Goal: Task Accomplishment & Management: Manage account settings

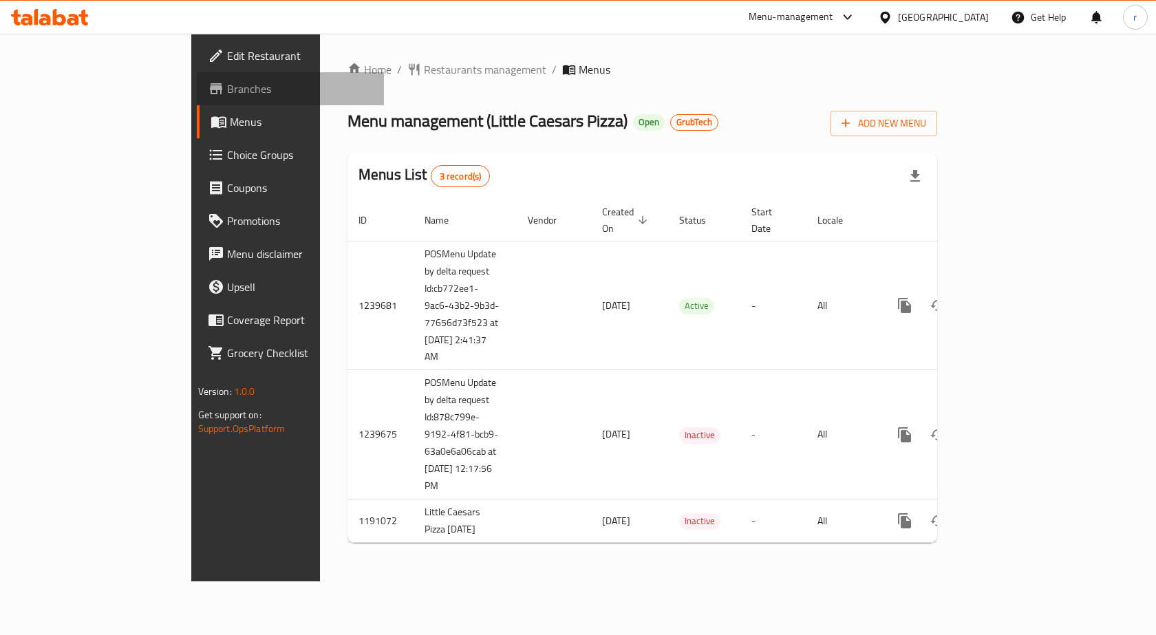
click at [197, 100] on link "Branches" at bounding box center [291, 88] width 188 height 33
click at [227, 86] on span "Branches" at bounding box center [300, 89] width 147 height 17
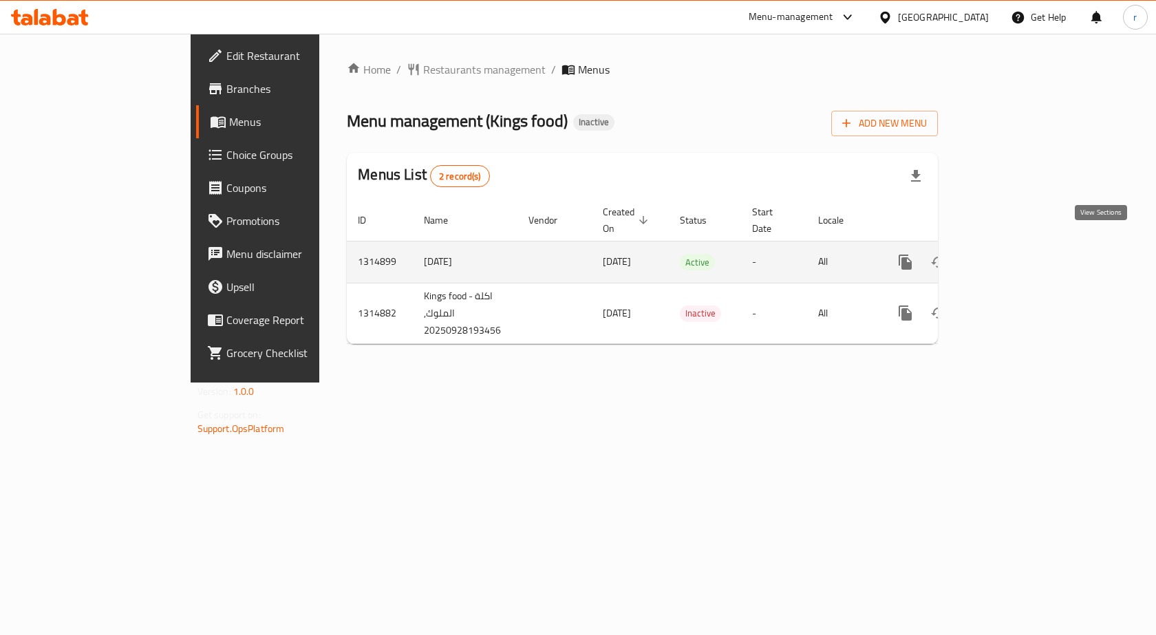
click at [1021, 259] on link "enhanced table" at bounding box center [1004, 262] width 33 height 33
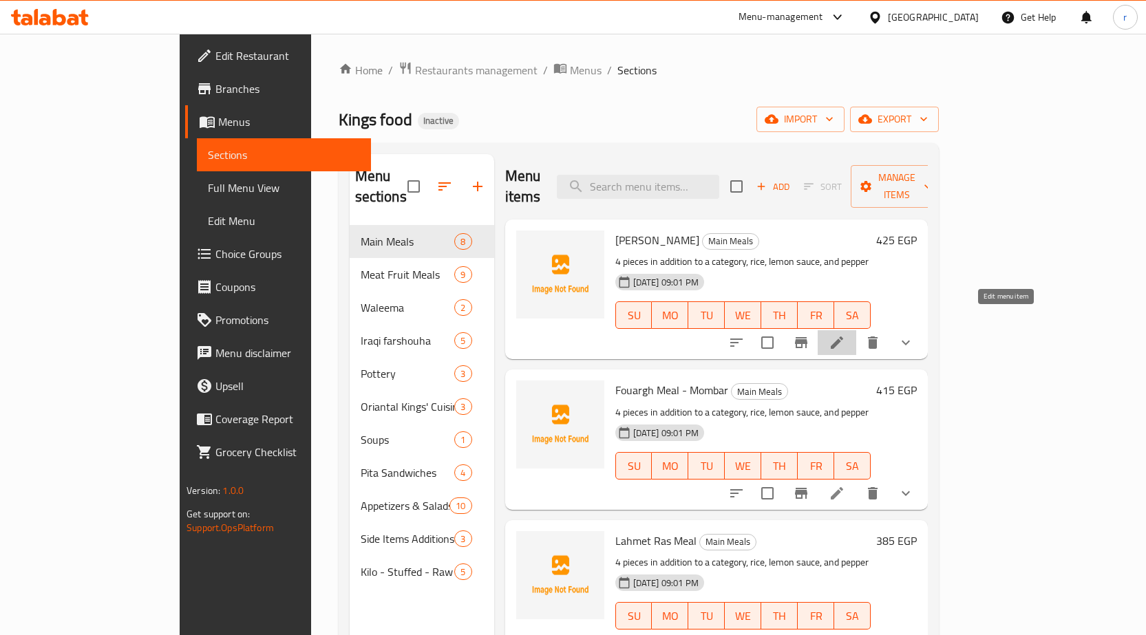
click at [845, 334] on icon at bounding box center [837, 342] width 17 height 17
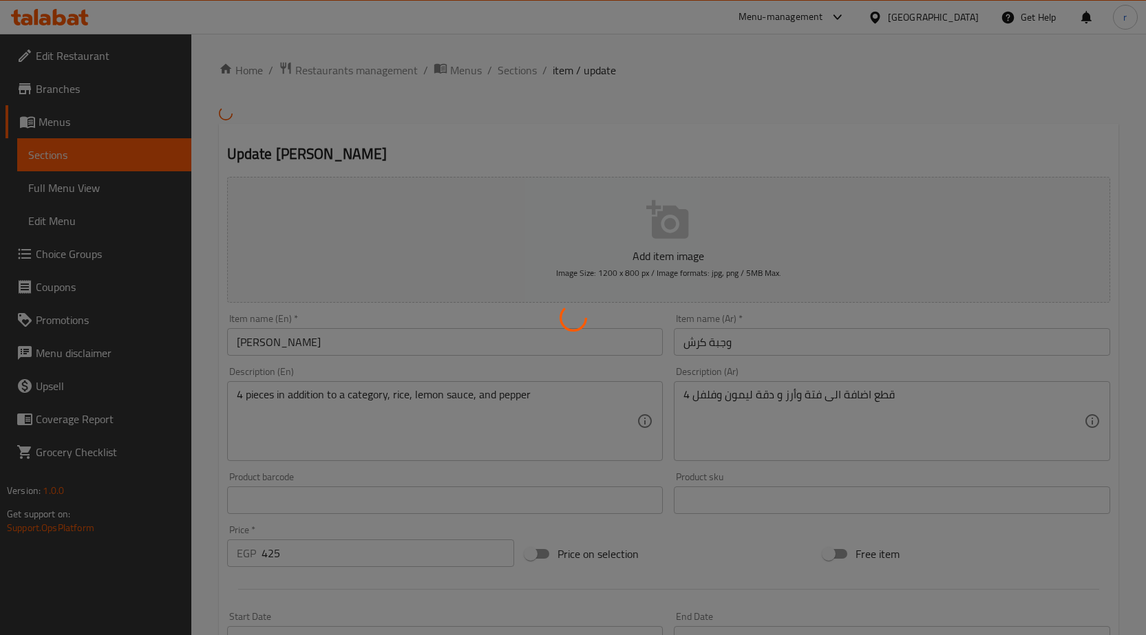
type input "أضافة"
type input "0"
type input "1"
type input "أختيارك من الوجبة"
type input "1"
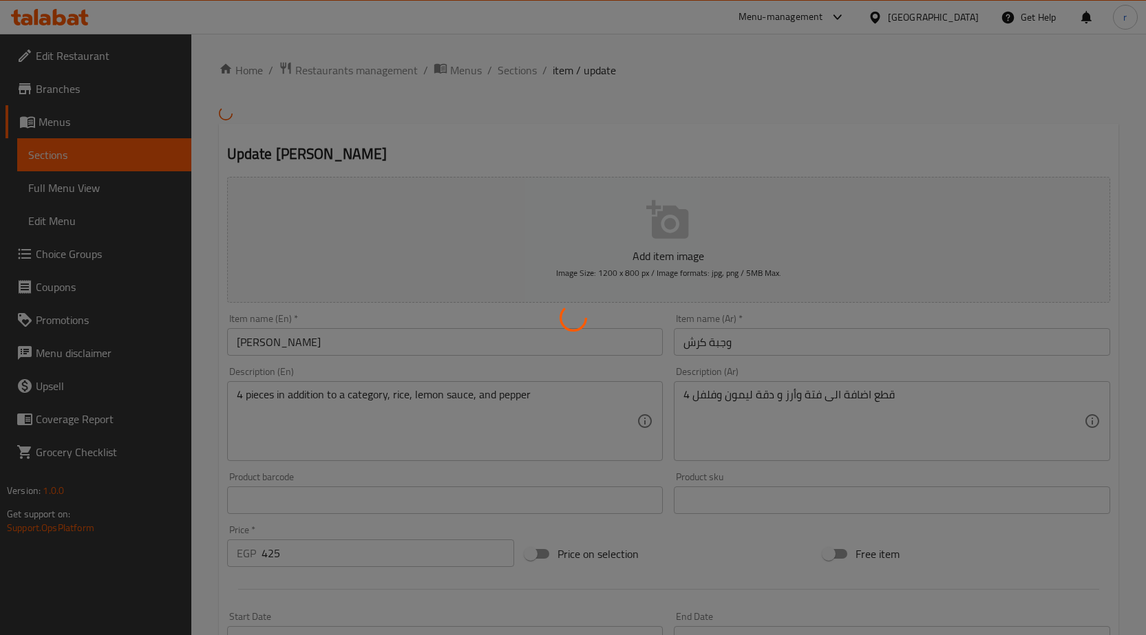
type input "1"
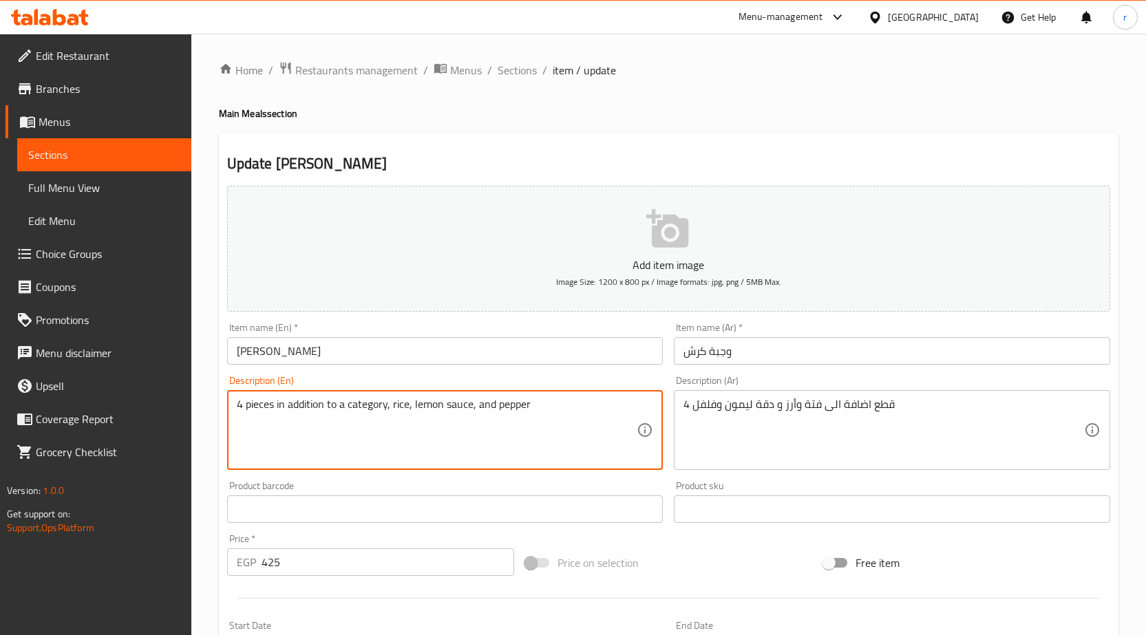
click at [503, 412] on textarea "4 pieces in addition to a category, rice, lemon sauce, and pepper" at bounding box center [437, 430] width 401 height 65
paste textarea "fattah, rice, lemon daqqa"
type textarea "4 pieces in addition to fattah, rice, lemon daqqa and pepper"
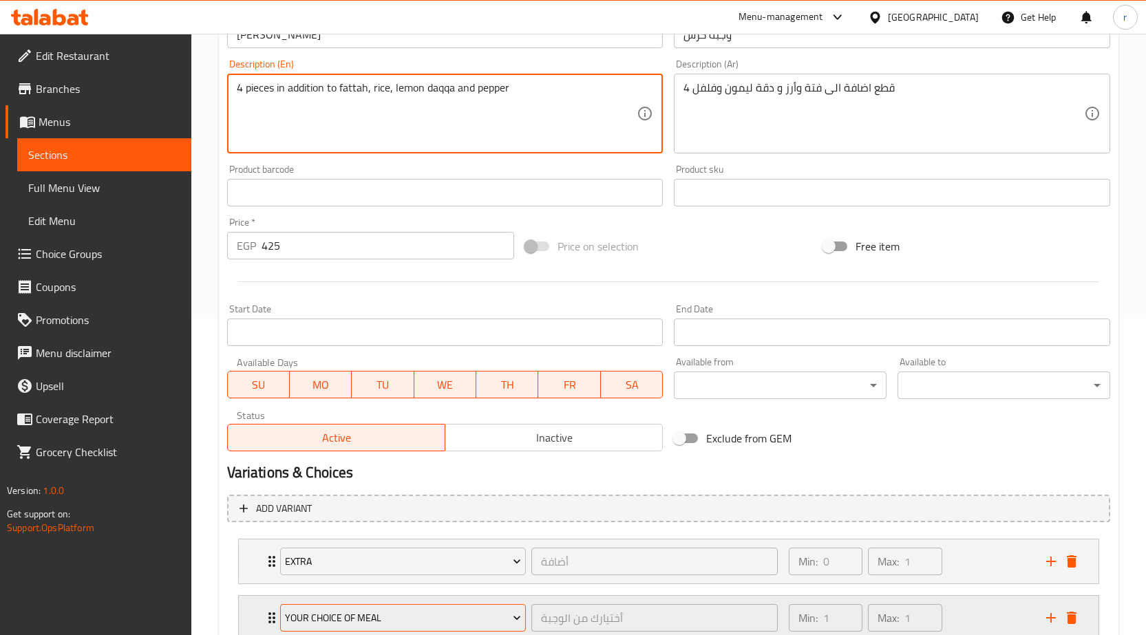
scroll to position [416, 0]
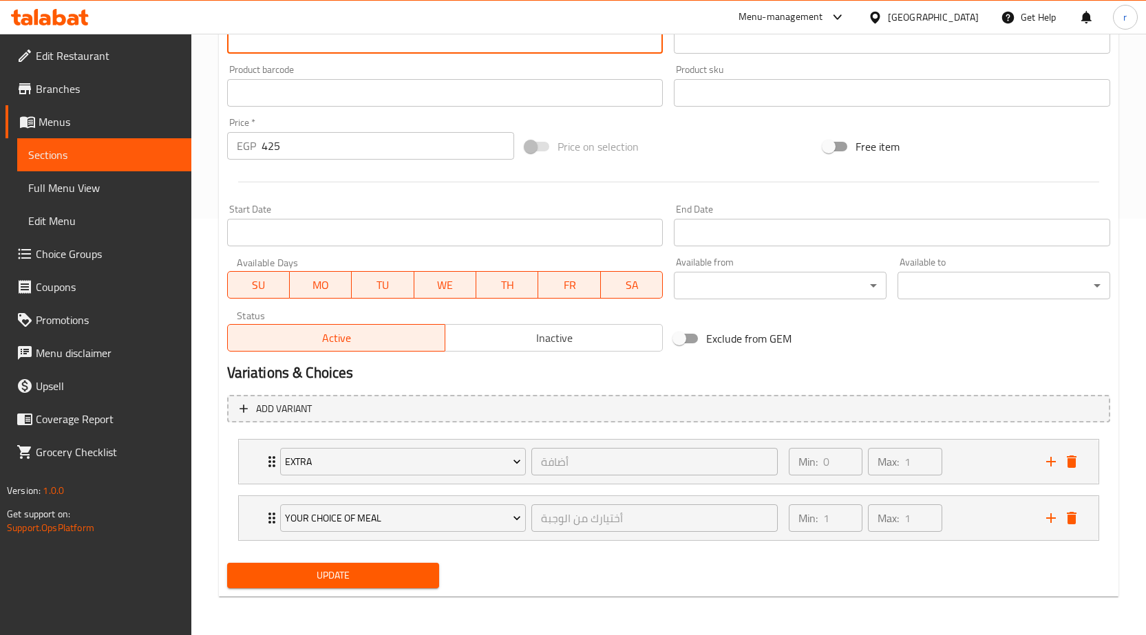
click at [323, 588] on button "Update" at bounding box center [333, 575] width 213 height 25
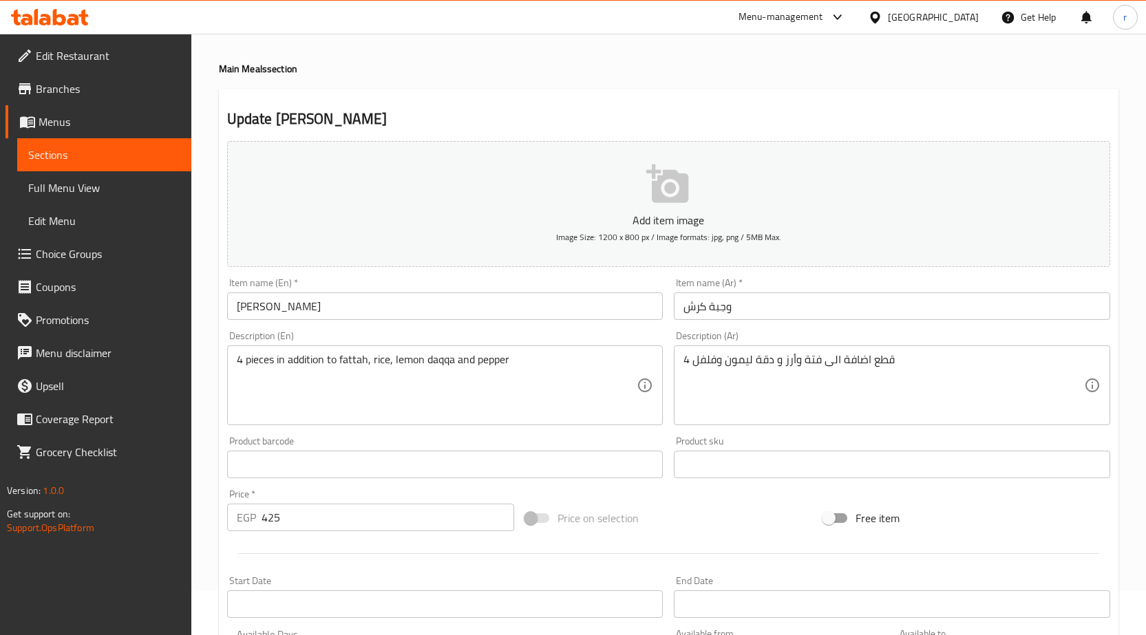
scroll to position [69, 0]
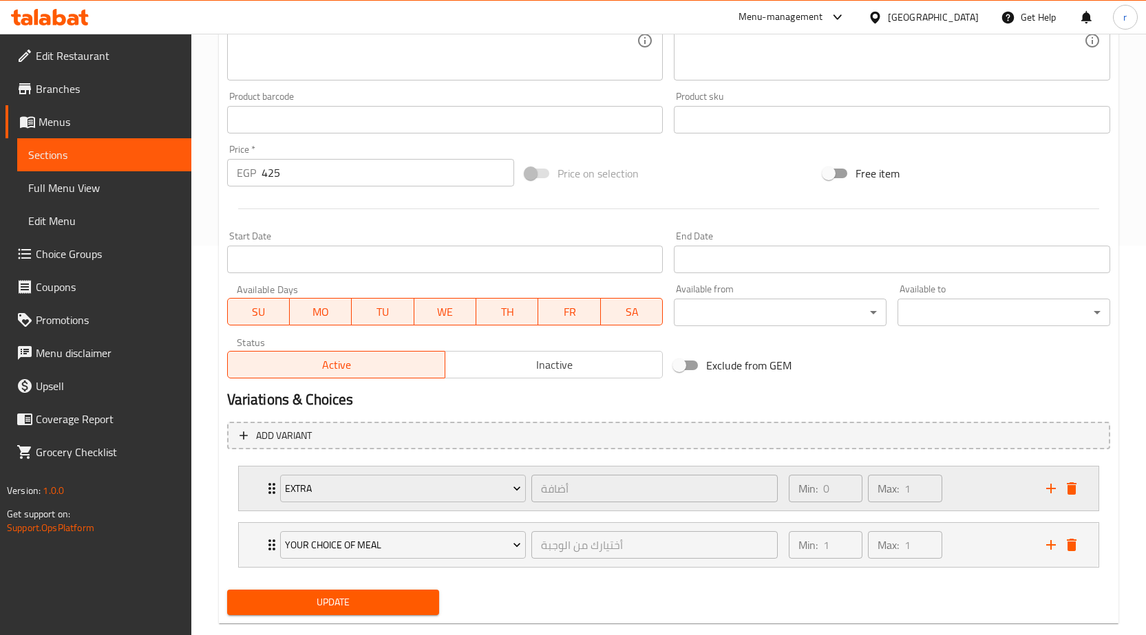
scroll to position [416, 0]
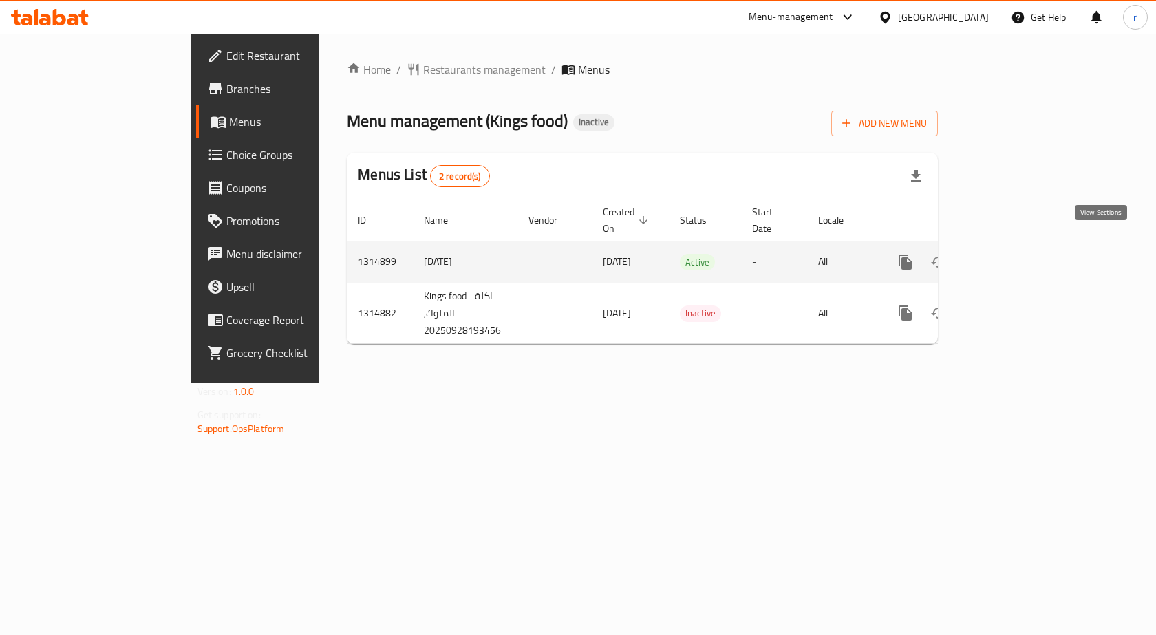
click at [1013, 254] on icon "enhanced table" at bounding box center [1005, 262] width 17 height 17
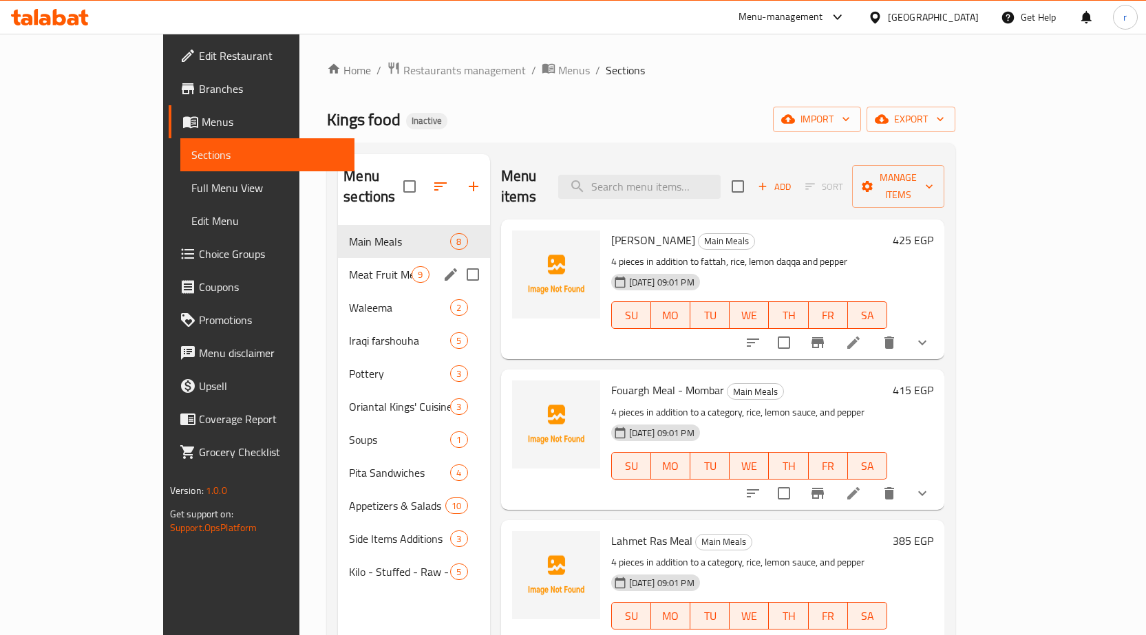
click at [338, 264] on div "Meat Fruit Meals 9" at bounding box center [413, 274] width 151 height 33
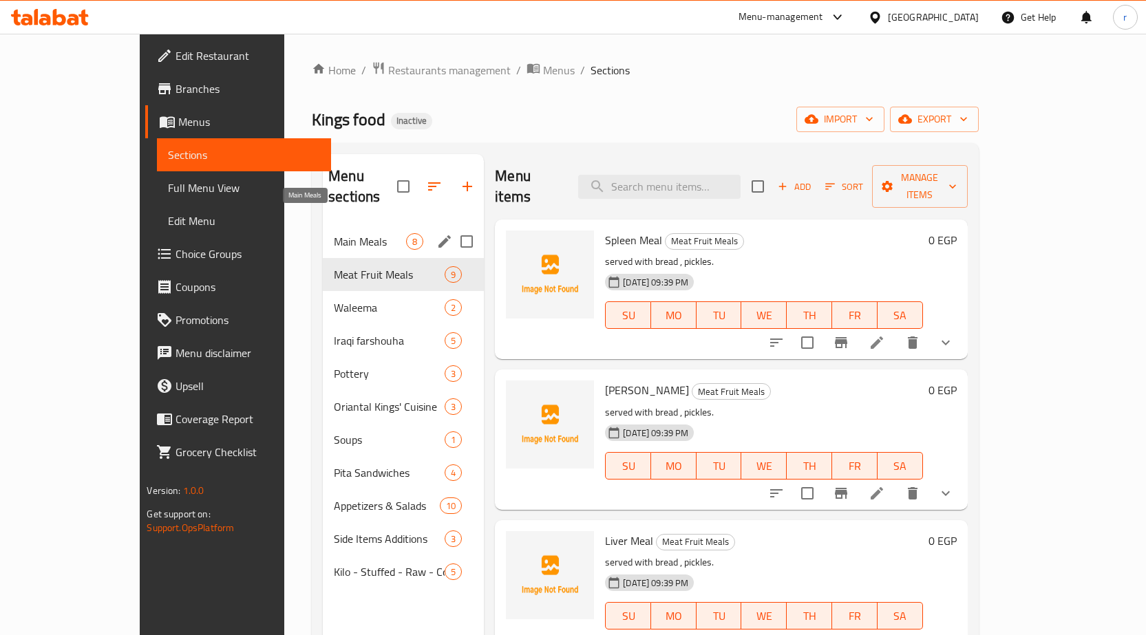
click at [334, 233] on span "Main Meals" at bounding box center [370, 241] width 72 height 17
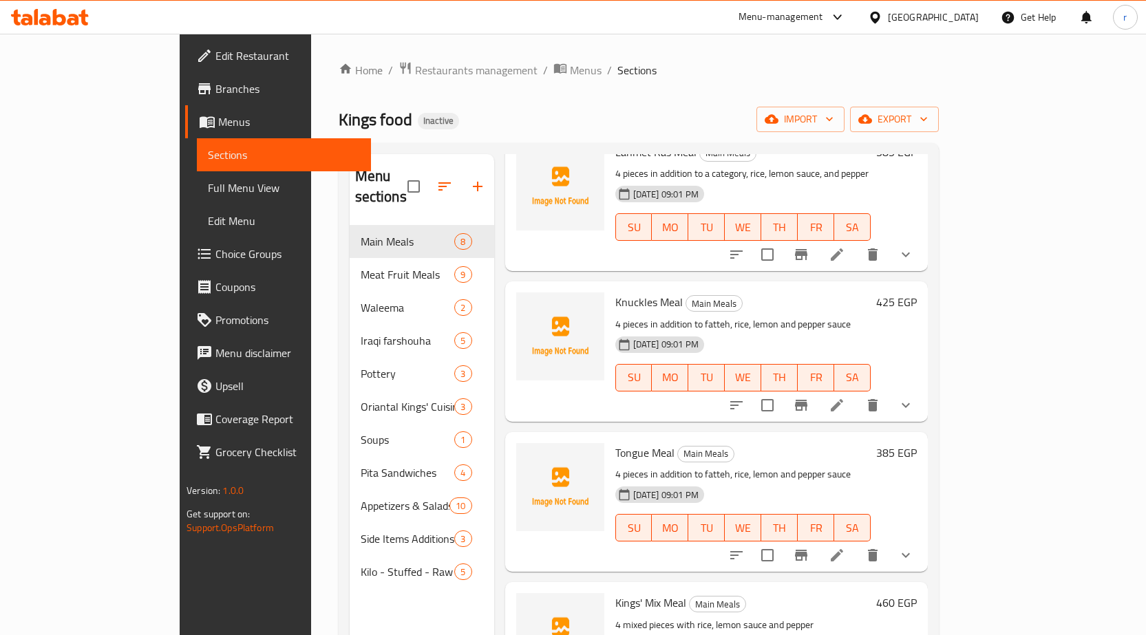
scroll to position [413, 0]
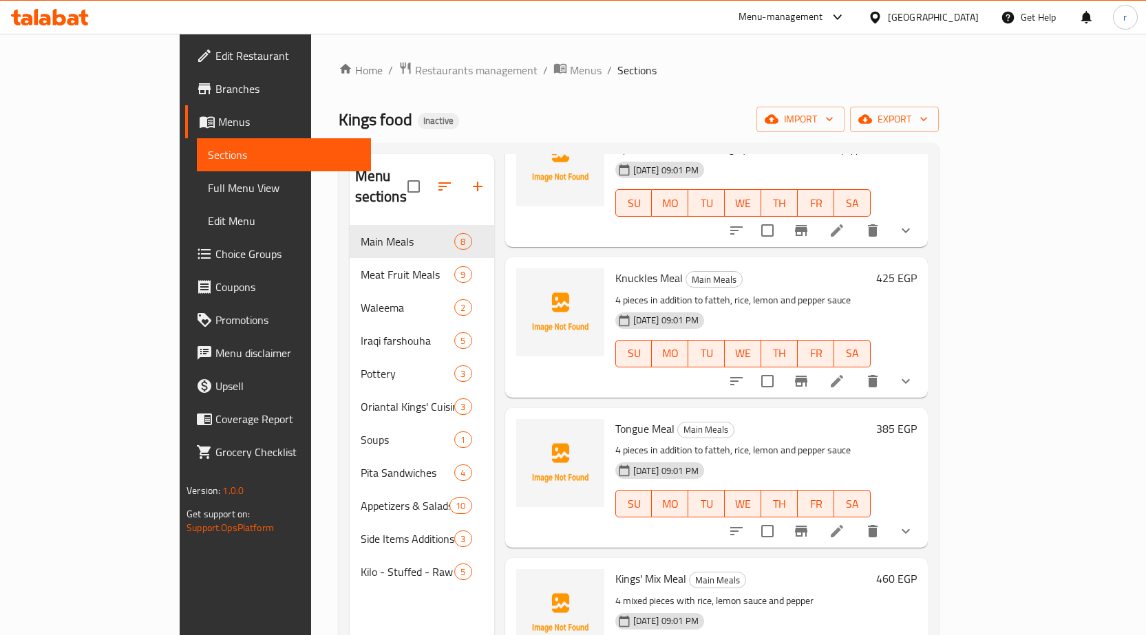
click at [215, 260] on span "Choice Groups" at bounding box center [287, 254] width 145 height 17
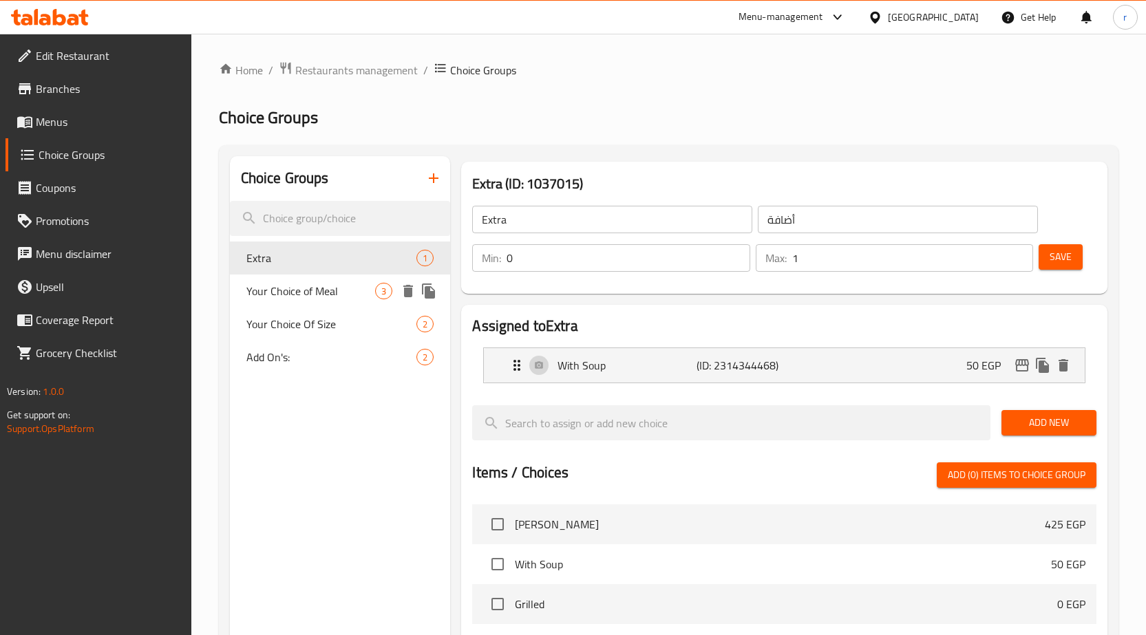
click at [291, 299] on span "Your Choice of Meal" at bounding box center [310, 291] width 129 height 17
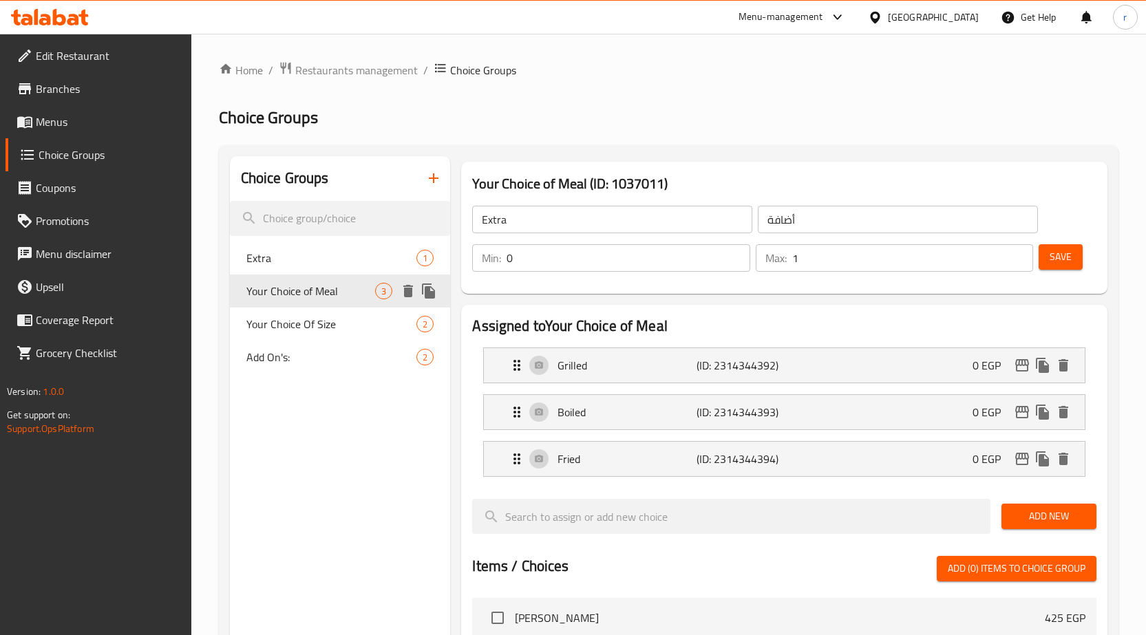
type input "Your Choice of Meal"
type input "أختيارك من الوجبة"
type input "1"
click at [286, 327] on span "Your Choice Of Size" at bounding box center [310, 324] width 129 height 17
type input "Your Choice Of Size"
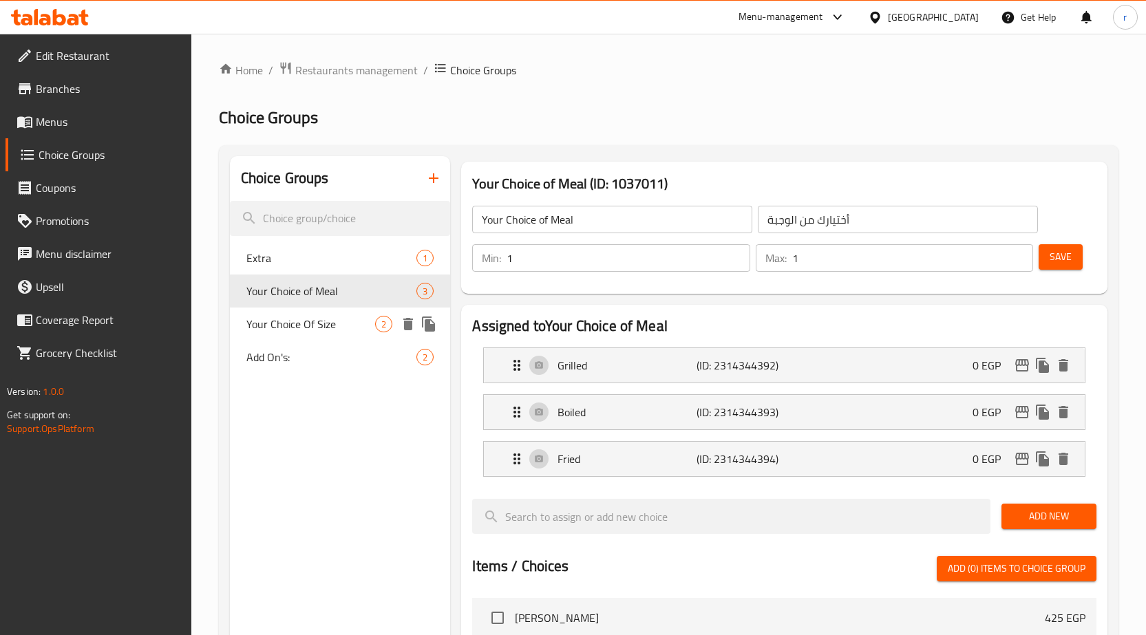
type input "إختيارك من الحجم:"
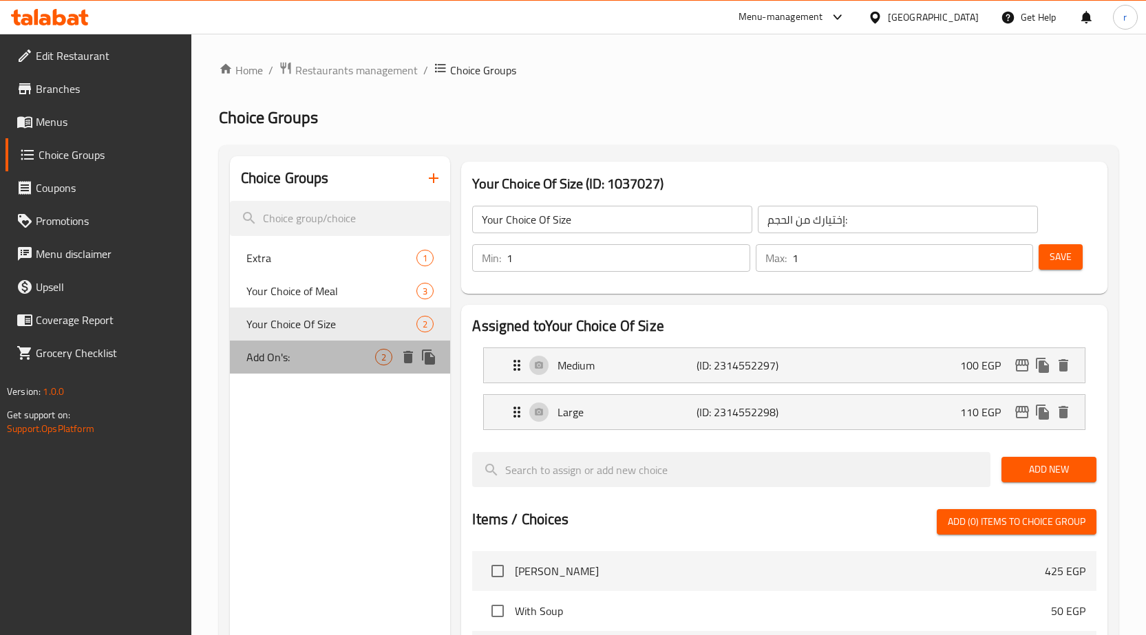
click at [288, 352] on span "Add On's:" at bounding box center [310, 357] width 129 height 17
type input "Add On's:"
type input "الإضافات:"
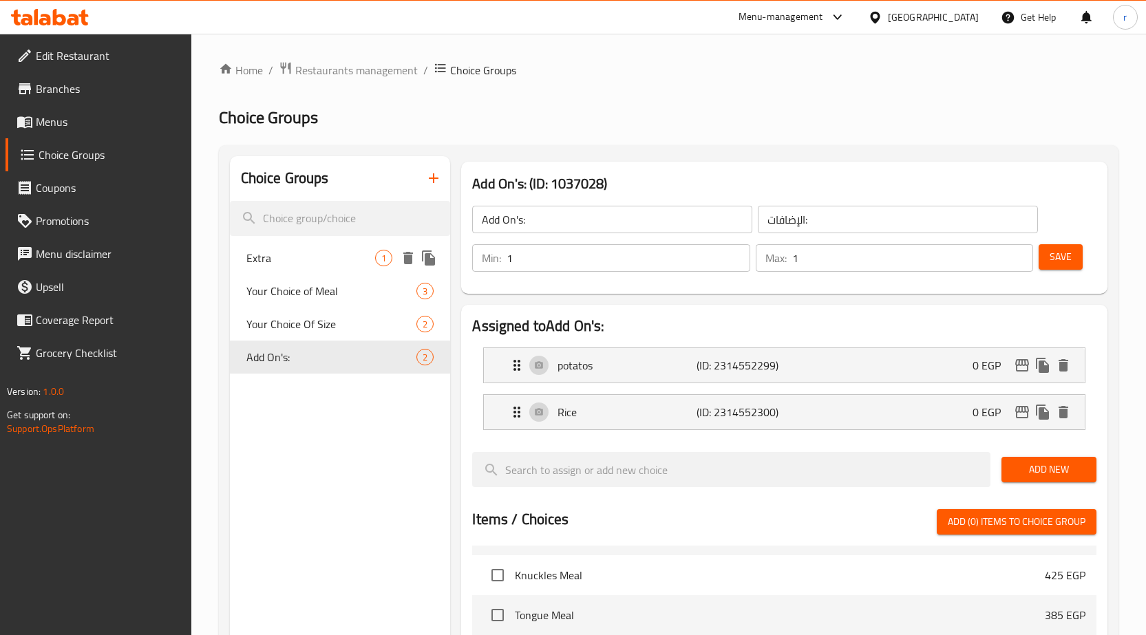
click at [278, 266] on div "Extra 1" at bounding box center [340, 258] width 221 height 33
type input "Extra"
type input "أضافة"
type input "0"
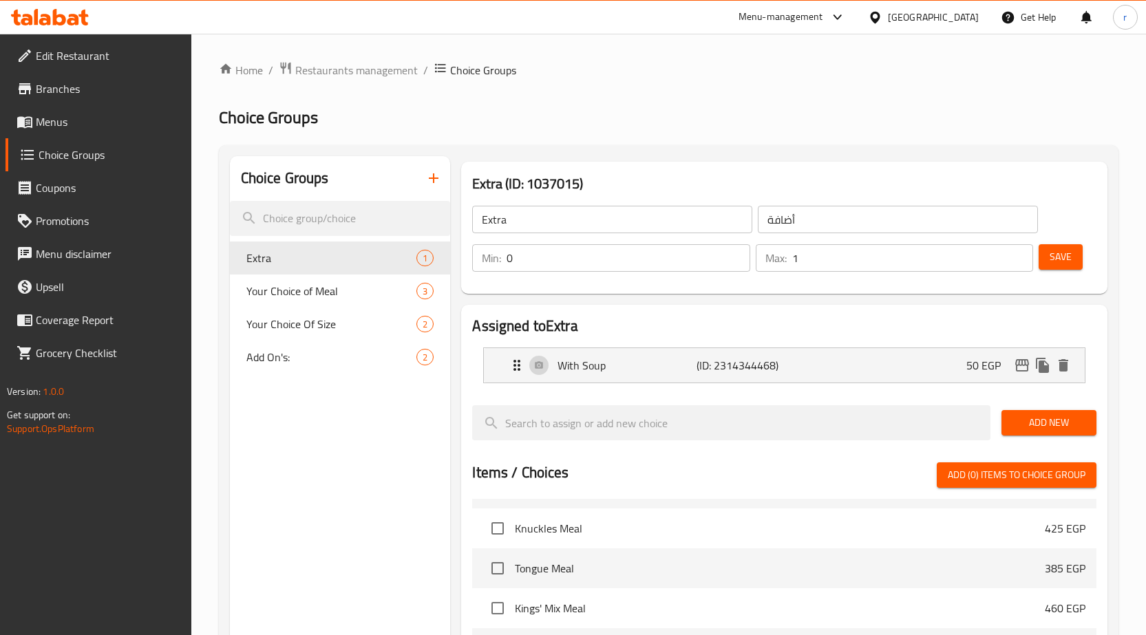
drag, startPoint x: 92, startPoint y: 129, endPoint x: 109, endPoint y: 131, distance: 16.6
click at [92, 129] on span "Menus" at bounding box center [108, 122] width 145 height 17
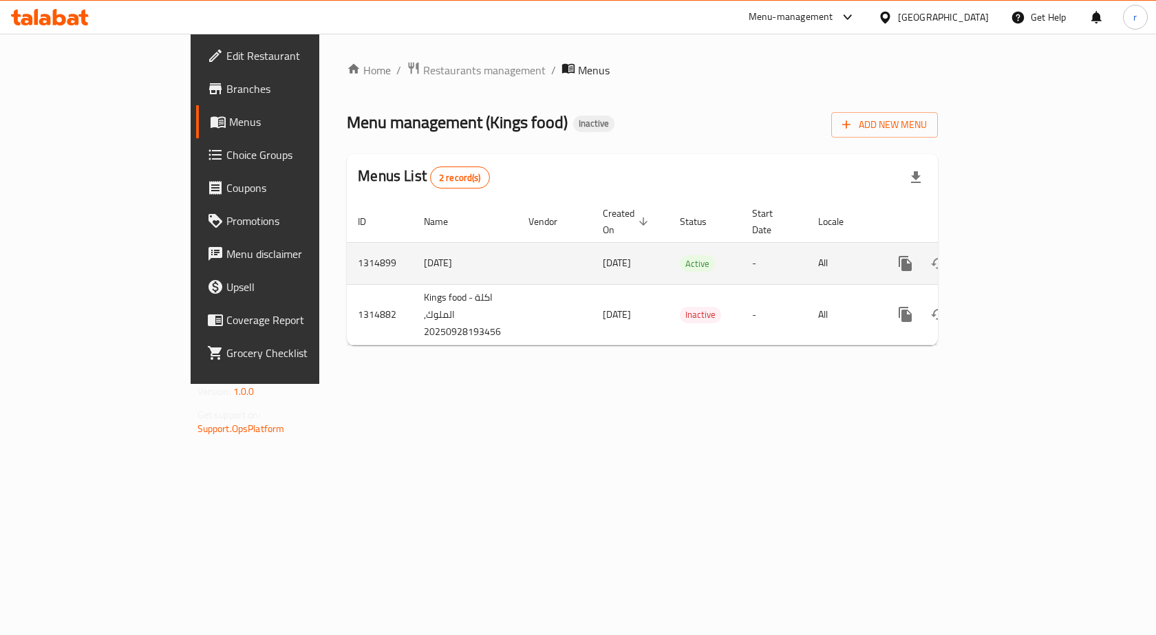
click at [1032, 242] on td "enhanced table" at bounding box center [955, 263] width 154 height 42
click at [1013, 255] on icon "enhanced table" at bounding box center [1005, 263] width 17 height 17
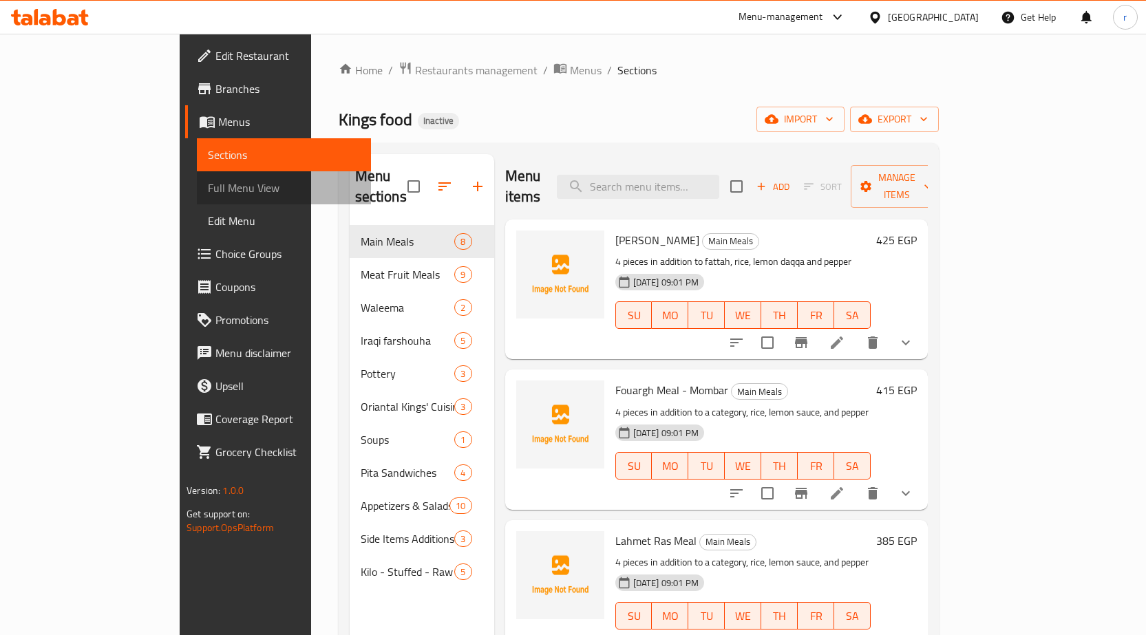
click at [208, 190] on span "Full Menu View" at bounding box center [284, 188] width 152 height 17
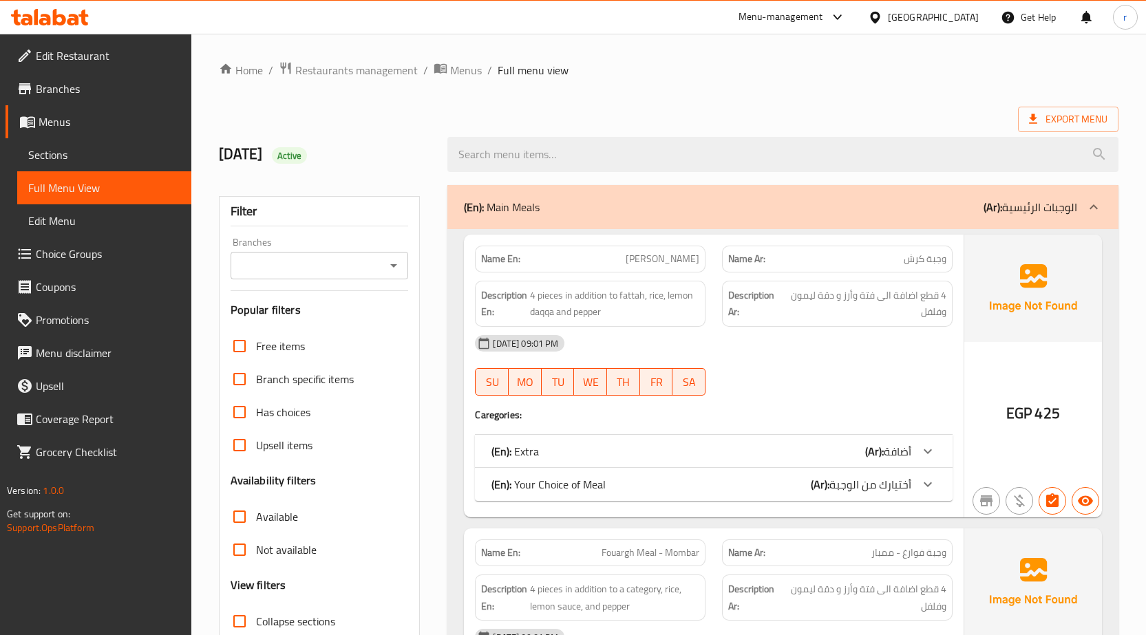
scroll to position [344, 0]
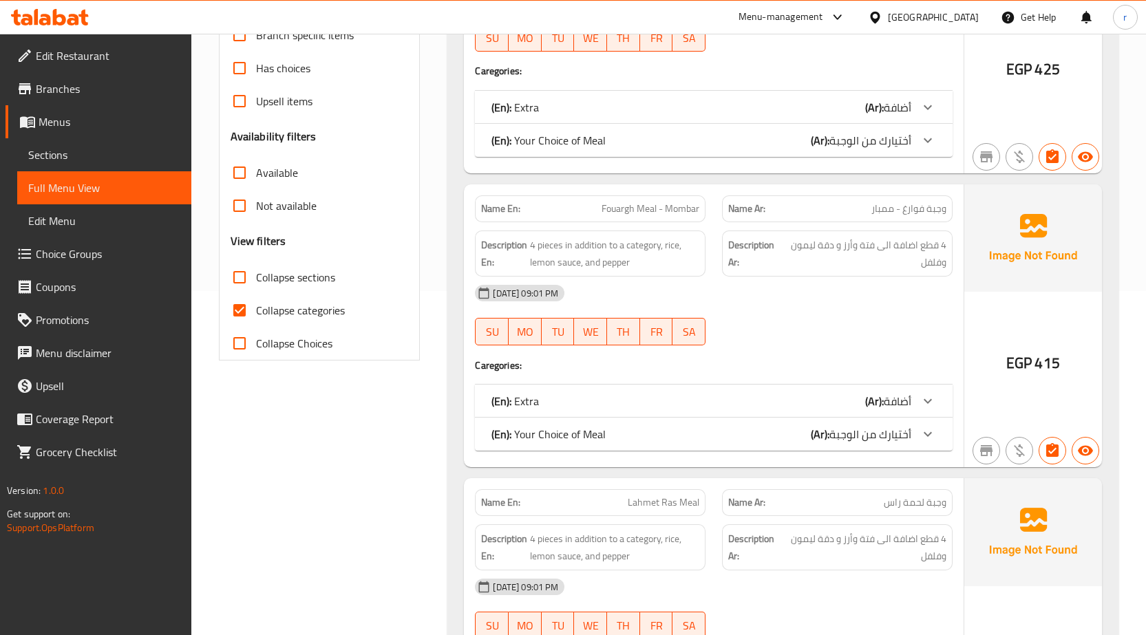
click at [252, 315] on input "Collapse categories" at bounding box center [239, 310] width 33 height 33
checkbox input "false"
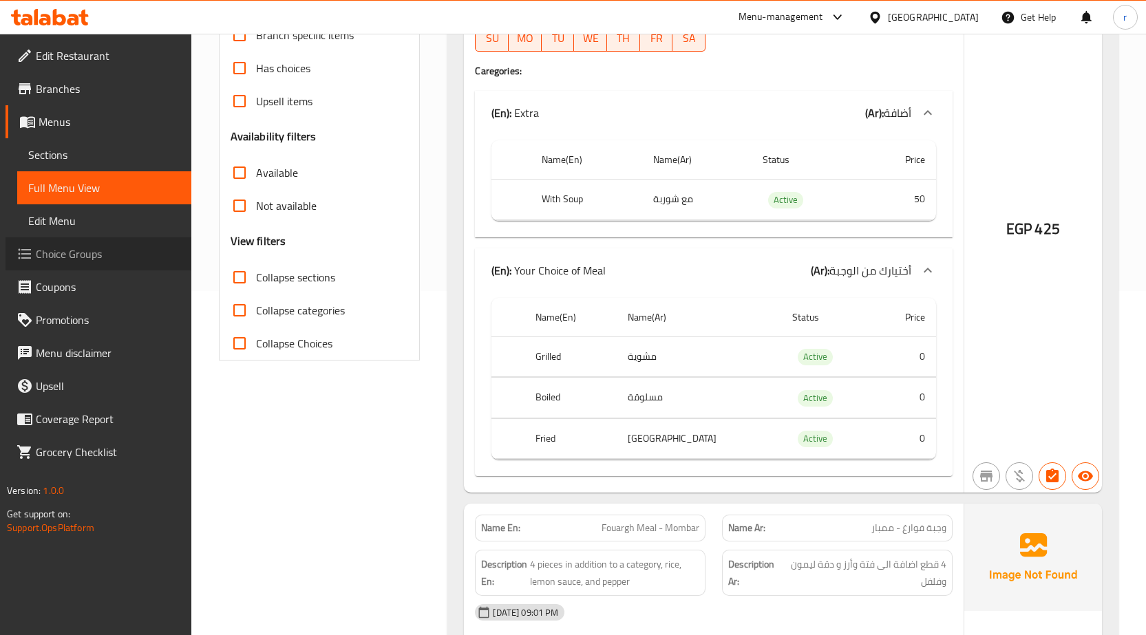
click at [89, 255] on span "Choice Groups" at bounding box center [108, 254] width 145 height 17
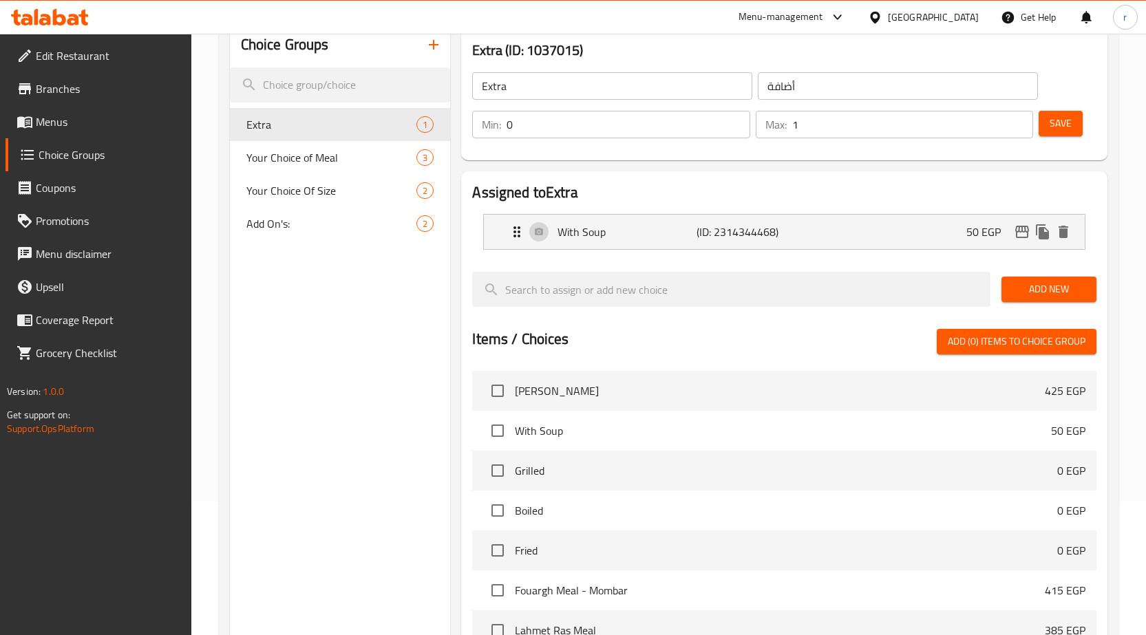
scroll to position [57, 0]
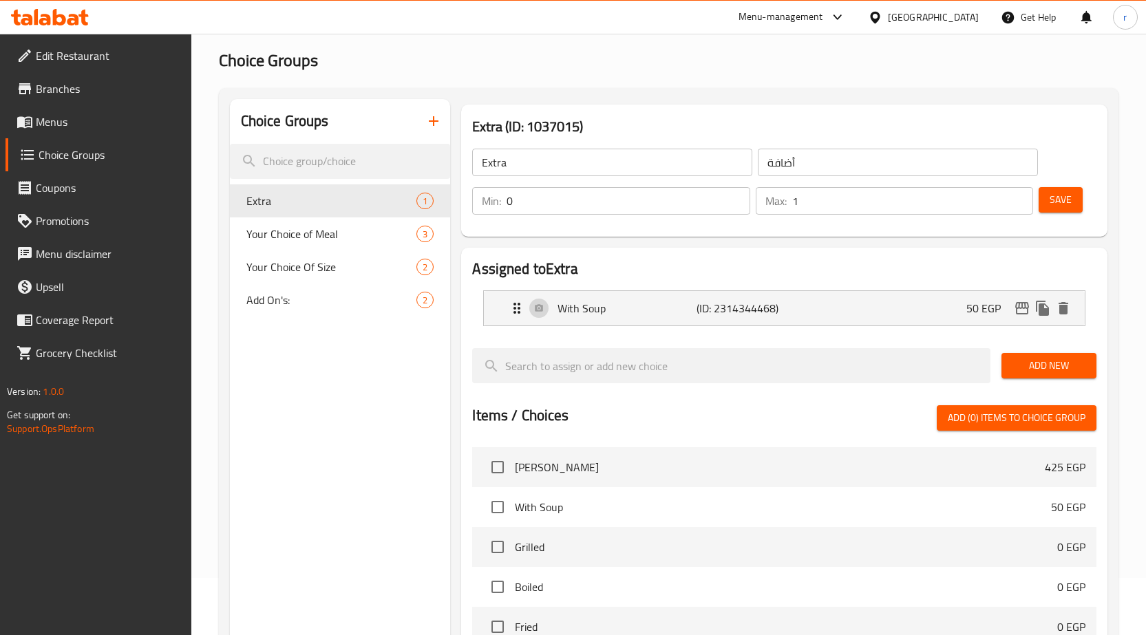
click at [436, 125] on icon "button" at bounding box center [433, 121] width 17 height 17
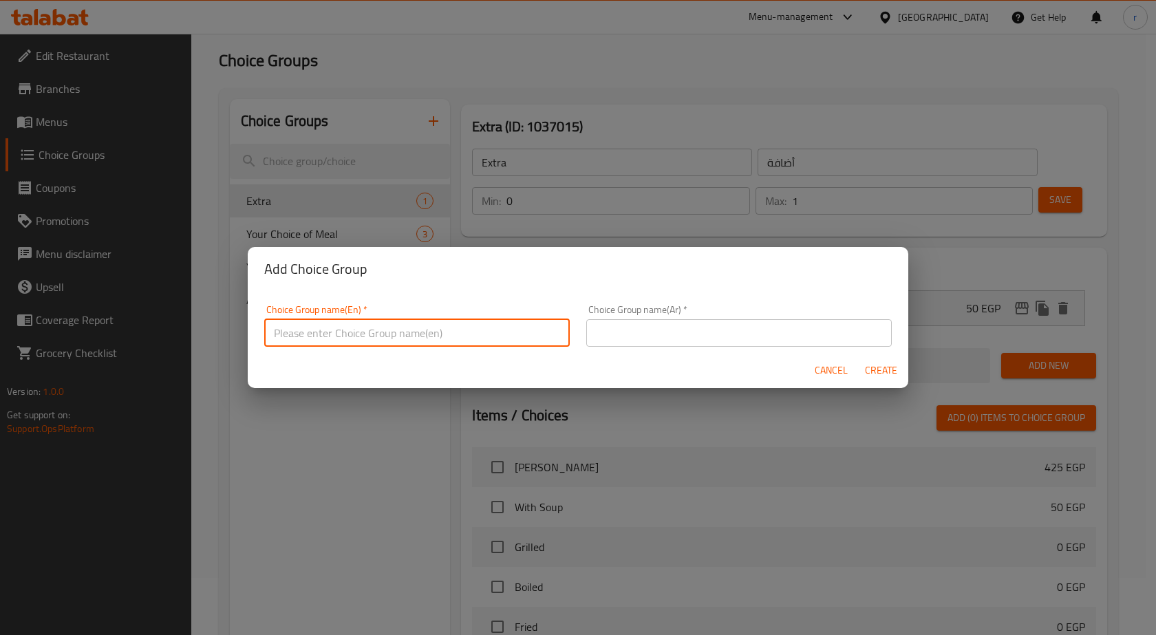
click at [365, 332] on input "text" at bounding box center [417, 333] width 306 height 28
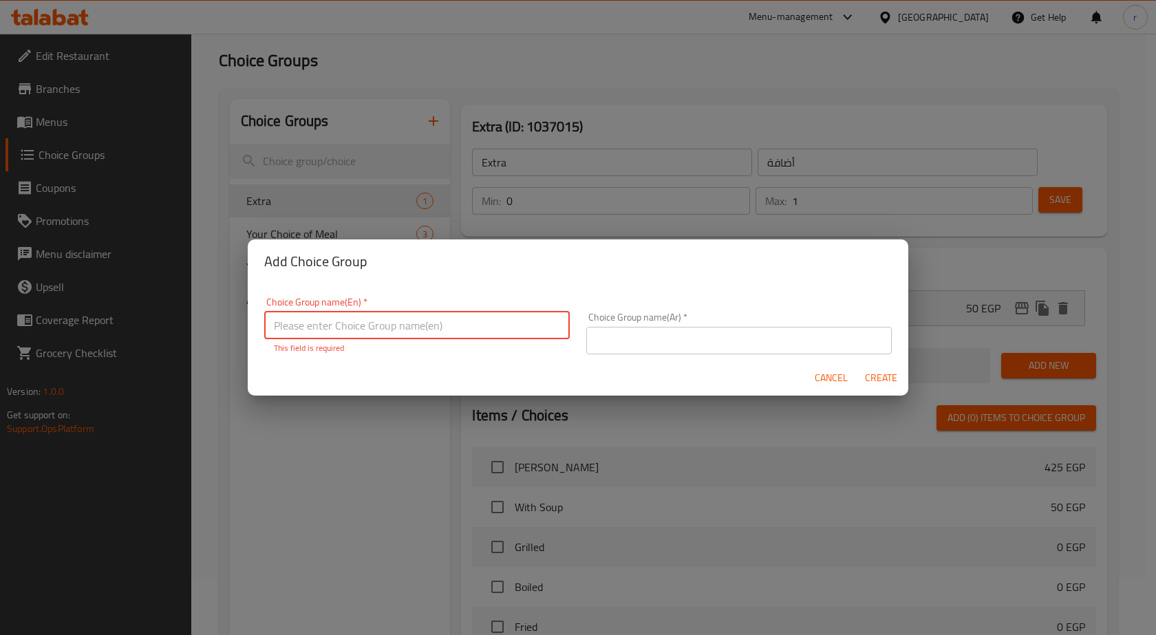
click at [281, 332] on input "text" at bounding box center [417, 326] width 306 height 28
click at [277, 329] on input "extras" at bounding box center [417, 326] width 306 height 28
type input "Extras"
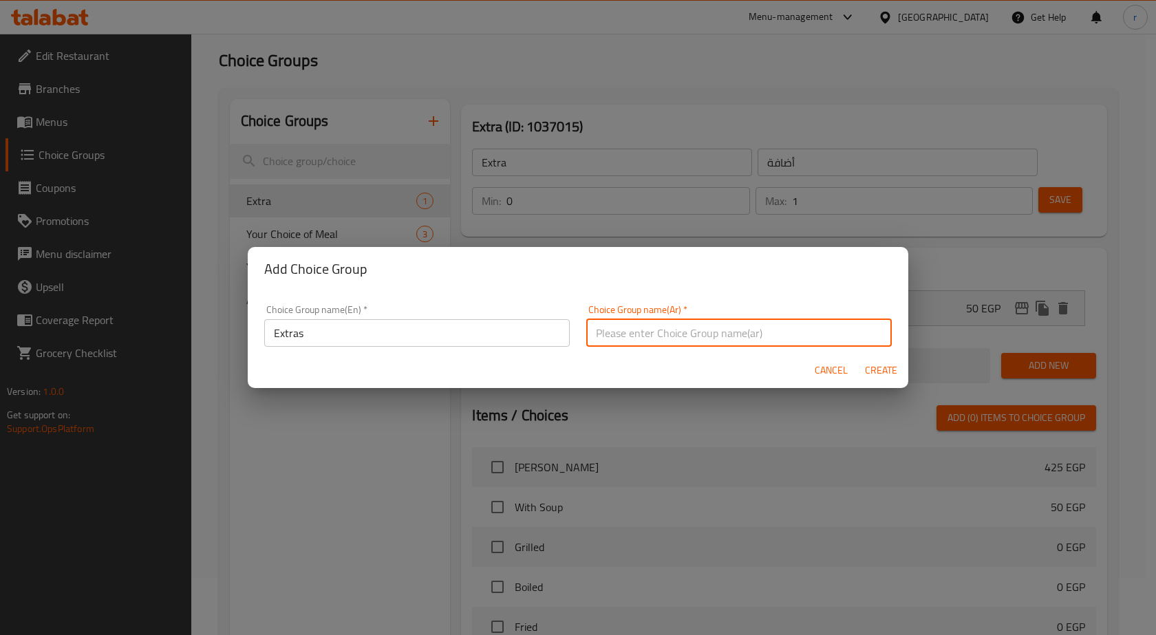
click at [655, 335] on input "text" at bounding box center [739, 333] width 306 height 28
type input "h"
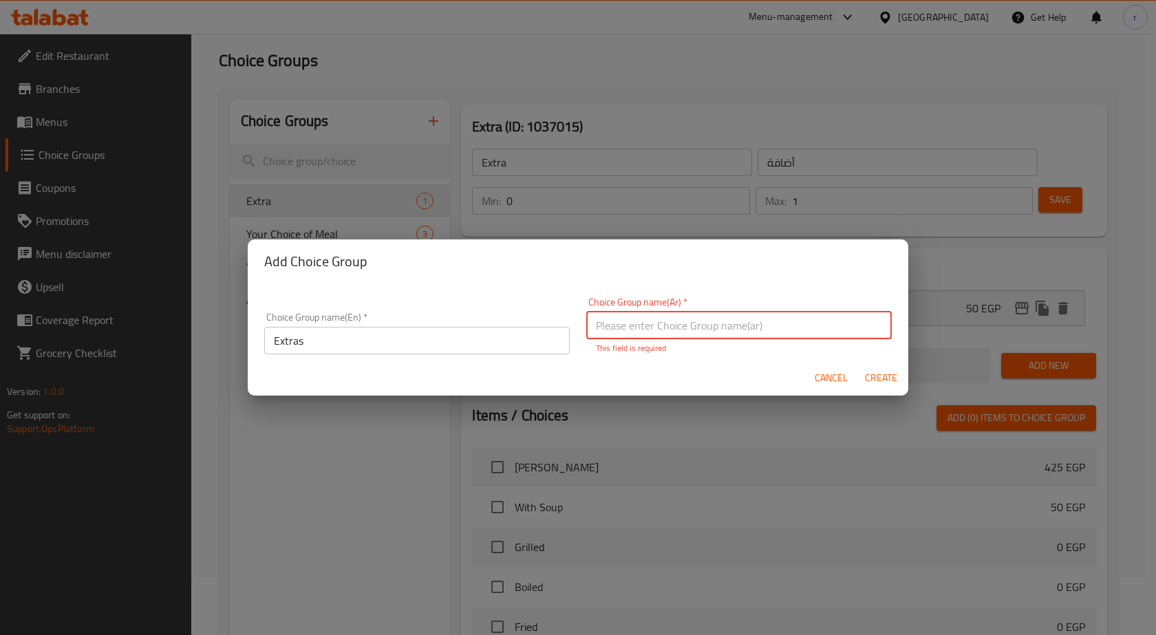
click at [640, 319] on input "text" at bounding box center [739, 326] width 306 height 28
type input "الاضافات"
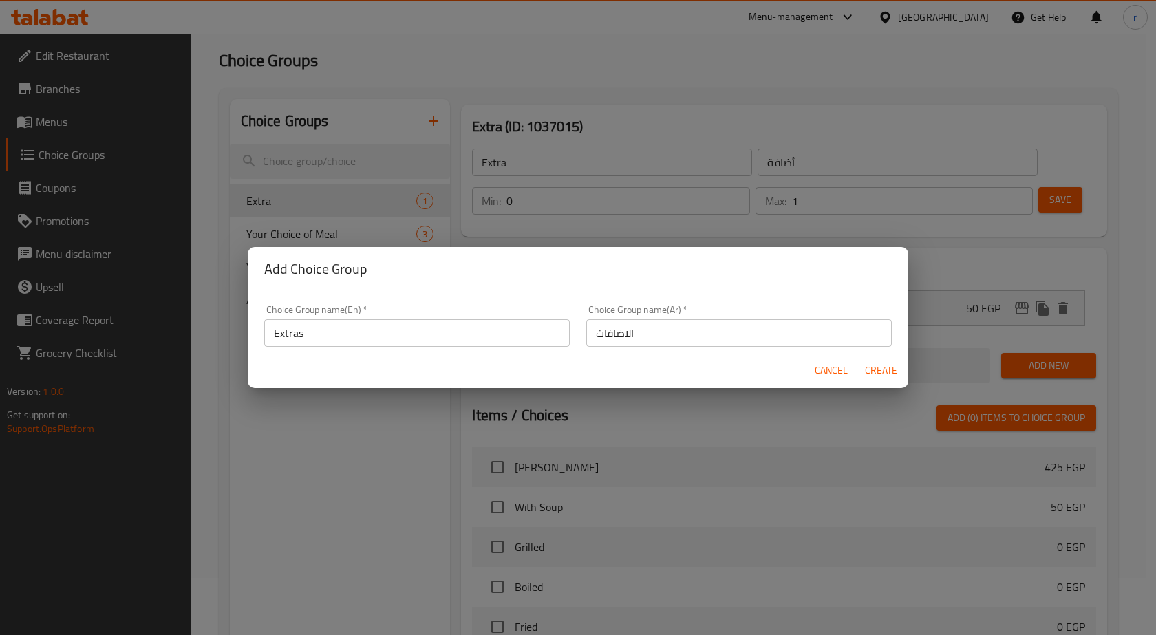
click at [867, 387] on div "Cancel Create" at bounding box center [578, 370] width 661 height 36
click at [902, 370] on button "Create" at bounding box center [881, 370] width 44 height 25
type input "Extras"
type input "الاضافات"
type input "0"
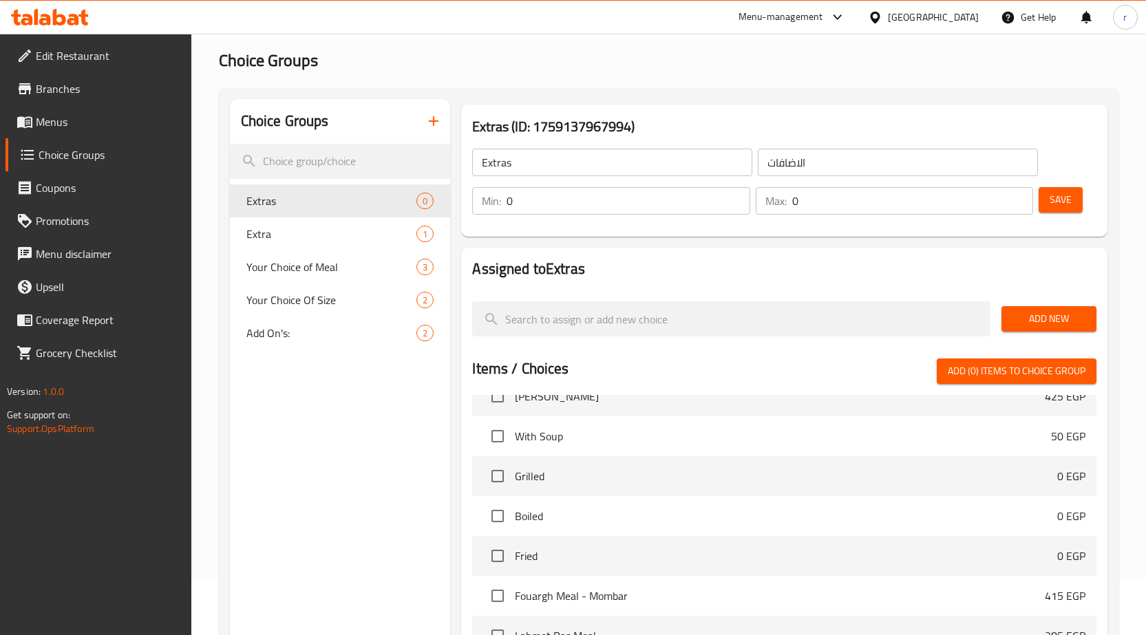
scroll to position [0, 0]
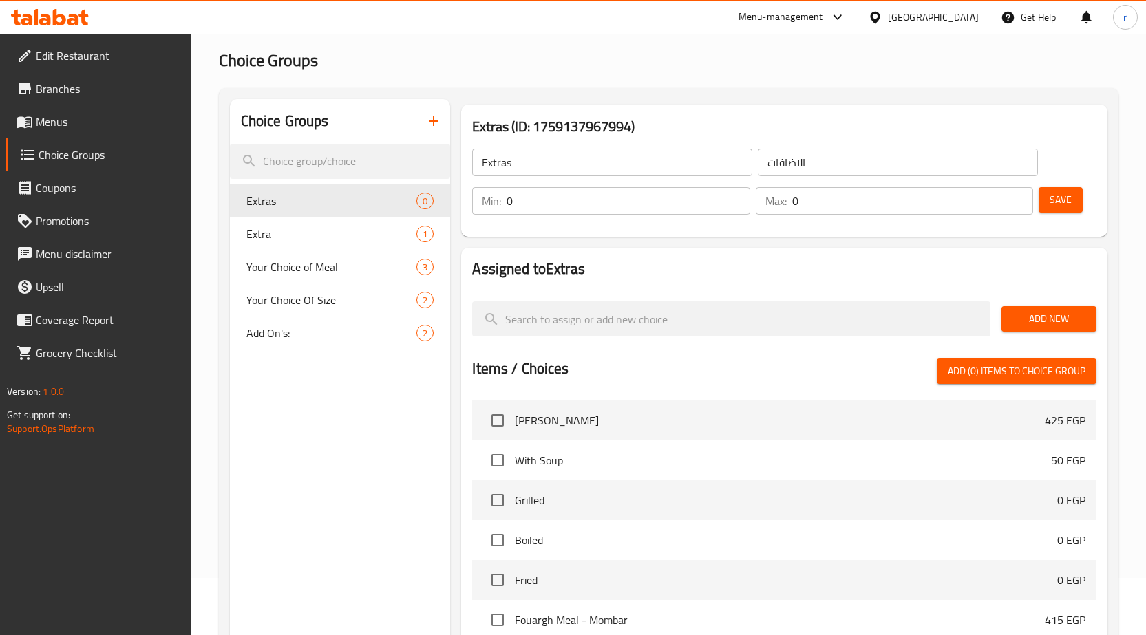
click at [1040, 322] on span "Add New" at bounding box center [1048, 318] width 73 height 17
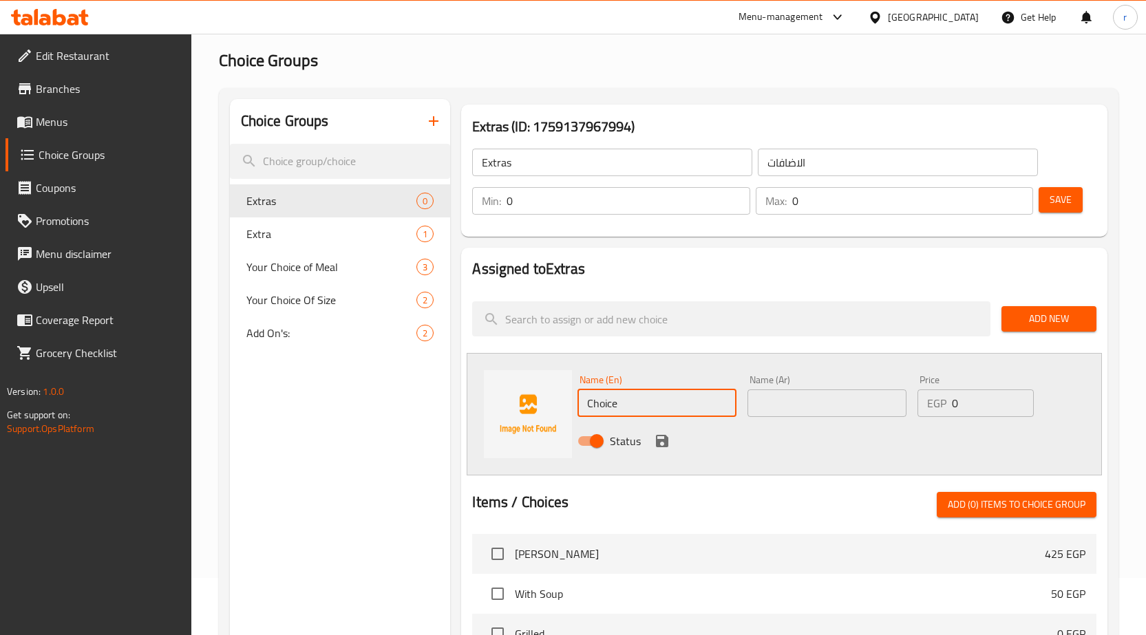
drag, startPoint x: 654, startPoint y: 409, endPoint x: 561, endPoint y: 408, distance: 92.9
click at [561, 408] on div "Name (En) Choice Name (En) Name (Ar) Name (Ar) Price EGP 0 Price Status" at bounding box center [784, 414] width 635 height 123
click at [561, 408] on img at bounding box center [528, 414] width 88 height 88
click at [857, 412] on input "text" at bounding box center [826, 404] width 159 height 28
paste input "اضافة قطعة اكسترا"
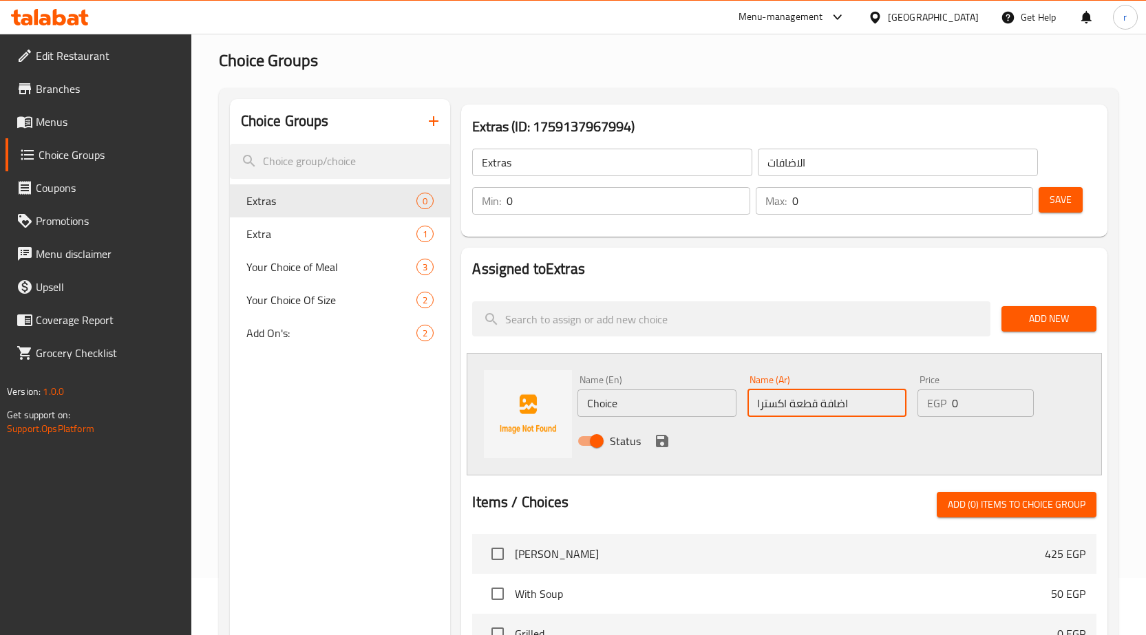
type input "اضافة قطعة اكسترا"
click at [681, 406] on input "Choice" at bounding box center [656, 404] width 159 height 28
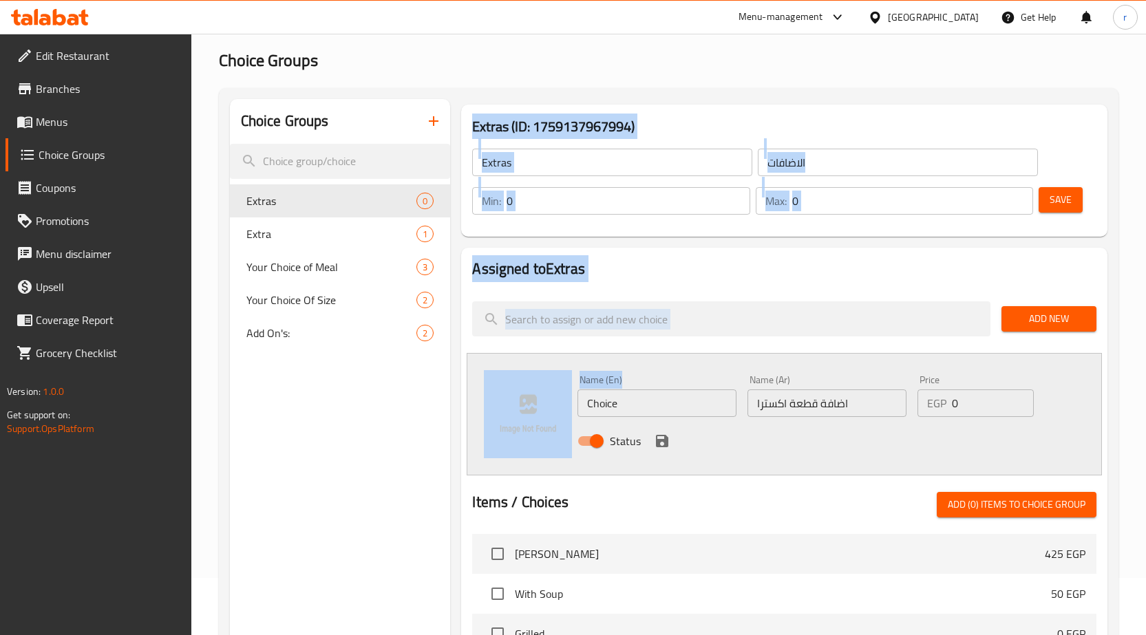
drag, startPoint x: 663, startPoint y: 421, endPoint x: 274, endPoint y: 450, distance: 389.9
click at [282, 449] on div "Choice Groups Extras 0 Extra 1 Your Choice of Meal 3 Your Choice Of Size 2 Add …" at bounding box center [671, 561] width 883 height 924
click at [684, 397] on input "Choice" at bounding box center [656, 404] width 159 height 28
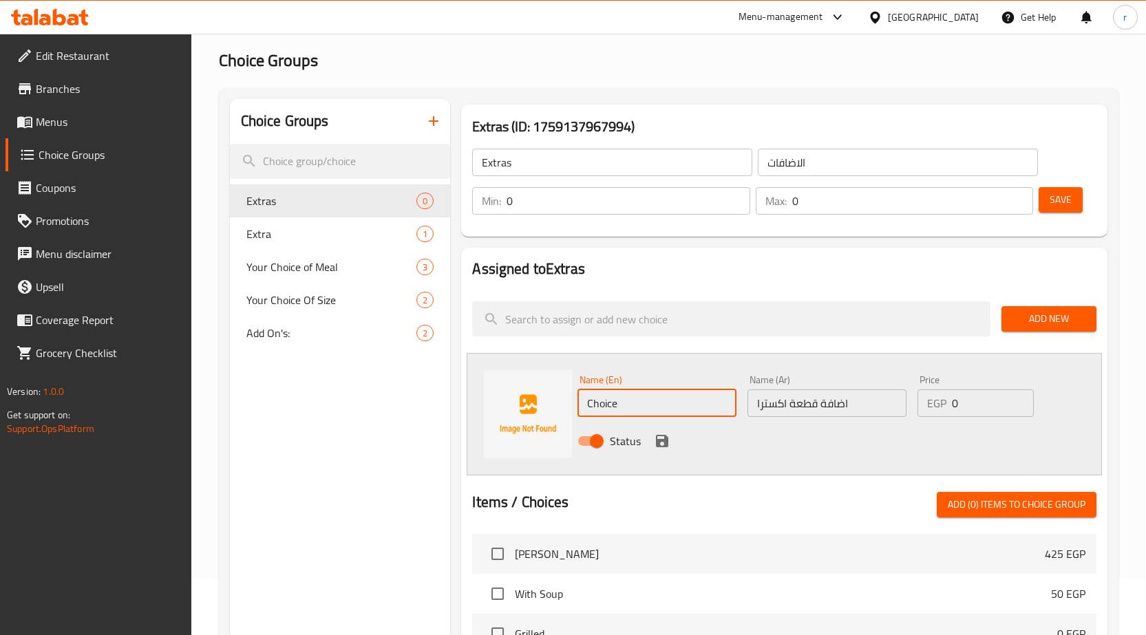
drag, startPoint x: 684, startPoint y: 397, endPoint x: 465, endPoint y: 421, distance: 220.2
click at [465, 421] on div "Assigned to Extras Add New Name (En) Choice Name (En) Name (Ar) اضافة قطعة اكست…" at bounding box center [784, 584] width 646 height 673
drag, startPoint x: 785, startPoint y: 412, endPoint x: 809, endPoint y: 405, distance: 25.1
click at [785, 412] on input "اضافة قطعة اكسترا" at bounding box center [826, 404] width 159 height 28
click at [811, 405] on input "اضافة قطعة اكسترا" at bounding box center [826, 404] width 159 height 28
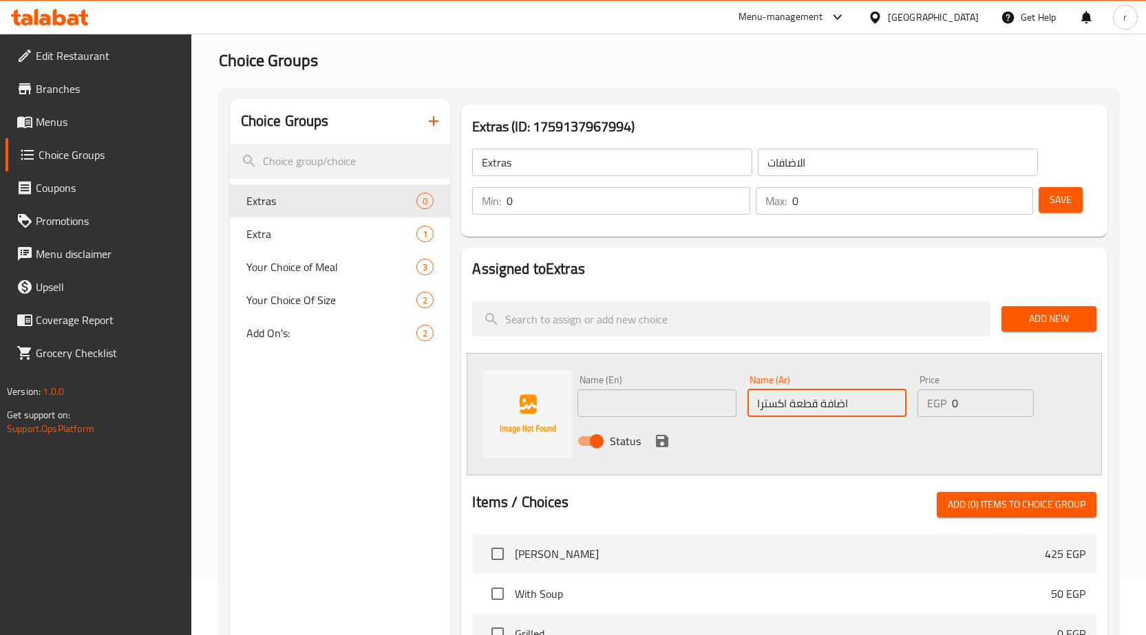
click at [811, 405] on input "اضافة قطعة اكسترا" at bounding box center [826, 404] width 159 height 28
click at [681, 408] on input "text" at bounding box center [656, 404] width 159 height 28
type input "ش"
paste input "piece"
type input "add extra piece"
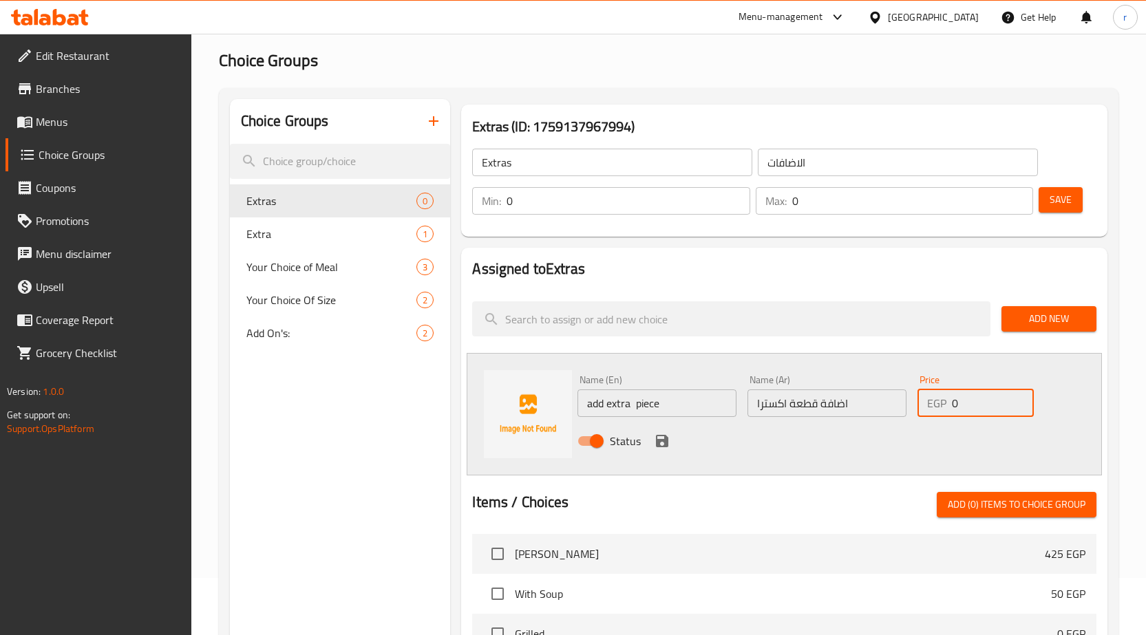
click at [959, 404] on input "0" at bounding box center [993, 404] width 82 height 28
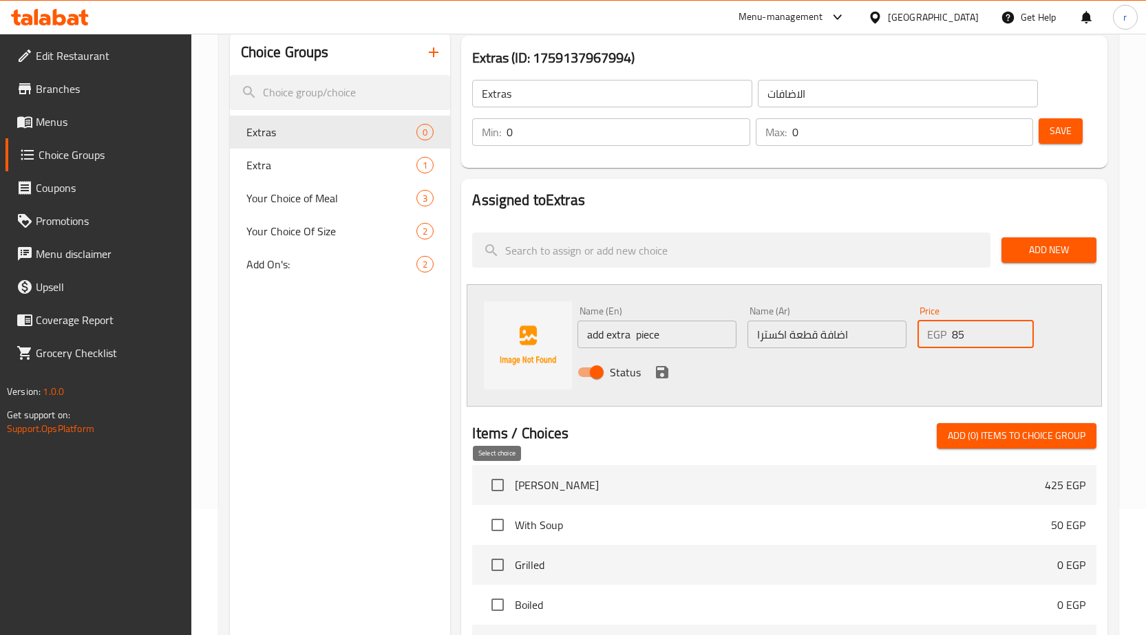
type input "85"
click at [487, 489] on input "checkbox" at bounding box center [497, 485] width 29 height 29
checkbox input "true"
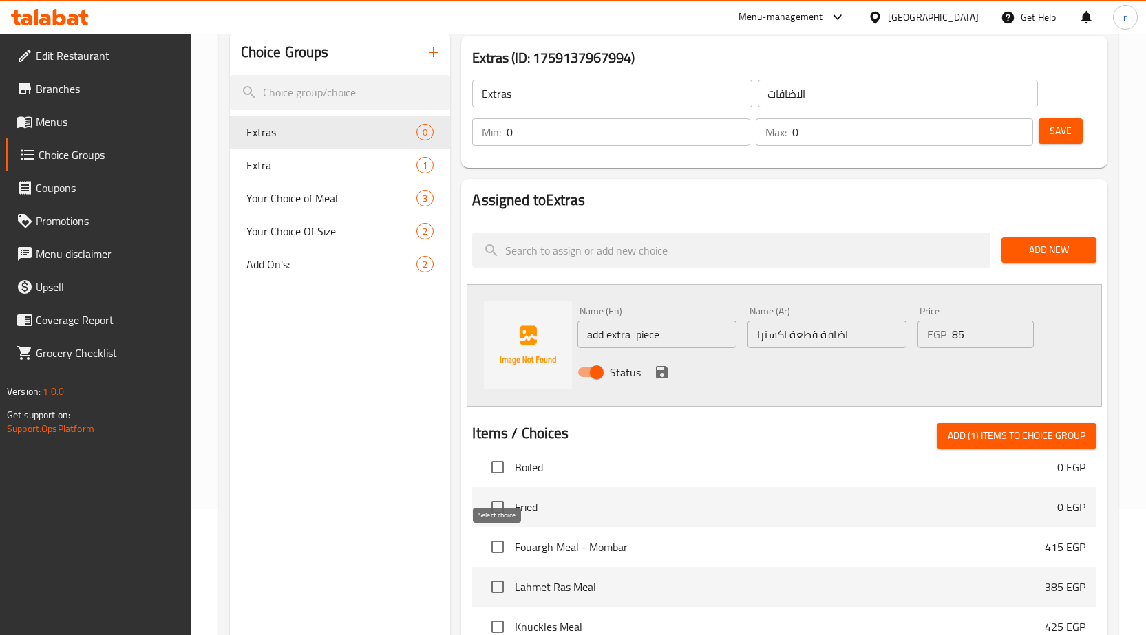
click at [494, 546] on input "checkbox" at bounding box center [497, 547] width 29 height 29
checkbox input "true"
click at [493, 591] on input "checkbox" at bounding box center [497, 587] width 29 height 29
checkbox input "true"
click at [510, 616] on input "checkbox" at bounding box center [497, 627] width 29 height 29
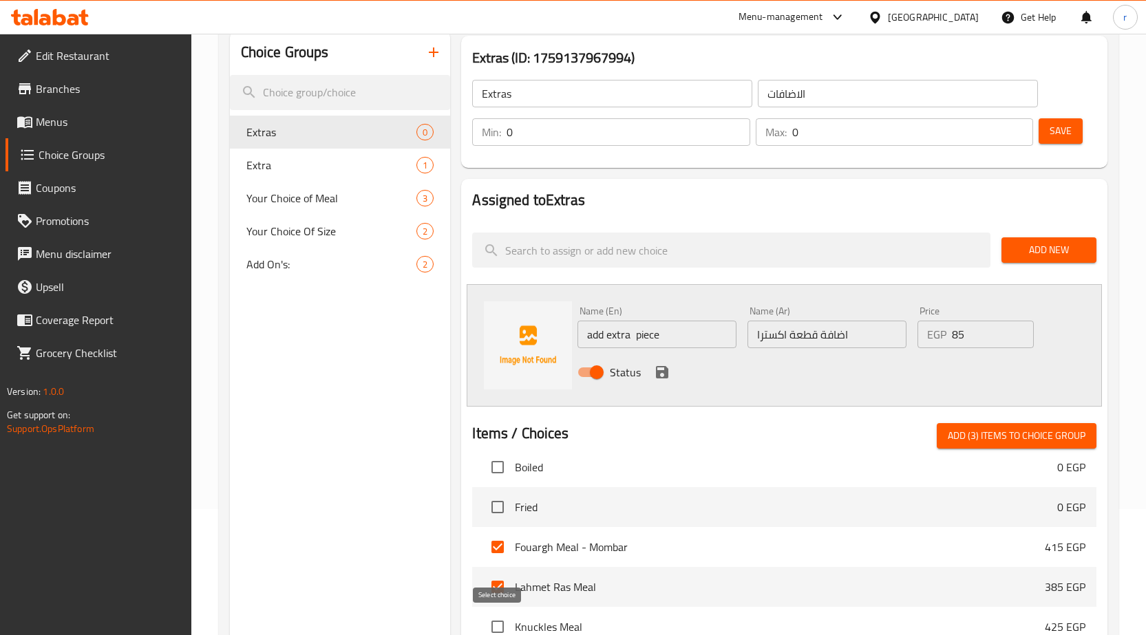
checkbox input "true"
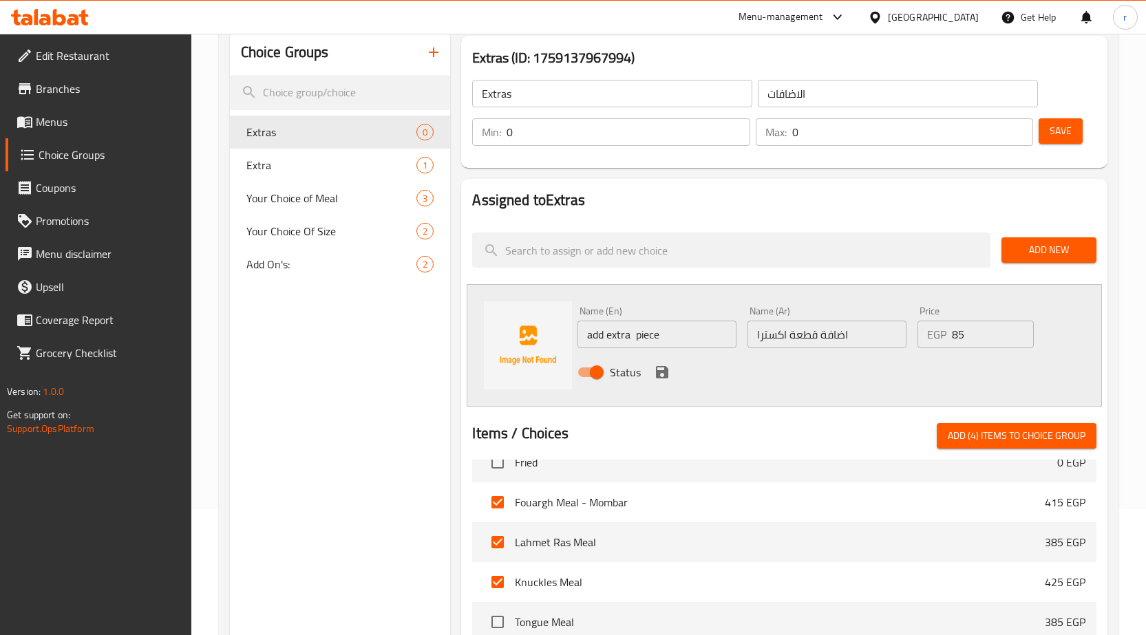
scroll to position [206, 0]
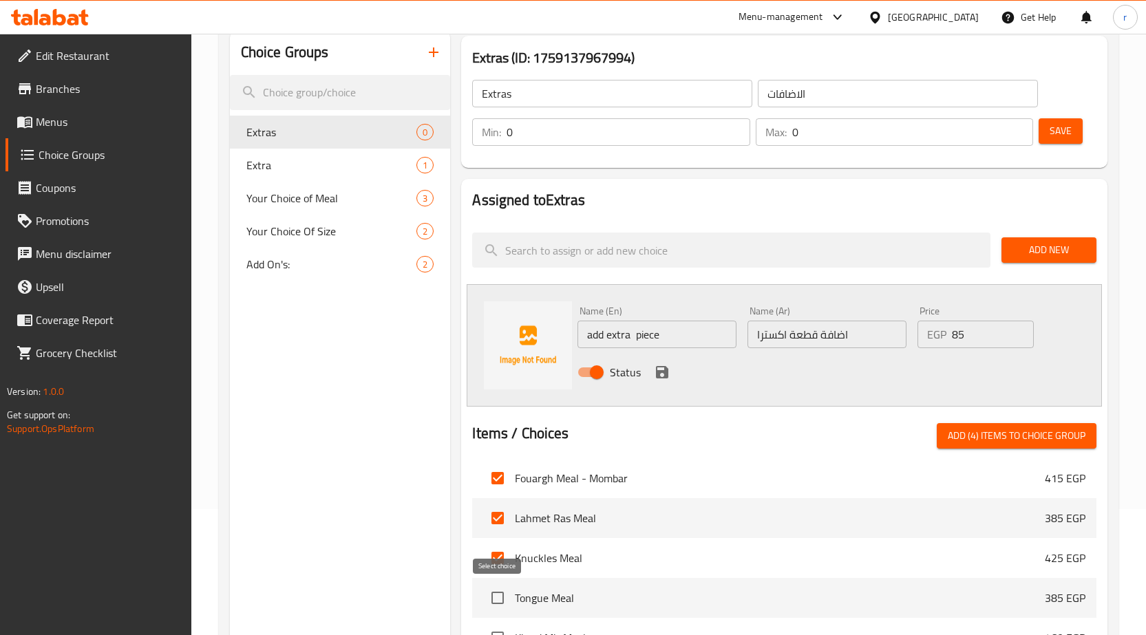
click at [509, 595] on input "checkbox" at bounding box center [497, 598] width 29 height 29
checkbox input "true"
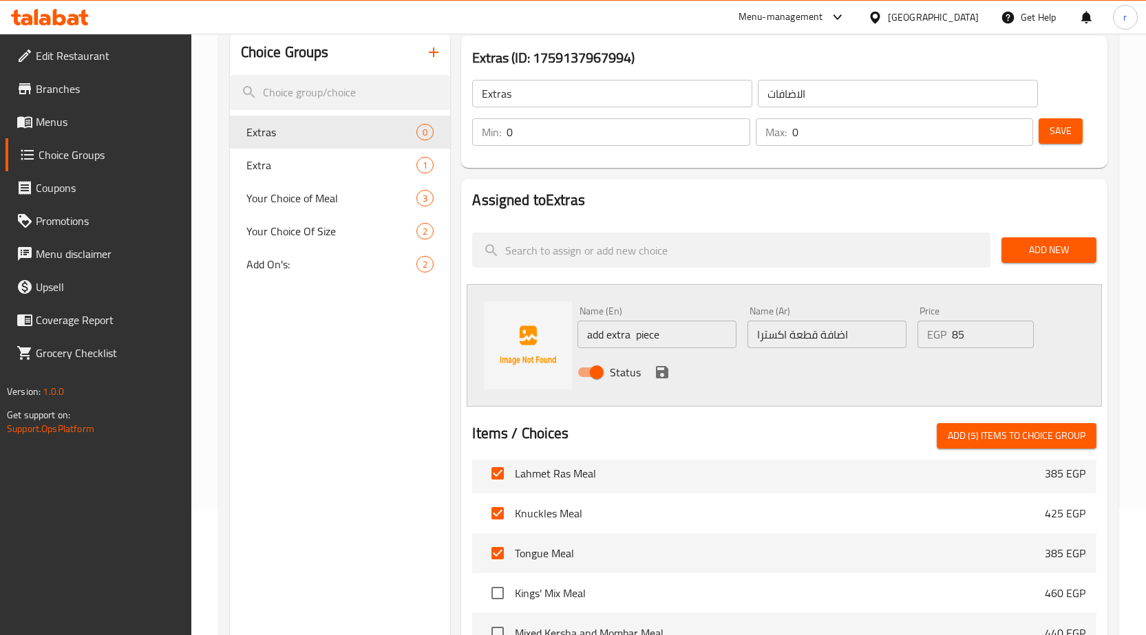
scroll to position [275, 0]
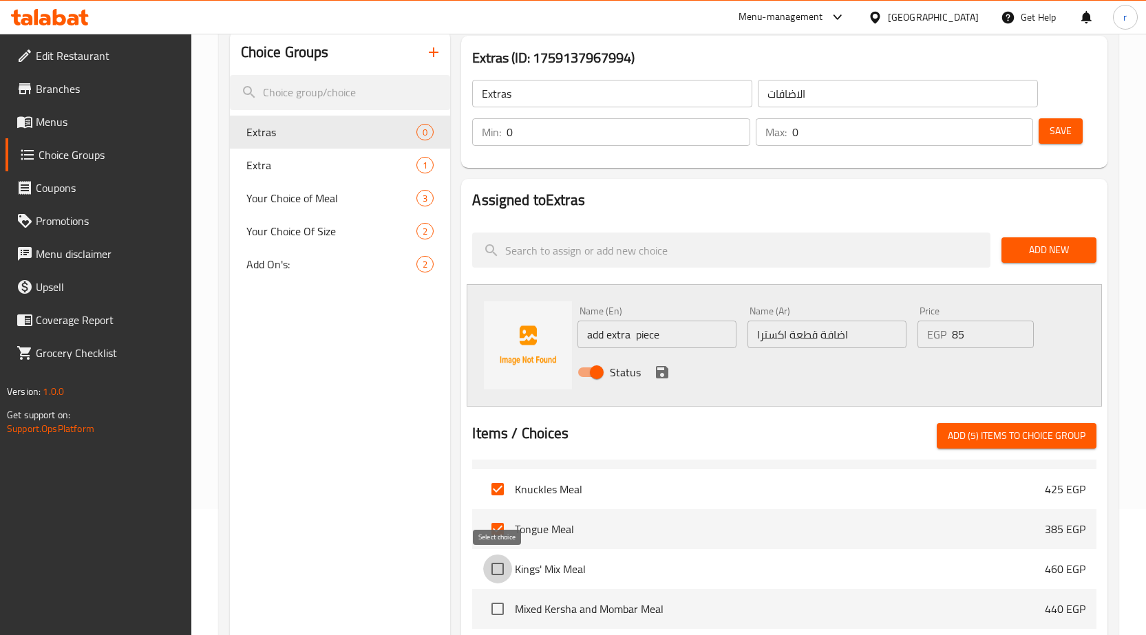
click at [496, 570] on input "checkbox" at bounding box center [497, 569] width 29 height 29
checkbox input "true"
click at [498, 608] on input "checkbox" at bounding box center [497, 609] width 29 height 29
checkbox input "true"
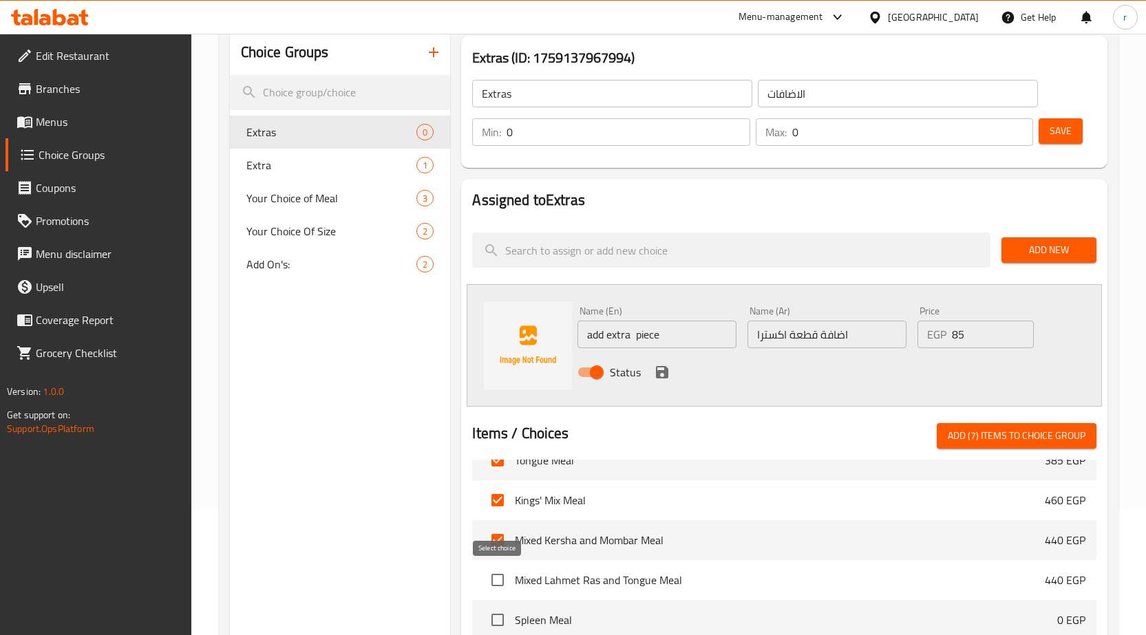
click at [507, 582] on input "checkbox" at bounding box center [497, 580] width 29 height 29
checkbox input "true"
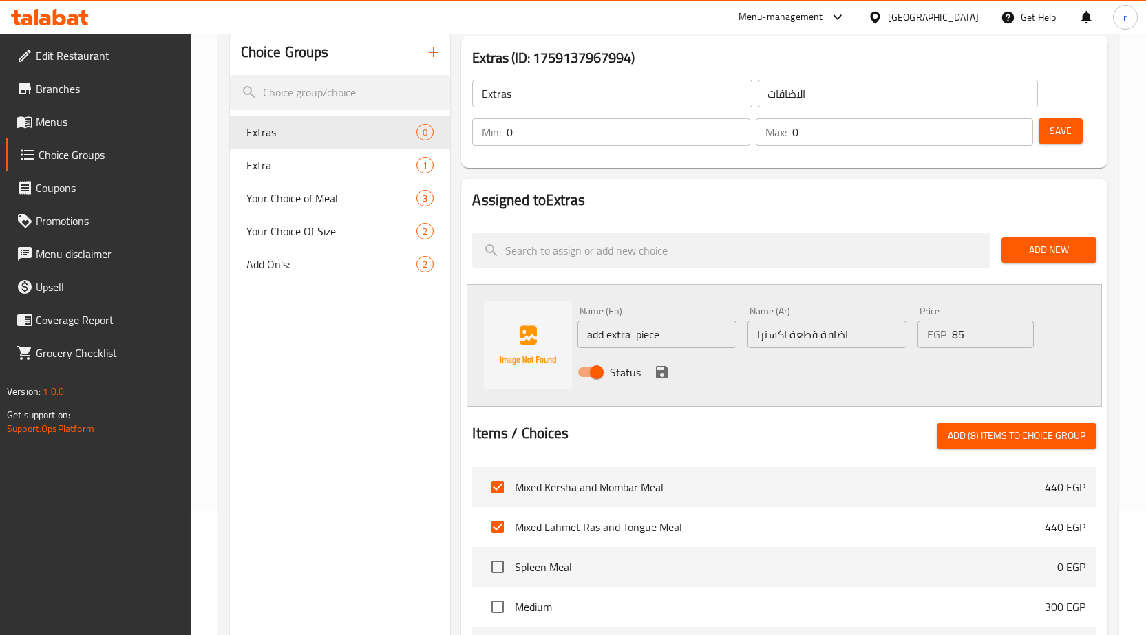
scroll to position [413, 0]
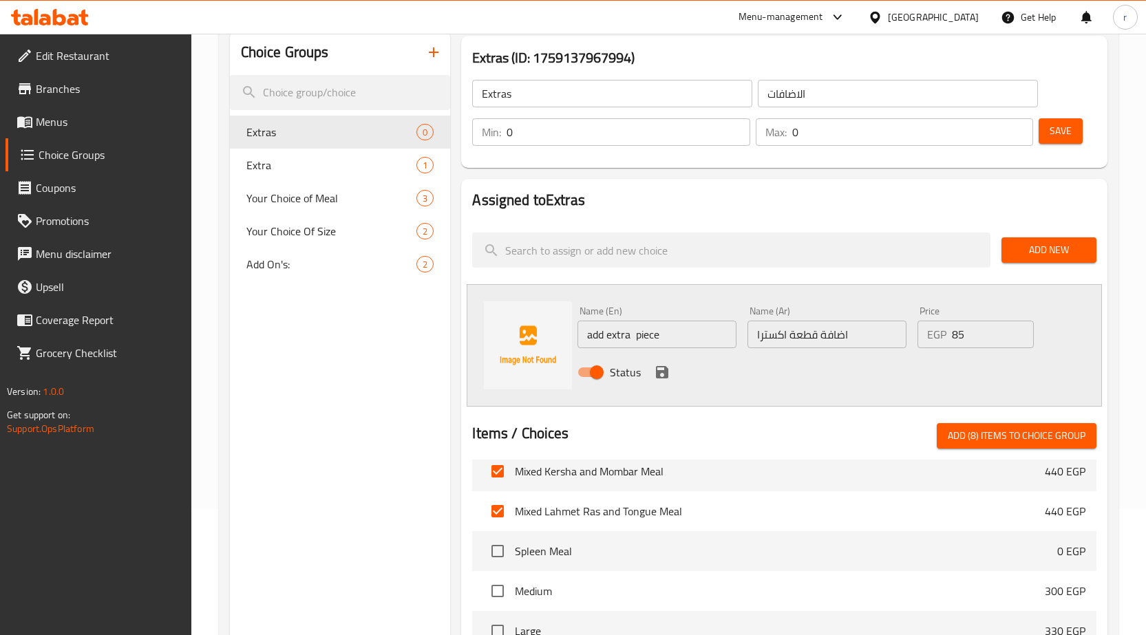
click at [965, 441] on span "Add (8) items to choice group" at bounding box center [1017, 435] width 138 height 17
checkbox input "false"
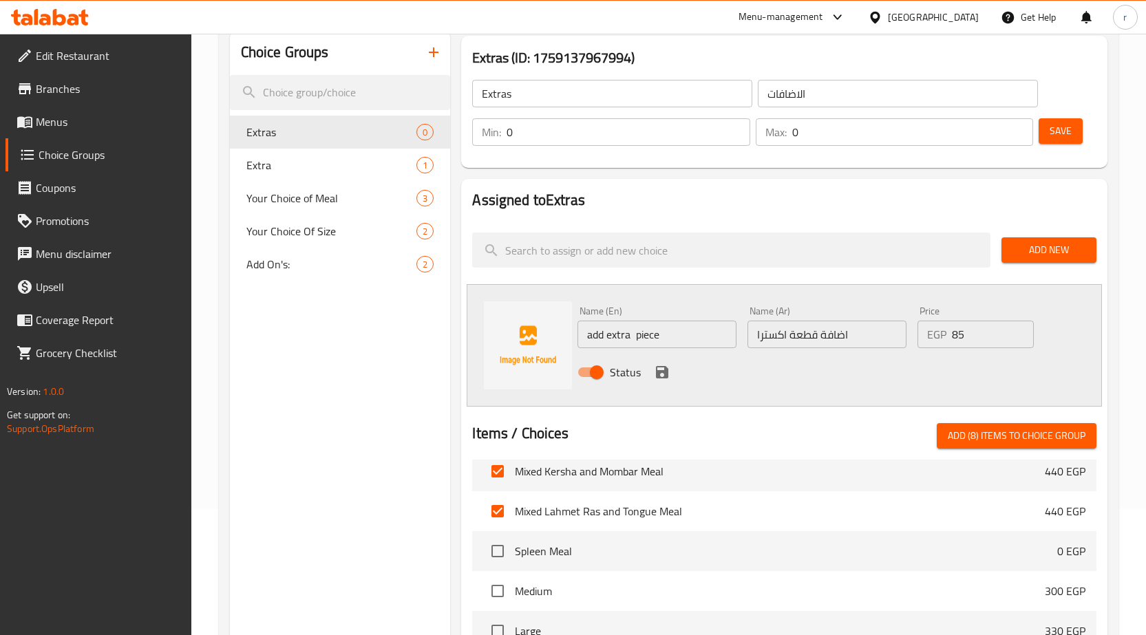
checkbox input "false"
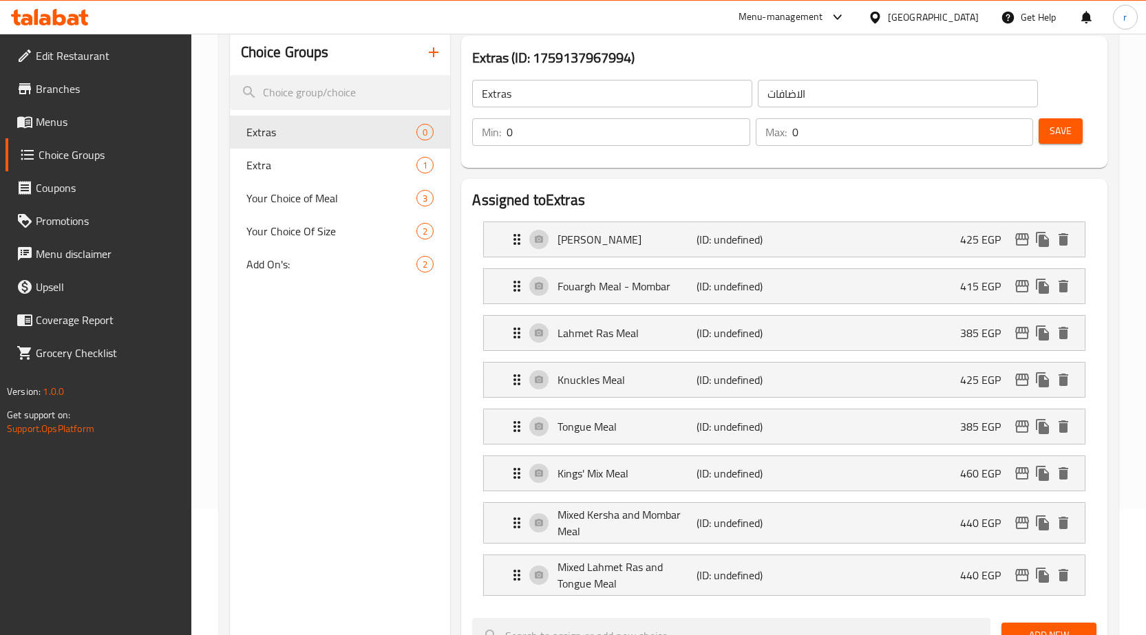
click at [1063, 123] on span "Save" at bounding box center [1061, 131] width 22 height 17
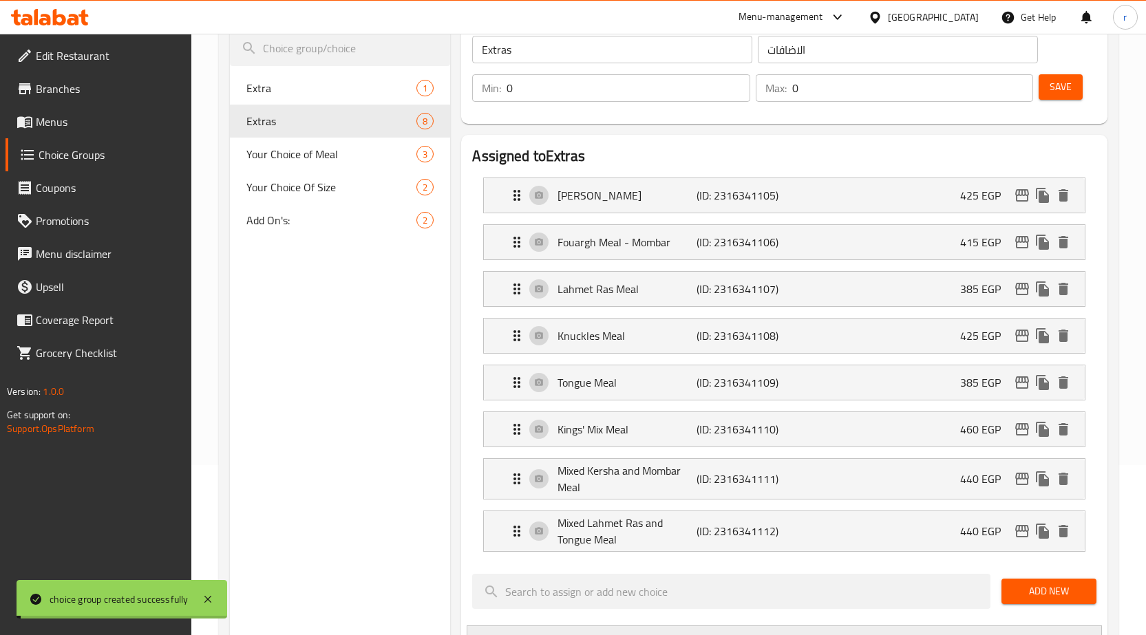
scroll to position [195, 0]
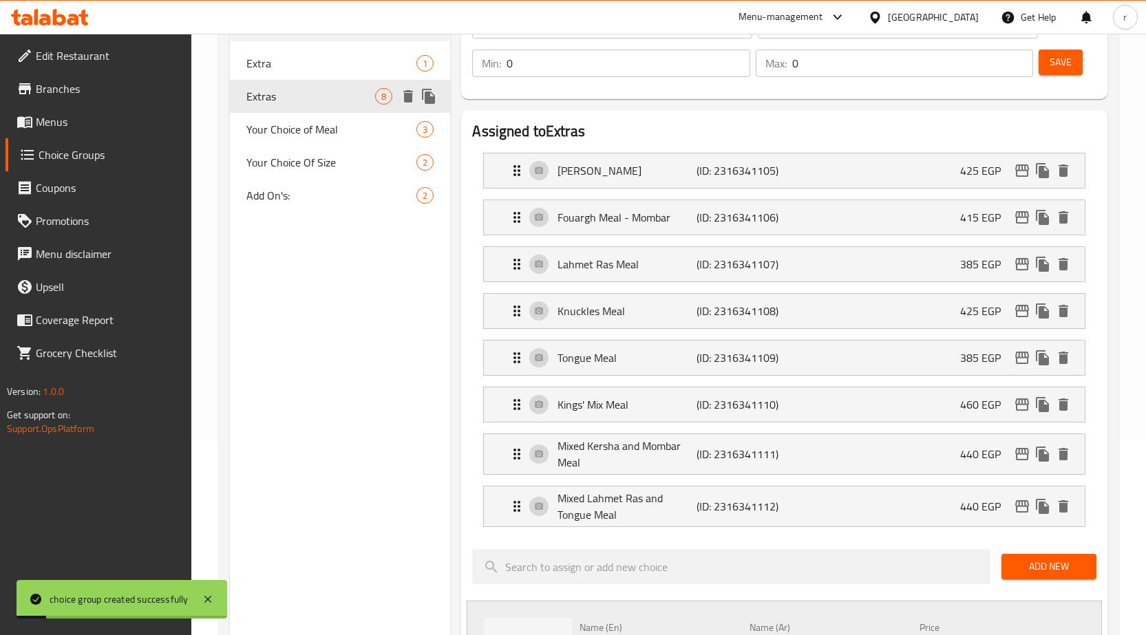
click at [325, 94] on span "Extras" at bounding box center [310, 96] width 129 height 17
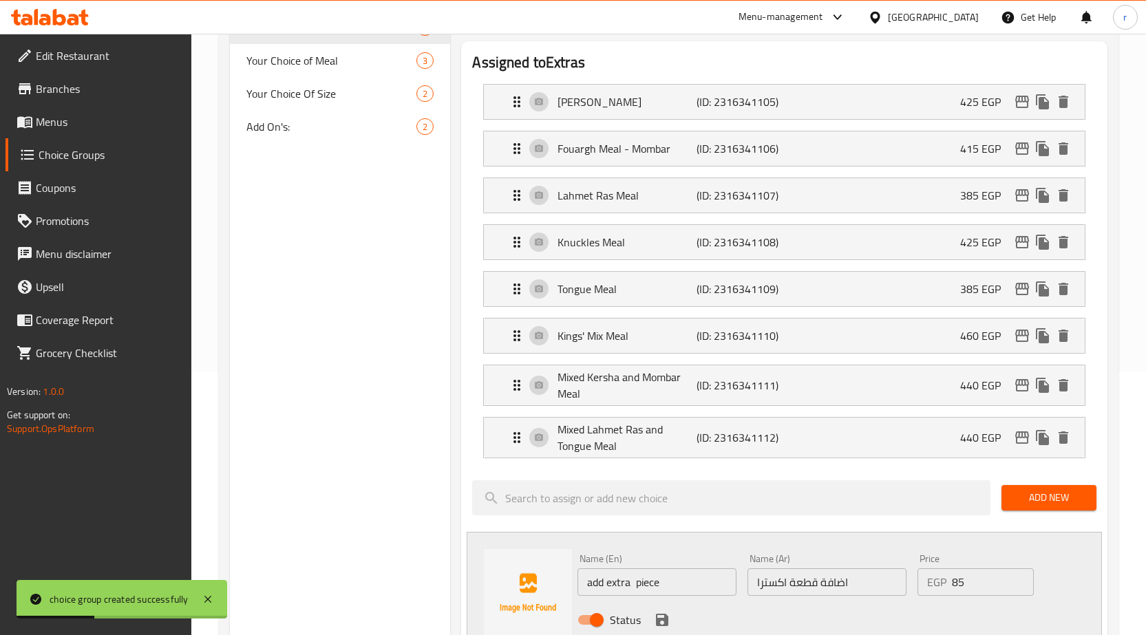
click at [601, 462] on li "Mixed Lahmet Ras and Tongue Meal (ID: 2316341112) 440 EGP Name (En) Mixed Lahme…" at bounding box center [784, 438] width 624 height 52
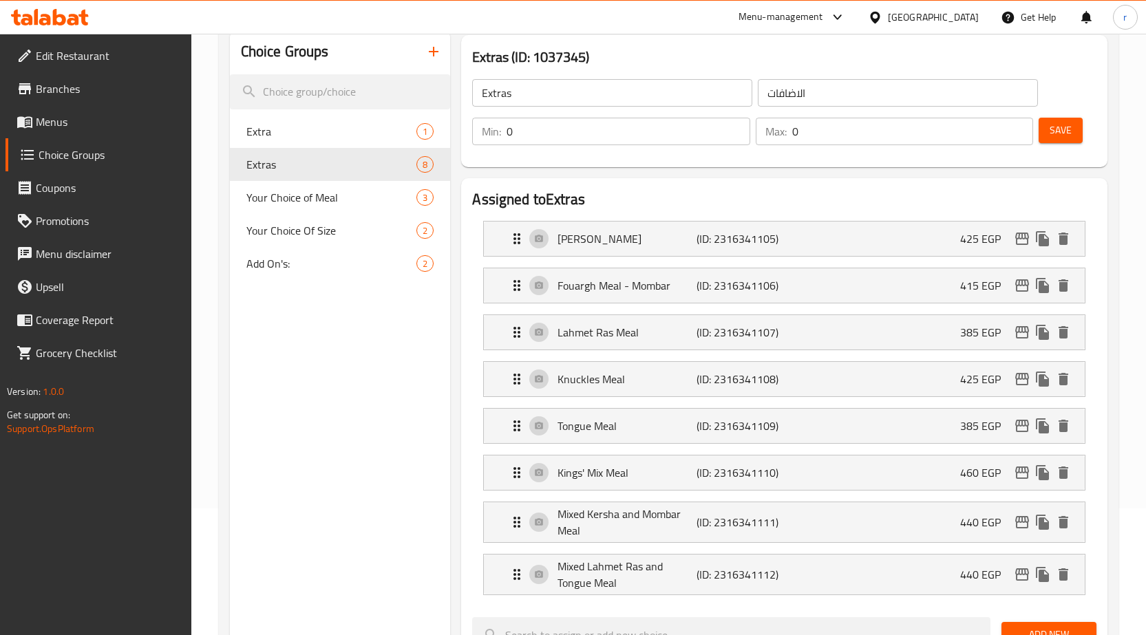
scroll to position [126, 0]
click at [905, 250] on div "Kersha Meal (ID: 2316341105) 425 EGP" at bounding box center [789, 239] width 560 height 34
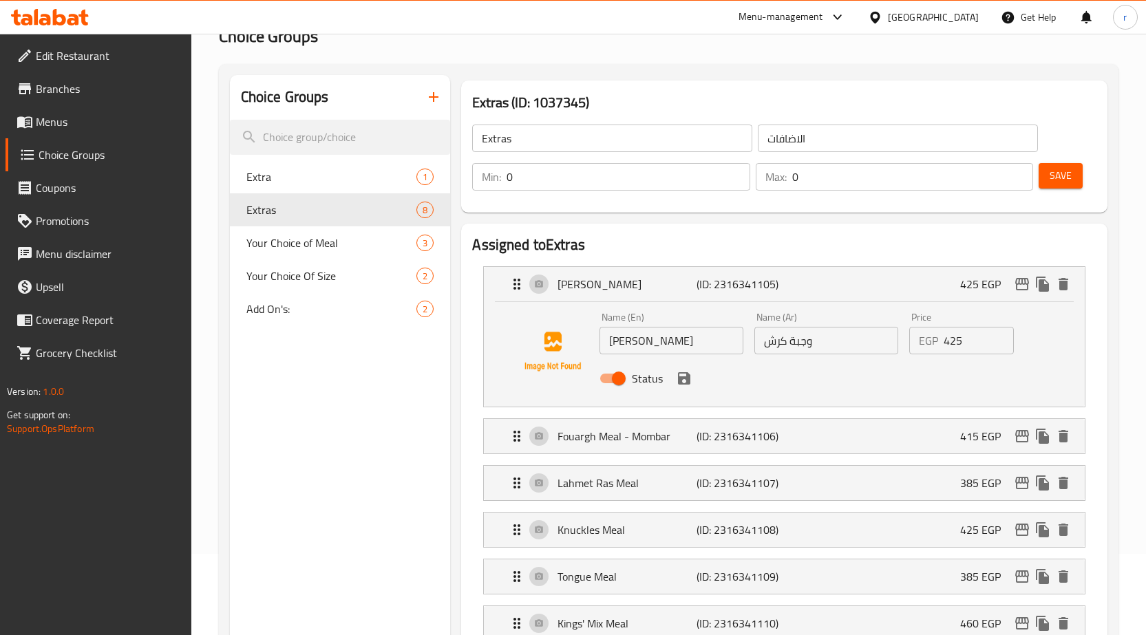
scroll to position [57, 0]
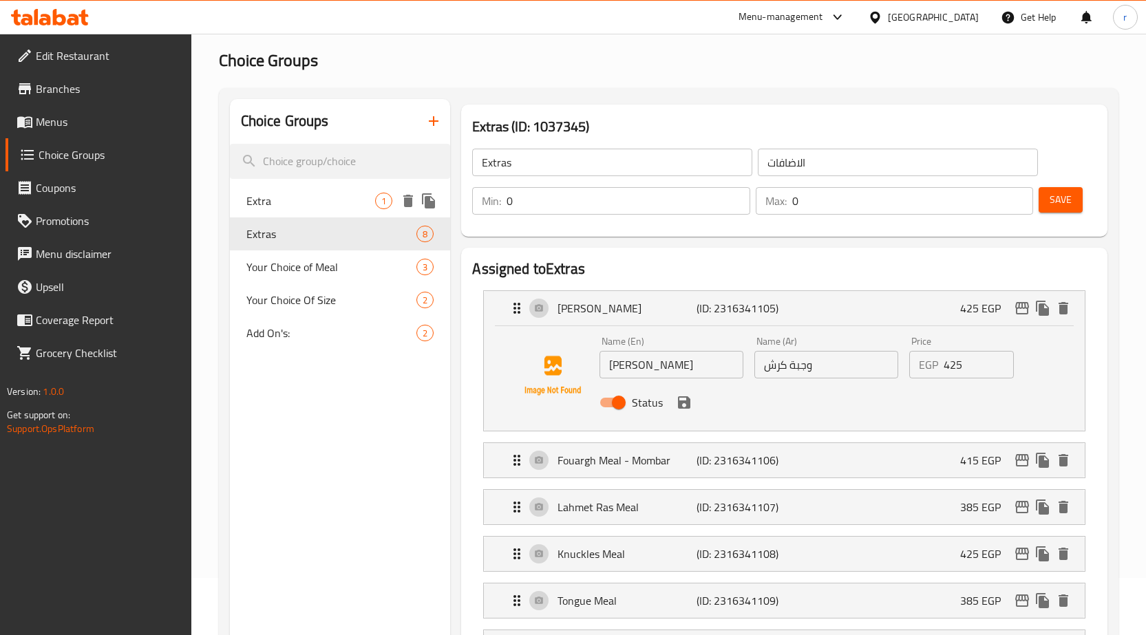
click at [306, 206] on span "Extra" at bounding box center [310, 201] width 129 height 17
type input "Extra"
type input "أضافة"
type input "1"
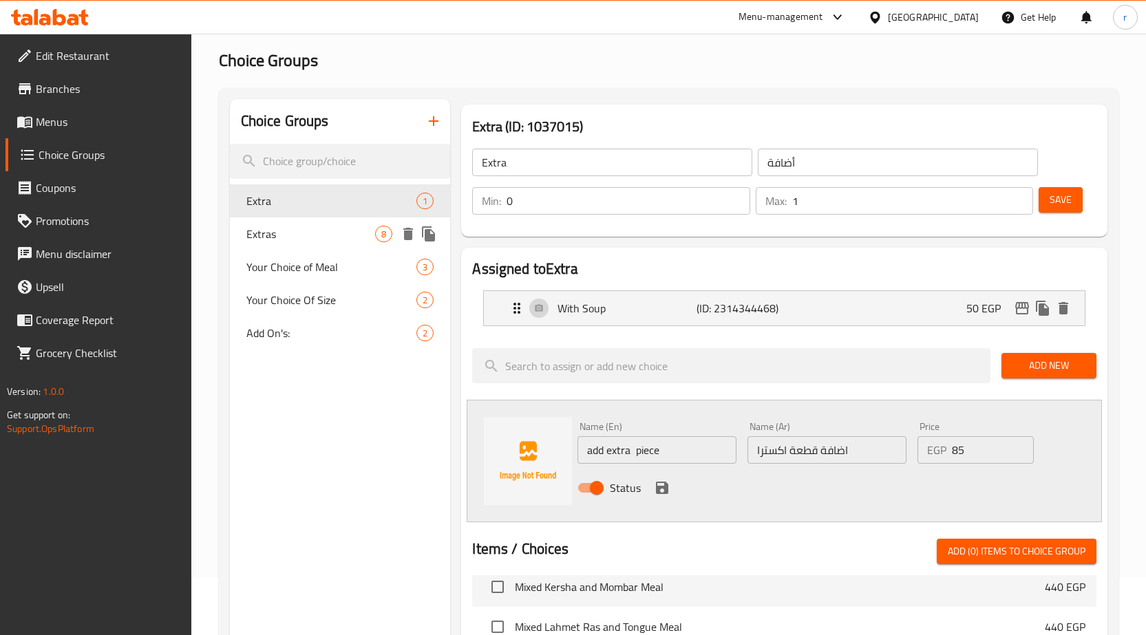
click at [293, 234] on span "Extras" at bounding box center [310, 234] width 129 height 17
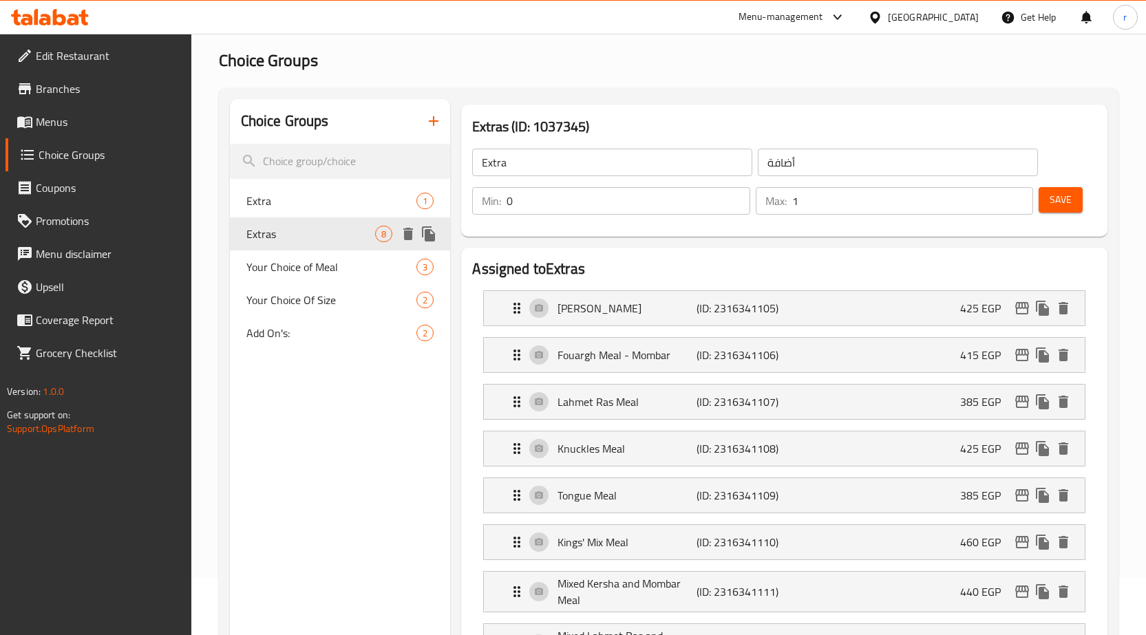
type input "Extras"
type input "الاضافات"
type input "0"
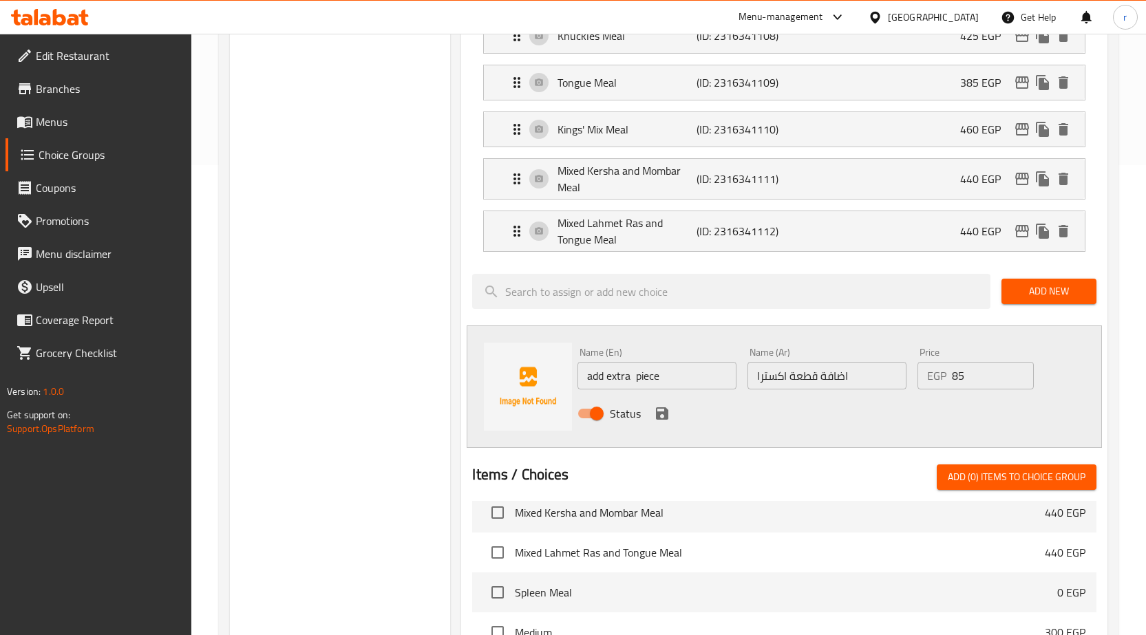
scroll to position [264, 0]
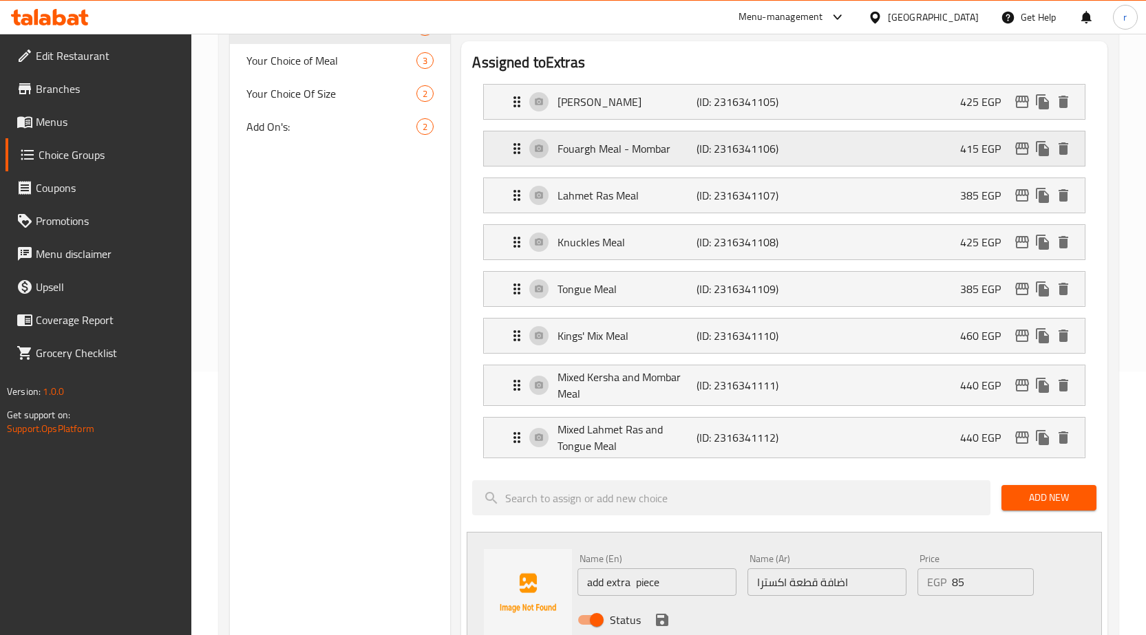
click at [972, 140] on p "415 EGP" at bounding box center [986, 148] width 52 height 17
click at [959, 114] on div "Kersha Meal (ID: 2316341105) 425 EGP" at bounding box center [789, 102] width 560 height 34
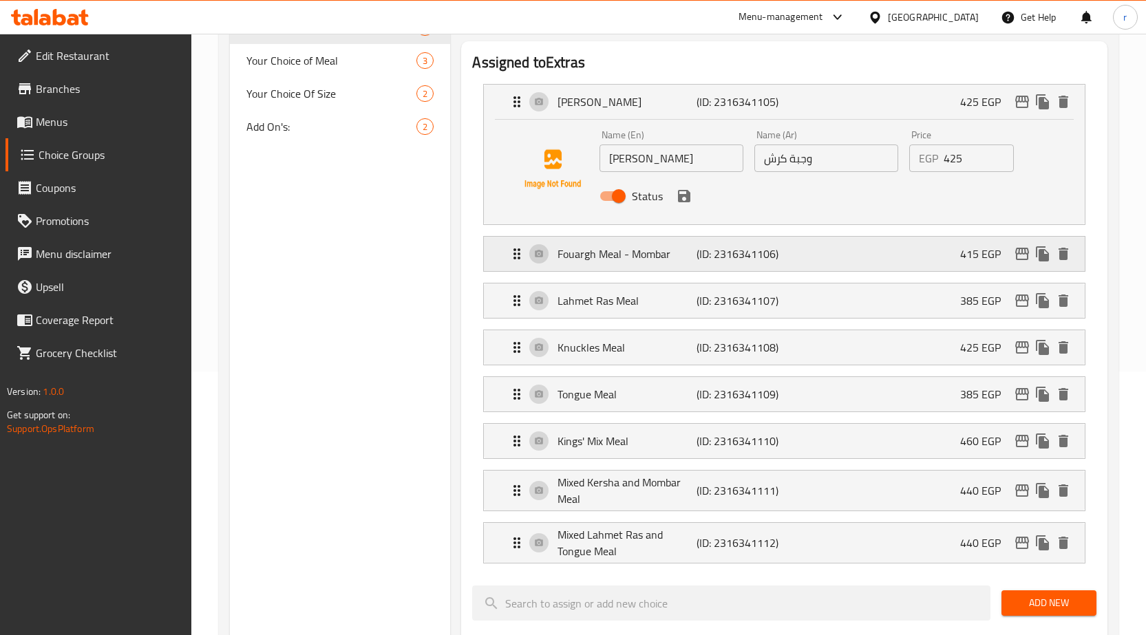
click at [967, 247] on p "415 EGP" at bounding box center [986, 254] width 52 height 17
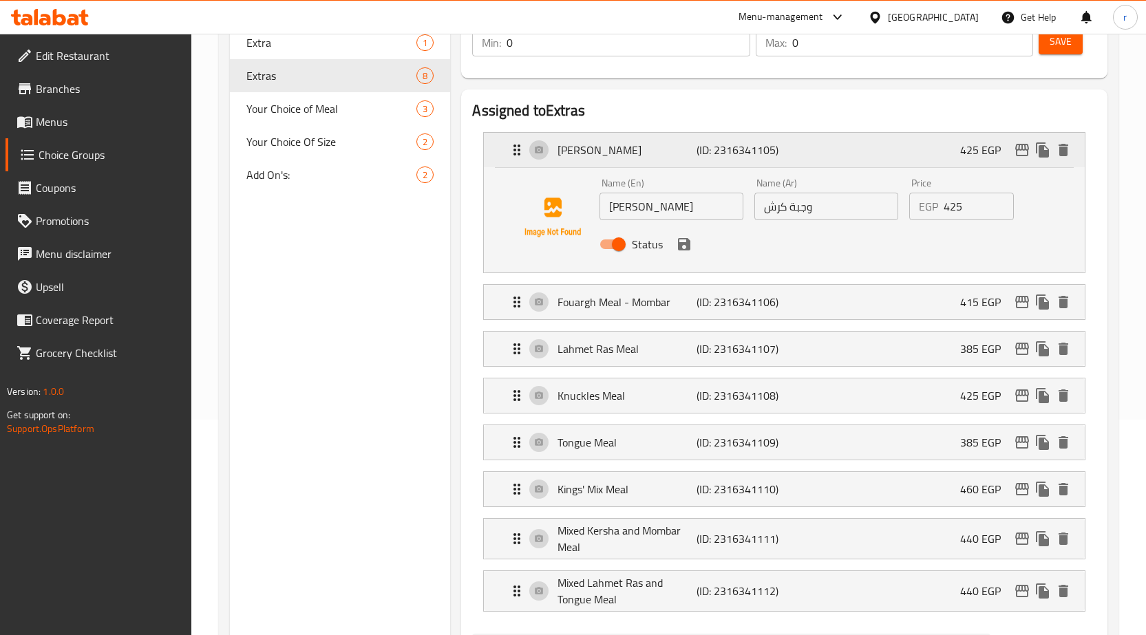
scroll to position [195, 0]
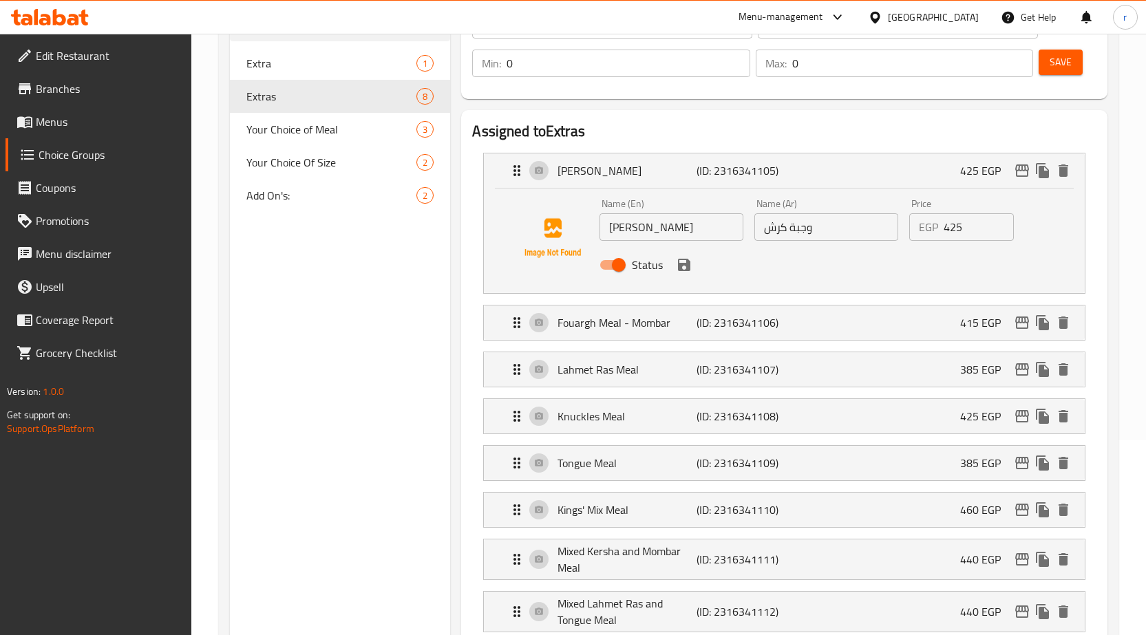
click at [73, 127] on span "Menus" at bounding box center [108, 122] width 145 height 17
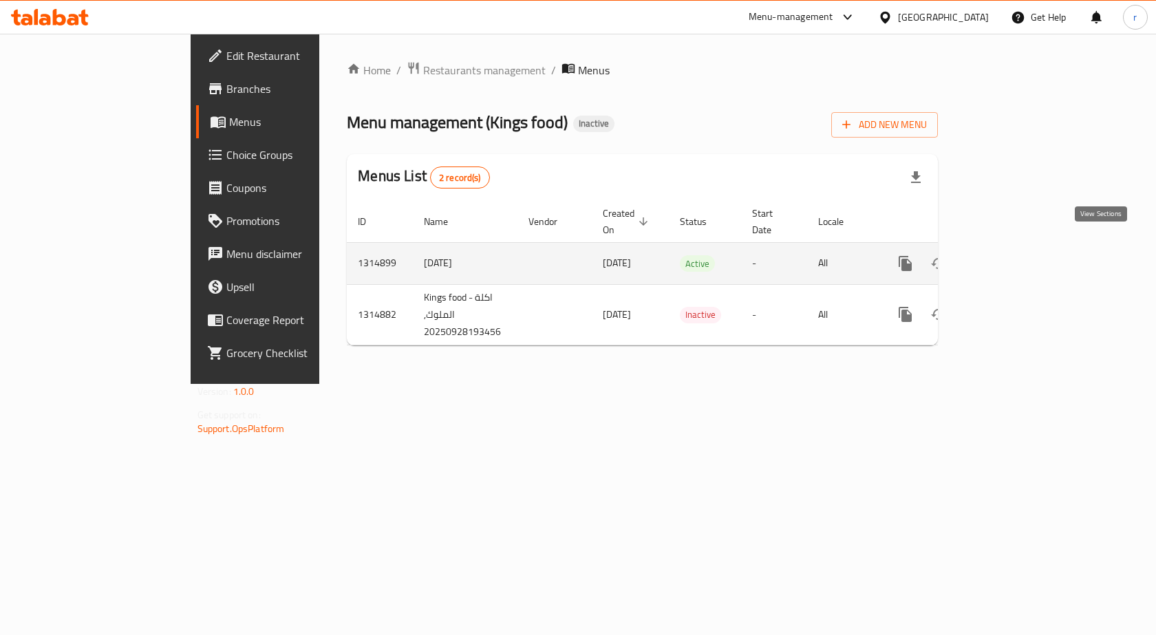
click at [1011, 257] on icon "enhanced table" at bounding box center [1005, 263] width 12 height 12
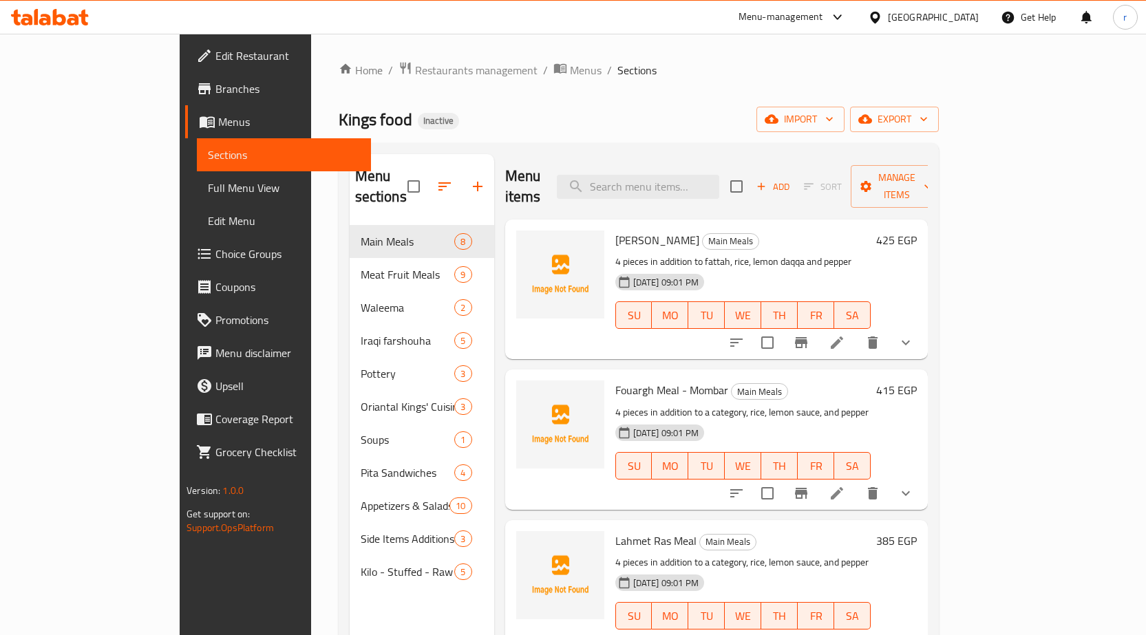
click at [871, 231] on h6 "Kersha Meal Main Meals" at bounding box center [742, 240] width 255 height 19
click at [922, 225] on div "Kersha Meal Main Meals 4 pieces in addition to fattah, rice, lemon daqqa and pe…" at bounding box center [766, 289] width 312 height 129
click at [914, 334] on icon "show more" at bounding box center [905, 342] width 17 height 17
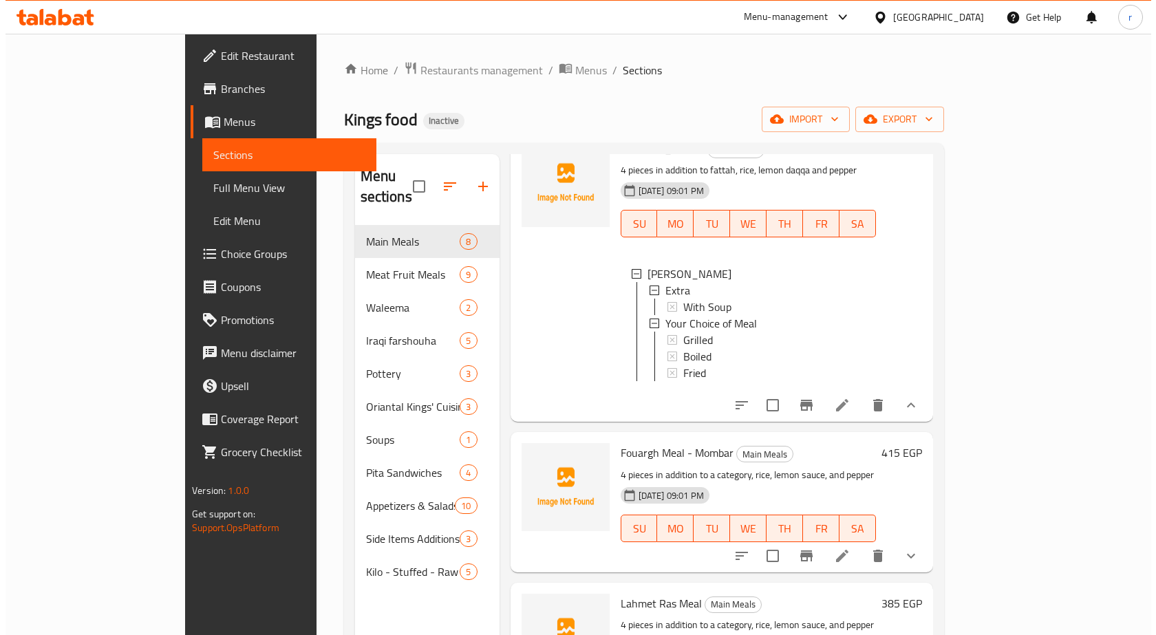
scroll to position [69, 0]
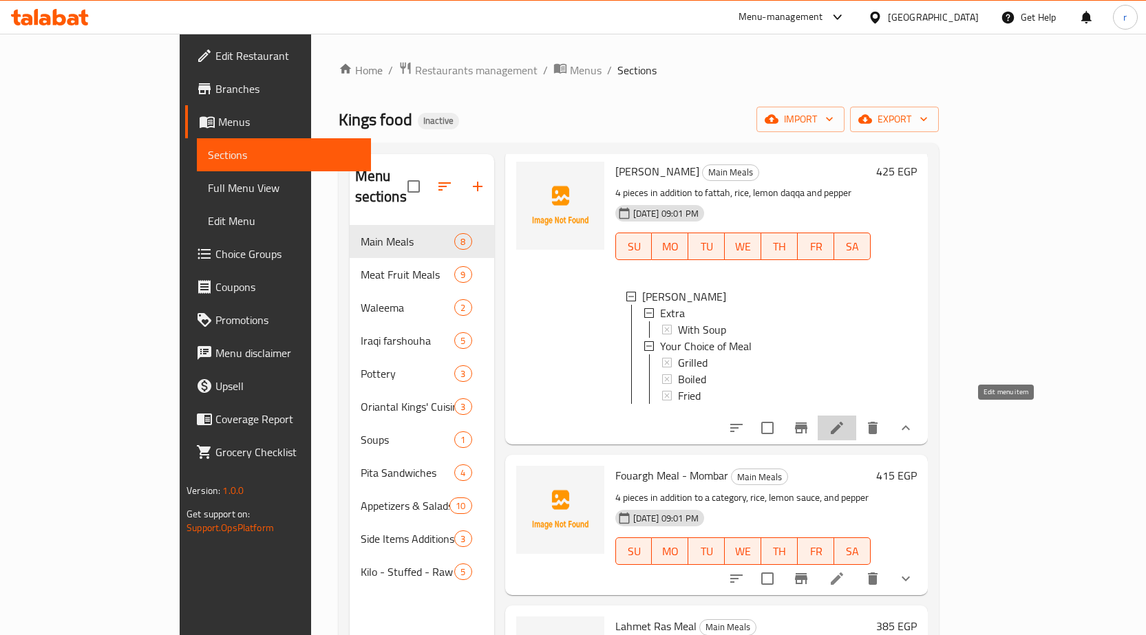
click at [843, 422] on icon at bounding box center [837, 428] width 12 height 12
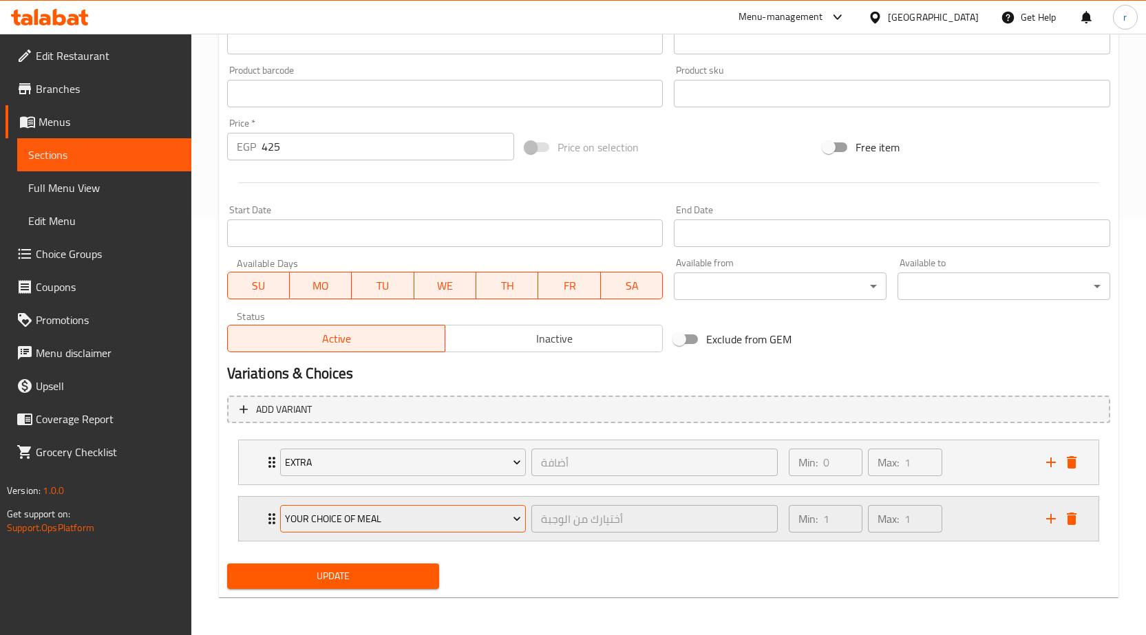
scroll to position [416, 0]
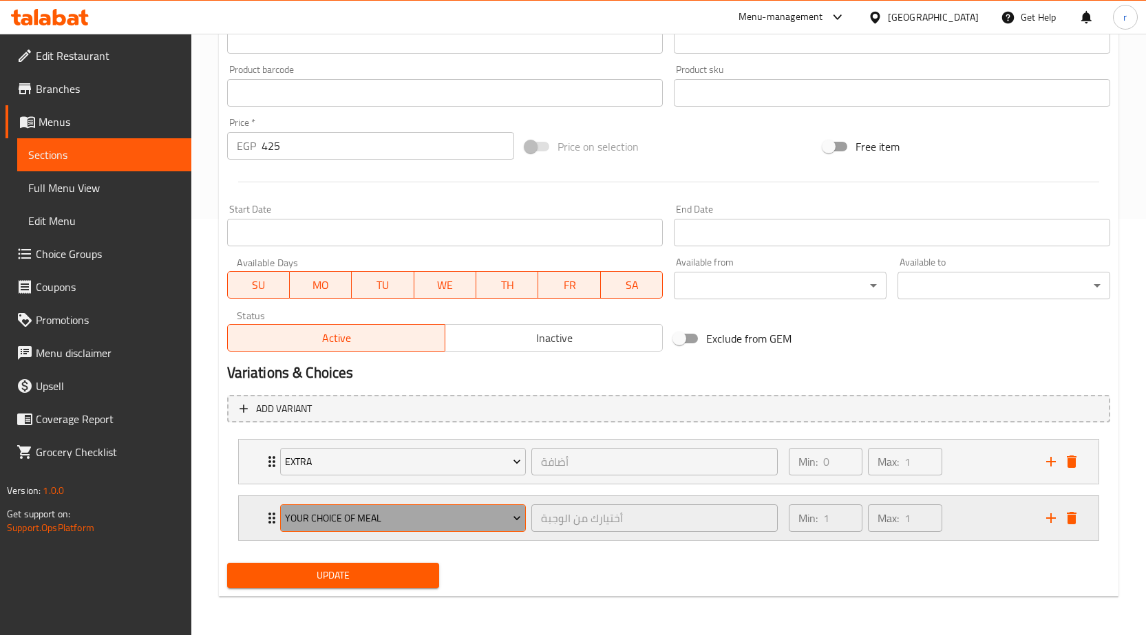
click at [482, 507] on button "Your Choice of Meal" at bounding box center [403, 518] width 246 height 28
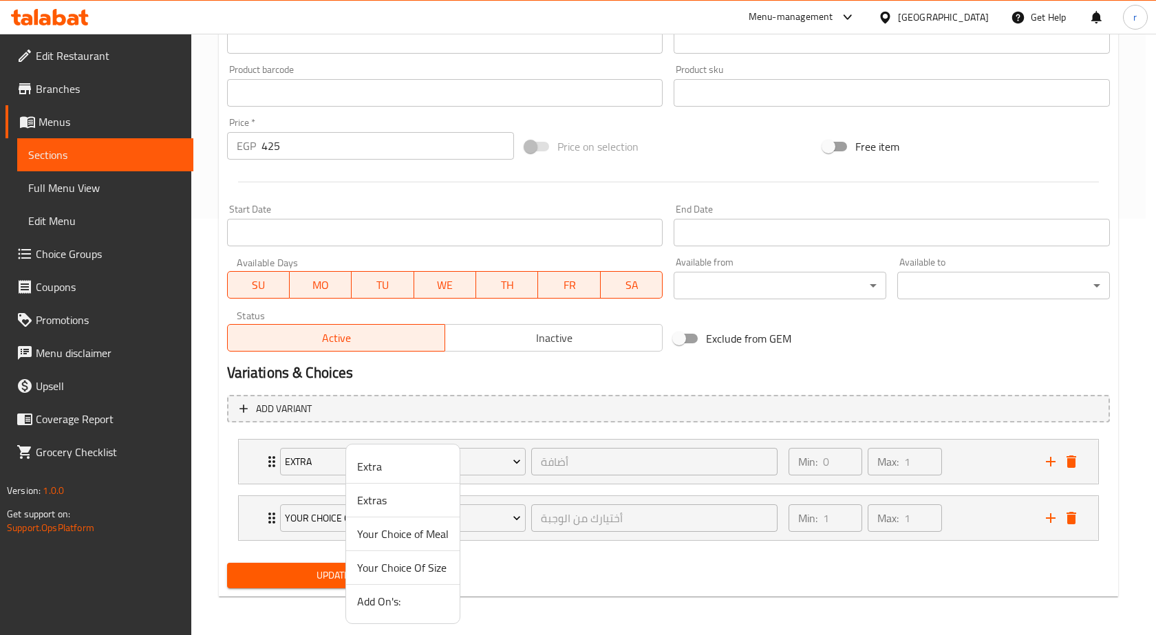
click at [499, 469] on div at bounding box center [578, 317] width 1156 height 635
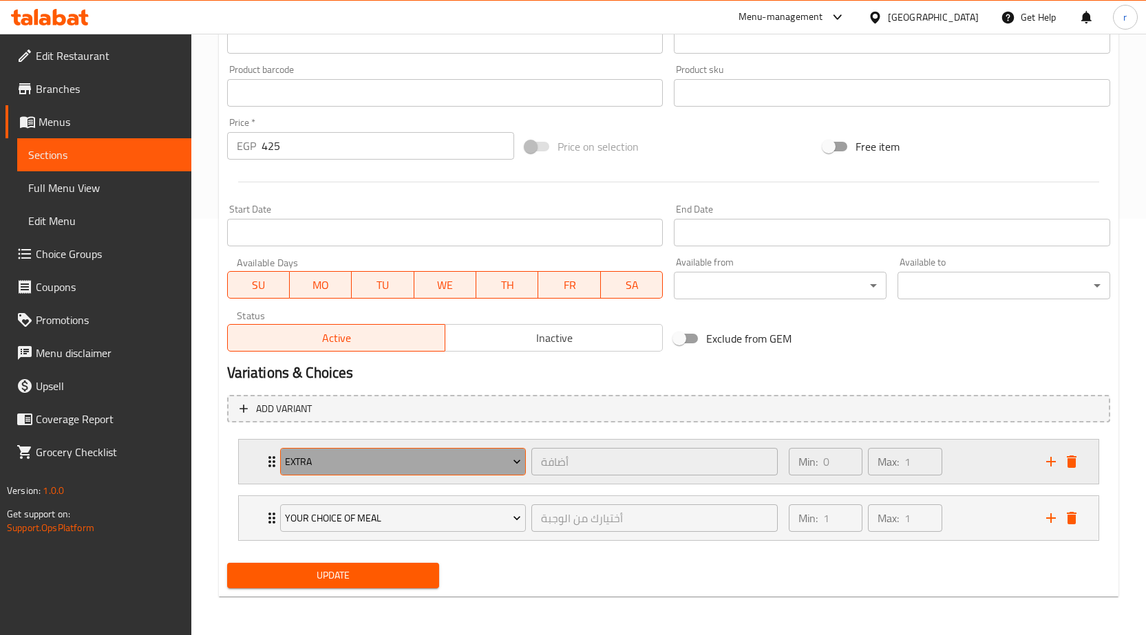
click at [519, 460] on icon "Expand" at bounding box center [517, 462] width 14 height 14
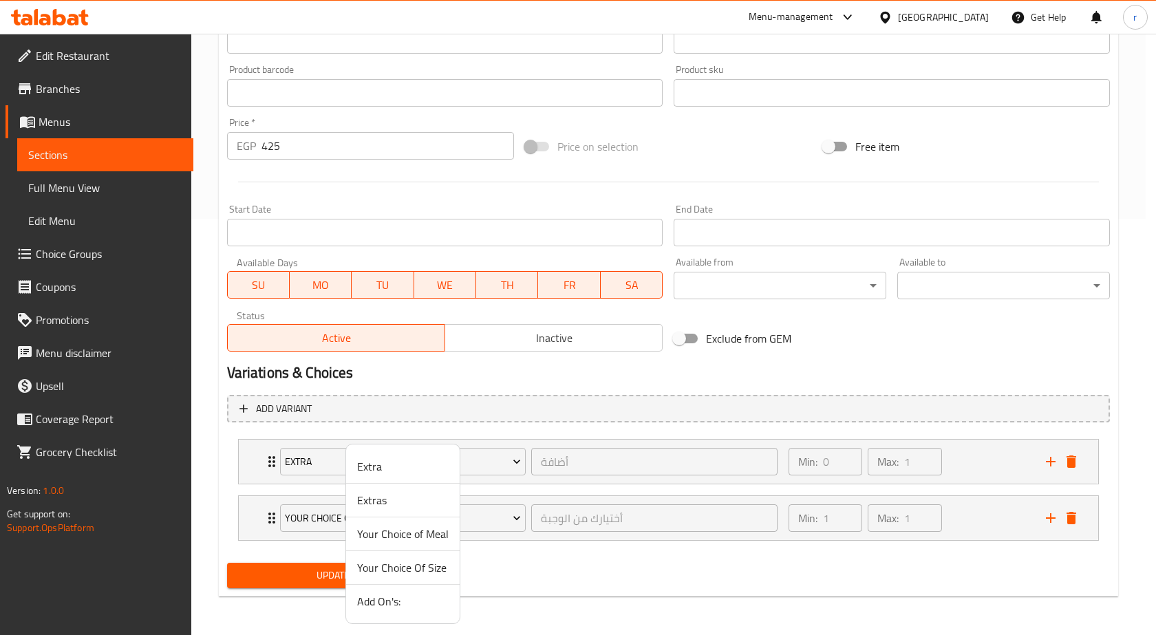
click at [409, 511] on li "Extras" at bounding box center [403, 501] width 114 height 34
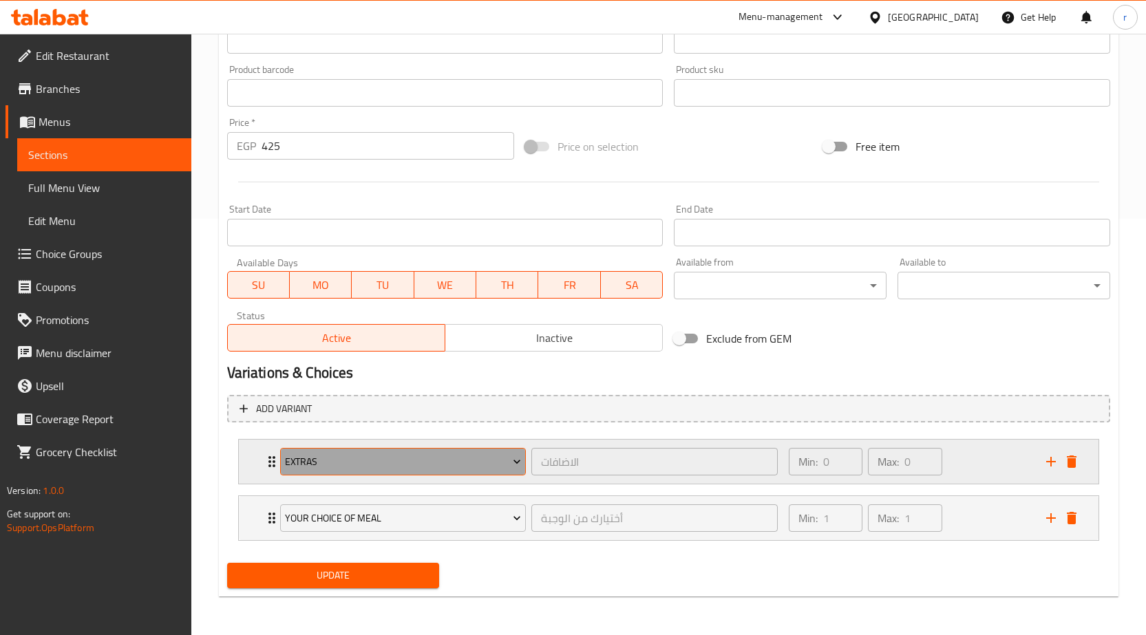
click at [517, 468] on icon "Expand" at bounding box center [517, 462] width 14 height 14
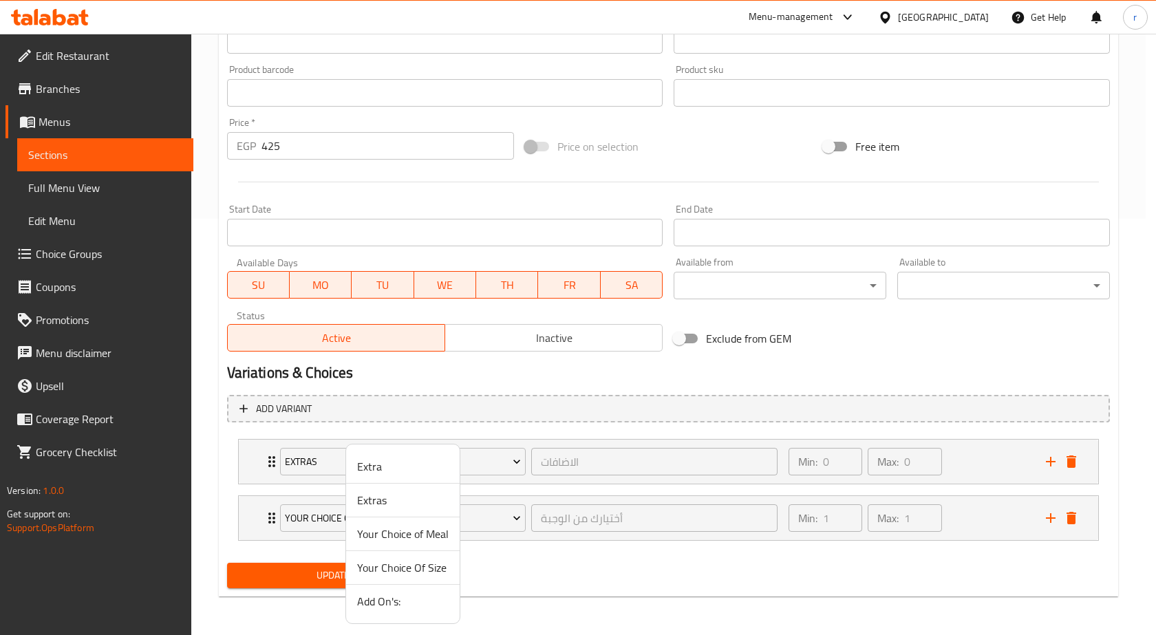
click at [420, 509] on li "Extras" at bounding box center [403, 501] width 114 height 34
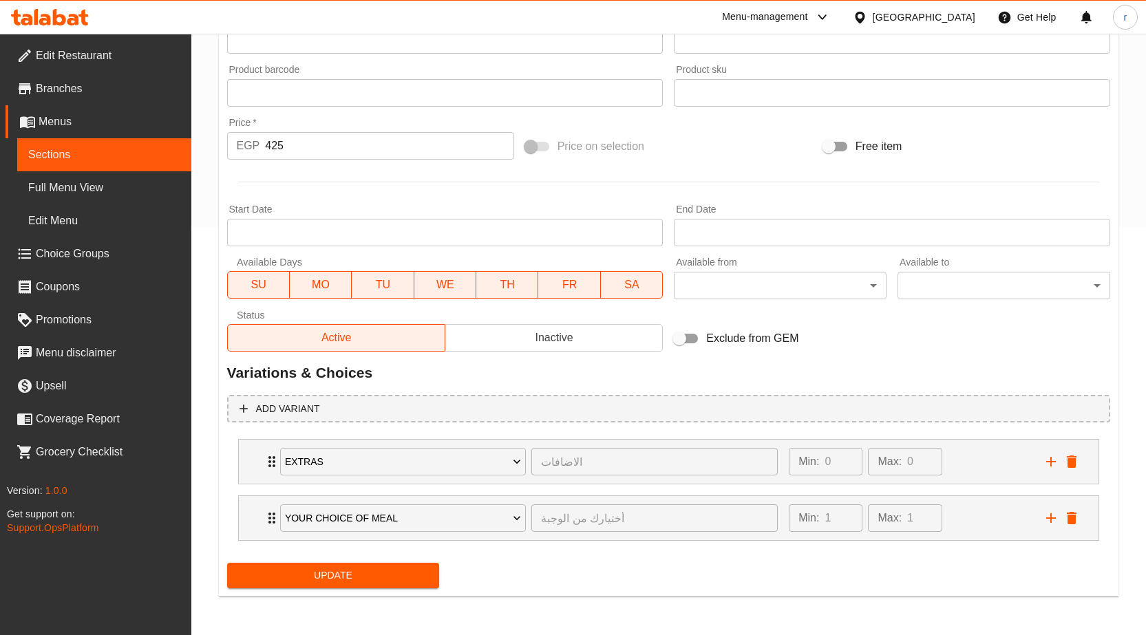
scroll to position [409, 0]
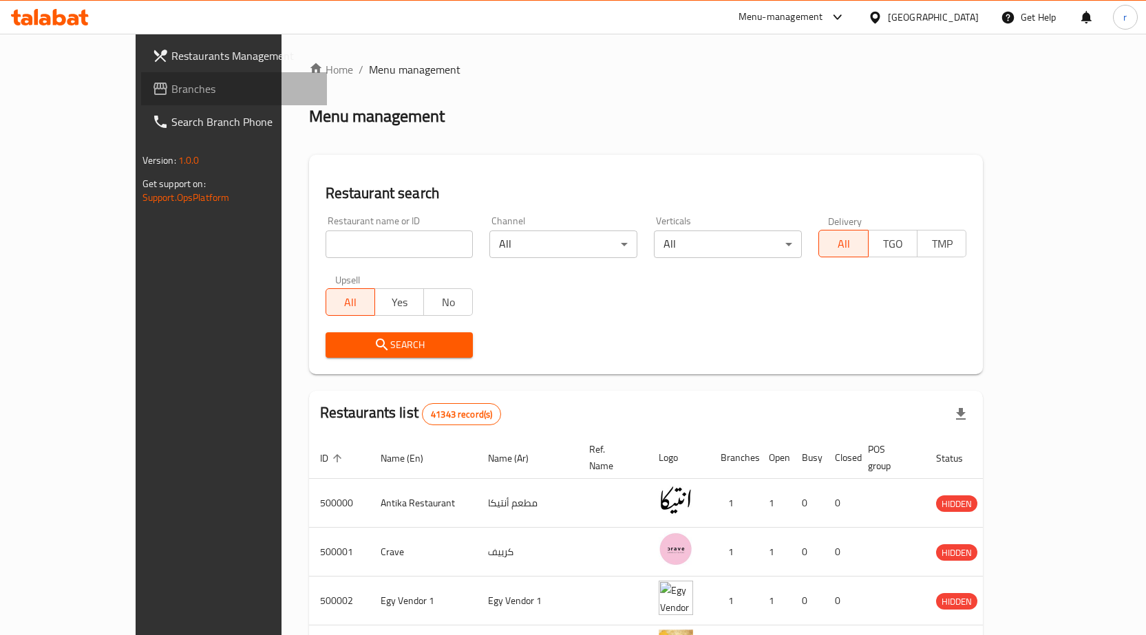
click at [171, 81] on span "Branches" at bounding box center [243, 89] width 145 height 17
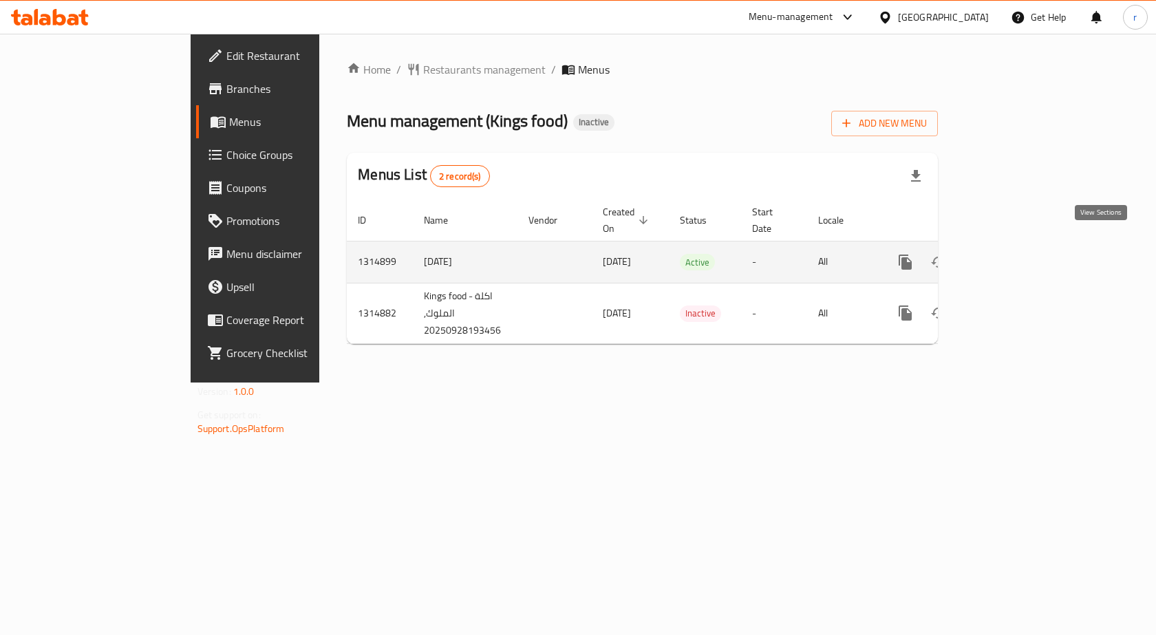
click at [1013, 254] on icon "enhanced table" at bounding box center [1005, 262] width 17 height 17
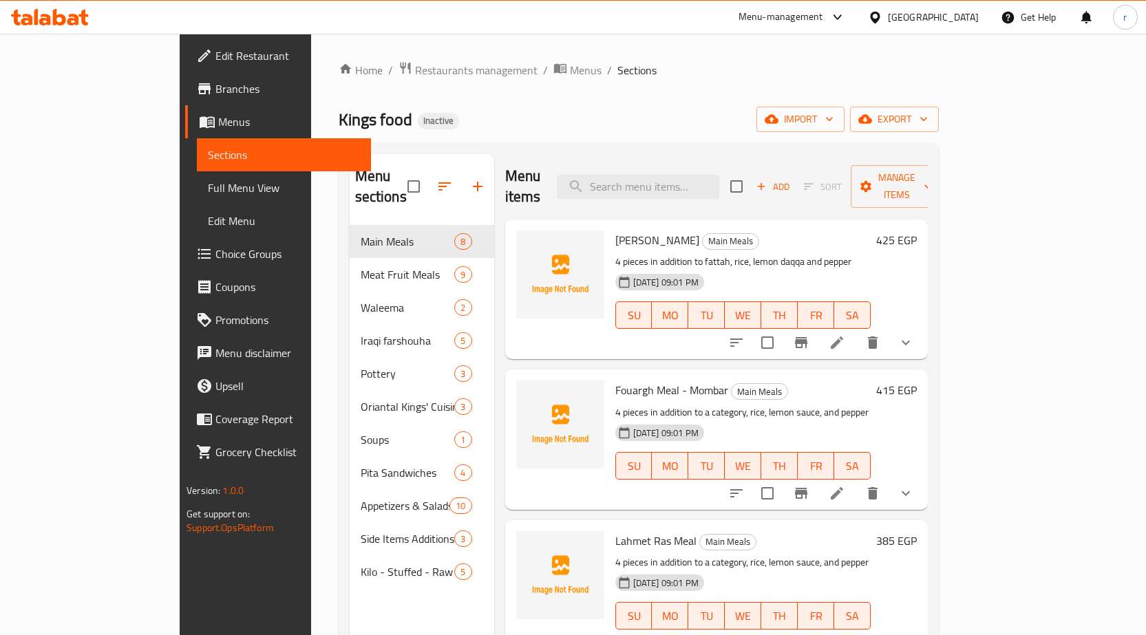
click at [922, 330] on button "show more" at bounding box center [905, 342] width 33 height 33
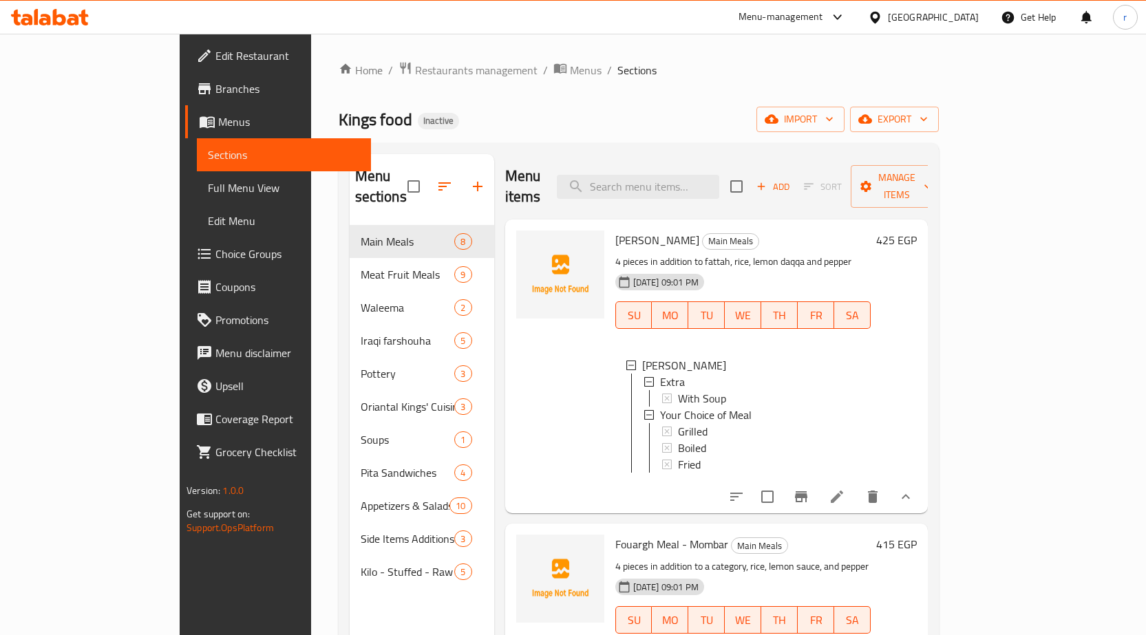
scroll to position [69, 0]
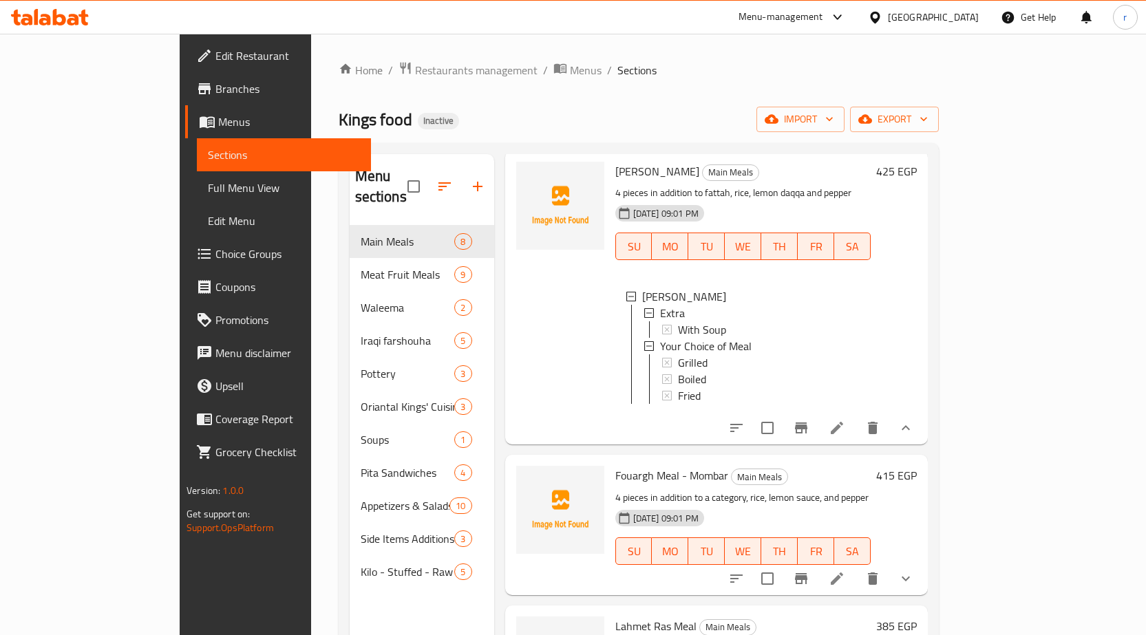
click at [185, 240] on link "Choice Groups" at bounding box center [278, 253] width 186 height 33
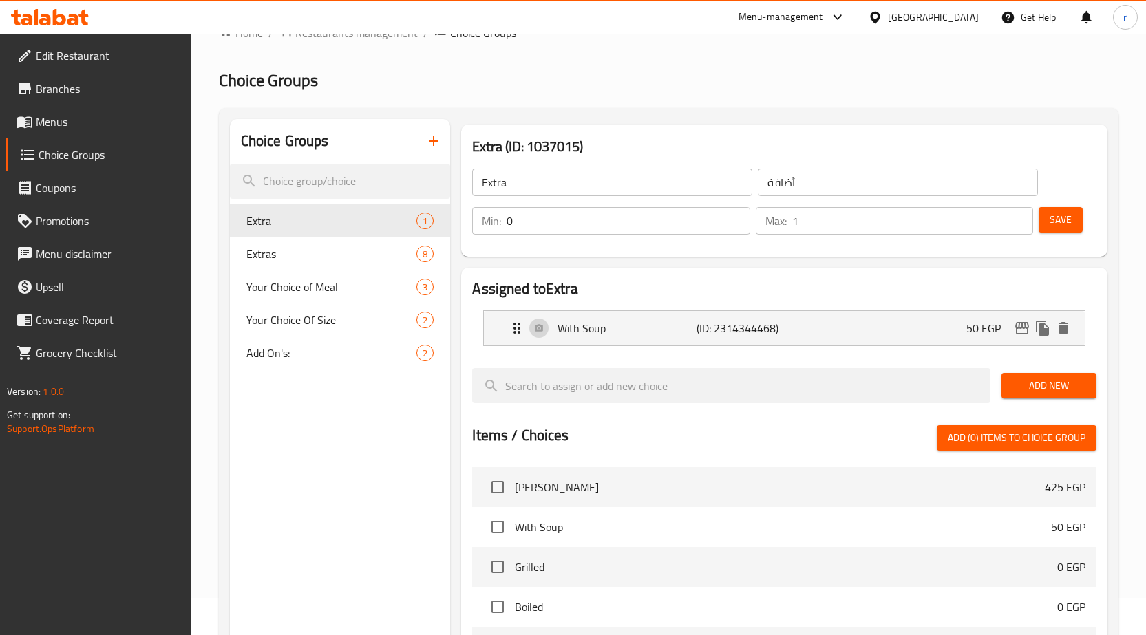
scroll to position [69, 0]
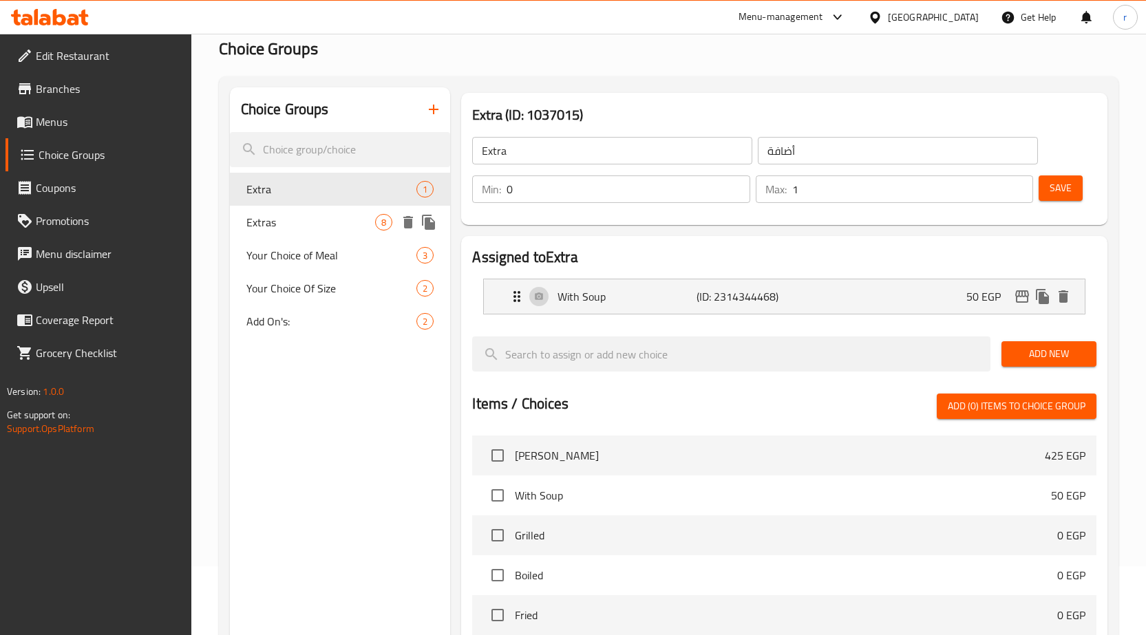
click at [281, 214] on span "Extras" at bounding box center [310, 222] width 129 height 17
type input "Extras"
type input "الاضافات"
type input "0"
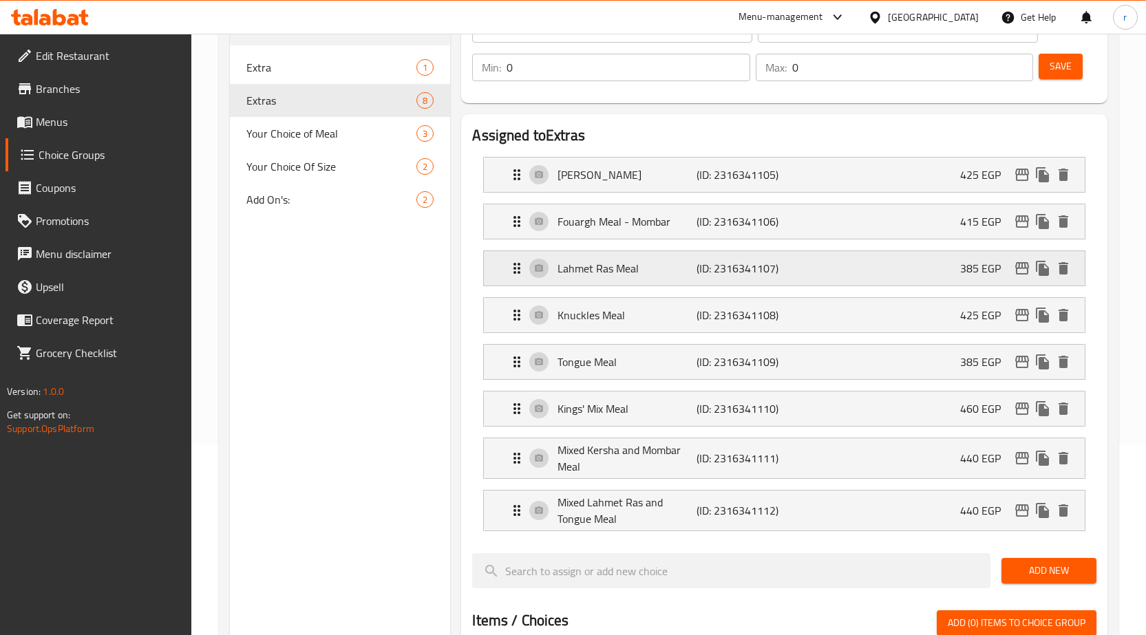
scroll to position [206, 0]
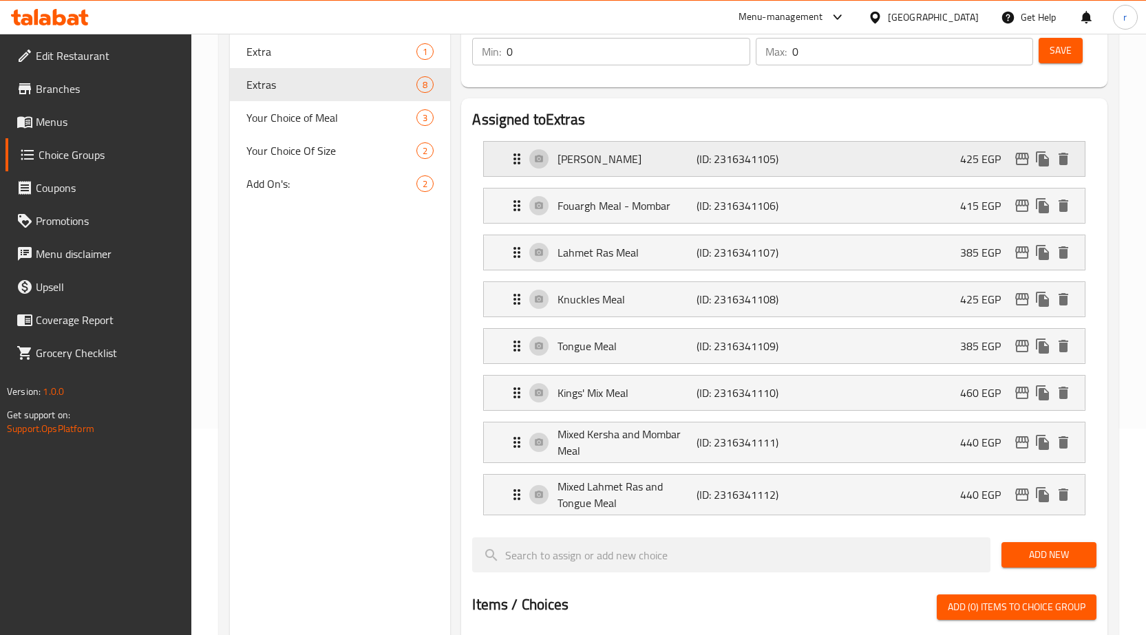
click at [636, 173] on div "Kersha Meal (ID: 2316341105) 425 EGP" at bounding box center [789, 159] width 560 height 34
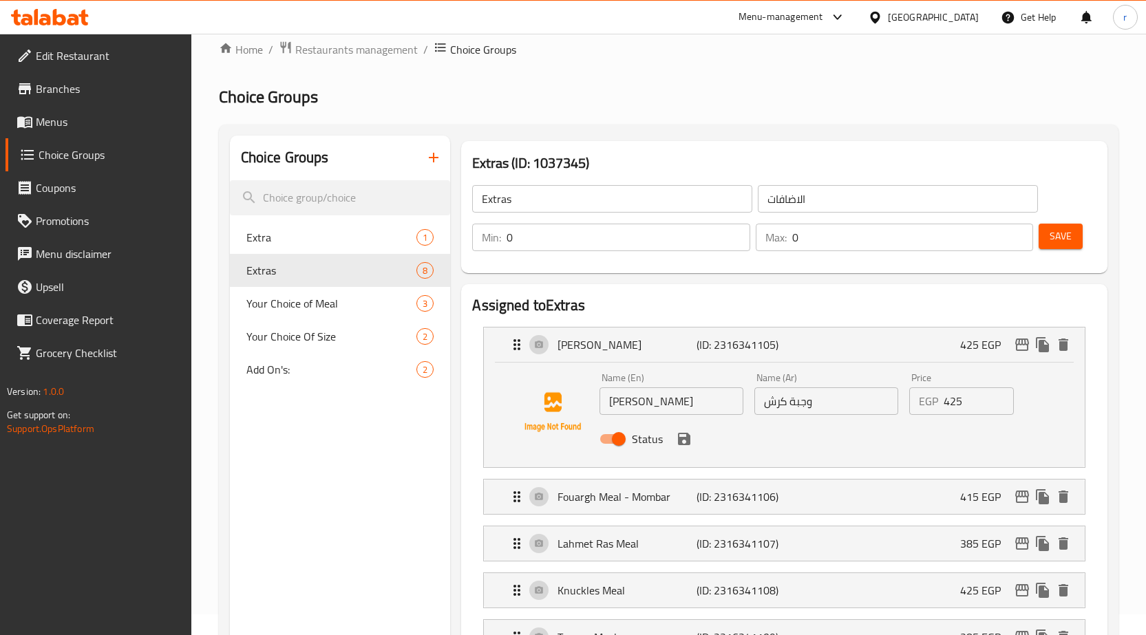
scroll to position [0, 0]
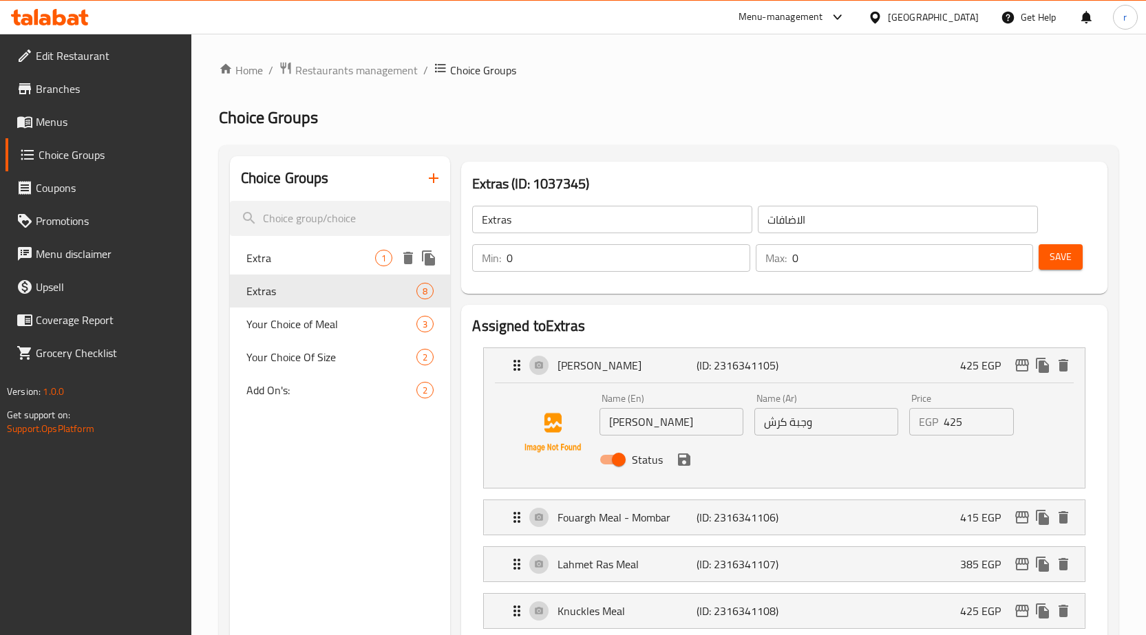
click at [359, 252] on span "Extra" at bounding box center [310, 258] width 129 height 17
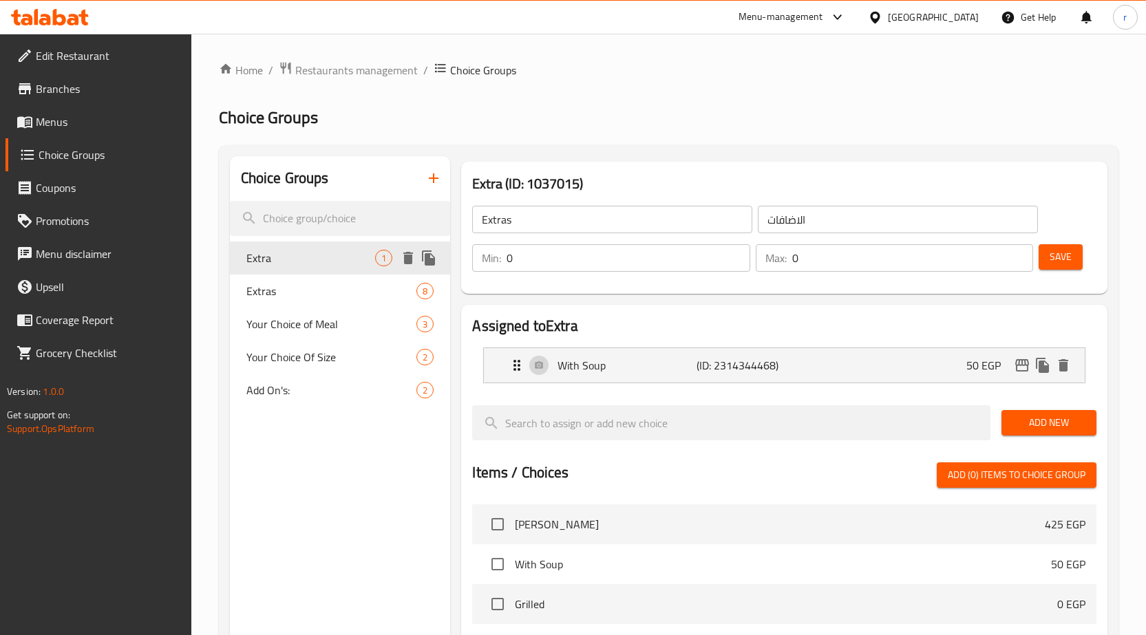
type input "Extra"
type input "أضافة"
type input "1"
click at [347, 279] on div "Extras 8" at bounding box center [340, 291] width 221 height 33
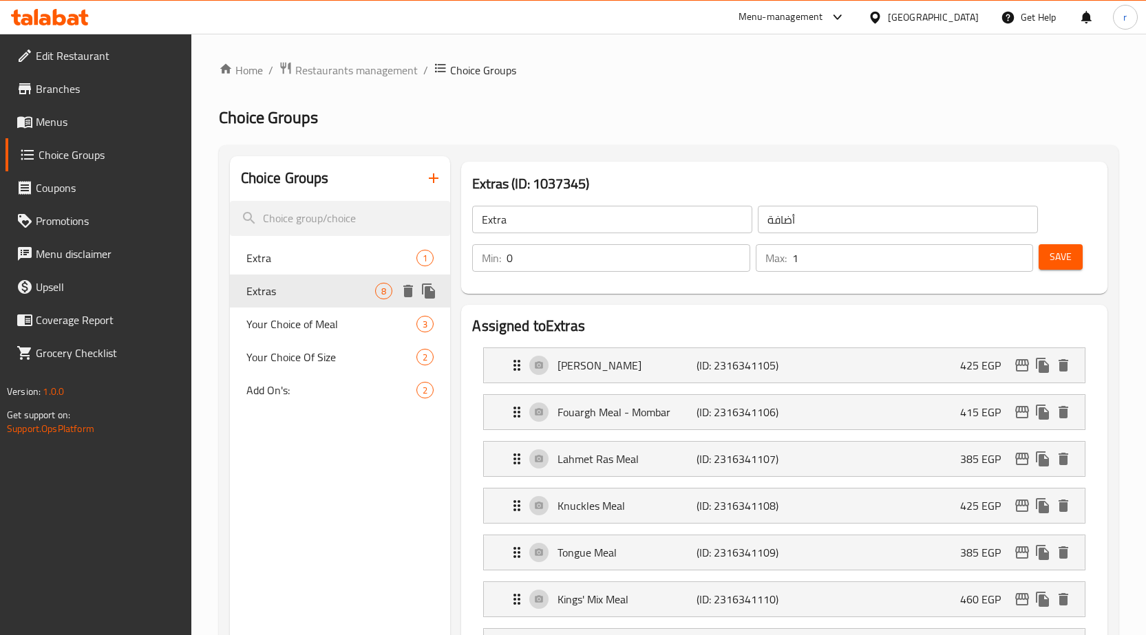
type input "Extras"
type input "الاضافات"
type input "0"
click at [821, 243] on div "Max: 0 ​" at bounding box center [895, 258] width 284 height 33
click at [826, 259] on input "0" at bounding box center [913, 258] width 242 height 28
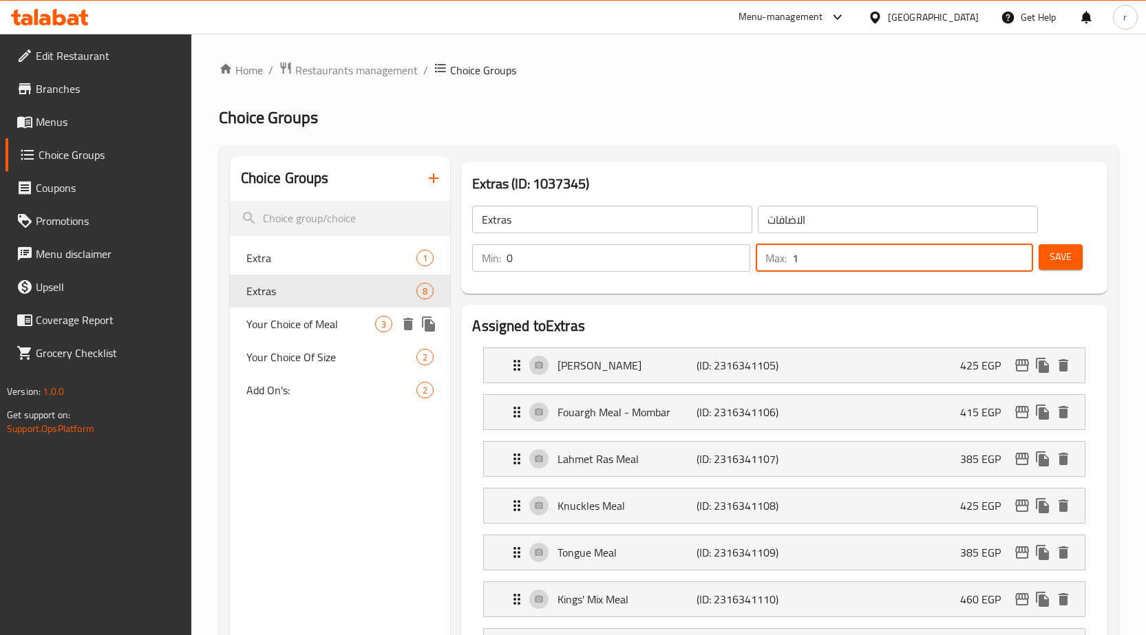
type input "1"
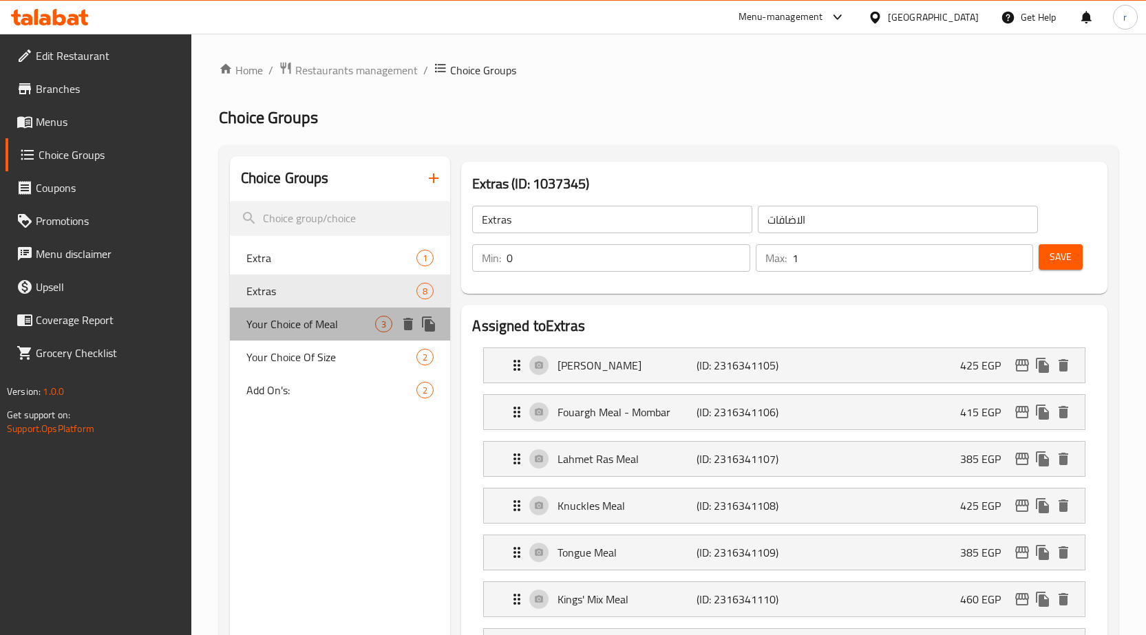
click at [359, 328] on span "Your Choice of Meal" at bounding box center [310, 324] width 129 height 17
type input "Your Choice of Meal"
type input "أختيارك من الوجبة"
type input "1"
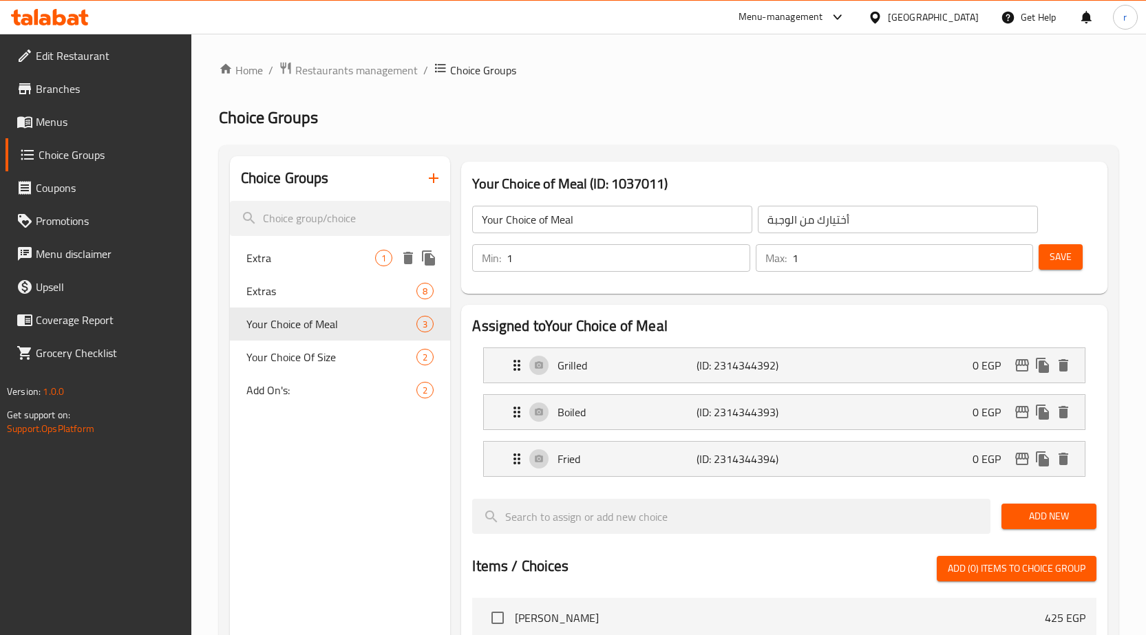
click at [332, 260] on span "Extra" at bounding box center [310, 258] width 129 height 17
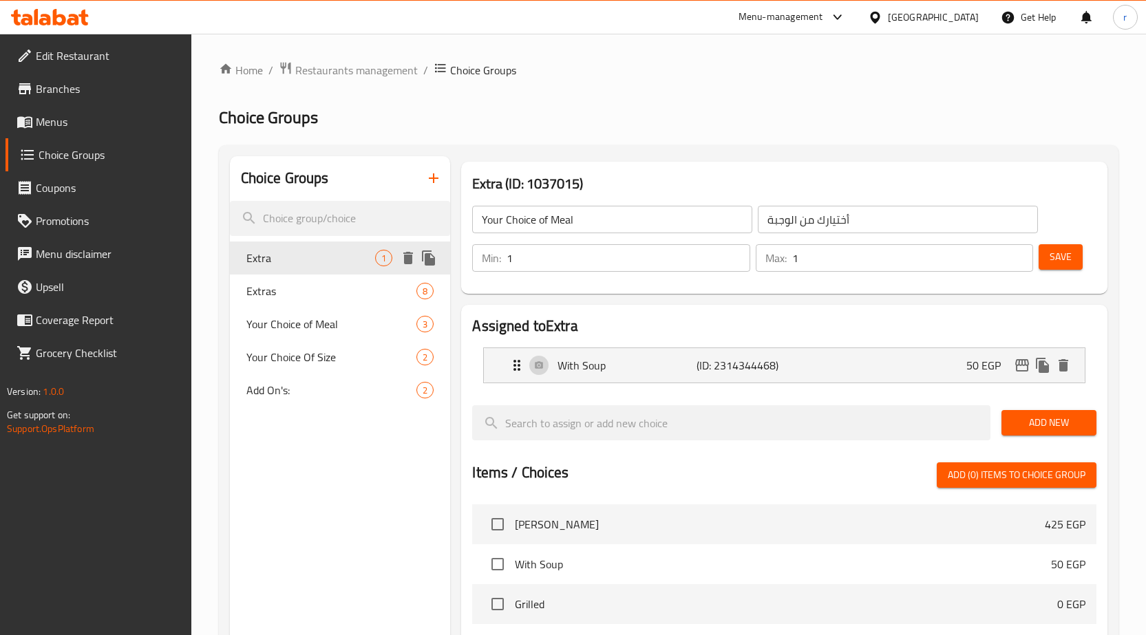
type input "Extra"
type input "أضافة"
type input "0"
click at [348, 289] on span "Extras" at bounding box center [310, 291] width 129 height 17
type input "Extras"
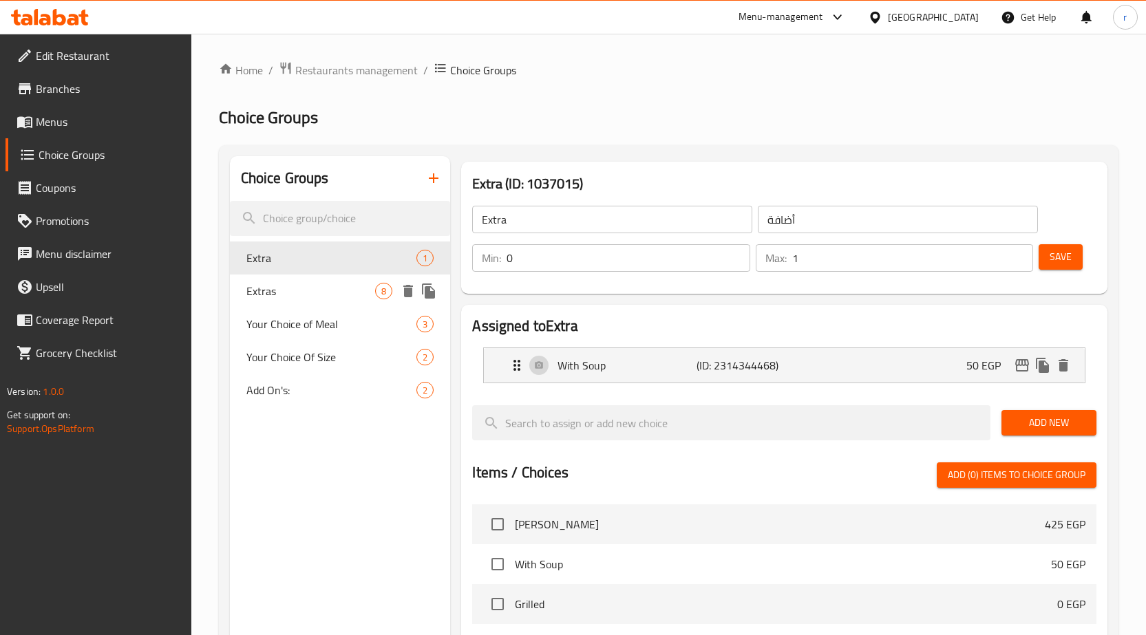
type input "الاضافات"
type input "0"
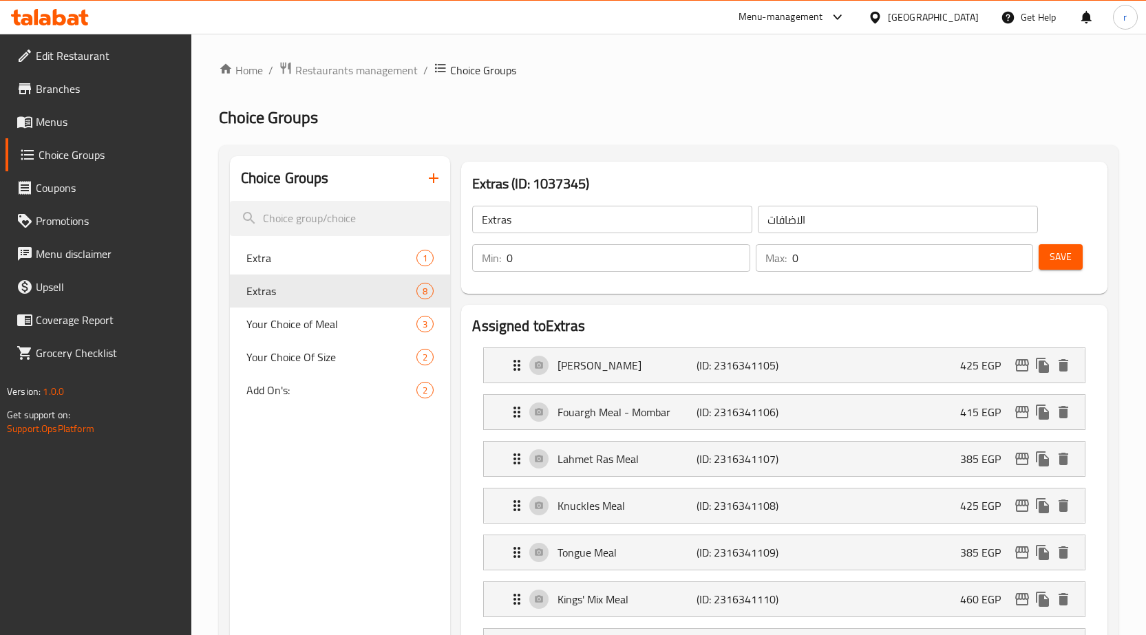
click at [851, 261] on input "0" at bounding box center [913, 258] width 242 height 28
type input "1"
click at [1071, 255] on span "Save" at bounding box center [1061, 256] width 22 height 17
click at [299, 287] on span "Extras" at bounding box center [310, 291] width 129 height 17
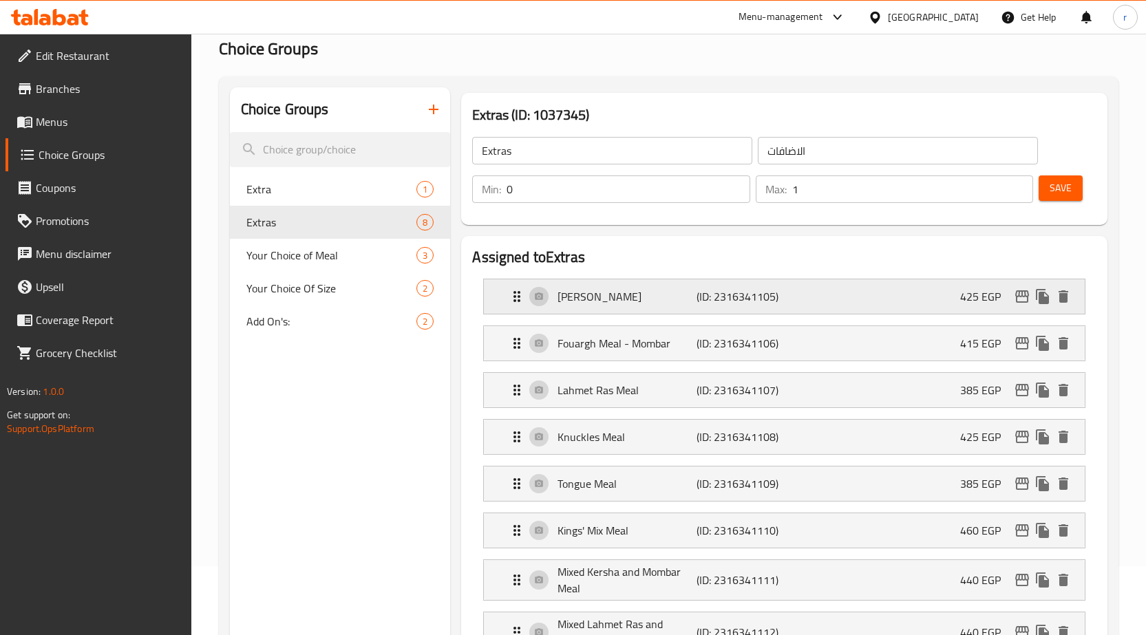
scroll to position [138, 0]
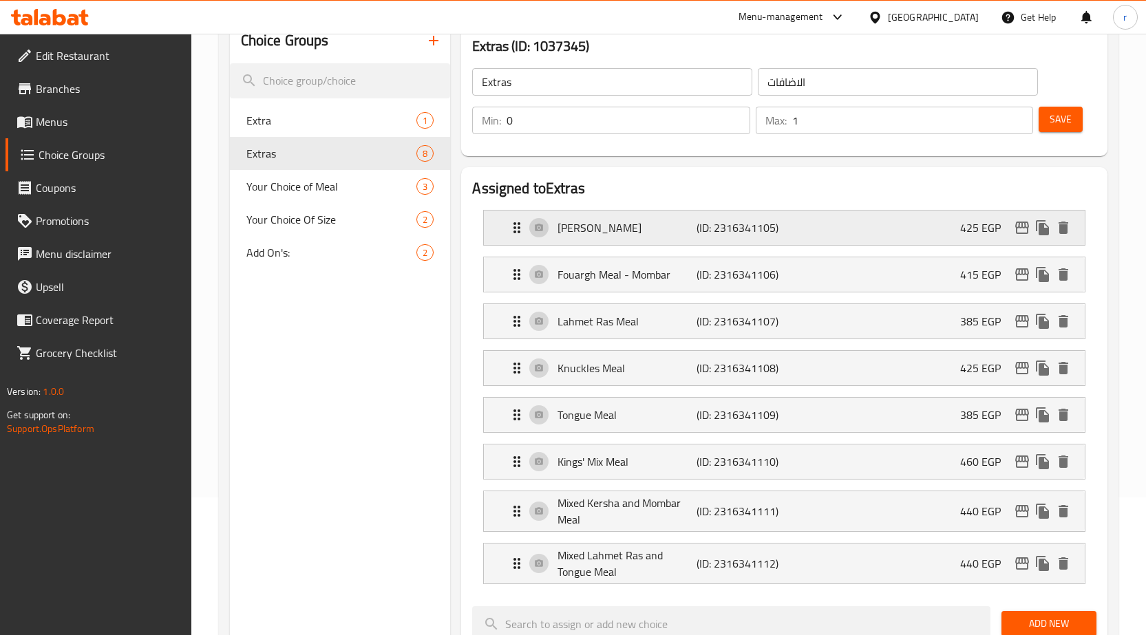
click at [933, 220] on div "Kersha Meal (ID: 2316341105) 425 EGP" at bounding box center [789, 228] width 560 height 34
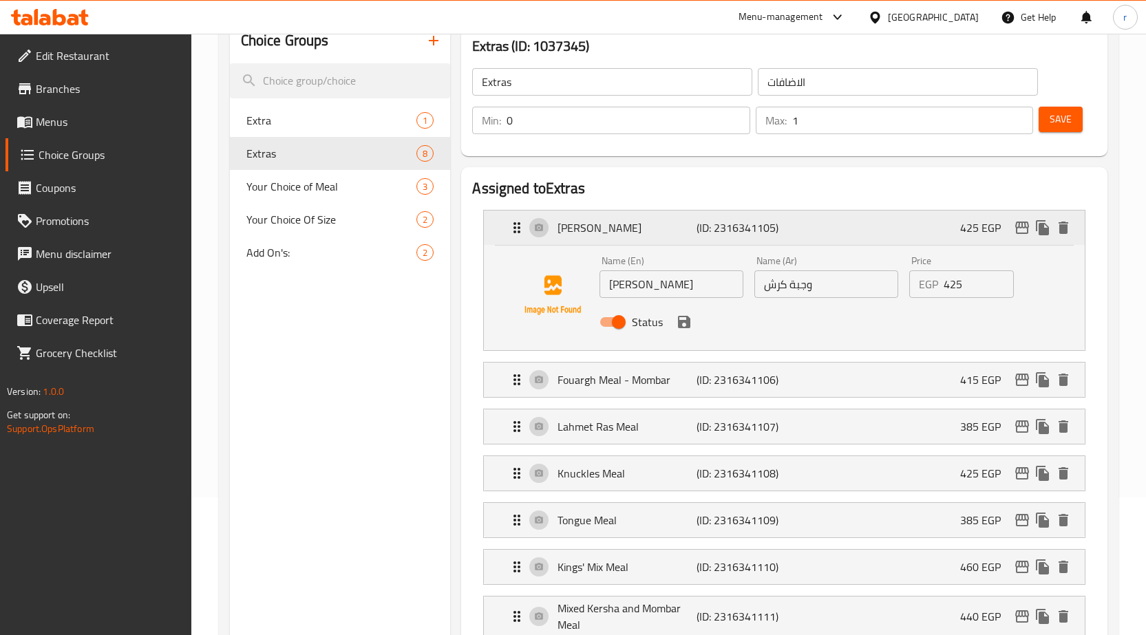
click at [969, 233] on p "425 EGP" at bounding box center [986, 228] width 52 height 17
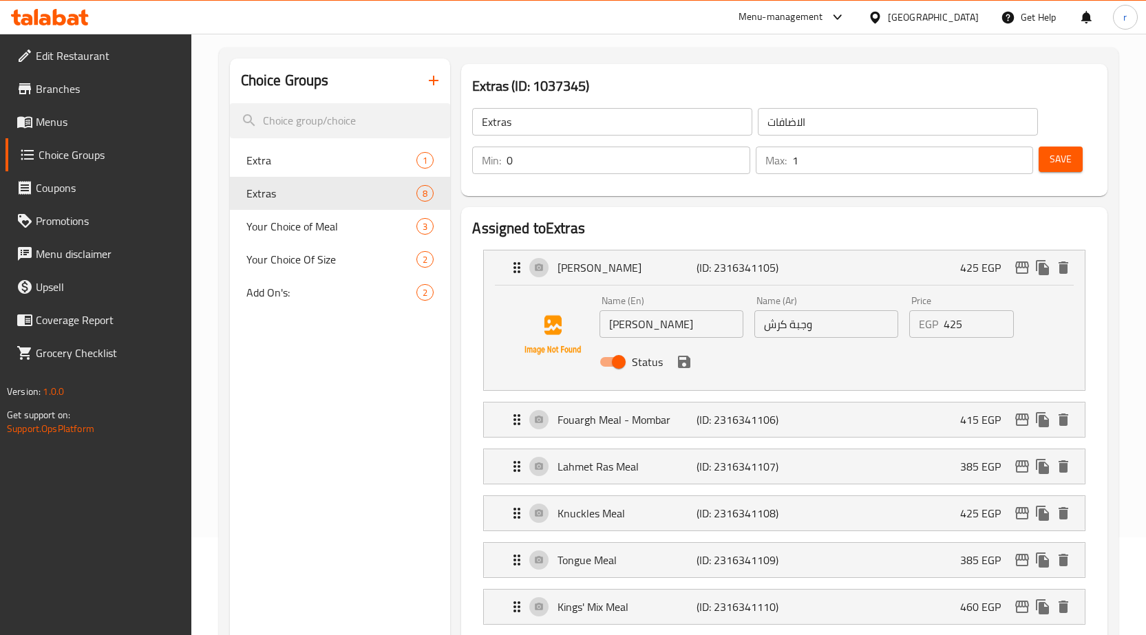
scroll to position [0, 0]
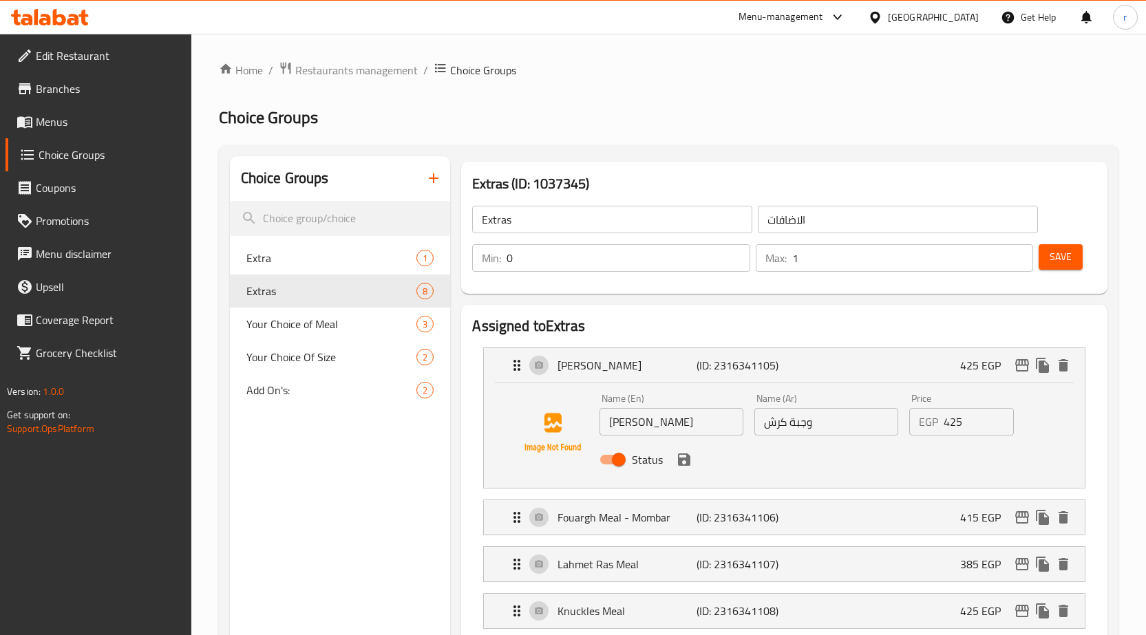
click at [62, 130] on span "Menus" at bounding box center [108, 122] width 145 height 17
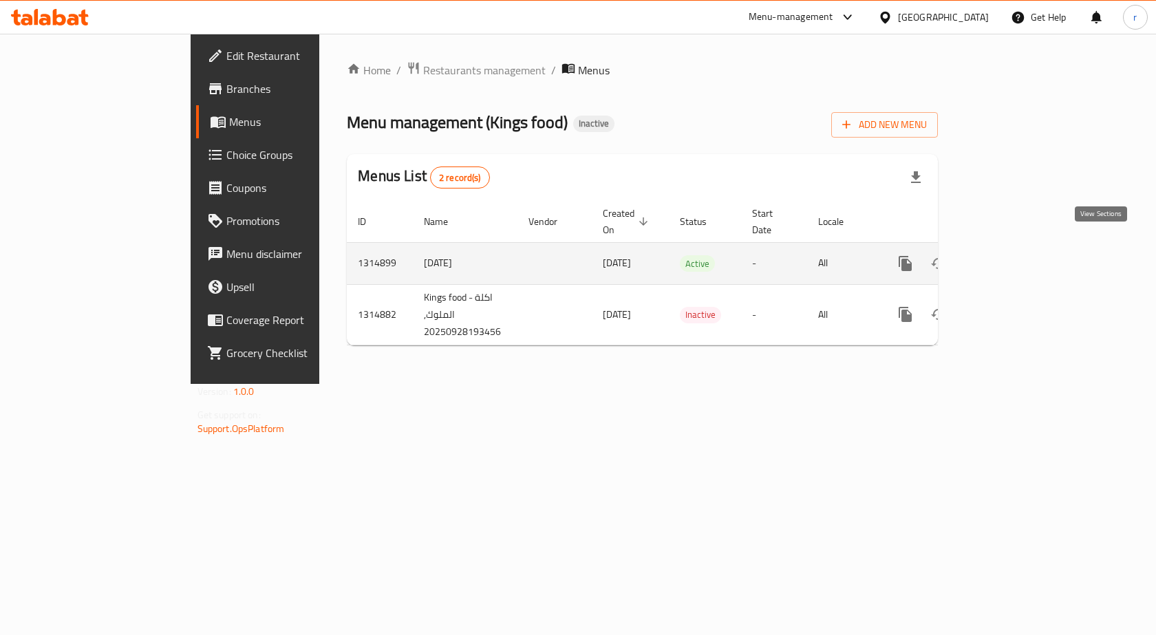
click at [1013, 255] on icon "enhanced table" at bounding box center [1005, 263] width 17 height 17
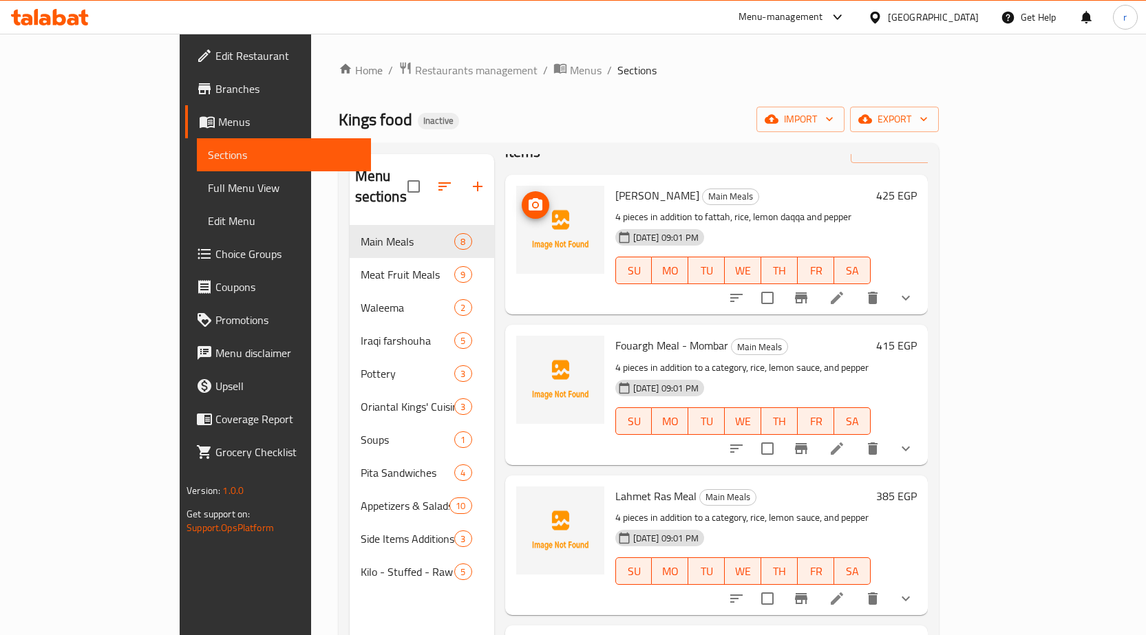
scroll to position [69, 0]
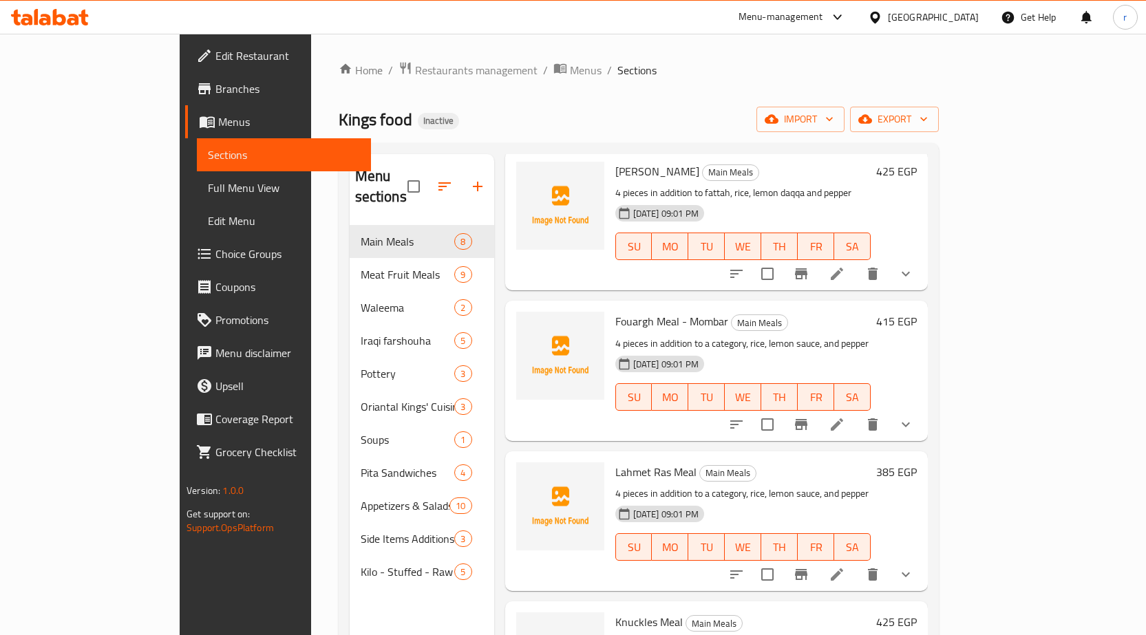
click at [876, 200] on div "28-09-2025 09:01 PM SU MO TU WE TH FR SA" at bounding box center [743, 237] width 266 height 74
click at [845, 266] on icon at bounding box center [837, 274] width 17 height 17
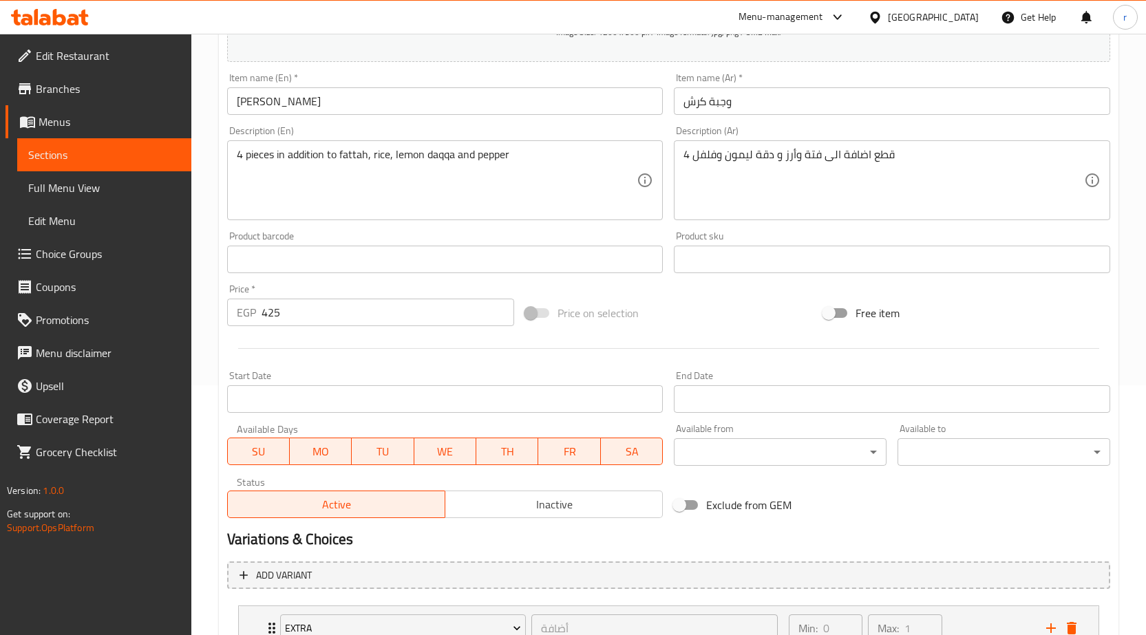
scroll to position [416, 0]
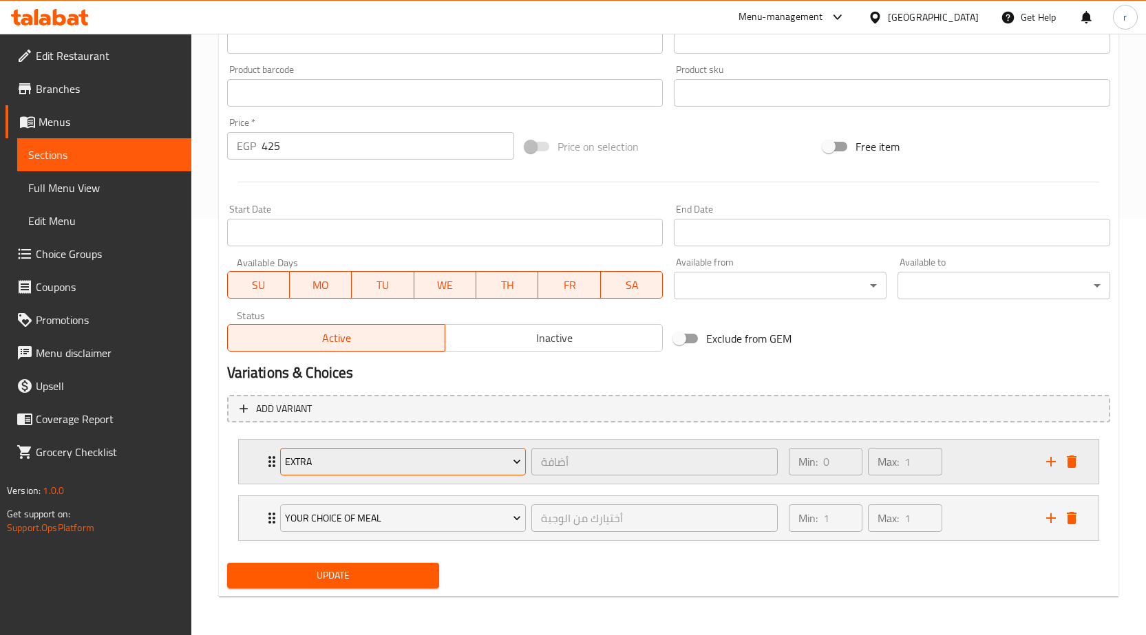
click at [508, 458] on span "Extra" at bounding box center [403, 462] width 236 height 17
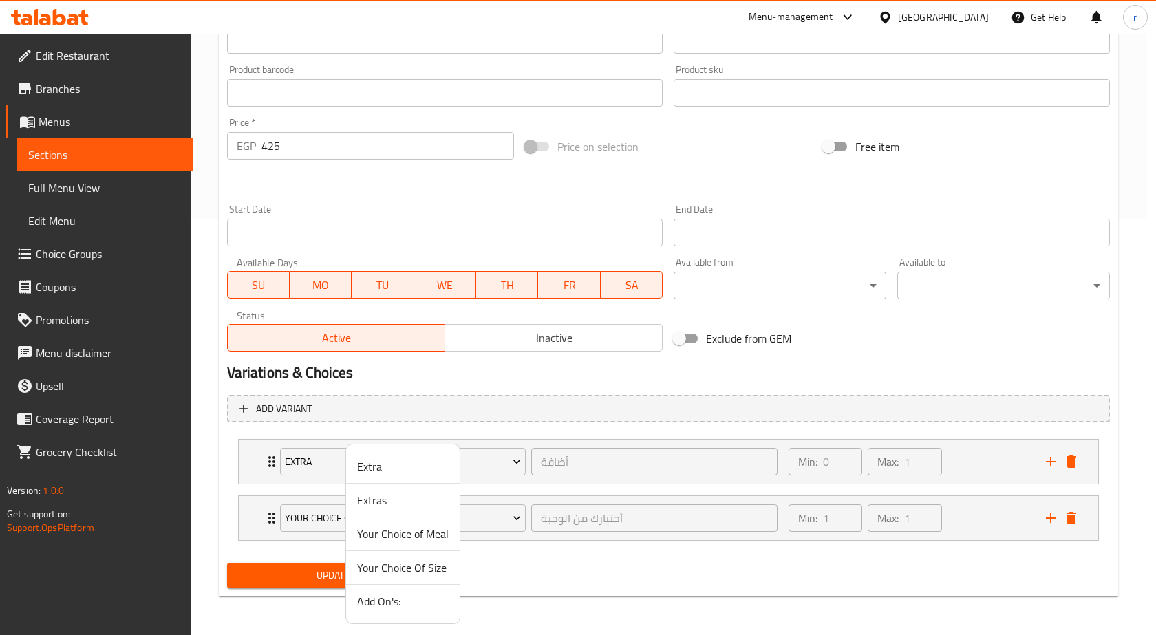
click at [392, 499] on span "Extras" at bounding box center [403, 500] width 92 height 17
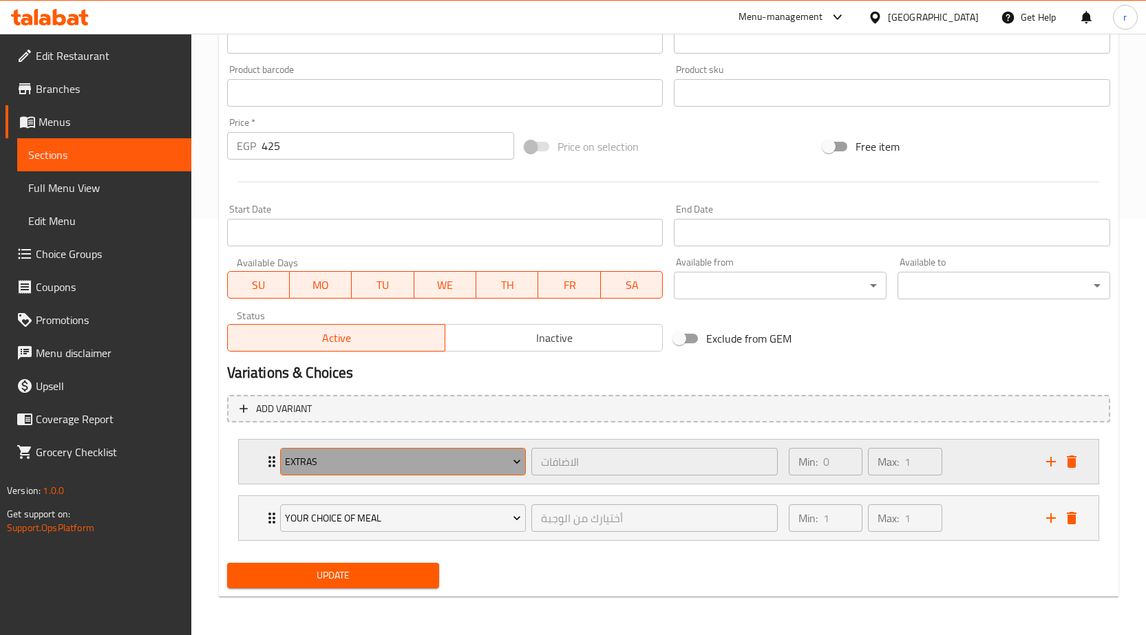
click at [483, 465] on span "Extras" at bounding box center [403, 462] width 236 height 17
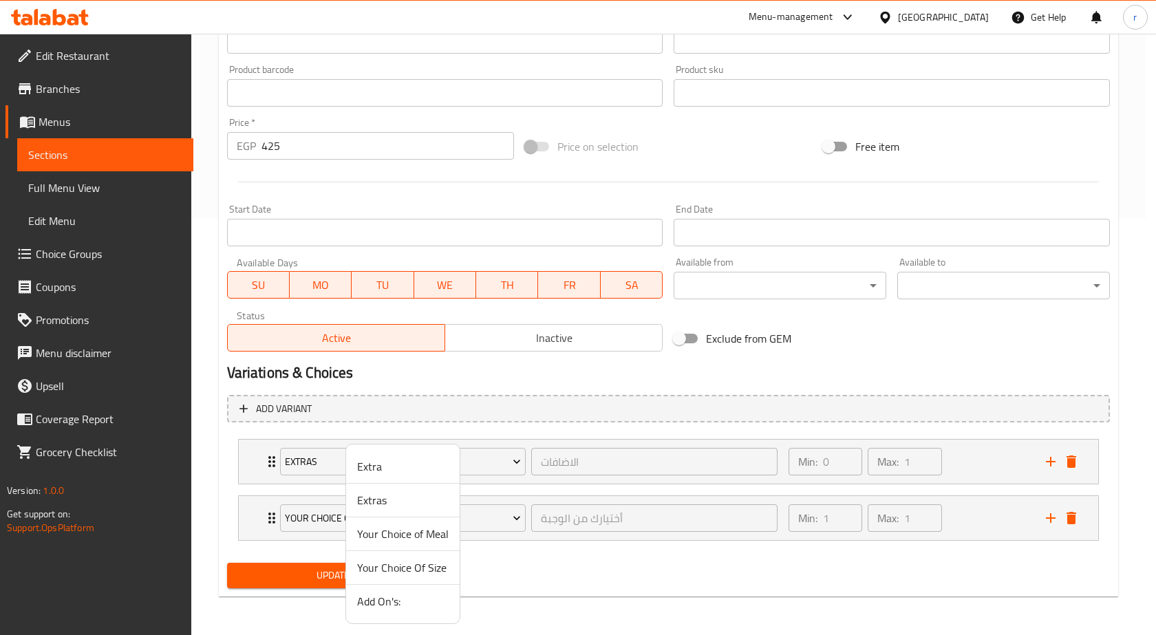
click at [54, 264] on div at bounding box center [578, 317] width 1156 height 635
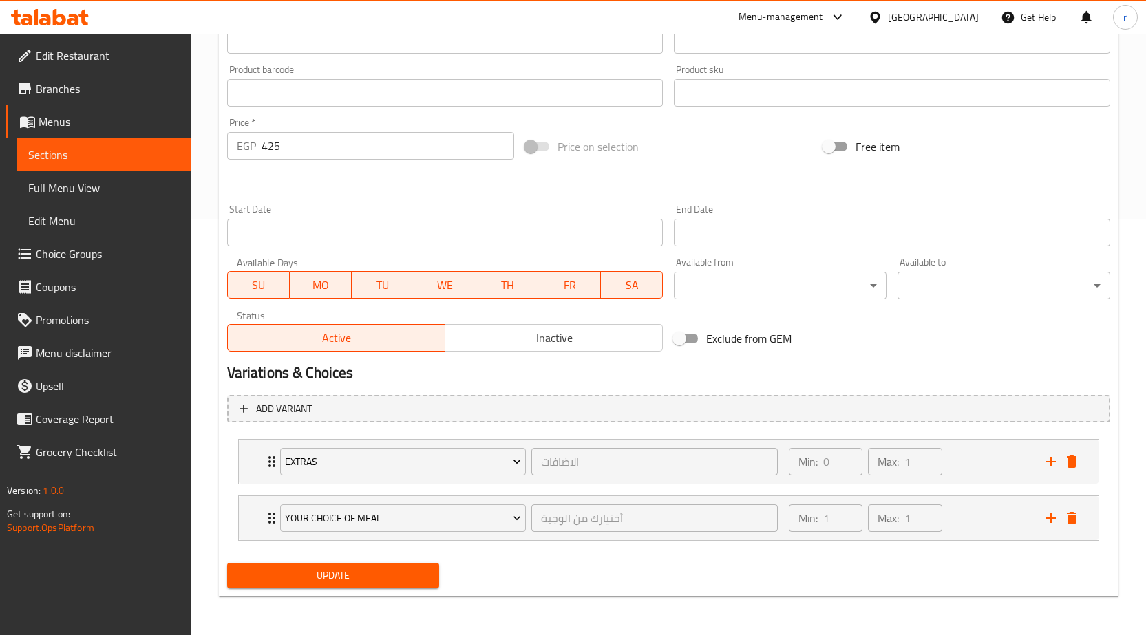
click at [61, 261] on span "Choice Groups" at bounding box center [108, 254] width 145 height 17
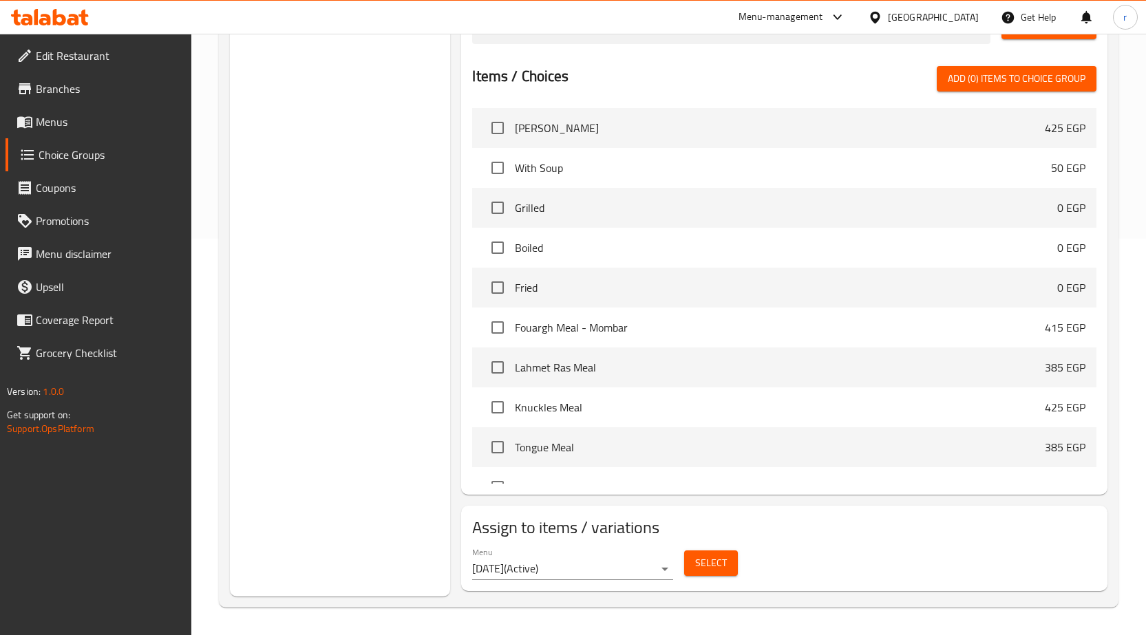
scroll to position [195, 0]
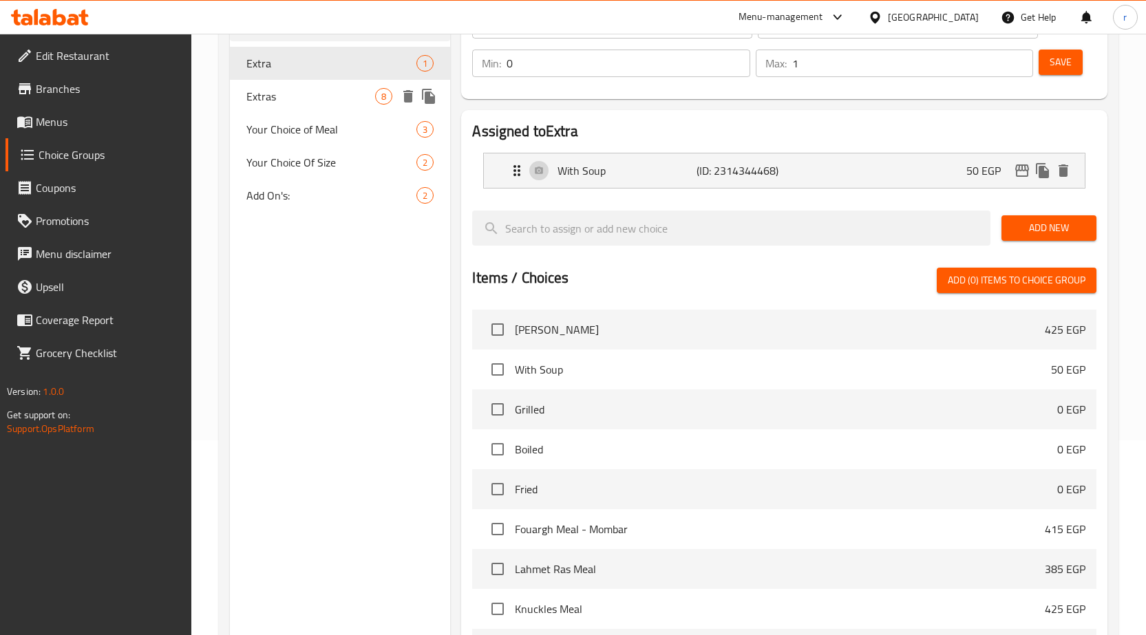
click at [274, 107] on div "Extras 8" at bounding box center [340, 96] width 221 height 33
type input "Extras"
type input "الاضافات"
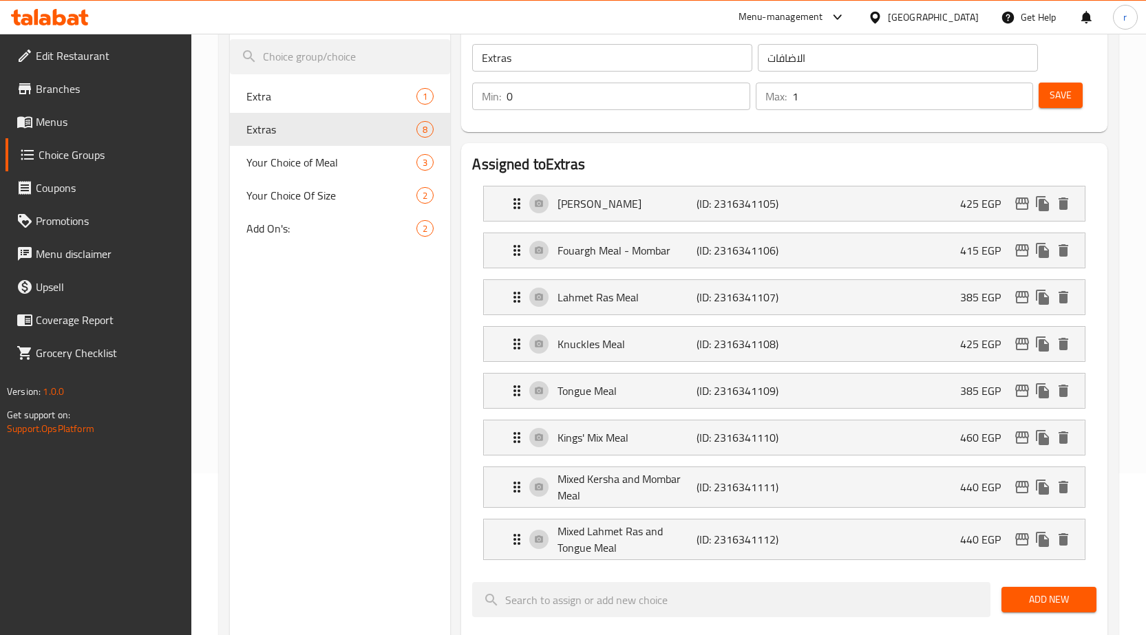
scroll to position [138, 0]
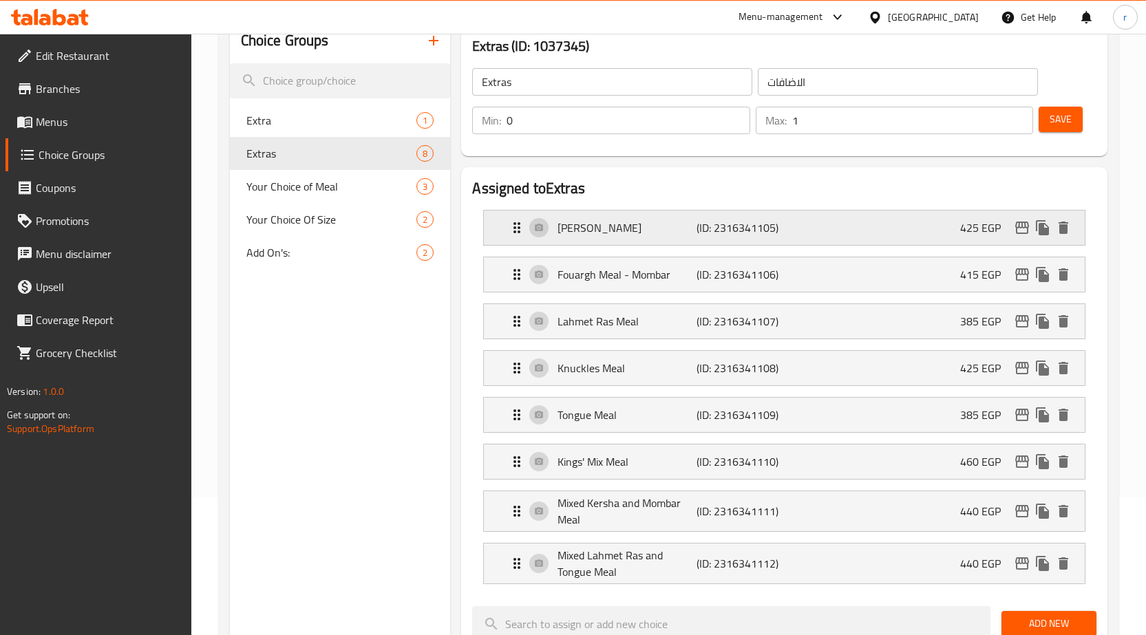
click at [568, 220] on p "[PERSON_NAME]" at bounding box center [626, 228] width 139 height 17
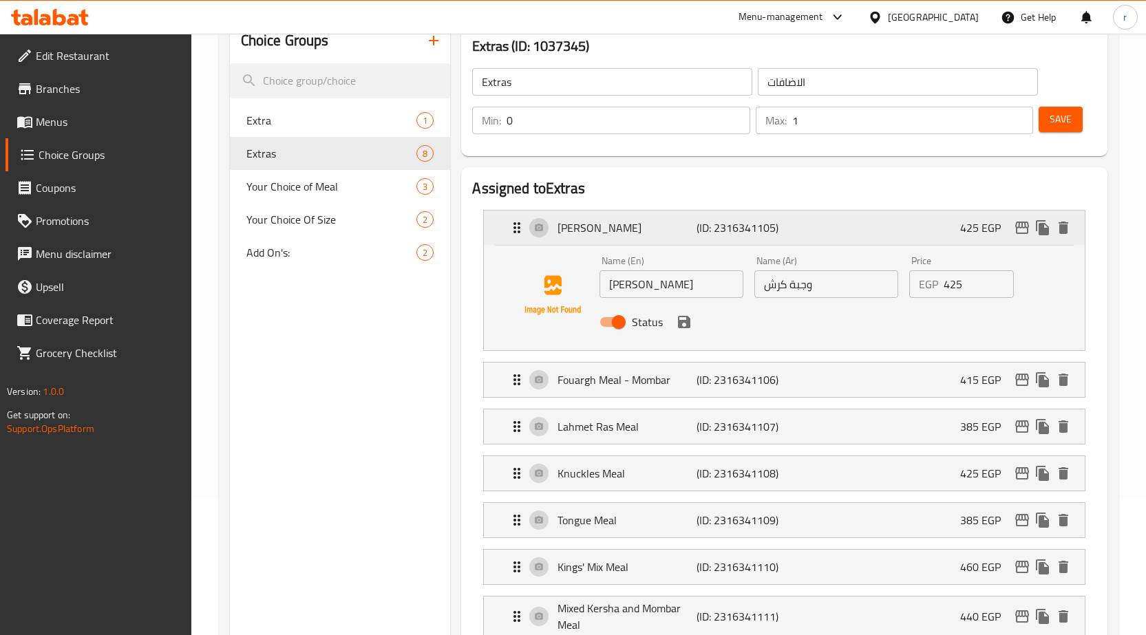
click at [567, 236] on p "[PERSON_NAME]" at bounding box center [626, 228] width 139 height 17
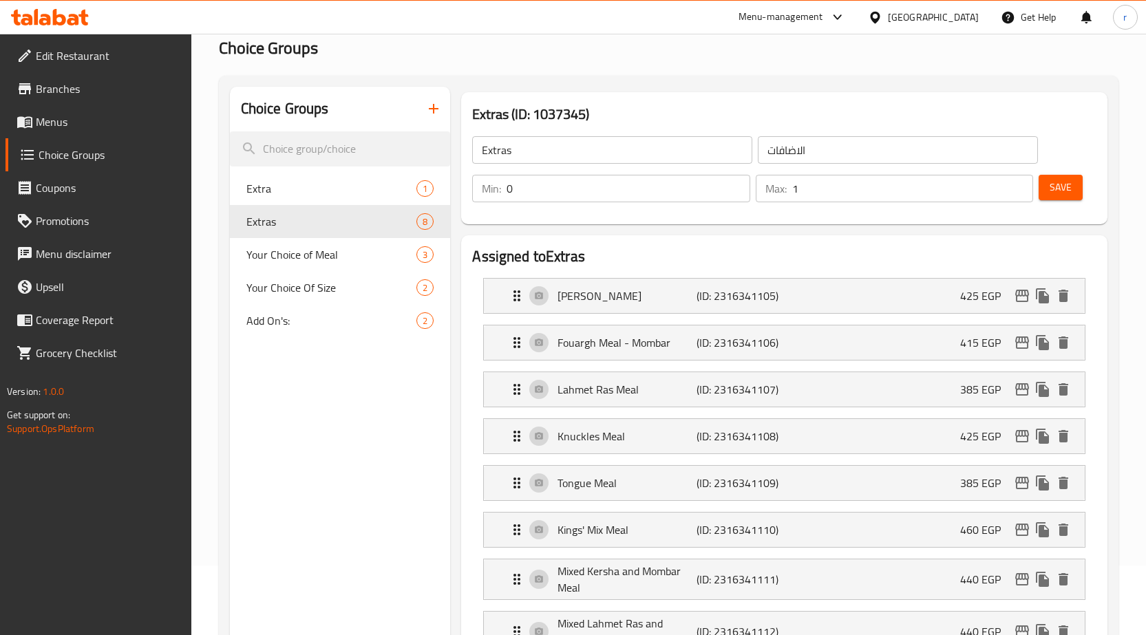
scroll to position [69, 0]
click at [76, 116] on span "Menus" at bounding box center [108, 122] width 145 height 17
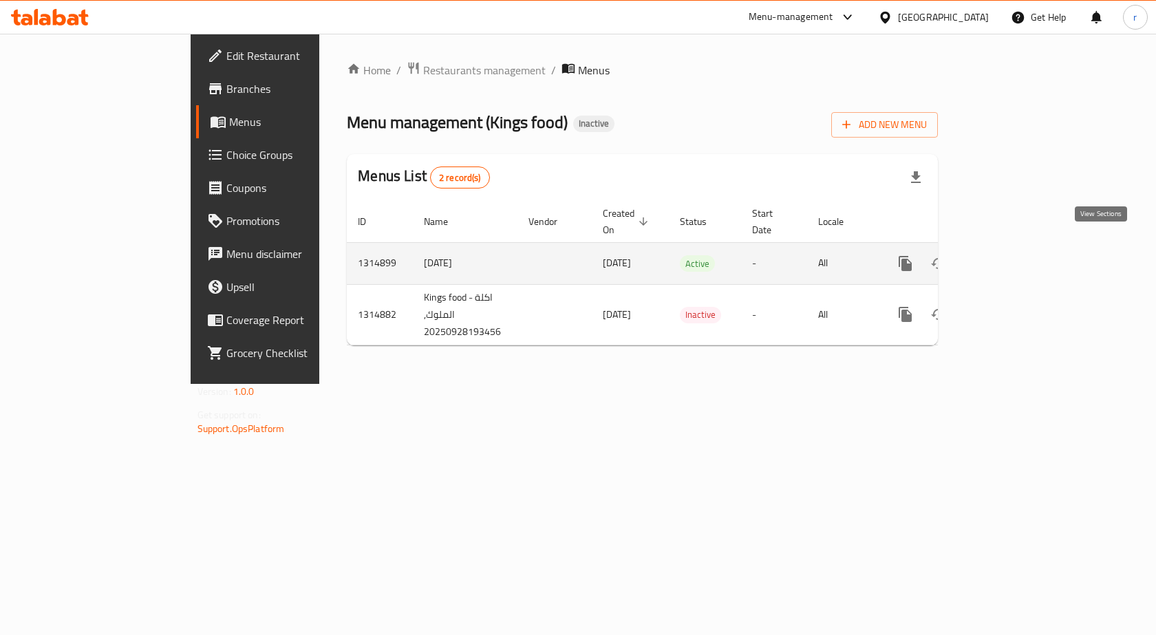
click at [1021, 247] on link "enhanced table" at bounding box center [1004, 263] width 33 height 33
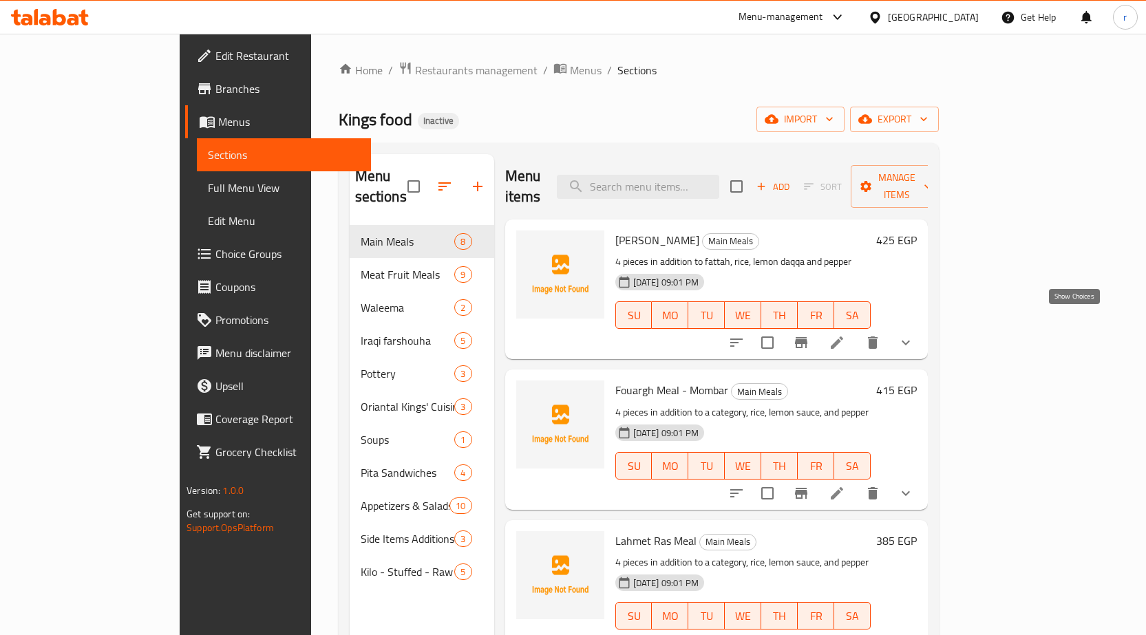
click at [914, 334] on icon "show more" at bounding box center [905, 342] width 17 height 17
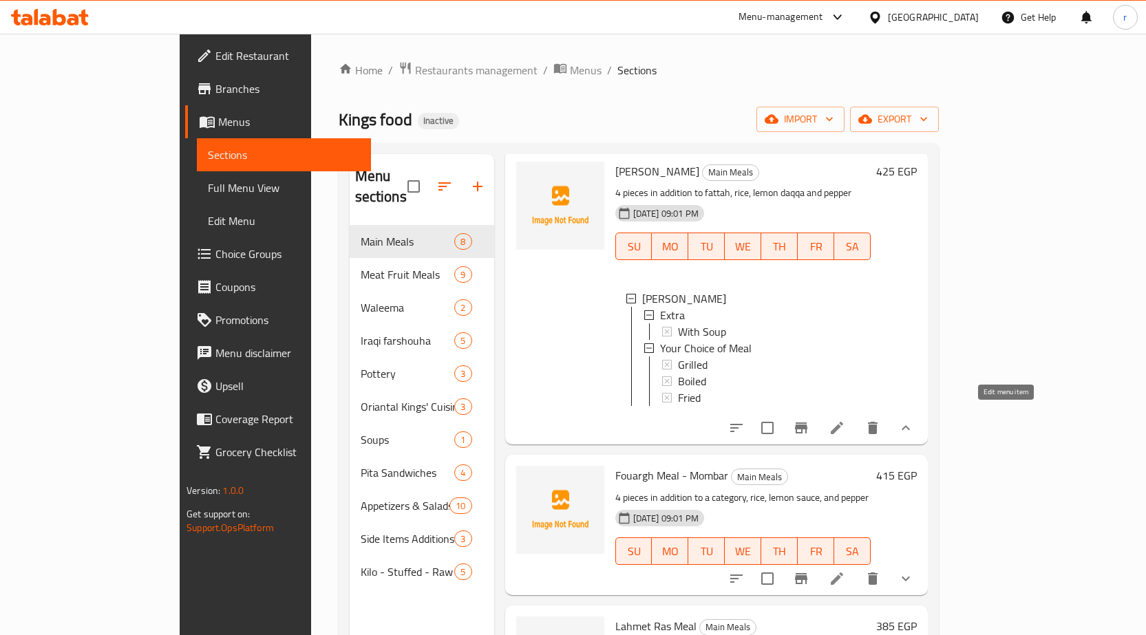
click at [845, 423] on icon at bounding box center [837, 428] width 17 height 17
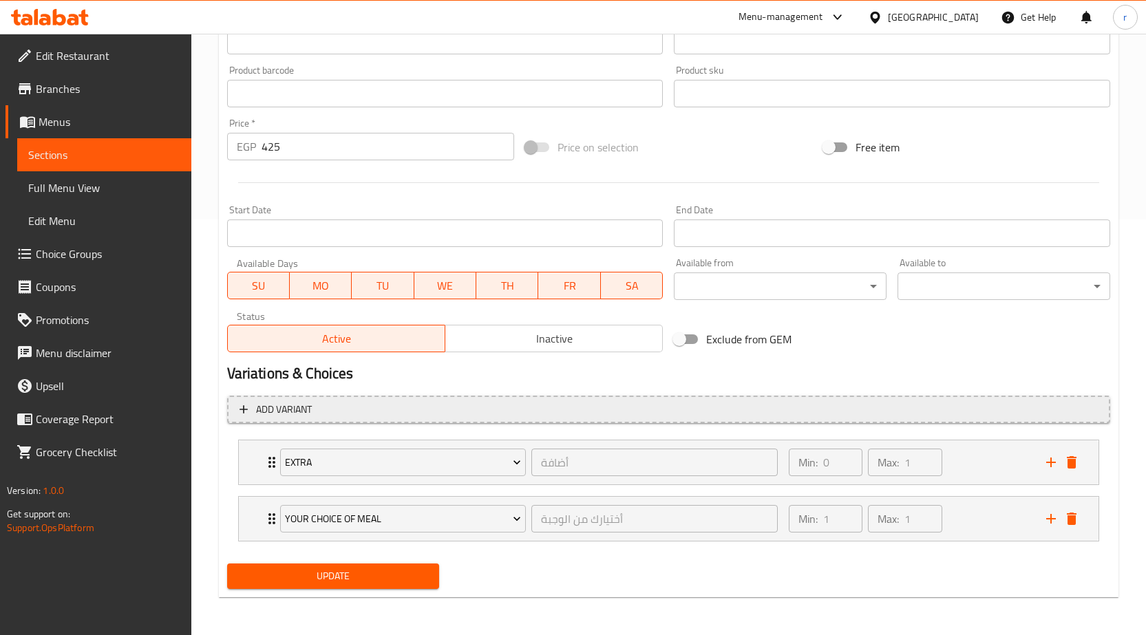
scroll to position [416, 0]
click at [531, 412] on span "Add variant" at bounding box center [669, 409] width 858 height 17
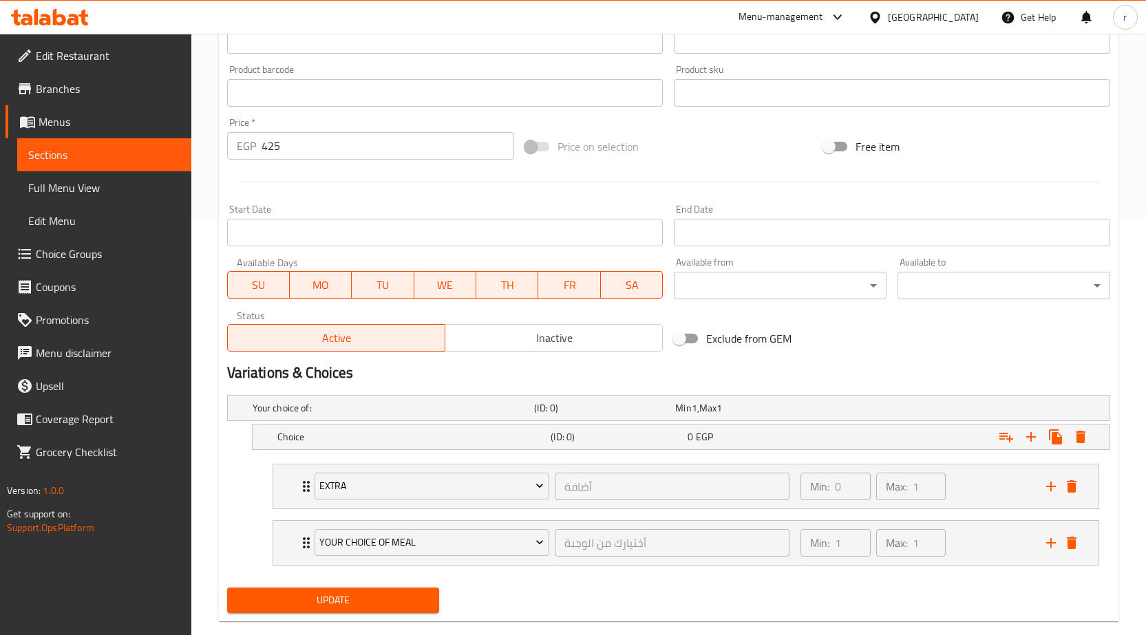
click at [1019, 375] on h2 "Variations & Choices" at bounding box center [668, 373] width 883 height 21
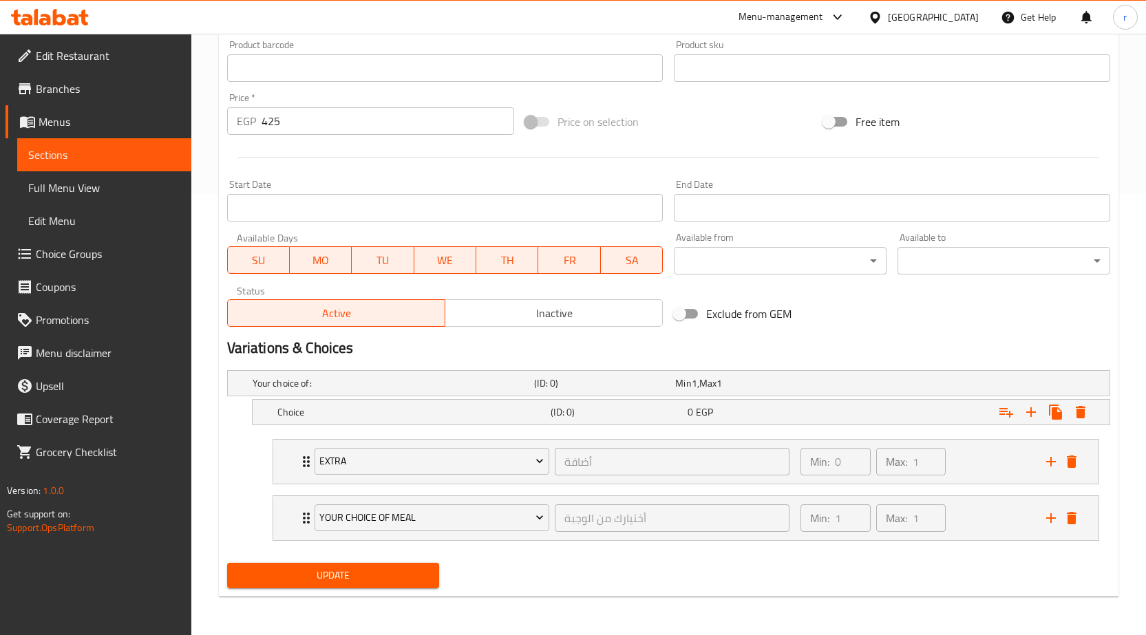
scroll to position [166, 0]
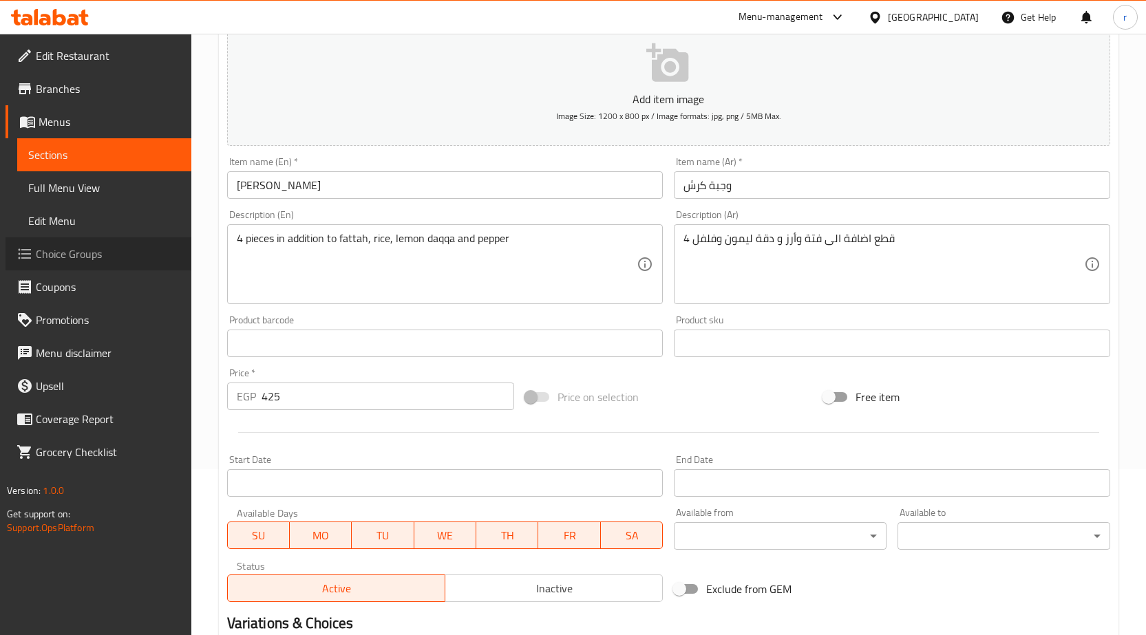
click at [90, 254] on span "Choice Groups" at bounding box center [108, 254] width 145 height 17
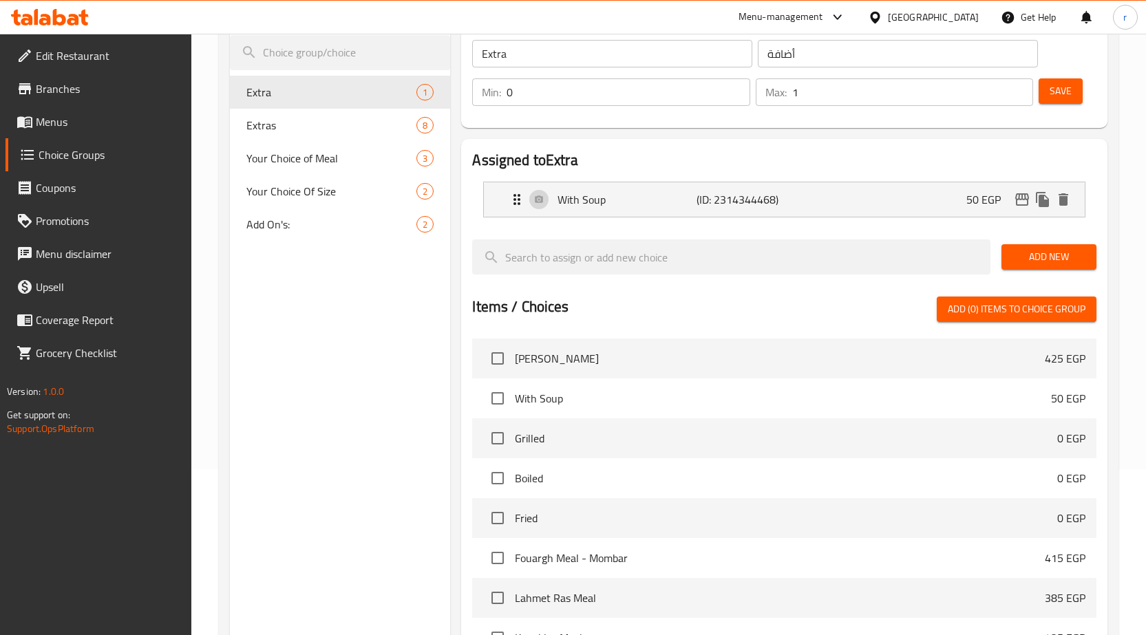
scroll to position [28, 0]
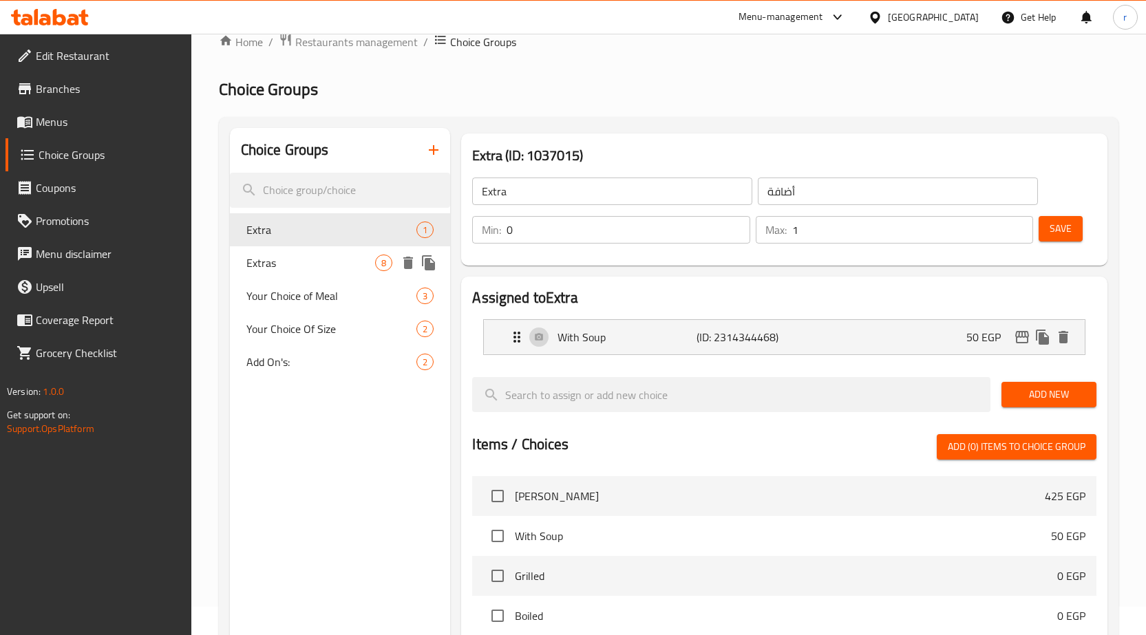
click at [304, 260] on span "Extras" at bounding box center [310, 263] width 129 height 17
type input "Extras"
type input "الاضافات"
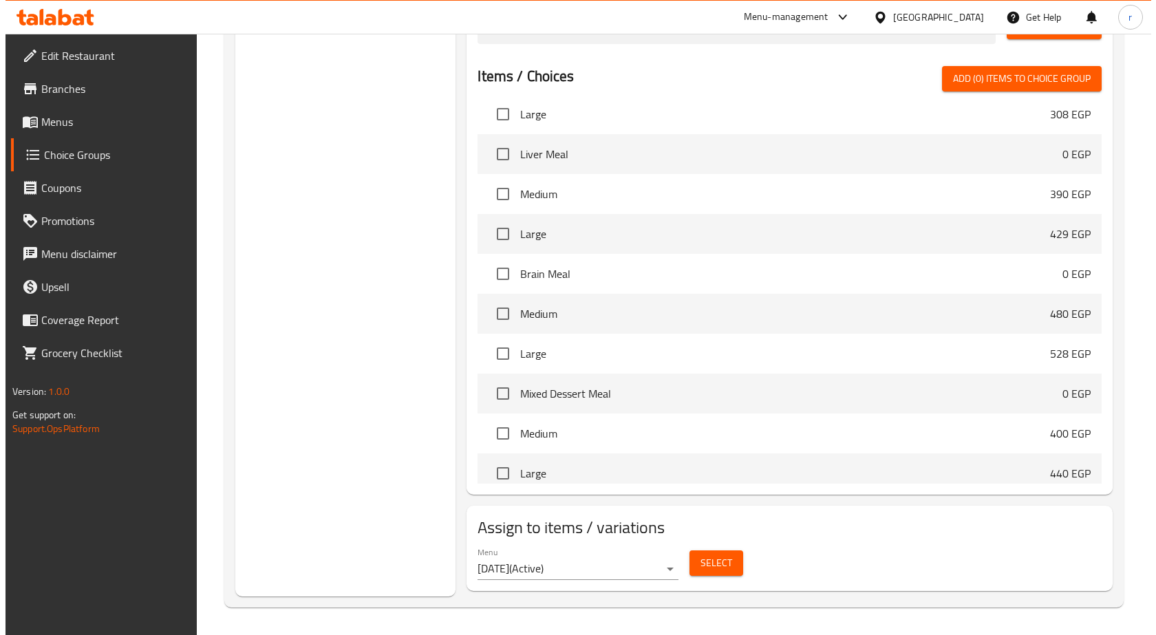
scroll to position [895, 0]
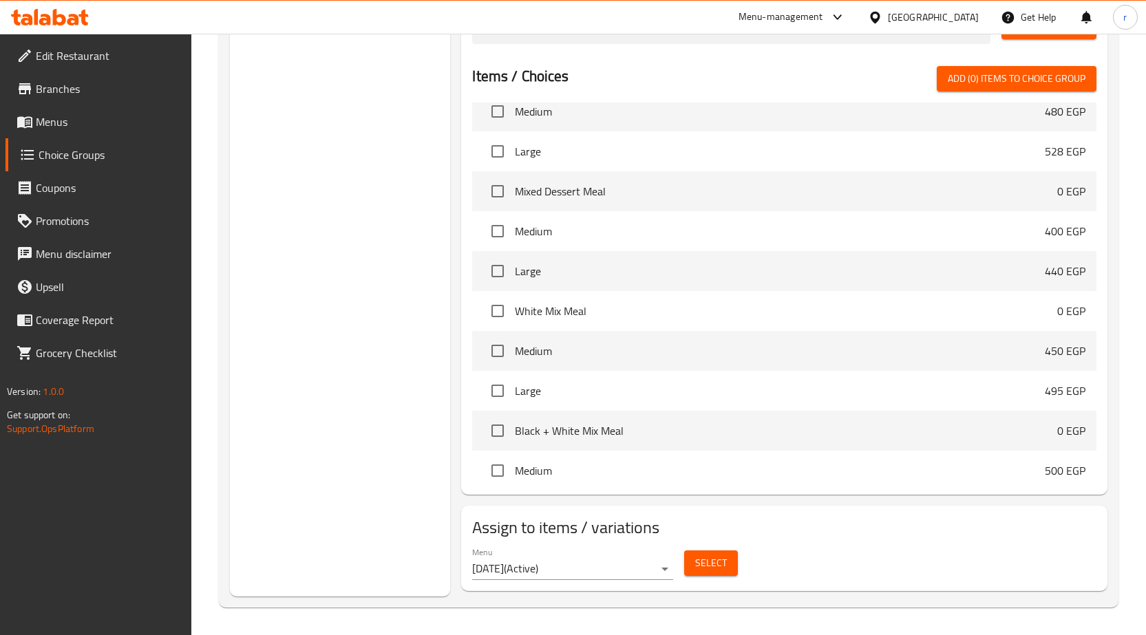
click at [729, 557] on button "Select" at bounding box center [711, 563] width 54 height 25
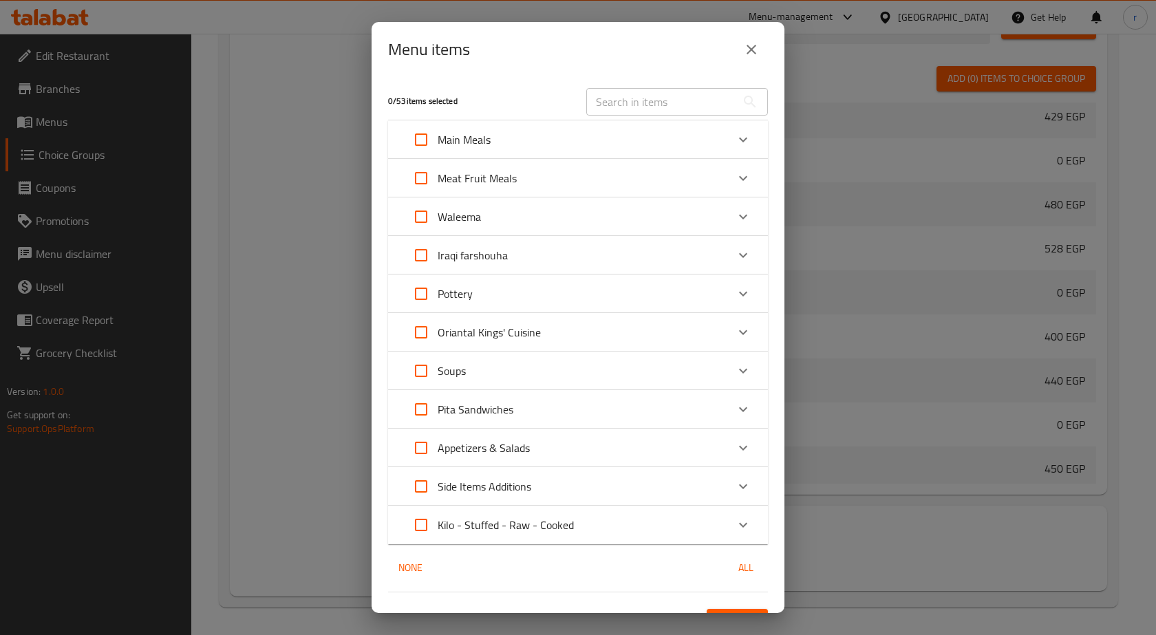
click at [446, 136] on p "Main Meals" at bounding box center [464, 139] width 53 height 17
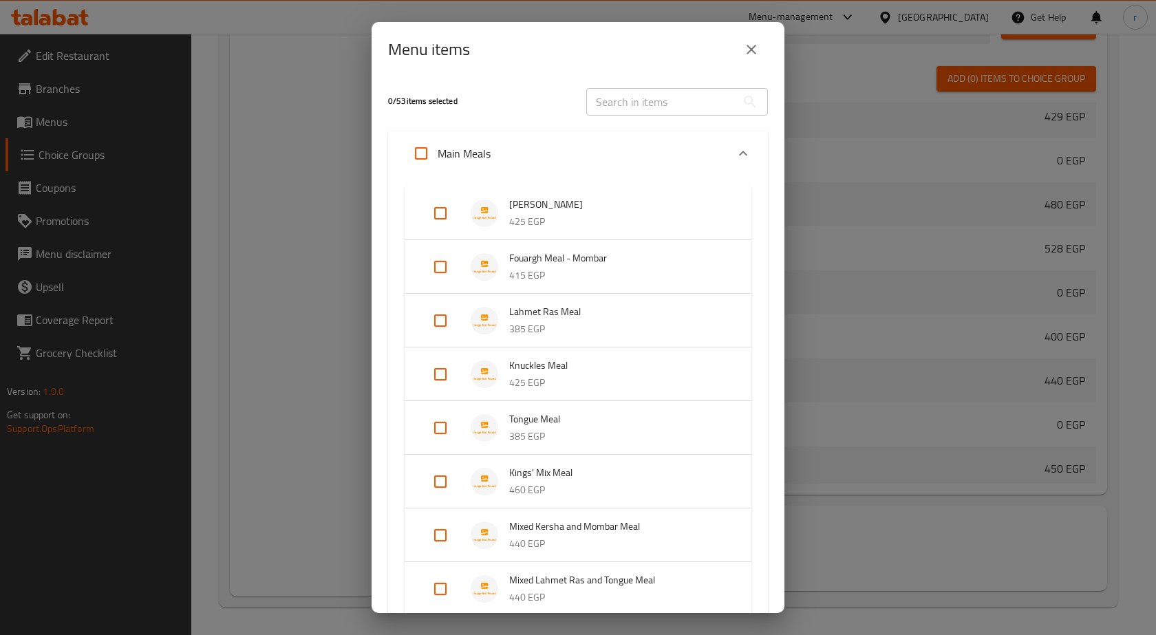
click at [423, 151] on input "Expand" at bounding box center [421, 153] width 33 height 33
checkbox input "true"
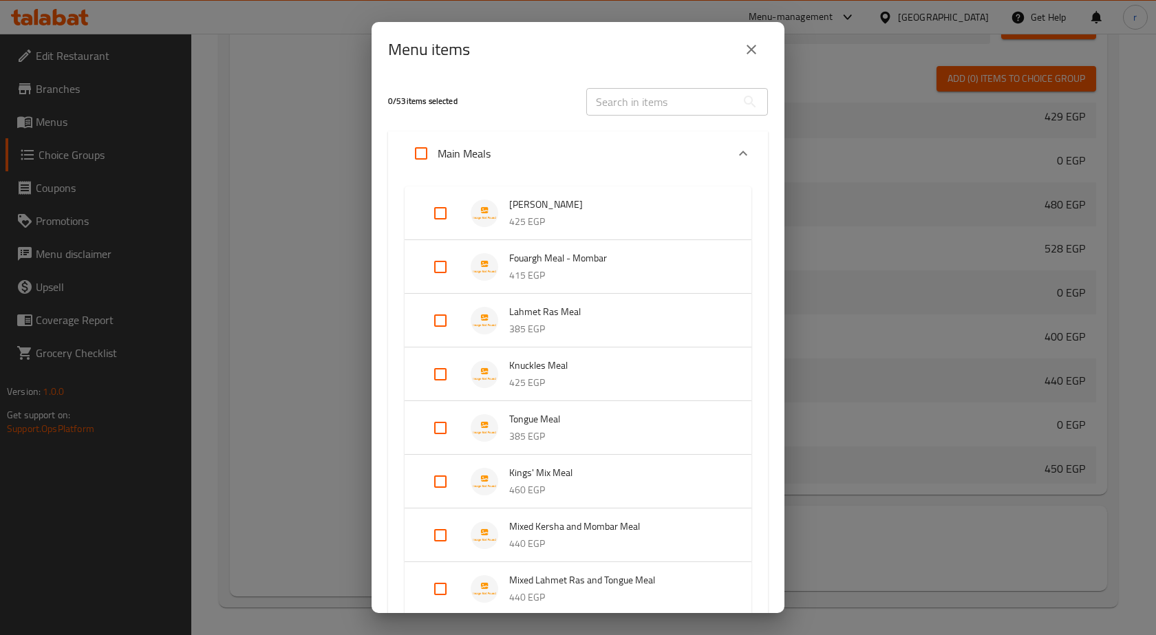
checkbox input "true"
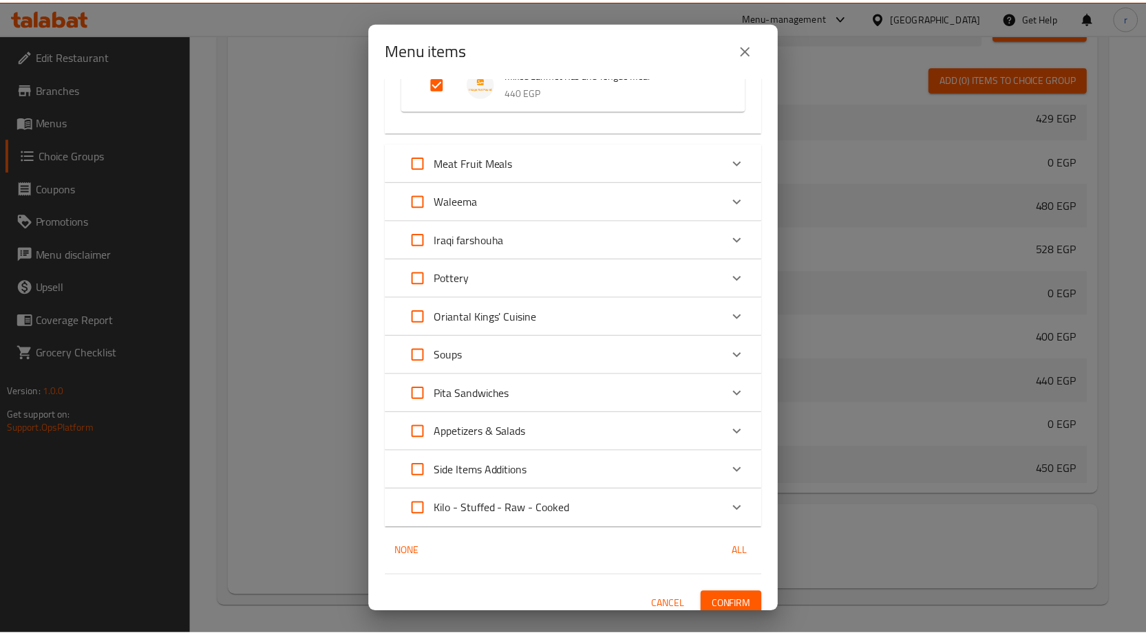
scroll to position [517, 0]
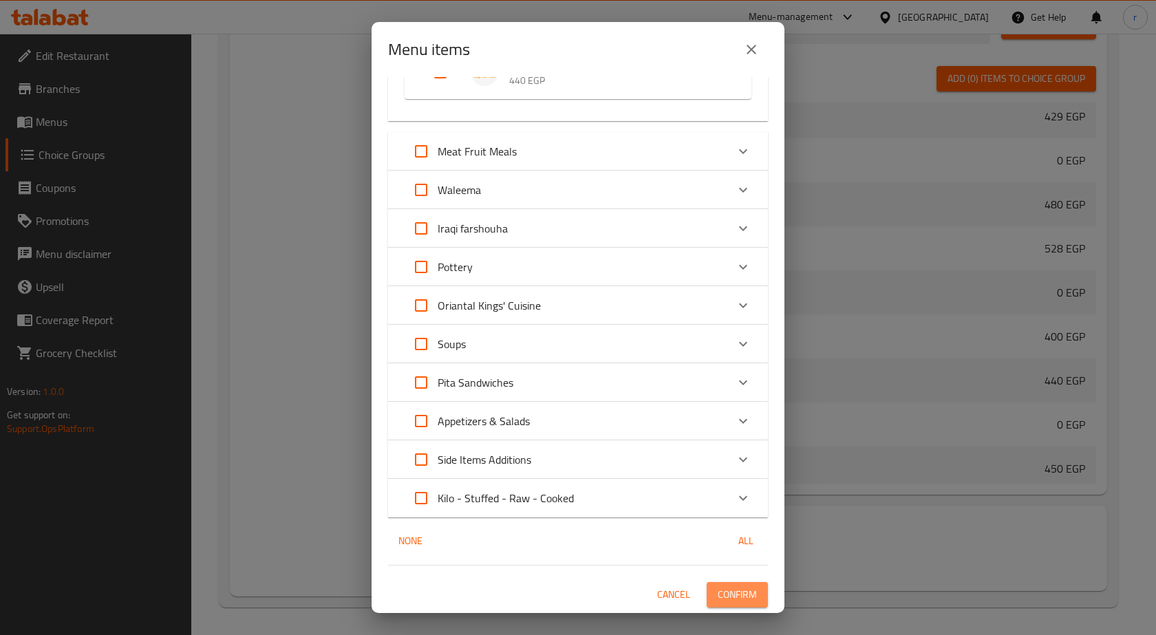
click at [732, 602] on span "Confirm" at bounding box center [737, 594] width 39 height 17
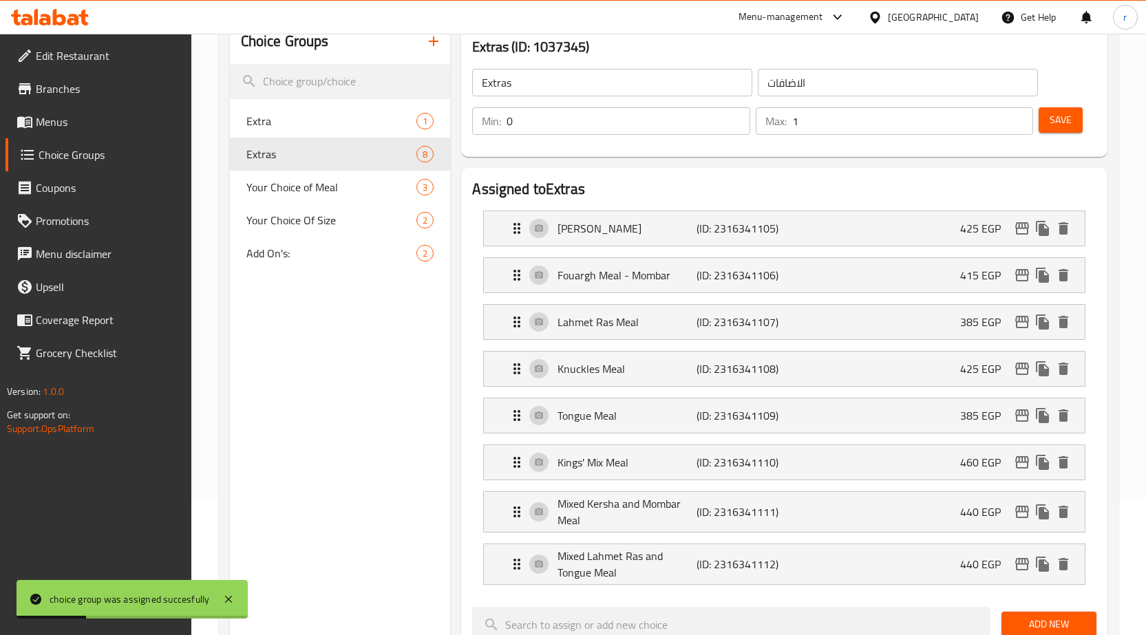
scroll to position [47, 0]
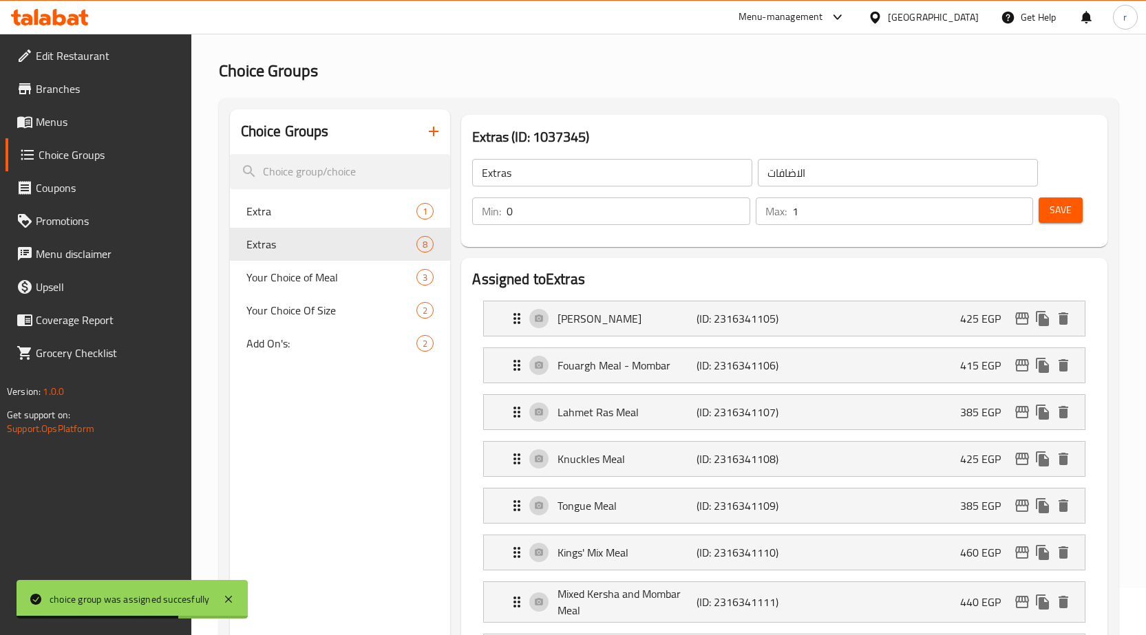
click at [86, 124] on span "Menus" at bounding box center [108, 122] width 145 height 17
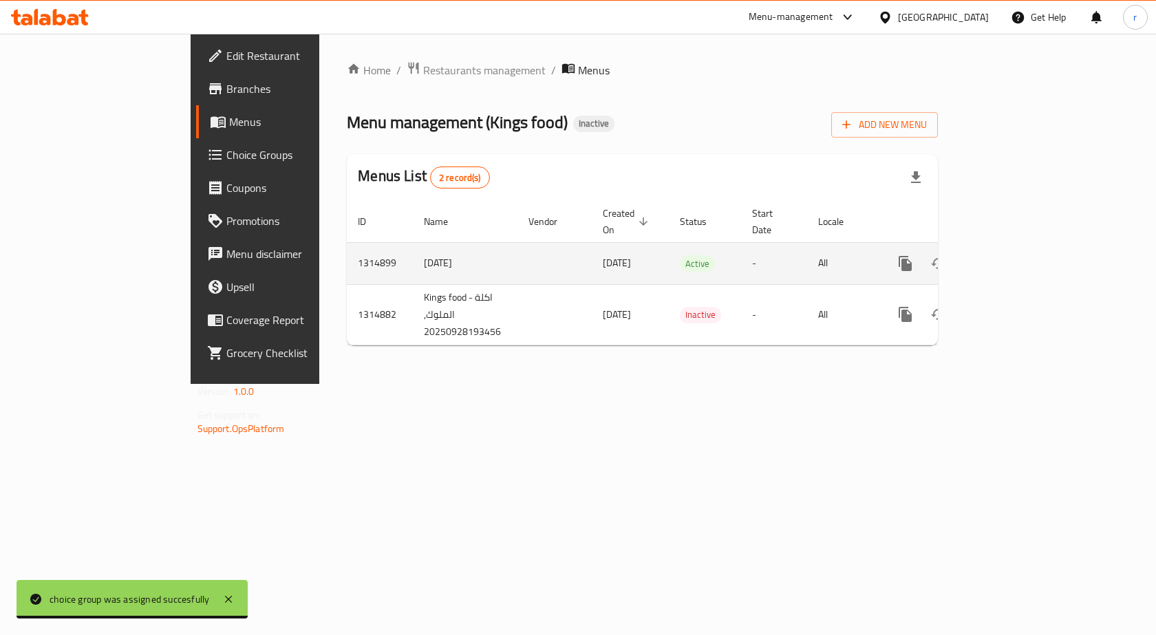
click at [1021, 258] on link "enhanced table" at bounding box center [1004, 263] width 33 height 33
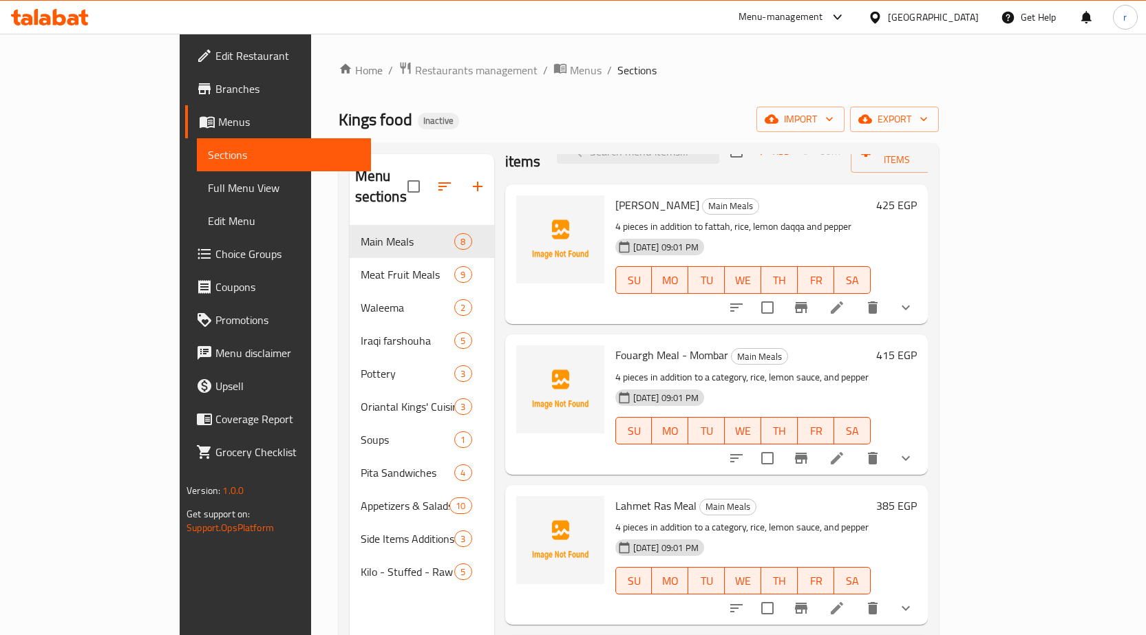
scroll to position [69, 0]
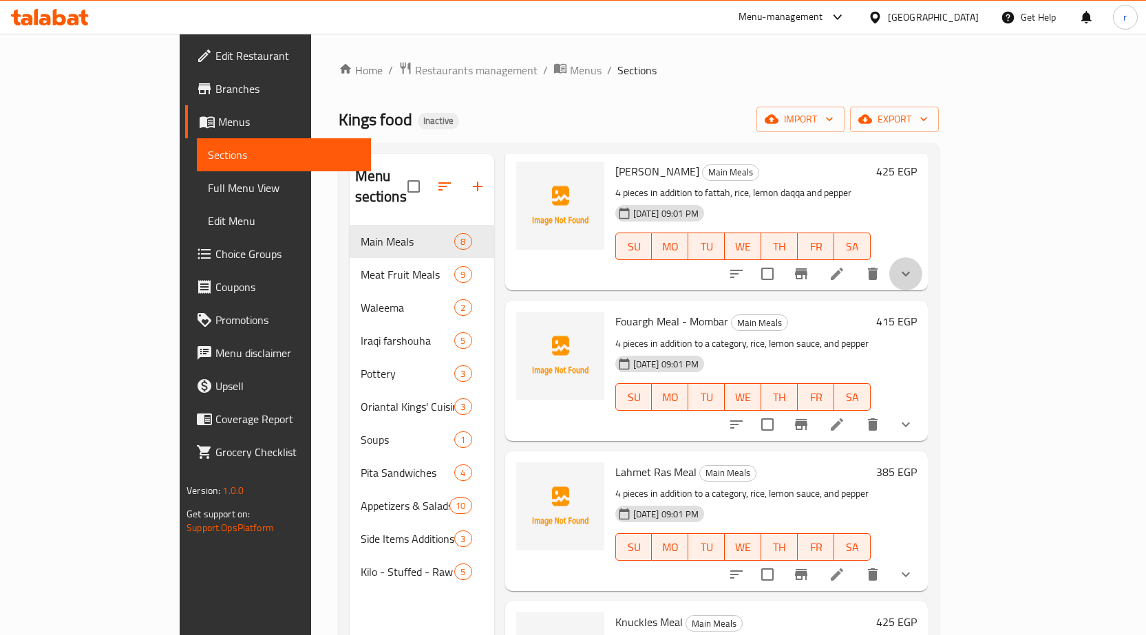
click at [922, 257] on button "show more" at bounding box center [905, 273] width 33 height 33
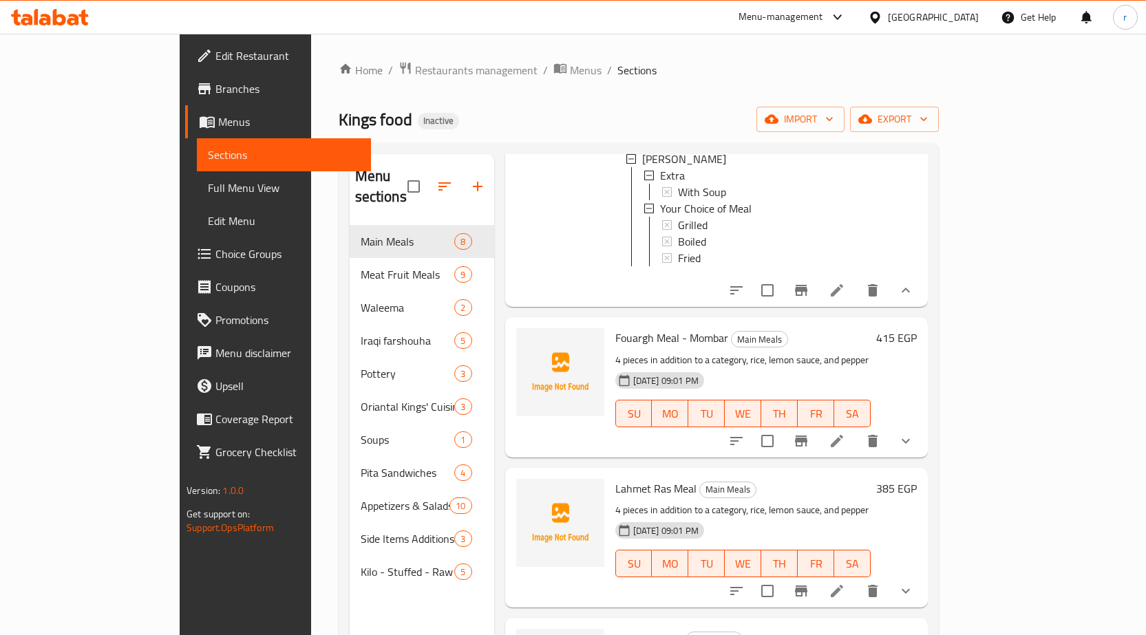
scroll to position [0, 0]
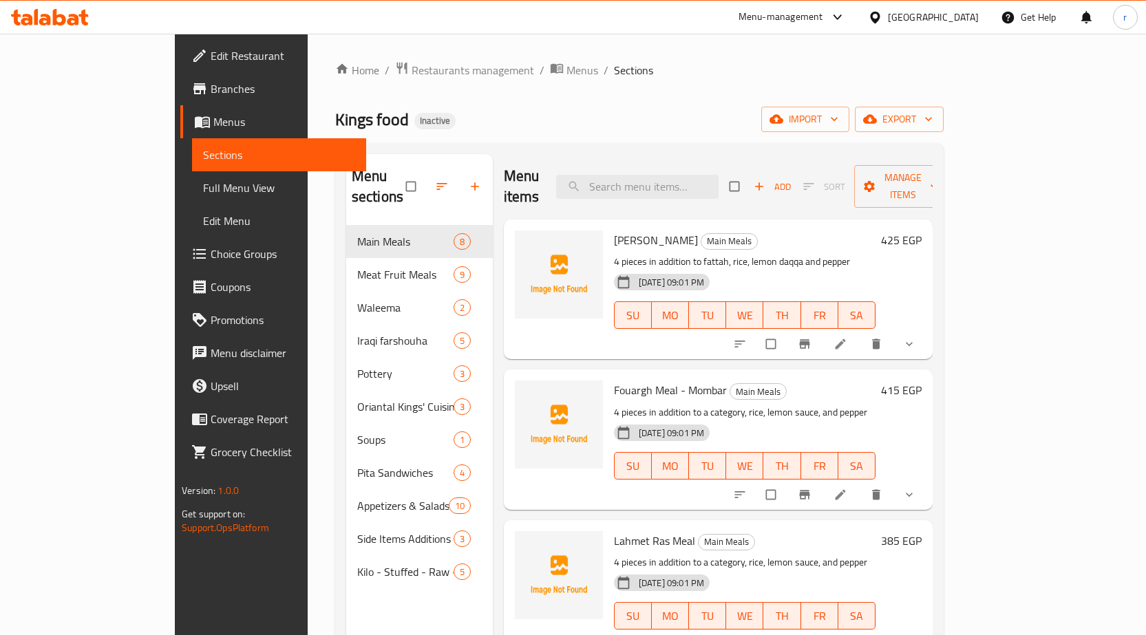
click at [916, 337] on icon "show more" at bounding box center [909, 344] width 14 height 14
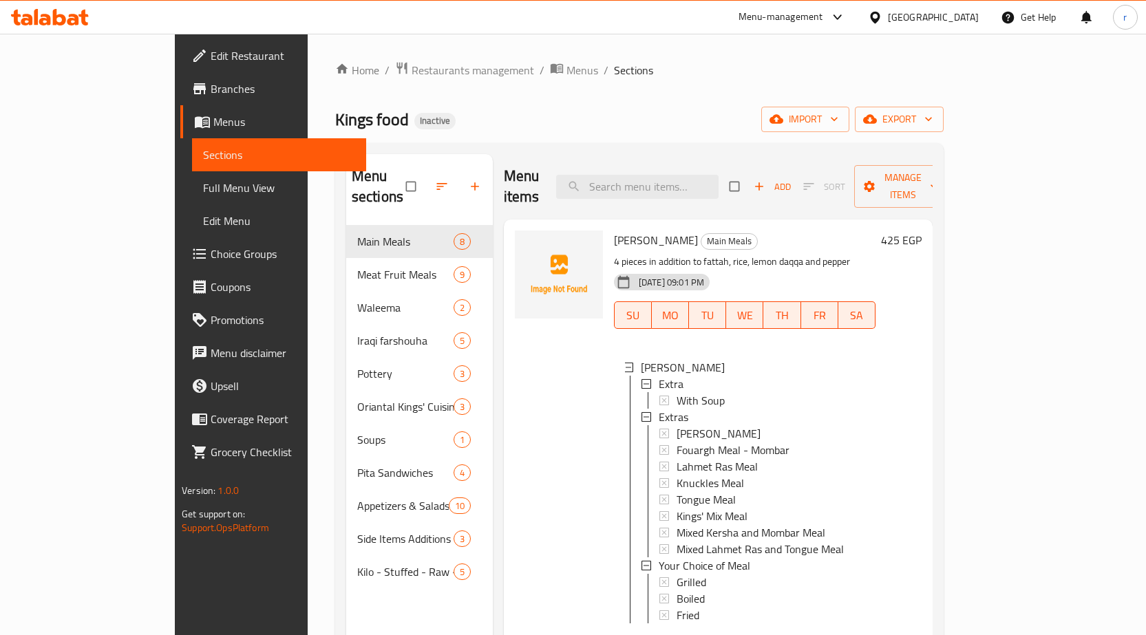
scroll to position [2, 0]
click at [211, 254] on span "Choice Groups" at bounding box center [283, 254] width 145 height 17
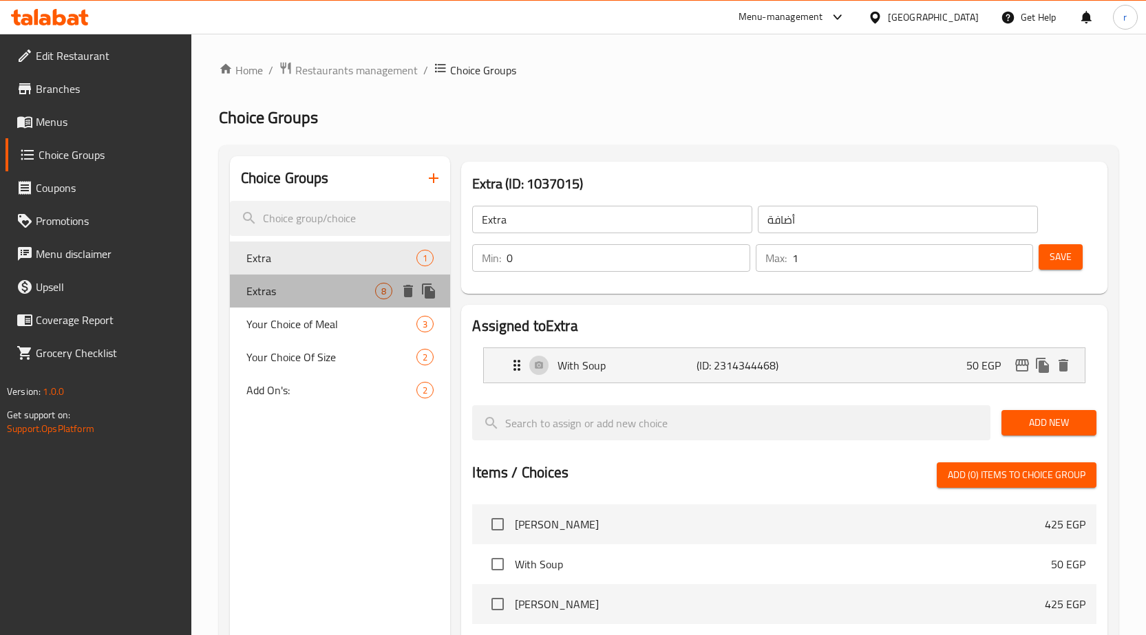
click at [242, 301] on div "Extras 8" at bounding box center [340, 291] width 221 height 33
type input "Extras"
type input "الاضافات"
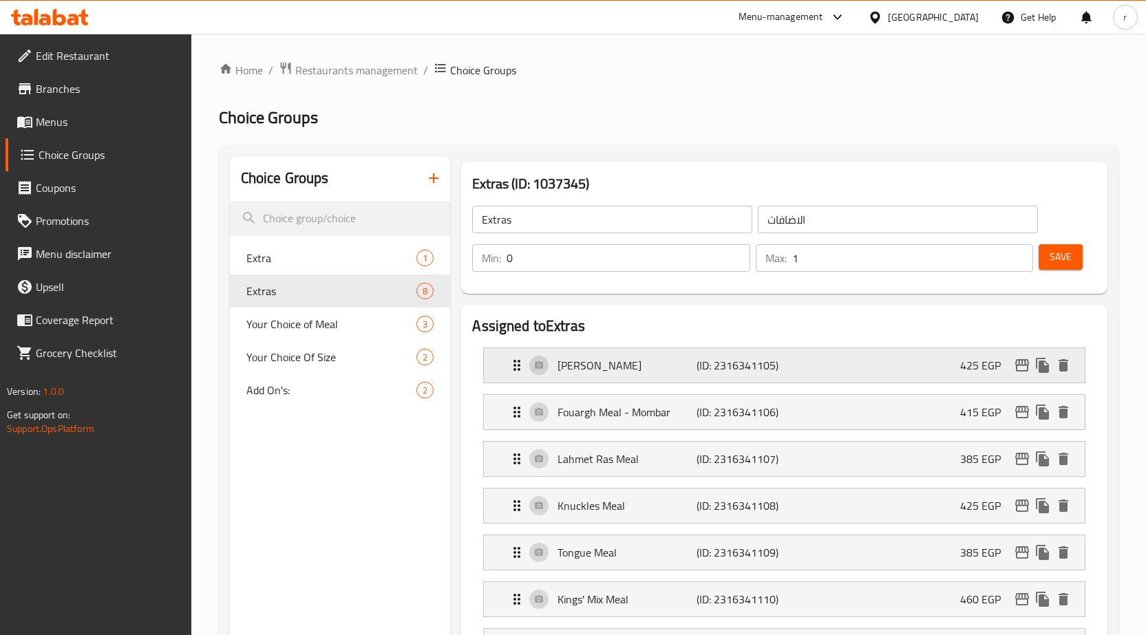
click at [581, 362] on p "[PERSON_NAME]" at bounding box center [626, 365] width 139 height 17
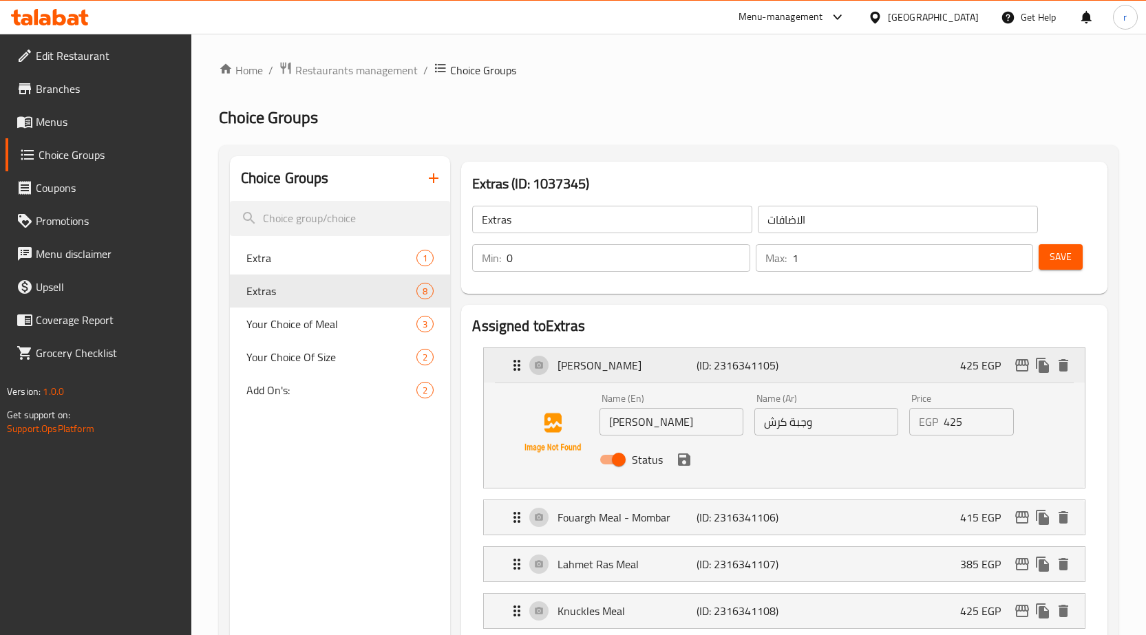
click at [607, 372] on p "[PERSON_NAME]" at bounding box center [626, 365] width 139 height 17
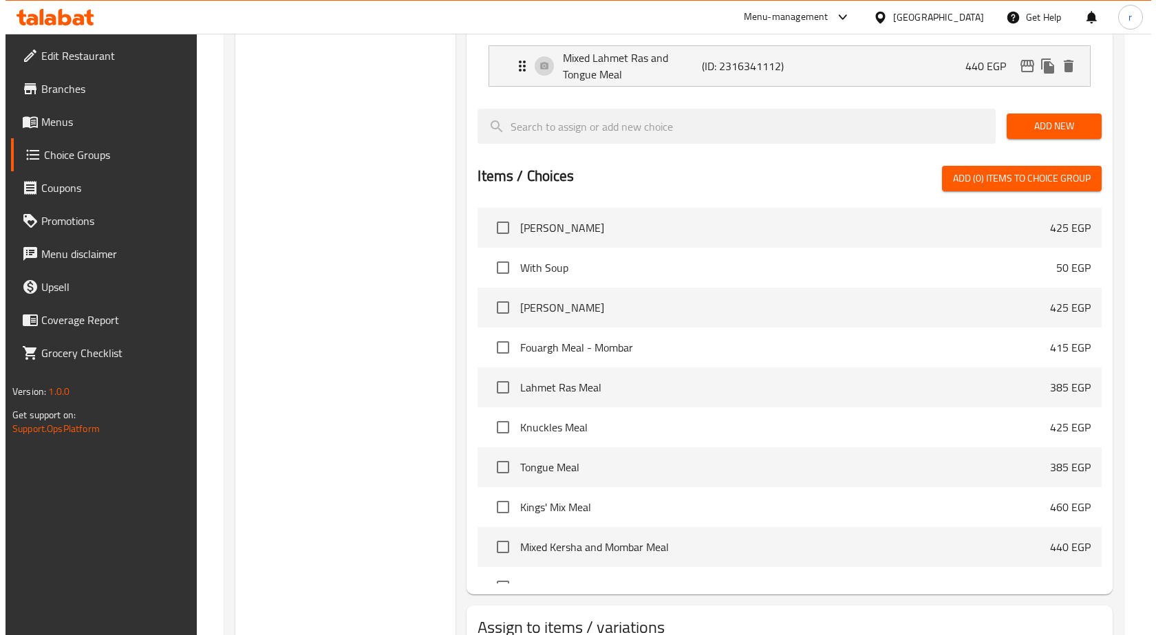
scroll to position [735, 0]
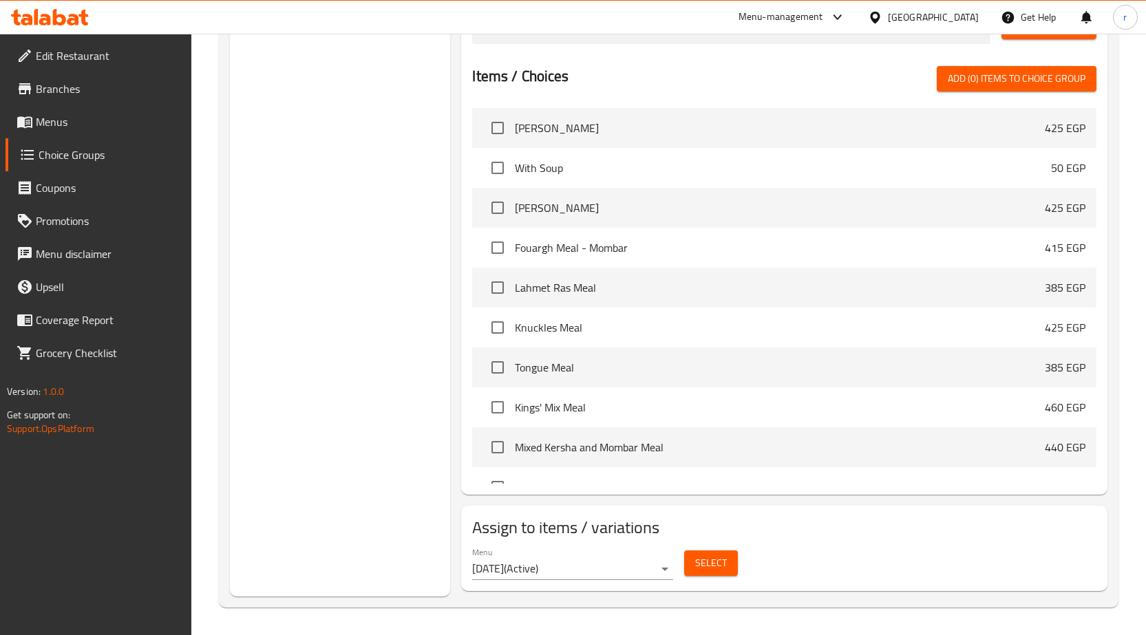
click at [719, 568] on span "Select" at bounding box center [711, 563] width 32 height 17
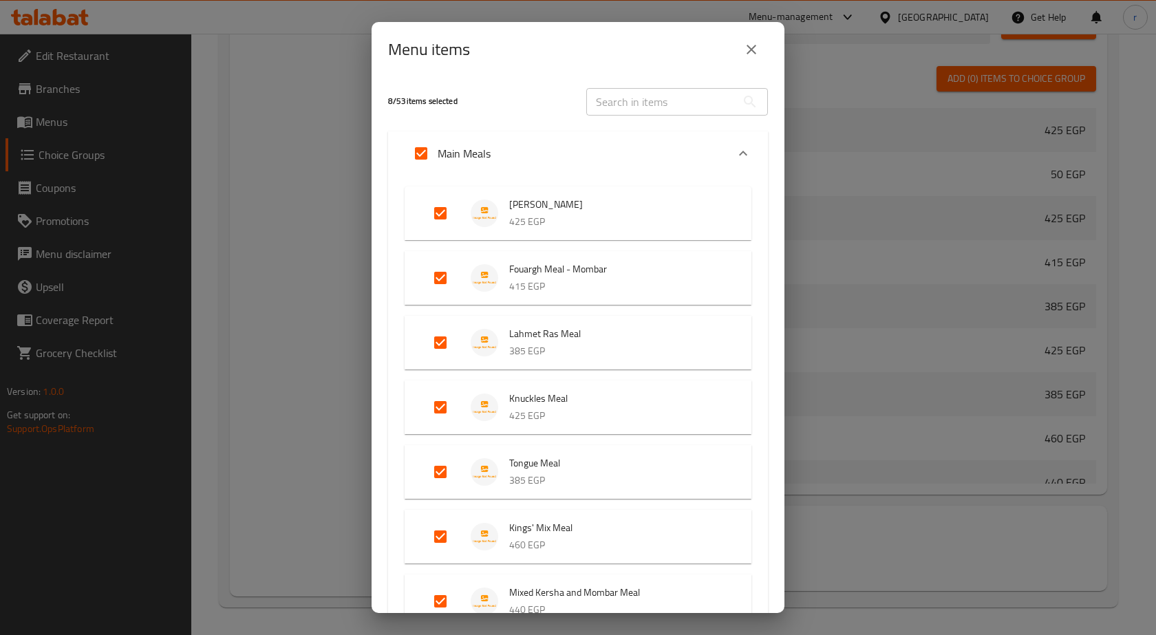
click at [415, 156] on input "Expand" at bounding box center [421, 153] width 33 height 33
checkbox input "false"
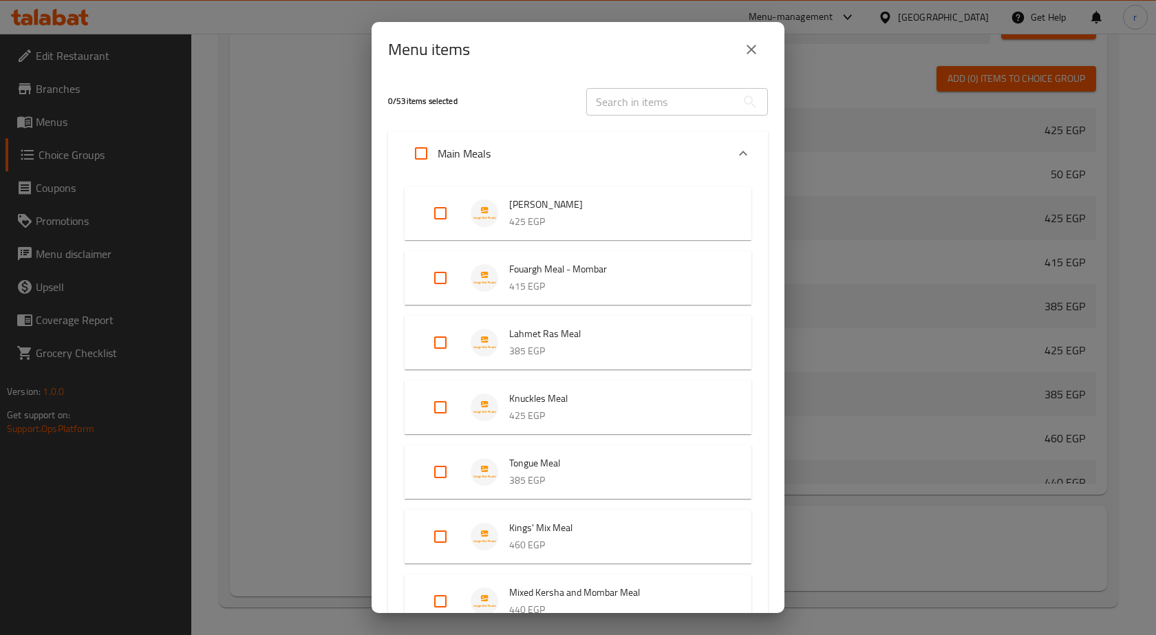
checkbox input "false"
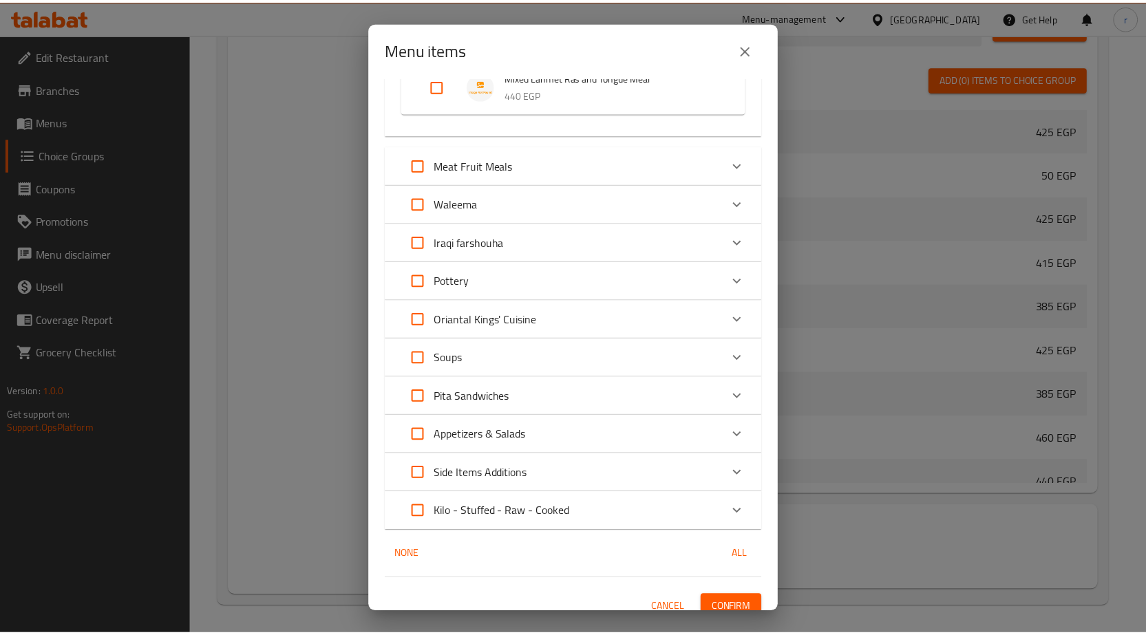
scroll to position [594, 0]
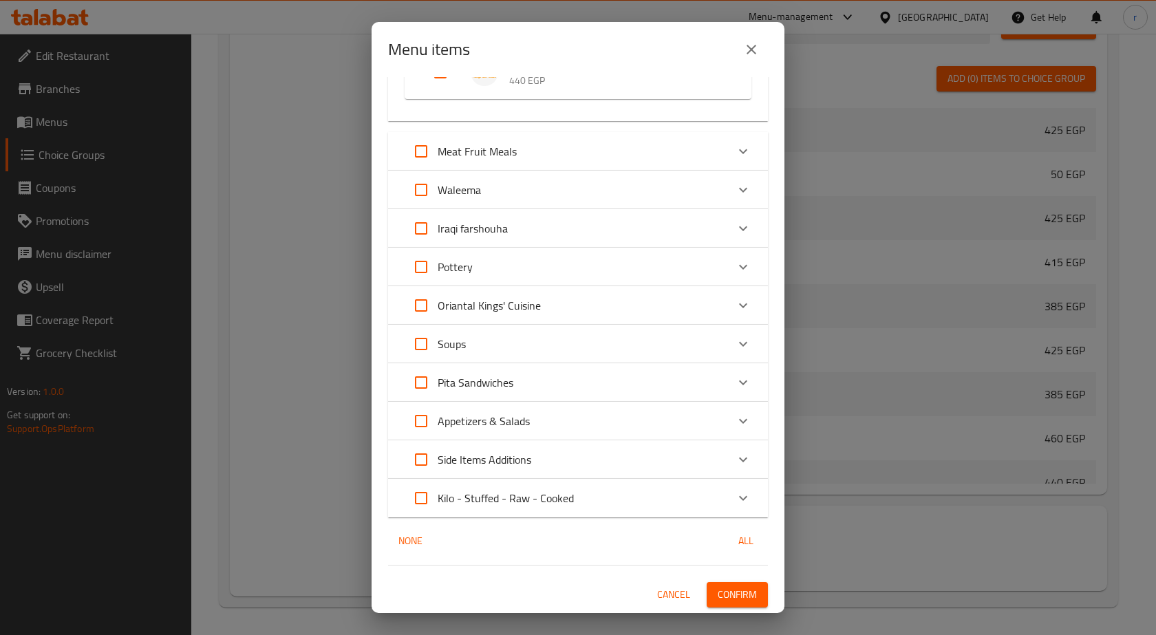
click at [718, 589] on span "Confirm" at bounding box center [737, 594] width 39 height 17
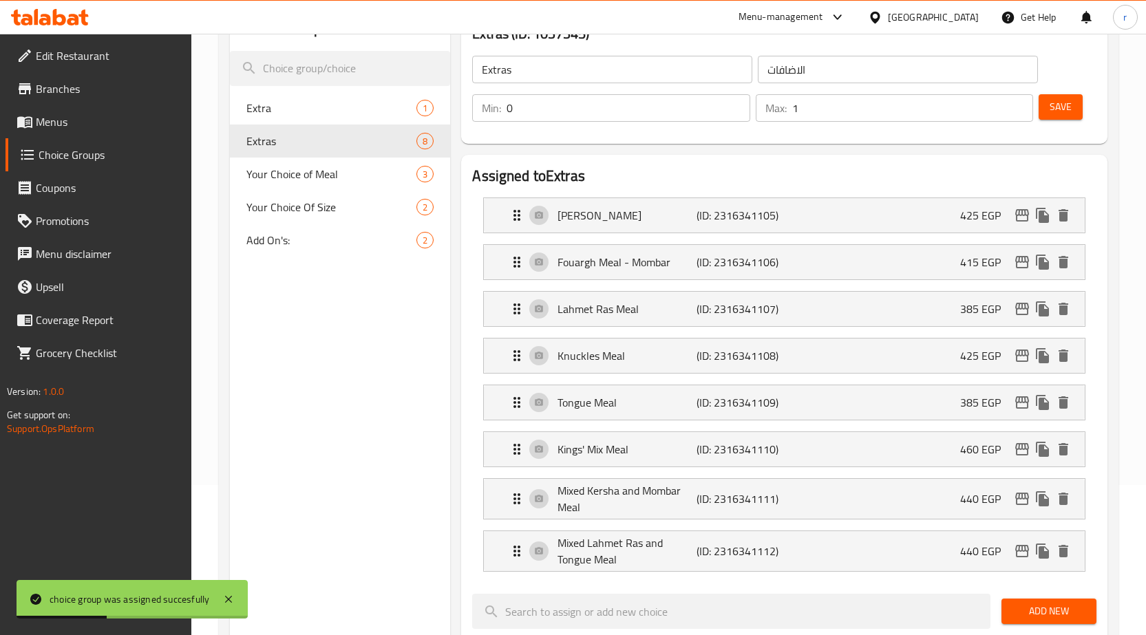
scroll to position [47, 0]
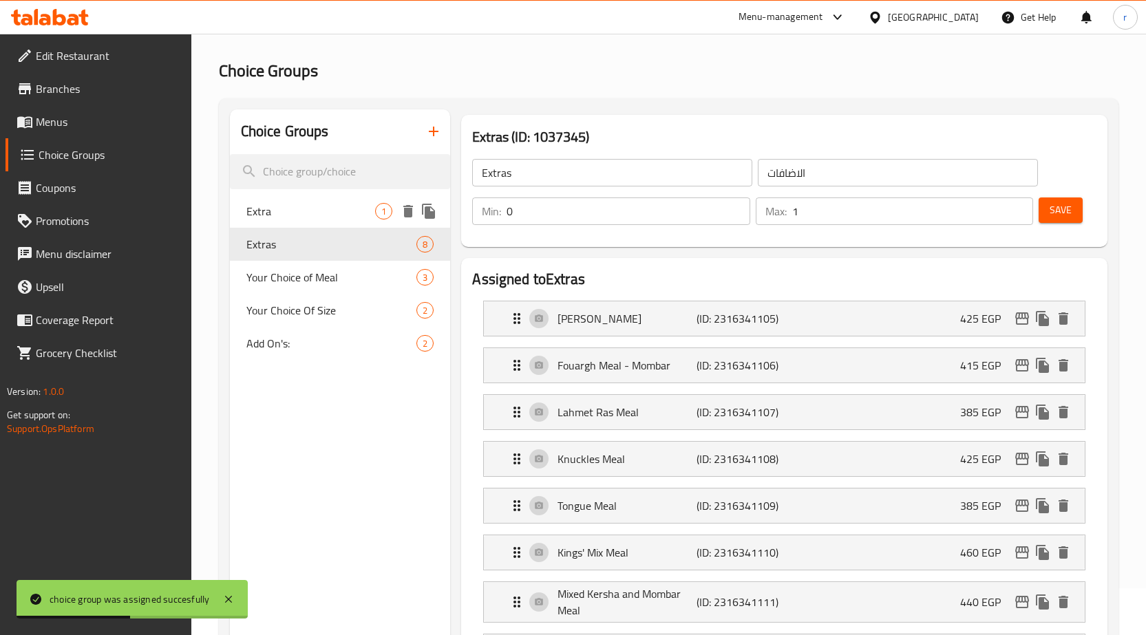
click at [282, 213] on span "Extra" at bounding box center [310, 211] width 129 height 17
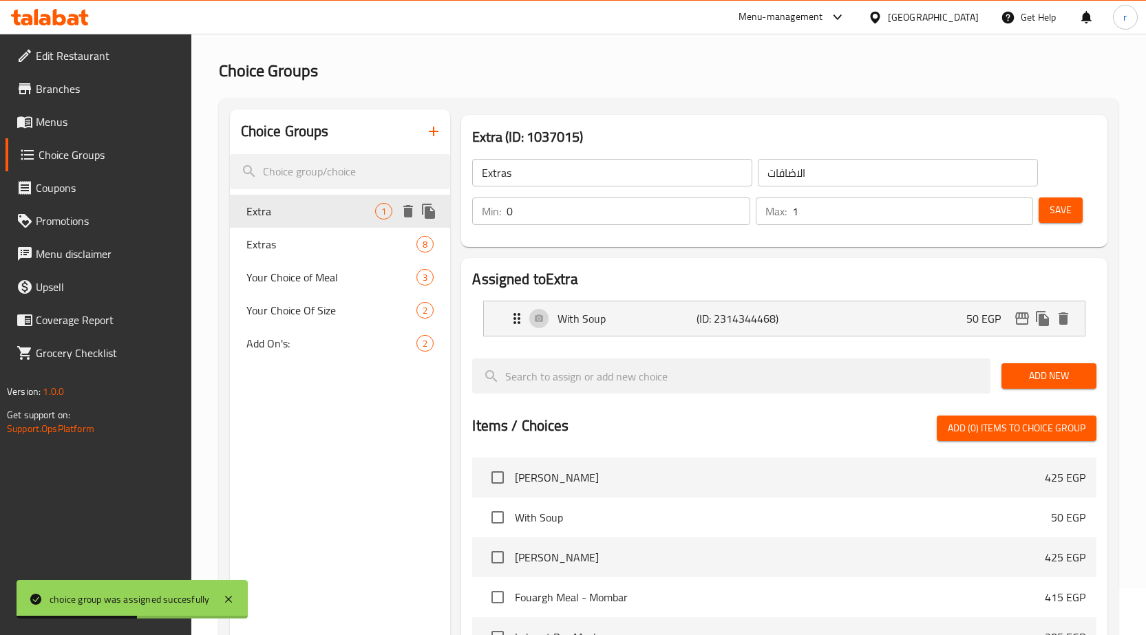
type input "Extra"
type input "أضافة"
click at [287, 255] on div "Extras 8" at bounding box center [340, 244] width 221 height 33
type input "Extras"
type input "الاضافات"
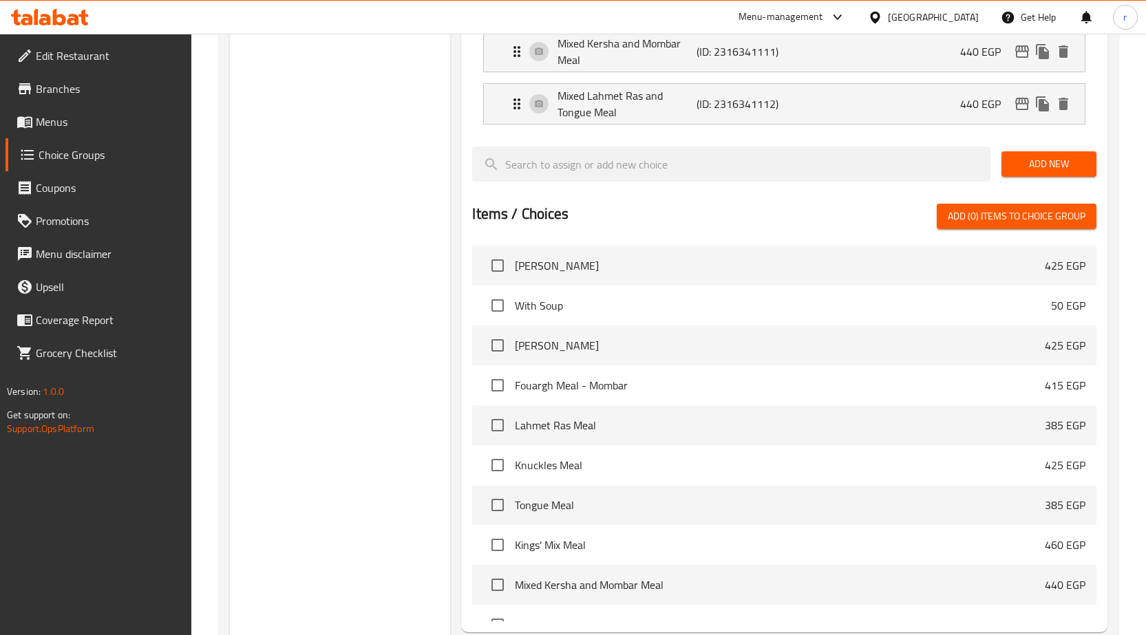
scroll to position [735, 0]
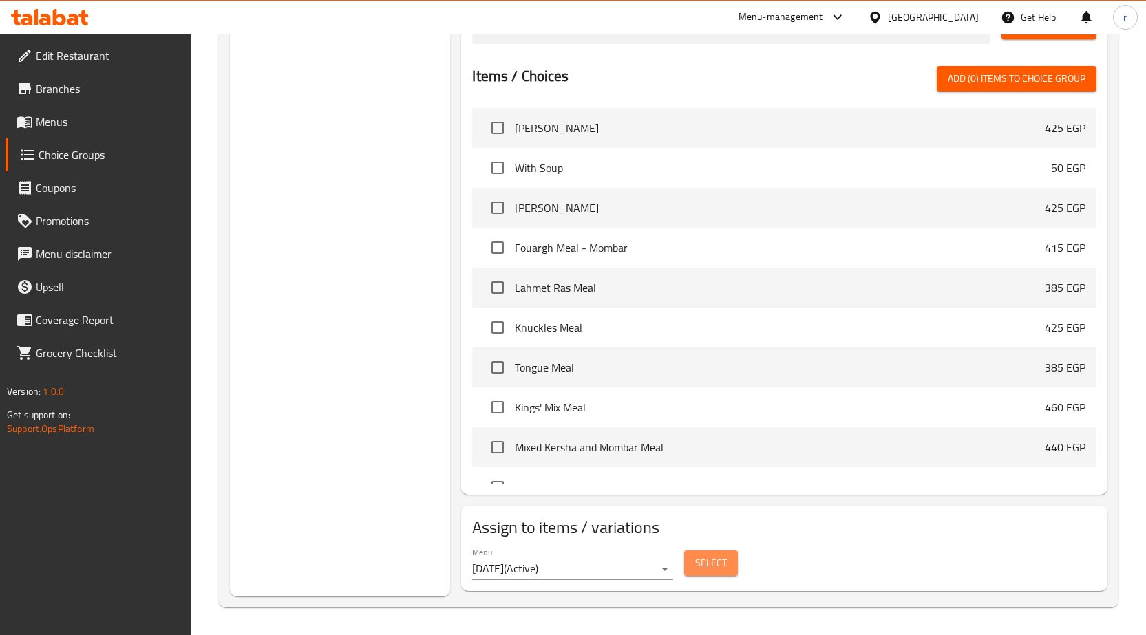
click at [717, 570] on span "Select" at bounding box center [711, 563] width 32 height 17
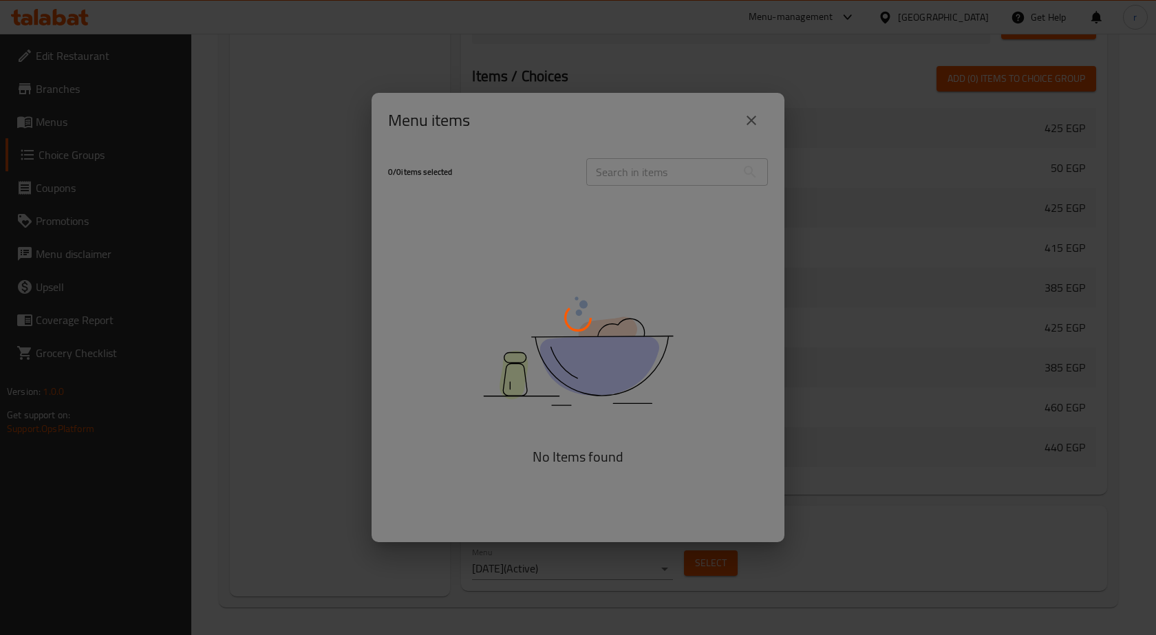
click at [750, 123] on div at bounding box center [578, 317] width 1156 height 635
click at [752, 116] on div at bounding box center [578, 317] width 1156 height 635
click at [755, 134] on div at bounding box center [578, 317] width 1156 height 635
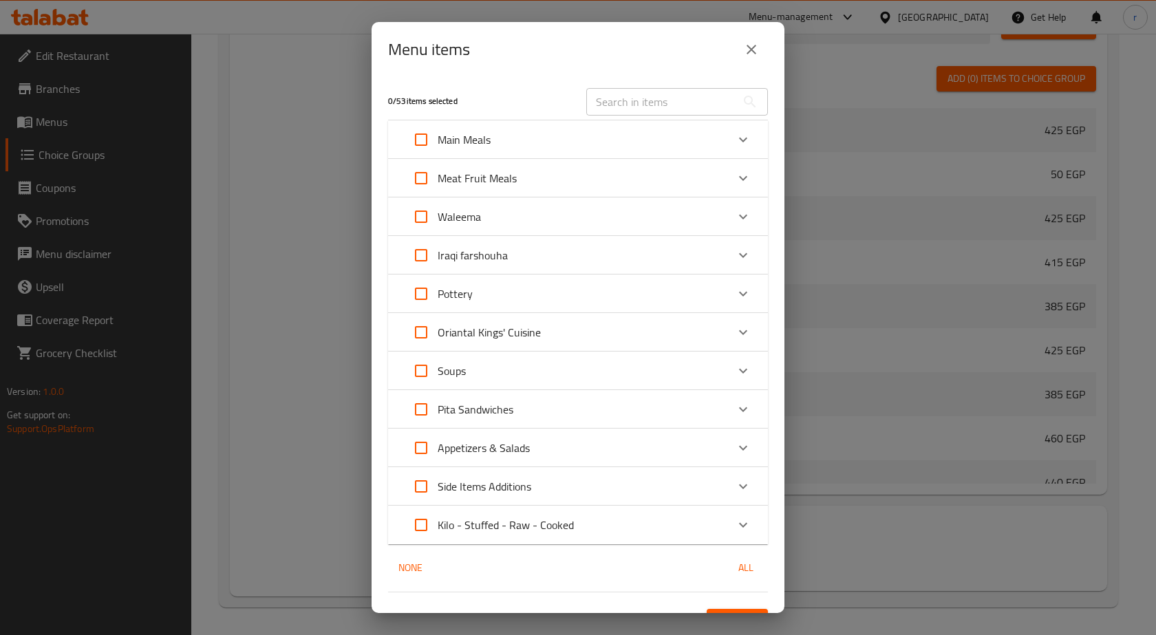
click at [824, 237] on div "Menu items 0 / 53 items selected ​ Main Meals Kersha Meal 425 EGP Fouargh Meal …" at bounding box center [578, 317] width 1156 height 635
click at [762, 58] on button "close" at bounding box center [751, 49] width 33 height 33
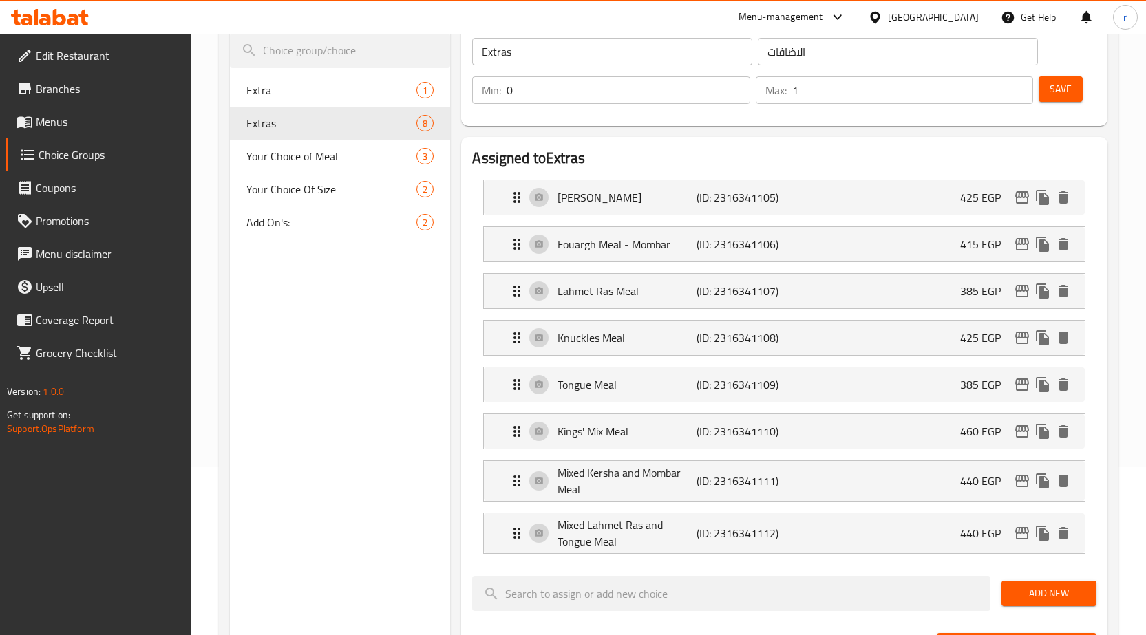
scroll to position [47, 0]
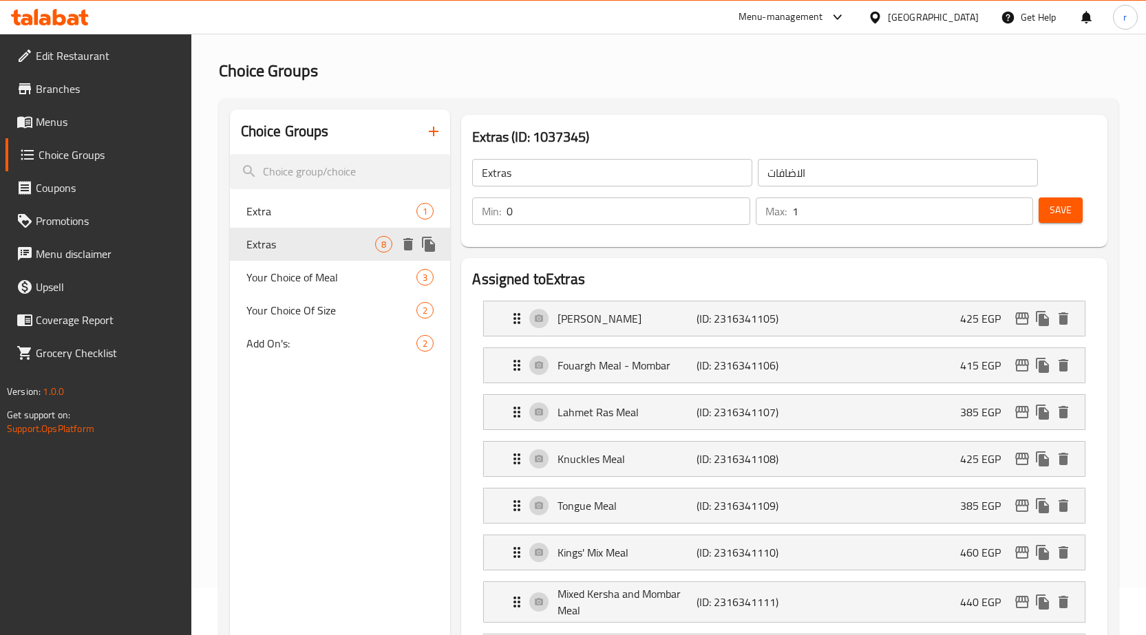
click at [310, 246] on span "Extras" at bounding box center [310, 244] width 129 height 17
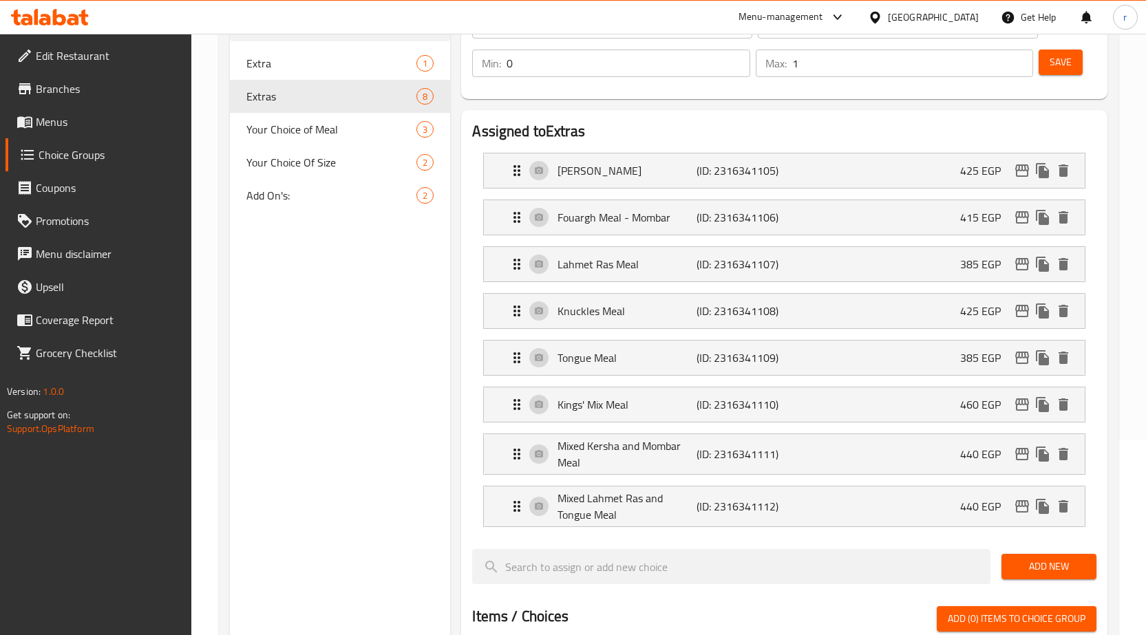
scroll to position [184, 0]
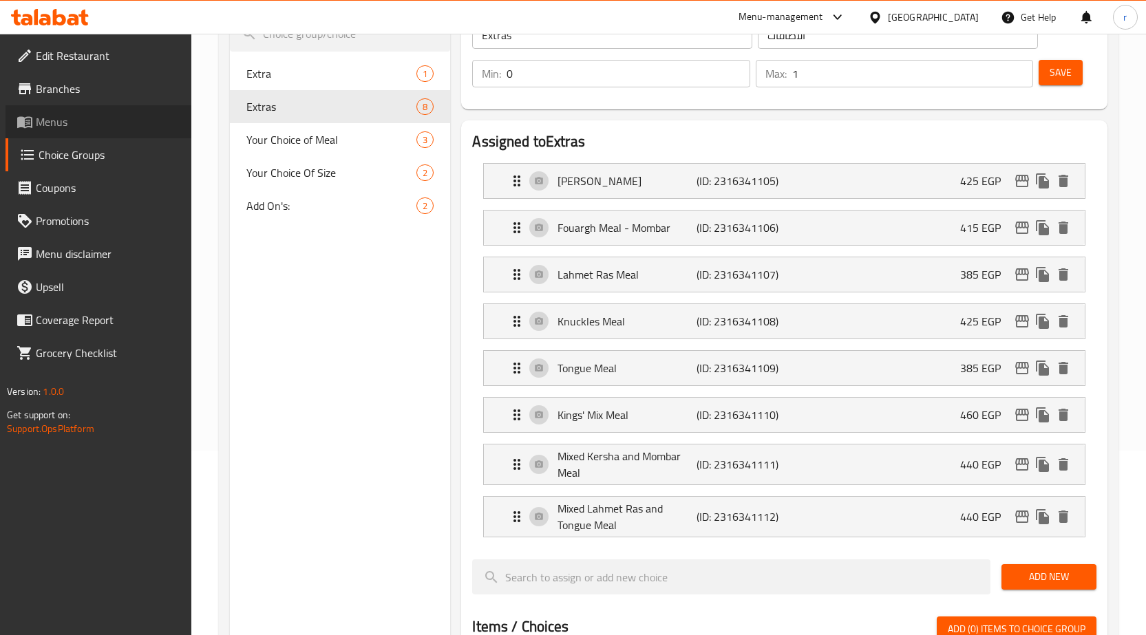
click at [72, 129] on span "Menus" at bounding box center [108, 122] width 145 height 17
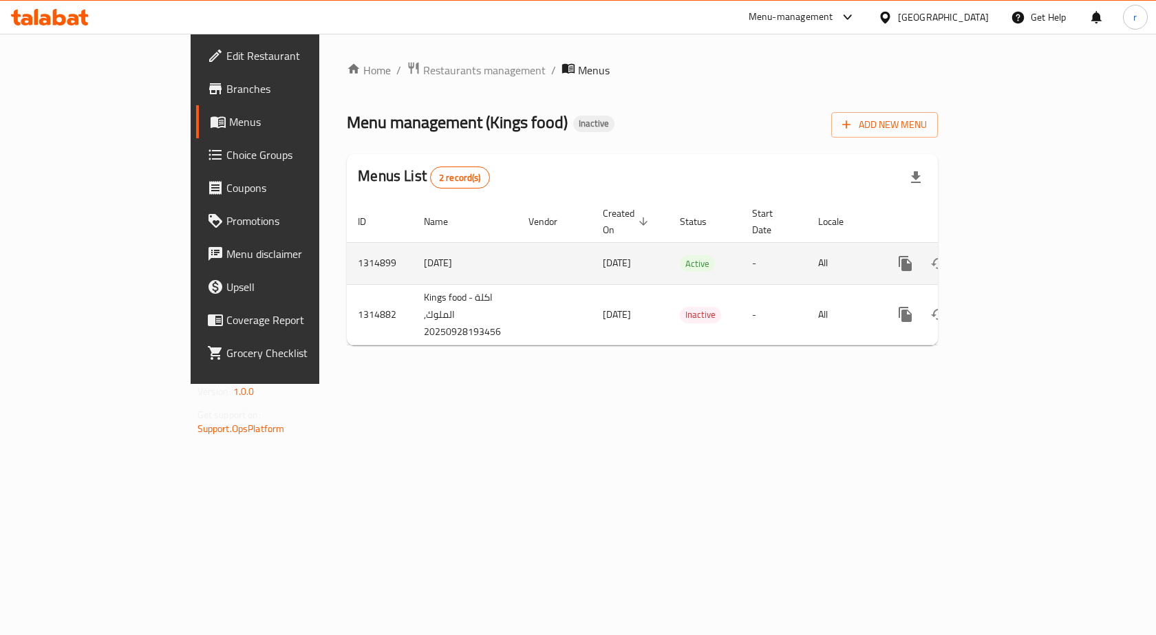
click at [1013, 255] on icon "enhanced table" at bounding box center [1005, 263] width 17 height 17
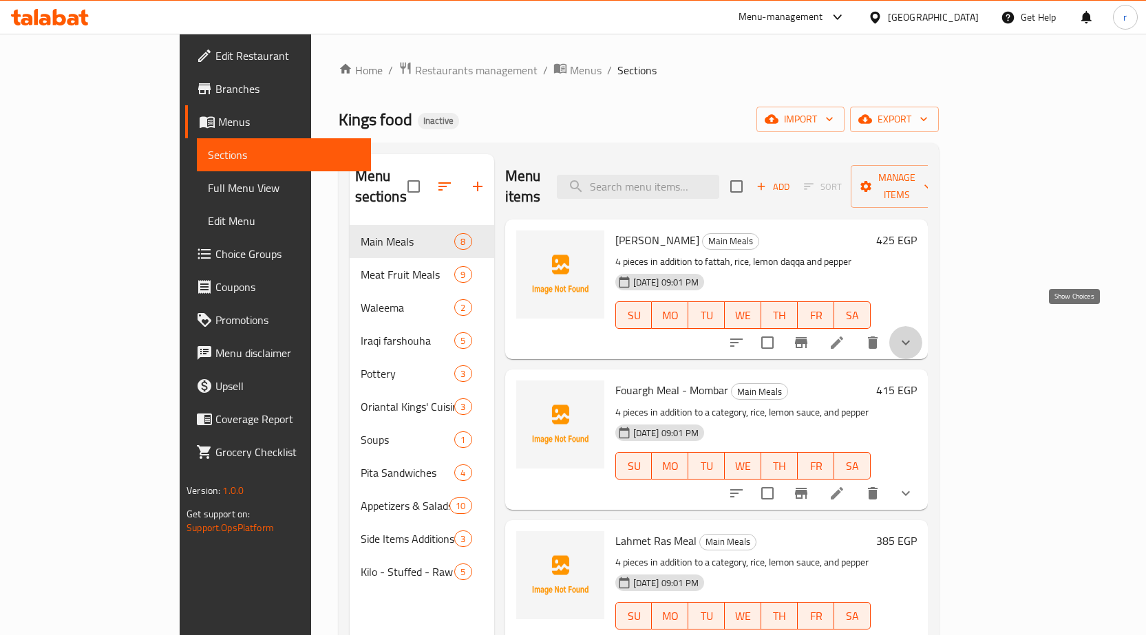
click at [914, 334] on icon "show more" at bounding box center [905, 342] width 17 height 17
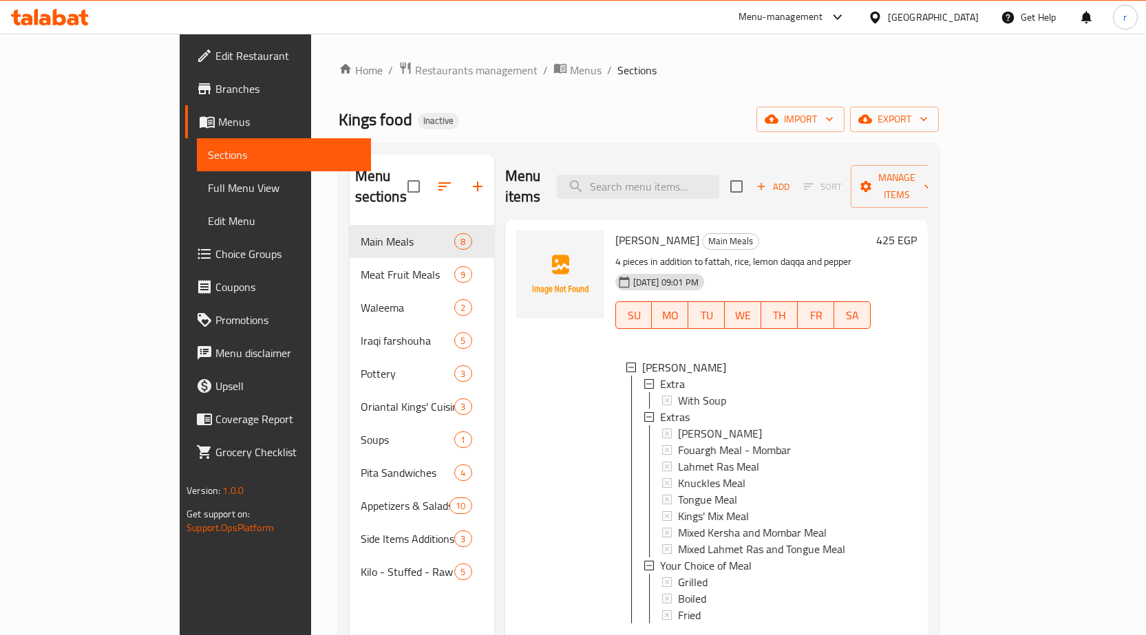
scroll to position [2, 0]
click at [215, 250] on span "Choice Groups" at bounding box center [287, 254] width 145 height 17
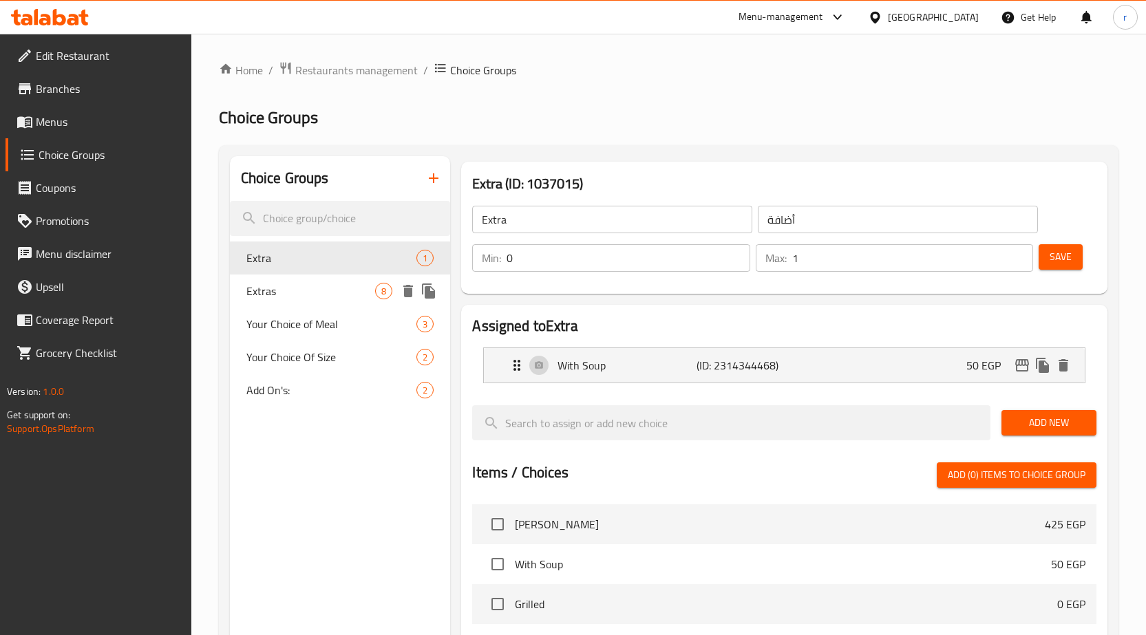
click at [282, 292] on span "Extras" at bounding box center [310, 291] width 129 height 17
type input "Extras"
type input "الاضافات"
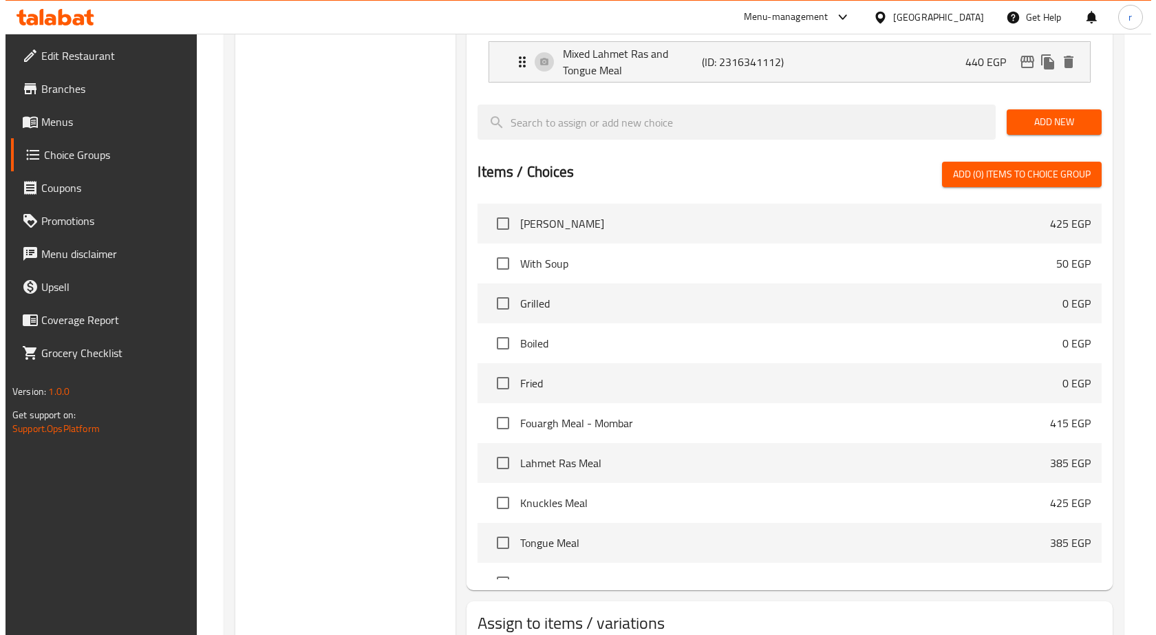
scroll to position [735, 0]
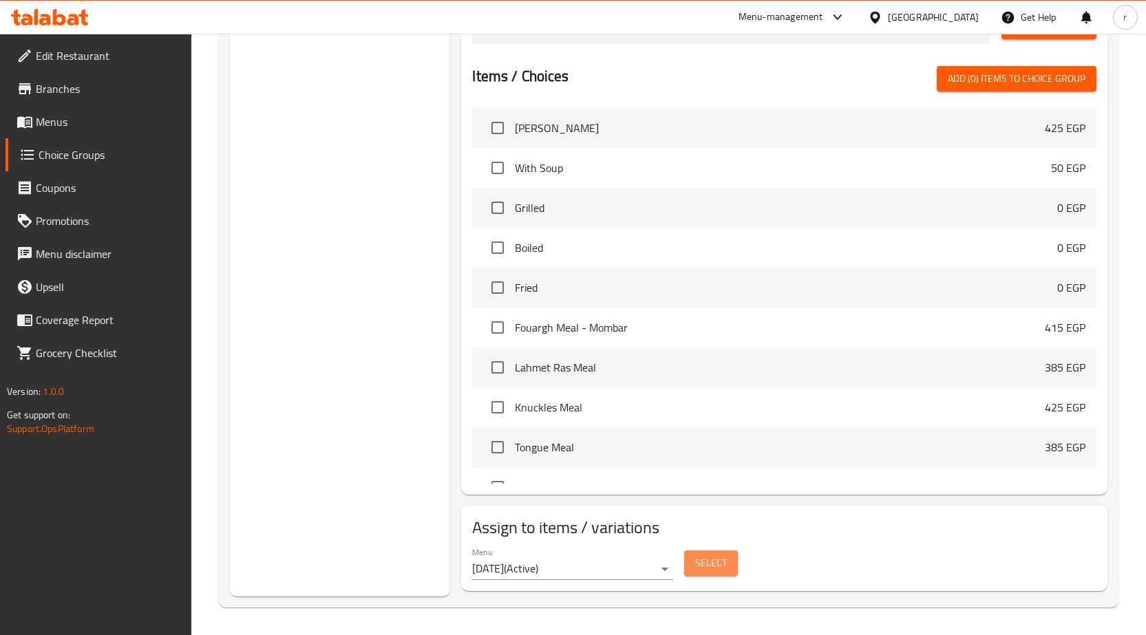
click at [706, 566] on span "Select" at bounding box center [711, 563] width 32 height 17
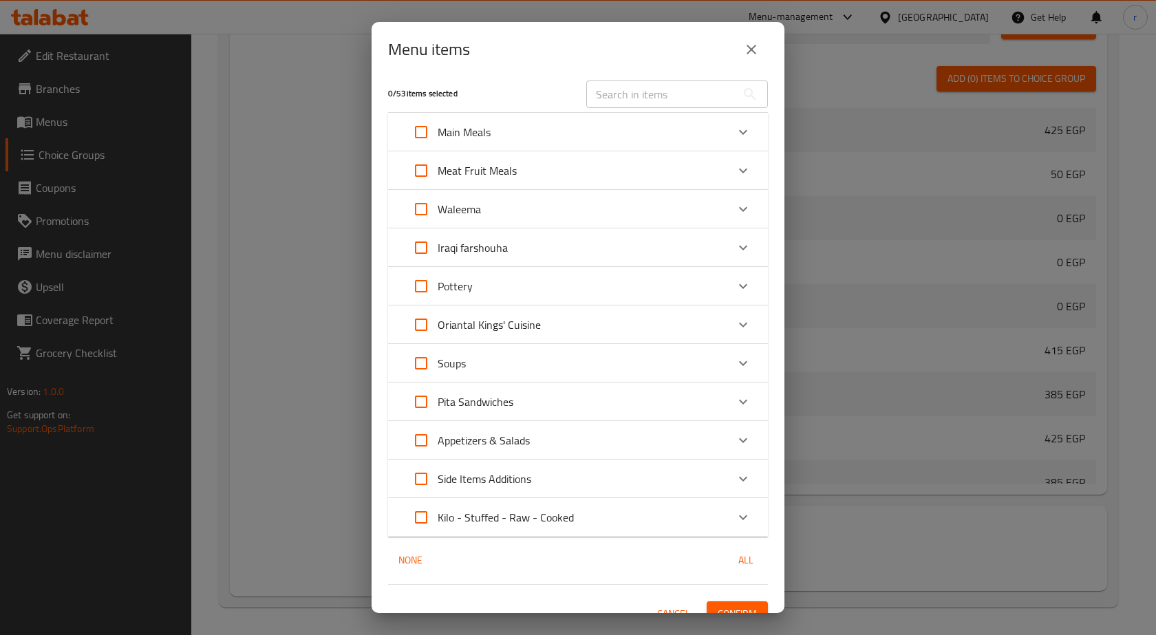
scroll to position [0, 0]
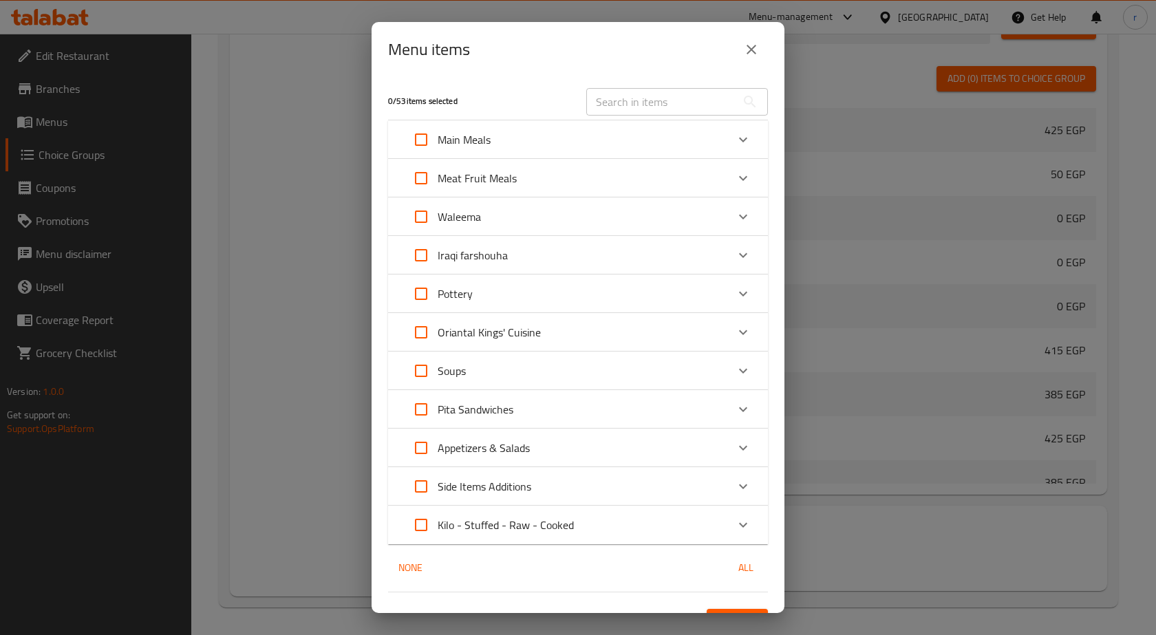
click at [427, 140] on input "Expand" at bounding box center [421, 139] width 33 height 33
checkbox input "true"
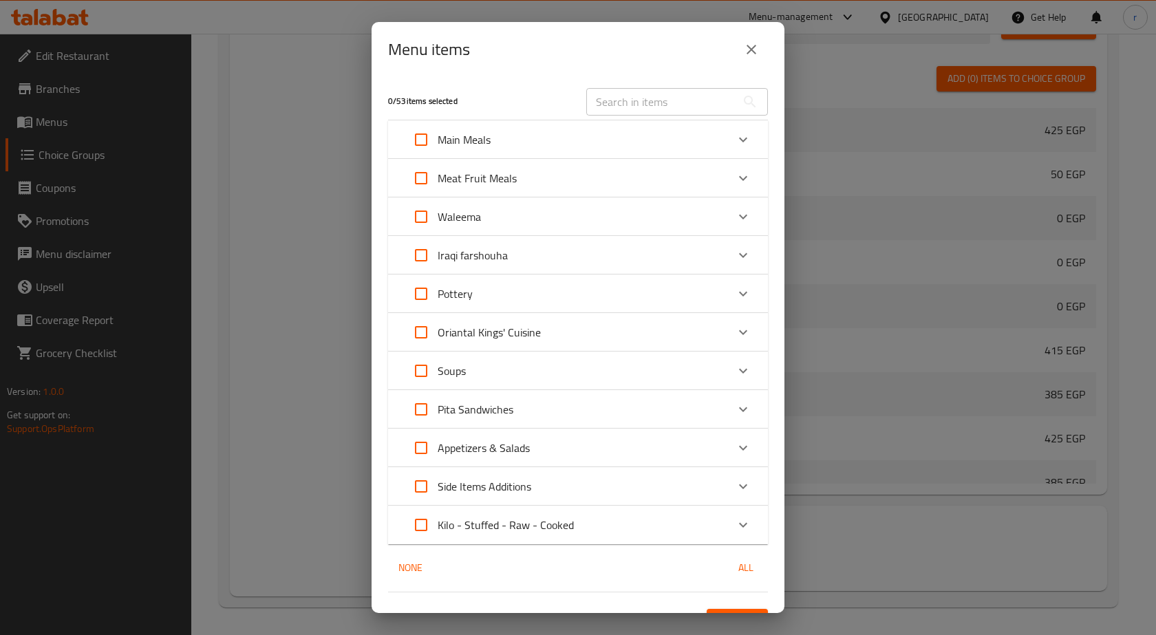
checkbox input "true"
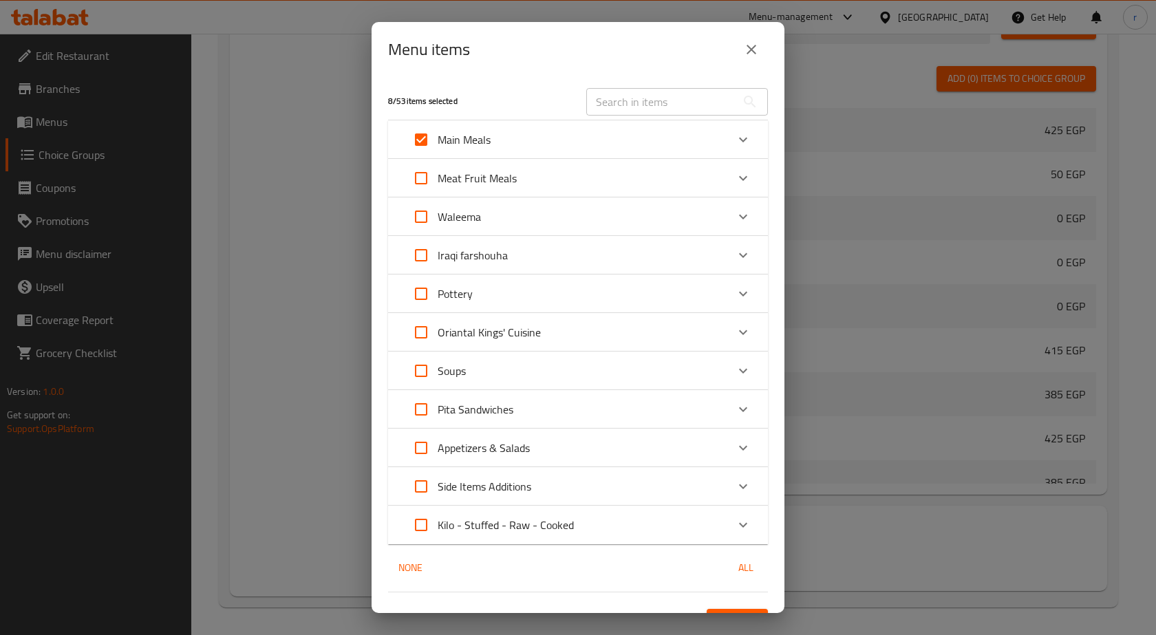
click at [427, 140] on input "Expand" at bounding box center [421, 139] width 33 height 33
checkbox input "false"
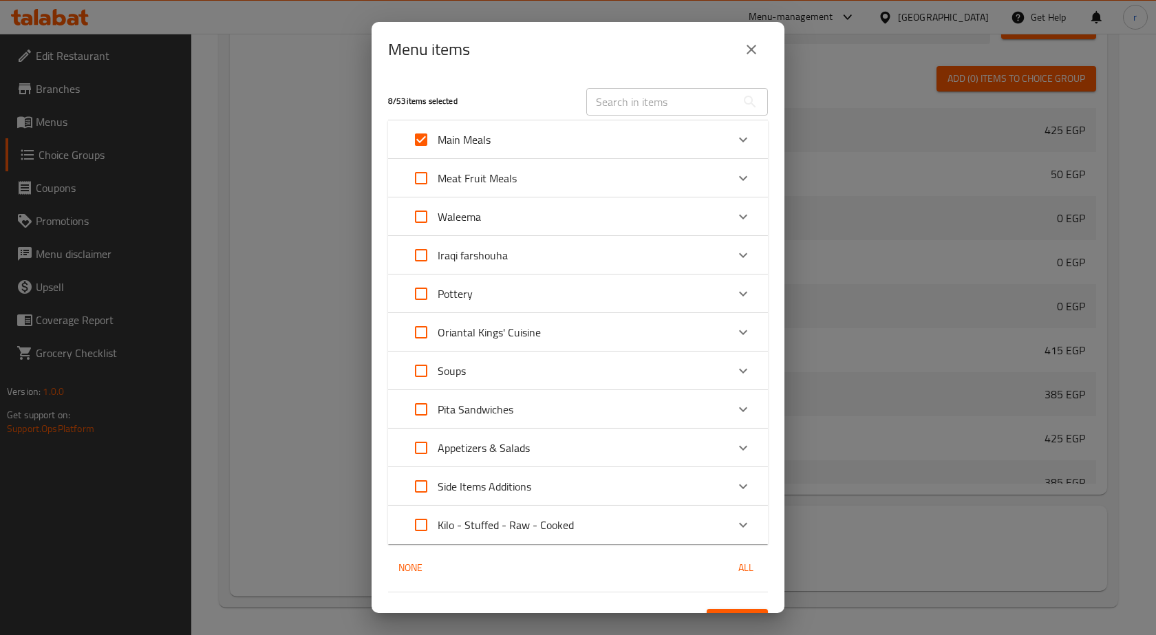
checkbox input "false"
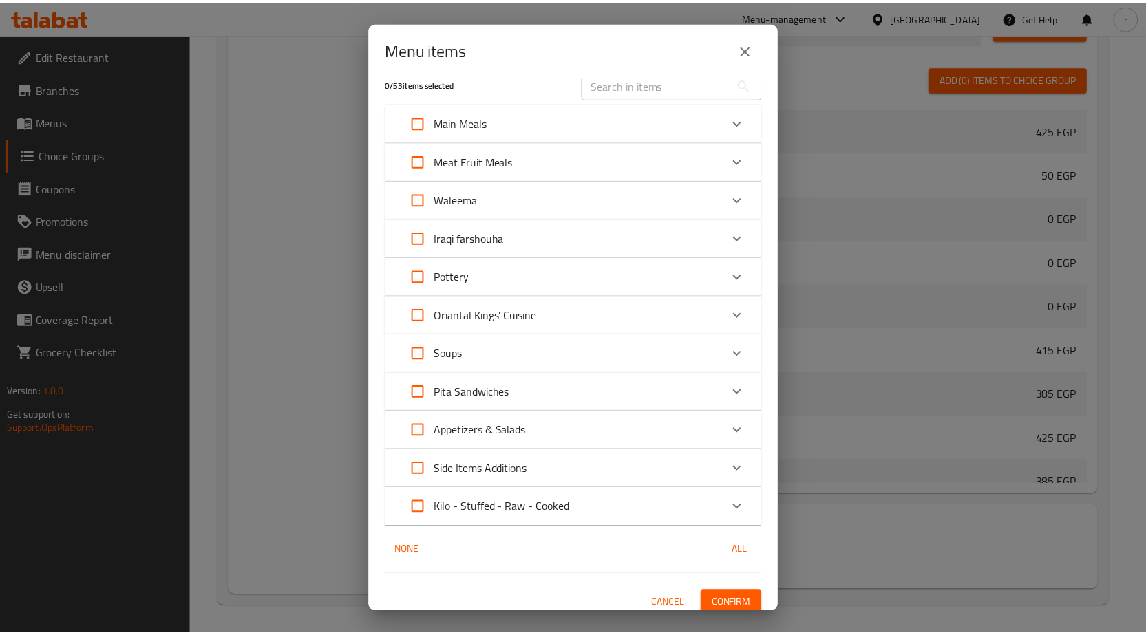
scroll to position [27, 0]
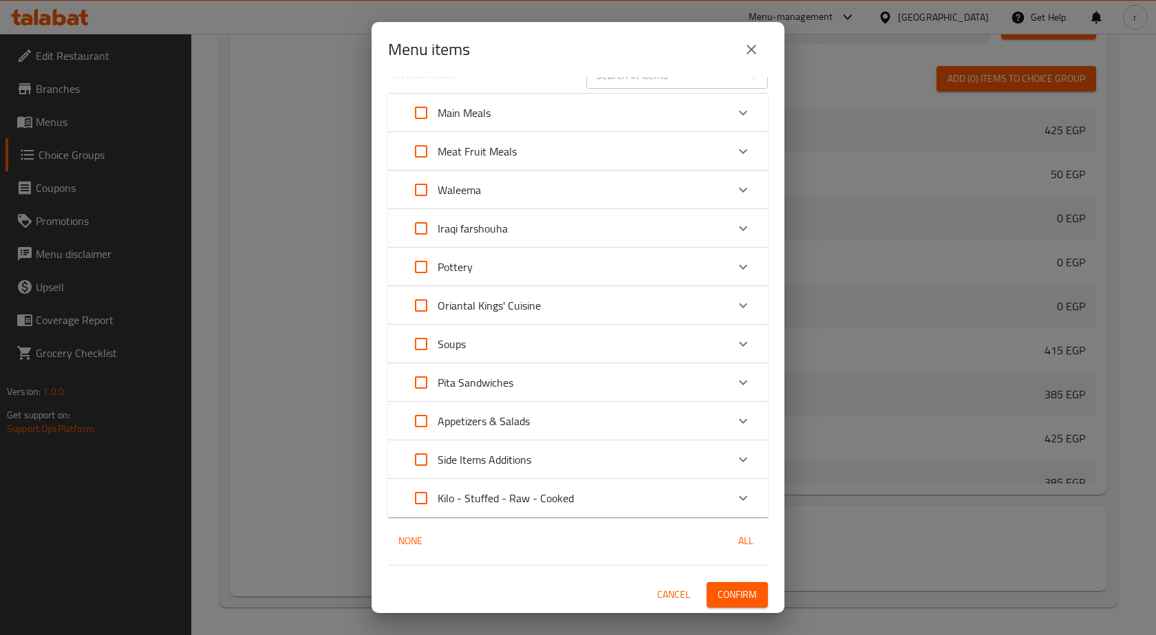
click at [733, 598] on span "Confirm" at bounding box center [737, 594] width 39 height 17
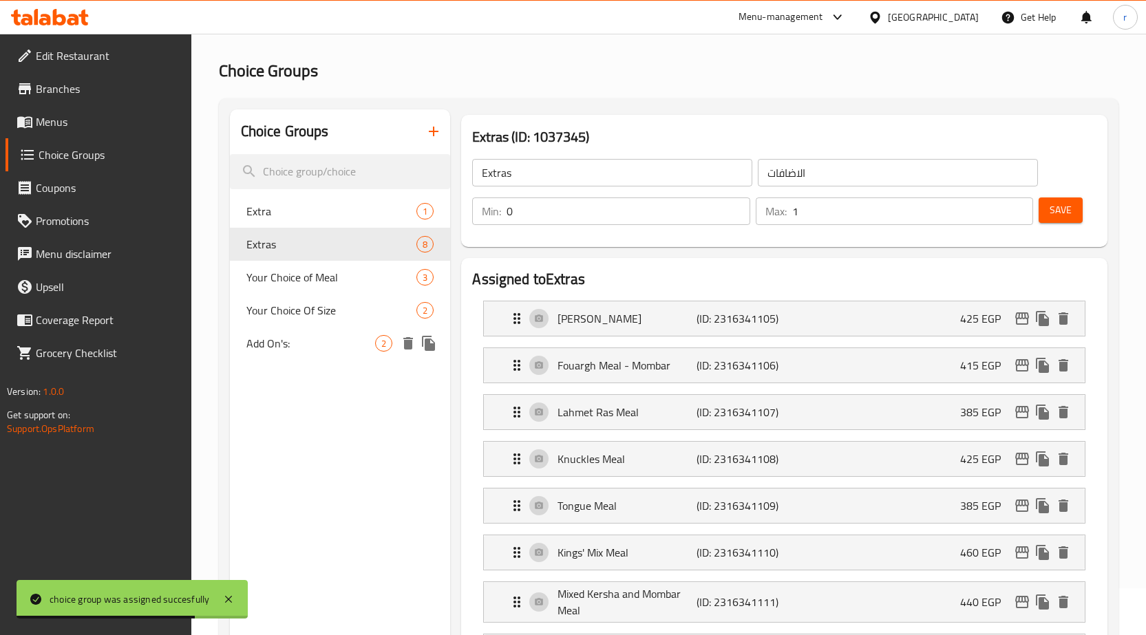
scroll to position [0, 0]
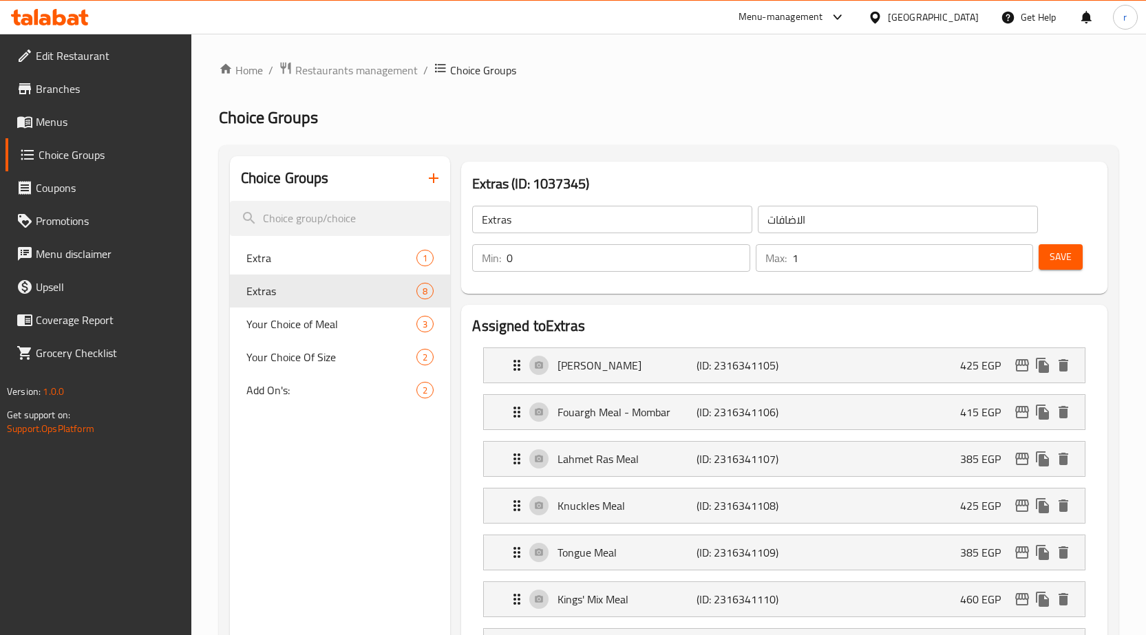
click at [76, 124] on span "Menus" at bounding box center [108, 122] width 145 height 17
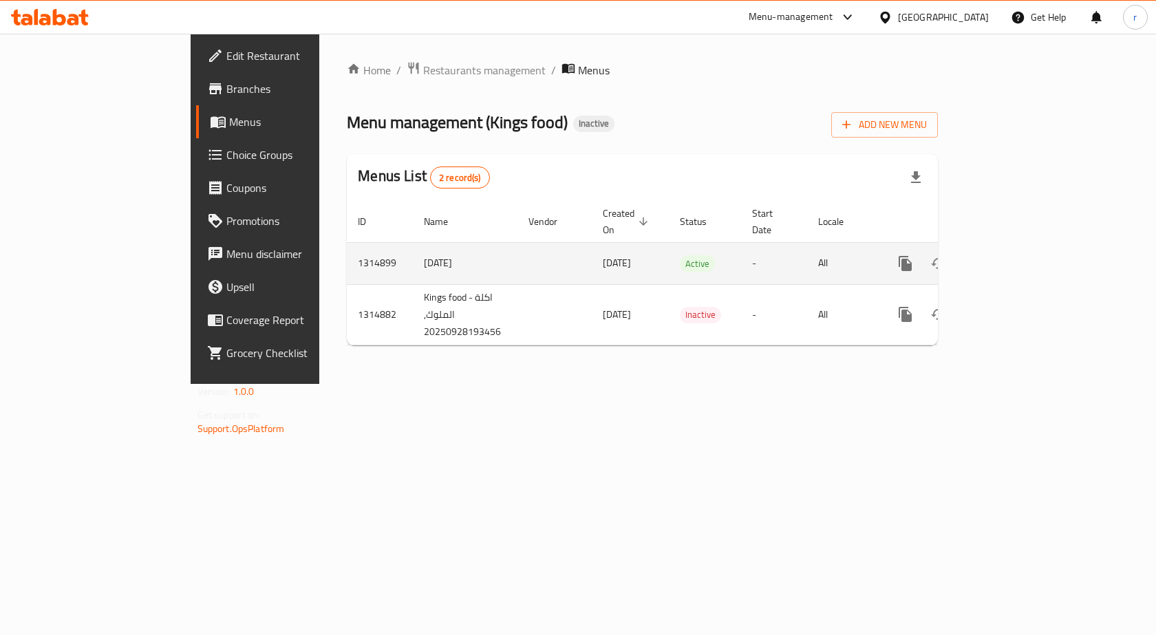
click at [1013, 255] on icon "enhanced table" at bounding box center [1005, 263] width 17 height 17
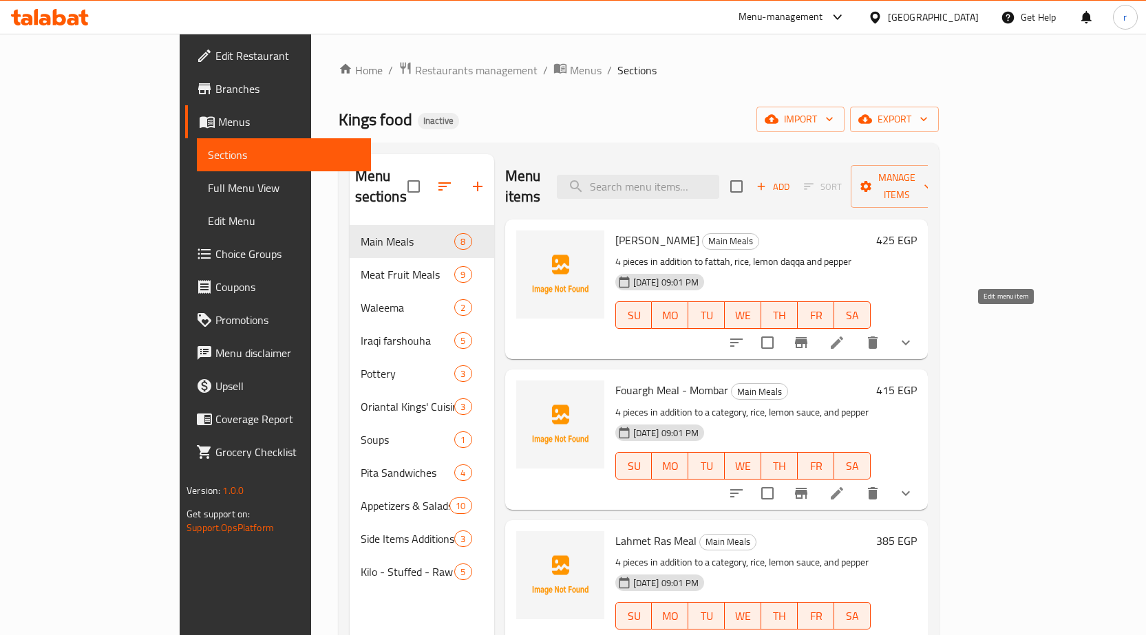
click at [843, 337] on icon at bounding box center [837, 343] width 12 height 12
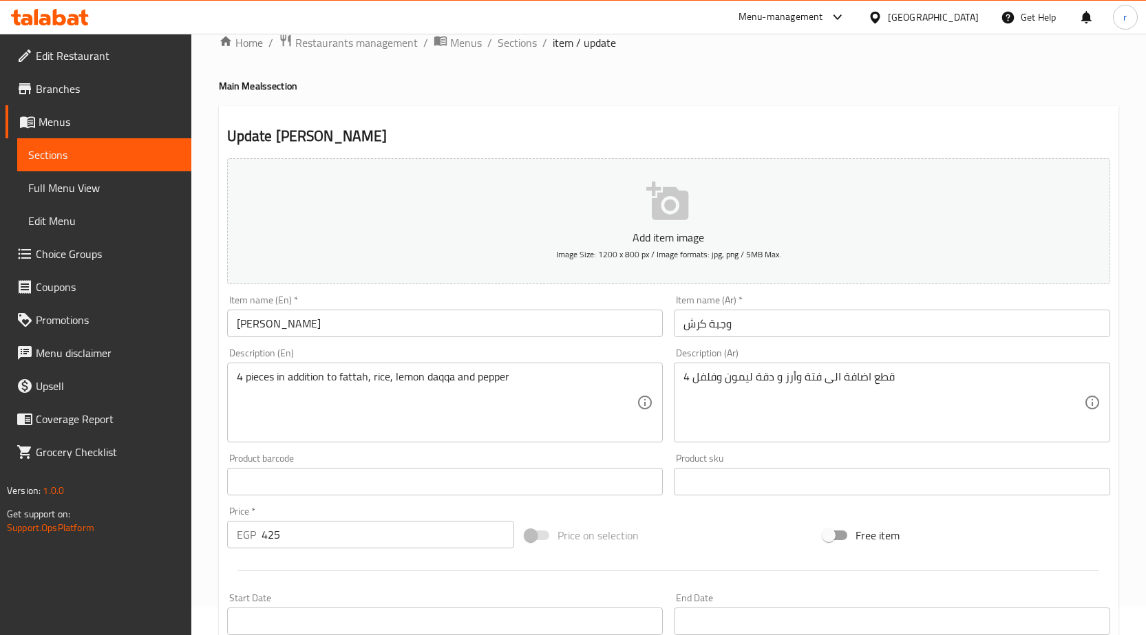
scroll to position [3, 0]
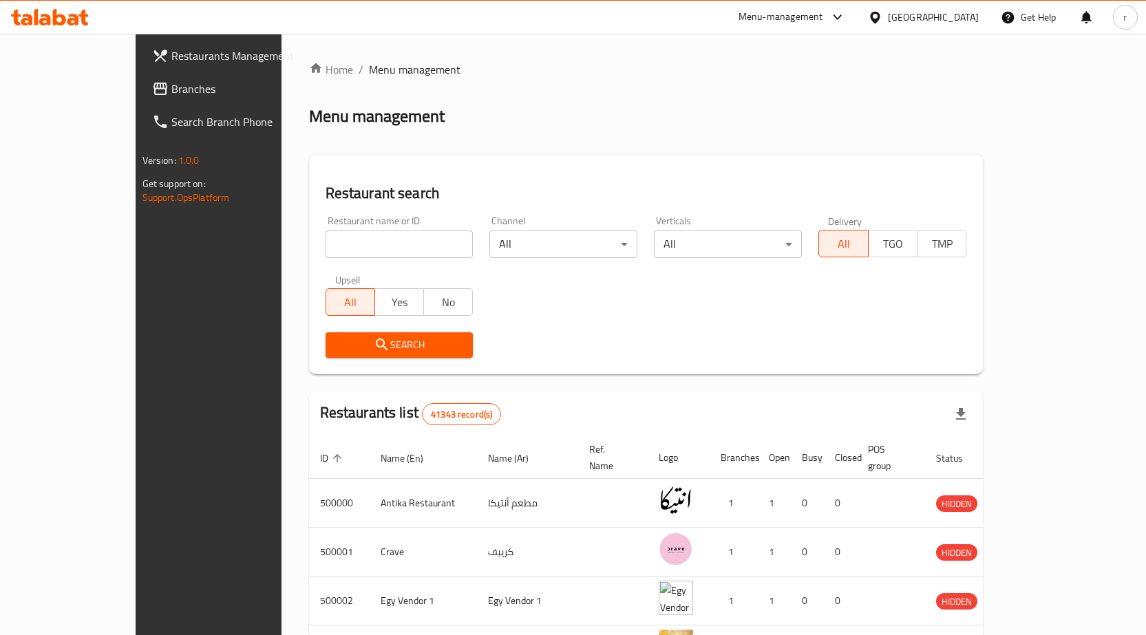
click at [171, 95] on span "Branches" at bounding box center [243, 89] width 145 height 17
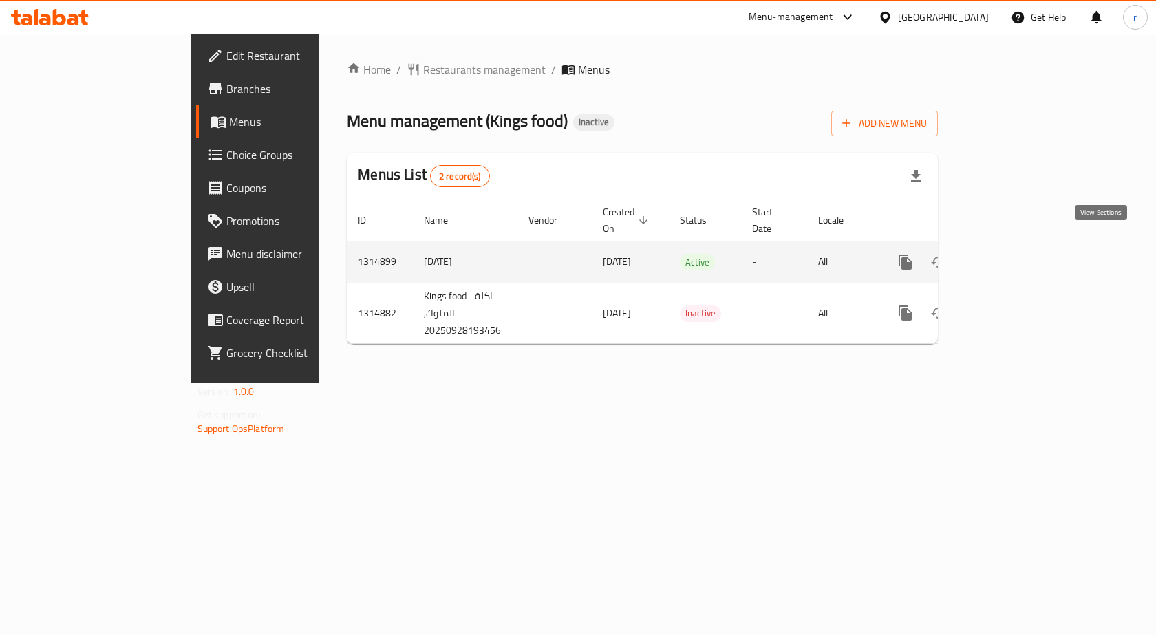
click at [1011, 256] on icon "enhanced table" at bounding box center [1005, 262] width 12 height 12
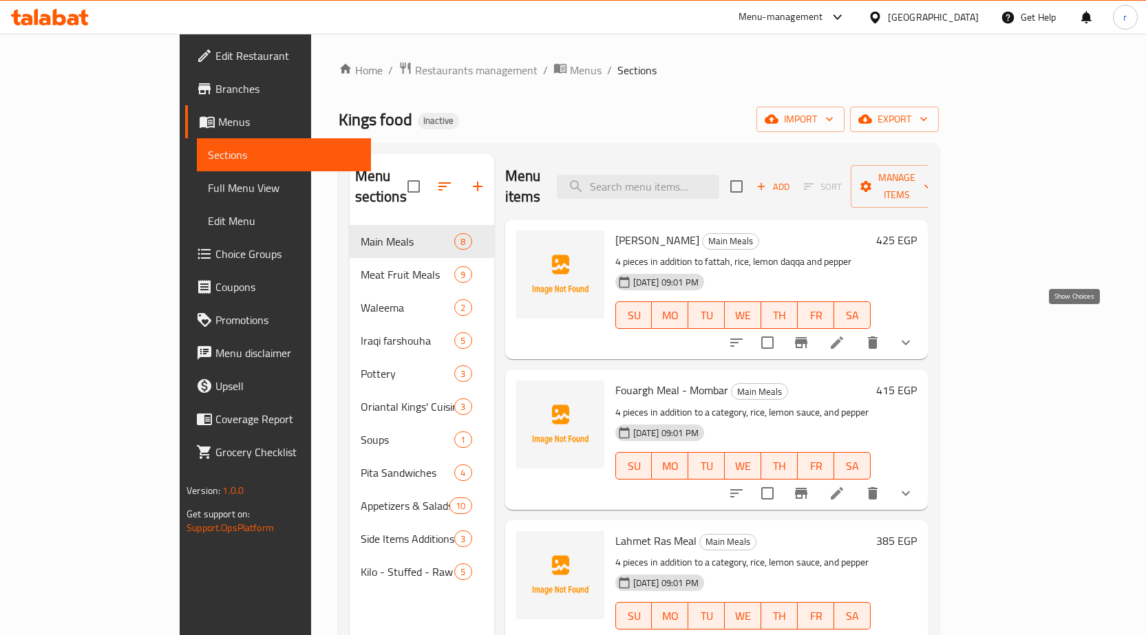
click at [914, 334] on icon "show more" at bounding box center [905, 342] width 17 height 17
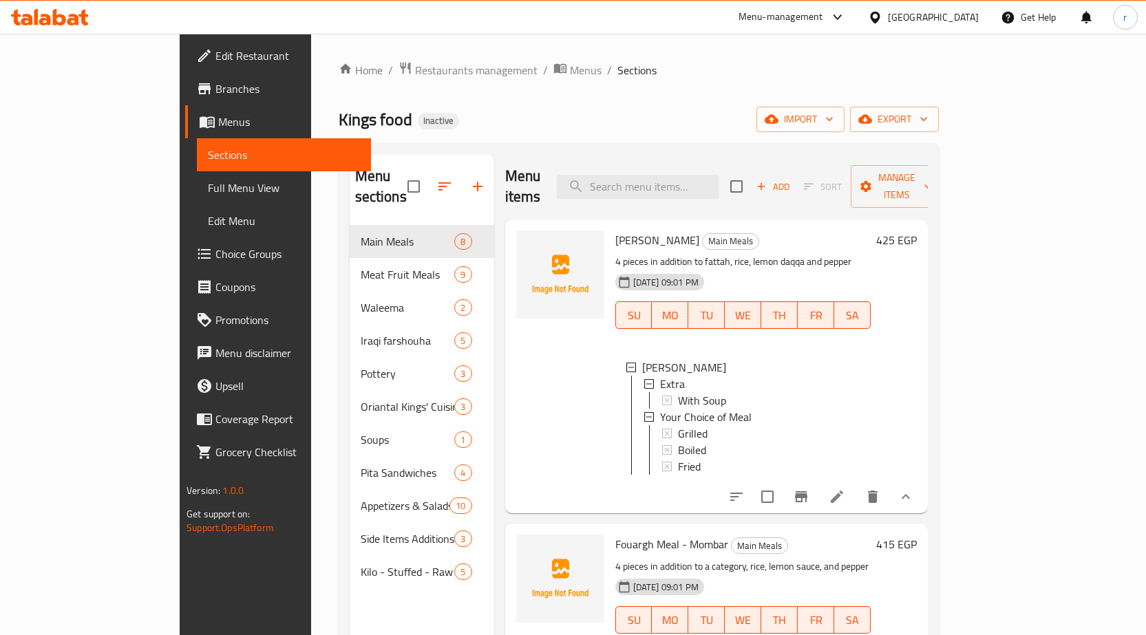
scroll to position [2, 0]
click at [215, 262] on span "Choice Groups" at bounding box center [287, 254] width 145 height 17
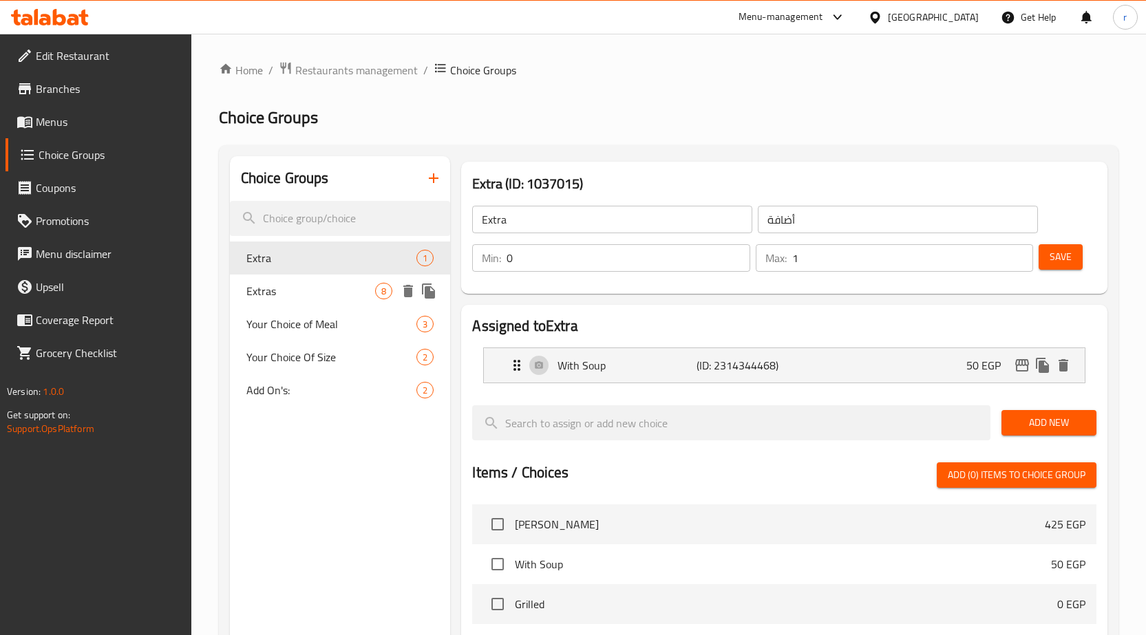
click at [277, 288] on span "Extras" at bounding box center [310, 291] width 129 height 17
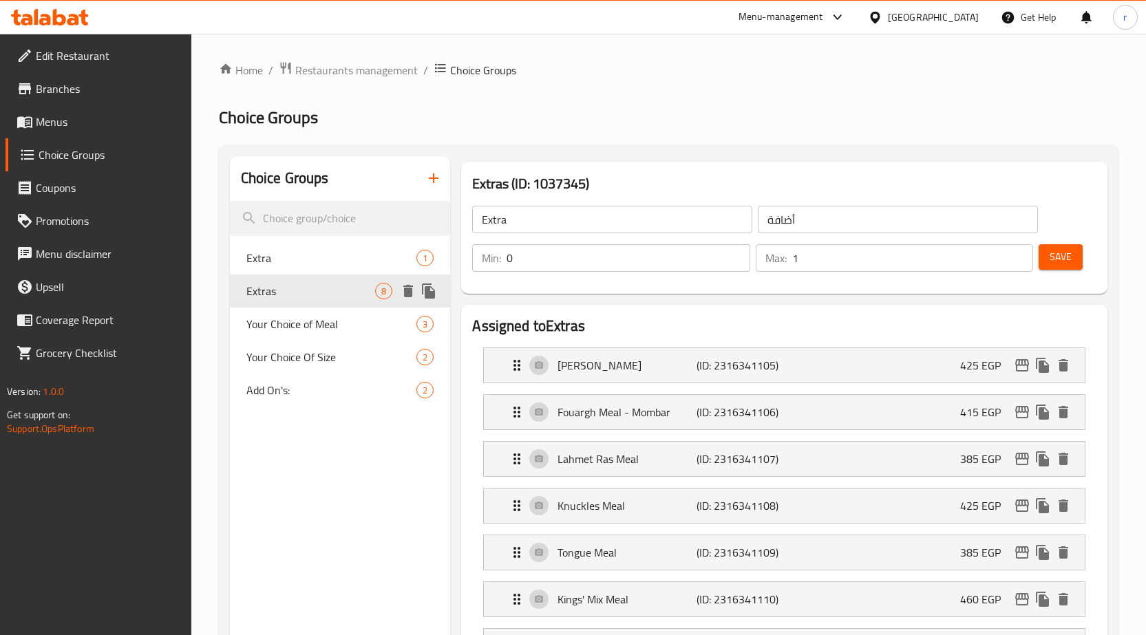
type input "Extras"
type input "الاضافات"
click at [412, 290] on icon "delete" at bounding box center [408, 291] width 10 height 12
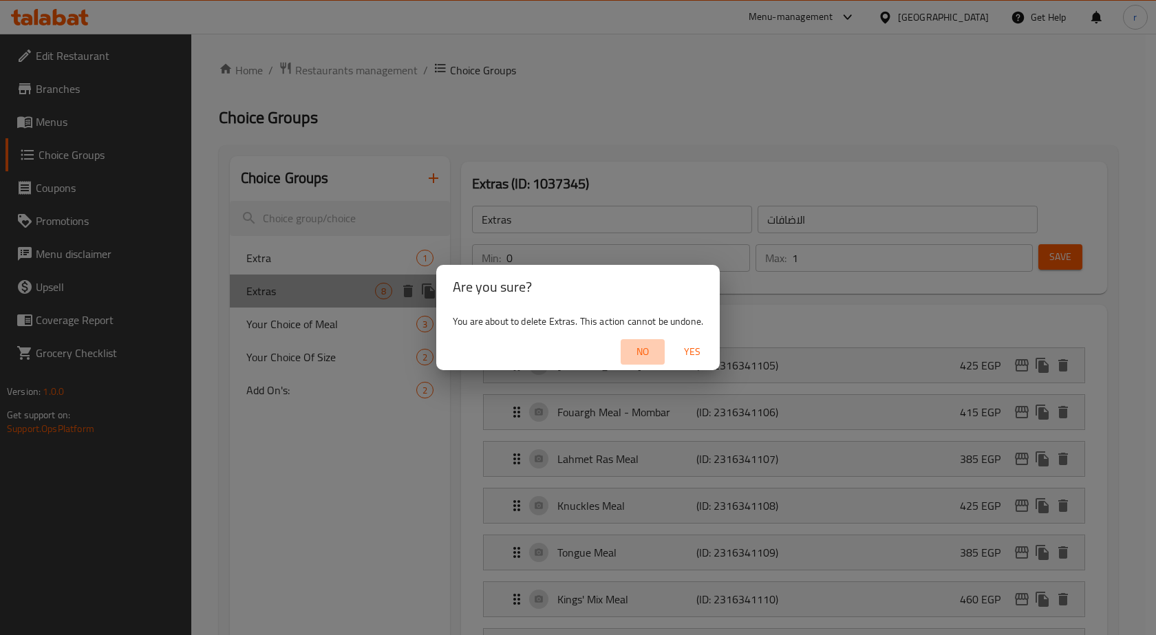
click at [650, 352] on span "No" at bounding box center [642, 351] width 33 height 17
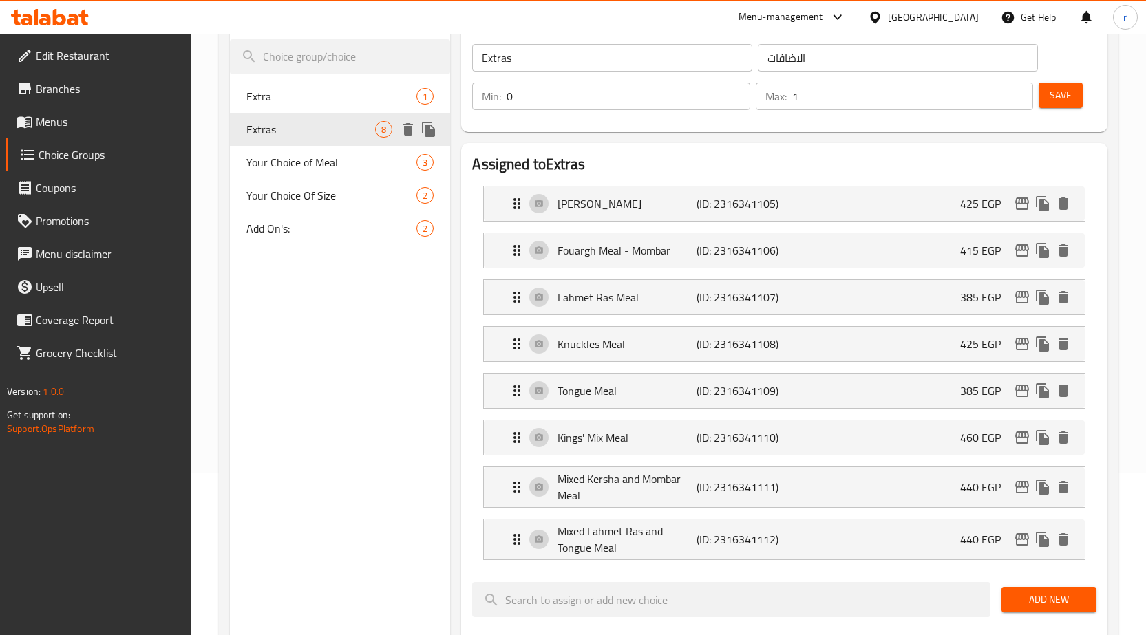
scroll to position [138, 0]
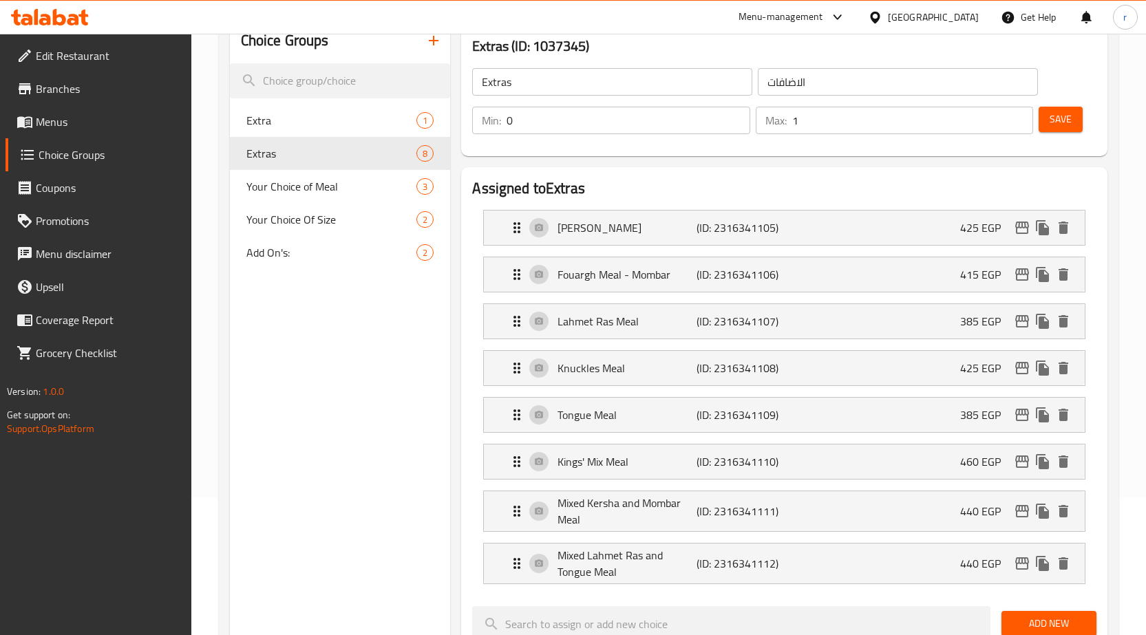
click at [65, 130] on span "Menus" at bounding box center [108, 122] width 145 height 17
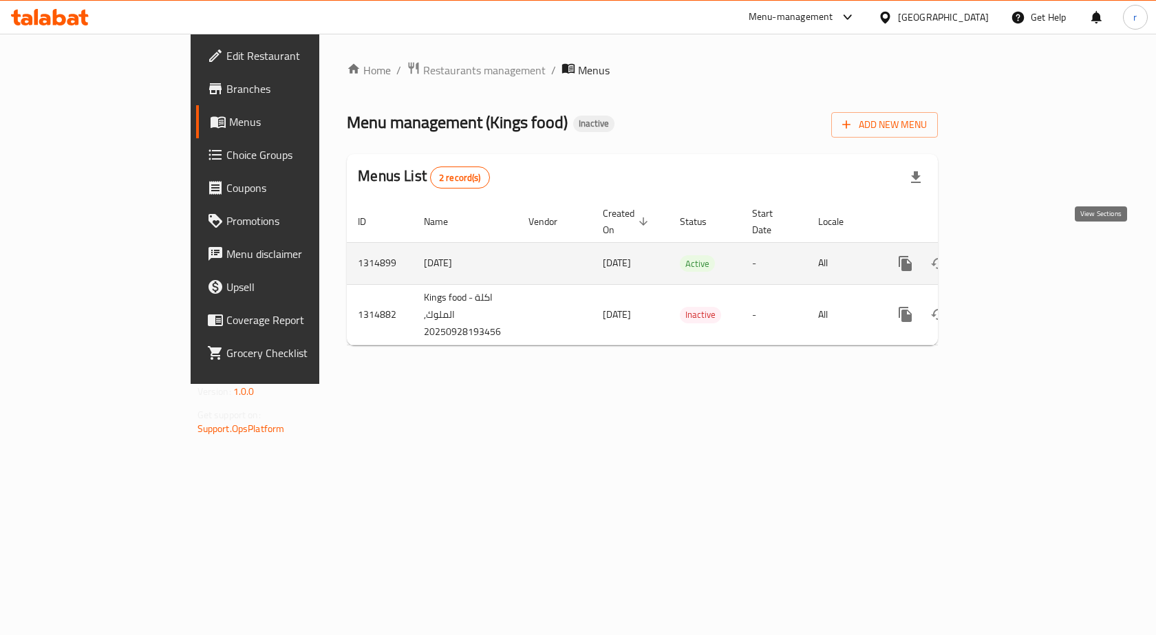
click at [1013, 255] on icon "enhanced table" at bounding box center [1005, 263] width 17 height 17
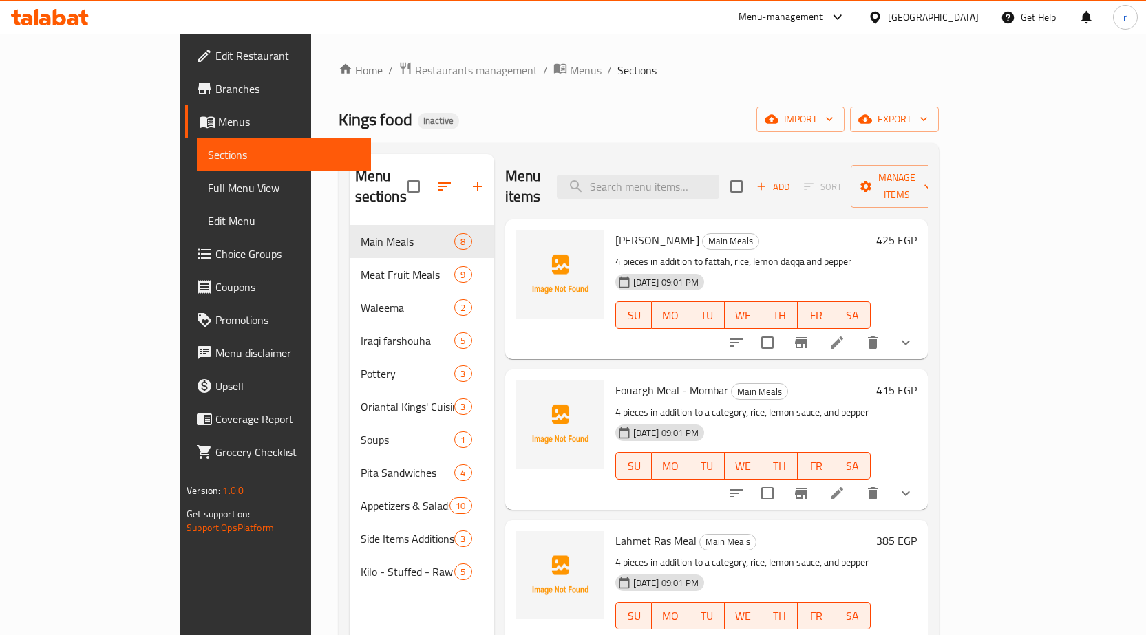
click at [914, 334] on icon "show more" at bounding box center [905, 342] width 17 height 17
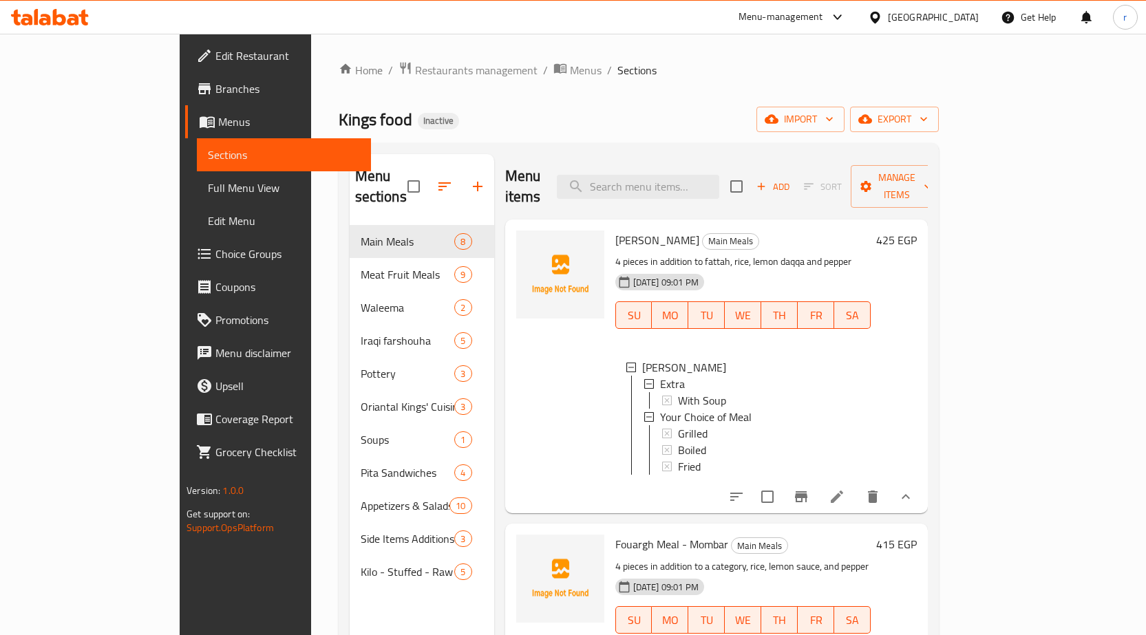
click at [215, 251] on span "Choice Groups" at bounding box center [287, 254] width 145 height 17
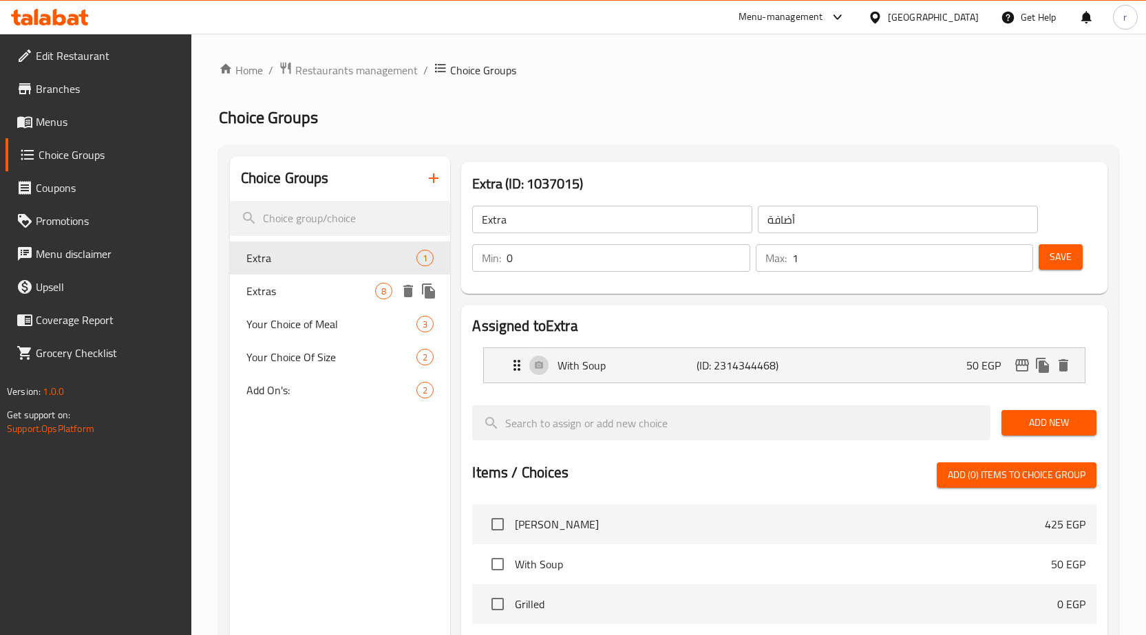
click at [332, 279] on div "Extras 8" at bounding box center [340, 291] width 221 height 33
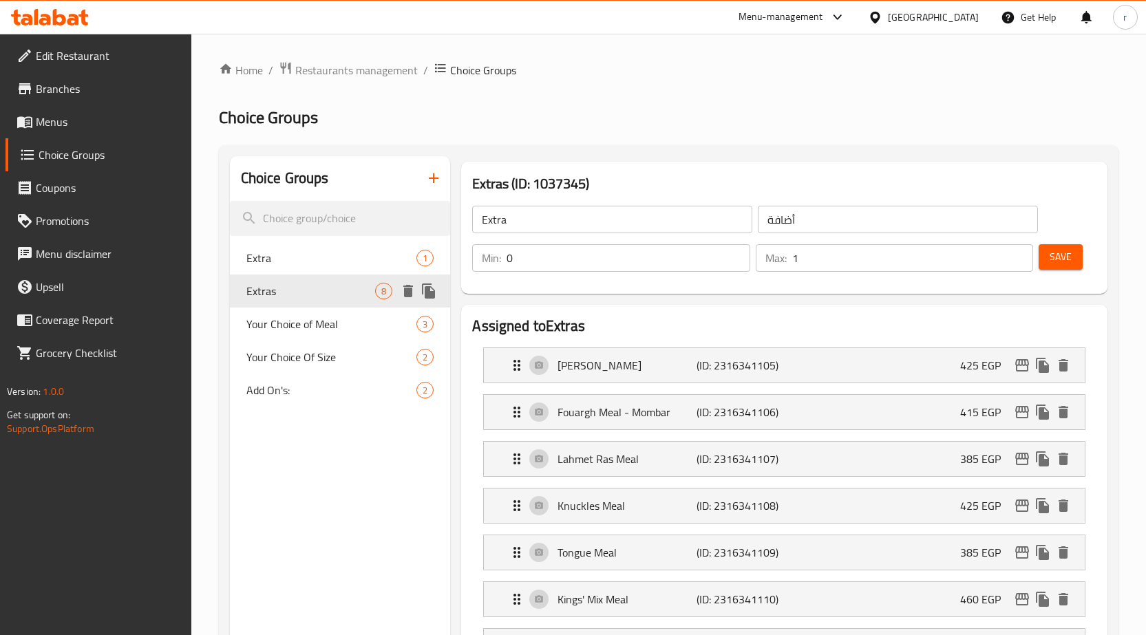
type input "Extras"
type input "الاضافات"
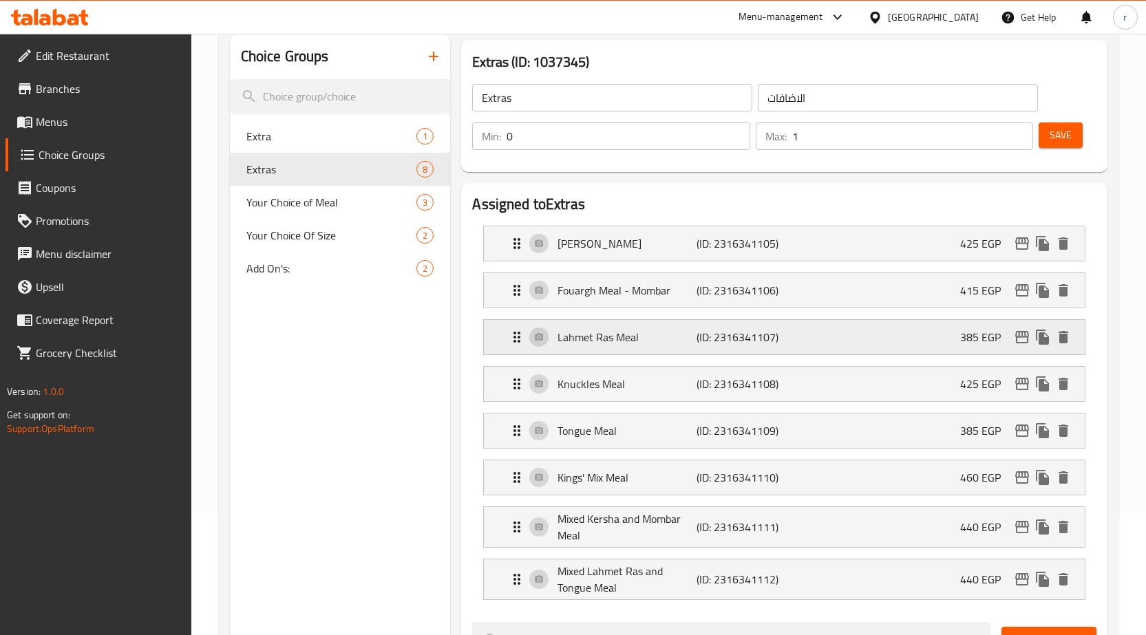
scroll to position [138, 0]
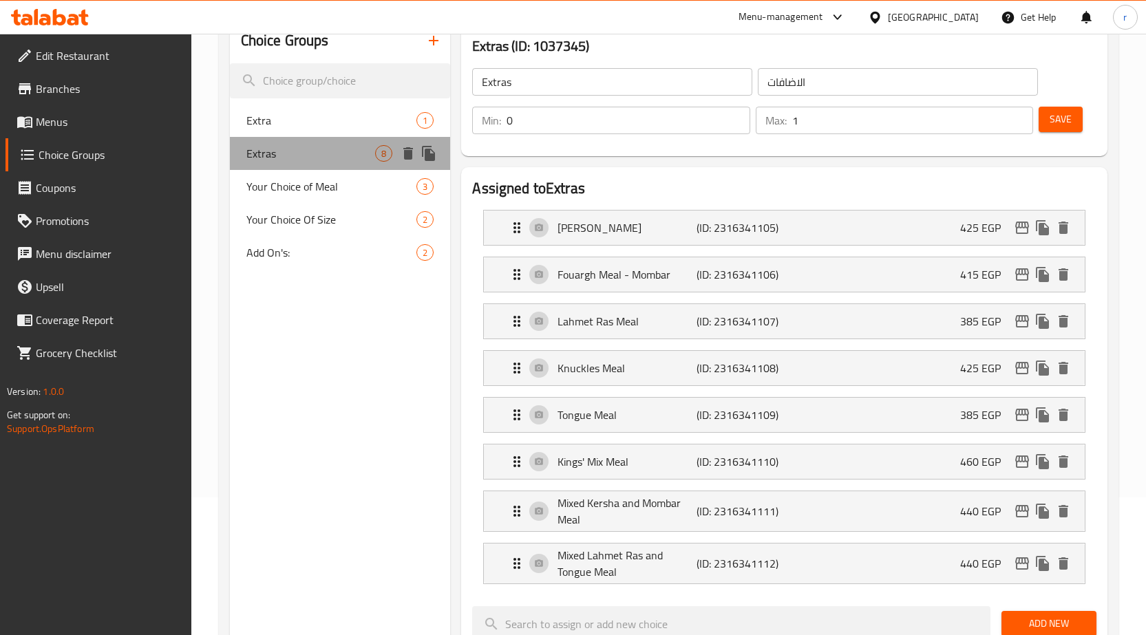
click at [289, 160] on span "Extras" at bounding box center [310, 153] width 129 height 17
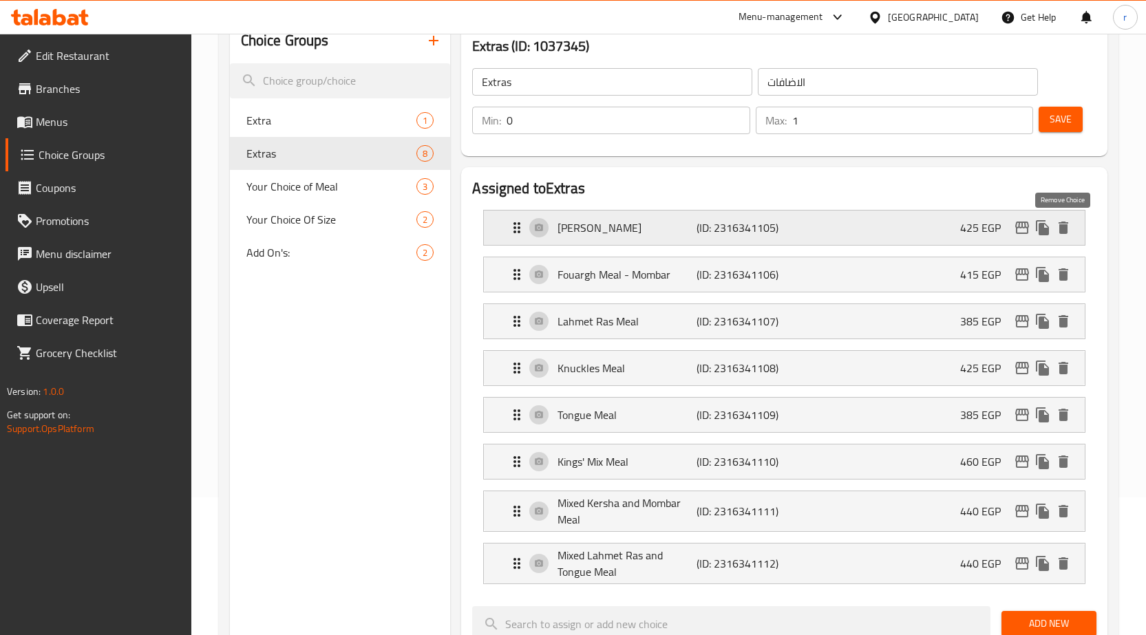
click at [1065, 221] on icon "delete" at bounding box center [1063, 228] width 17 height 17
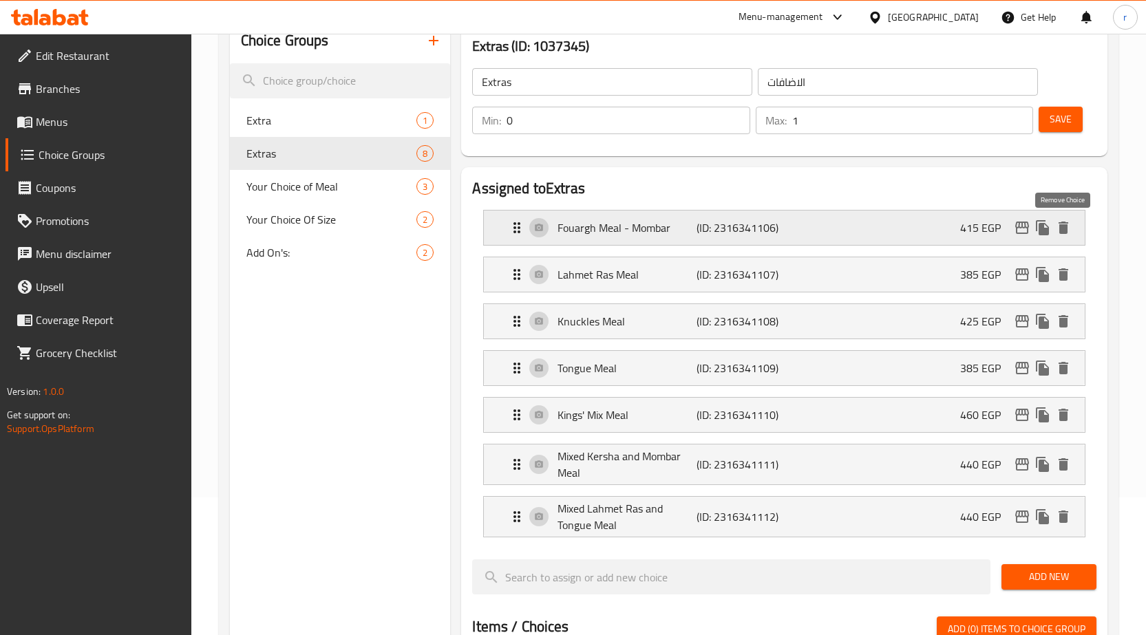
click at [1066, 229] on icon "delete" at bounding box center [1064, 228] width 10 height 12
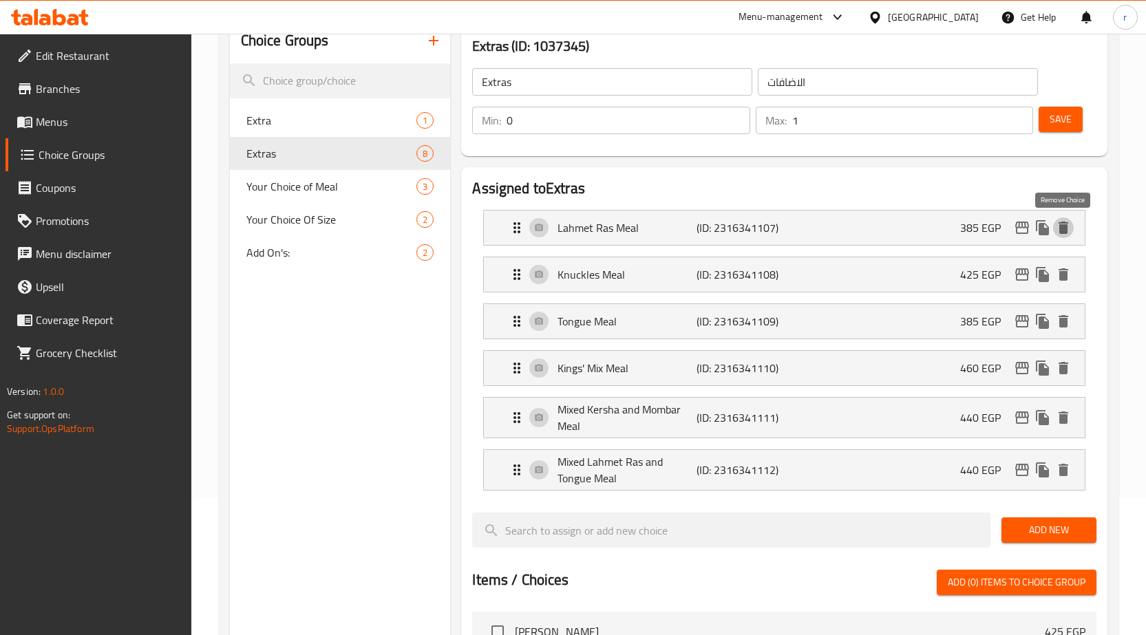
click at [1066, 229] on icon "delete" at bounding box center [1064, 228] width 10 height 12
click at [1066, 268] on icon "delete" at bounding box center [1064, 274] width 10 height 12
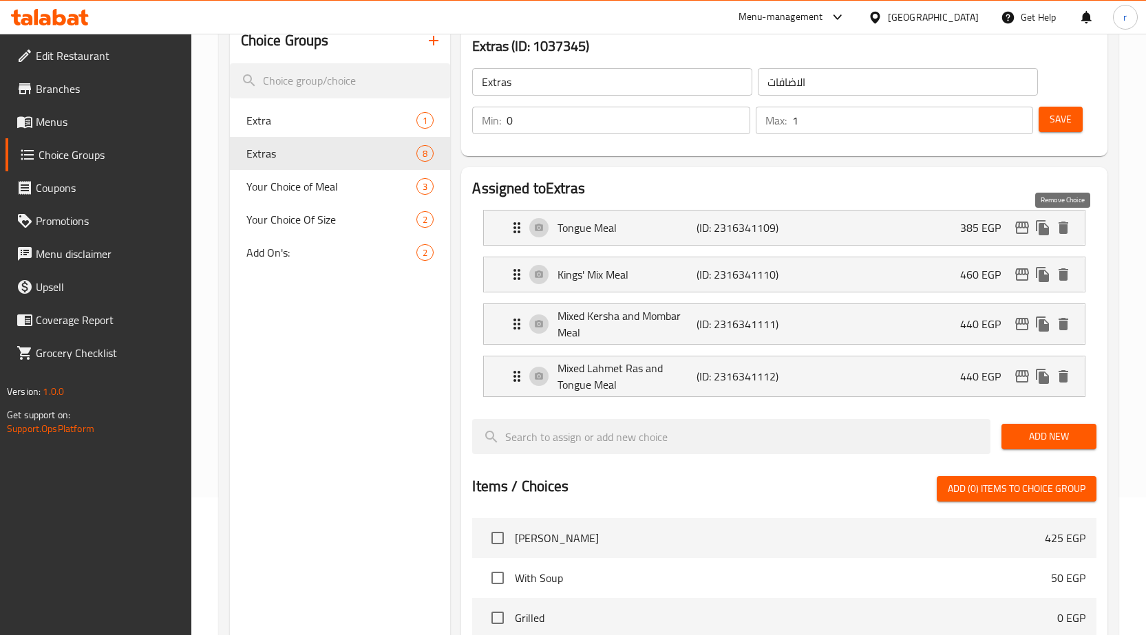
click at [1066, 229] on icon "delete" at bounding box center [1064, 228] width 10 height 12
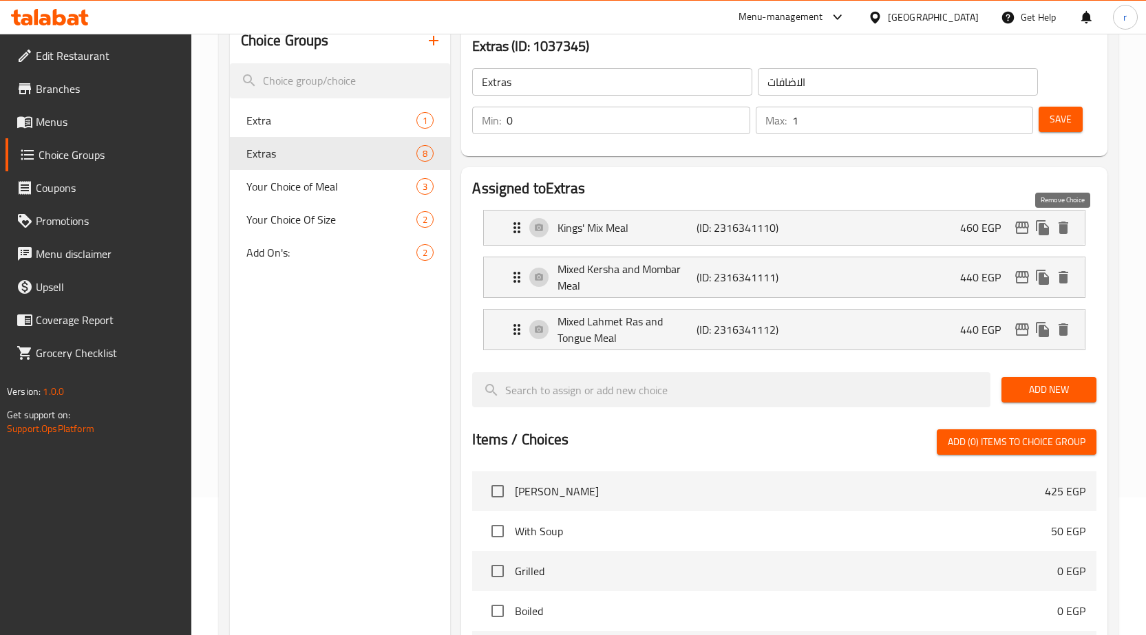
click at [1066, 229] on icon "delete" at bounding box center [1064, 228] width 10 height 12
click at [1066, 271] on icon "delete" at bounding box center [1064, 277] width 10 height 12
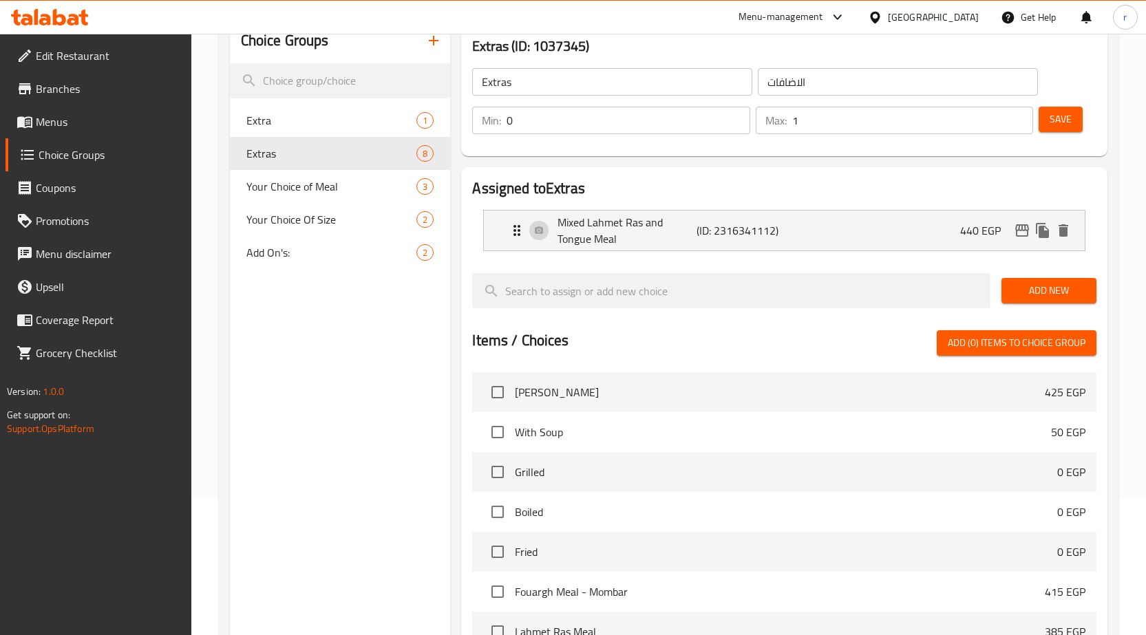
click at [1066, 229] on icon "delete" at bounding box center [1064, 230] width 10 height 12
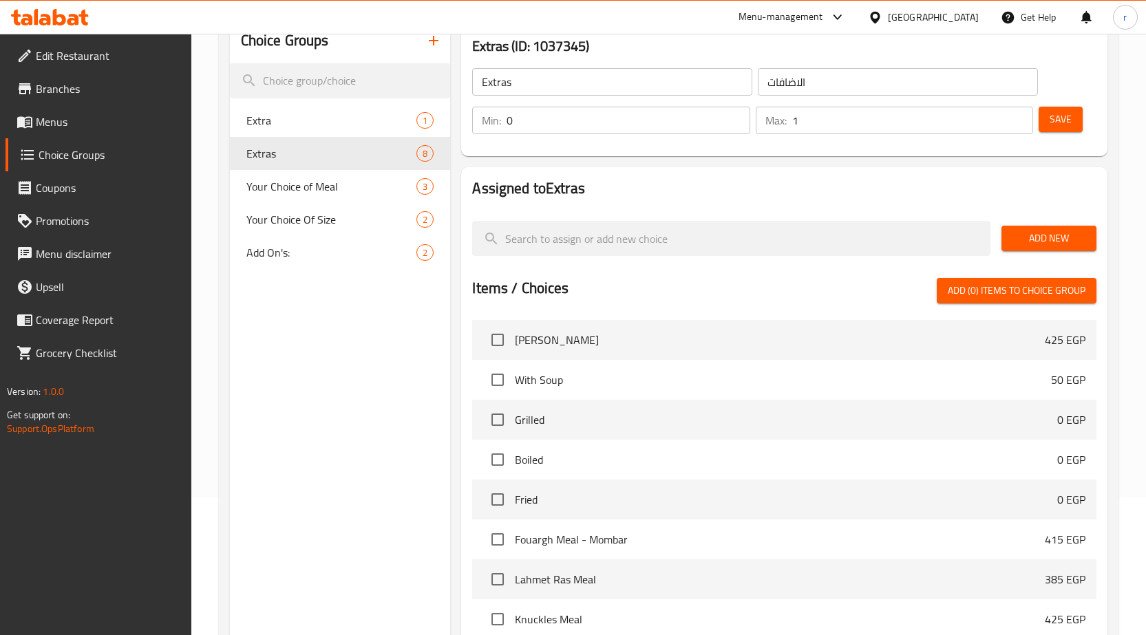
click at [1061, 235] on span "Add New" at bounding box center [1048, 238] width 73 height 17
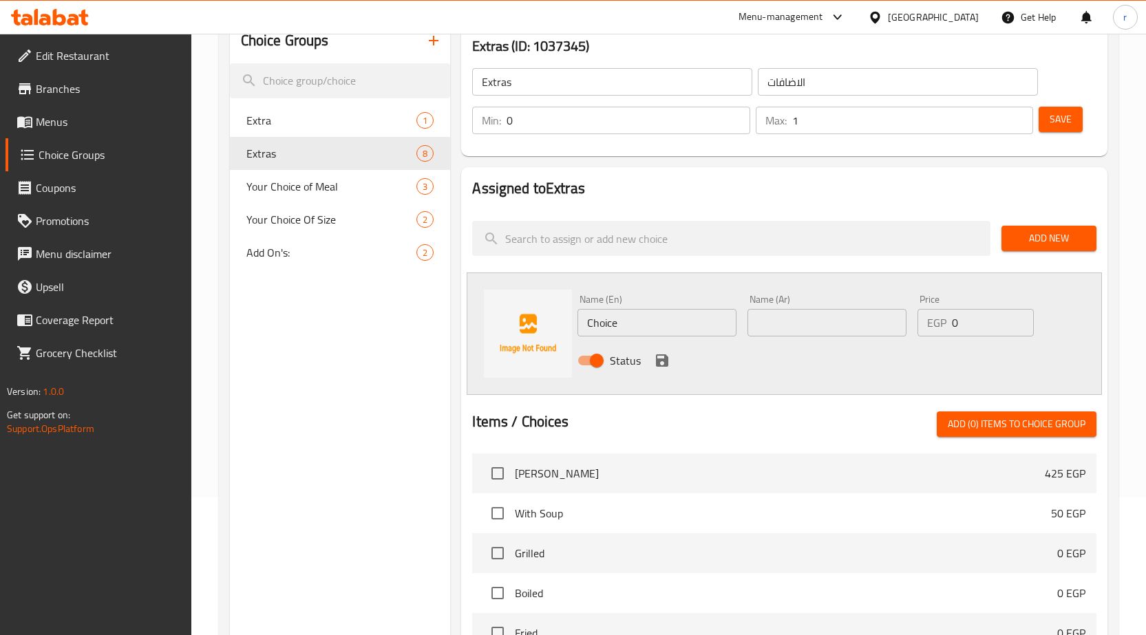
click at [634, 327] on input "Choice" at bounding box center [656, 323] width 159 height 28
click at [825, 330] on input "text" at bounding box center [826, 323] width 159 height 28
paste input "اضافة قطعة اكسترا"
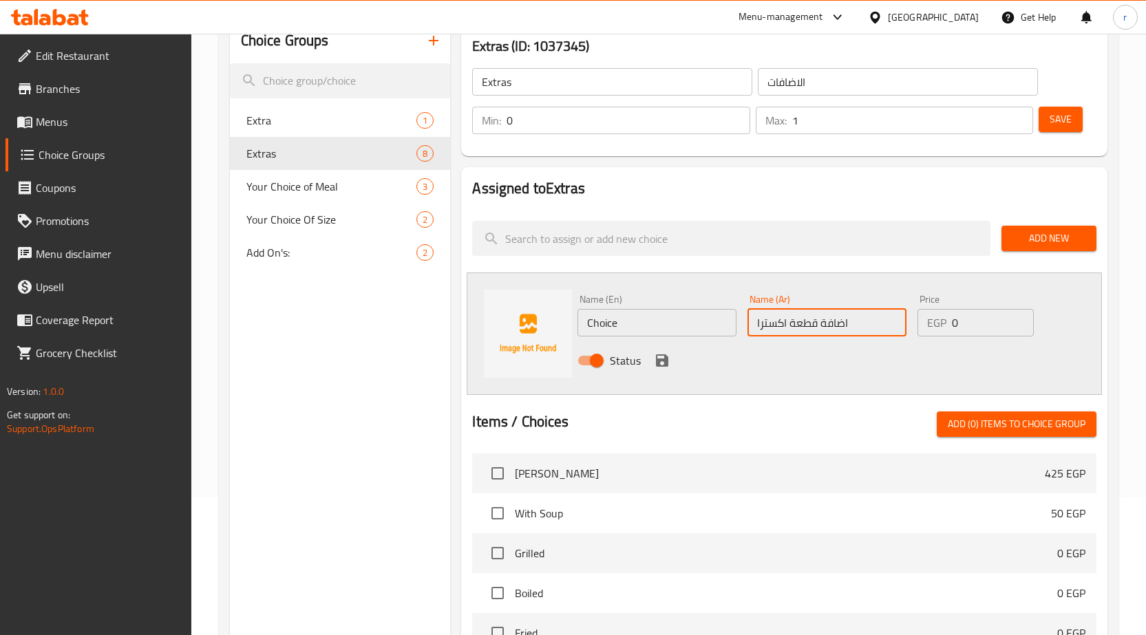
type input "اضافة قطعة اكسترا"
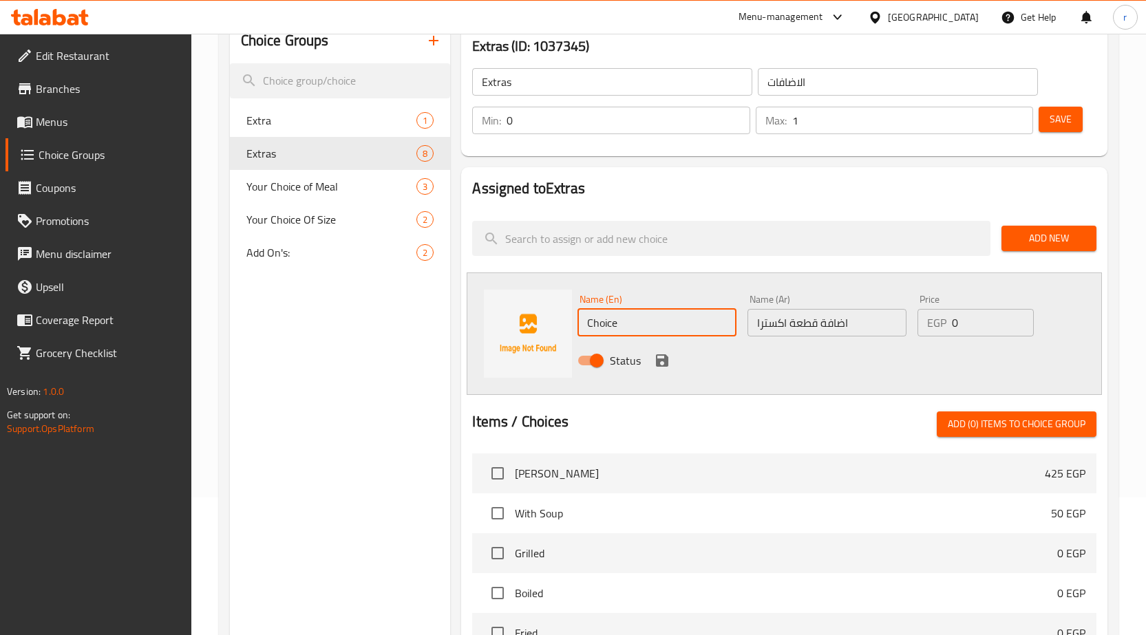
click at [663, 317] on input "Choice" at bounding box center [656, 323] width 159 height 28
paste input "Add extra pie"
type input "Add extra piece"
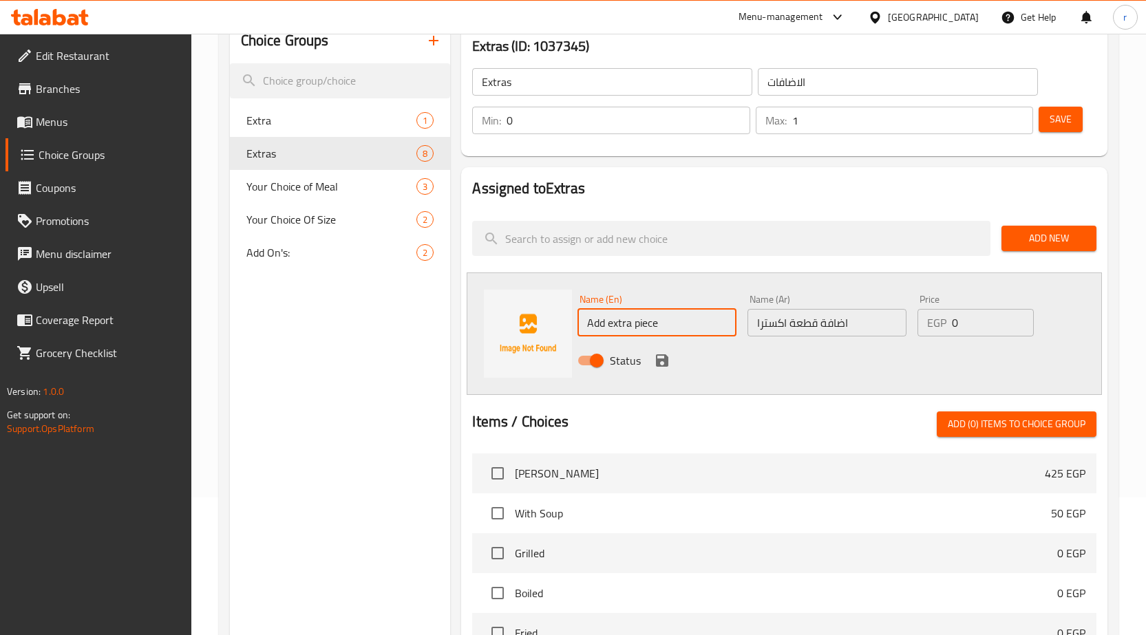
click at [980, 328] on input "0" at bounding box center [993, 323] width 82 height 28
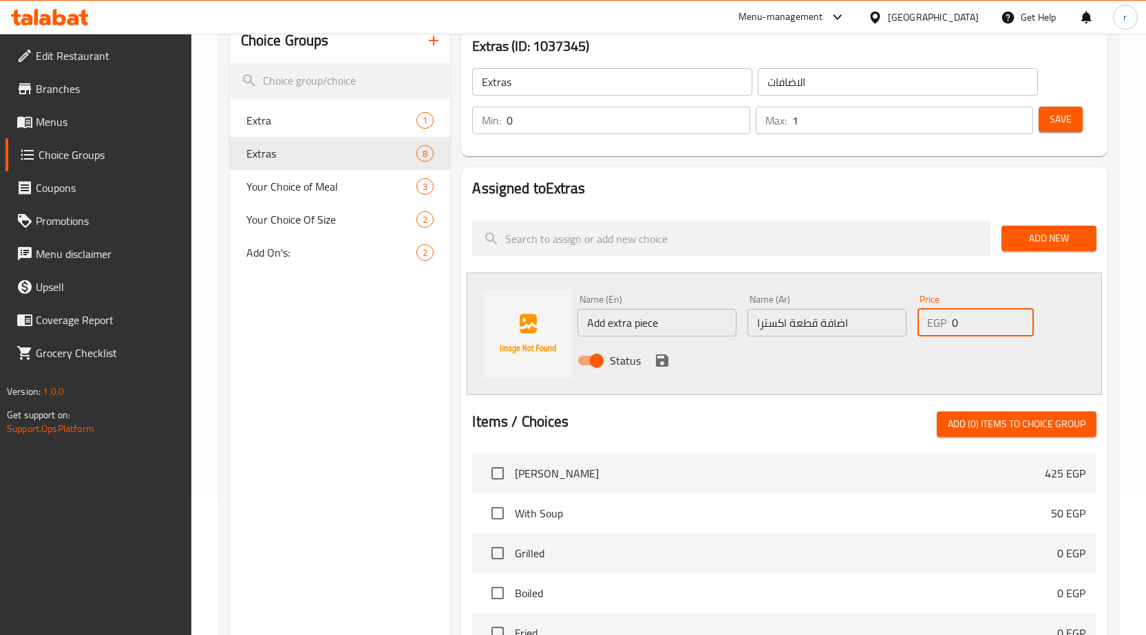
click at [980, 328] on input "0" at bounding box center [993, 323] width 82 height 28
type input "85"
click at [667, 363] on icon "save" at bounding box center [662, 360] width 12 height 12
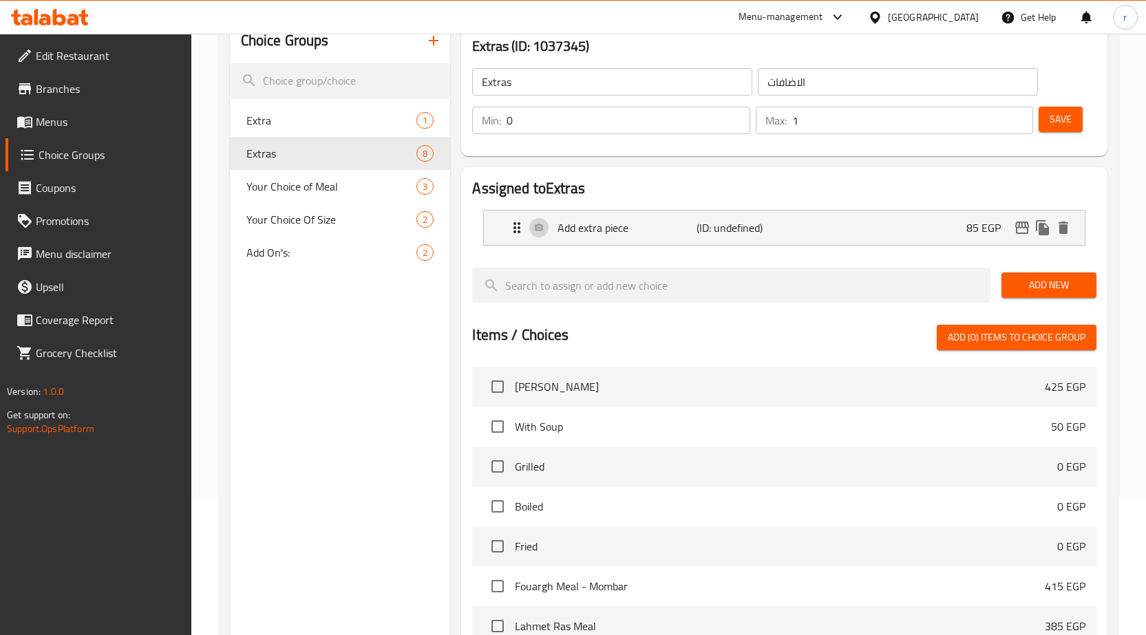
click at [1071, 115] on span "Save" at bounding box center [1061, 119] width 22 height 17
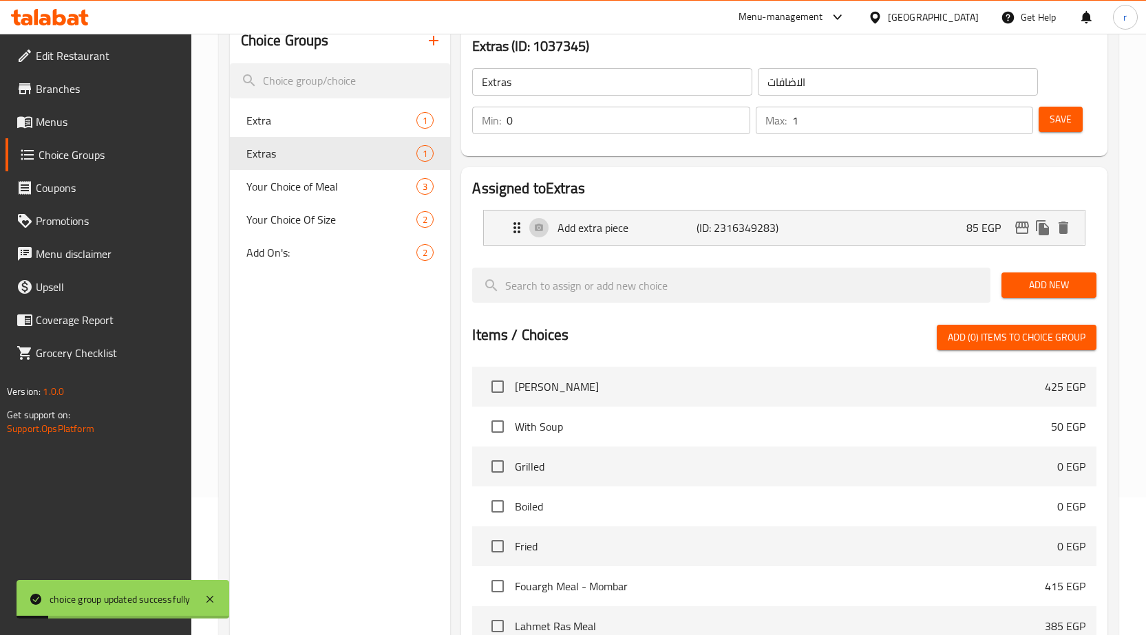
drag, startPoint x: 43, startPoint y: 116, endPoint x: 71, endPoint y: 145, distance: 40.4
click at [43, 116] on span "Menus" at bounding box center [108, 122] width 145 height 17
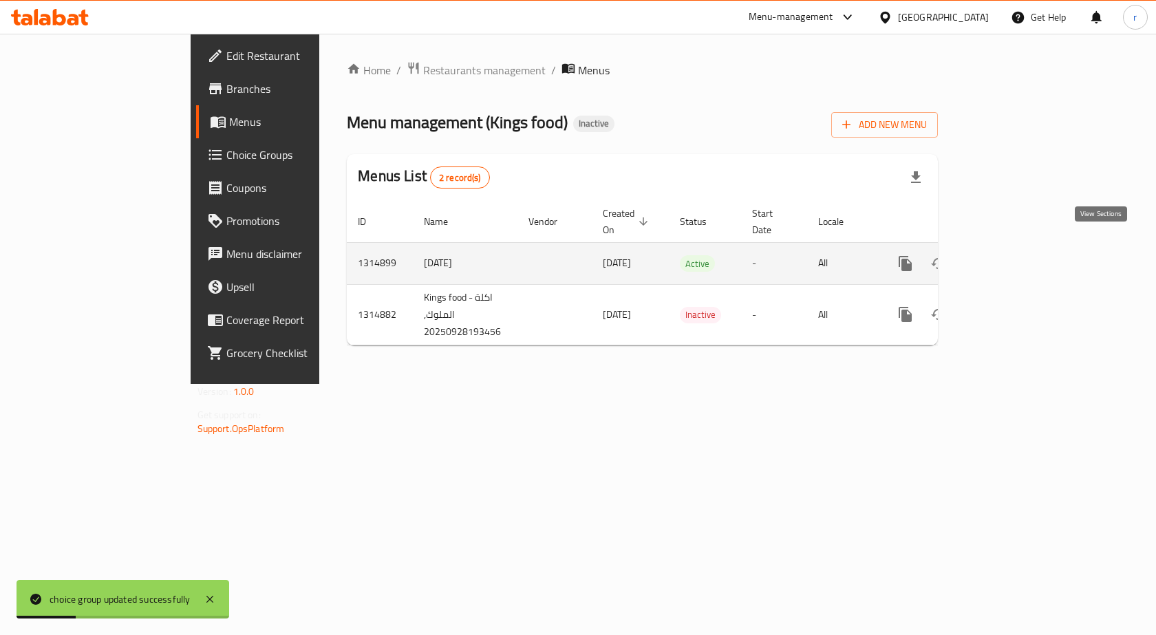
click at [1013, 255] on icon "enhanced table" at bounding box center [1005, 263] width 17 height 17
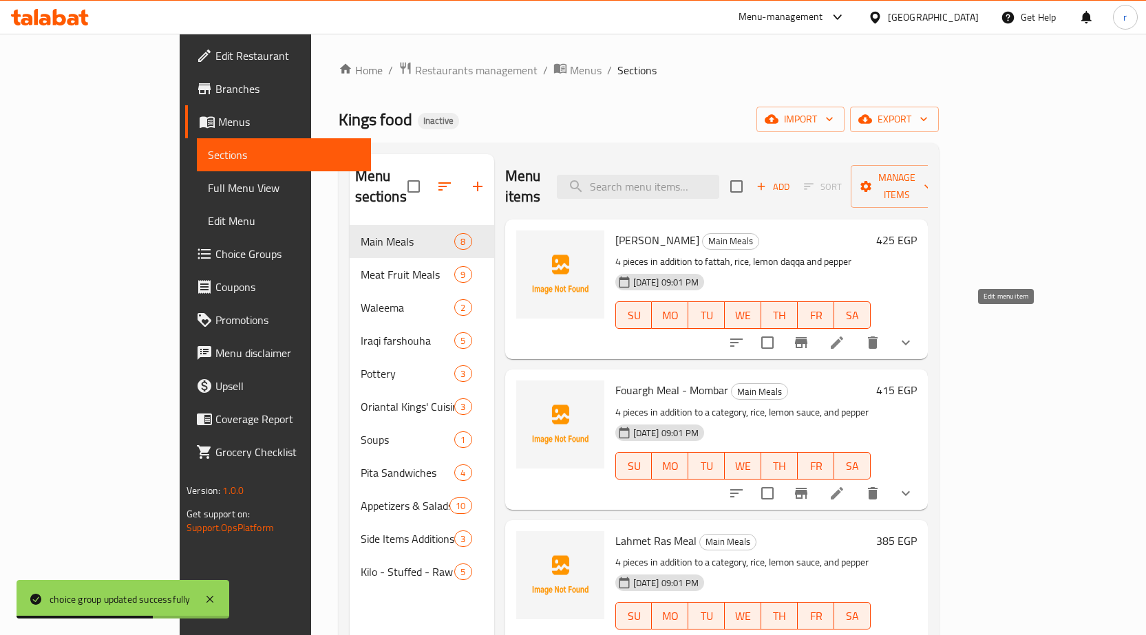
click at [843, 337] on icon at bounding box center [837, 343] width 12 height 12
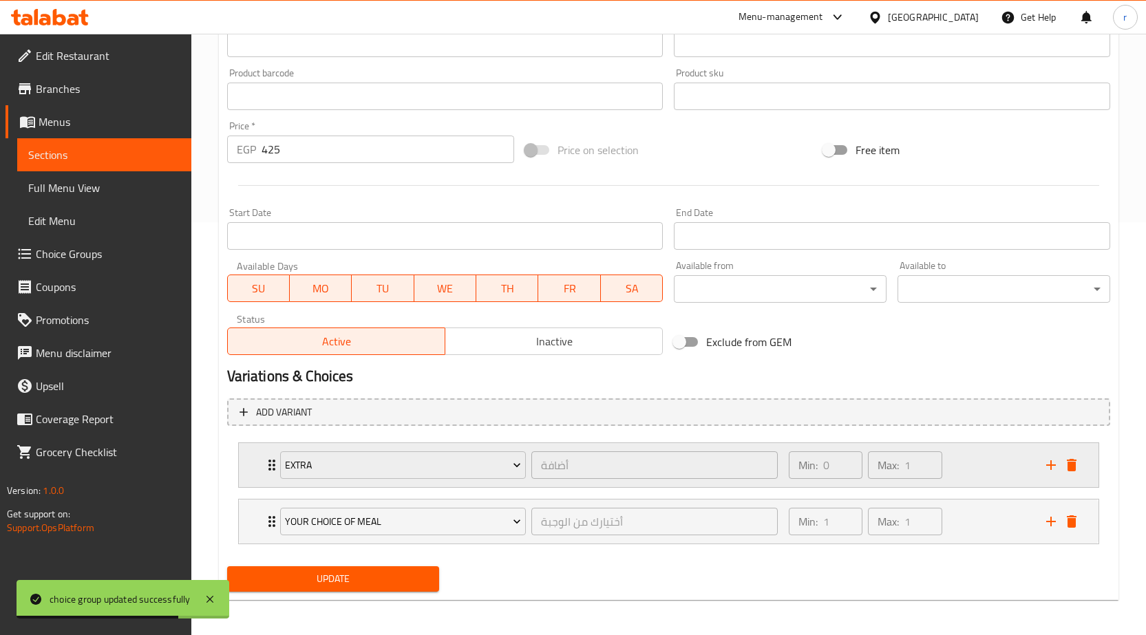
scroll to position [416, 0]
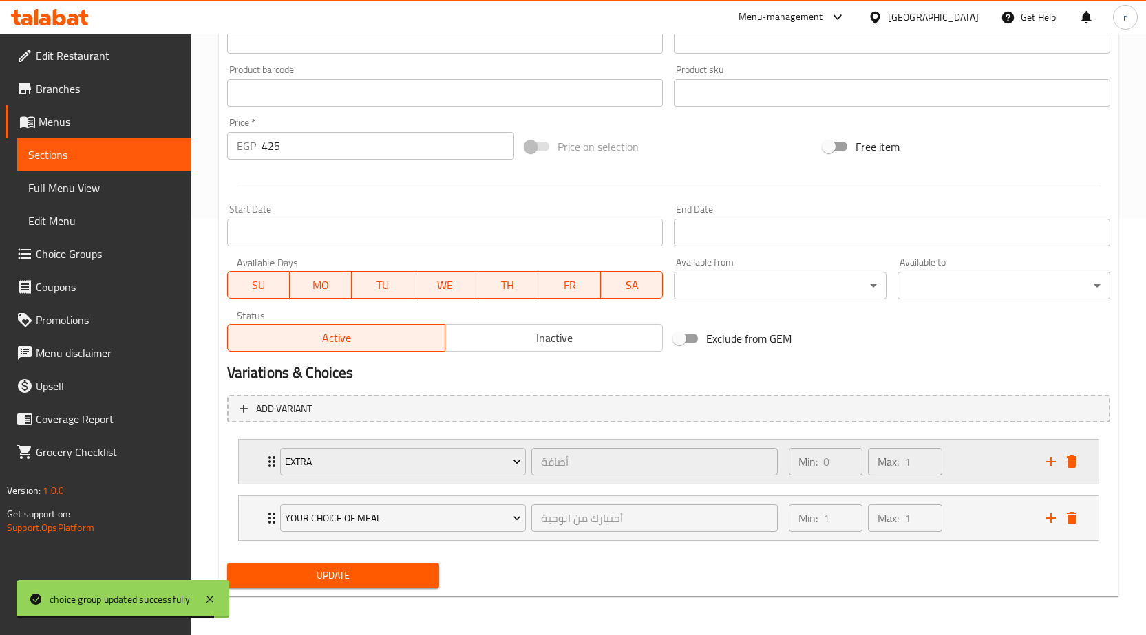
click at [261, 464] on div "Extra أضافة ​ Min: 0 ​ Max: 1 ​" at bounding box center [669, 462] width 860 height 44
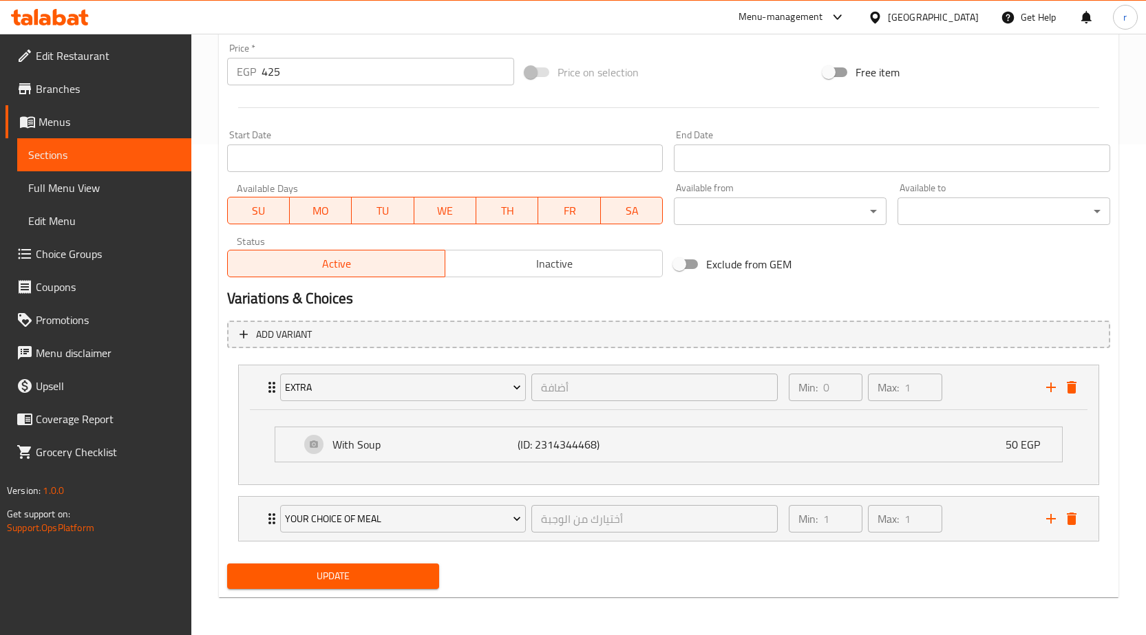
scroll to position [491, 0]
click at [1059, 522] on button "add" at bounding box center [1051, 518] width 21 height 21
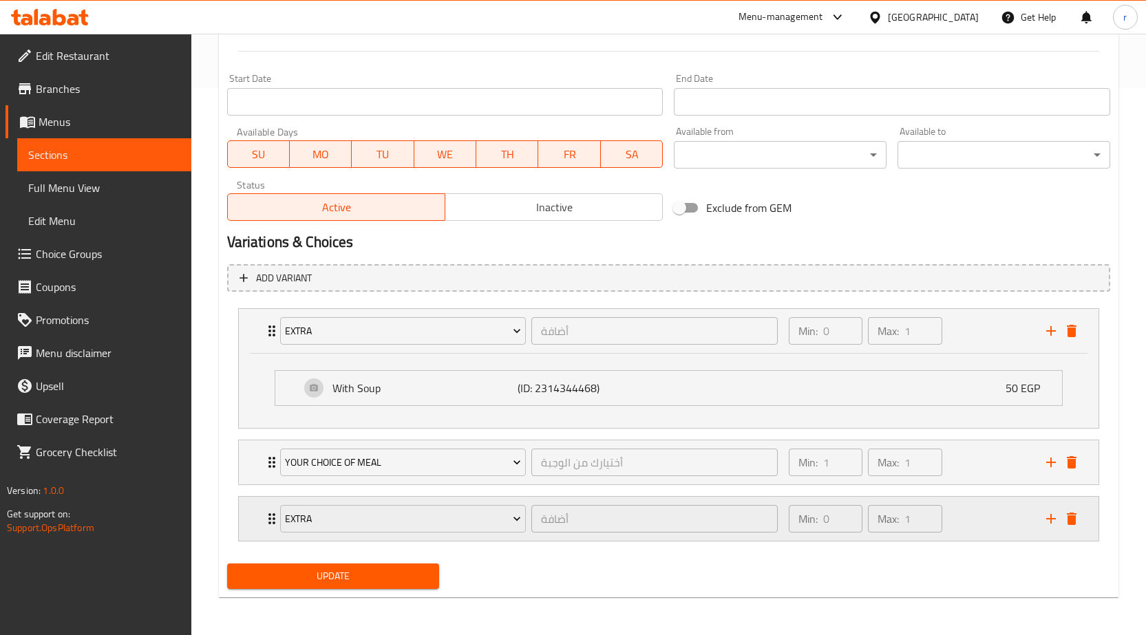
scroll to position [548, 0]
click at [275, 519] on div "Extra أضافة ​" at bounding box center [529, 518] width 515 height 44
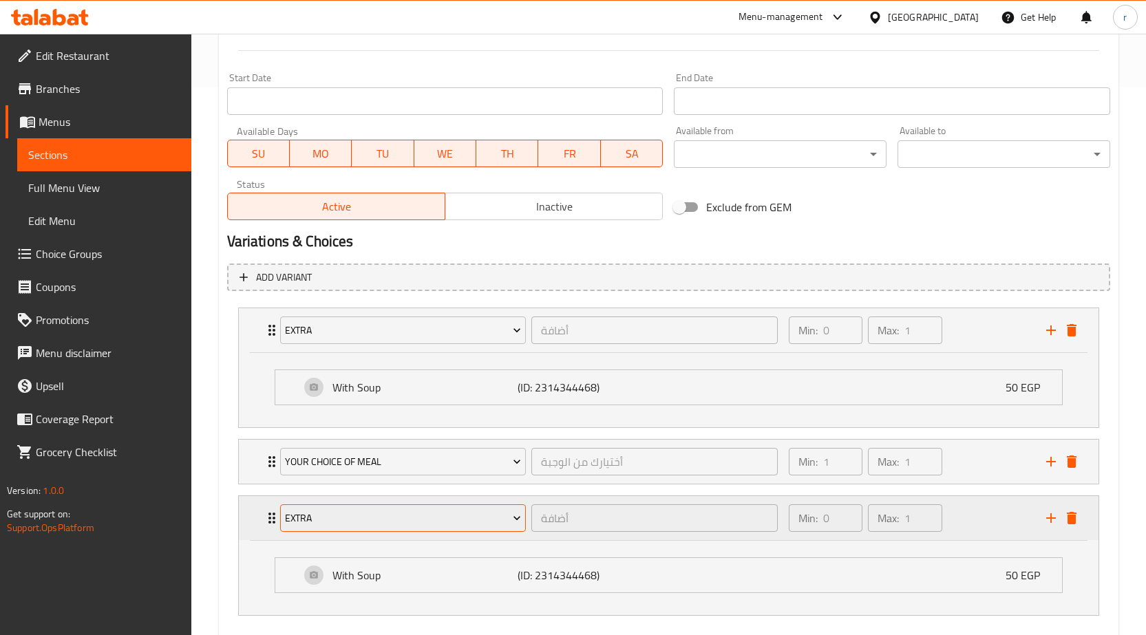
click at [315, 524] on span "Extra" at bounding box center [403, 518] width 236 height 17
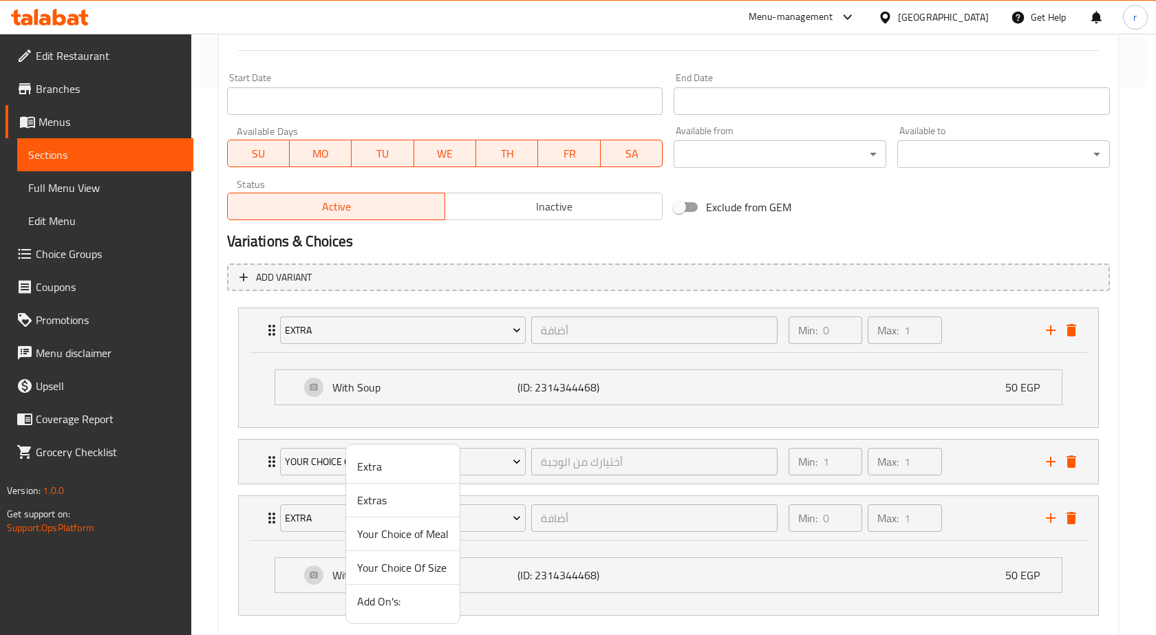
click at [372, 509] on span "Extras" at bounding box center [403, 500] width 92 height 17
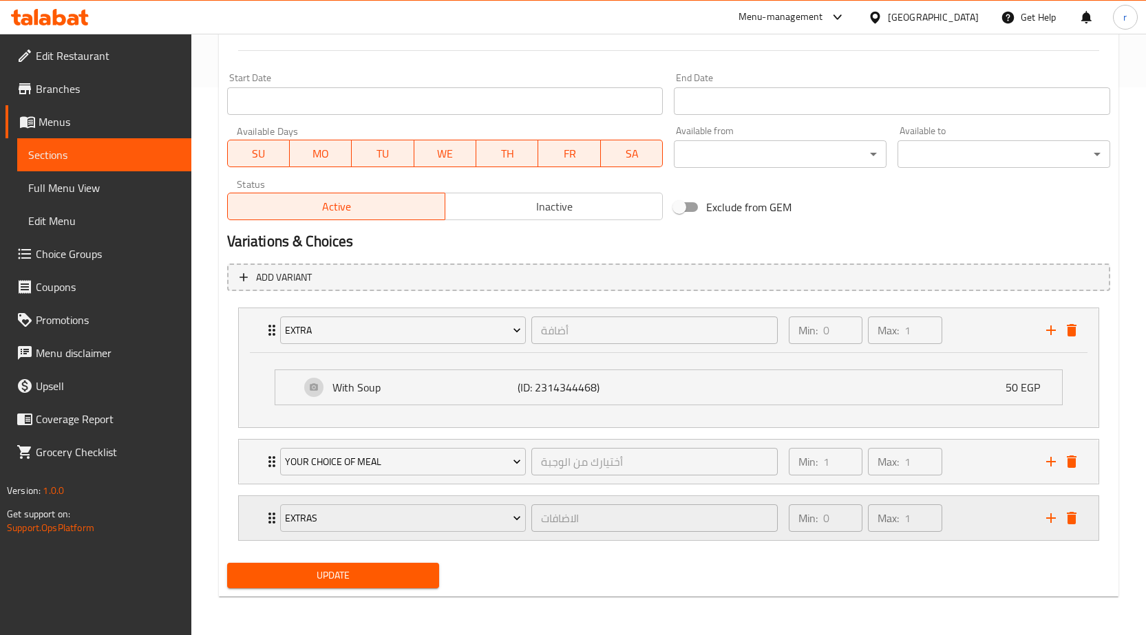
click at [272, 531] on div "Extras الاضافات ​" at bounding box center [529, 518] width 515 height 44
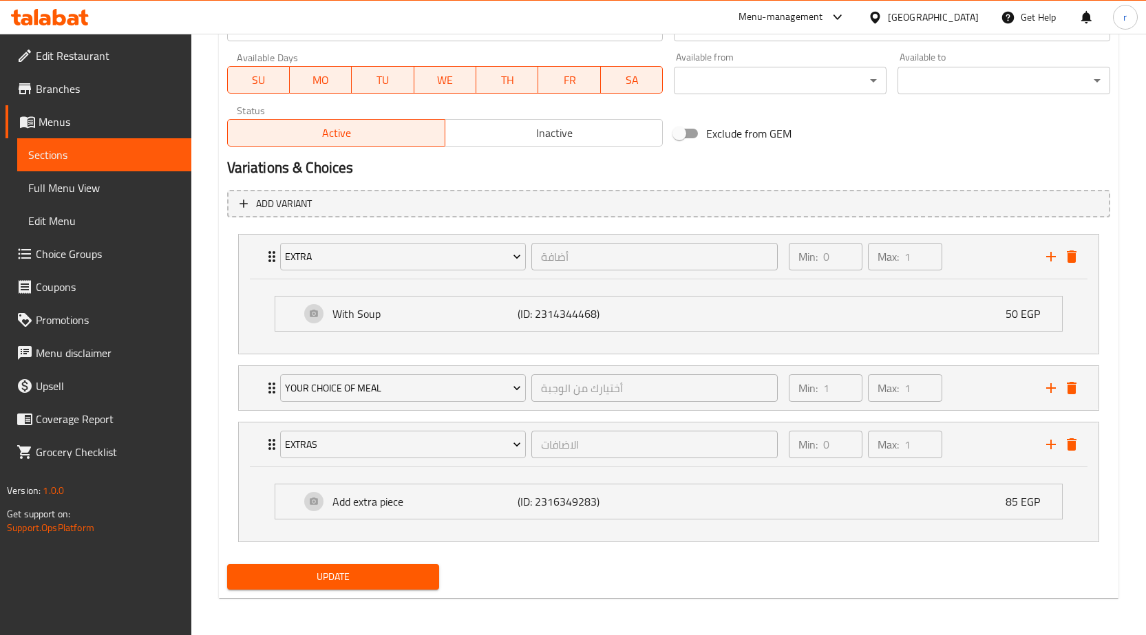
scroll to position [623, 0]
click at [321, 587] on button "Update" at bounding box center [333, 575] width 213 height 25
click at [87, 196] on span "Full Menu View" at bounding box center [104, 188] width 152 height 17
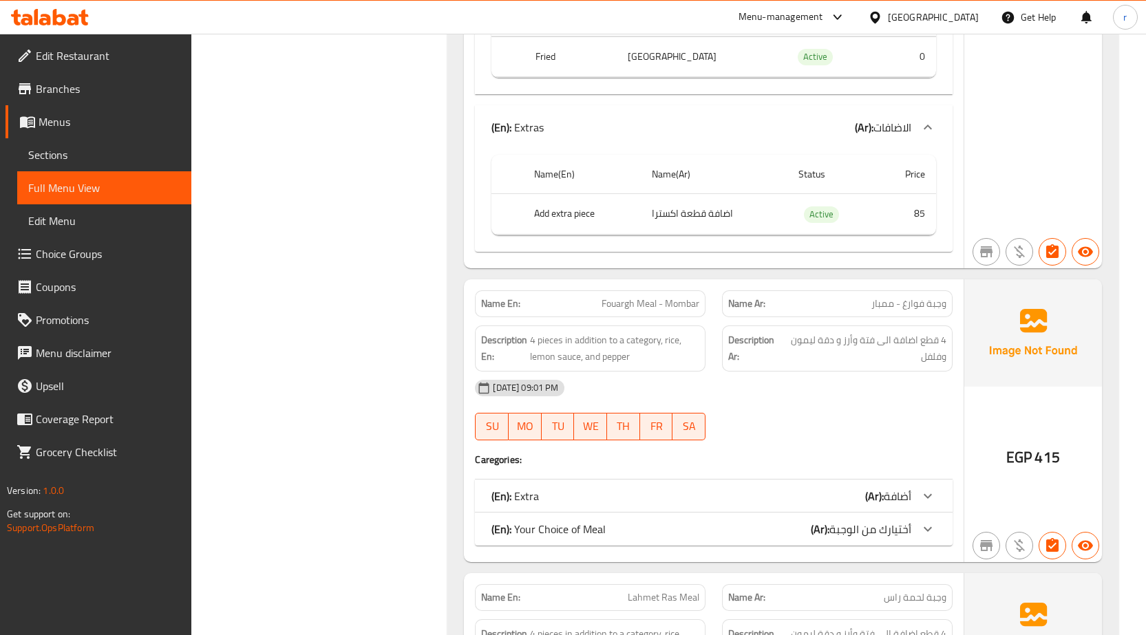
scroll to position [692, 0]
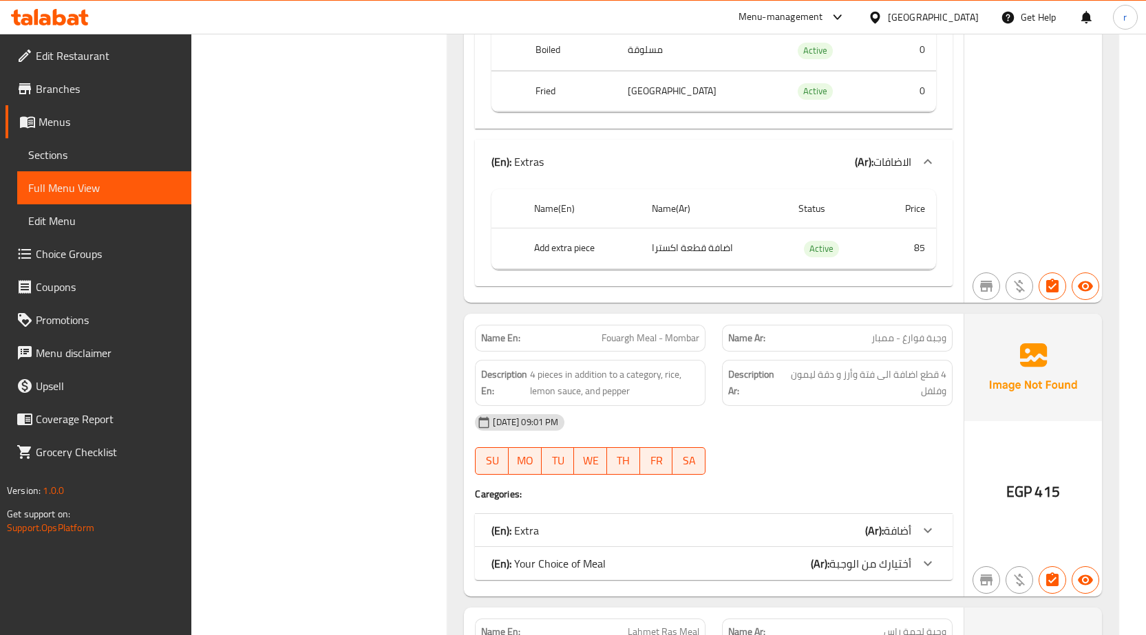
click at [895, 460] on div "[DATE] 09:01 PM SU MO TU WE TH FR SA" at bounding box center [714, 444] width 494 height 77
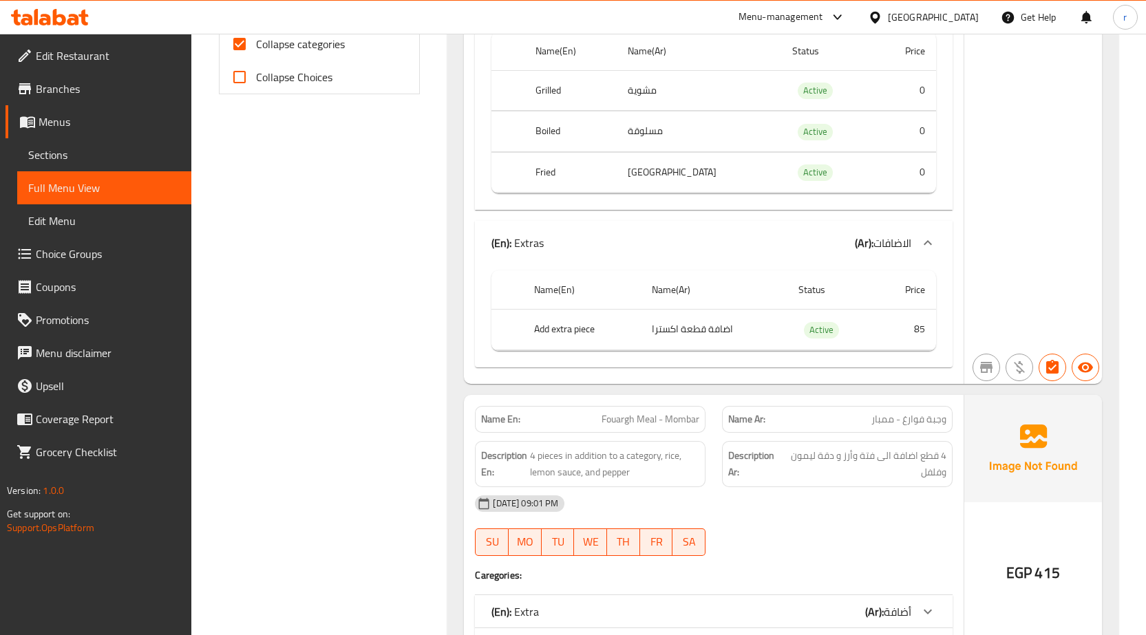
scroll to position [485, 0]
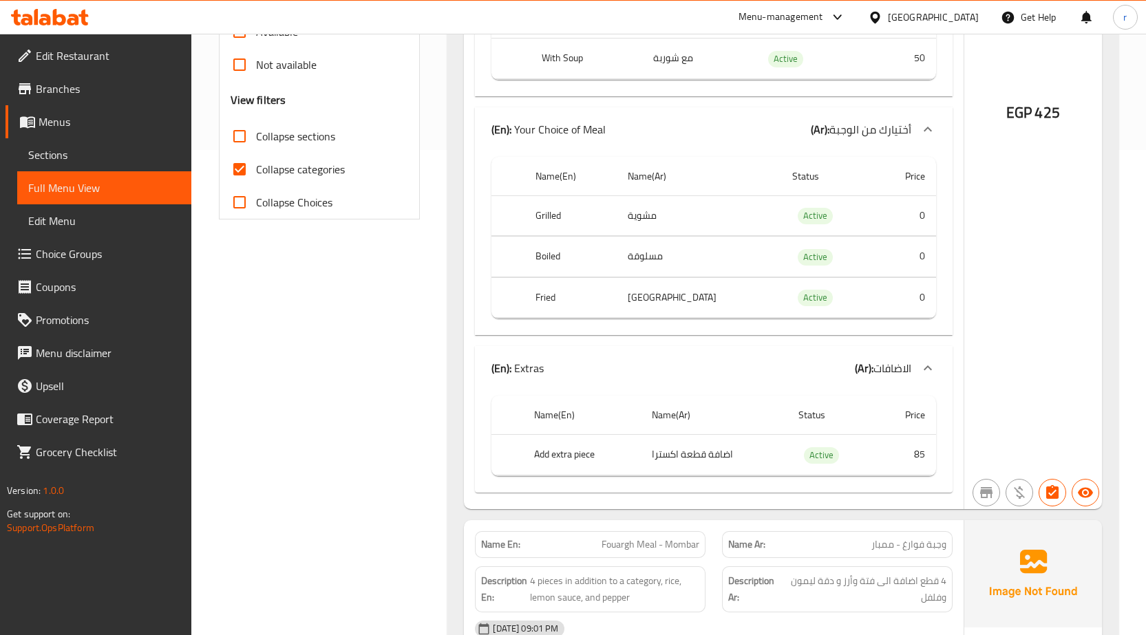
click at [62, 161] on span "Sections" at bounding box center [104, 155] width 152 height 17
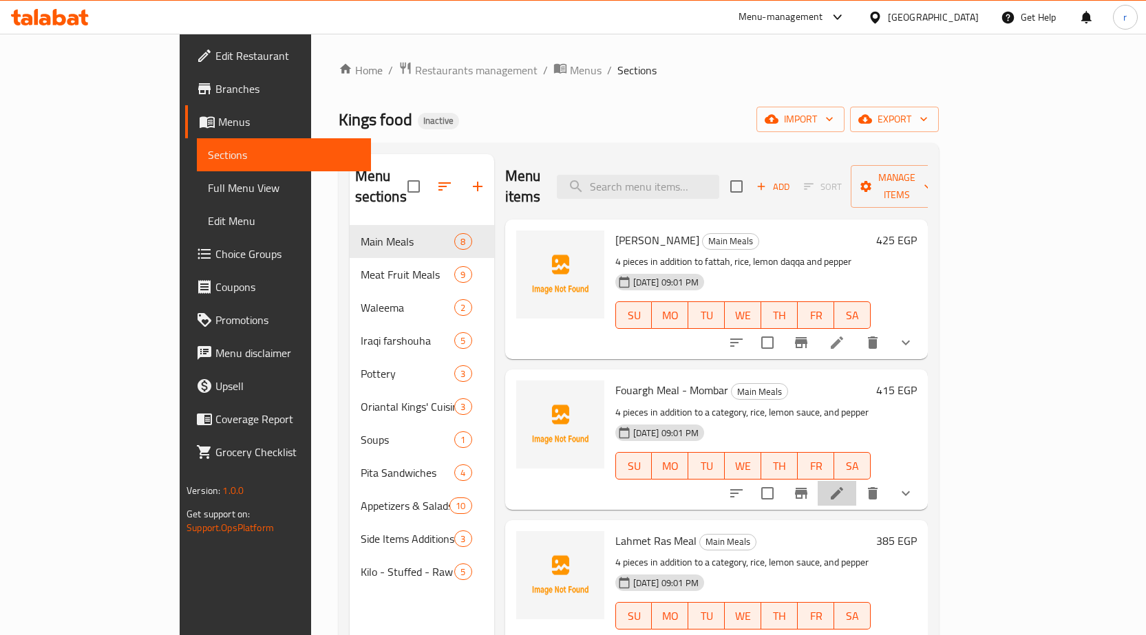
click at [856, 481] on li at bounding box center [837, 493] width 39 height 25
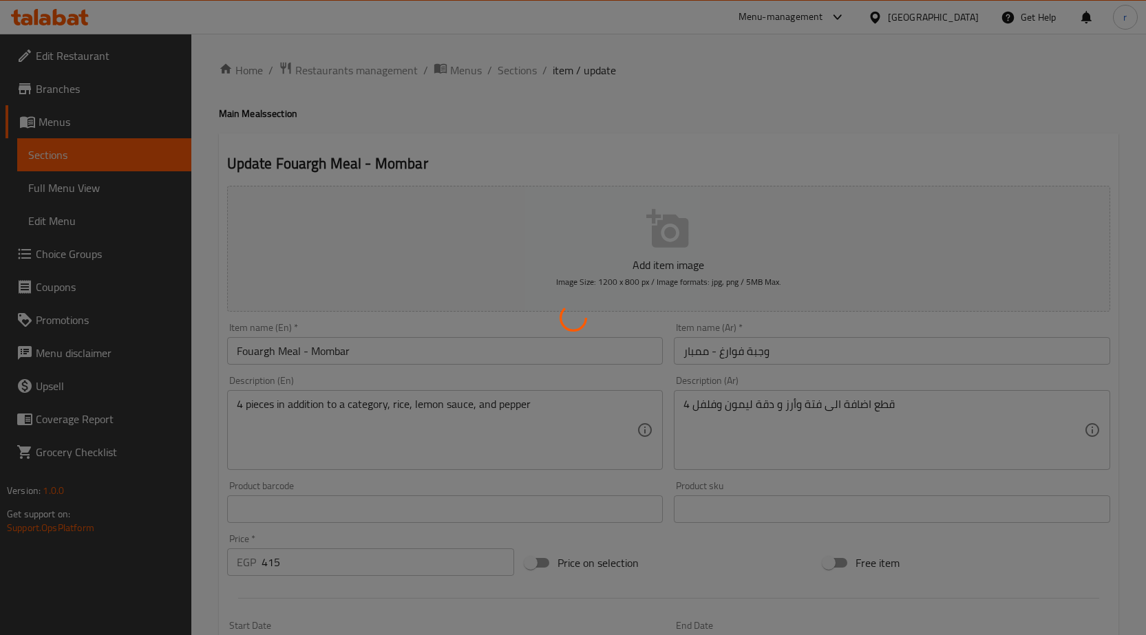
type input "أضافة"
type input "0"
type input "1"
type input "أختيارك من الوجبة"
type input "1"
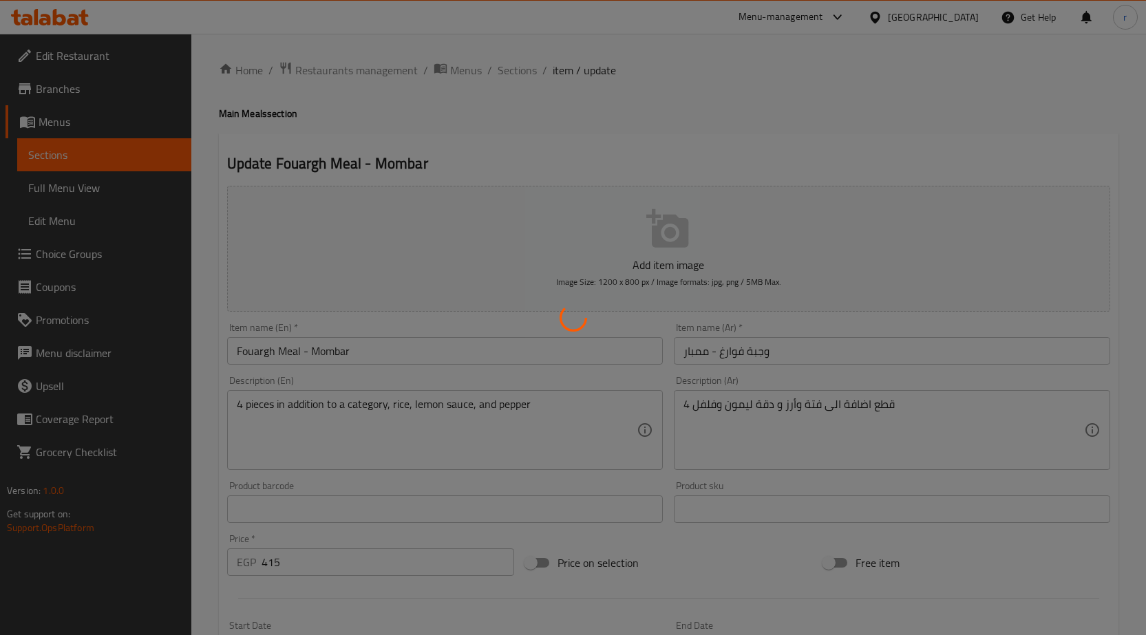
type input "1"
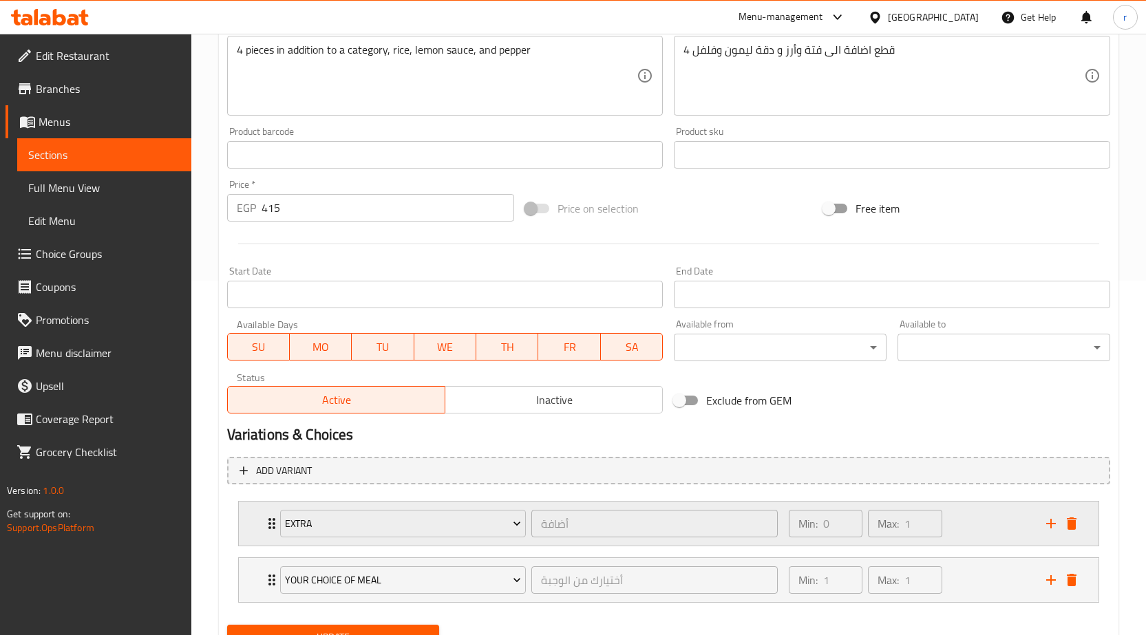
scroll to position [413, 0]
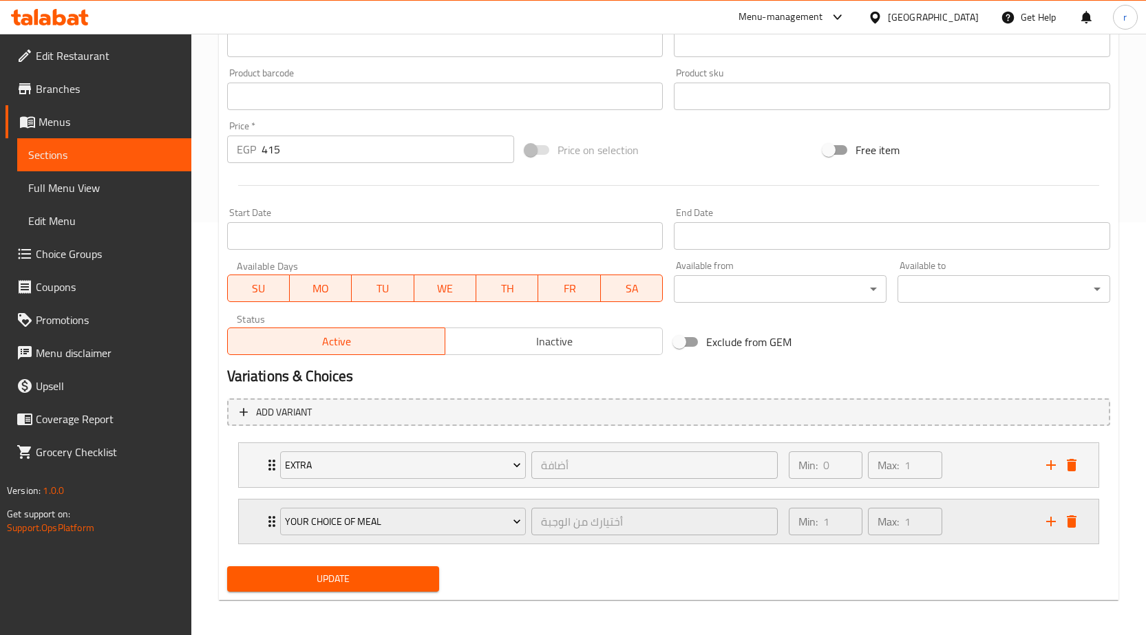
click at [1051, 529] on icon "add" at bounding box center [1051, 521] width 17 height 17
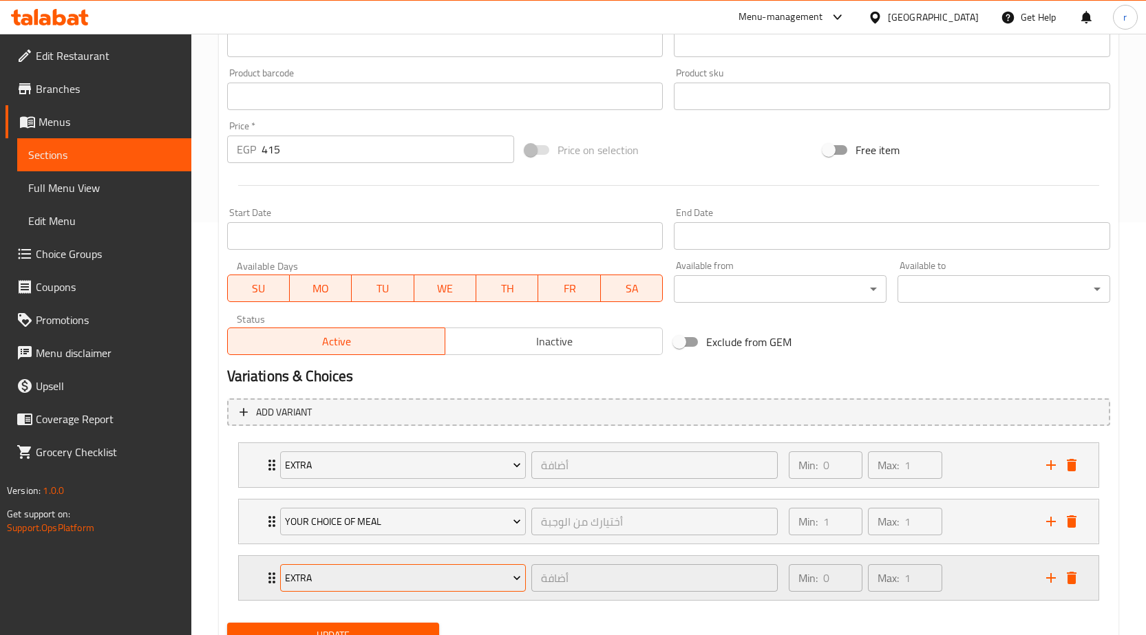
click at [443, 568] on button "Extra" at bounding box center [403, 578] width 246 height 28
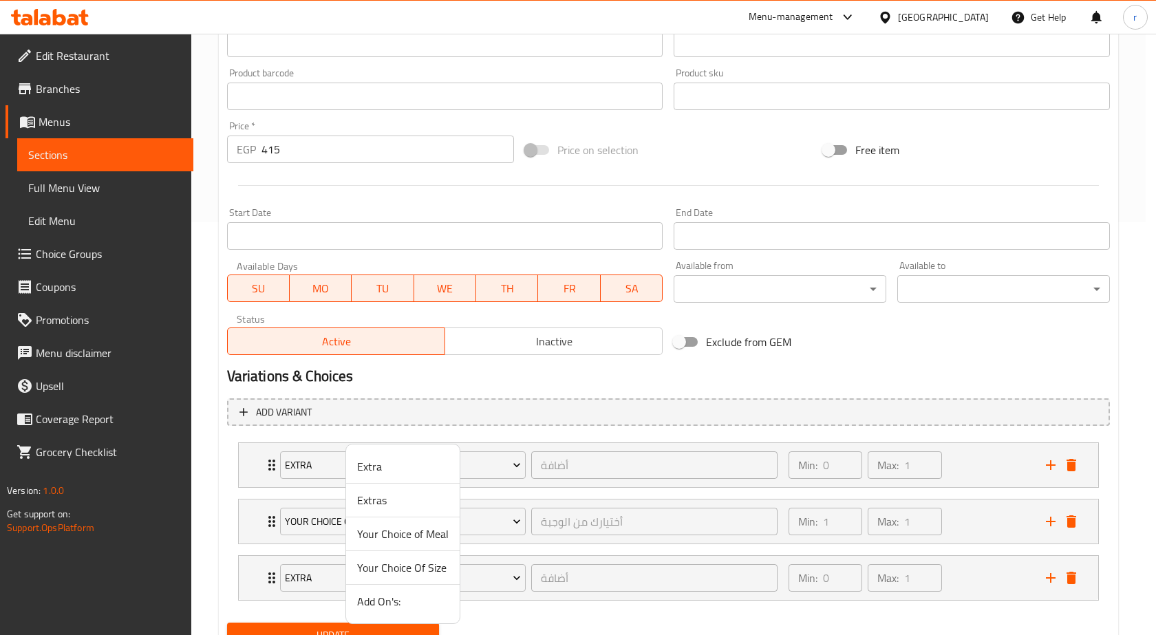
click at [367, 504] on span "Extras" at bounding box center [403, 500] width 92 height 17
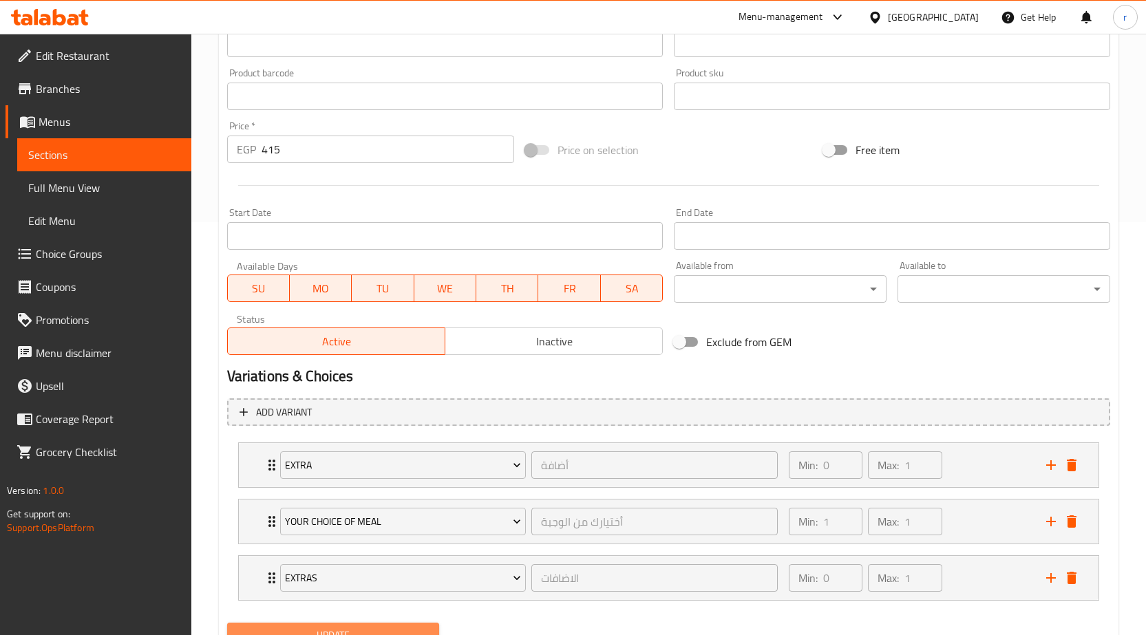
click at [383, 630] on span "Update" at bounding box center [333, 635] width 191 height 17
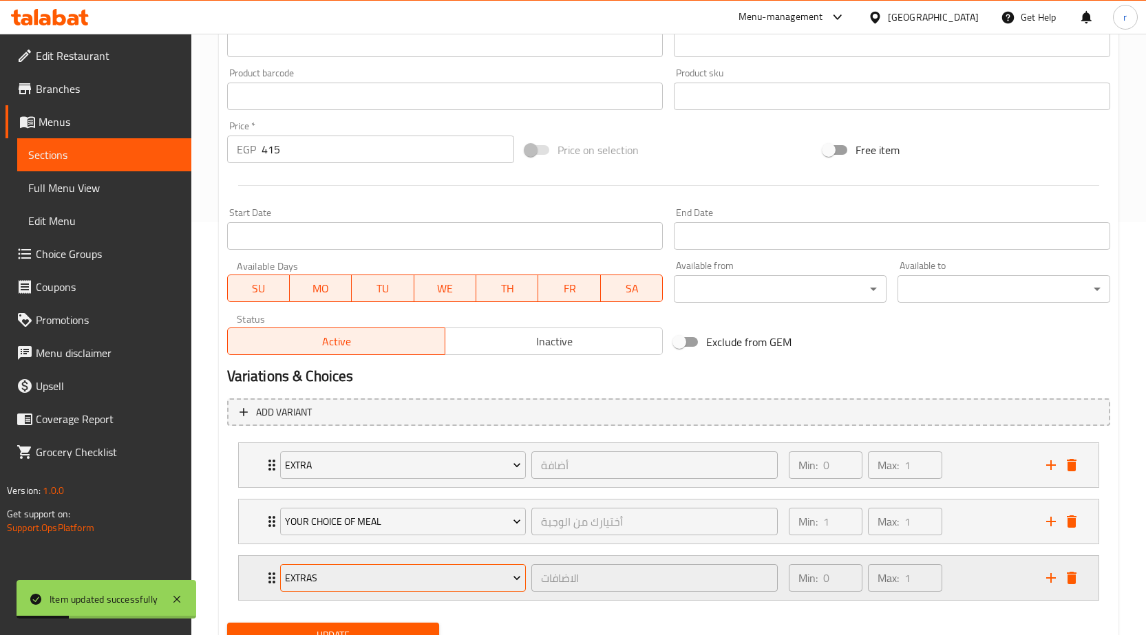
click at [507, 586] on button "Extras" at bounding box center [403, 578] width 246 height 28
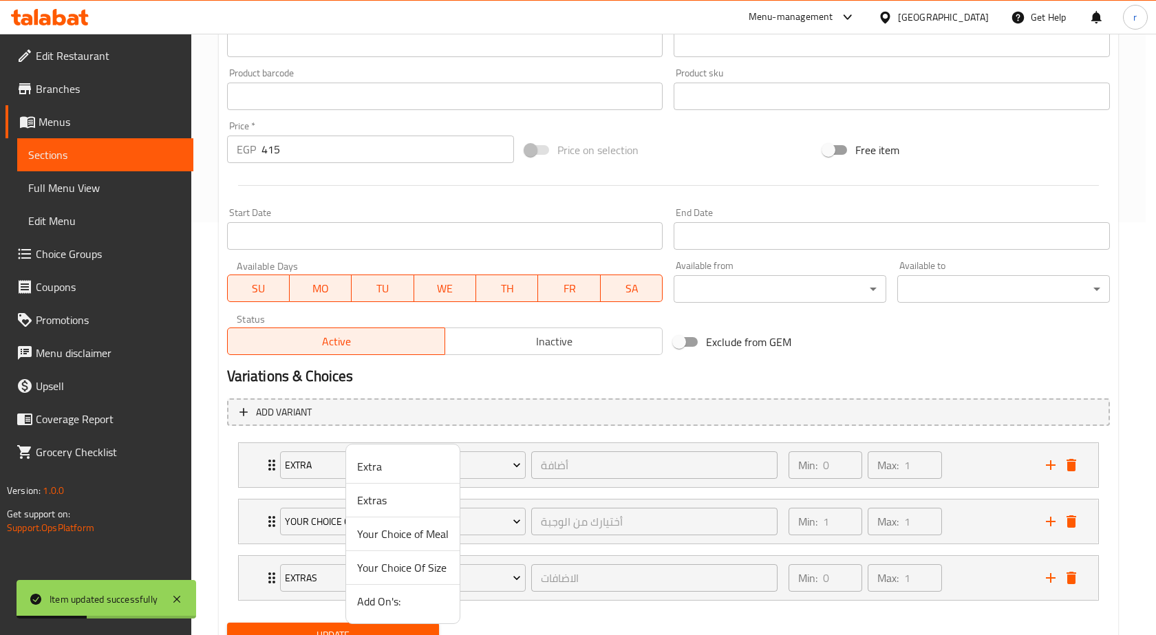
click at [576, 591] on div at bounding box center [578, 317] width 1156 height 635
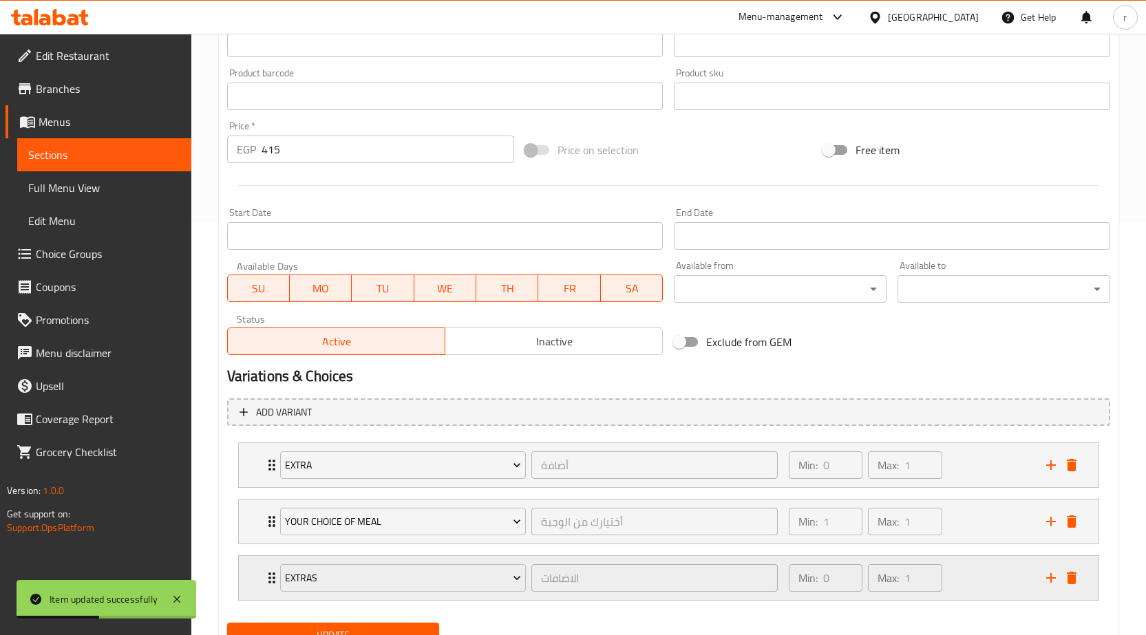
click at [986, 584] on div "Min: 0 ​ Max: 1 ​" at bounding box center [908, 578] width 257 height 44
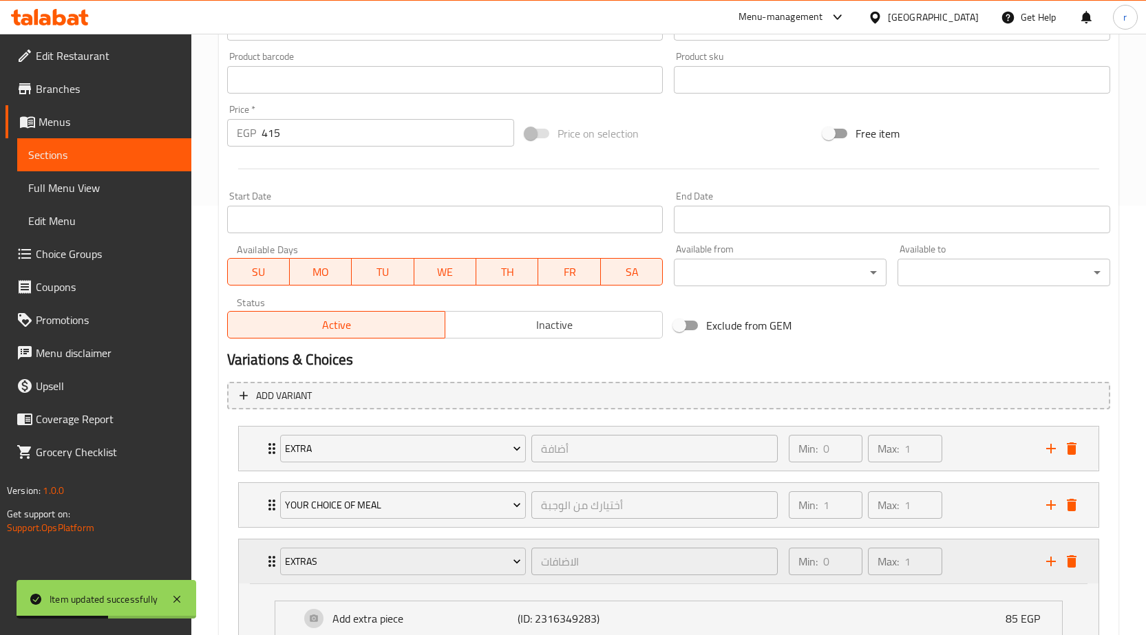
scroll to position [548, 0]
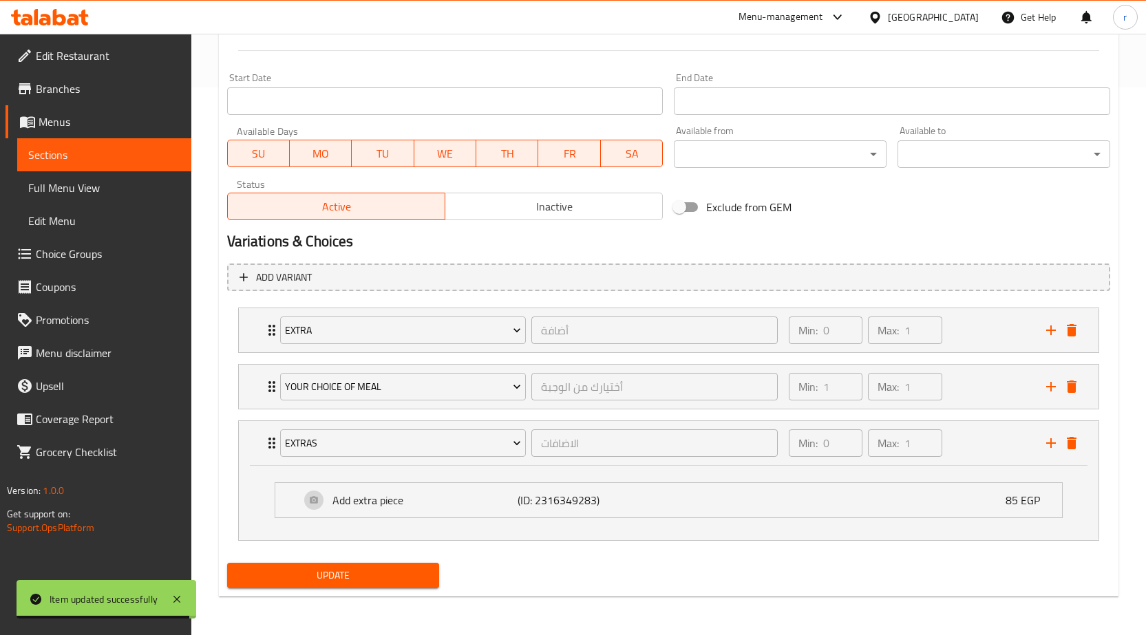
click at [72, 180] on span "Full Menu View" at bounding box center [104, 188] width 152 height 17
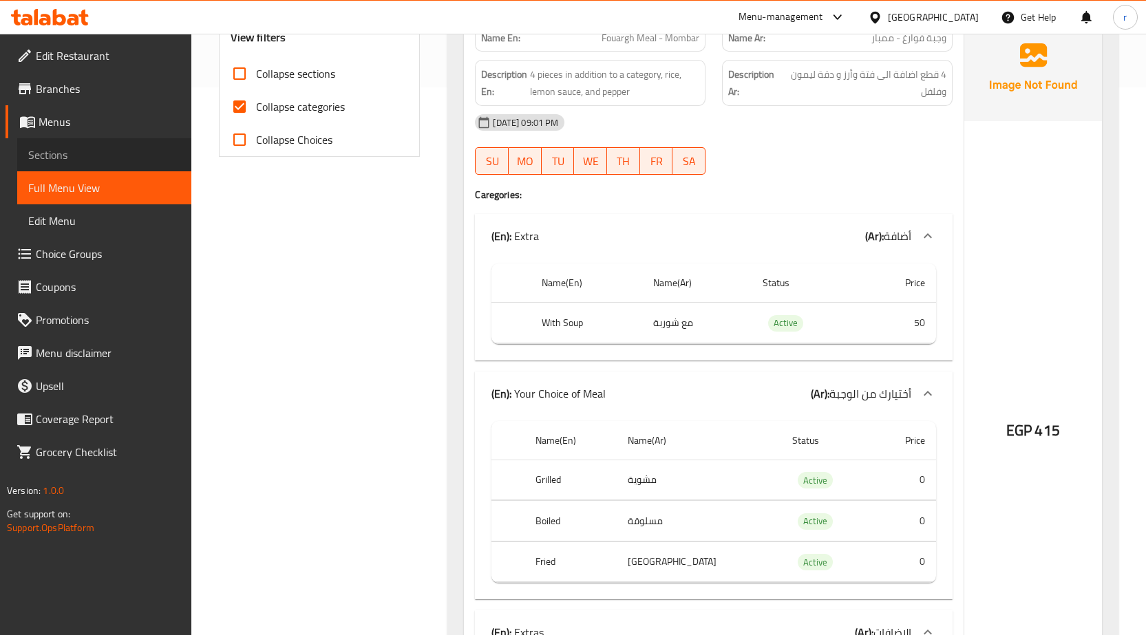
click at [81, 158] on span "Sections" at bounding box center [104, 155] width 152 height 17
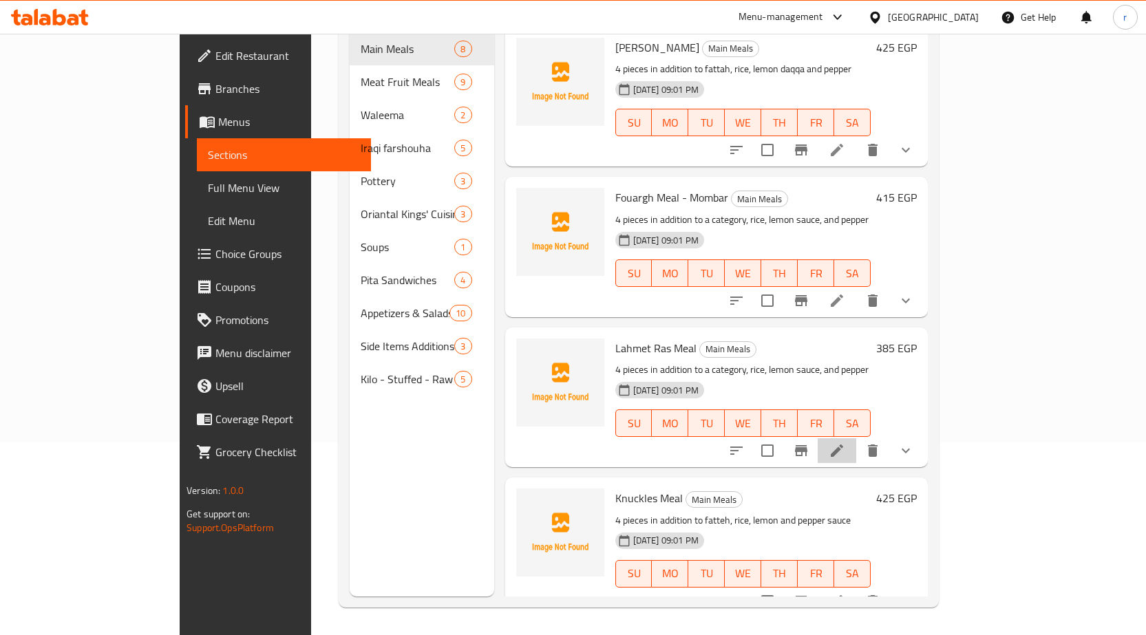
click at [856, 438] on li at bounding box center [837, 450] width 39 height 25
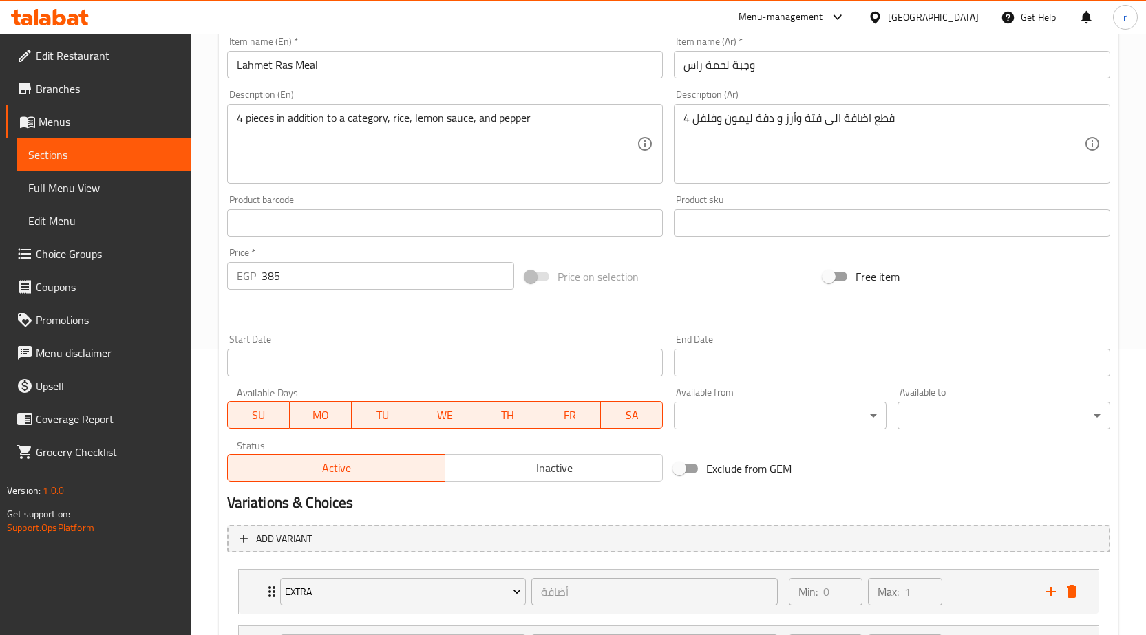
scroll to position [416, 0]
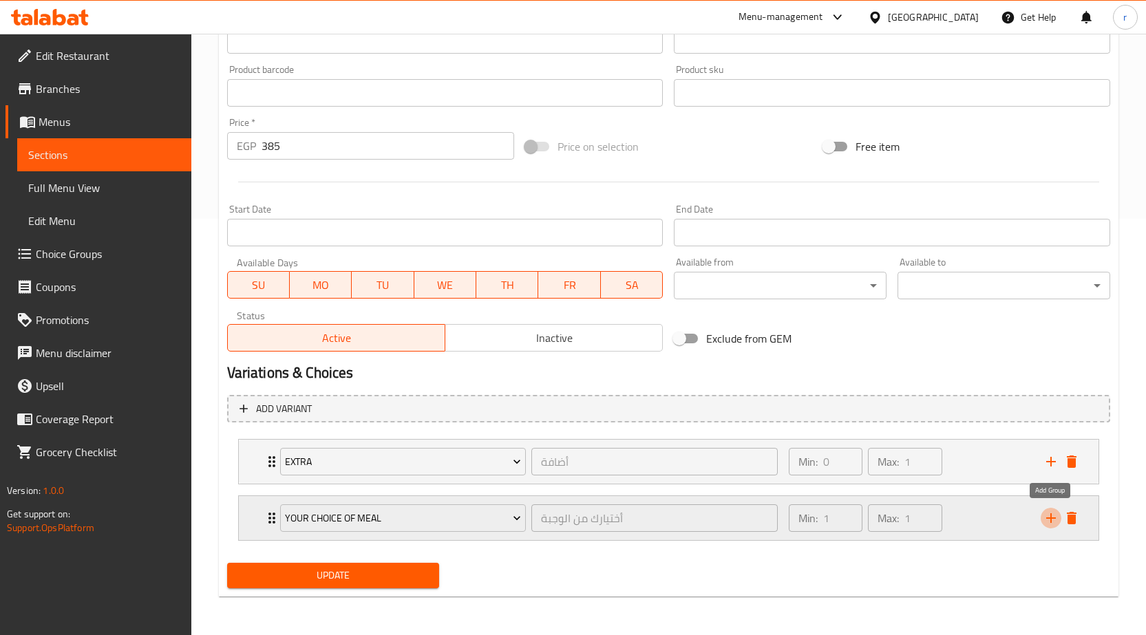
click at [1055, 520] on icon "add" at bounding box center [1051, 518] width 17 height 17
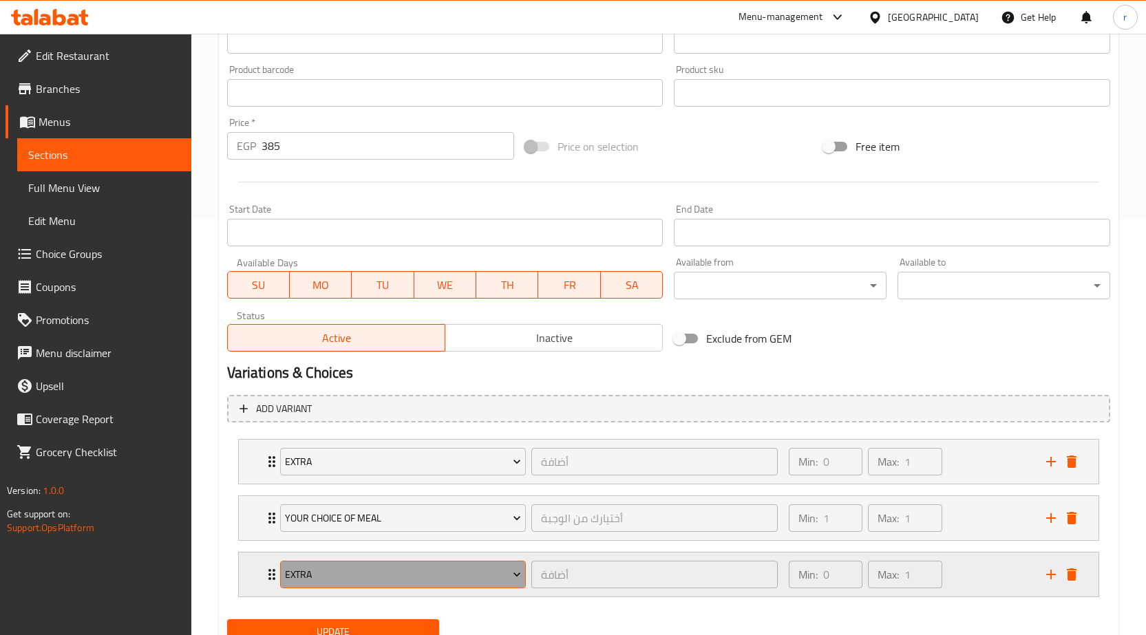
click at [482, 580] on span "Extra" at bounding box center [403, 574] width 236 height 17
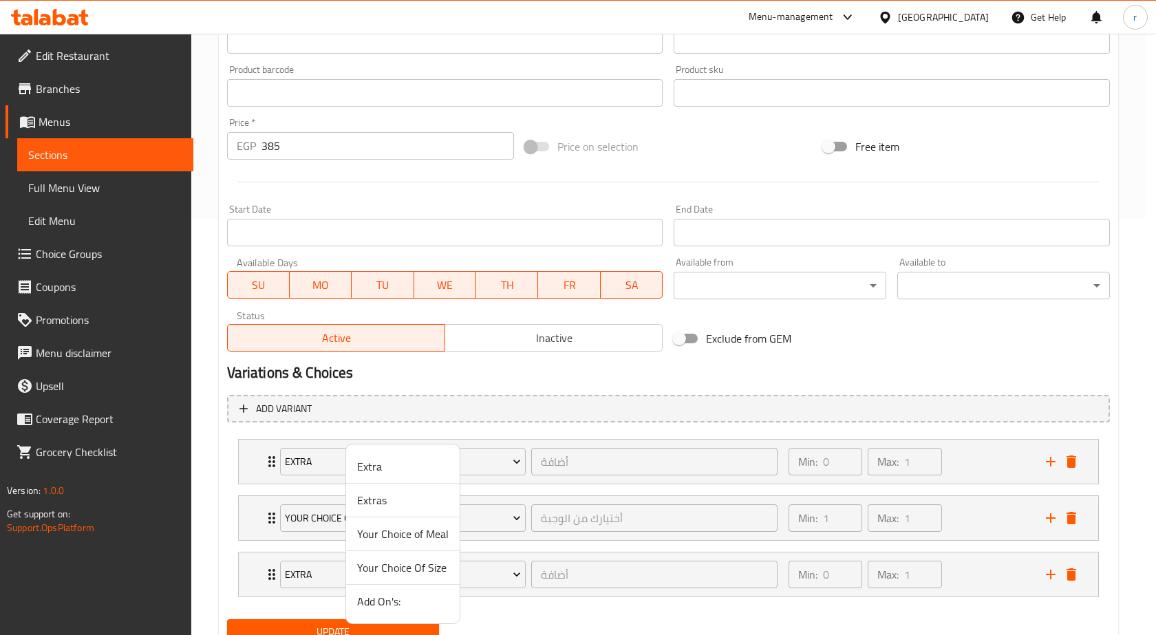
click at [372, 505] on span "Extras" at bounding box center [403, 500] width 92 height 17
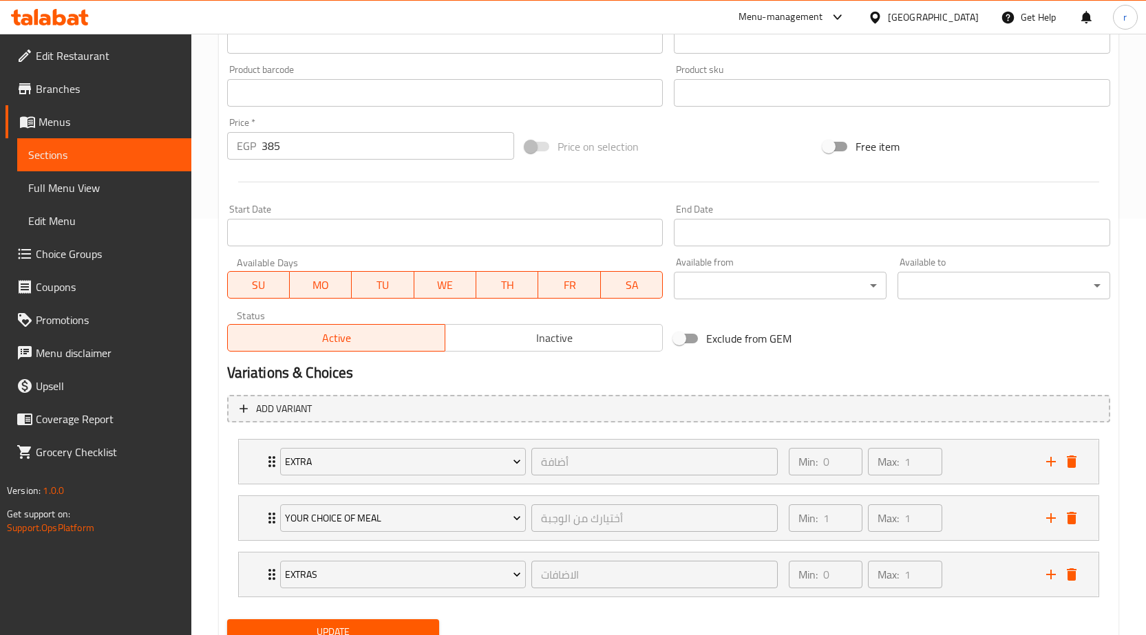
click at [362, 628] on span "Update" at bounding box center [333, 632] width 191 height 17
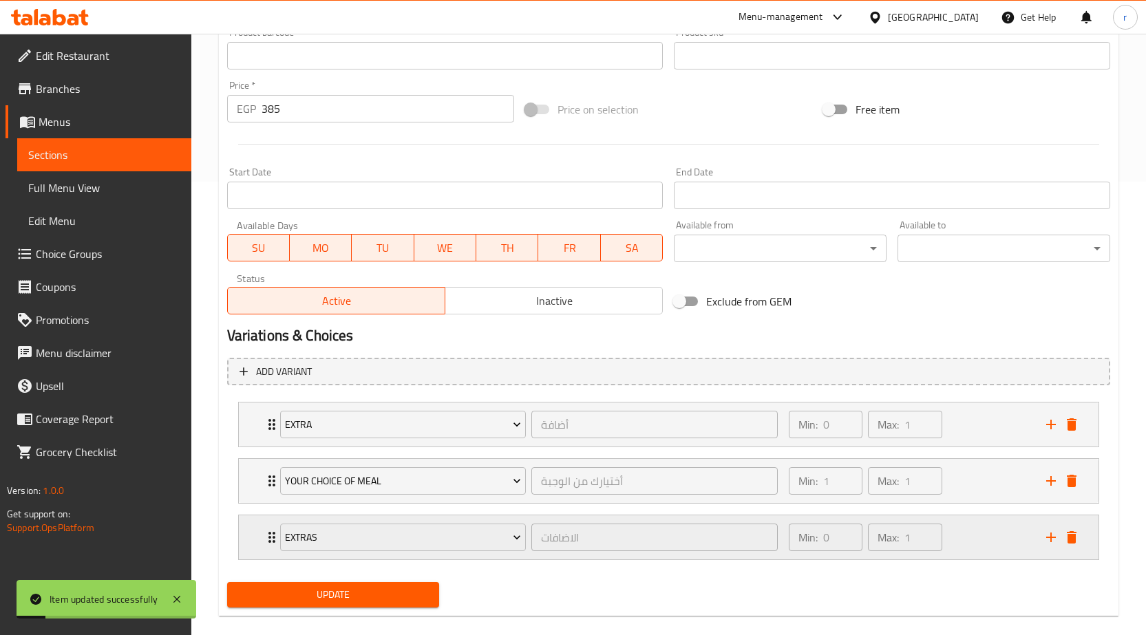
scroll to position [473, 0]
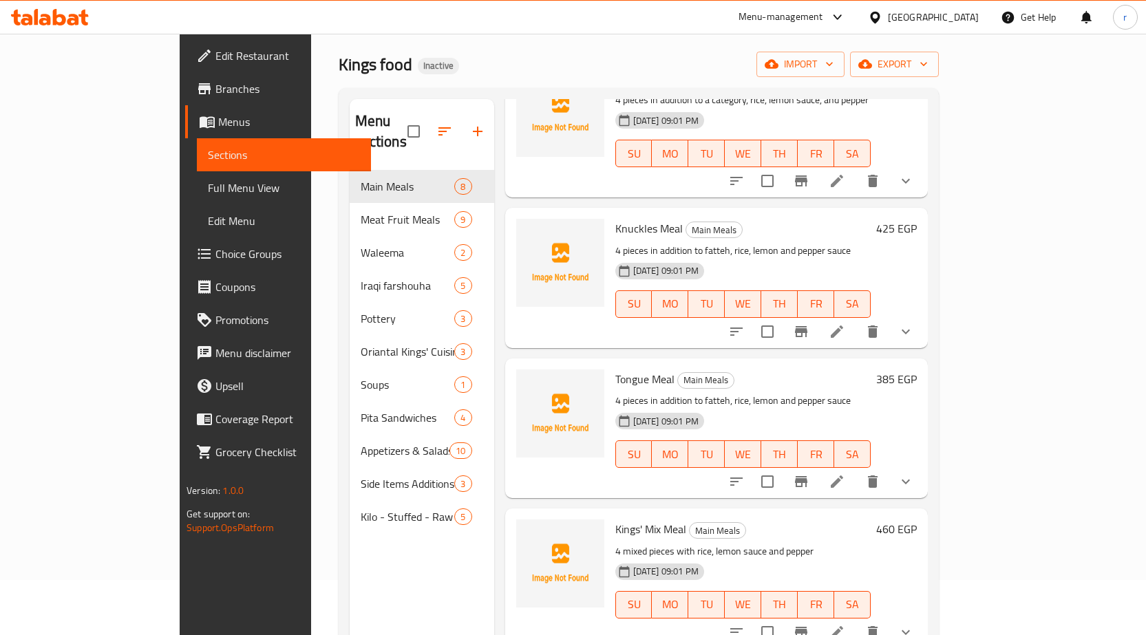
scroll to position [413, 0]
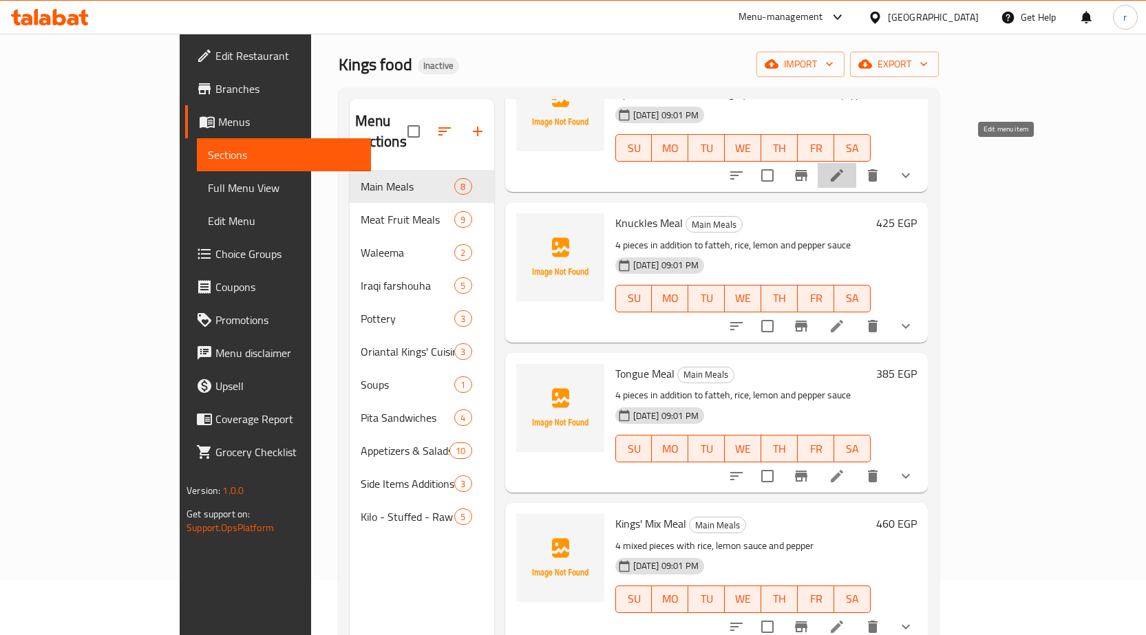
click at [845, 167] on icon at bounding box center [837, 175] width 17 height 17
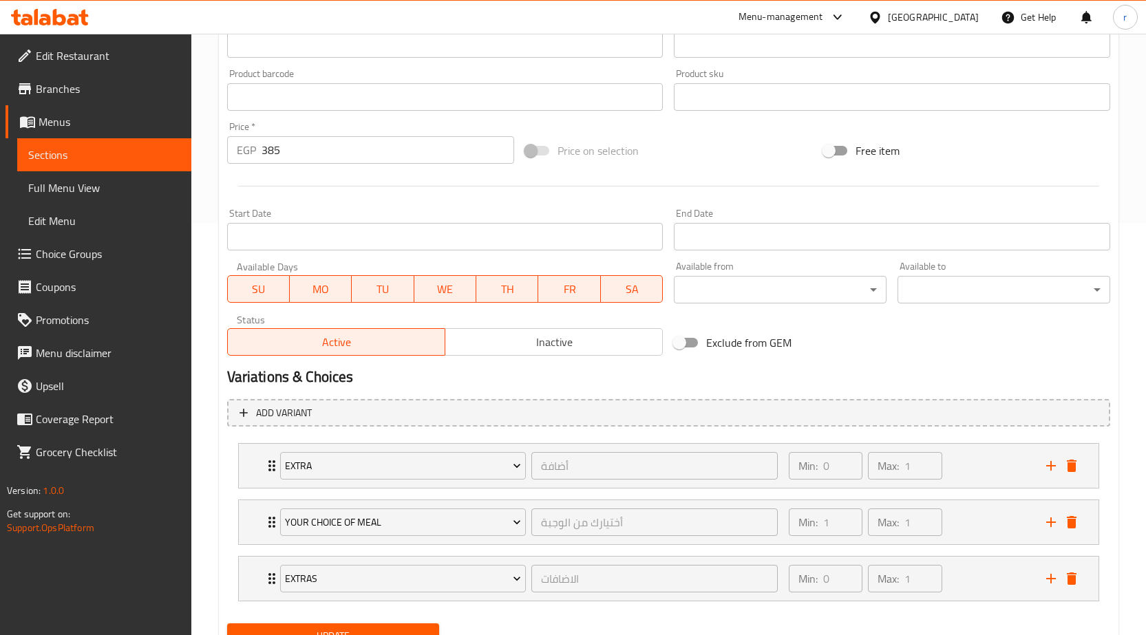
scroll to position [473, 0]
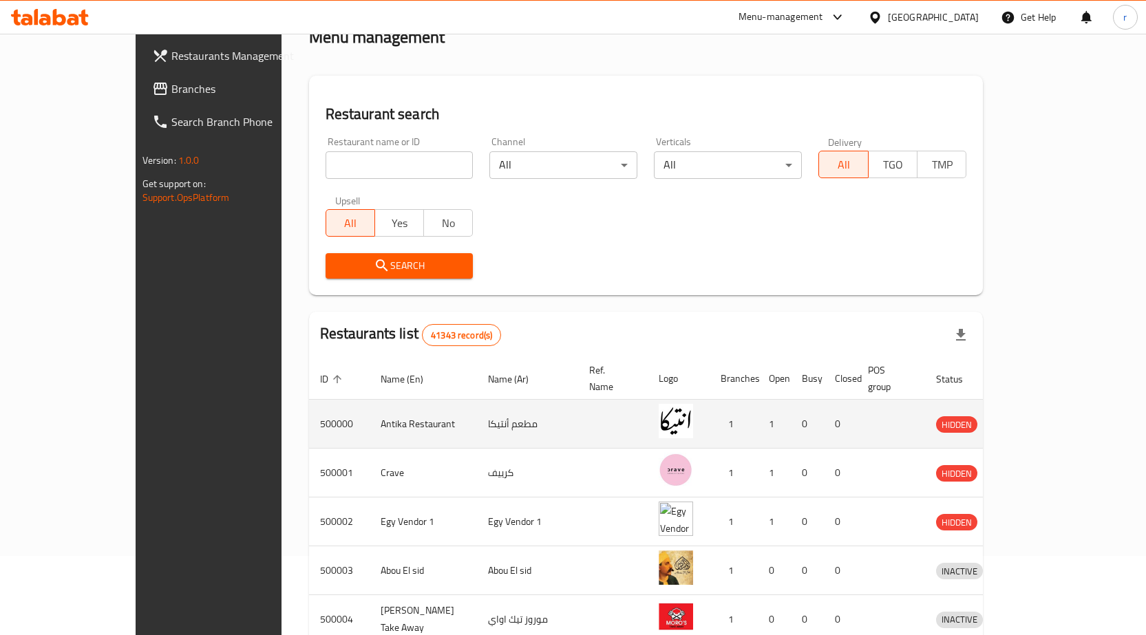
scroll to position [138, 0]
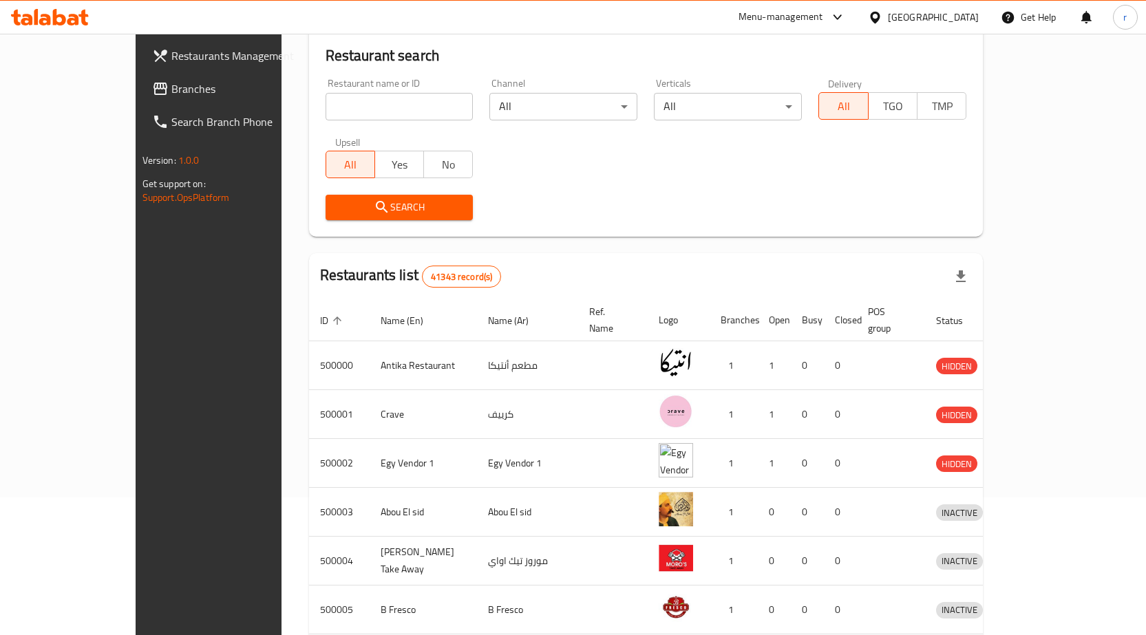
click at [171, 94] on span "Branches" at bounding box center [243, 89] width 145 height 17
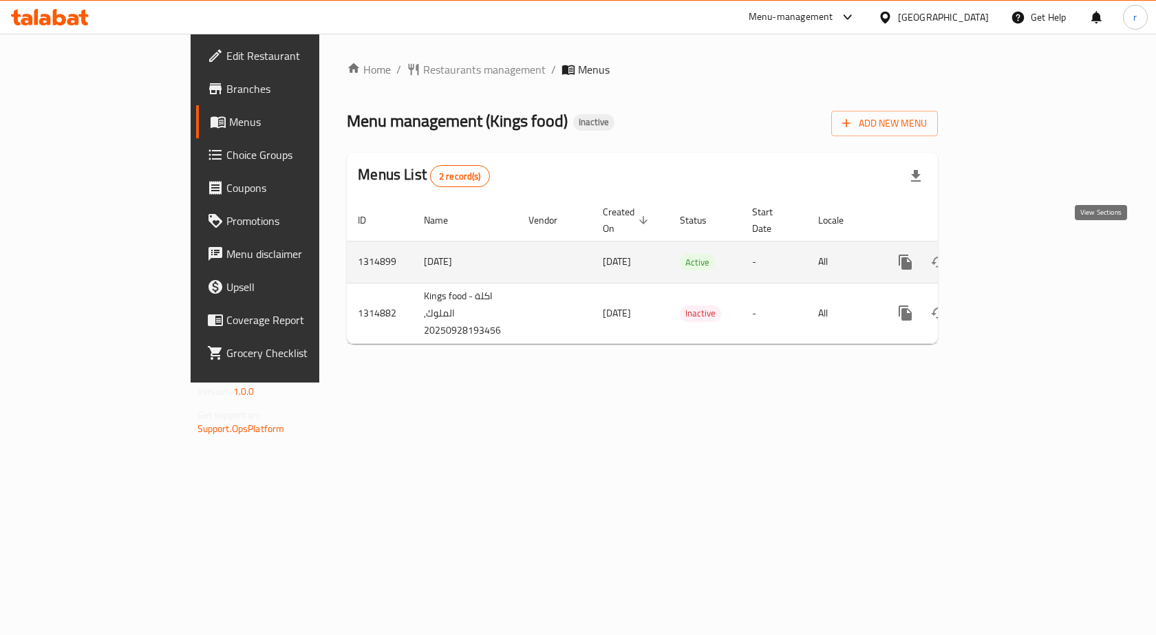
click at [1013, 254] on icon "enhanced table" at bounding box center [1005, 262] width 17 height 17
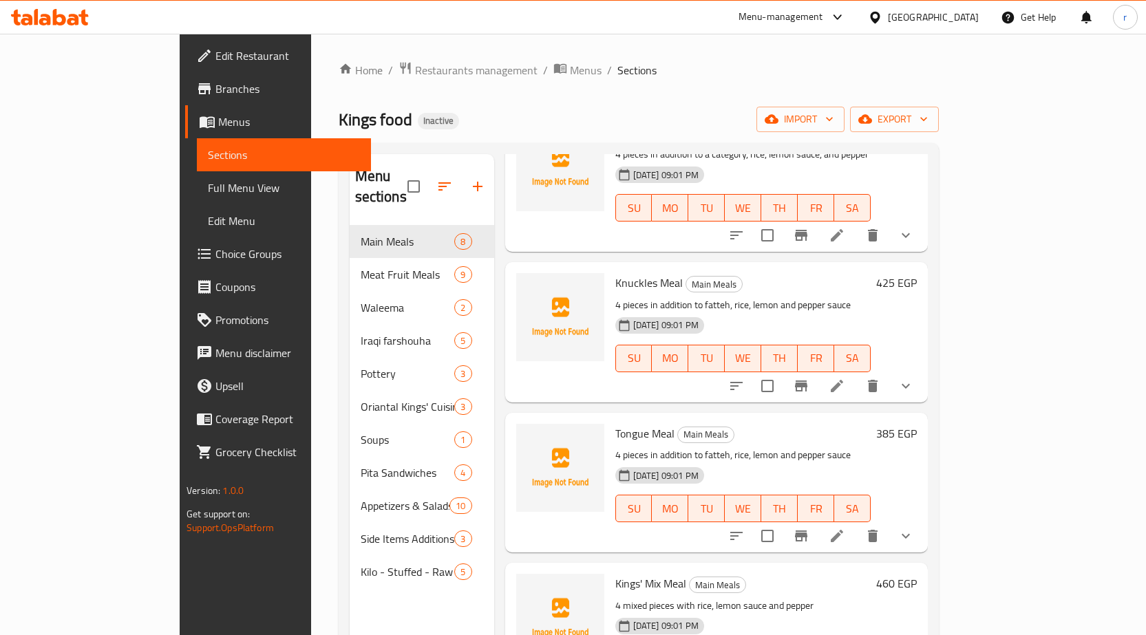
scroll to position [413, 0]
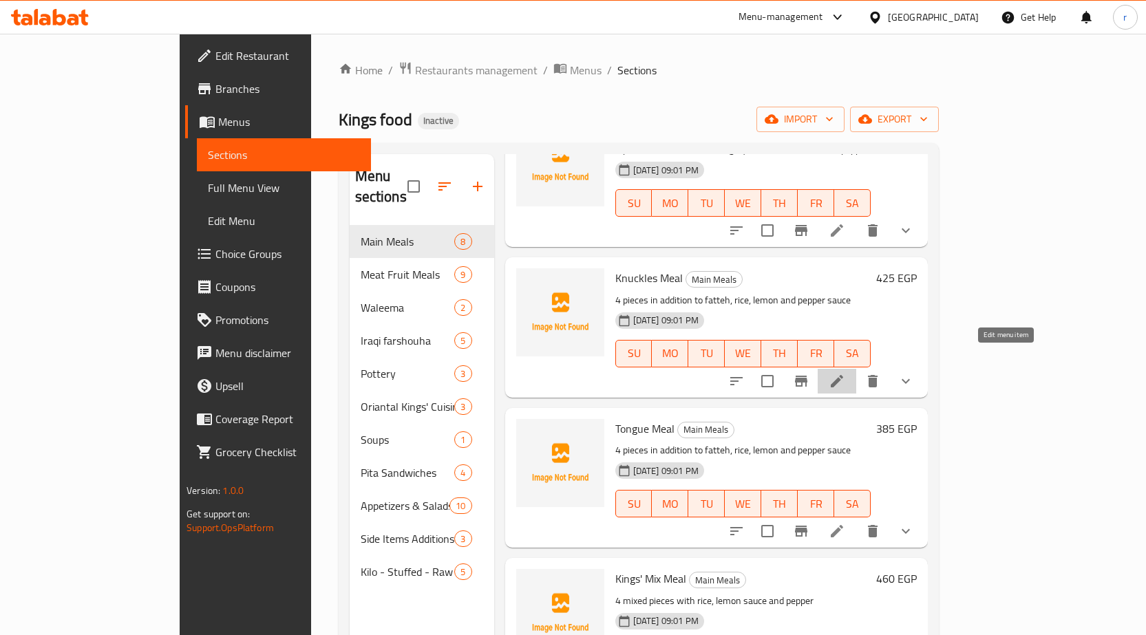
click at [845, 373] on icon at bounding box center [837, 381] width 17 height 17
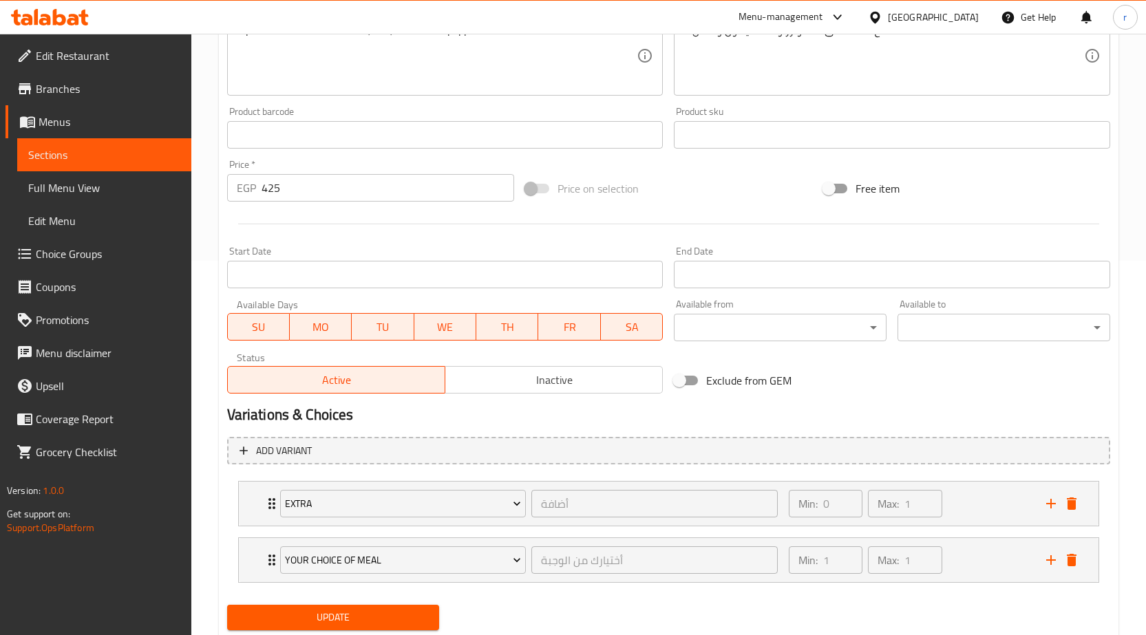
scroll to position [416, 0]
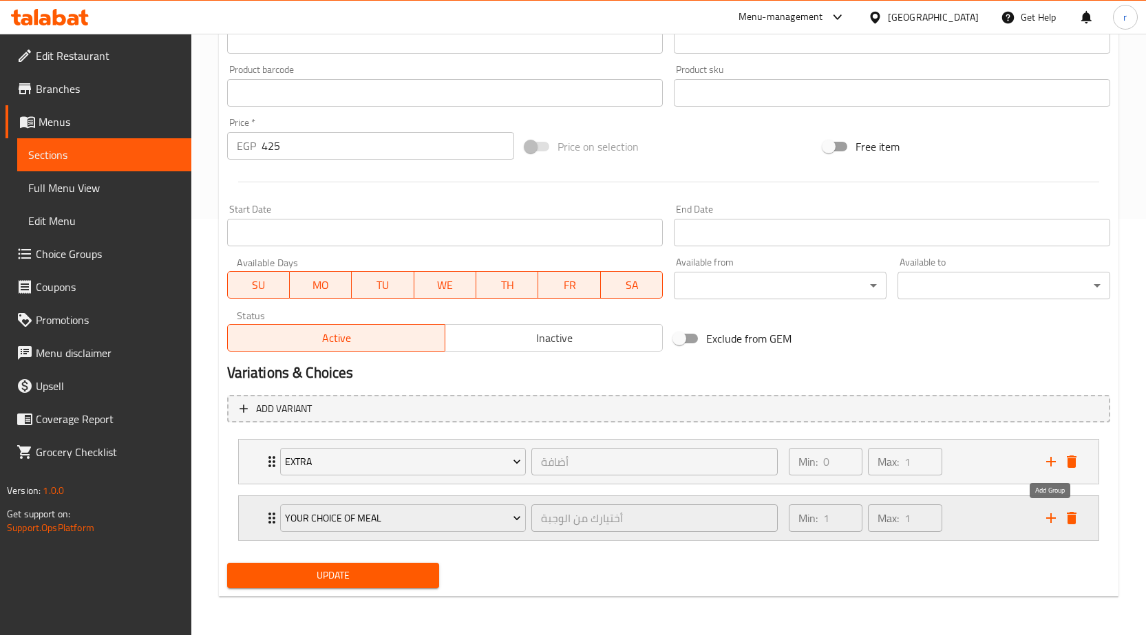
click at [1046, 516] on icon "add" at bounding box center [1051, 518] width 17 height 17
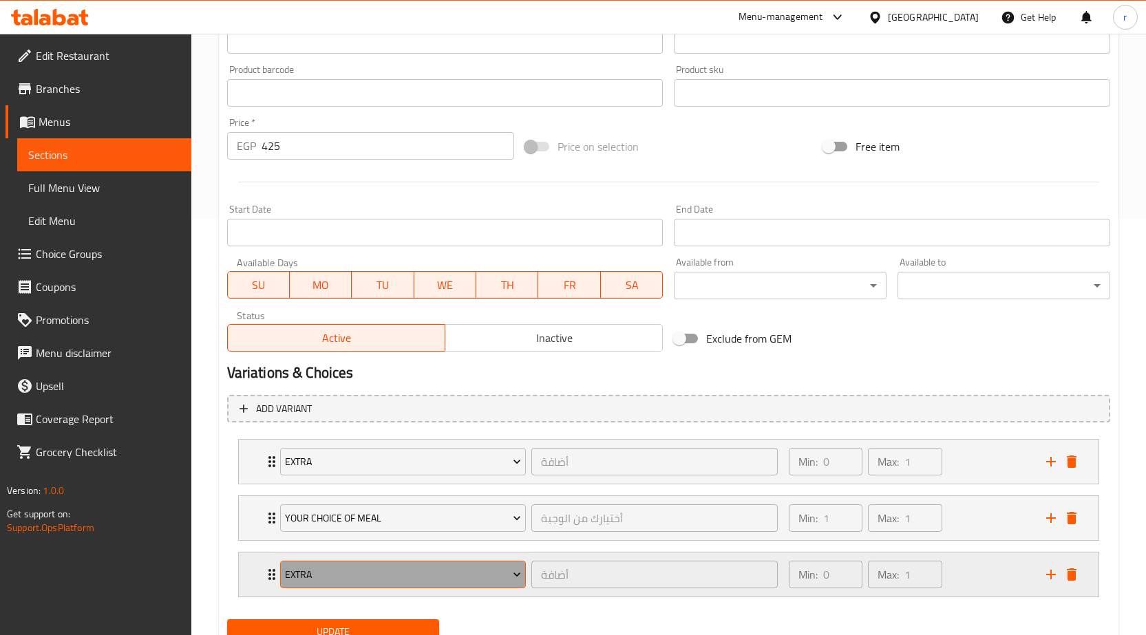
click at [402, 573] on span "Extra" at bounding box center [403, 574] width 236 height 17
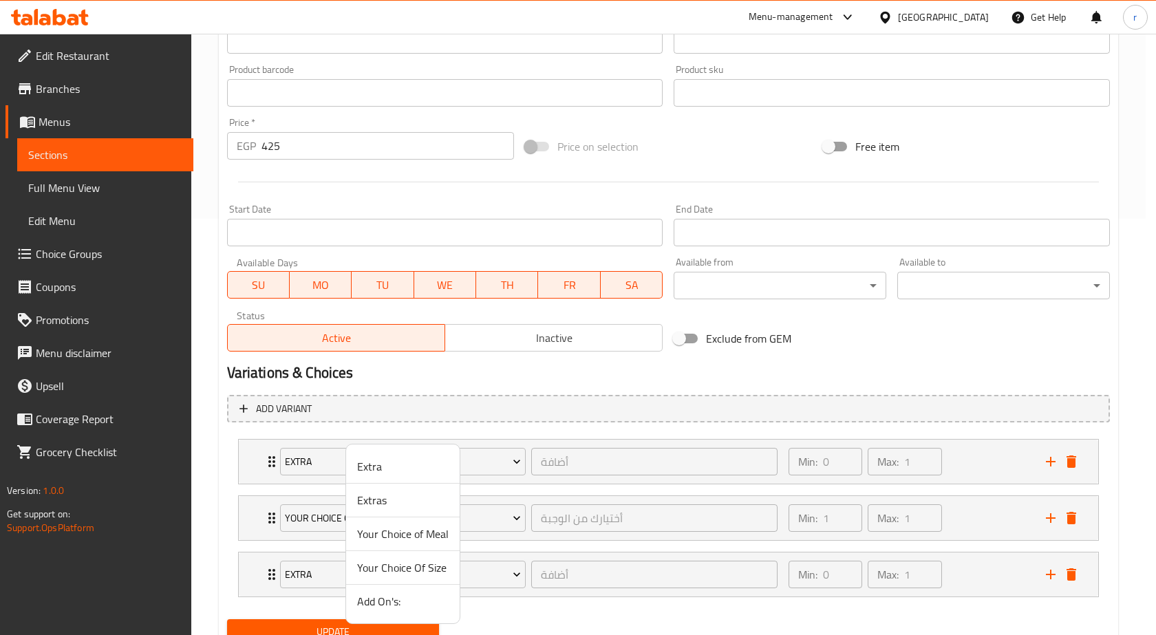
click at [385, 508] on span "Extras" at bounding box center [403, 500] width 92 height 17
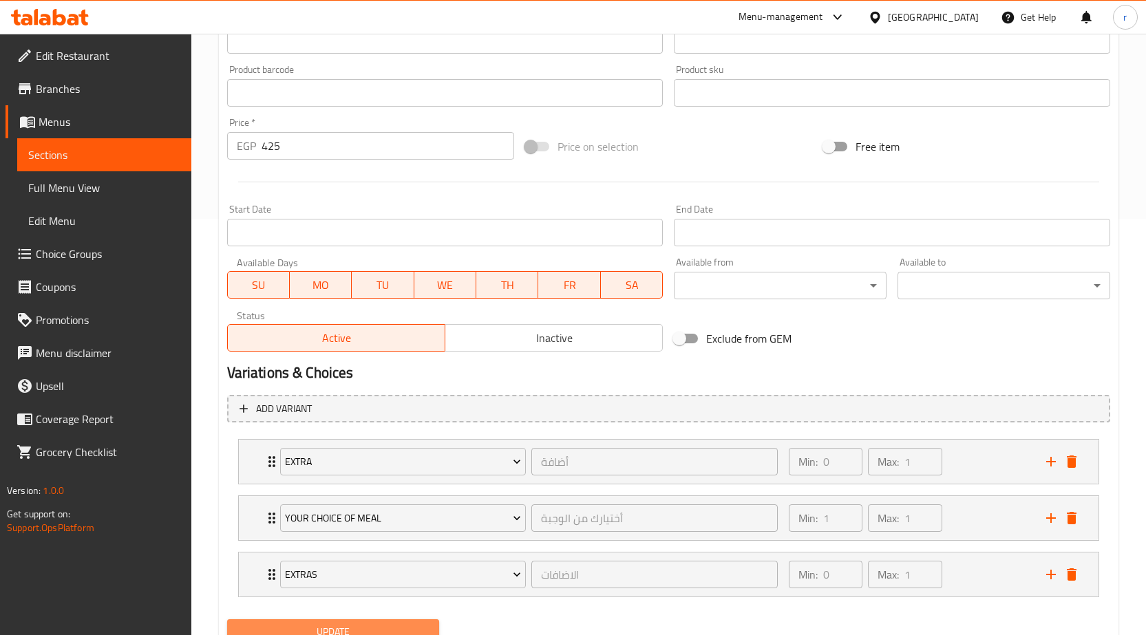
click at [357, 625] on span "Update" at bounding box center [333, 632] width 191 height 17
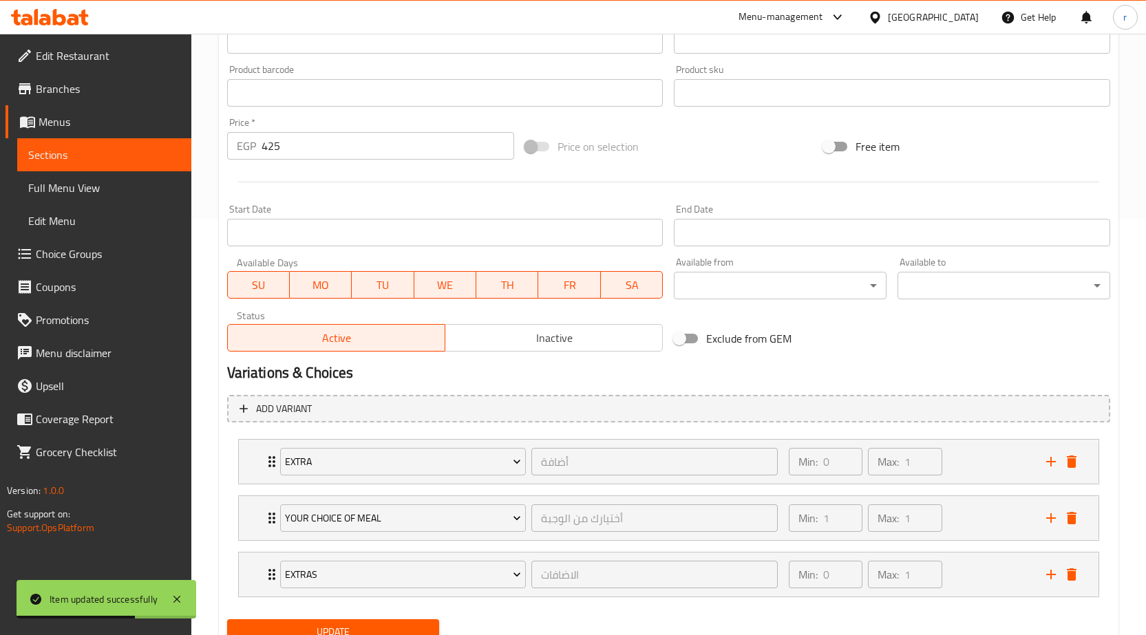
click at [92, 151] on span "Sections" at bounding box center [104, 155] width 152 height 17
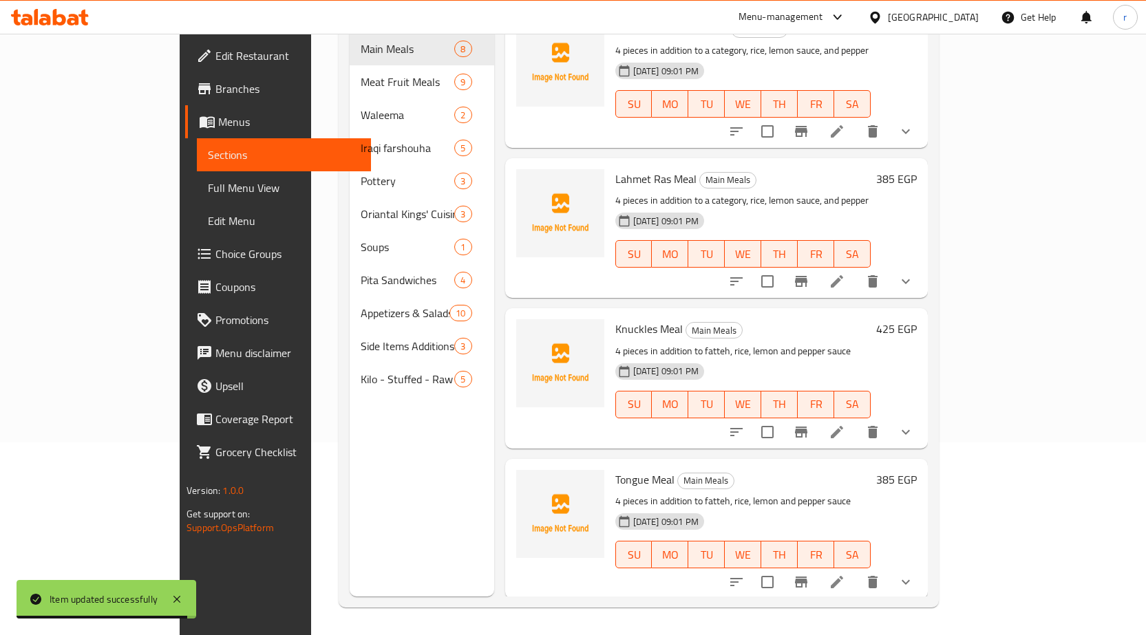
scroll to position [275, 0]
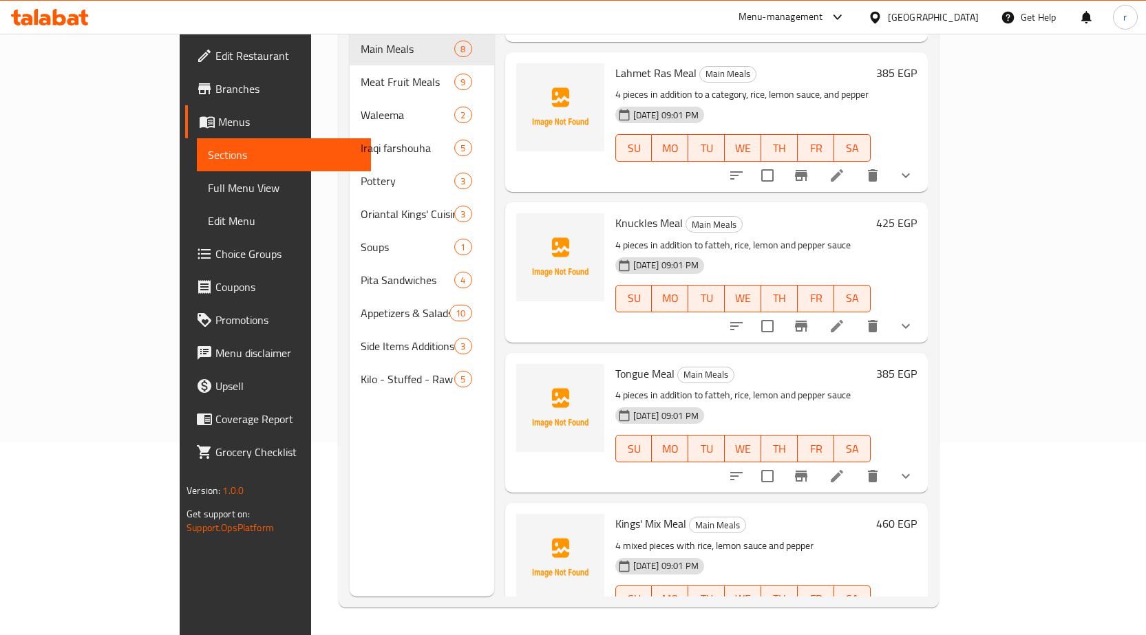
click at [856, 314] on li at bounding box center [837, 326] width 39 height 25
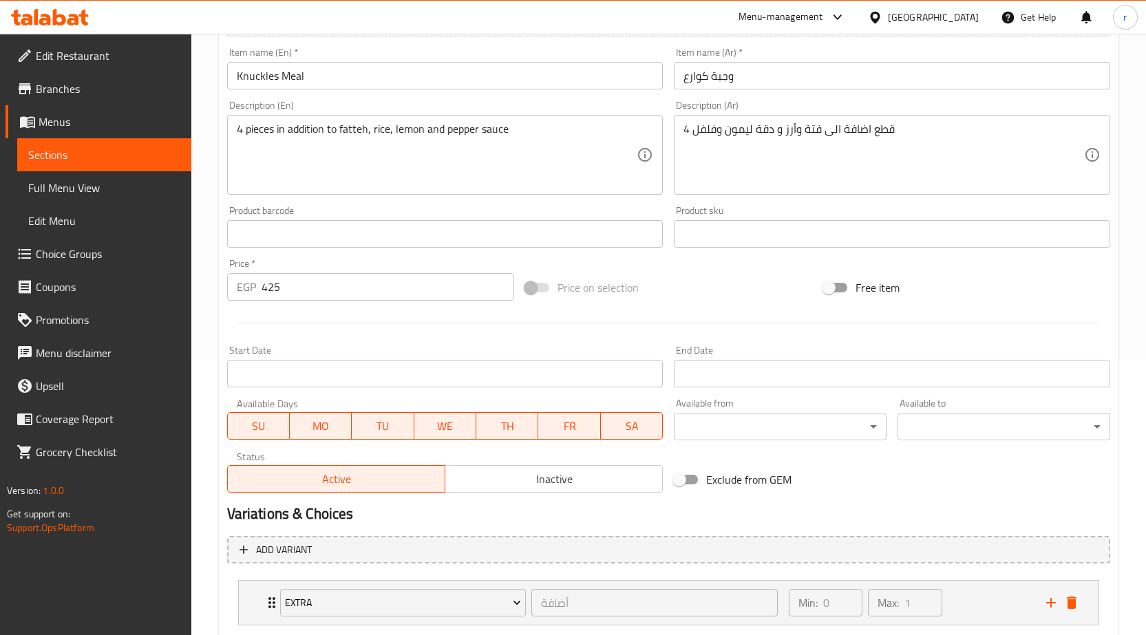
scroll to position [473, 0]
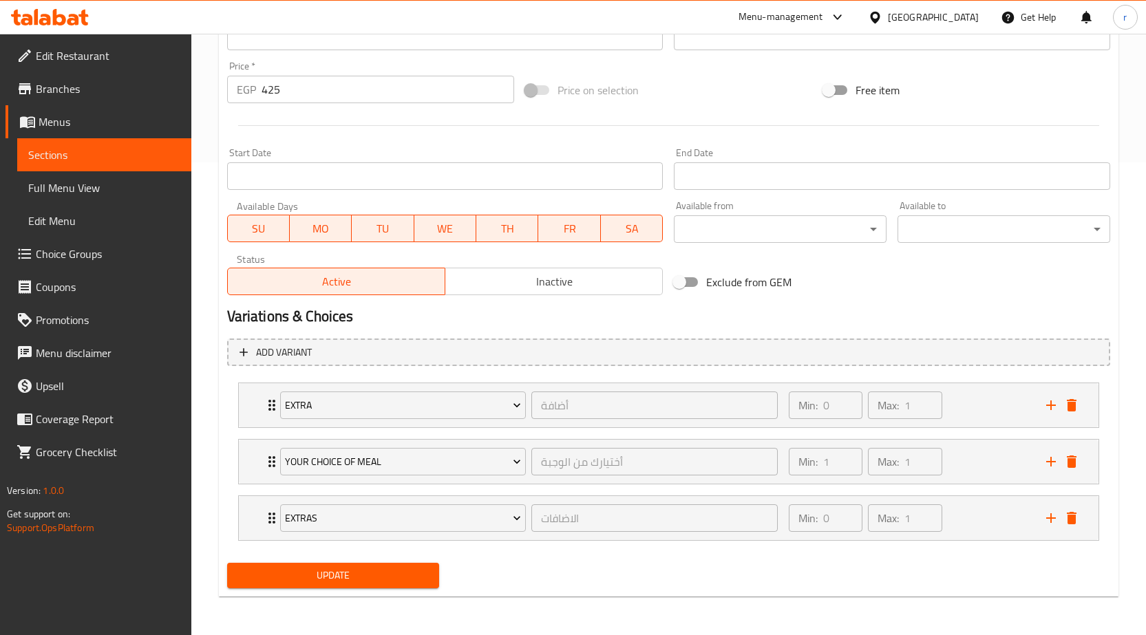
click at [76, 153] on span "Sections" at bounding box center [104, 155] width 152 height 17
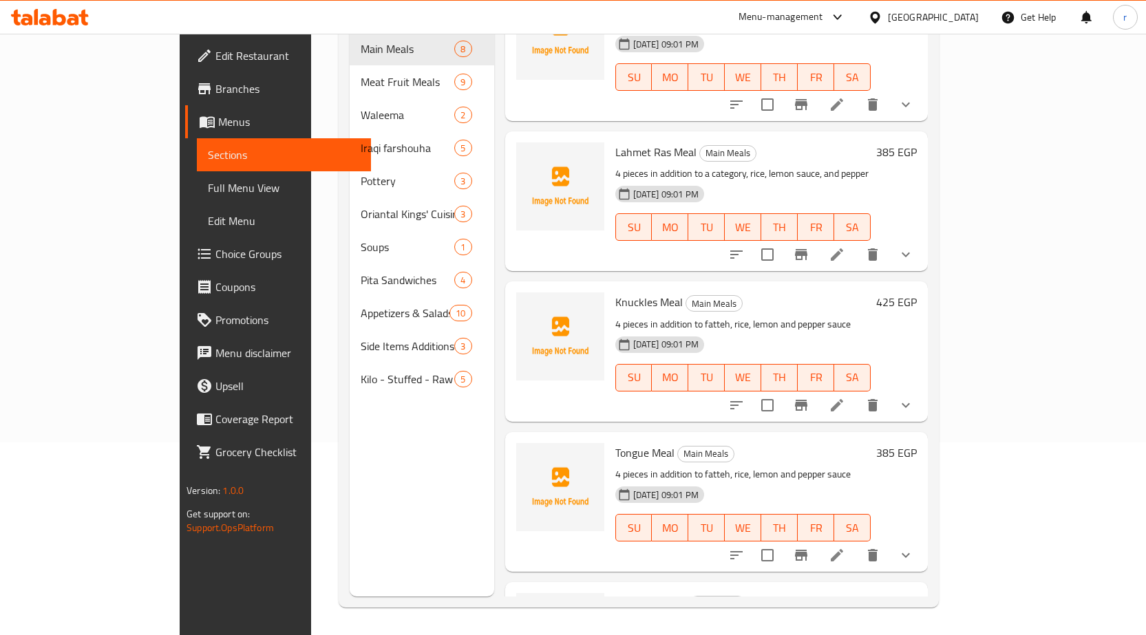
scroll to position [275, 0]
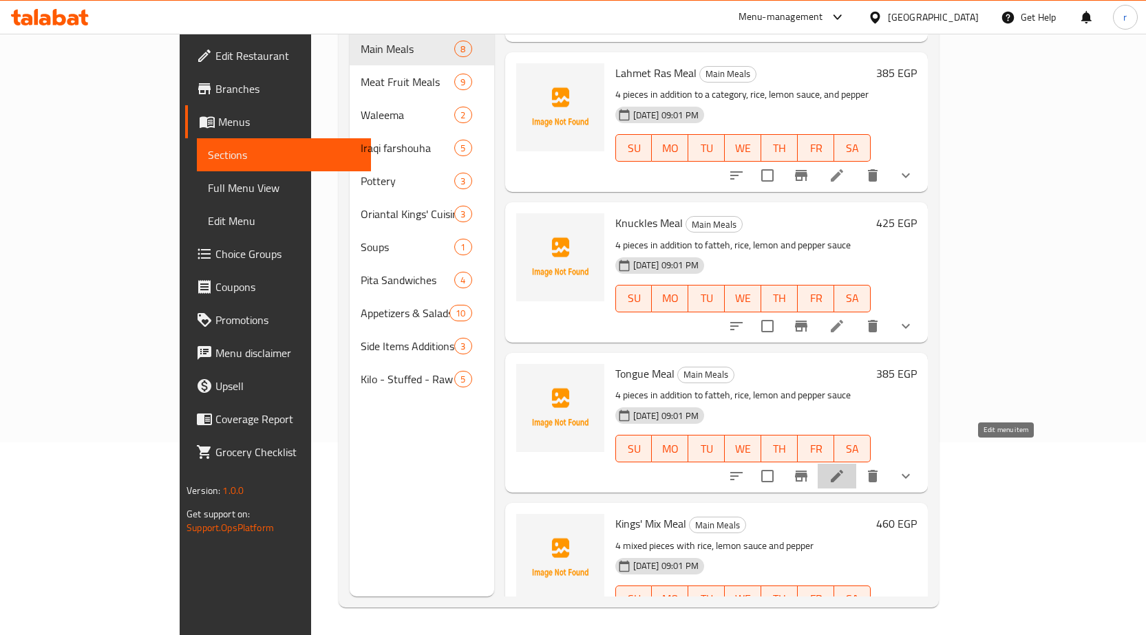
click at [845, 468] on icon at bounding box center [837, 476] width 17 height 17
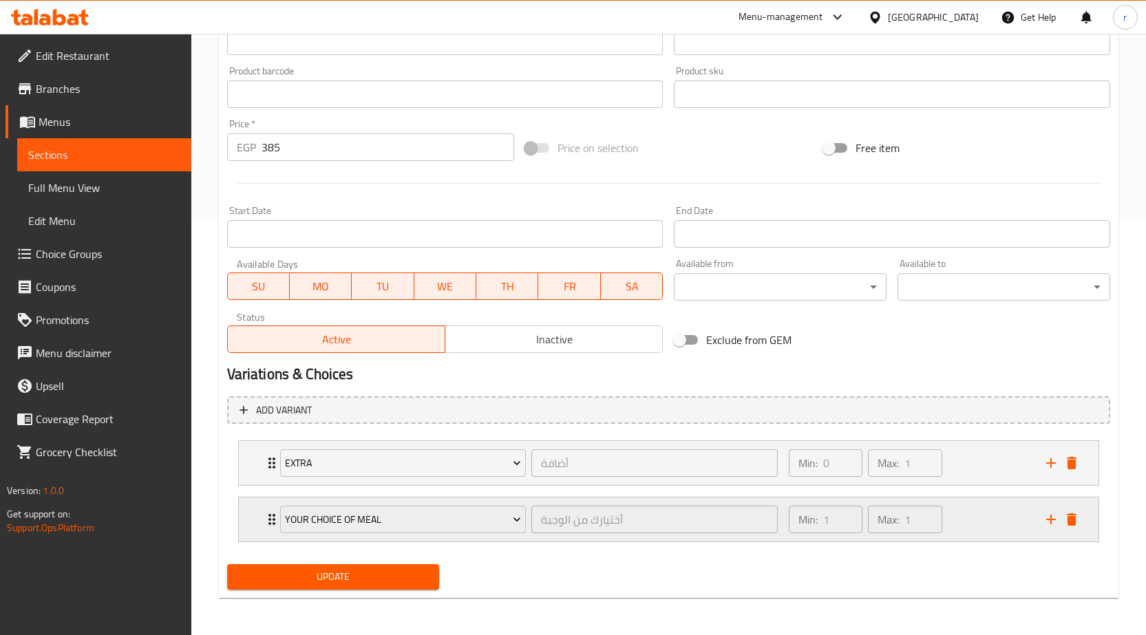
scroll to position [416, 0]
click at [1049, 519] on icon "add" at bounding box center [1051, 518] width 10 height 10
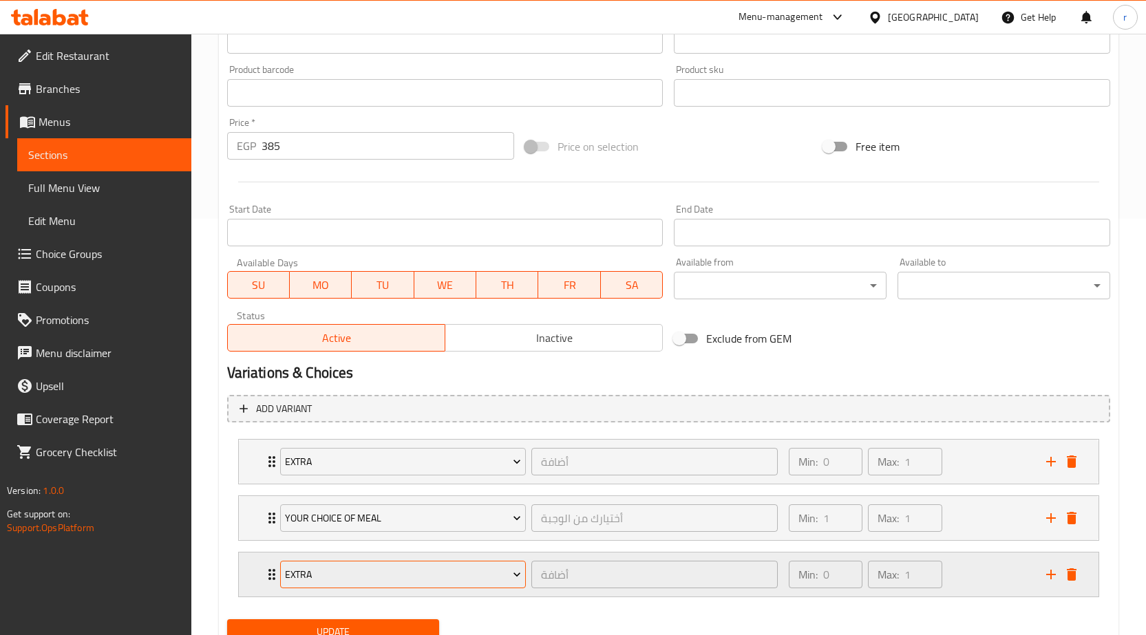
click at [428, 571] on span "Extra" at bounding box center [403, 574] width 236 height 17
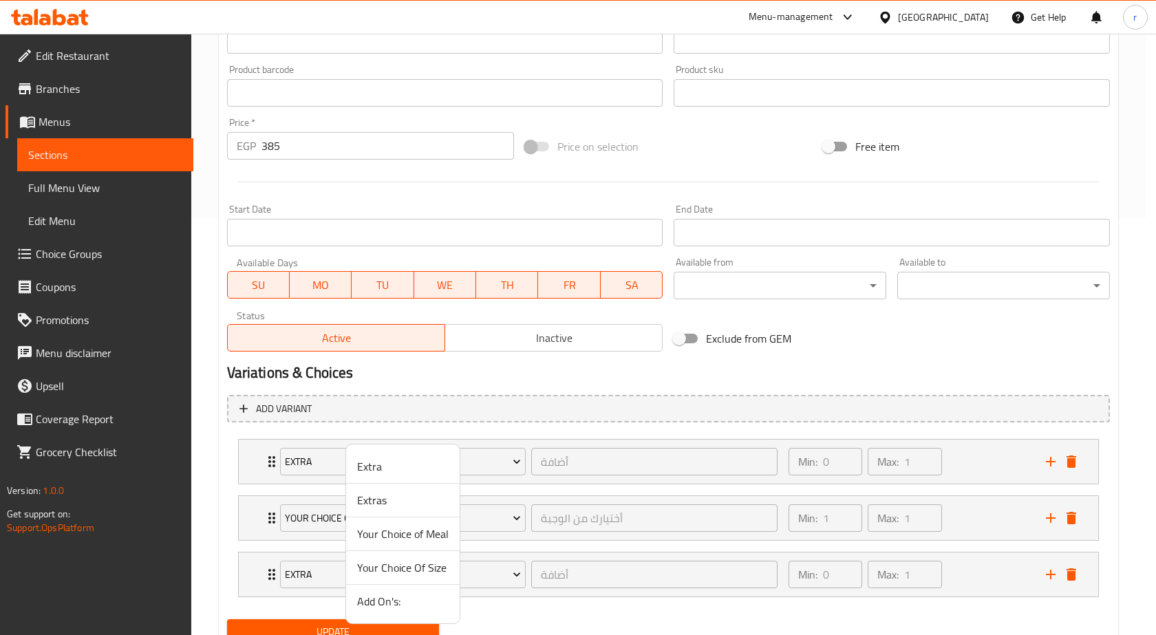
click at [387, 500] on span "Extras" at bounding box center [403, 500] width 92 height 17
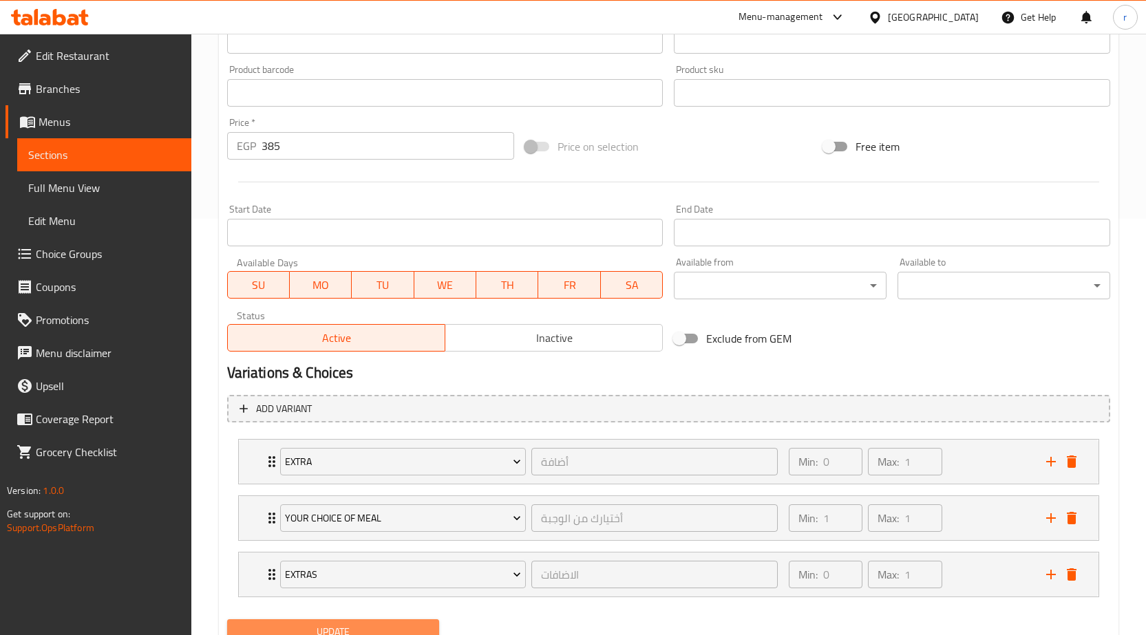
click at [383, 624] on span "Update" at bounding box center [333, 632] width 191 height 17
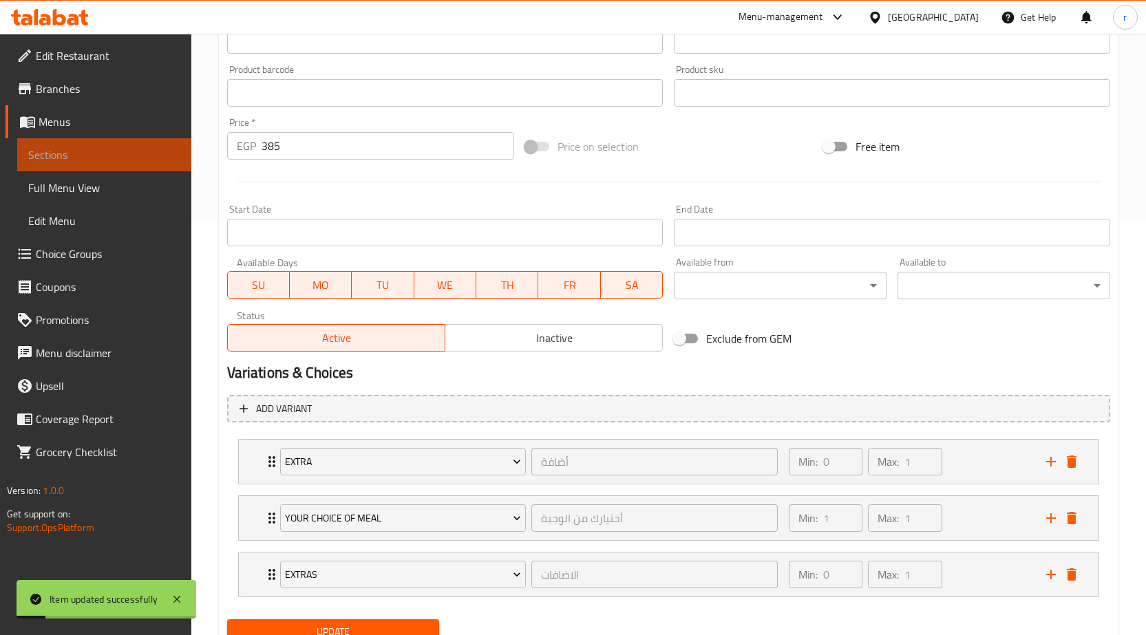
click at [74, 158] on span "Sections" at bounding box center [104, 155] width 152 height 17
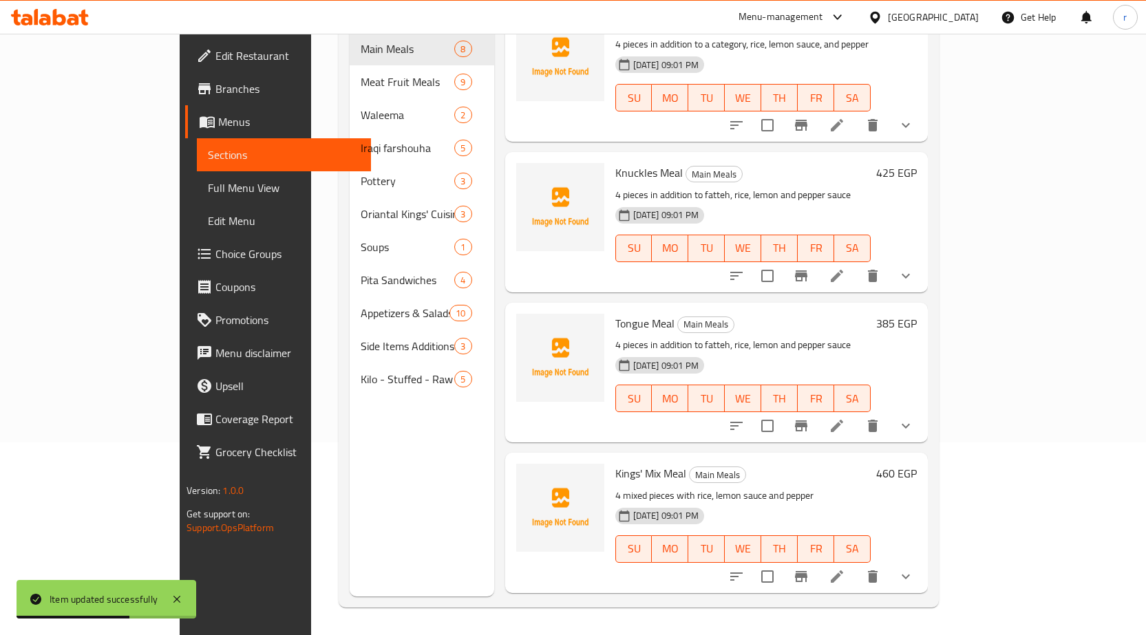
scroll to position [413, 0]
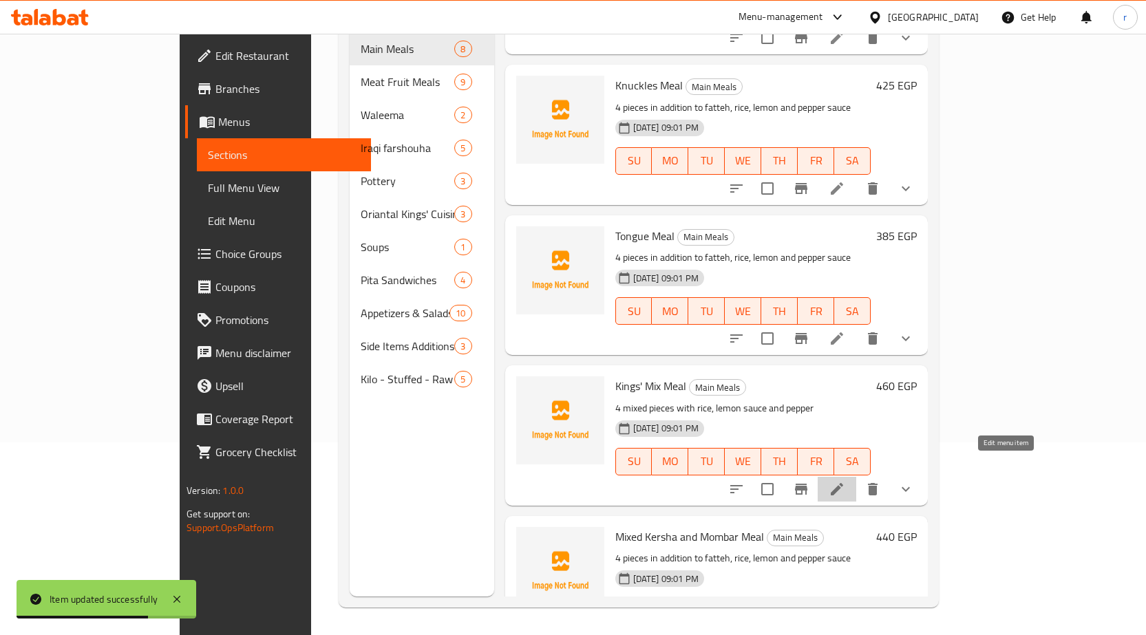
click at [845, 481] on icon at bounding box center [837, 489] width 17 height 17
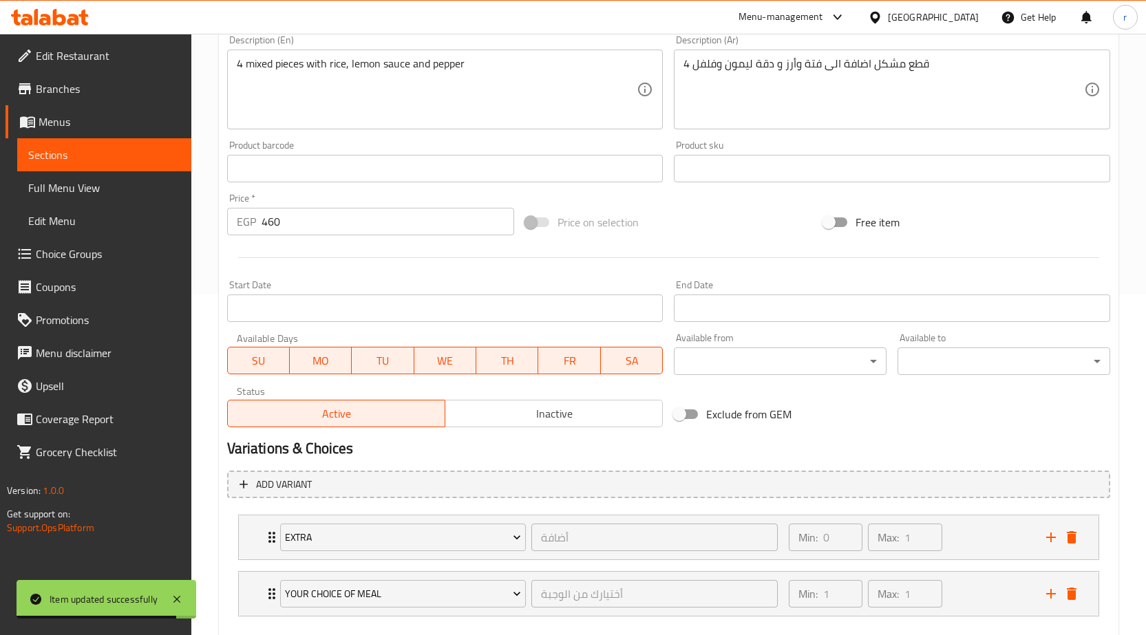
scroll to position [416, 0]
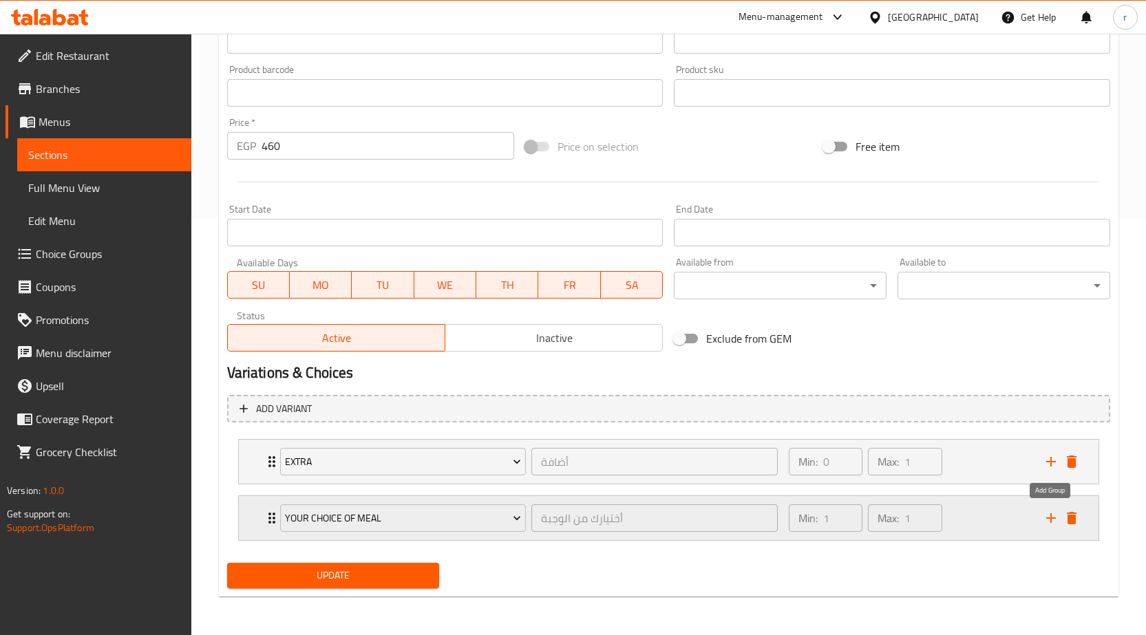
click at [1052, 515] on icon "add" at bounding box center [1051, 518] width 10 height 10
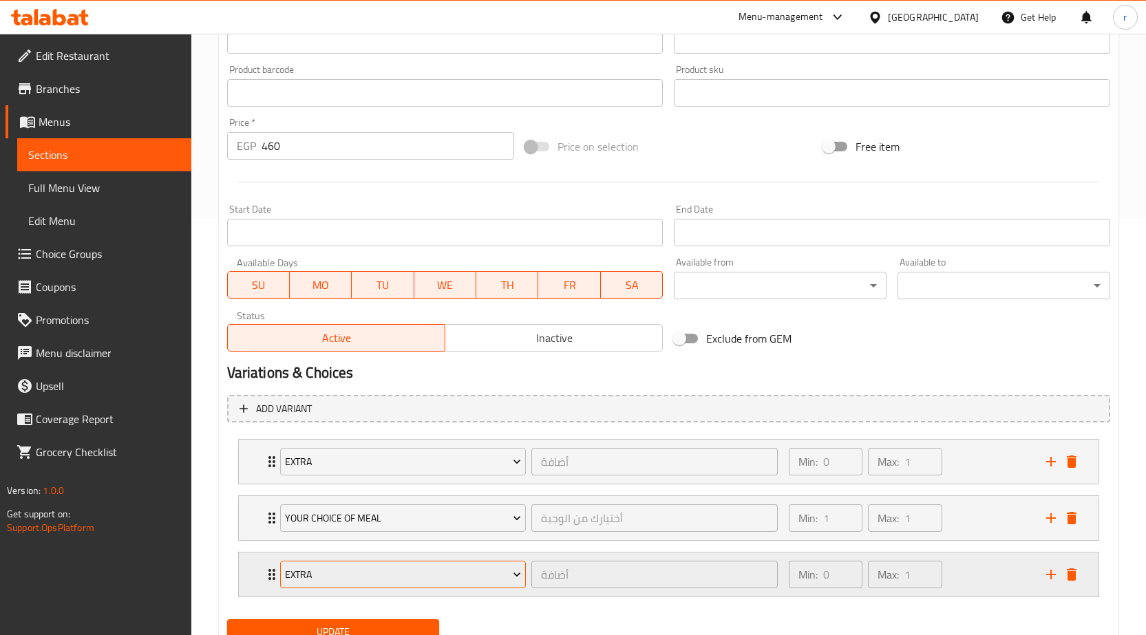
click at [390, 584] on button "Extra" at bounding box center [403, 575] width 246 height 28
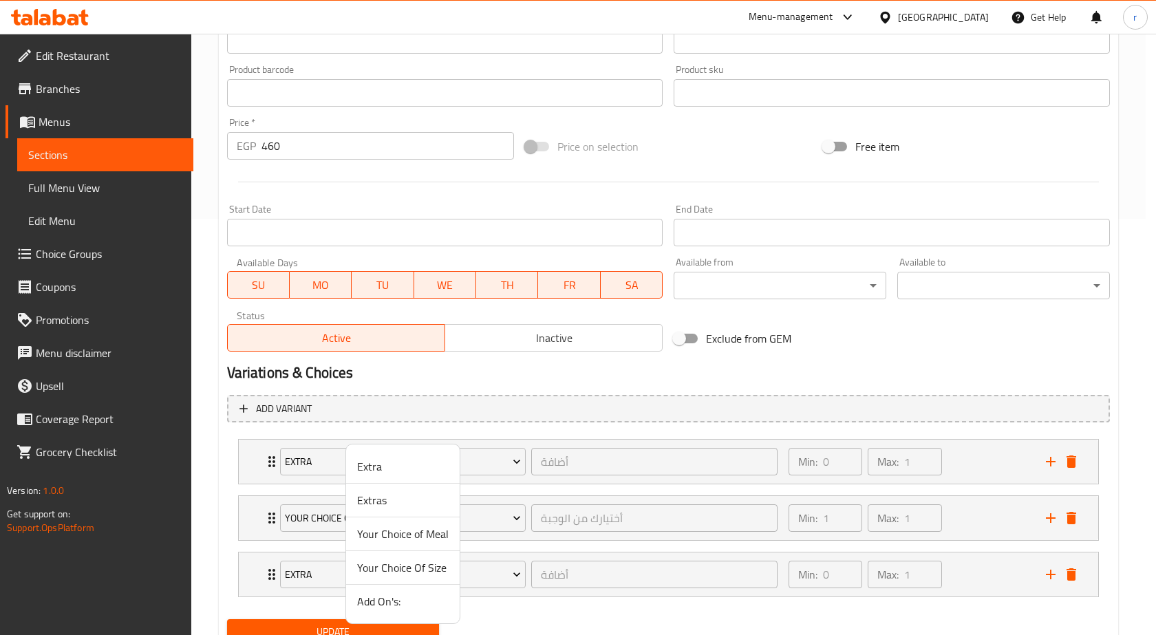
click at [368, 507] on span "Extras" at bounding box center [403, 500] width 92 height 17
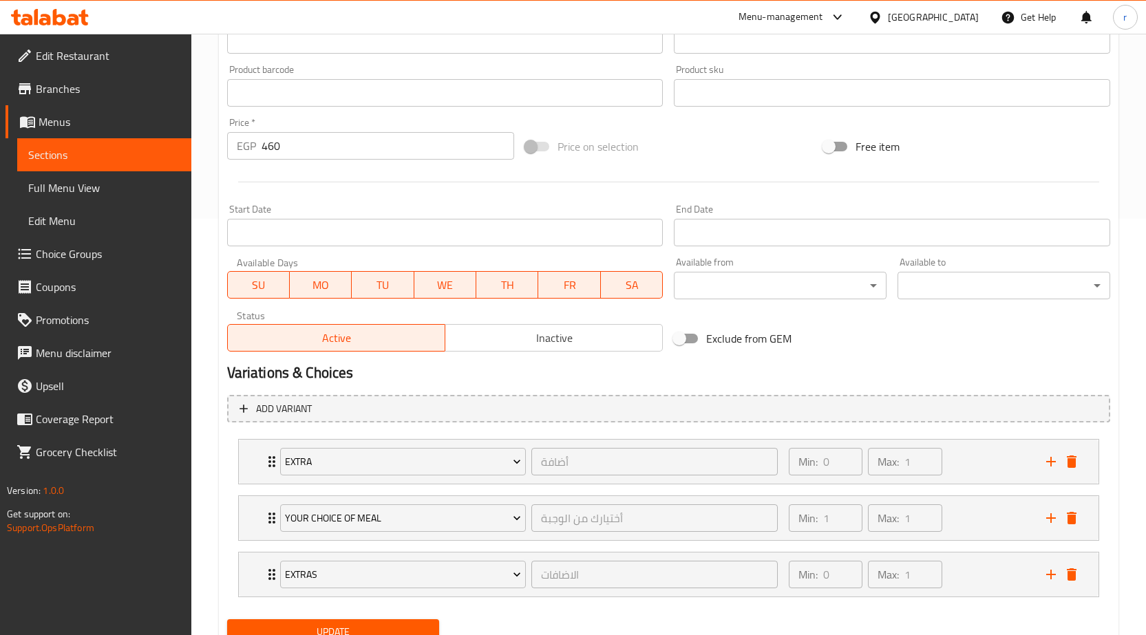
click at [390, 621] on button "Update" at bounding box center [333, 631] width 213 height 25
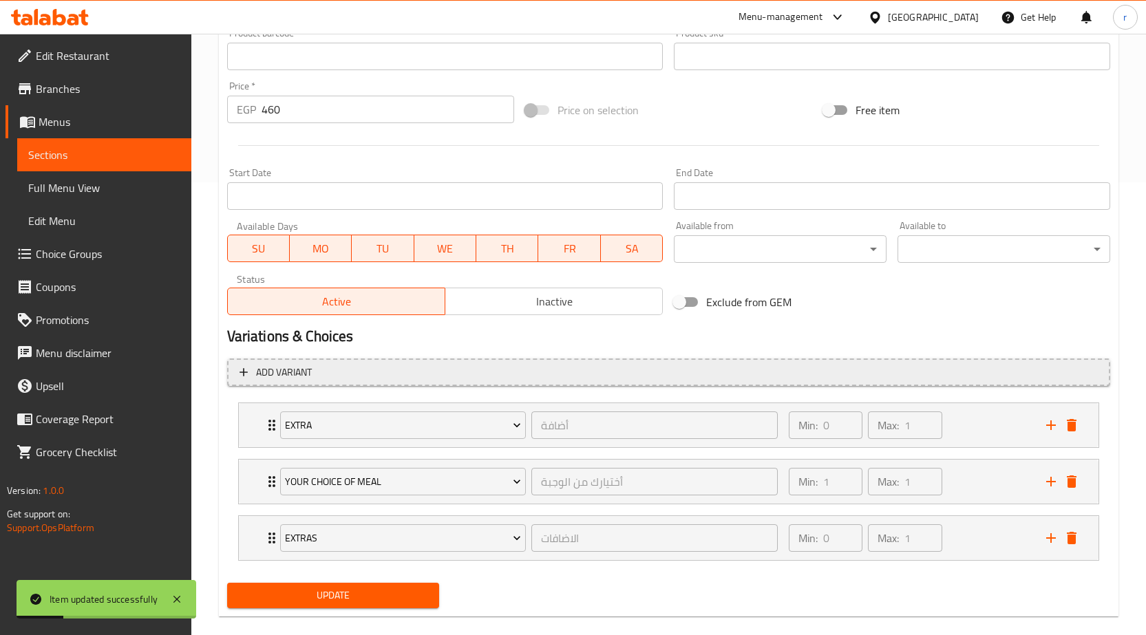
scroll to position [473, 0]
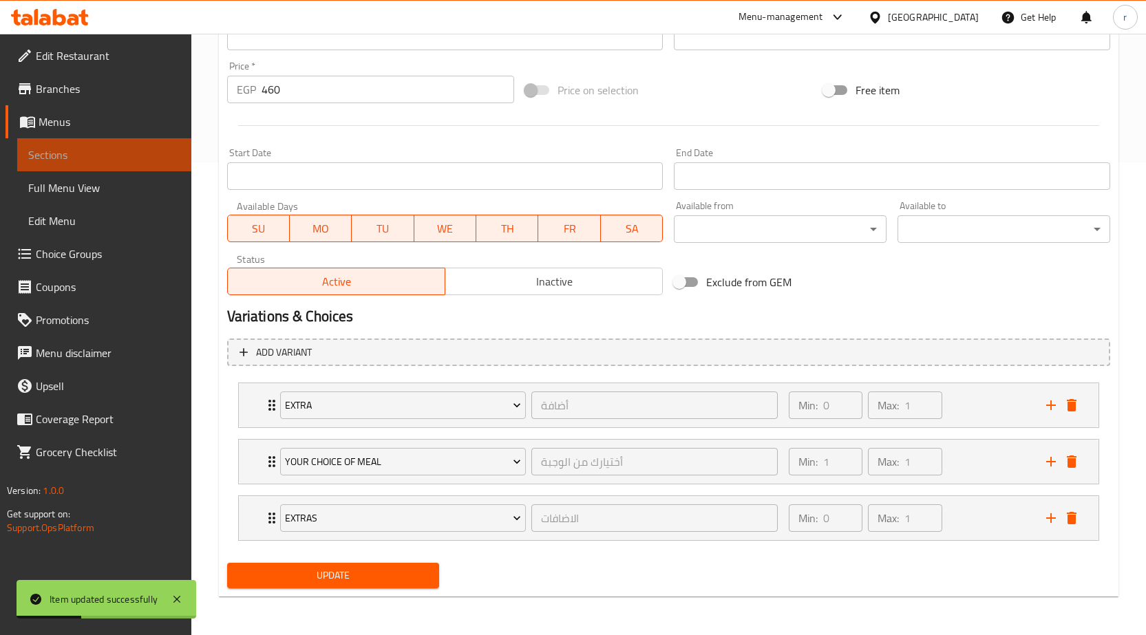
click at [128, 163] on link "Sections" at bounding box center [104, 154] width 174 height 33
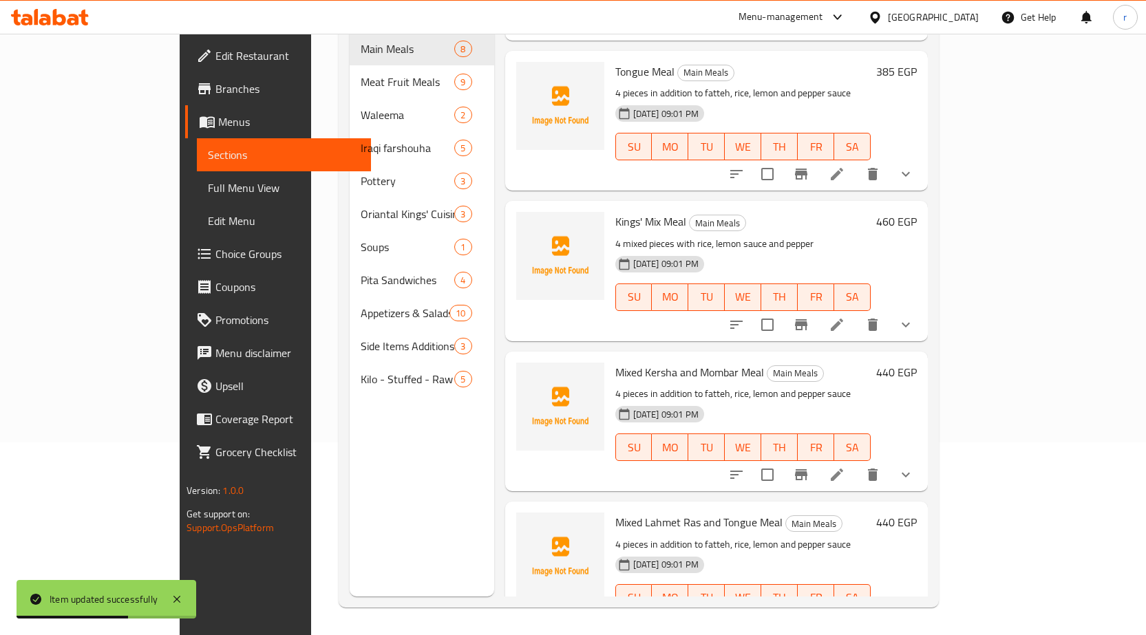
scroll to position [602, 0]
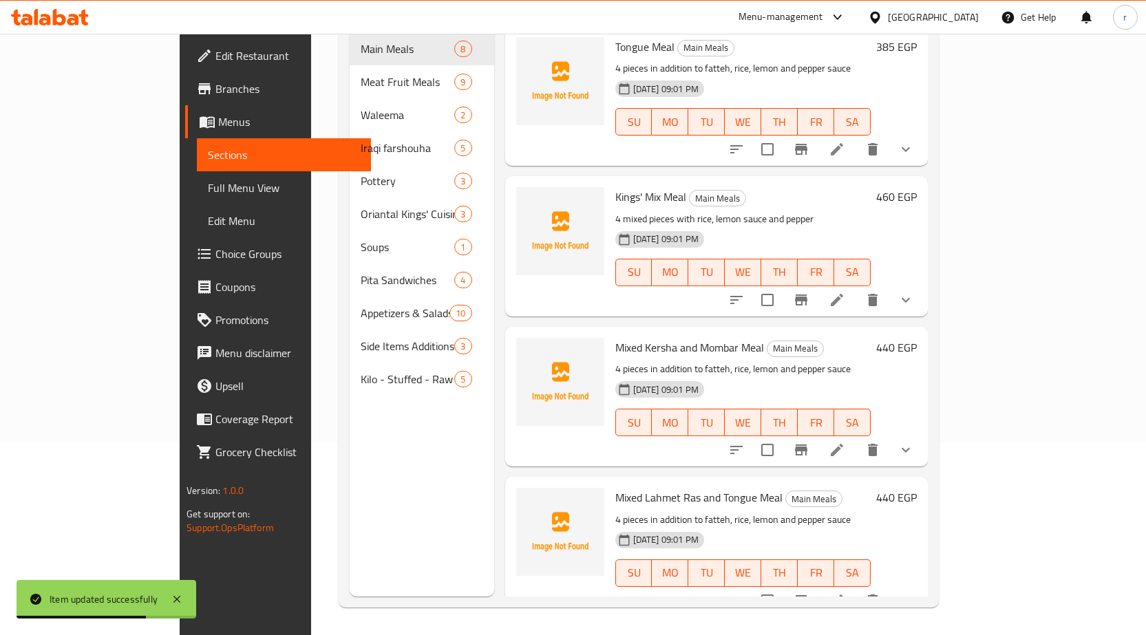
click at [845, 442] on icon at bounding box center [837, 450] width 17 height 17
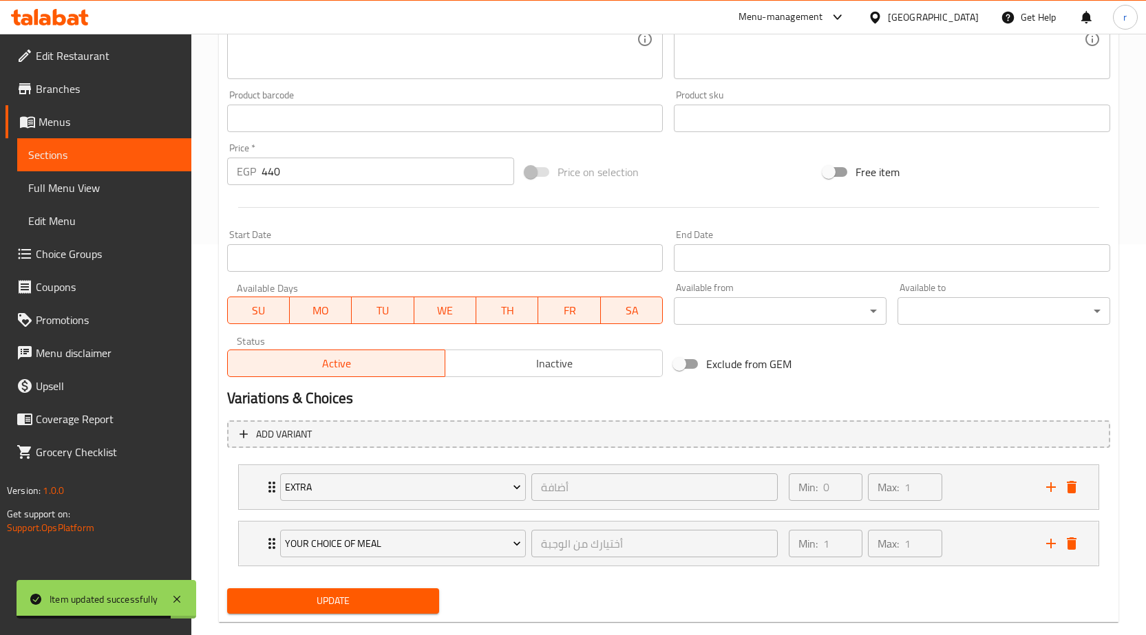
scroll to position [416, 0]
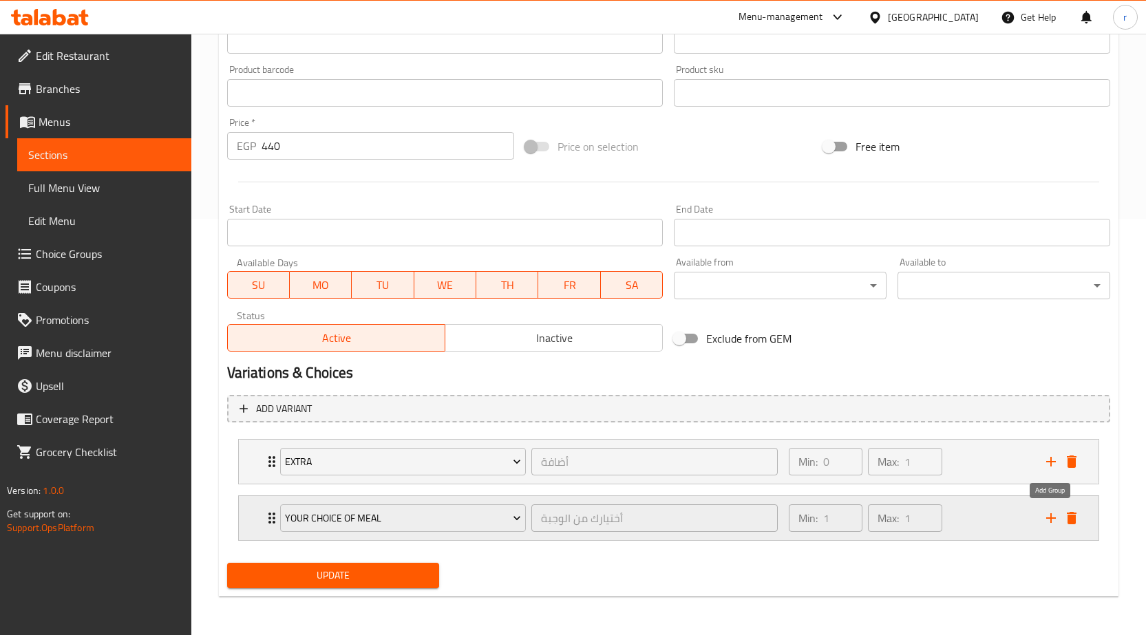
click at [1055, 509] on button "add" at bounding box center [1051, 518] width 21 height 21
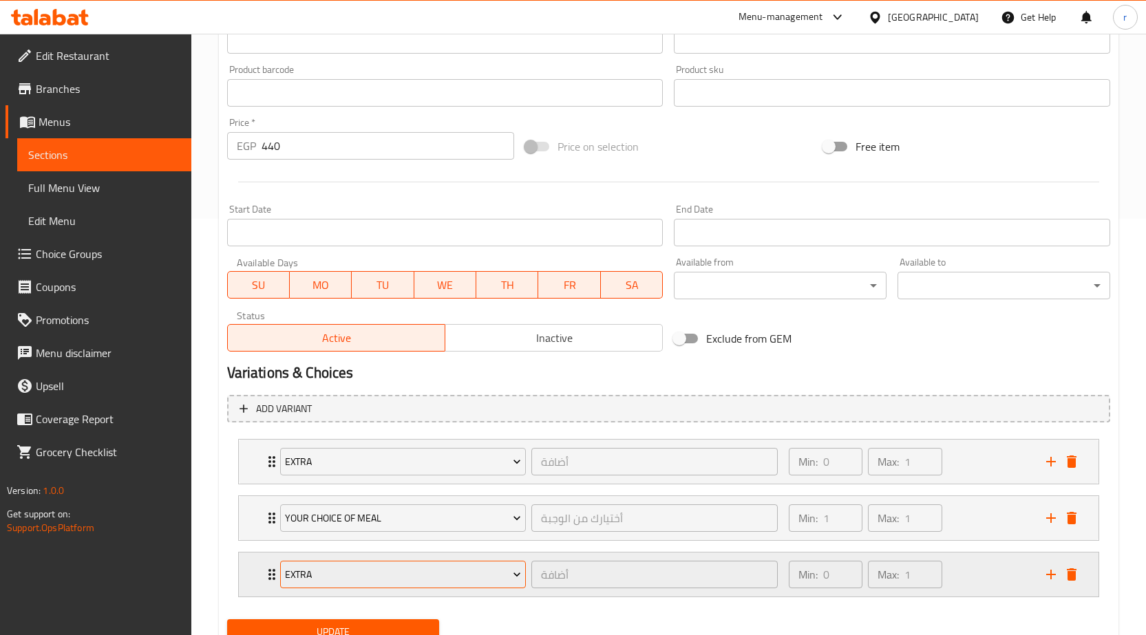
click at [353, 576] on span "Extra" at bounding box center [403, 574] width 236 height 17
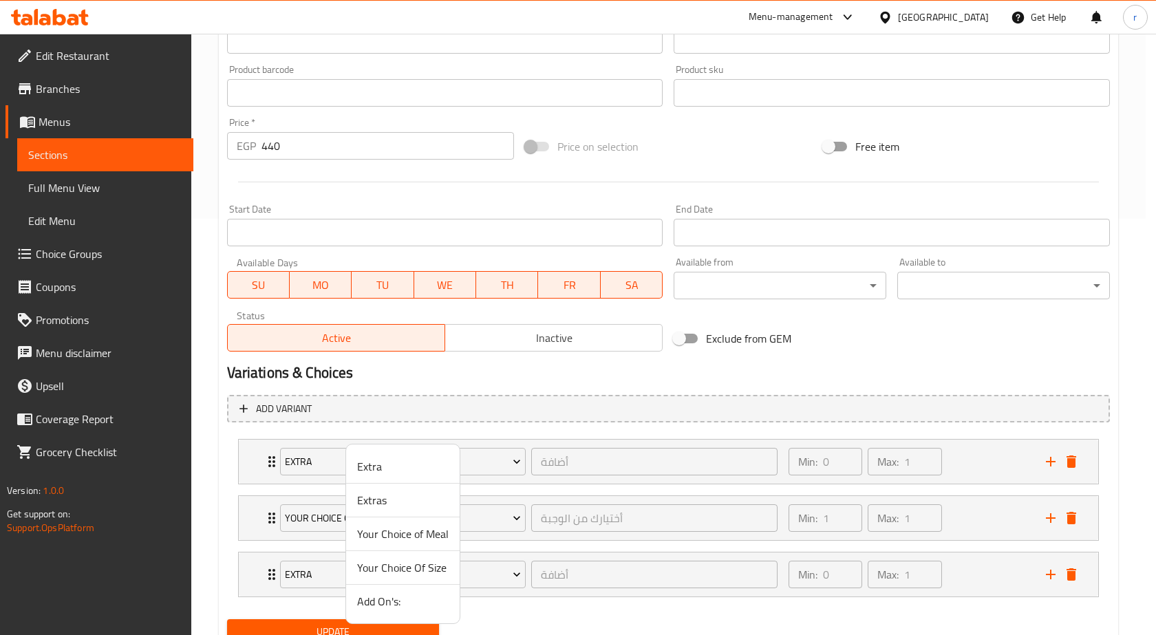
click at [395, 504] on span "Extras" at bounding box center [403, 500] width 92 height 17
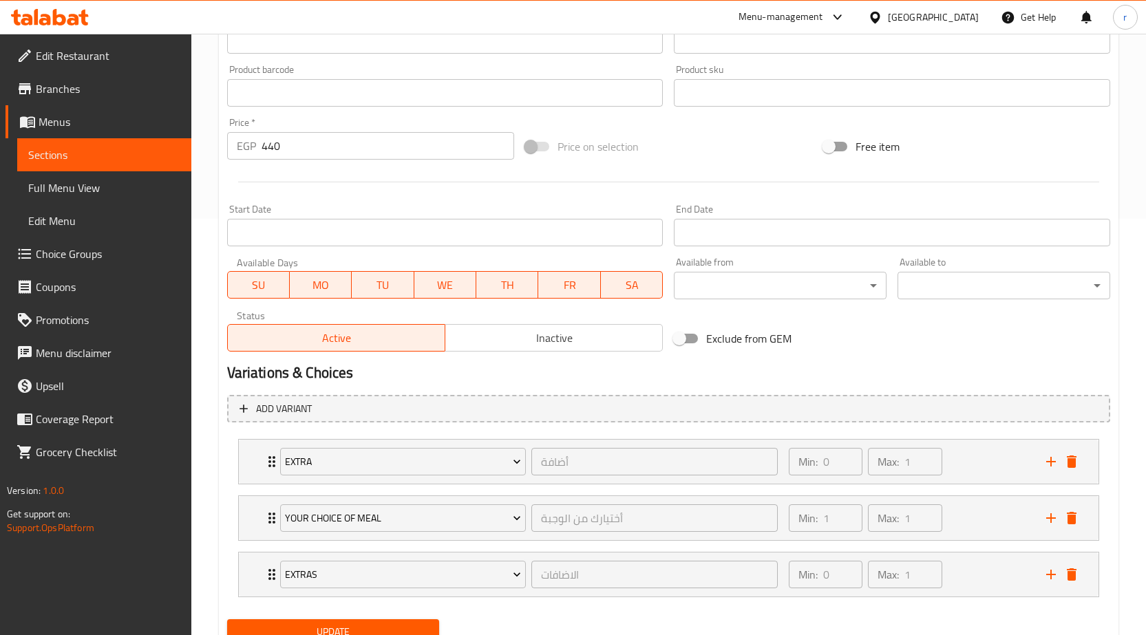
click at [381, 626] on span "Update" at bounding box center [333, 632] width 191 height 17
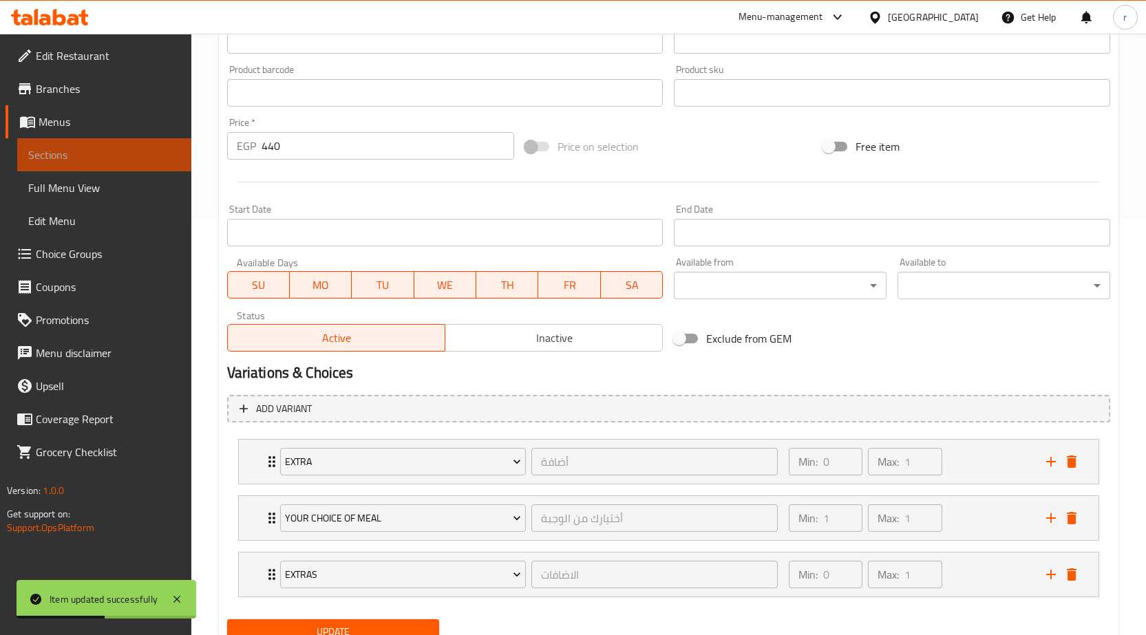
click at [165, 156] on span "Sections" at bounding box center [104, 155] width 152 height 17
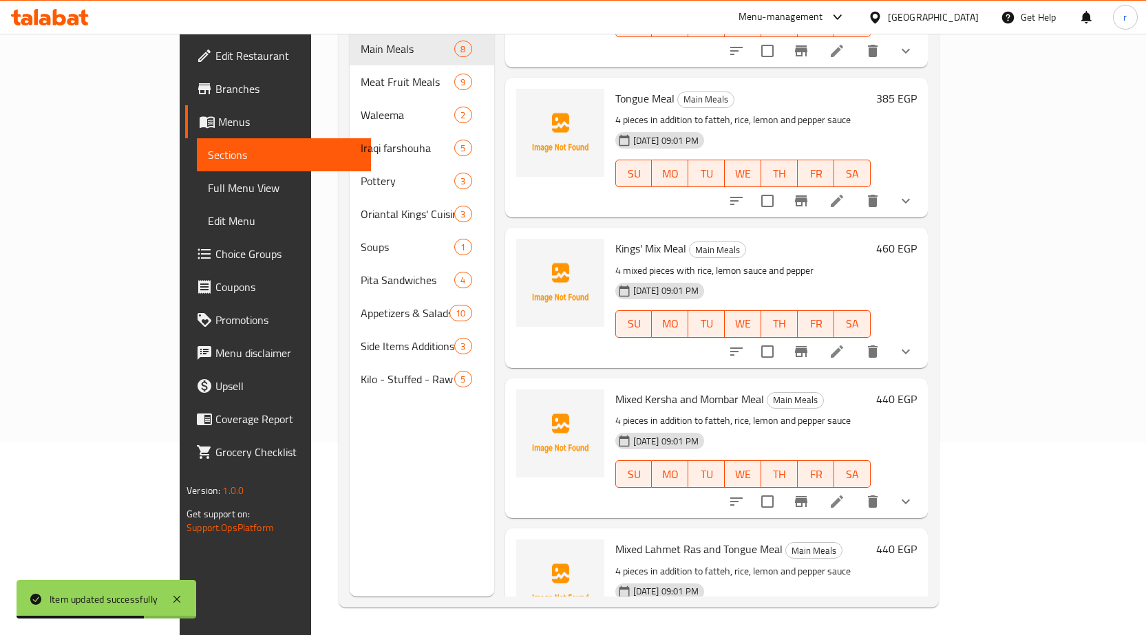
scroll to position [602, 0]
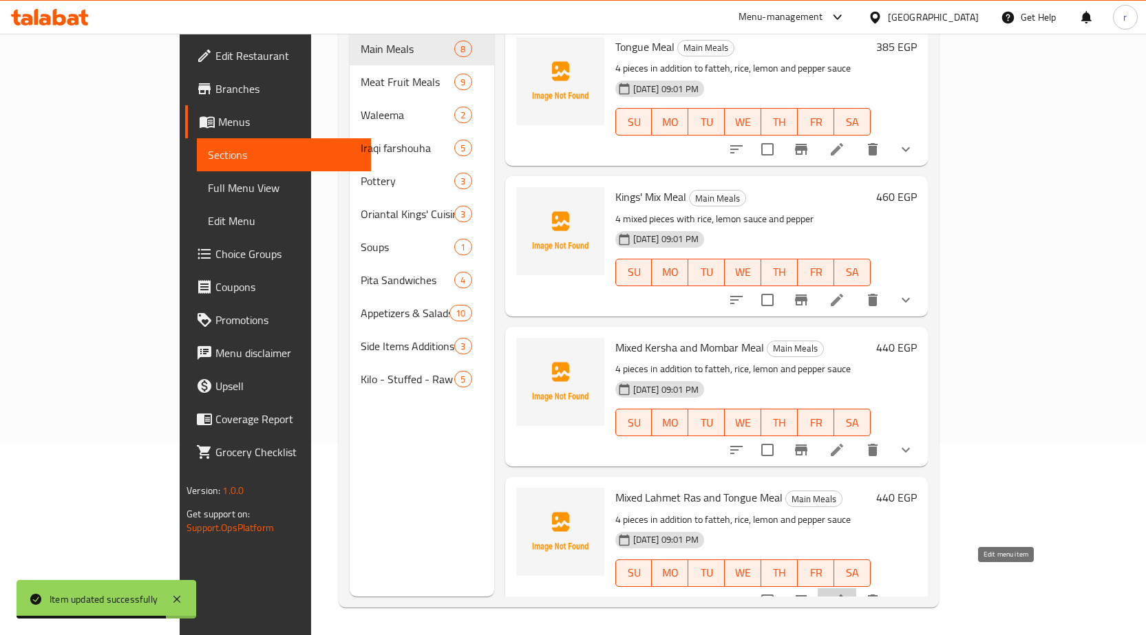
click at [845, 593] on icon at bounding box center [837, 601] width 17 height 17
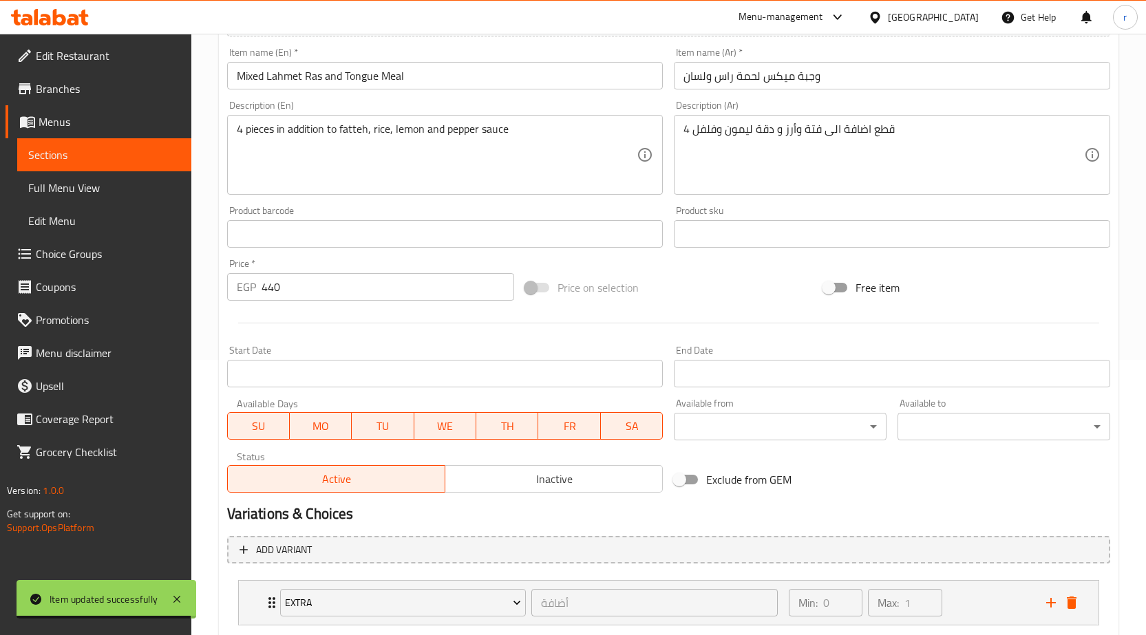
scroll to position [416, 0]
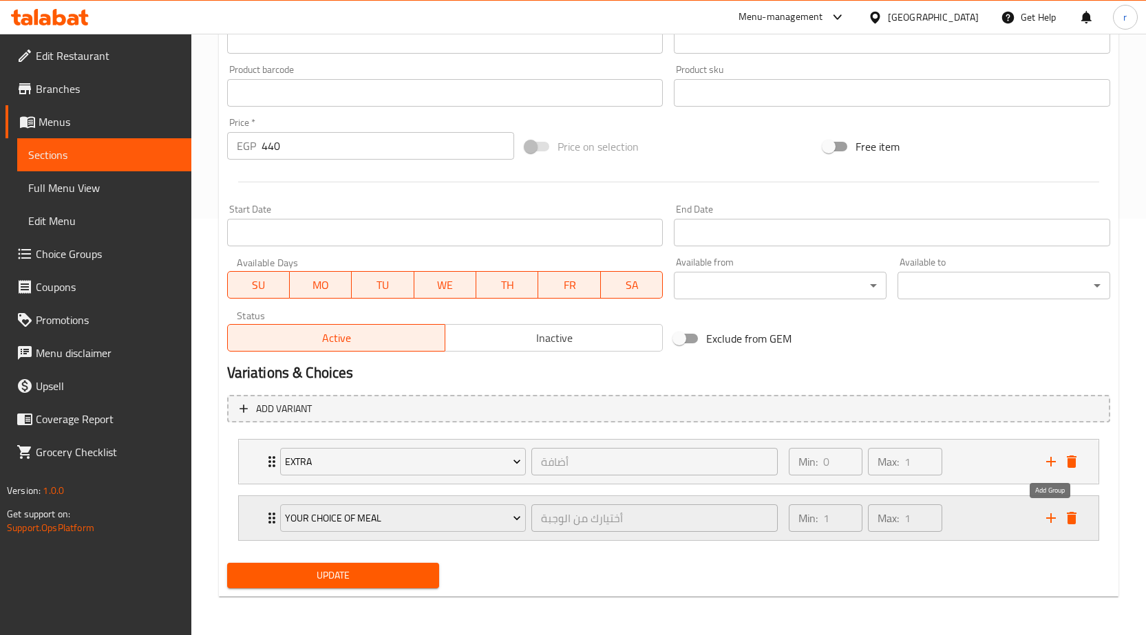
drag, startPoint x: 1053, startPoint y: 521, endPoint x: 908, endPoint y: 540, distance: 145.8
click at [1053, 520] on icon "add" at bounding box center [1051, 518] width 17 height 17
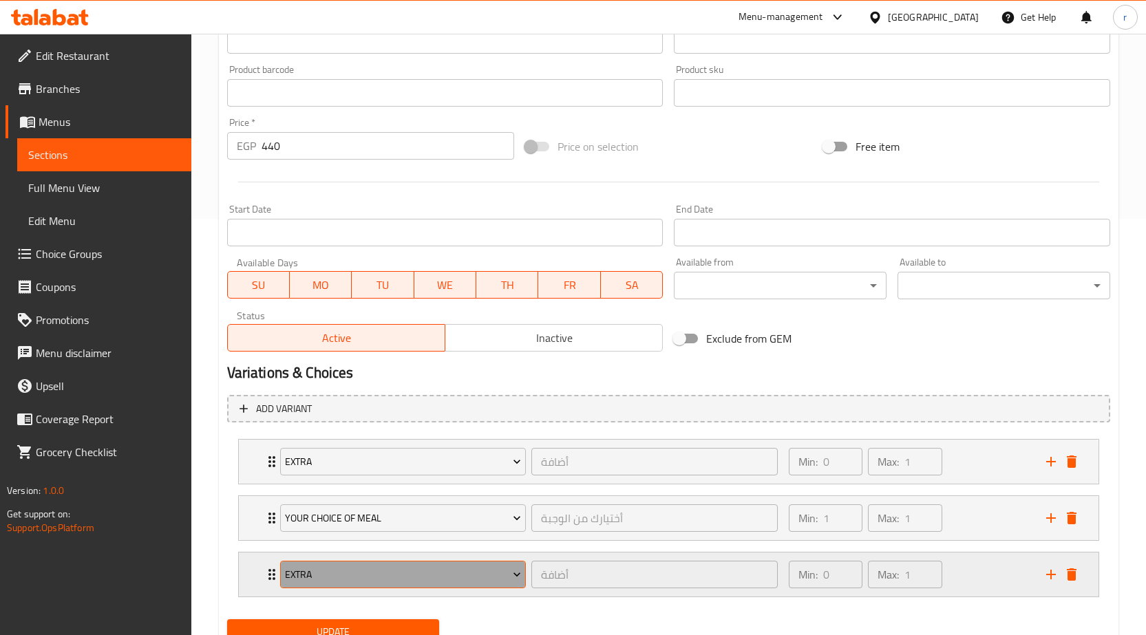
click at [324, 568] on span "Extra" at bounding box center [403, 574] width 236 height 17
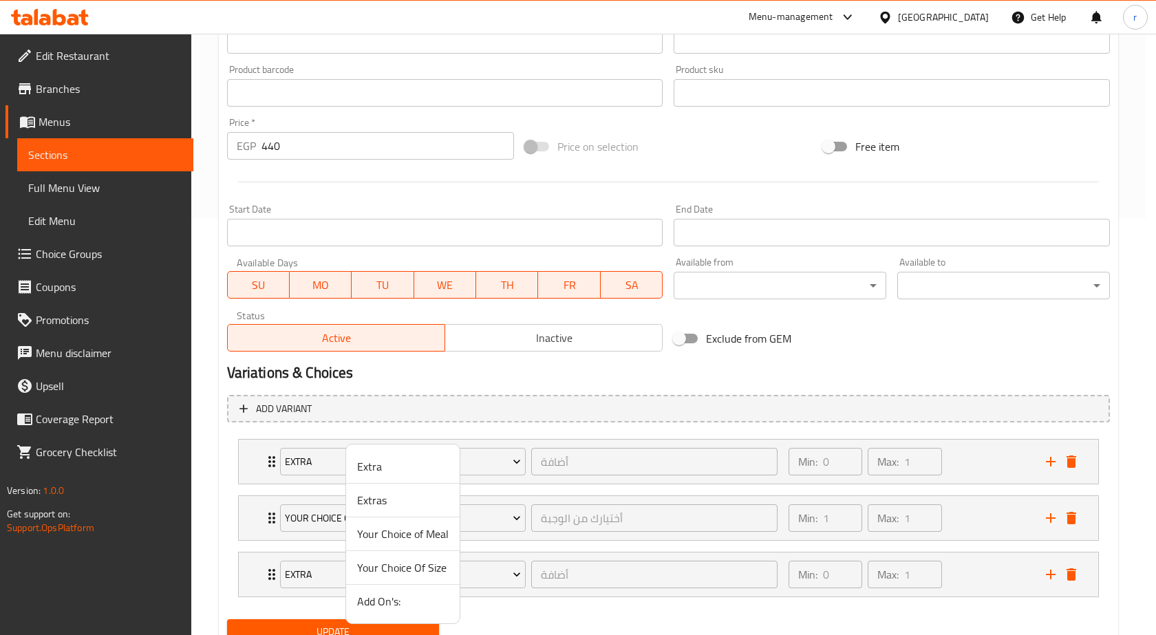
click at [364, 509] on span "Extras" at bounding box center [403, 500] width 92 height 17
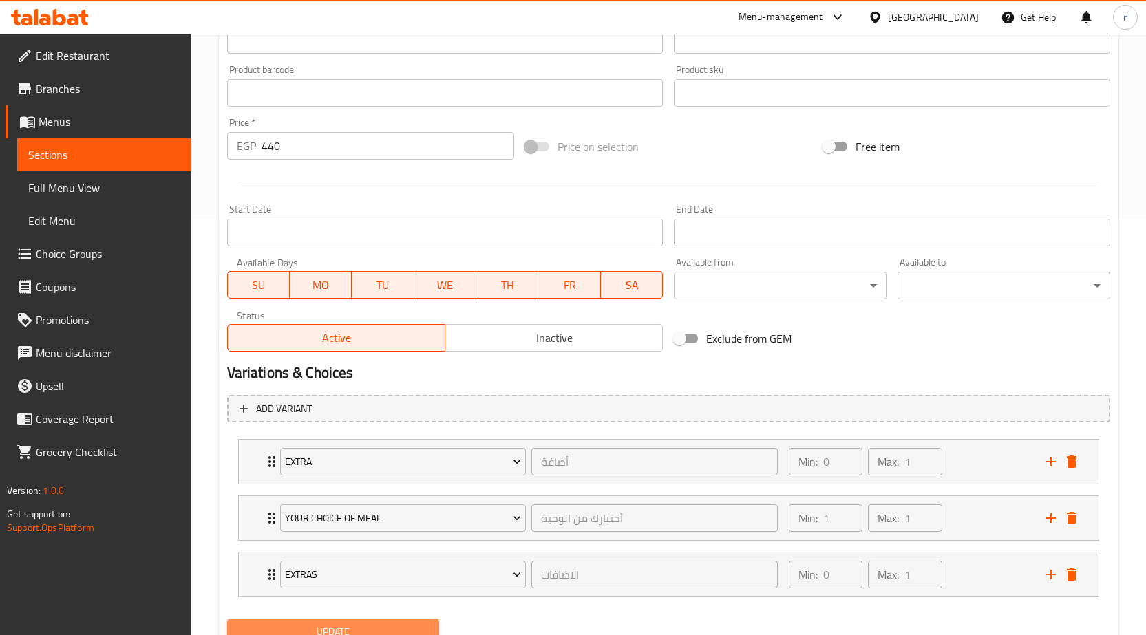
click at [356, 621] on button "Update" at bounding box center [333, 631] width 213 height 25
click at [105, 158] on span "Sections" at bounding box center [104, 155] width 152 height 17
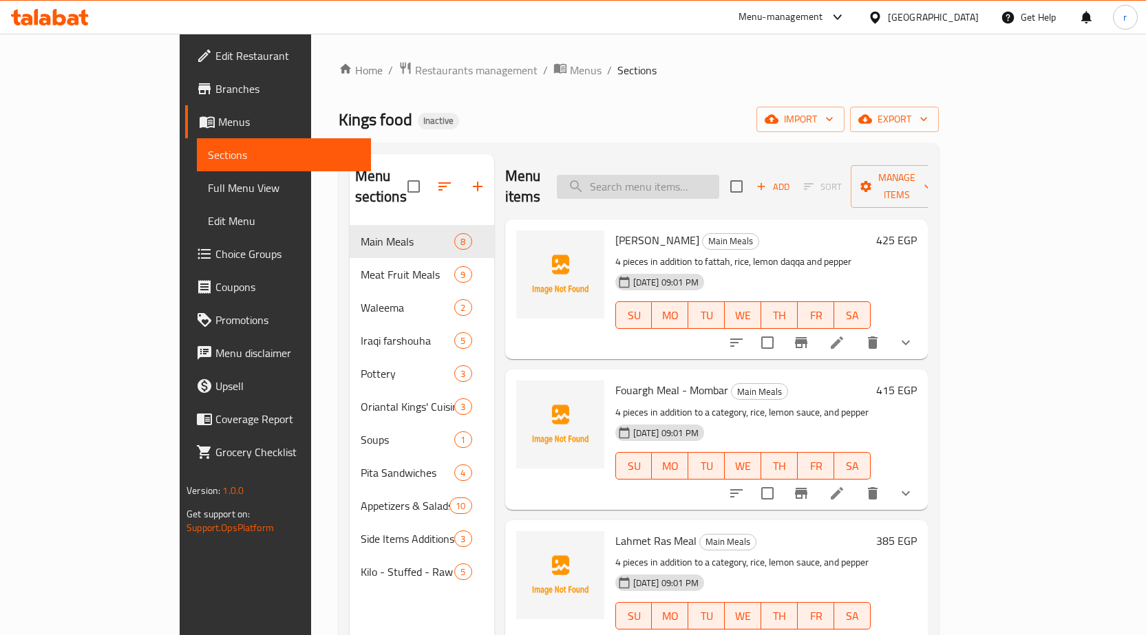
click at [719, 175] on input "search" at bounding box center [638, 187] width 162 height 24
paste input "Kids Meal"
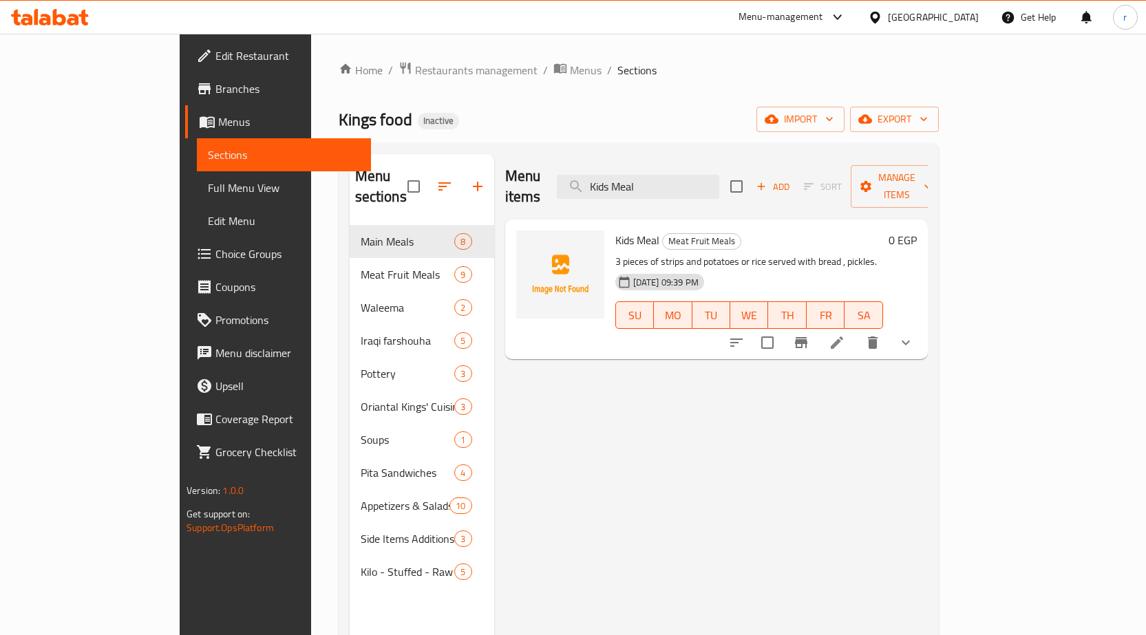
type input "Kids Meal"
click at [843, 337] on icon at bounding box center [837, 343] width 12 height 12
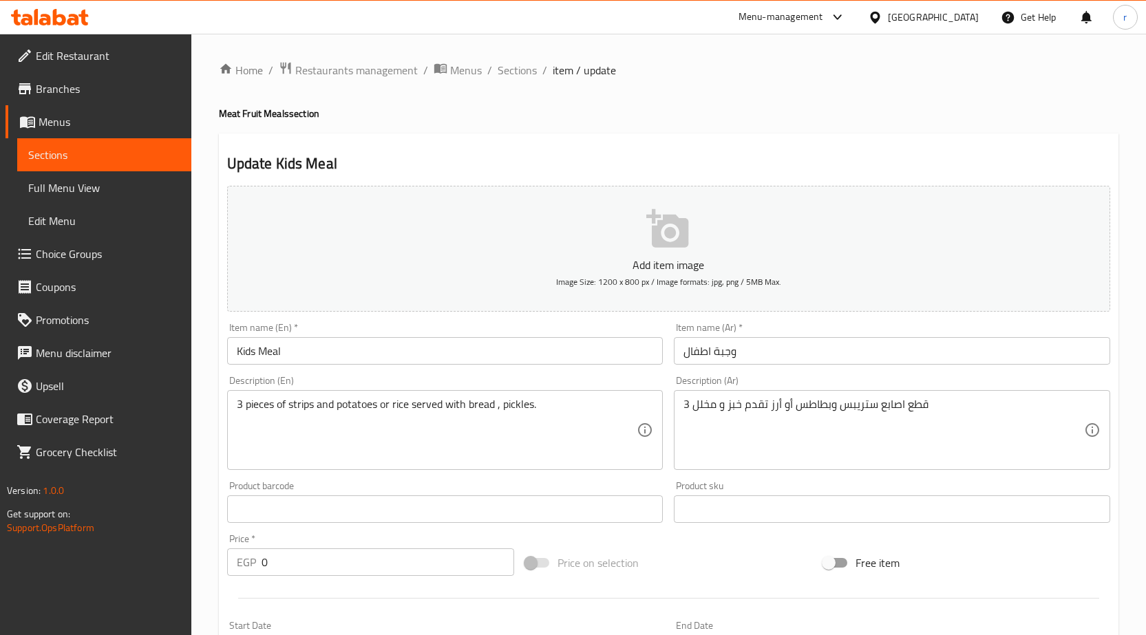
drag, startPoint x: 681, startPoint y: 410, endPoint x: 688, endPoint y: 413, distance: 7.4
click at [688, 413] on div "3 قطع اصابع ستريبس وبطاطس أو أرز تقدم خبز و مخلل Description (Ar)" at bounding box center [892, 430] width 436 height 80
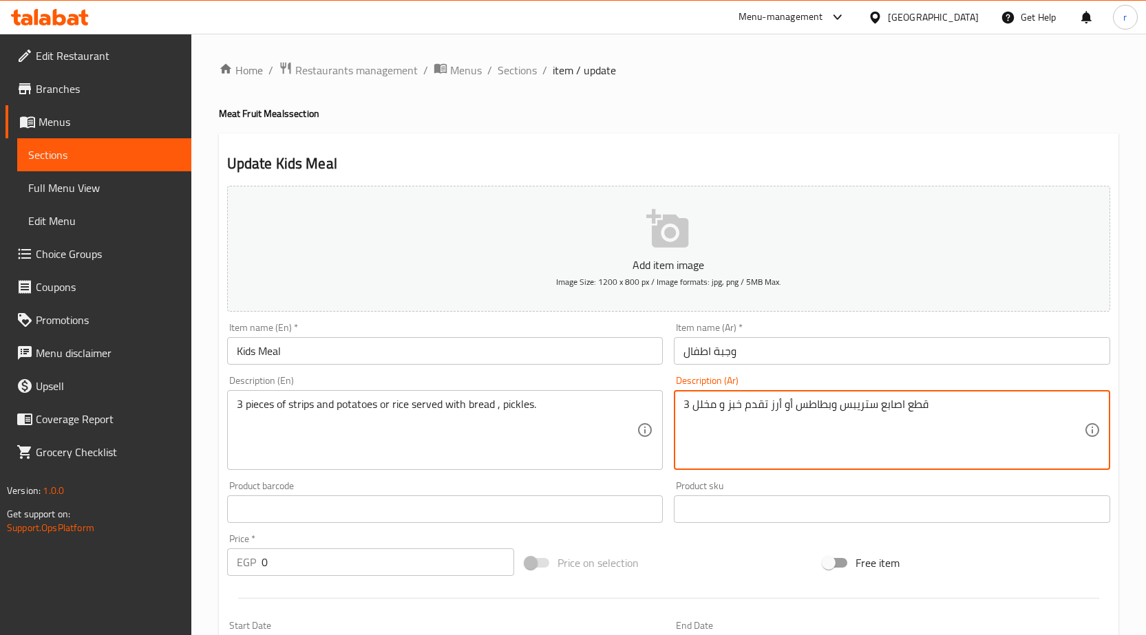
drag, startPoint x: 695, startPoint y: 405, endPoint x: 768, endPoint y: 423, distance: 75.1
click at [768, 423] on textarea "3 قطع اصابع ستريبس وبطاطس أو أرز تقدم خبز و مخلل" at bounding box center [883, 430] width 401 height 65
type textarea "3 قطع اصابع ستريبس وبطاطس أو أرز"
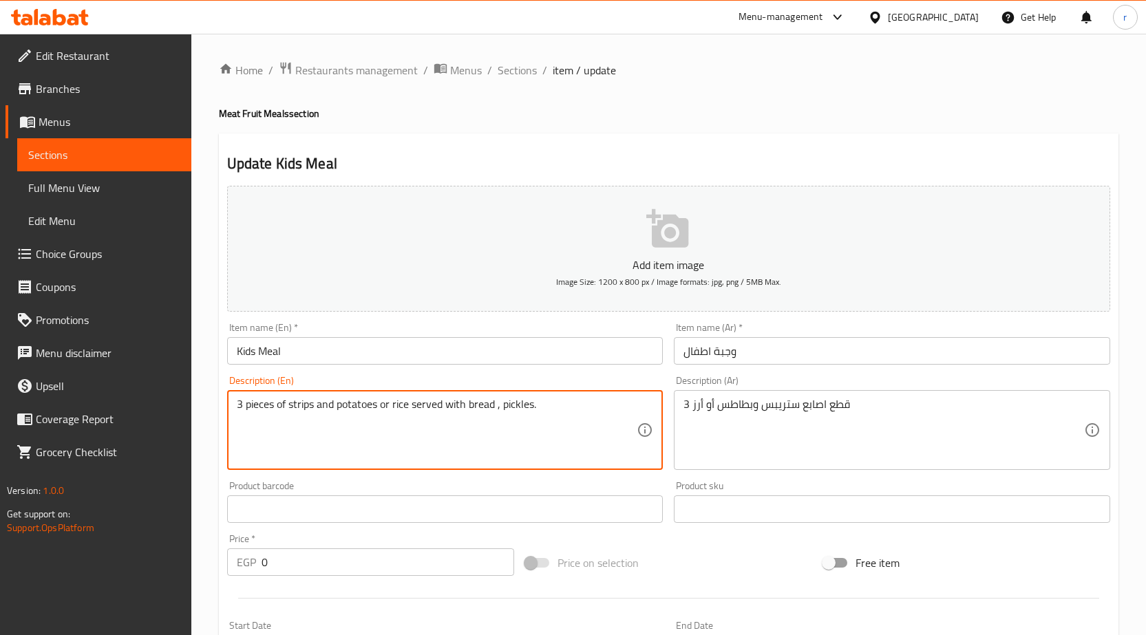
drag, startPoint x: 539, startPoint y: 411, endPoint x: 411, endPoint y: 407, distance: 128.1
click at [388, 406] on textarea "3 pieces of strips and potatoes or rice" at bounding box center [437, 430] width 401 height 65
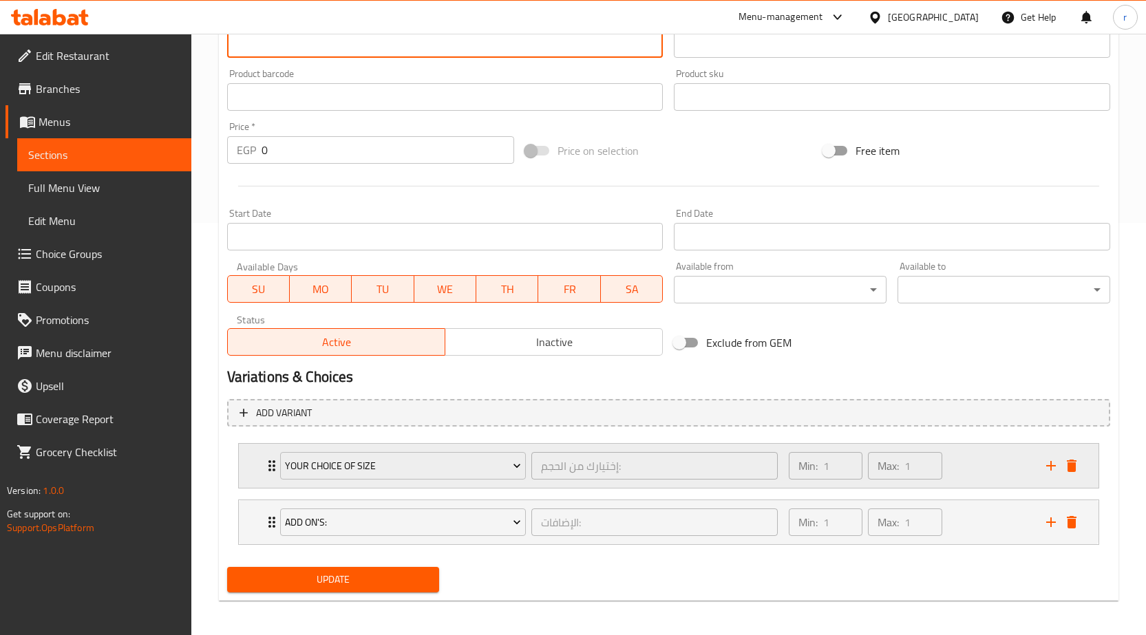
scroll to position [416, 0]
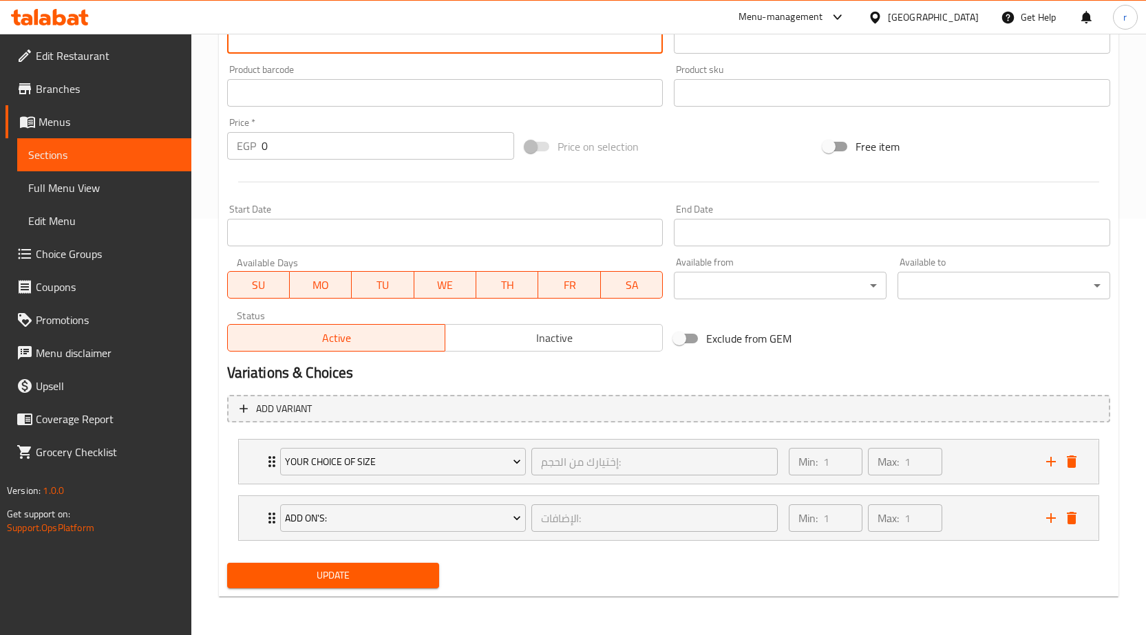
type textarea "3 pieces of strips and potatoes or rice"
click at [370, 578] on span "Update" at bounding box center [333, 575] width 191 height 17
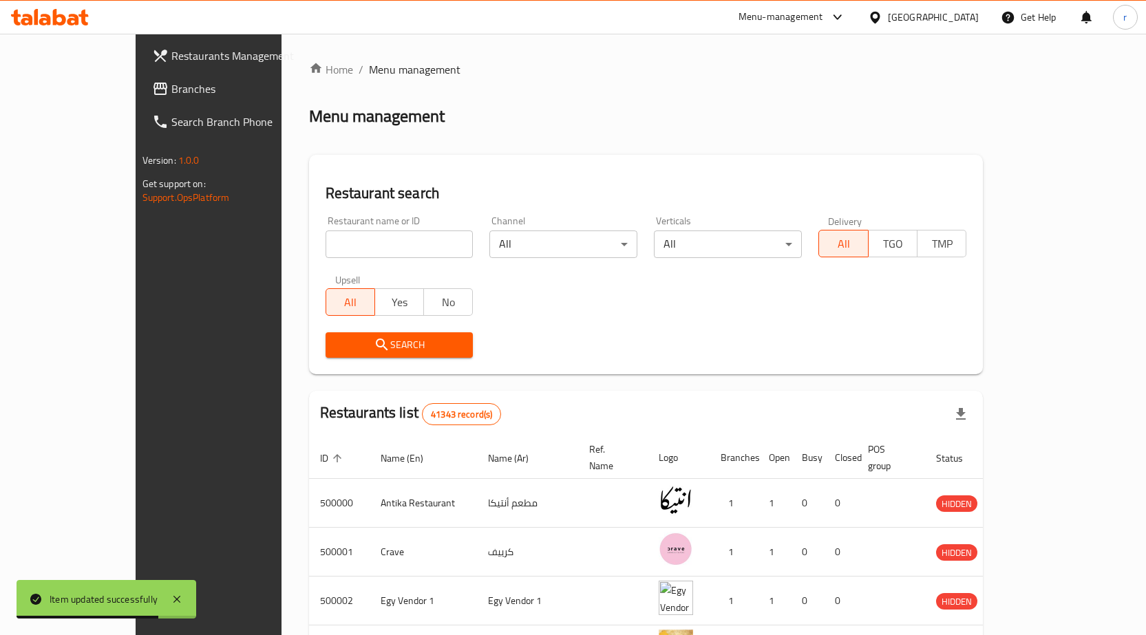
click at [171, 96] on span "Branches" at bounding box center [243, 89] width 145 height 17
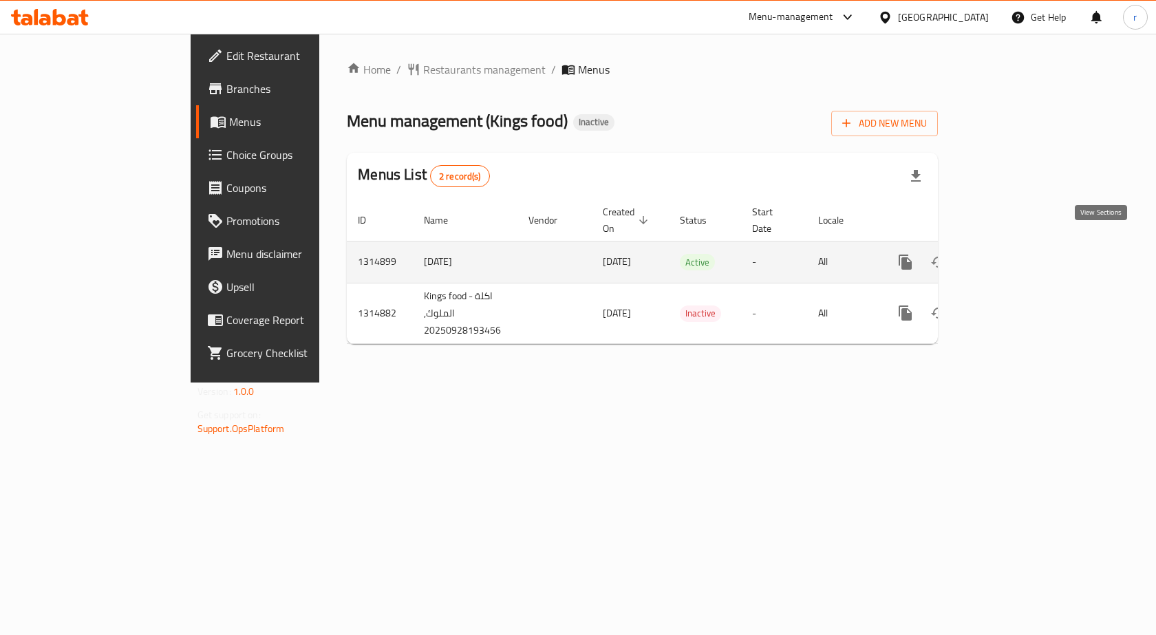
click at [1021, 256] on link "enhanced table" at bounding box center [1004, 262] width 33 height 33
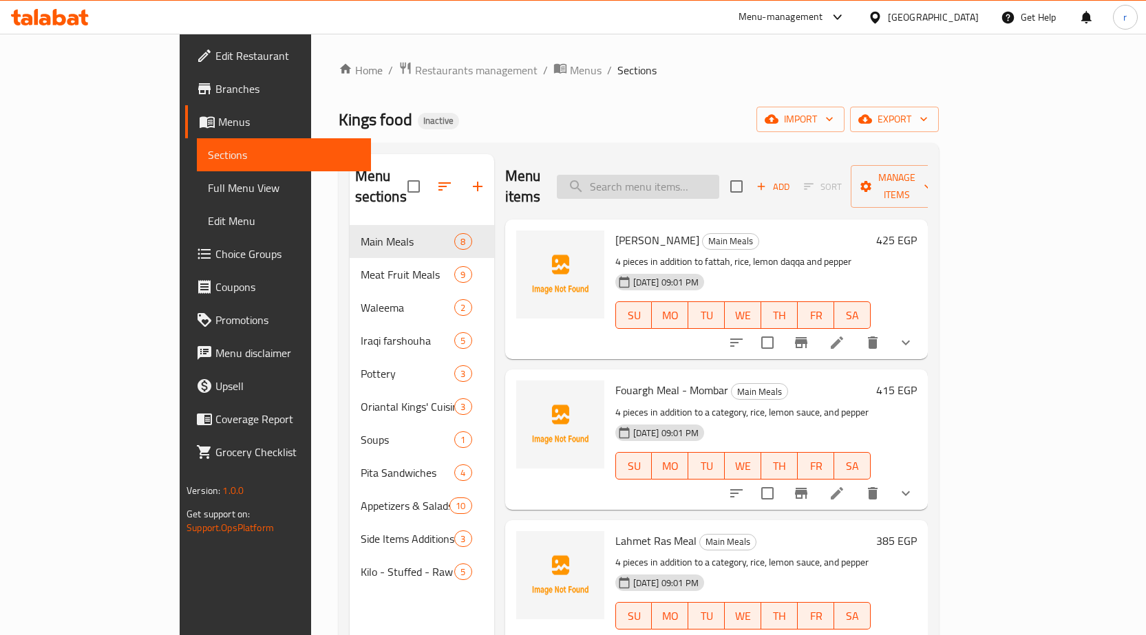
click at [693, 178] on input "search" at bounding box center [638, 187] width 162 height 24
paste input "Feast of Kings"
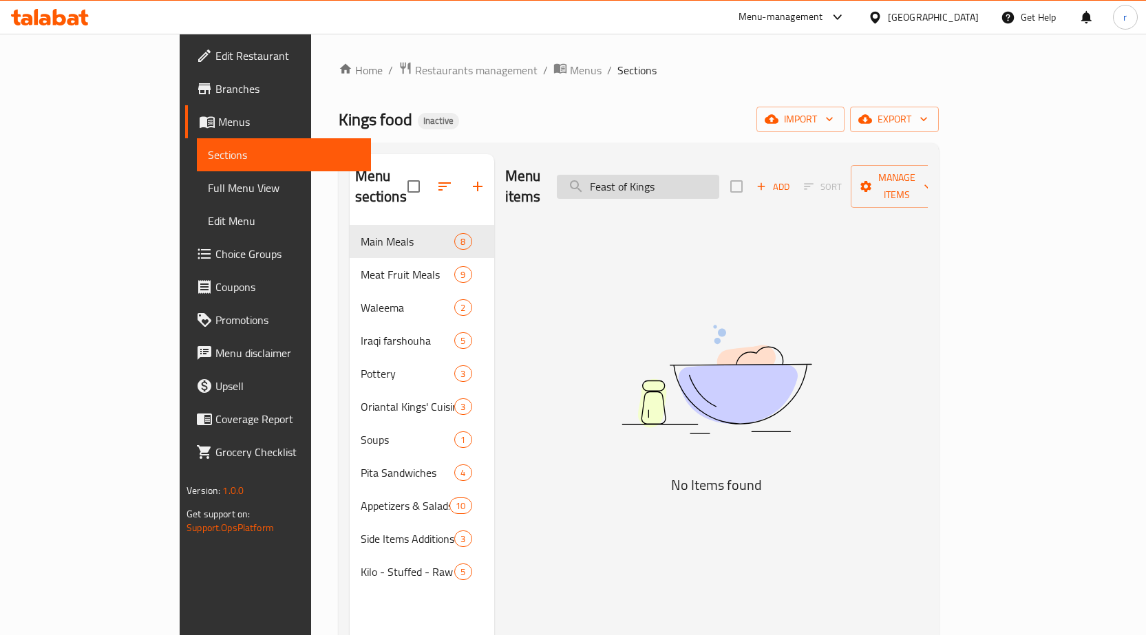
click at [692, 176] on input "Feast of Kings" at bounding box center [638, 187] width 162 height 24
paste input "for the Tough Ones"
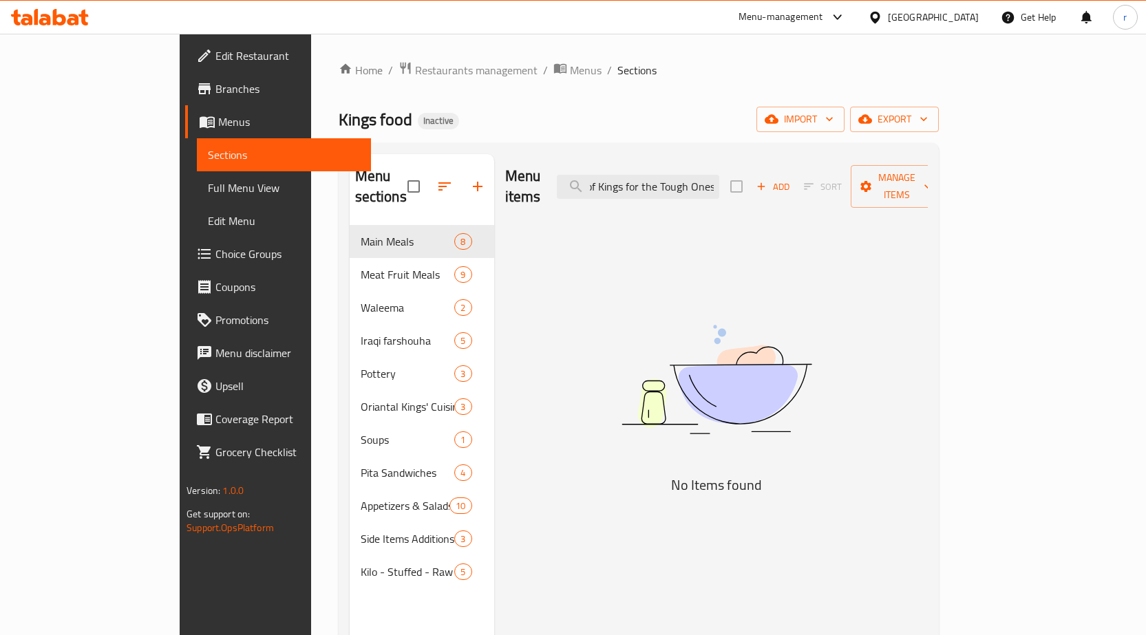
type input "Feast of Kings for the Tough Ones"
click at [657, 180] on input "Feast of Kings for the Tough Ones" at bounding box center [638, 187] width 162 height 24
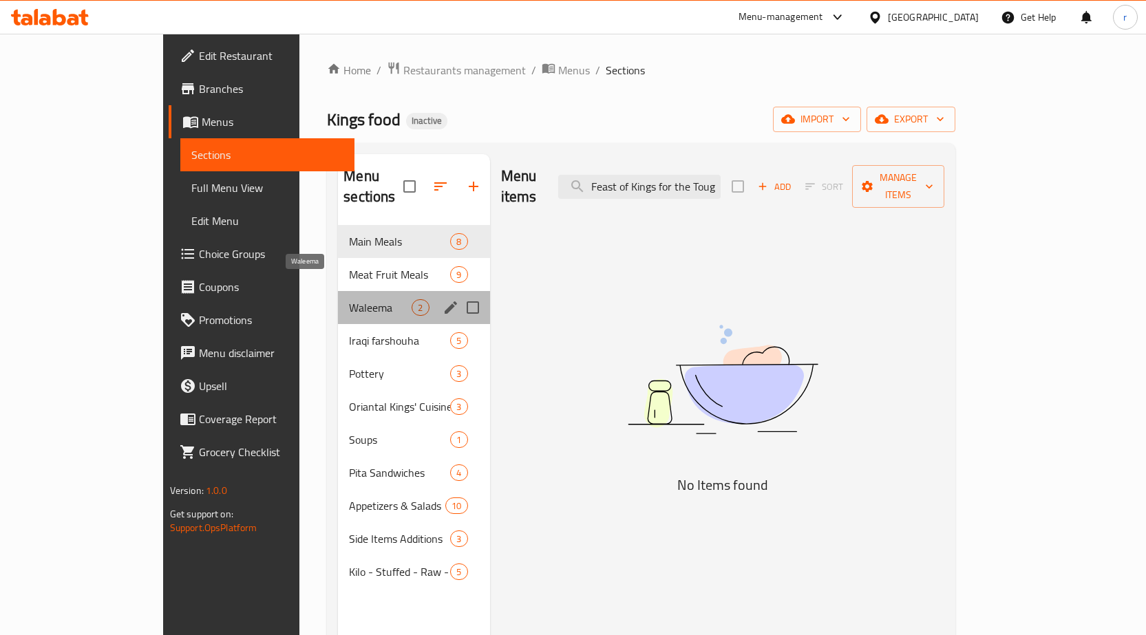
click at [349, 299] on span "Waleema" at bounding box center [380, 307] width 63 height 17
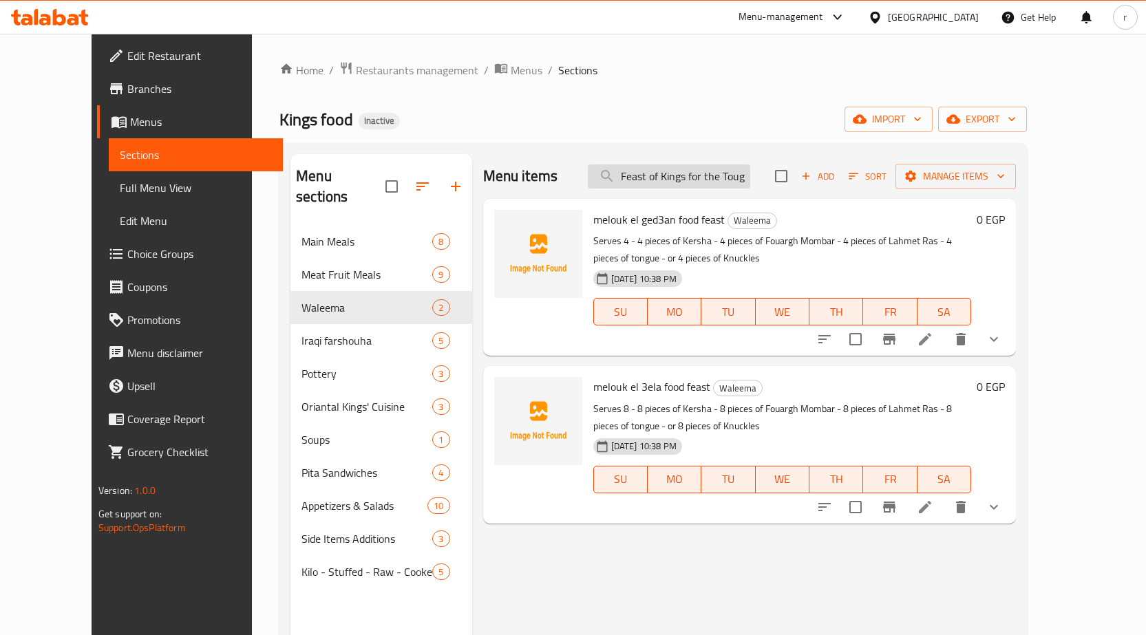
click at [750, 184] on input "Feast of Kings for the Tough Ones" at bounding box center [669, 176] width 162 height 24
click at [944, 333] on li at bounding box center [925, 339] width 39 height 25
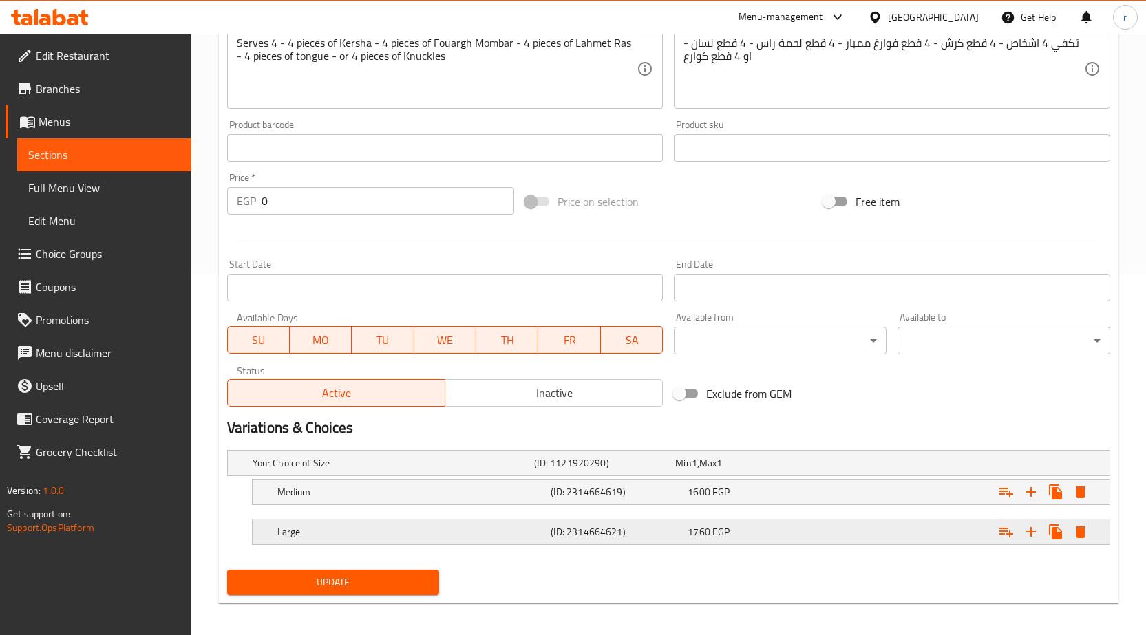
scroll to position [368, 0]
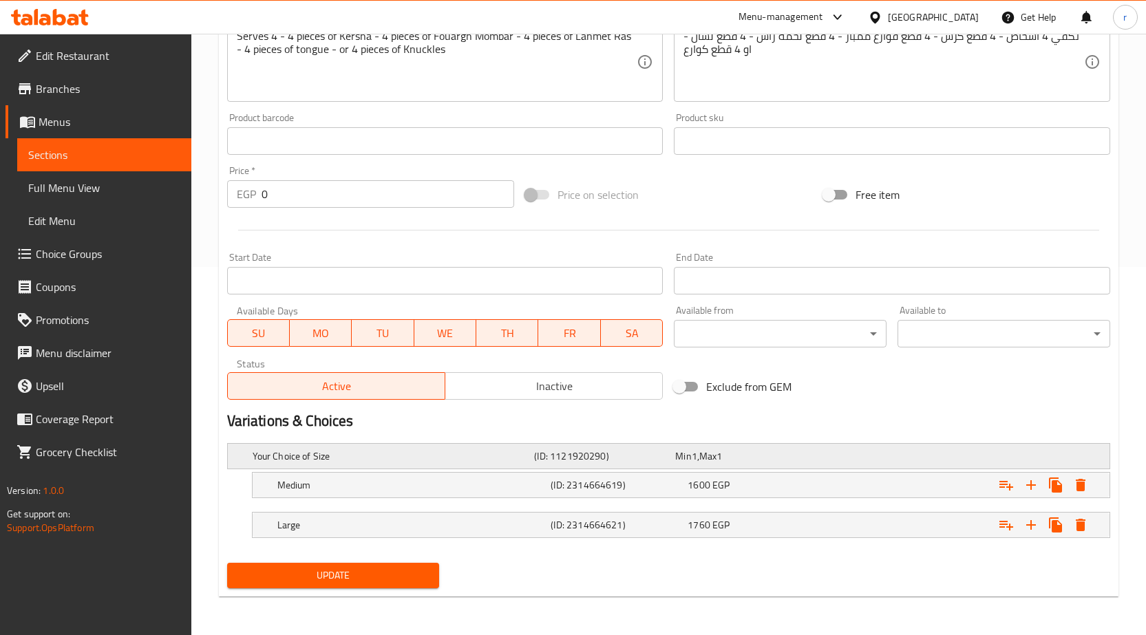
click at [617, 455] on h5 "(ID: 1121920290)" at bounding box center [602, 456] width 136 height 14
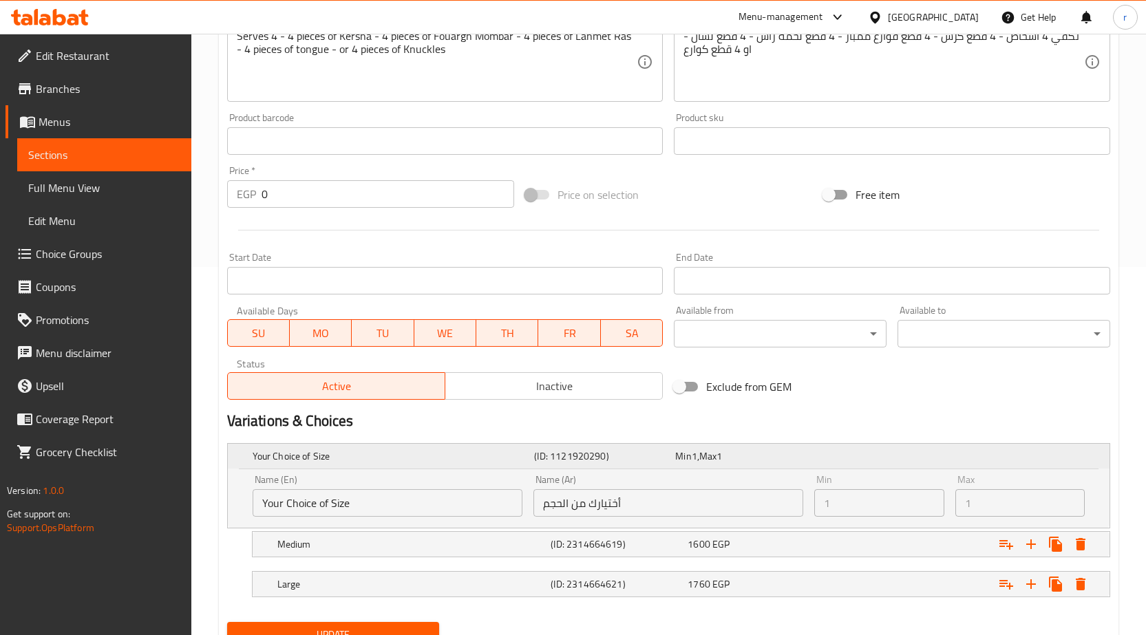
click at [617, 455] on h5 "(ID: 1121920290)" at bounding box center [602, 456] width 136 height 14
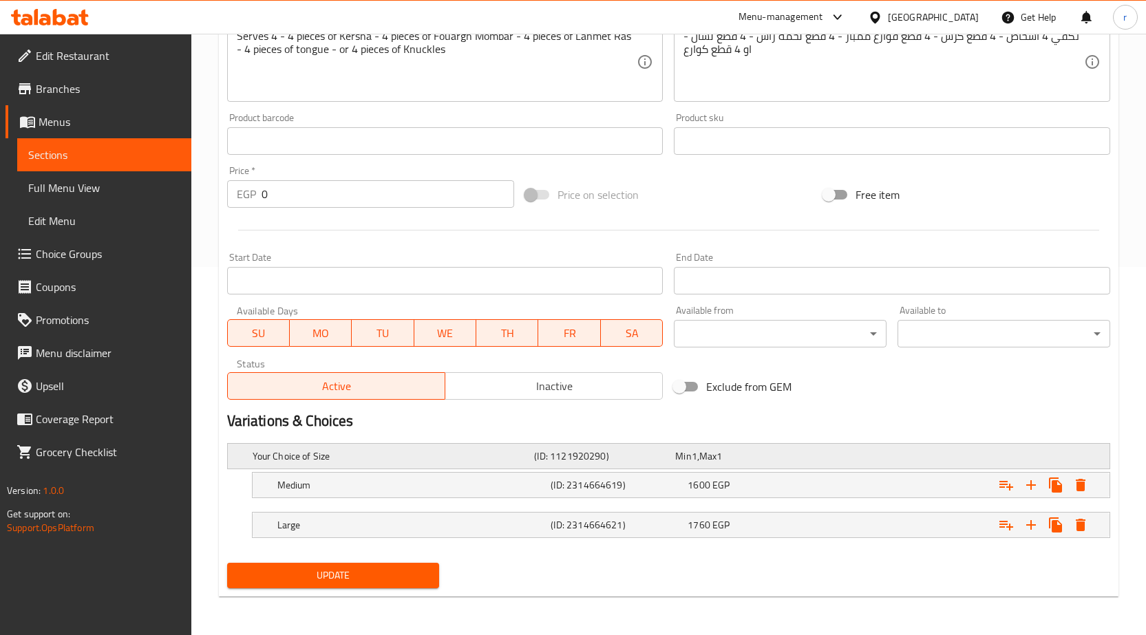
click at [381, 460] on h5 "Your Choice of Size" at bounding box center [391, 456] width 277 height 14
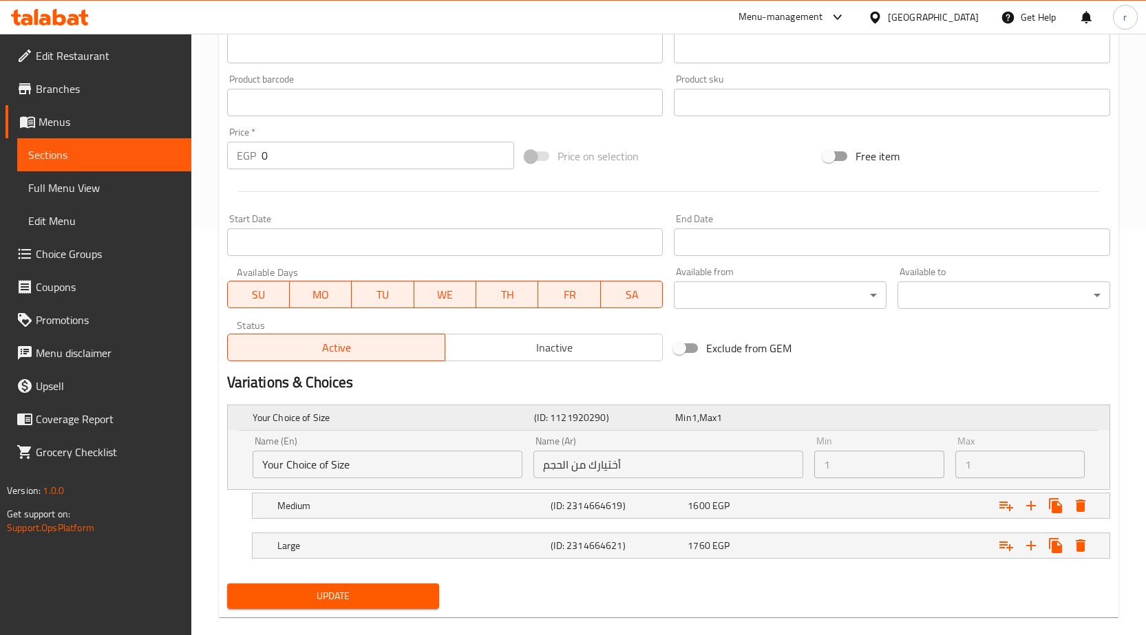
scroll to position [427, 0]
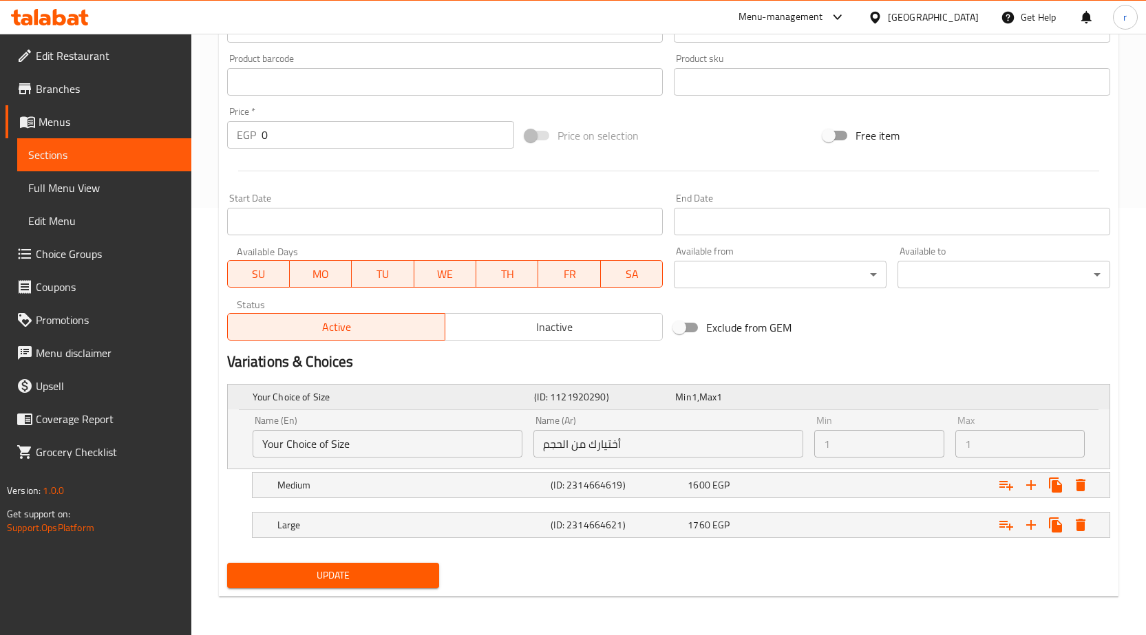
click at [964, 398] on div "Expand" at bounding box center [955, 397] width 282 height 6
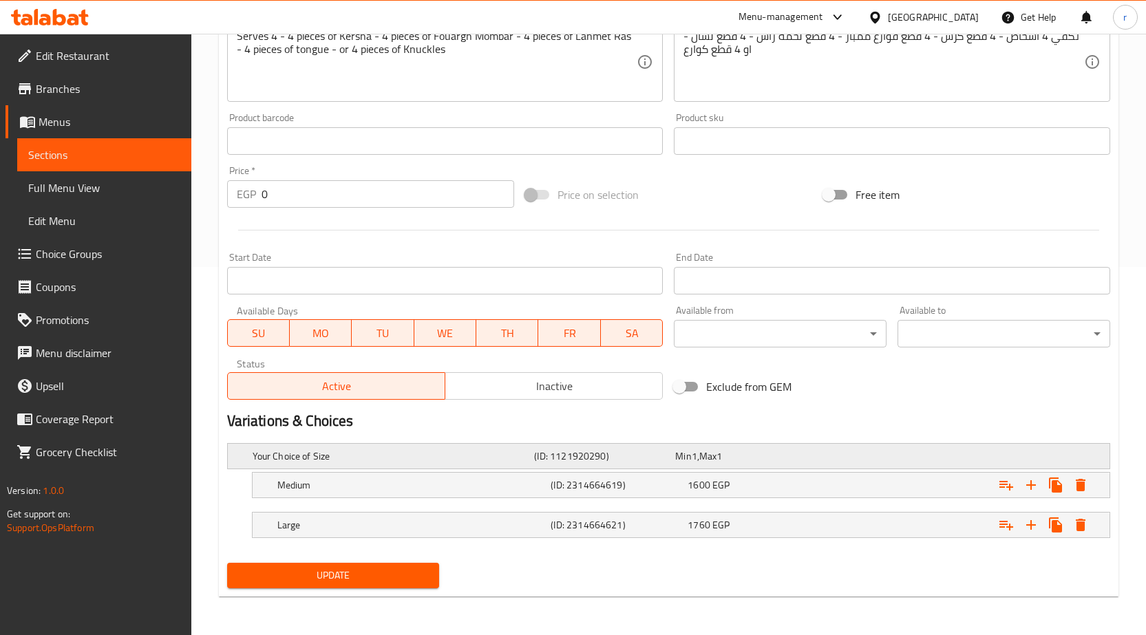
scroll to position [368, 0]
click at [818, 462] on div "Your Choice of Size (ID: 1121920290) Min 1 , Max 1" at bounding box center [673, 456] width 846 height 30
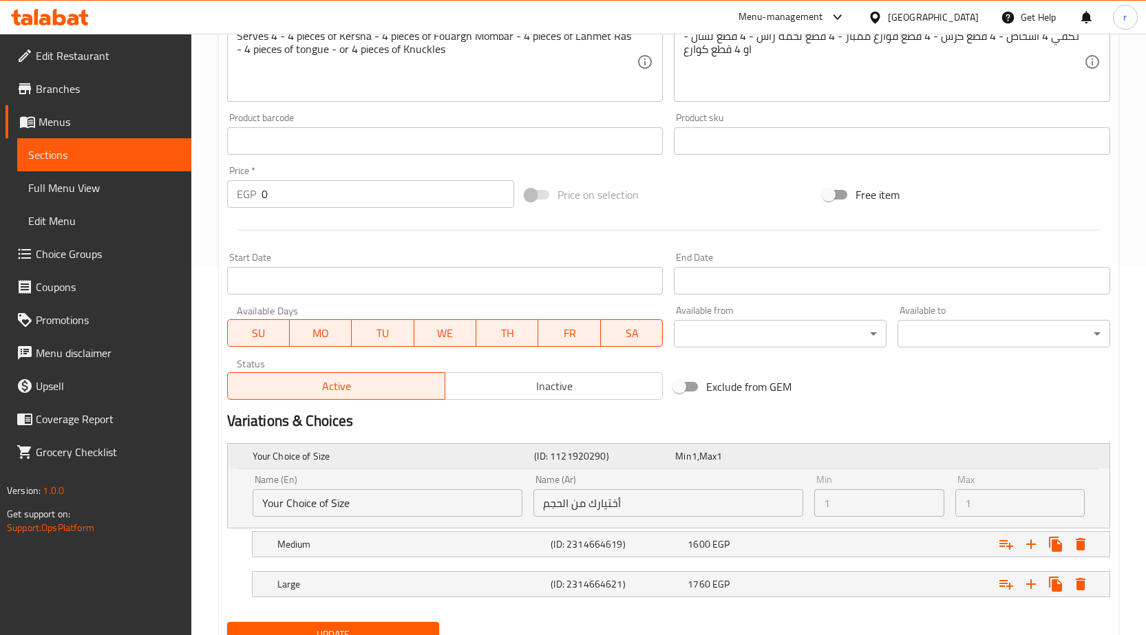
scroll to position [427, 0]
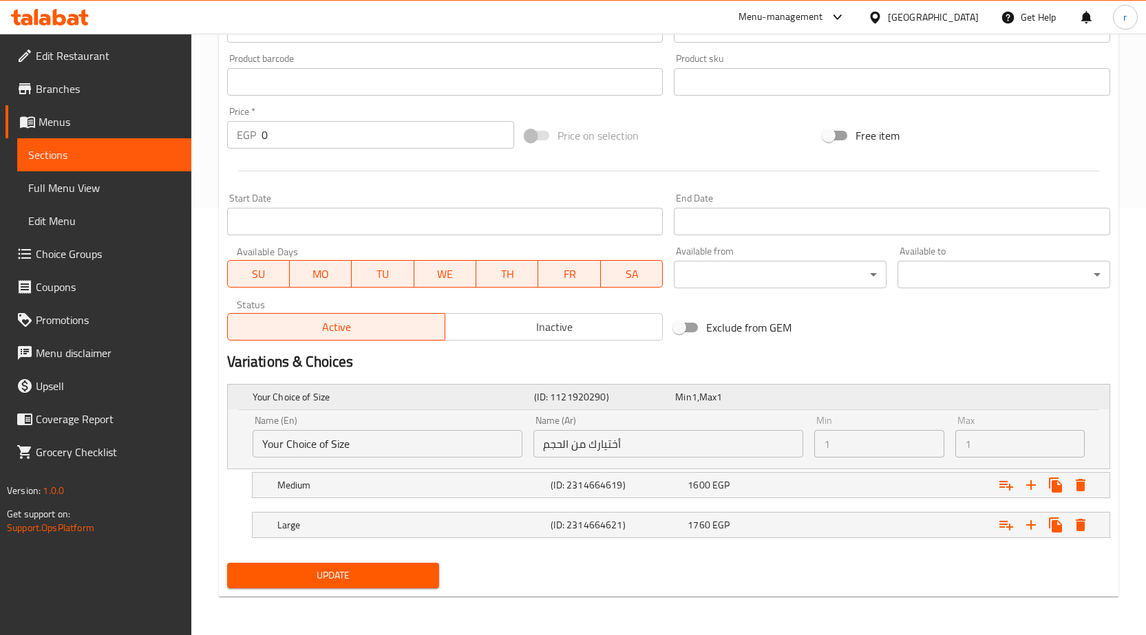
click at [829, 401] on div "Your Choice of Size (ID: 1121920290) Min 1 , Max 1" at bounding box center [673, 397] width 846 height 30
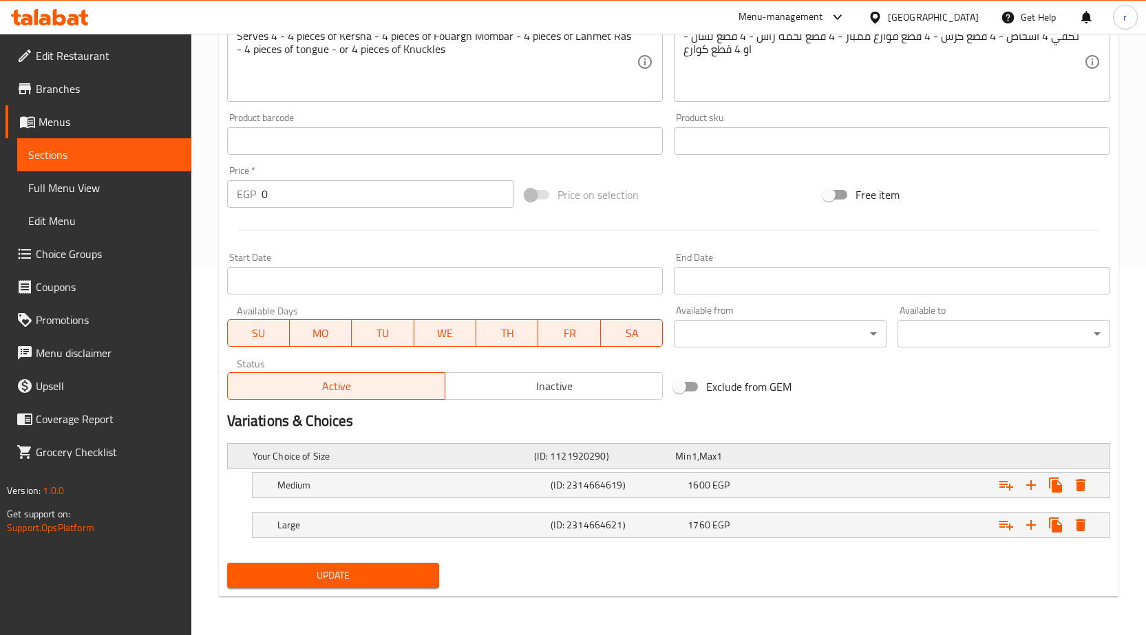
scroll to position [368, 0]
click at [1028, 525] on icon "Expand" at bounding box center [1031, 525] width 10 height 10
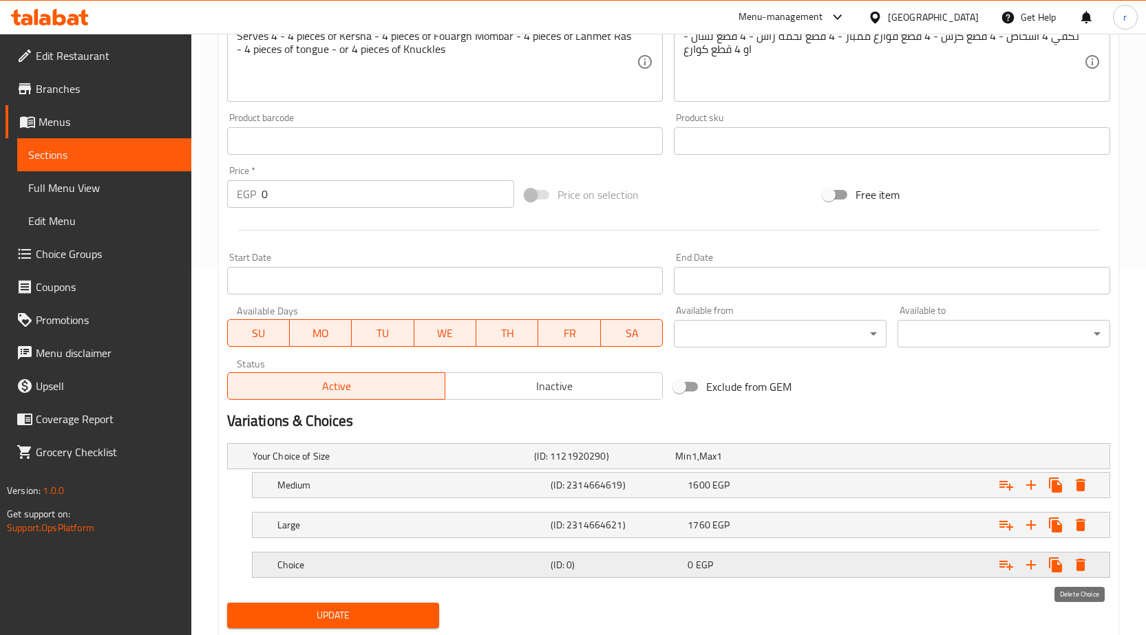
click at [1078, 567] on icon "Expand" at bounding box center [1081, 565] width 10 height 12
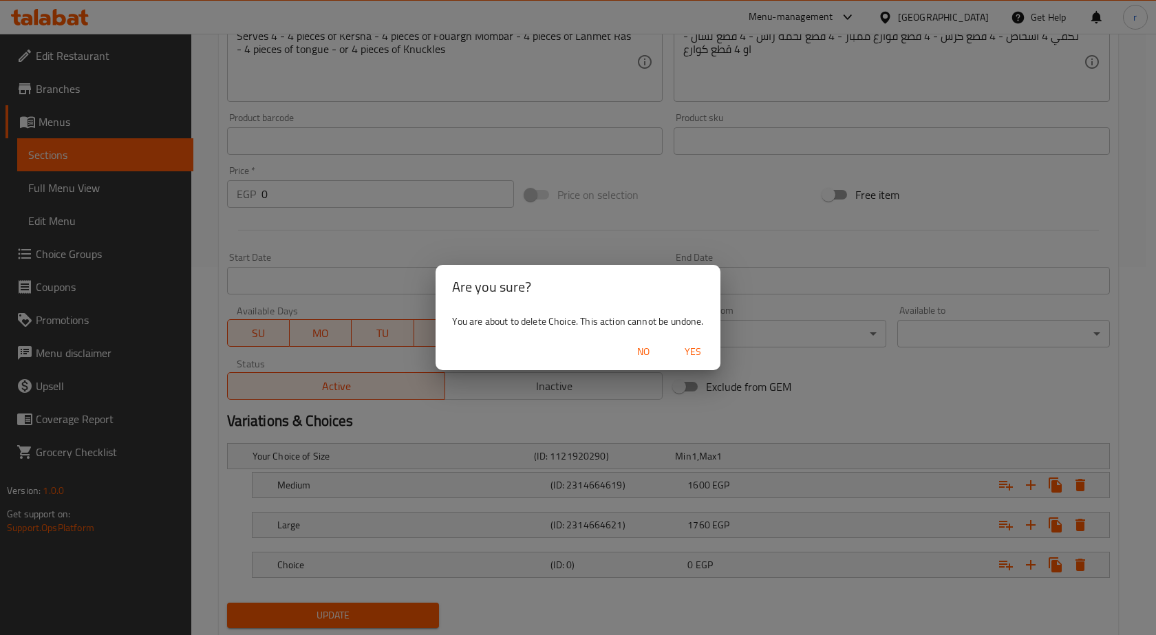
click at [694, 350] on span "Yes" at bounding box center [693, 351] width 33 height 17
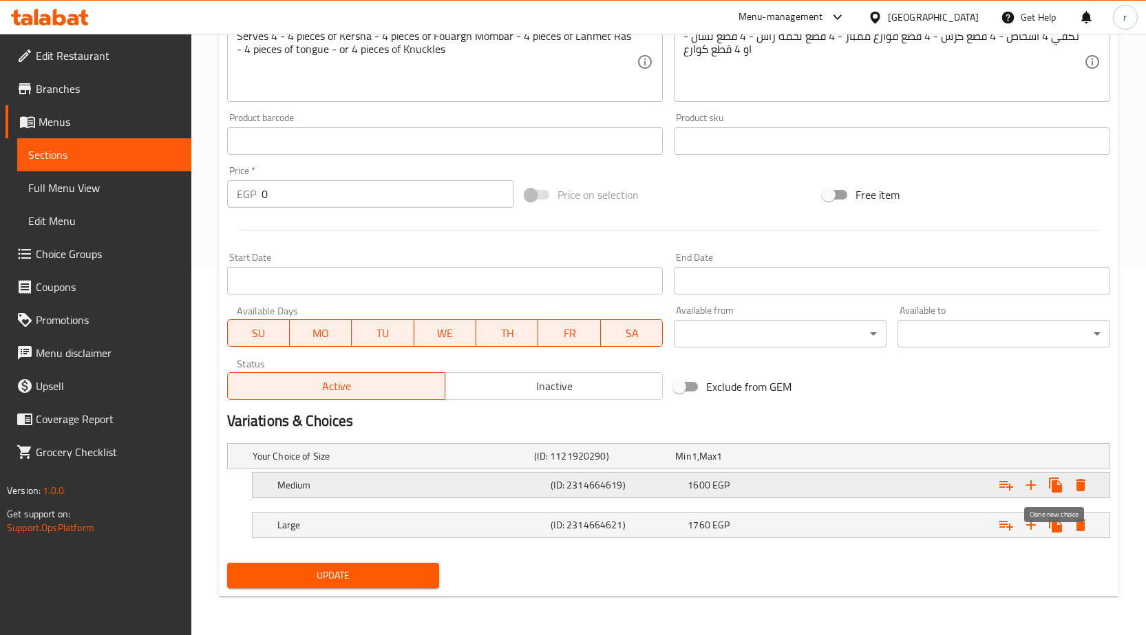
click at [1055, 481] on icon "Expand" at bounding box center [1055, 485] width 13 height 15
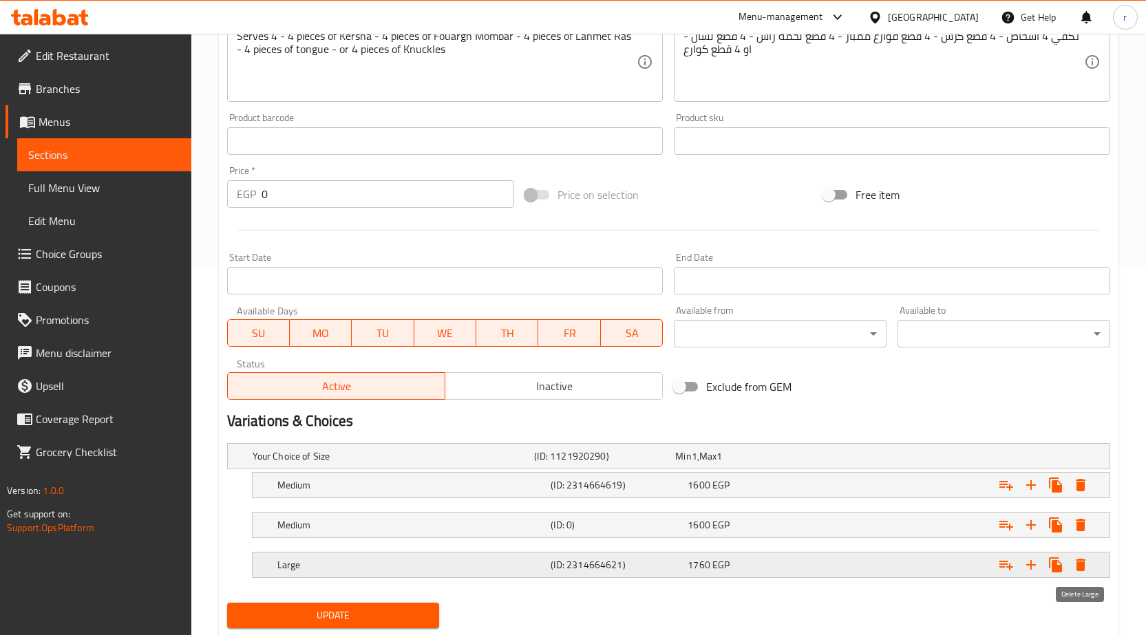
click at [1078, 566] on icon "Expand" at bounding box center [1081, 565] width 10 height 12
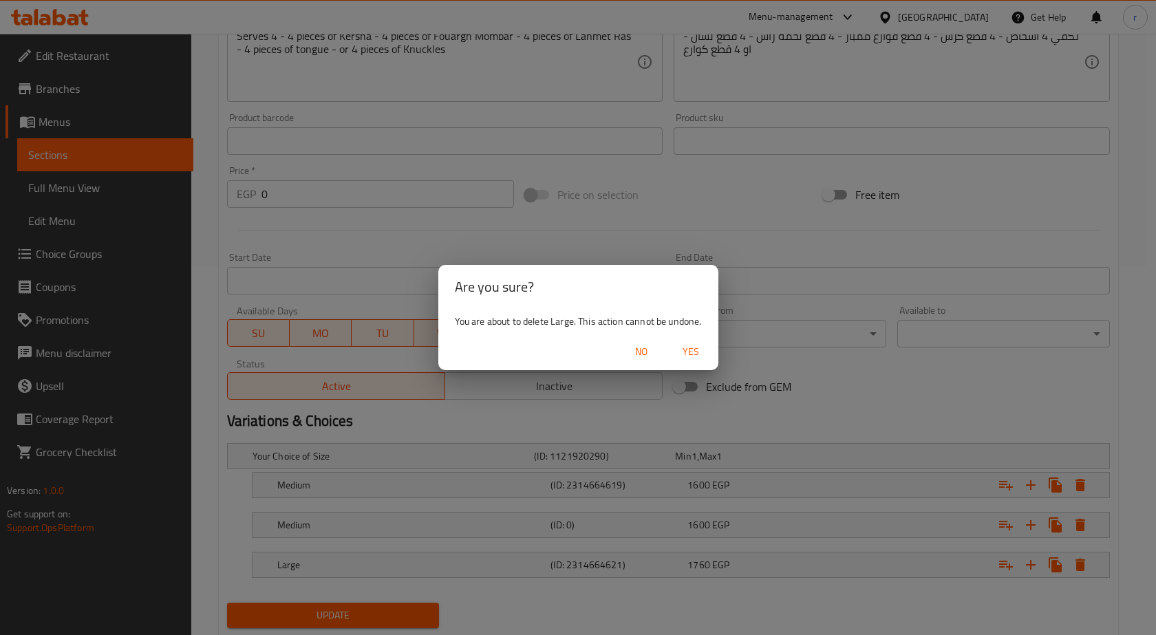
click at [638, 356] on span "No" at bounding box center [641, 351] width 33 height 17
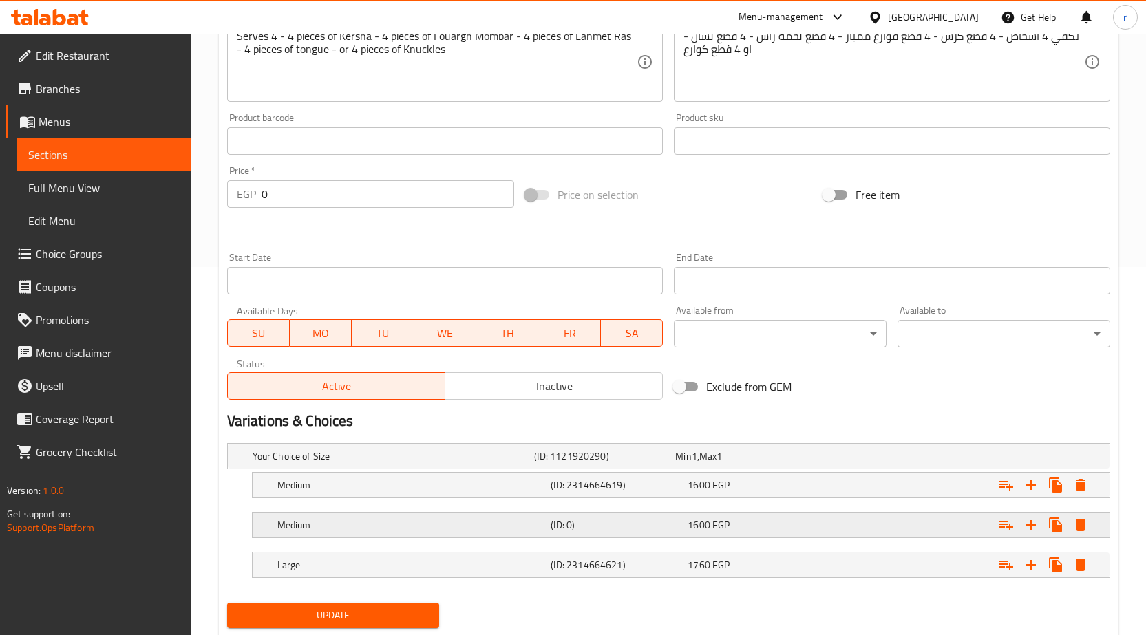
click at [1081, 525] on icon "Expand" at bounding box center [1081, 525] width 10 height 12
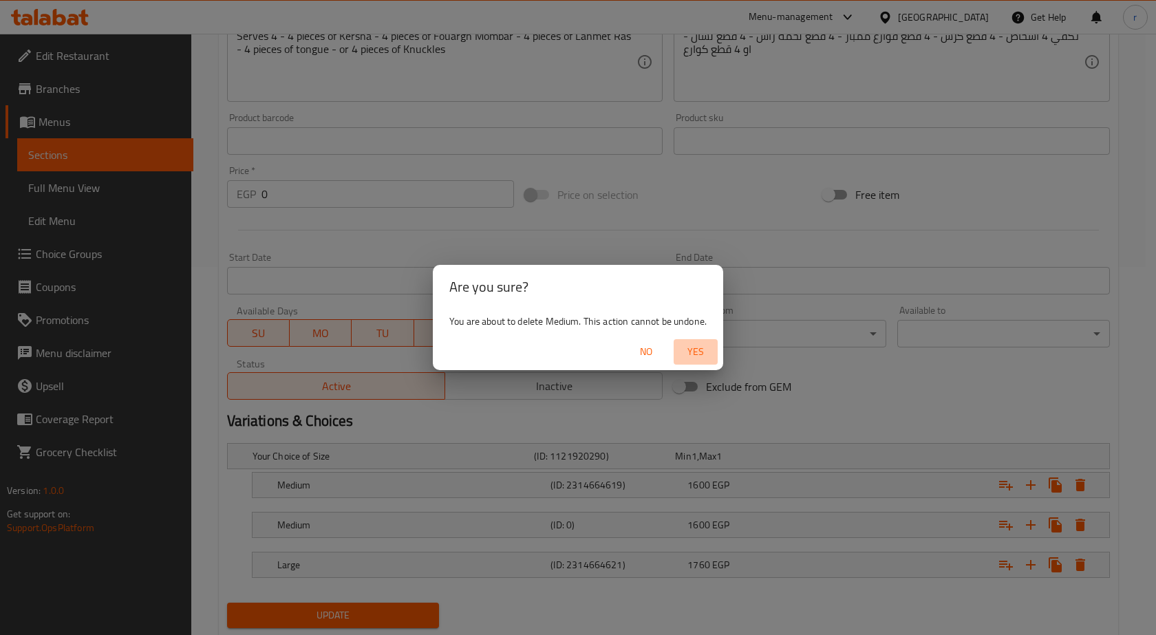
click at [700, 344] on span "Yes" at bounding box center [695, 351] width 33 height 17
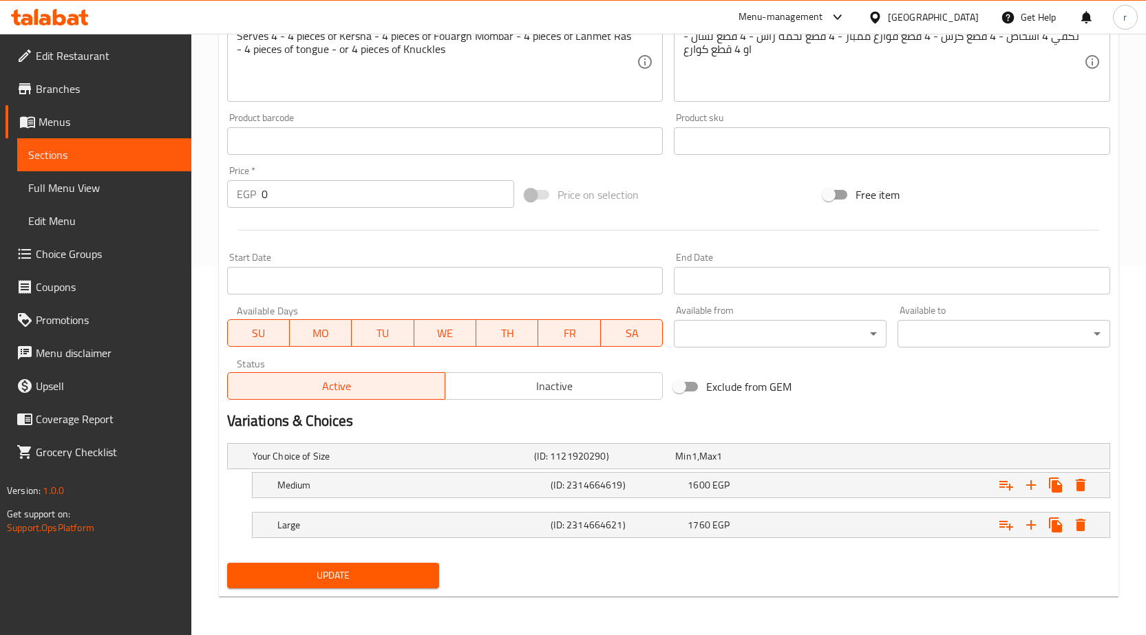
drag, startPoint x: 87, startPoint y: 256, endPoint x: 70, endPoint y: 247, distance: 20.0
click at [70, 247] on span "Choice Groups" at bounding box center [108, 254] width 145 height 17
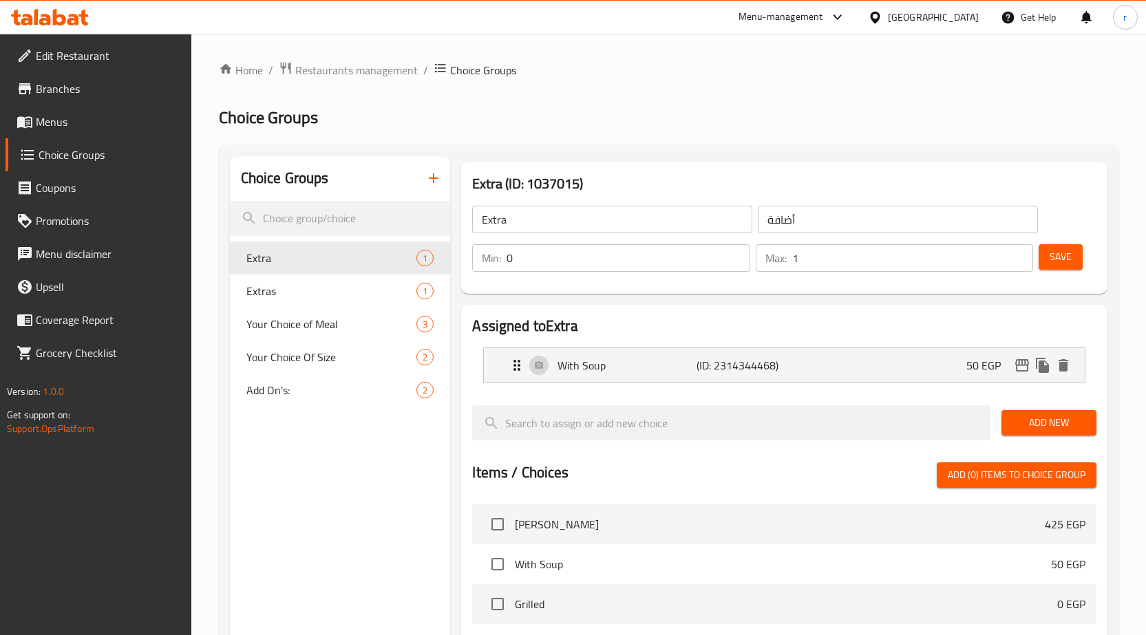
click at [433, 180] on icon "button" at bounding box center [433, 178] width 17 height 17
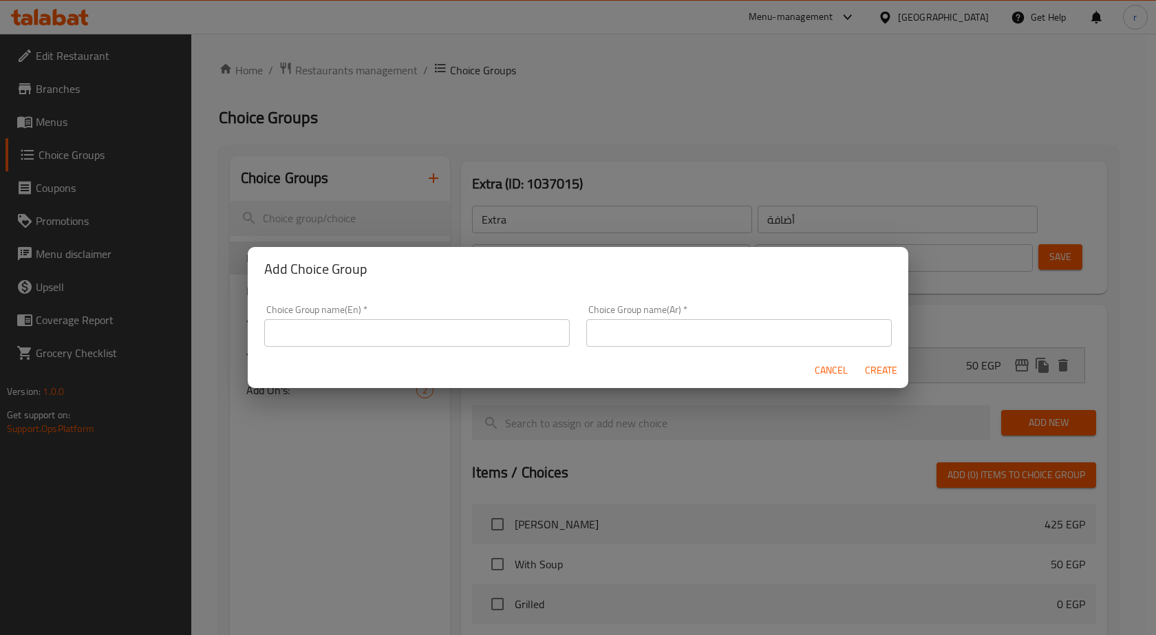
click at [347, 328] on input "text" at bounding box center [417, 333] width 306 height 28
type input "Your Choice Of:"
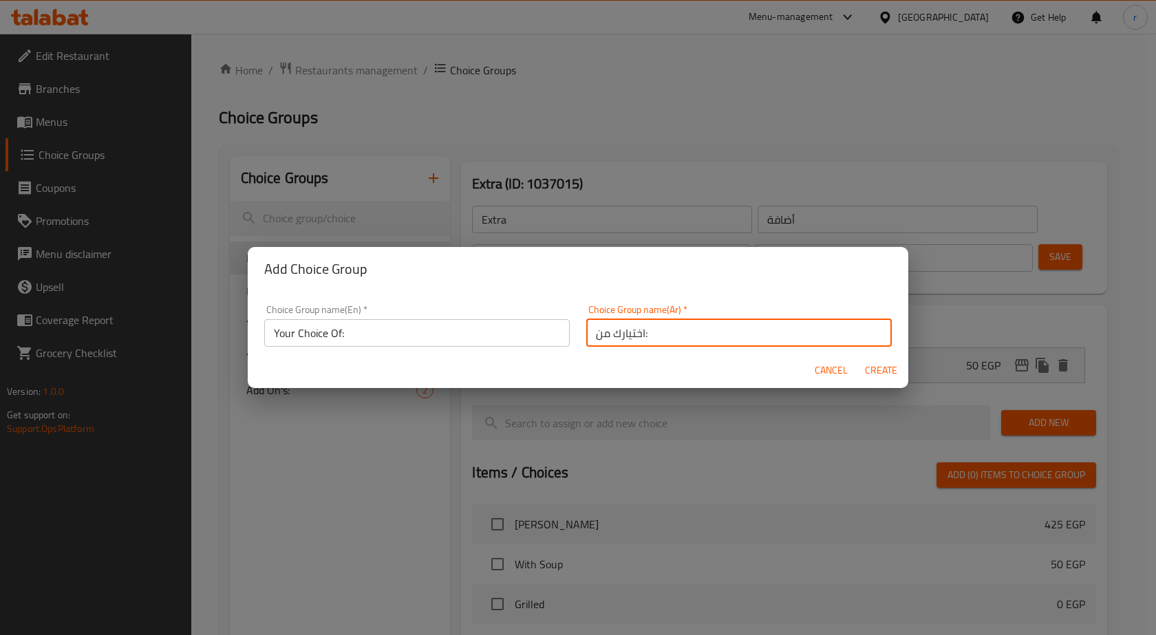
type input "اختيارك من:"
click at [882, 370] on span "Create" at bounding box center [880, 370] width 33 height 17
type input "Your Choice Of:"
type input "اختيارك من:"
type input "0"
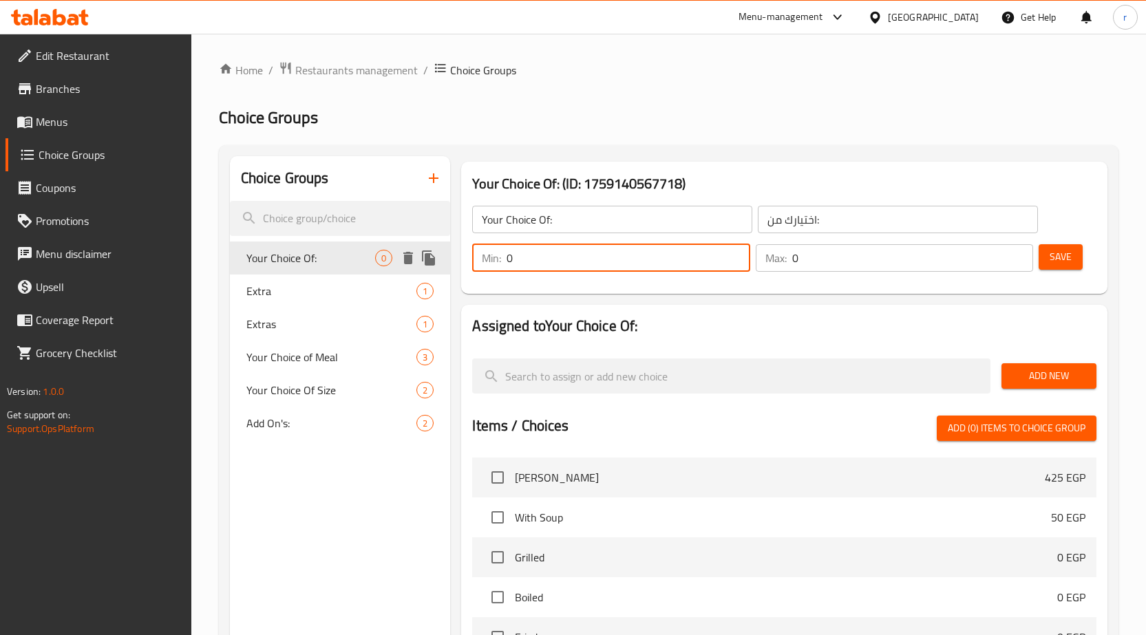
drag, startPoint x: 582, startPoint y: 259, endPoint x: 438, endPoint y: 251, distance: 144.1
click at [436, 251] on div "Choice Groups Your Choice Of: 0 Extra 1 Extras 1 Your Choice of Meal 3 Your Cho…" at bounding box center [671, 551] width 883 height 790
type input "1"
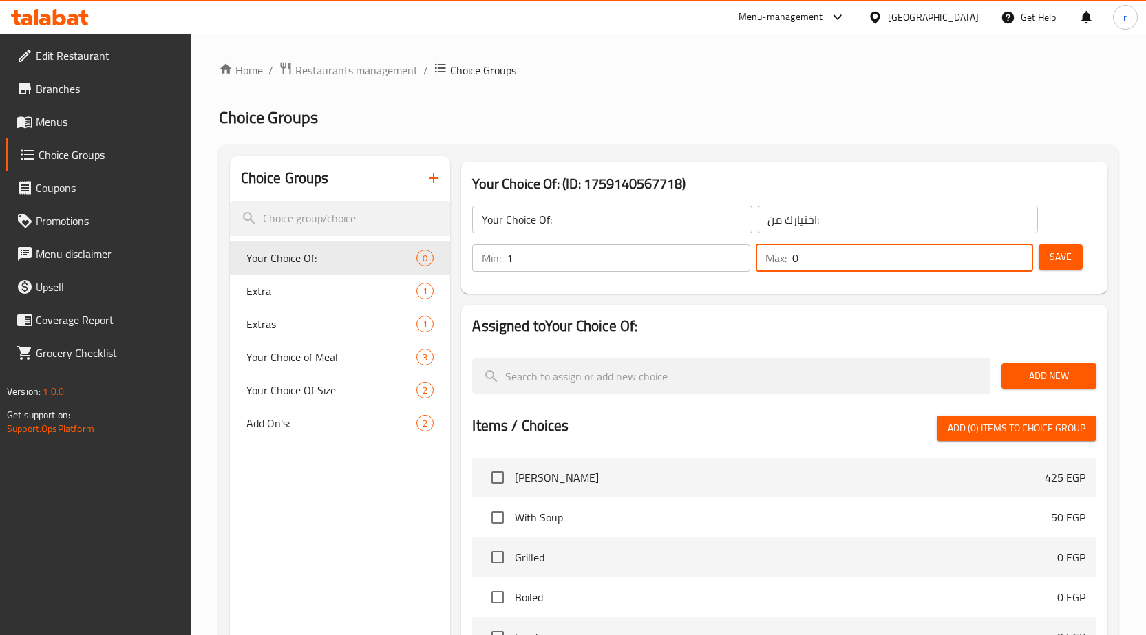
drag, startPoint x: 814, startPoint y: 254, endPoint x: 745, endPoint y: 259, distance: 68.3
click at [745, 259] on div "Min: 1 ​ Max: 0 ​" at bounding box center [753, 258] width 572 height 39
type input "1"
click at [1041, 374] on span "Add New" at bounding box center [1048, 376] width 73 height 17
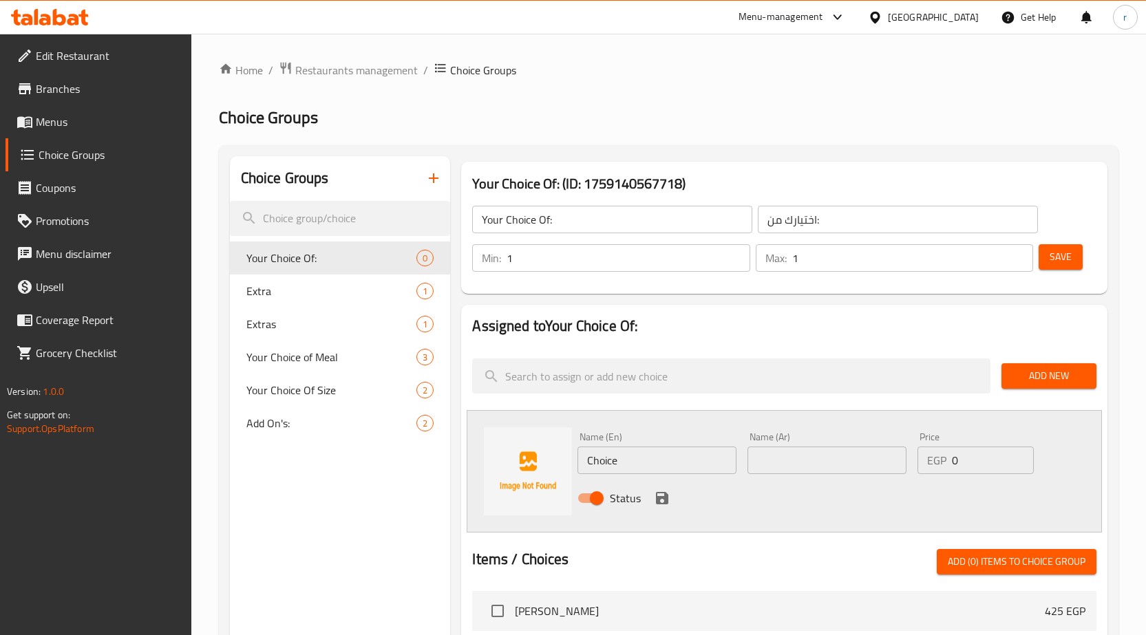
click at [634, 462] on input "Choice" at bounding box center [656, 461] width 159 height 28
click at [615, 456] on input "Choice" at bounding box center [656, 461] width 159 height 28
paste input "4 pieces of tongu"
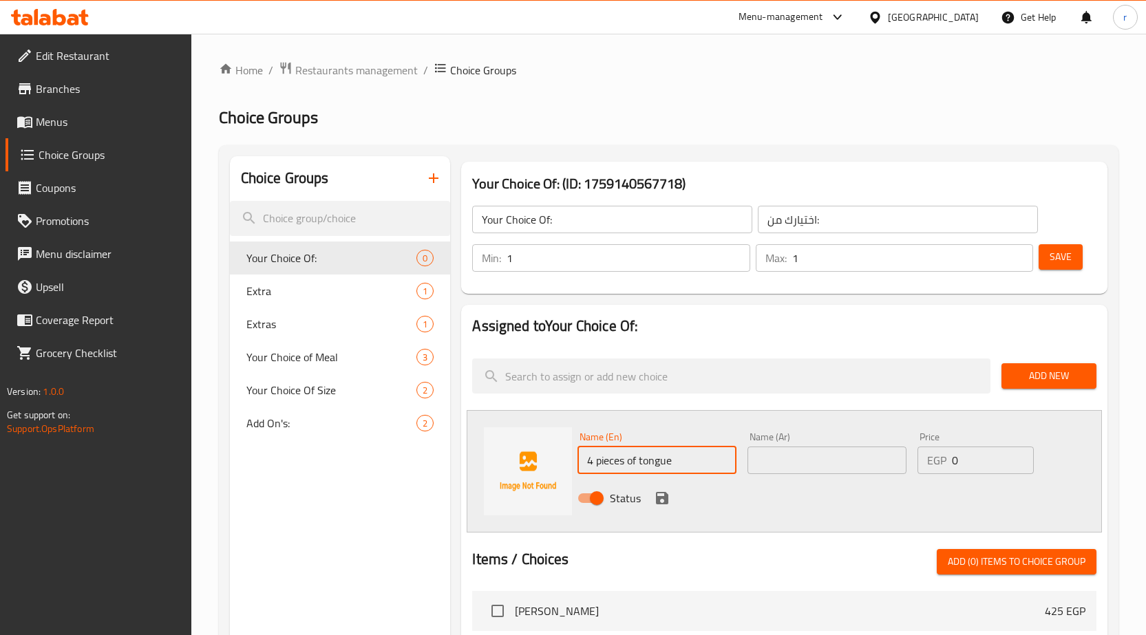
type input "4 pieces of tongue"
click at [837, 458] on input "text" at bounding box center [826, 461] width 159 height 28
paste input "4 pieces of Knuckles"
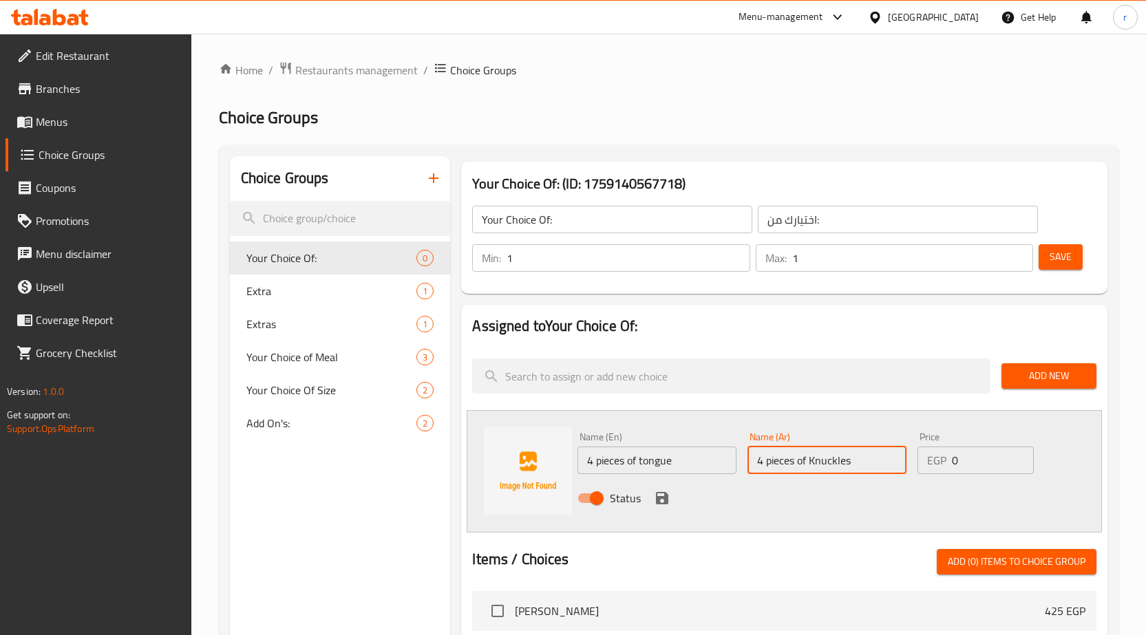
click at [807, 460] on input "4 pieces of Knuckles" at bounding box center [826, 461] width 159 height 28
click at [640, 462] on input "4 pieces of tongue" at bounding box center [656, 461] width 159 height 28
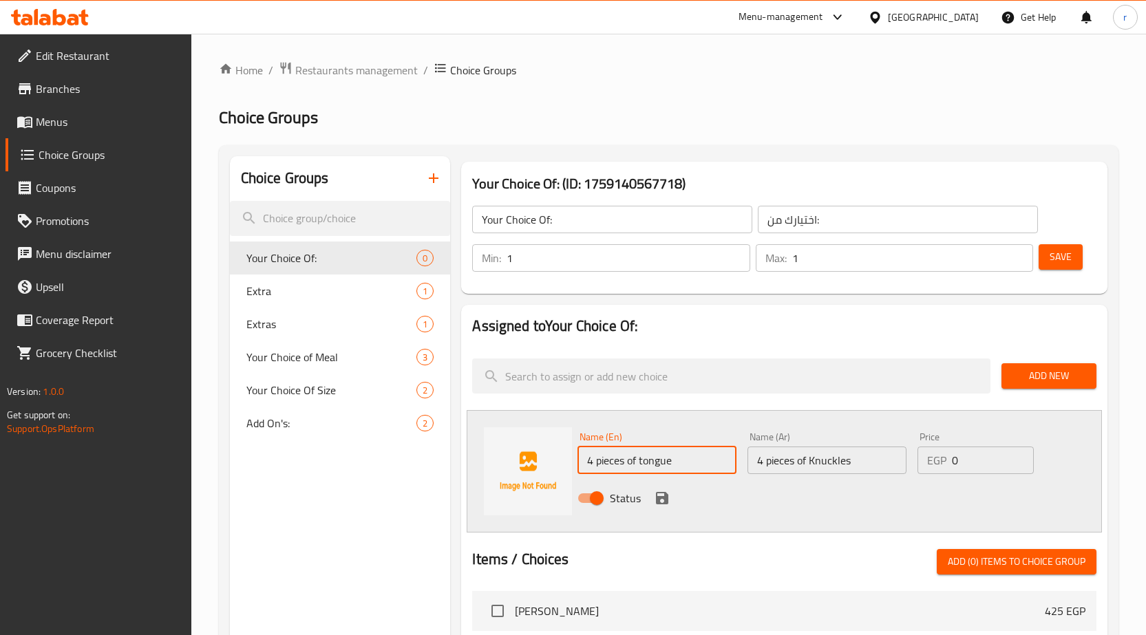
click at [640, 462] on input "4 pieces of tongue" at bounding box center [656, 461] width 159 height 28
click at [840, 463] on input "4 pieces of Knuckles" at bounding box center [826, 461] width 159 height 28
paste input "قطع من اللسان"
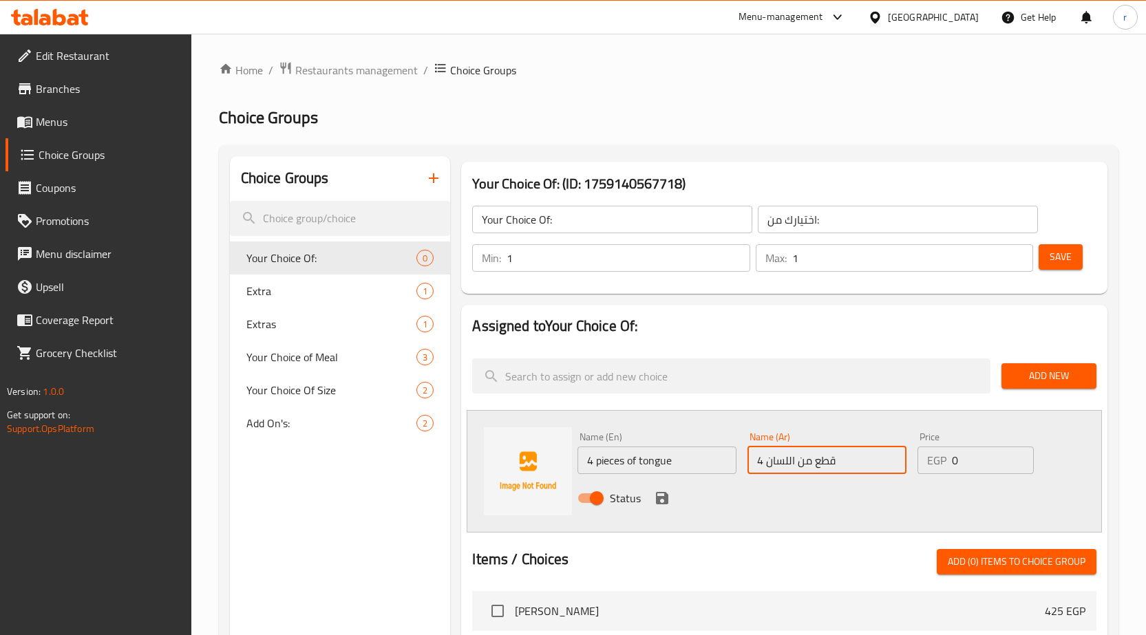
type input "4 قطع من اللسان"
click at [660, 496] on icon "save" at bounding box center [662, 498] width 12 height 12
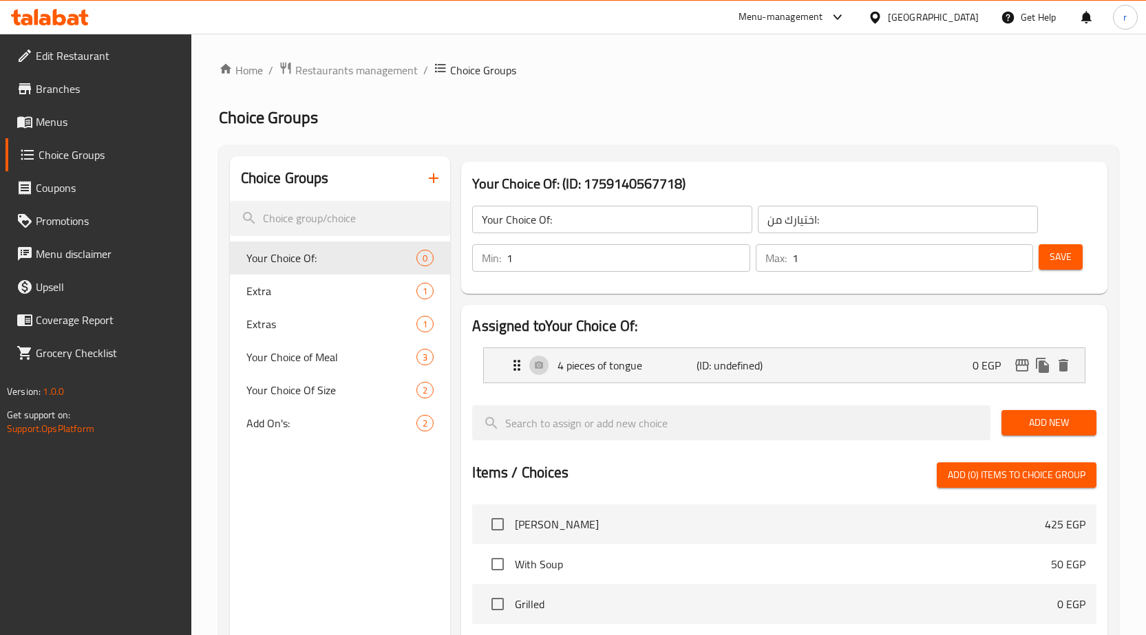
click at [1041, 412] on button "Add New" at bounding box center [1048, 422] width 95 height 25
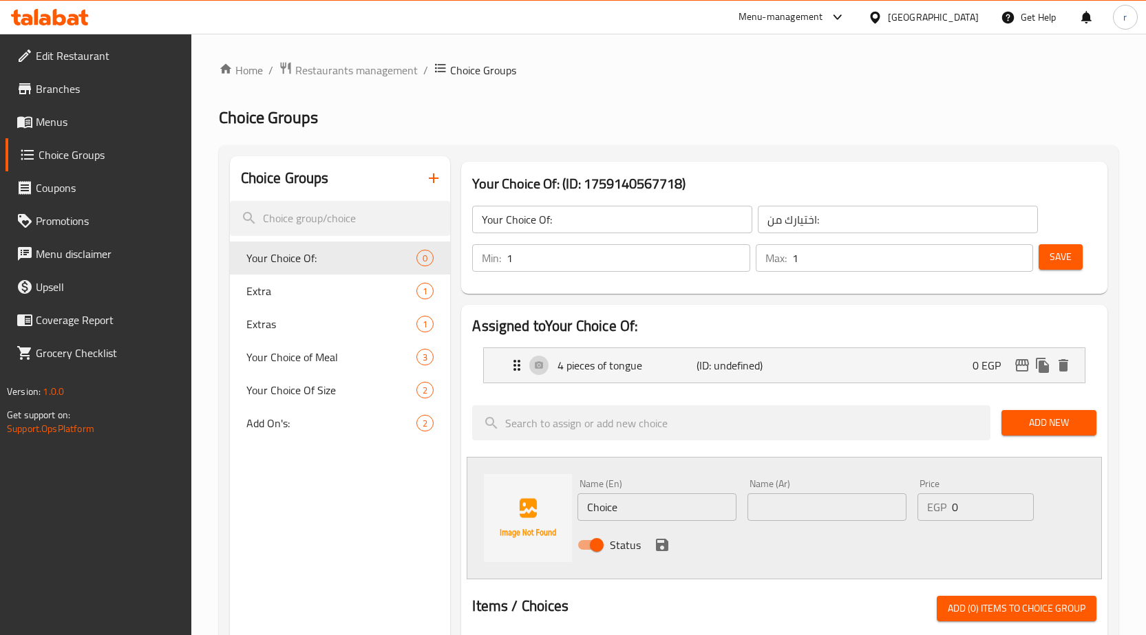
click at [646, 496] on input "Choice" at bounding box center [656, 507] width 159 height 28
paste input "4 pieces of Knuckles"
type input "4 pieces of Knuckles"
click at [834, 509] on input "text" at bounding box center [826, 507] width 159 height 28
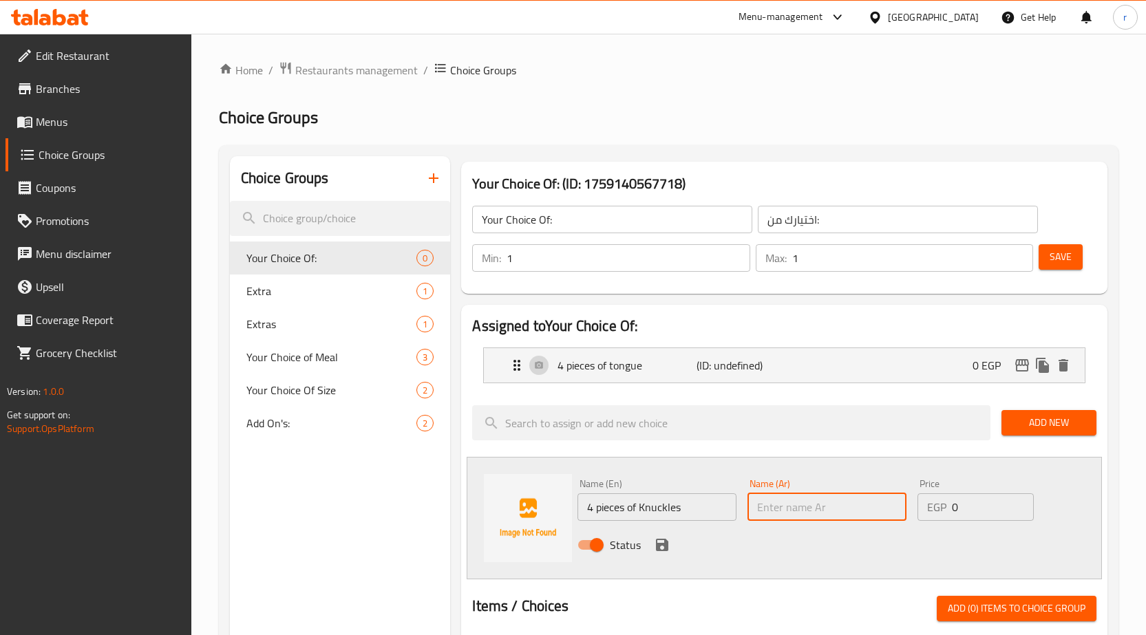
paste input "4 قطع من المفاصل"
click at [803, 512] on input "4 قطع من المفاصل" at bounding box center [826, 507] width 159 height 28
click at [794, 507] on input "4 قطع من المفاصل" at bounding box center [826, 507] width 159 height 28
type input "4 قطع من الكوارع"
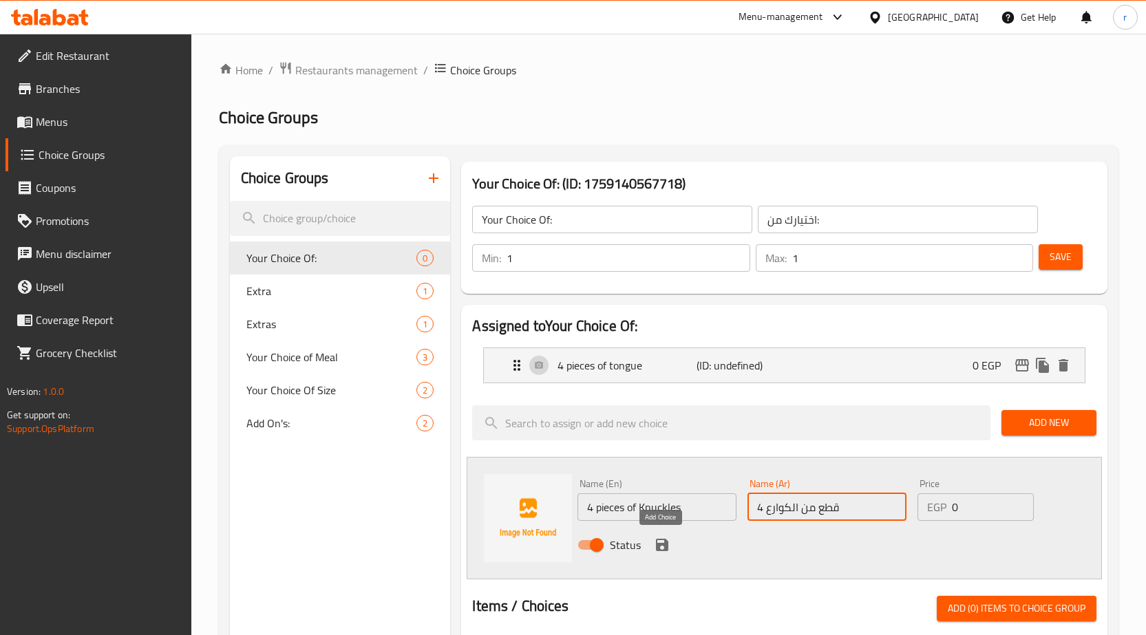
click at [657, 544] on icon "save" at bounding box center [662, 545] width 12 height 12
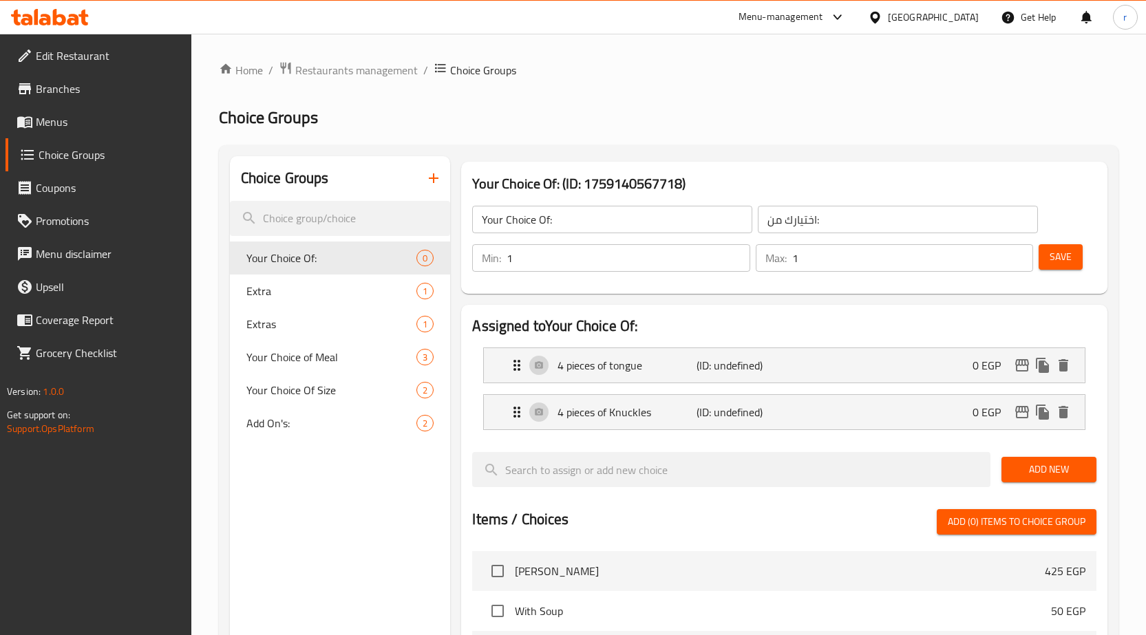
click at [1061, 254] on span "Save" at bounding box center [1061, 256] width 22 height 17
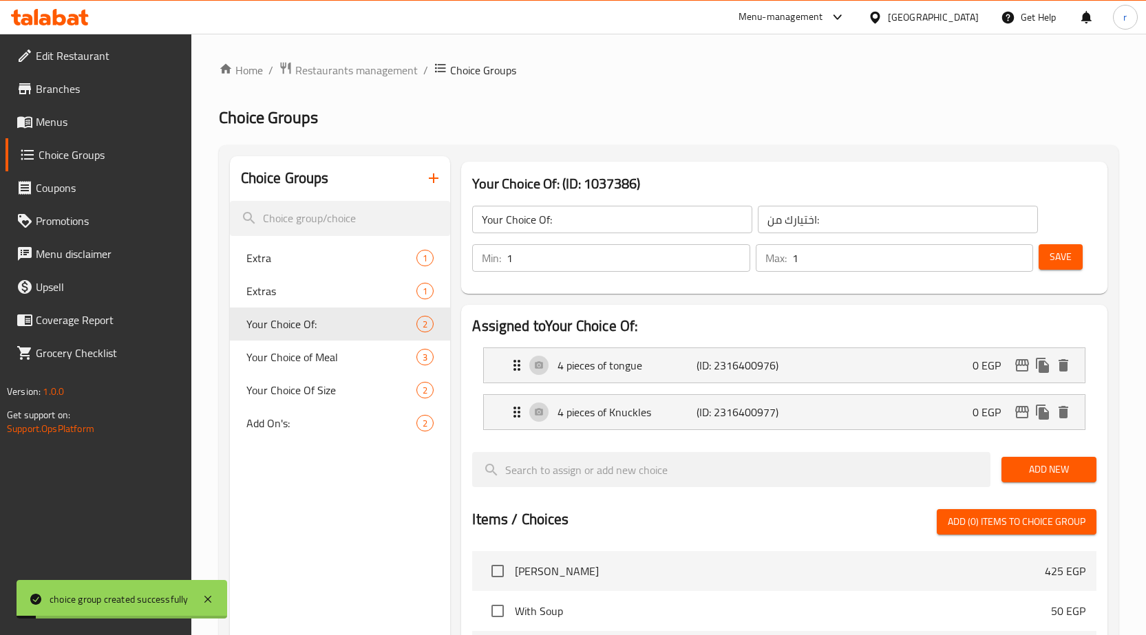
click at [61, 114] on span "Menus" at bounding box center [108, 122] width 145 height 17
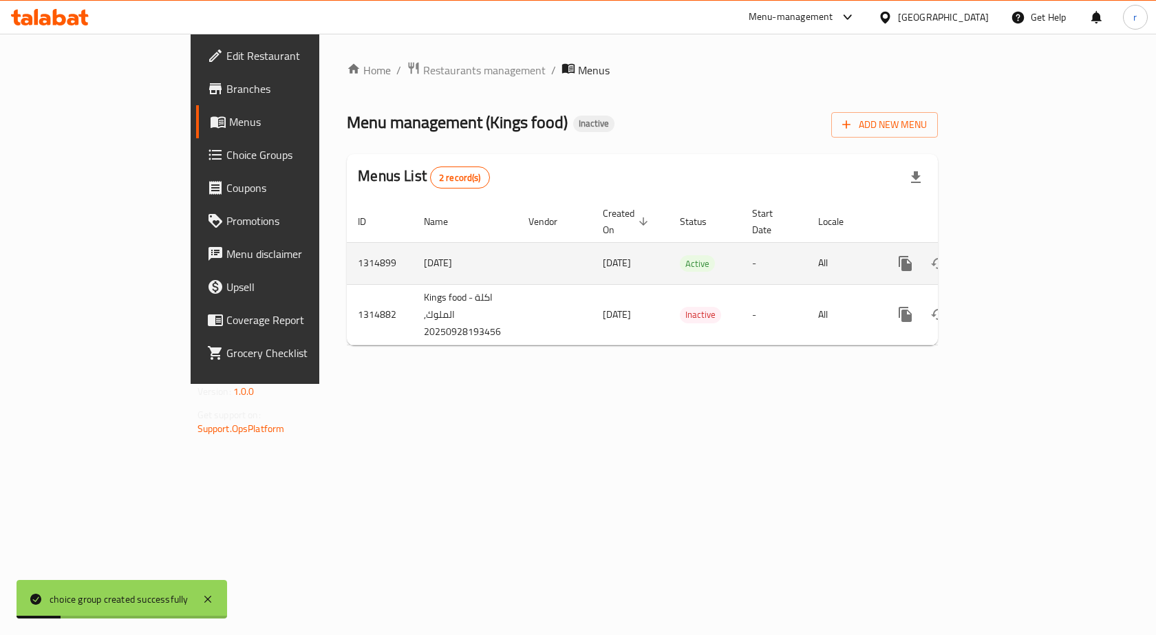
click at [1021, 248] on link "enhanced table" at bounding box center [1004, 263] width 33 height 33
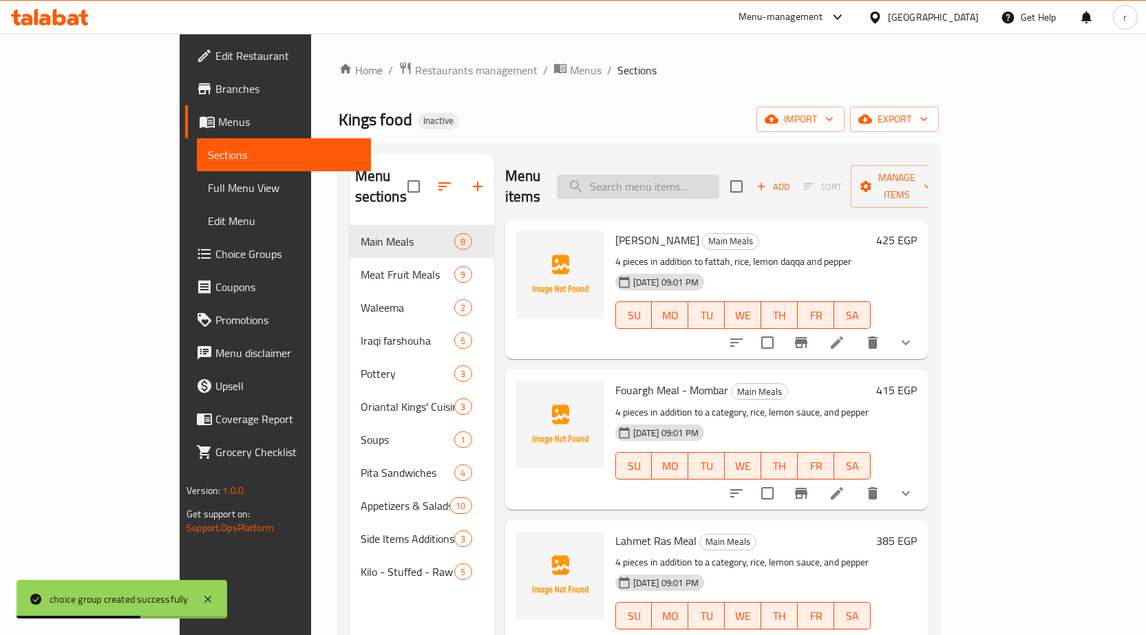
click at [672, 180] on input "search" at bounding box center [638, 187] width 162 height 24
paste input "Feast of King"
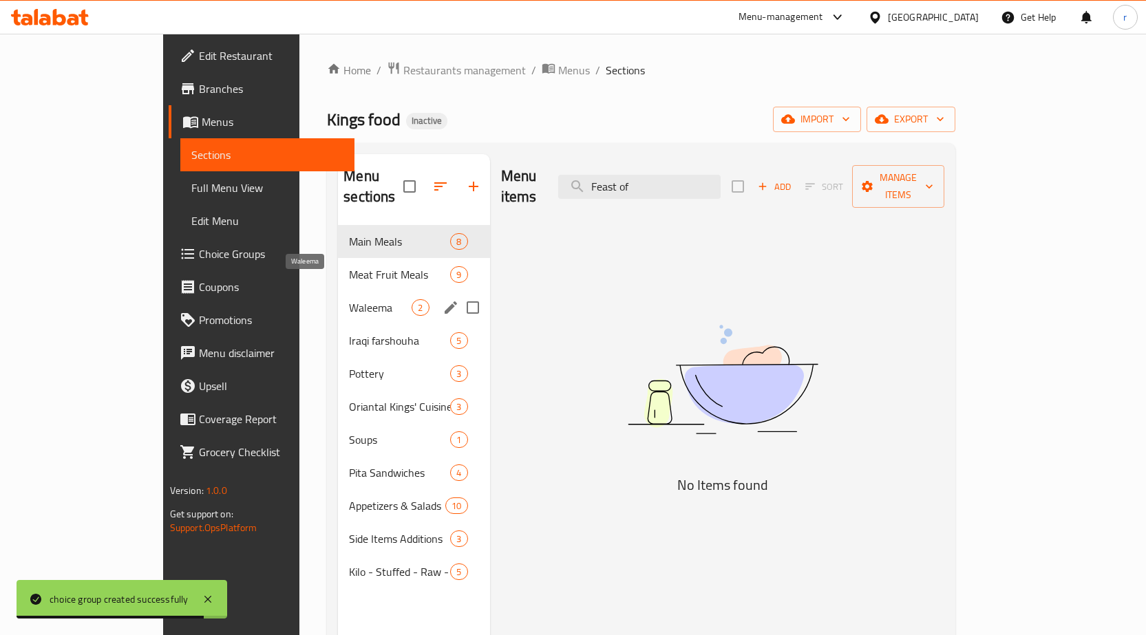
click at [349, 299] on span "Waleema" at bounding box center [380, 307] width 63 height 17
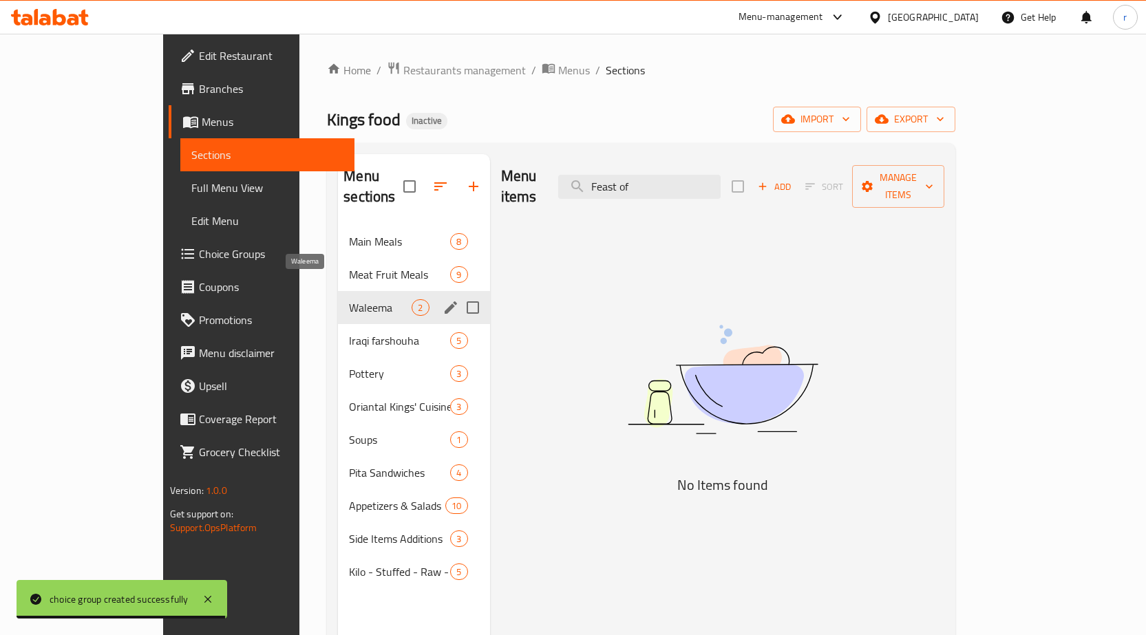
click at [363, 299] on span "Waleema" at bounding box center [380, 307] width 63 height 17
click at [350, 299] on span "Waleema" at bounding box center [380, 307] width 63 height 17
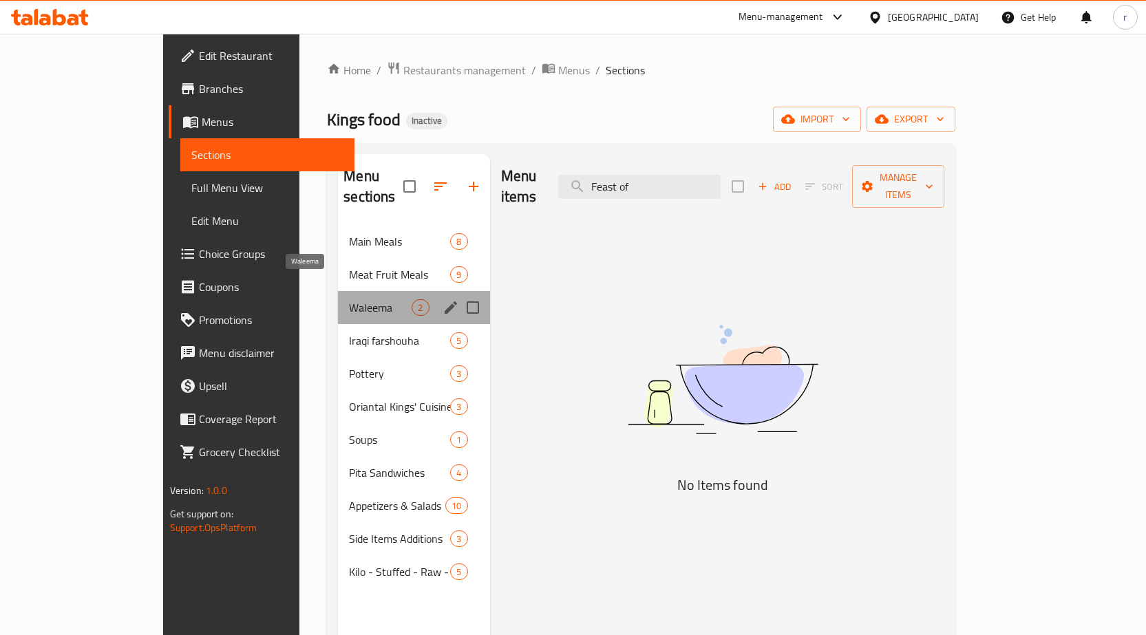
click at [350, 299] on span "Waleema" at bounding box center [380, 307] width 63 height 17
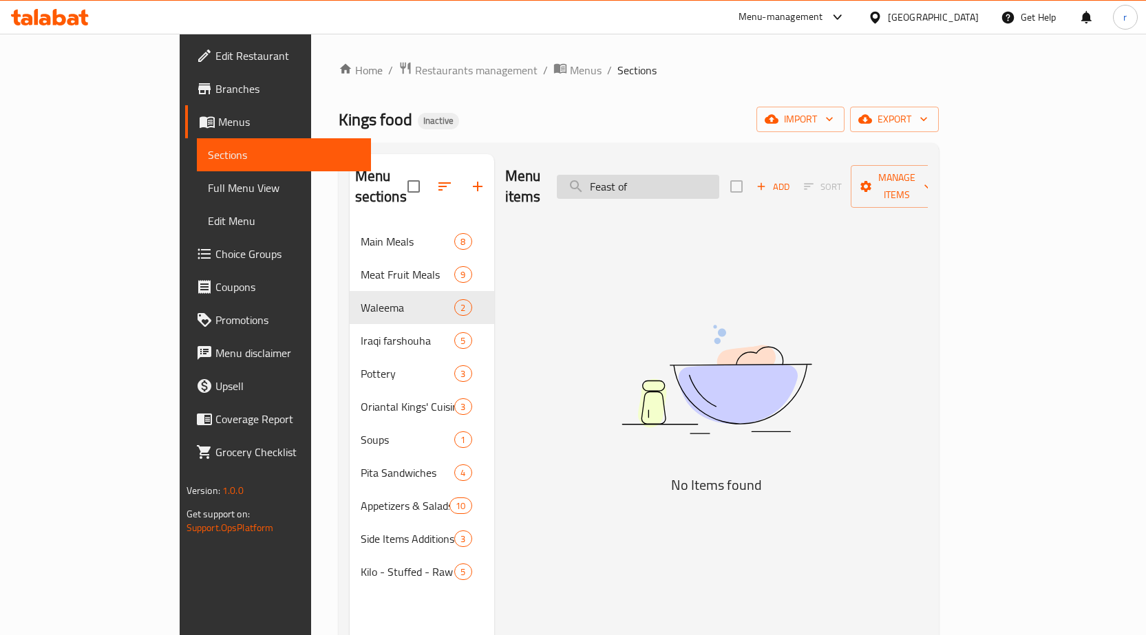
click at [682, 188] on input "Feast of" at bounding box center [638, 187] width 162 height 24
type input "F"
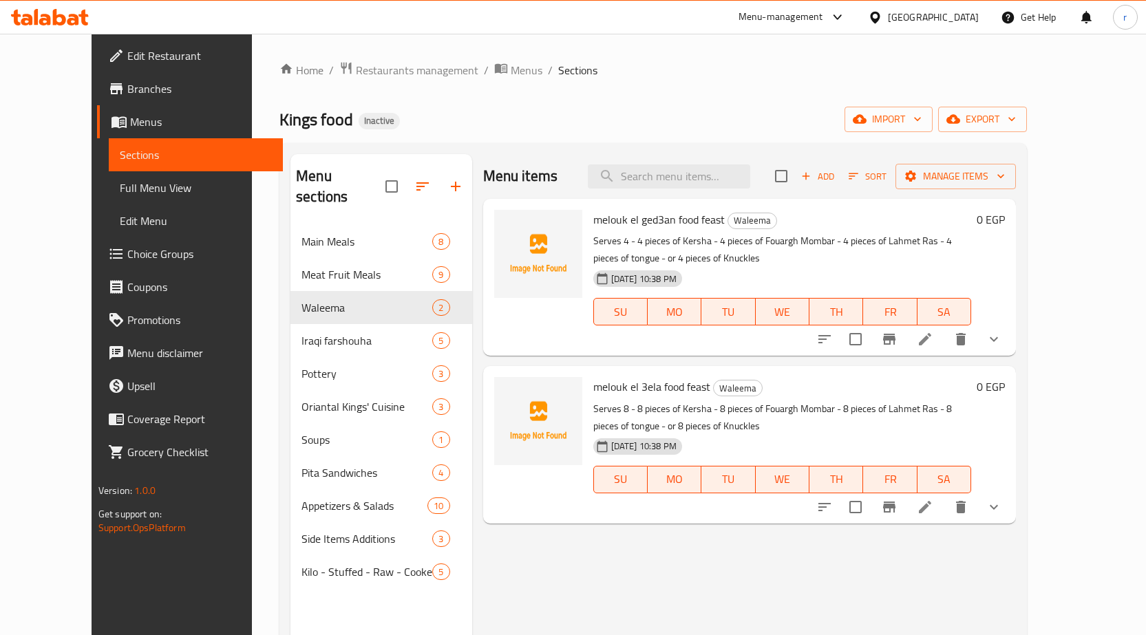
click at [931, 337] on icon at bounding box center [925, 339] width 12 height 12
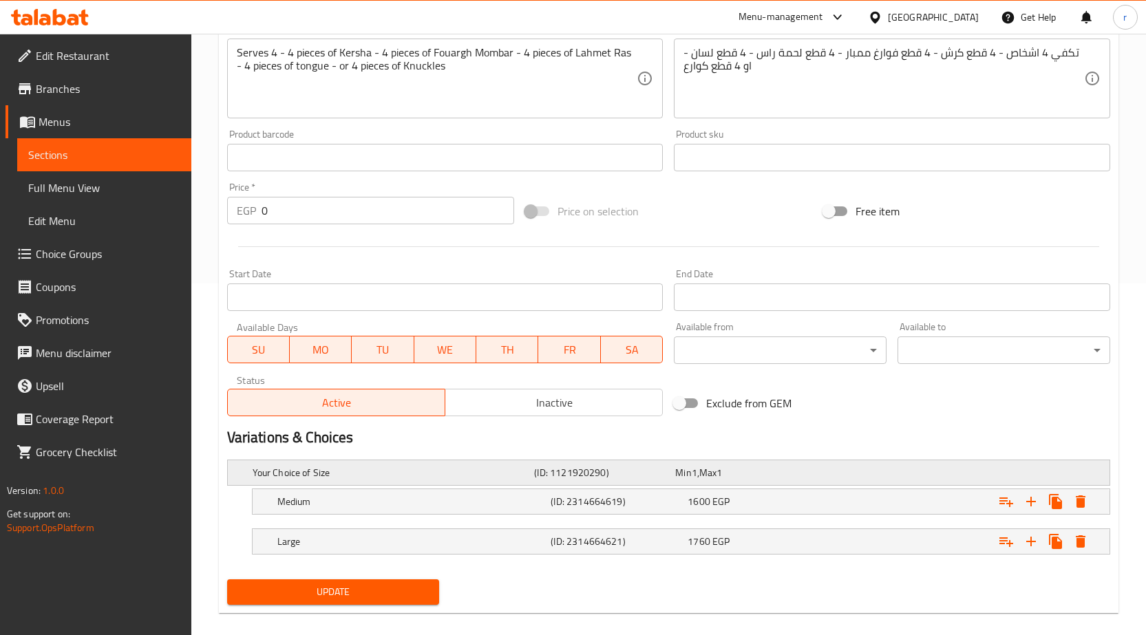
scroll to position [368, 0]
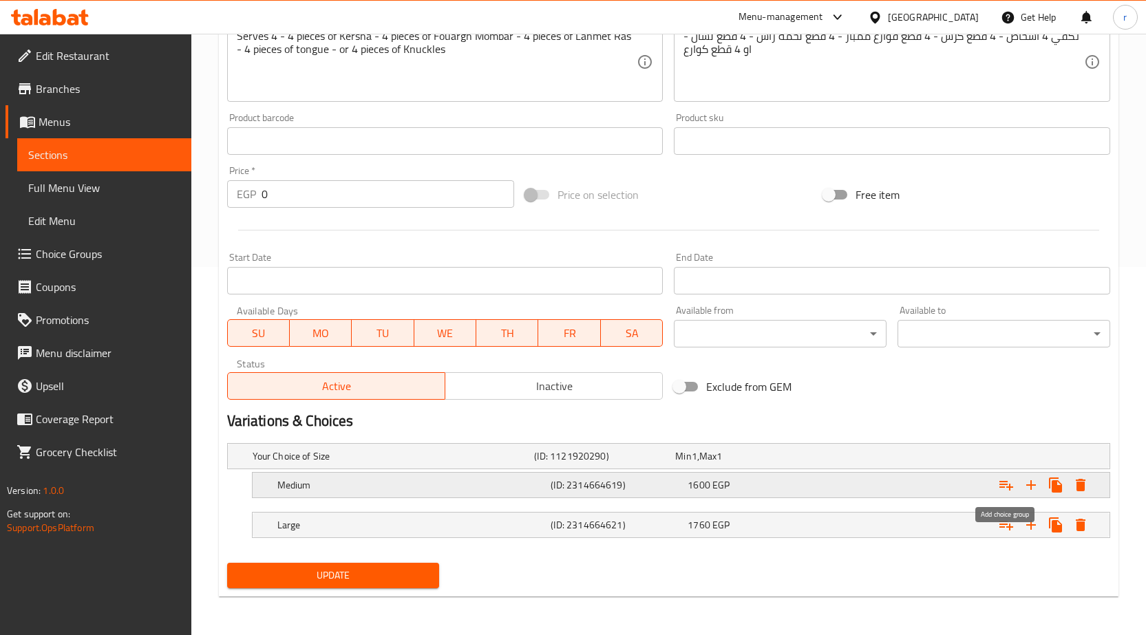
click at [1010, 484] on icon "Expand" at bounding box center [1006, 485] width 17 height 17
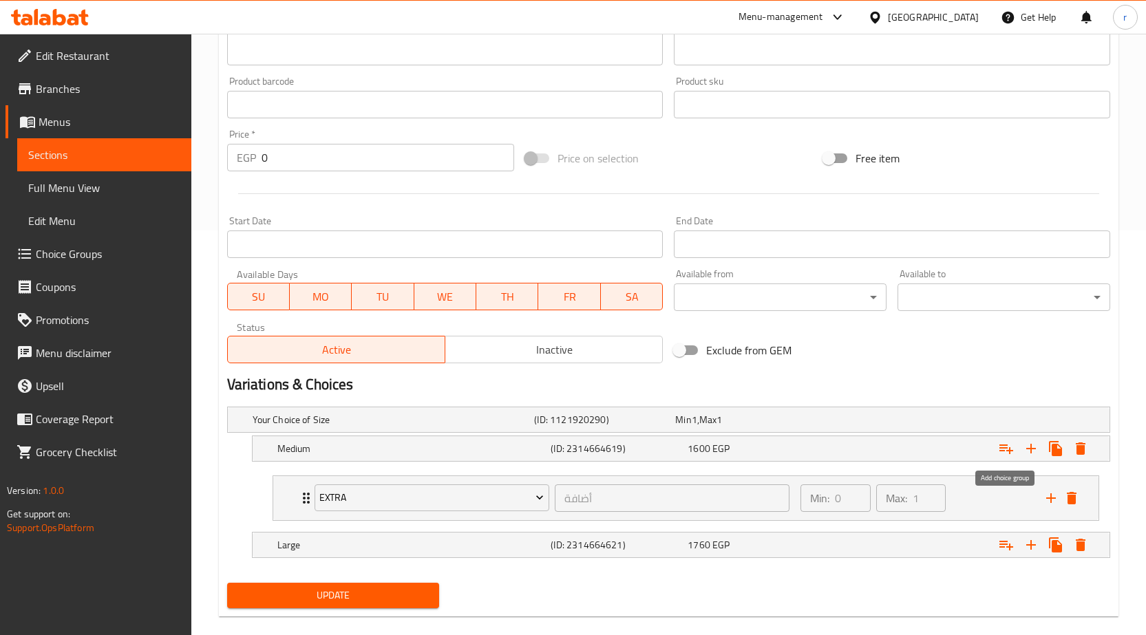
scroll to position [425, 0]
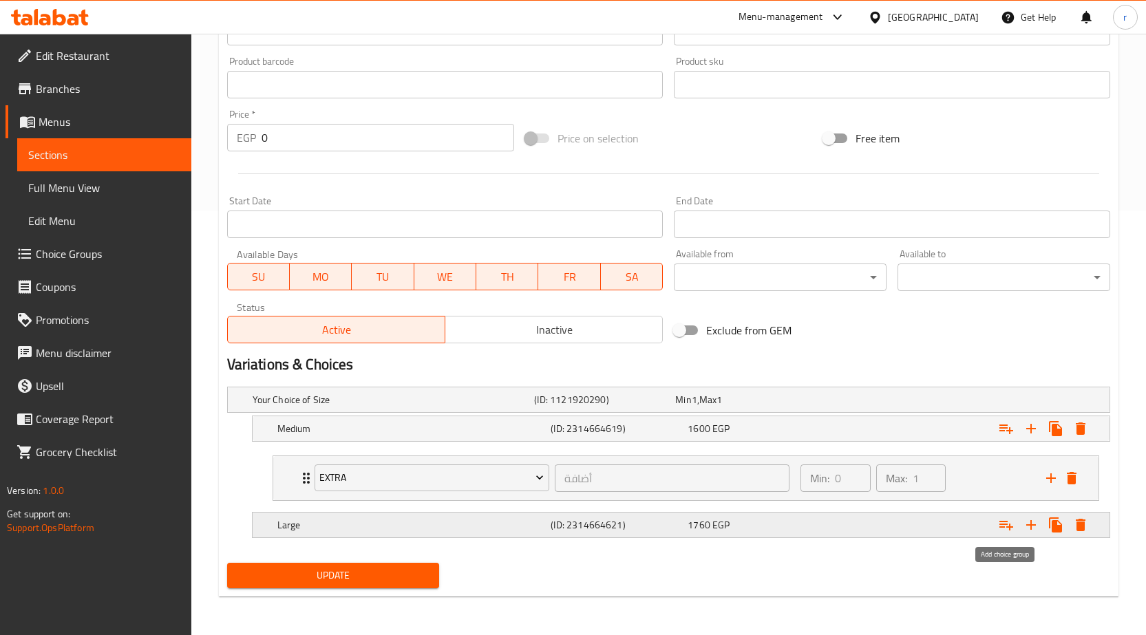
click at [1009, 533] on icon "Expand" at bounding box center [1006, 525] width 17 height 17
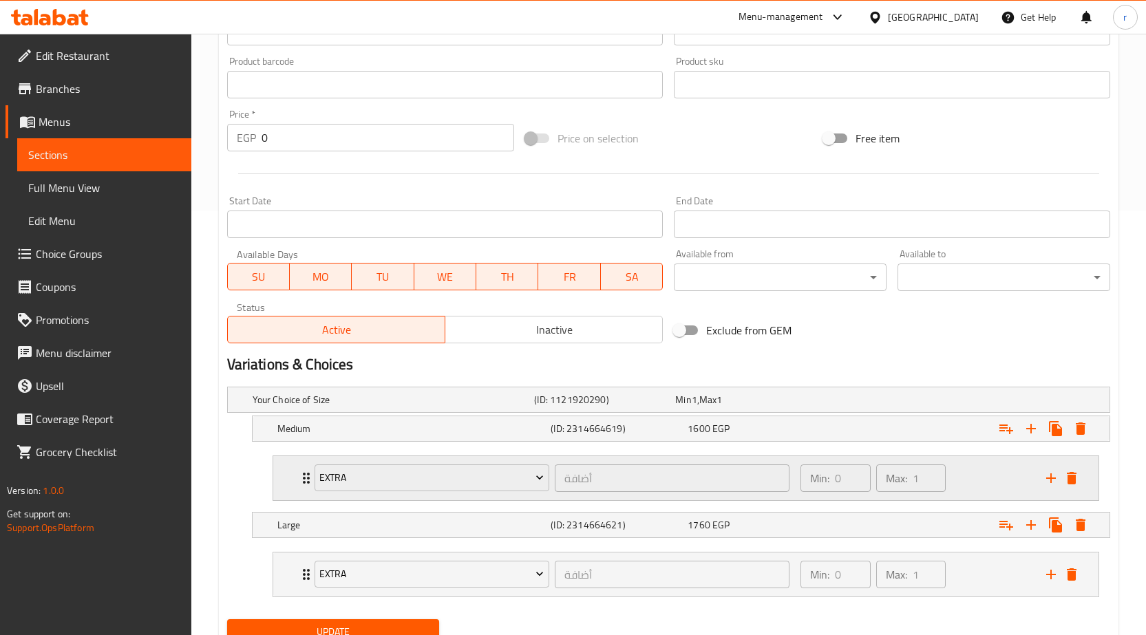
scroll to position [481, 0]
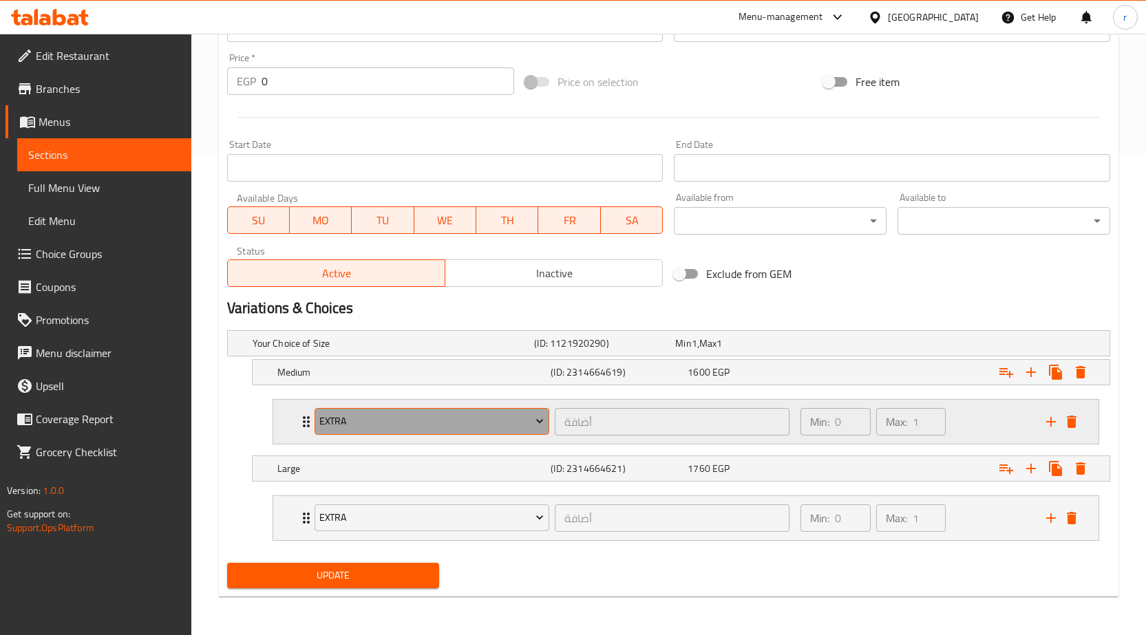
click at [487, 432] on button "Extra" at bounding box center [432, 422] width 235 height 28
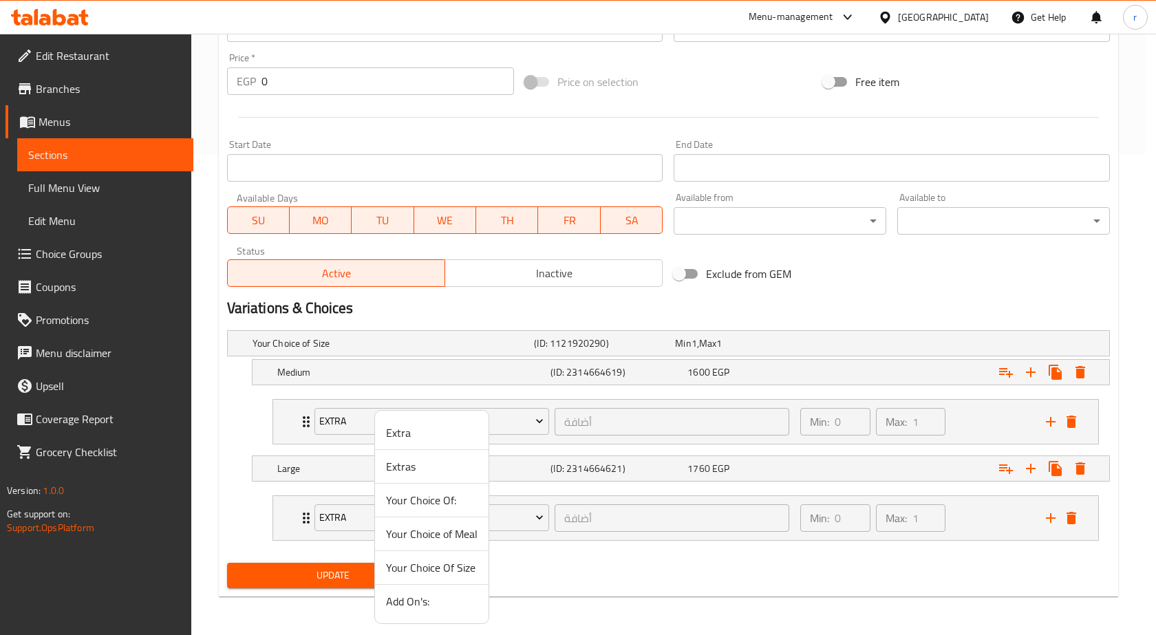
click at [423, 498] on span "Your Choice Of:" at bounding box center [432, 500] width 92 height 17
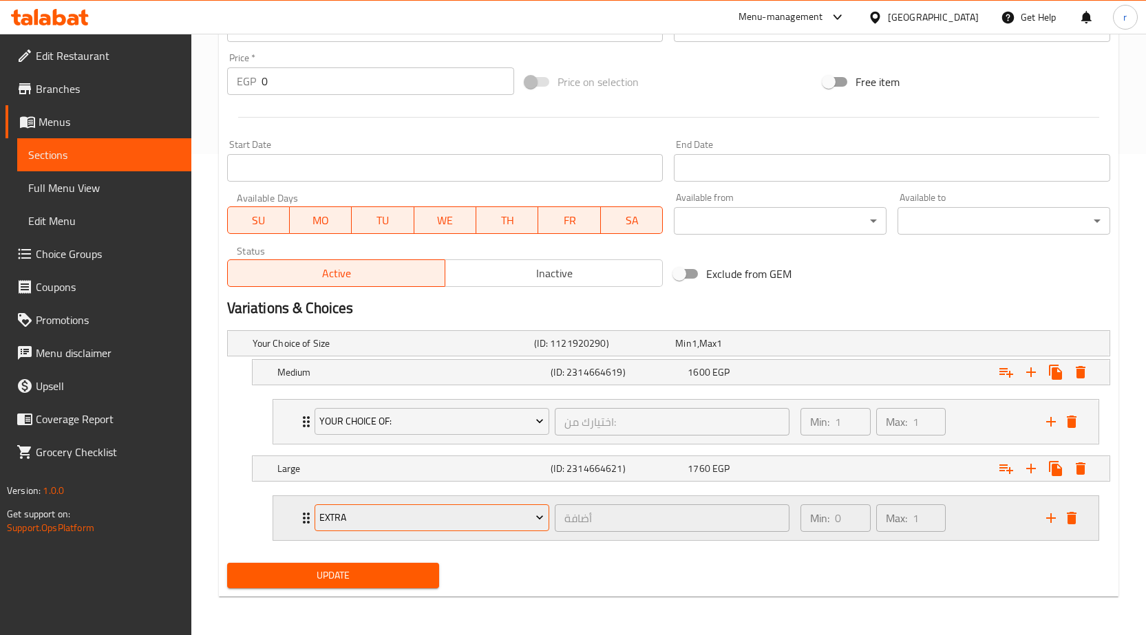
click at [399, 518] on span "Extra" at bounding box center [431, 517] width 224 height 17
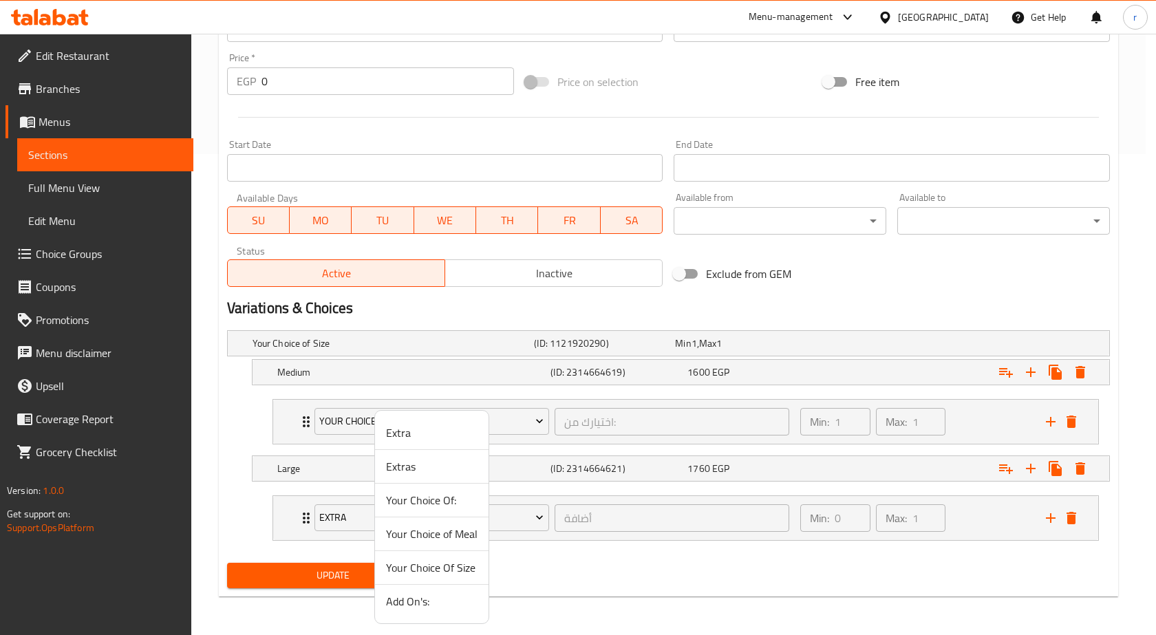
click at [414, 500] on span "Your Choice Of:" at bounding box center [432, 500] width 92 height 17
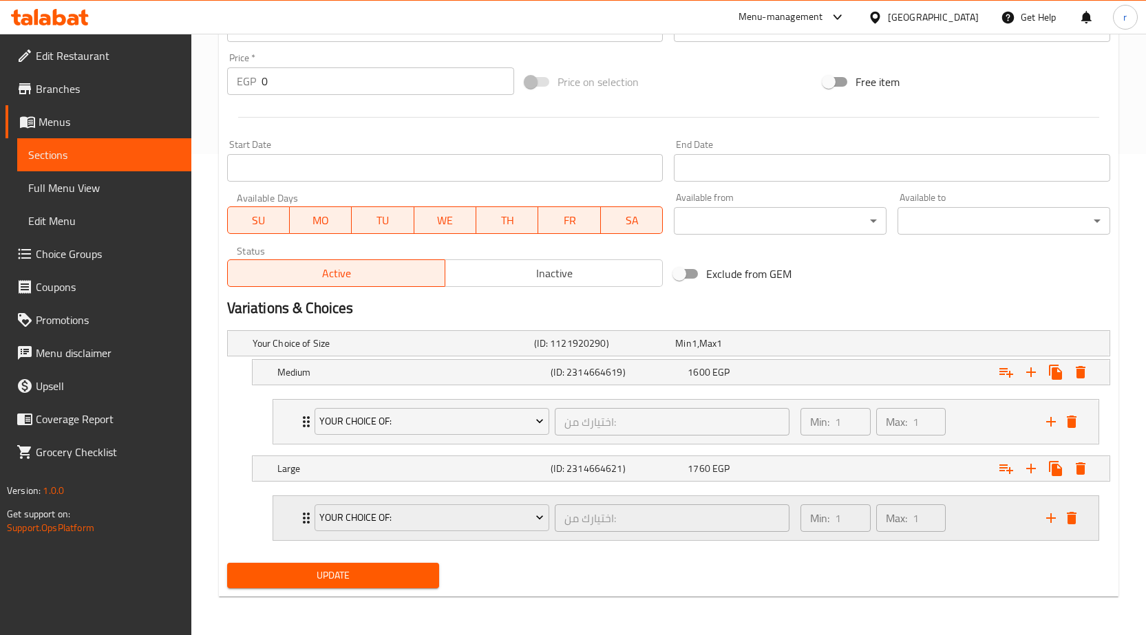
click at [991, 522] on div "Min: 1 ​ Max: 1 ​" at bounding box center [915, 518] width 246 height 44
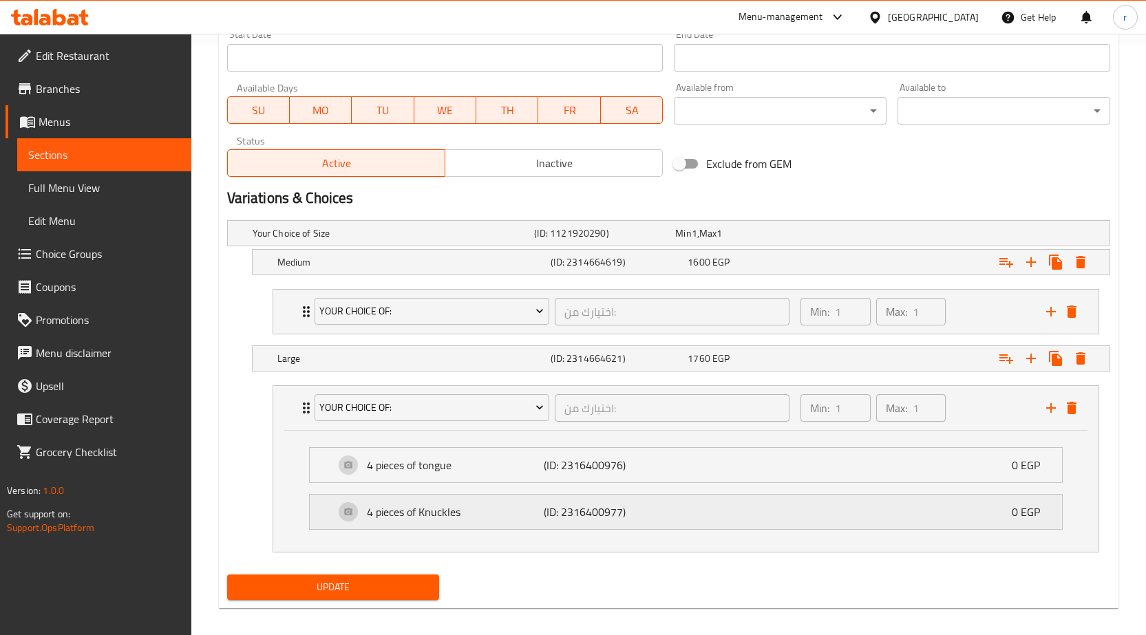
scroll to position [603, 0]
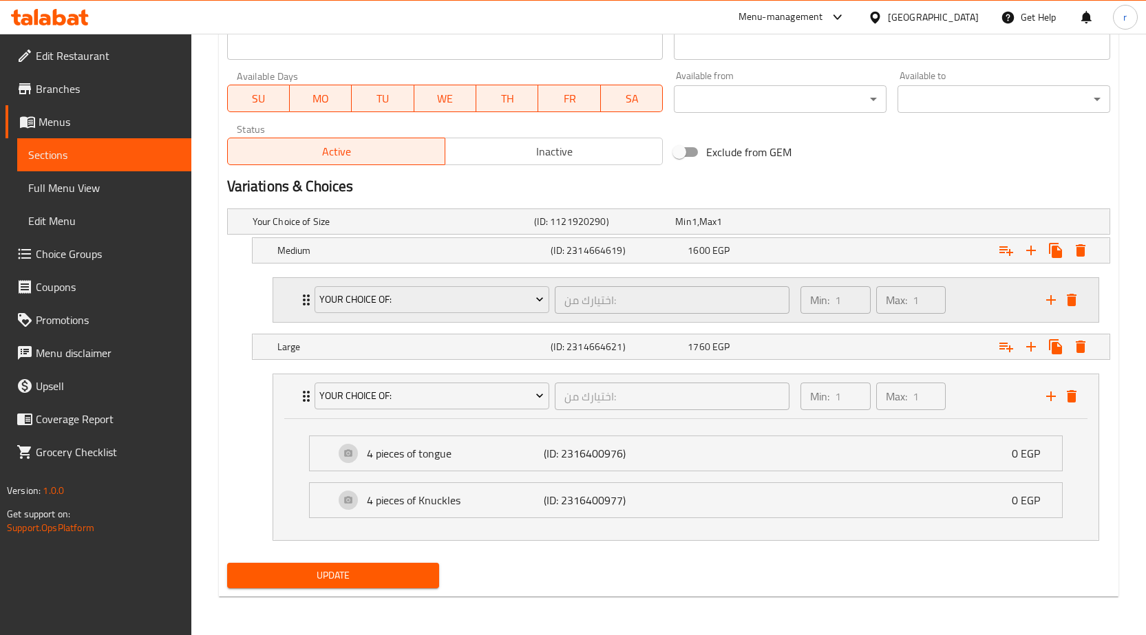
click at [975, 295] on div "Min: 1 ​ Max: 1 ​" at bounding box center [915, 300] width 246 height 44
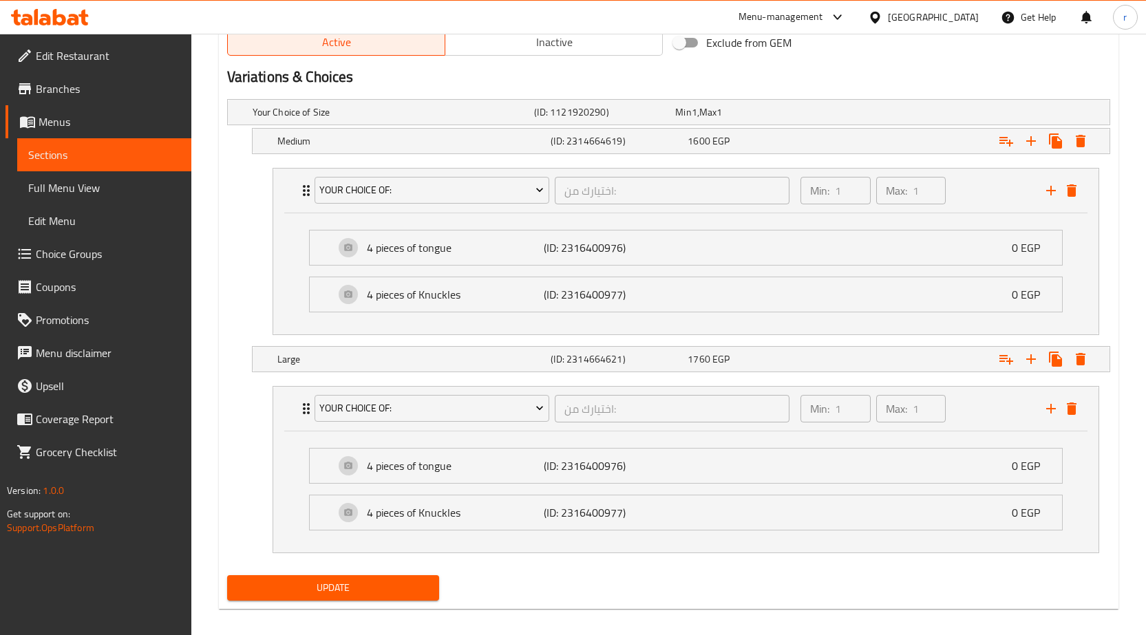
scroll to position [725, 0]
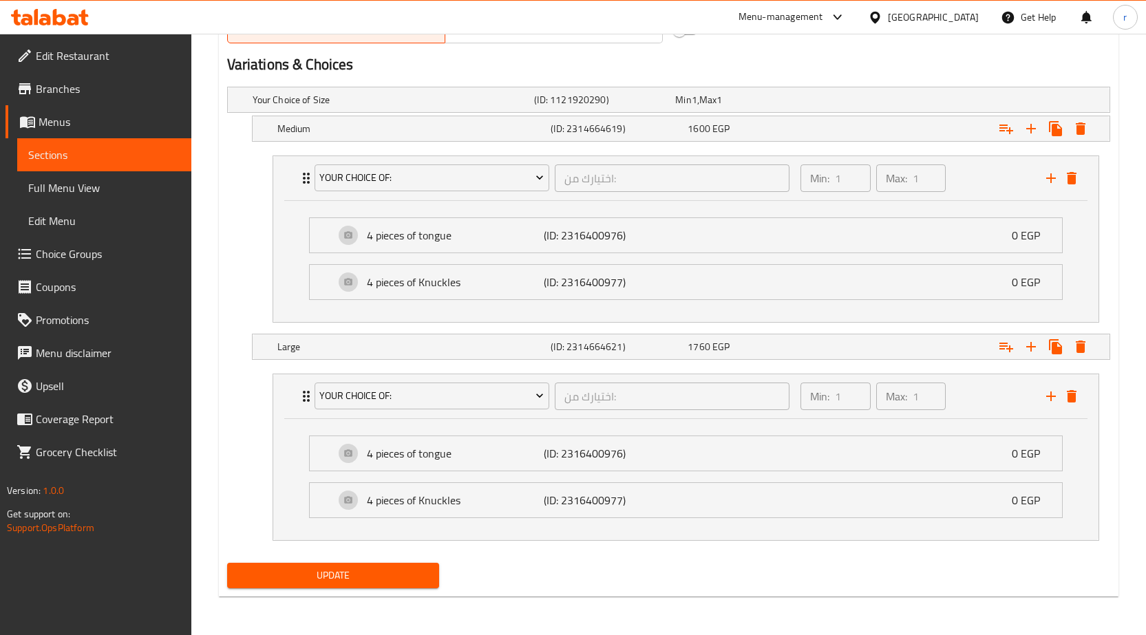
click at [398, 576] on span "Update" at bounding box center [333, 575] width 191 height 17
click at [359, 580] on span "Update" at bounding box center [333, 575] width 191 height 17
click at [150, 246] on span "Choice Groups" at bounding box center [108, 254] width 145 height 17
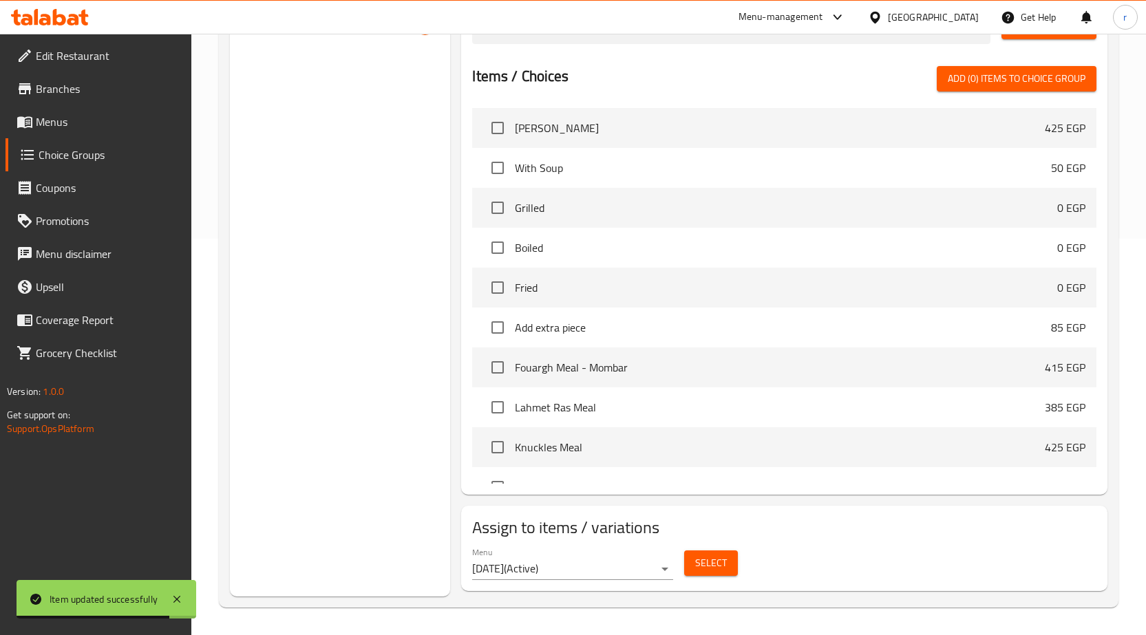
scroll to position [195, 0]
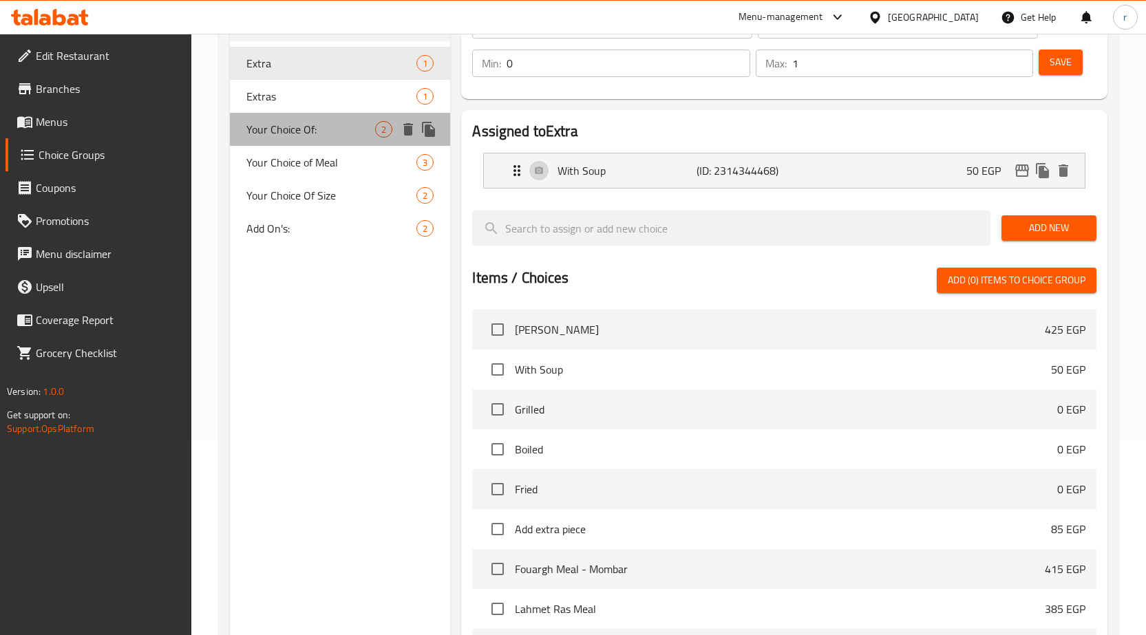
click at [328, 114] on div "Your Choice Of: 2" at bounding box center [340, 129] width 221 height 33
type input "Your Choice Of:"
type input "اختيارك من:"
type input "1"
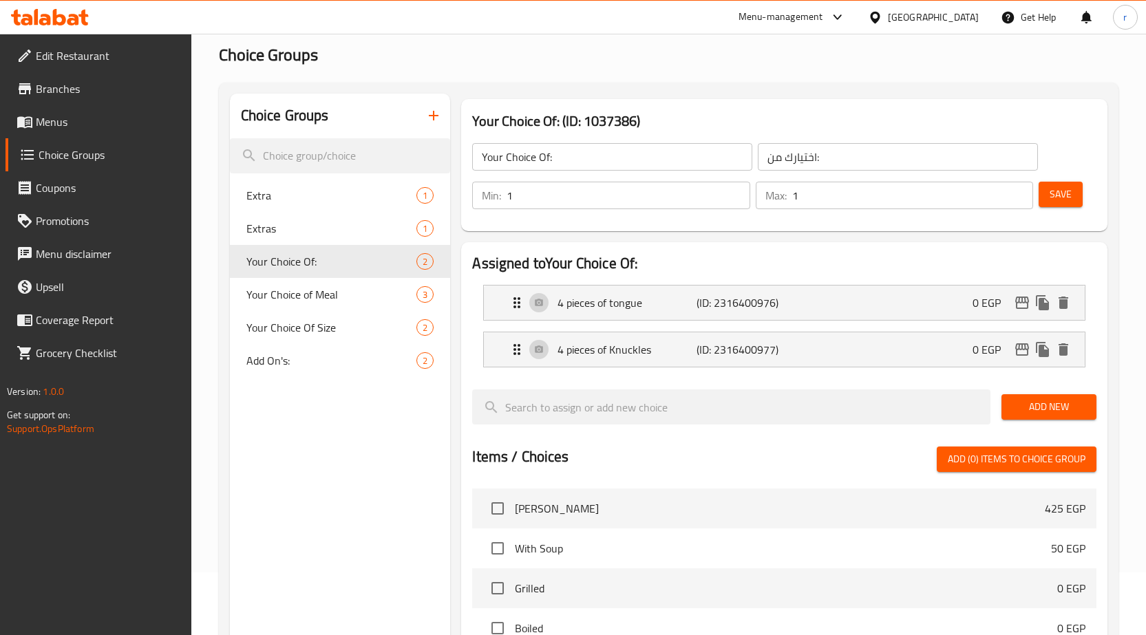
scroll to position [57, 0]
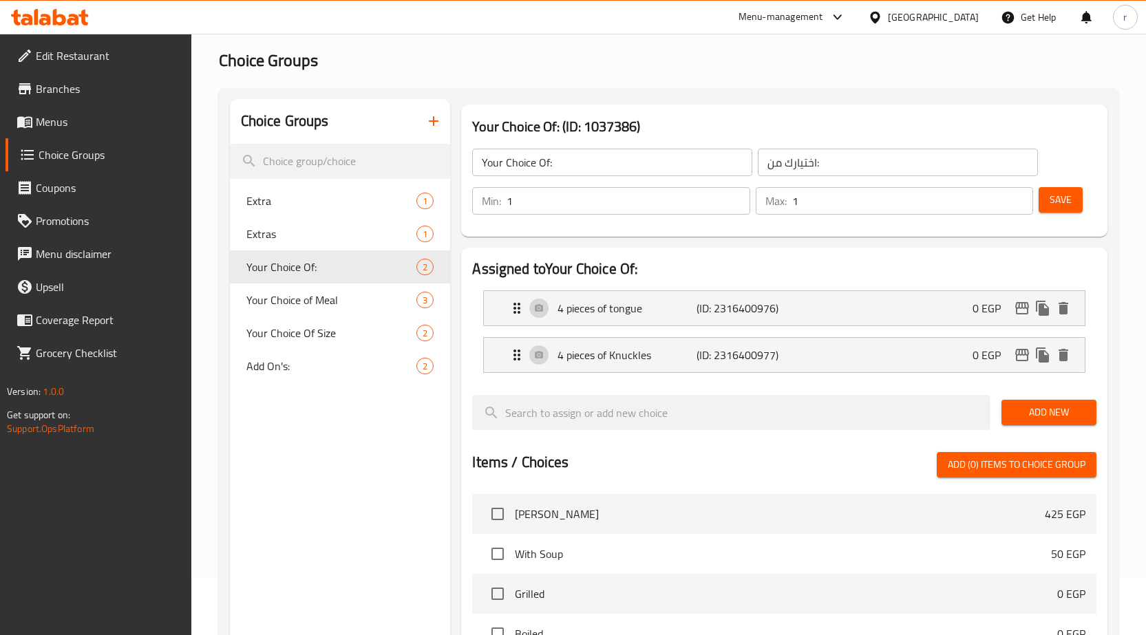
click at [438, 127] on icon "button" at bounding box center [433, 121] width 17 height 17
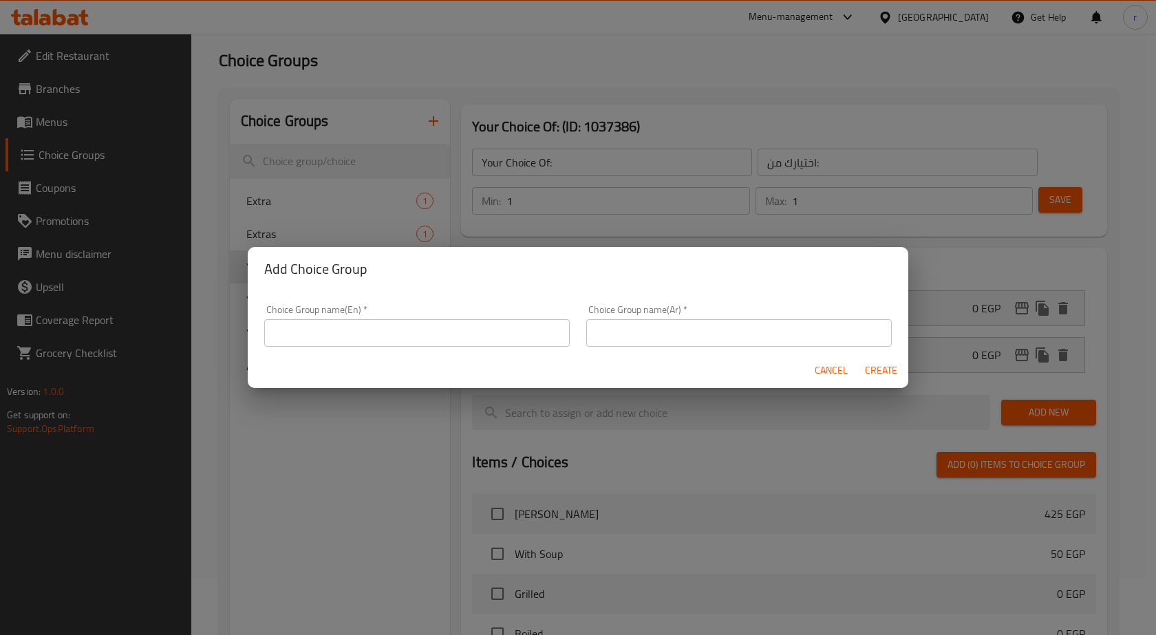
click at [412, 332] on input "text" at bounding box center [417, 333] width 306 height 28
type input "Your Choice Of"
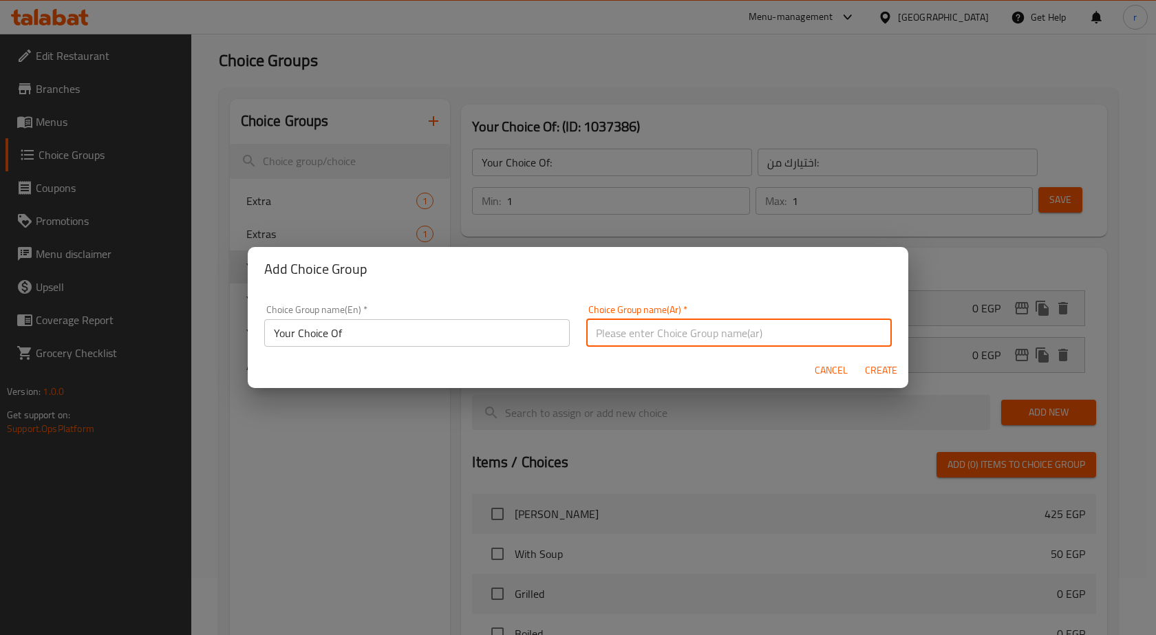
click at [847, 334] on input "text" at bounding box center [739, 333] width 306 height 28
type input "اختيارك من"
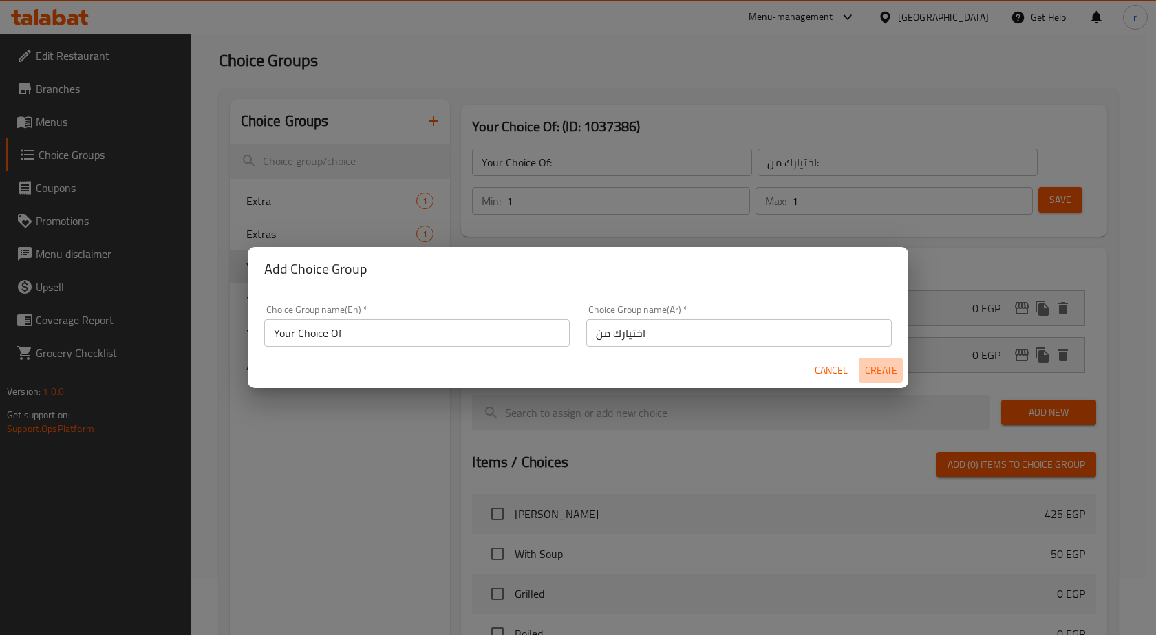
click at [891, 362] on span "Create" at bounding box center [880, 370] width 33 height 17
type input "Your Choice Of"
type input "اختيارك من"
type input "0"
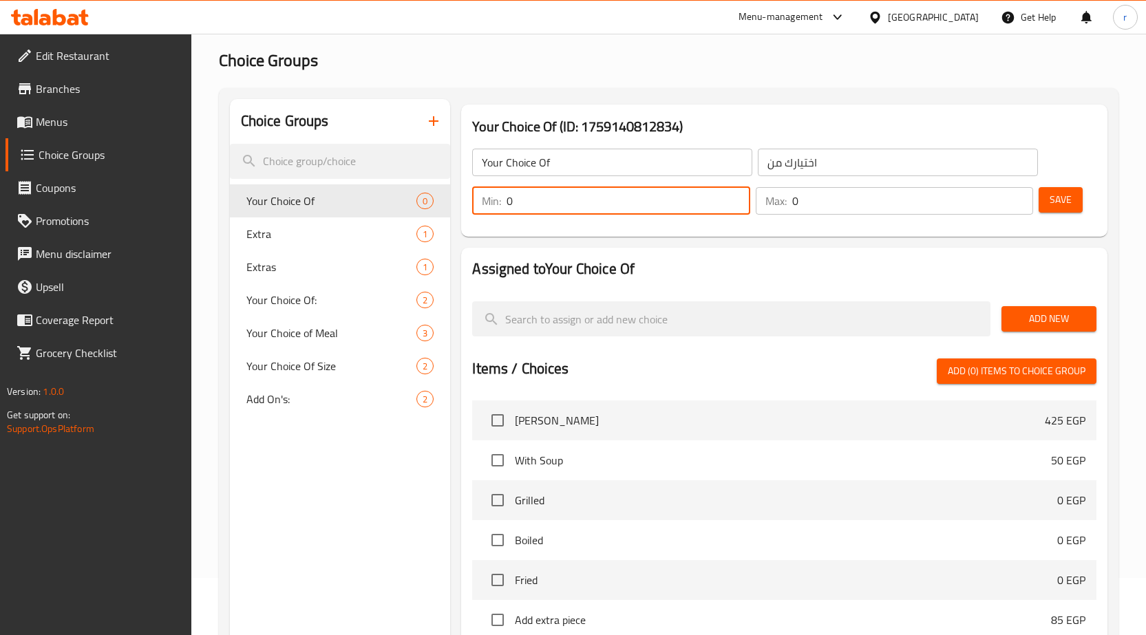
click at [576, 209] on input "0" at bounding box center [629, 201] width 244 height 28
type input "1"
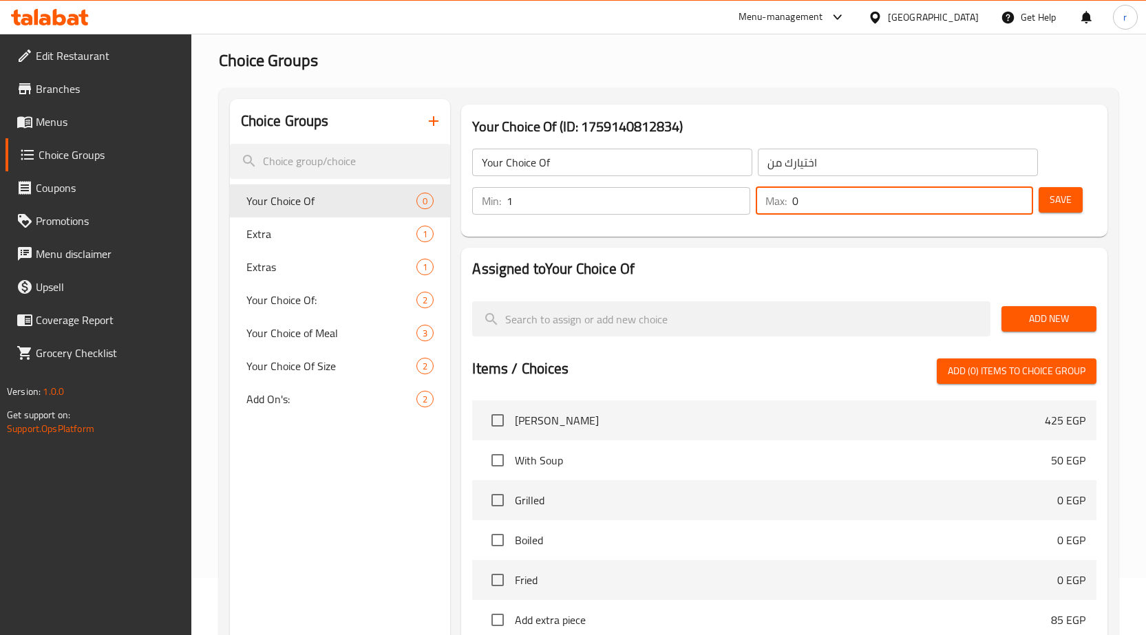
drag, startPoint x: 840, startPoint y: 200, endPoint x: 187, endPoint y: 295, distance: 660.1
click at [217, 284] on div "Home / Restaurants management / Choice Groups Choice Groups Choice Groups Your …" at bounding box center [668, 452] width 955 height 951
type input "1"
click at [1053, 211] on button "Save" at bounding box center [1061, 199] width 44 height 25
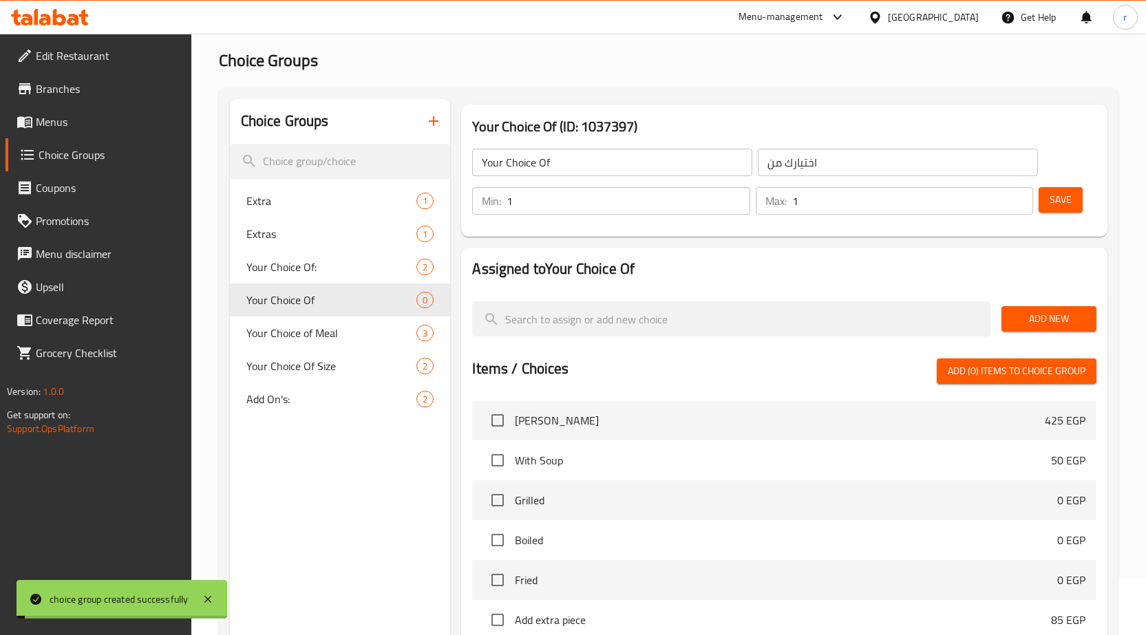
click at [1078, 310] on span "Add New" at bounding box center [1048, 318] width 73 height 17
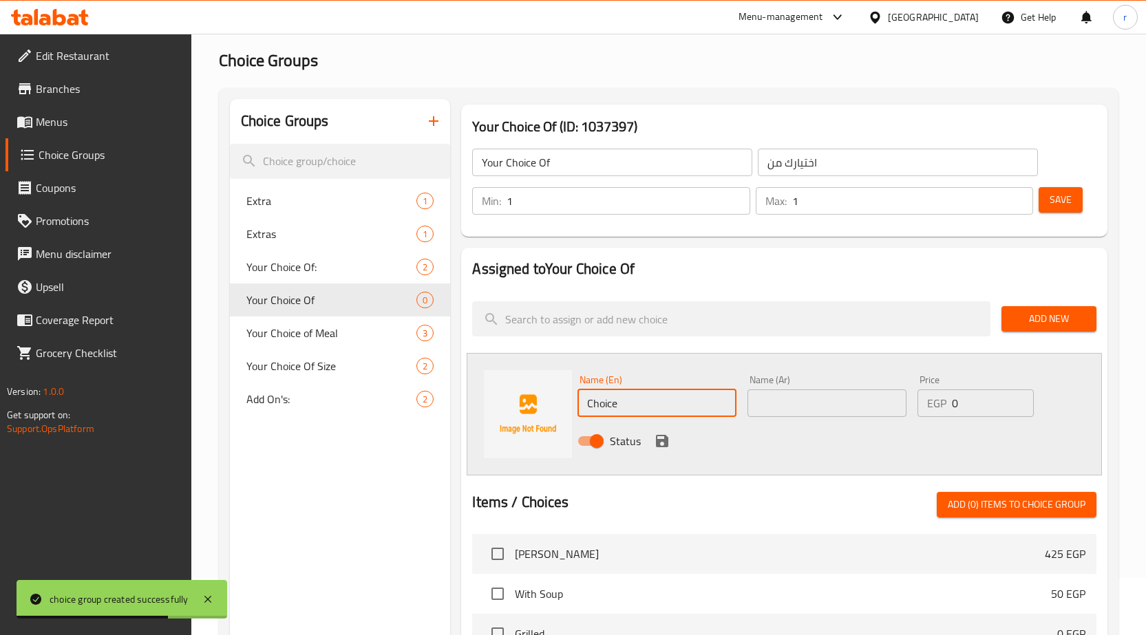
click at [648, 392] on input "Choice" at bounding box center [656, 404] width 159 height 28
click at [661, 402] on input "Choice" at bounding box center [656, 404] width 159 height 28
paste input "8 pieces of tongue"
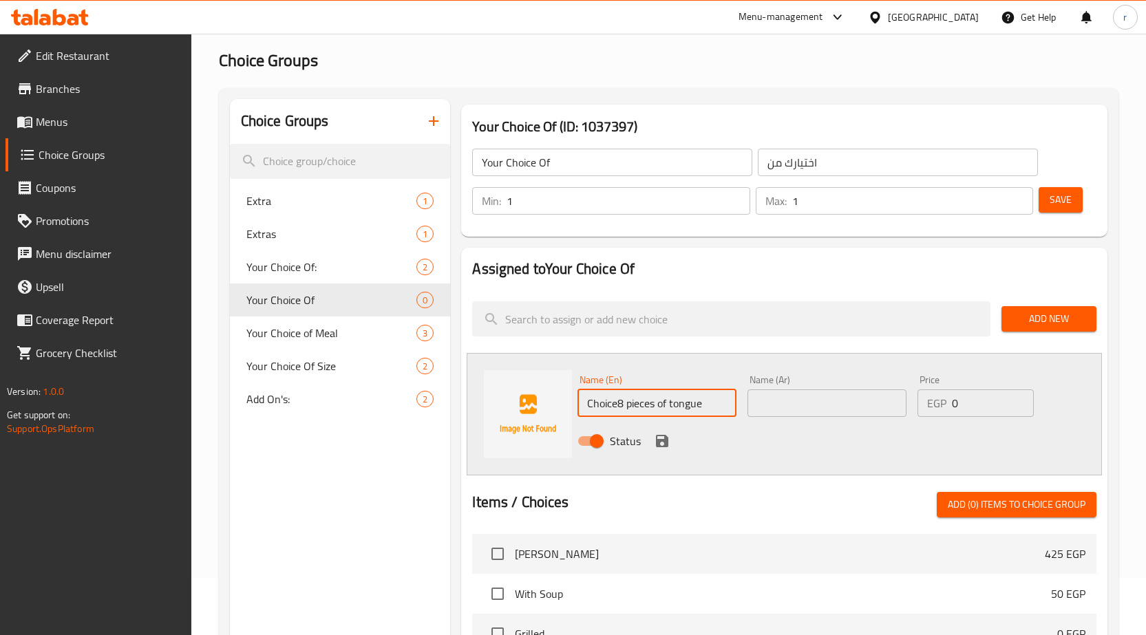
drag, startPoint x: 617, startPoint y: 397, endPoint x: 495, endPoint y: 405, distance: 122.1
click at [495, 405] on div "Name (En) Choice8 pieces of tongue Name (En) Name (Ar) Name (Ar) Price EGP 0 Pr…" at bounding box center [784, 414] width 635 height 123
type input "8 pieces of tongue"
click at [765, 406] on input "text" at bounding box center [826, 404] width 159 height 28
paste input "8 قطع من اللسان"
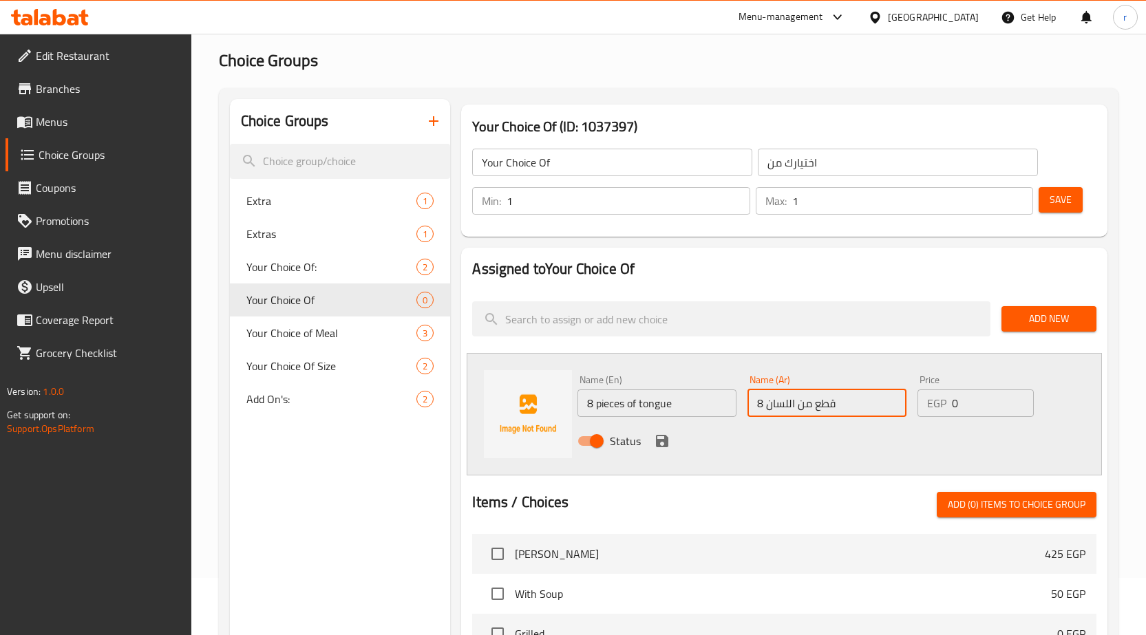
type input "8 قطع من اللسان"
click at [661, 443] on icon "save" at bounding box center [662, 441] width 17 height 17
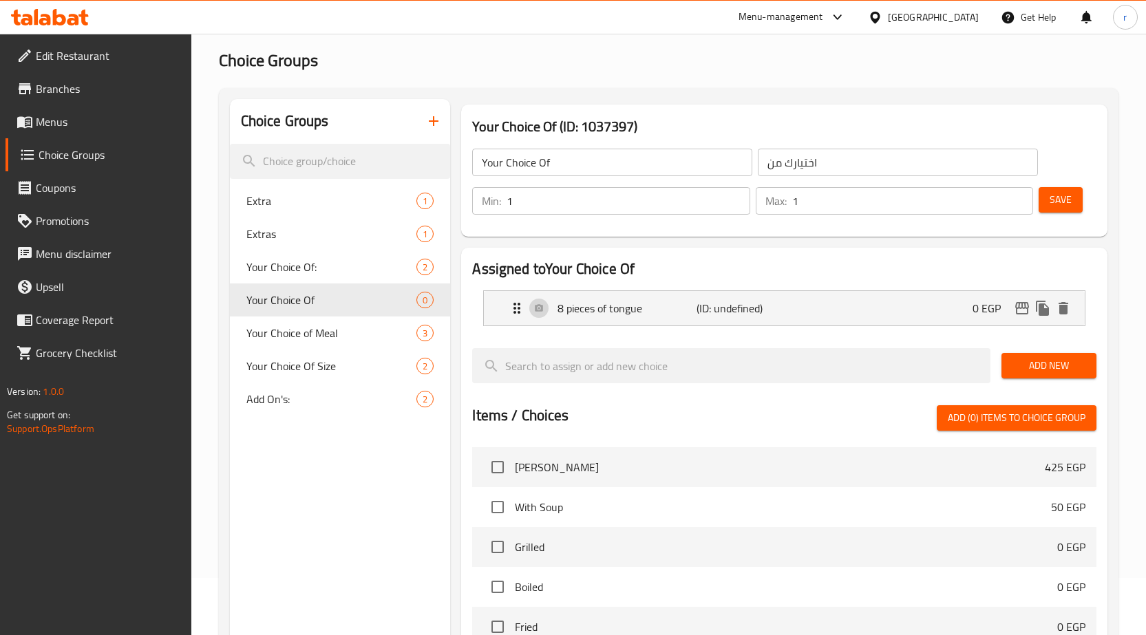
click at [1026, 360] on span "Add New" at bounding box center [1048, 365] width 73 height 17
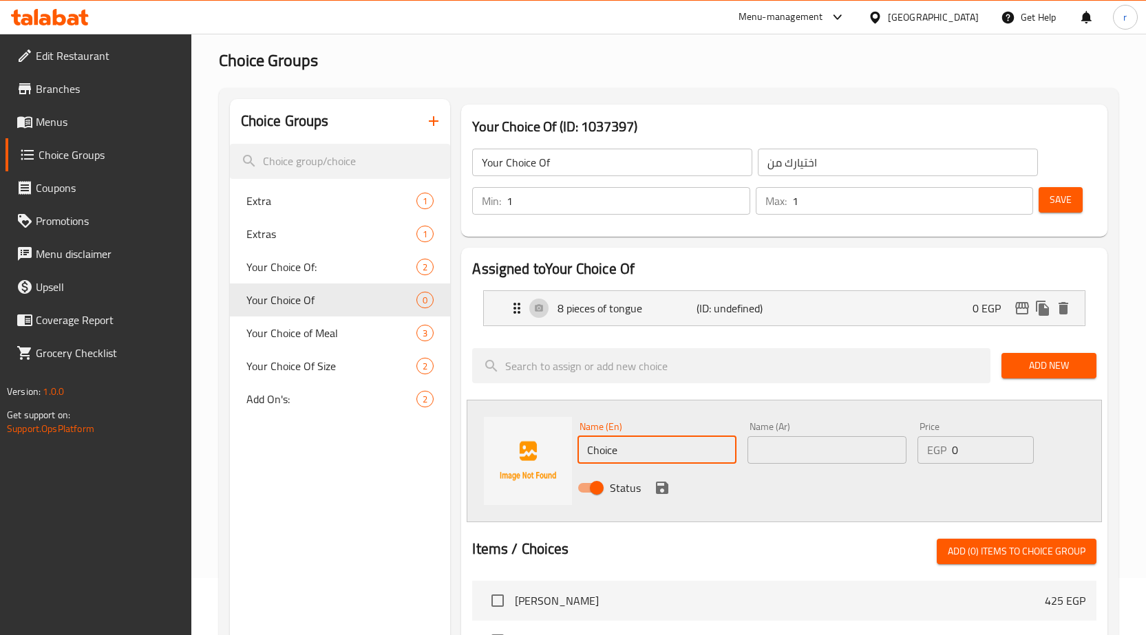
drag, startPoint x: 646, startPoint y: 451, endPoint x: 0, endPoint y: 467, distance: 645.8
click at [0, 467] on div "Edit Restaurant Branches Menus Choice Groups Coupons Promotions Menu disclaimer…" at bounding box center [573, 542] width 1146 height 1131
paste input "8 pieces of Knuckles"
type input "8 pieces of Knuckles"
click at [816, 440] on input "text" at bounding box center [826, 450] width 159 height 28
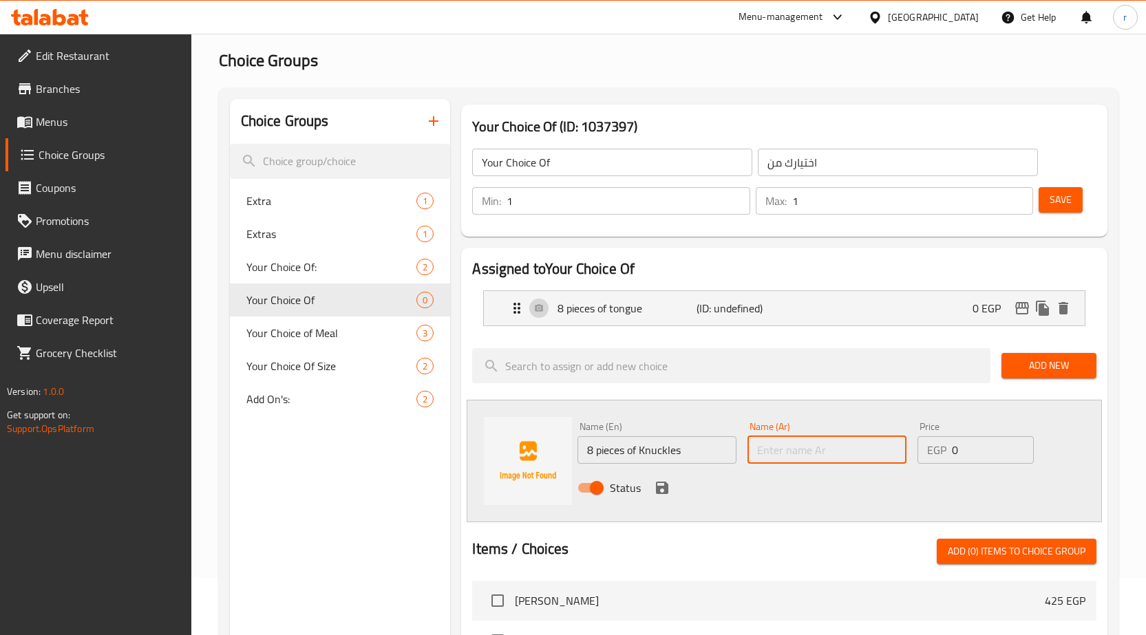
paste input "8 قطع كوارع"
click at [771, 311] on p "(ID: undefined)" at bounding box center [743, 308] width 93 height 17
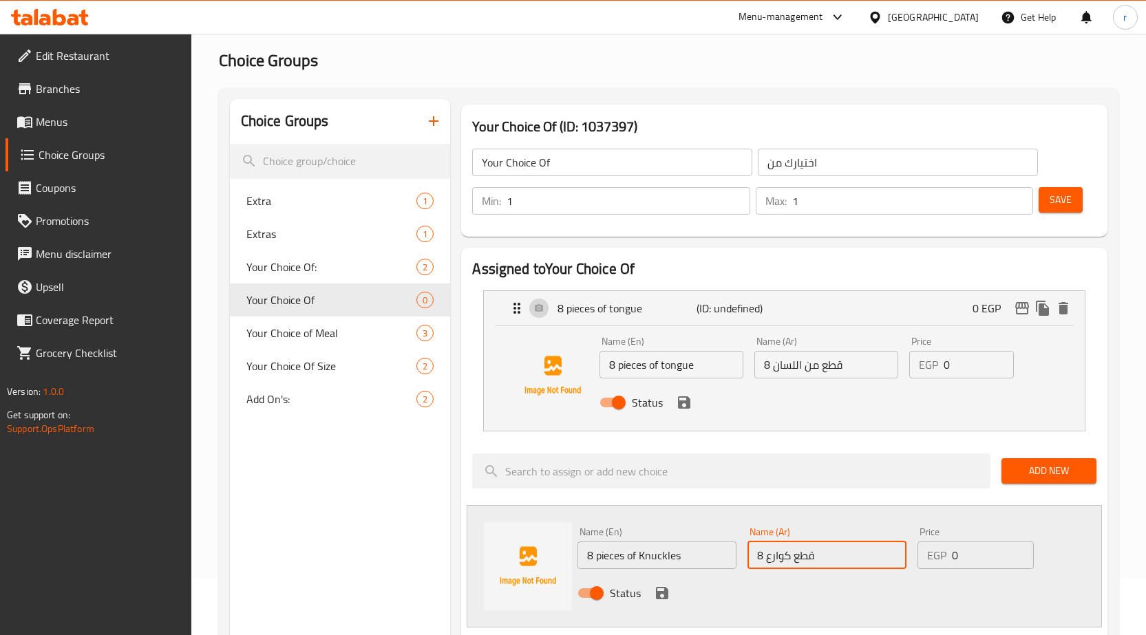
click at [791, 558] on input "8 قطع كوارع" at bounding box center [826, 556] width 159 height 28
type input "8 قطع من كوارع"
click at [1057, 468] on span "Add New" at bounding box center [1048, 471] width 73 height 17
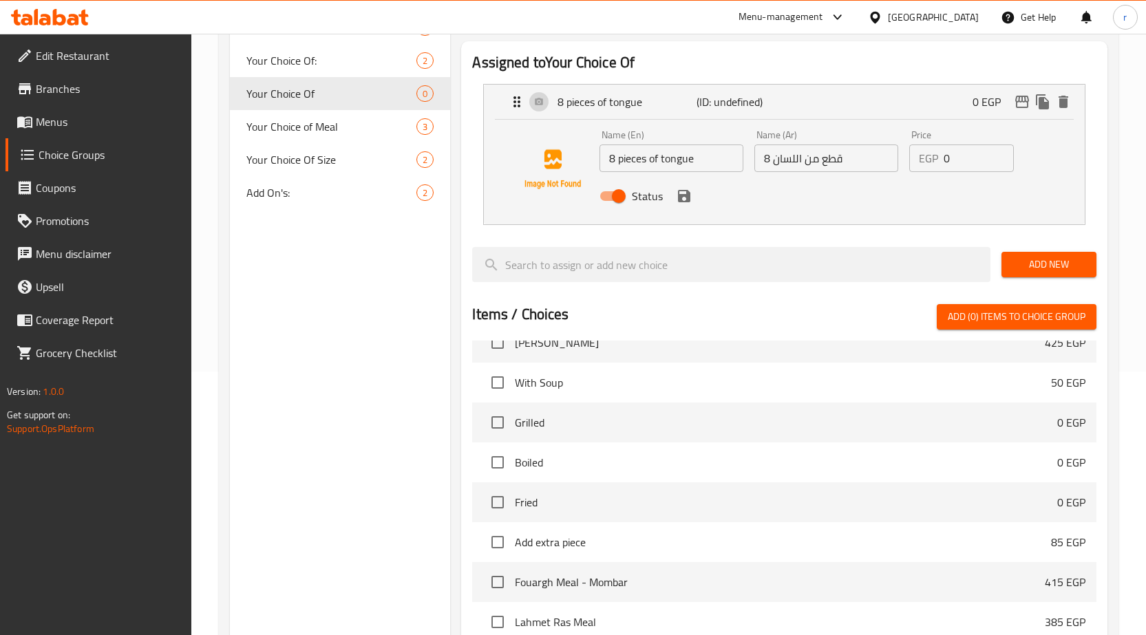
scroll to position [0, 0]
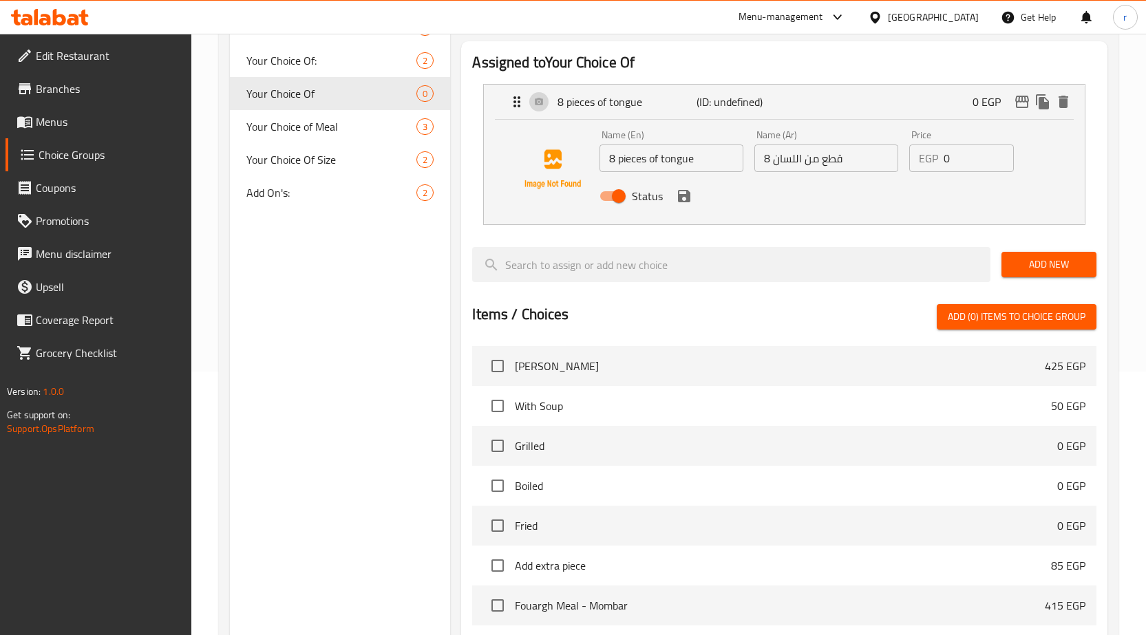
click at [1070, 247] on div "Add New" at bounding box center [1049, 265] width 106 height 46
click at [1075, 255] on button "Add New" at bounding box center [1048, 264] width 95 height 25
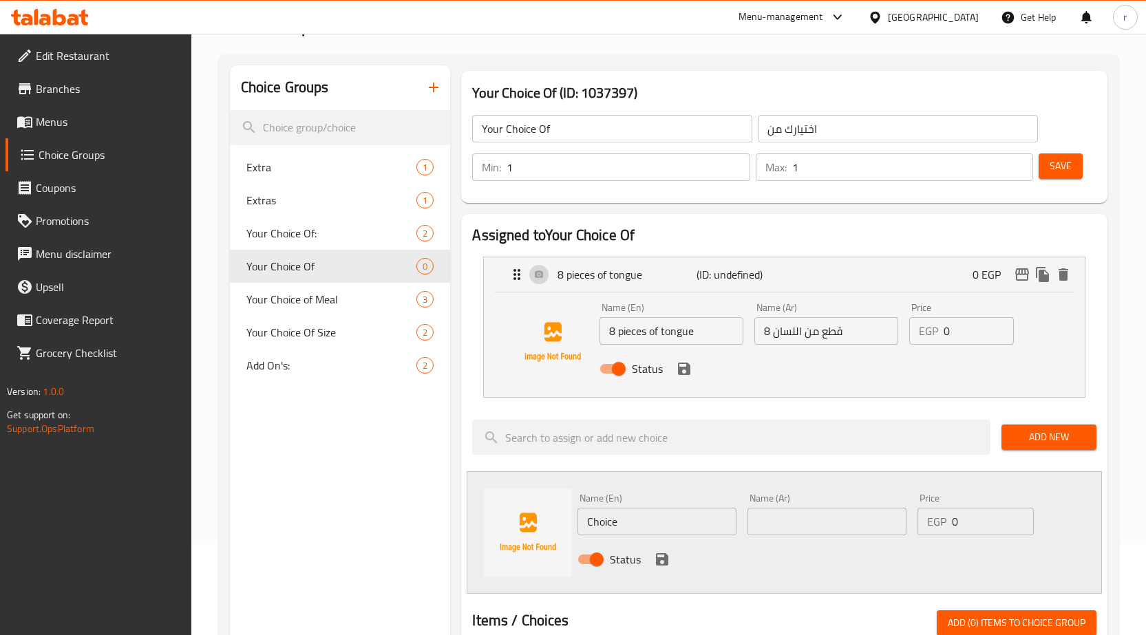
scroll to position [138, 0]
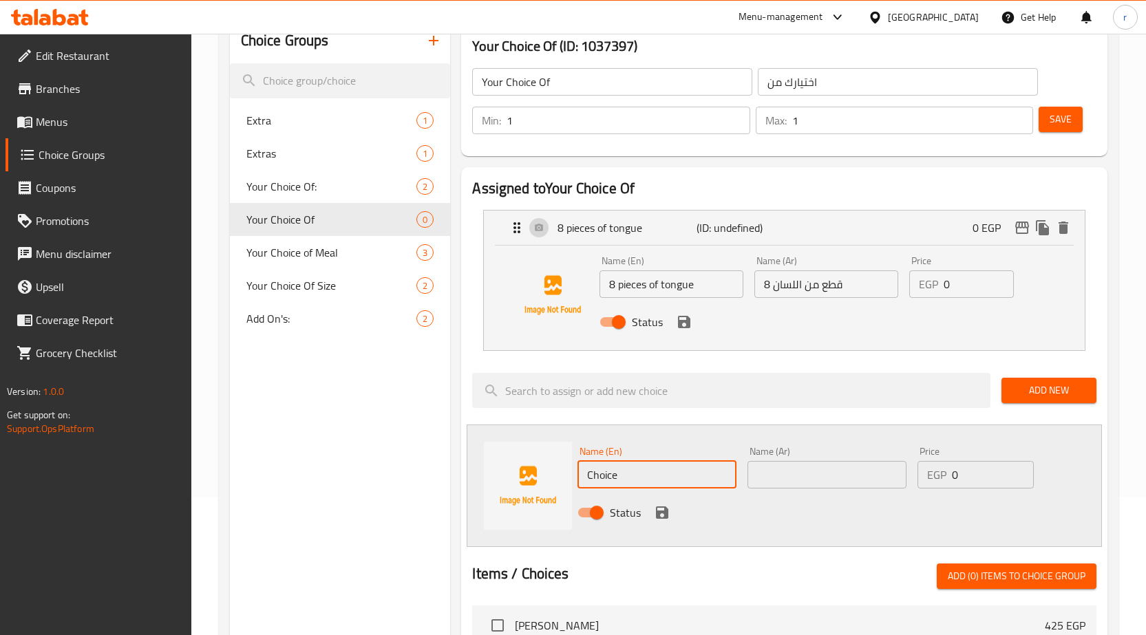
drag, startPoint x: 651, startPoint y: 481, endPoint x: 53, endPoint y: 544, distance: 601.4
click at [61, 544] on div "Edit Restaurant Branches Menus Choice Groups Coupons Promotions Menu disclaimer…" at bounding box center [573, 514] width 1146 height 1237
paste input "8 قطع كوارع"
type input "8 قطع كوارع"
drag, startPoint x: 701, startPoint y: 489, endPoint x: 664, endPoint y: 482, distance: 37.3
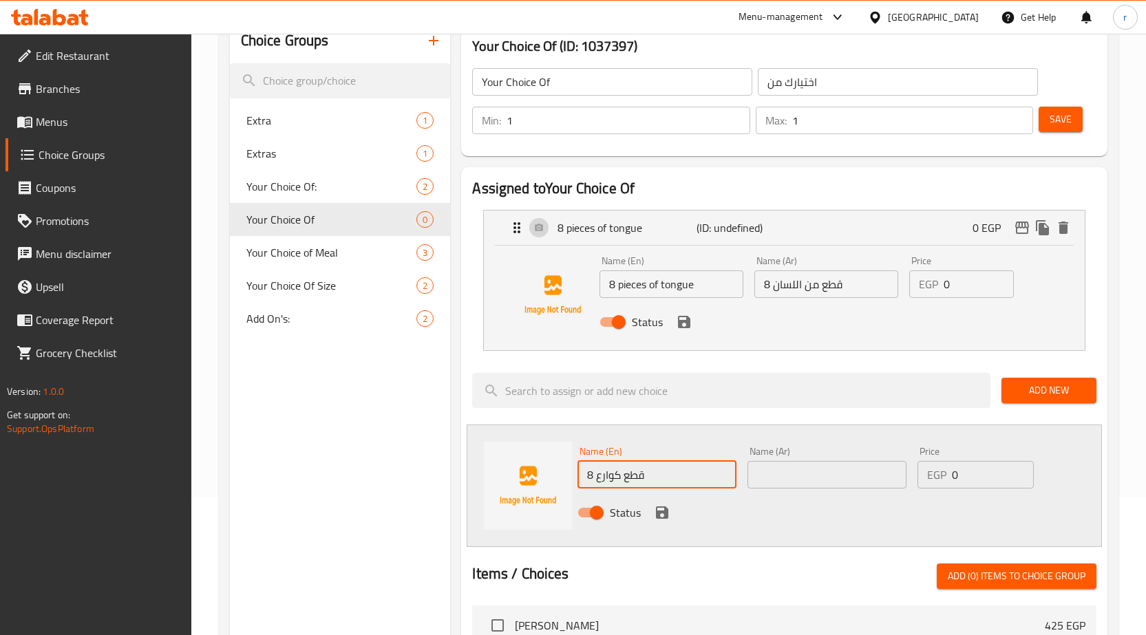
click at [664, 482] on div "Name (En) 8 قطع كوارع Name (En)" at bounding box center [657, 467] width 170 height 53
drag, startPoint x: 664, startPoint y: 482, endPoint x: 255, endPoint y: 522, distance: 410.8
click at [262, 521] on div "Choice Groups Extra 1 Extras 1 Your Choice Of: 2 Your Choice Of 0 Your Choice o…" at bounding box center [671, 557] width 883 height 1076
click at [809, 482] on input "text" at bounding box center [826, 475] width 159 height 28
paste input "8 قطع كوارع"
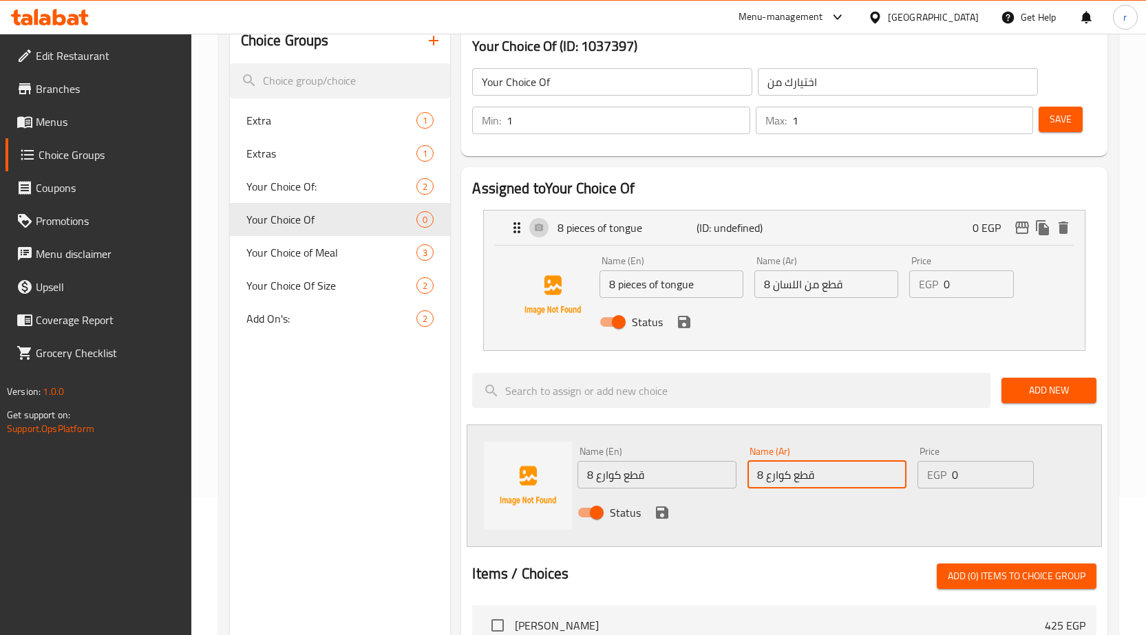
type input "8 قطع كوارع"
drag, startPoint x: 710, startPoint y: 478, endPoint x: 308, endPoint y: 523, distance: 405.1
click at [325, 522] on div "Choice Groups Extra 1 Extras 1 Your Choice Of: 2 Your Choice Of 0 Your Choice o…" at bounding box center [671, 557] width 883 height 1076
paste input "8 pieces of Knuckles"
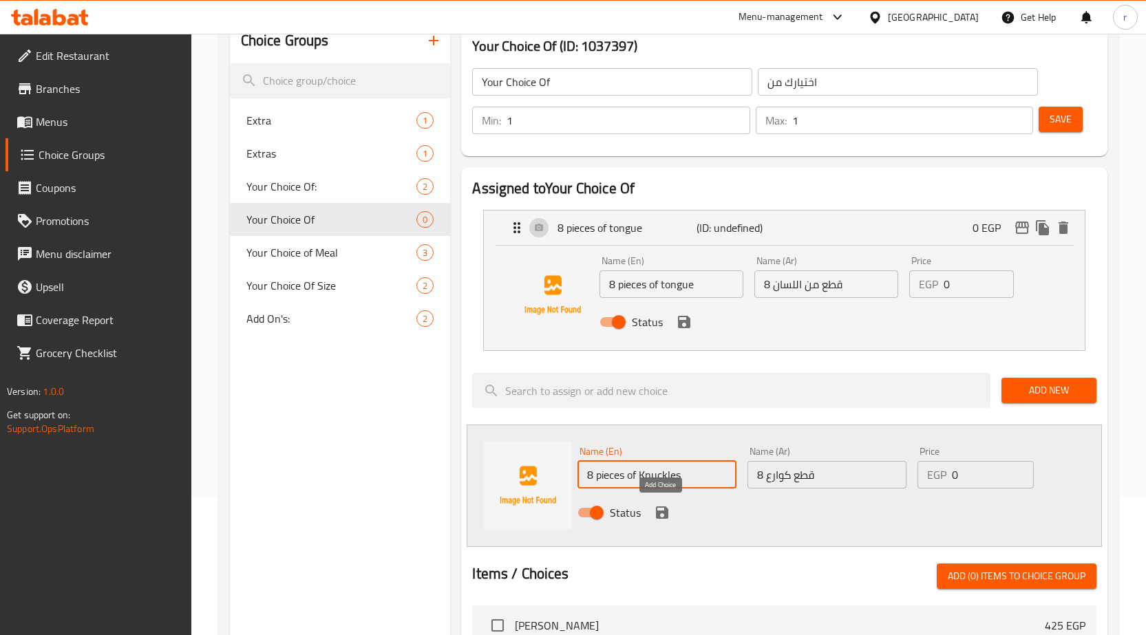
type input "8 pieces of Knuckles"
click at [652, 512] on button "save" at bounding box center [662, 512] width 21 height 21
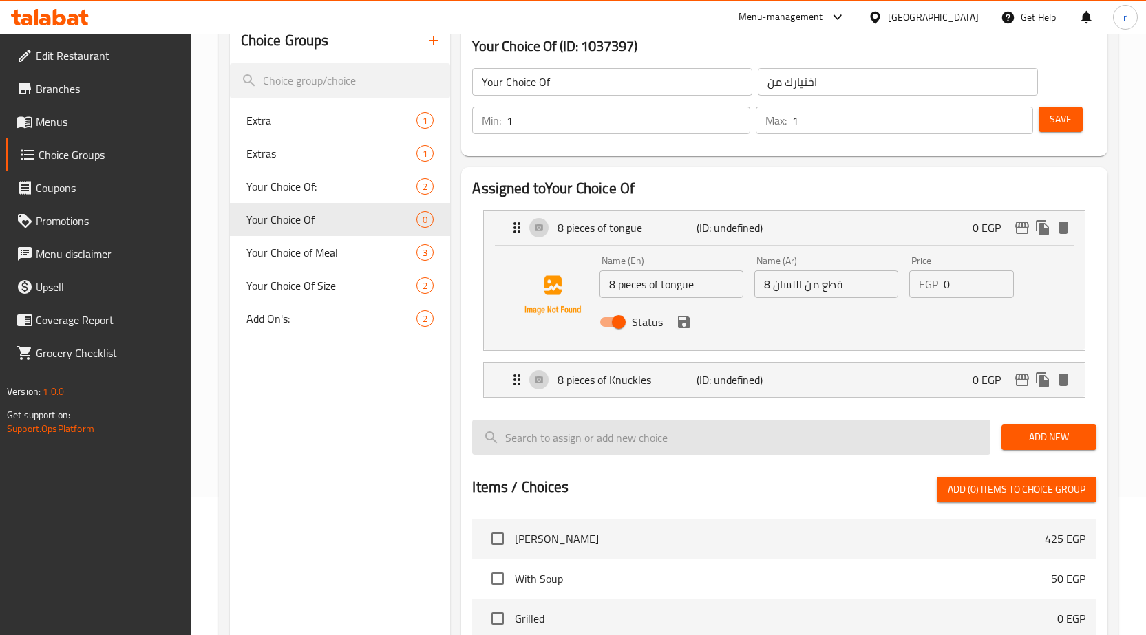
scroll to position [206, 0]
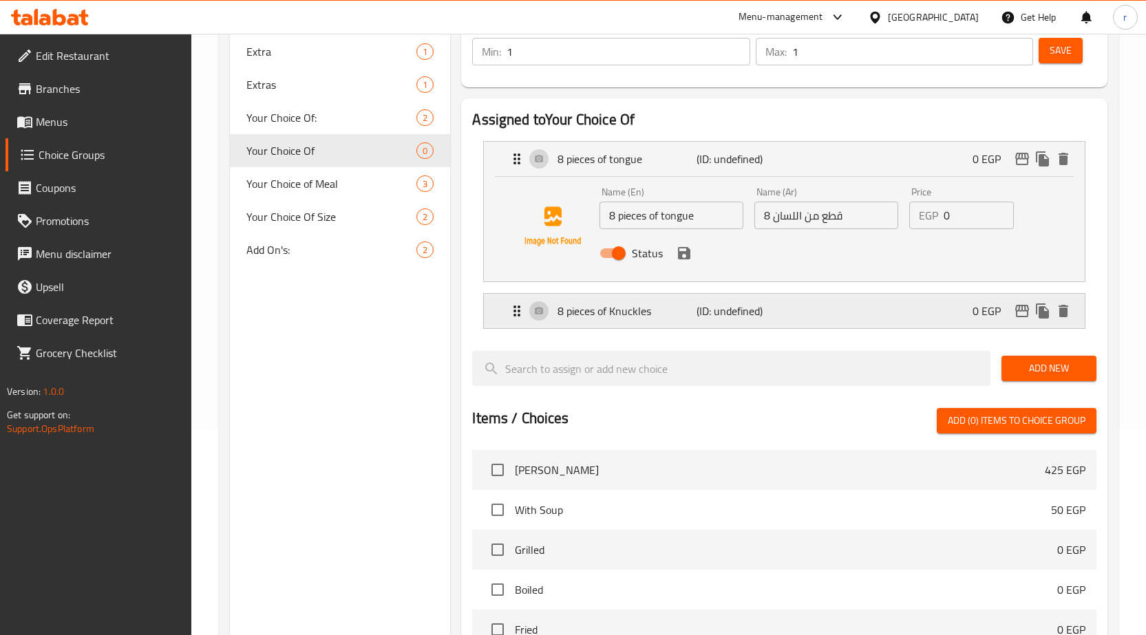
click at [803, 308] on div "8 pieces of Knuckles (ID: undefined) 0 EGP" at bounding box center [789, 311] width 560 height 34
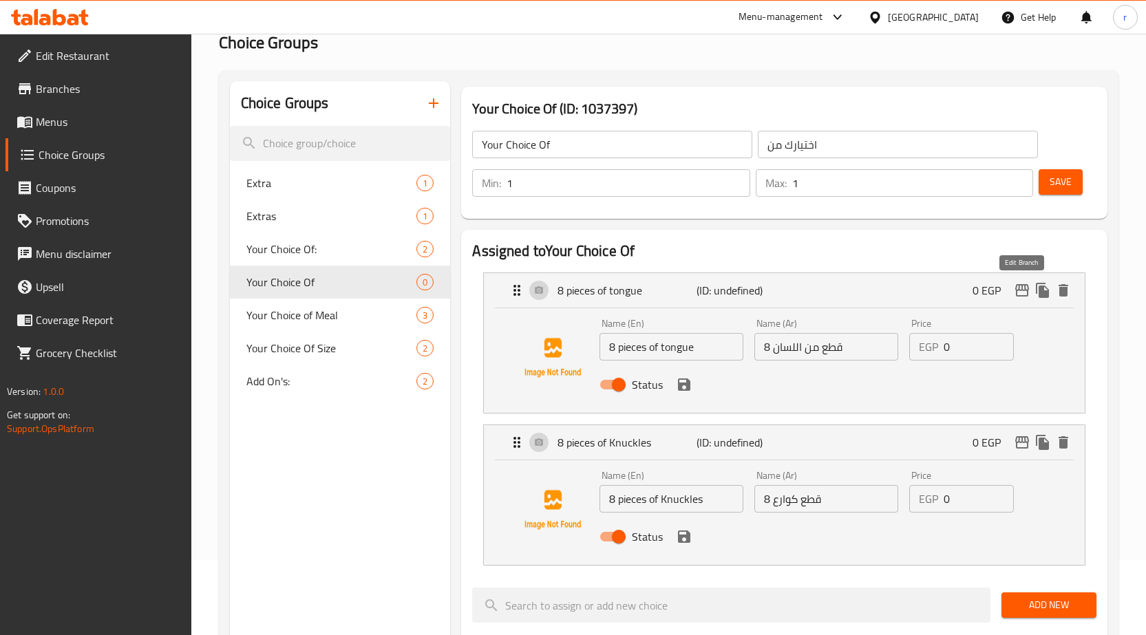
scroll to position [69, 0]
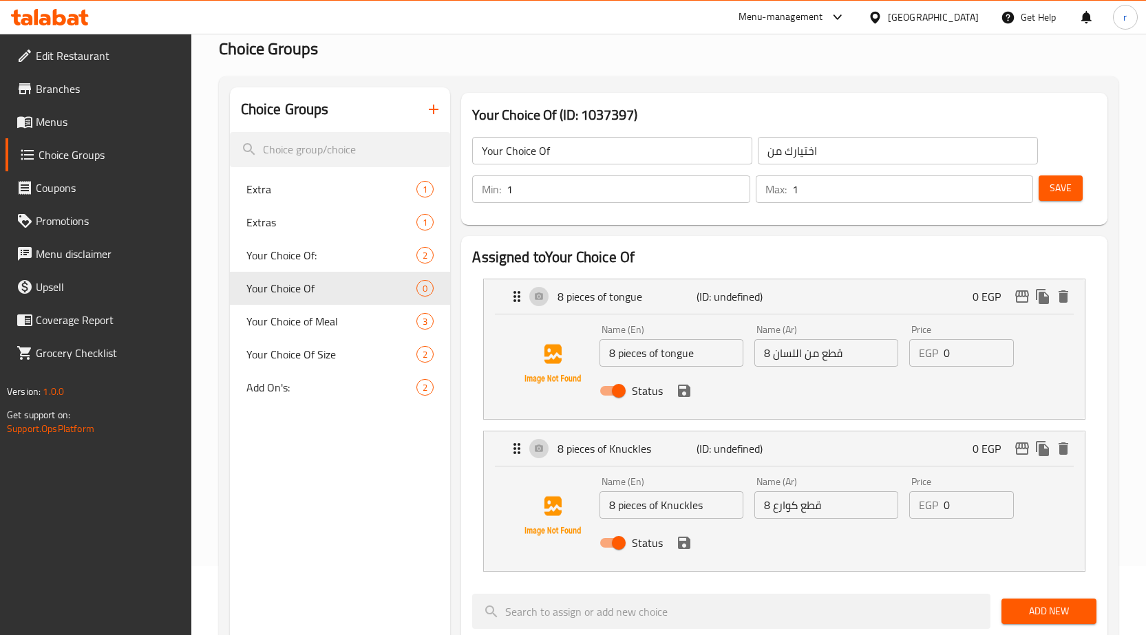
click at [100, 126] on span "Menus" at bounding box center [108, 122] width 145 height 17
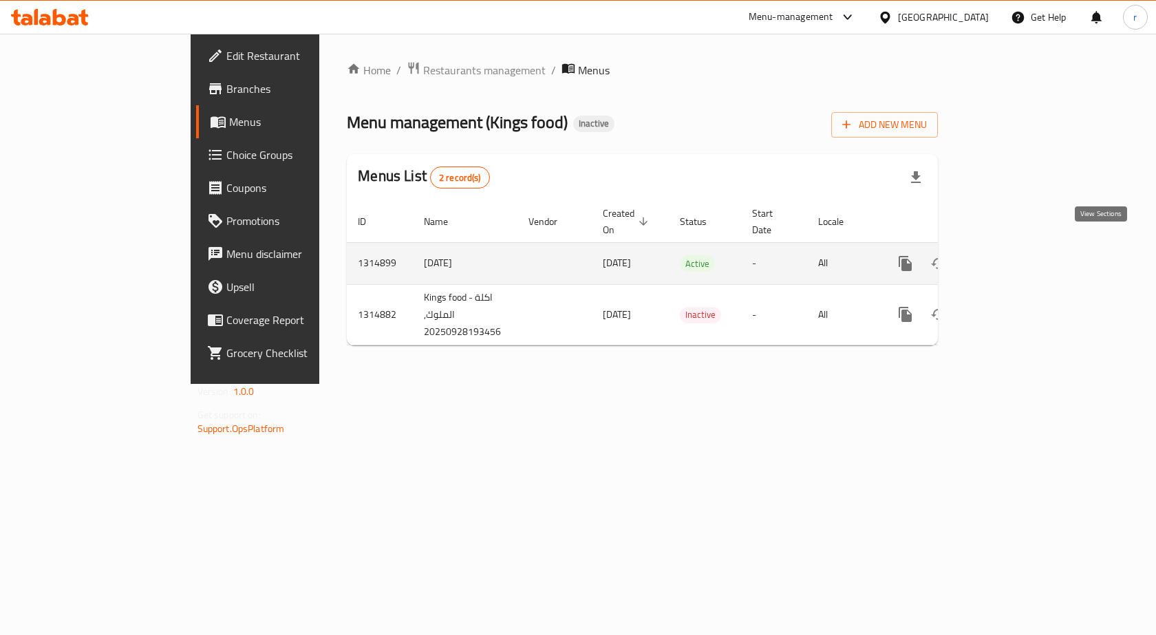
click at [1013, 255] on icon "enhanced table" at bounding box center [1005, 263] width 17 height 17
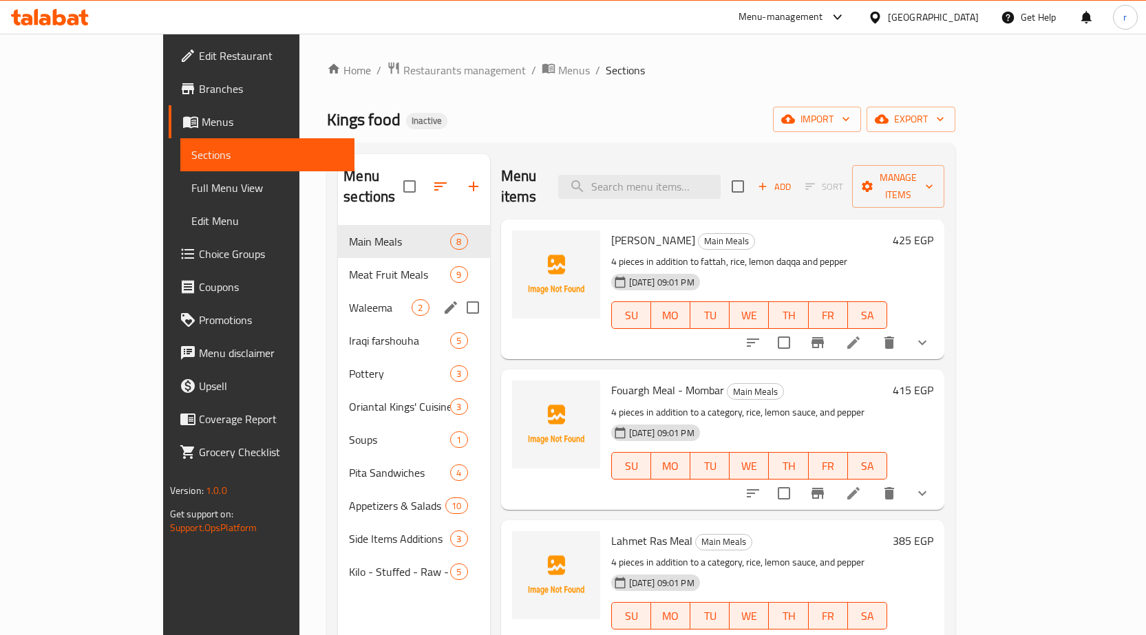
click at [349, 299] on span "Waleema" at bounding box center [380, 307] width 63 height 17
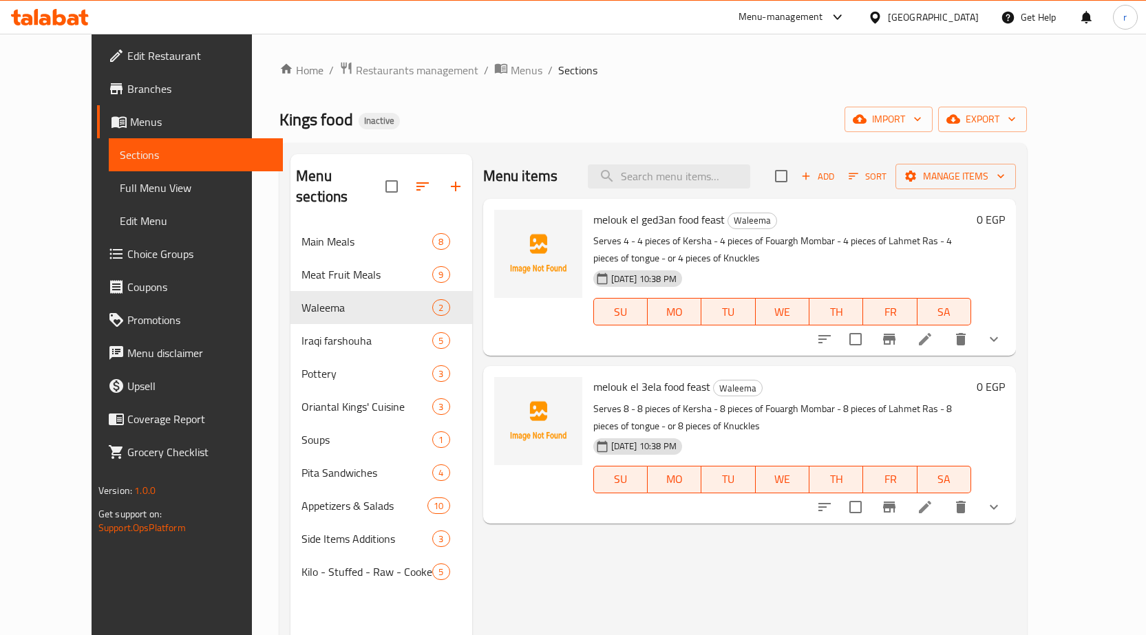
click at [944, 496] on li at bounding box center [925, 507] width 39 height 25
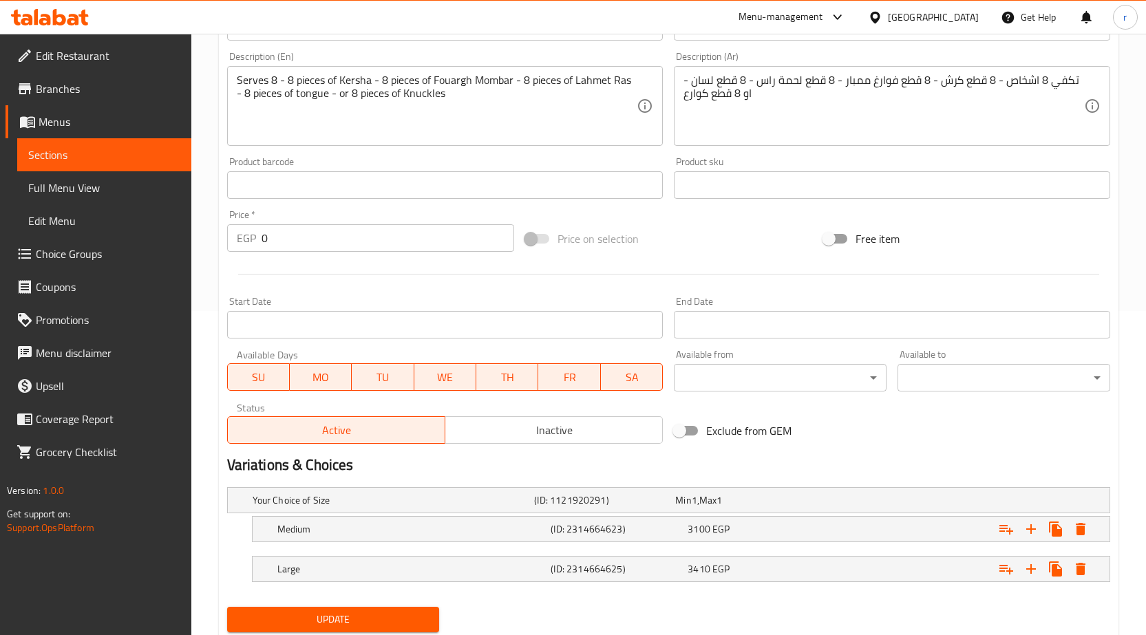
scroll to position [368, 0]
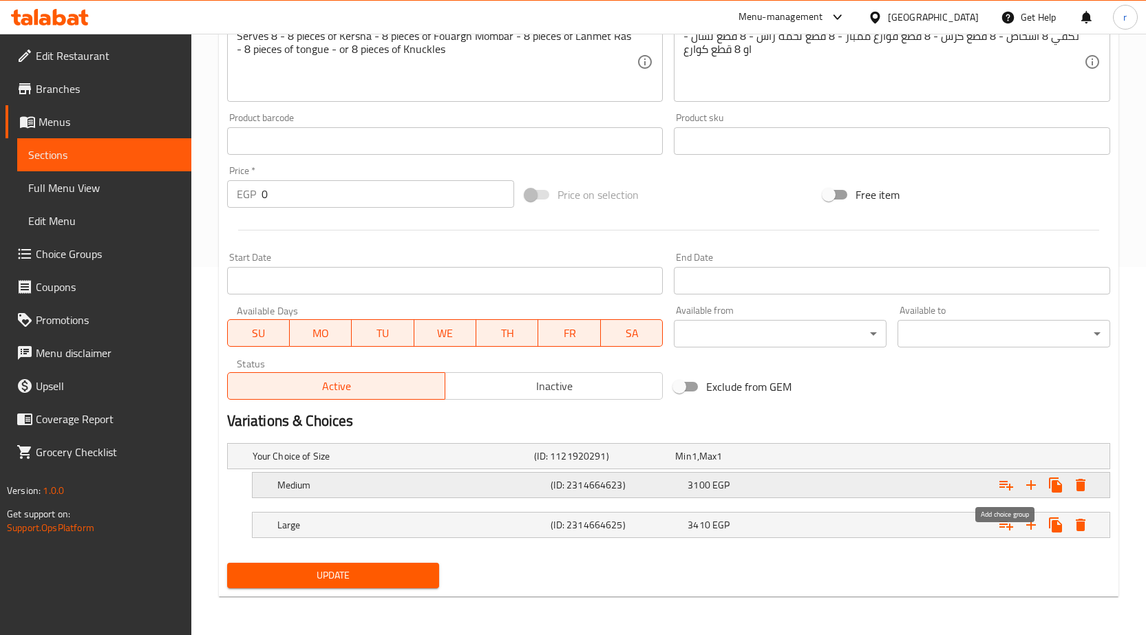
click at [1003, 493] on button "Expand" at bounding box center [1006, 485] width 25 height 25
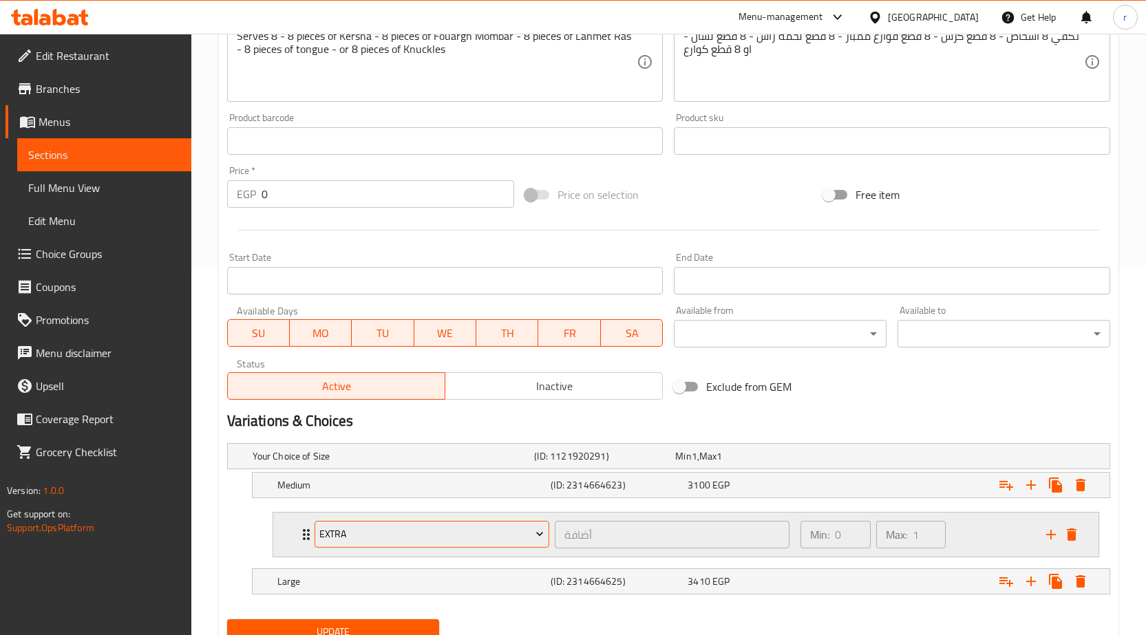
click at [365, 538] on span "Extra" at bounding box center [431, 534] width 224 height 17
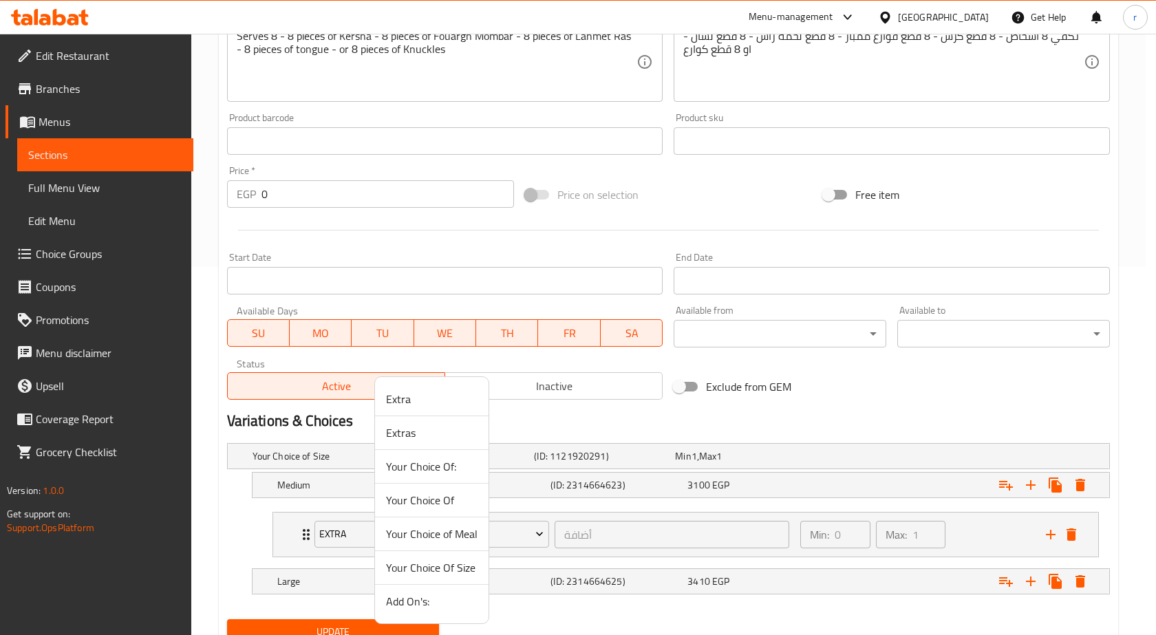
click at [432, 497] on span "Your Choice Of" at bounding box center [432, 500] width 92 height 17
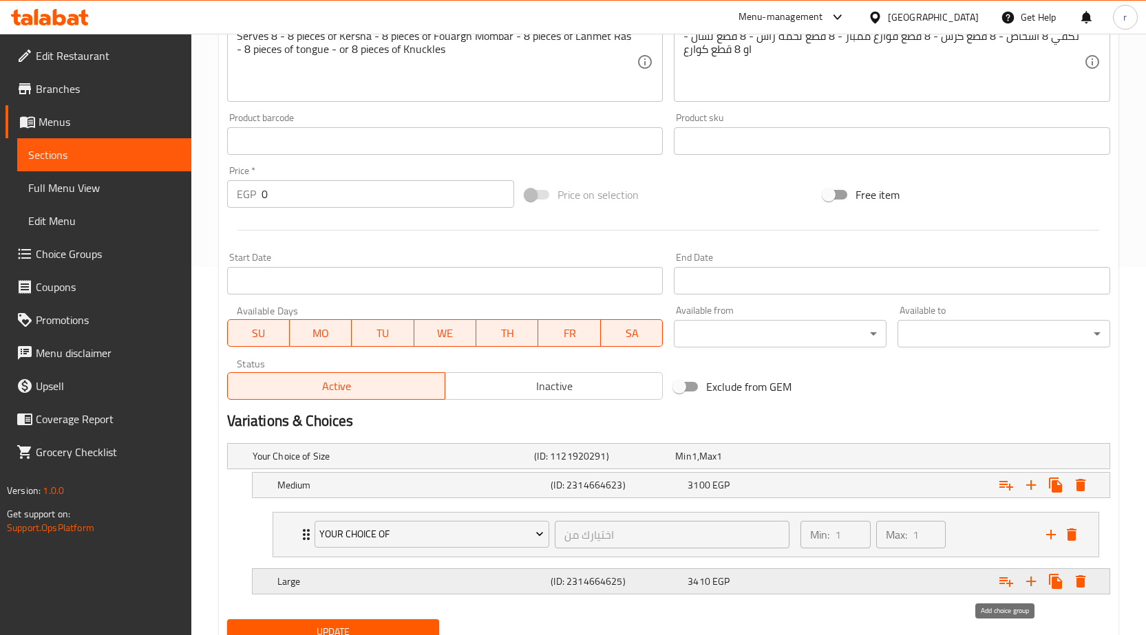
click at [1016, 584] on button "Expand" at bounding box center [1006, 581] width 25 height 25
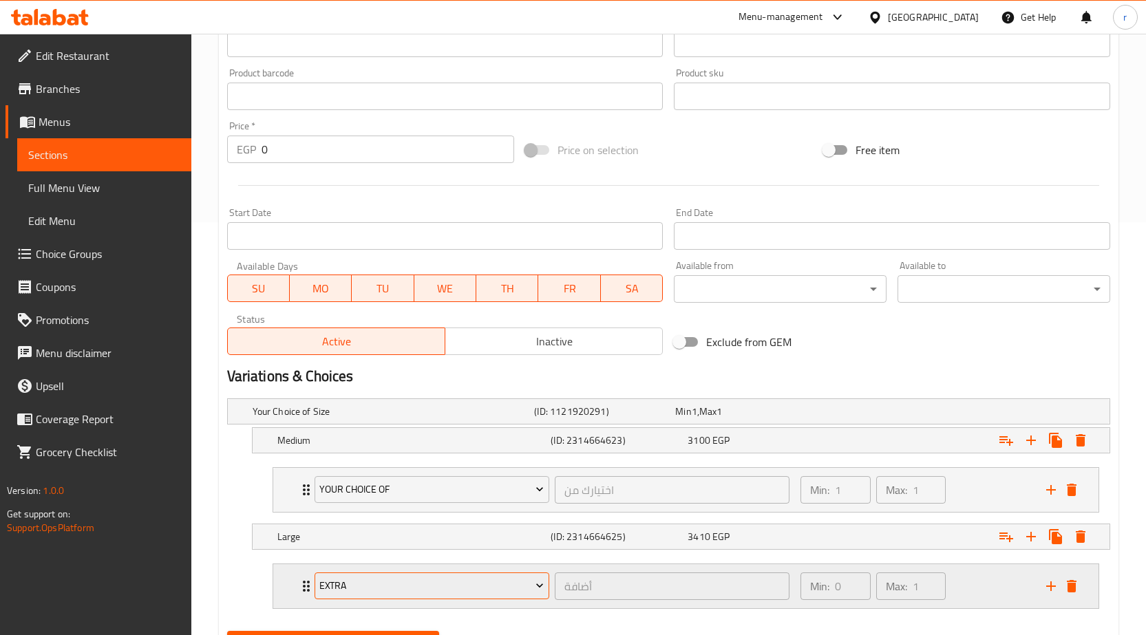
scroll to position [437, 0]
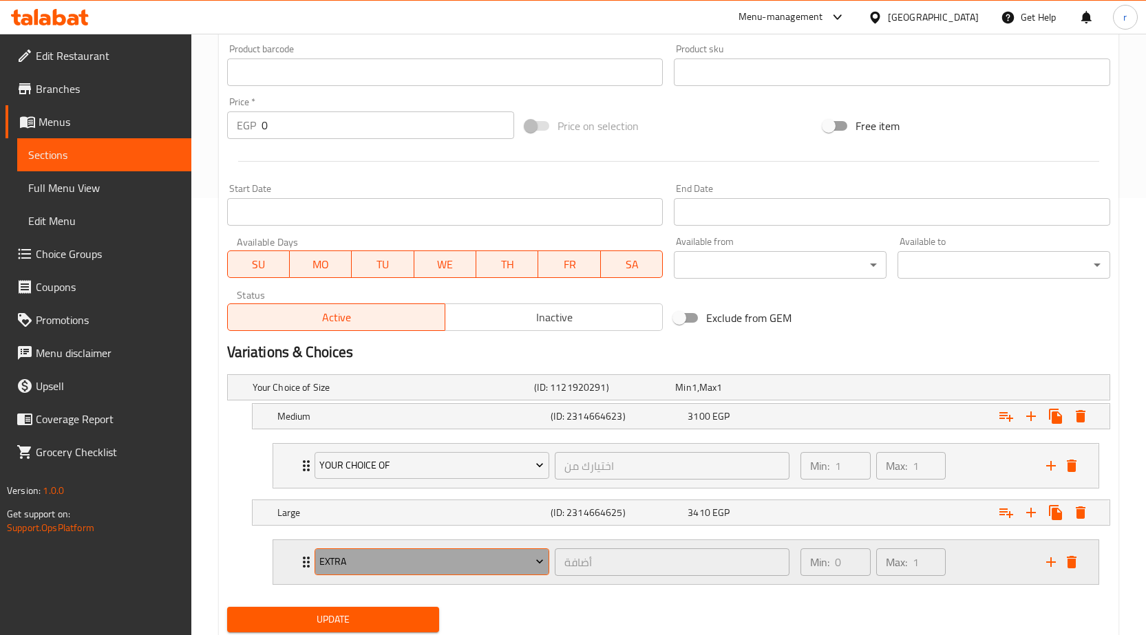
click at [465, 571] on button "Extra" at bounding box center [432, 563] width 235 height 28
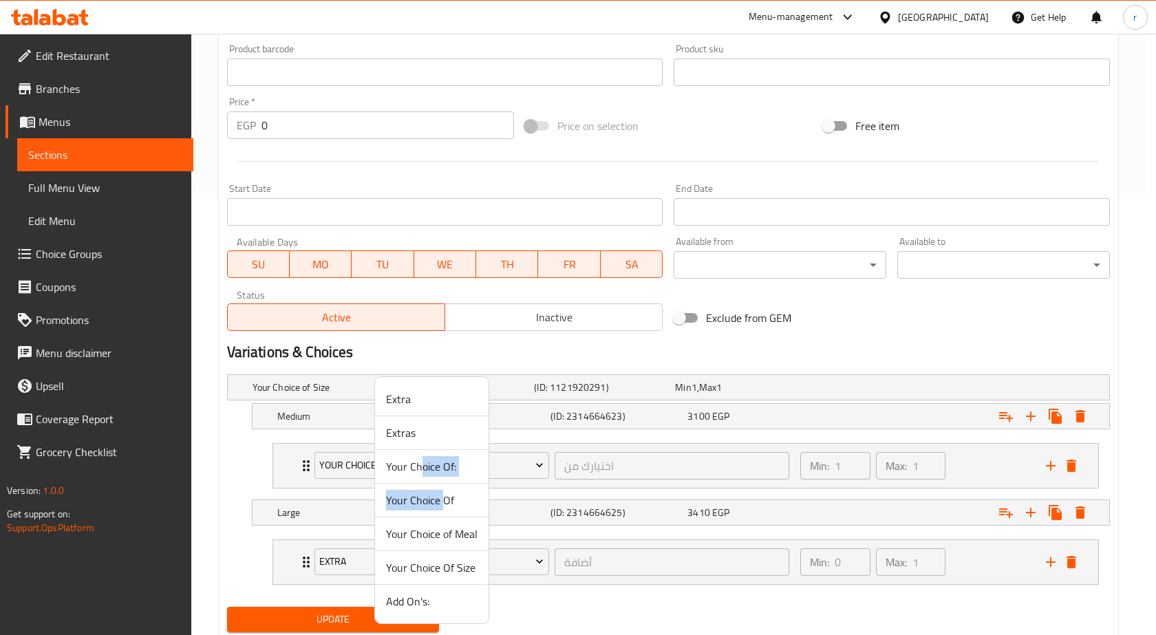
drag, startPoint x: 423, startPoint y: 469, endPoint x: 445, endPoint y: 507, distance: 43.8
click at [445, 507] on ul "Extra Extras Your Choice Of: Your Choice Of Your Choice of Meal Your Choice Of …" at bounding box center [432, 500] width 114 height 235
click at [445, 507] on span "Your Choice Of" at bounding box center [432, 500] width 92 height 17
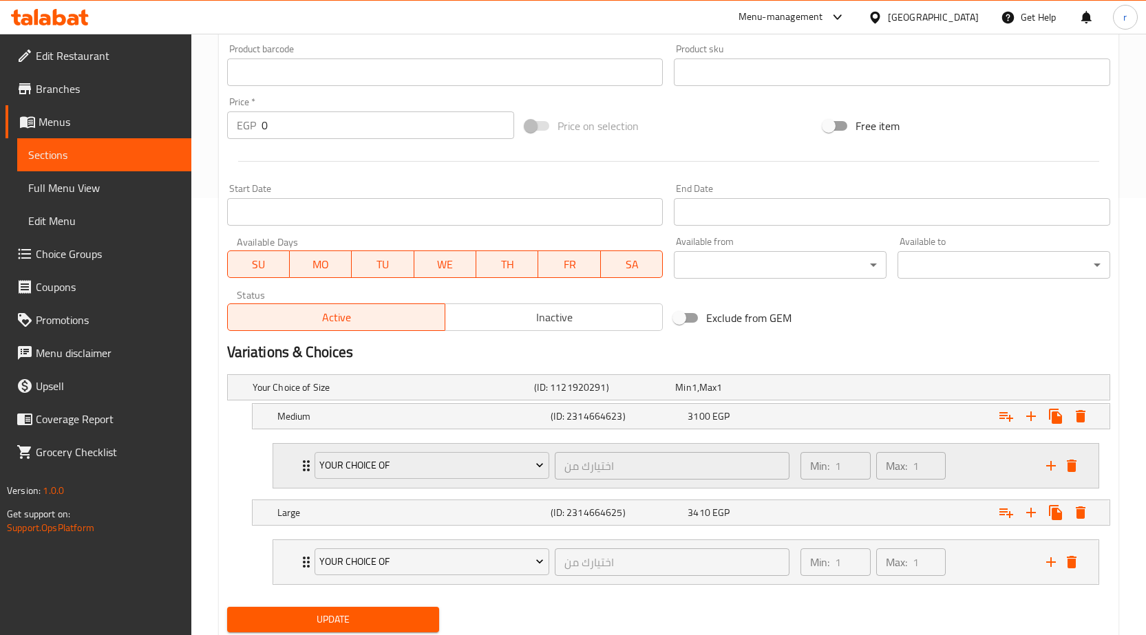
click at [971, 477] on div "Min: 1 ​ Max: 1 ​" at bounding box center [915, 466] width 246 height 44
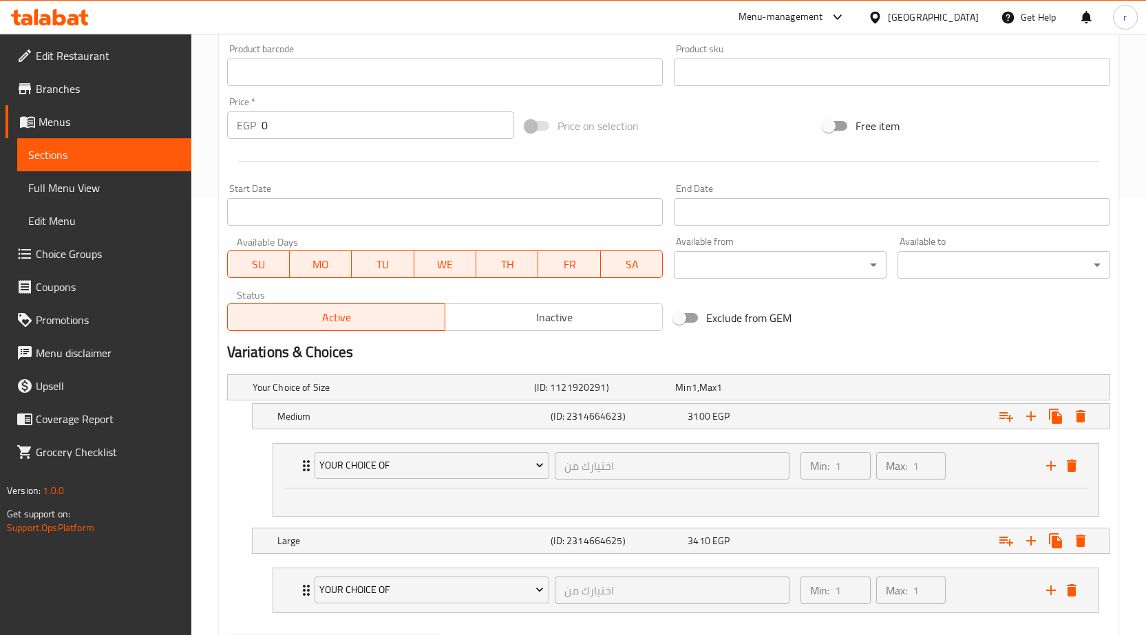
click at [601, 507] on div at bounding box center [685, 503] width 825 height 28
click at [1013, 466] on div "Min: 1 ​ Max: 1 ​" at bounding box center [915, 466] width 246 height 44
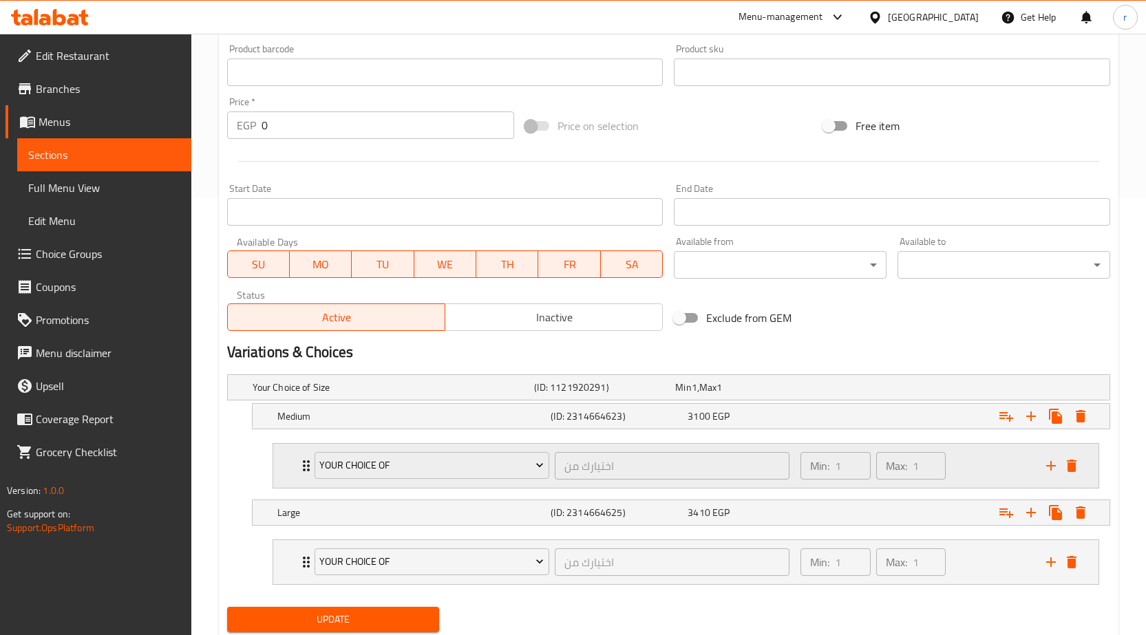
click at [1005, 469] on div "Min: 1 ​ Max: 1 ​" at bounding box center [915, 466] width 246 height 44
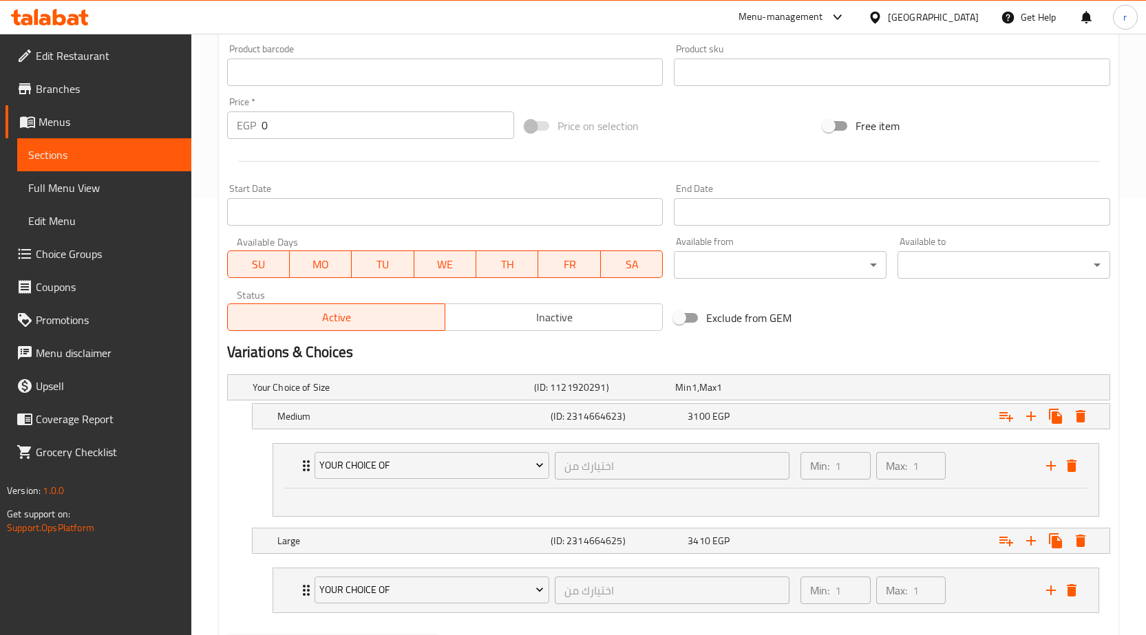
click at [63, 196] on span "Full Menu View" at bounding box center [104, 188] width 152 height 17
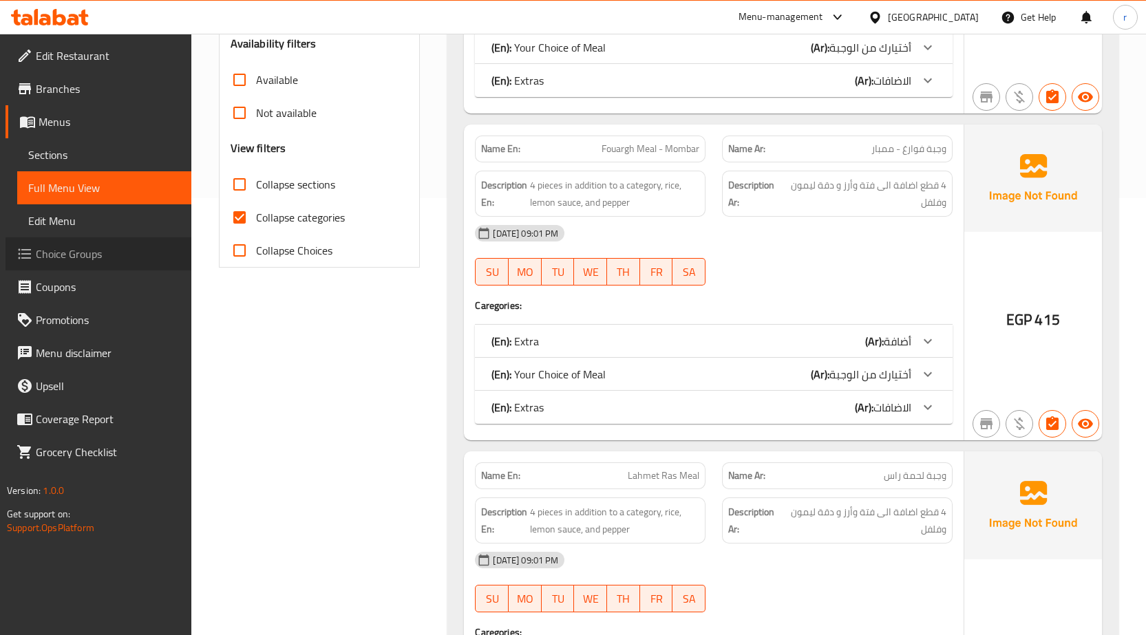
click at [65, 246] on span "Choice Groups" at bounding box center [108, 254] width 145 height 17
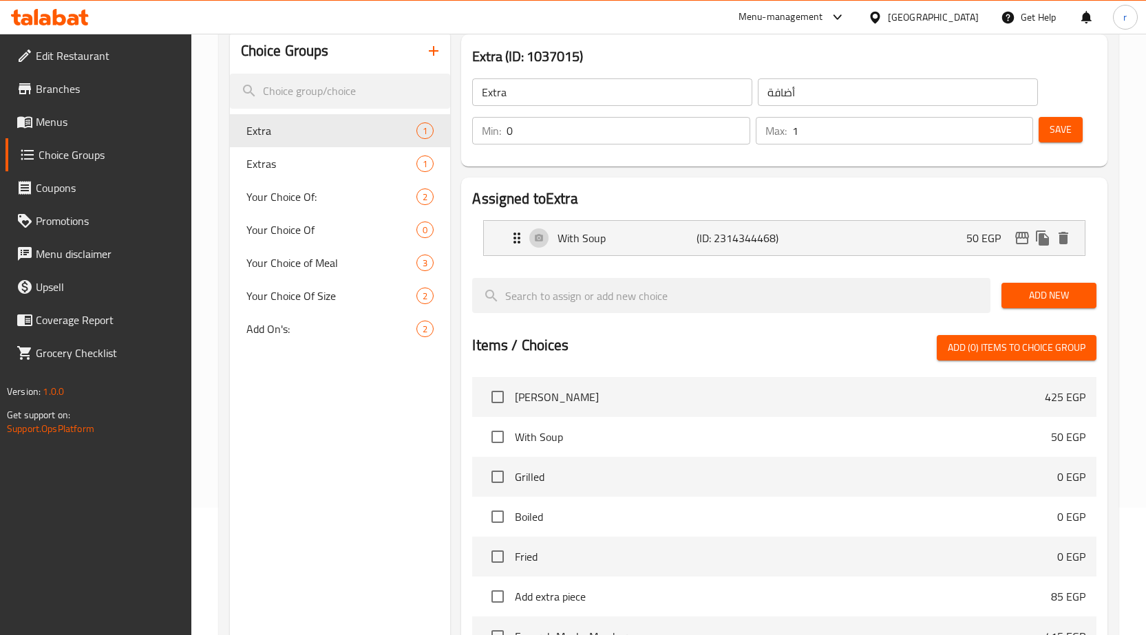
scroll to position [126, 0]
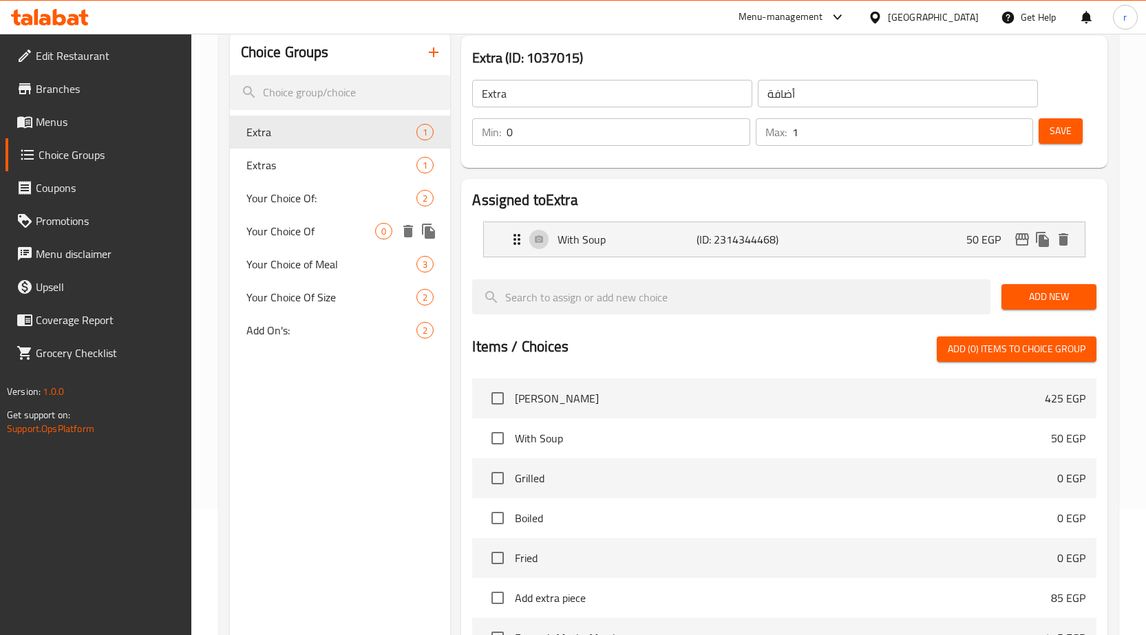
click at [277, 229] on span "Your Choice Of" at bounding box center [310, 231] width 129 height 17
type input "Your Choice Of"
type input "اختيارك من"
type input "1"
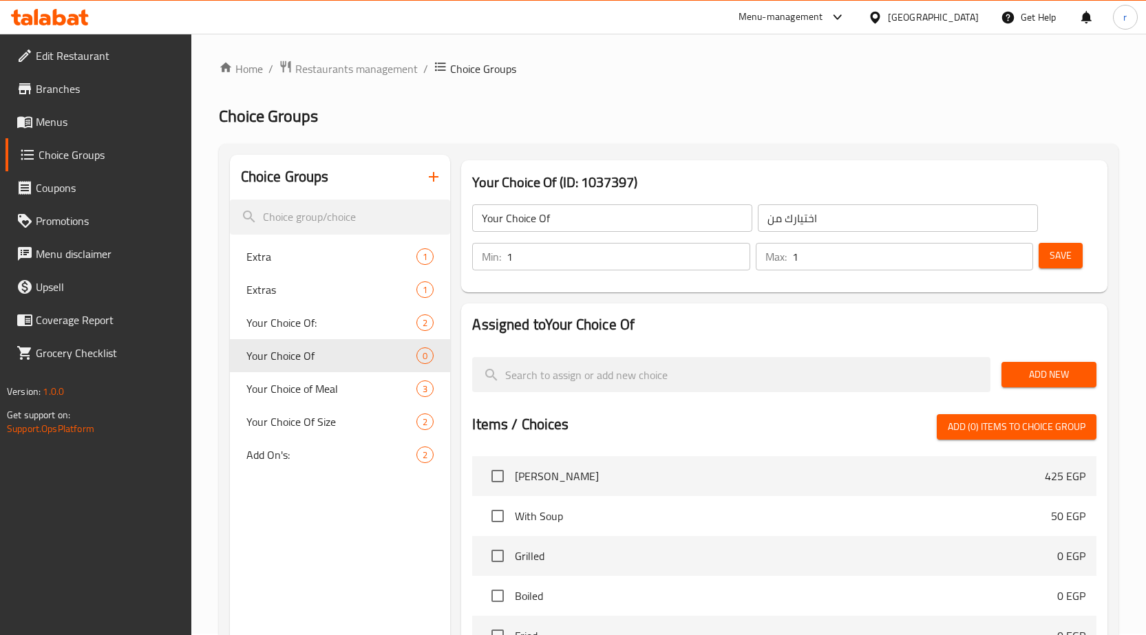
scroll to position [0, 0]
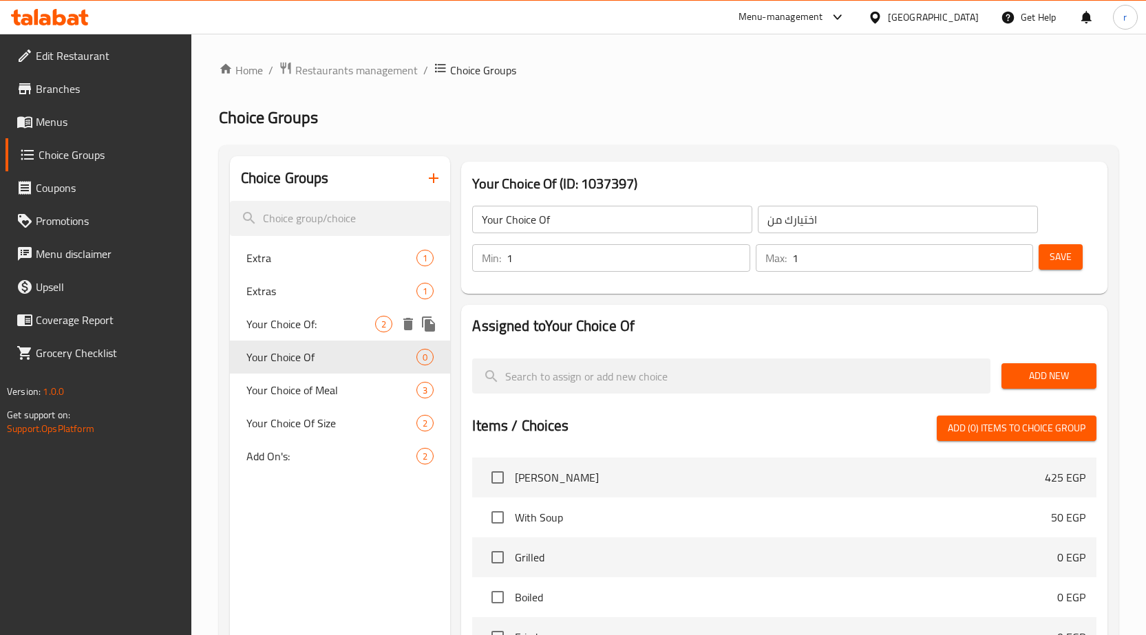
click at [265, 327] on span "Your Choice Of:" at bounding box center [310, 324] width 129 height 17
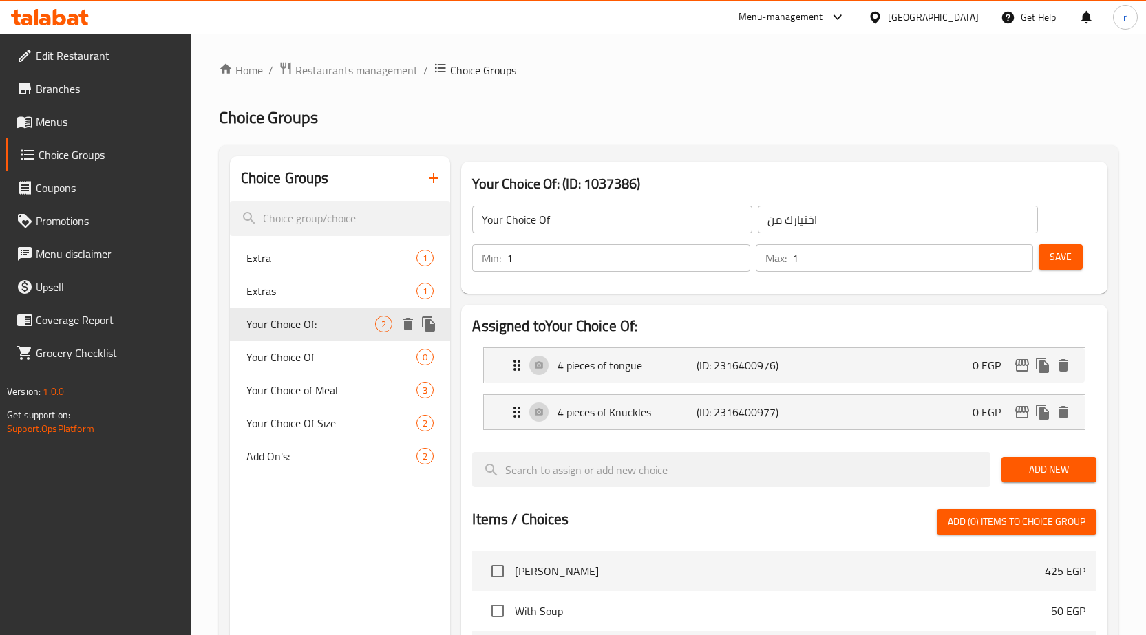
type input "Your Choice Of:"
type input "اختيارك من:"
click at [277, 350] on span "Your Choice Of" at bounding box center [310, 357] width 129 height 17
type input "Your Choice Of"
type input "اختيارك من"
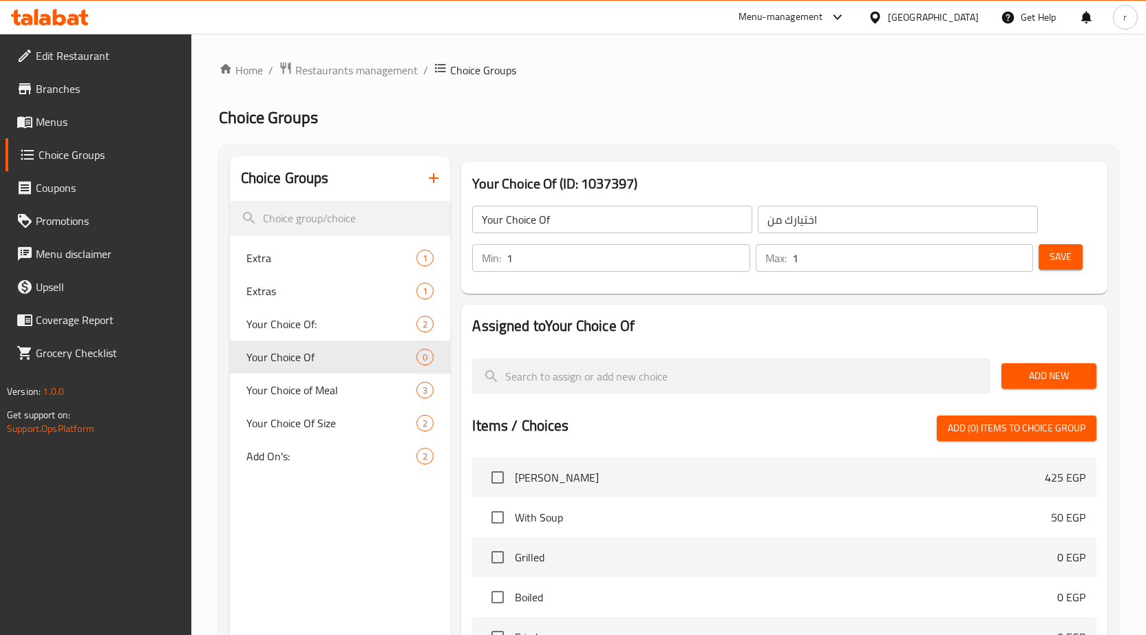
click at [1101, 377] on div "Add New" at bounding box center [1049, 376] width 106 height 46
click at [1090, 381] on button "Add New" at bounding box center [1048, 375] width 95 height 25
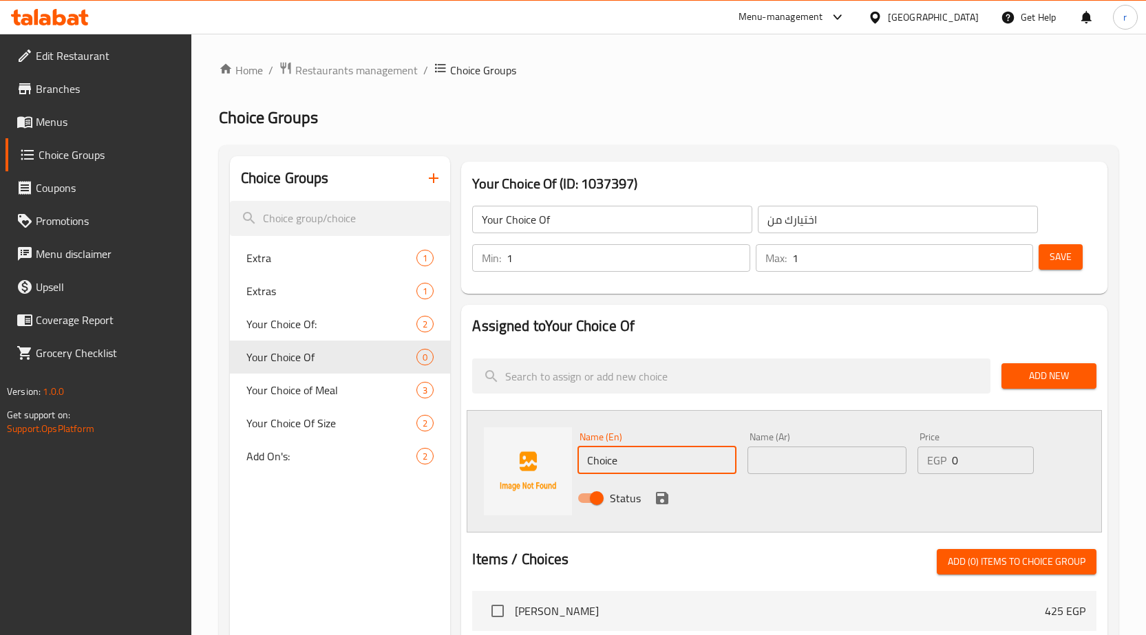
drag, startPoint x: 673, startPoint y: 465, endPoint x: 173, endPoint y: 487, distance: 500.8
click at [173, 487] on div "Edit Restaurant Branches Menus Choice Groups Coupons Promotions Menu disclaimer…" at bounding box center [573, 576] width 1146 height 1085
paste input "8 pieces of tongu"
type input "8 pieces of tongue"
click at [810, 465] on input "text" at bounding box center [826, 461] width 159 height 28
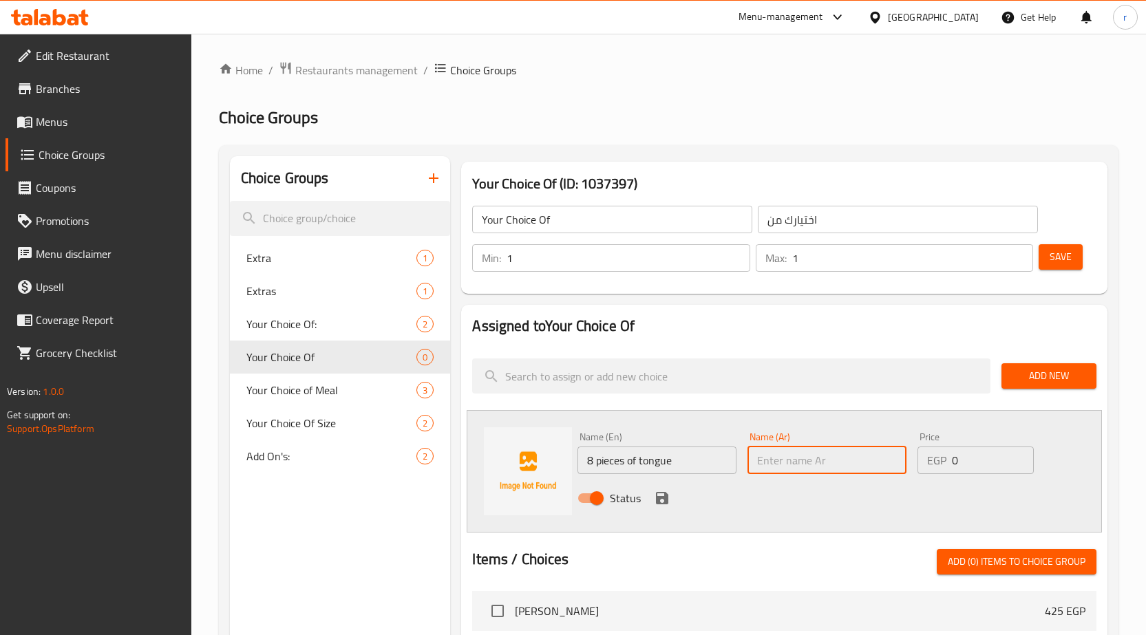
paste input "8 قطع من اللسان"
type input "8 قطع من اللسان"
click at [659, 498] on icon "save" at bounding box center [662, 498] width 12 height 12
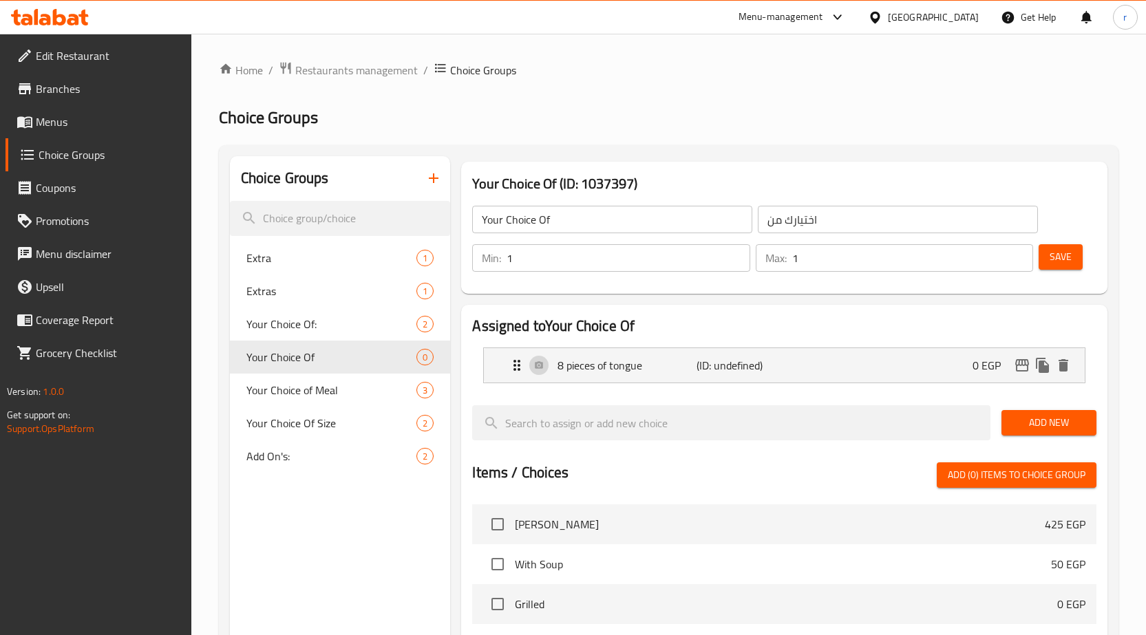
click at [1019, 414] on span "Add New" at bounding box center [1048, 422] width 73 height 17
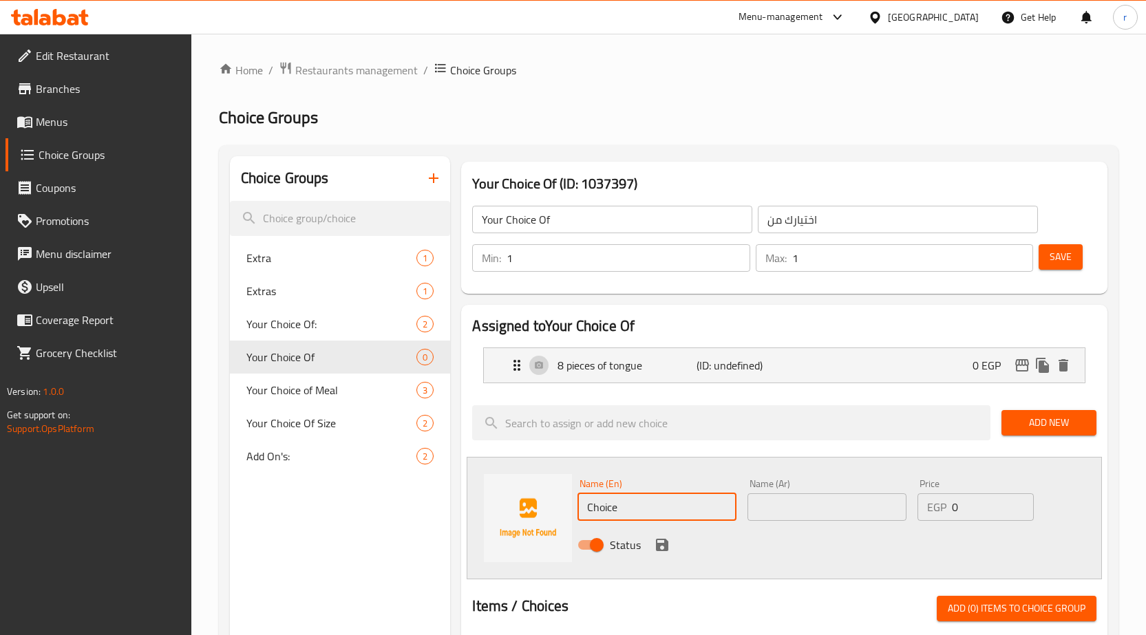
drag, startPoint x: 628, startPoint y: 516, endPoint x: 447, endPoint y: 515, distance: 181.0
click at [593, 508] on input "Choice" at bounding box center [656, 507] width 159 height 28
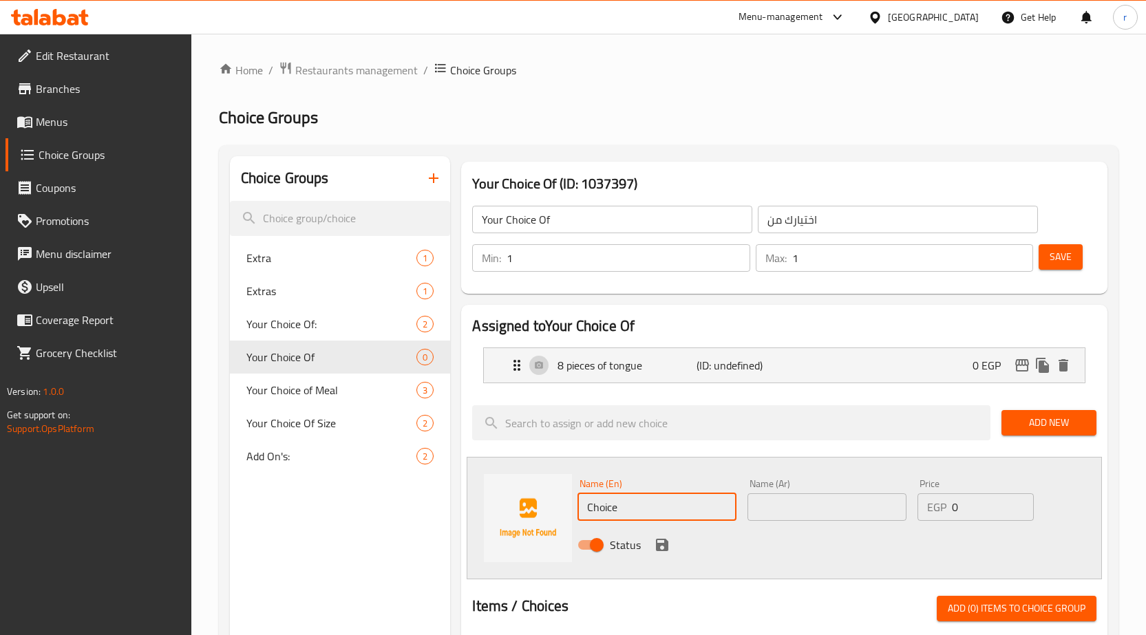
paste input "8 pieces of Knuckles"
type input "8 pieces of Knuckles"
click at [841, 517] on input "text" at bounding box center [826, 507] width 159 height 28
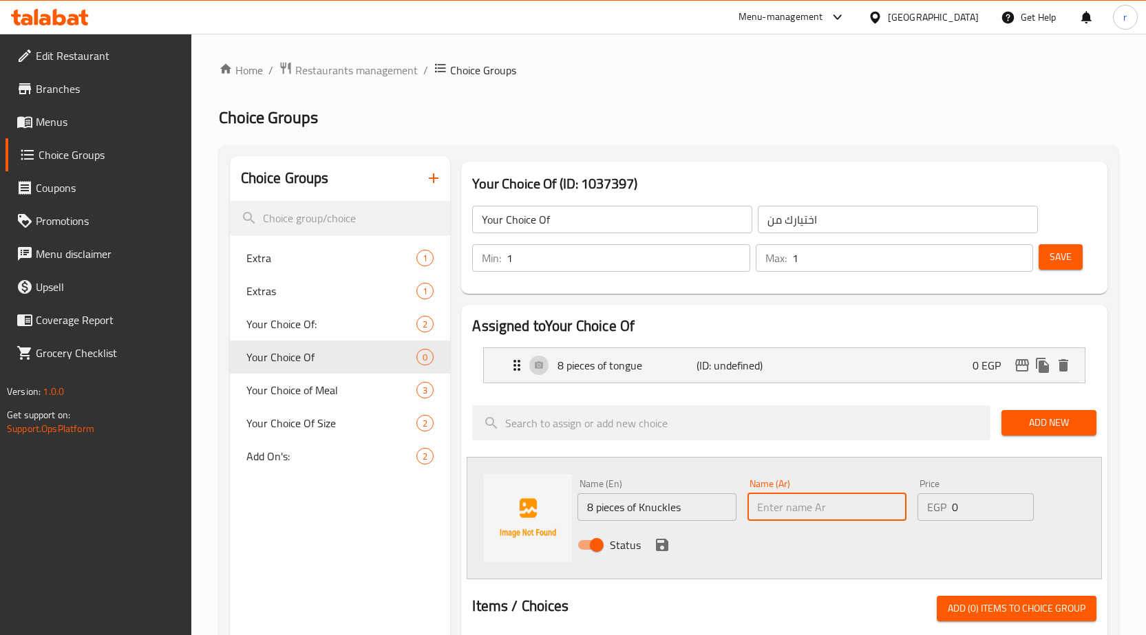
paste input "8 قطع كوارع"
type input "8 قطع كوارع"
click at [654, 545] on icon "save" at bounding box center [662, 545] width 17 height 17
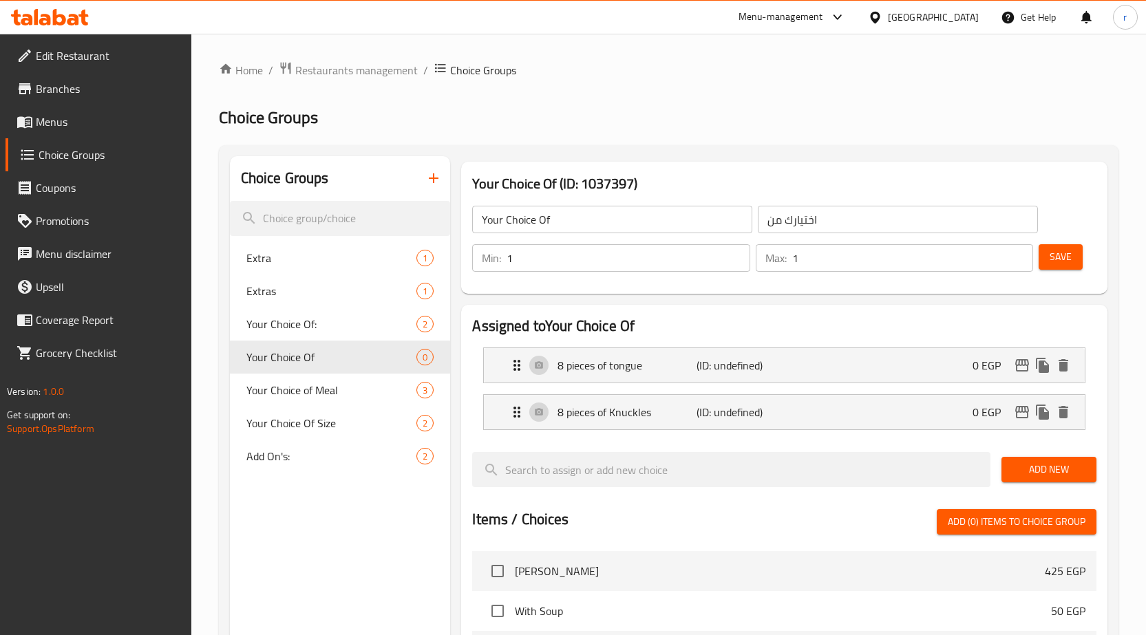
click at [1061, 261] on span "Save" at bounding box center [1061, 256] width 22 height 17
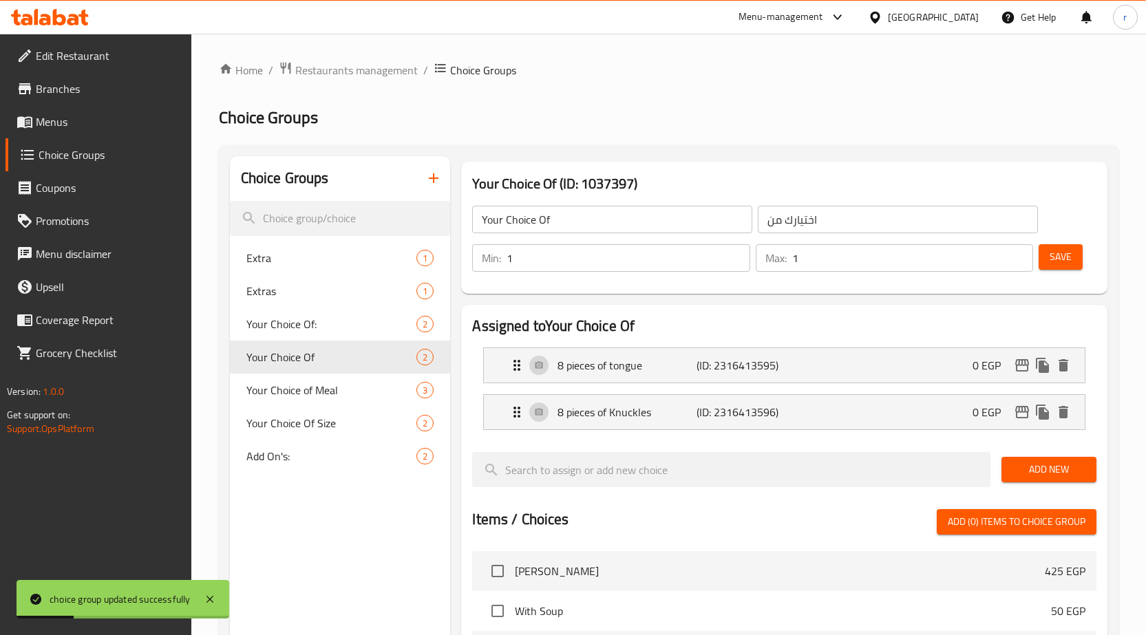
click at [59, 130] on span "Menus" at bounding box center [108, 122] width 145 height 17
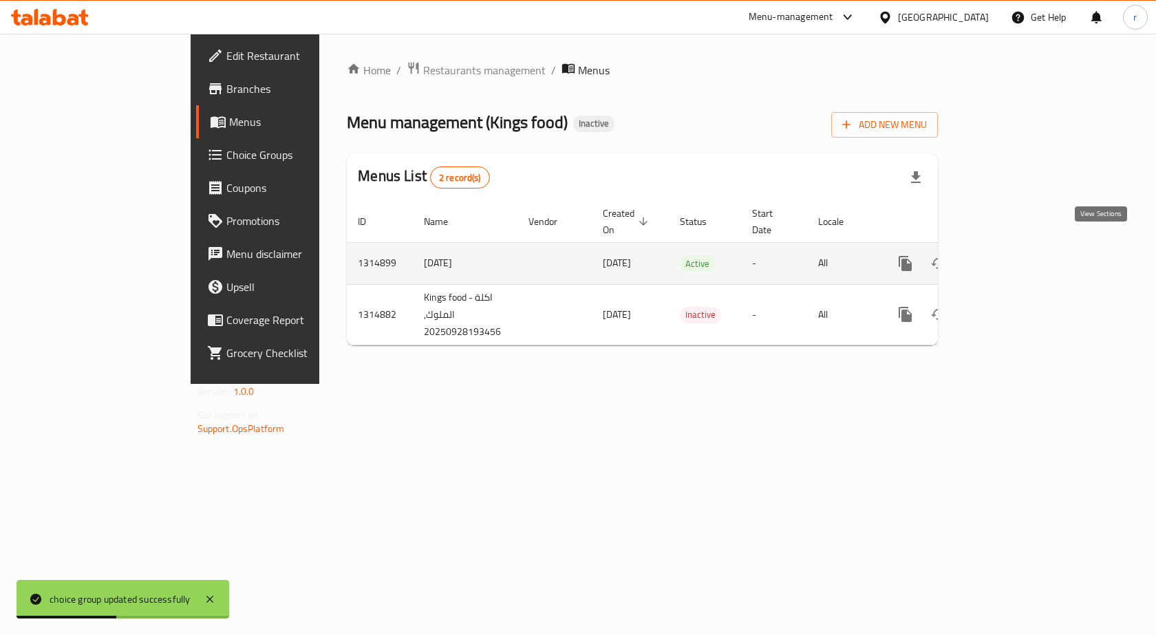
click at [1011, 257] on icon "enhanced table" at bounding box center [1005, 263] width 12 height 12
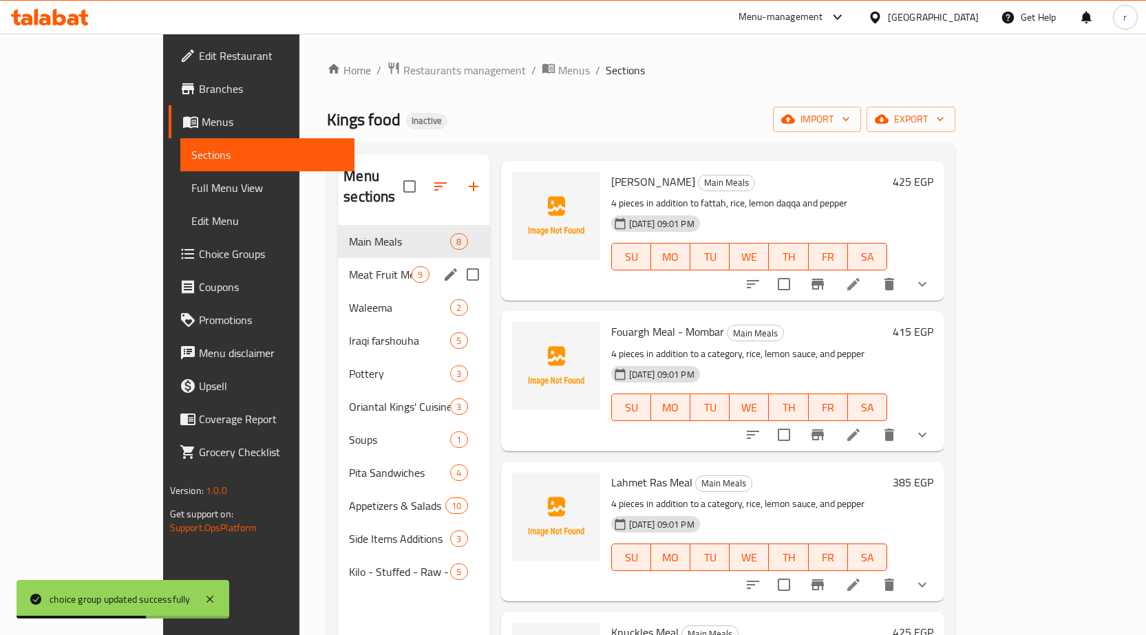
scroll to position [138, 0]
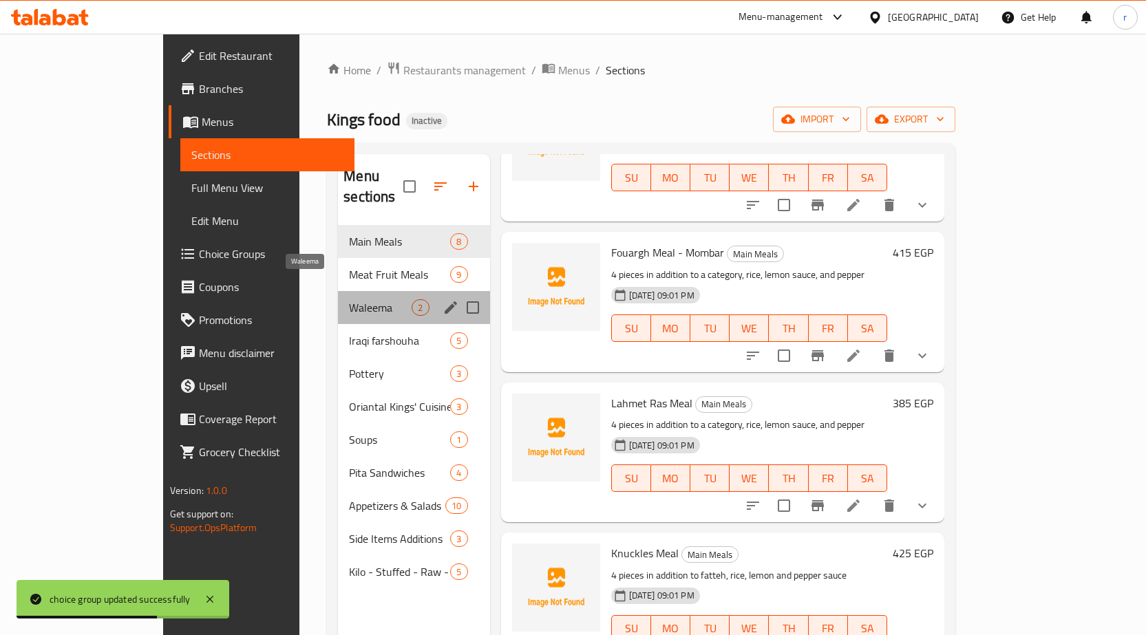
click at [349, 299] on span "Waleema" at bounding box center [380, 307] width 63 height 17
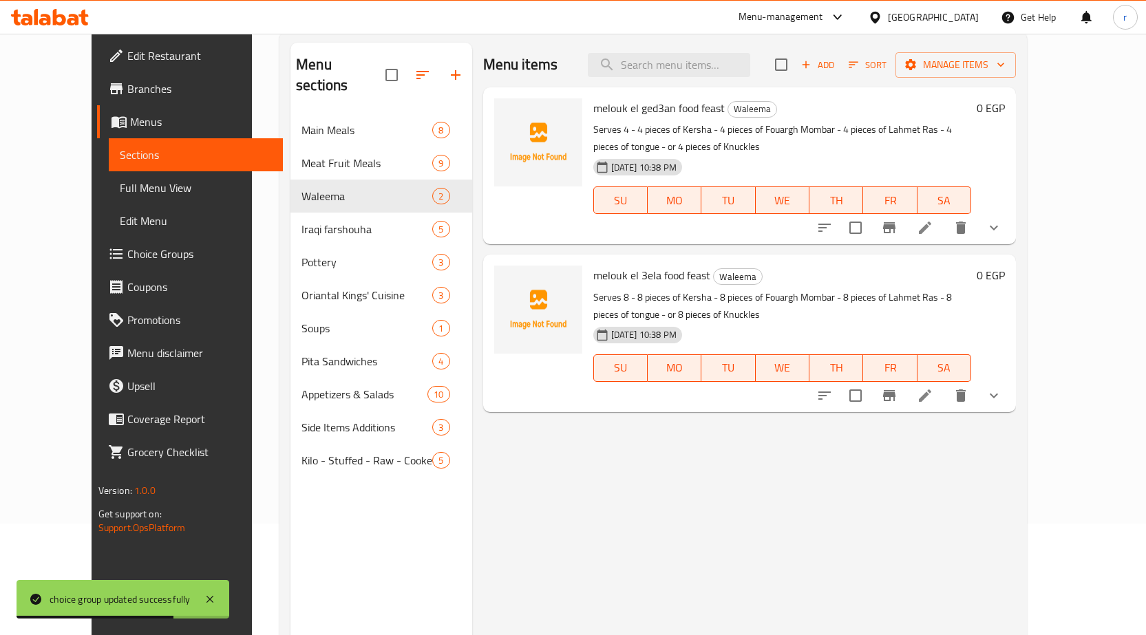
scroll to position [138, 0]
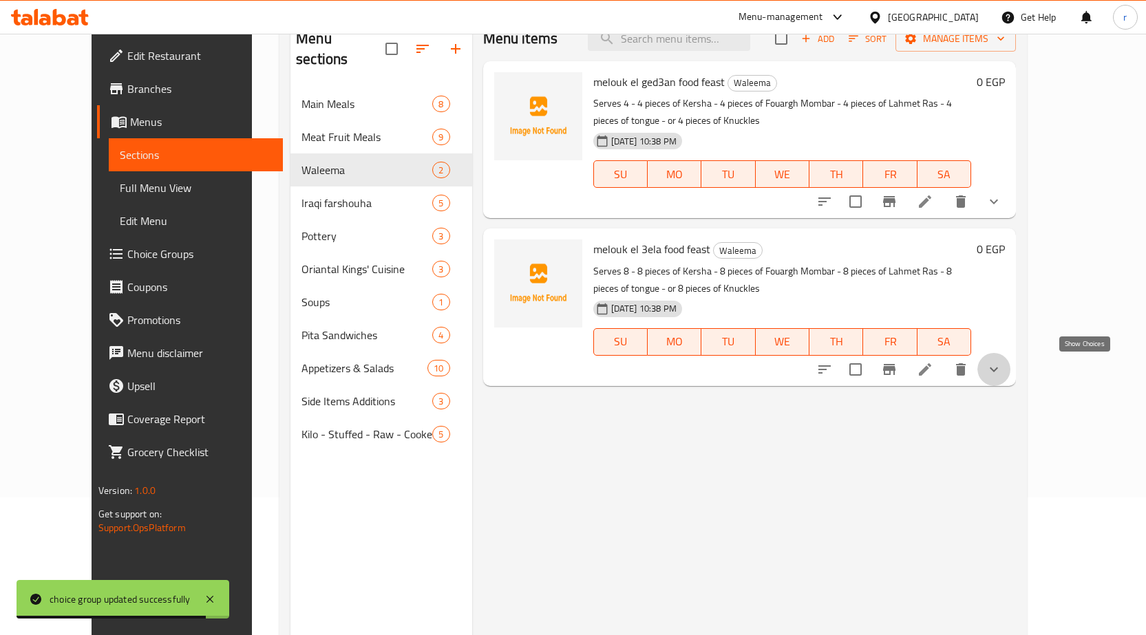
click at [1002, 366] on icon "show more" at bounding box center [994, 369] width 17 height 17
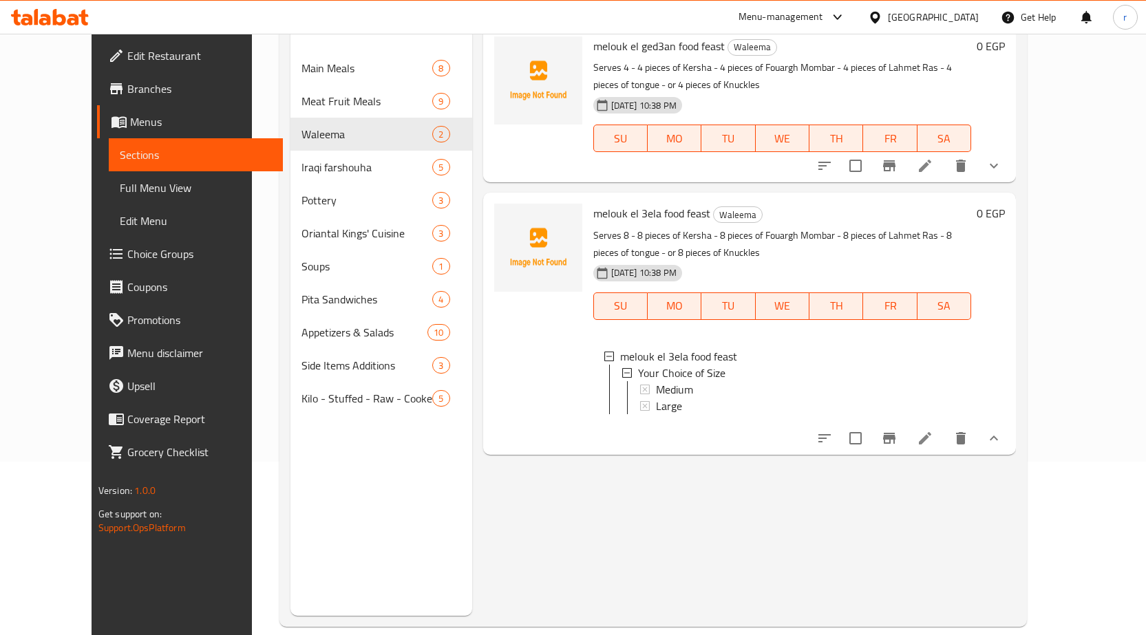
scroll to position [193, 0]
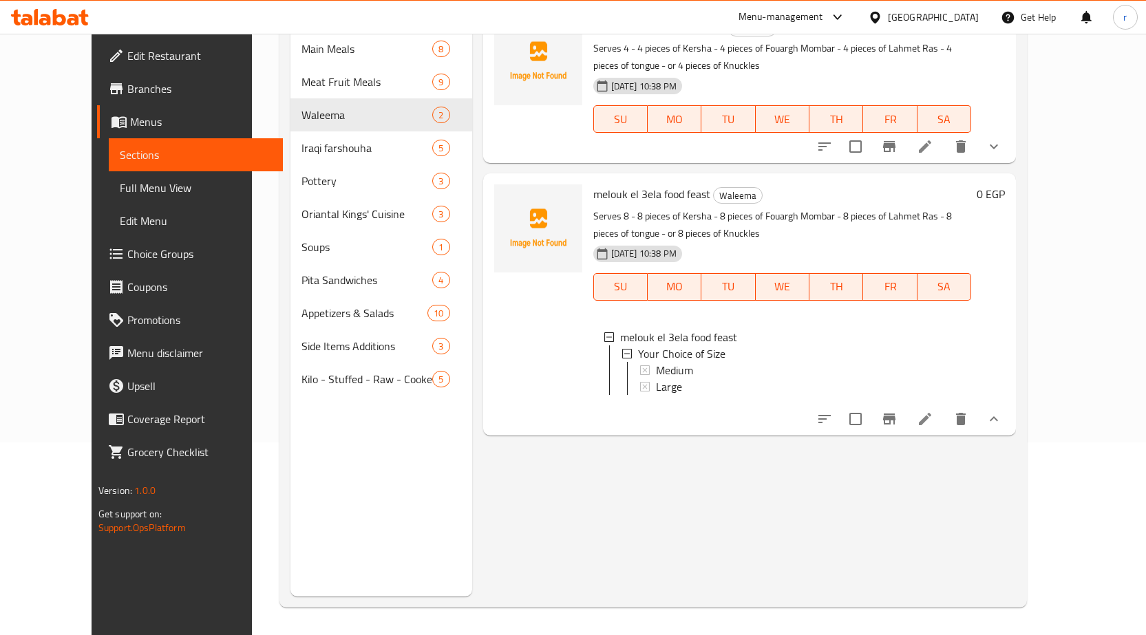
click at [798, 217] on p "Serves 8 - 8 pieces of Kersha - 8 pieces of Fouargh Mombar - 8 pieces of Lahmet…" at bounding box center [782, 225] width 379 height 34
click at [1008, 416] on div at bounding box center [909, 419] width 202 height 33
click at [933, 427] on icon at bounding box center [925, 419] width 17 height 17
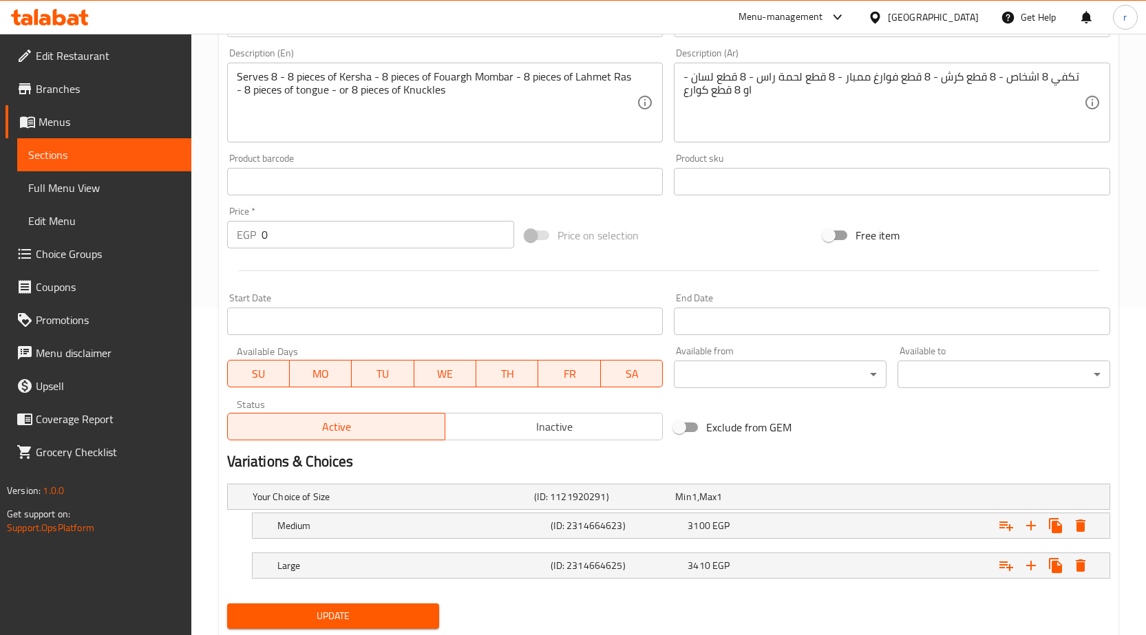
scroll to position [368, 0]
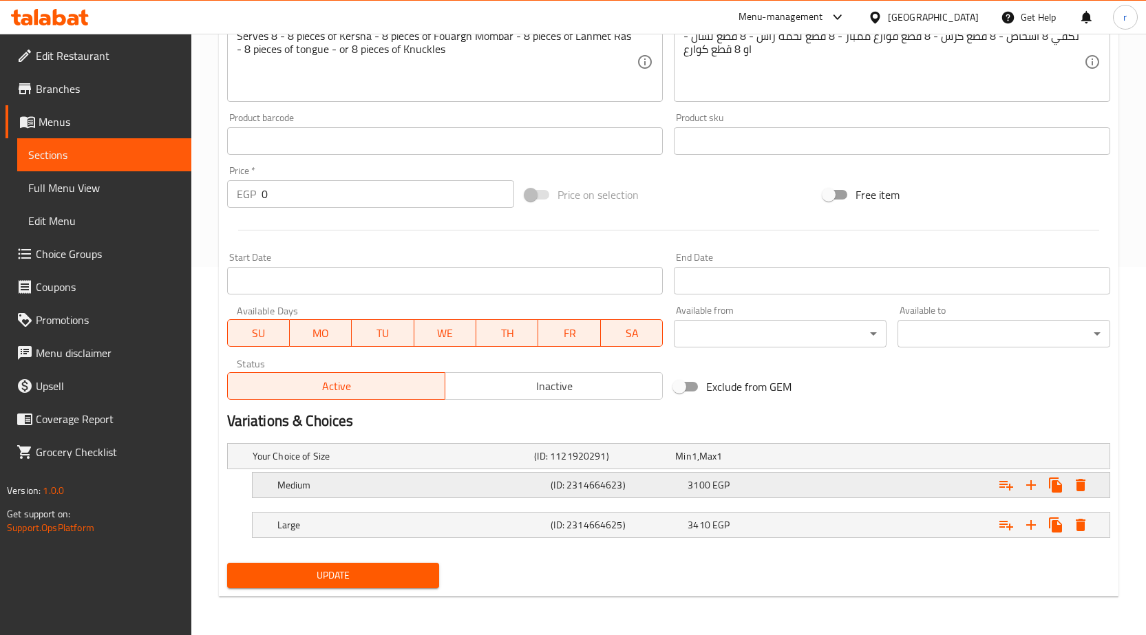
click at [564, 478] on h5 "(ID: 2314664623)" at bounding box center [616, 485] width 131 height 14
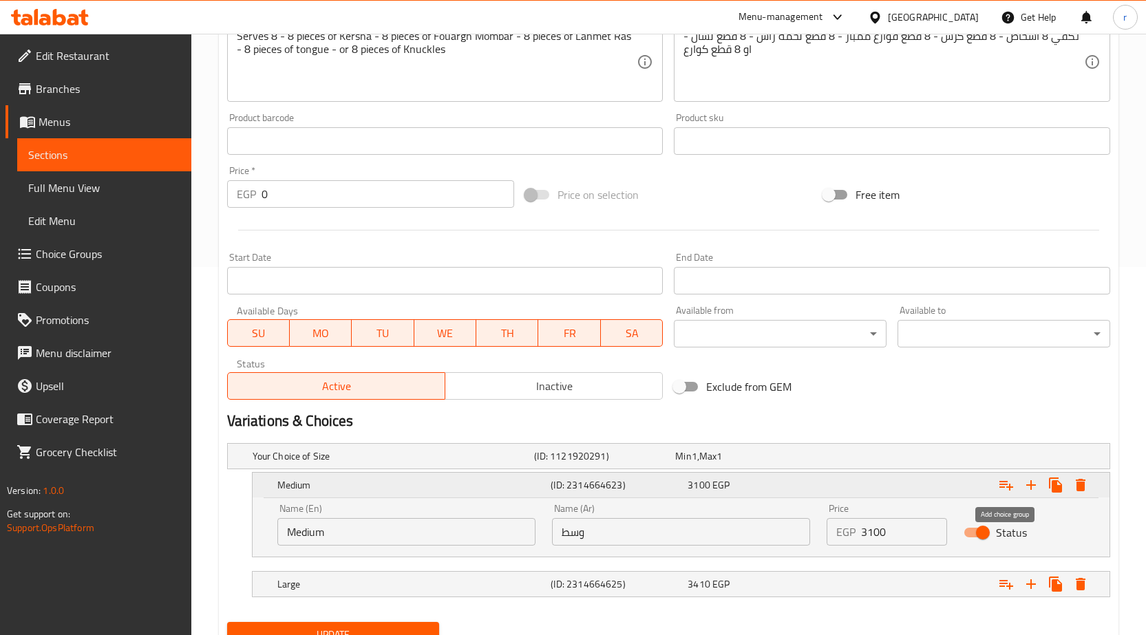
click at [1001, 487] on icon "Expand" at bounding box center [1006, 486] width 14 height 10
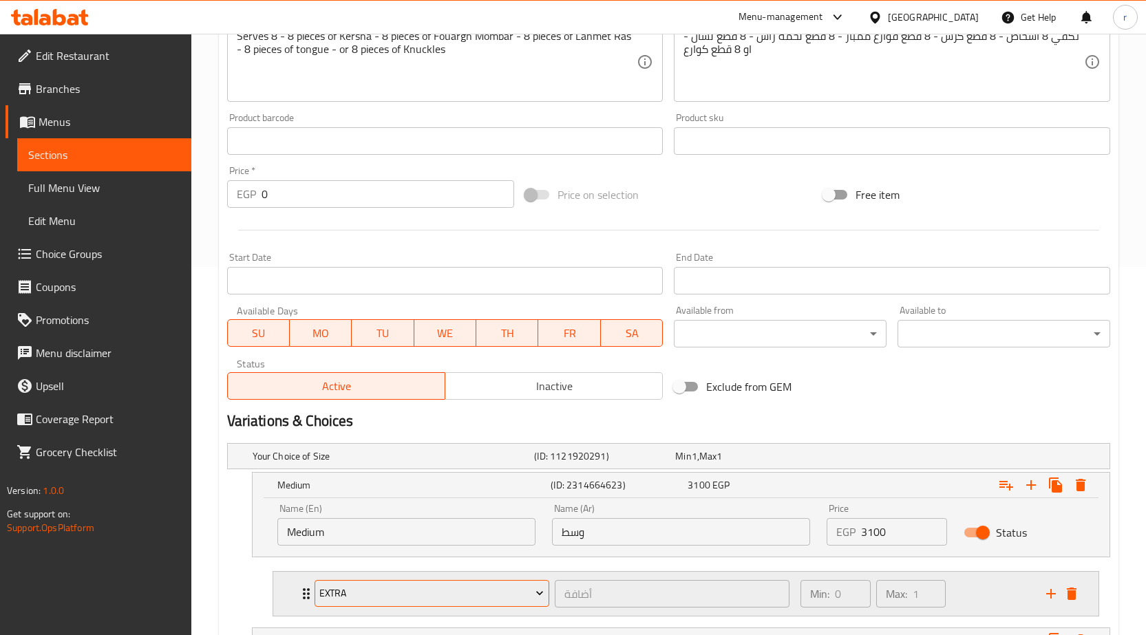
click at [450, 583] on button "Extra" at bounding box center [432, 594] width 235 height 28
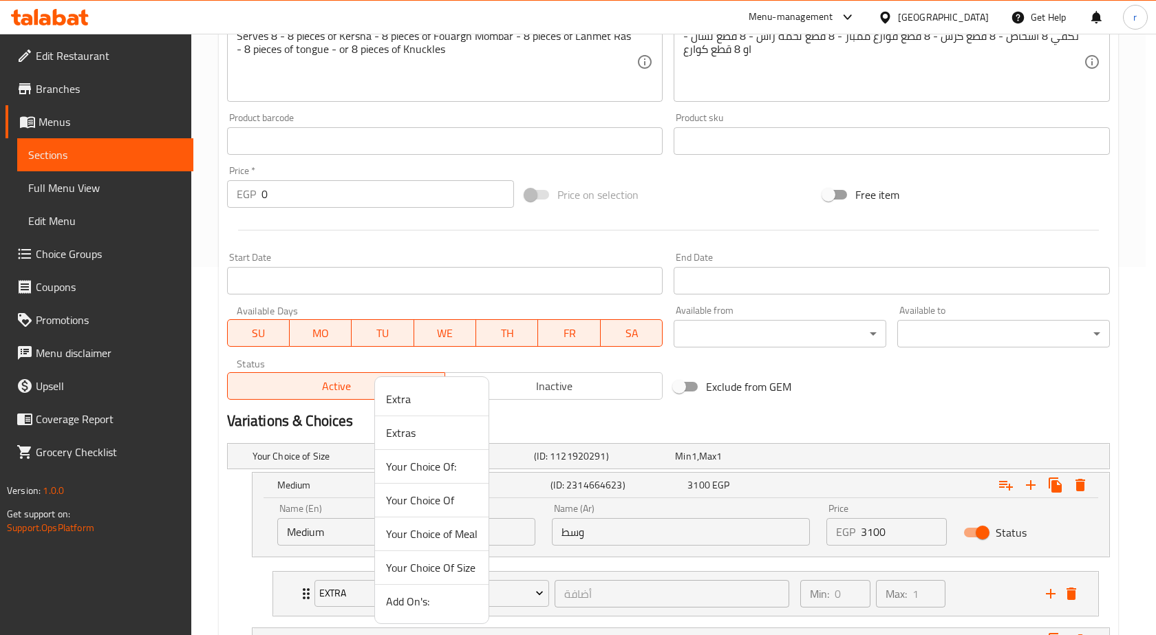
click at [438, 473] on span "Your Choice Of:" at bounding box center [432, 466] width 92 height 17
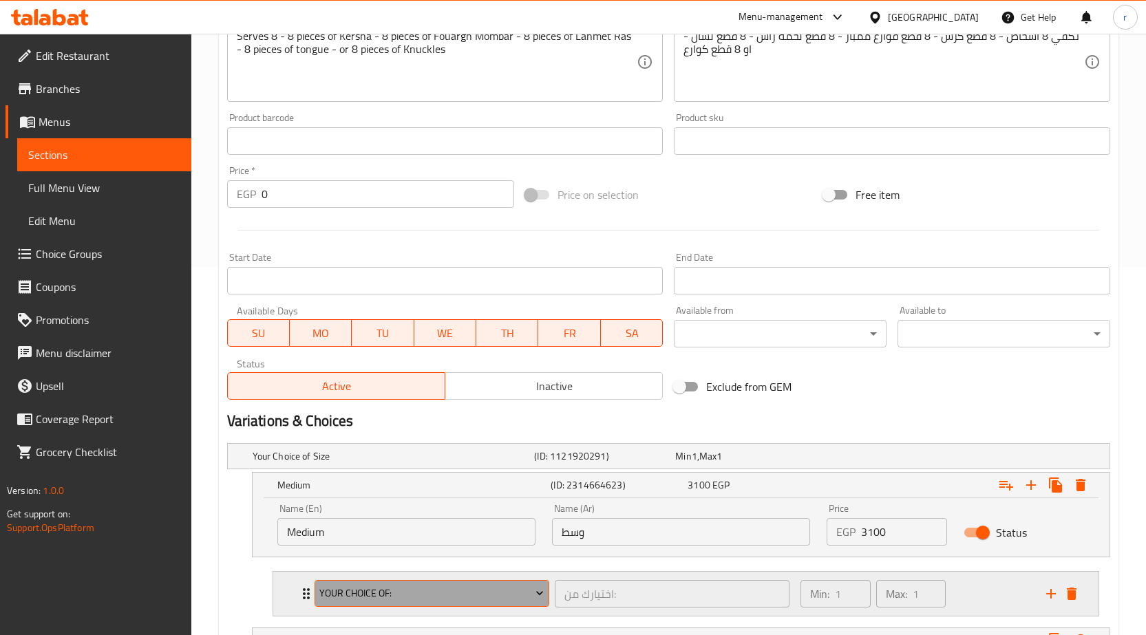
click at [432, 591] on span "Your Choice Of:" at bounding box center [431, 593] width 224 height 17
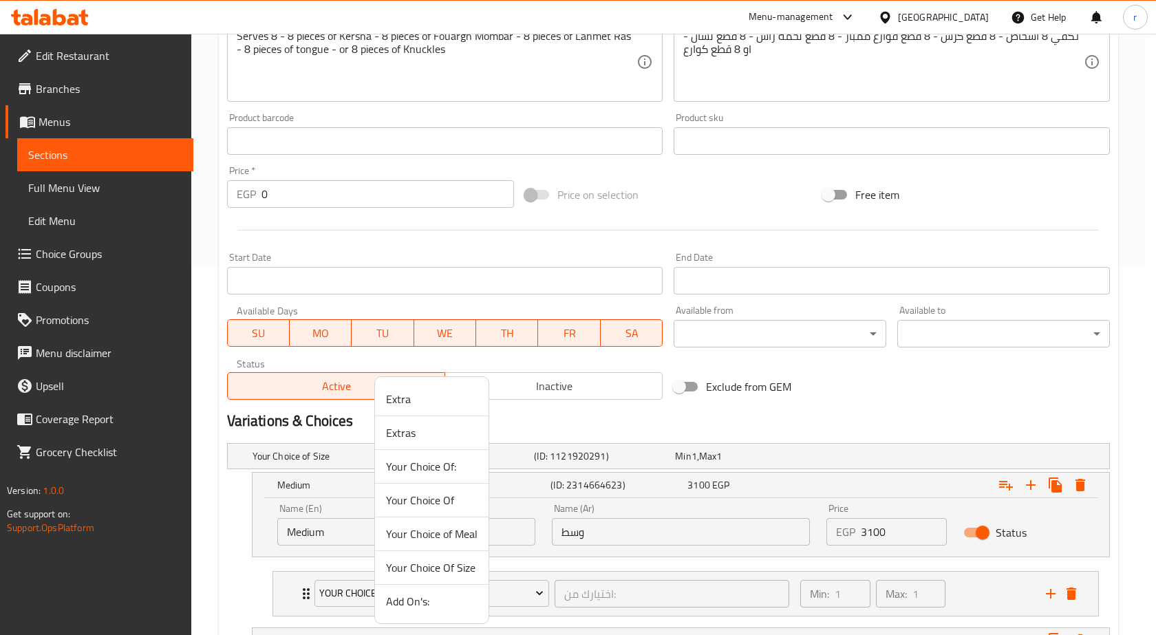
click at [427, 504] on span "Your Choice Of" at bounding box center [432, 500] width 92 height 17
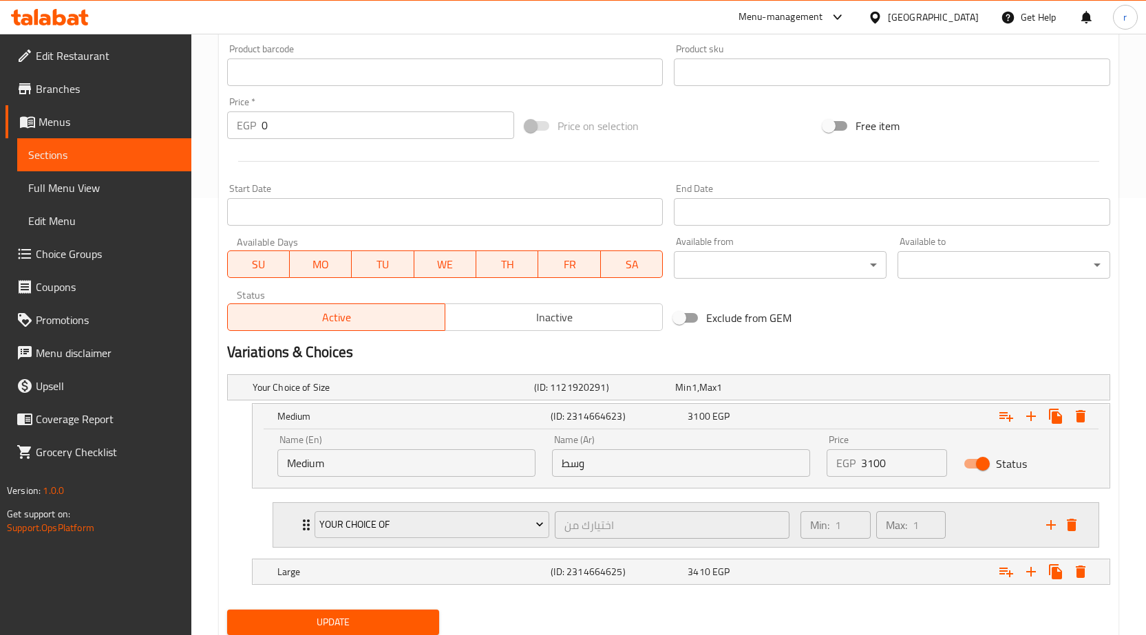
click at [968, 532] on div "Min: 1 ​ Max: 1 ​" at bounding box center [915, 525] width 246 height 44
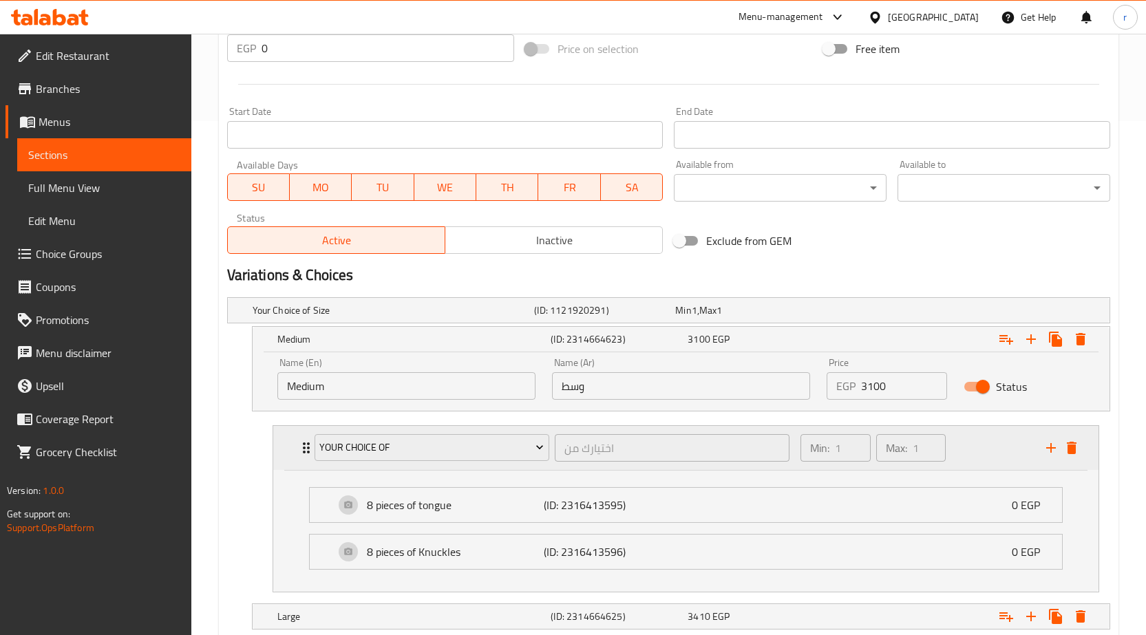
scroll to position [606, 0]
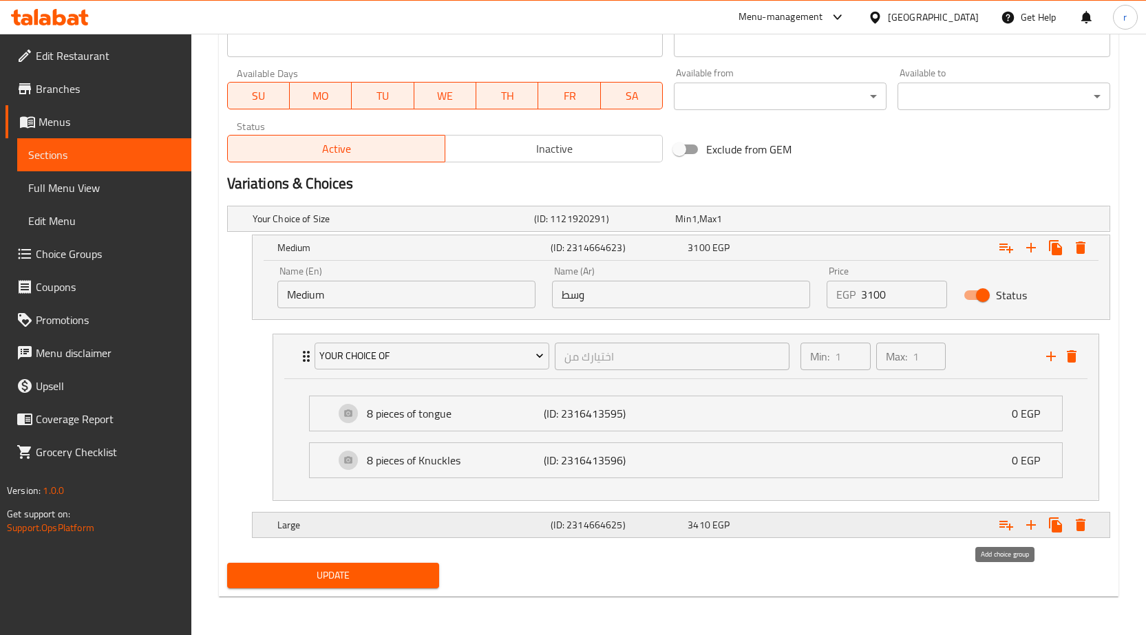
click at [1008, 519] on icon "Expand" at bounding box center [1006, 525] width 17 height 17
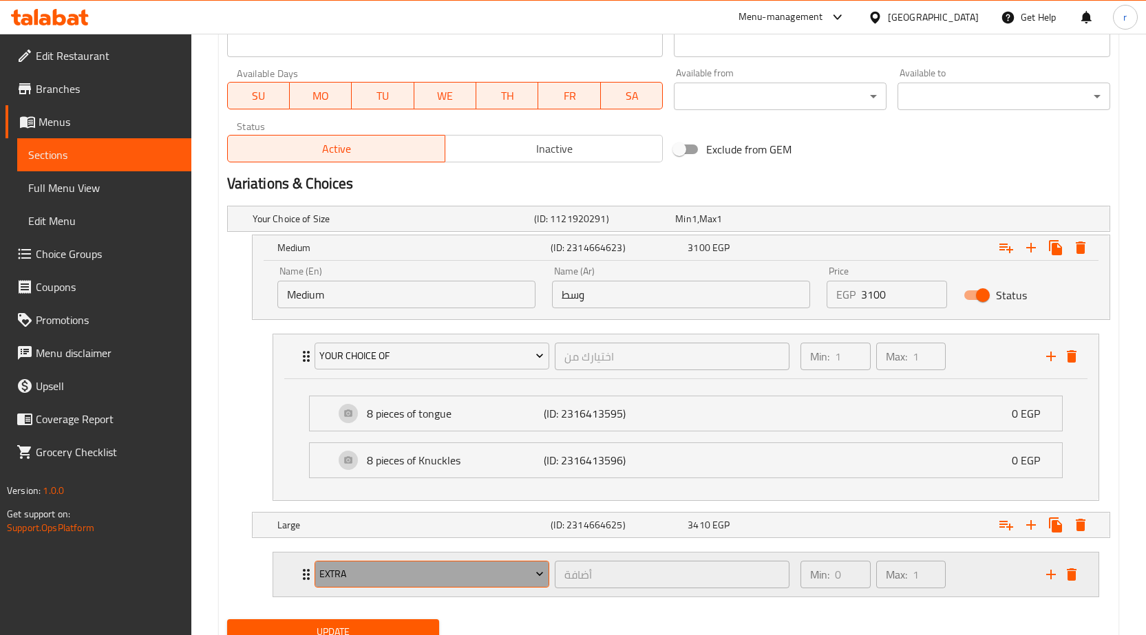
click at [487, 572] on span "Extra" at bounding box center [431, 574] width 224 height 17
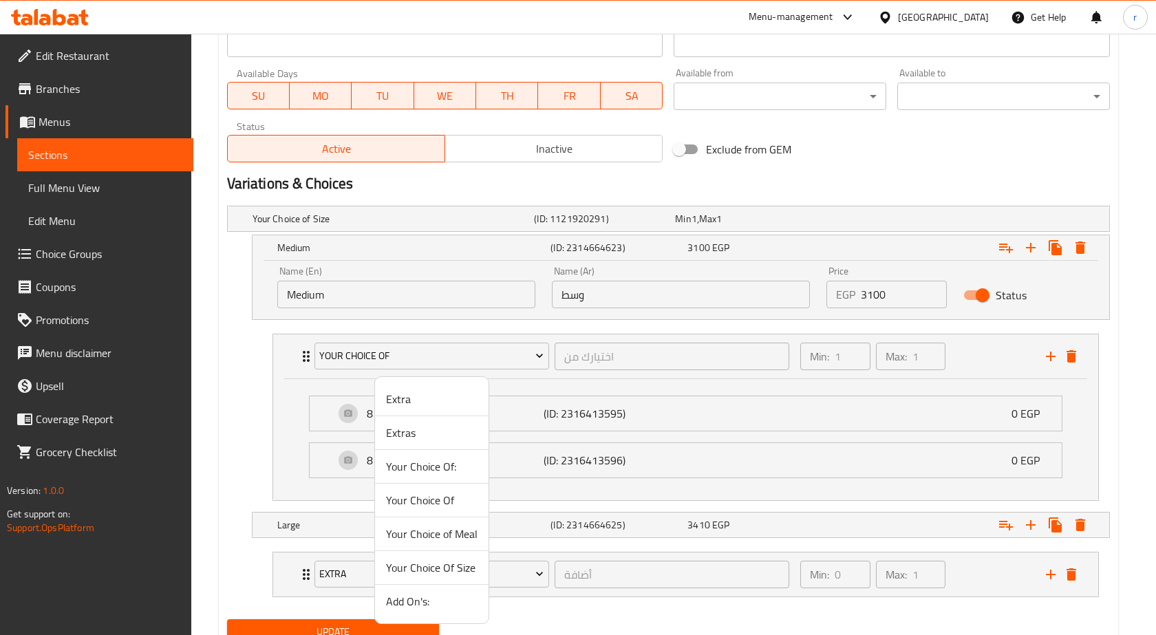
click at [437, 498] on span "Your Choice Of" at bounding box center [432, 500] width 92 height 17
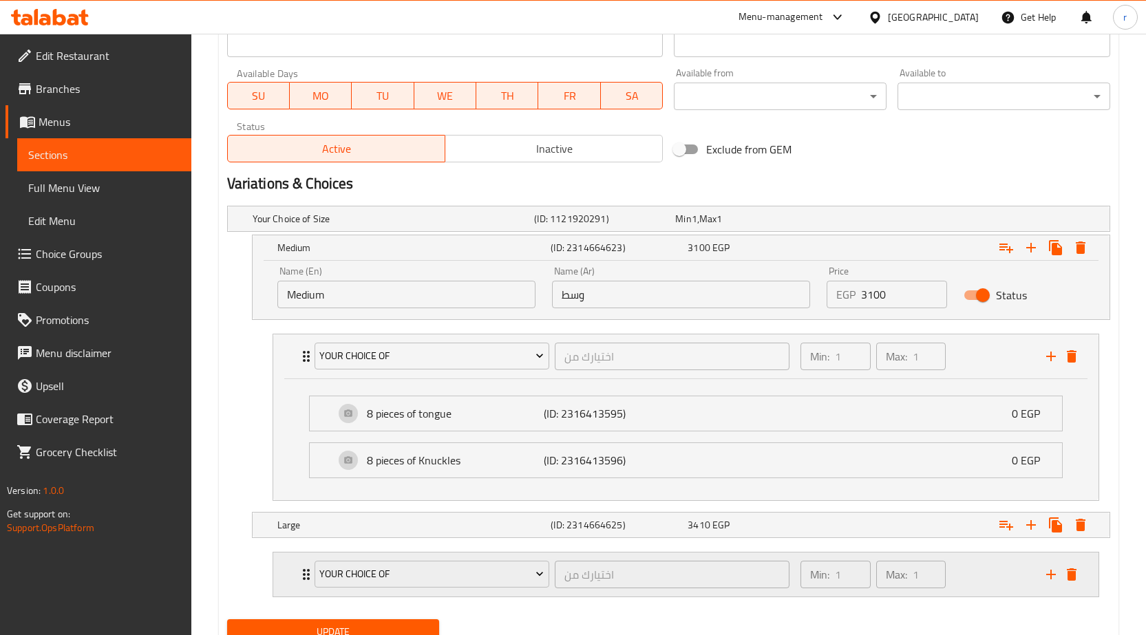
click at [955, 579] on div "Min: 1 ​ Max: 1 ​" at bounding box center [915, 575] width 246 height 44
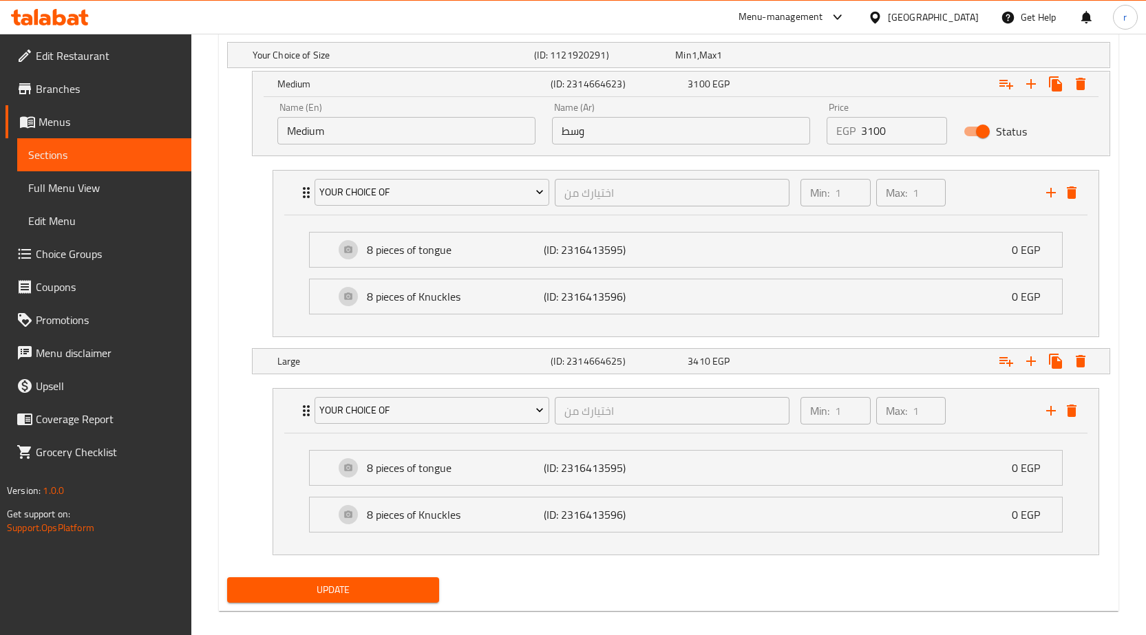
scroll to position [784, 0]
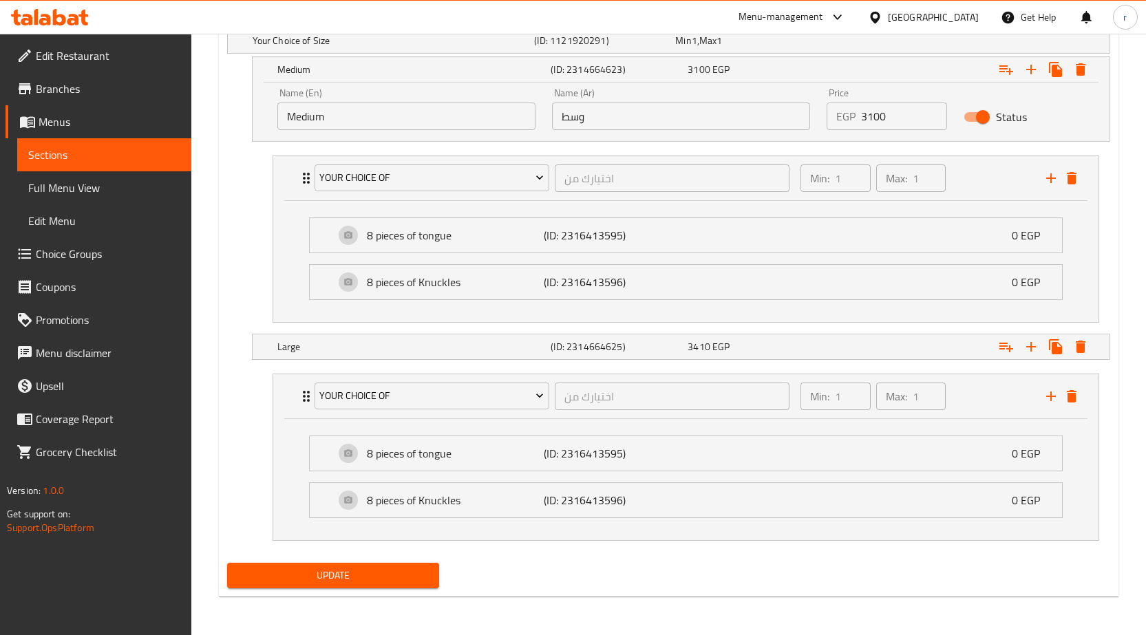
click at [308, 564] on button "Update" at bounding box center [333, 575] width 213 height 25
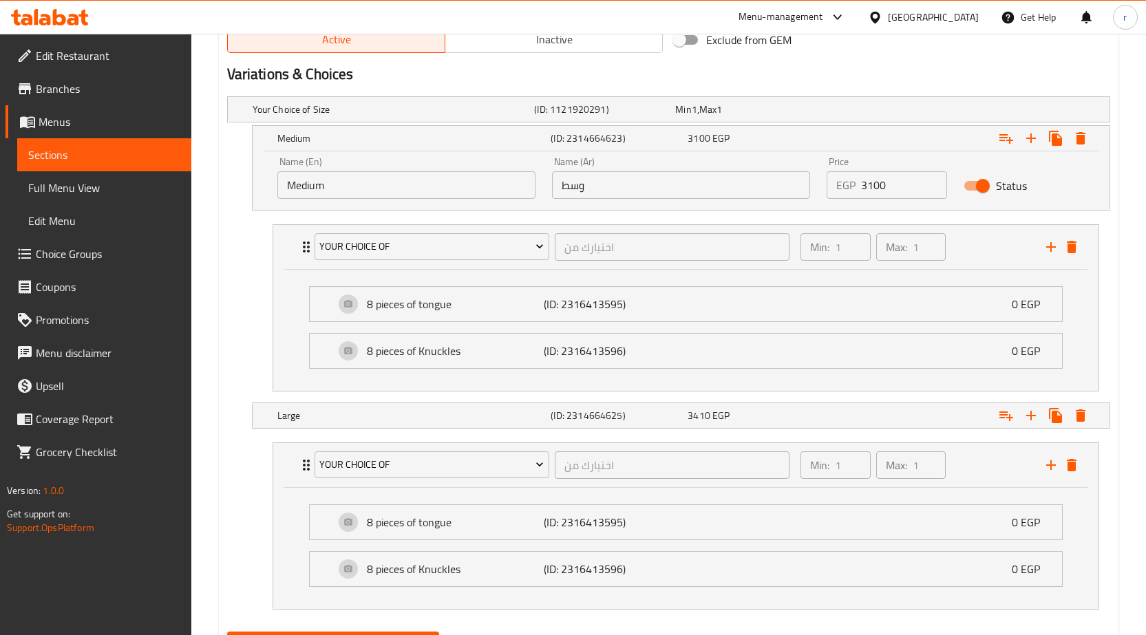
click at [22, 156] on link "Sections" at bounding box center [104, 154] width 174 height 33
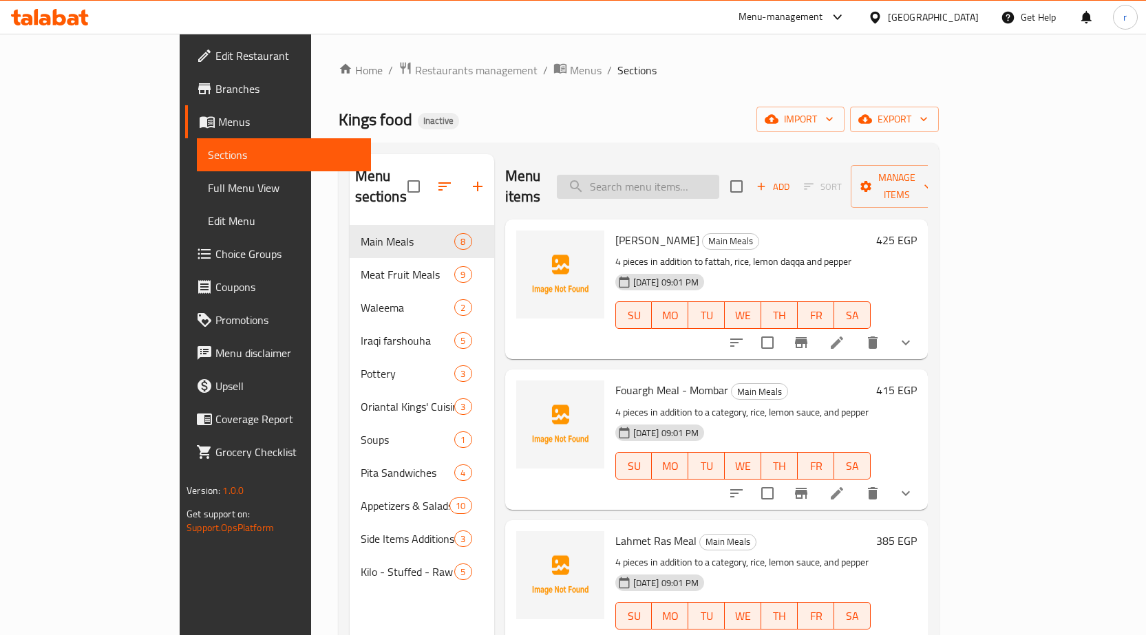
click at [677, 175] on input "search" at bounding box center [638, 187] width 162 height 24
paste input "Whole Grilled Chicken with Rice"
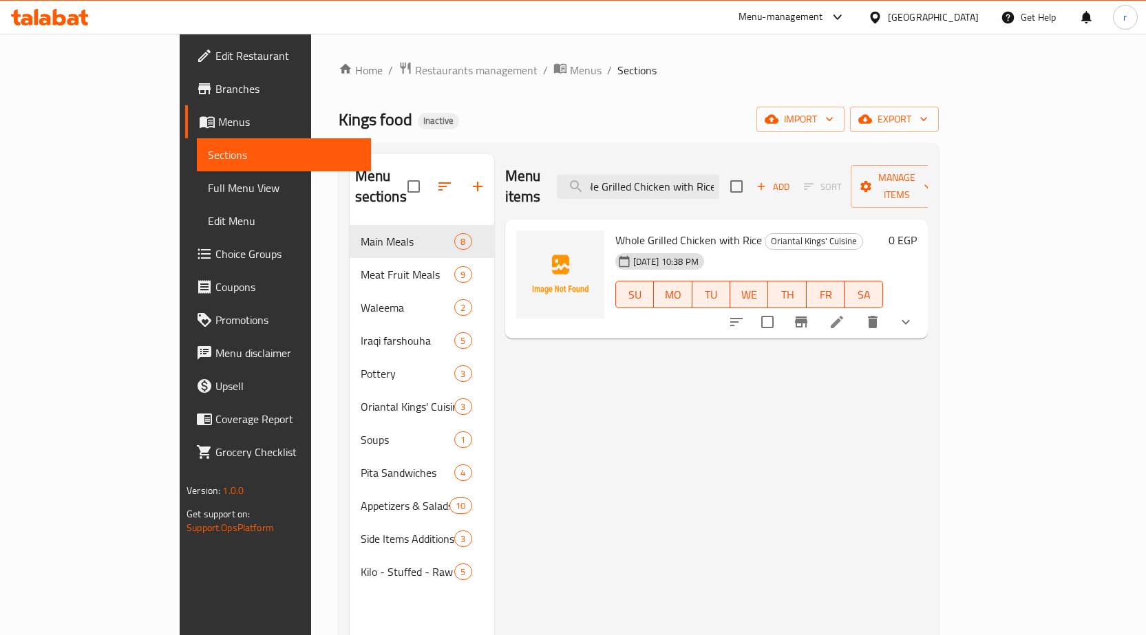
type input "Whole Grilled Chicken with Rice"
click at [856, 310] on li at bounding box center [837, 322] width 39 height 25
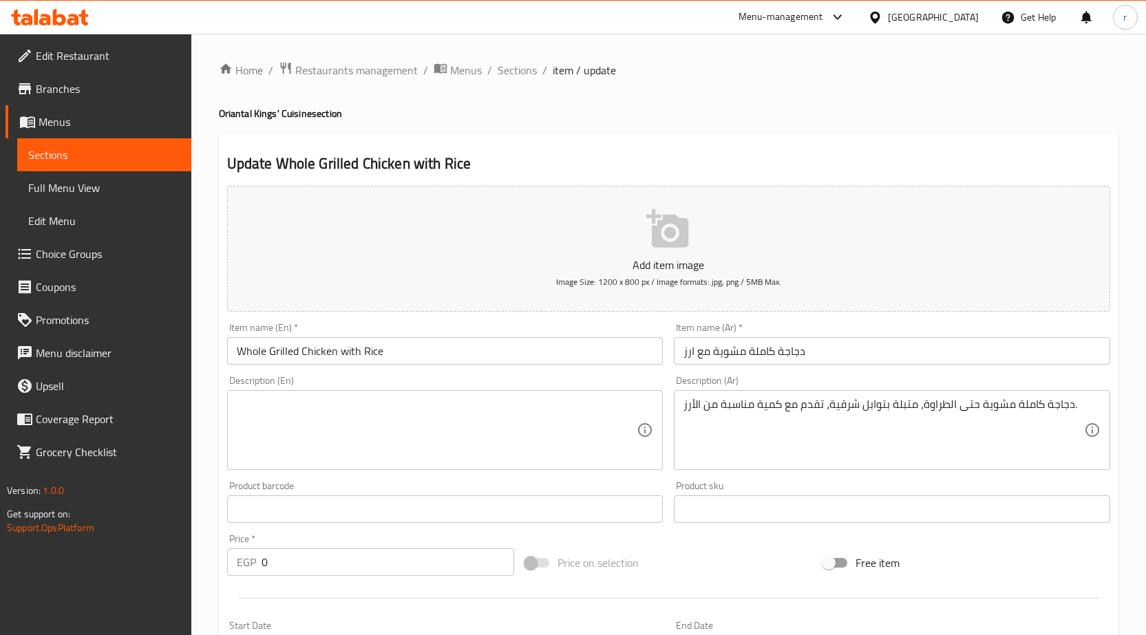
click at [569, 412] on textarea at bounding box center [437, 430] width 401 height 65
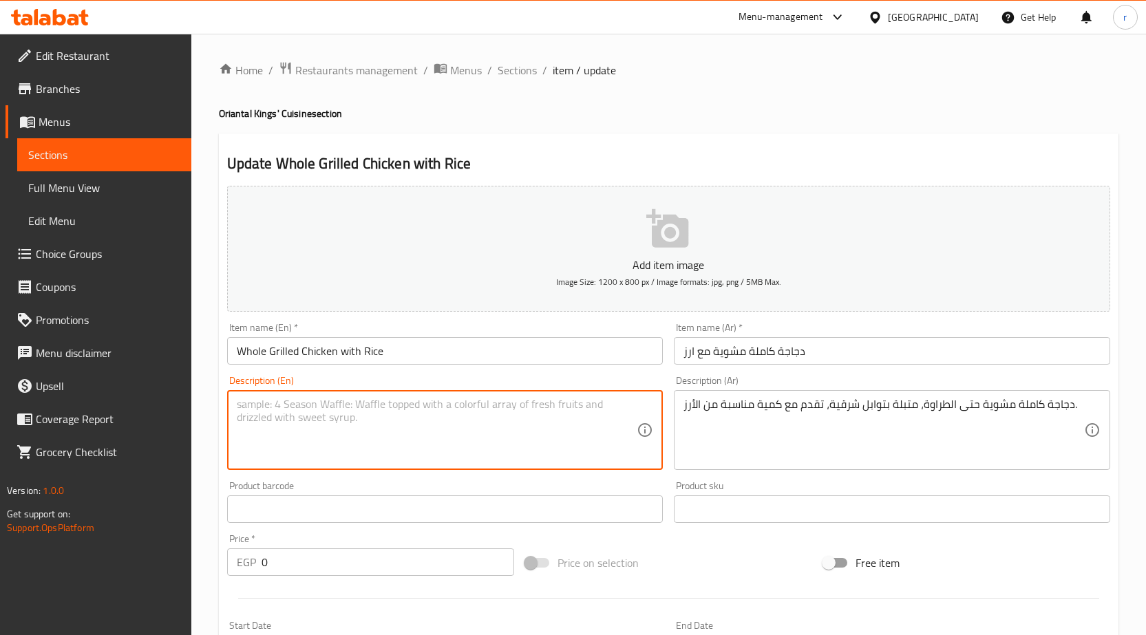
paste textarea "Whole Grilled Chicken with Rice"
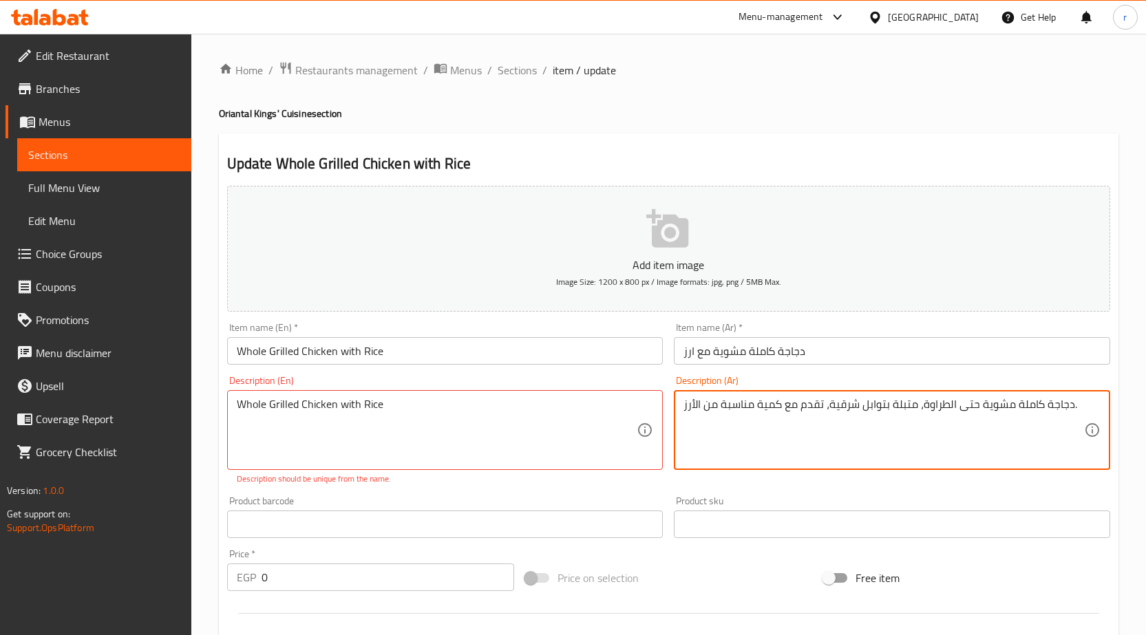
drag, startPoint x: 919, startPoint y: 401, endPoint x: 944, endPoint y: 407, distance: 25.5
click at [944, 407] on textarea "دجاجة كاملة مشوية حتى الطراوة، متبلة بتوابل شرقية، تقدم مع كمية مناسبة من الأرز." at bounding box center [883, 430] width 401 height 65
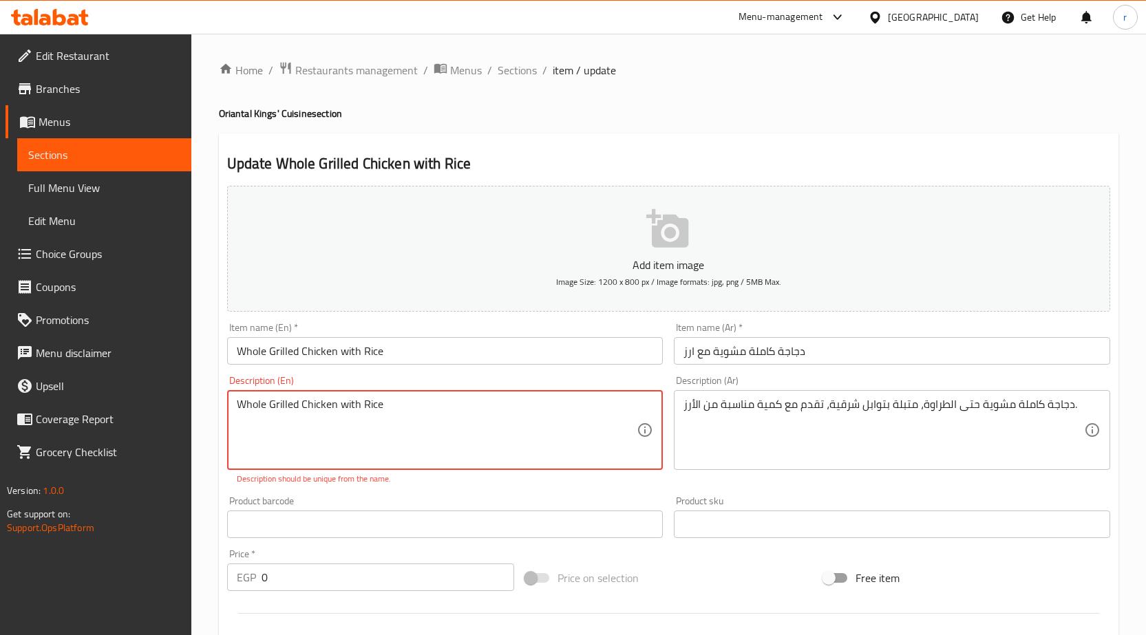
drag, startPoint x: 391, startPoint y: 414, endPoint x: 339, endPoint y: 389, distance: 57.6
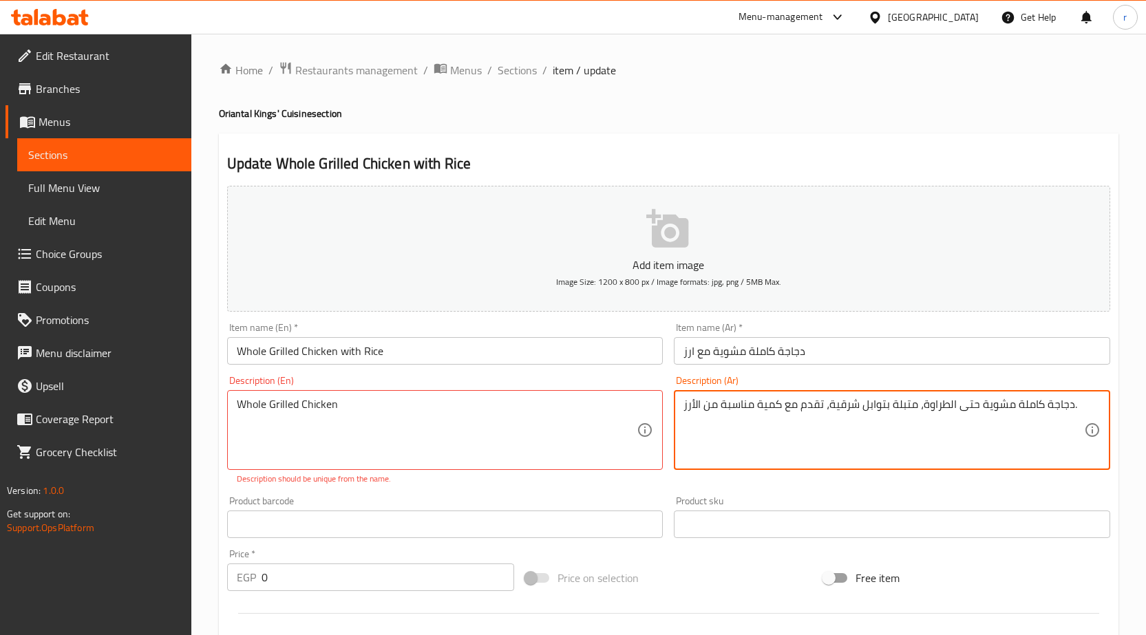
drag, startPoint x: 976, startPoint y: 408, endPoint x: 921, endPoint y: 405, distance: 55.1
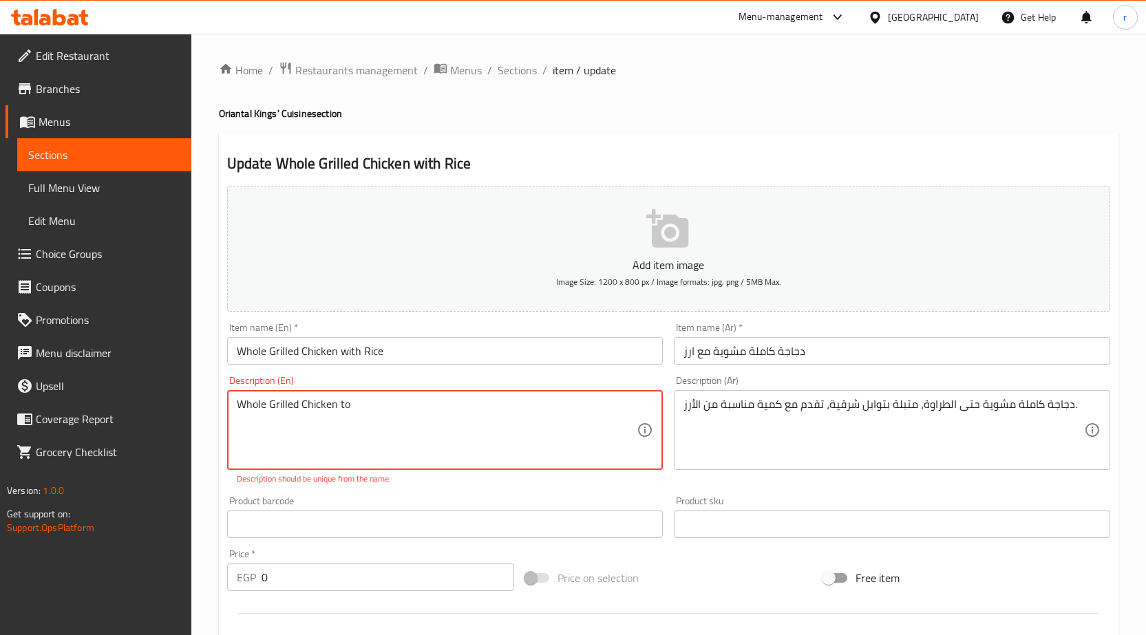
paste textarea "حتى الطراوة"
paste textarea "tenderness"
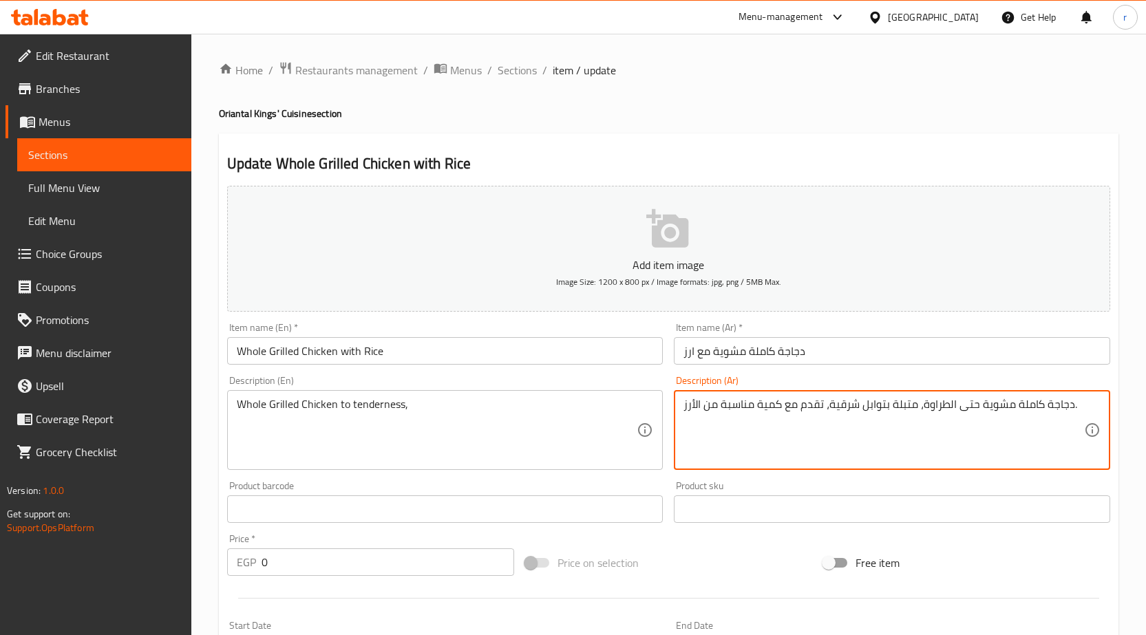
click at [900, 405] on textarea "دجاجة كاملة مشوية حتى الطراوة، متبلة بتوابل شرقية، تقدم مع كمية مناسبة من الأرز." at bounding box center [883, 430] width 401 height 65
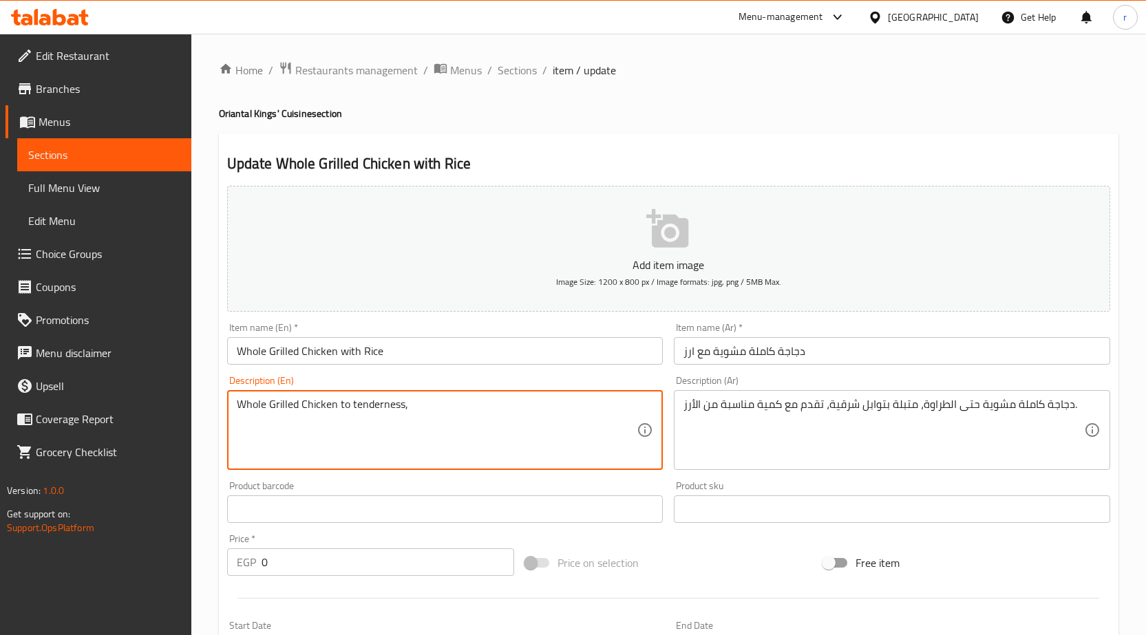
paste textarea "Marinated"
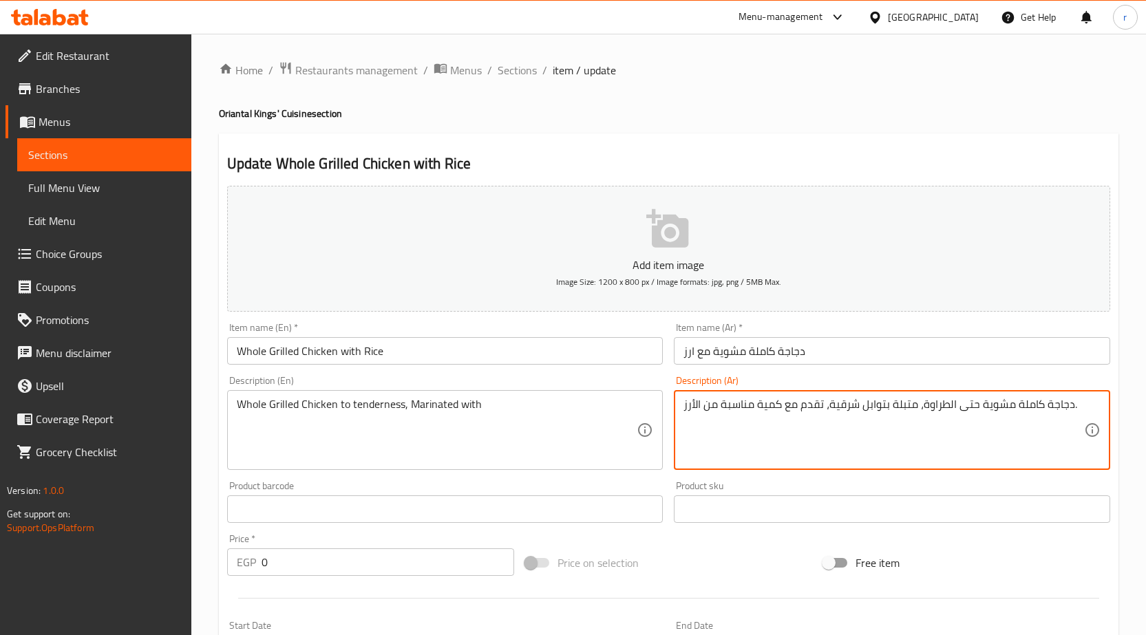
drag, startPoint x: 882, startPoint y: 406, endPoint x: 828, endPoint y: 409, distance: 54.4
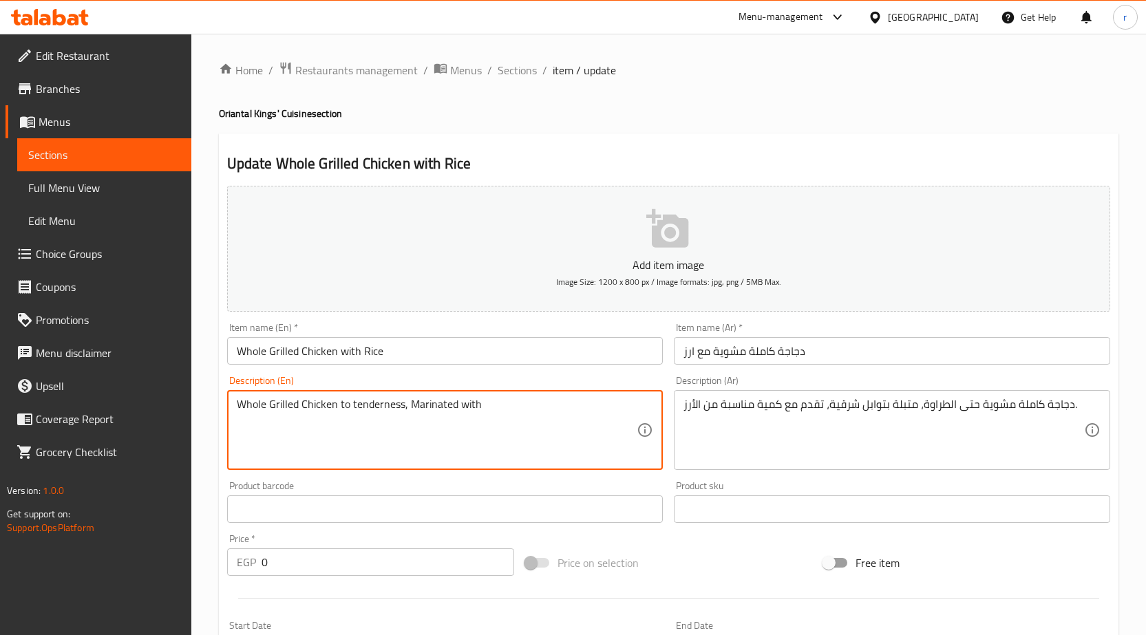
paste textarea "Spices"
click at [840, 396] on div "دجاجة كاملة مشوية حتى الطراوة، متبلة بتوابل شرقية، تقدم مع كمية مناسبة من الأرز…" at bounding box center [892, 430] width 436 height 80
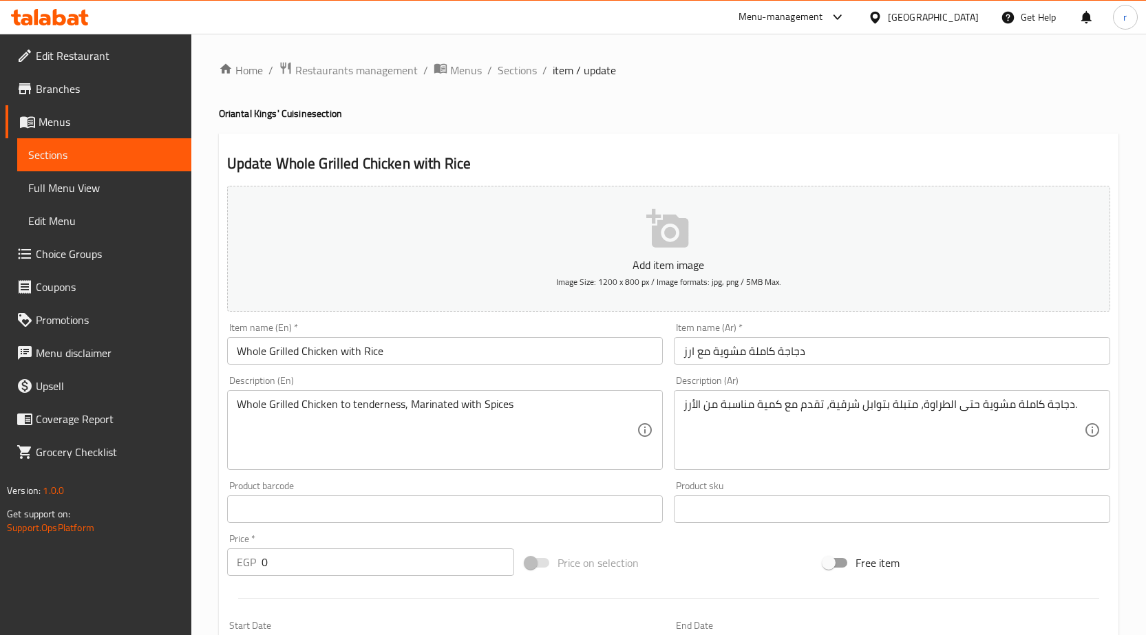
click at [840, 396] on div "دجاجة كاملة مشوية حتى الطراوة، متبلة بتوابل شرقية، تقدم مع كمية مناسبة من الأرز…" at bounding box center [892, 430] width 436 height 80
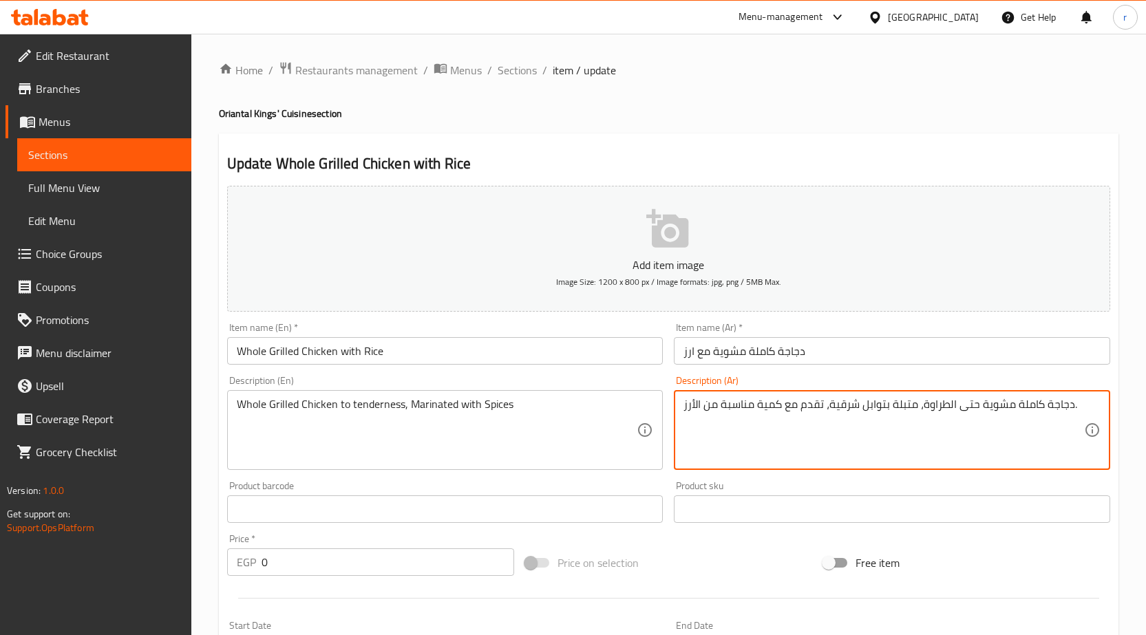
click at [844, 403] on textarea "دجاجة كاملة مشوية حتى الطراوة، متبلة بتوابل شرقية، تقدم مع كمية مناسبة من الأرز." at bounding box center [883, 430] width 401 height 65
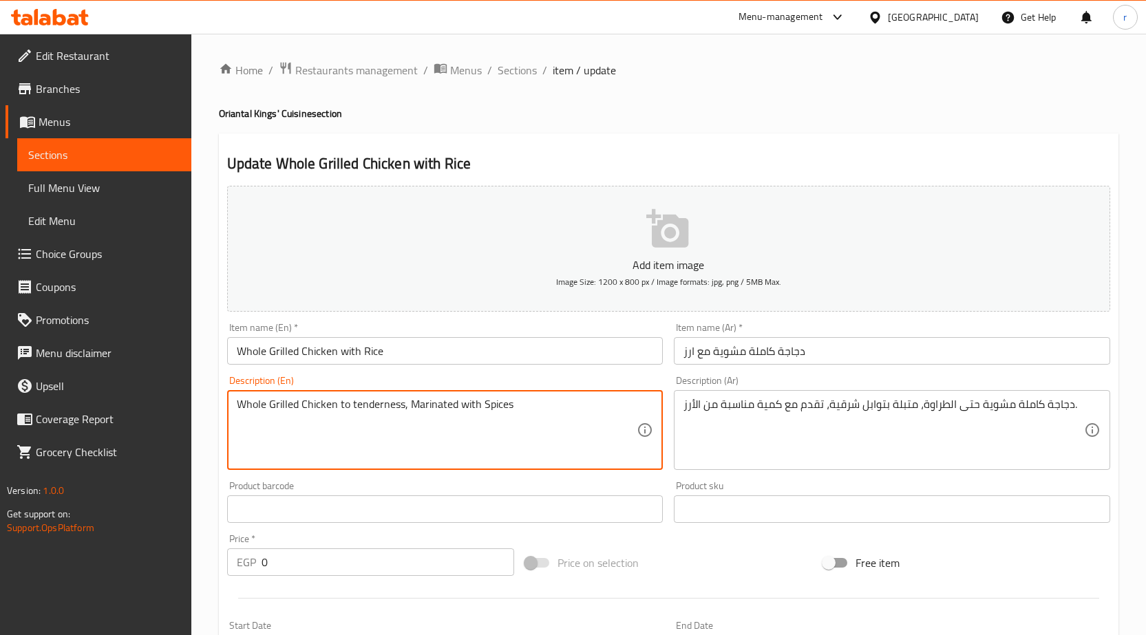
paste textarea "Oriental"
click at [588, 416] on textarea "Whole Grilled Chicken to tenderness, Marinated with Oriental Spices" at bounding box center [437, 430] width 401 height 65
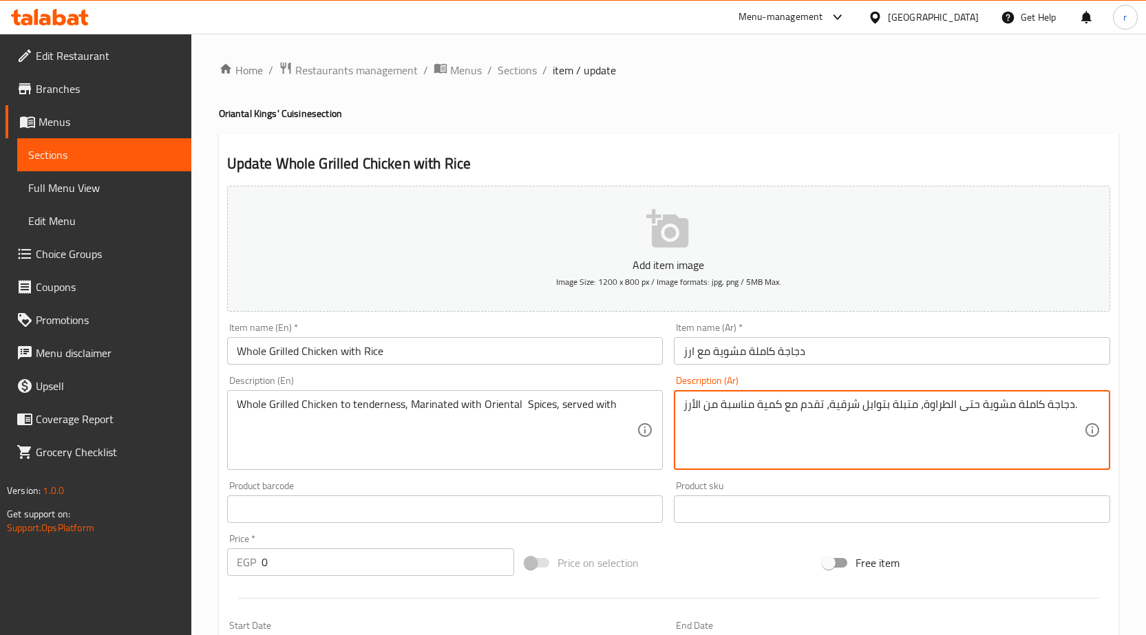
click at [772, 403] on textarea "دجاجة كاملة مشوية حتى الطراوة، متبلة بتوابل شرقية، تقدم مع كمية مناسبة من الأرز." at bounding box center [883, 430] width 401 height 65
click at [738, 403] on textarea "دجاجة كاملة مشوية حتى الطراوة، متبلة بتوابل شرقية، تقدم مع كمية مناسبة من الأرز." at bounding box center [883, 430] width 401 height 65
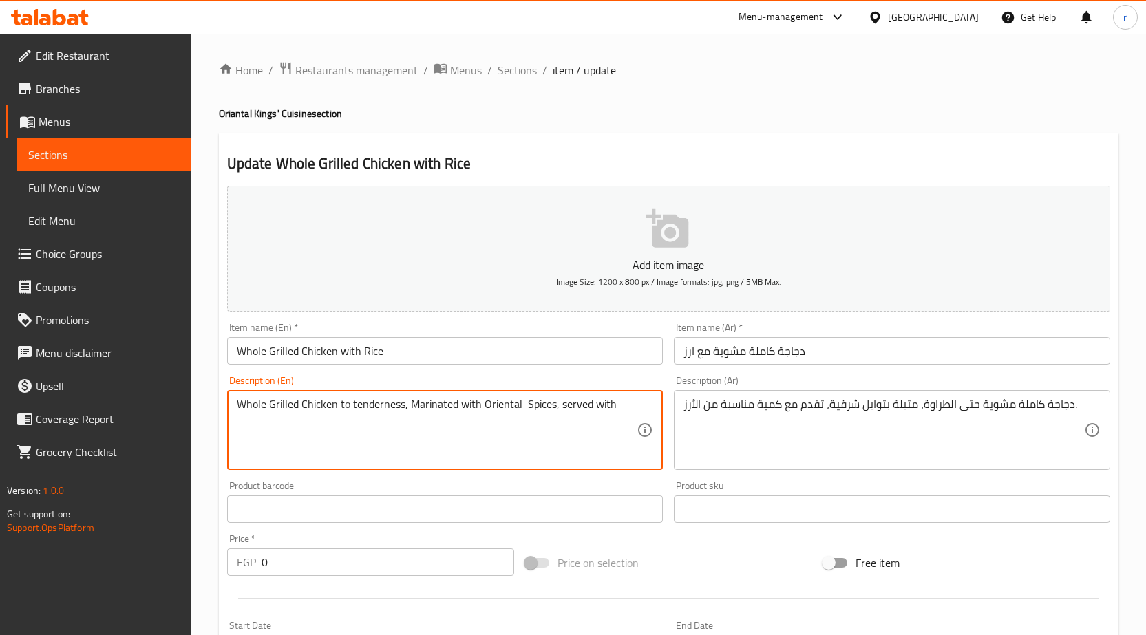
paste textarea "suitable"
click at [376, 440] on textarea "Whole Grilled Chicken to tenderness, Marinated with Oriental Spices, served wit…" at bounding box center [437, 430] width 401 height 65
paste textarea "Portion"
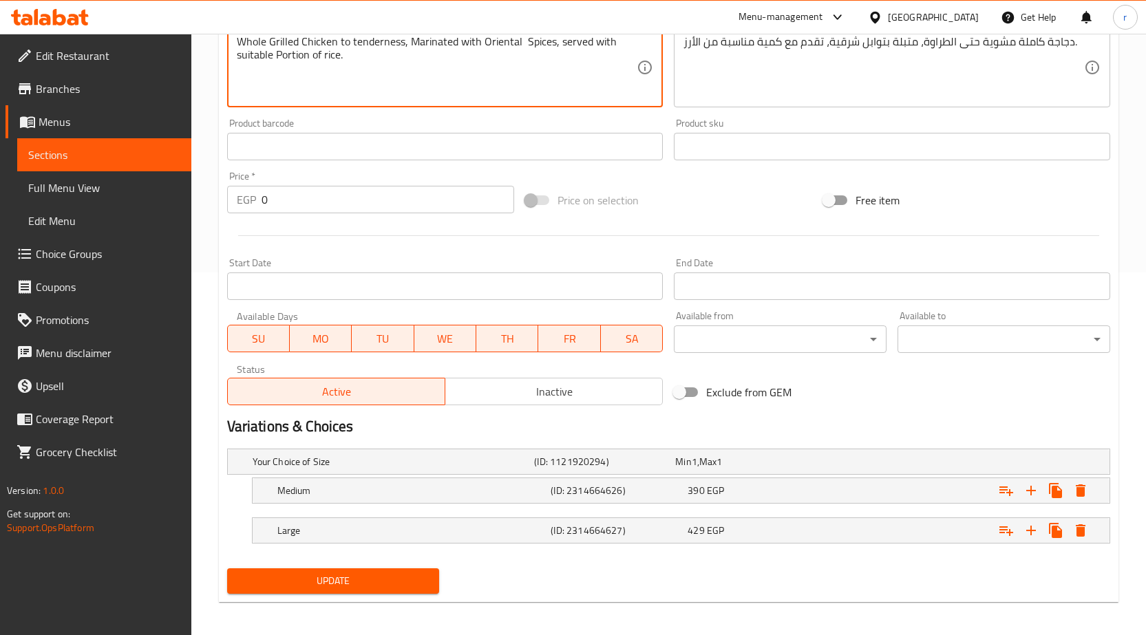
scroll to position [368, 0]
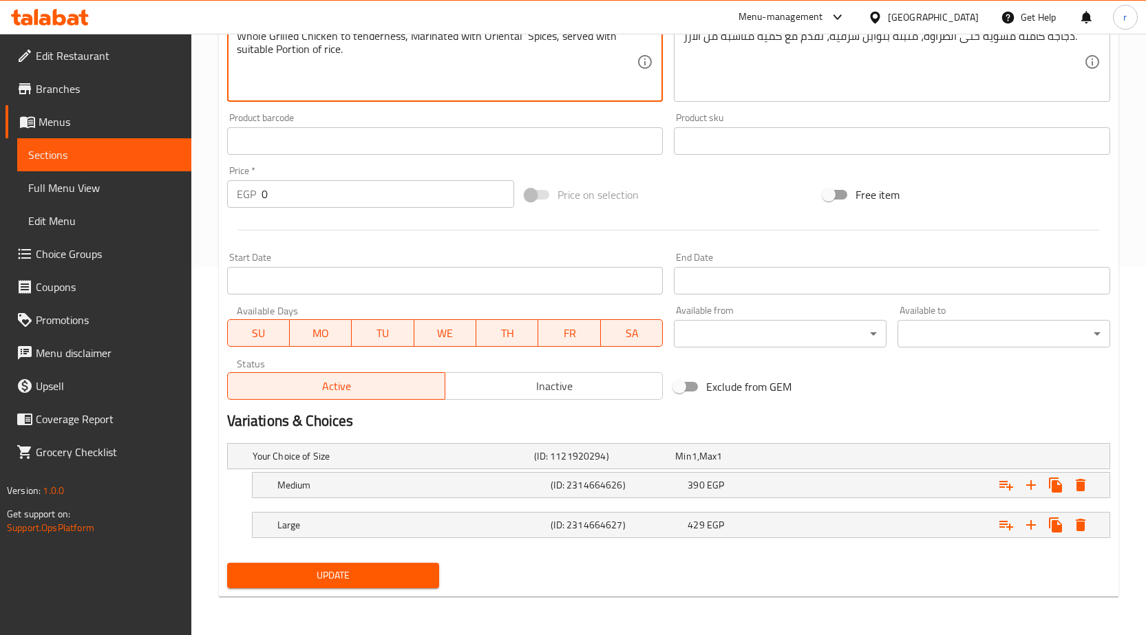
type textarea "Whole Grilled Chicken to tenderness, Marinated with Oriental Spices, served wit…"
click at [389, 580] on span "Update" at bounding box center [333, 575] width 191 height 17
click at [84, 215] on span "Edit Menu" at bounding box center [104, 221] width 152 height 17
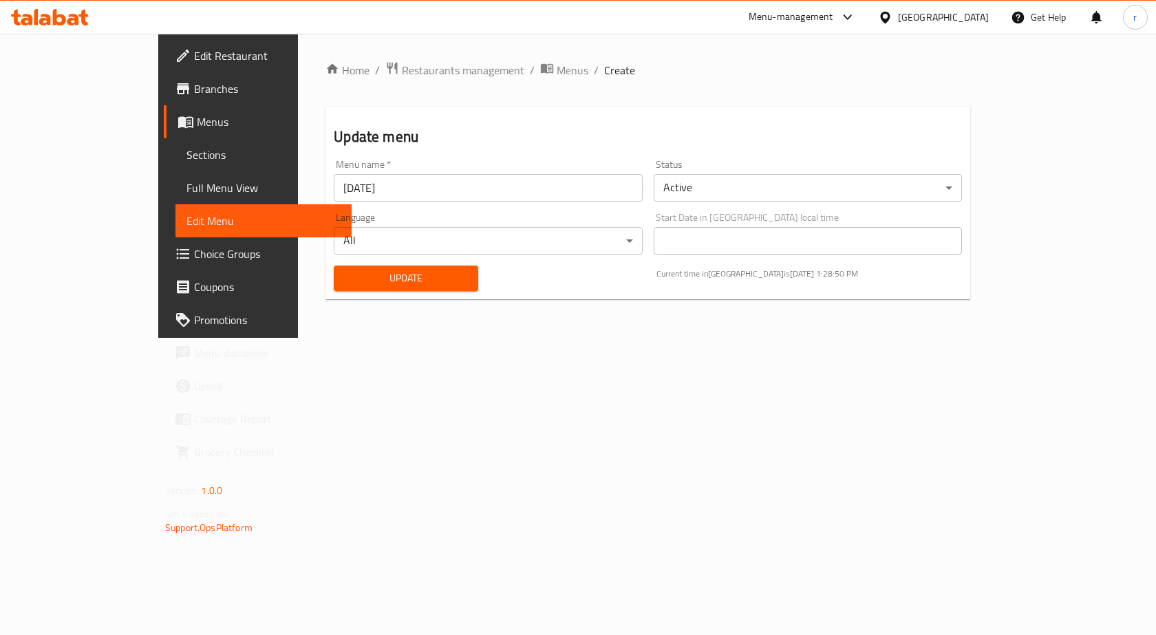
click at [187, 193] on span "Full Menu View" at bounding box center [264, 188] width 154 height 17
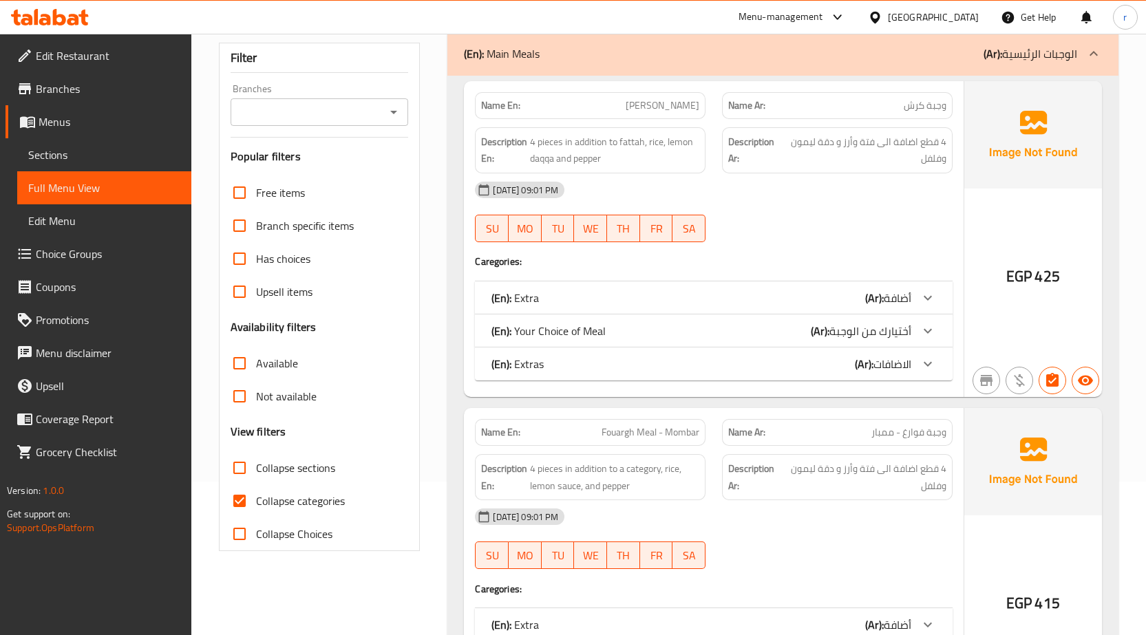
scroll to position [206, 0]
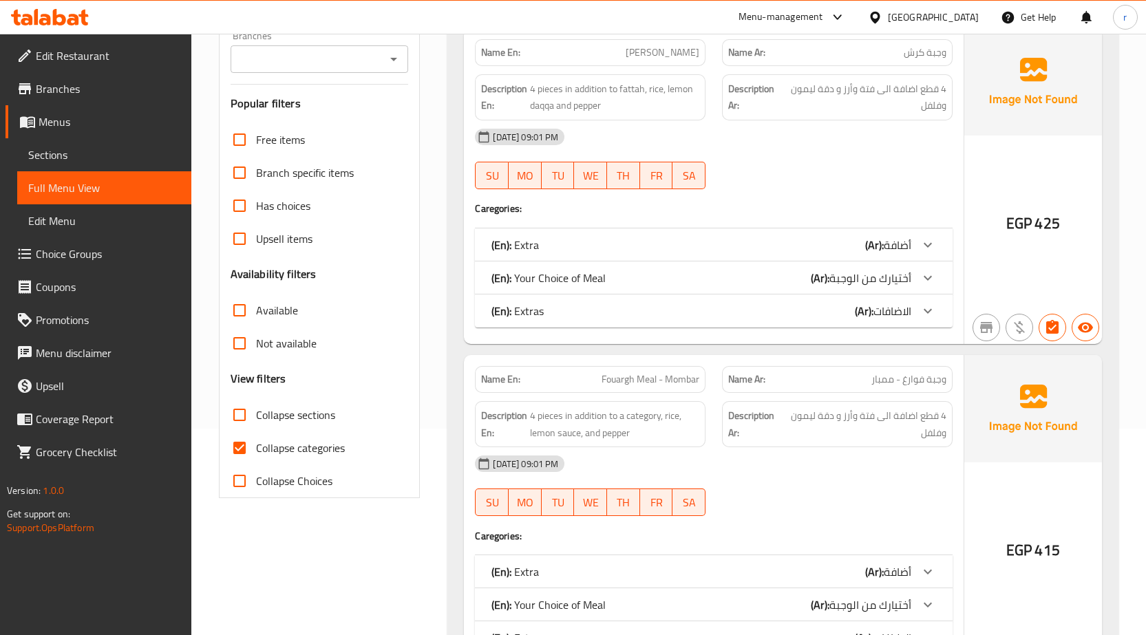
click at [112, 142] on link "Sections" at bounding box center [104, 154] width 174 height 33
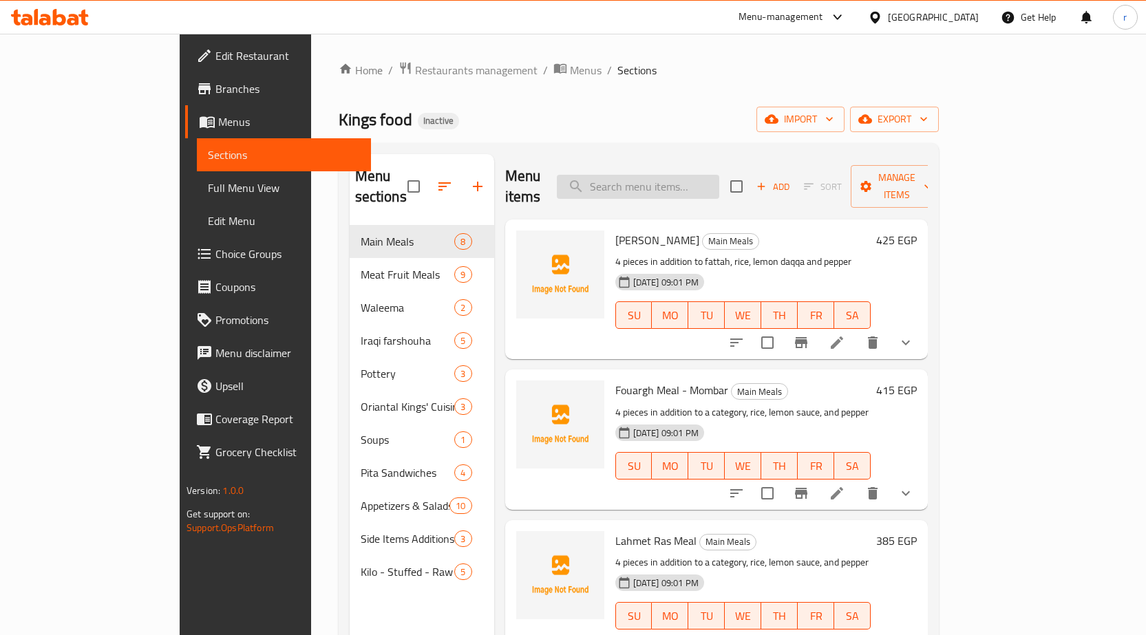
click at [651, 175] on input "search" at bounding box center [638, 187] width 162 height 24
paste input "Liver Pita Sandwich"
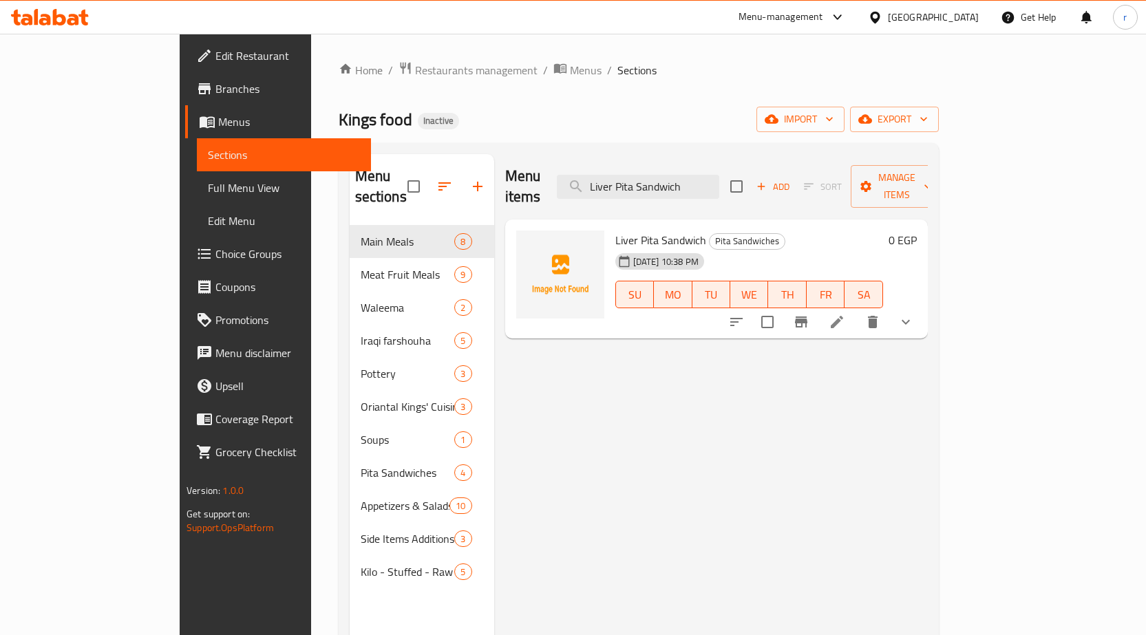
type input "Liver Pita Sandwich"
click at [922, 306] on button "show more" at bounding box center [905, 322] width 33 height 33
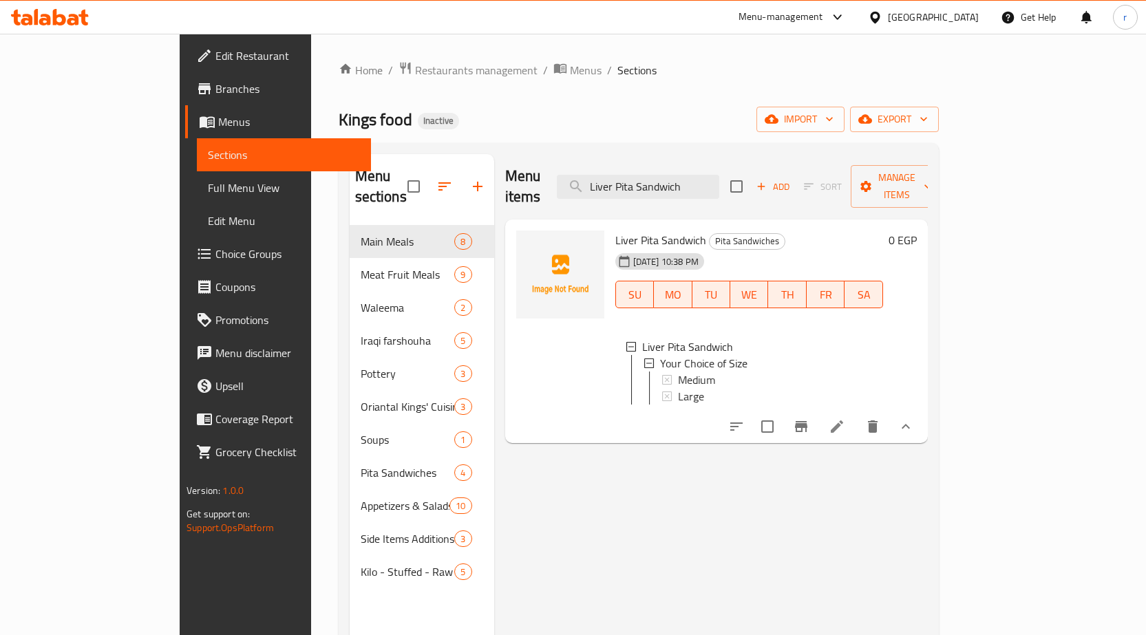
click at [847, 231] on h6 "Liver Pita Sandwich Pita Sandwiches" at bounding box center [749, 240] width 268 height 19
click at [845, 425] on icon at bounding box center [837, 426] width 17 height 17
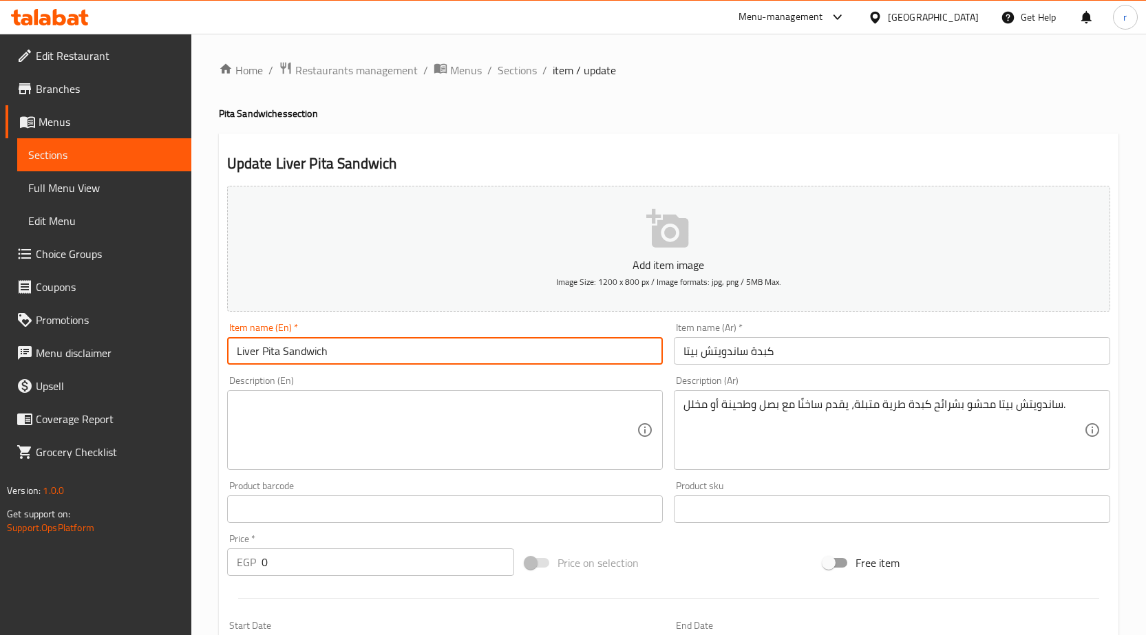
drag, startPoint x: 328, startPoint y: 352, endPoint x: 160, endPoint y: 332, distance: 169.0
click at [160, 332] on div "Edit Restaurant Branches Menus Sections Full Menu View Edit Menu Choice Groups …" at bounding box center [573, 519] width 1146 height 970
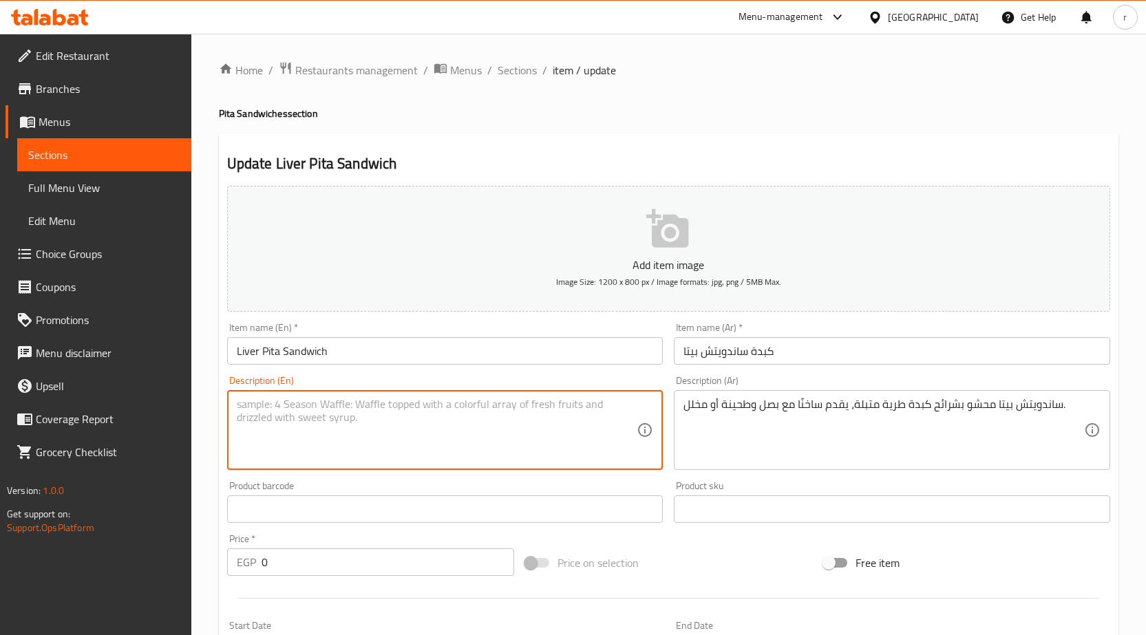
click at [240, 412] on textarea at bounding box center [437, 430] width 401 height 65
paste textarea "Liver Pita Sandwich"
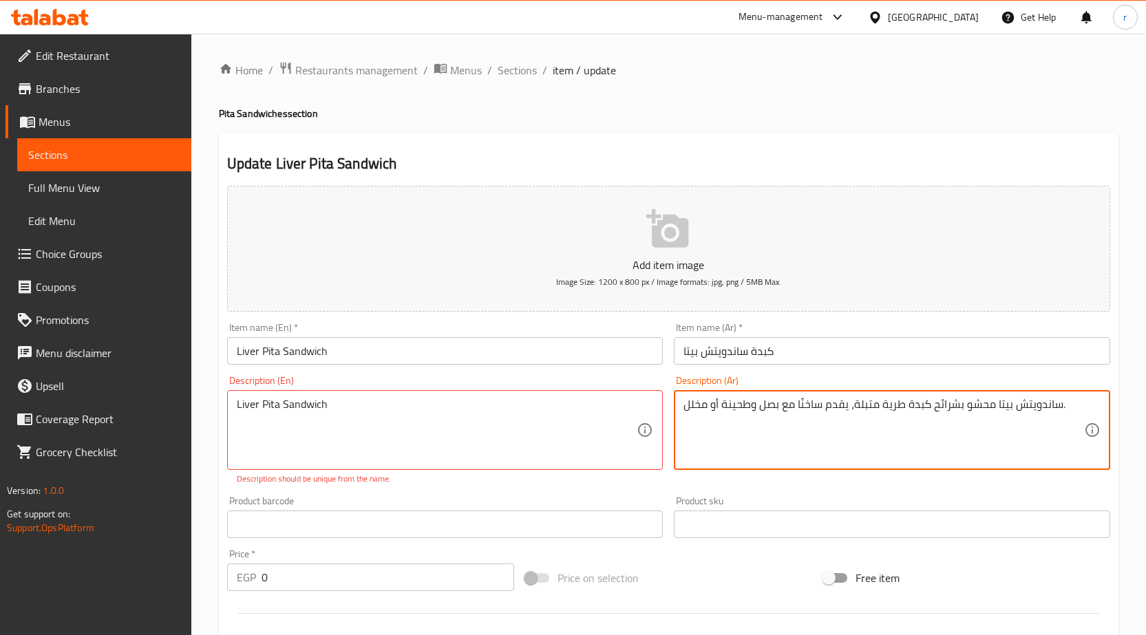
click at [978, 407] on textarea "ساندويتش بيتا محشو بشرائح كبدة طرية متبلة، يقدم ساخنًا مع بصل وطحينة أو مخلل." at bounding box center [883, 430] width 401 height 65
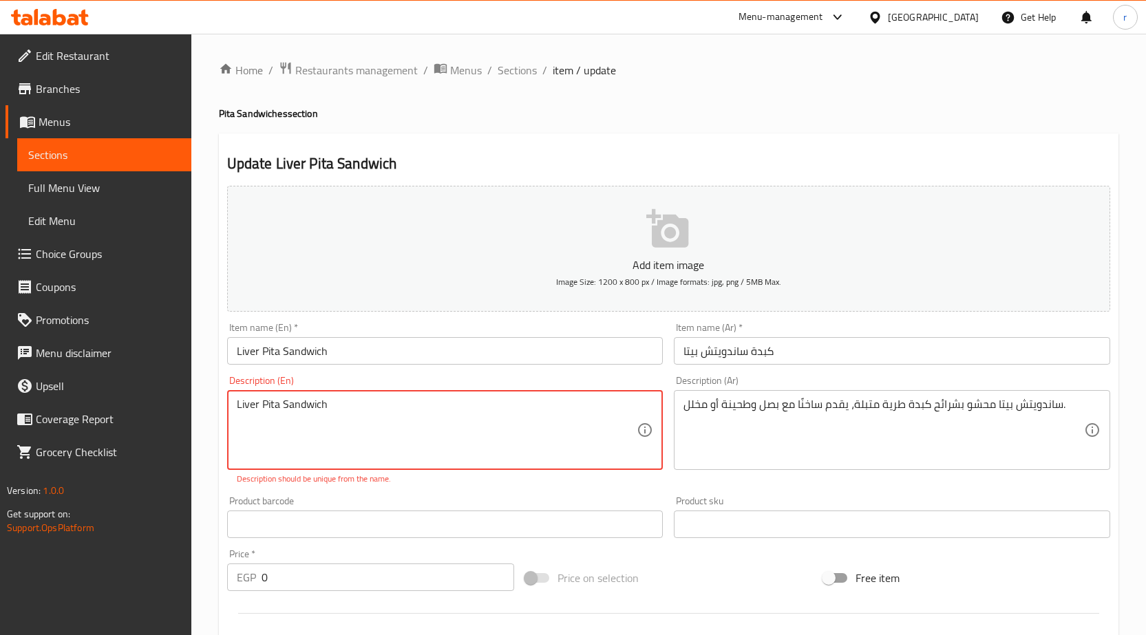
paste textarea "Stuffed"
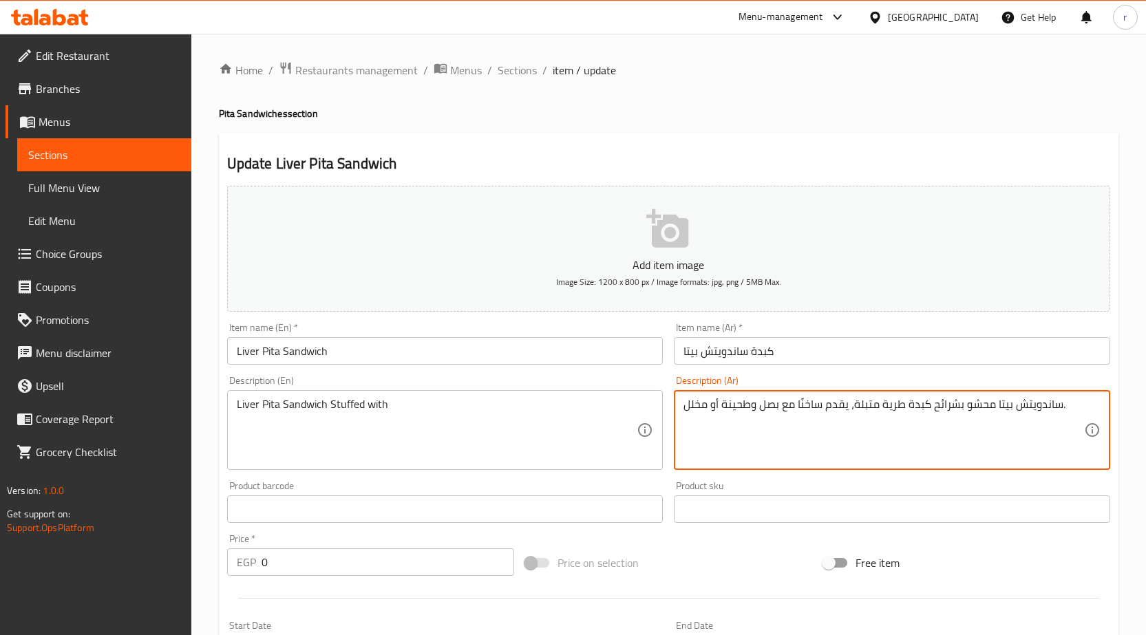
drag, startPoint x: 955, startPoint y: 404, endPoint x: 935, endPoint y: 403, distance: 20.0
click at [933, 405] on textarea "ساندويتش بيتا محشو بشرائح كبدة طرية متبلة، يقدم ساخنًا مع بصل وطحينة أو مخلل." at bounding box center [883, 430] width 401 height 65
drag, startPoint x: 933, startPoint y: 405, endPoint x: 923, endPoint y: 432, distance: 28.1
click at [932, 414] on textarea "ساندويتش بيتا محشو بشرائح كبدة طرية متبلة، يقدم ساخنًا مع بصل وطحينة أو مخلل." at bounding box center [883, 430] width 401 height 65
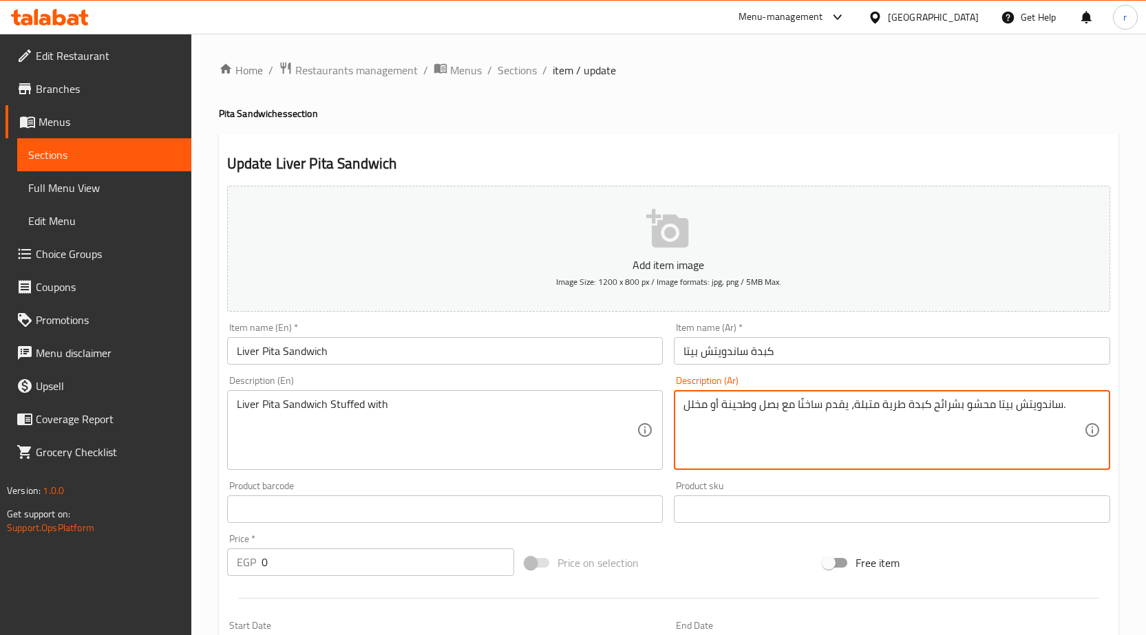
click at [945, 407] on textarea "ساندويتش بيتا محشو بشرائح كبدة طرية متبلة، يقدم ساخنًا مع بصل وطحينة أو مخلل." at bounding box center [883, 430] width 401 height 65
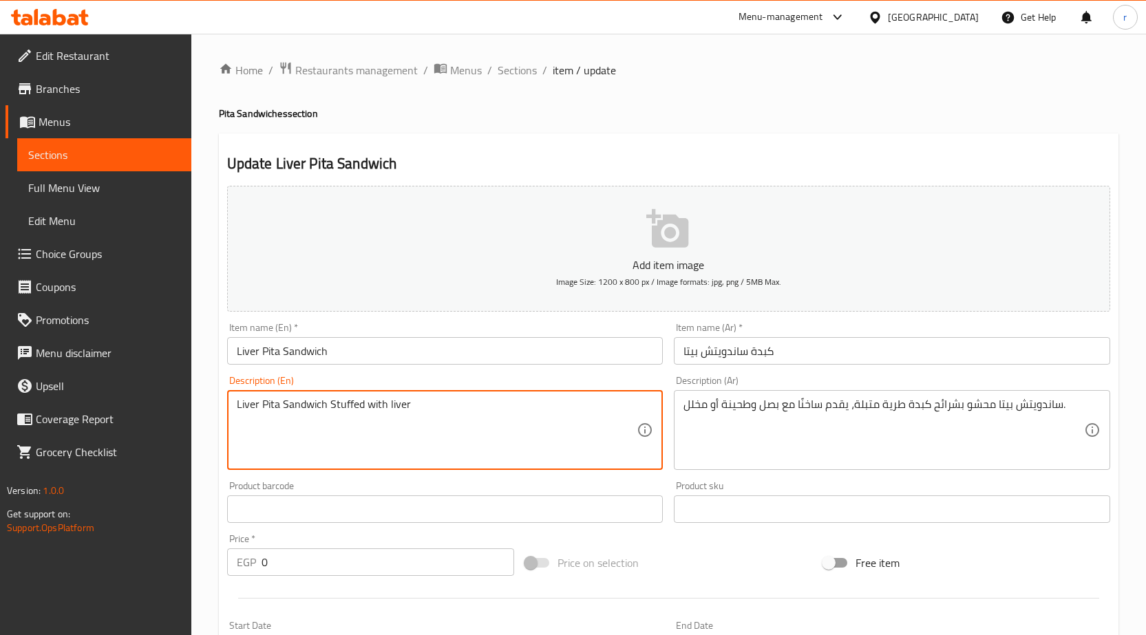
paste textarea "342480772"
paste textarea "Patty"
click at [387, 410] on textarea "Liver Pita Sandwich Stuffed with liver Patties" at bounding box center [437, 430] width 401 height 65
click at [529, 414] on textarea "Liver Pita Sandwich Stuffed with marinated liver Patties" at bounding box center [437, 430] width 401 height 65
click at [413, 415] on textarea "Liver Pita Sandwich Stuffed with marinated liver Patties" at bounding box center [437, 430] width 401 height 65
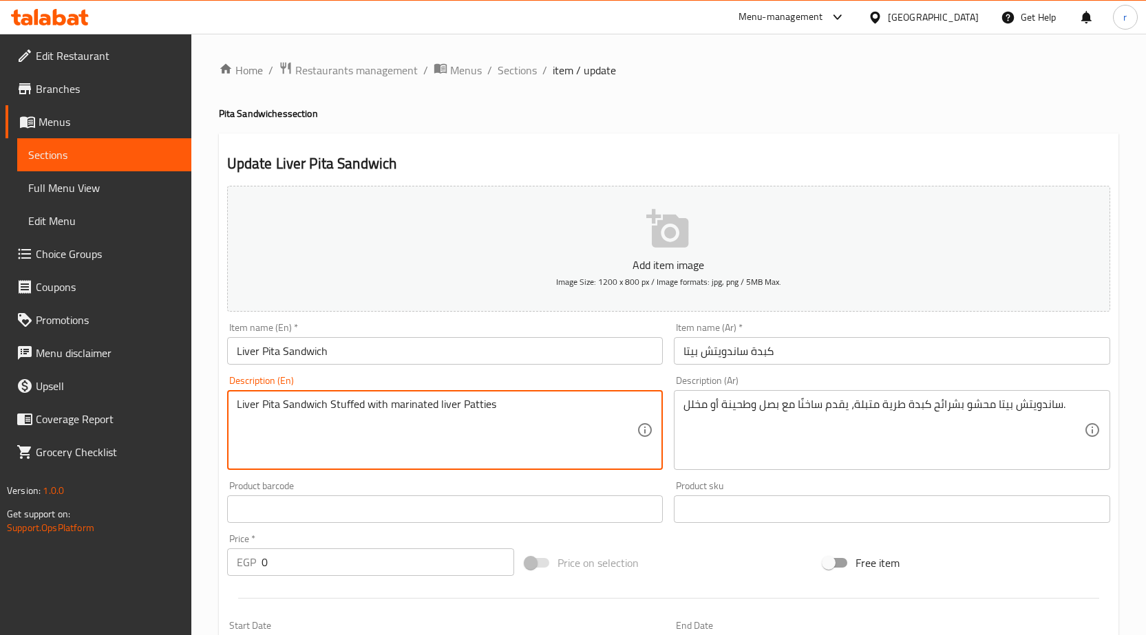
click at [413, 415] on textarea "Liver Pita Sandwich Stuffed with marinated liver Patties" at bounding box center [437, 430] width 401 height 65
click at [514, 404] on textarea "Liver Pita Sandwich Stuffed with marinated liver Patties" at bounding box center [437, 430] width 401 height 65
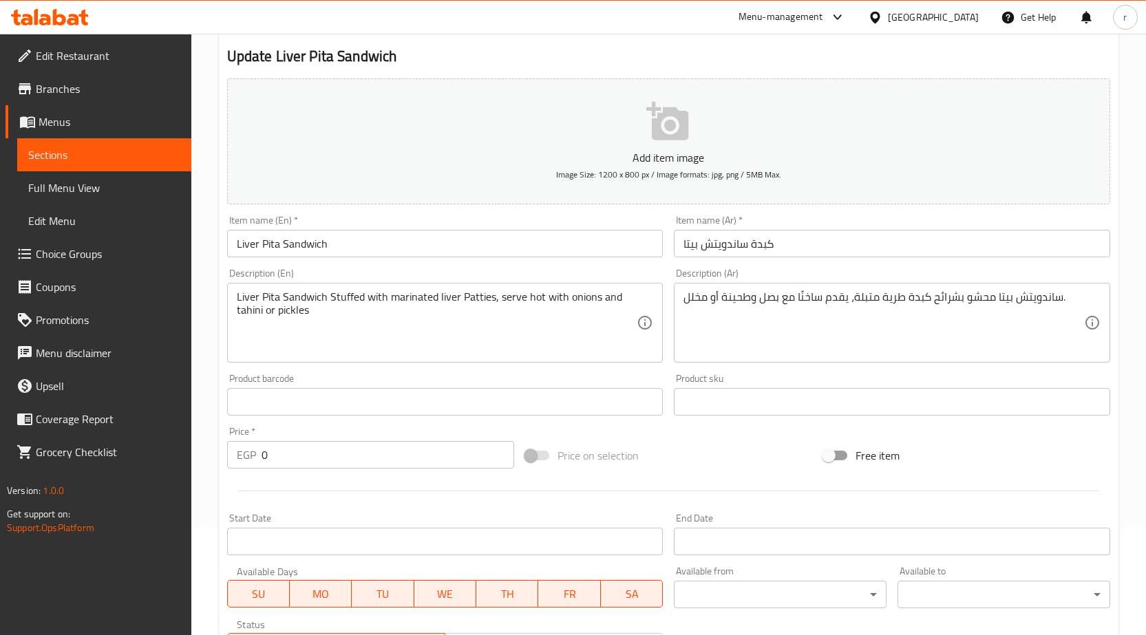
scroll to position [93, 0]
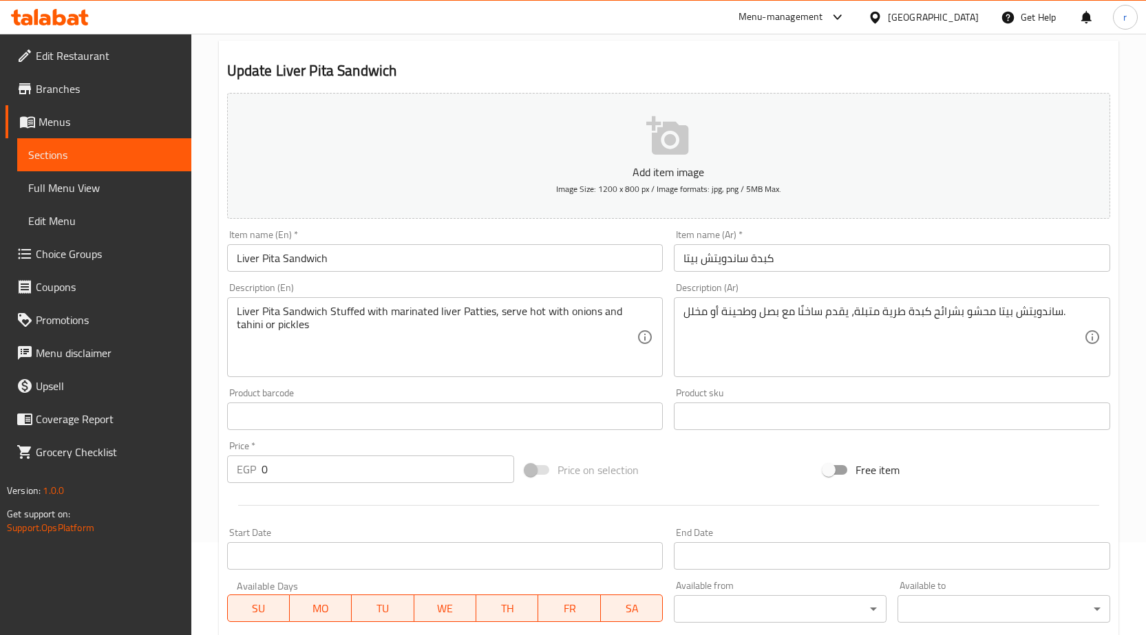
click at [558, 351] on textarea "Liver Pita Sandwich Stuffed with marinated liver Patties, serve hot with onions…" at bounding box center [437, 337] width 401 height 65
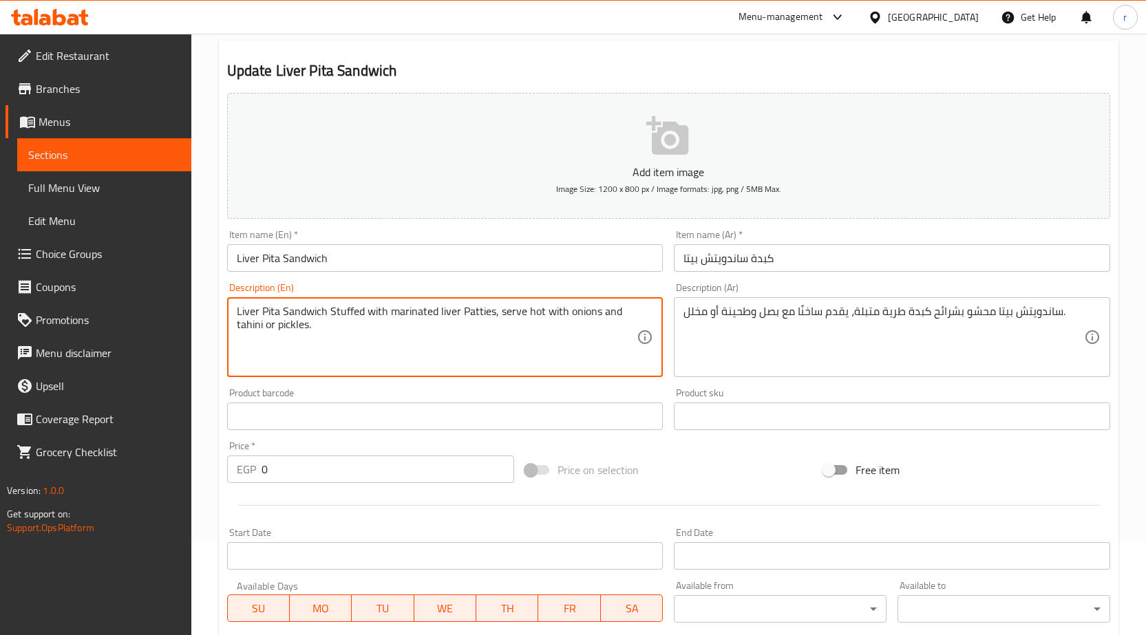
click at [429, 368] on textarea "Liver Pita Sandwich Stuffed with marinated liver Patties, serve hot with onions…" at bounding box center [437, 337] width 401 height 65
click at [429, 357] on textarea "Liver Pita Sandwich Stuffed with marinated liver Patties, serve hot with onions…" at bounding box center [437, 337] width 401 height 65
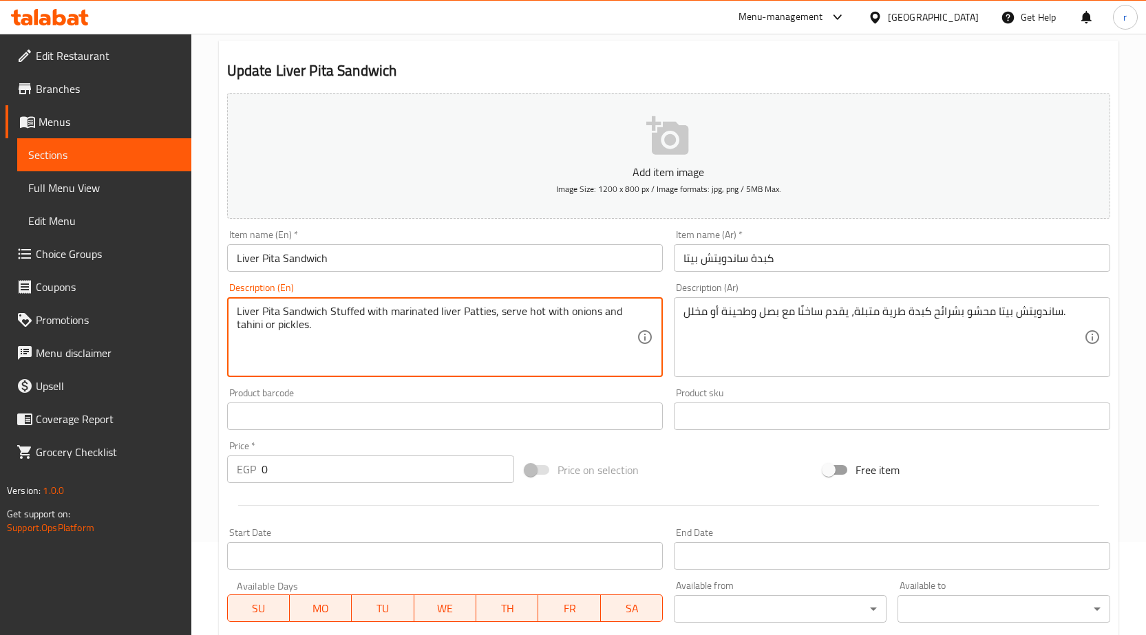
click at [429, 357] on textarea "Liver Pita Sandwich Stuffed with marinated liver Patties, serve hot with onions…" at bounding box center [437, 337] width 401 height 65
type textarea "Liver Pita Sandwich Stuffed with marinated liver Patties, serve hot with onions…"
click at [396, 382] on div "Description (En) Liver Pita Sandwich Stuffed with marinated liver Patties, serv…" at bounding box center [445, 329] width 447 height 105
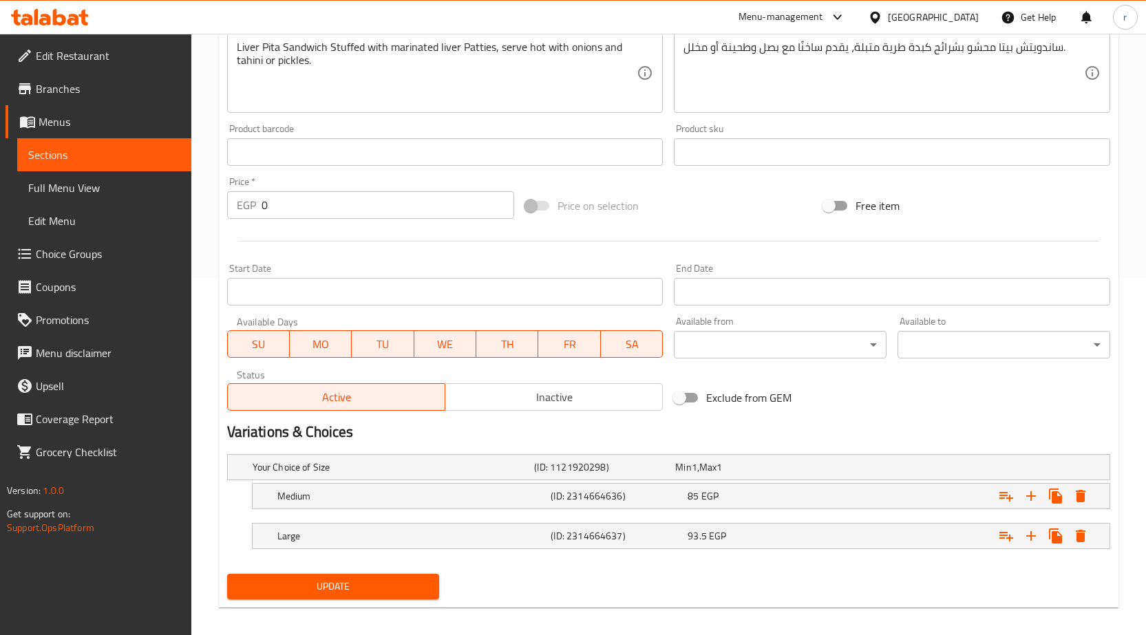
scroll to position [368, 0]
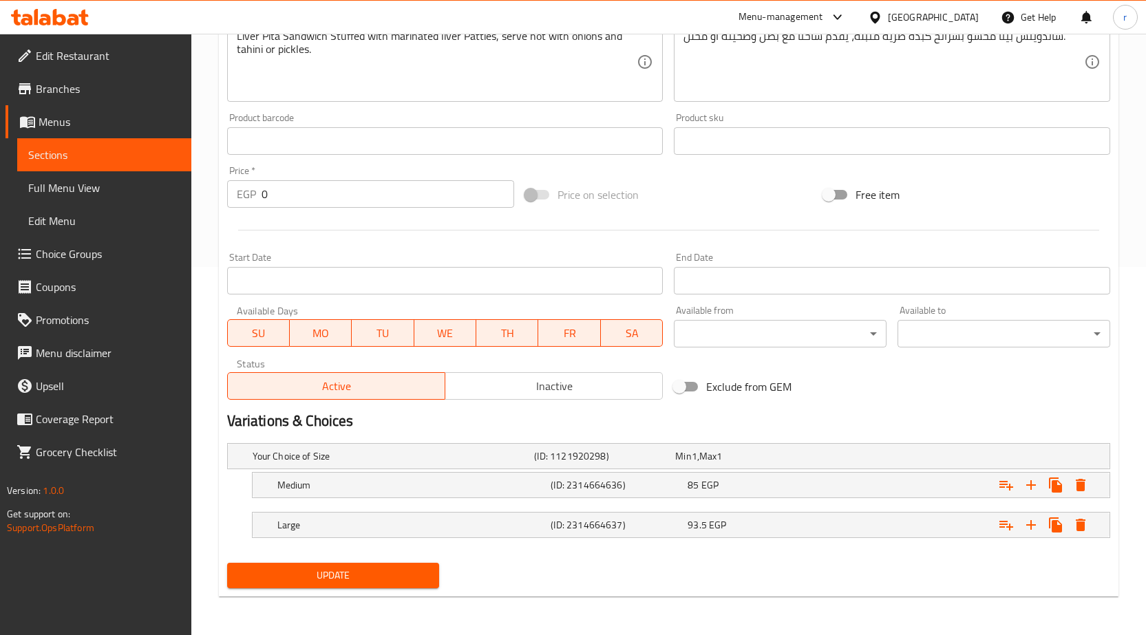
click at [353, 582] on span "Update" at bounding box center [333, 575] width 191 height 17
click at [361, 577] on span "Update" at bounding box center [333, 575] width 191 height 17
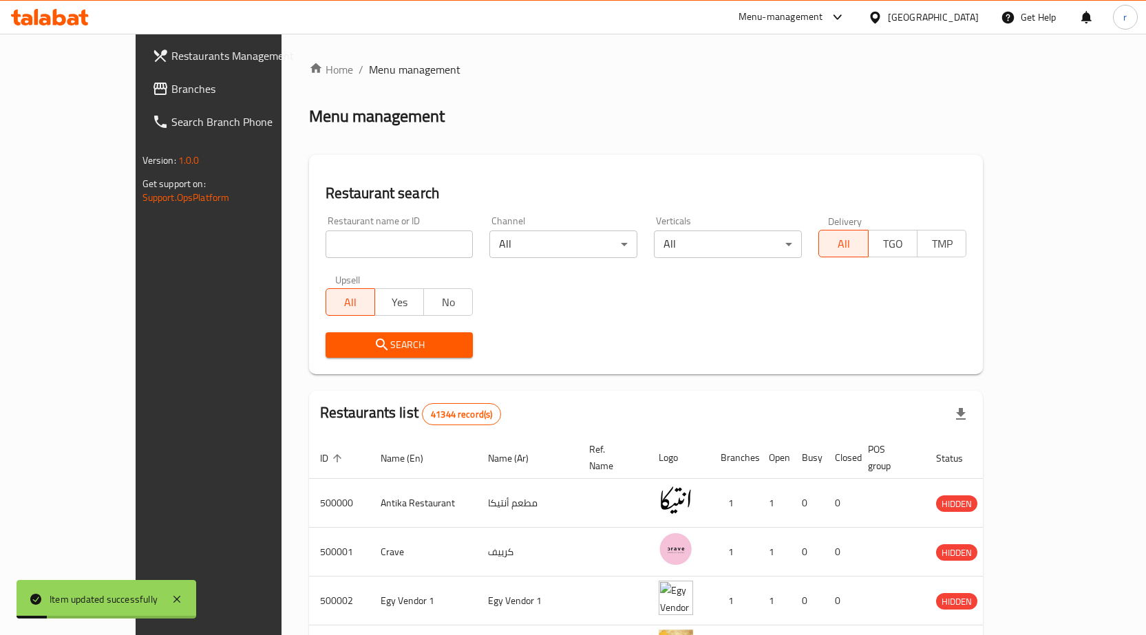
click at [141, 98] on link "Branches" at bounding box center [234, 88] width 186 height 33
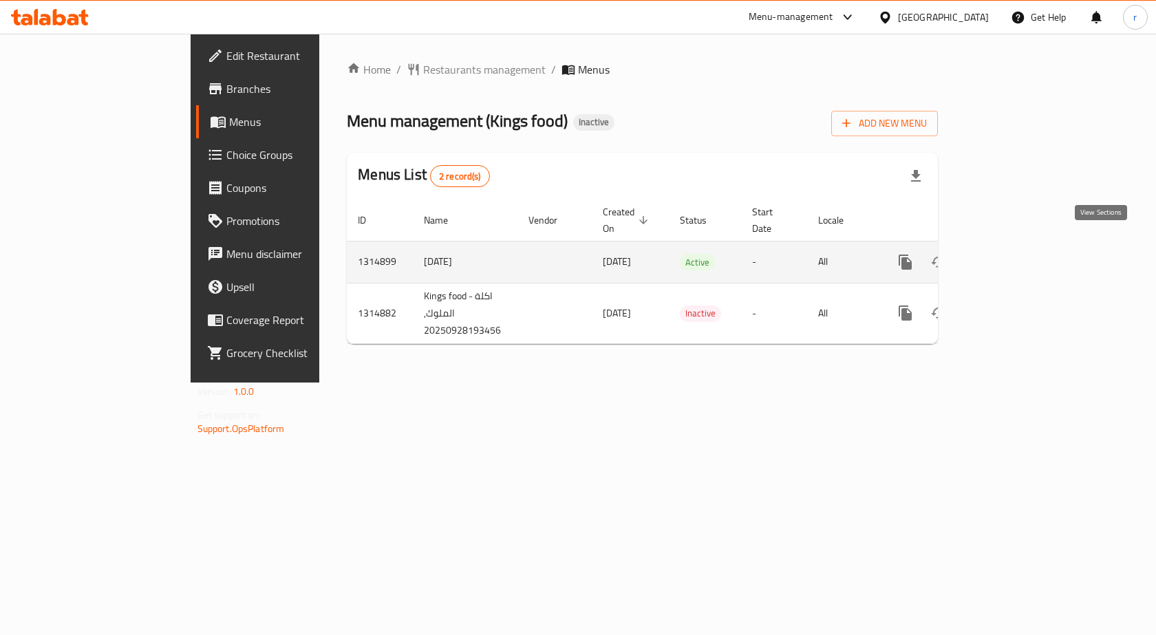
click at [1021, 249] on link "enhanced table" at bounding box center [1004, 262] width 33 height 33
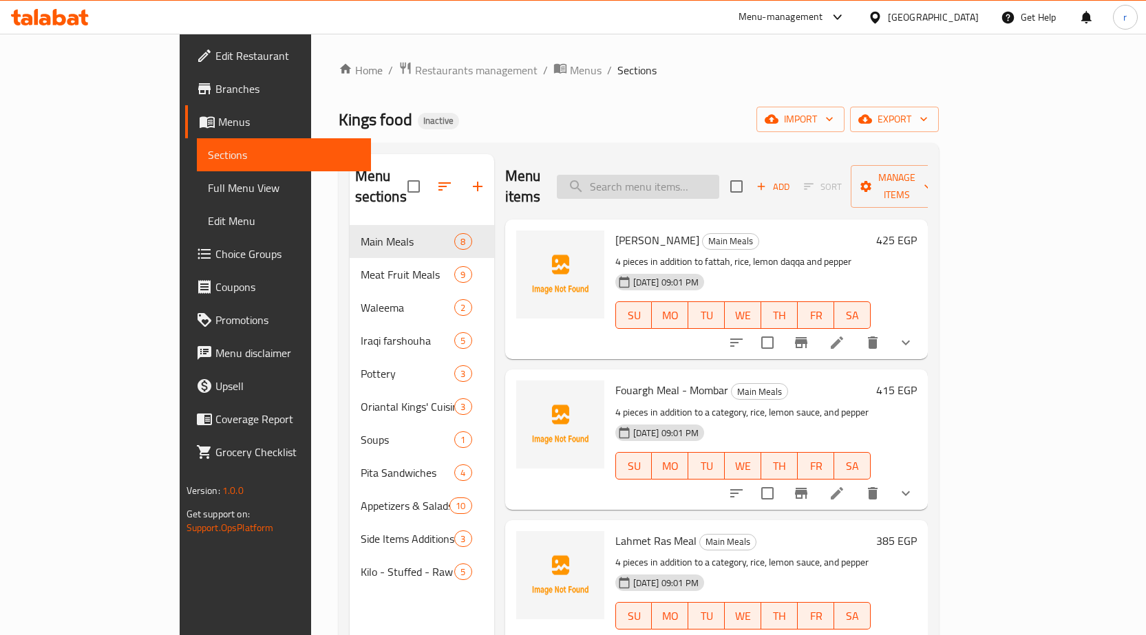
click at [719, 182] on input "search" at bounding box center [638, 187] width 162 height 24
paste input "دقة ليمون وفلفل"
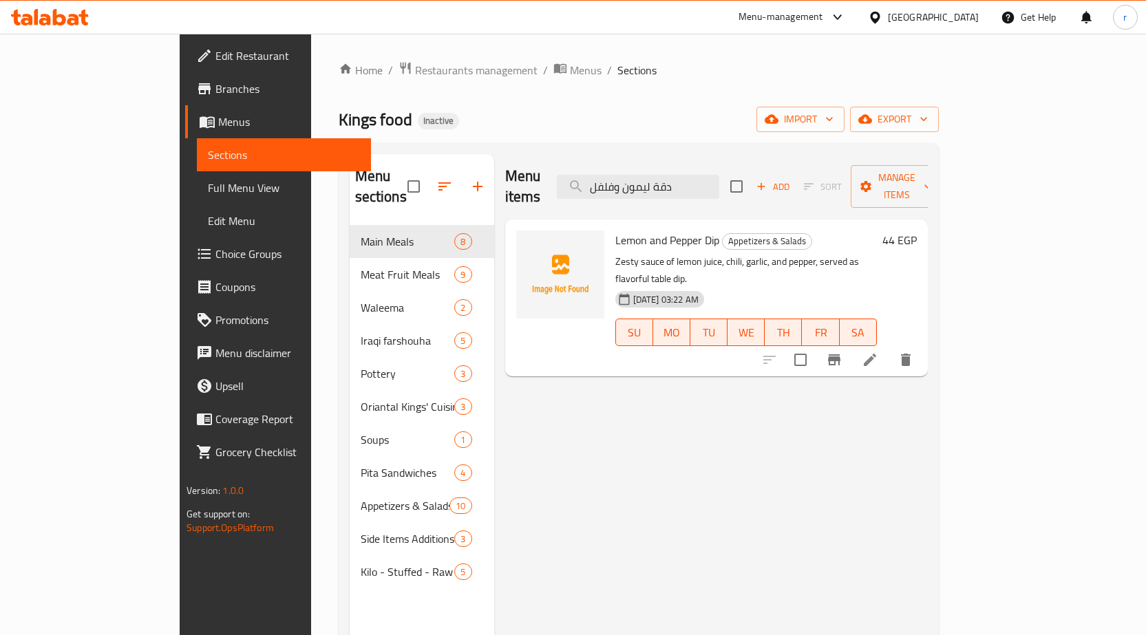
type input "دقة ليمون وفلفل"
click at [889, 348] on li at bounding box center [870, 360] width 39 height 25
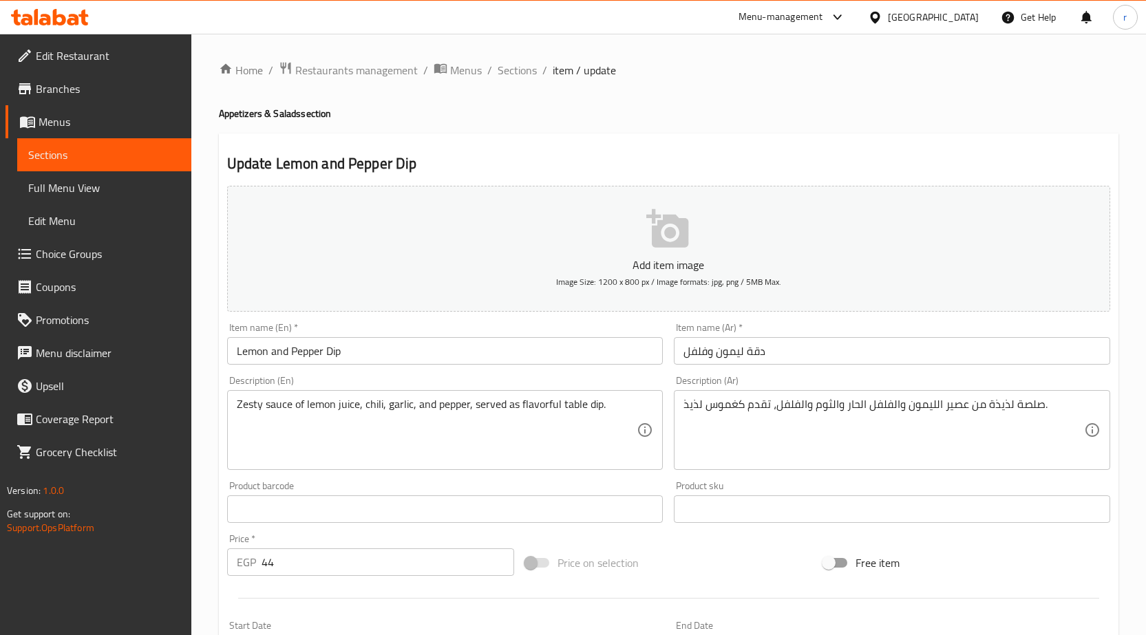
click at [331, 357] on input "Lemon and Pepper Dip" at bounding box center [445, 351] width 436 height 28
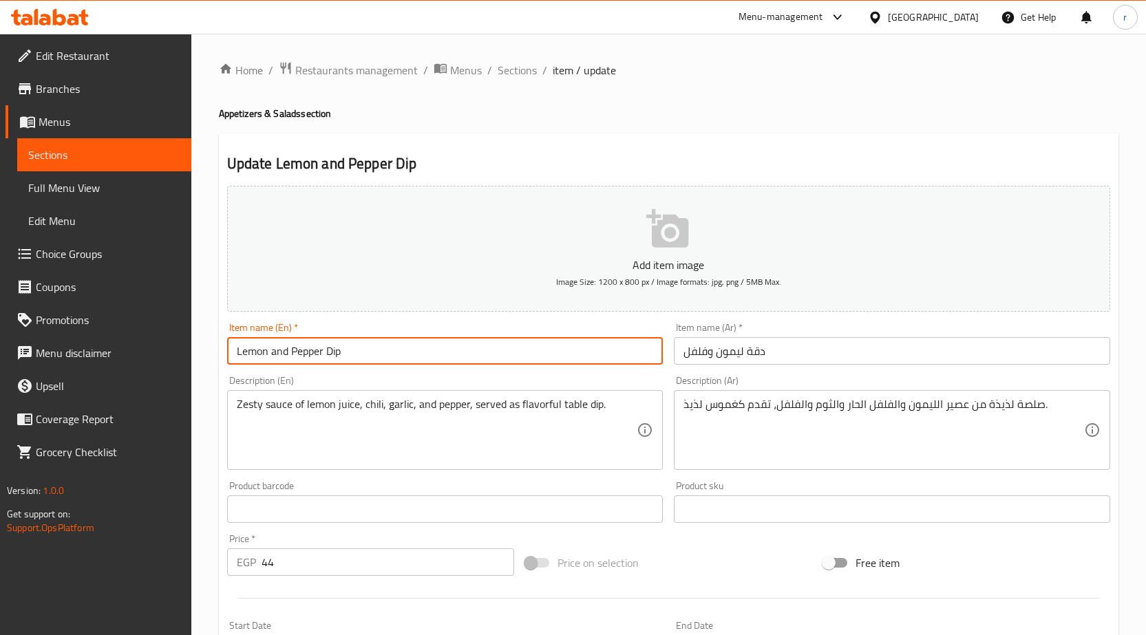
click at [331, 357] on input "Lemon and Pepper Dip" at bounding box center [445, 351] width 436 height 28
paste input "daqqa"
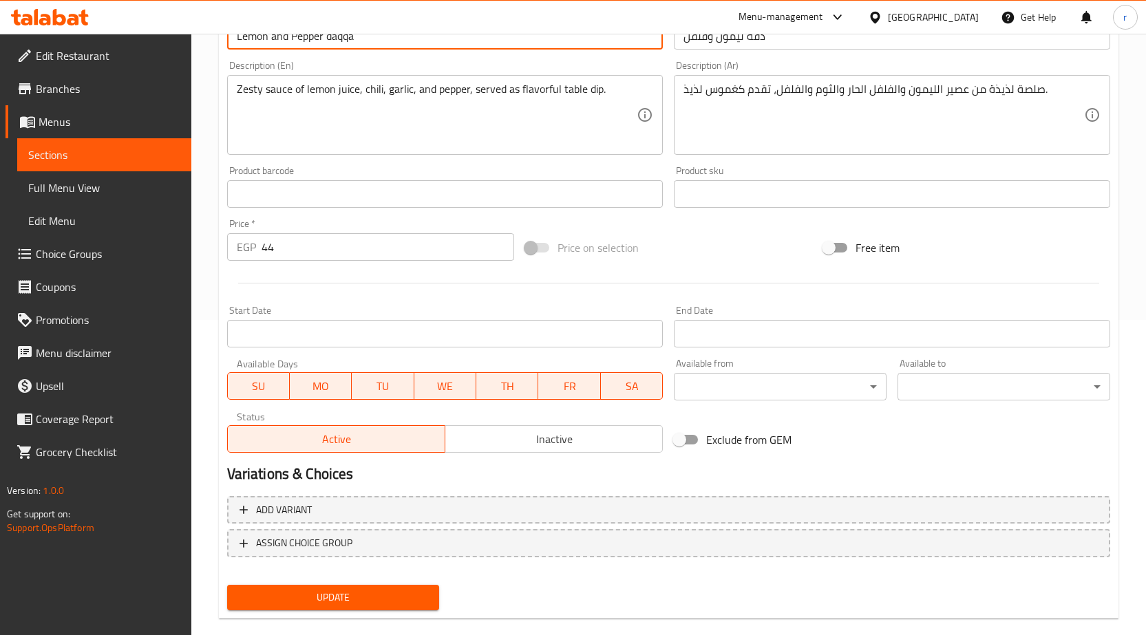
scroll to position [337, 0]
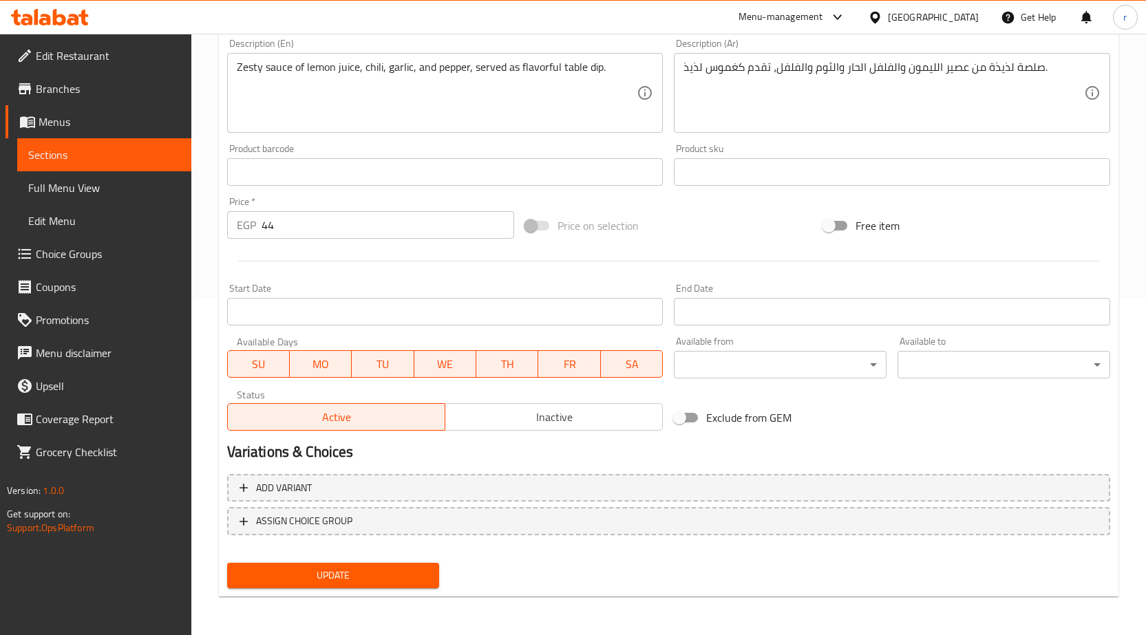
type input "Lemon and Pepper daqqa"
click at [297, 582] on span "Update" at bounding box center [333, 575] width 191 height 17
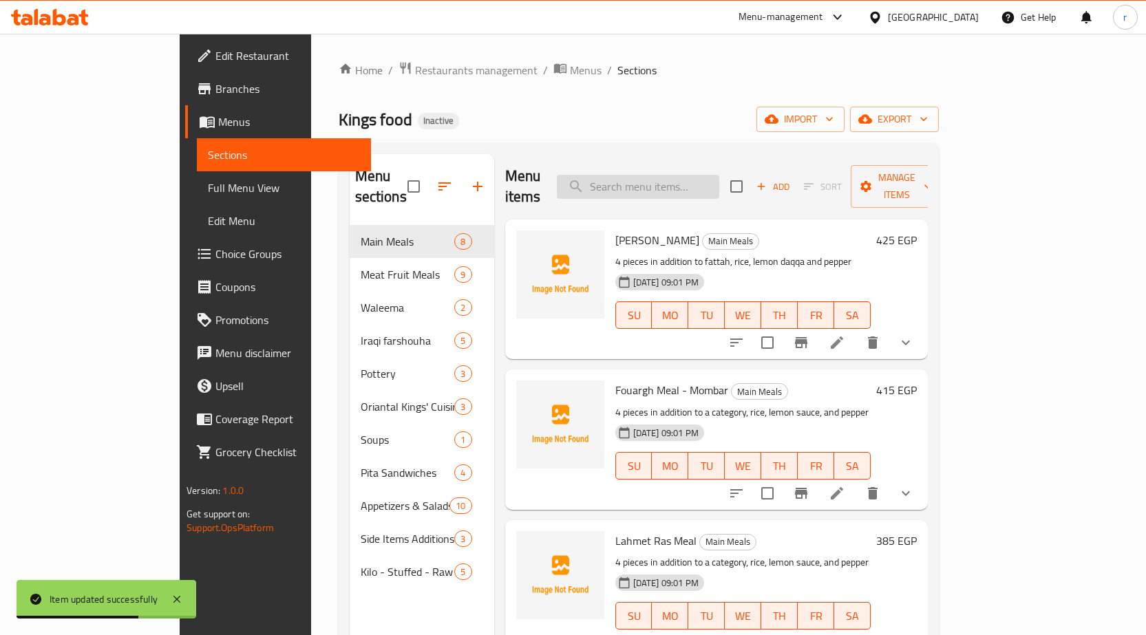
click at [719, 176] on input "search" at bounding box center [638, 187] width 162 height 24
paste input "كيلو كرش مستوي"
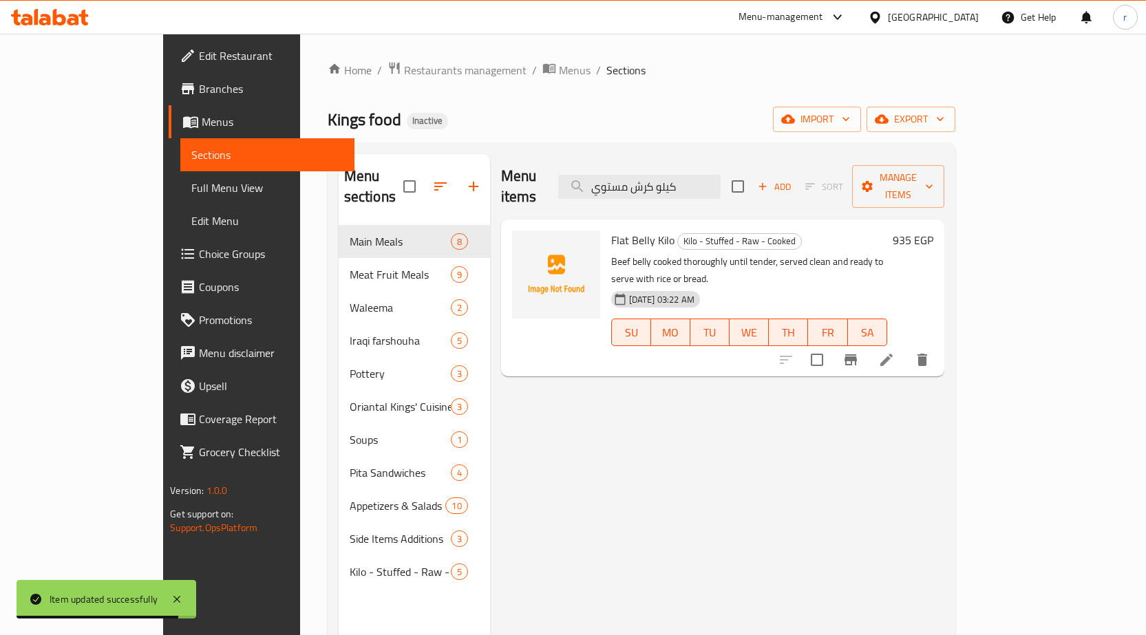
type input "كيلو كرش مستوي"
click at [906, 348] on li at bounding box center [886, 360] width 39 height 25
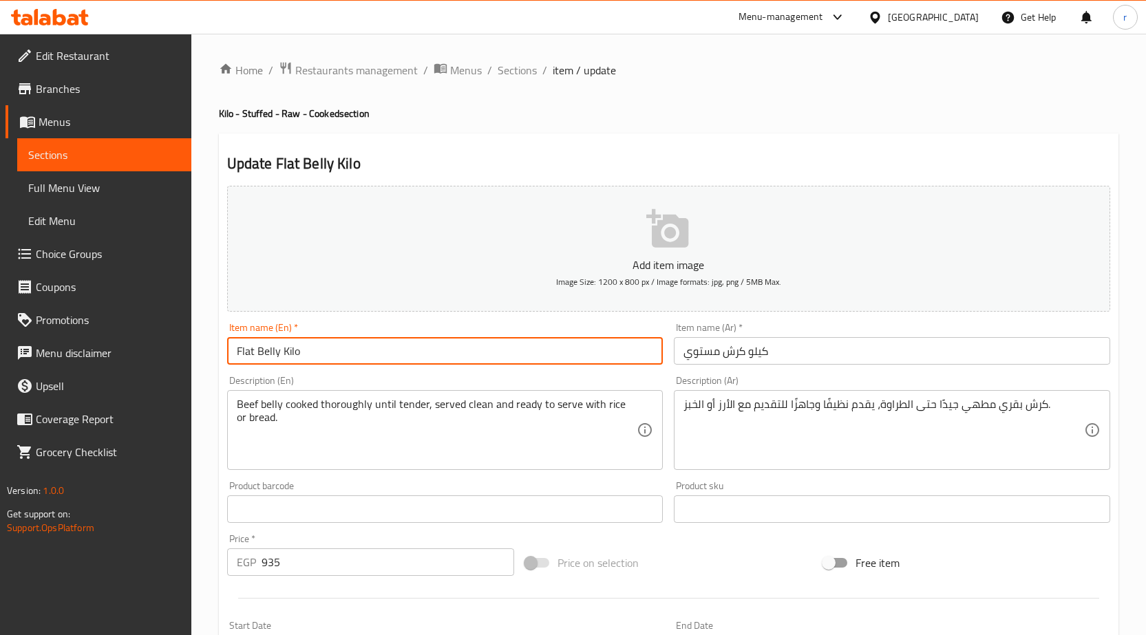
click at [328, 350] on input "Flat Belly Kilo" at bounding box center [445, 351] width 436 height 28
paste input "kilo kersh cooked"
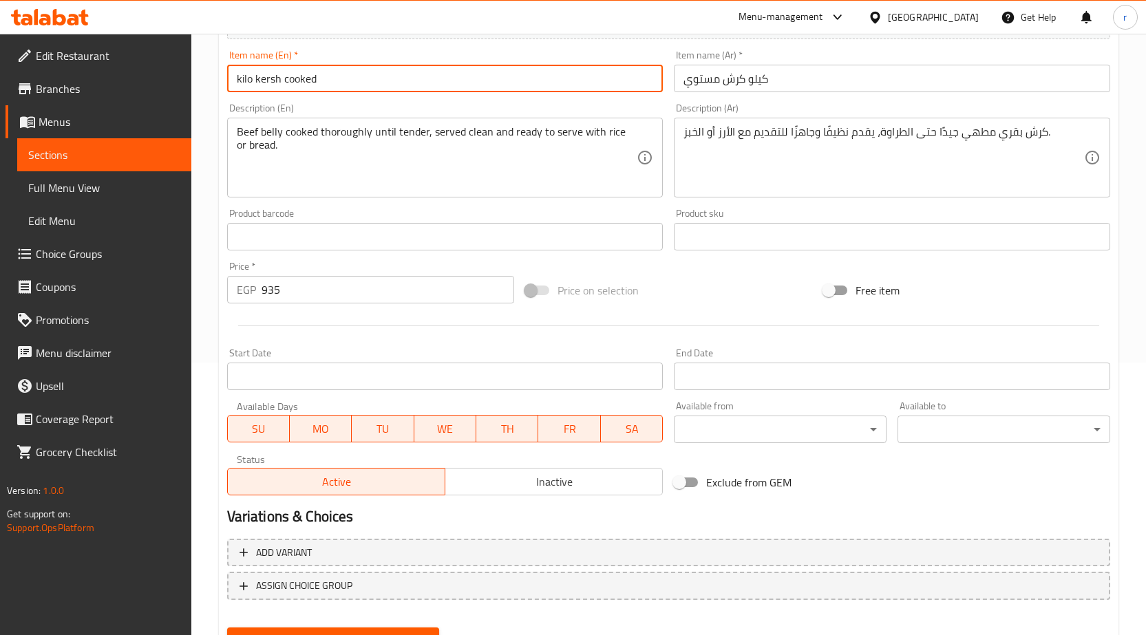
scroll to position [337, 0]
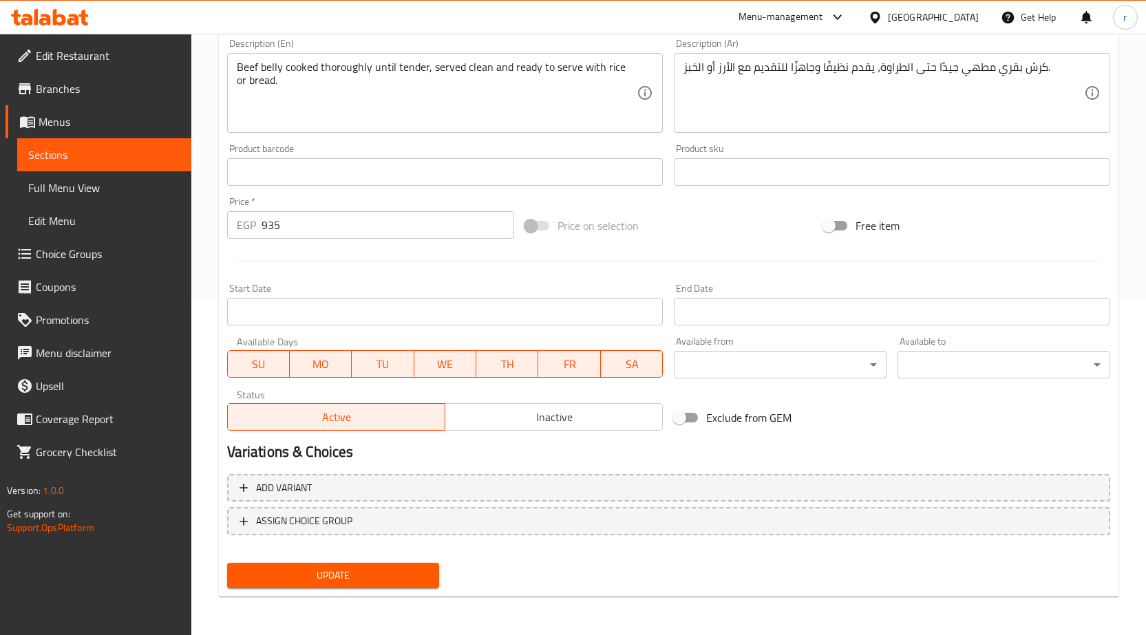
type input "kilo kersh cooked"
click at [374, 588] on button "Update" at bounding box center [333, 575] width 213 height 25
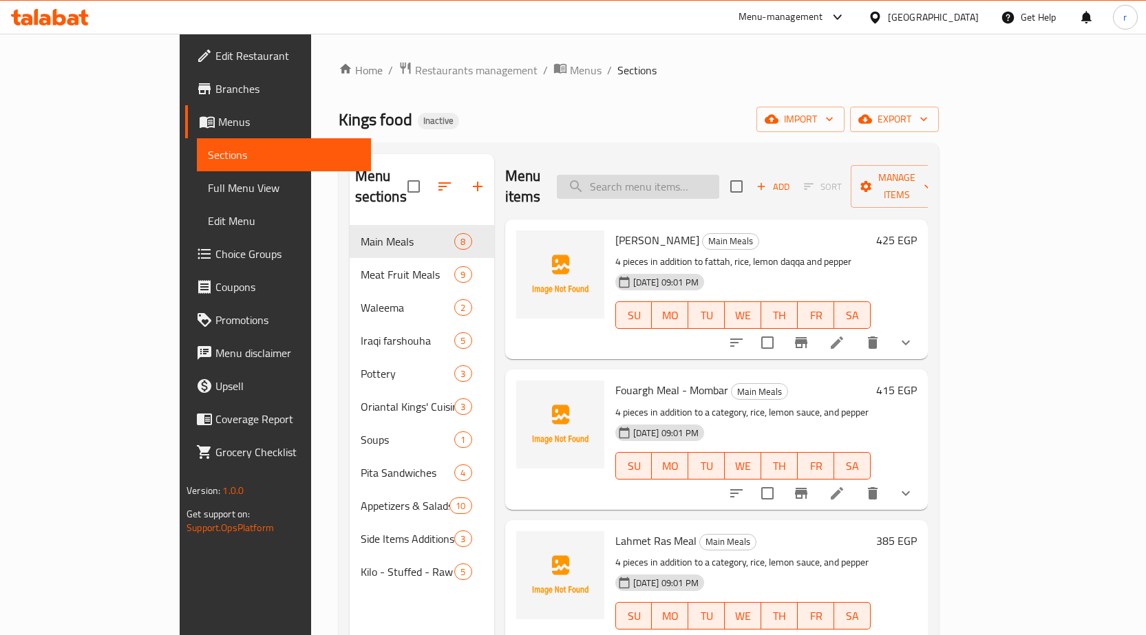
click at [668, 175] on input "search" at bounding box center [638, 187] width 162 height 24
paste input "kilo kersh cooked"
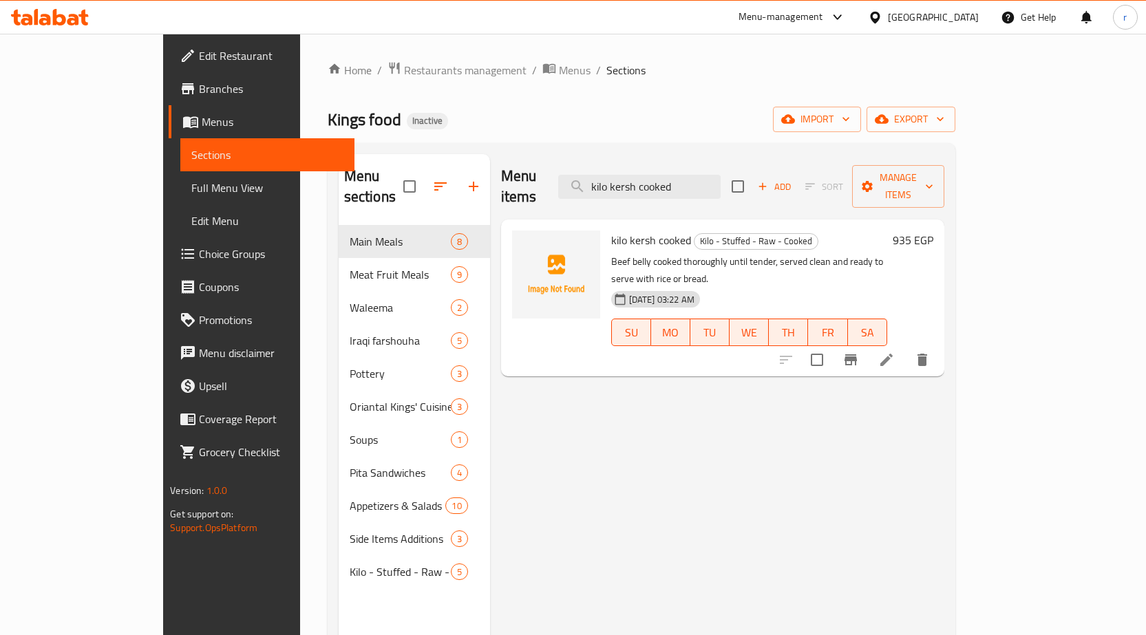
type input "kilo kersh cooked"
click at [893, 354] on icon at bounding box center [886, 360] width 12 height 12
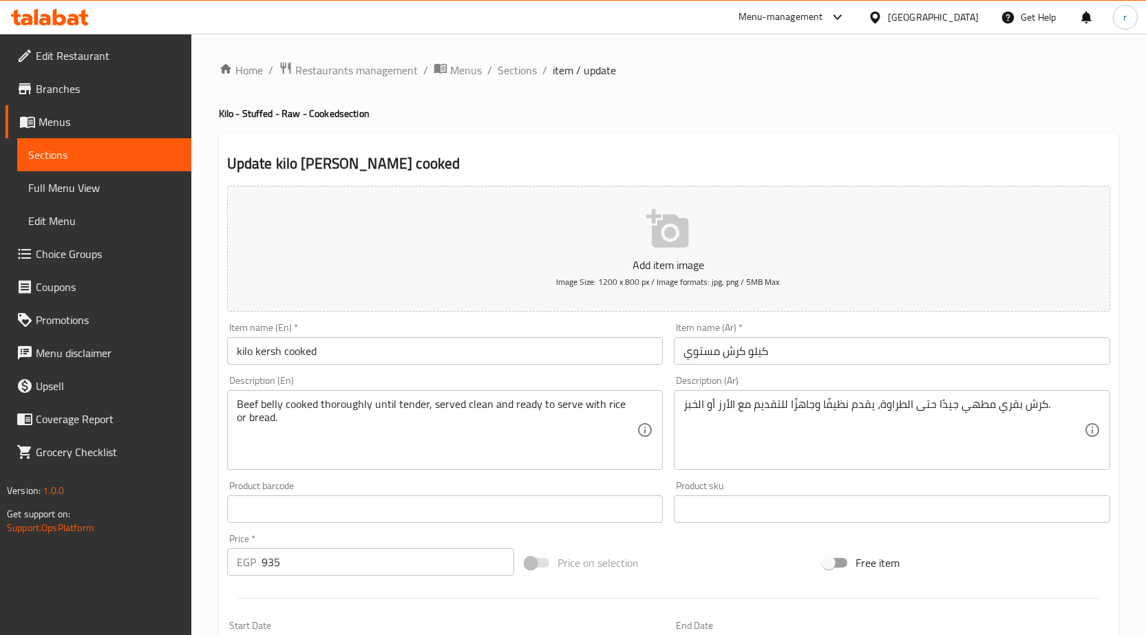
click at [414, 362] on input "kilo kersh cooked" at bounding box center [445, 351] width 436 height 28
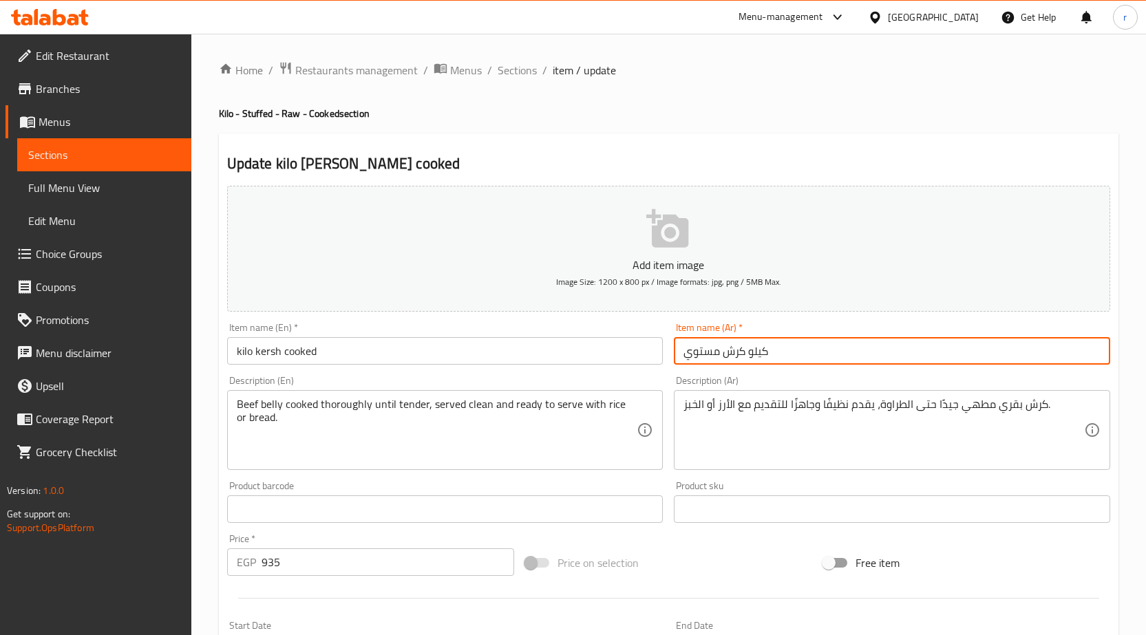
click at [757, 351] on input "كيلو كرش مستوي" at bounding box center [892, 351] width 436 height 28
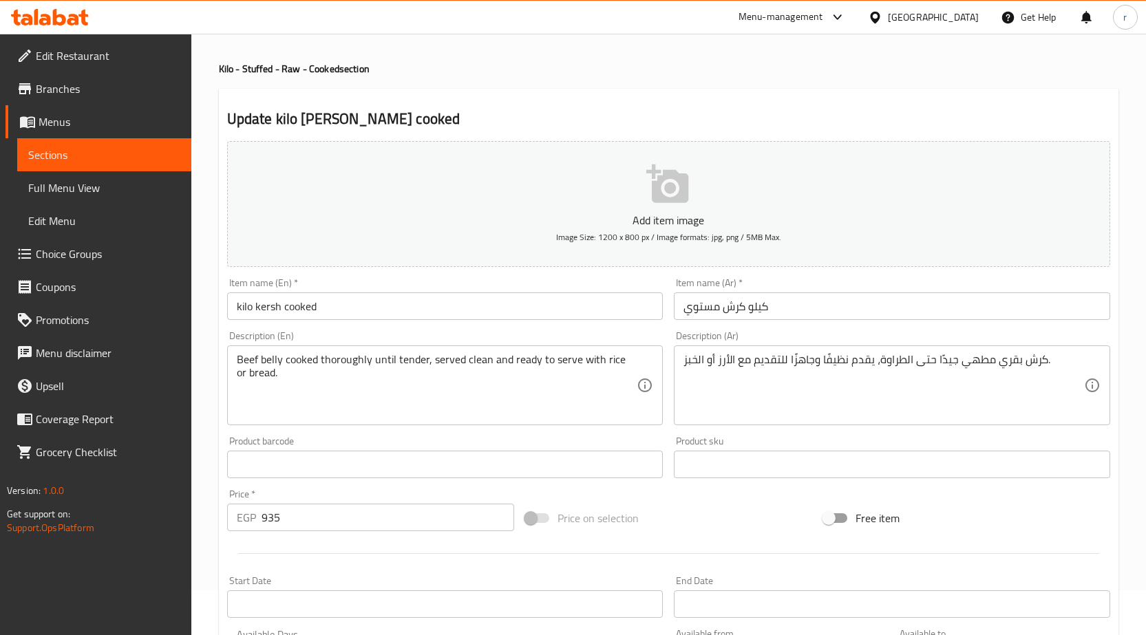
scroll to position [69, 0]
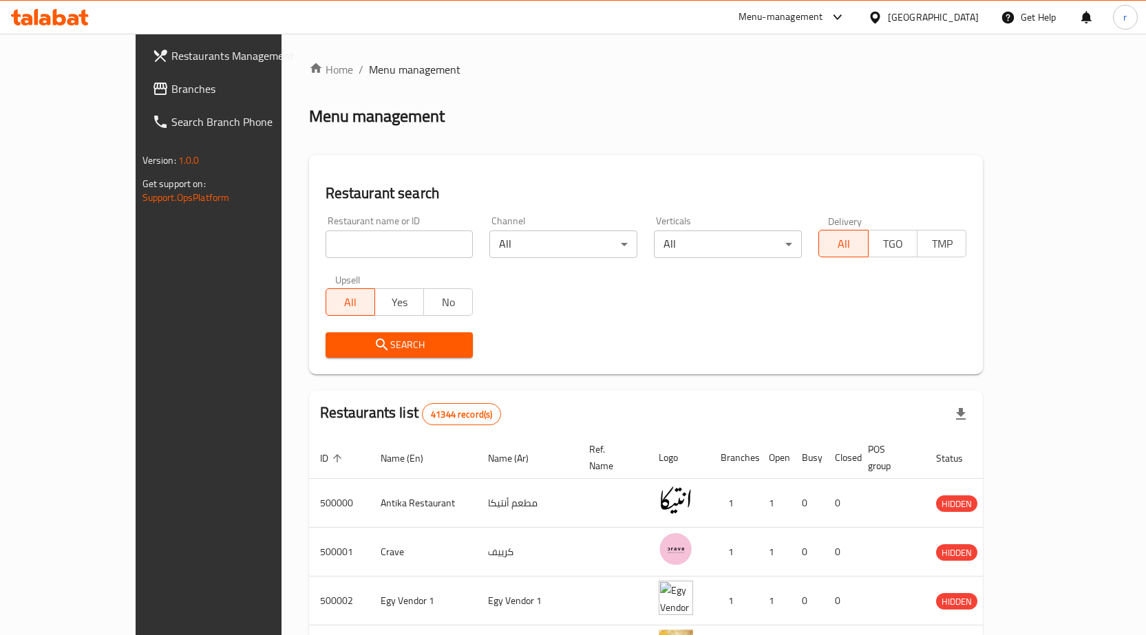
click at [171, 94] on span "Branches" at bounding box center [243, 89] width 145 height 17
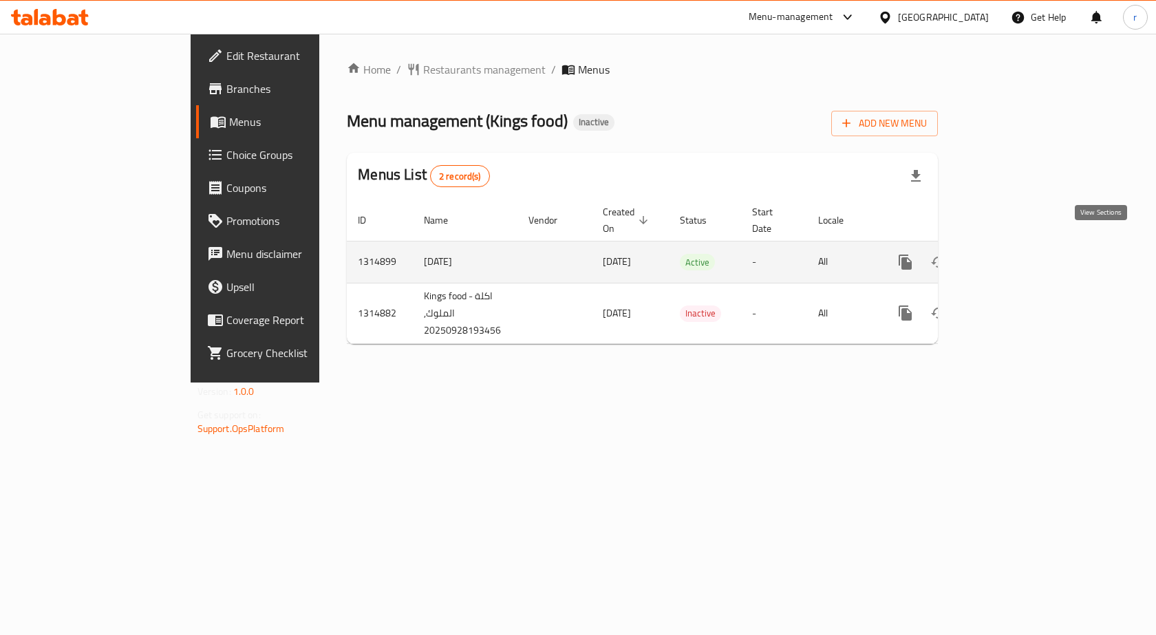
click at [1021, 255] on link "enhanced table" at bounding box center [1004, 262] width 33 height 33
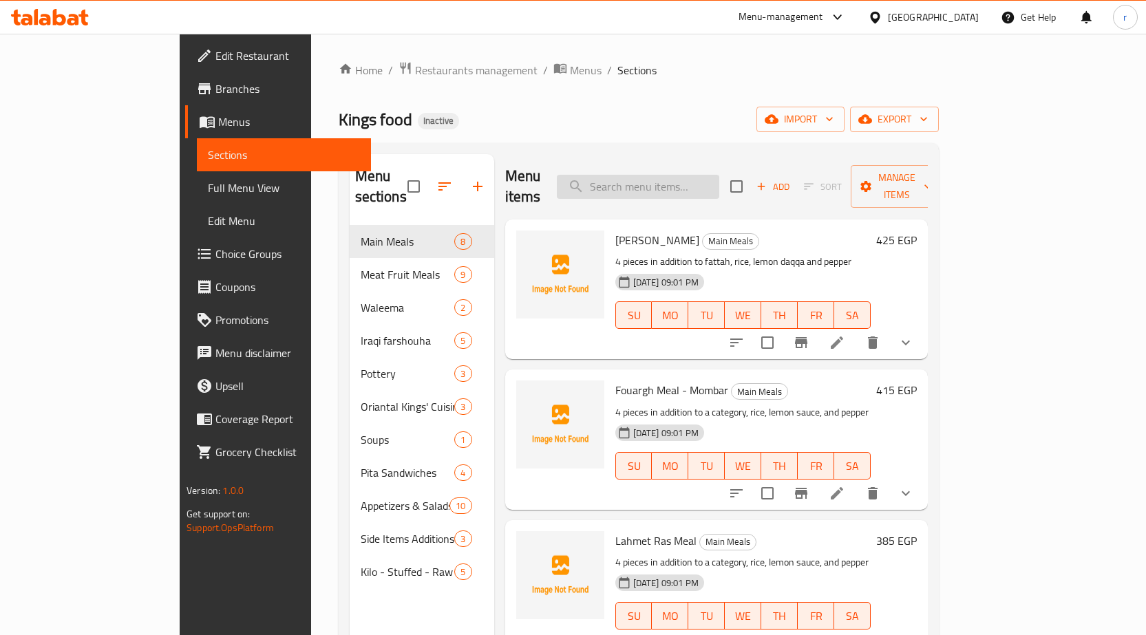
click at [686, 184] on input "search" at bounding box center [638, 187] width 162 height 24
paste input "كيلو كرش مستوي"
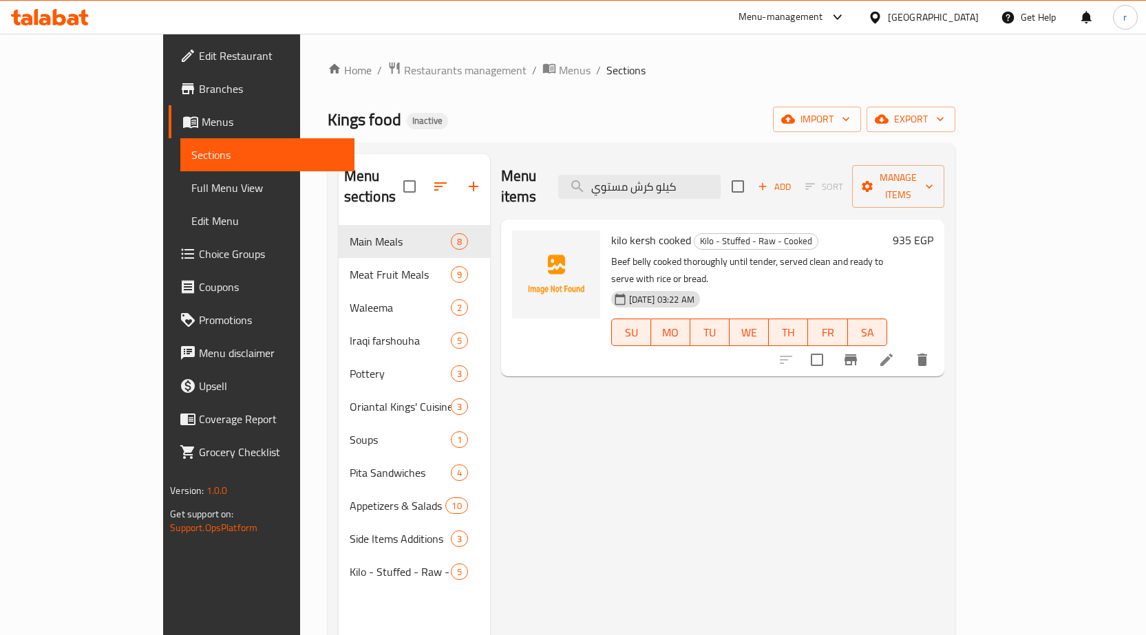
type input "كيلو كرش مستوي"
click at [906, 348] on li at bounding box center [886, 360] width 39 height 25
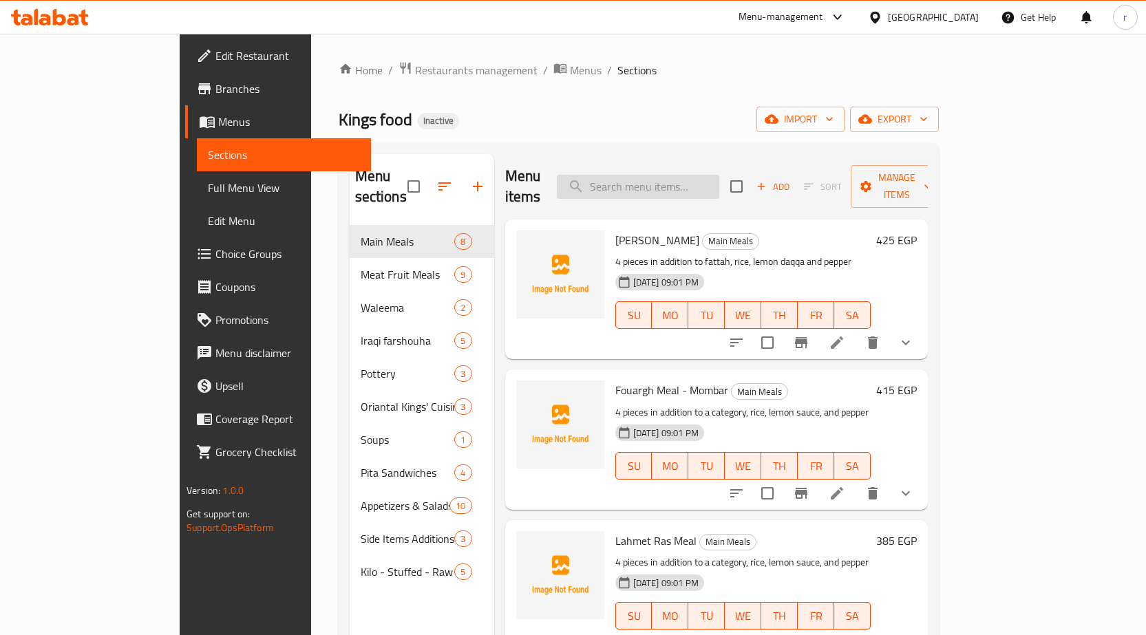
click at [681, 180] on input "search" at bounding box center [638, 187] width 162 height 24
paste input "كيلو كرش مستوي"
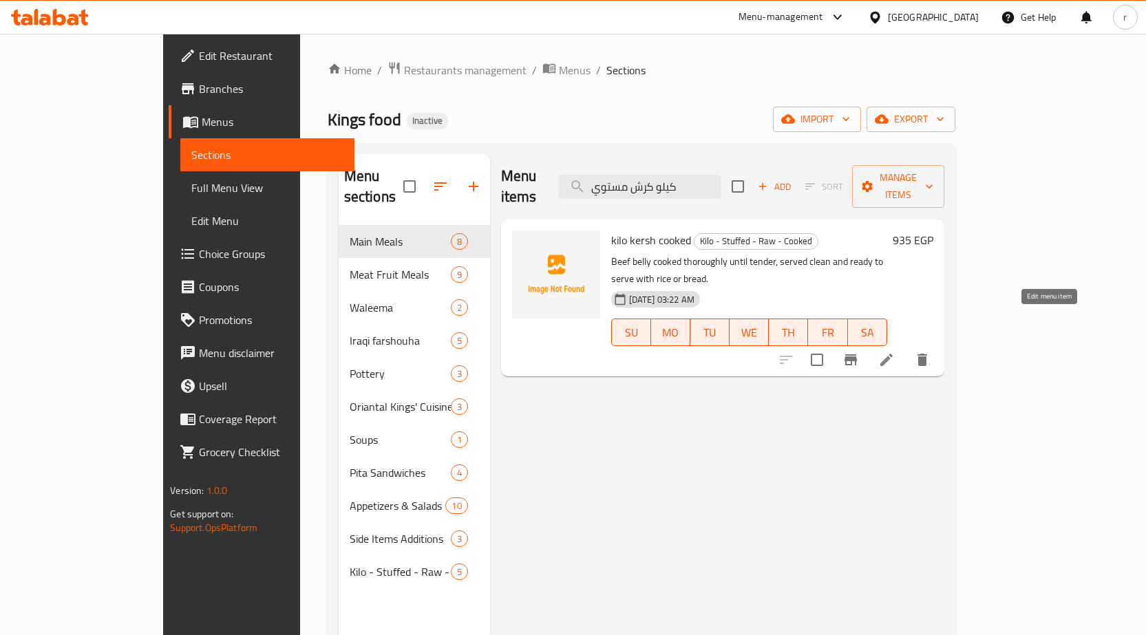
type input "كيلو كرش مستوي"
click at [895, 352] on icon at bounding box center [886, 360] width 17 height 17
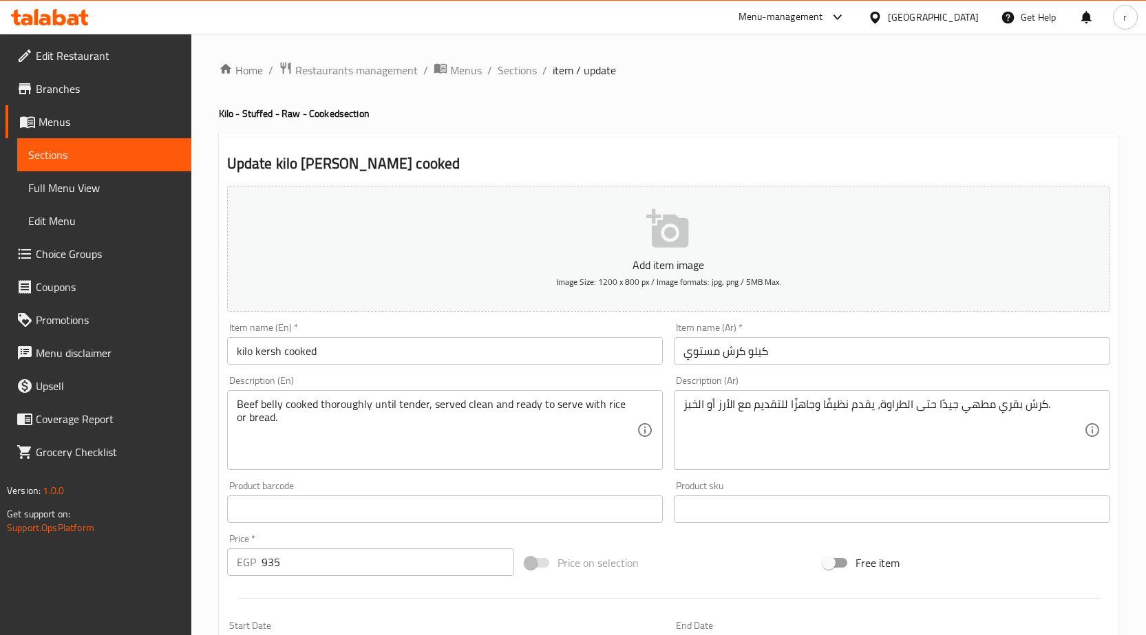
click at [315, 352] on input "kilo kersh cooked" at bounding box center [445, 351] width 436 height 28
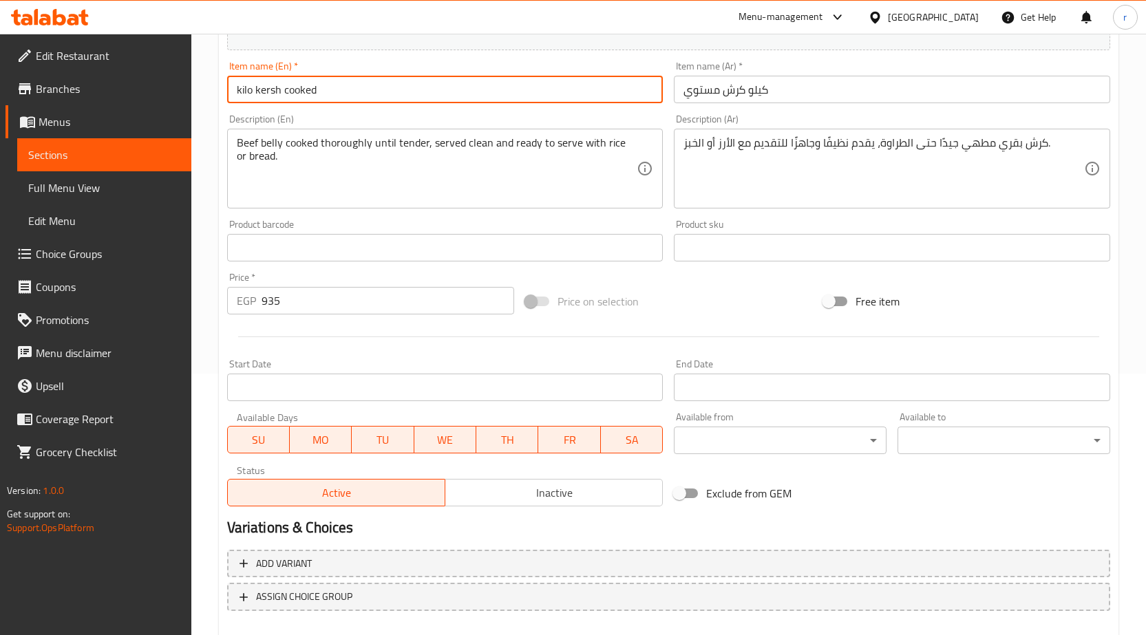
scroll to position [337, 0]
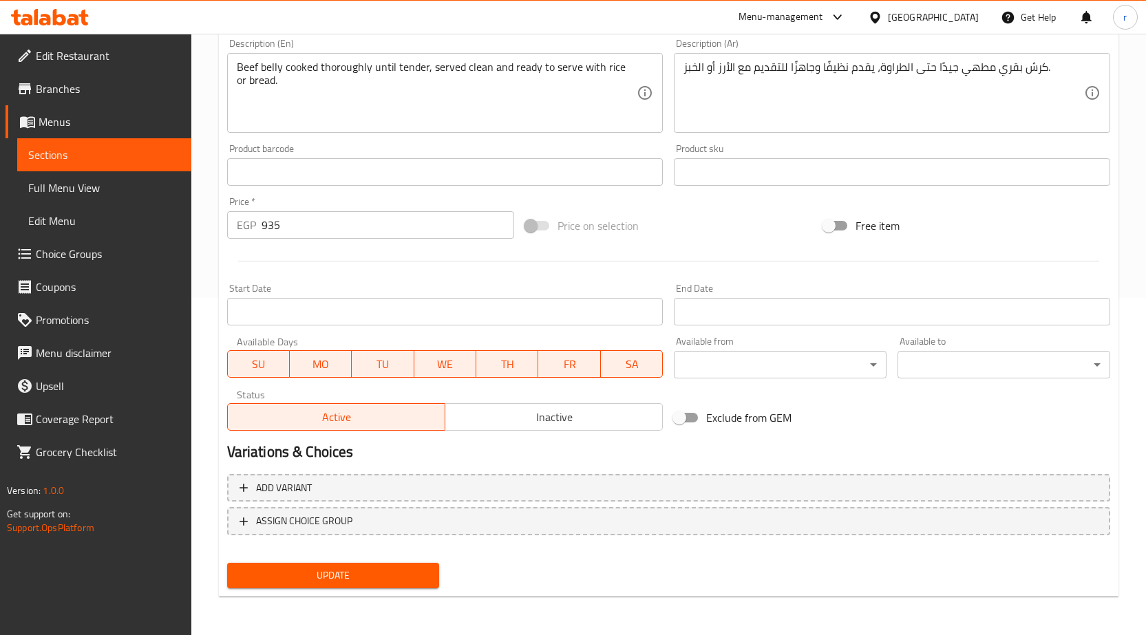
click at [393, 584] on span "Update" at bounding box center [333, 575] width 191 height 17
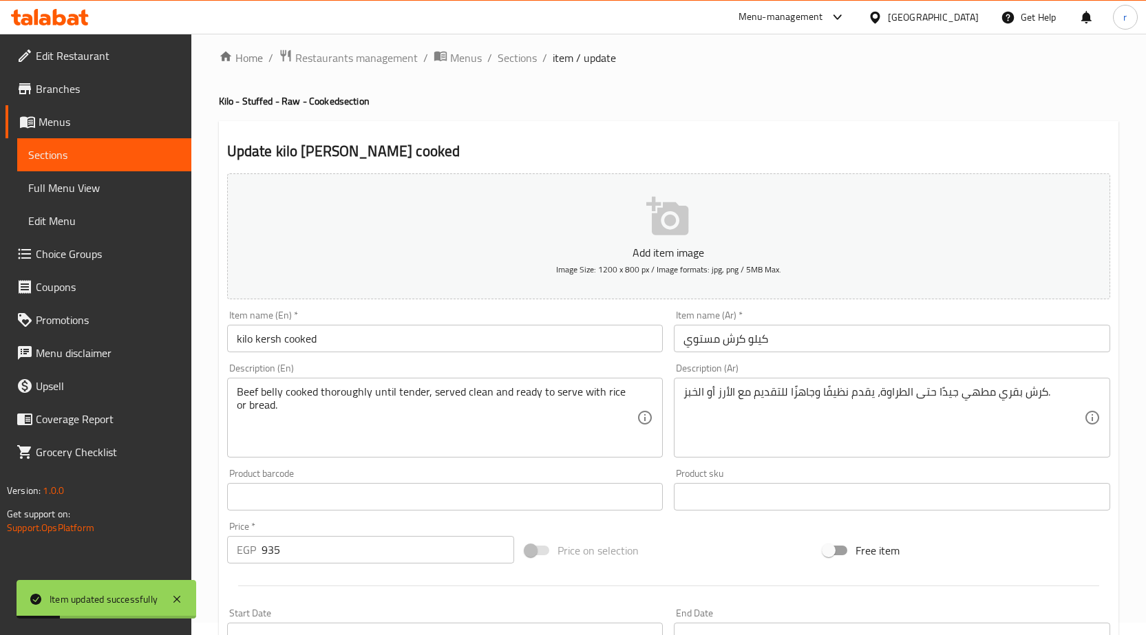
scroll to position [0, 0]
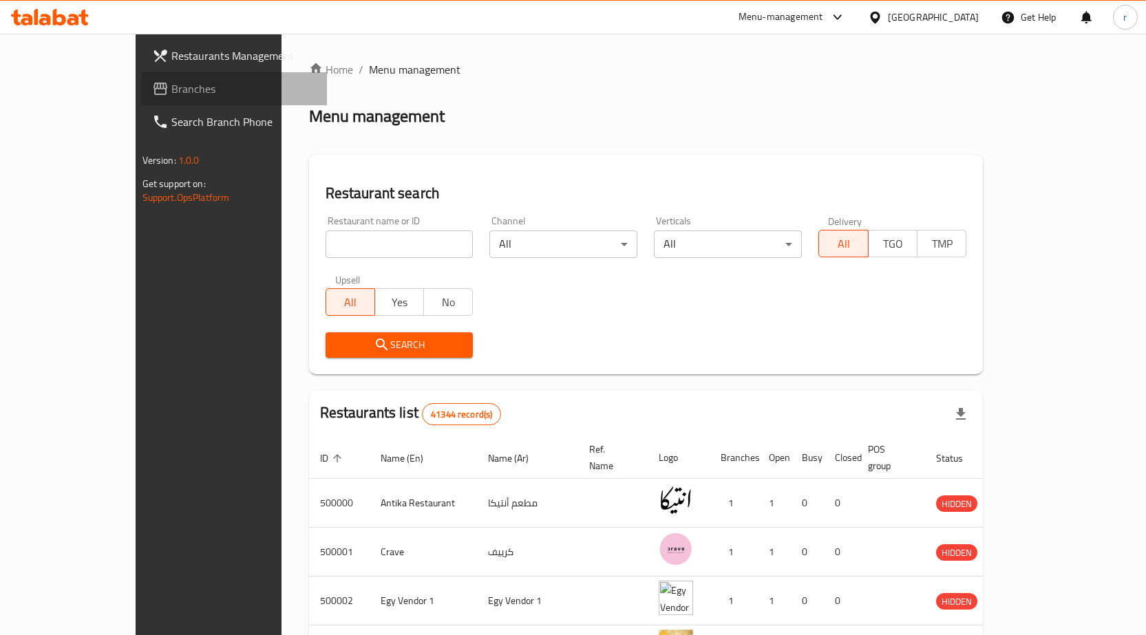
click at [171, 91] on span "Branches" at bounding box center [243, 89] width 145 height 17
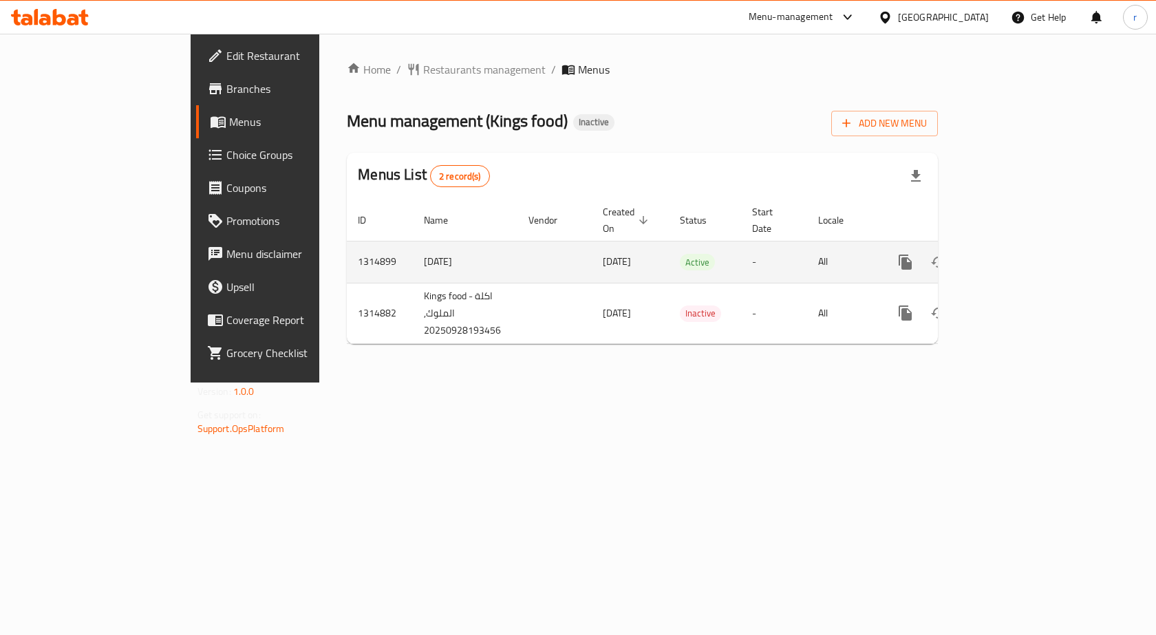
click at [1013, 254] on icon "enhanced table" at bounding box center [1005, 262] width 17 height 17
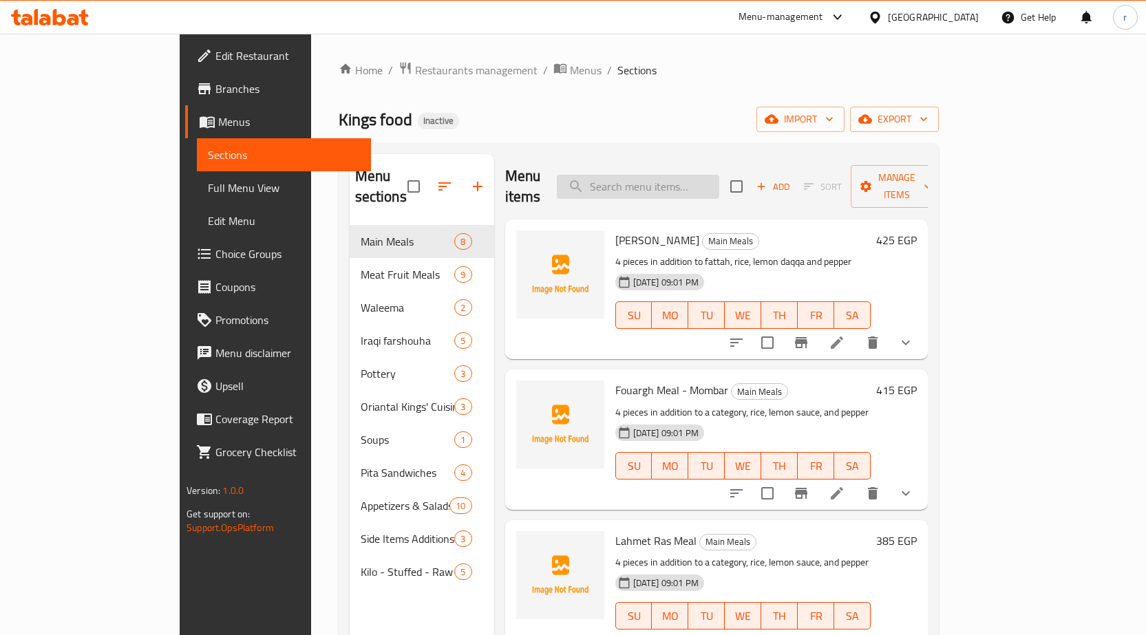
click at [700, 185] on input "search" at bounding box center [638, 187] width 162 height 24
paste input "Liver Pita Sandwich"
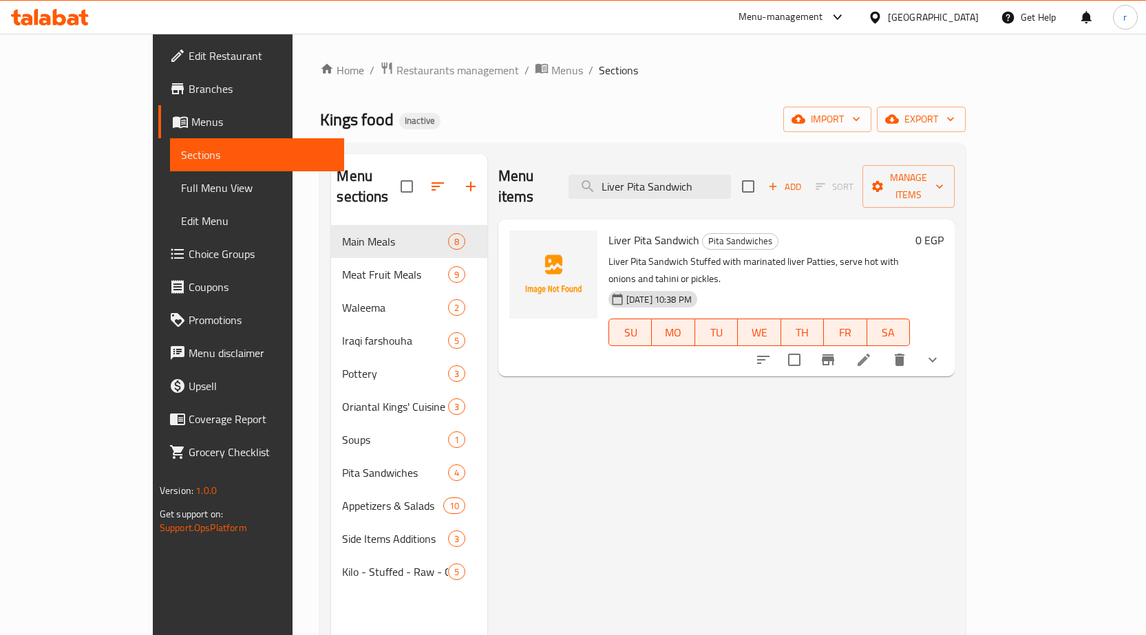
type input "Liver Pita Sandwich"
click at [872, 352] on icon at bounding box center [863, 360] width 17 height 17
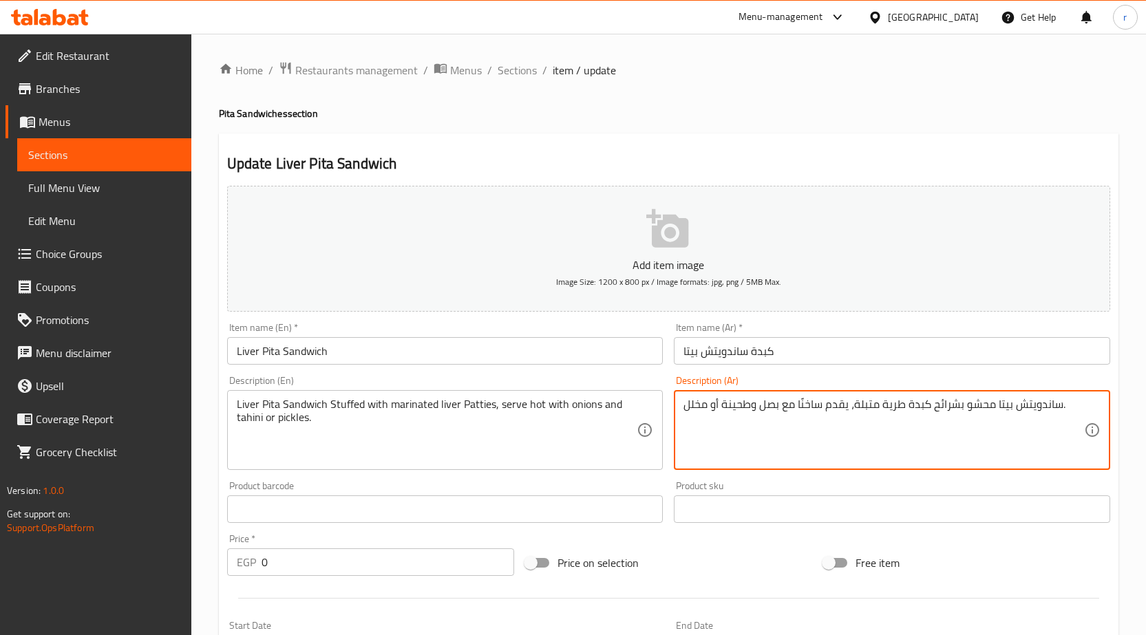
drag, startPoint x: 723, startPoint y: 412, endPoint x: 703, endPoint y: 438, distance: 32.5
click at [703, 438] on textarea "ساندويتش بيتا محشو بشرائح كبدة طرية متبلة، يقدم ساخنًا مع بصل وطحينة أو مخلل." at bounding box center [883, 430] width 401 height 65
click at [668, 418] on div "Description (En) Liver Pita Sandwich Stuffed with marinated liver Patties, serv…" at bounding box center [445, 422] width 447 height 105
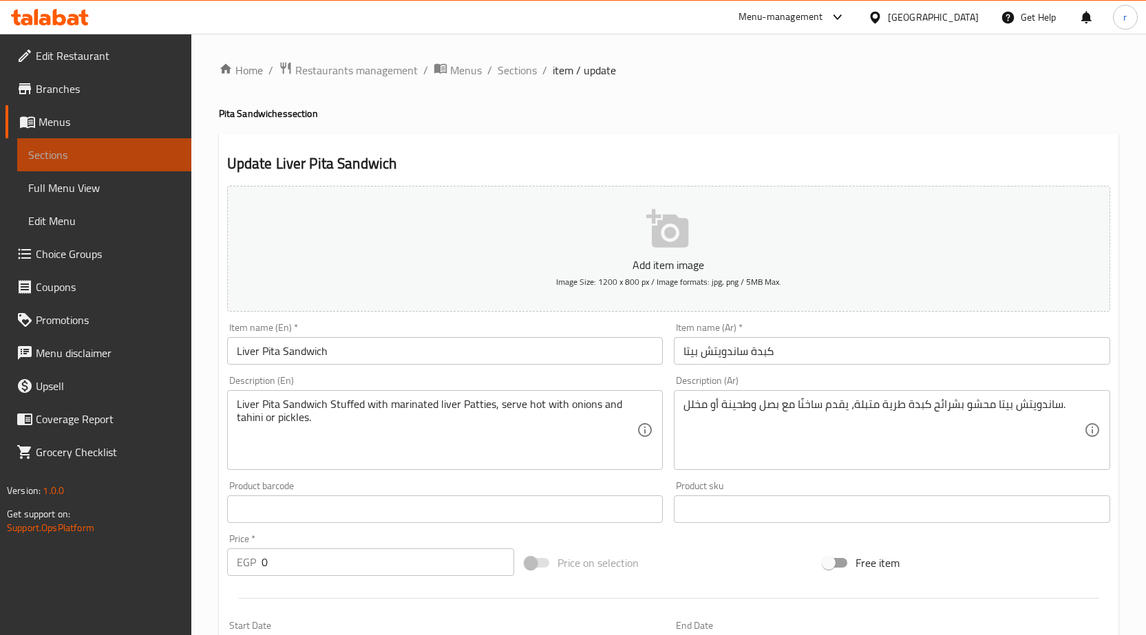
click at [114, 159] on span "Sections" at bounding box center [104, 155] width 152 height 17
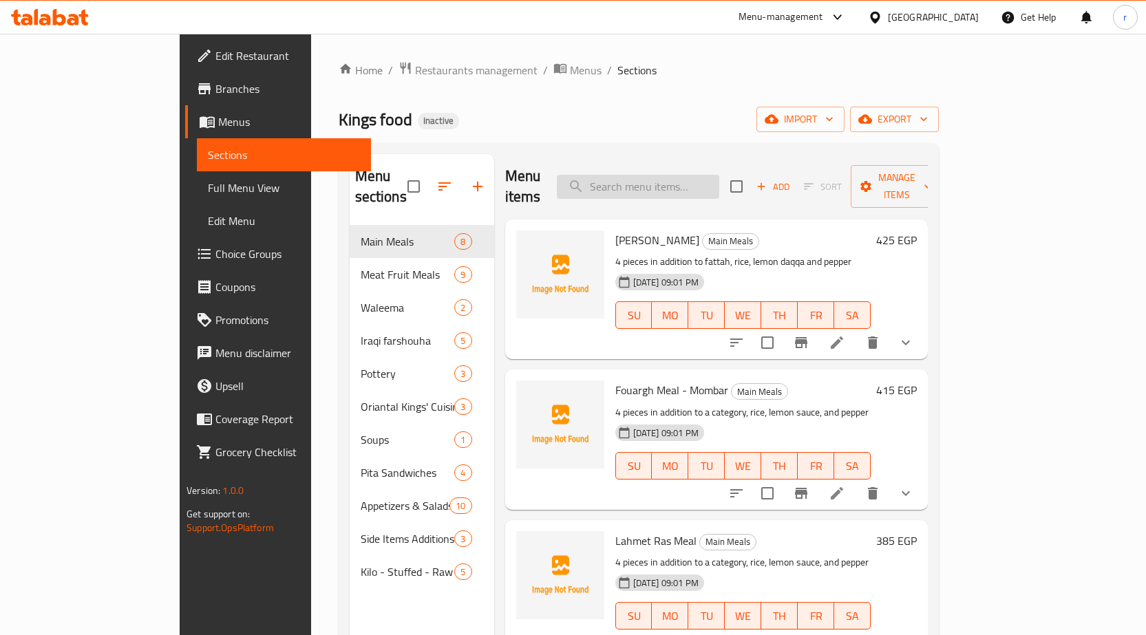
click at [719, 176] on input "search" at bounding box center [638, 187] width 162 height 24
paste input "كيلو فوارغ ممبار مستوي"
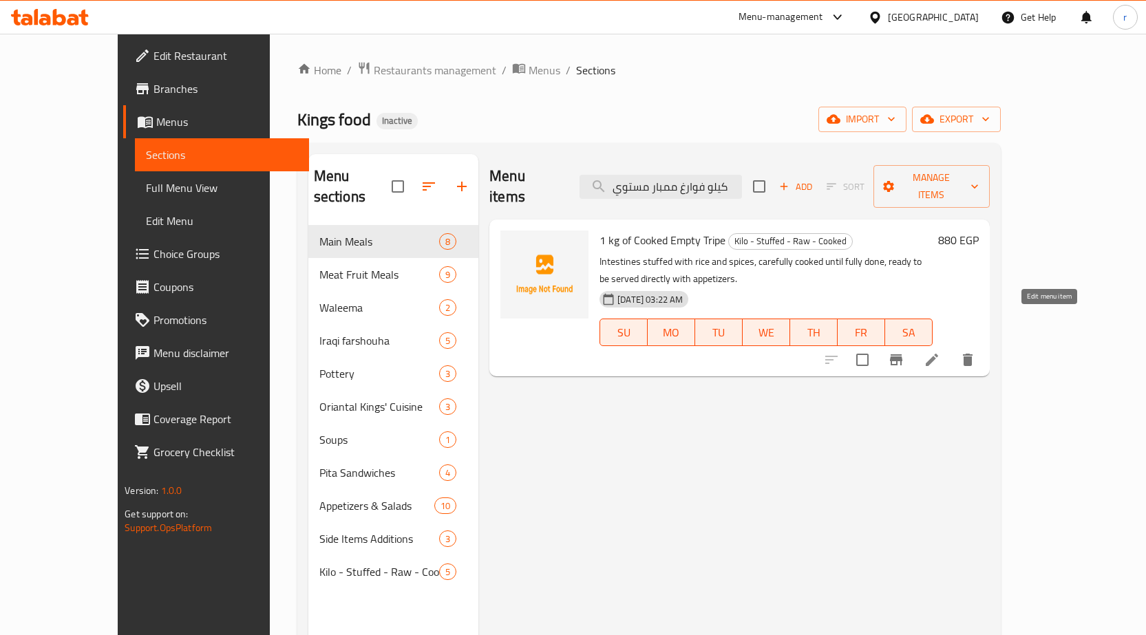
type input "كيلو فوارغ ممبار مستوي"
click at [940, 352] on icon at bounding box center [932, 360] width 17 height 17
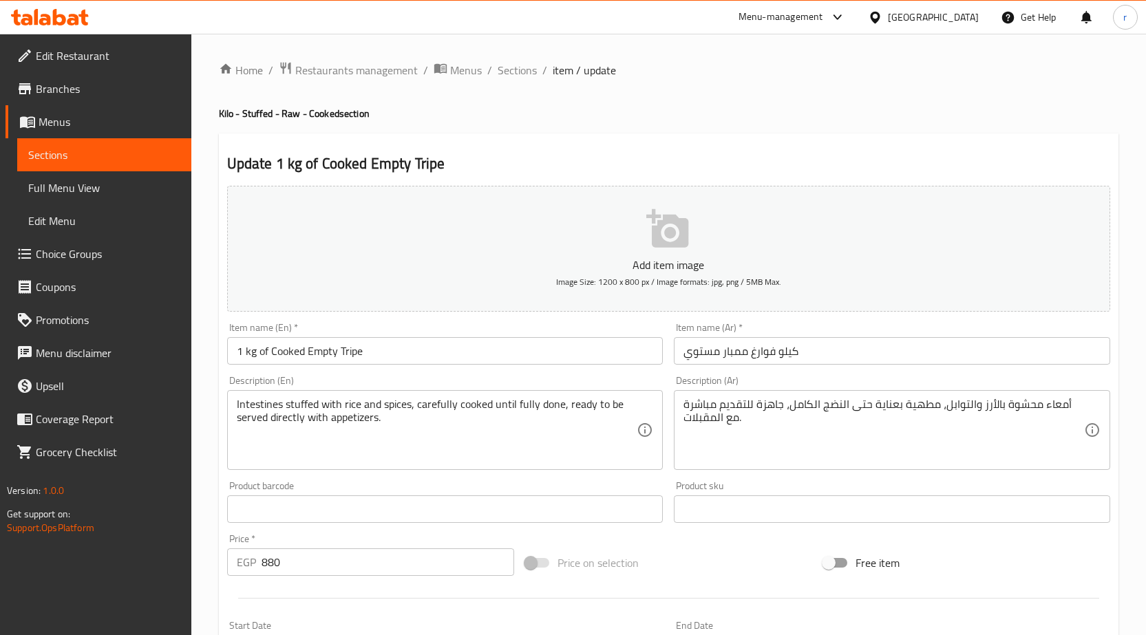
click at [372, 357] on input "1 kg of Cooked Empty Tripe" at bounding box center [445, 351] width 436 height 28
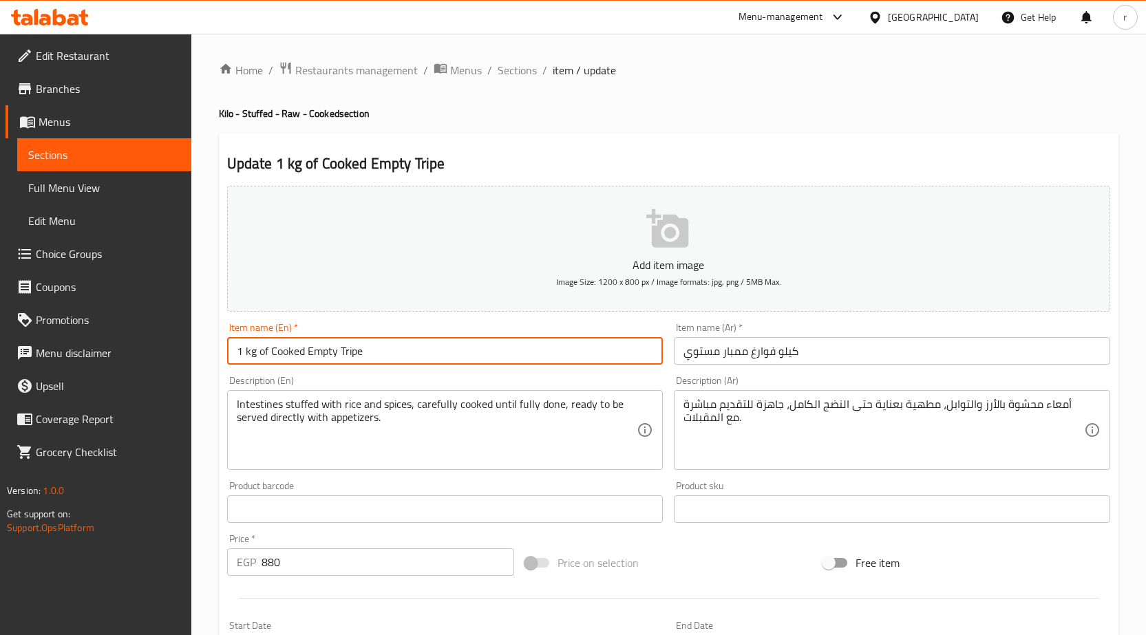
click at [372, 357] on input "1 kg of Cooked Empty Tripe" at bounding box center [445, 351] width 436 height 28
paste input "kilo fawaregh mombar cooked"
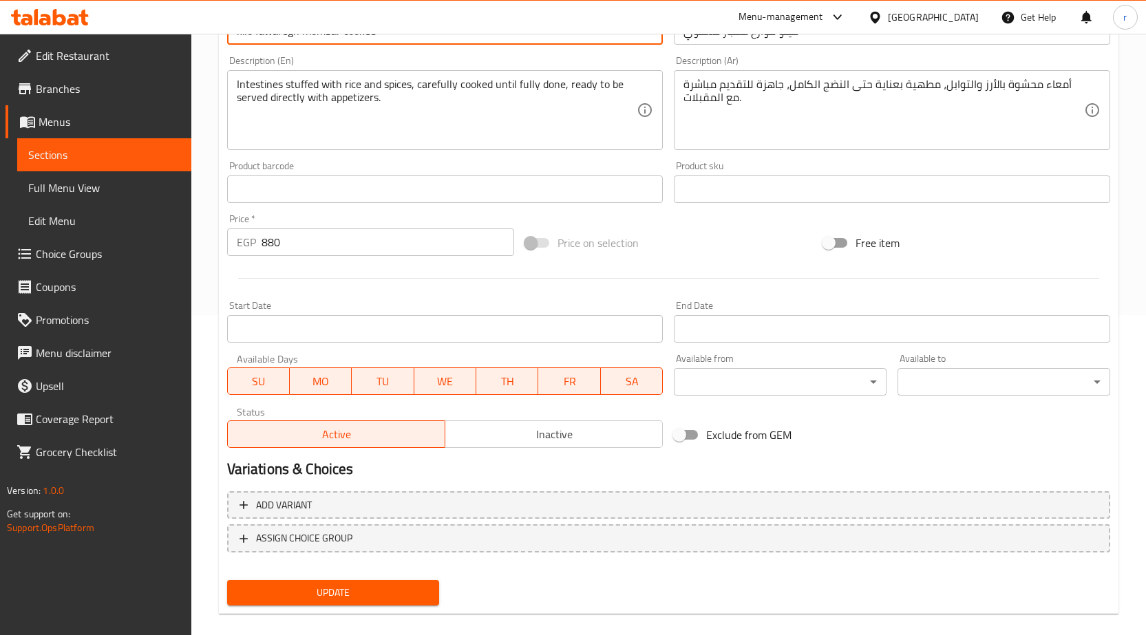
scroll to position [337, 0]
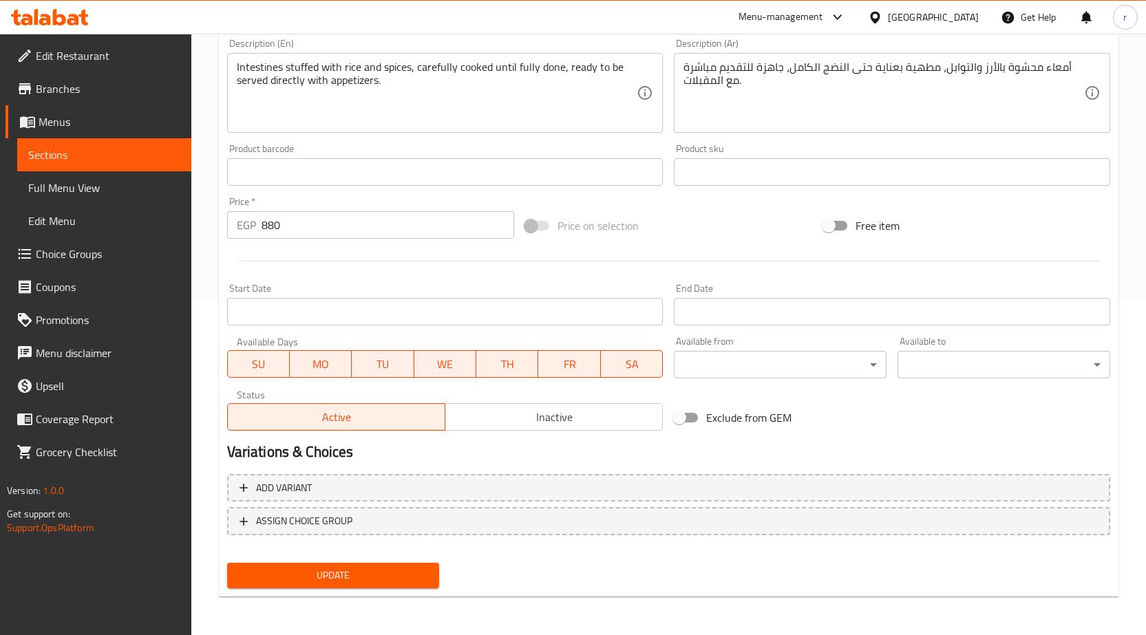
type input "kilo fawaregh mombar cooked"
click at [335, 571] on span "Update" at bounding box center [333, 575] width 191 height 17
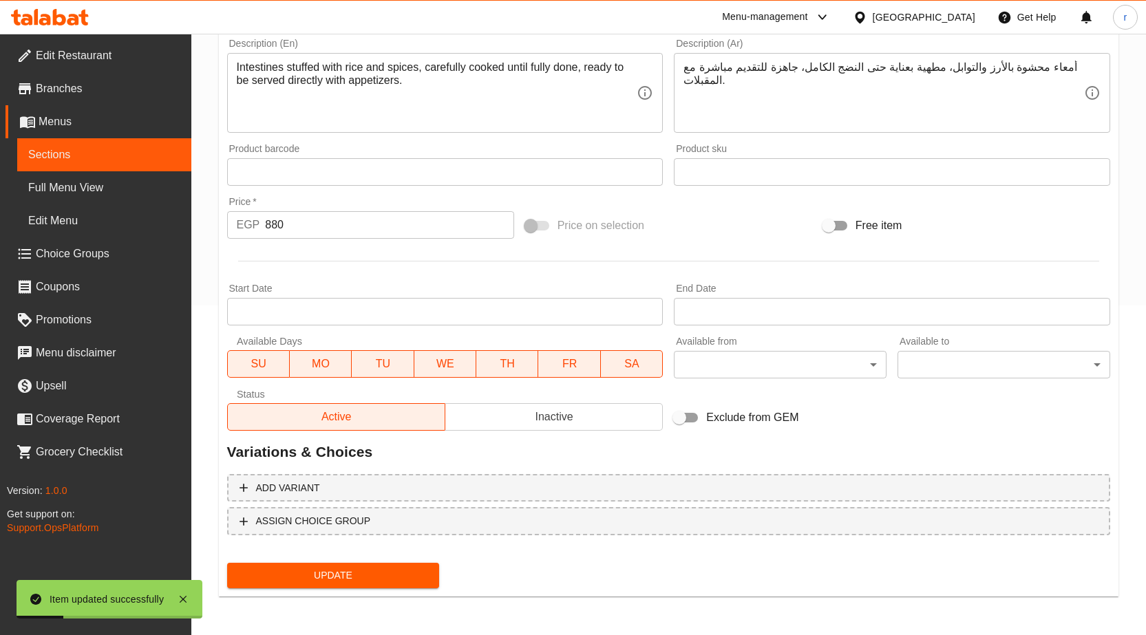
scroll to position [330, 0]
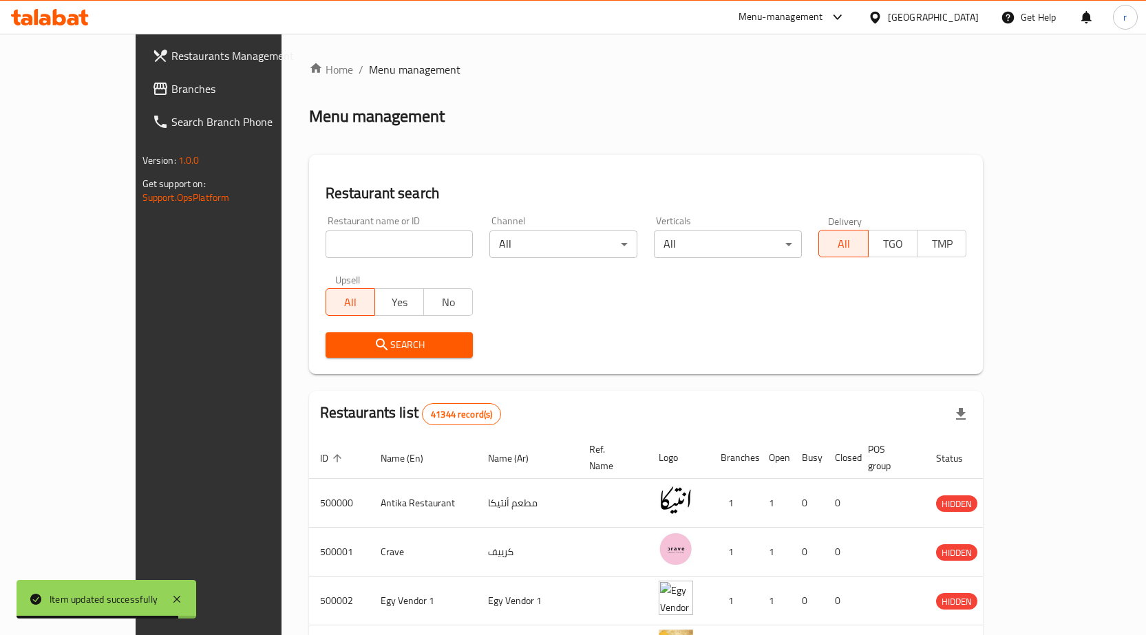
click at [171, 91] on span "Branches" at bounding box center [243, 89] width 145 height 17
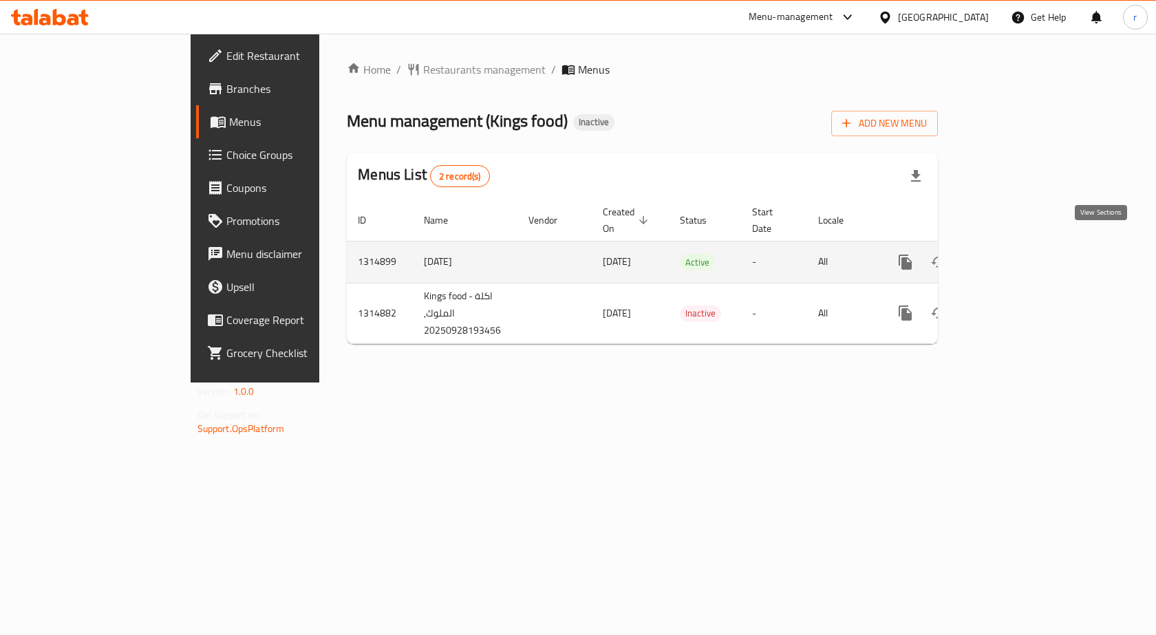
click at [1021, 246] on link "enhanced table" at bounding box center [1004, 262] width 33 height 33
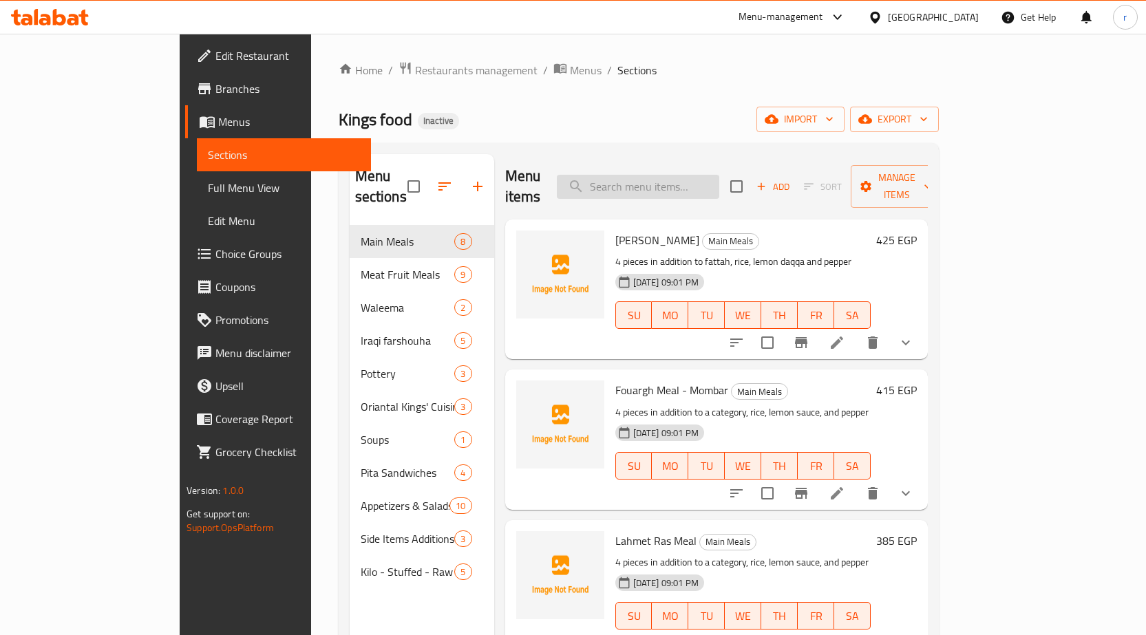
click at [683, 179] on input "search" at bounding box center [638, 187] width 162 height 24
paste input "كيلو فوارغ ممبار مستوي"
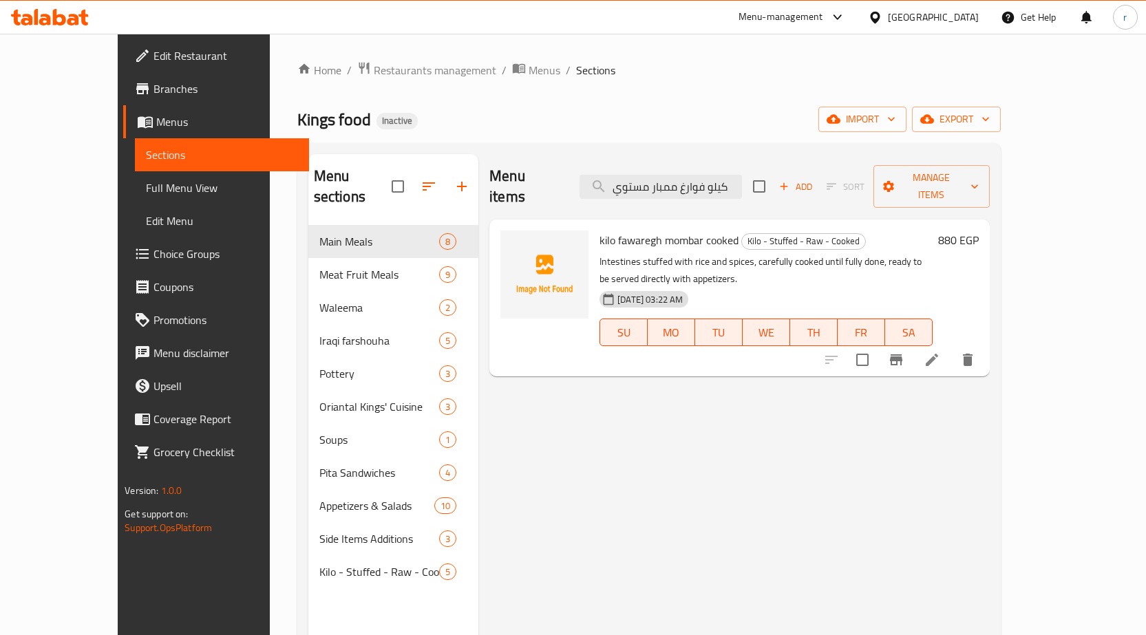
click at [757, 162] on div "Menu items كيلو فوارغ ممبار مستوي Add Sort Manage items" at bounding box center [739, 186] width 500 height 65
click at [742, 175] on input "كيلو فوارغ ممبار مستوي" at bounding box center [661, 187] width 162 height 24
paste input "حمة راس"
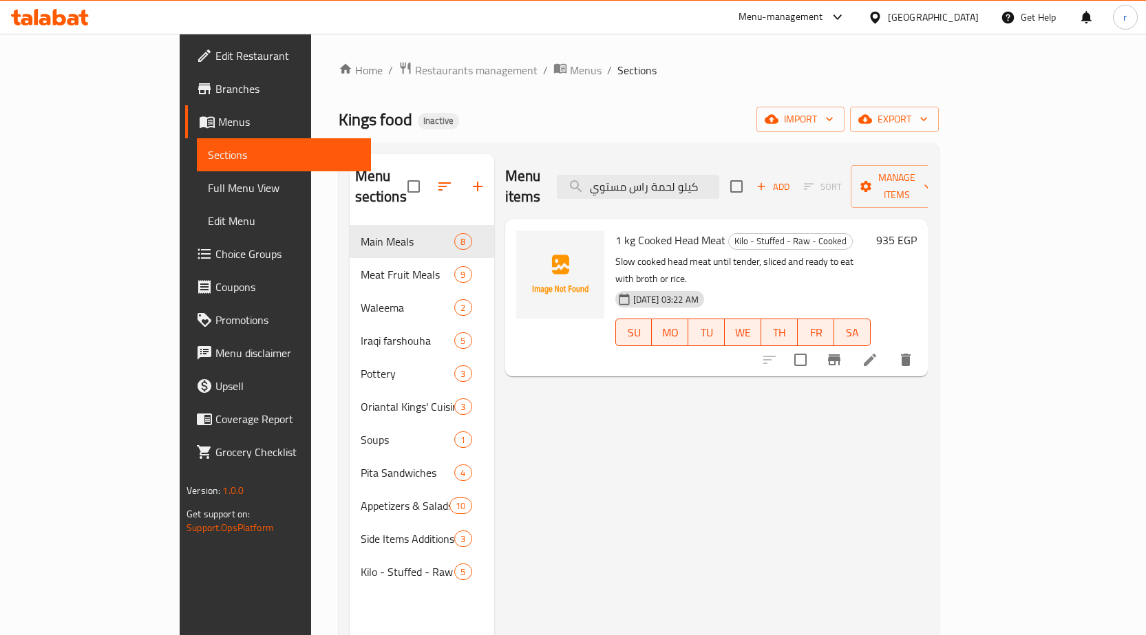
type input "كيلو لحمة راس مستوي"
click at [878, 352] on icon at bounding box center [870, 360] width 17 height 17
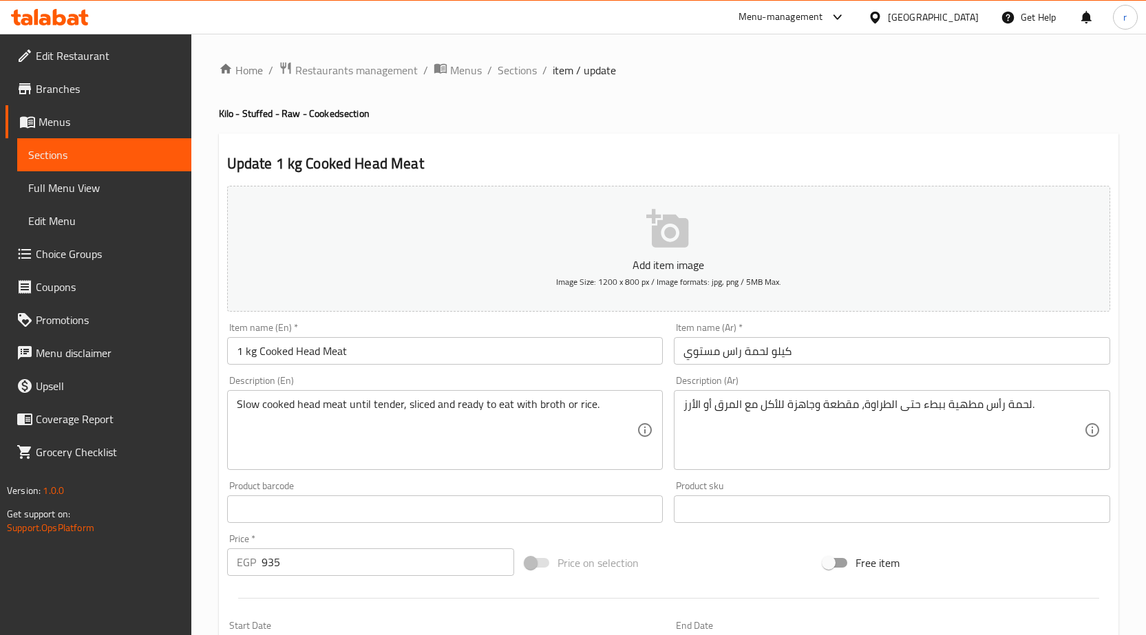
click at [347, 357] on input "1 kg Cooked Head Meat" at bounding box center [445, 351] width 436 height 28
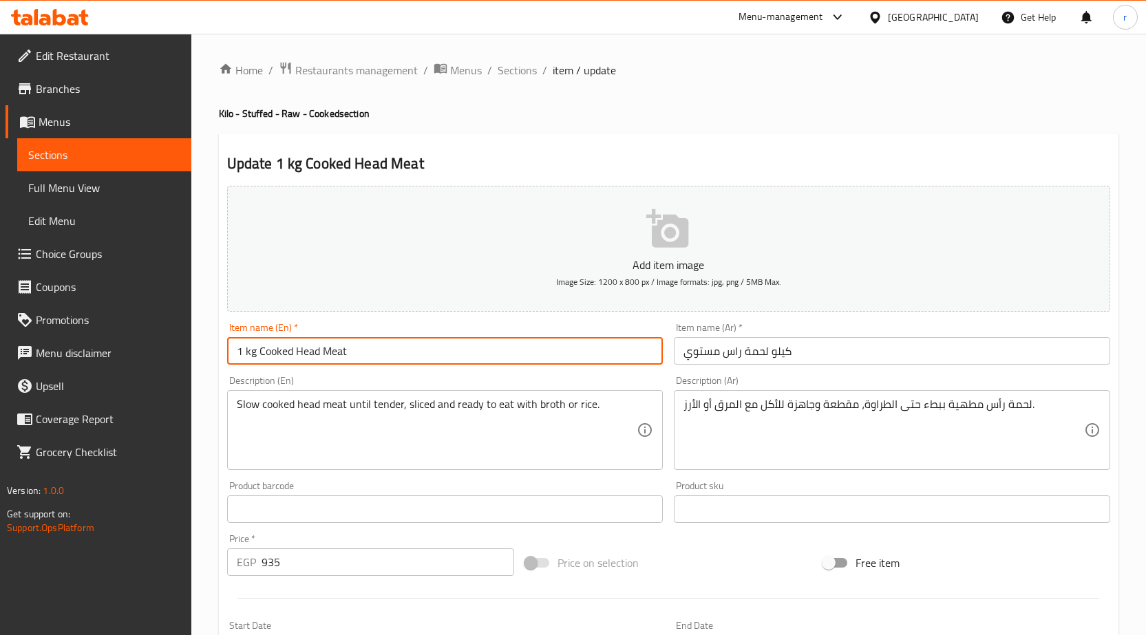
click at [347, 357] on input "1 kg Cooked Head Meat" at bounding box center [445, 351] width 436 height 28
paste input "kilo lahmat ras cooked"
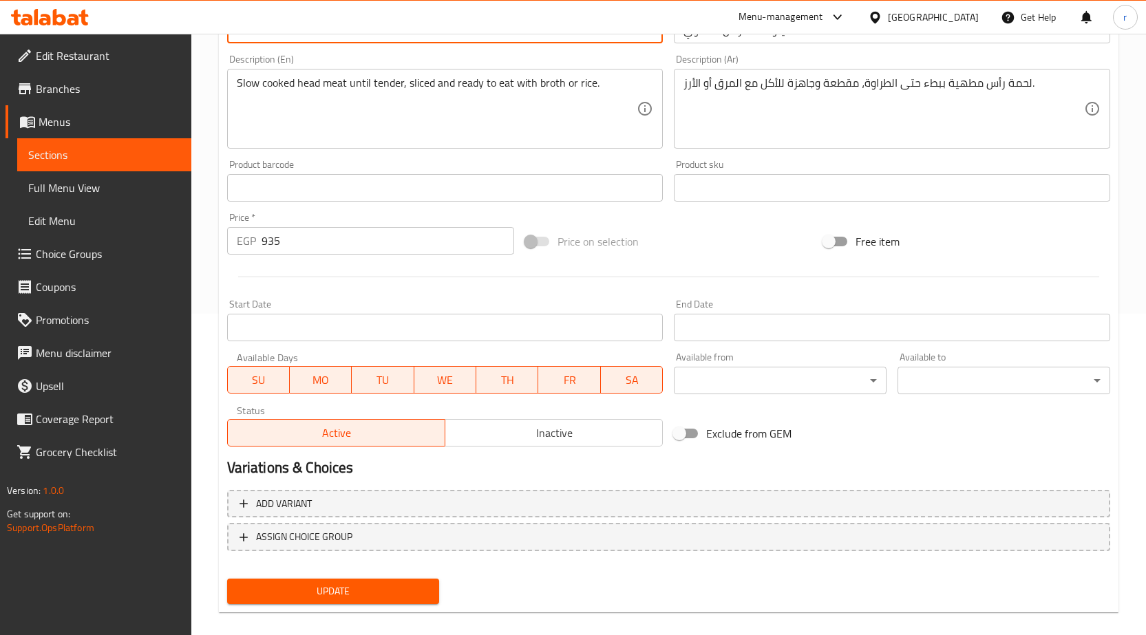
scroll to position [337, 0]
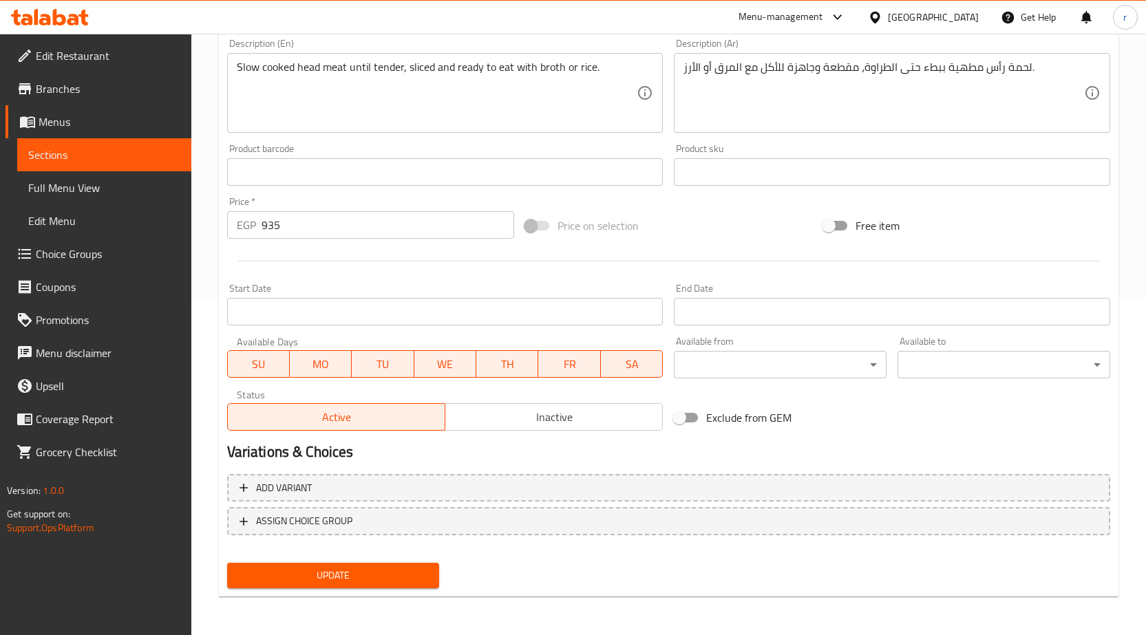
type input "kilo lahmat ras cooked"
click at [412, 566] on button "Update" at bounding box center [333, 575] width 213 height 25
click at [72, 156] on span "Sections" at bounding box center [104, 155] width 152 height 17
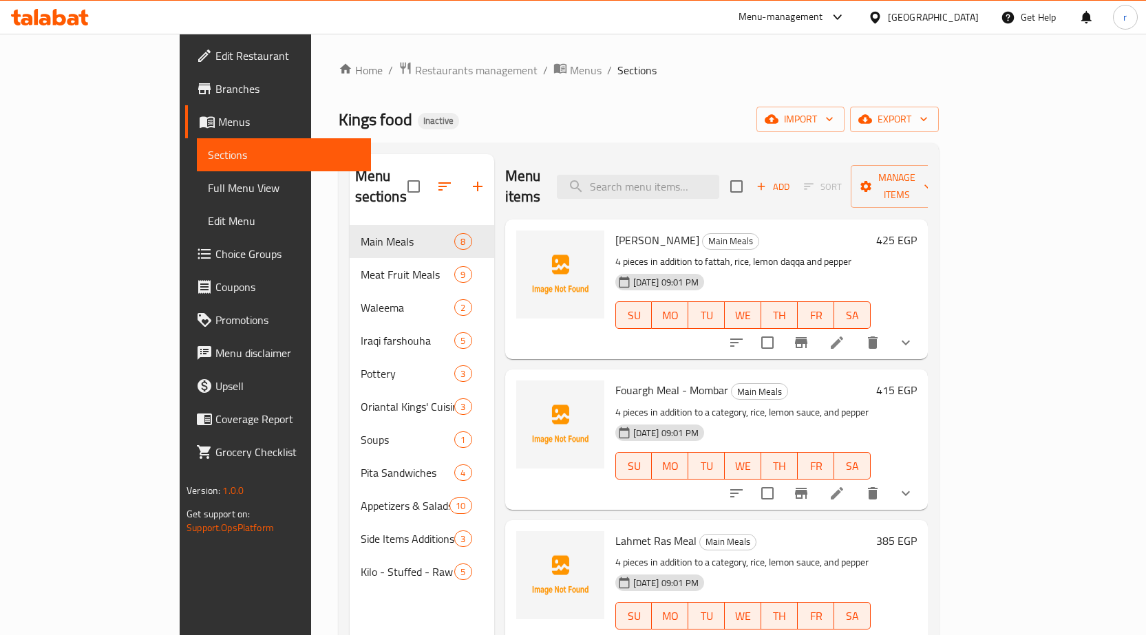
click at [707, 181] on input "search" at bounding box center [638, 187] width 162 height 24
paste input "كيلو كرش محشي ني"
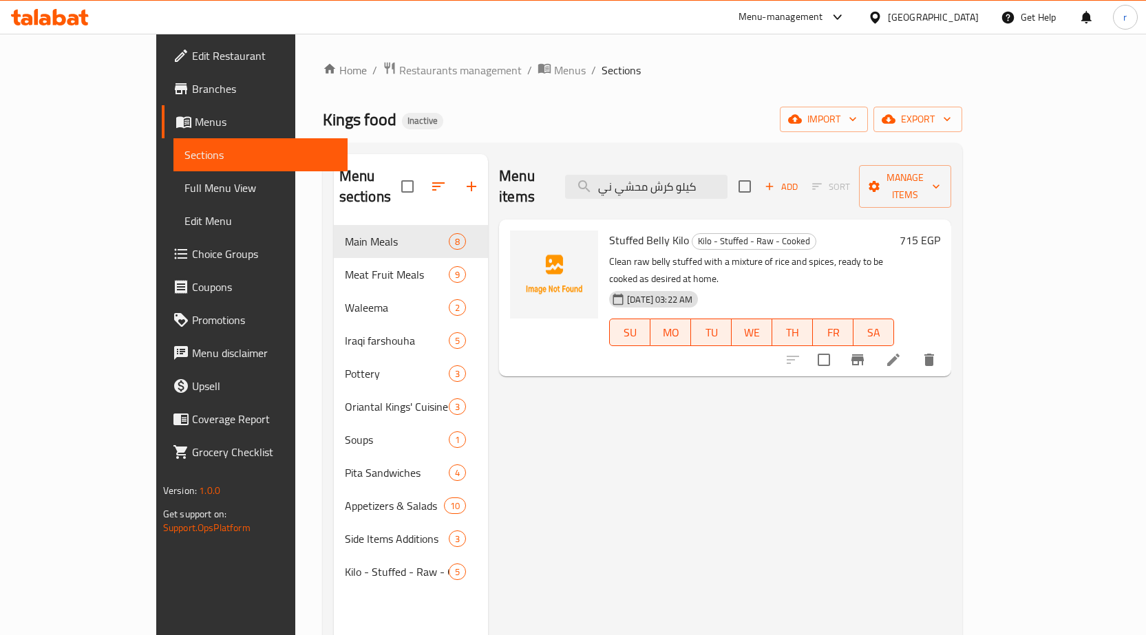
type input "كيلو كرش محشي ني"
click at [913, 348] on li at bounding box center [893, 360] width 39 height 25
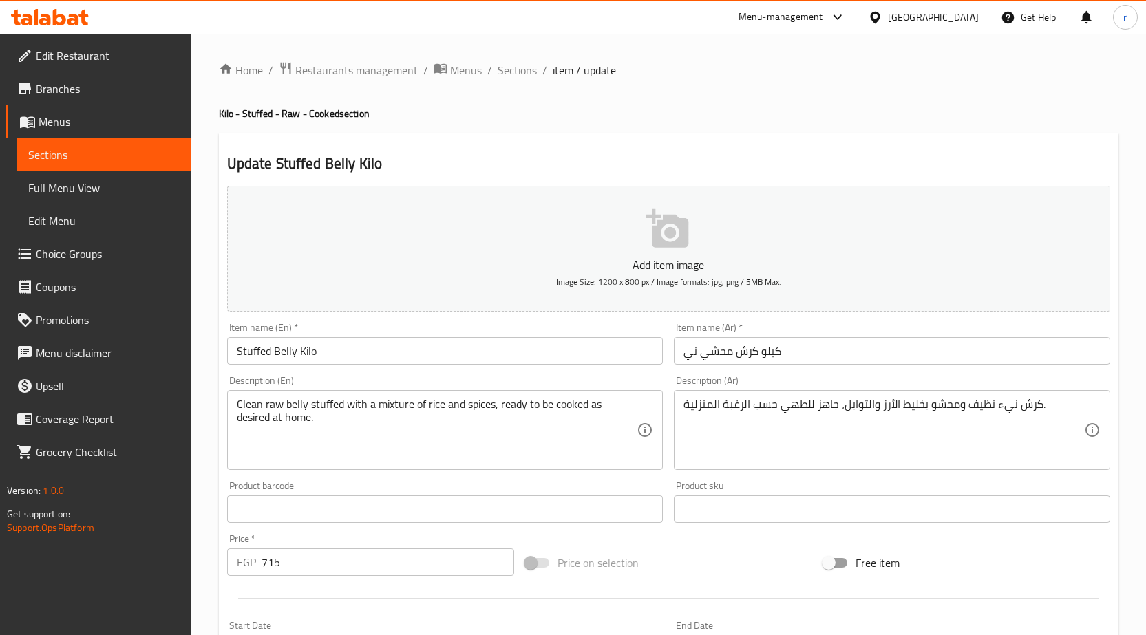
click at [377, 354] on input "Stuffed Belly Kilo" at bounding box center [445, 351] width 436 height 28
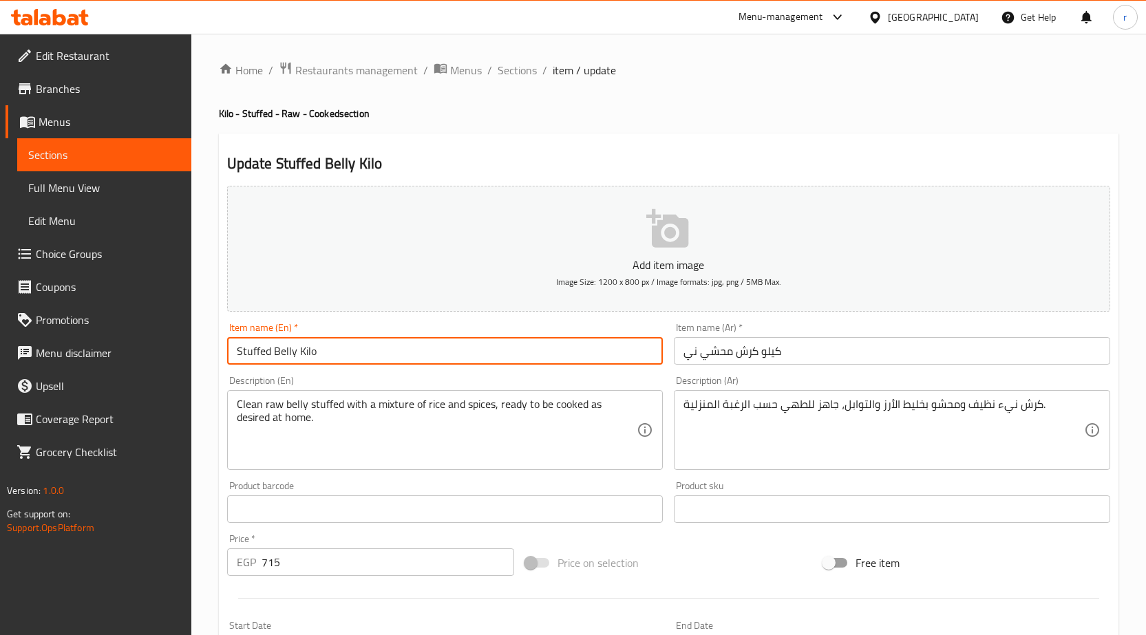
click at [377, 354] on input "Stuffed Belly Kilo" at bounding box center [445, 351] width 436 height 28
paste input "kilo kersh mahshi raw"
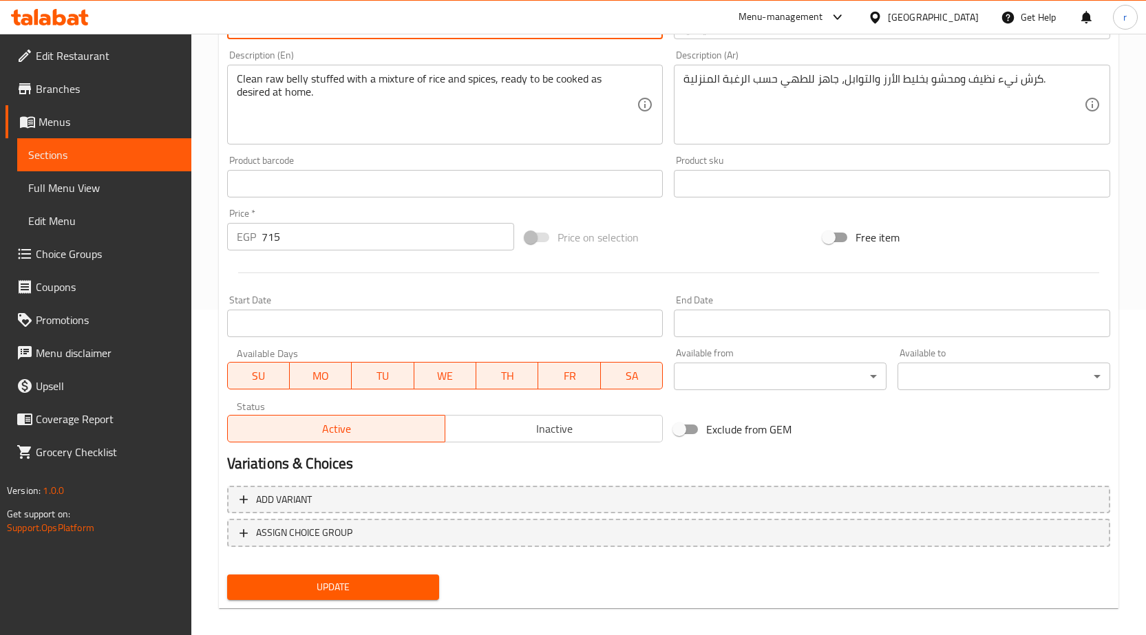
scroll to position [337, 0]
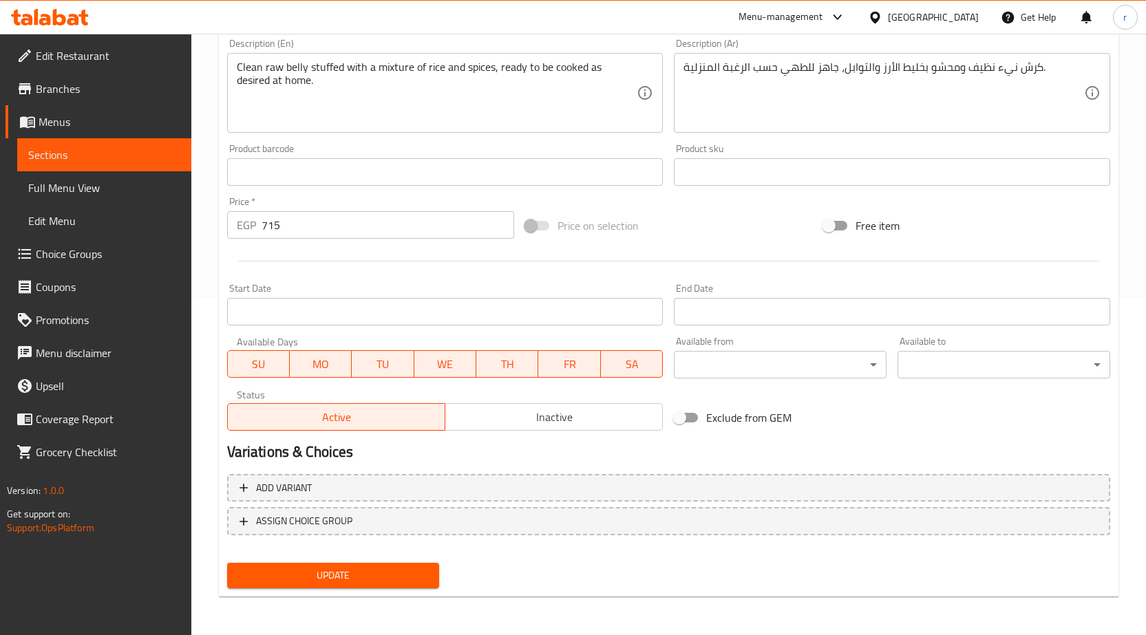
type input "kilo kersh mahshi raw"
click at [380, 582] on span "Update" at bounding box center [333, 575] width 191 height 17
click at [59, 147] on span "Sections" at bounding box center [104, 155] width 152 height 17
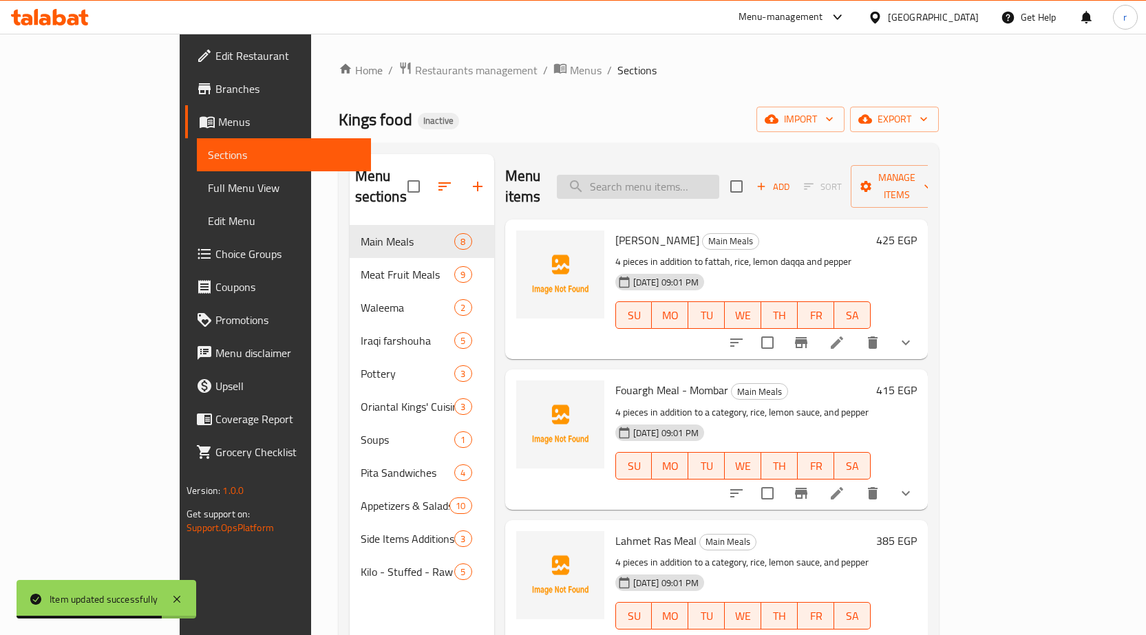
click at [686, 178] on input "search" at bounding box center [638, 187] width 162 height 24
paste input "كيلو ممبار فوارغ ني"
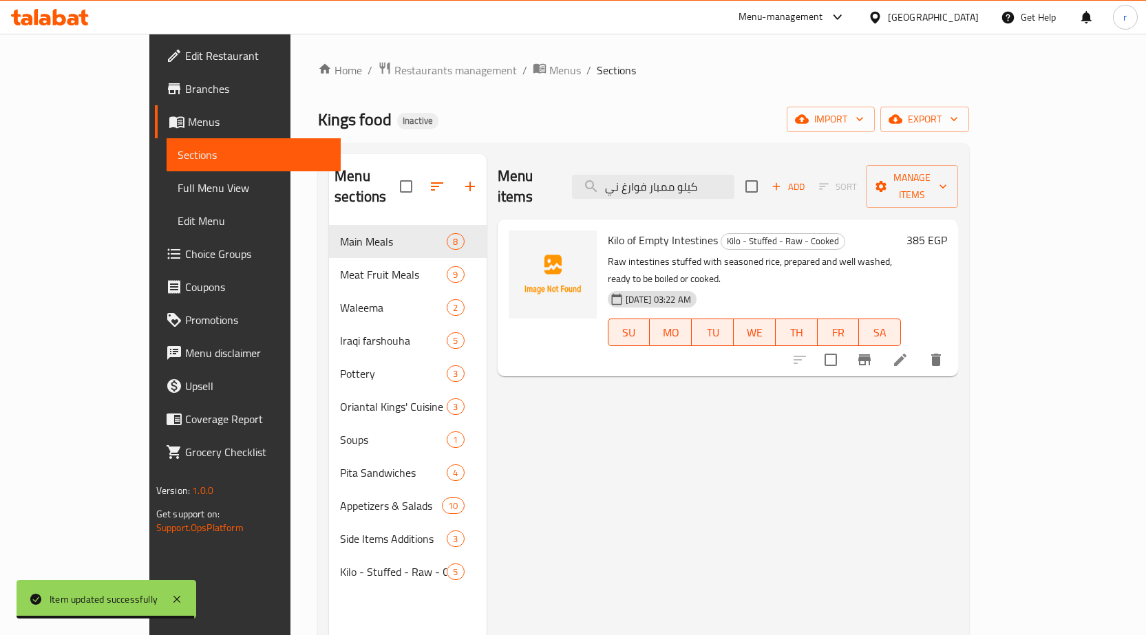
type input "كيلو ممبار فوارغ ني"
click at [920, 348] on li at bounding box center [900, 360] width 39 height 25
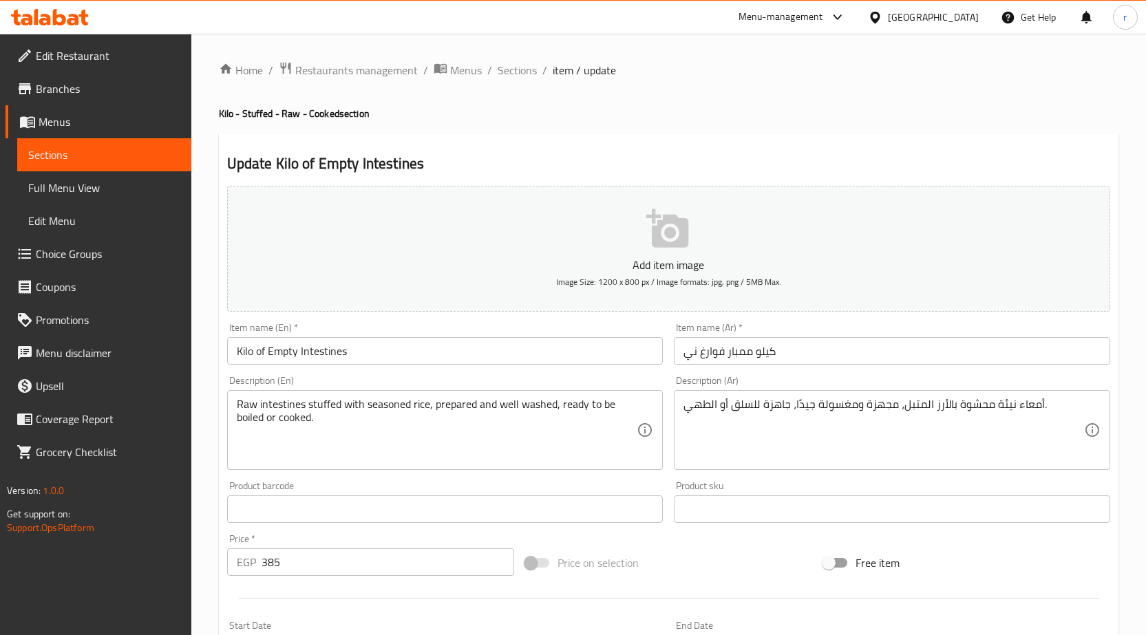
click at [407, 350] on input "Kilo of Empty Intestines" at bounding box center [445, 351] width 436 height 28
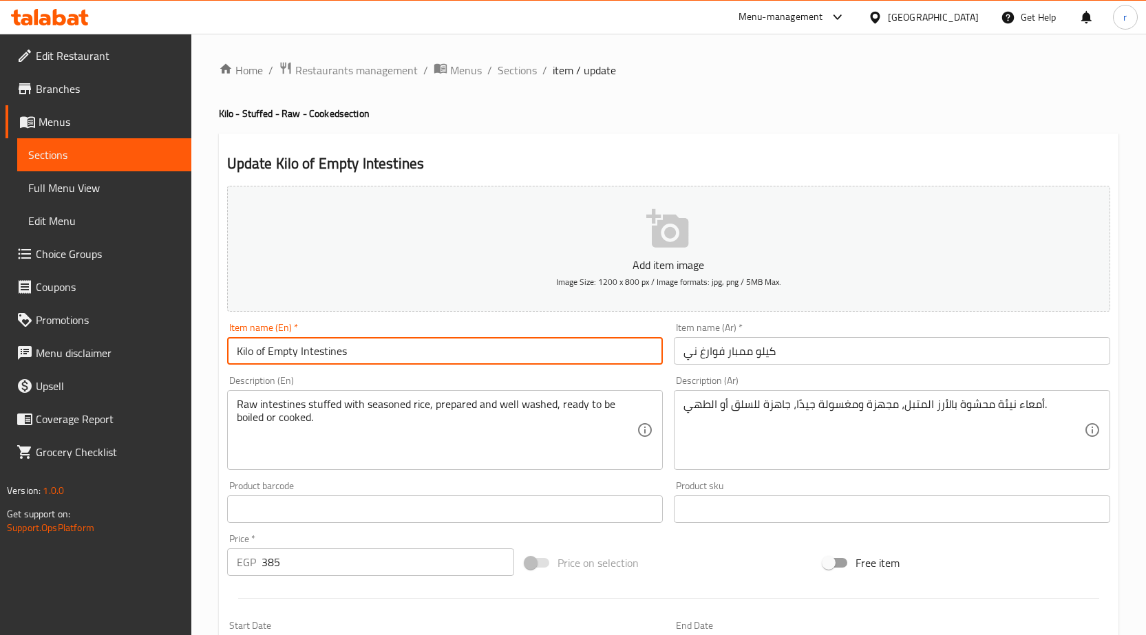
click at [407, 350] on input "Kilo of Empty Intestines" at bounding box center [445, 351] width 436 height 28
paste input "kilo fwaregh mombar raw"
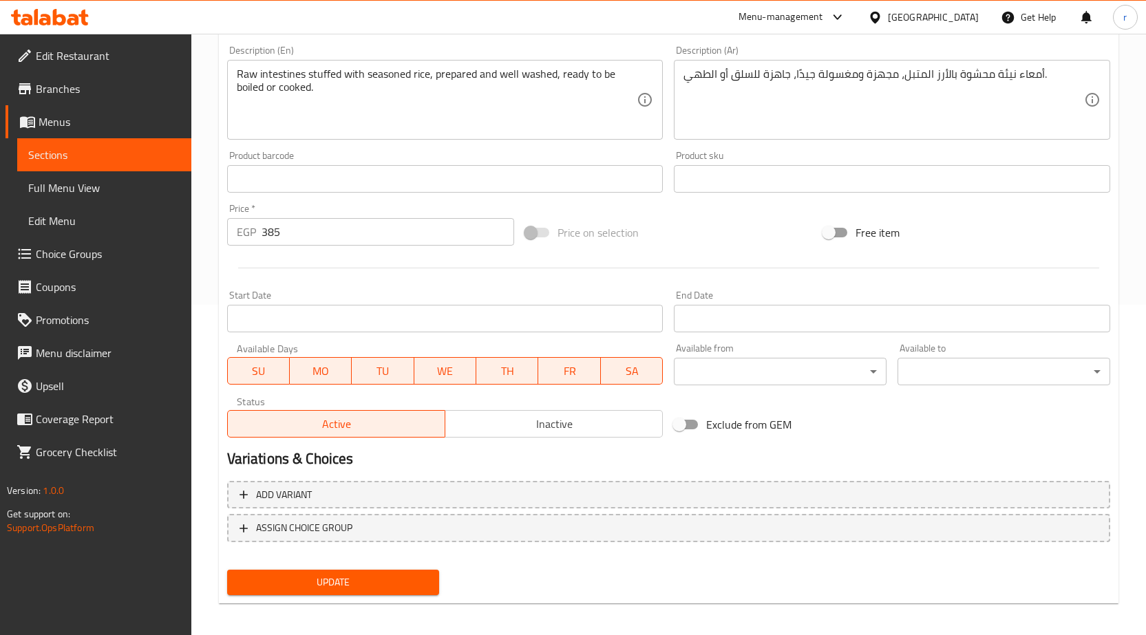
scroll to position [337, 0]
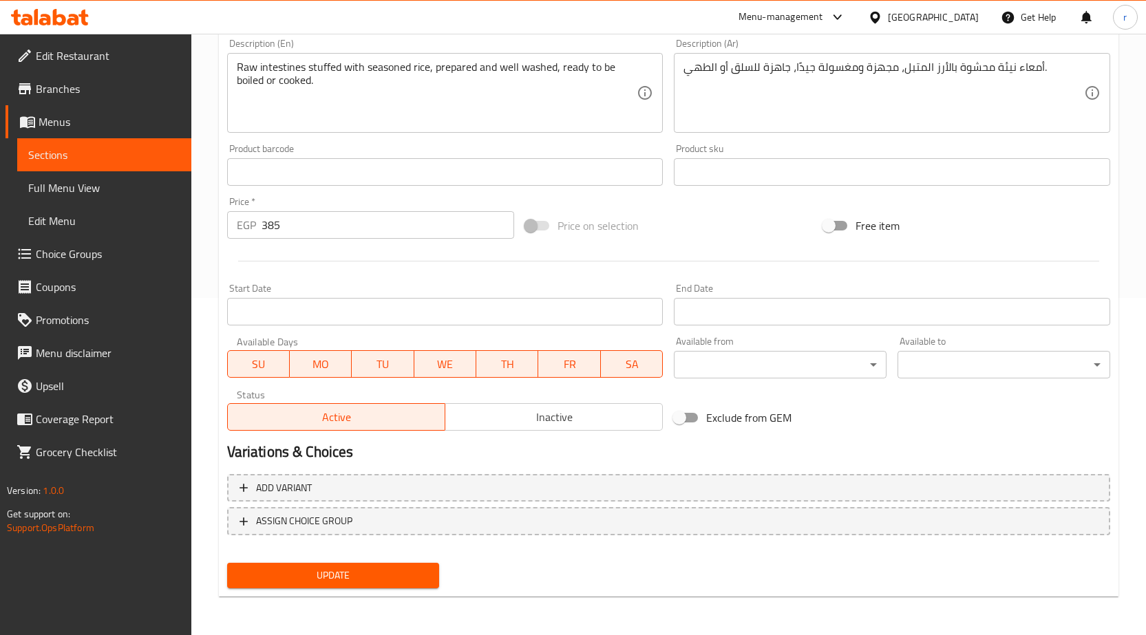
type input "kilo fwaregh mombar raw"
click at [383, 582] on span "Update" at bounding box center [333, 575] width 191 height 17
click at [54, 147] on span "Sections" at bounding box center [104, 155] width 152 height 17
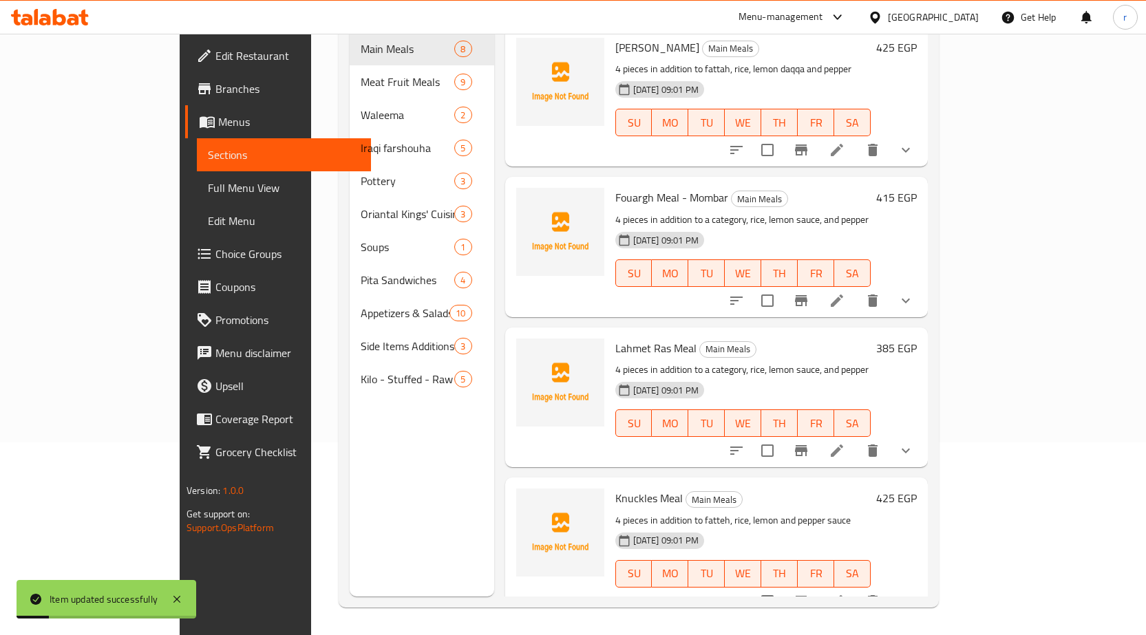
scroll to position [193, 0]
click at [208, 191] on span "Full Menu View" at bounding box center [284, 188] width 152 height 17
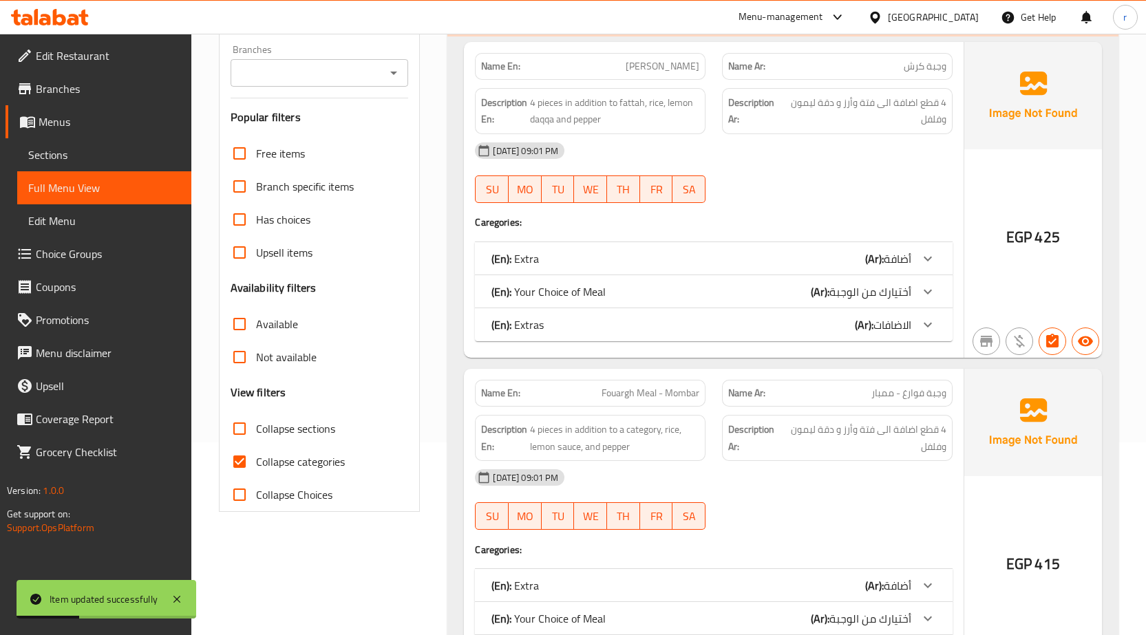
click at [93, 158] on span "Sections" at bounding box center [104, 155] width 152 height 17
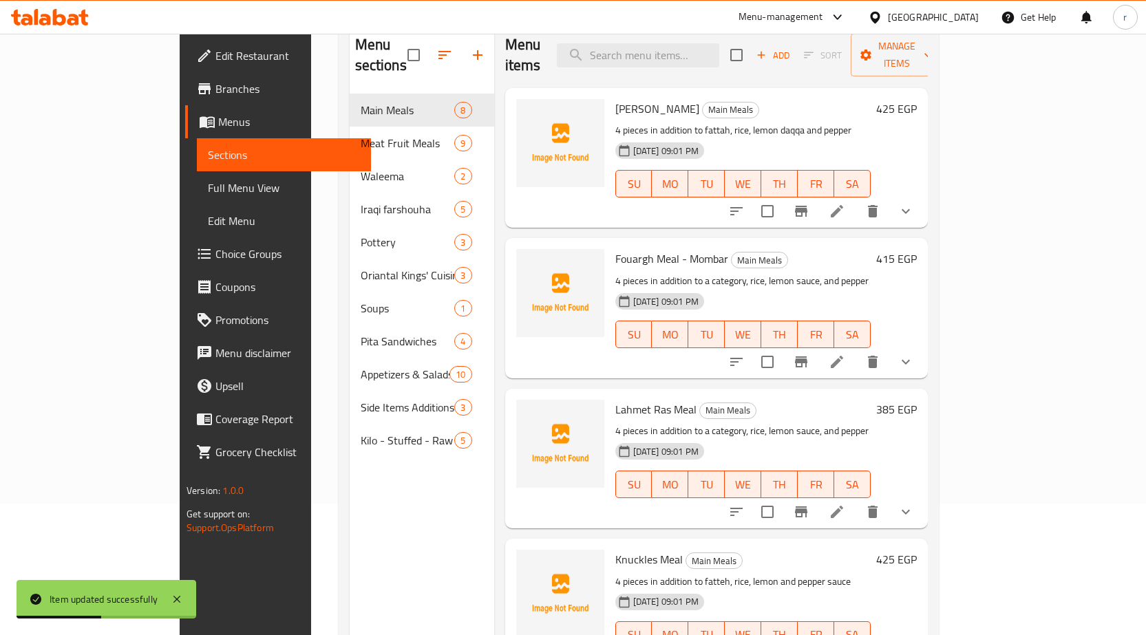
scroll to position [55, 0]
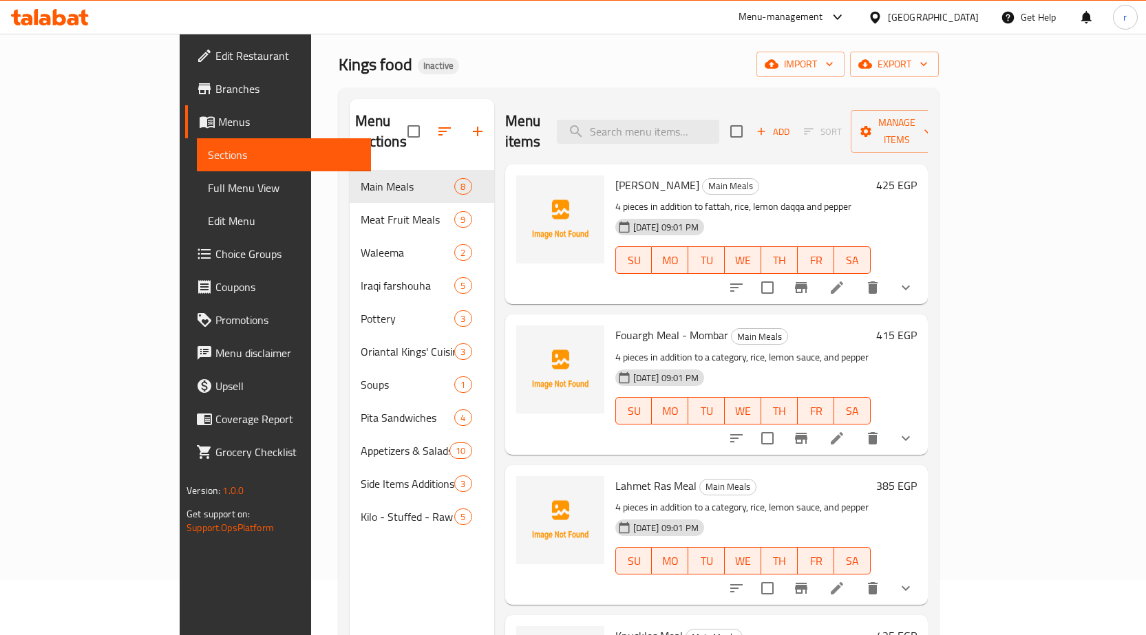
click at [208, 192] on span "Full Menu View" at bounding box center [284, 188] width 152 height 17
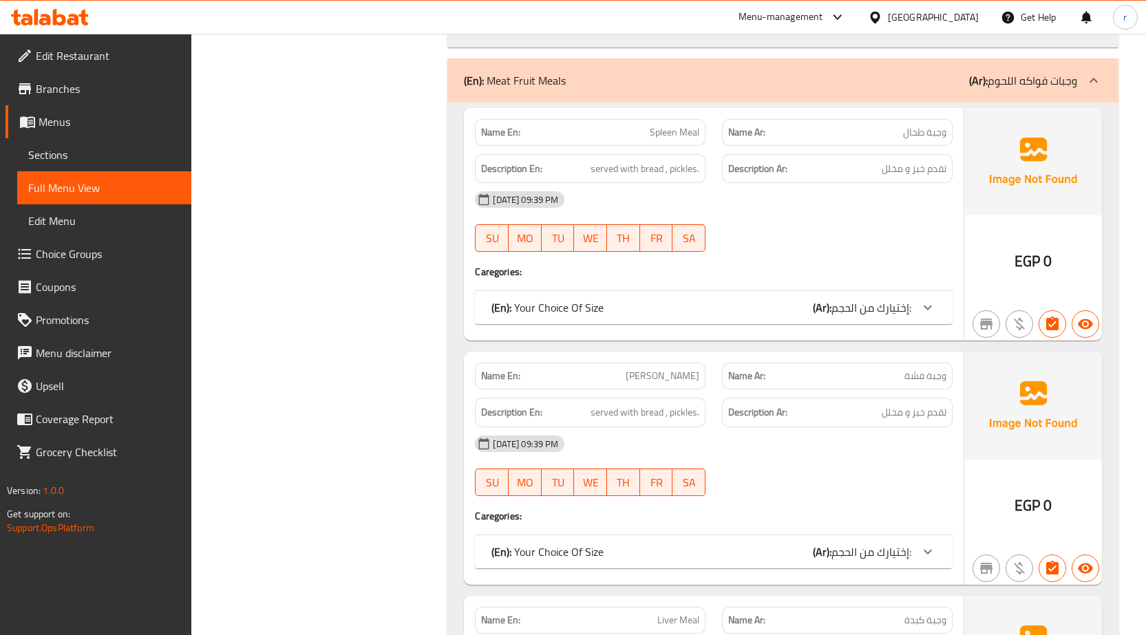
scroll to position [2822, 0]
click at [866, 318] on div "(En): Your Choice Of Size (Ar): إختيارك من الحجم:" at bounding box center [714, 306] width 478 height 33
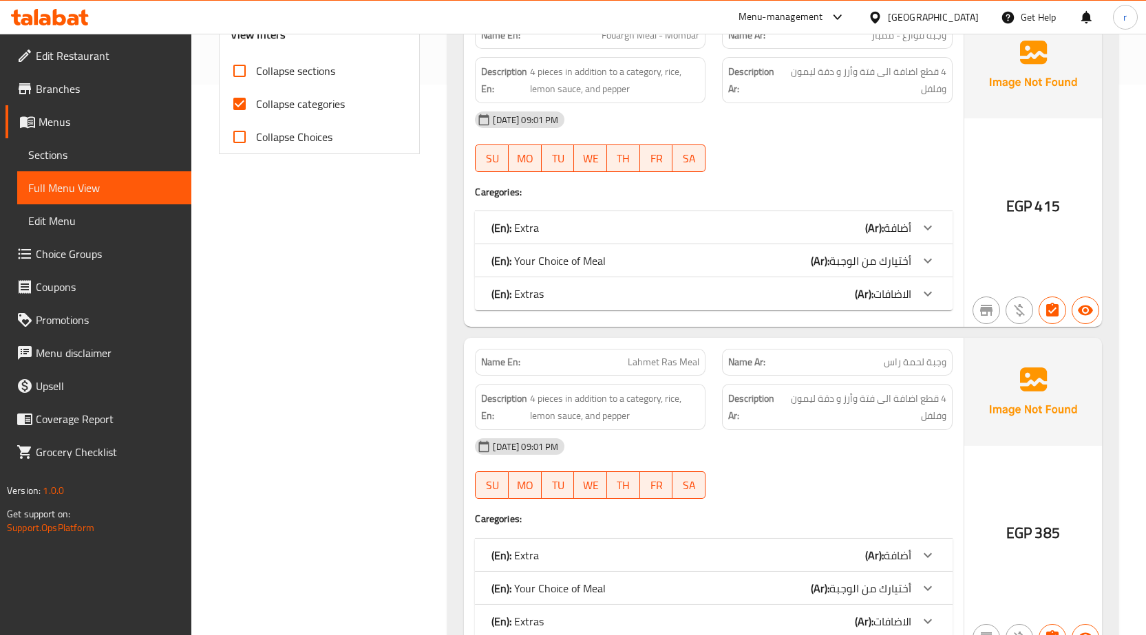
scroll to position [138, 0]
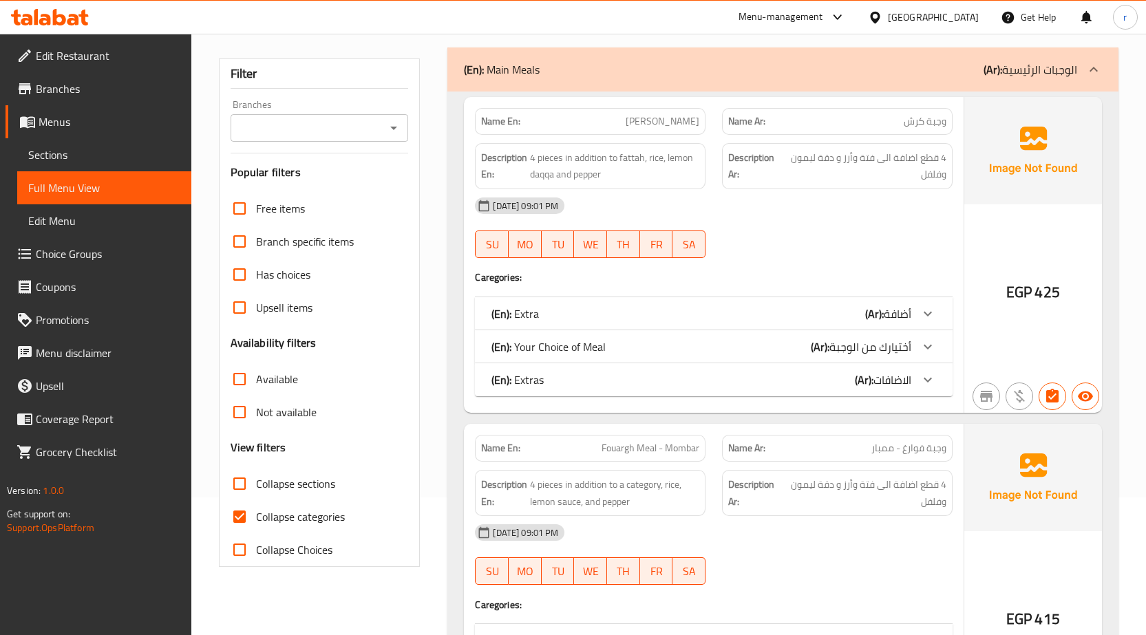
drag, startPoint x: 15, startPoint y: 189, endPoint x: 447, endPoint y: 92, distance: 442.8
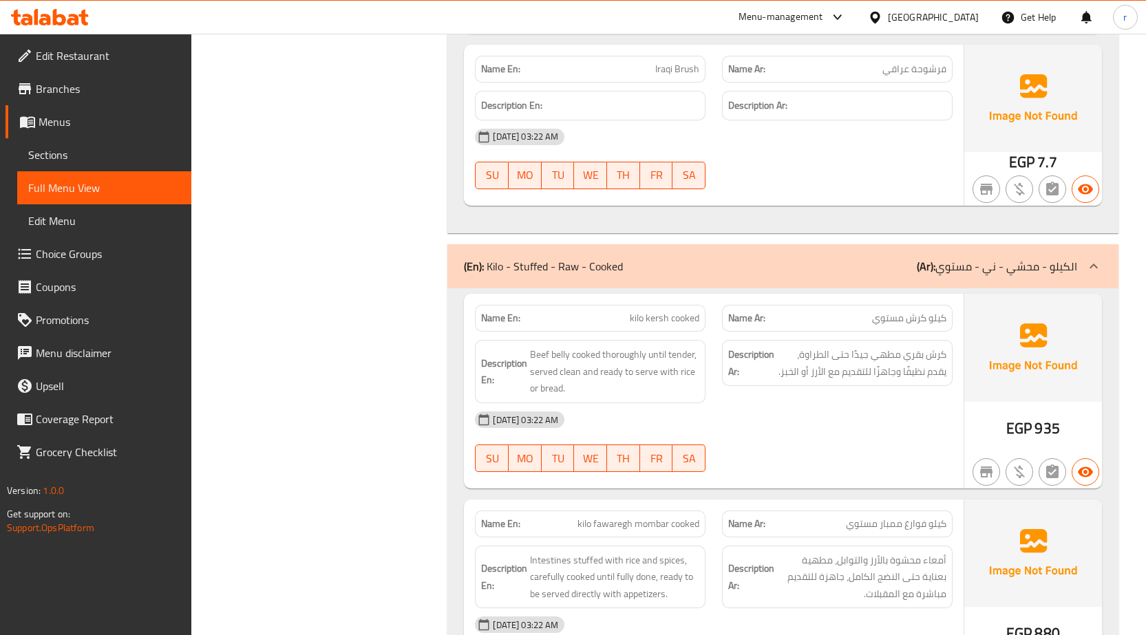
drag, startPoint x: 269, startPoint y: 460, endPoint x: 293, endPoint y: 496, distance: 43.1
click at [943, 353] on span "كرش بقري مطهي جيدًا حتى الطراوة، يقدم نظيفًا وجاهزًا للتقديم مع الأرز أو الخبز." at bounding box center [861, 363] width 169 height 34
click at [670, 320] on span "kilo kersh cooked" at bounding box center [665, 318] width 70 height 14
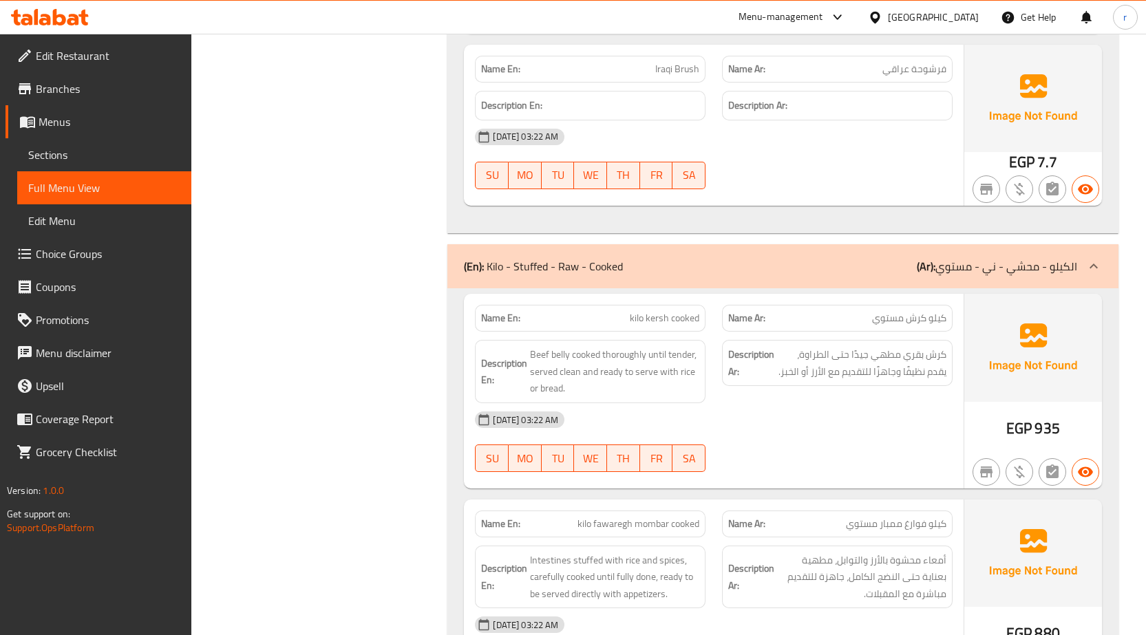
click at [670, 320] on span "kilo kersh cooked" at bounding box center [665, 318] width 70 height 14
click at [665, 319] on span "kilo kersh cooked" at bounding box center [665, 318] width 70 height 14
click at [922, 372] on span "كرش بقري مطهي جيدًا حتى الطراوة، يقدم نظيفًا وجاهزًا للتقديم مع الأرز أو الخبز." at bounding box center [861, 363] width 169 height 34
click at [925, 372] on span "كرش بقري مطهي جيدًا حتى الطراوة، يقدم نظيفًا وجاهزًا للتقديم مع الأرز أو الخبز." at bounding box center [861, 363] width 169 height 34
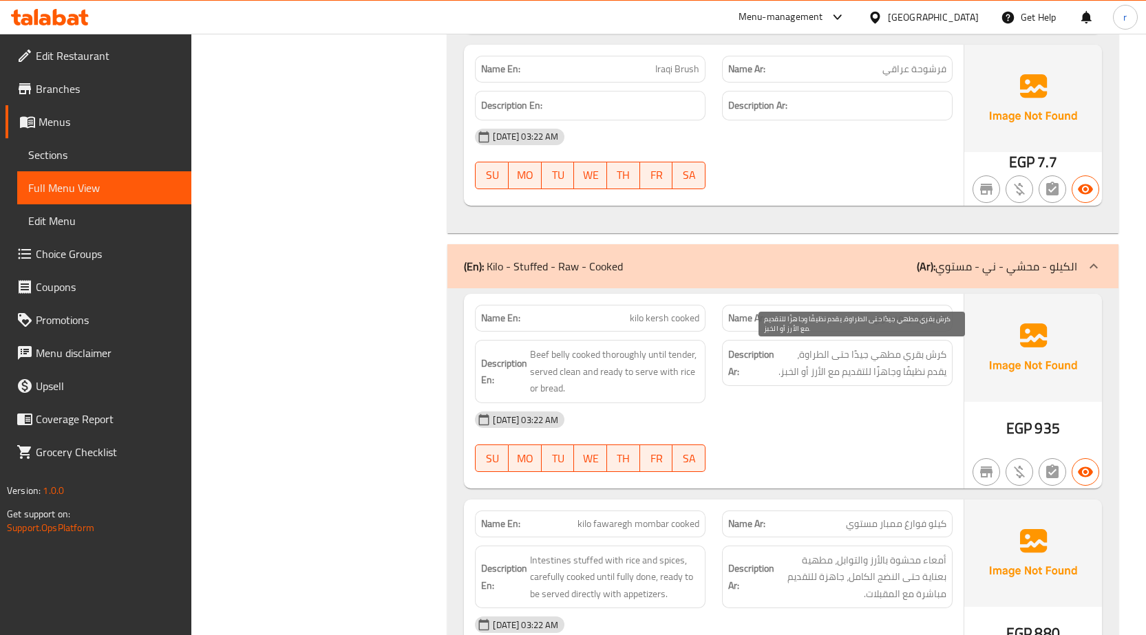
click at [915, 375] on span "كرش بقري مطهي جيدًا حتى الطراوة، يقدم نظيفًا وجاهزًا للتقديم مع الأرز أو الخبز." at bounding box center [861, 363] width 169 height 34
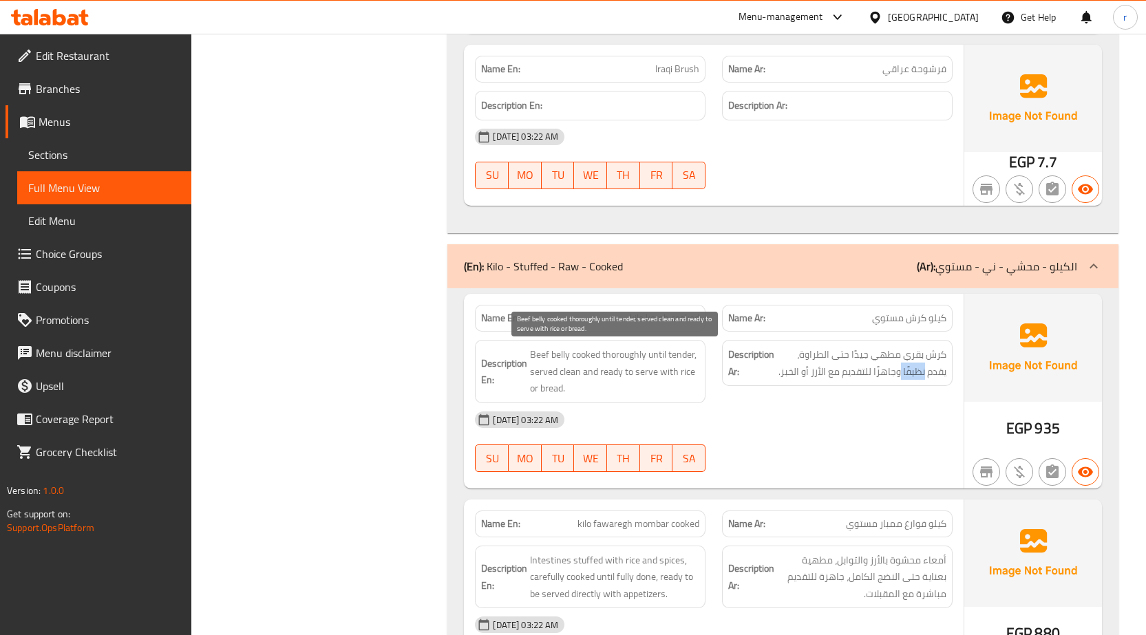
click at [578, 377] on span "Beef belly cooked thoroughly until tender, served clean and ready to serve with…" at bounding box center [614, 371] width 169 height 51
click at [608, 381] on span "Beef belly cooked thoroughly until tender, served clean and ready to serve with…" at bounding box center [614, 371] width 169 height 51
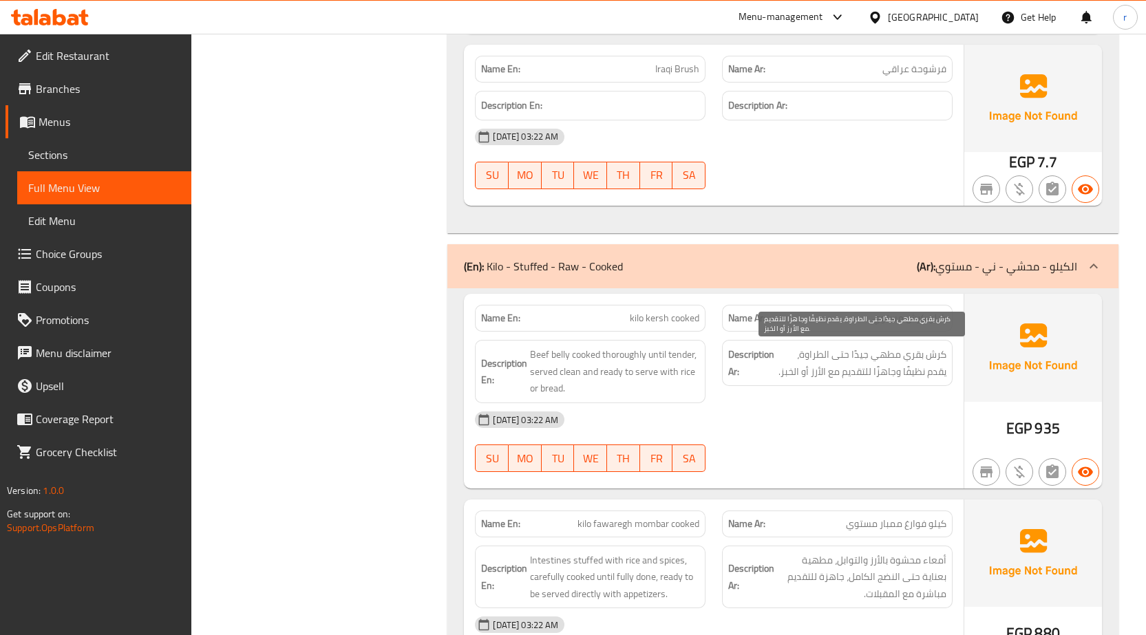
click at [891, 370] on span "كرش بقري مطهي جيدًا حتى الطراوة، يقدم نظيفًا وجاهزًا للتقديم مع الأرز أو الخبز." at bounding box center [861, 363] width 169 height 34
click at [853, 375] on span "كرش بقري مطهي جيدًا حتى الطراوة، يقدم نظيفًا وجاهزًا للتقديم مع الأرز أو الخبز." at bounding box center [861, 363] width 169 height 34
click at [822, 376] on span "كرش بقري مطهي جيدًا حتى الطراوة، يقدم نظيفًا وجاهزًا للتقديم مع الأرز أو الخبز." at bounding box center [861, 363] width 169 height 34
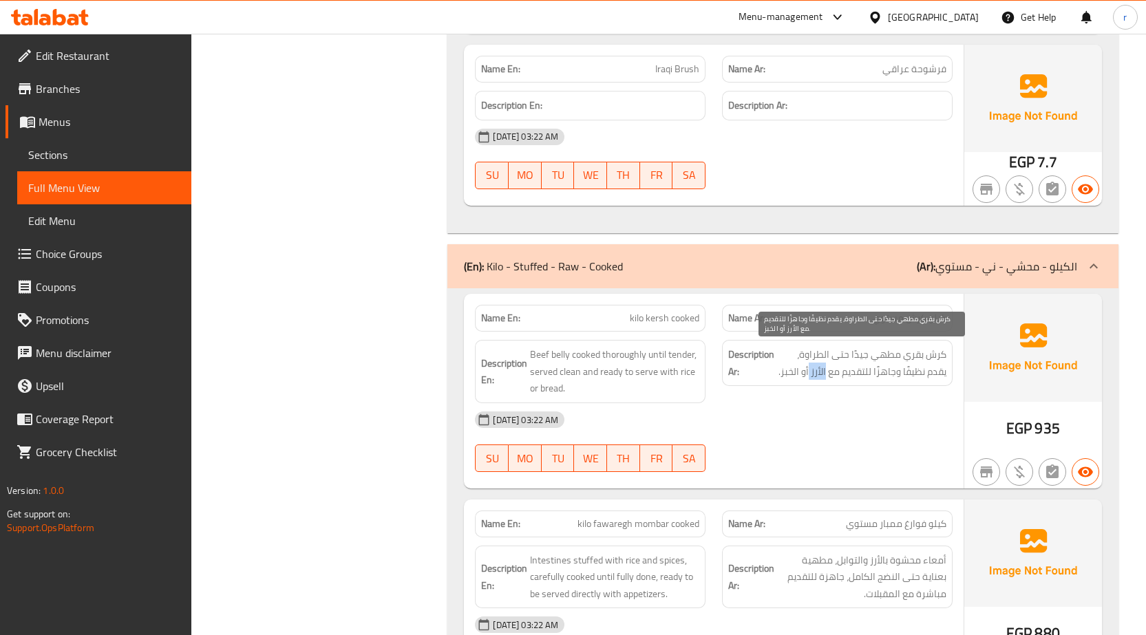
click at [822, 376] on span "كرش بقري مطهي جيدًا حتى الطراوة، يقدم نظيفًا وجاهزًا للتقديم مع الأرز أو الخبز." at bounding box center [861, 363] width 169 height 34
click at [804, 377] on span "كرش بقري مطهي جيدًا حتى الطراوة، يقدم نظيفًا وجاهزًا للتقديم مع الأرز أو الخبز." at bounding box center [861, 363] width 169 height 34
click at [791, 374] on span "كرش بقري مطهي جيدًا حتى الطراوة، يقدم نظيفًا وجاهزًا للتقديم مع الأرز أو الخبز." at bounding box center [861, 363] width 169 height 34
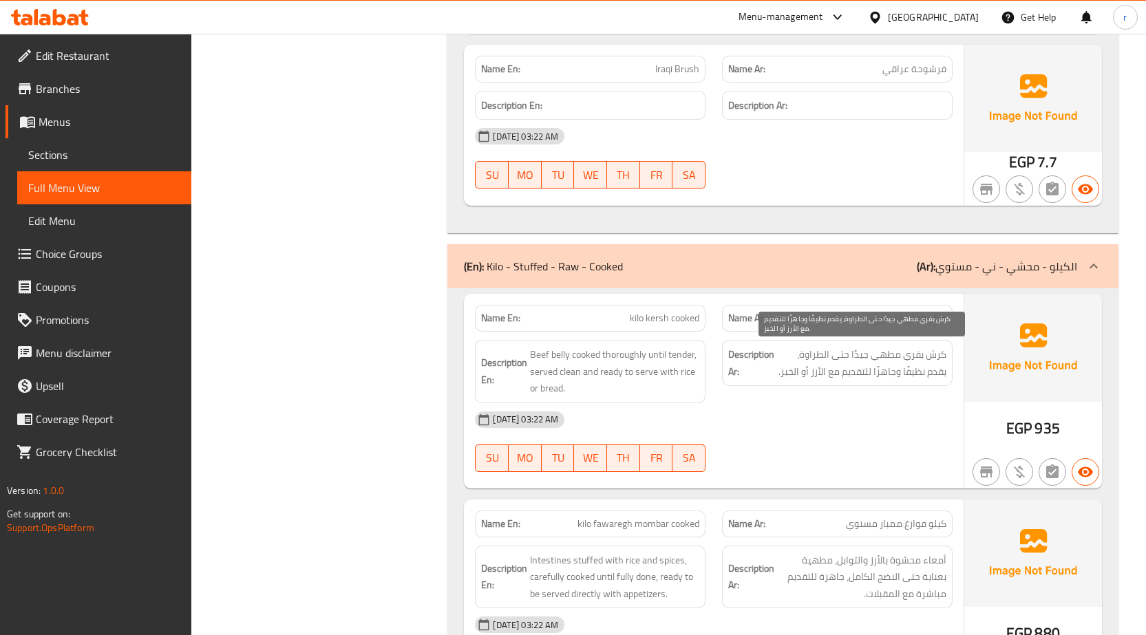
click at [791, 374] on span "كرش بقري مطهي جيدًا حتى الطراوة، يقدم نظيفًا وجاهزًا للتقديم مع الأرز أو الخبز." at bounding box center [861, 363] width 169 height 34
click at [864, 370] on span "كرش بقري مطهي جيدًا حتى الطراوة، يقدم نظيفًا وجاهزًا للتقديم مع الأرز أو الخبز." at bounding box center [861, 363] width 169 height 34
click at [921, 354] on span "كرش بقري مطهي جيدًا حتى الطراوة، يقدم نظيفًا وجاهزًا للتقديم مع الأرز أو الخبز." at bounding box center [861, 363] width 169 height 34
click at [933, 354] on span "كرش بقري مطهي جيدًا حتى الطراوة، يقدم نظيفًا وجاهزًا للتقديم مع الأرز أو الخبز." at bounding box center [861, 363] width 169 height 34
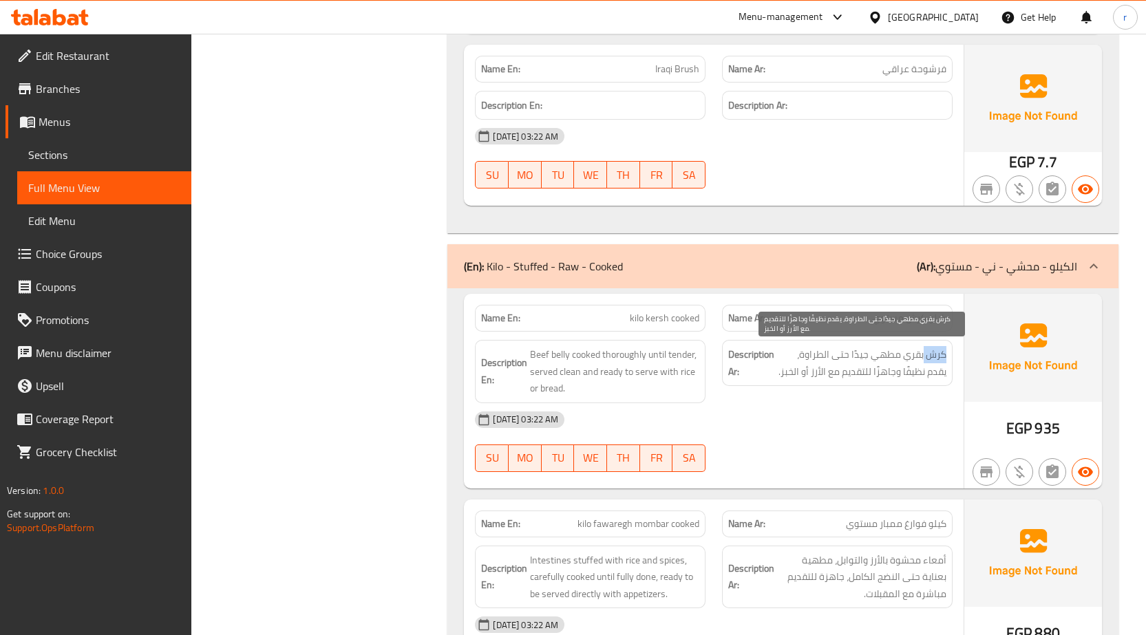
click at [933, 354] on span "كرش بقري مطهي جيدًا حتى الطراوة، يقدم نظيفًا وجاهزًا للتقديم مع الأرز أو الخبز." at bounding box center [861, 363] width 169 height 34
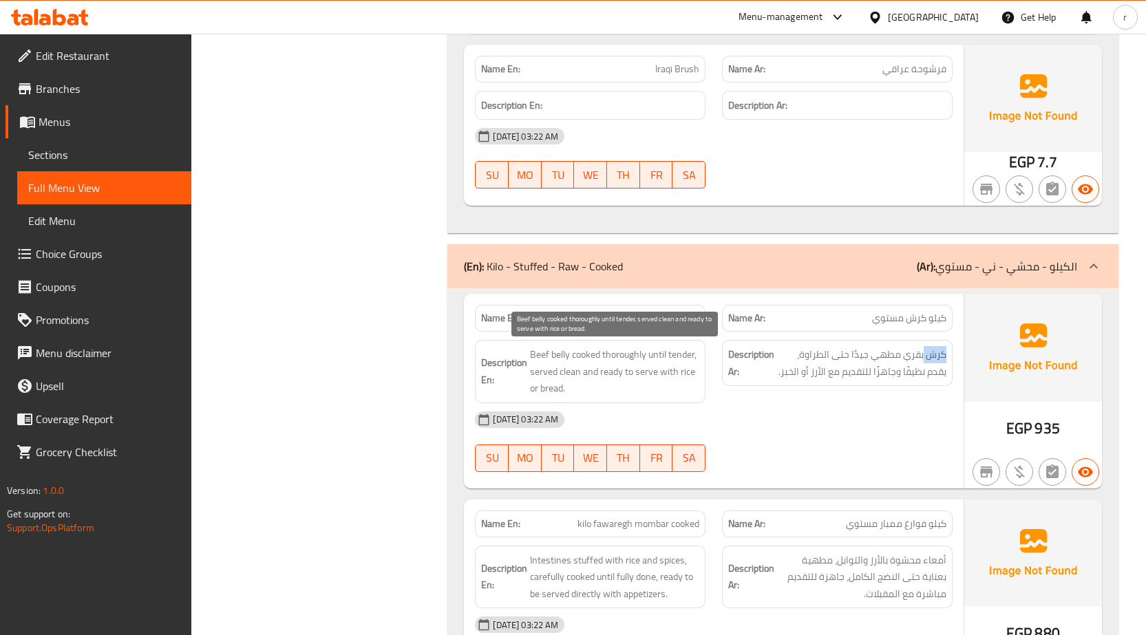
click at [560, 357] on span "Beef belly cooked thoroughly until tender, served clean and ready to serve with…" at bounding box center [614, 371] width 169 height 51
drag, startPoint x: 560, startPoint y: 357, endPoint x: 538, endPoint y: 356, distance: 21.3
click at [538, 356] on span "Beef belly cooked thoroughly until tender, served clean and ready to serve with…" at bounding box center [614, 371] width 169 height 51
click at [558, 353] on span "Beef belly cooked thoroughly until tender, served clean and ready to serve with…" at bounding box center [614, 371] width 169 height 51
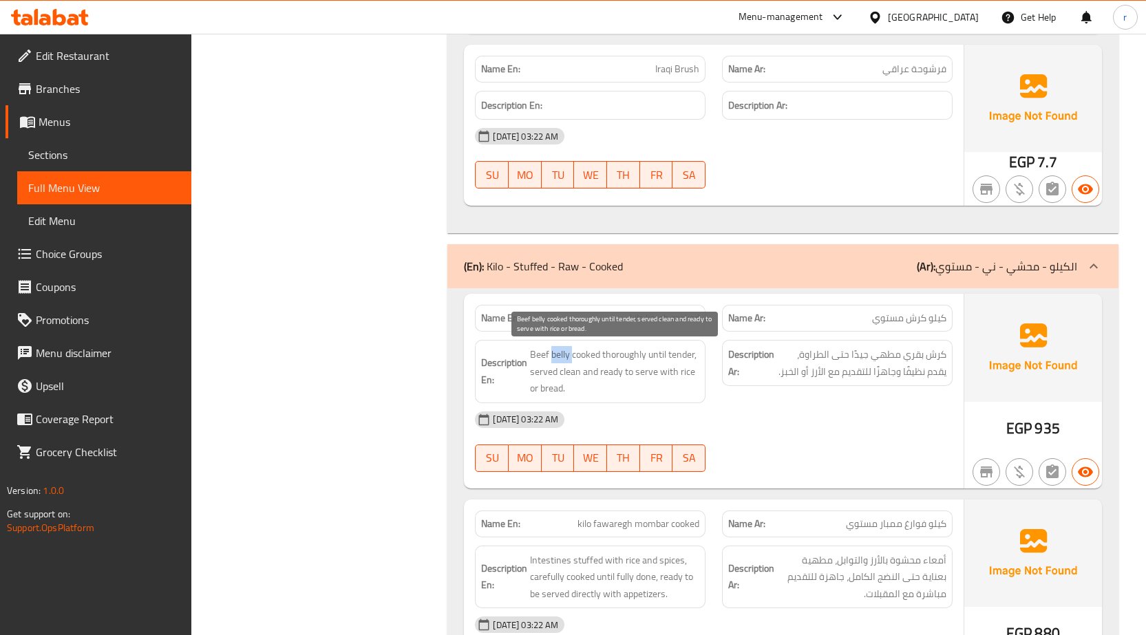
click at [559, 353] on span "Beef belly cooked thoroughly until tender, served clean and ready to serve with…" at bounding box center [614, 371] width 169 height 51
click at [672, 330] on div "Name En: kilo kersh cooked" at bounding box center [590, 318] width 231 height 27
click at [665, 319] on span "kilo kersh cooked" at bounding box center [665, 318] width 70 height 14
click at [668, 353] on span "Beef belly cooked thoroughly until tender, served clean and ready to serve with…" at bounding box center [614, 371] width 169 height 51
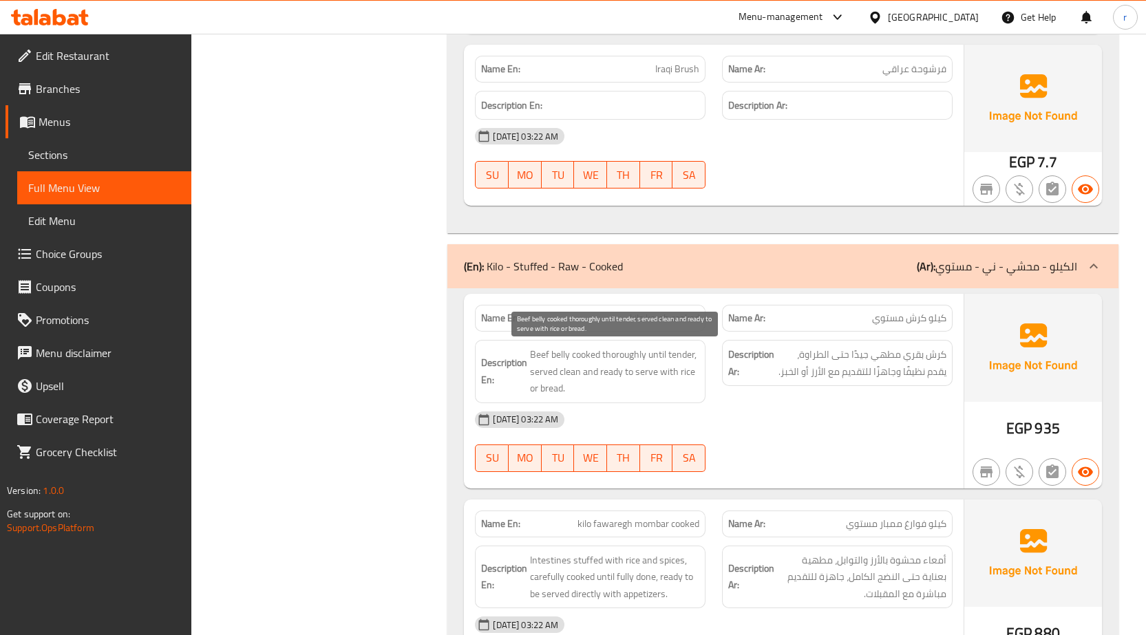
click at [568, 354] on span "Beef belly cooked thoroughly until tender, served clean and ready to serve with…" at bounding box center [614, 371] width 169 height 51
click at [568, 355] on span "Beef belly cooked thoroughly until tender, served clean and ready to serve with…" at bounding box center [614, 371] width 169 height 51
click at [563, 355] on span "Beef belly cooked thoroughly until tender, served clean and ready to serve with…" at bounding box center [614, 371] width 169 height 51
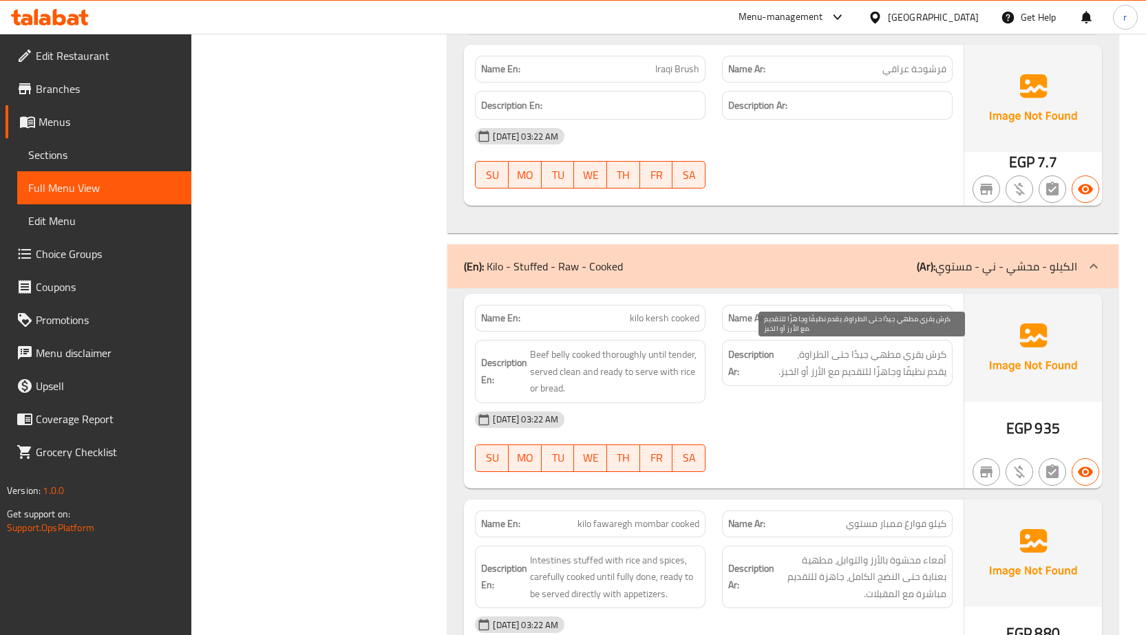
click at [940, 358] on span "كرش بقري مطهي جيدًا حتى الطراوة، يقدم نظيفًا وجاهزًا للتقديم مع الأرز أو الخبز." at bounding box center [861, 363] width 169 height 34
click at [912, 354] on span "كرش بقري مطهي جيدًا حتى الطراوة، يقدم نظيفًا وجاهزًا للتقديم مع الأرز أو الخبز." at bounding box center [861, 363] width 169 height 34
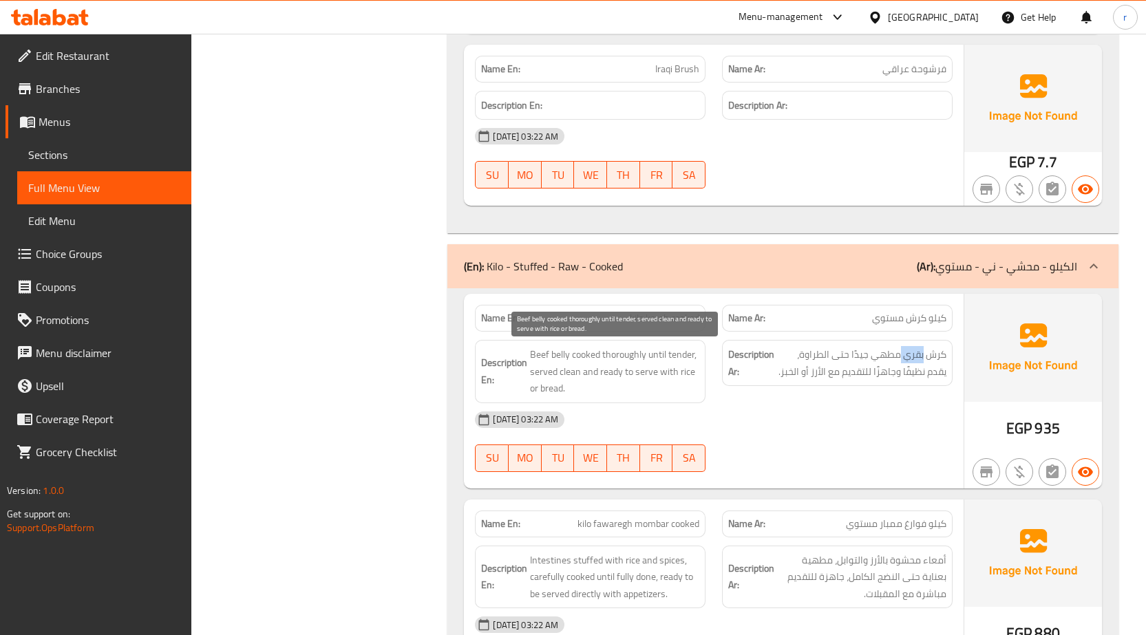
click at [551, 357] on span "Beef belly cooked thoroughly until tender, served clean and ready to serve with…" at bounding box center [614, 371] width 169 height 51
click at [549, 356] on span "Beef belly cooked thoroughly until tender, served clean and ready to serve with…" at bounding box center [614, 371] width 169 height 51
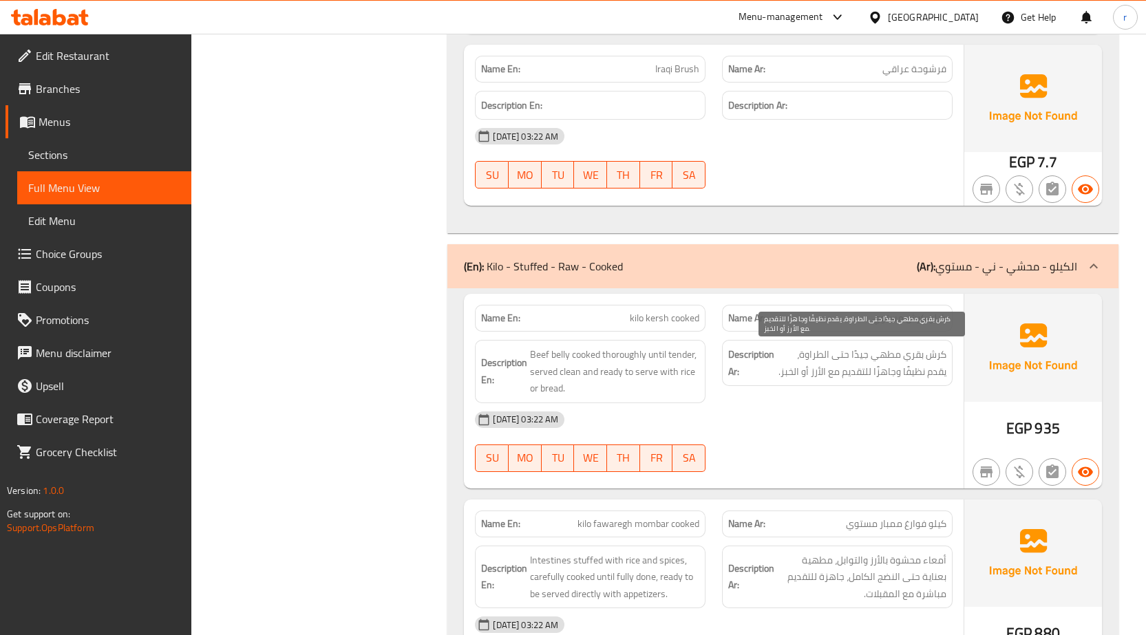
click at [893, 353] on span "كرش بقري مطهي جيدًا حتى الطراوة، يقدم نظيفًا وجاهزًا للتقديم مع الأرز أو الخبز." at bounding box center [861, 363] width 169 height 34
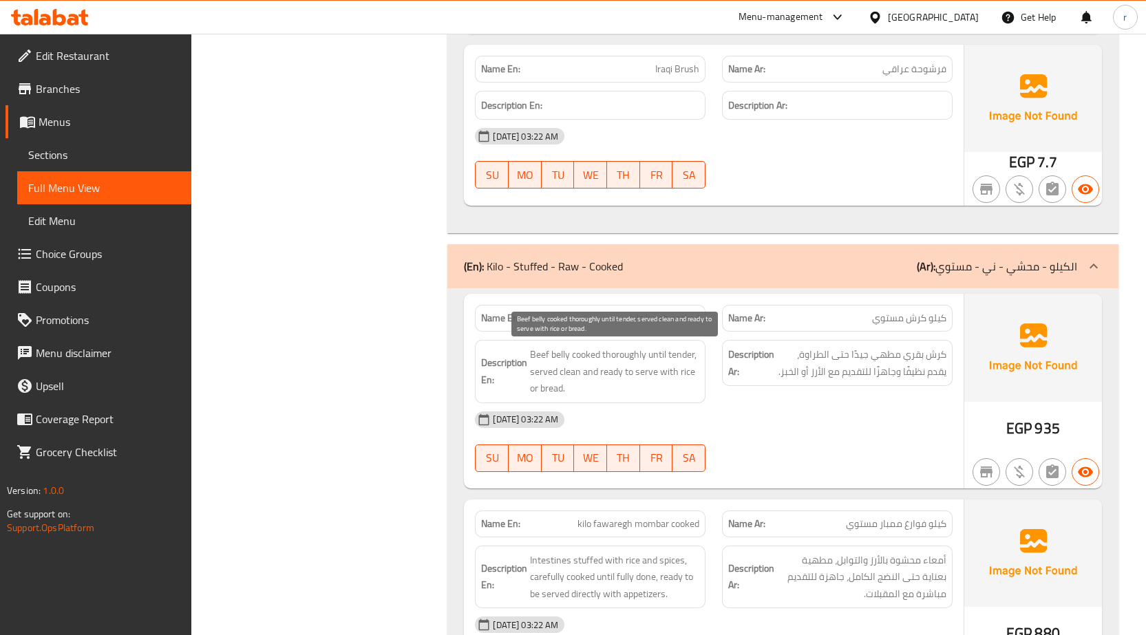
click at [595, 354] on span "Beef belly cooked thoroughly until tender, served clean and ready to serve with…" at bounding box center [614, 371] width 169 height 51
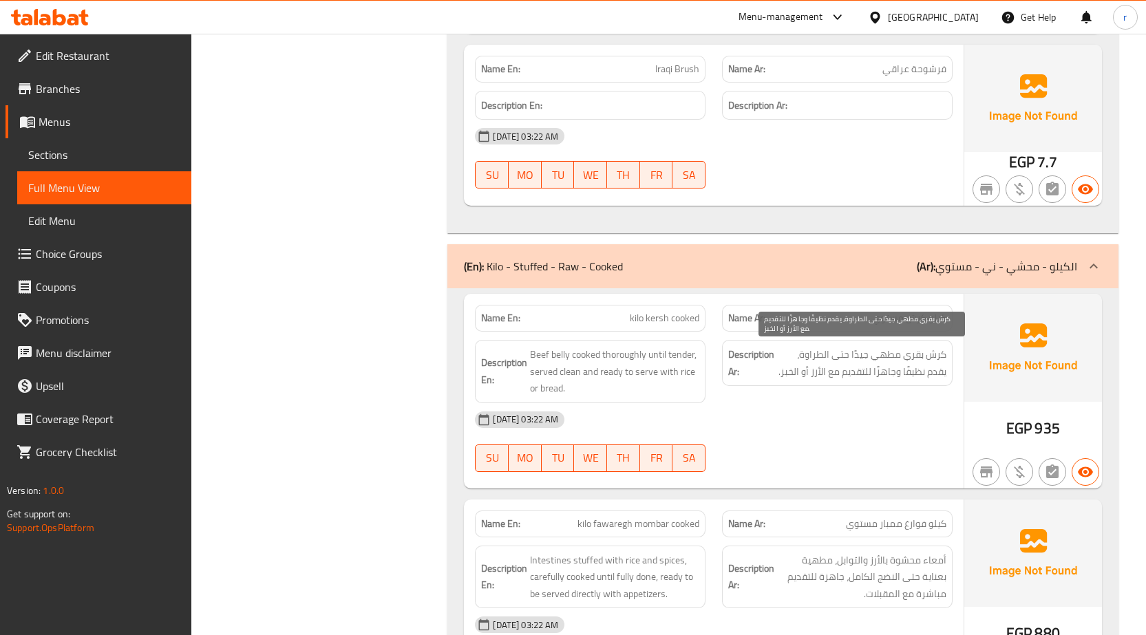
click at [924, 359] on span "كرش بقري مطهي جيدًا حتى الطراوة، يقدم نظيفًا وجاهزًا للتقديم مع الأرز أو الخبز." at bounding box center [861, 363] width 169 height 34
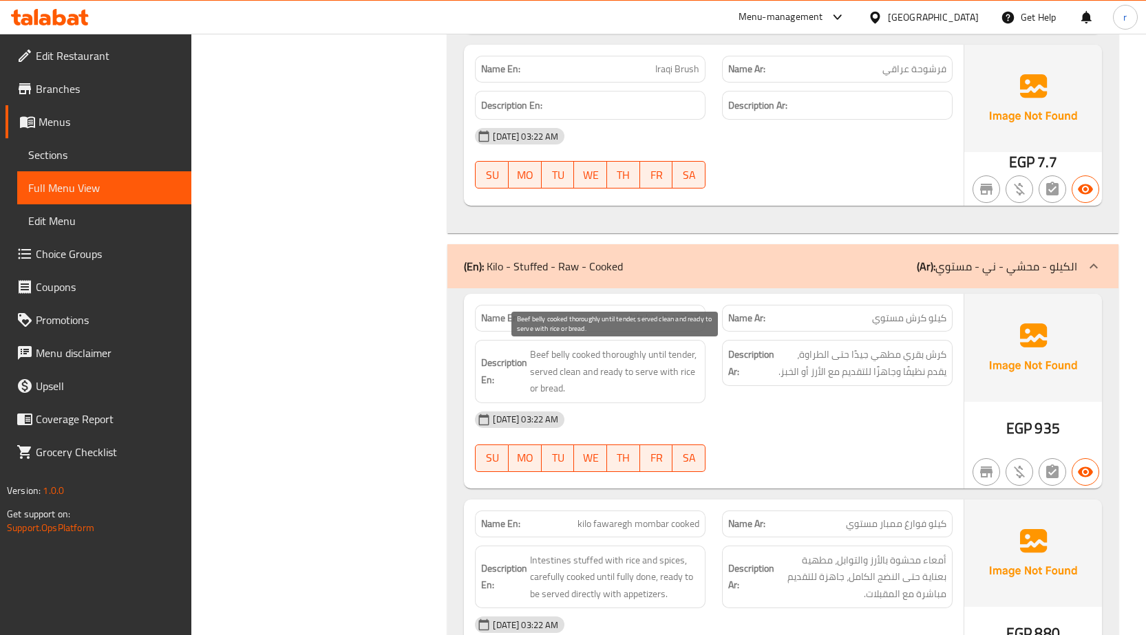
click at [658, 355] on span "Beef belly cooked thoroughly until tender, served clean and ready to serve with…" at bounding box center [614, 371] width 169 height 51
click at [677, 358] on span "Beef belly cooked thoroughly until tender, served clean and ready to serve with…" at bounding box center [614, 371] width 169 height 51
click at [654, 358] on span "Beef belly cooked thoroughly until tender, served clean and ready to serve with…" at bounding box center [614, 371] width 169 height 51
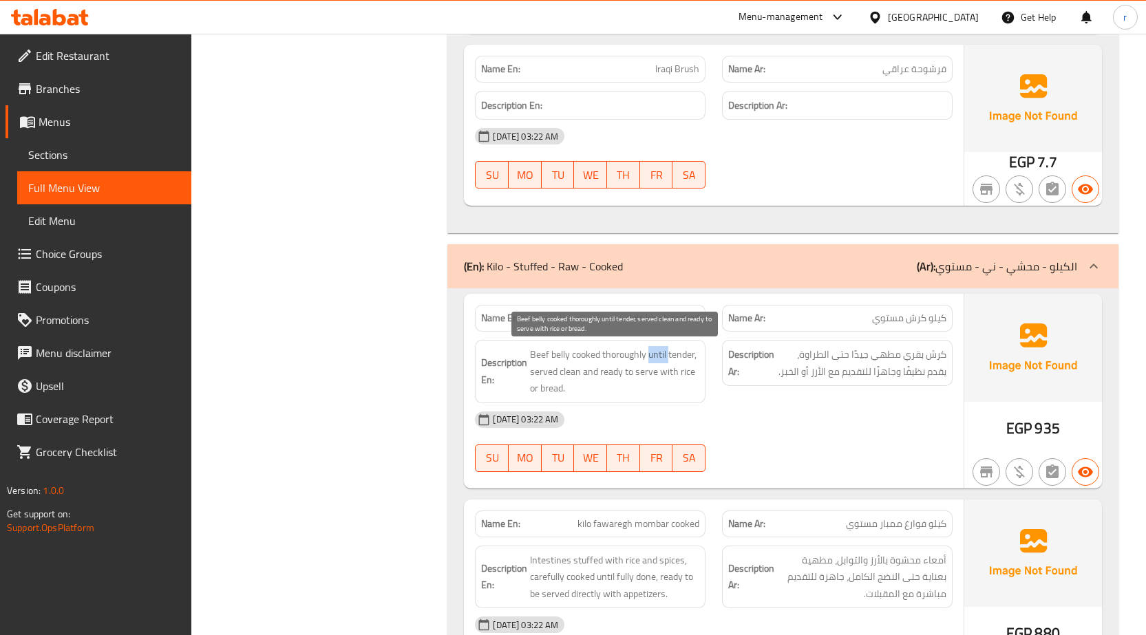
click at [654, 358] on span "Beef belly cooked thoroughly until tender, served clean and ready to serve with…" at bounding box center [614, 371] width 169 height 51
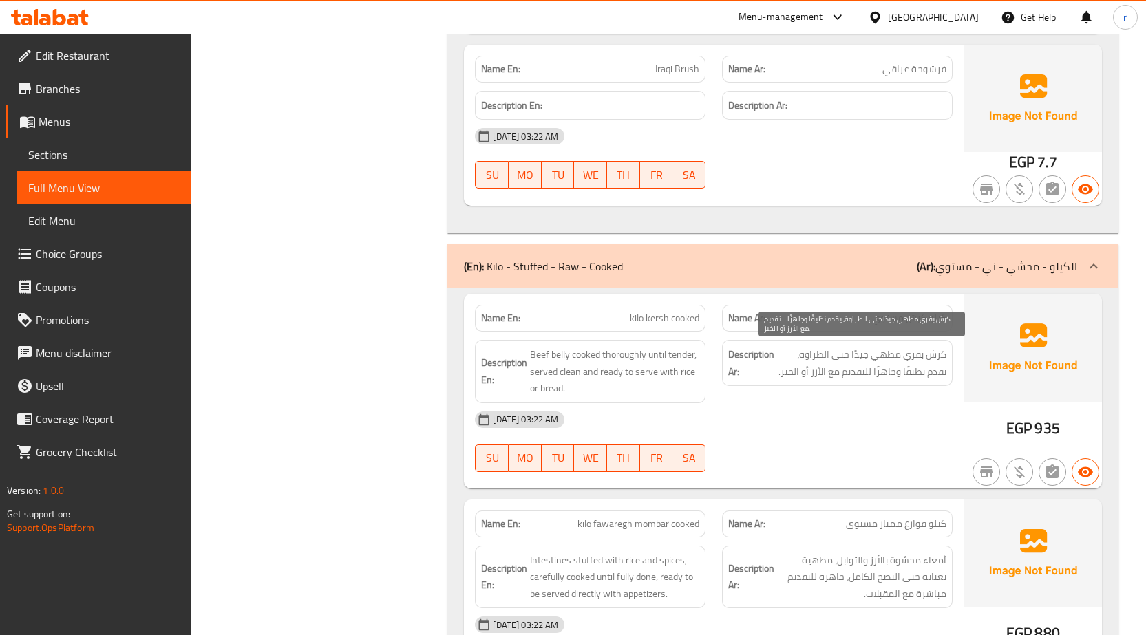
click at [843, 357] on span "كرش بقري مطهي جيدًا حتى الطراوة، يقدم نظيفًا وجاهزًا للتقديم مع الأرز أو الخبز." at bounding box center [861, 363] width 169 height 34
click at [814, 357] on span "كرش بقري مطهي جيدًا حتى الطراوة، يقدم نظيفًا وجاهزًا للتقديم مع الأرز أو الخبز." at bounding box center [861, 363] width 169 height 34
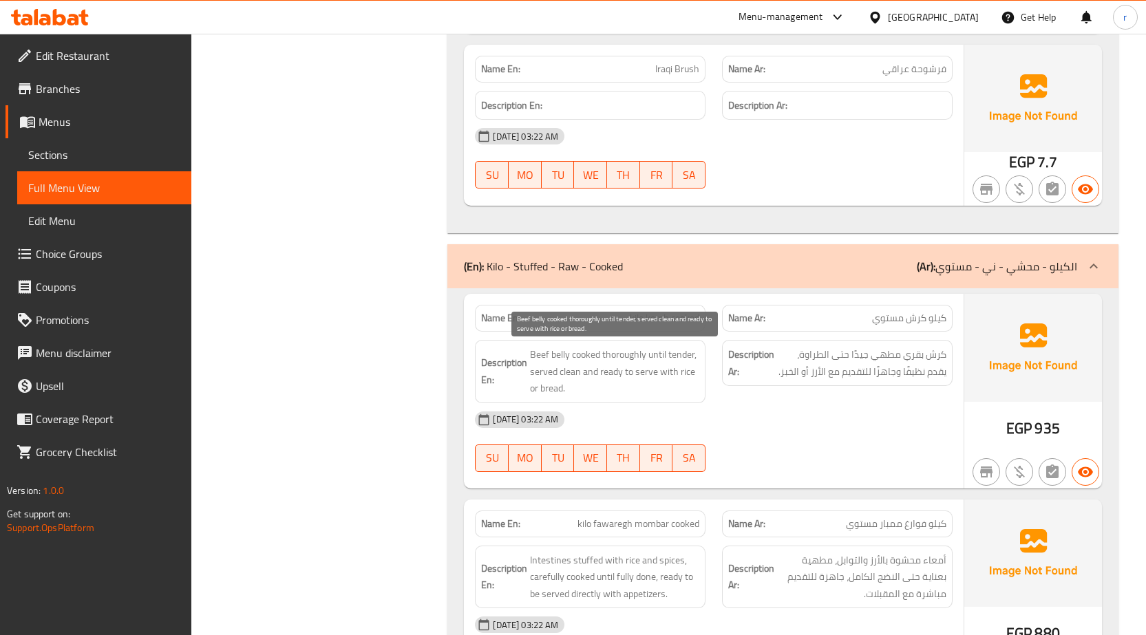
click at [681, 358] on span "Beef belly cooked thoroughly until tender, served clean and ready to serve with…" at bounding box center [614, 371] width 169 height 51
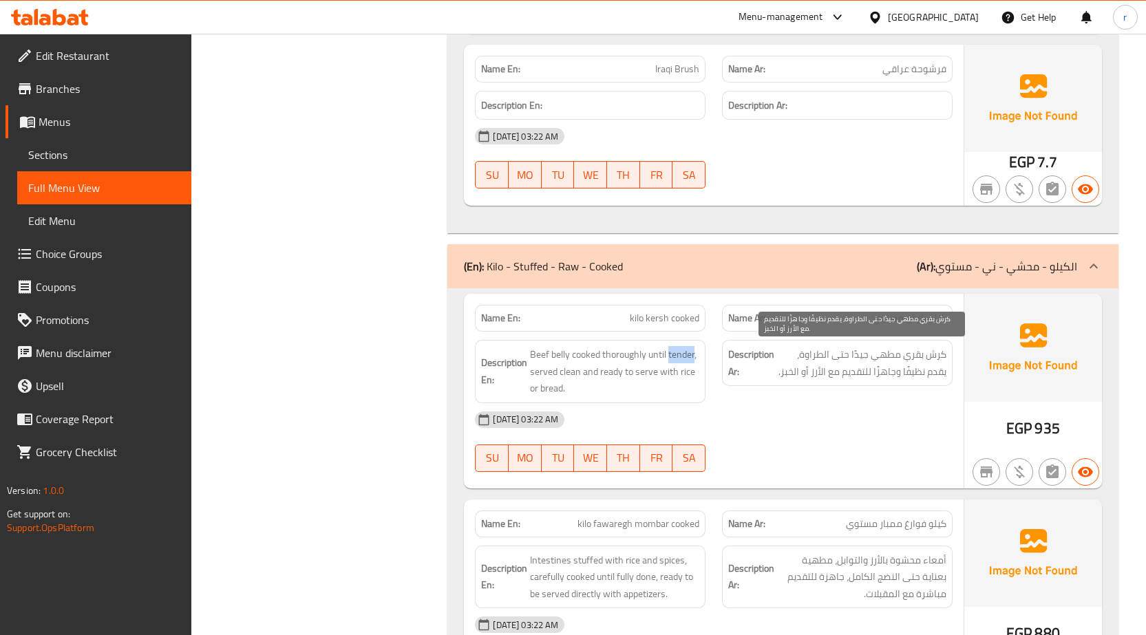
click at [814, 361] on span "كرش بقري مطهي جيدًا حتى الطراوة، يقدم نظيفًا وجاهزًا للتقديم مع الأرز أو الخبز." at bounding box center [861, 363] width 169 height 34
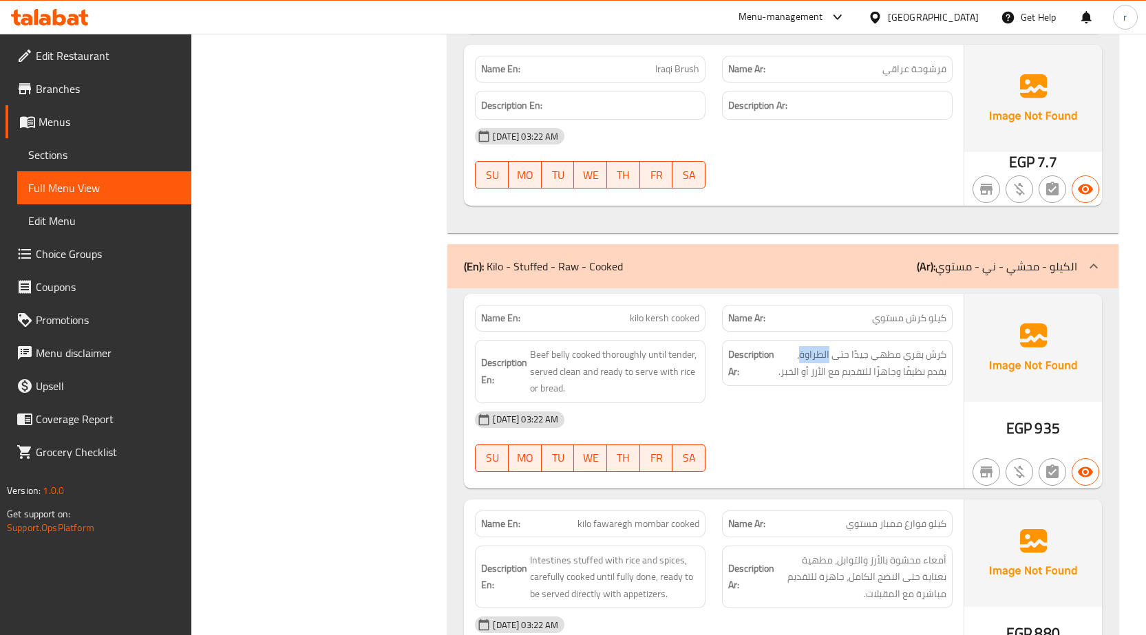
copy span "الطراوة"
click at [892, 317] on span "كيلو كرش مستوي" at bounding box center [909, 318] width 74 height 14
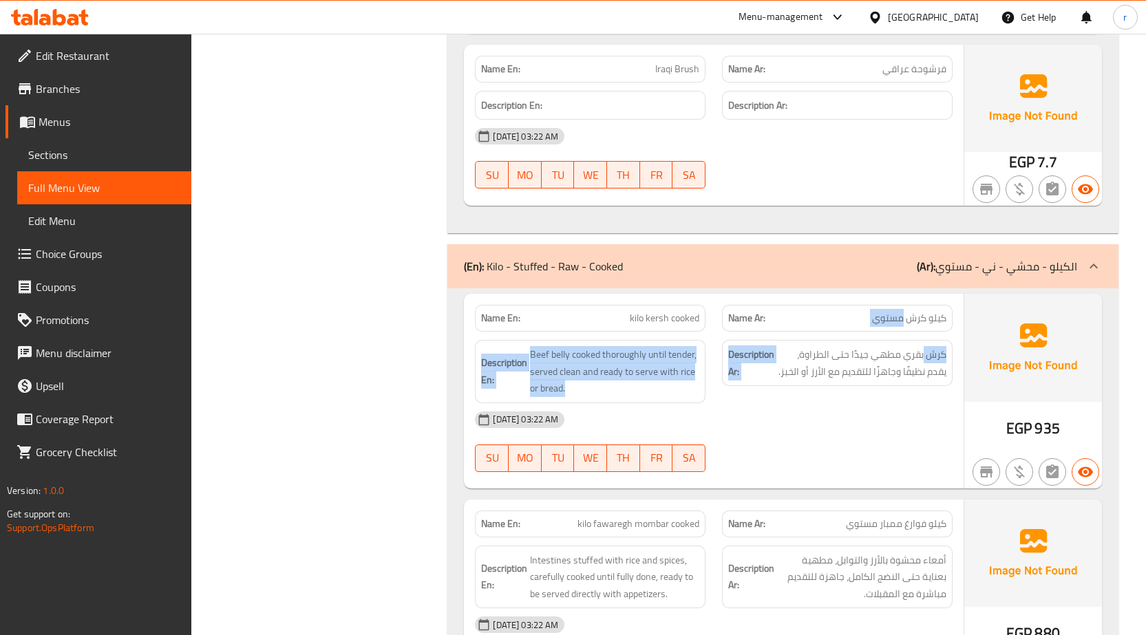
drag, startPoint x: 931, startPoint y: 339, endPoint x: 979, endPoint y: 367, distance: 55.5
click at [960, 357] on div "Name En: kilo kersh cooked Name Ar: كيلو كرش مستوي Description En: Beef belly c…" at bounding box center [714, 391] width 500 height 195
click at [894, 317] on span "كيلو كرش مستوي" at bounding box center [909, 318] width 74 height 14
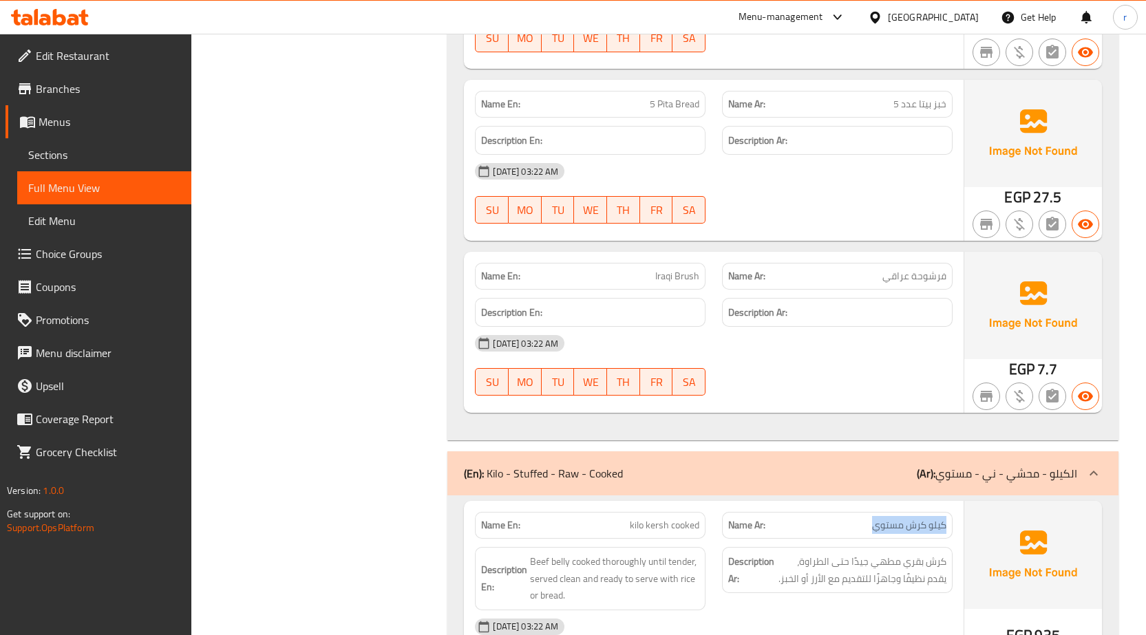
scroll to position [12682, 0]
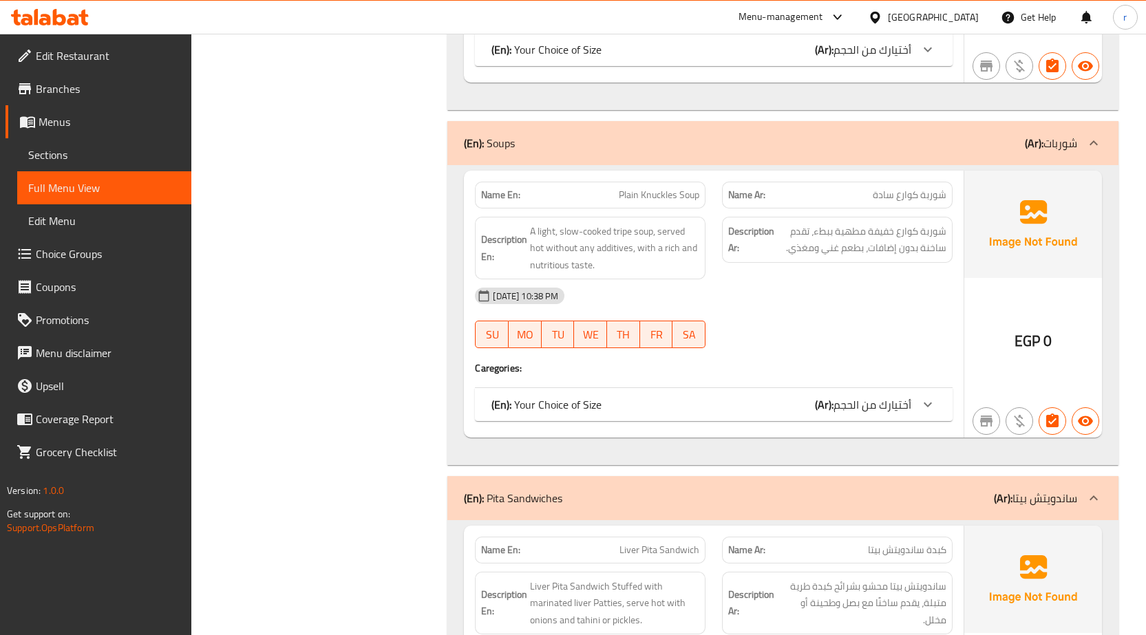
scroll to position [9172, 0]
click at [910, 401] on span "أختيارك من الحجم" at bounding box center [872, 406] width 78 height 21
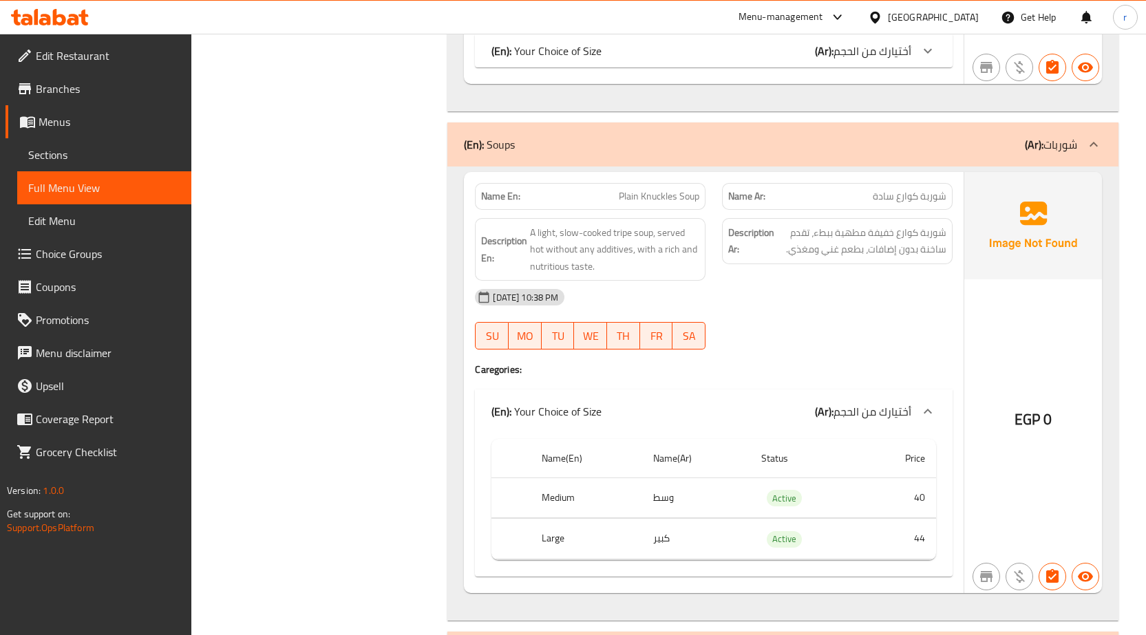
click at [920, 498] on td "40" at bounding box center [898, 498] width 75 height 41
click at [864, 489] on td "40" at bounding box center [898, 498] width 75 height 41
click at [1045, 427] on span "0" at bounding box center [1047, 419] width 8 height 27
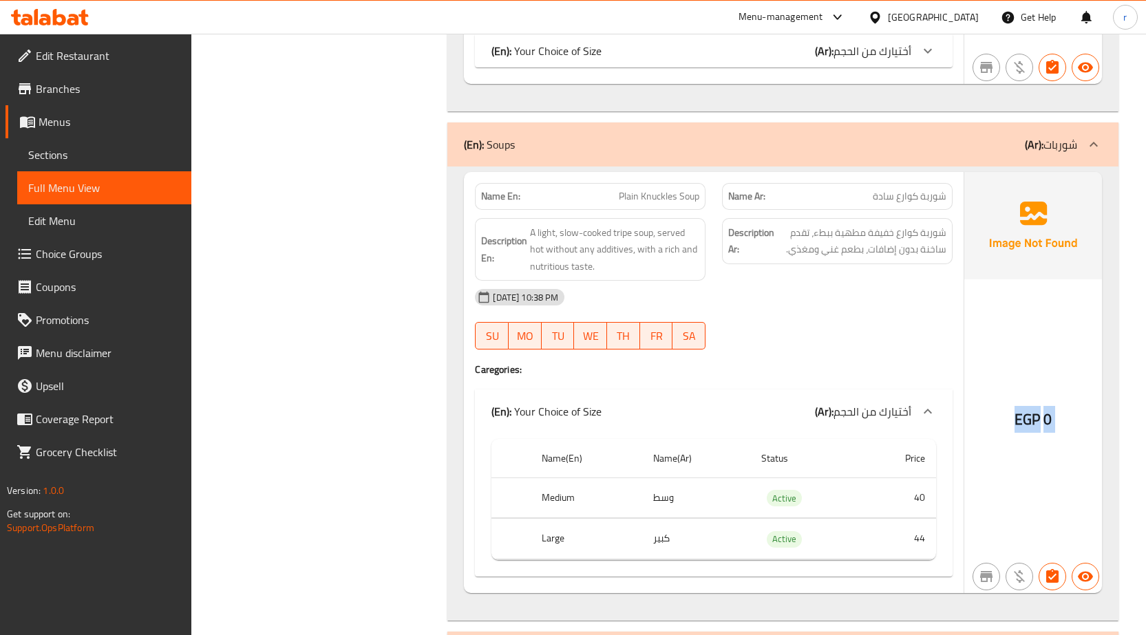
click at [1045, 427] on span "0" at bounding box center [1047, 419] width 8 height 27
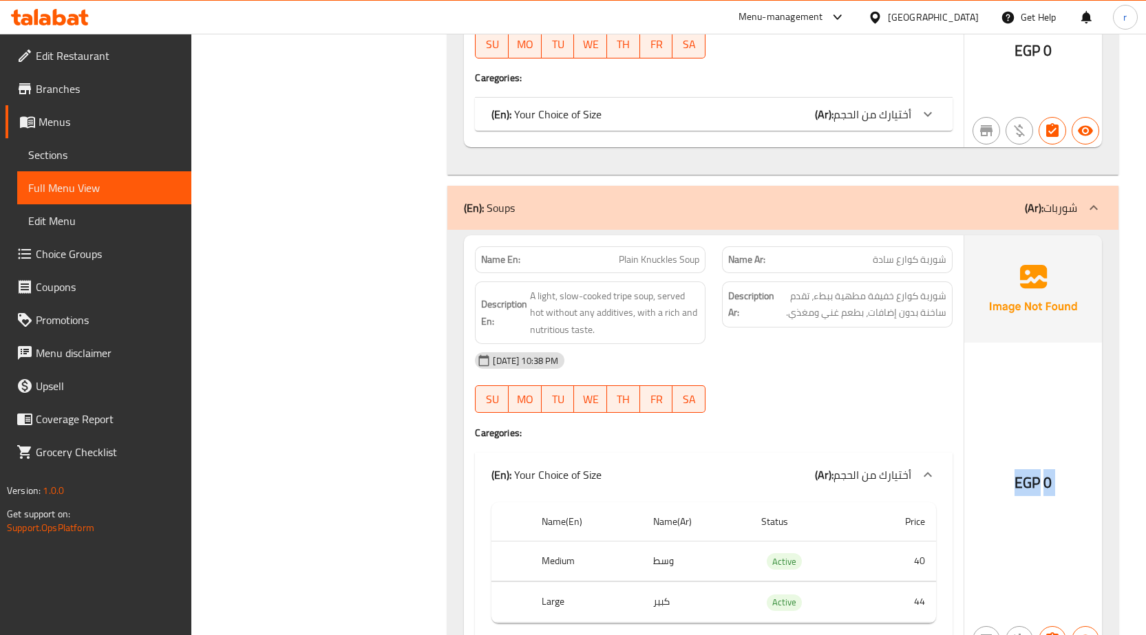
scroll to position [8966, 0]
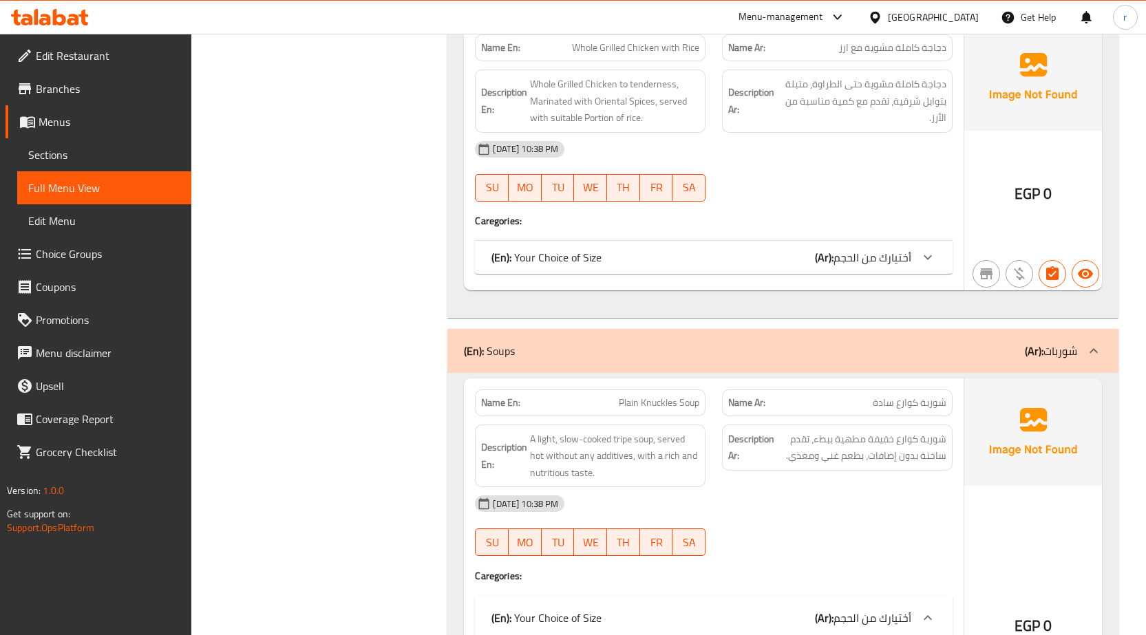
click at [625, 406] on span "Plain Knuckles Soup" at bounding box center [659, 403] width 81 height 14
copy span "Plain Knuckles Soup"
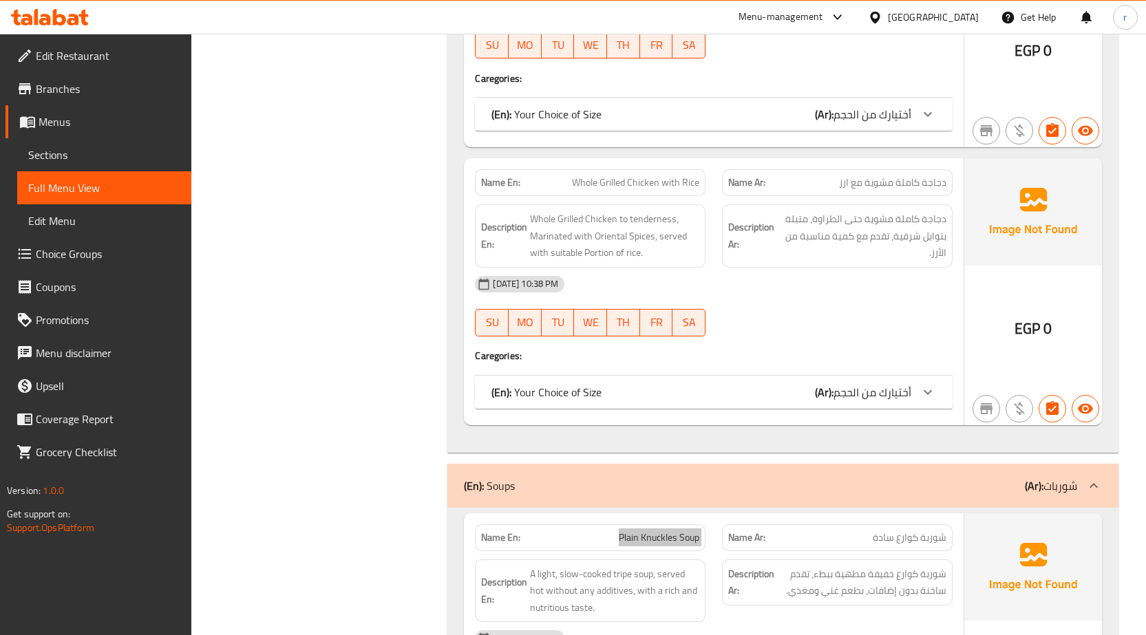
scroll to position [8622, 0]
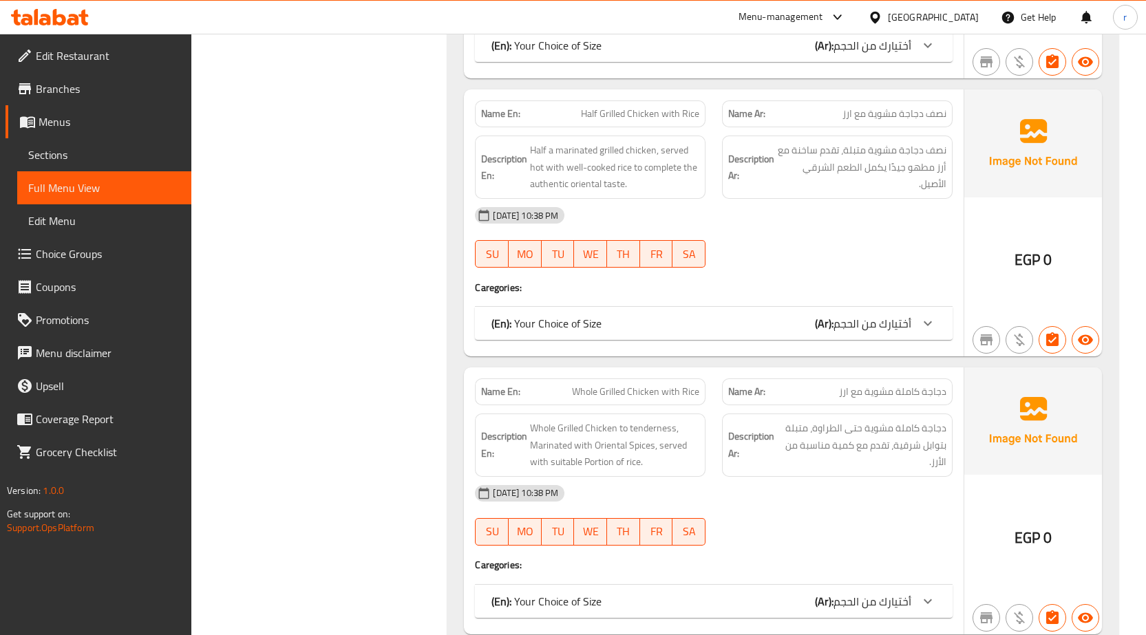
click at [597, 394] on span "Whole Grilled Chicken with Rice" at bounding box center [635, 392] width 127 height 14
copy span "Whole Grilled Chicken with Rice"
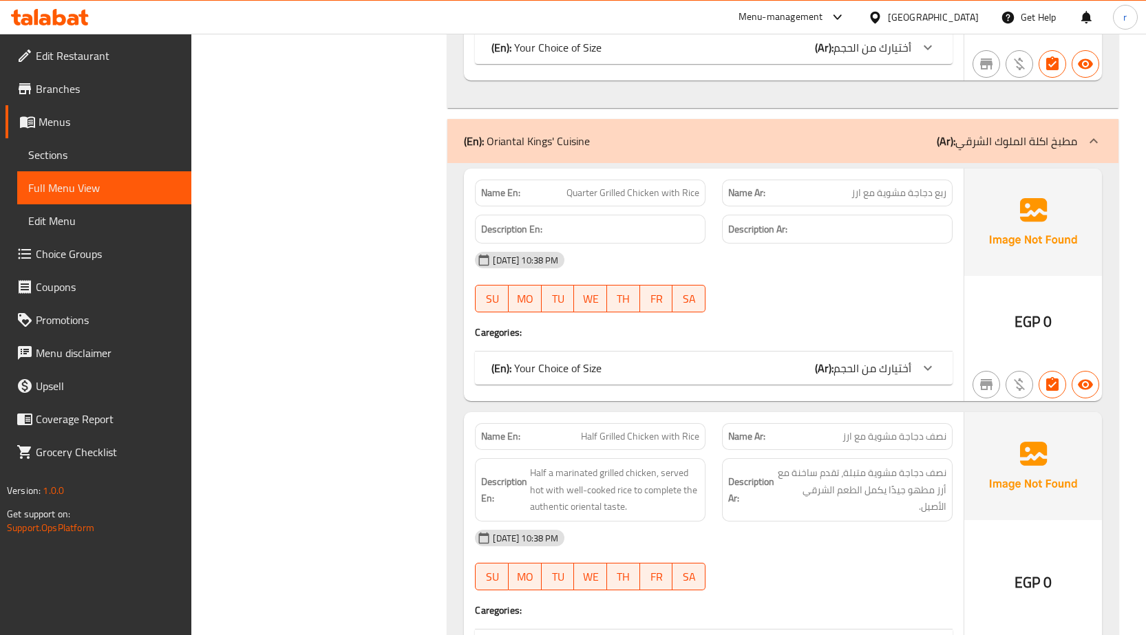
scroll to position [8071, 0]
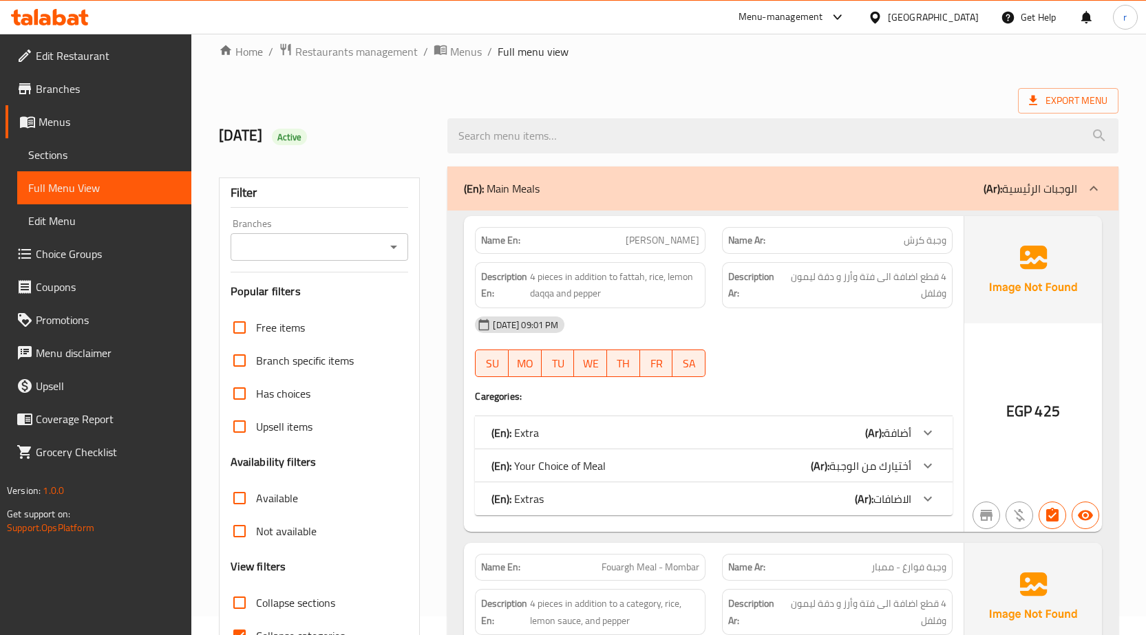
scroll to position [0, 0]
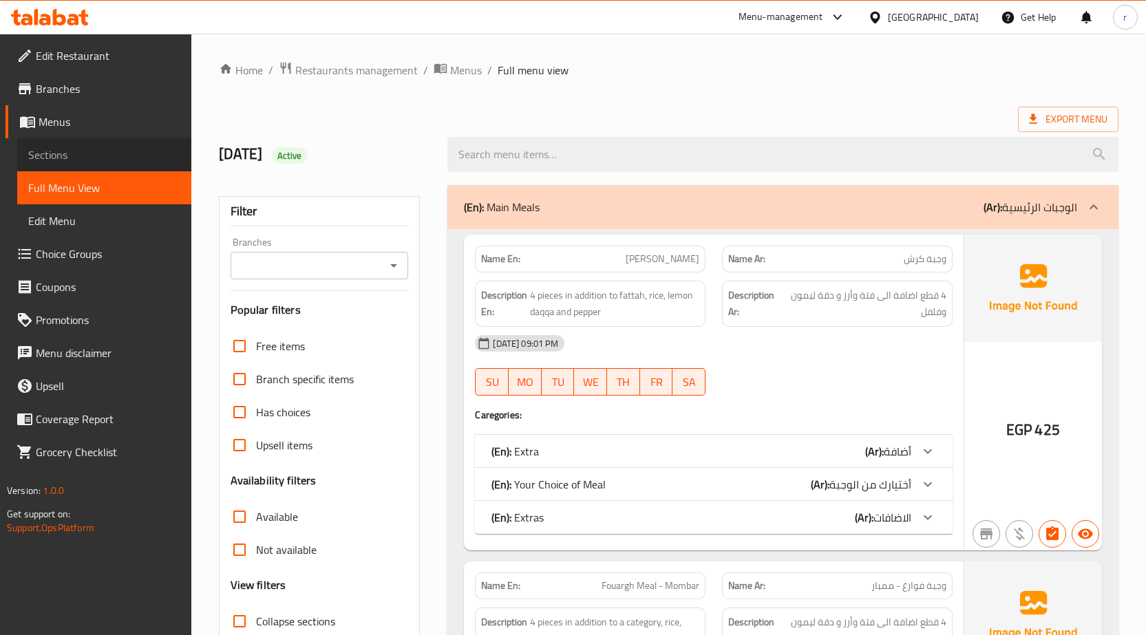
click at [63, 147] on span "Sections" at bounding box center [104, 155] width 152 height 17
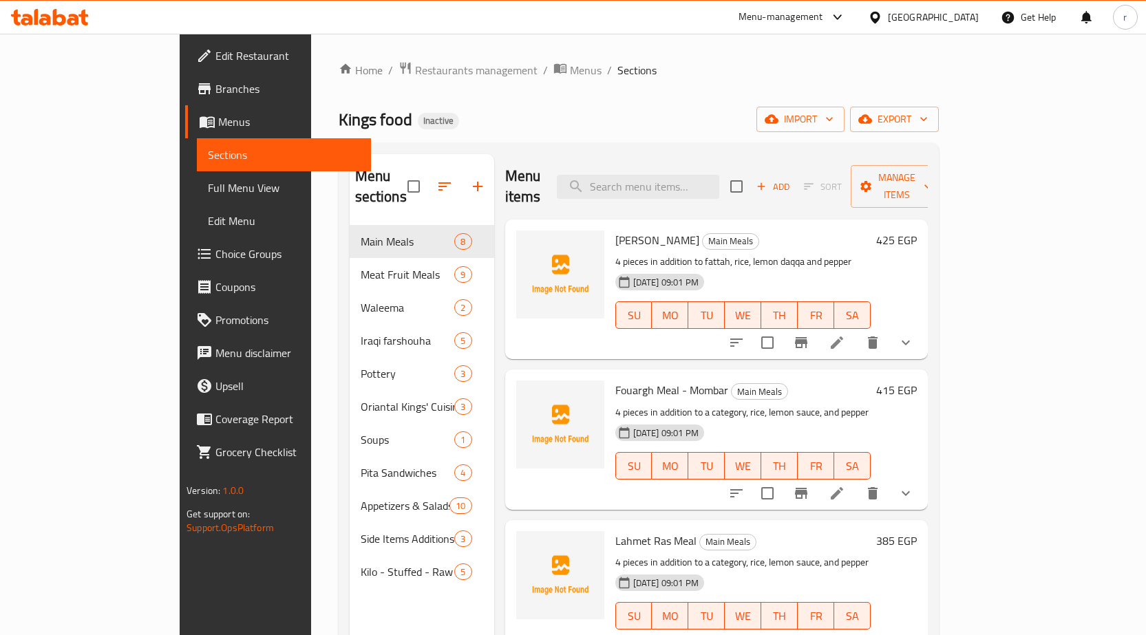
click at [208, 193] on span "Full Menu View" at bounding box center [284, 188] width 152 height 17
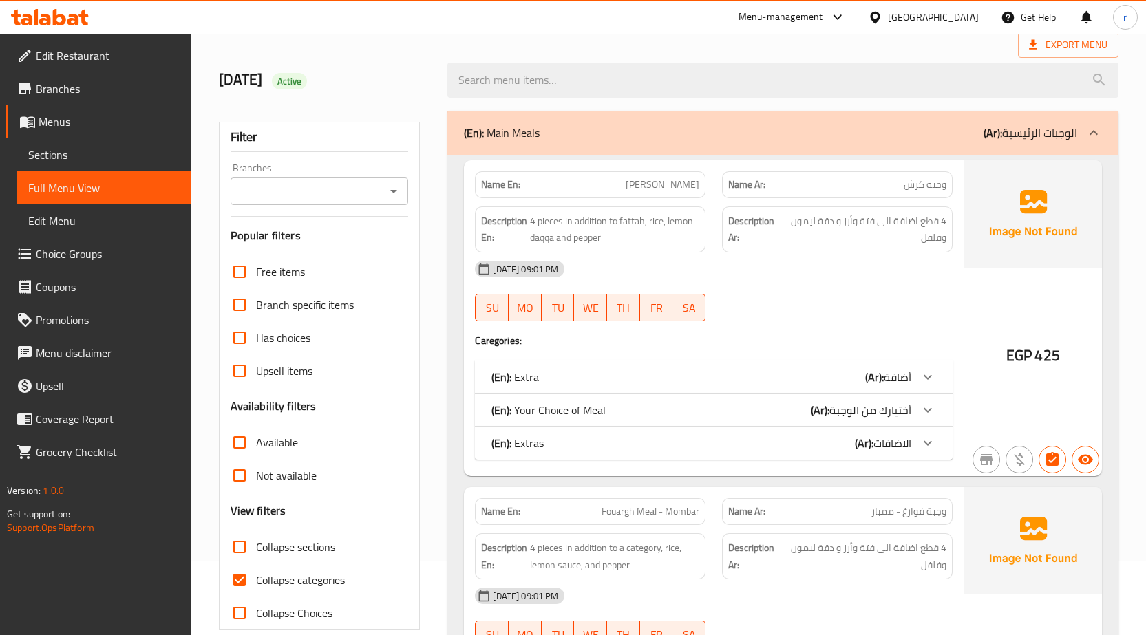
scroll to position [206, 0]
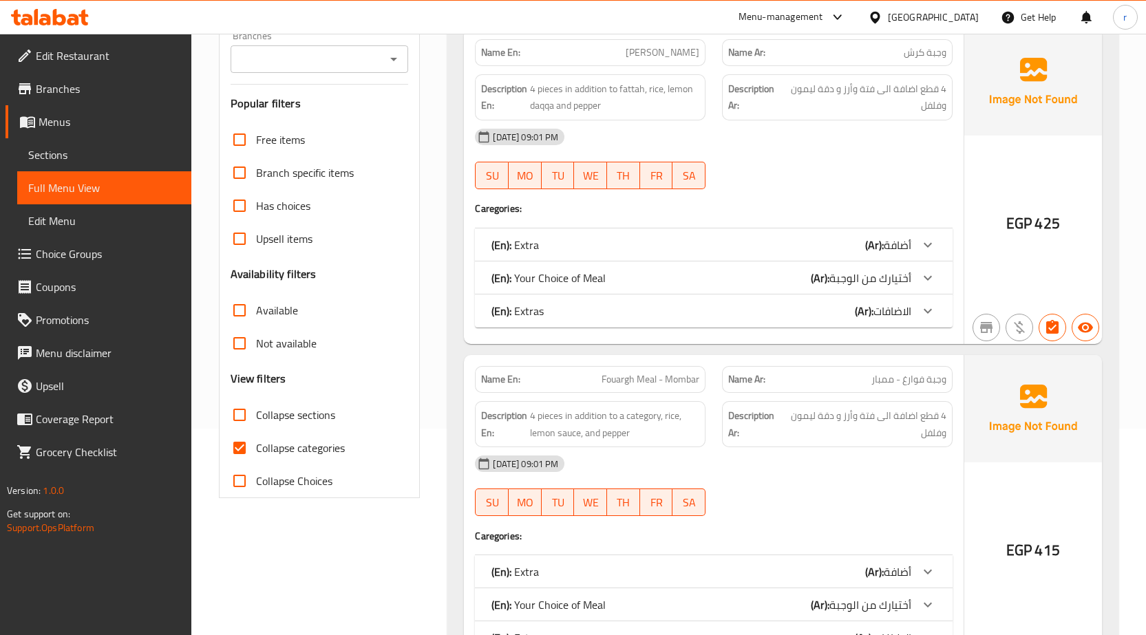
click at [295, 454] on span "Collapse categories" at bounding box center [300, 448] width 89 height 17
click at [256, 454] on input "Collapse categories" at bounding box center [239, 448] width 33 height 33
checkbox input "false"
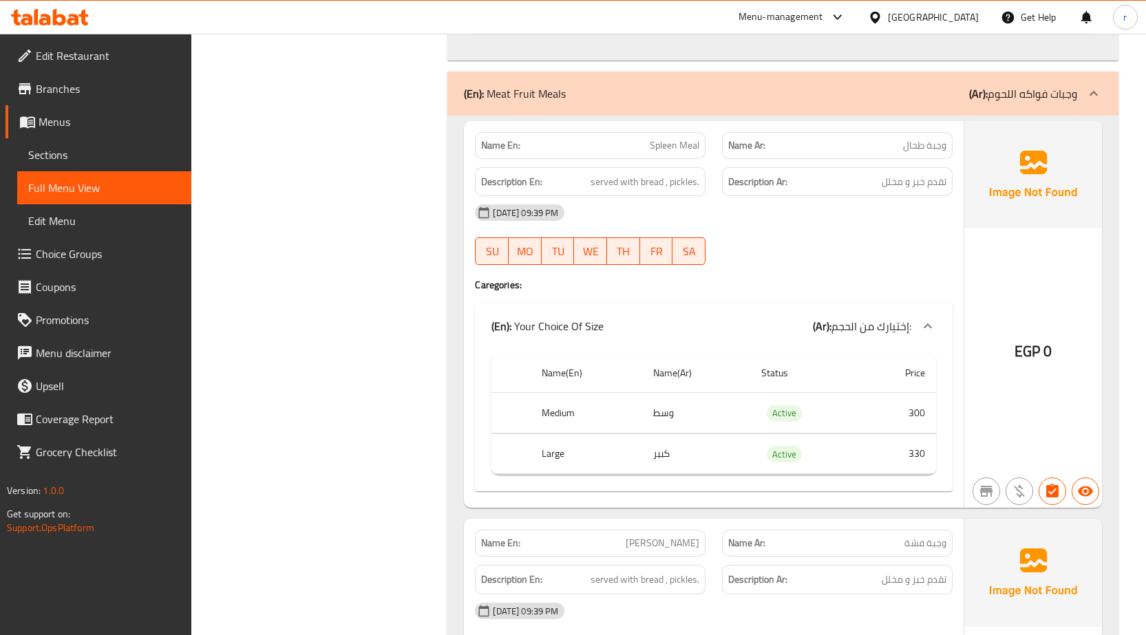
scroll to position [6332, 0]
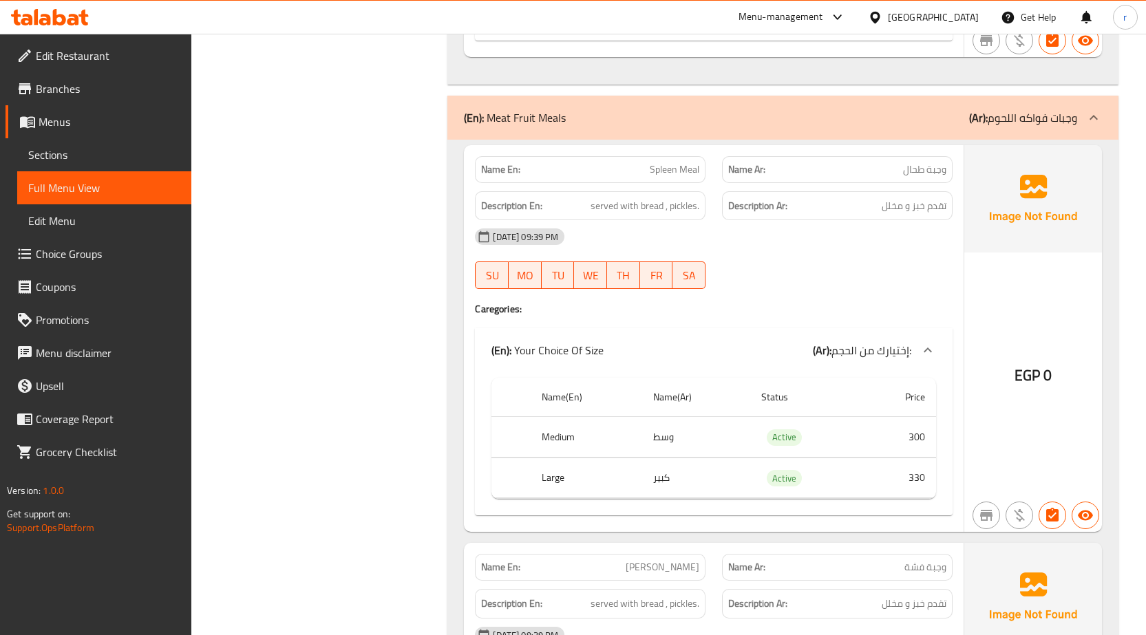
click at [919, 439] on td "300" at bounding box center [898, 437] width 75 height 41
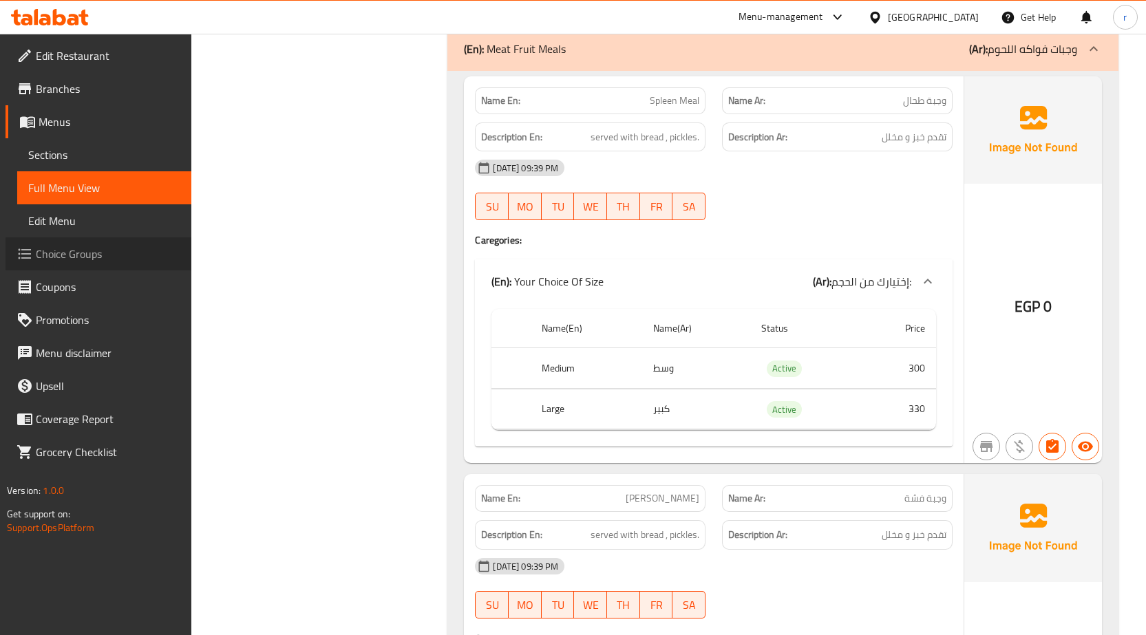
click at [59, 246] on span "Choice Groups" at bounding box center [108, 254] width 145 height 17
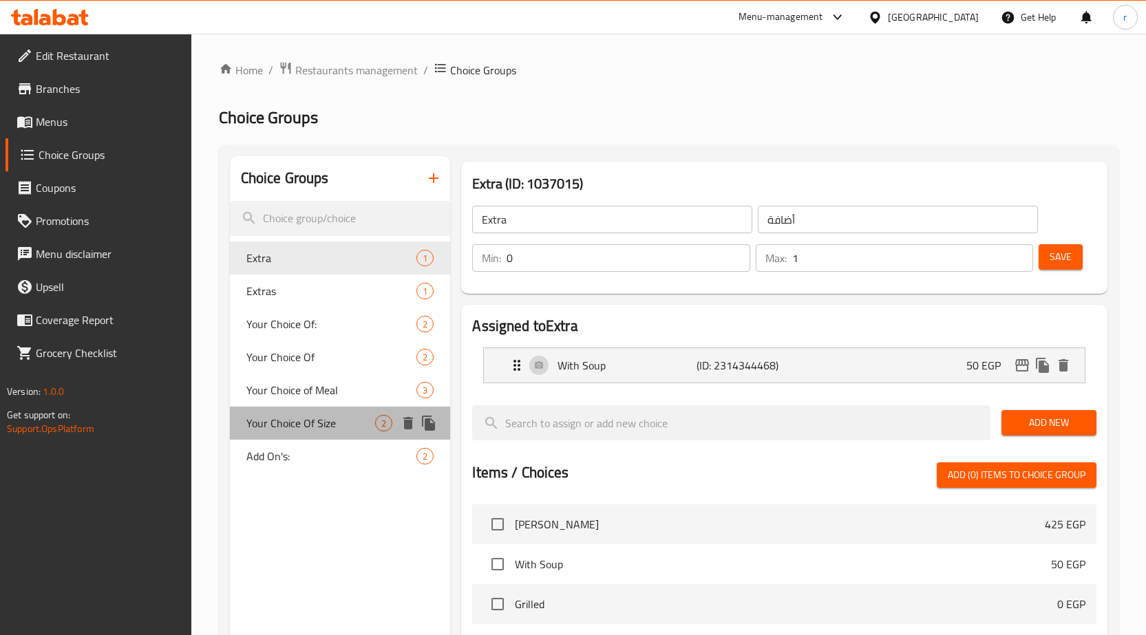
click at [340, 427] on span "Your Choice Of Size" at bounding box center [310, 423] width 129 height 17
type input "Your Choice Of Size"
type input "إختيارك من الحجم:"
type input "1"
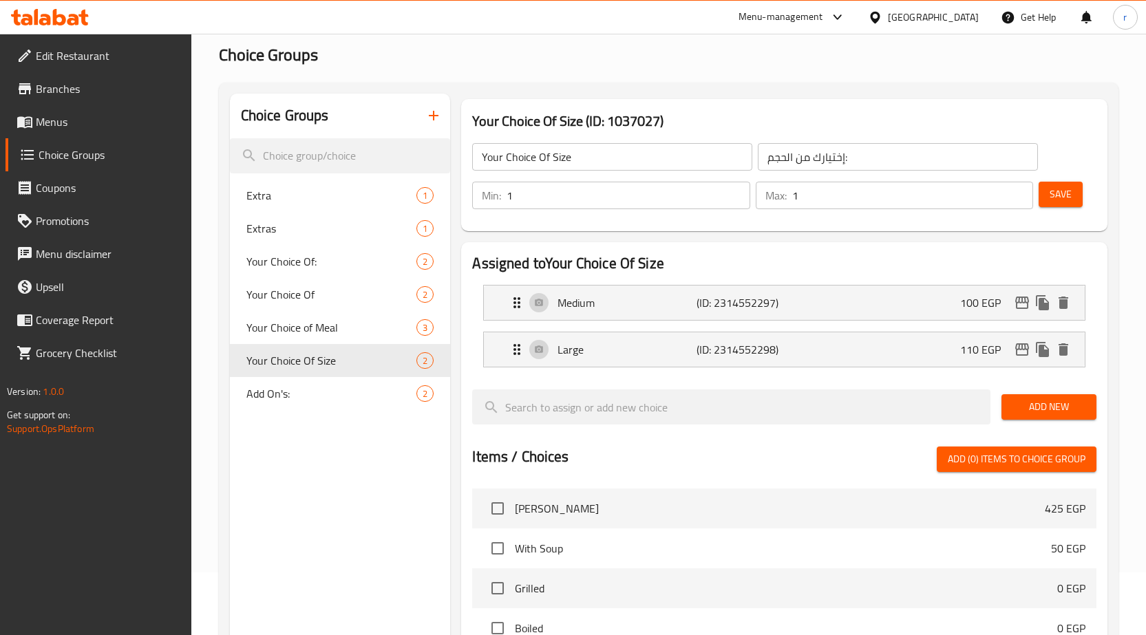
scroll to position [138, 0]
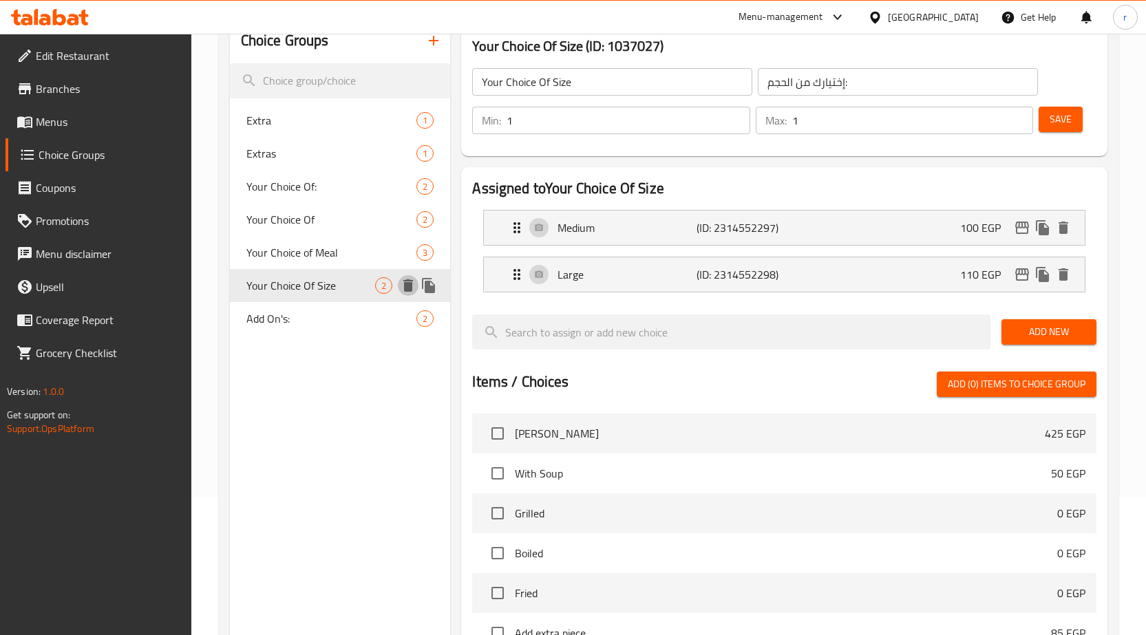
click at [404, 283] on icon "delete" at bounding box center [408, 285] width 17 height 17
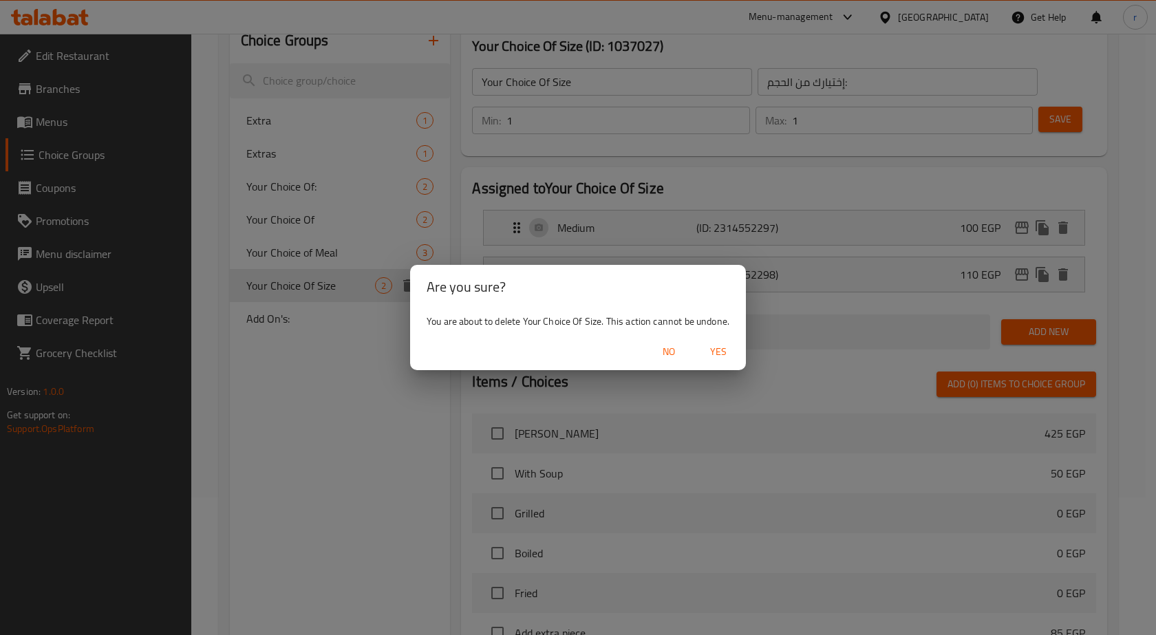
click at [712, 348] on span "Yes" at bounding box center [718, 351] width 33 height 17
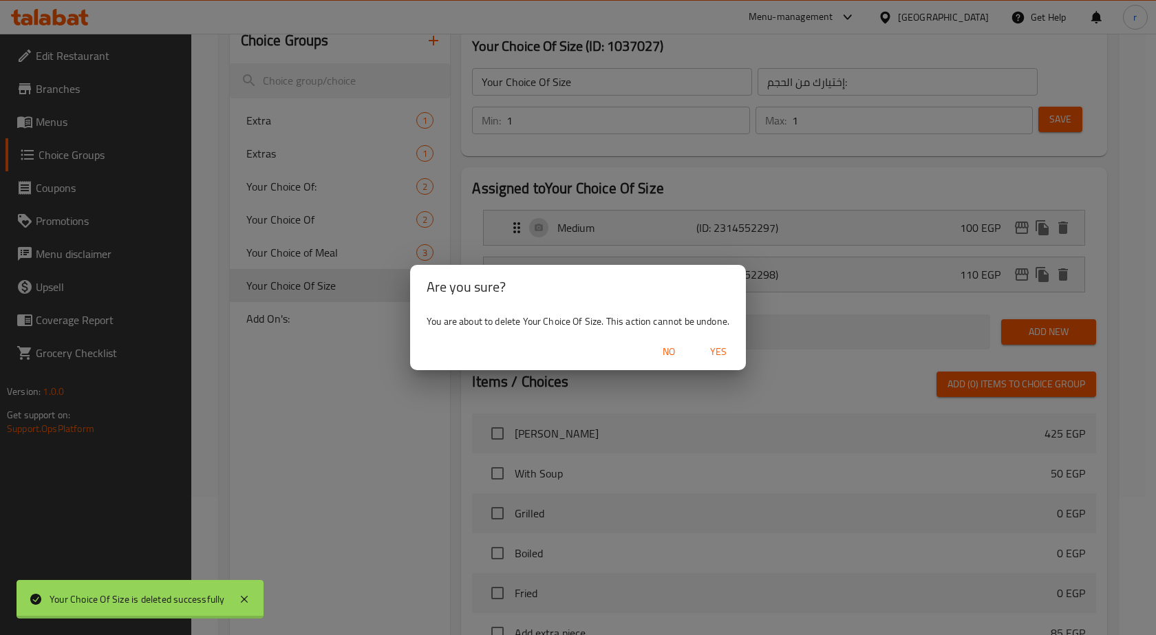
type input "Extra"
type input "أضافة"
type input "0"
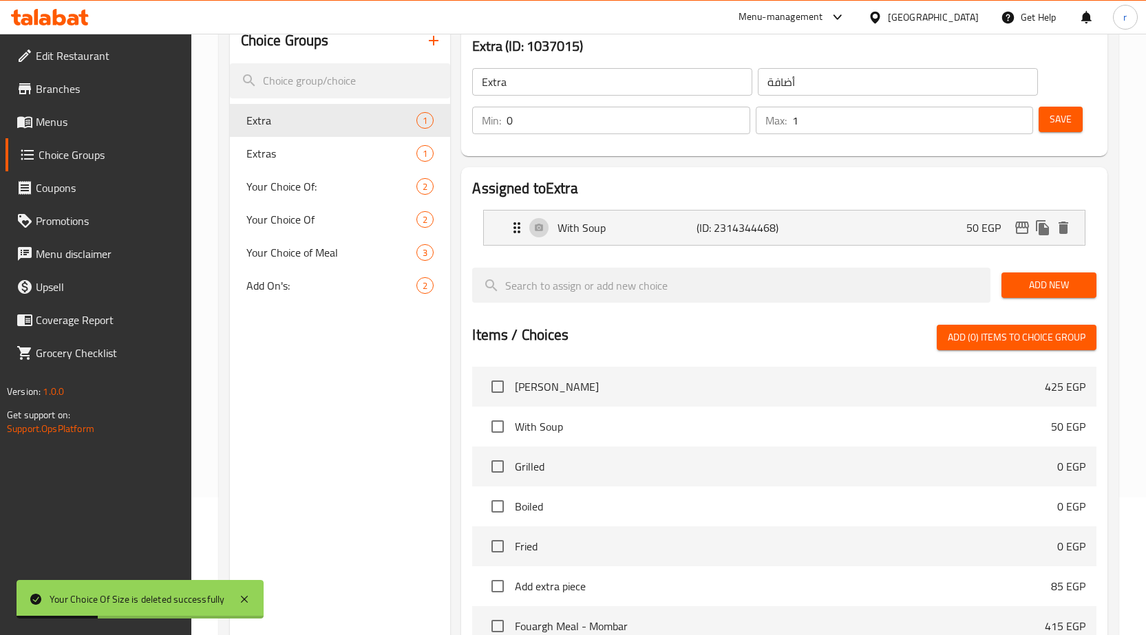
click at [84, 123] on span "Menus" at bounding box center [108, 122] width 145 height 17
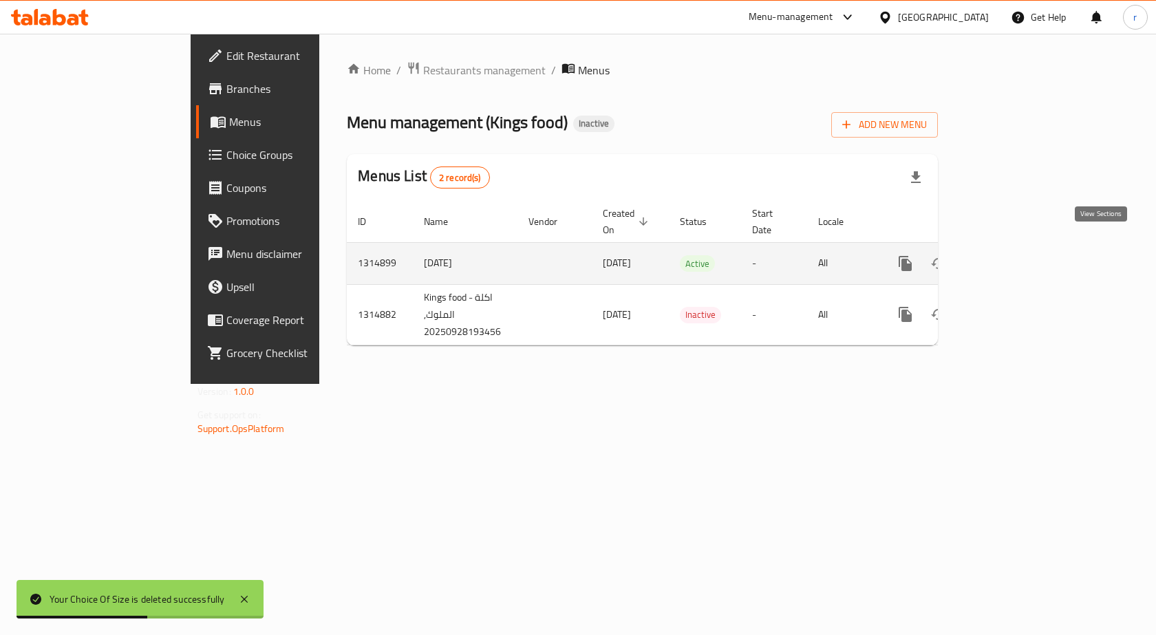
click at [1021, 247] on link "enhanced table" at bounding box center [1004, 263] width 33 height 33
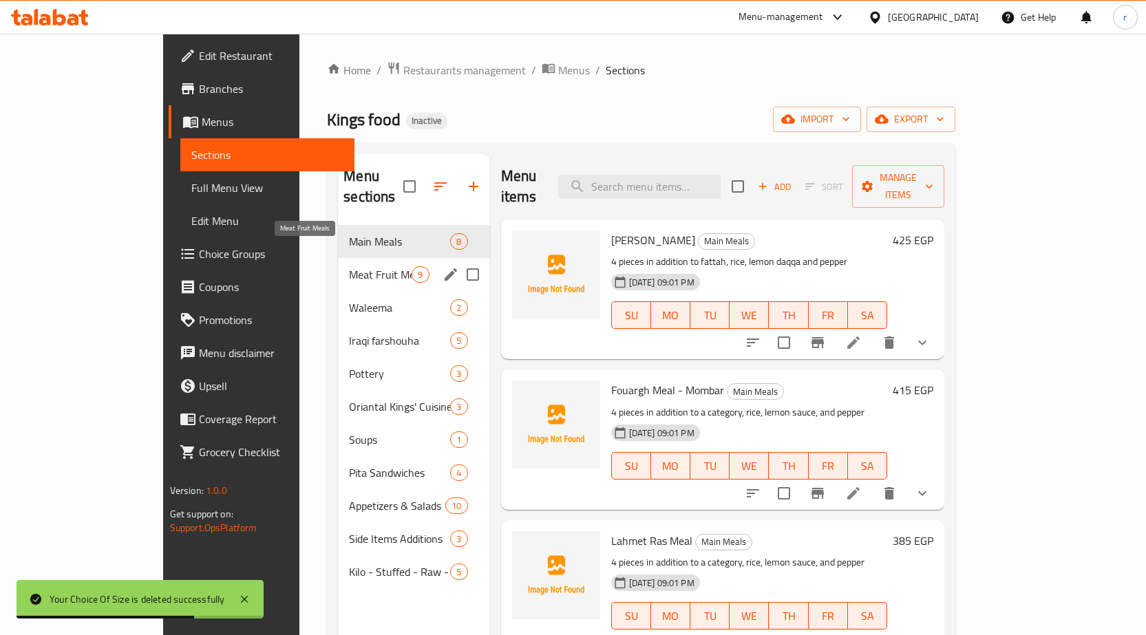
click at [349, 266] on span "Meat Fruit Meals" at bounding box center [380, 274] width 63 height 17
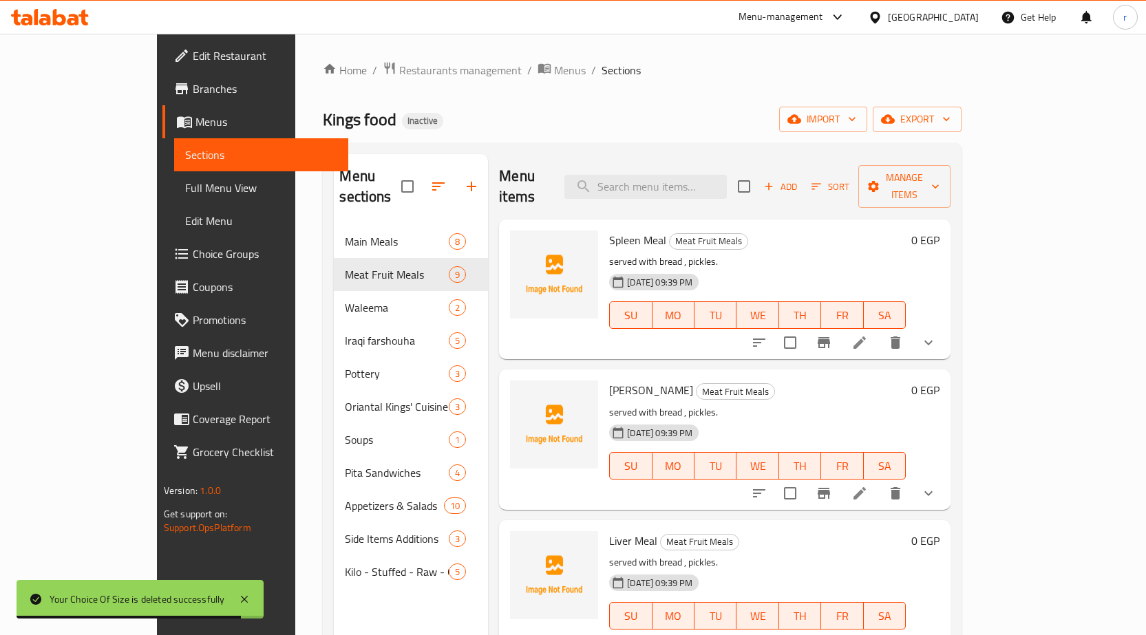
click at [937, 334] on icon "show more" at bounding box center [928, 342] width 17 height 17
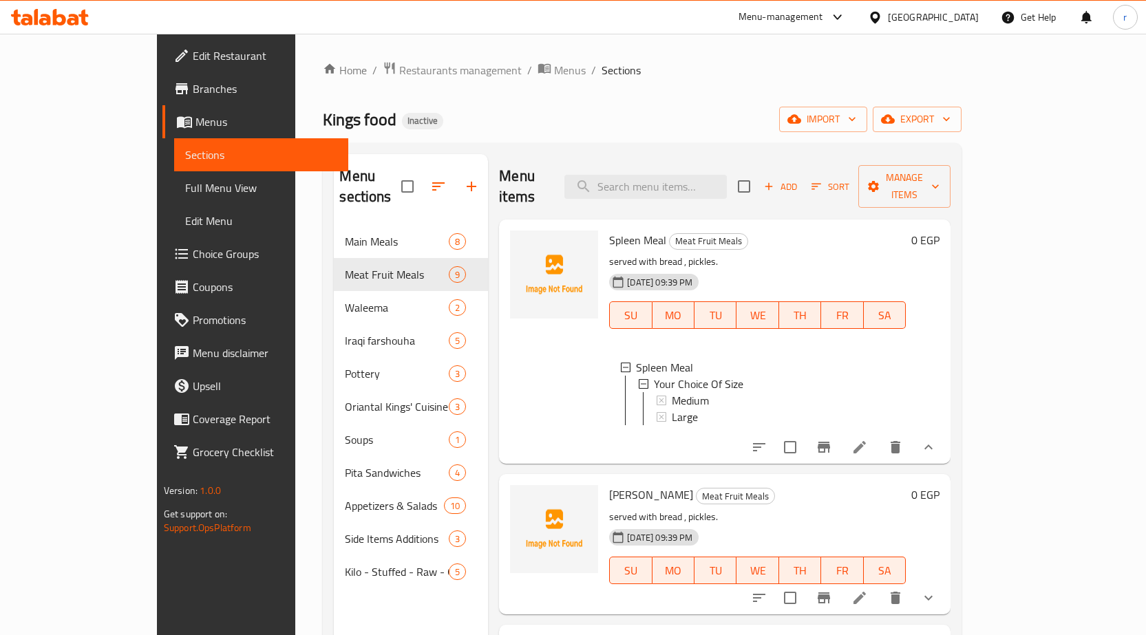
scroll to position [2, 0]
click at [879, 435] on li at bounding box center [859, 447] width 39 height 25
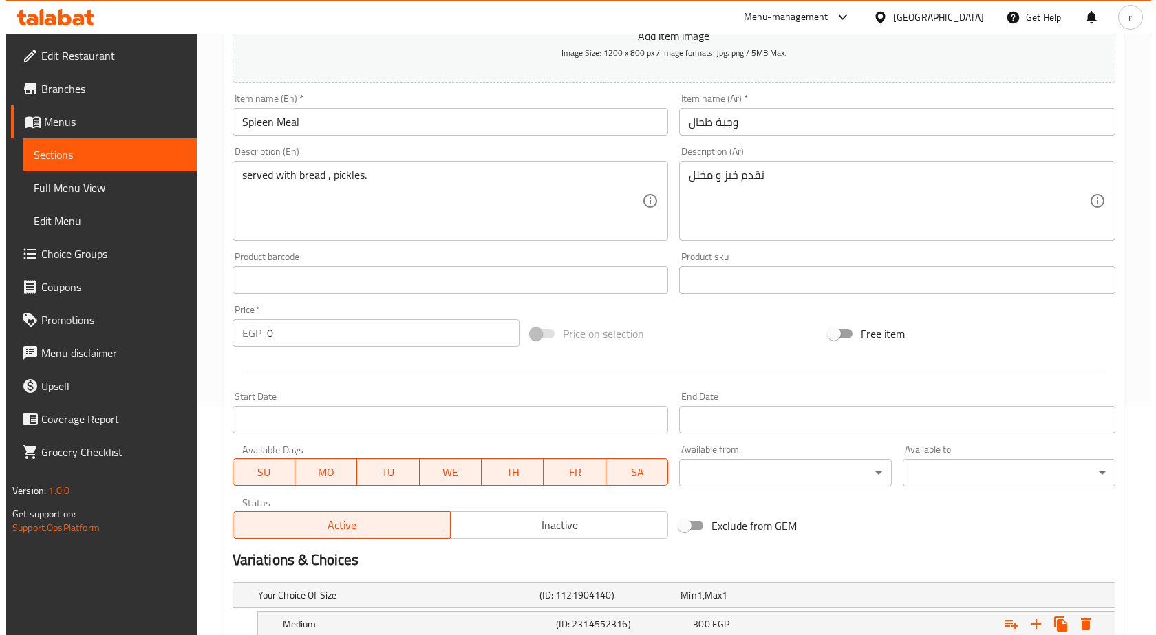
scroll to position [368, 0]
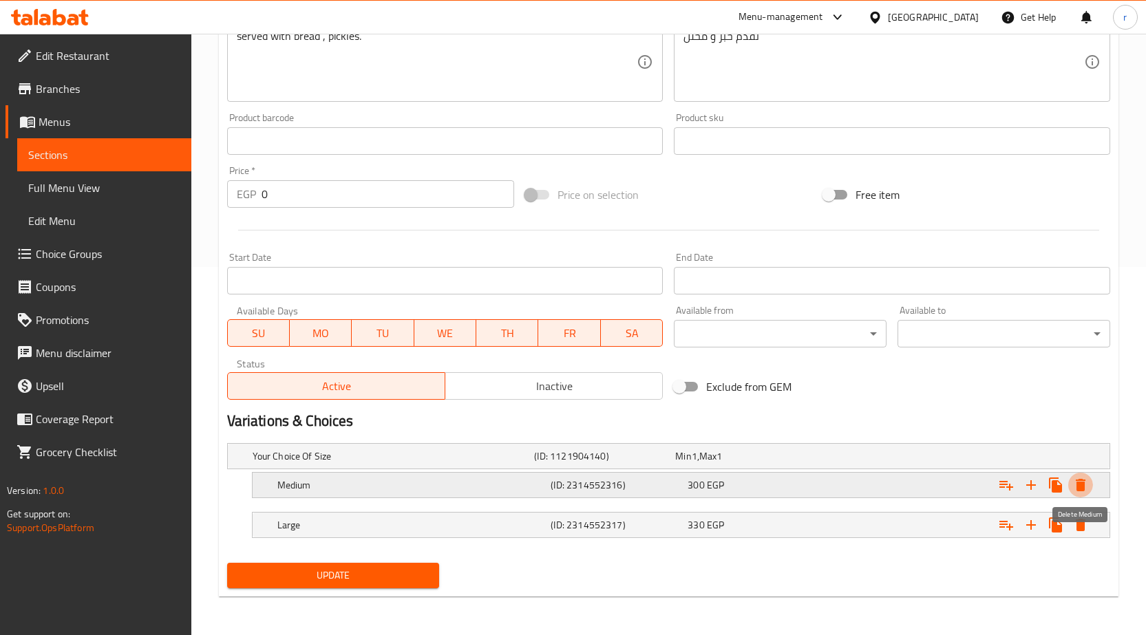
click at [1078, 489] on icon "Expand" at bounding box center [1081, 485] width 10 height 12
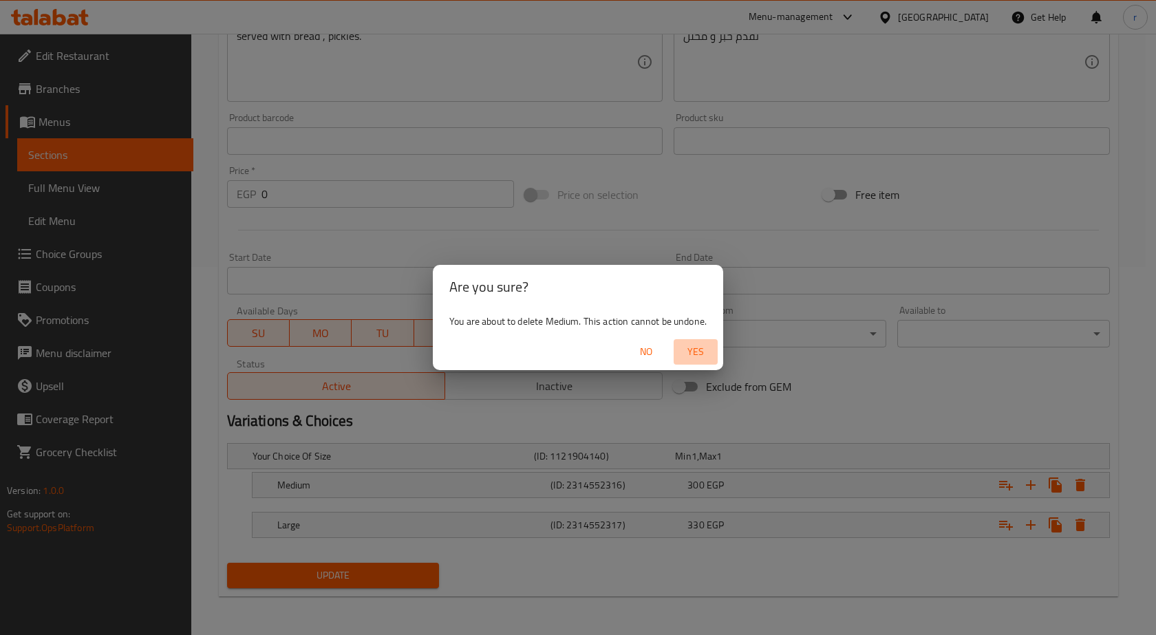
click at [683, 358] on span "Yes" at bounding box center [695, 351] width 33 height 17
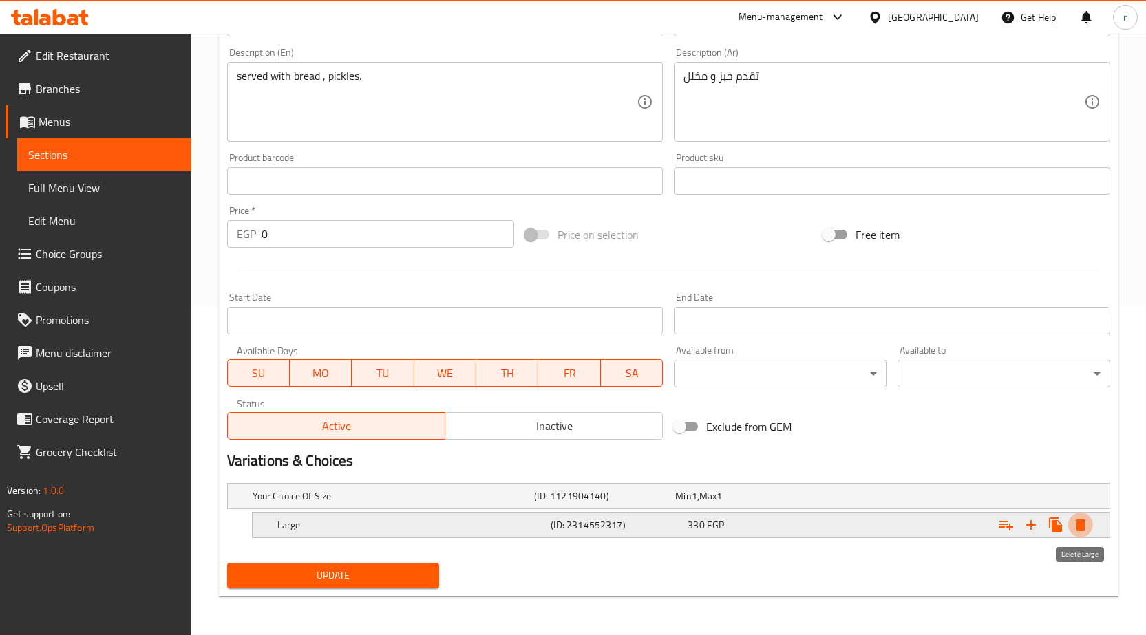
click at [1081, 530] on icon "Expand" at bounding box center [1081, 525] width 10 height 12
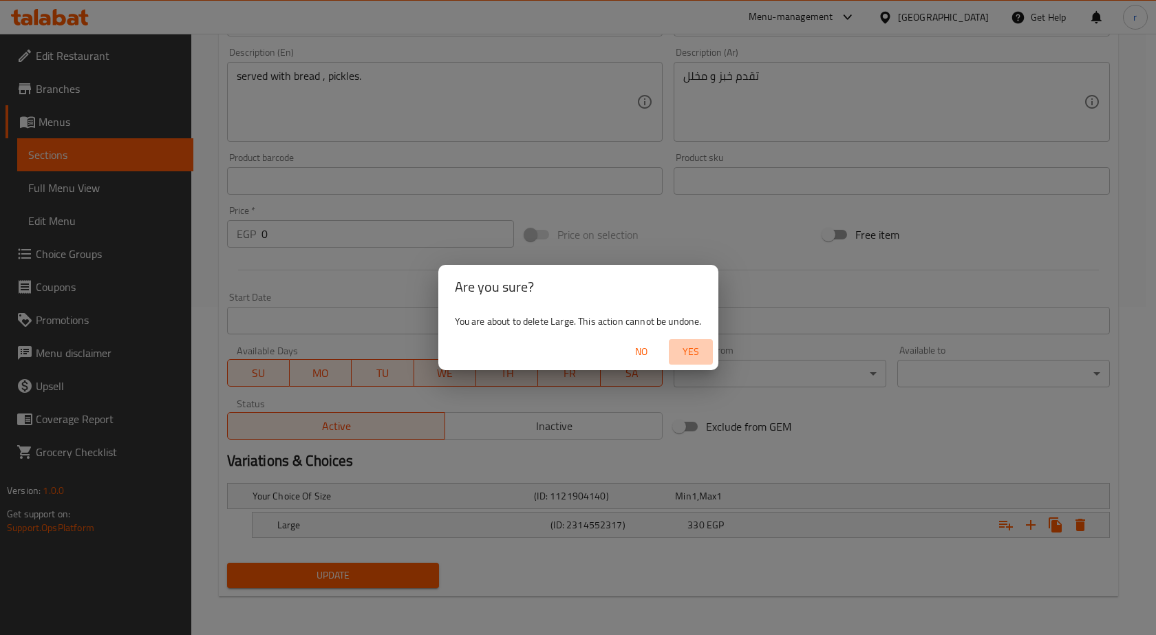
click at [694, 349] on span "Yes" at bounding box center [690, 351] width 33 height 17
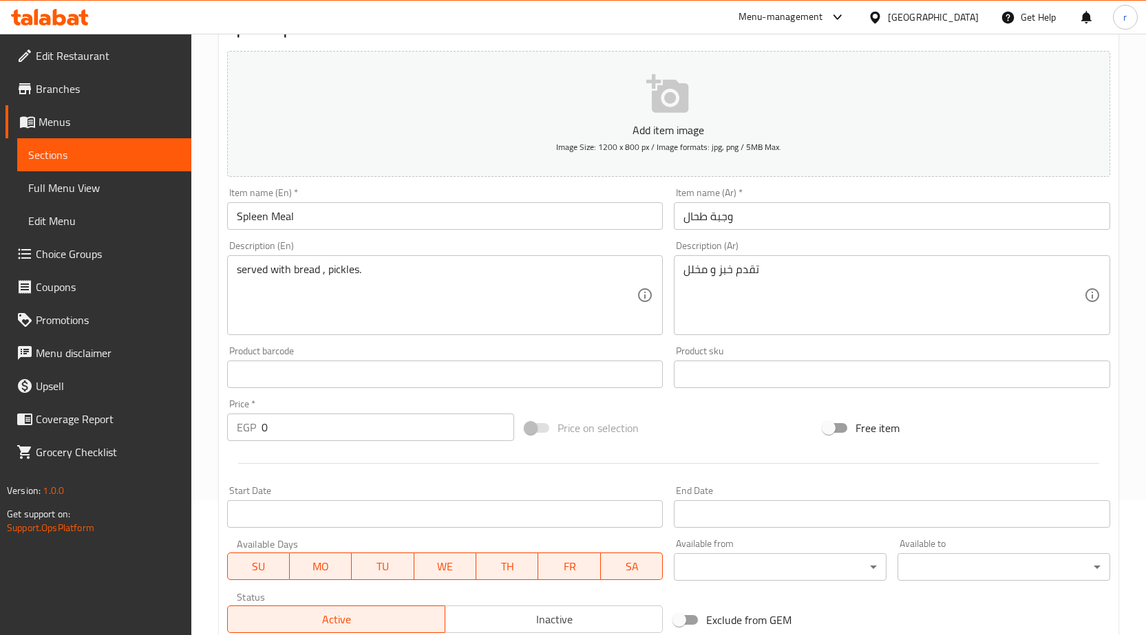
scroll to position [117, 0]
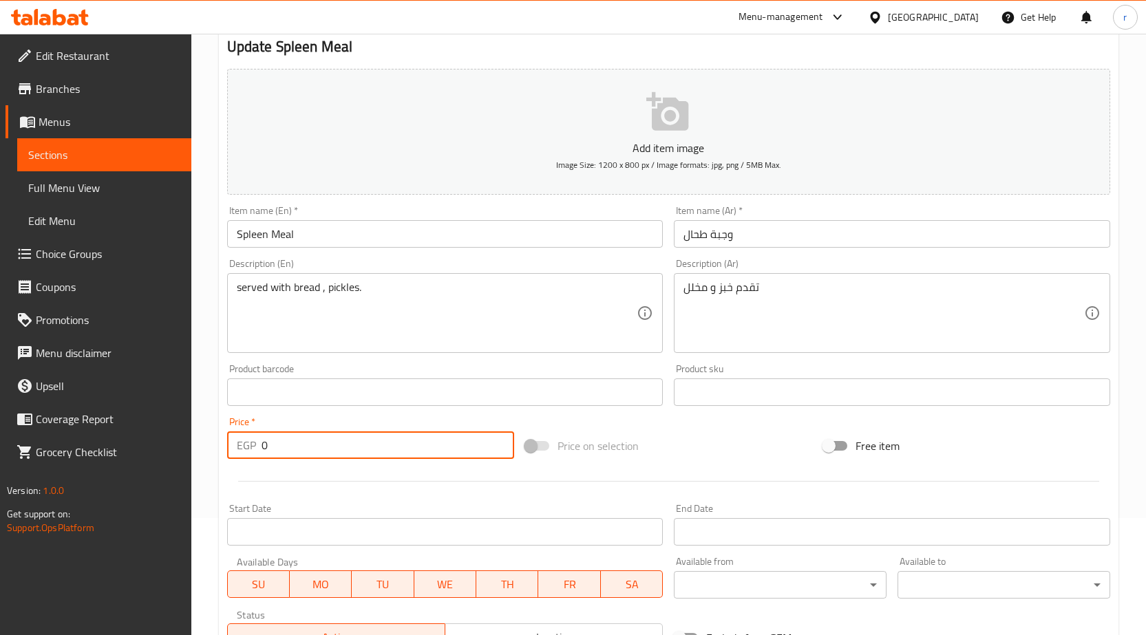
drag, startPoint x: 326, startPoint y: 437, endPoint x: 205, endPoint y: 447, distance: 120.8
click at [205, 447] on div "Home / Restaurants management / Menus / Sections / item / update Meat Fruit Mea…" at bounding box center [668, 386] width 955 height 939
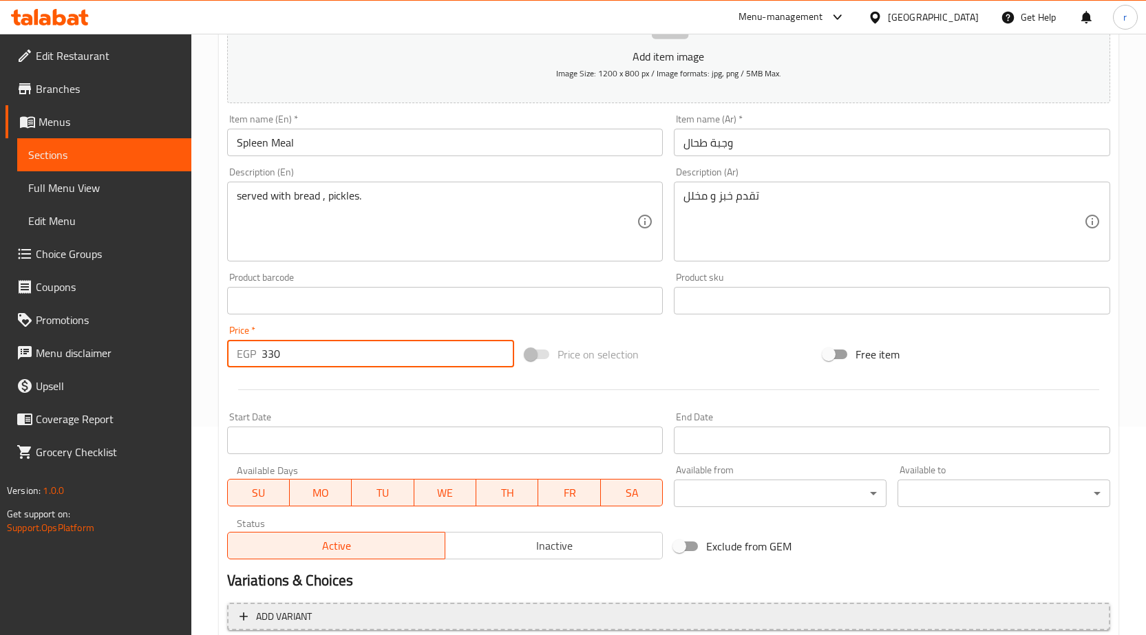
scroll to position [337, 0]
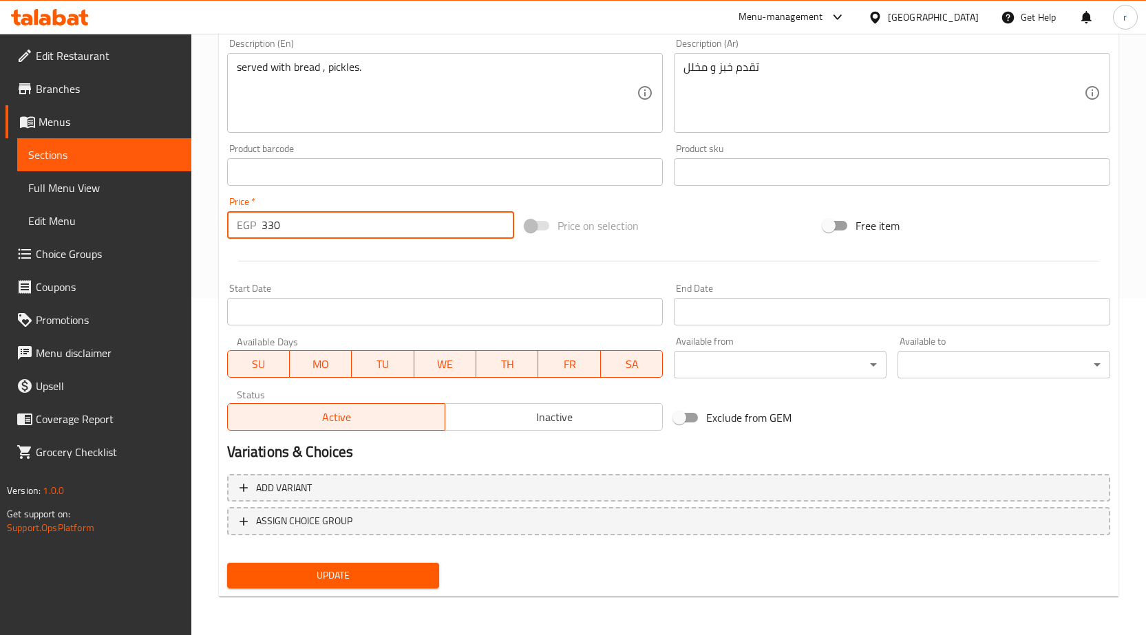
type input "330"
click at [288, 573] on span "Update" at bounding box center [333, 575] width 191 height 17
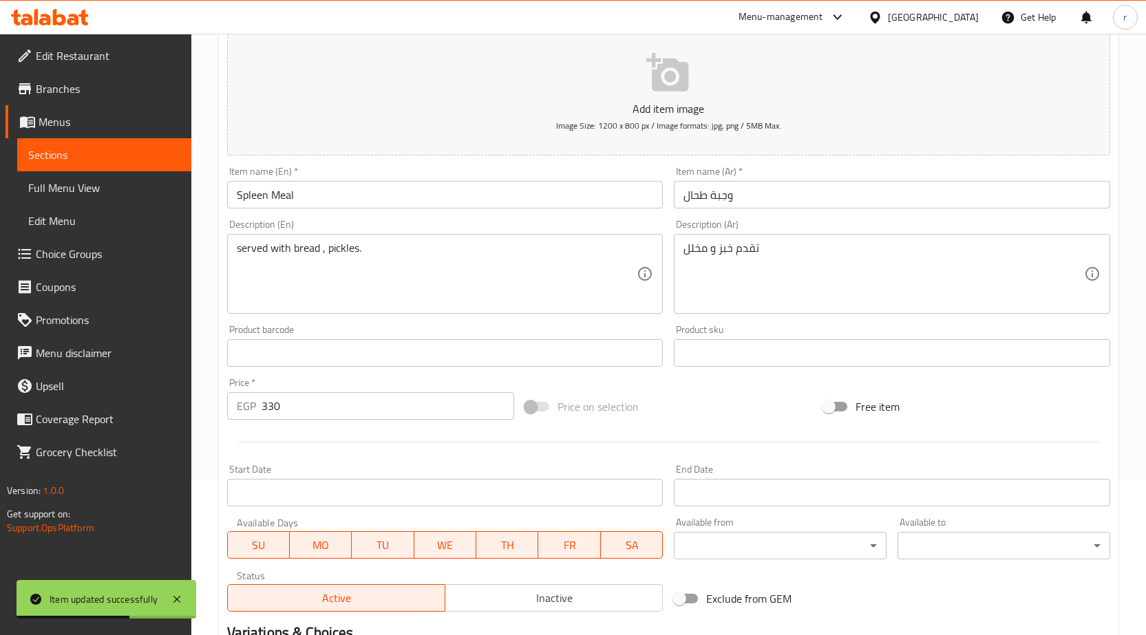
scroll to position [131, 0]
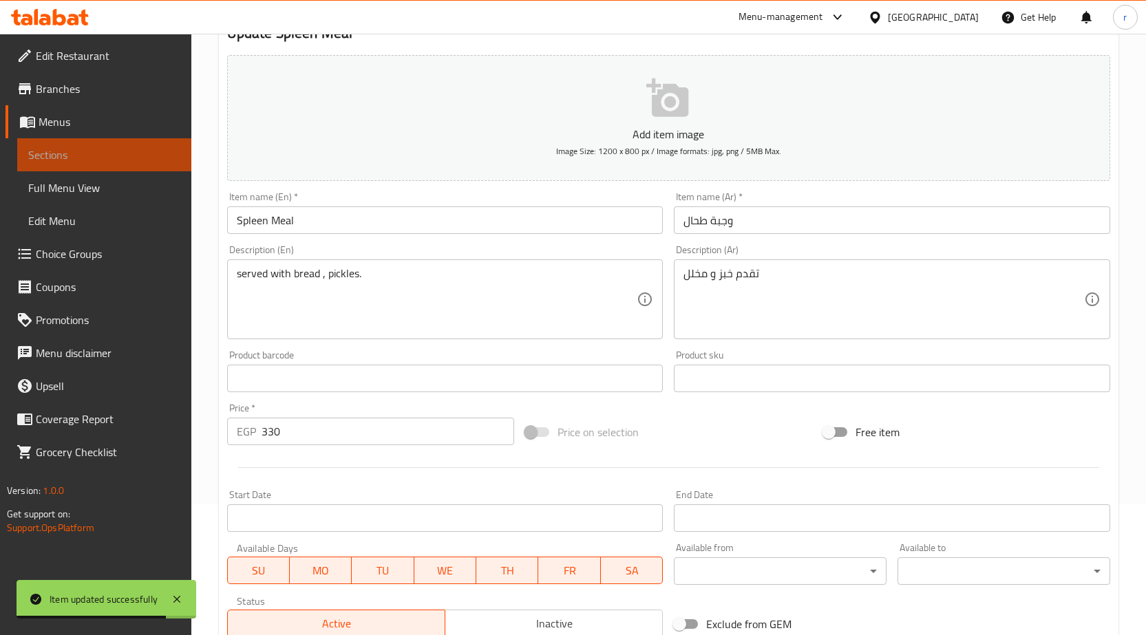
click at [72, 147] on span "Sections" at bounding box center [104, 155] width 152 height 17
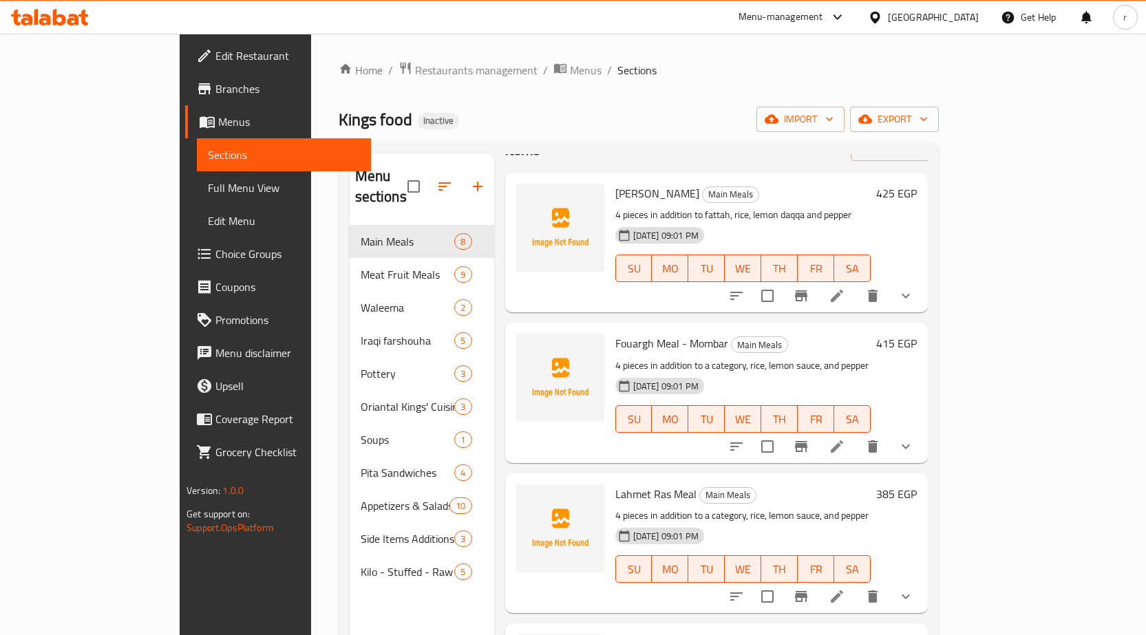
scroll to position [69, 0]
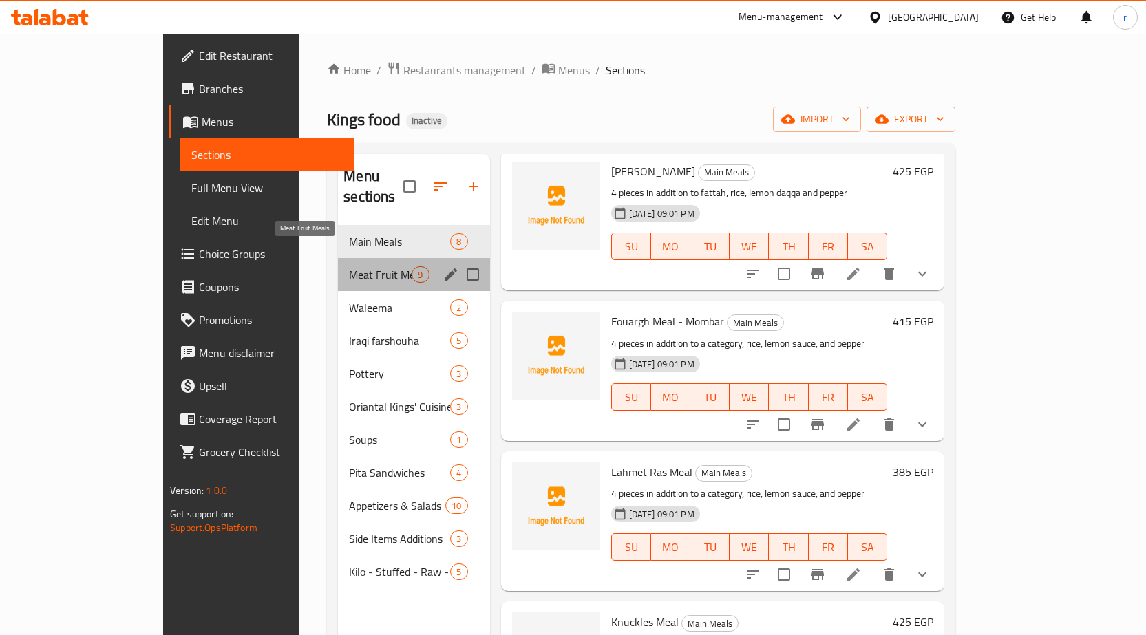
click at [349, 266] on span "Meat Fruit Meals" at bounding box center [380, 274] width 63 height 17
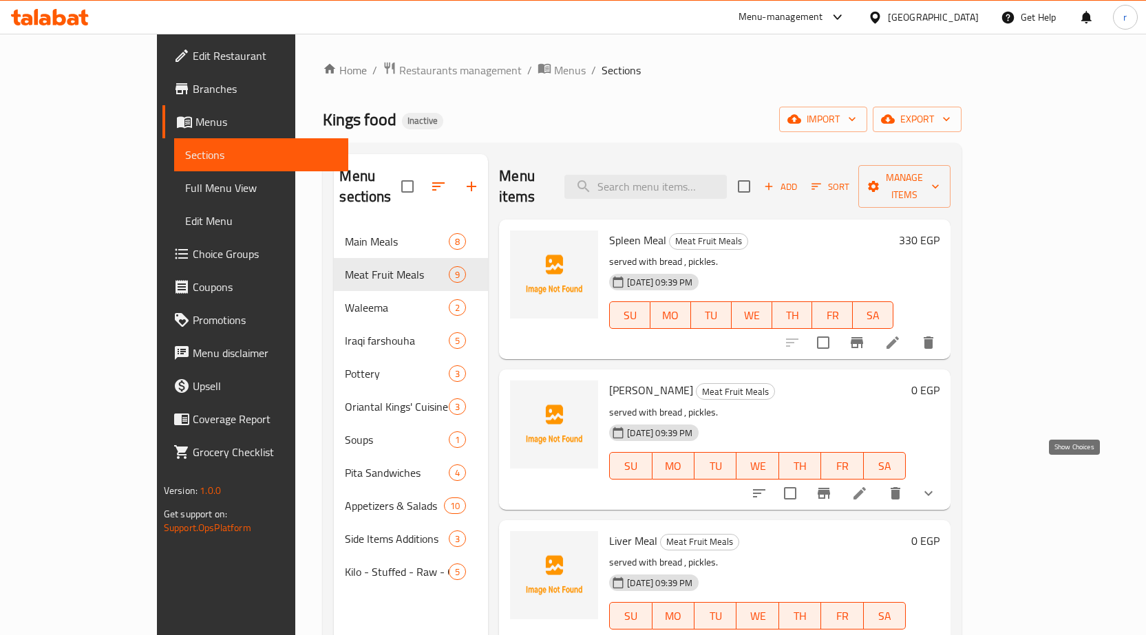
click at [937, 485] on icon "show more" at bounding box center [928, 493] width 17 height 17
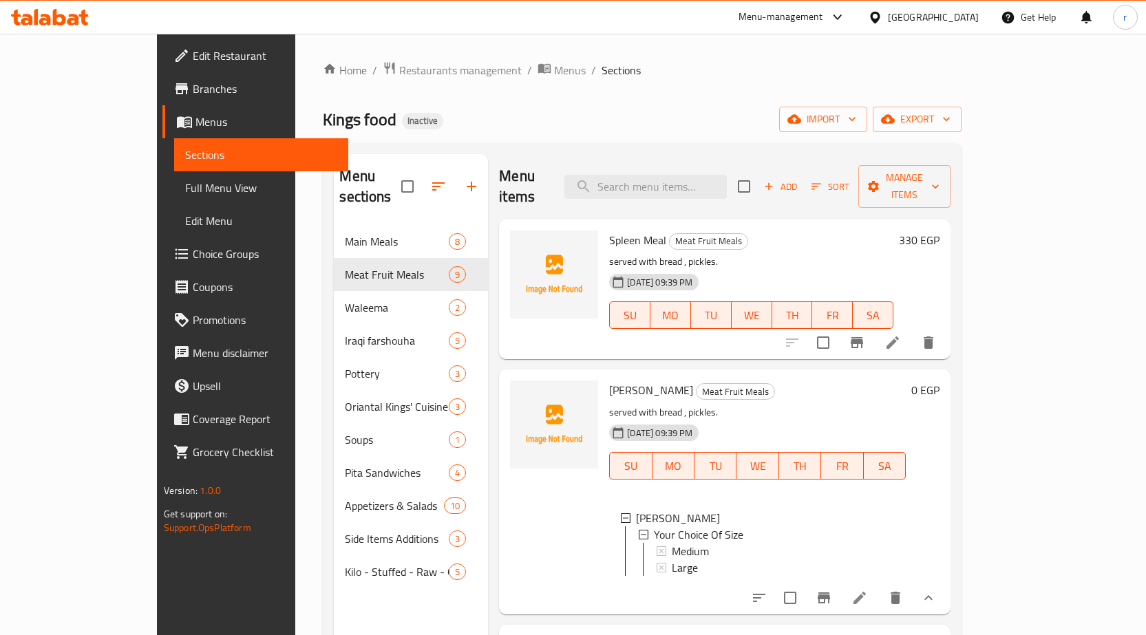
click at [879, 586] on li at bounding box center [859, 598] width 39 height 25
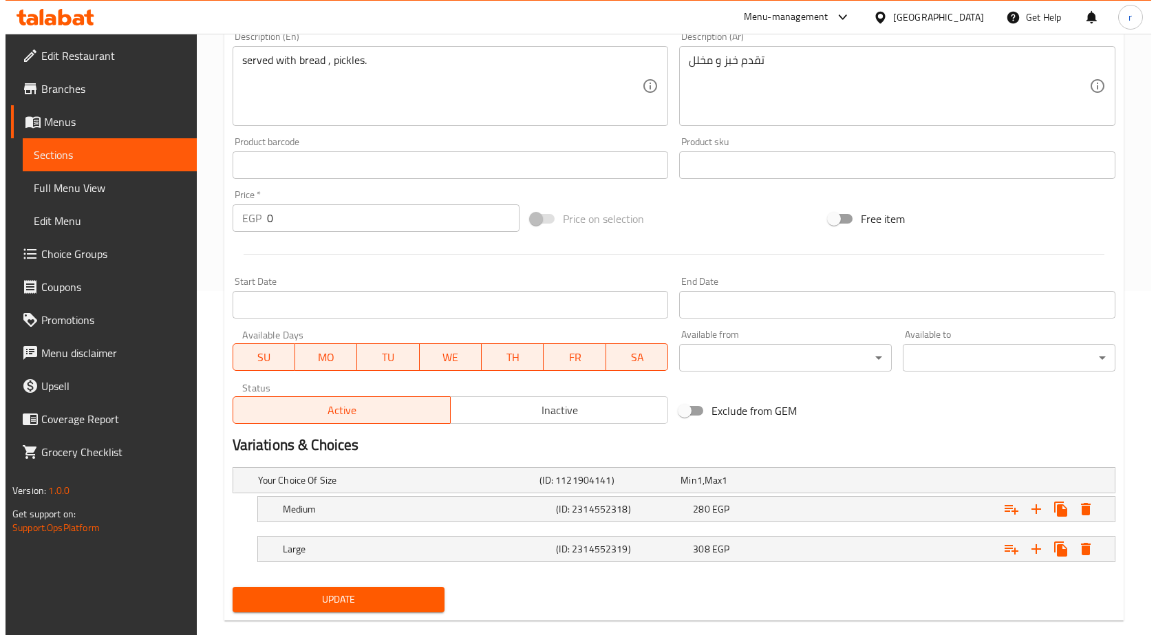
scroll to position [368, 0]
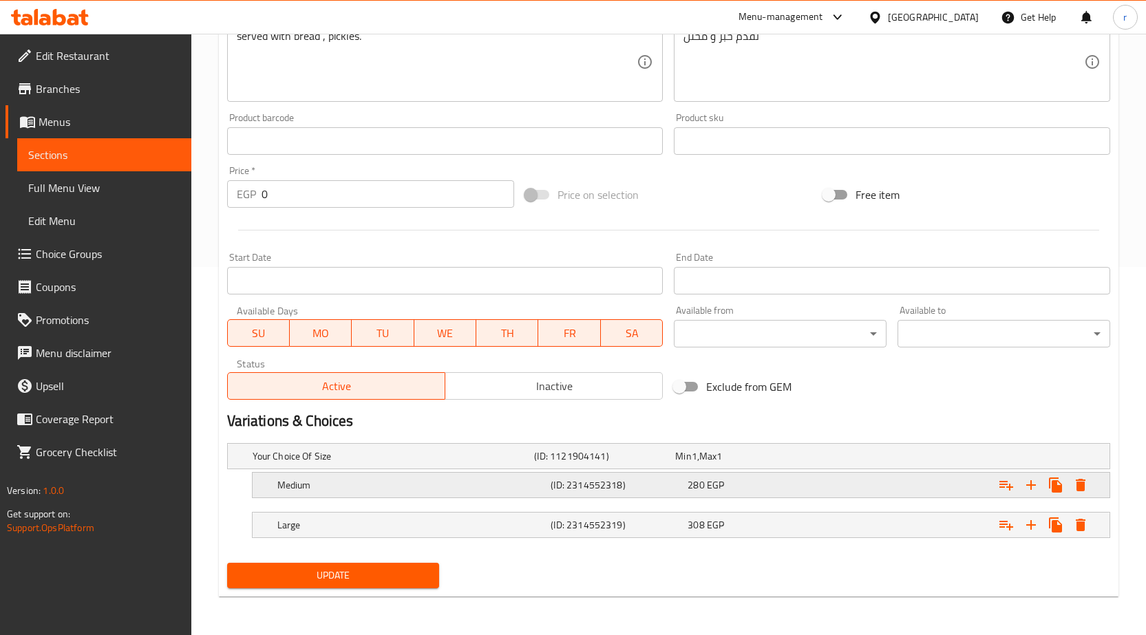
click at [1090, 487] on button "Expand" at bounding box center [1080, 485] width 25 height 25
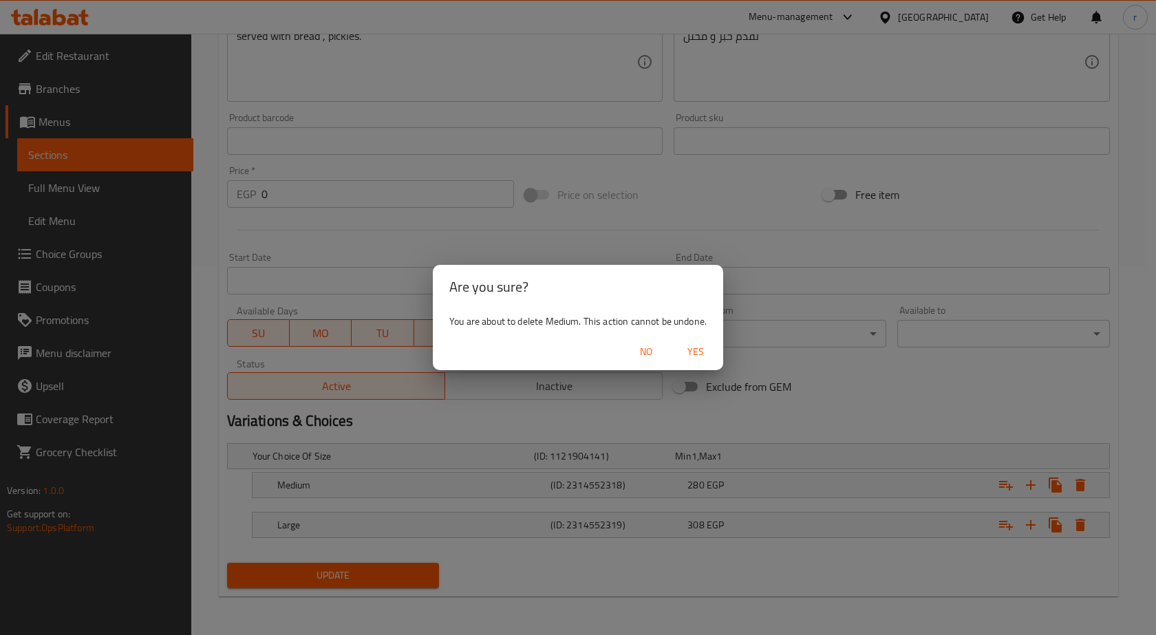
click at [685, 345] on span "Yes" at bounding box center [695, 351] width 33 height 17
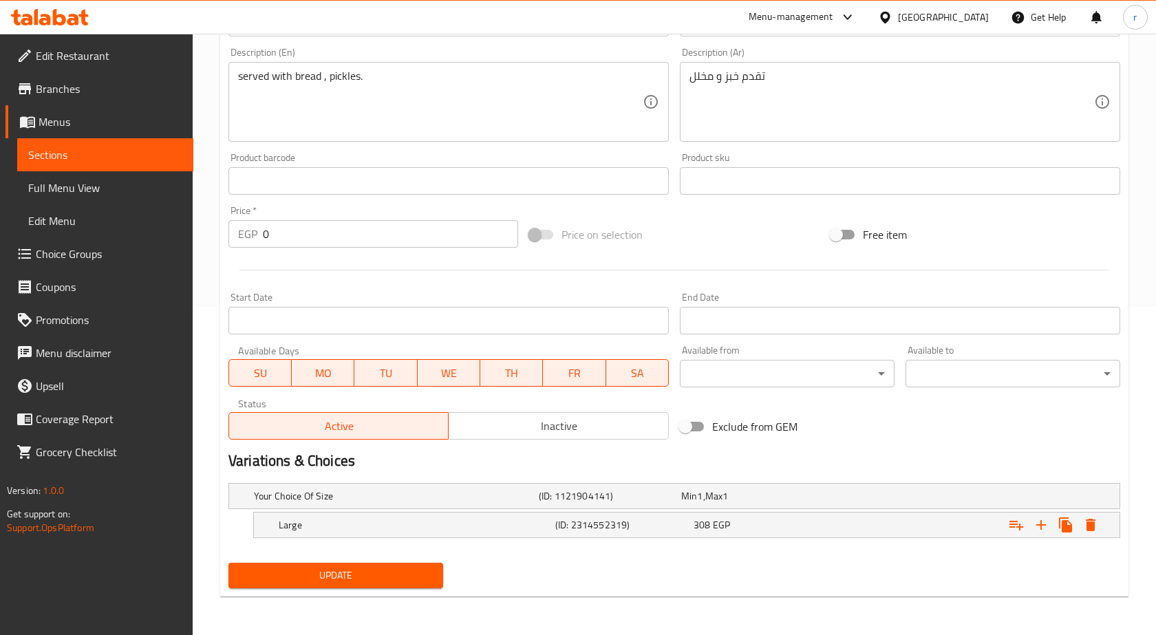
scroll to position [328, 0]
click at [1076, 522] on icon "Expand" at bounding box center [1081, 525] width 10 height 12
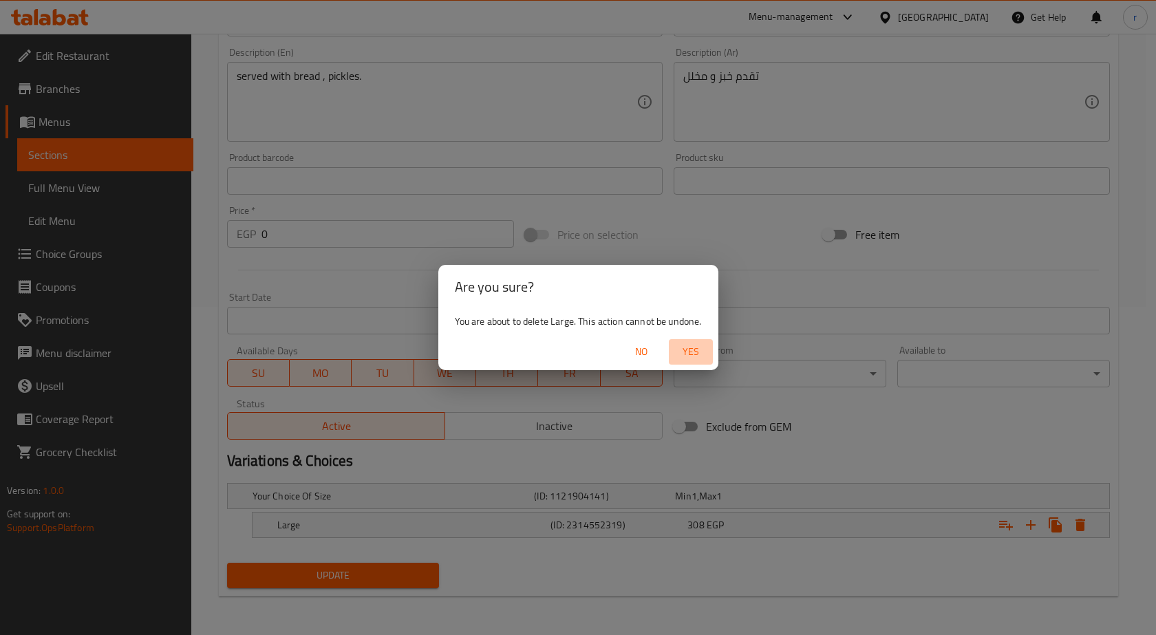
click at [690, 354] on span "Yes" at bounding box center [690, 351] width 33 height 17
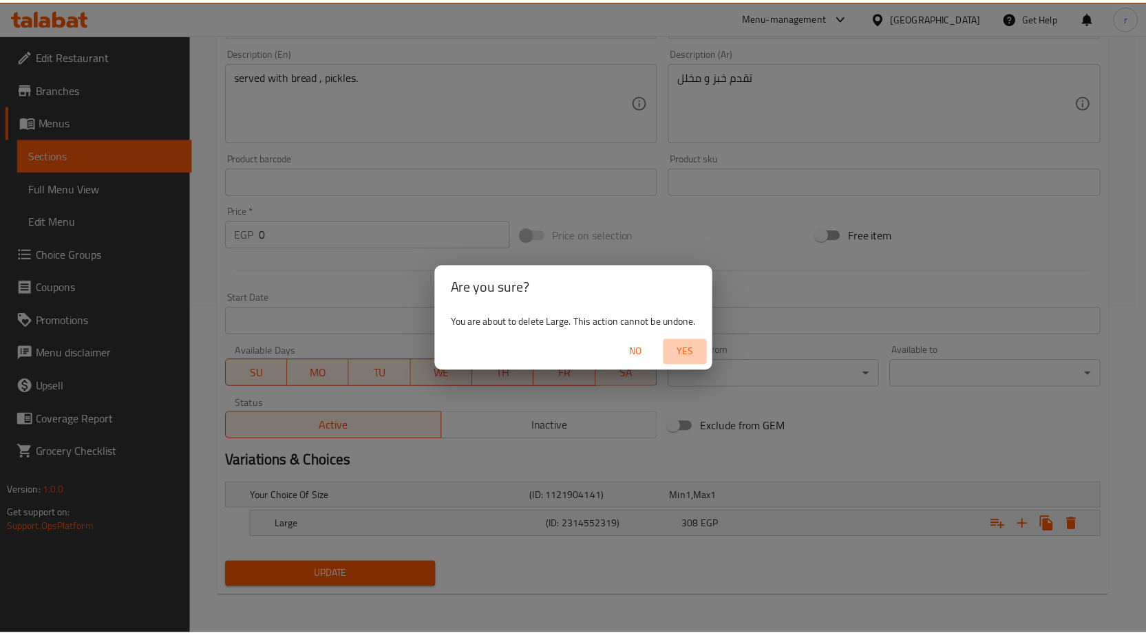
scroll to position [323, 0]
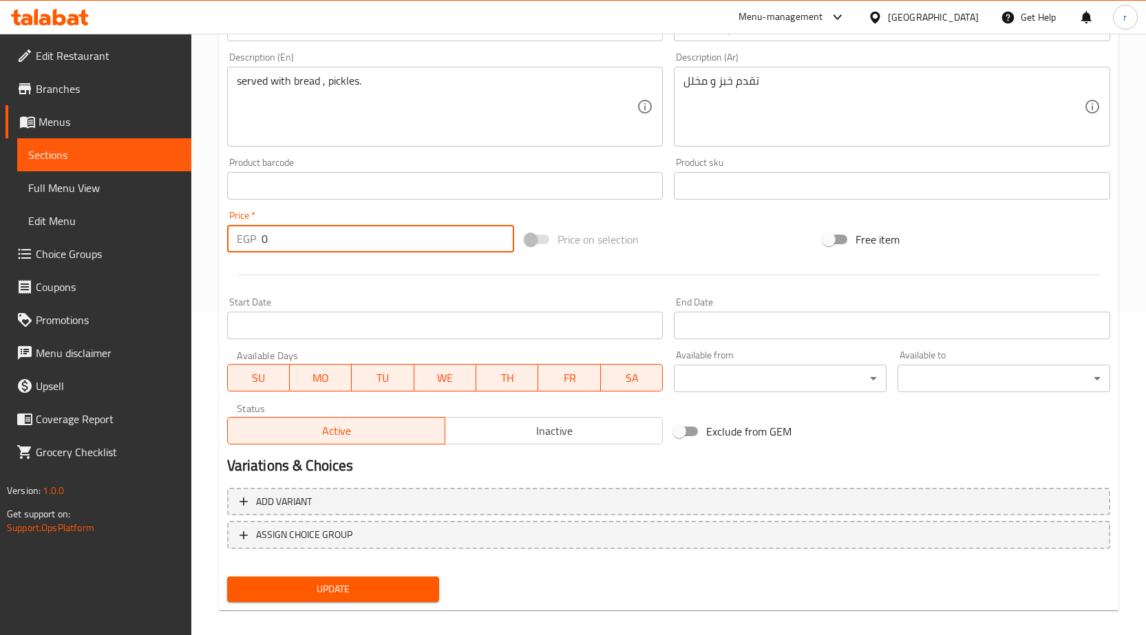
click at [284, 242] on input "0" at bounding box center [388, 239] width 253 height 28
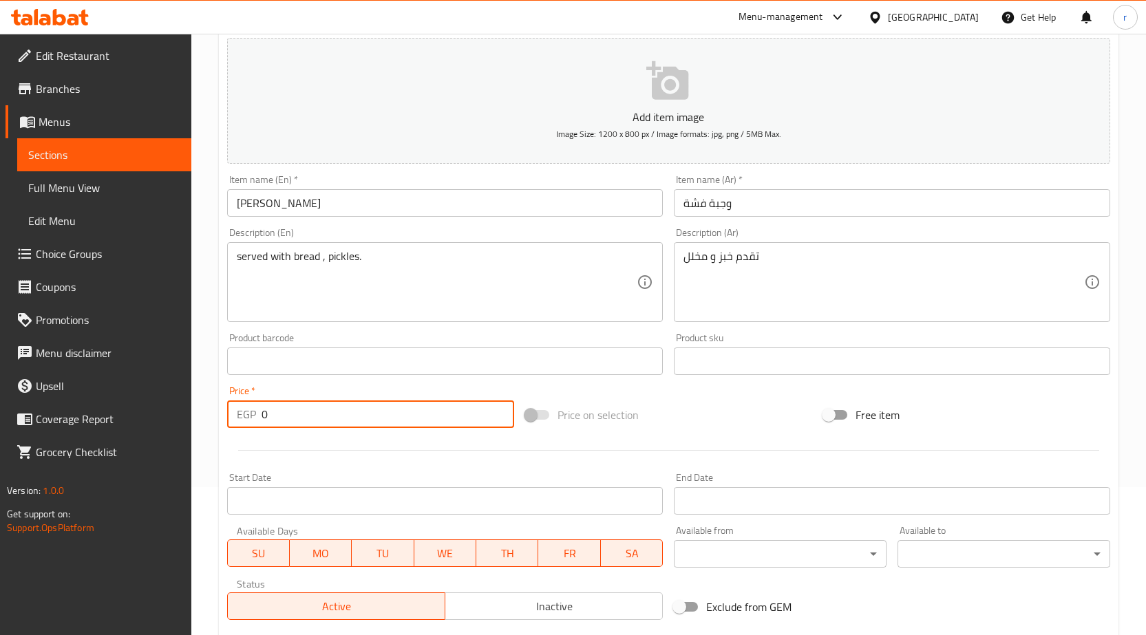
scroll to position [117, 0]
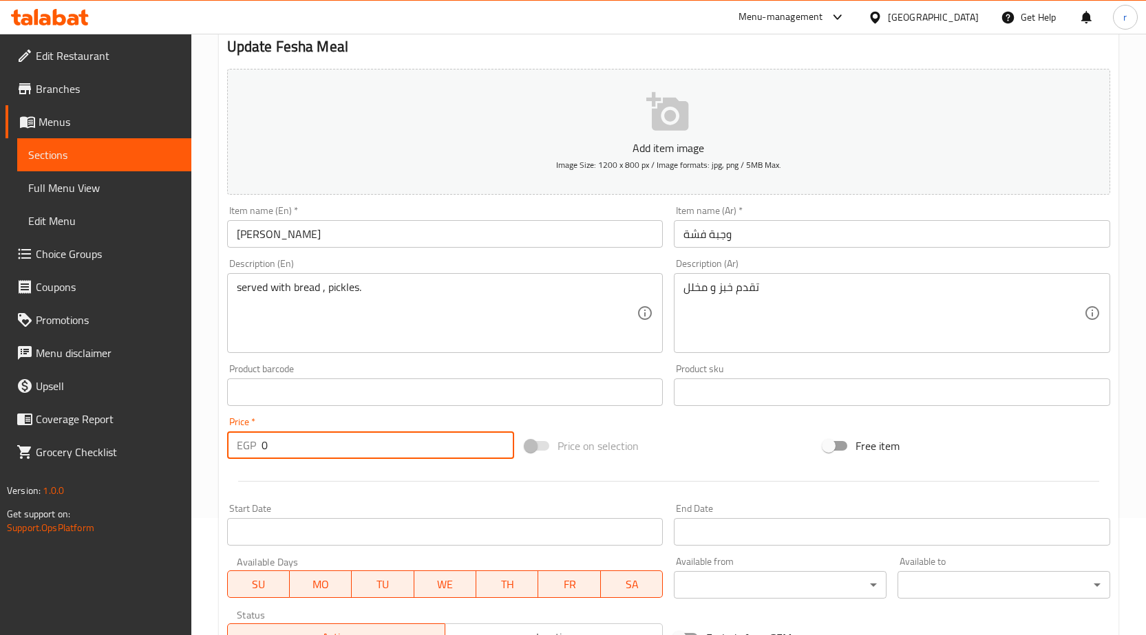
drag, startPoint x: 337, startPoint y: 440, endPoint x: 0, endPoint y: 448, distance: 336.7
click at [31, 447] on div "Edit Restaurant Branches Menus Sections Full Menu View Edit Menu Choice Groups …" at bounding box center [573, 386] width 1146 height 939
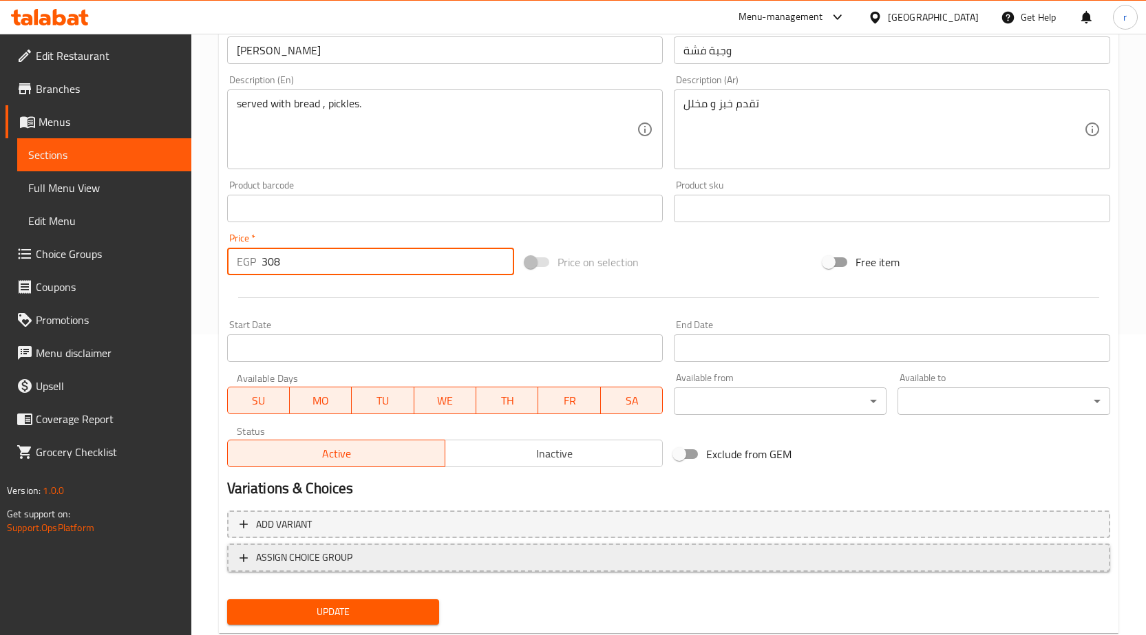
scroll to position [337, 0]
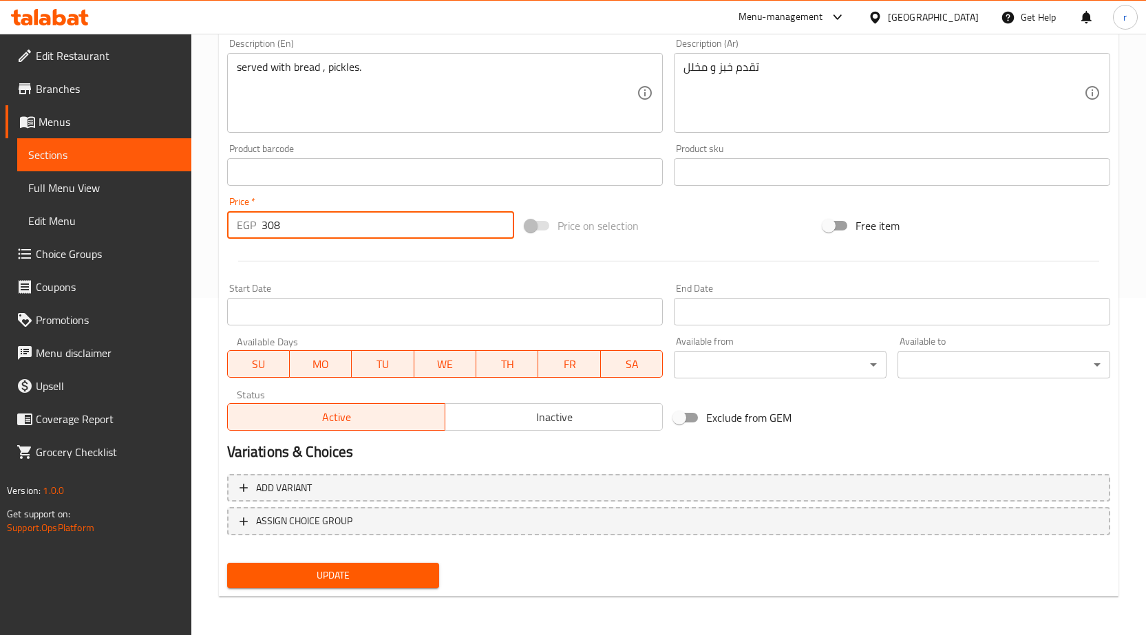
type input "308"
click at [321, 571] on span "Update" at bounding box center [333, 575] width 191 height 17
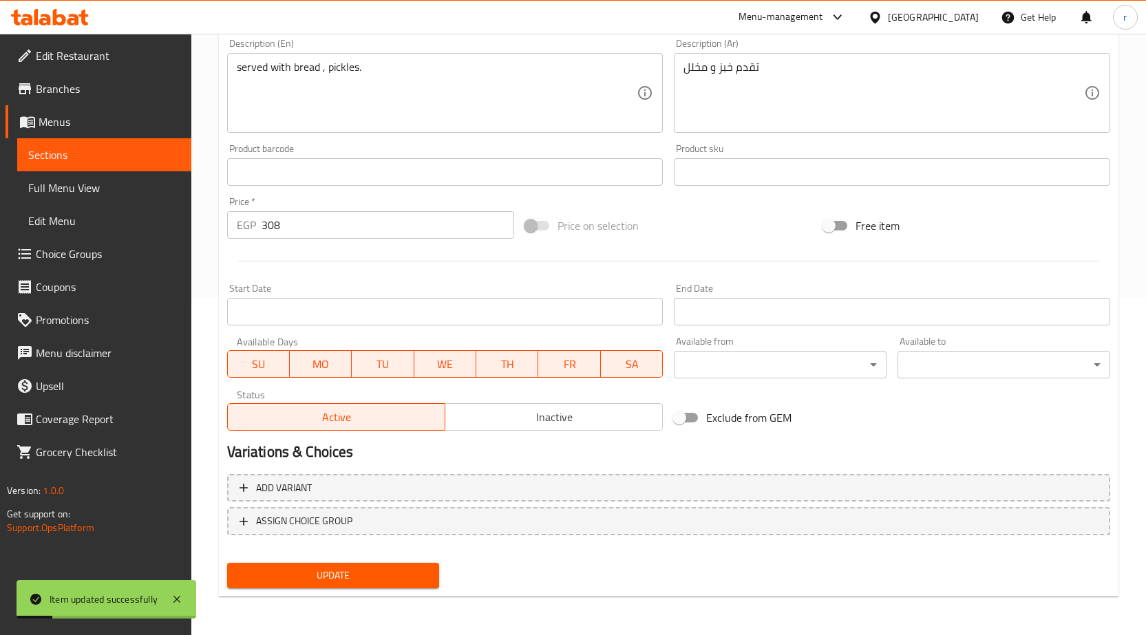
click at [80, 158] on span "Sections" at bounding box center [104, 155] width 152 height 17
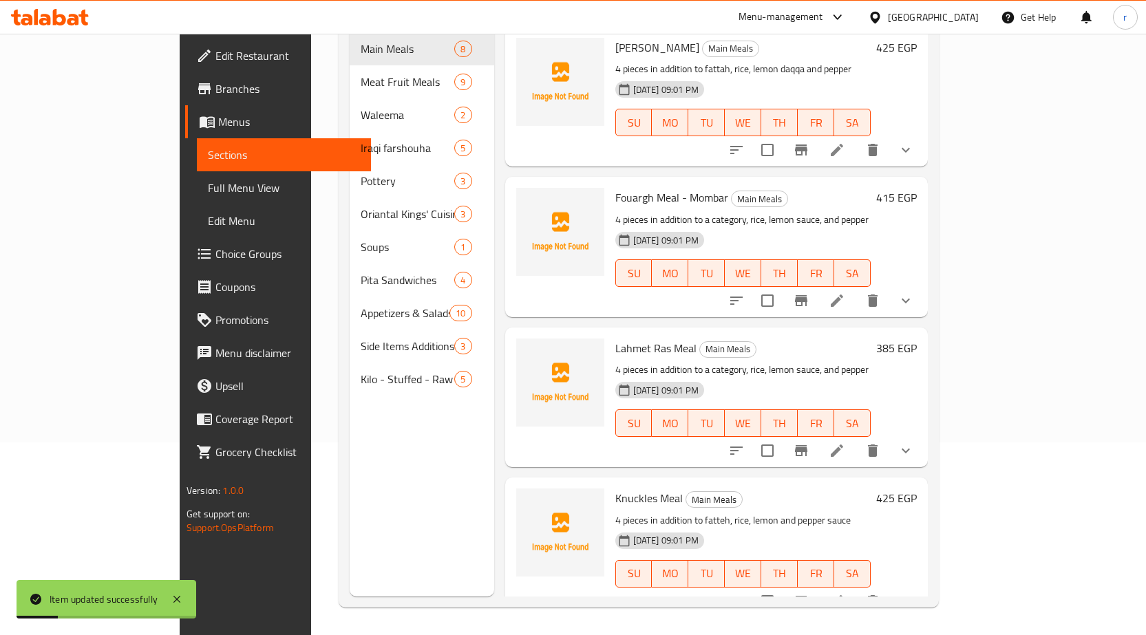
scroll to position [193, 0]
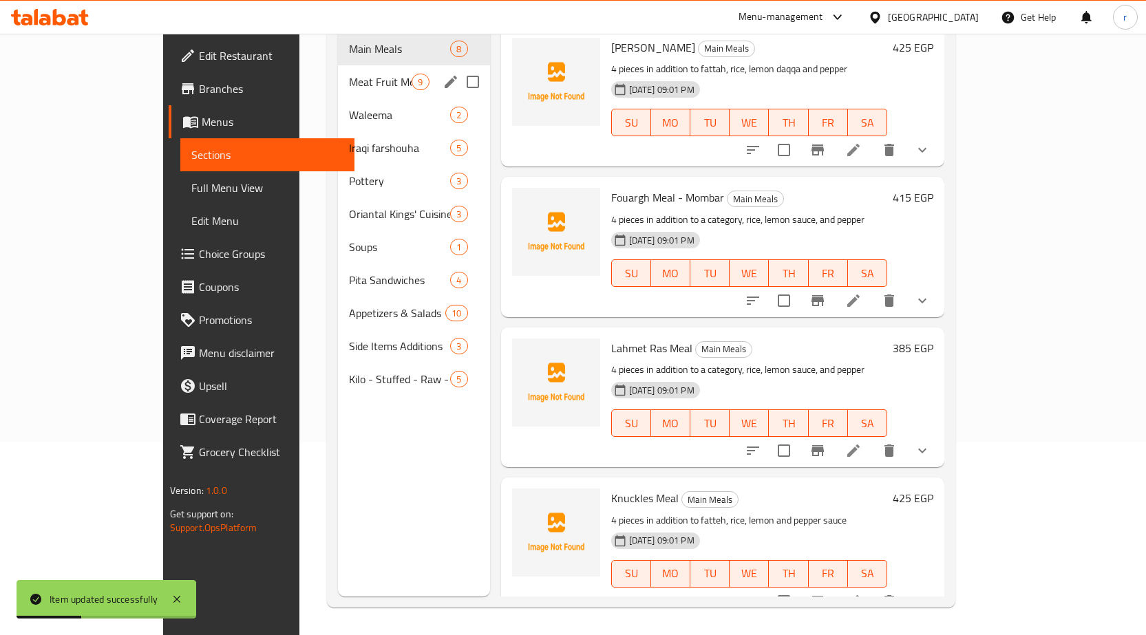
click at [338, 71] on div "Meat Fruit Meals 9" at bounding box center [413, 81] width 151 height 33
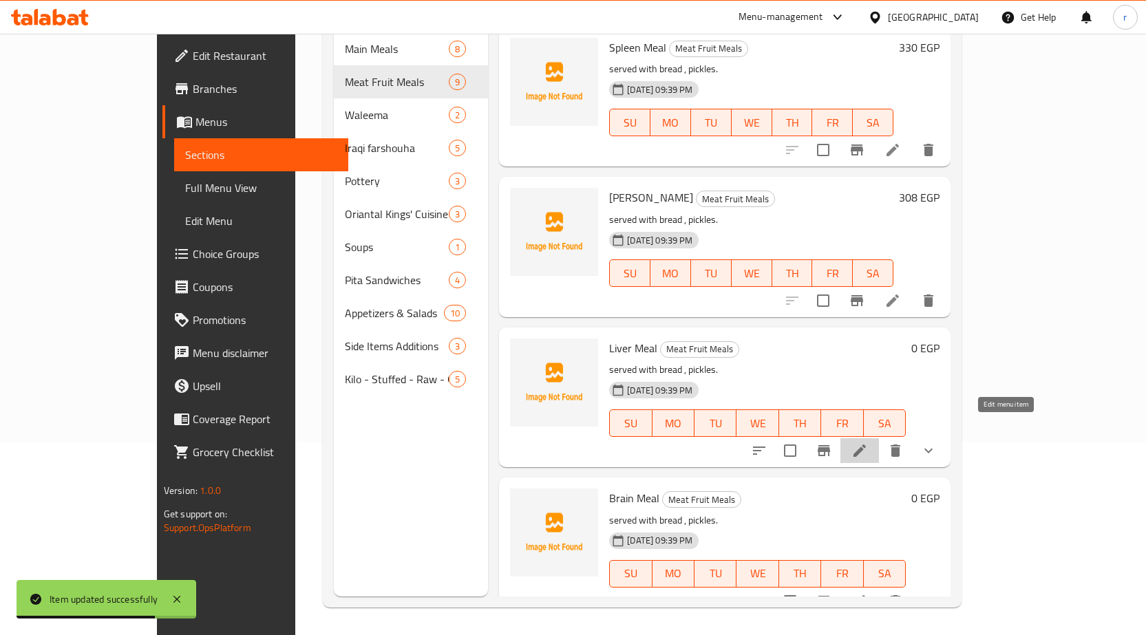
click at [866, 445] on icon at bounding box center [859, 451] width 12 height 12
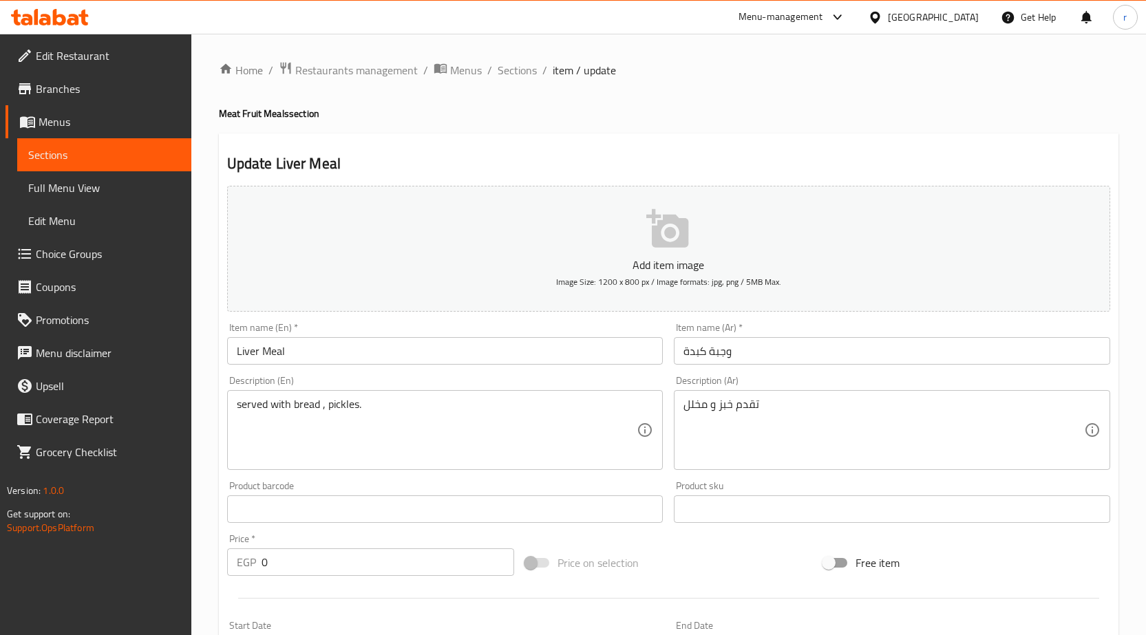
drag, startPoint x: 284, startPoint y: 566, endPoint x: 0, endPoint y: 588, distance: 285.1
click at [57, 579] on div "Edit Restaurant Branches Menus Sections Full Menu View Edit Menu Choice Groups …" at bounding box center [573, 519] width 1146 height 970
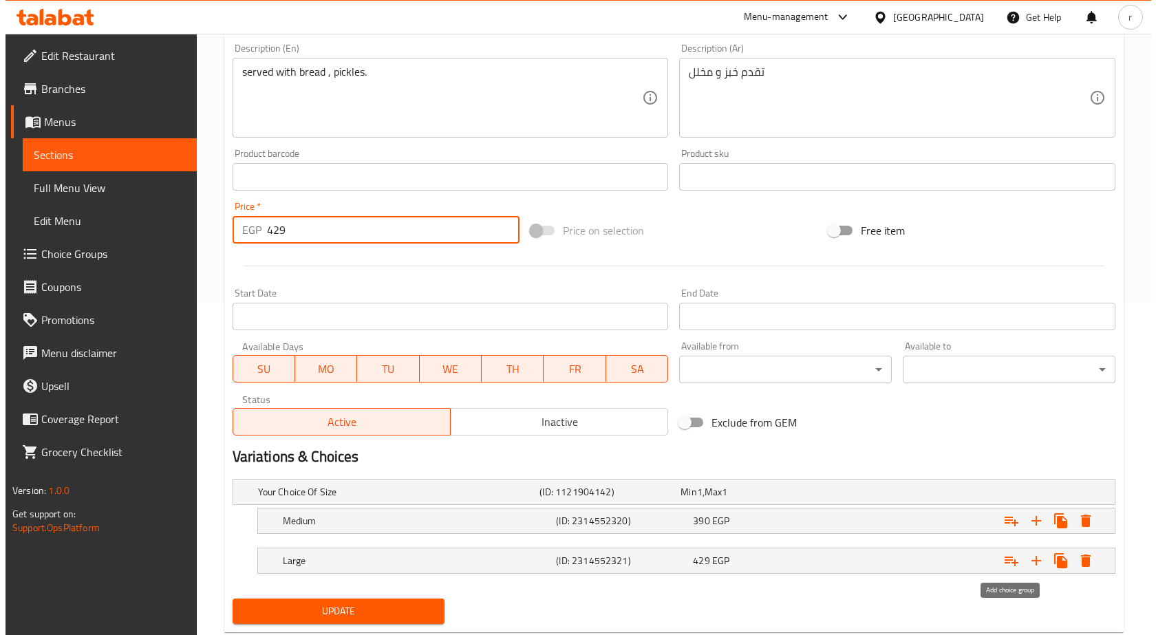
scroll to position [344, 0]
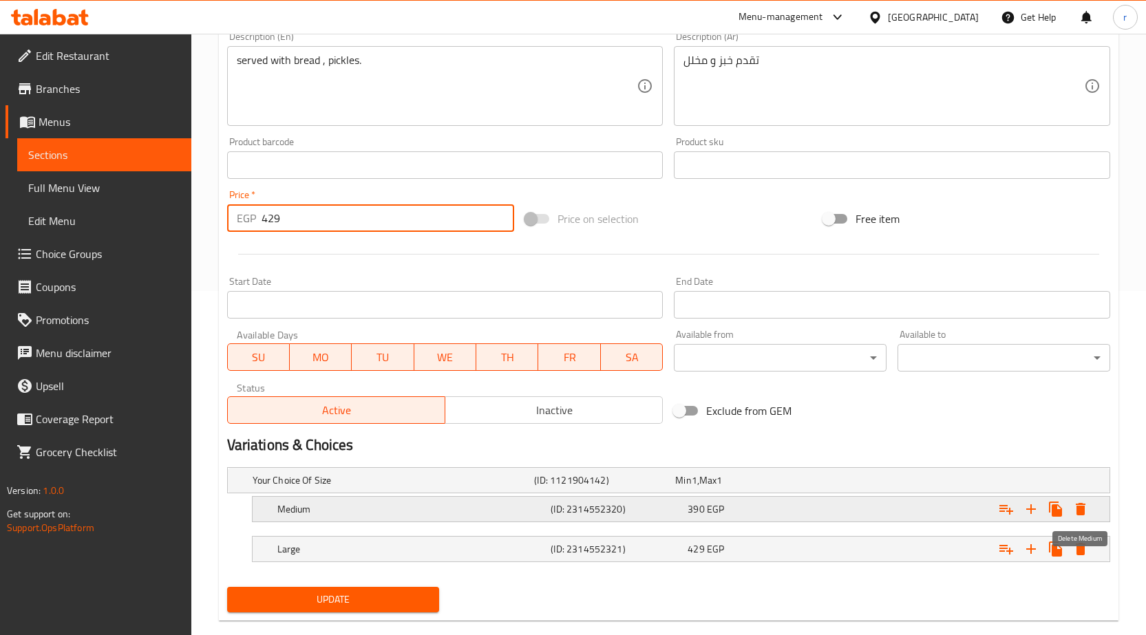
type input "429"
click at [1072, 507] on icon "Expand" at bounding box center [1080, 509] width 17 height 17
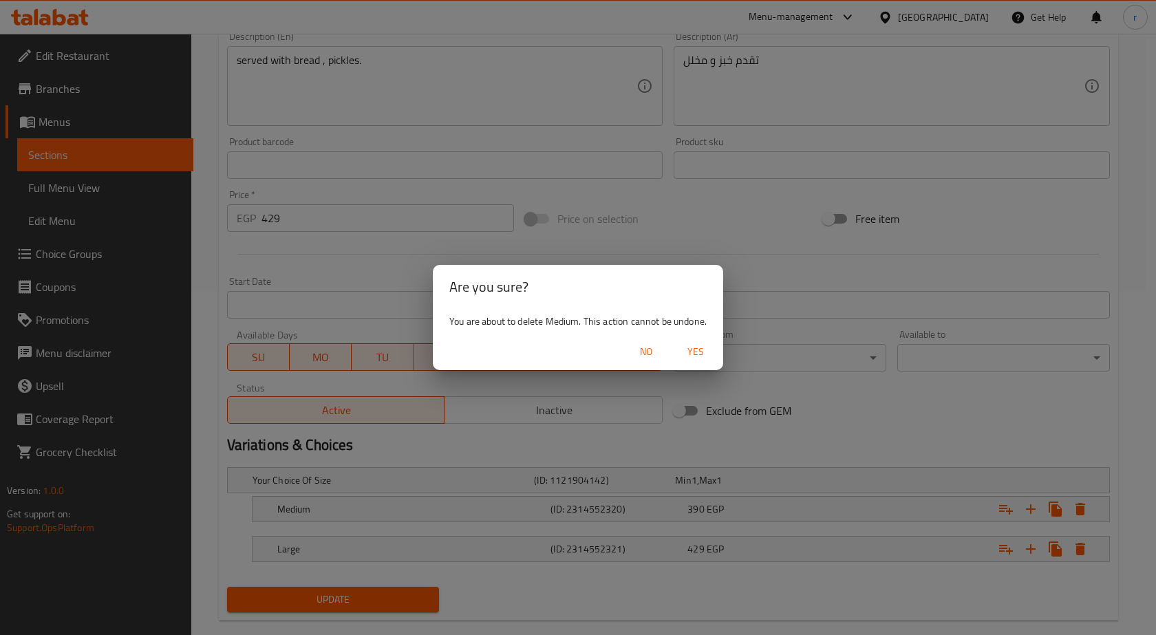
click at [697, 349] on span "Yes" at bounding box center [695, 351] width 33 height 17
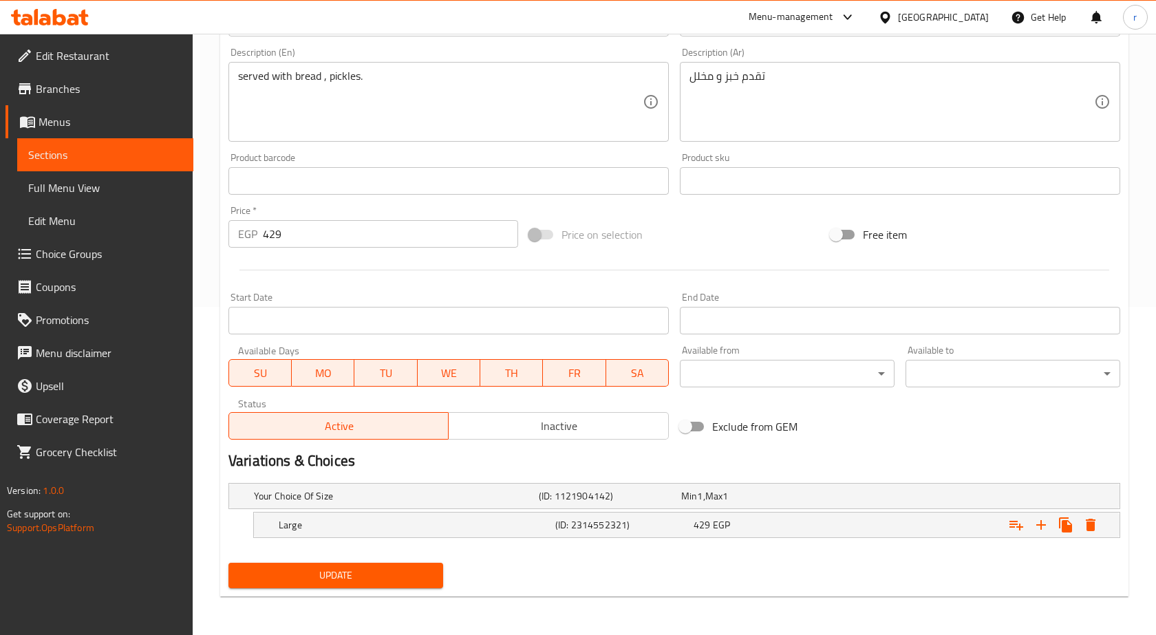
scroll to position [328, 0]
click at [1083, 533] on icon "Expand" at bounding box center [1080, 525] width 17 height 17
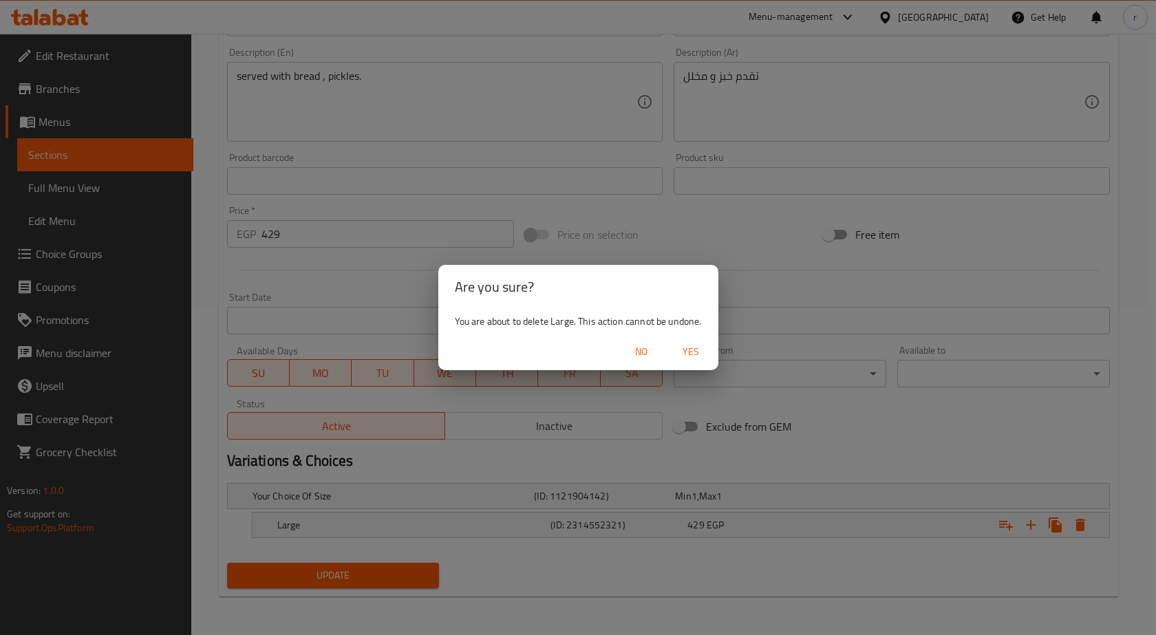
click at [686, 356] on span "Yes" at bounding box center [690, 351] width 33 height 17
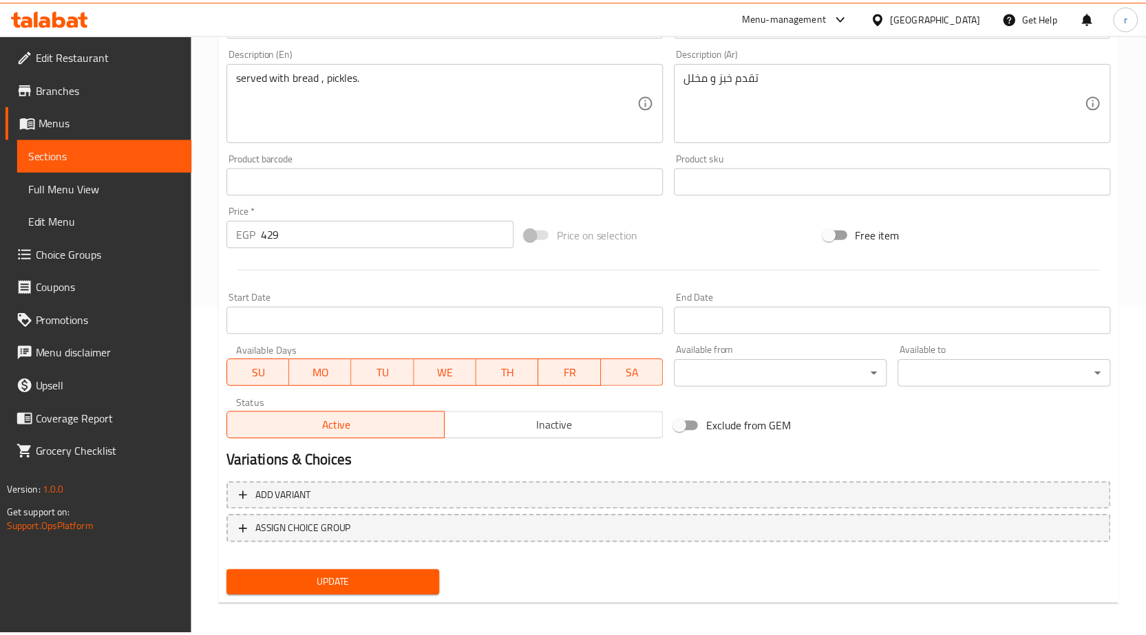
scroll to position [323, 0]
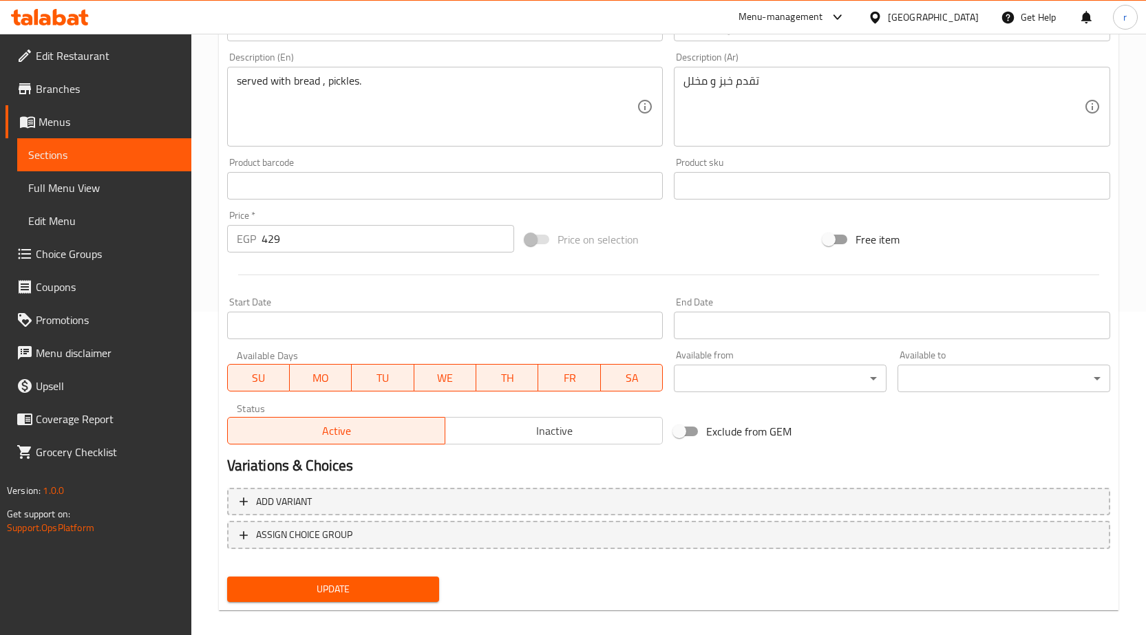
click at [332, 595] on span "Update" at bounding box center [333, 589] width 191 height 17
click at [307, 595] on span "Update" at bounding box center [333, 589] width 191 height 17
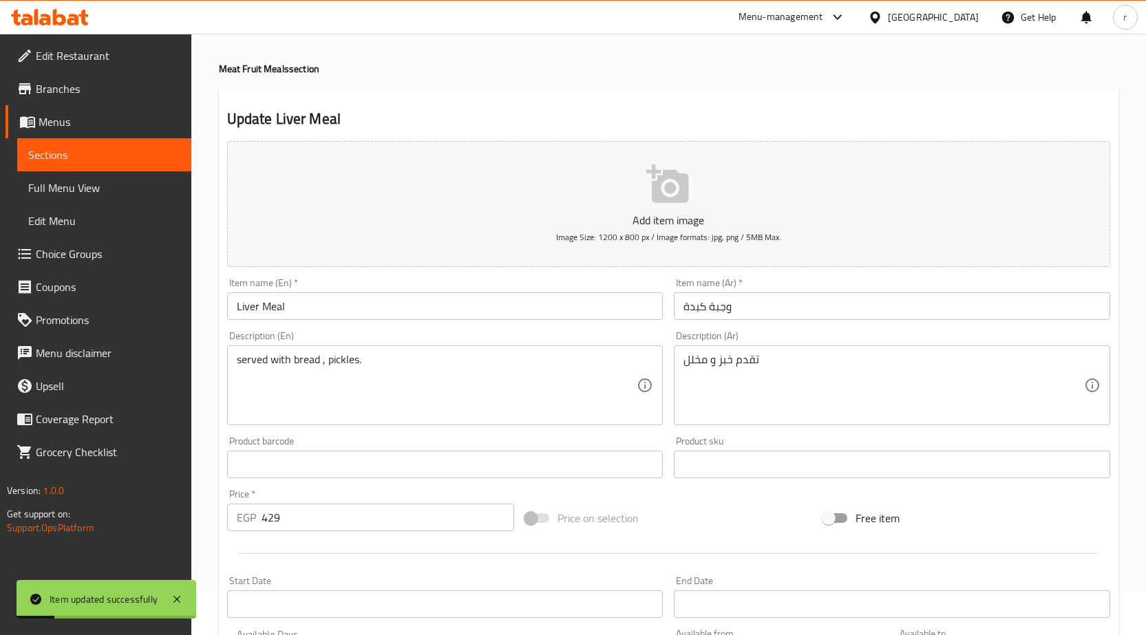
scroll to position [69, 0]
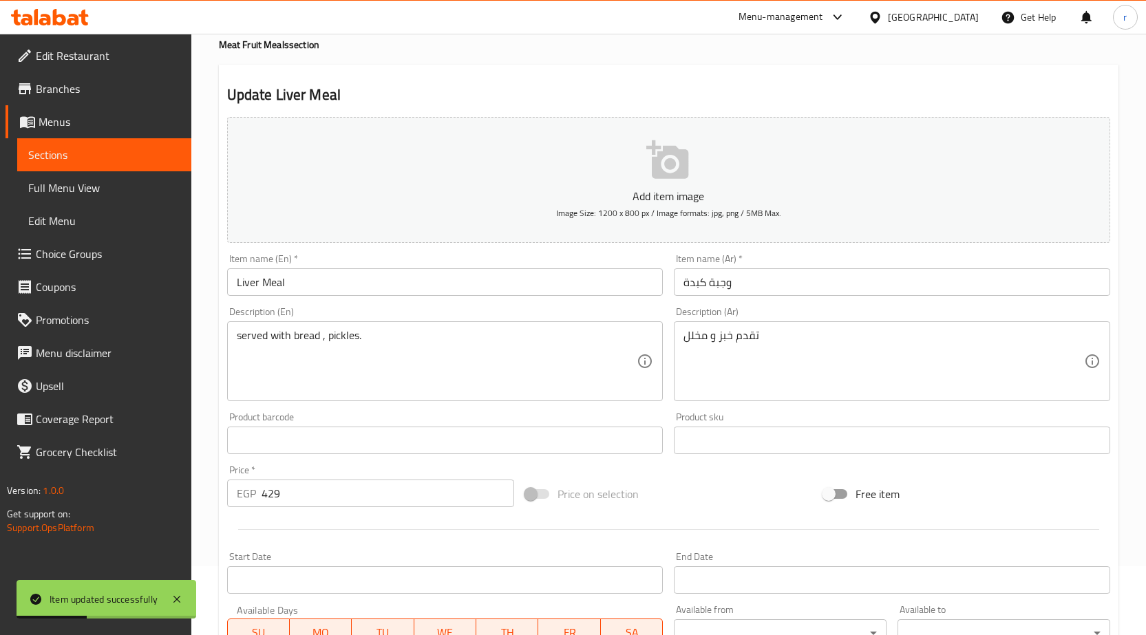
click at [78, 147] on span "Sections" at bounding box center [104, 155] width 152 height 17
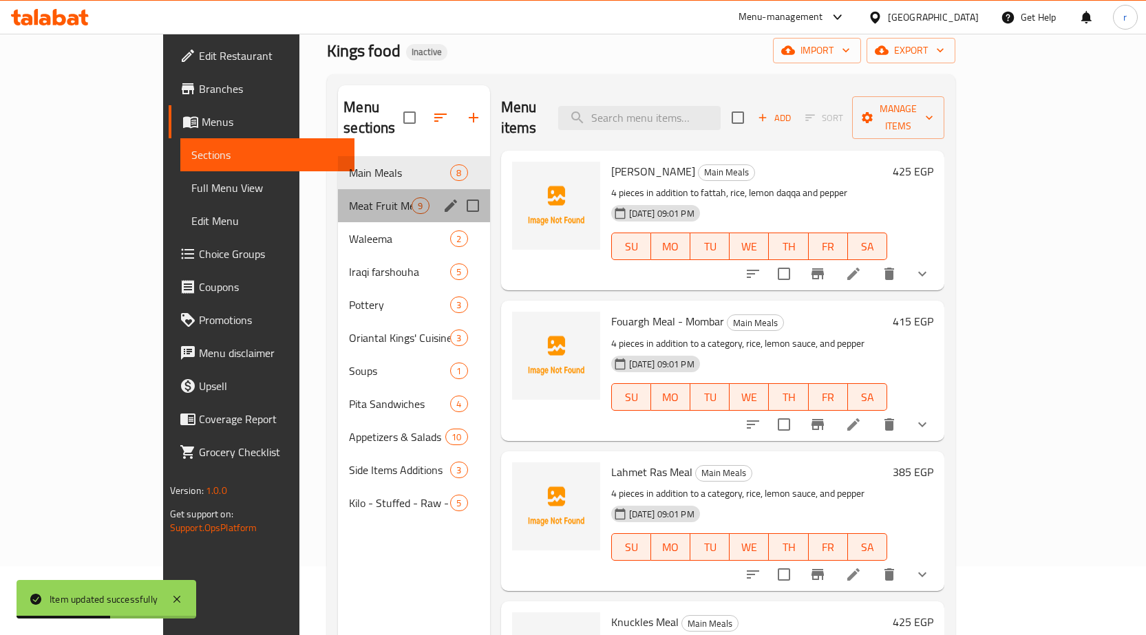
click at [338, 195] on div "Meat Fruit Meals 9" at bounding box center [413, 205] width 151 height 33
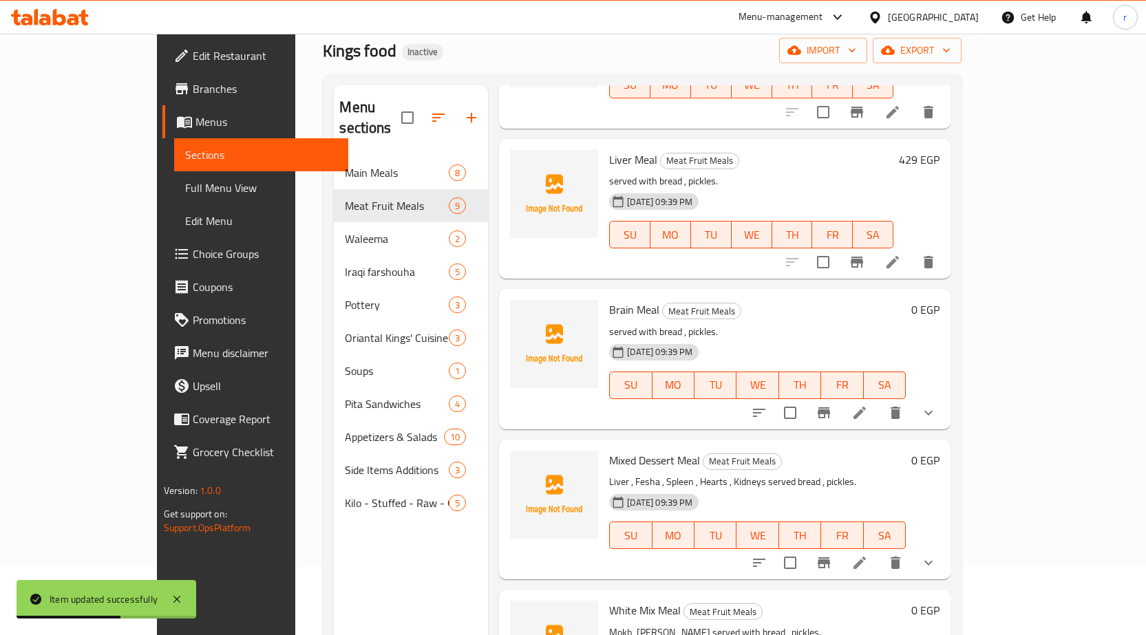
scroll to position [344, 0]
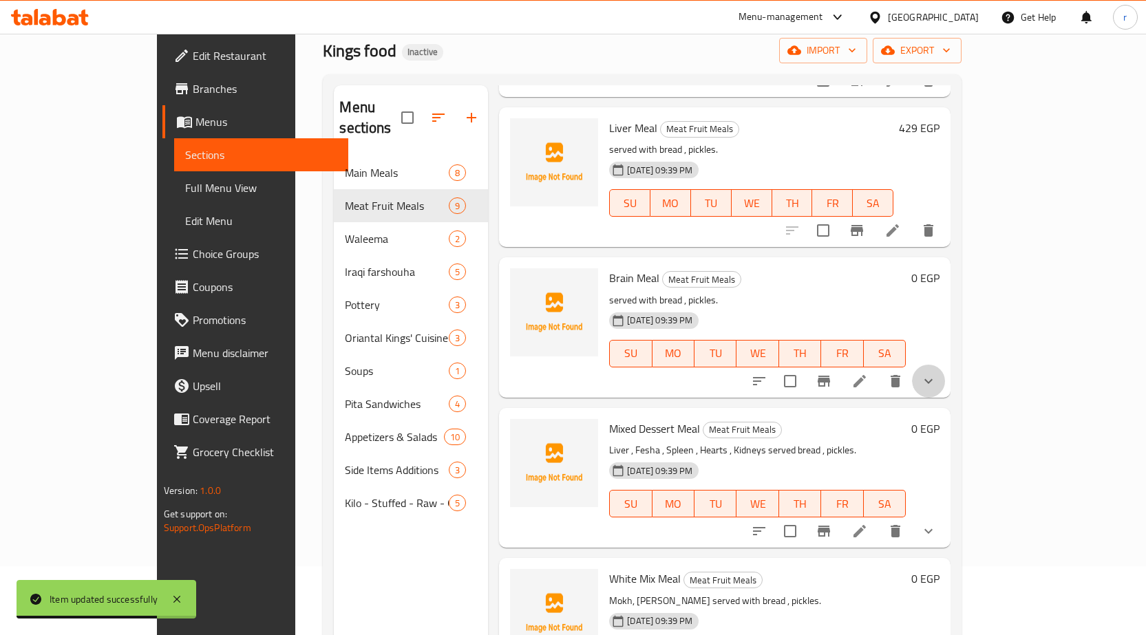
click at [945, 365] on button "show more" at bounding box center [928, 381] width 33 height 33
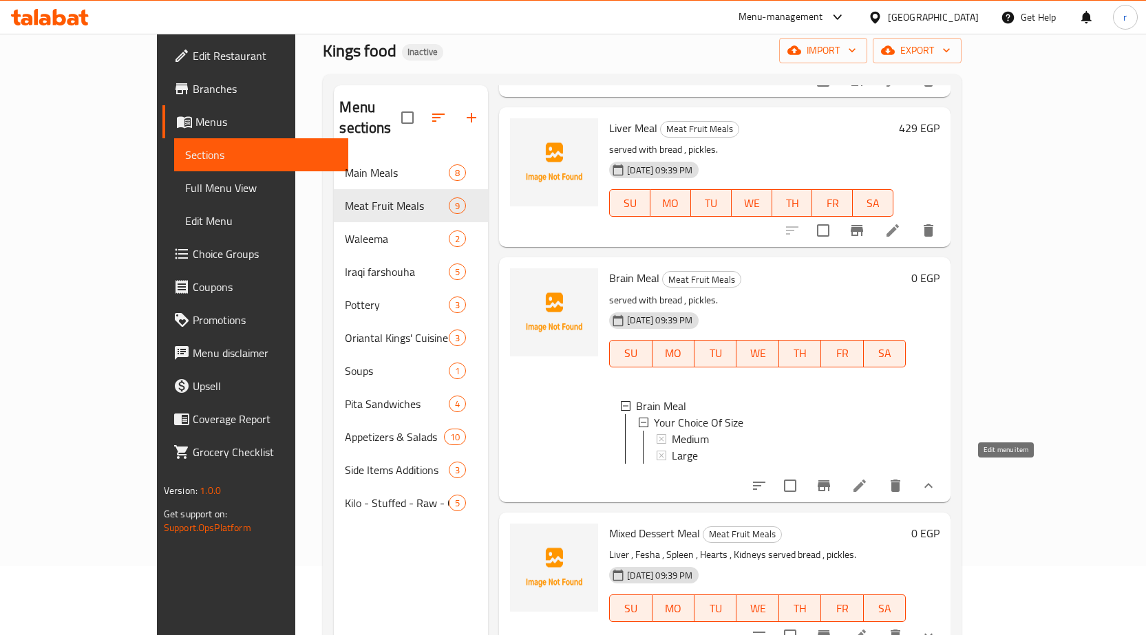
click at [868, 478] on icon at bounding box center [859, 486] width 17 height 17
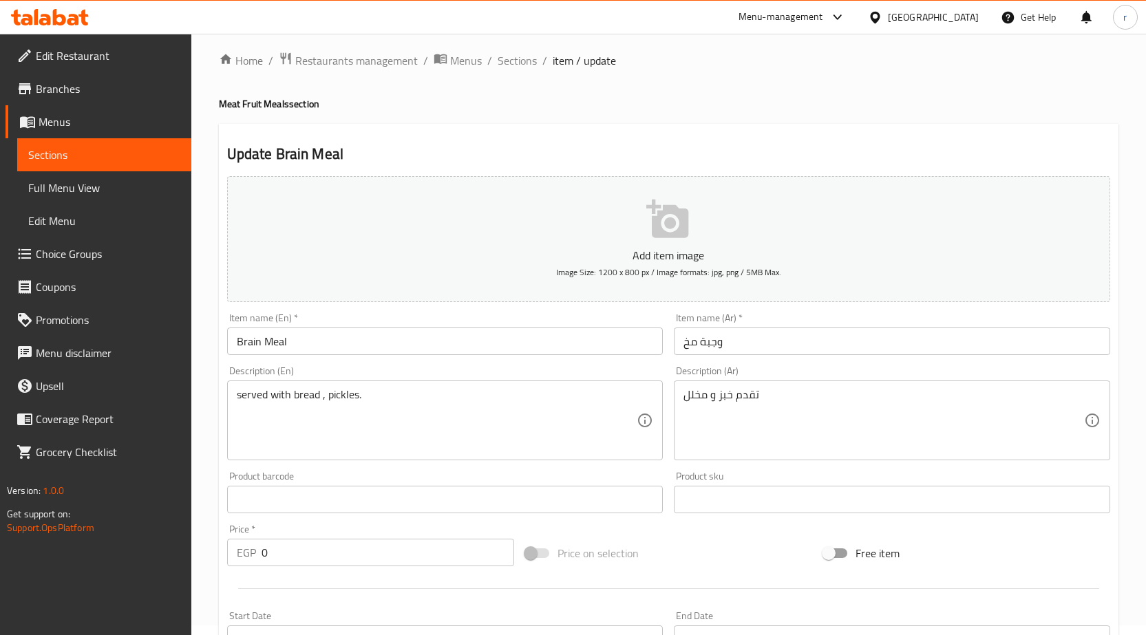
scroll to position [69, 0]
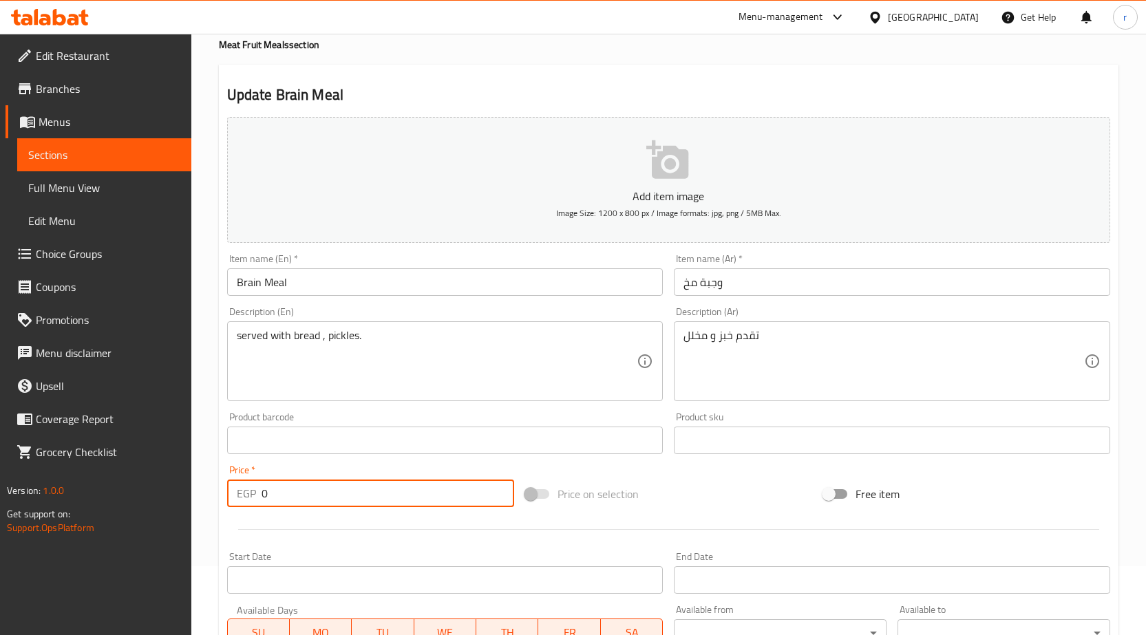
drag, startPoint x: 341, startPoint y: 487, endPoint x: 0, endPoint y: 520, distance: 343.0
click at [22, 519] on div "Edit Restaurant Branches Menus Sections Full Menu View Edit Menu Choice Groups …" at bounding box center [573, 450] width 1146 height 970
click at [376, 500] on input "0" at bounding box center [388, 494] width 253 height 28
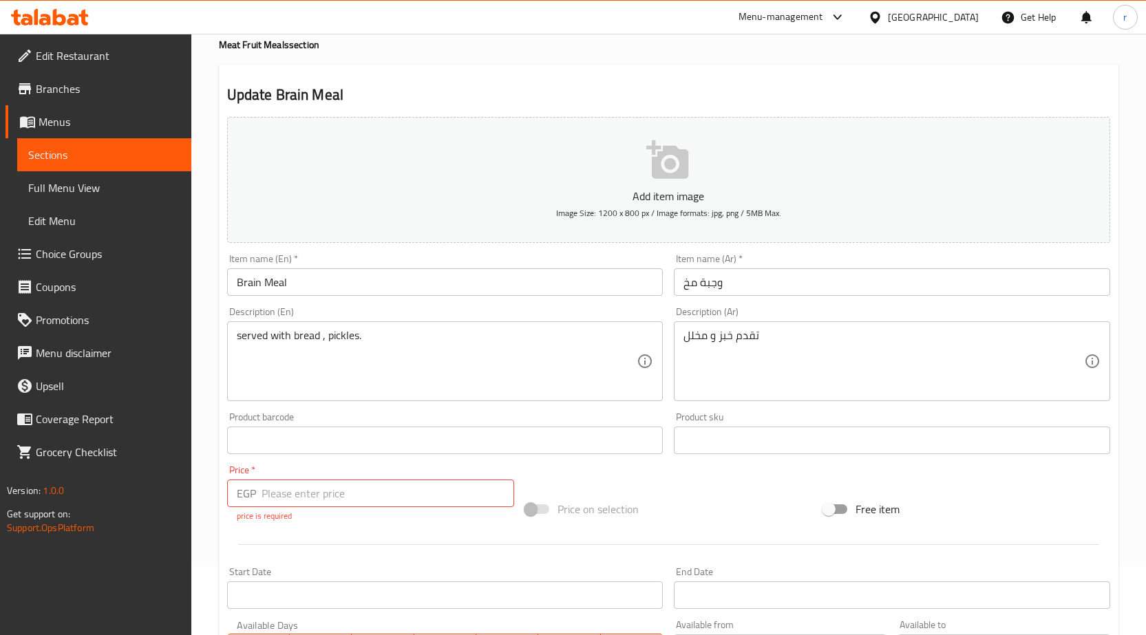
click at [332, 500] on input "number" at bounding box center [388, 494] width 253 height 28
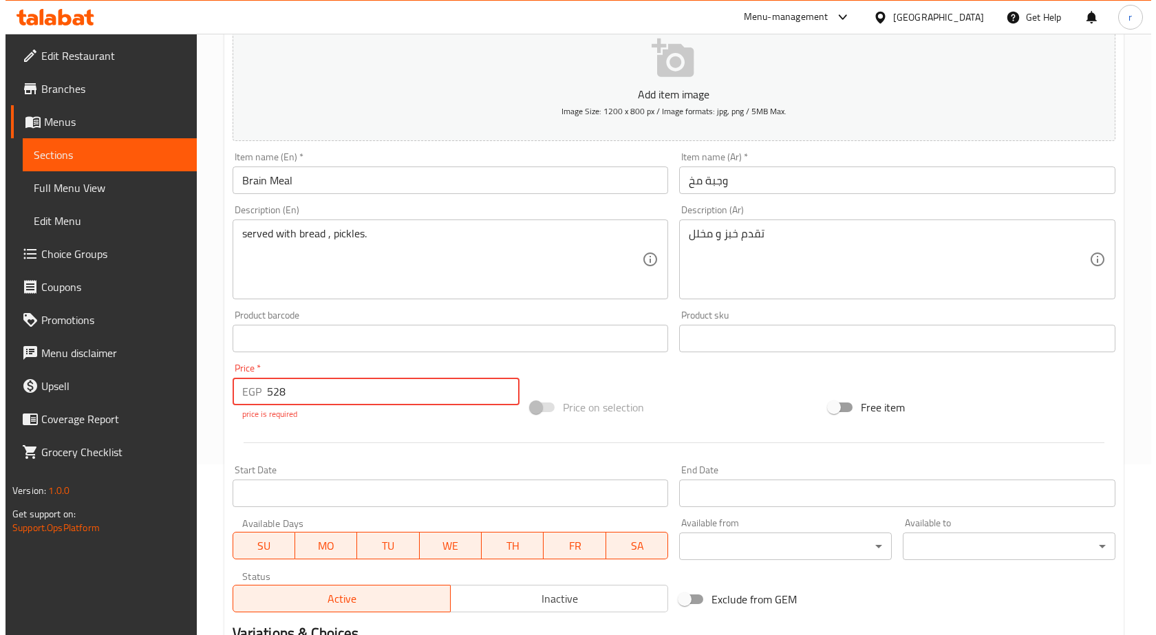
scroll to position [344, 0]
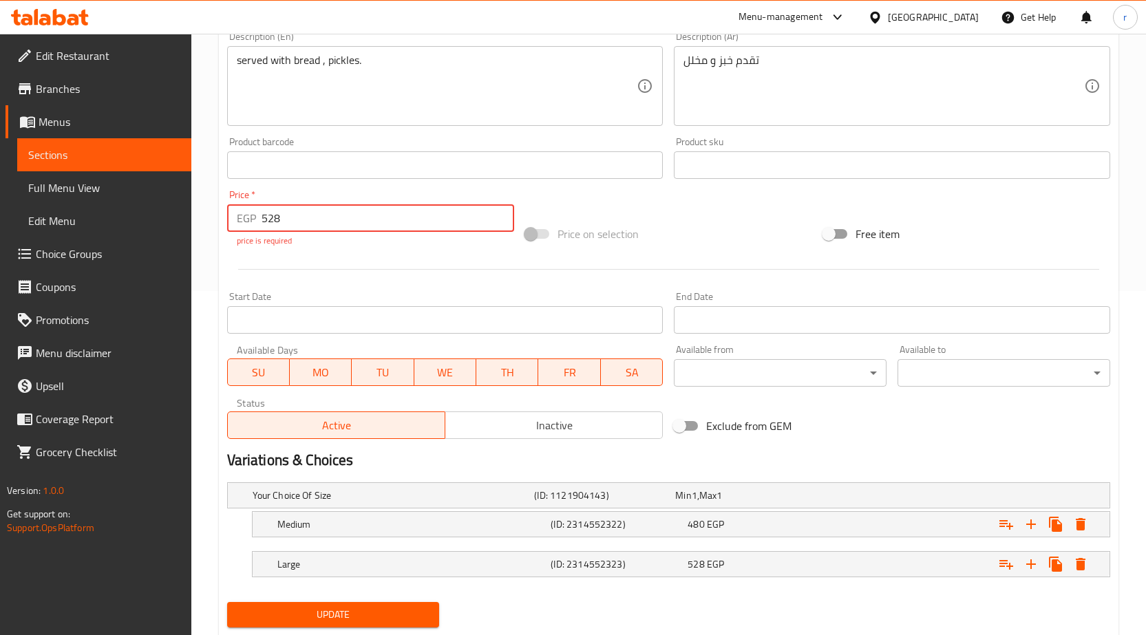
type input "528"
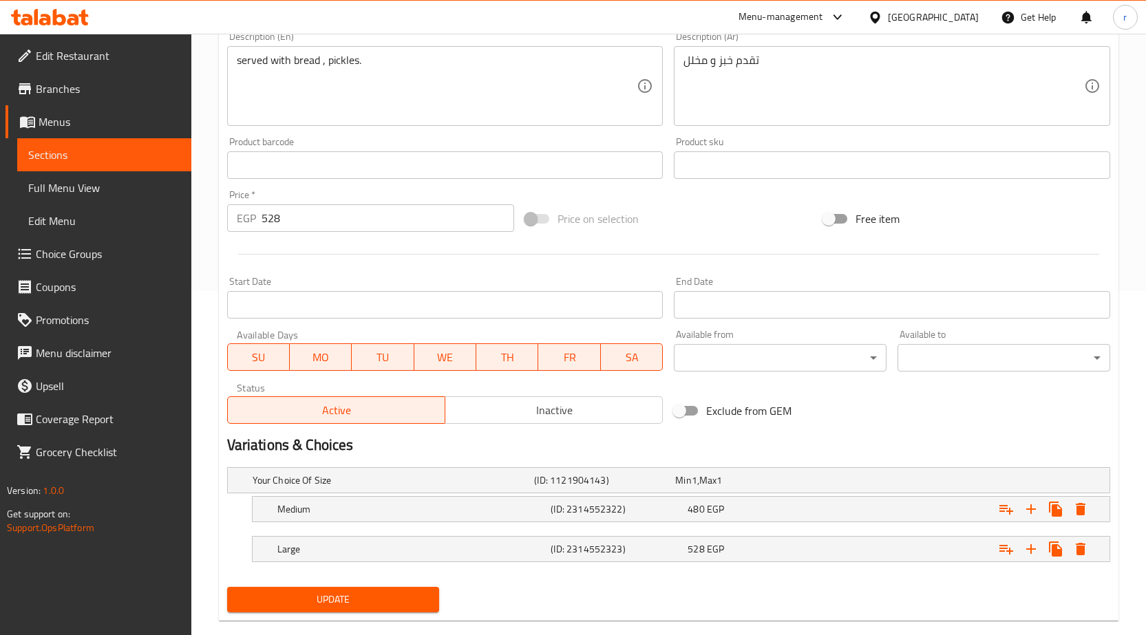
click at [348, 623] on div "Home / Restaurants management / Menus / Sections / item / update Meat Fruit Mea…" at bounding box center [669, 174] width 900 height 915
click at [1078, 501] on icon "Expand" at bounding box center [1080, 509] width 17 height 17
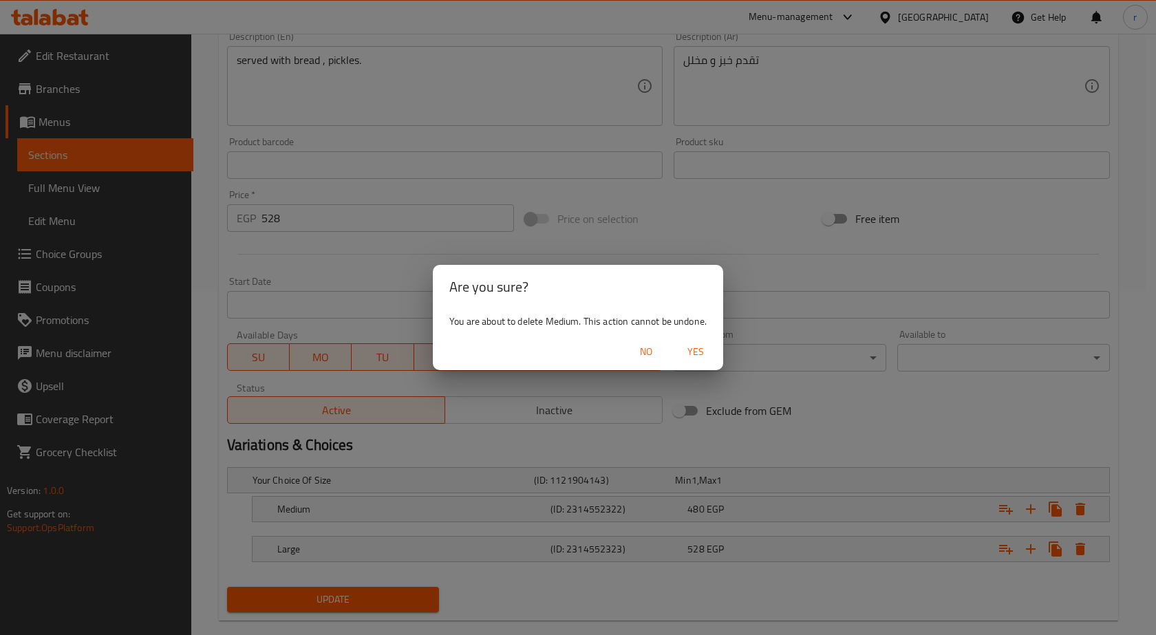
click at [704, 349] on span "Yes" at bounding box center [695, 351] width 33 height 17
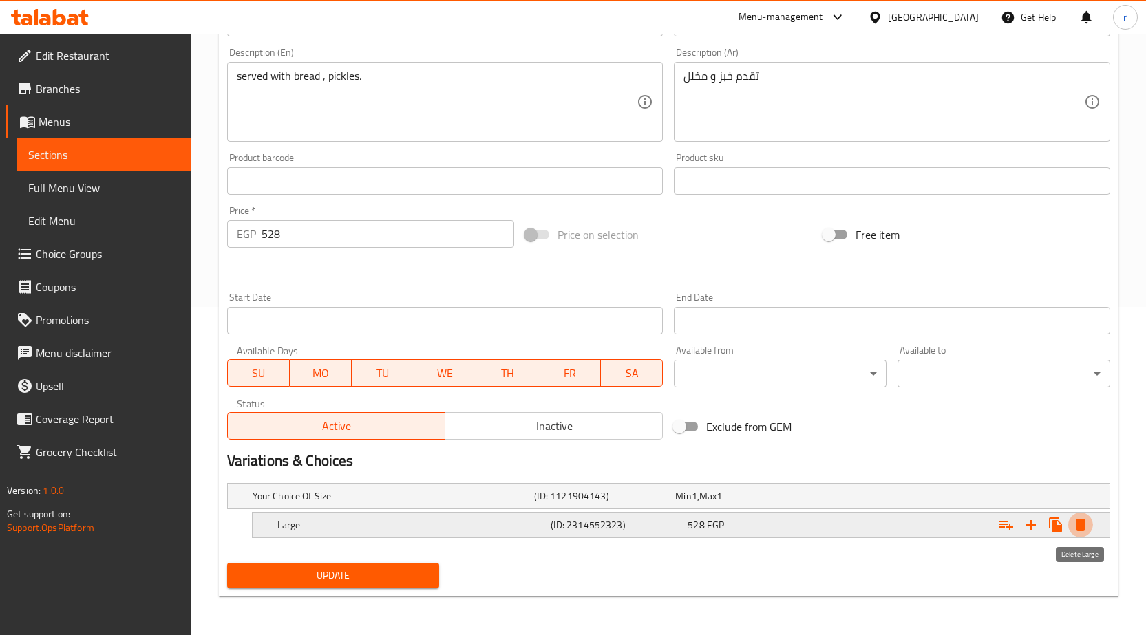
click at [1074, 531] on icon "Expand" at bounding box center [1080, 525] width 17 height 17
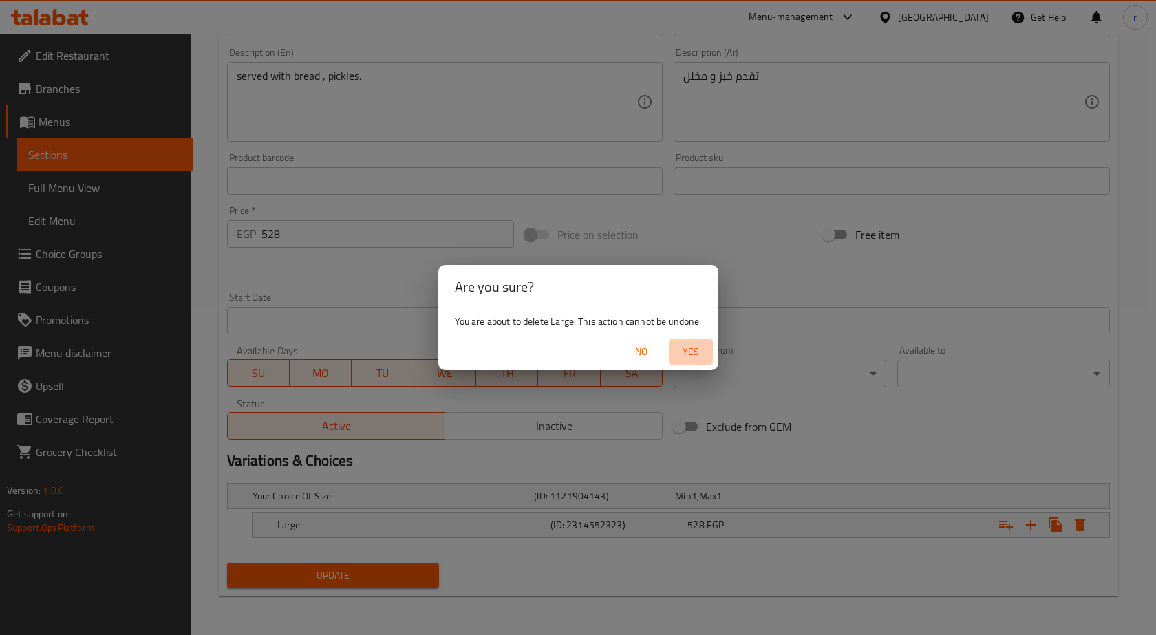
click at [699, 347] on span "Yes" at bounding box center [690, 351] width 33 height 17
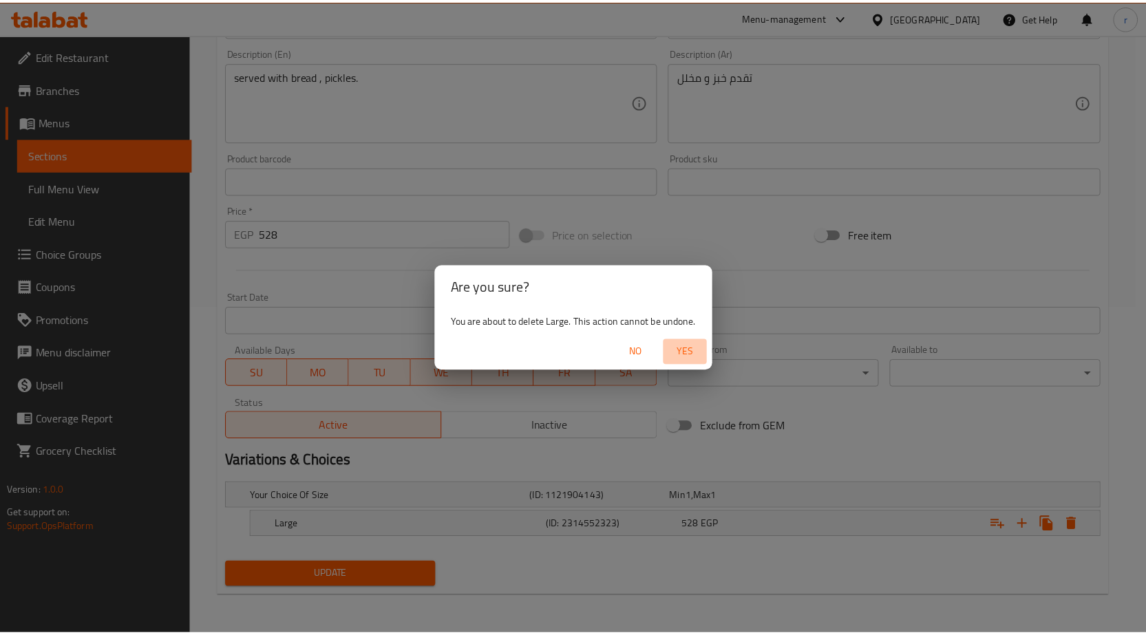
scroll to position [323, 0]
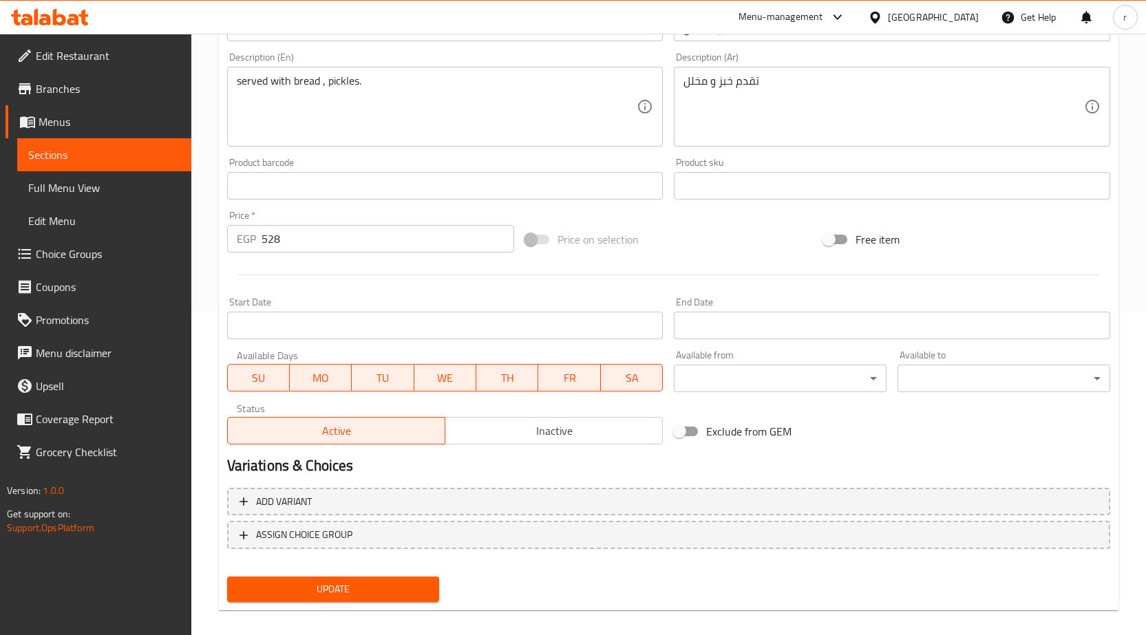
click at [398, 577] on button "Update" at bounding box center [333, 589] width 213 height 25
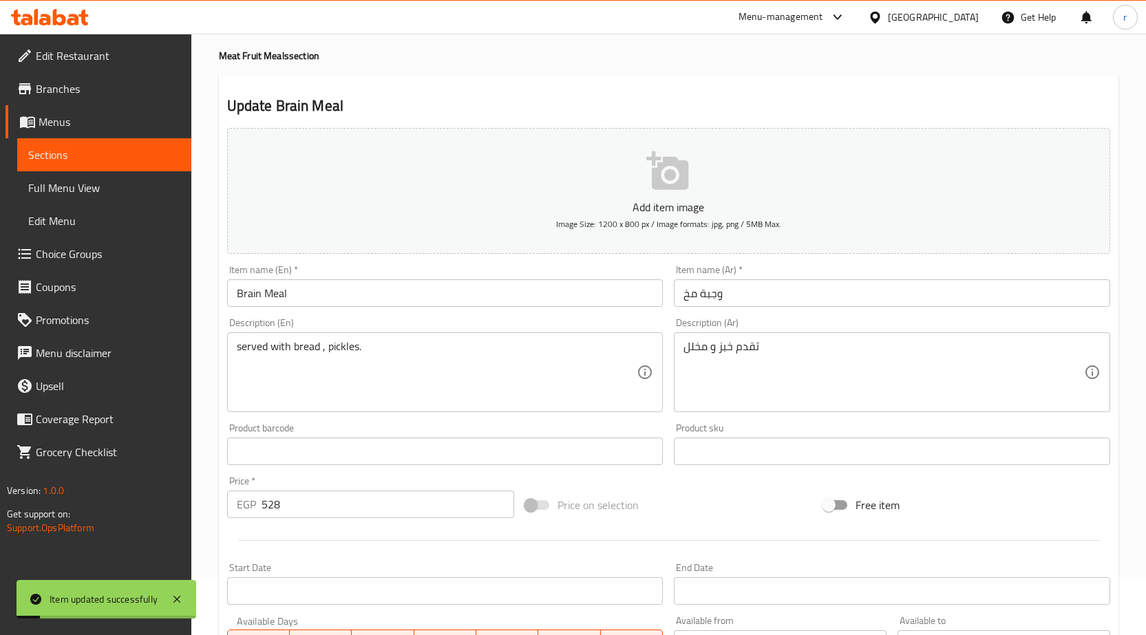
scroll to position [48, 0]
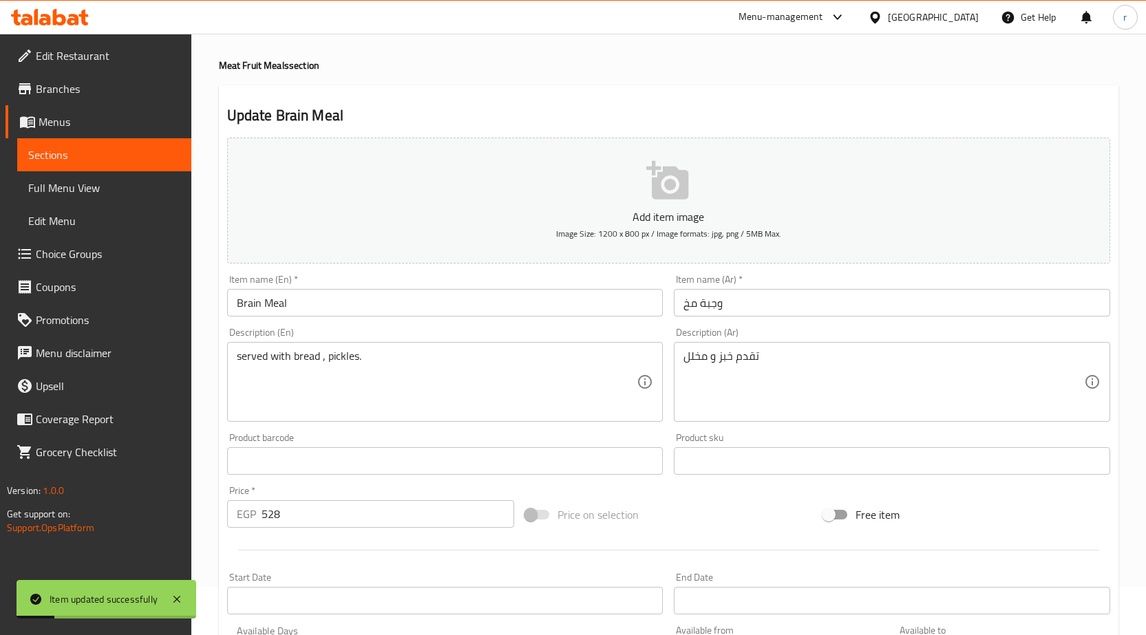
click at [95, 157] on span "Sections" at bounding box center [104, 155] width 152 height 17
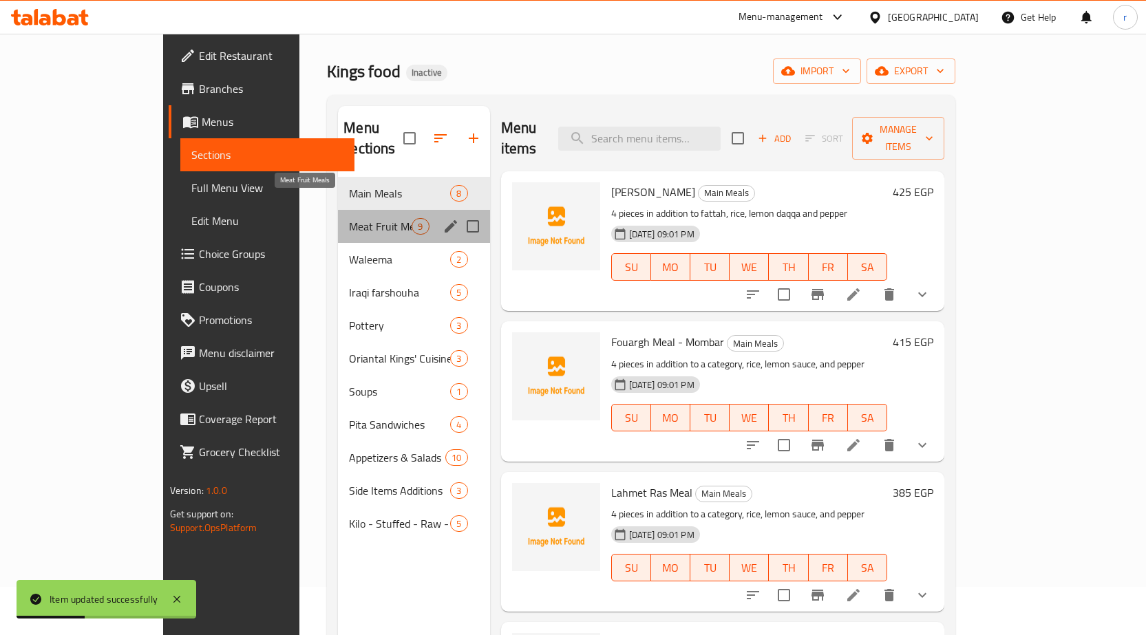
click at [349, 218] on span "Meat Fruit Meals" at bounding box center [380, 226] width 63 height 17
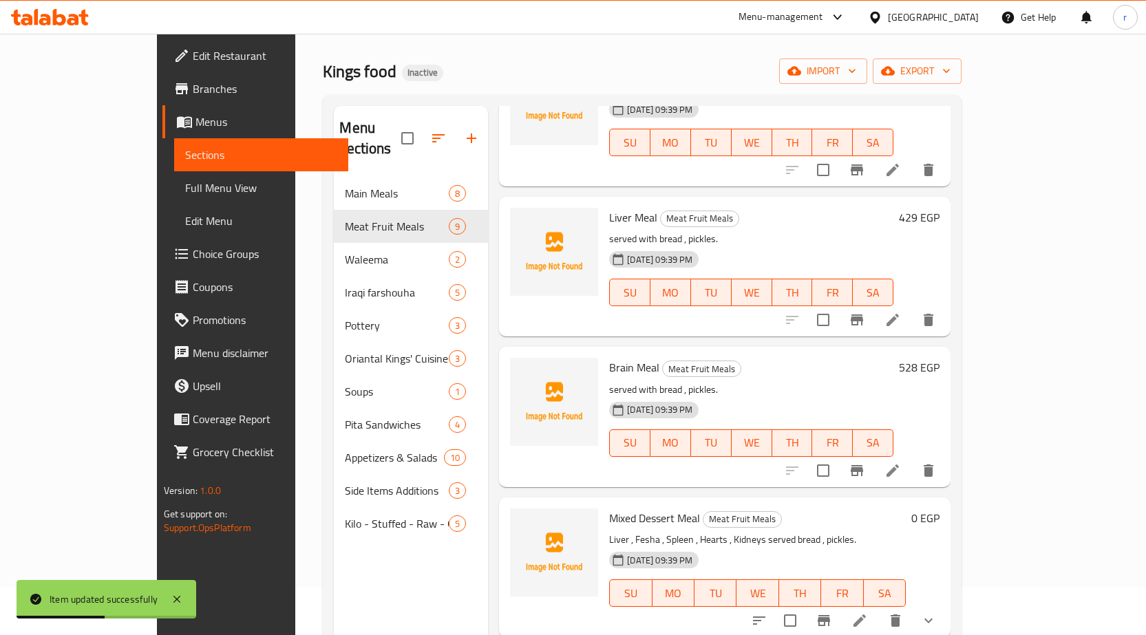
scroll to position [551, 0]
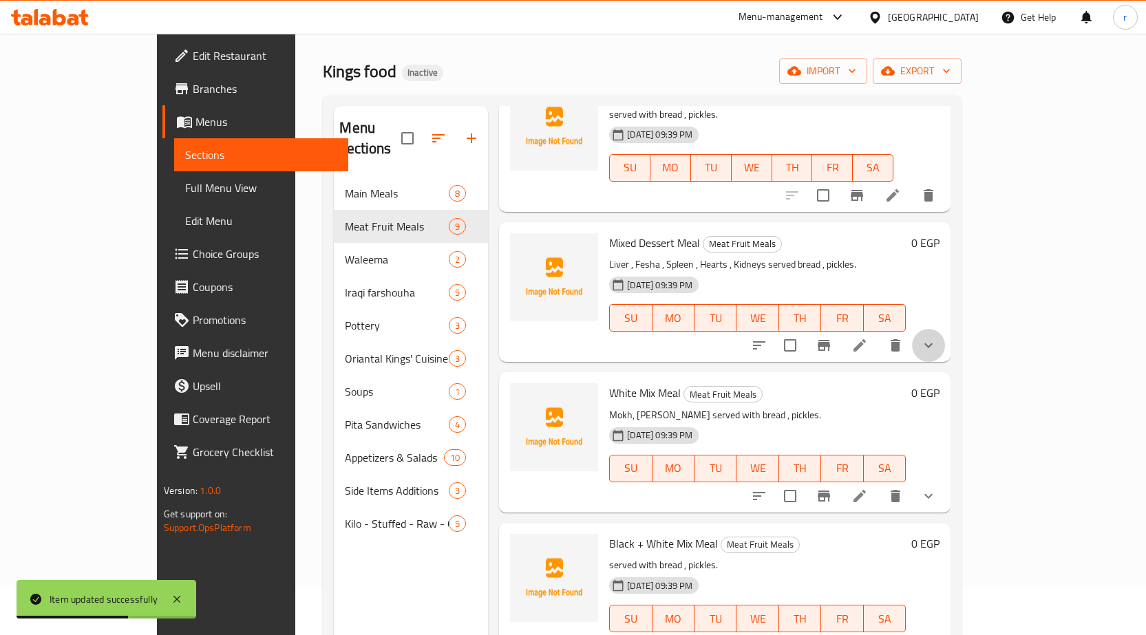
click at [937, 337] on icon "show more" at bounding box center [928, 345] width 17 height 17
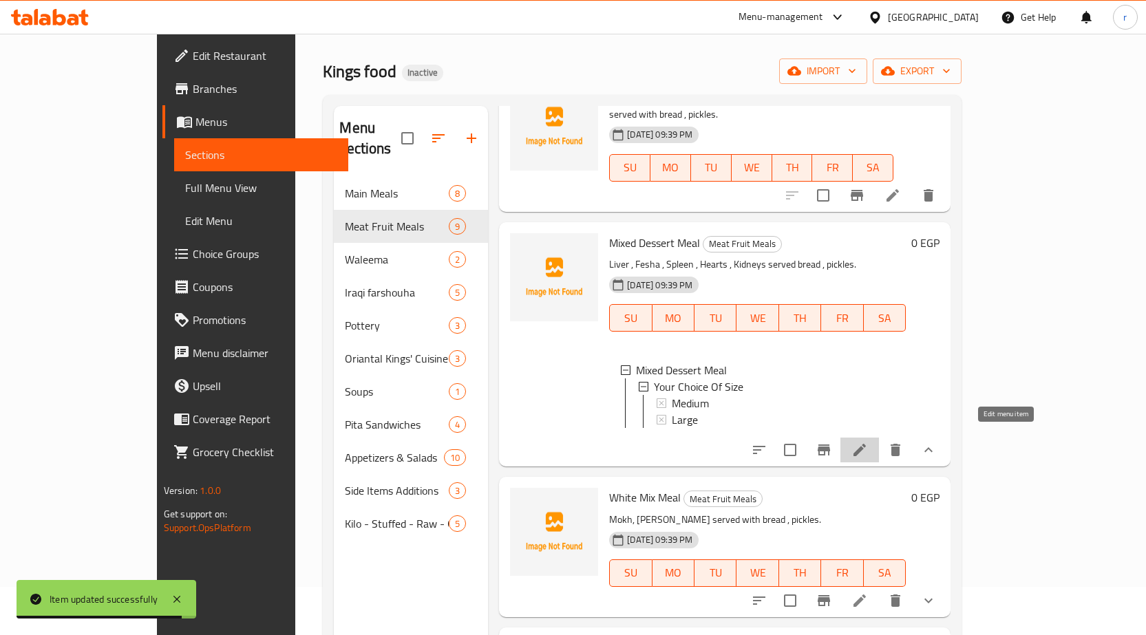
click at [868, 442] on icon at bounding box center [859, 450] width 17 height 17
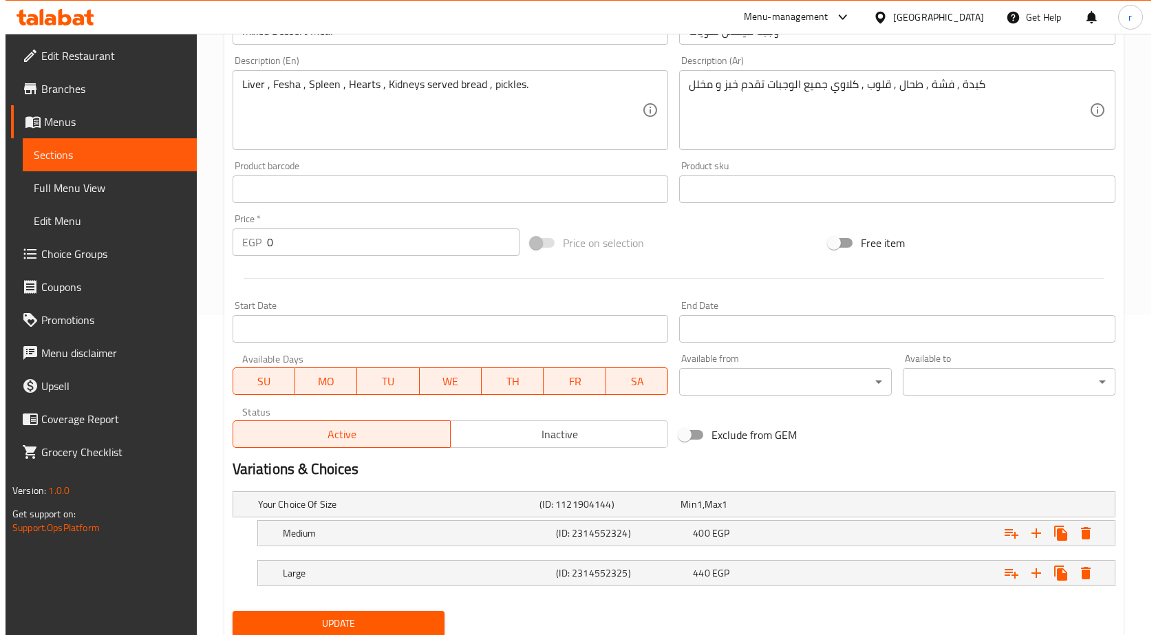
scroll to position [344, 0]
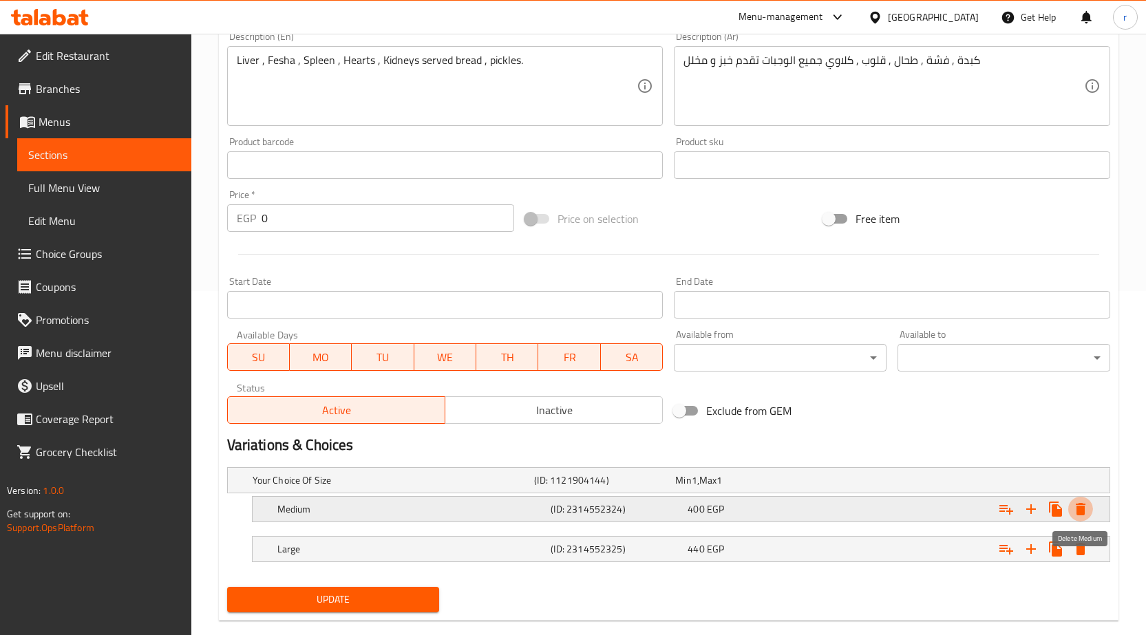
click at [1077, 503] on icon "Expand" at bounding box center [1080, 509] width 17 height 17
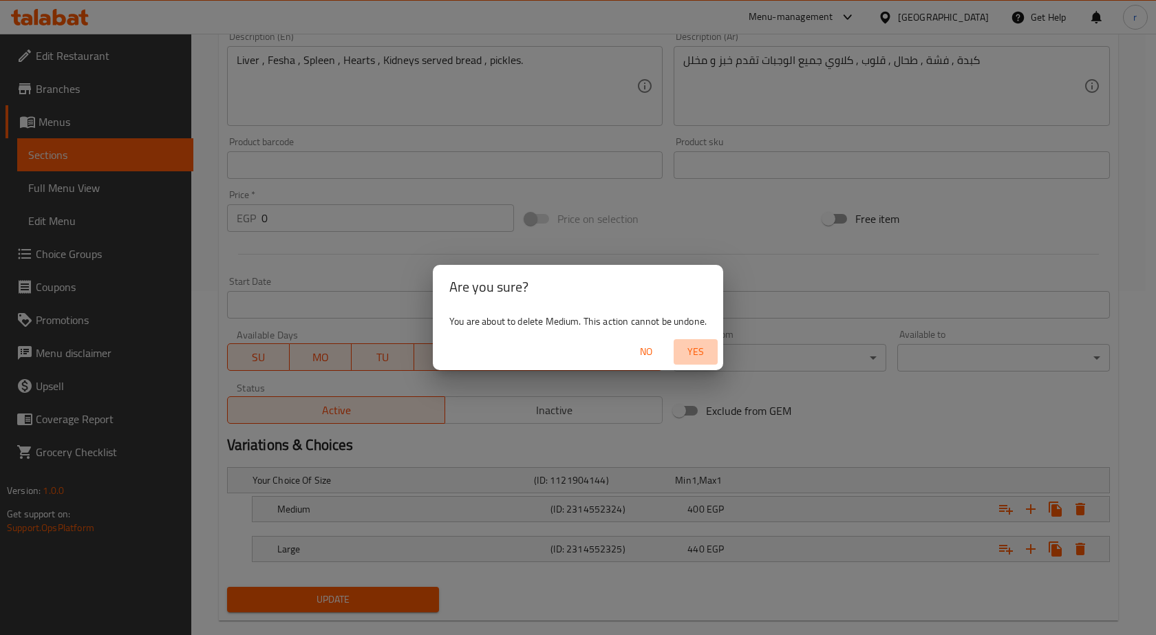
click at [681, 354] on span "Yes" at bounding box center [695, 351] width 33 height 17
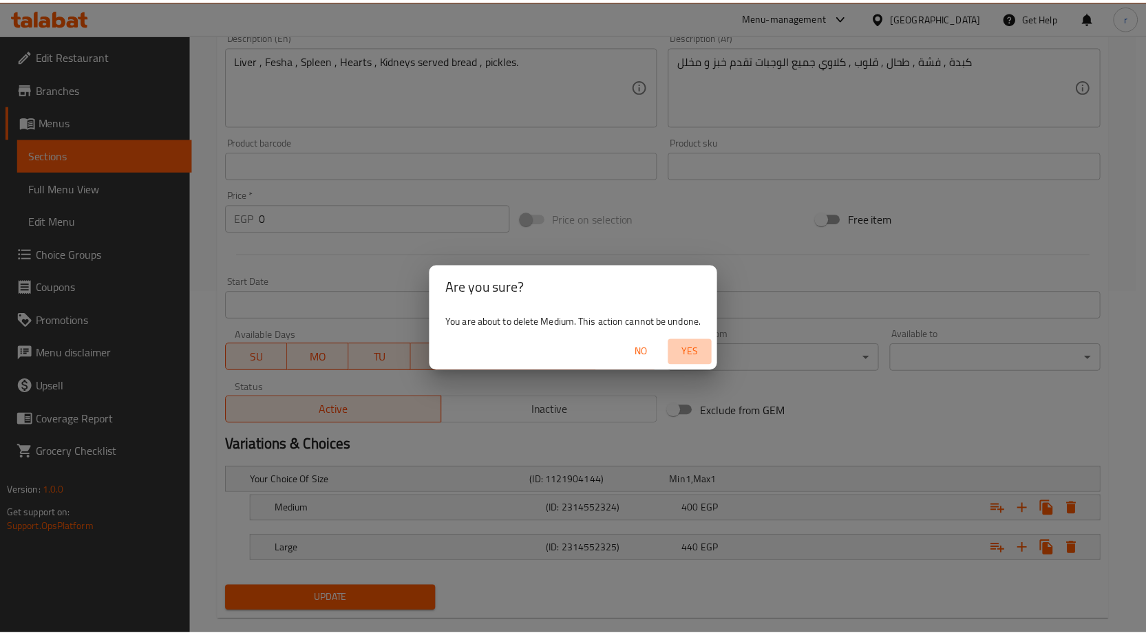
scroll to position [328, 0]
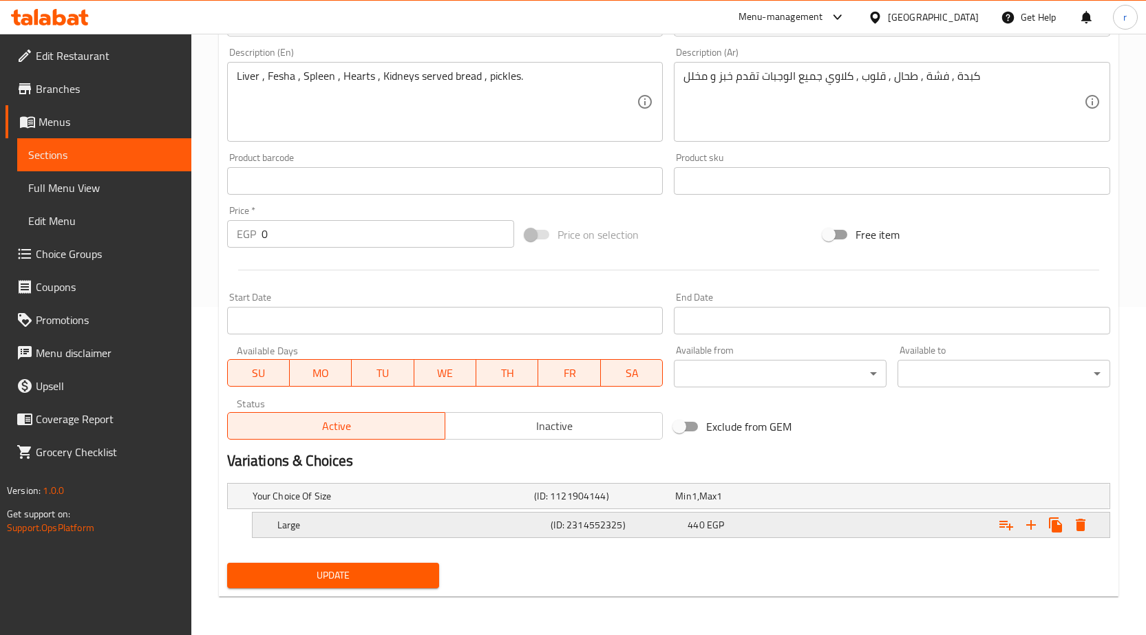
click at [1096, 535] on div "Large (ID: 2314552325) 440 EGP" at bounding box center [681, 525] width 857 height 25
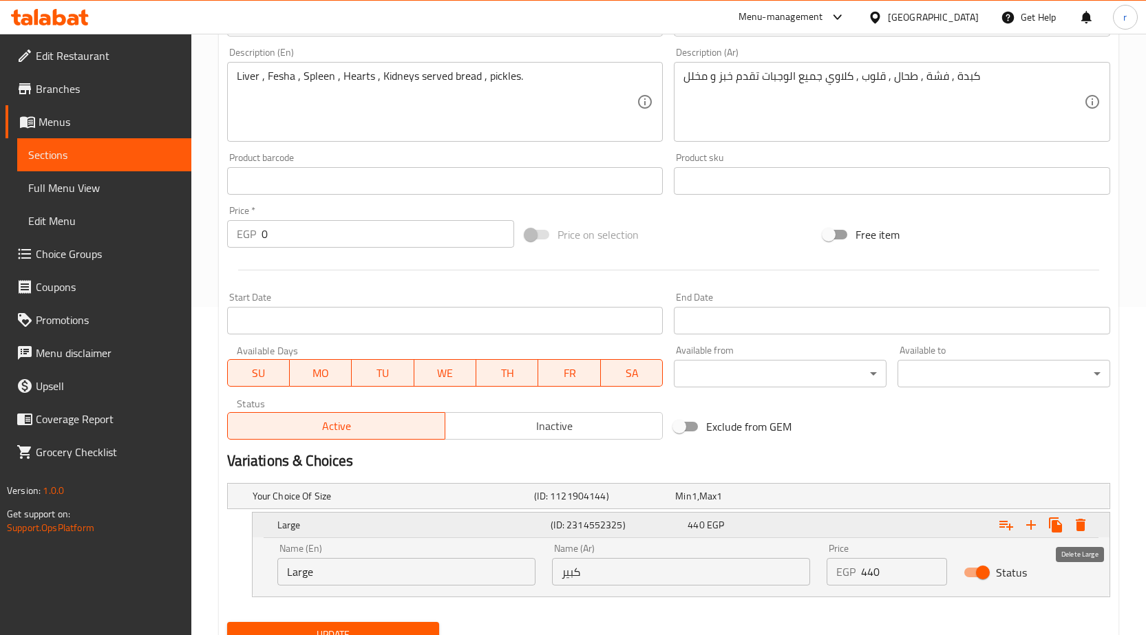
click at [1090, 531] on button "Expand" at bounding box center [1080, 525] width 25 height 25
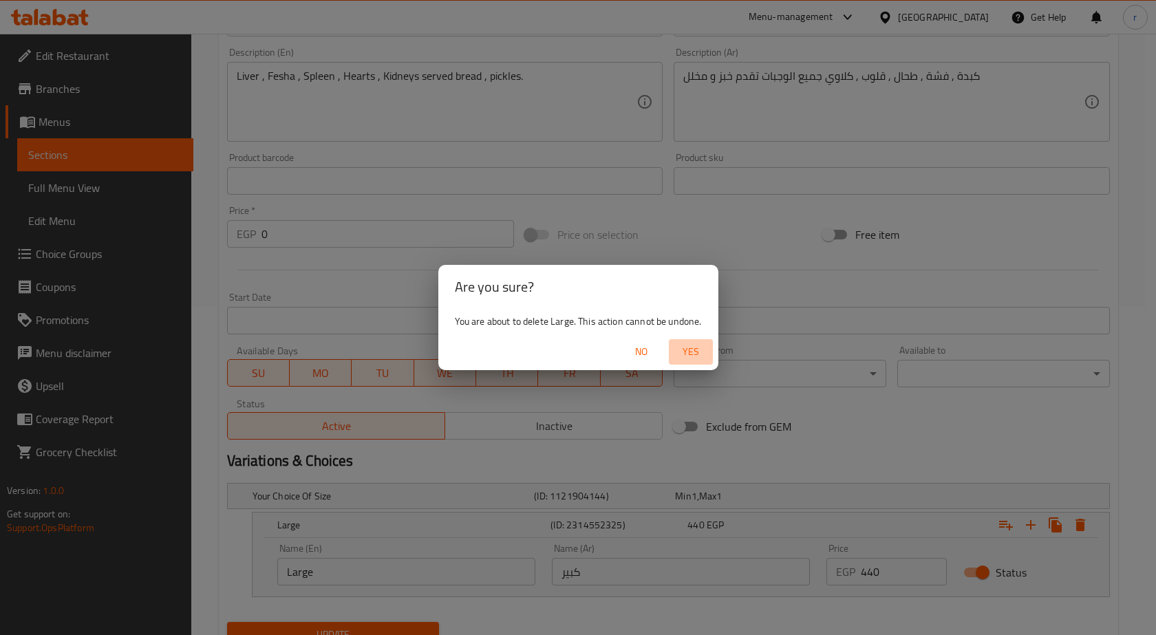
click at [685, 359] on span "Yes" at bounding box center [690, 351] width 33 height 17
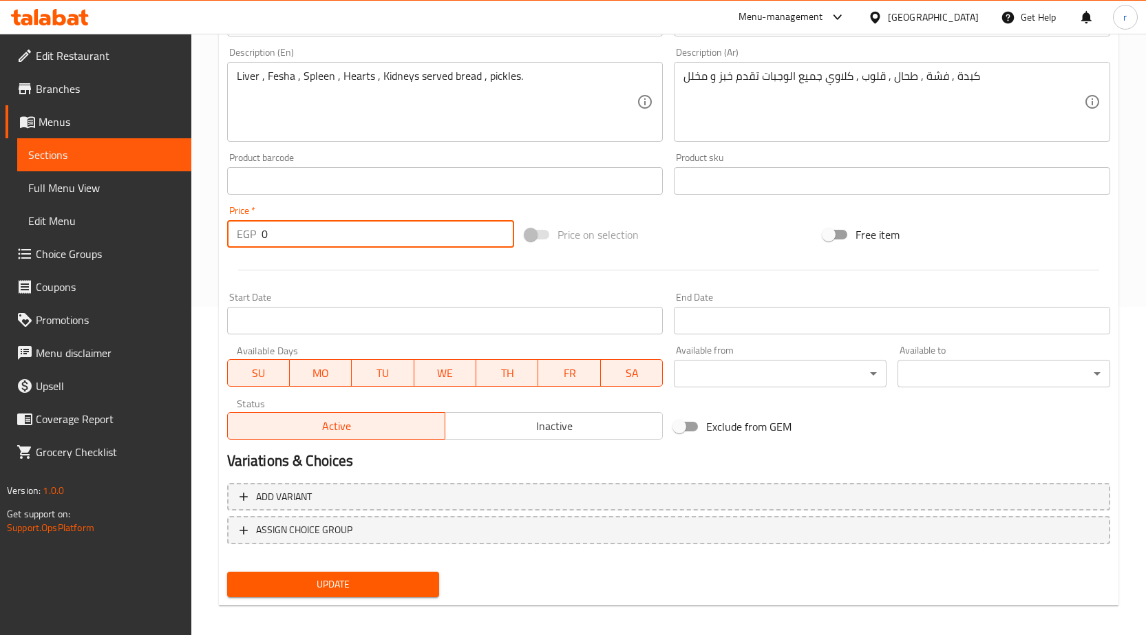
drag, startPoint x: 332, startPoint y: 222, endPoint x: 182, endPoint y: 252, distance: 153.7
click at [191, 252] on div "Edit Restaurant Branches Menus Sections Full Menu View Edit Menu Choice Groups …" at bounding box center [573, 174] width 1146 height 939
click at [182, 252] on link "Choice Groups" at bounding box center [99, 253] width 186 height 33
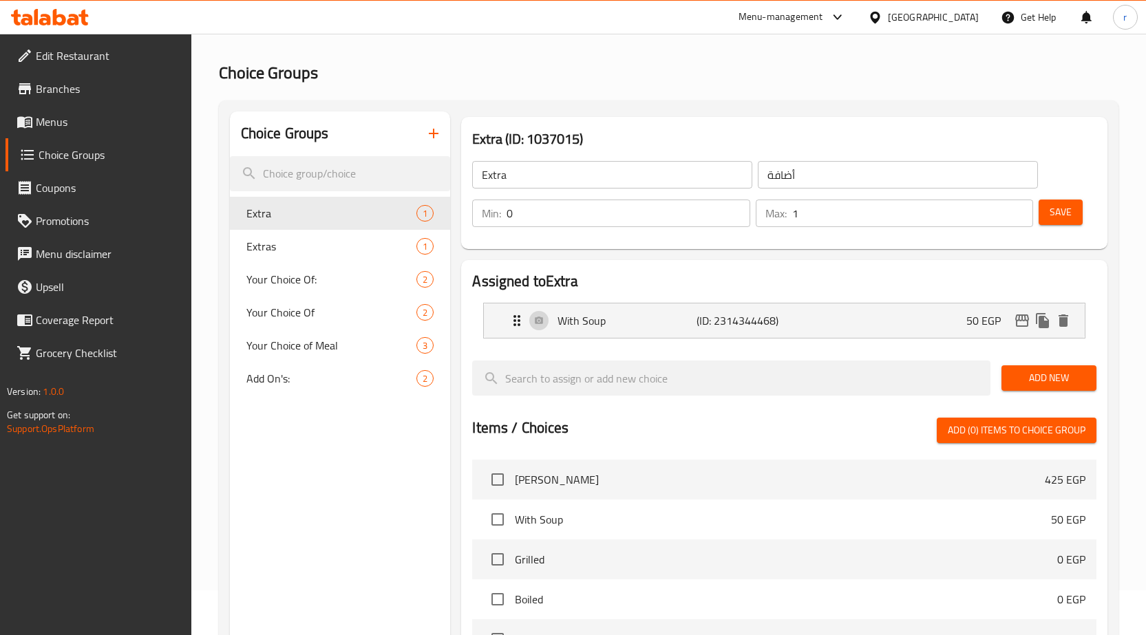
scroll to position [69, 0]
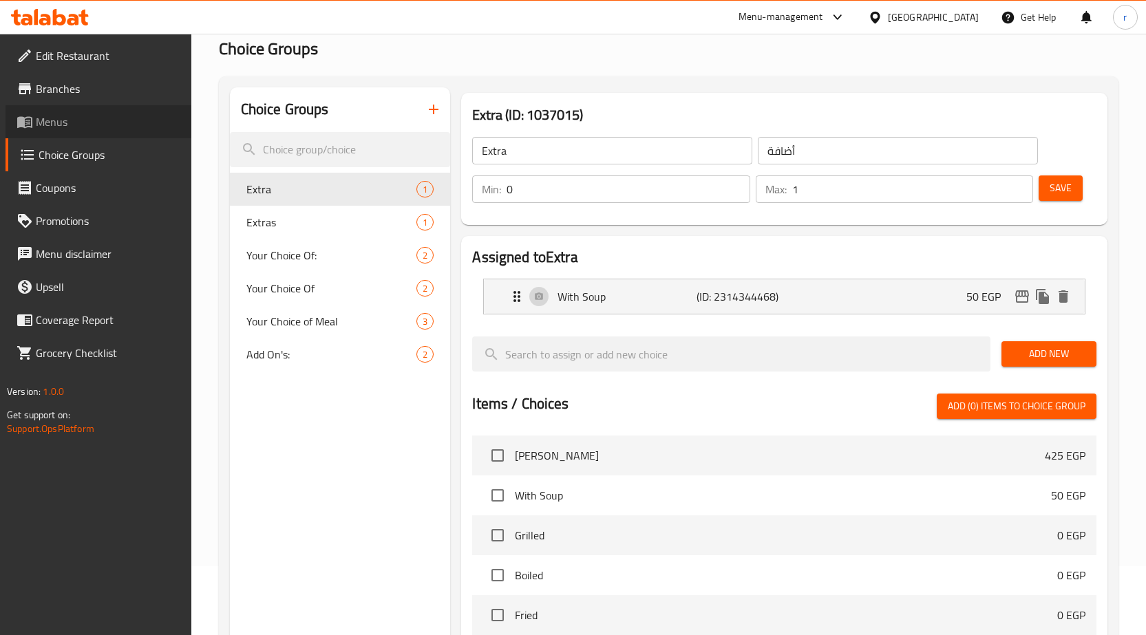
click at [55, 116] on span "Menus" at bounding box center [108, 122] width 145 height 17
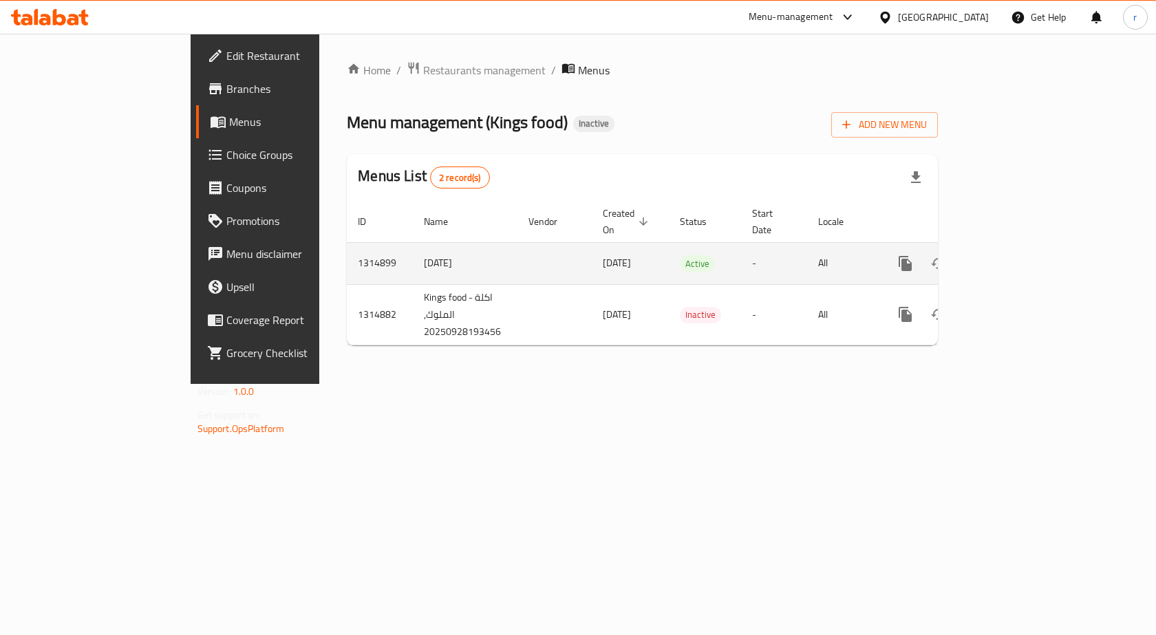
click at [1013, 255] on icon "enhanced table" at bounding box center [1005, 263] width 17 height 17
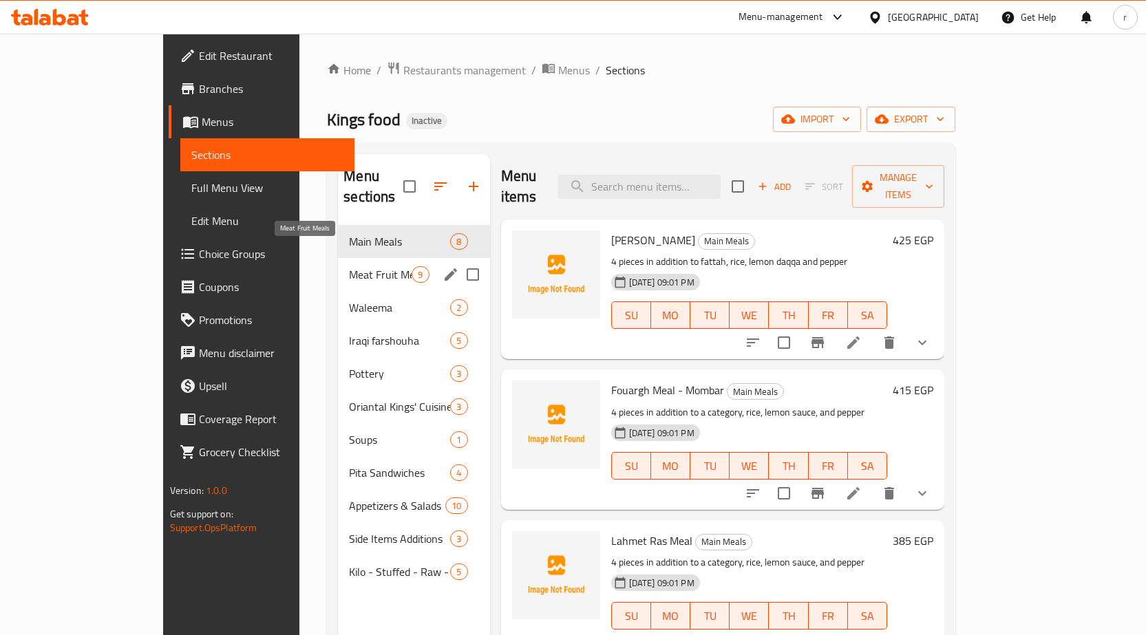
click at [349, 266] on span "Meat Fruit Meals" at bounding box center [380, 274] width 63 height 17
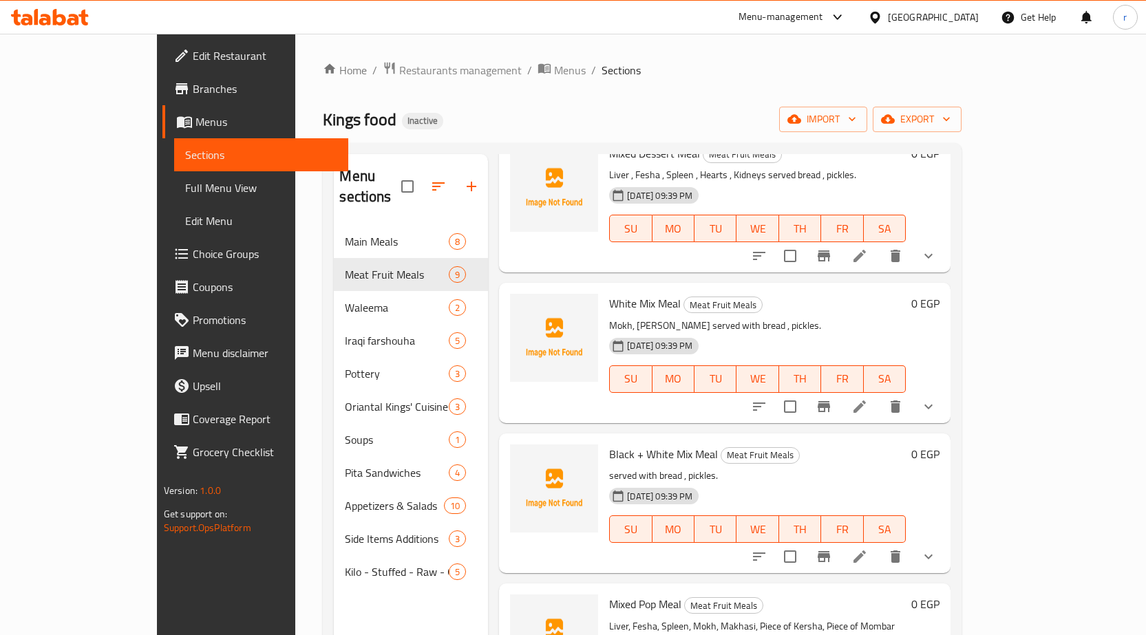
scroll to position [413, 0]
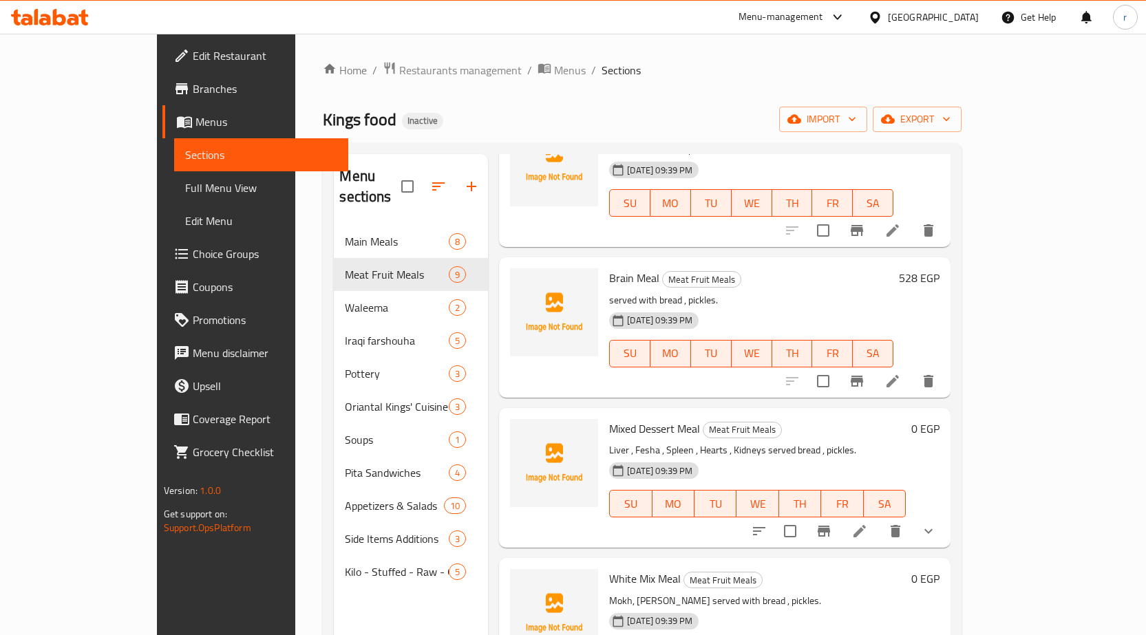
click at [945, 515] on button "show more" at bounding box center [928, 531] width 33 height 33
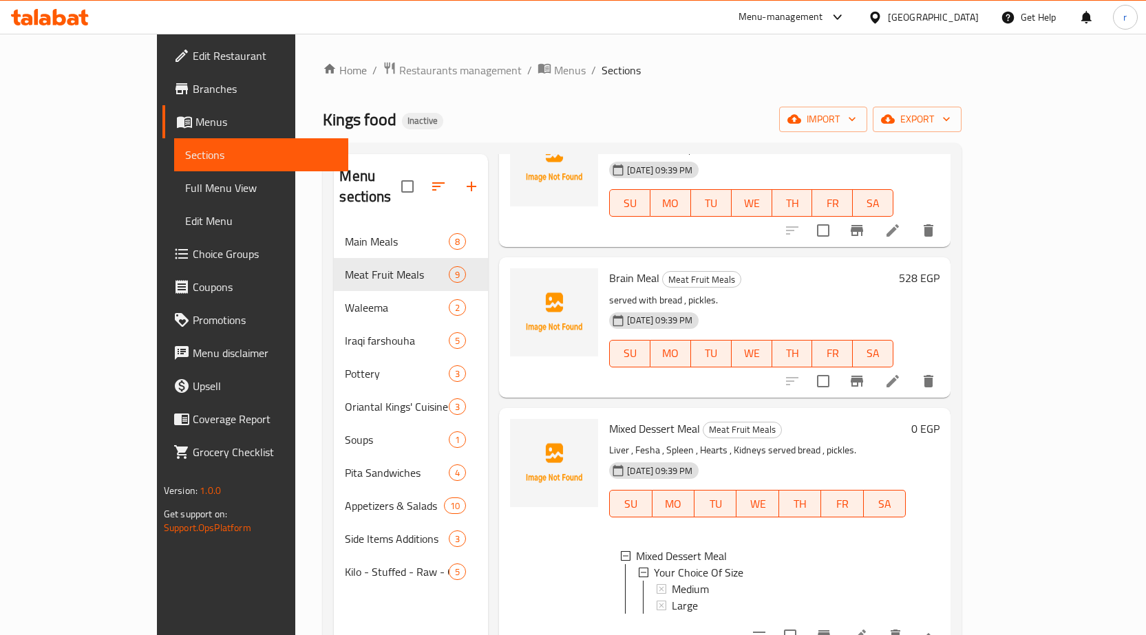
scroll to position [2, 0]
click at [879, 624] on li at bounding box center [859, 636] width 39 height 25
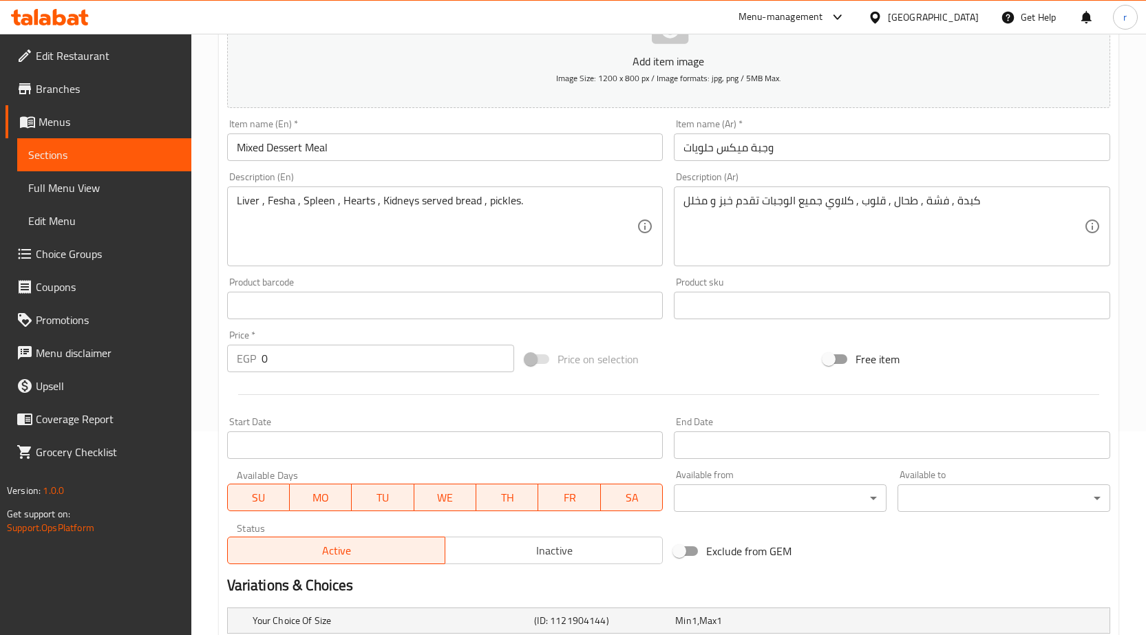
scroll to position [206, 0]
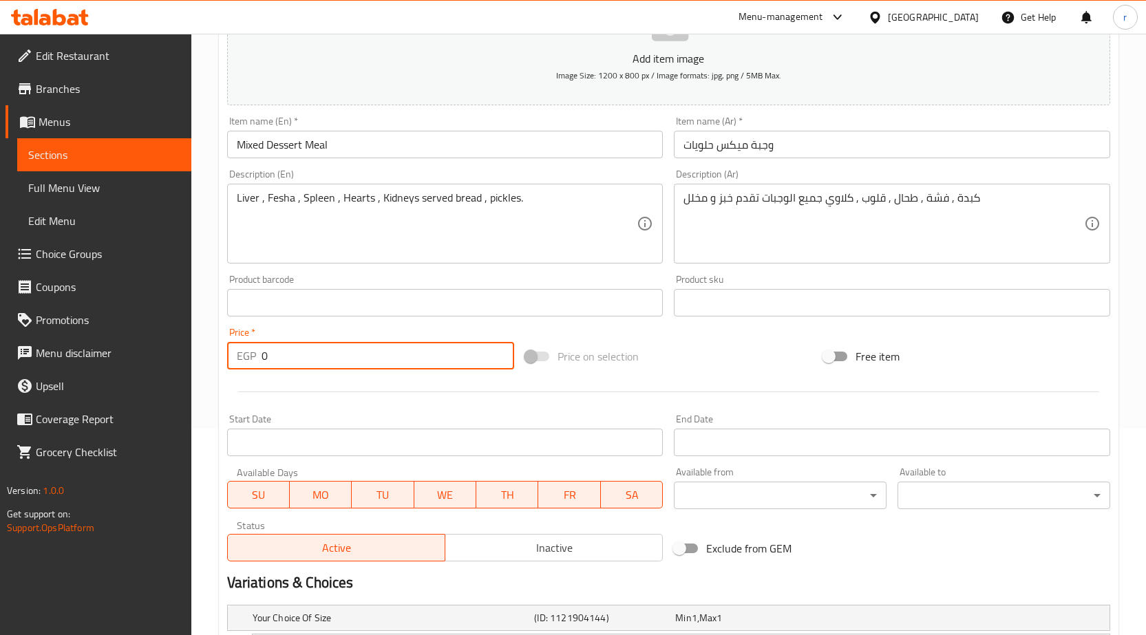
drag, startPoint x: 311, startPoint y: 354, endPoint x: 142, endPoint y: 361, distance: 168.8
click at [145, 361] on div "Edit Restaurant Branches Menus Sections Full Menu View Edit Menu Choice Groups …" at bounding box center [573, 312] width 1146 height 970
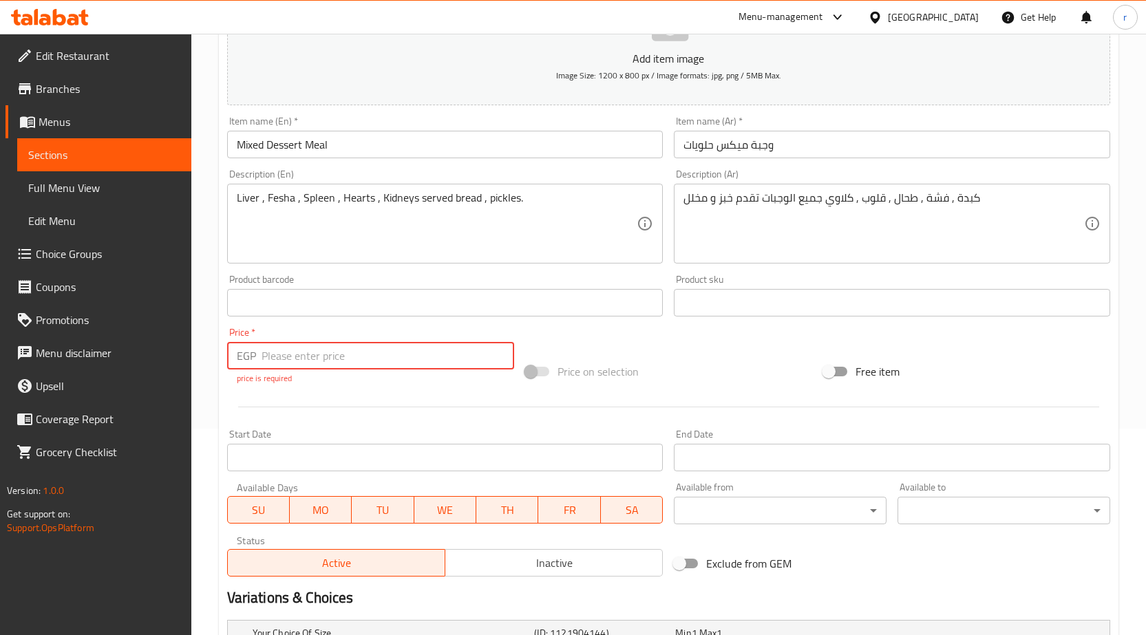
click at [290, 369] on input "number" at bounding box center [388, 356] width 253 height 28
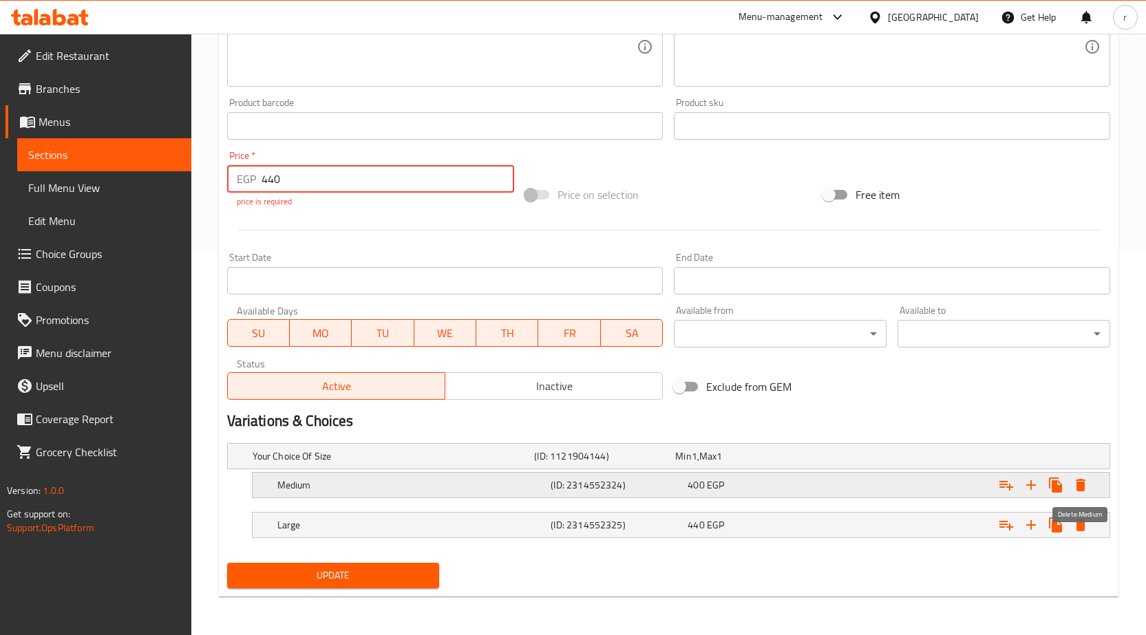
type input "440"
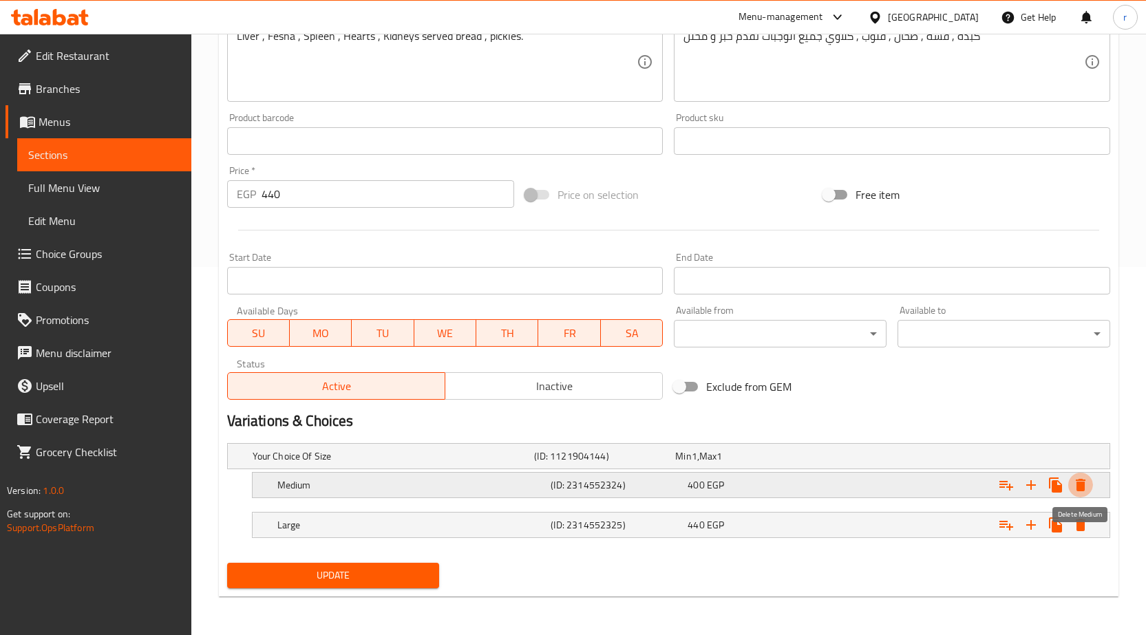
click at [1081, 489] on icon "Expand" at bounding box center [1081, 485] width 10 height 12
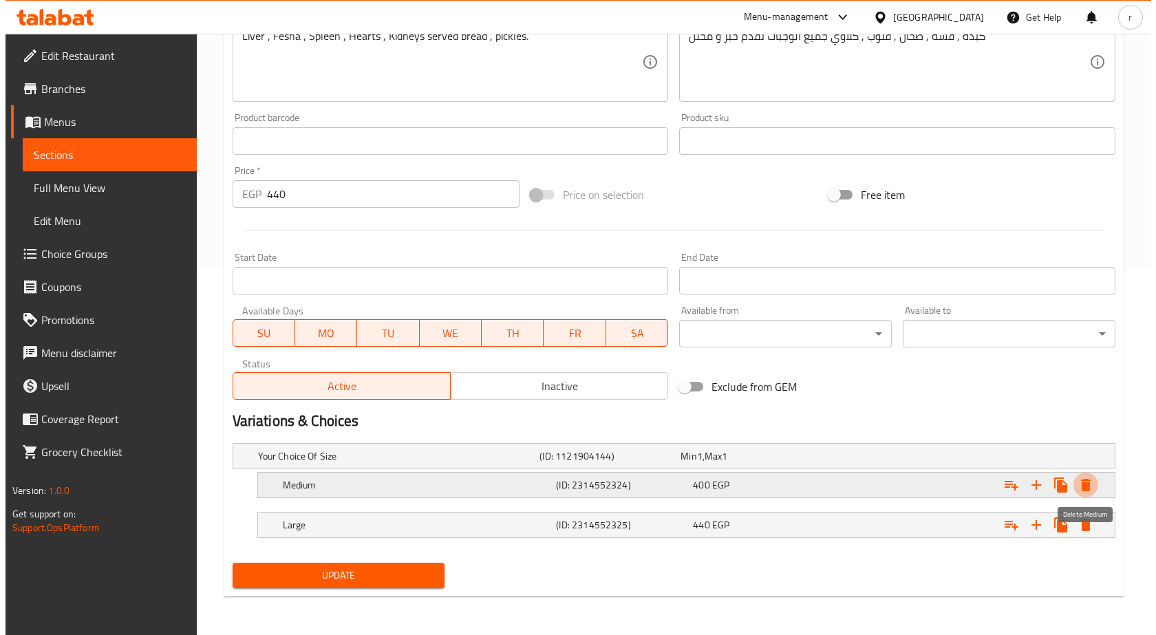
scroll to position [368, 0]
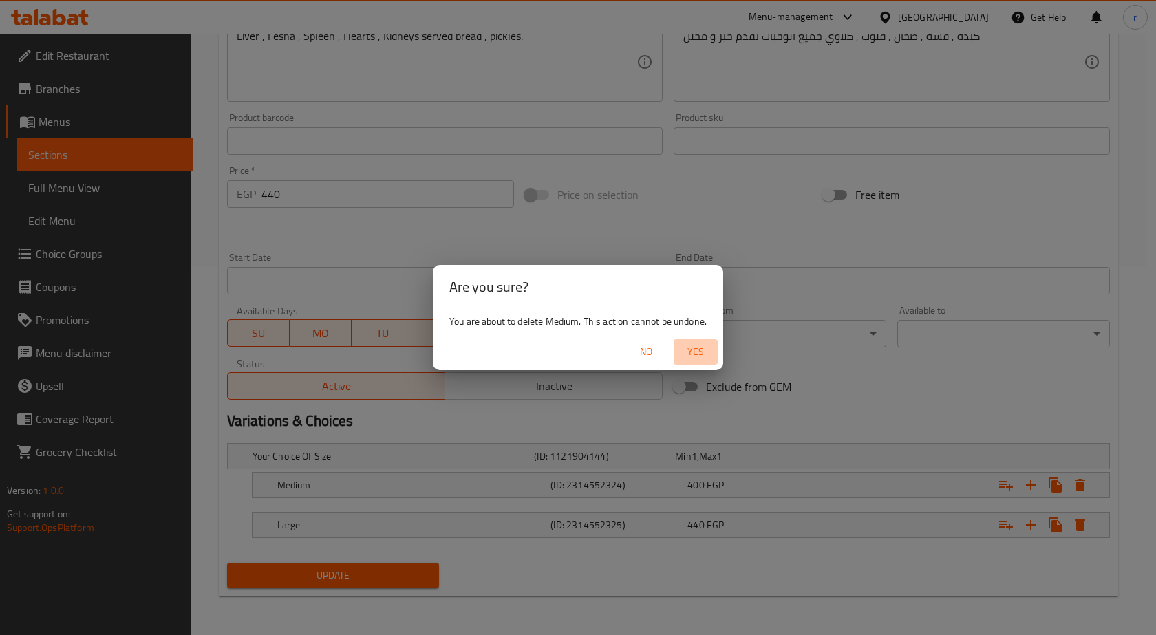
click at [693, 348] on span "Yes" at bounding box center [695, 351] width 33 height 17
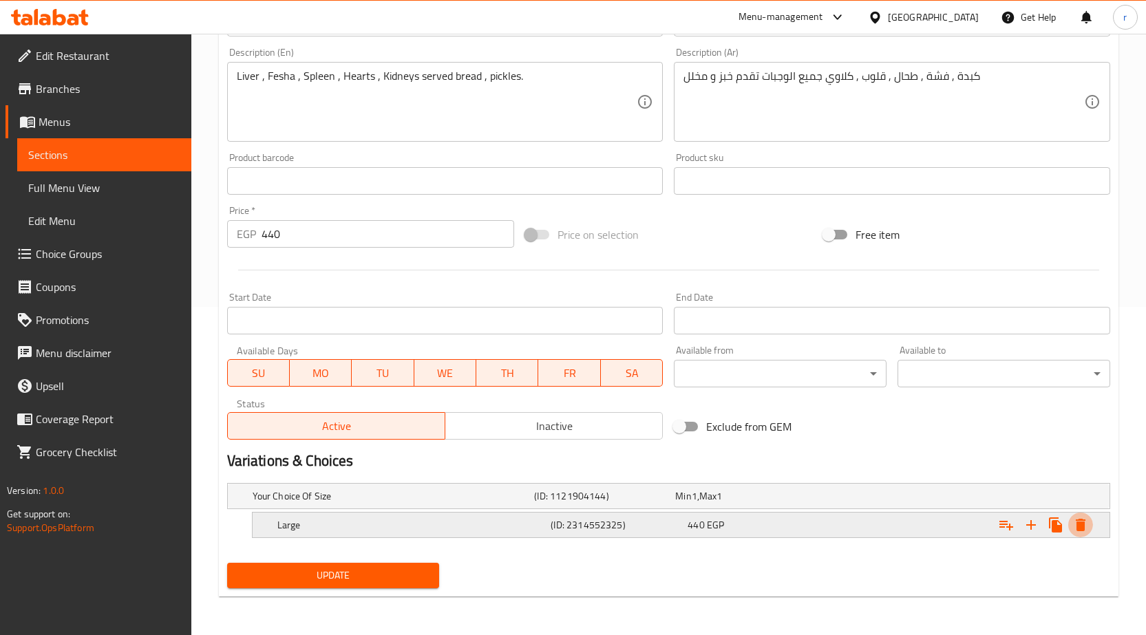
click at [1081, 531] on icon "Expand" at bounding box center [1081, 525] width 10 height 12
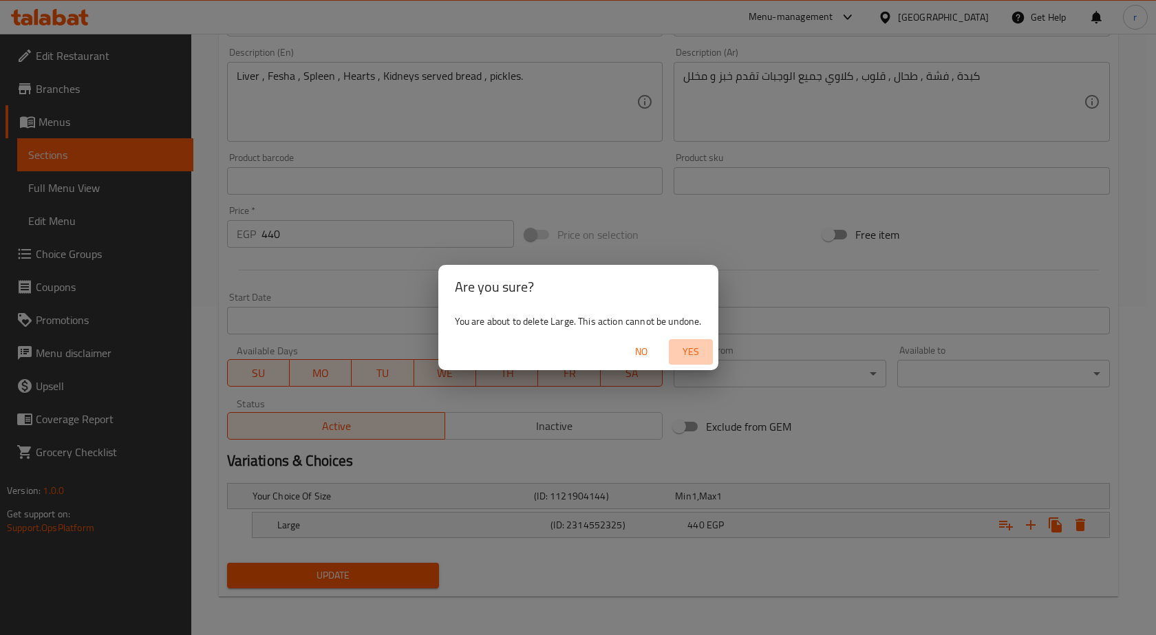
click at [696, 361] on button "Yes" at bounding box center [691, 351] width 44 height 25
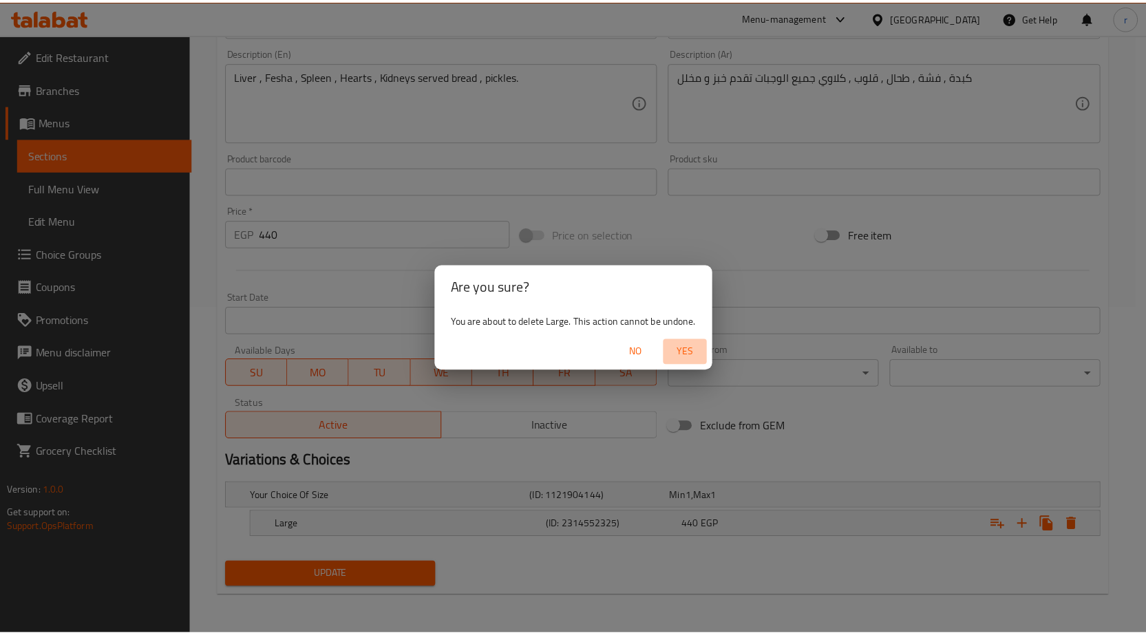
scroll to position [323, 0]
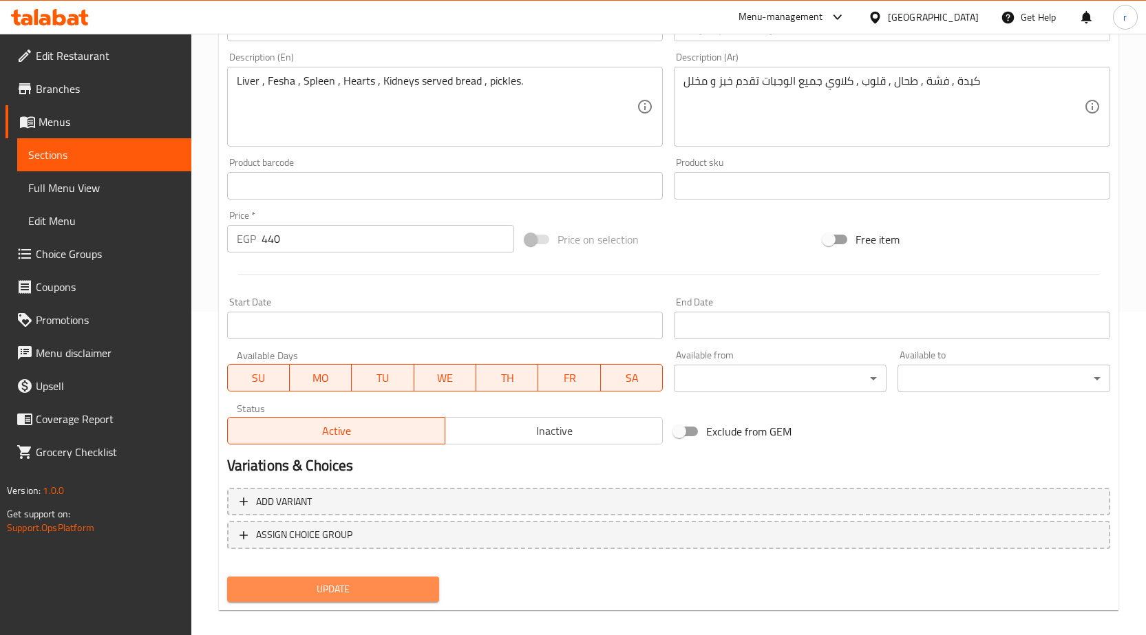
click at [396, 601] on button "Update" at bounding box center [333, 589] width 213 height 25
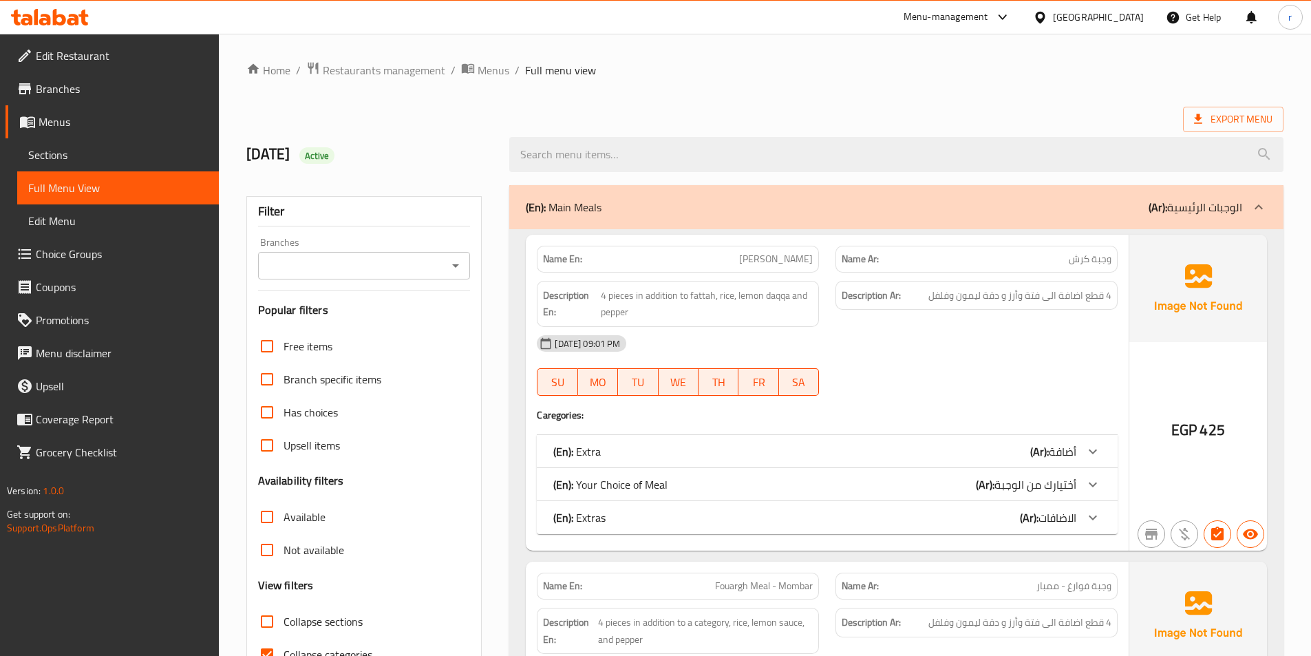
click at [65, 154] on span "Sections" at bounding box center [118, 155] width 180 height 17
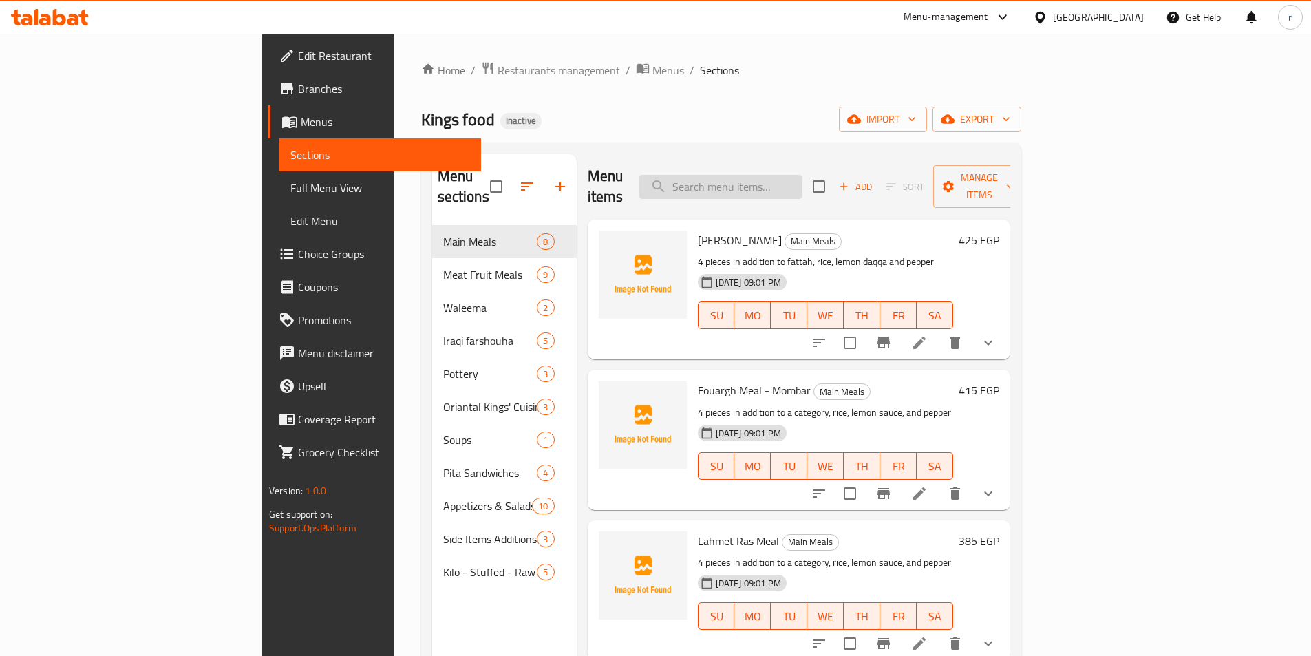
click at [562, 175] on input "search" at bounding box center [720, 187] width 162 height 24
paste input "Plain Knuckles Soup"
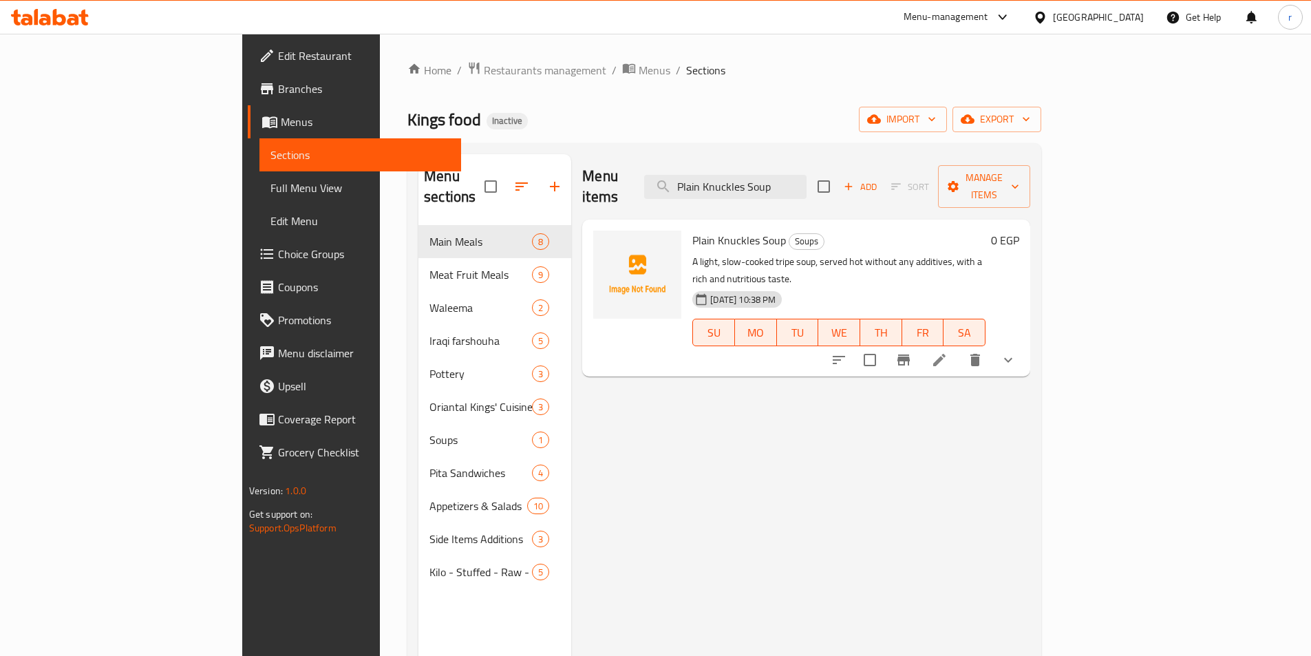
type input "Plain Knuckles Soup"
click at [562, 352] on icon at bounding box center [939, 360] width 17 height 17
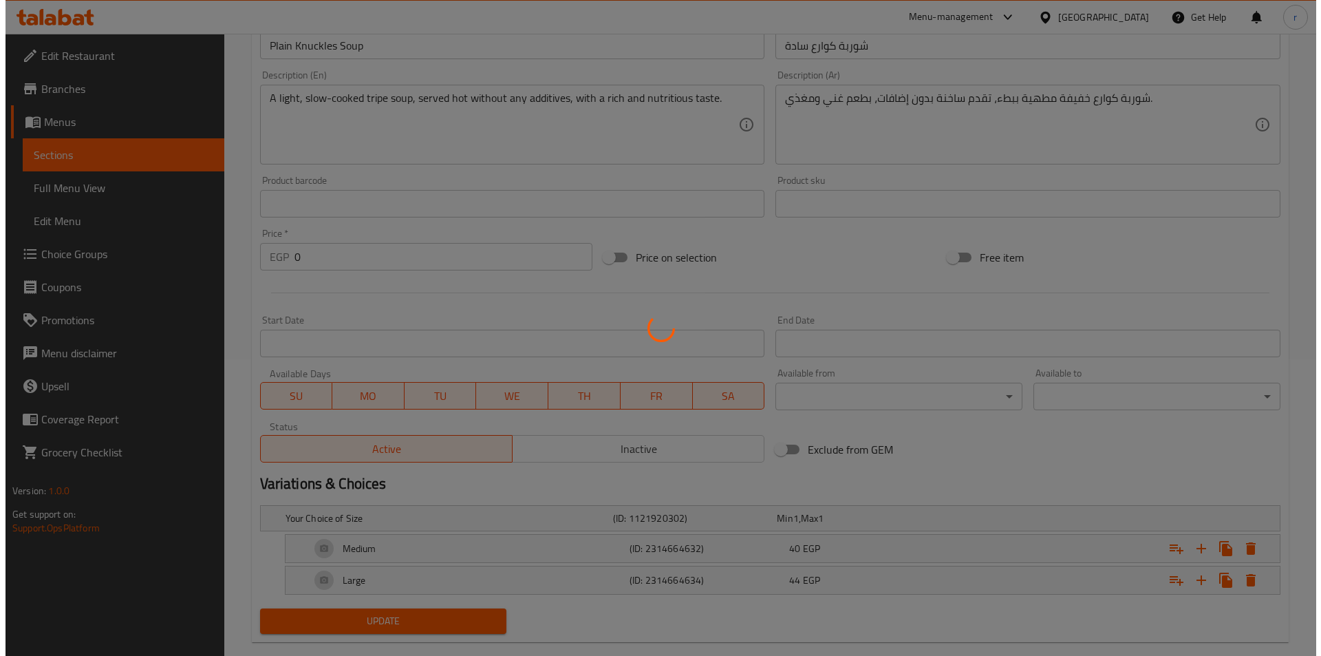
scroll to position [321, 0]
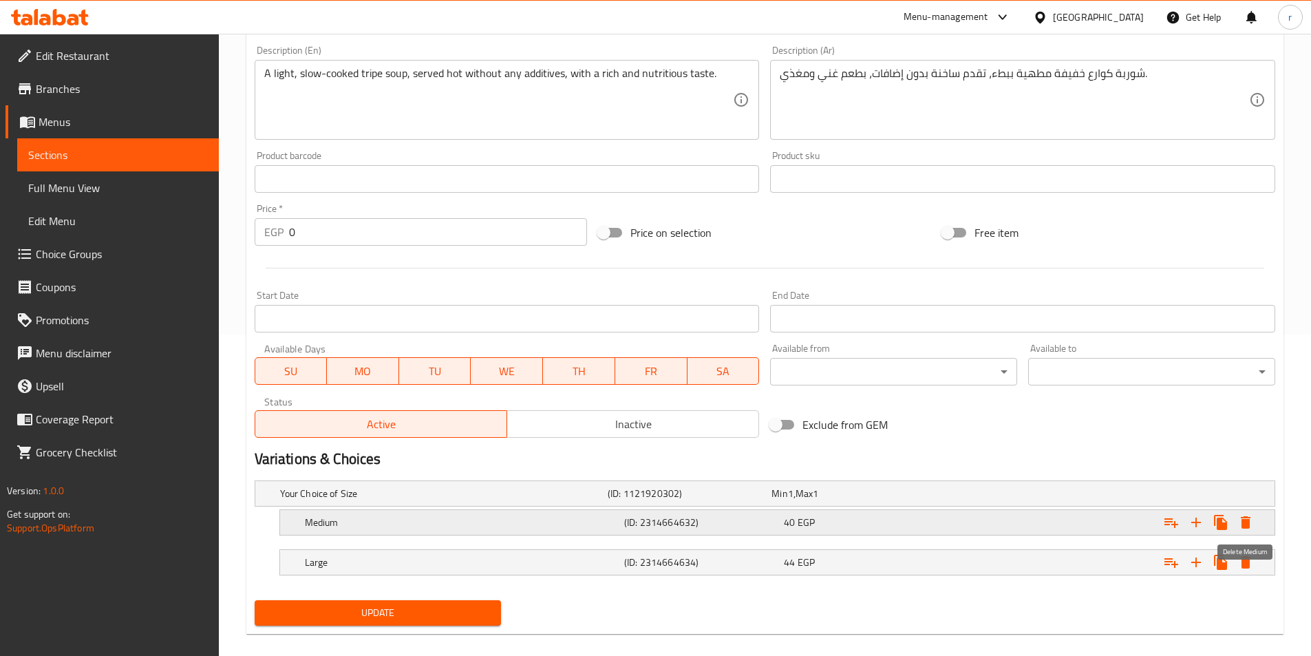
click at [562, 522] on button "Expand" at bounding box center [1245, 522] width 25 height 25
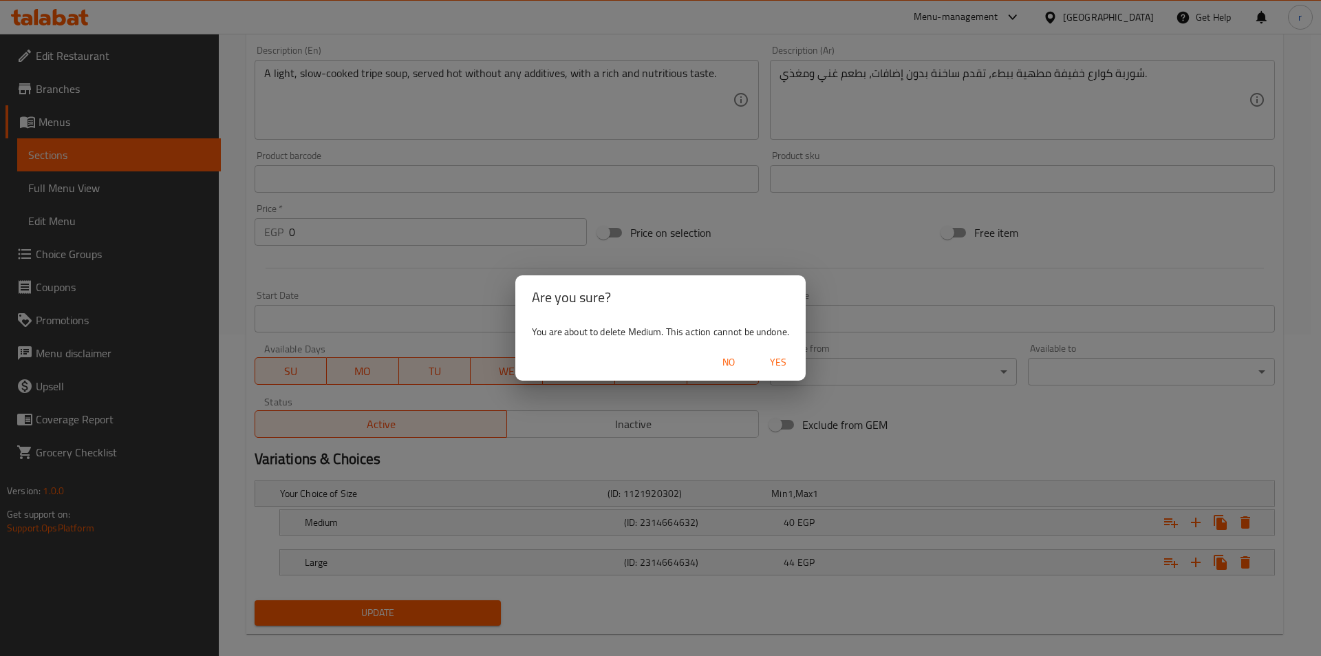
click at [562, 360] on span "Yes" at bounding box center [778, 362] width 33 height 17
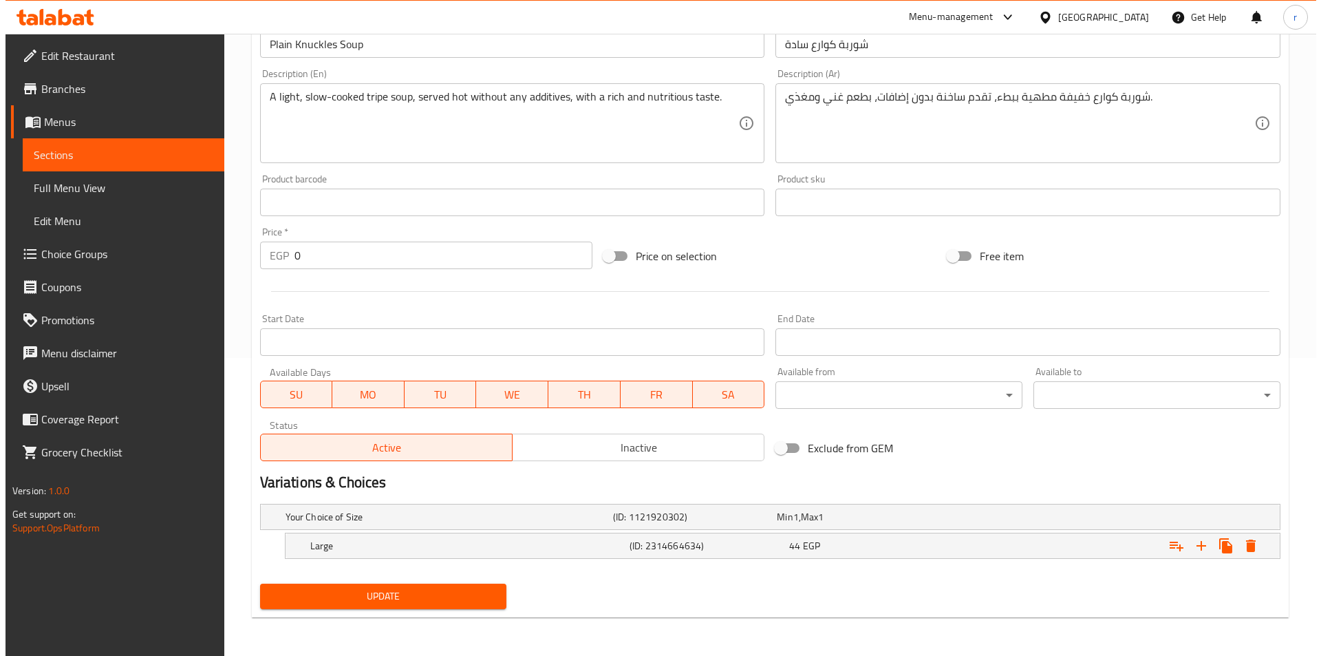
scroll to position [308, 0]
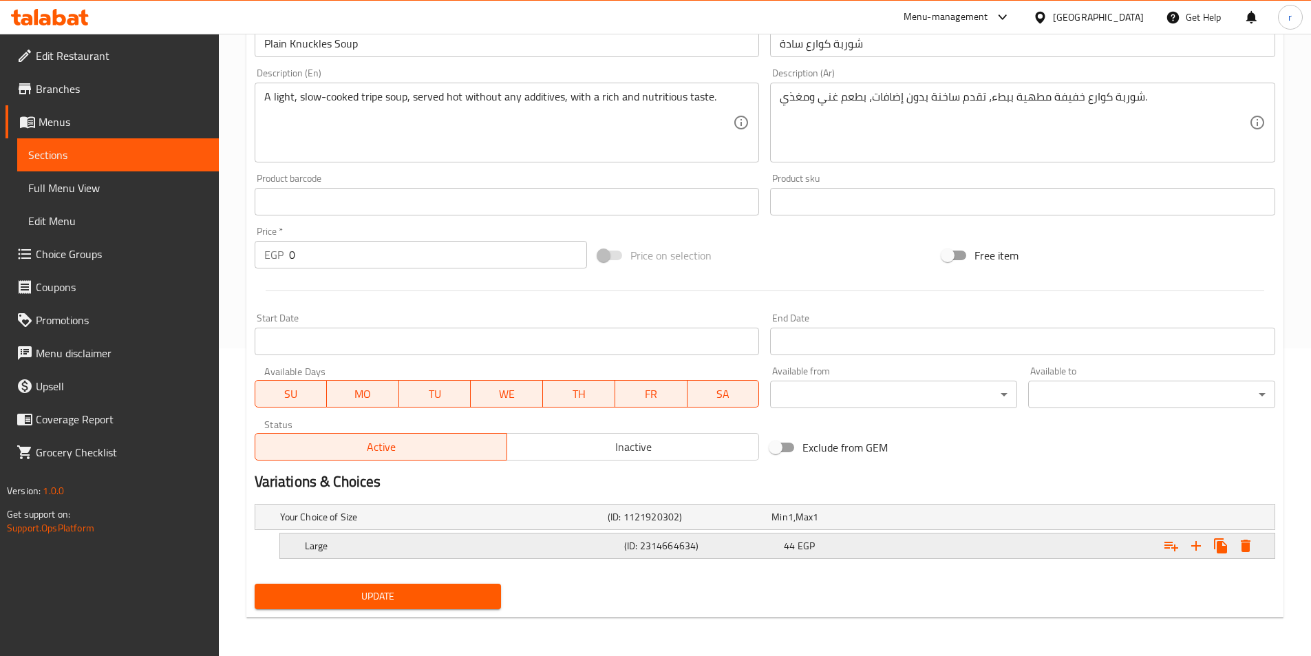
click at [562, 551] on icon "Expand" at bounding box center [1246, 546] width 10 height 12
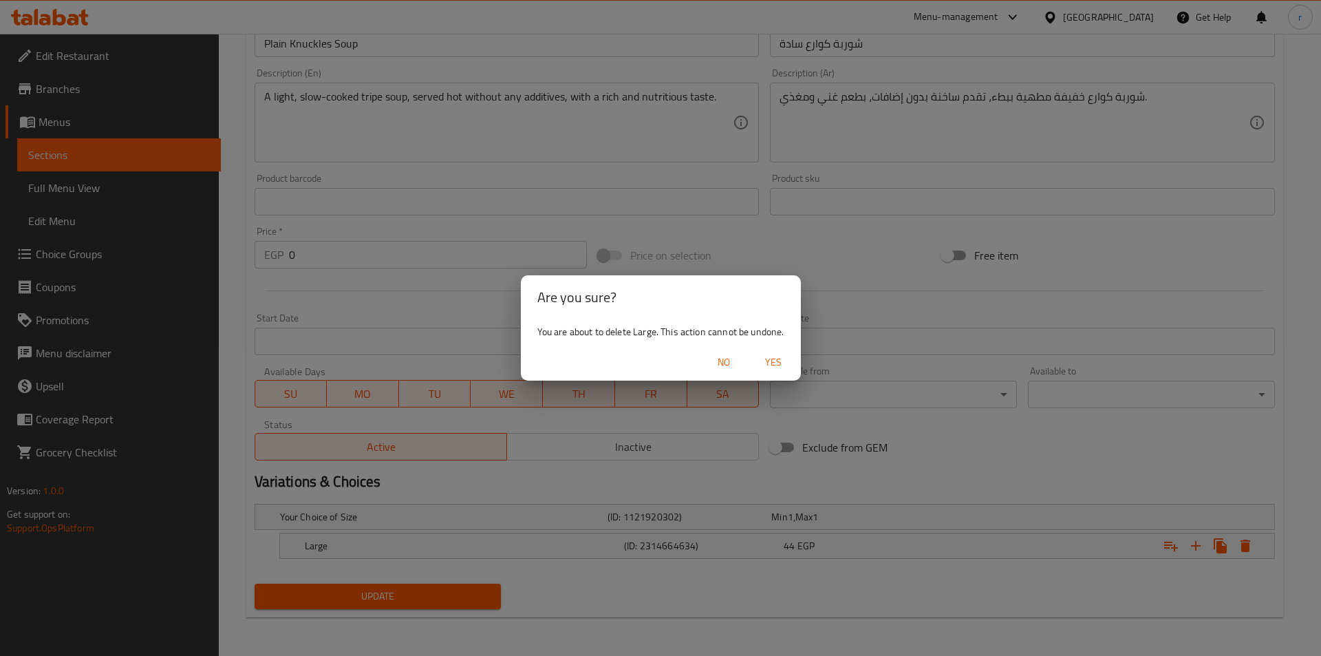
click at [562, 368] on span "Yes" at bounding box center [773, 362] width 33 height 17
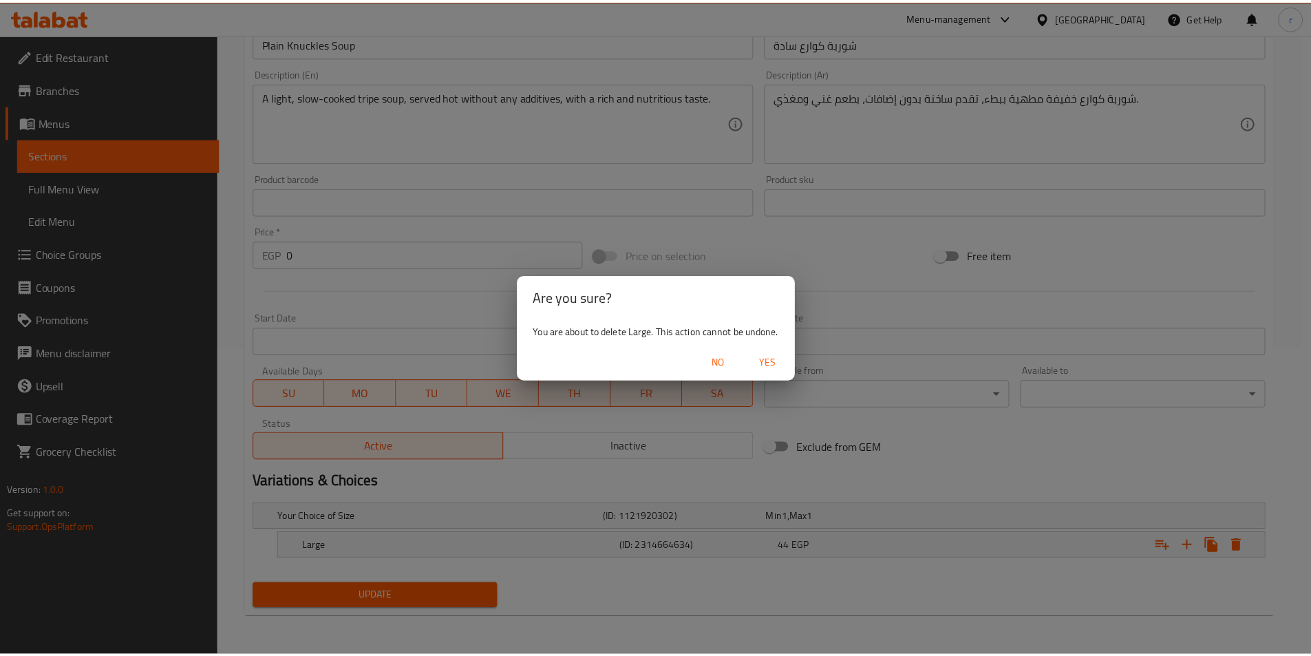
scroll to position [303, 0]
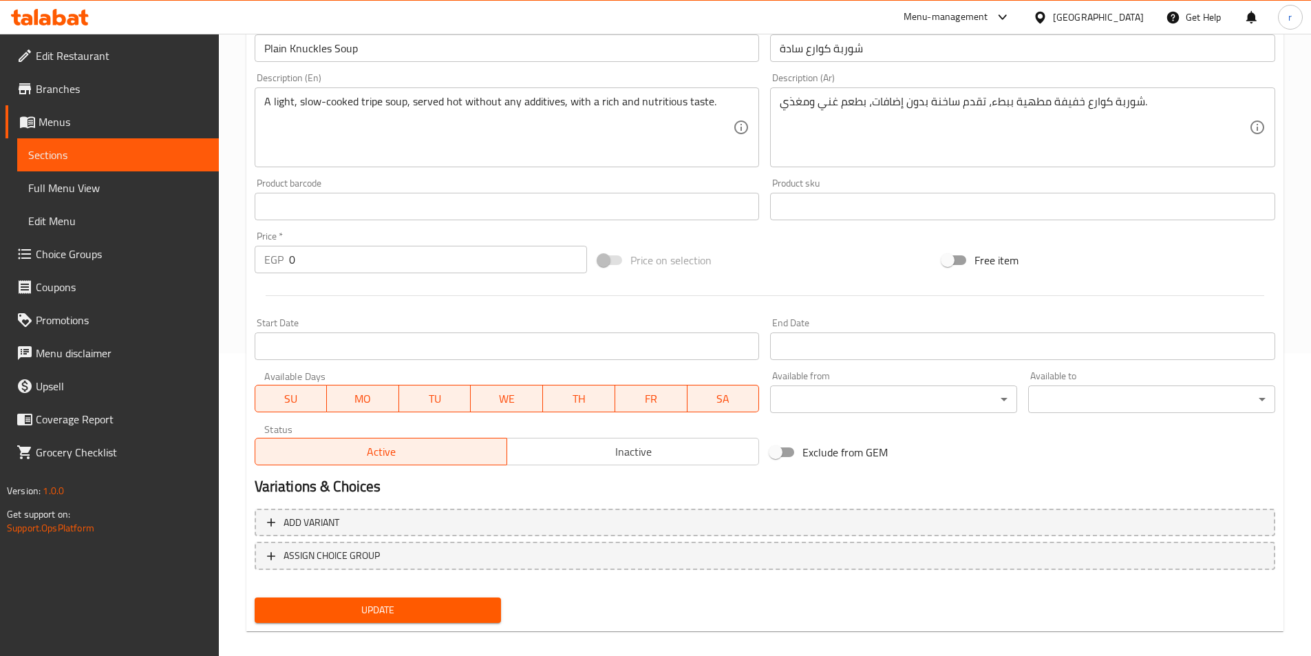
click at [405, 270] on input "0" at bounding box center [438, 260] width 299 height 28
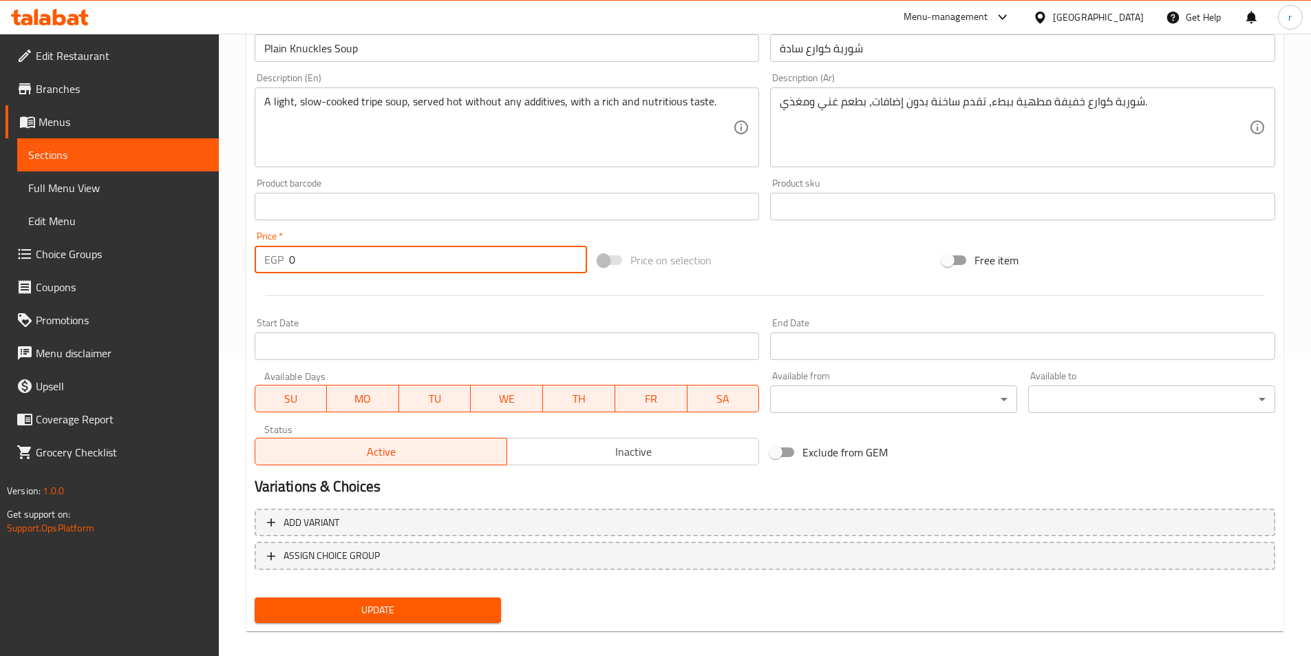
click at [405, 270] on input "0" at bounding box center [438, 260] width 299 height 28
type input "44"
click at [394, 608] on span "Update" at bounding box center [378, 610] width 225 height 17
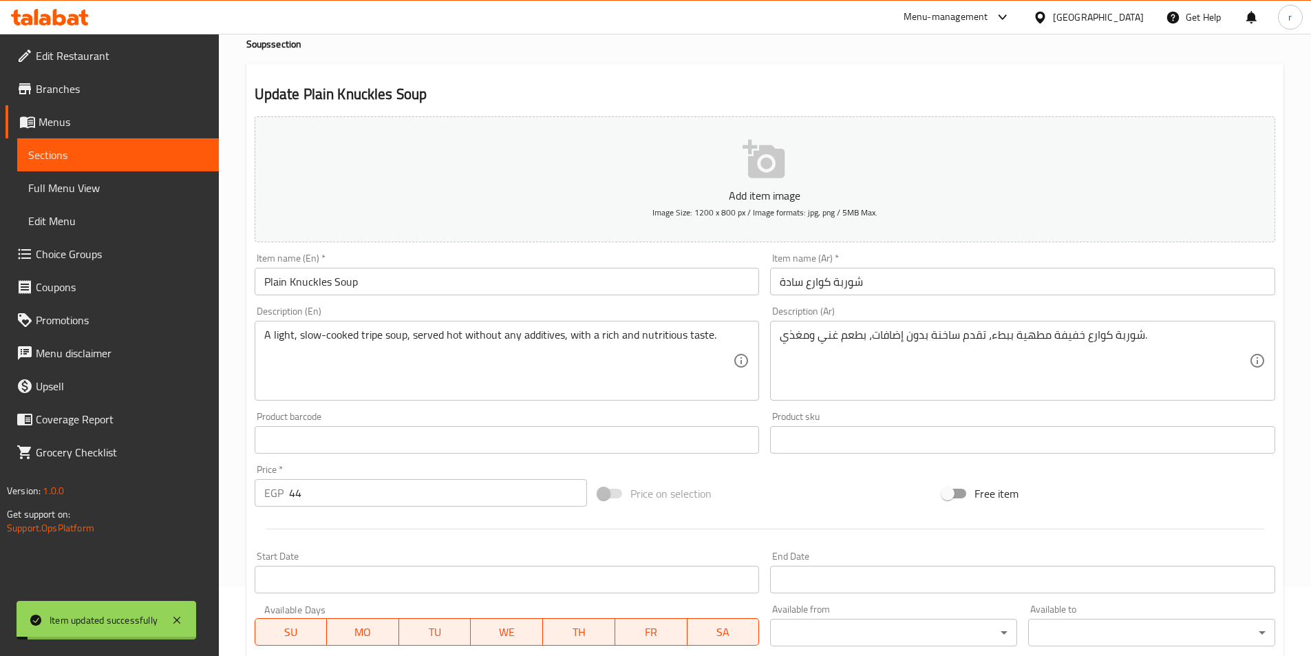
scroll to position [0, 0]
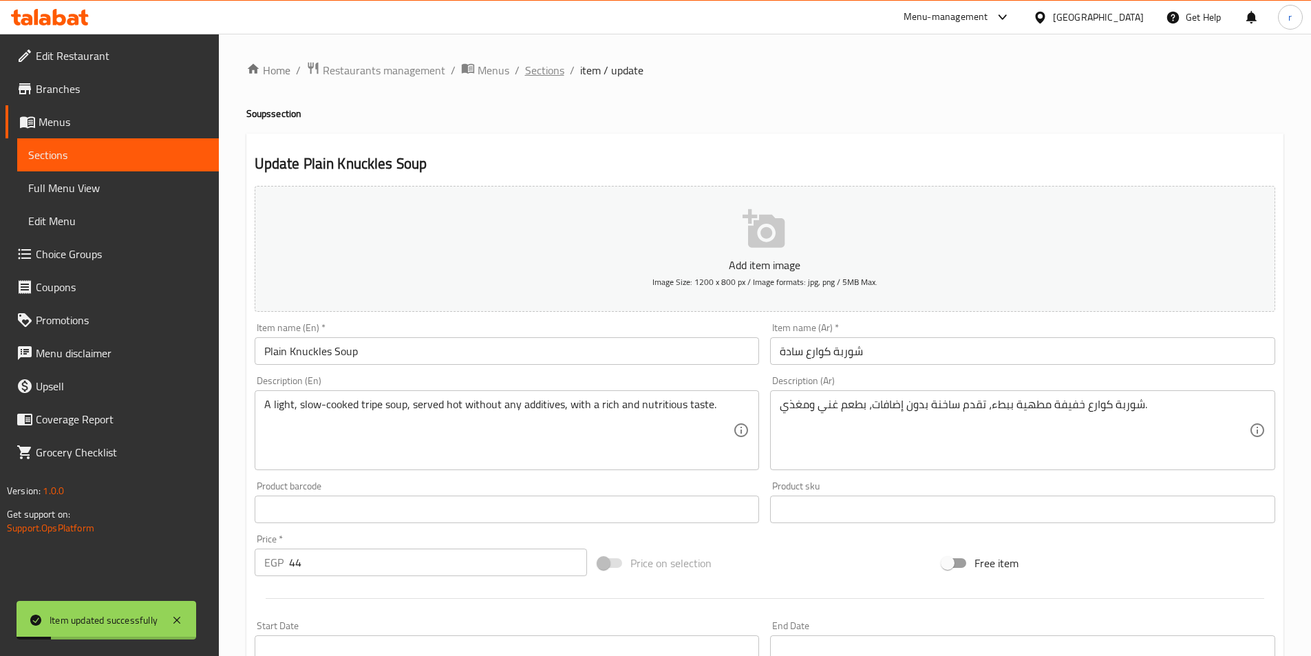
click at [544, 76] on span "Sections" at bounding box center [544, 70] width 39 height 17
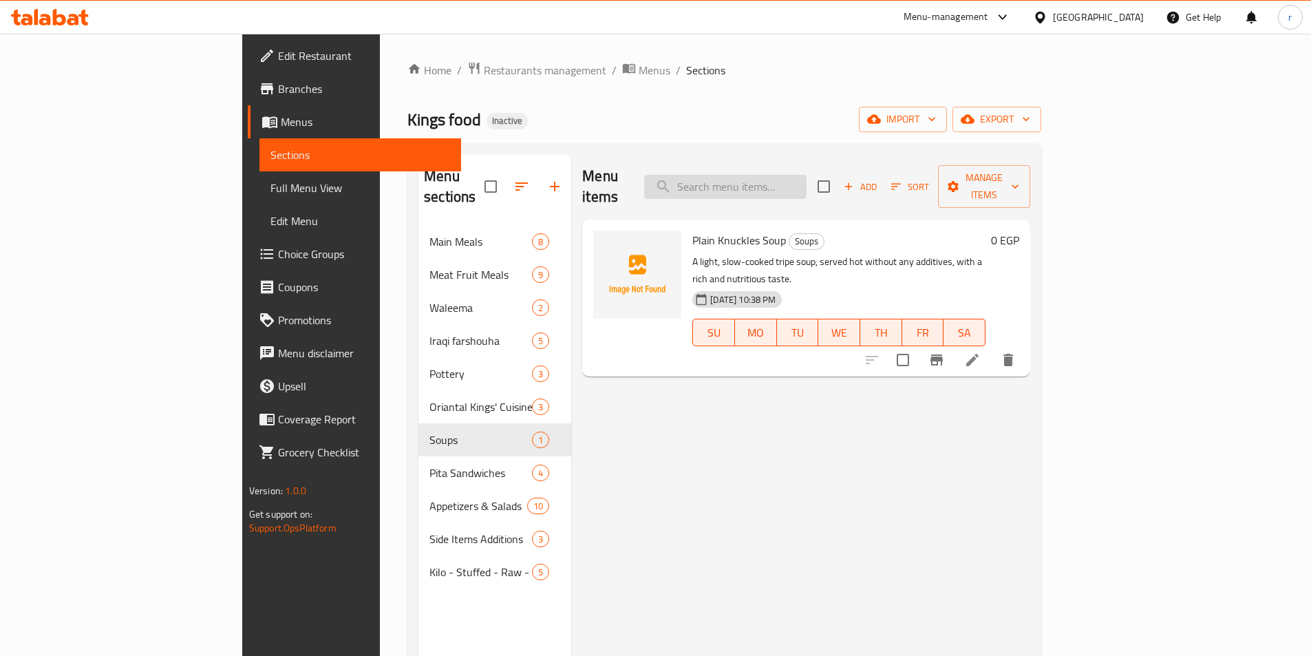
click at [562, 186] on input "search" at bounding box center [725, 187] width 162 height 24
paste input "Whole Grilled Chicken with Rice"
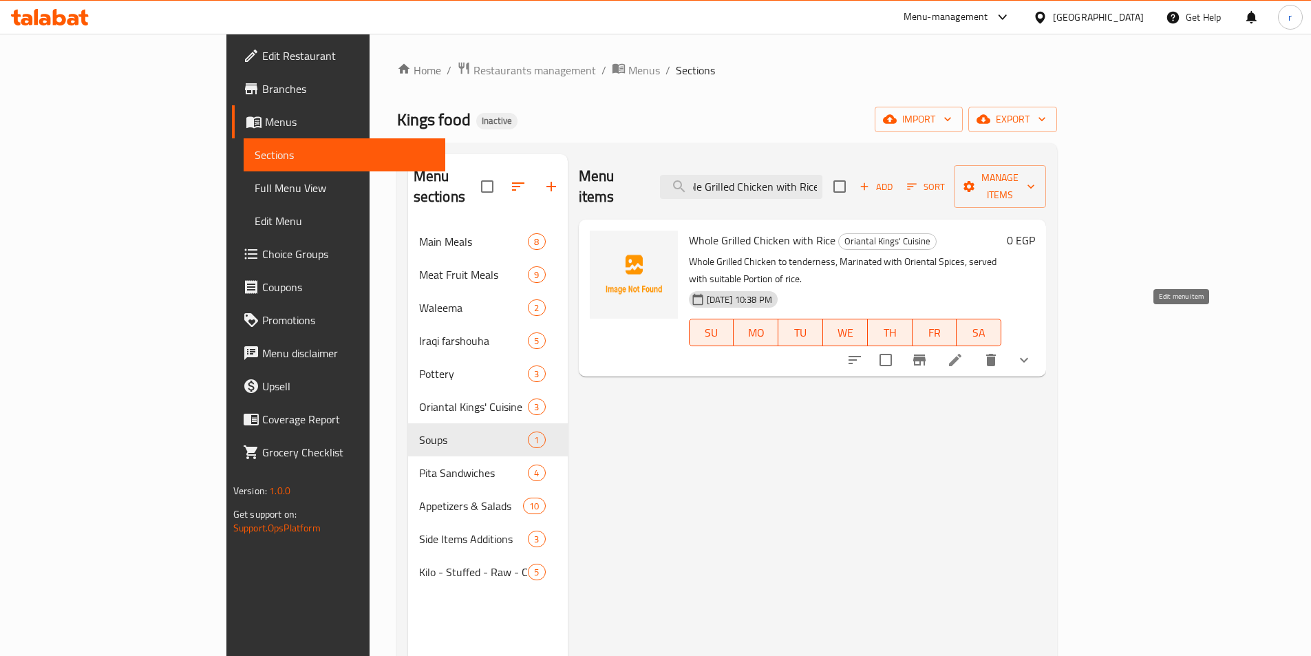
type input "Whole Grilled Chicken with Rice"
click at [562, 352] on icon at bounding box center [955, 360] width 17 height 17
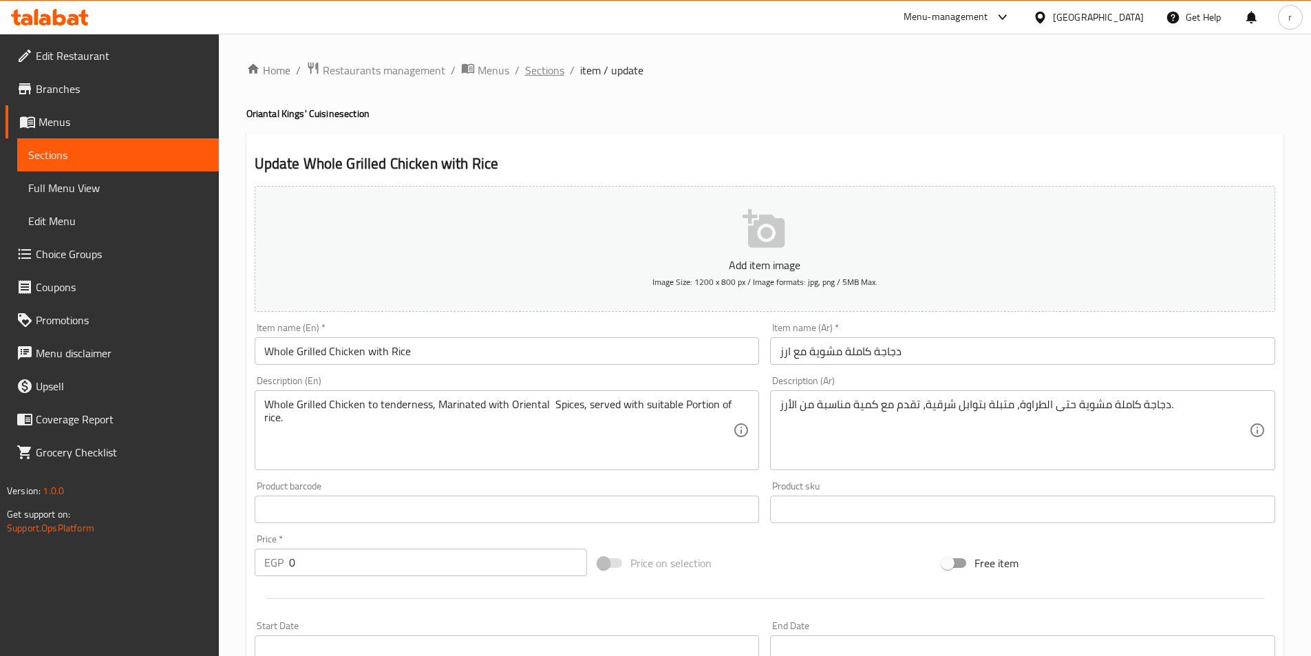
click at [540, 64] on span "Sections" at bounding box center [544, 70] width 39 height 17
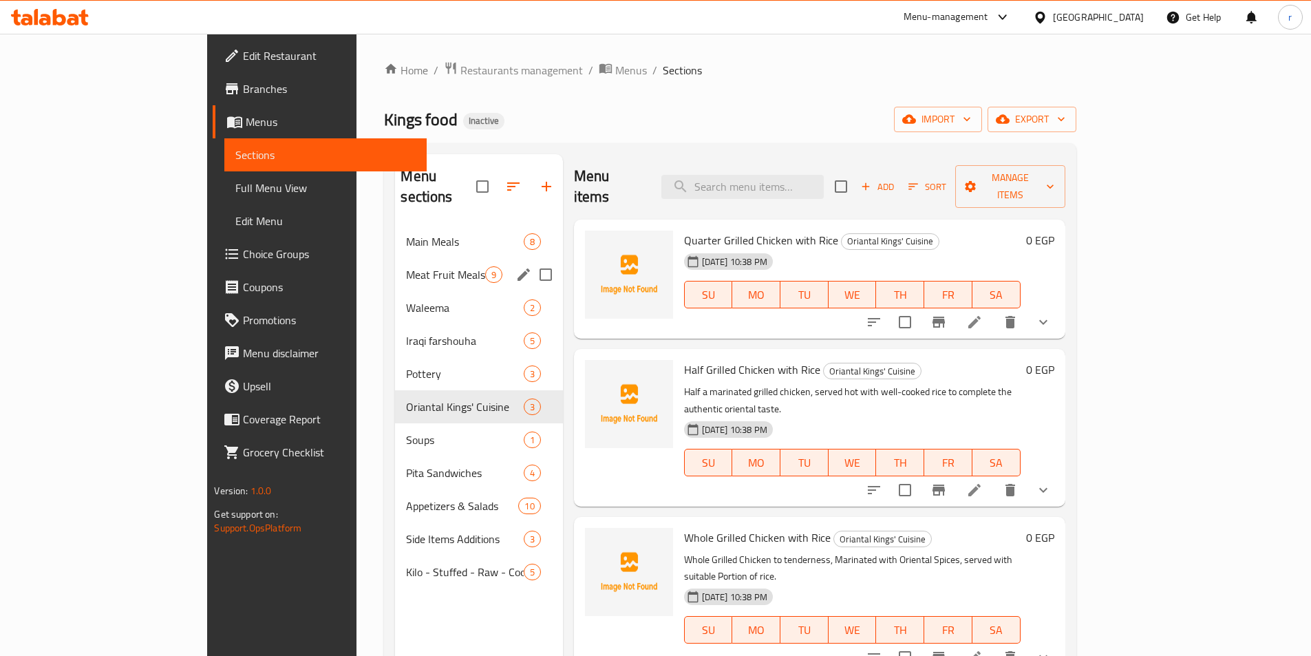
click at [406, 266] on span "Meat Fruit Meals" at bounding box center [445, 274] width 78 height 17
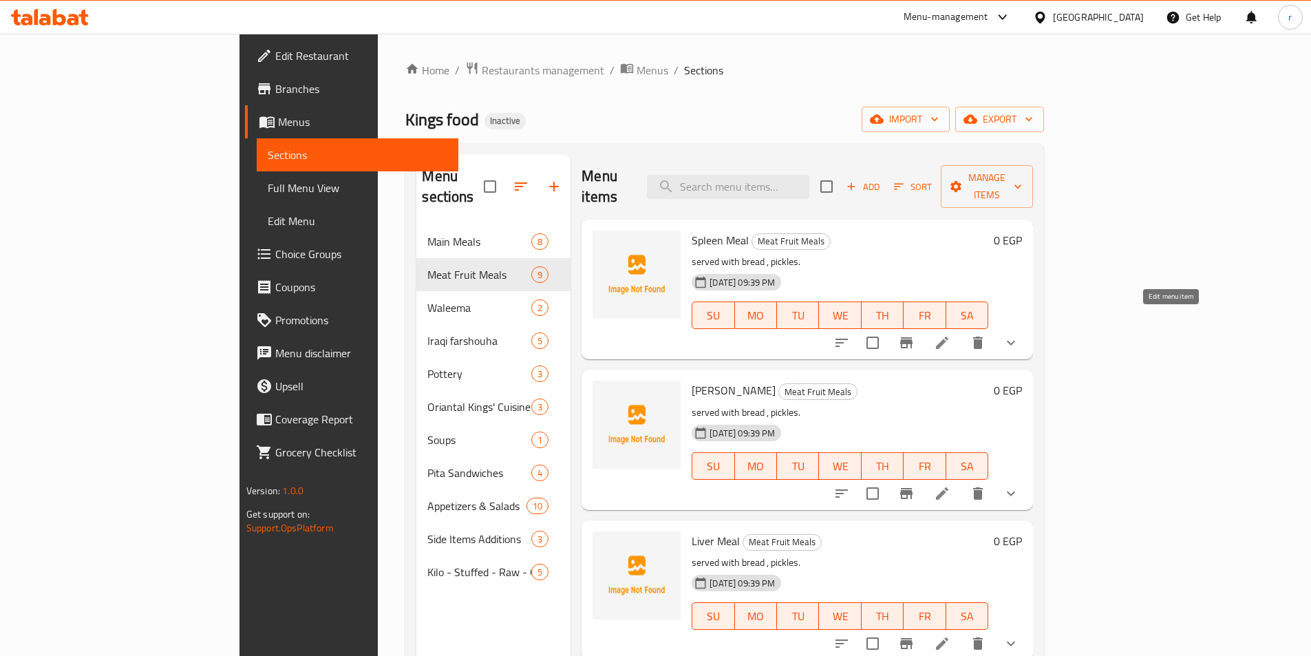
click at [562, 337] on icon at bounding box center [942, 343] width 12 height 12
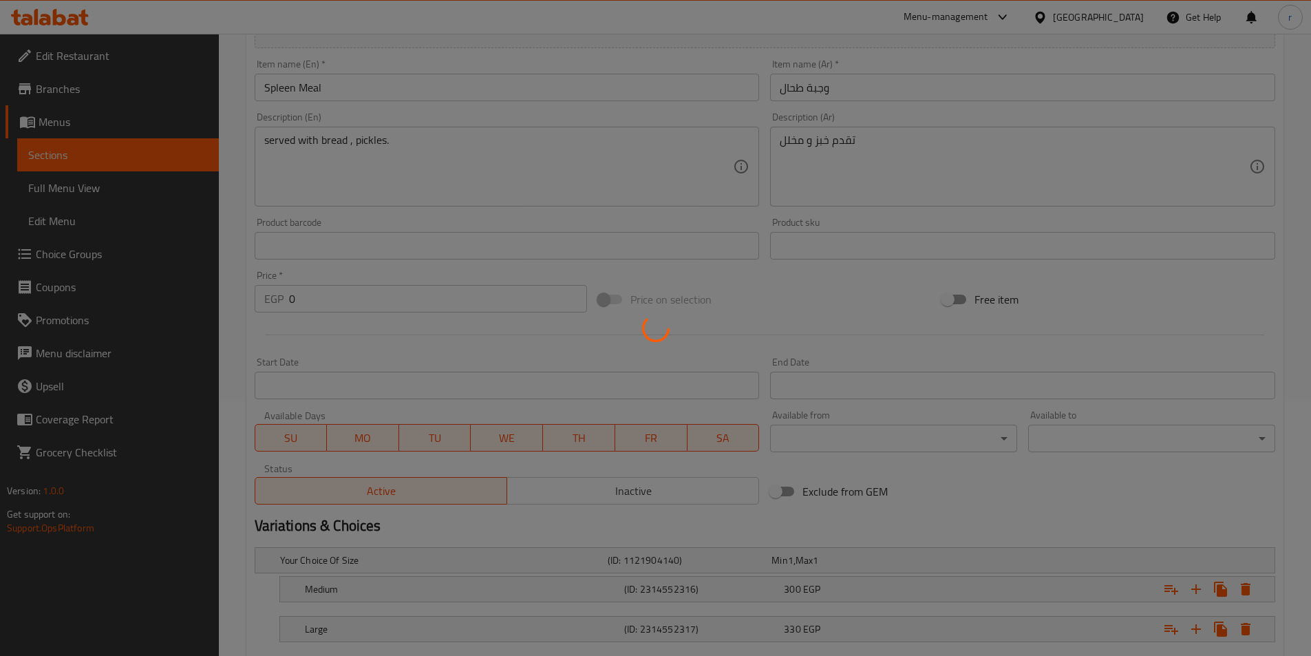
scroll to position [338, 0]
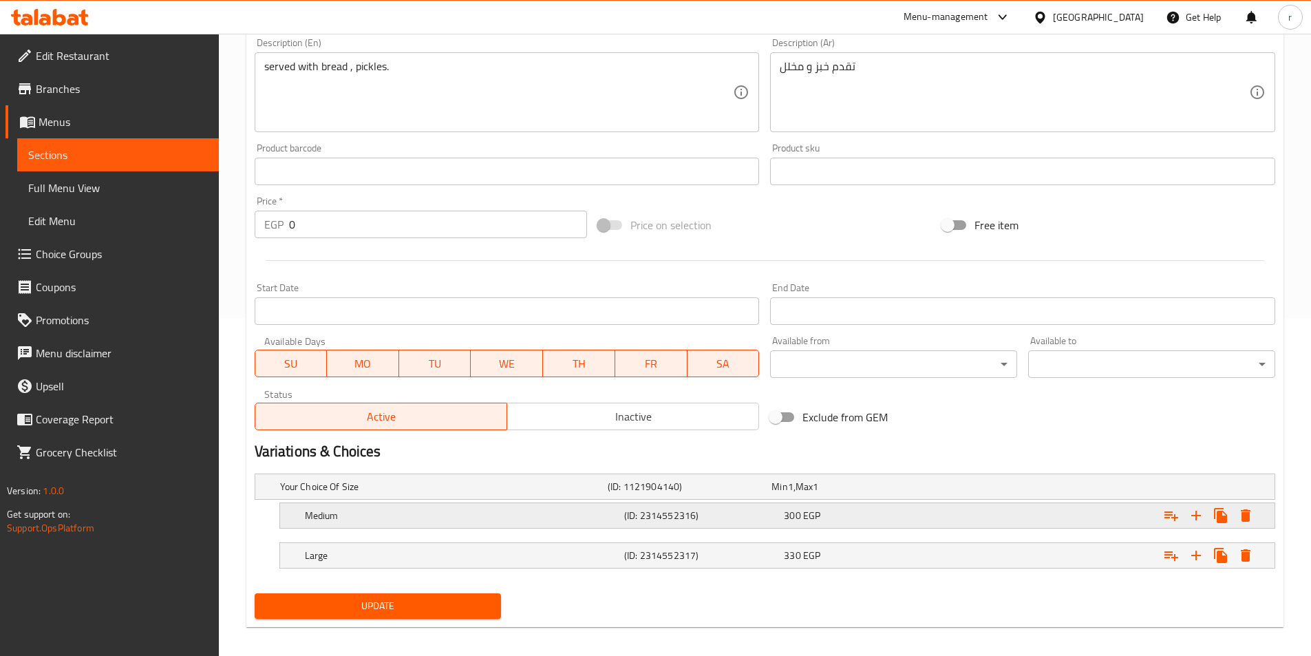
click at [562, 518] on div "Expand" at bounding box center [1100, 515] width 319 height 30
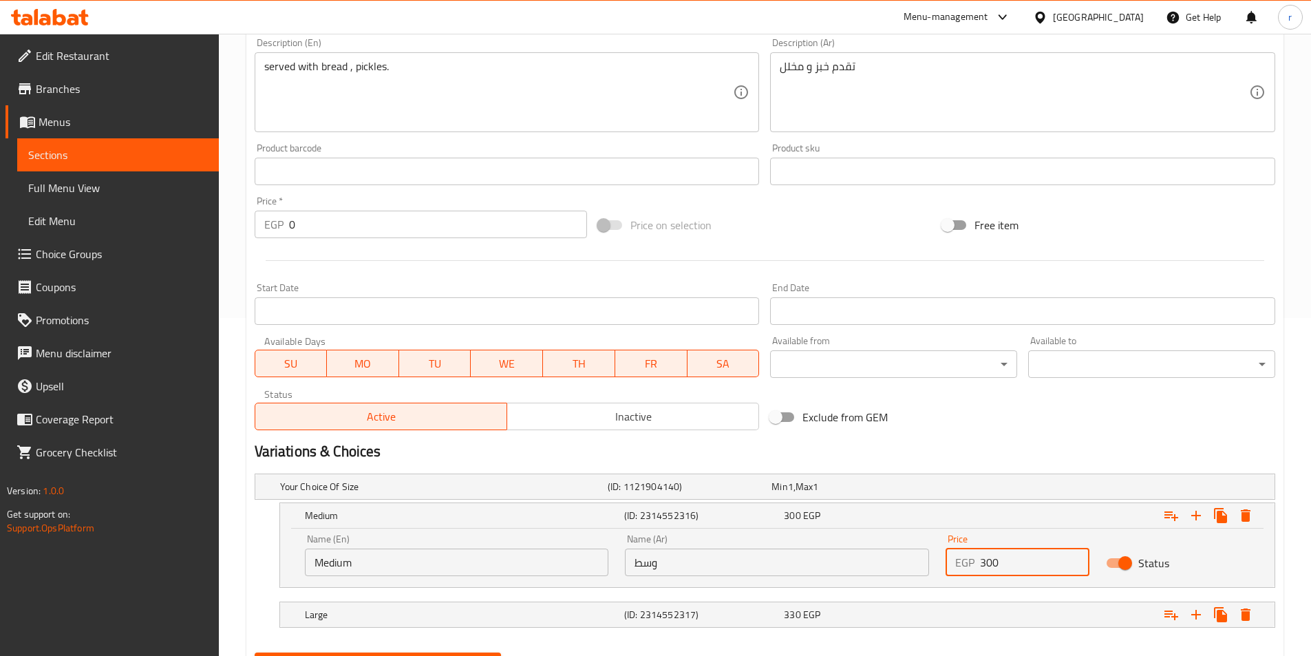
drag, startPoint x: 1001, startPoint y: 567, endPoint x: 915, endPoint y: 566, distance: 85.3
click at [562, 566] on div "Name (En) Medium Name (En) Name (Ar) وسط Name (Ar) Price EGP 300 Price Status" at bounding box center [777, 555] width 961 height 59
click at [562, 434] on div "Exclude from GEM" at bounding box center [937, 416] width 344 height 37
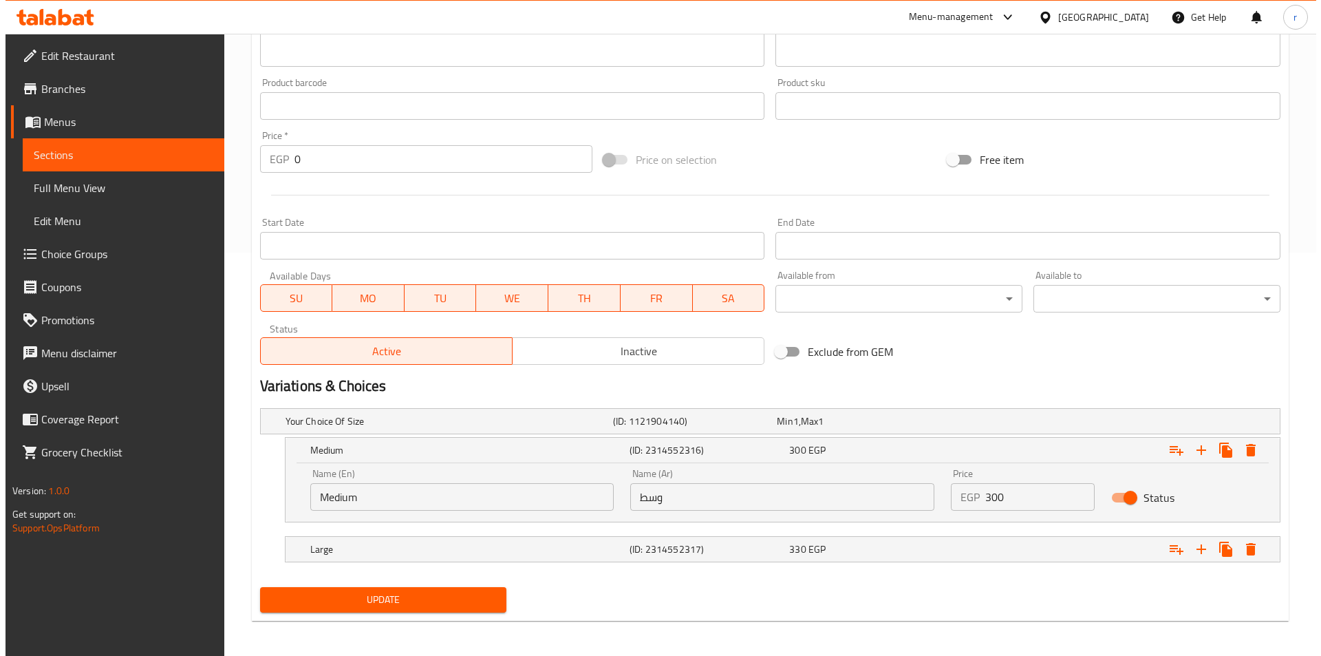
scroll to position [407, 0]
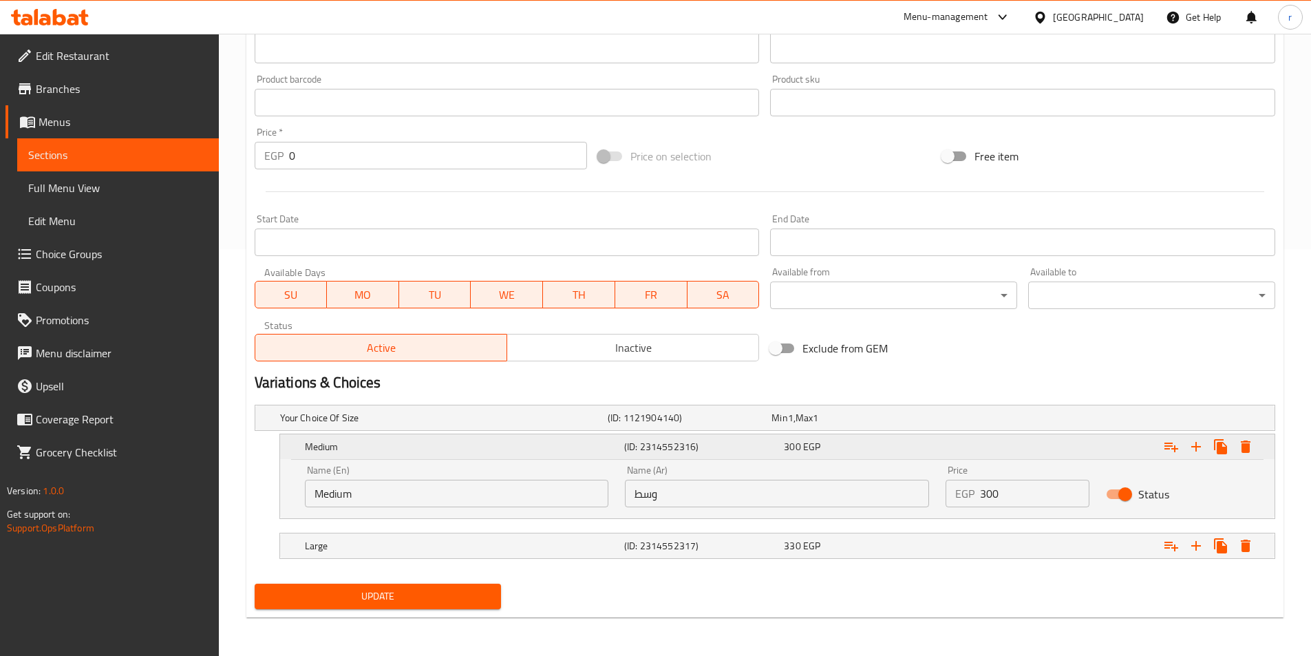
click at [562, 447] on icon "Expand" at bounding box center [1246, 446] width 10 height 12
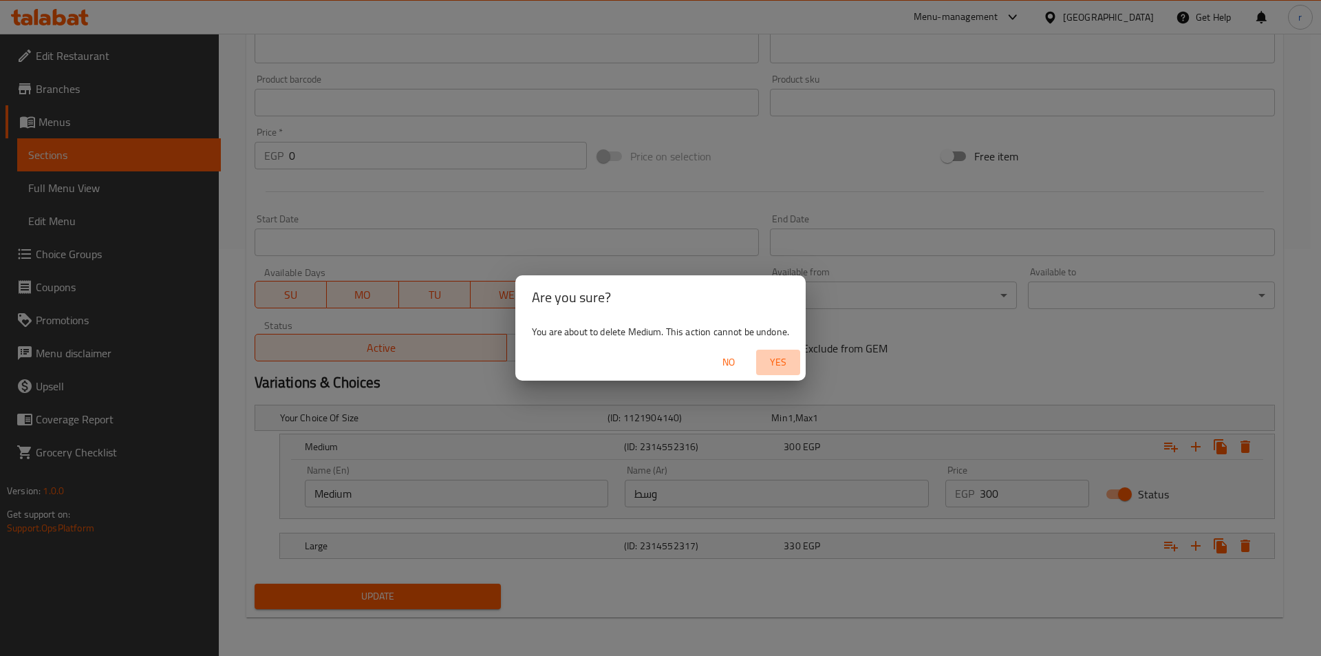
click at [562, 359] on button "Yes" at bounding box center [778, 362] width 44 height 25
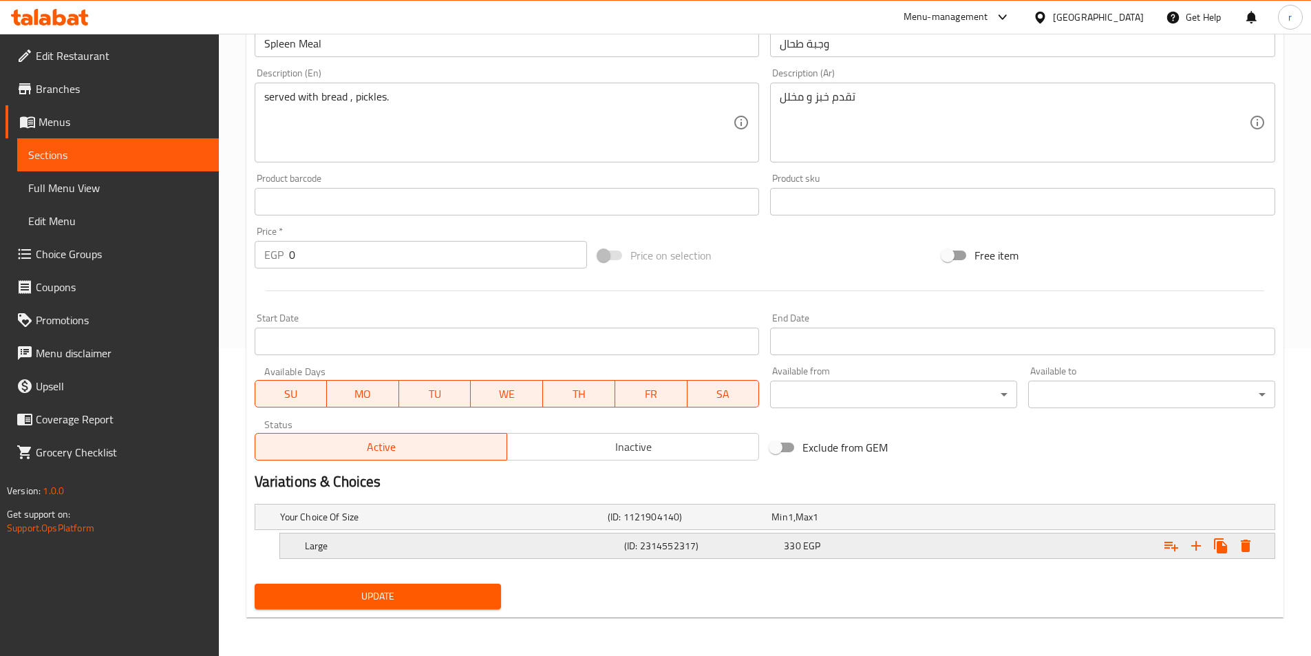
click at [562, 536] on button "Expand" at bounding box center [1245, 545] width 25 height 25
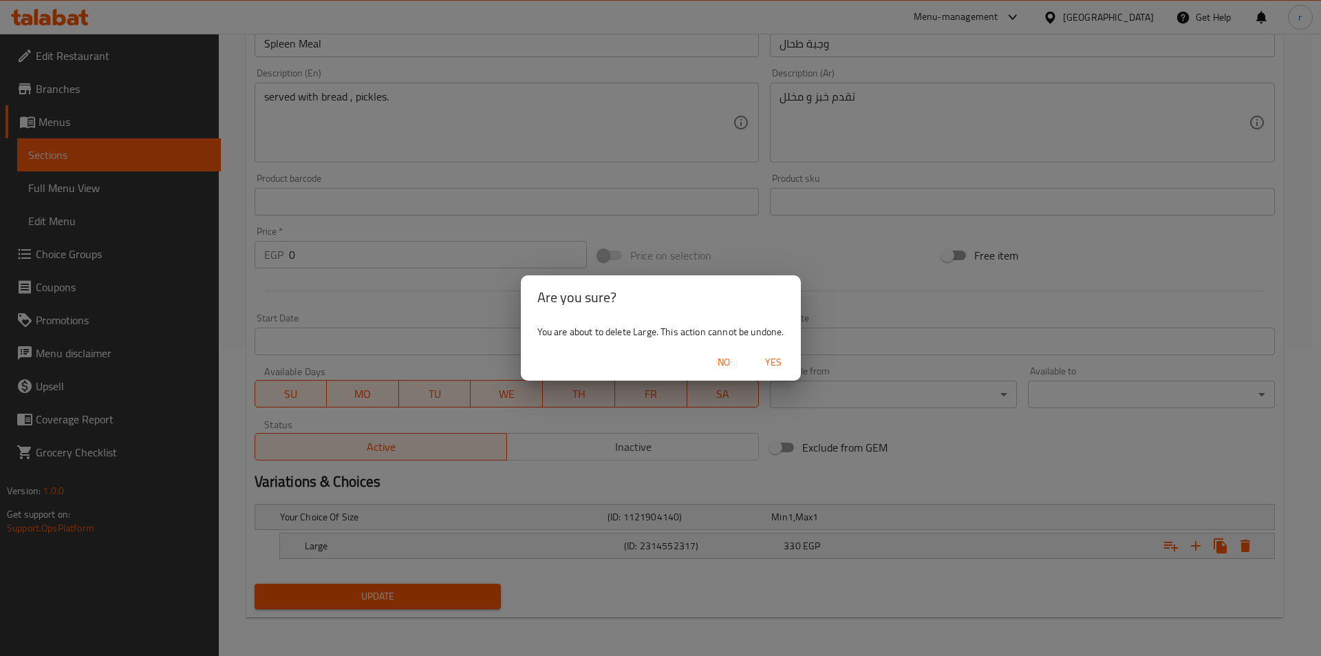
click at [562, 367] on span "Yes" at bounding box center [773, 362] width 33 height 17
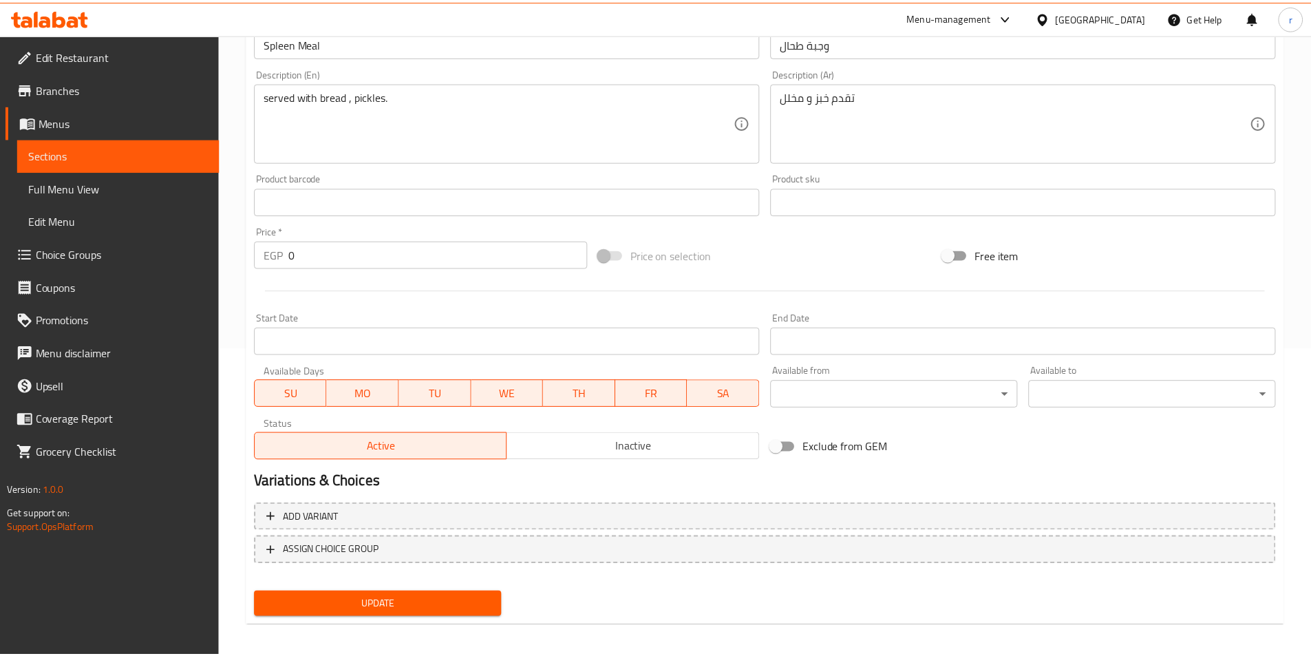
scroll to position [303, 0]
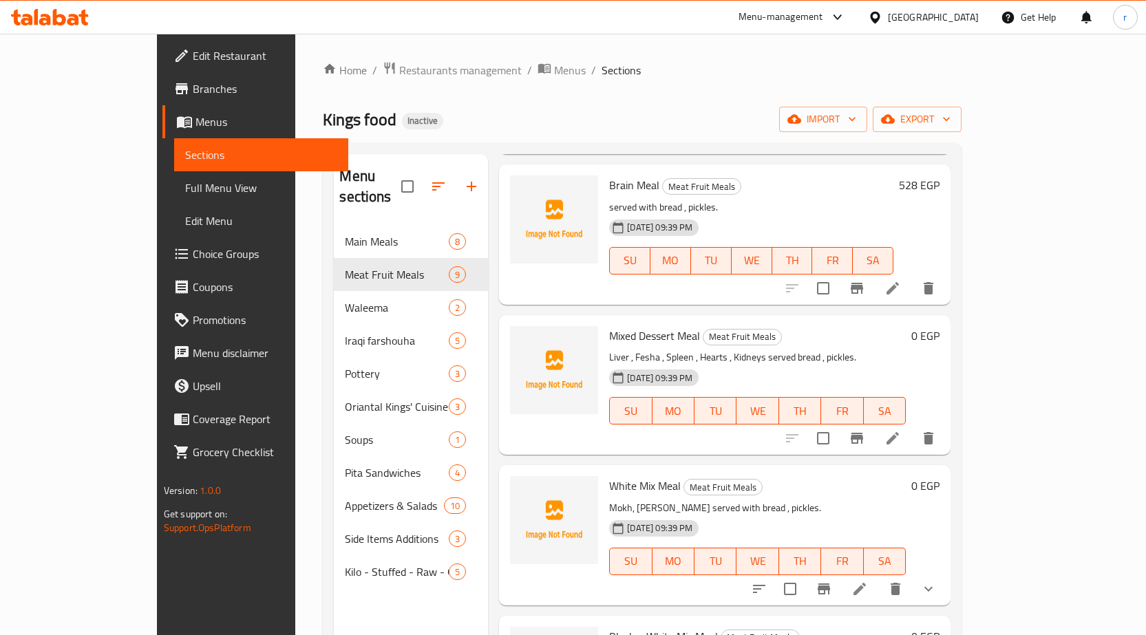
scroll to position [482, 0]
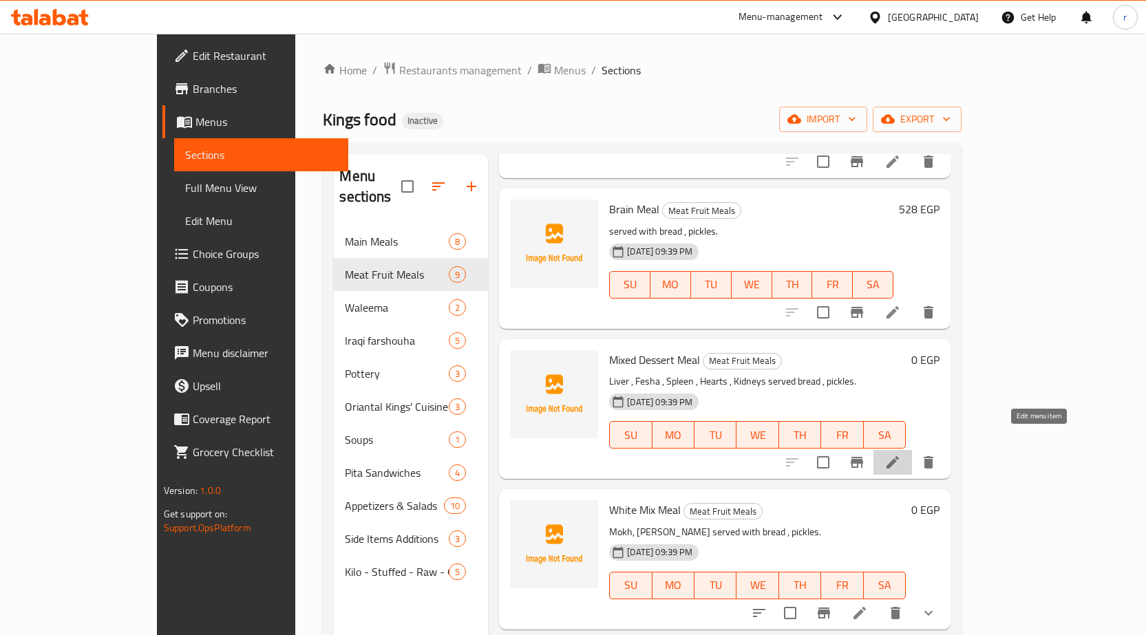
click at [901, 454] on icon at bounding box center [892, 462] width 17 height 17
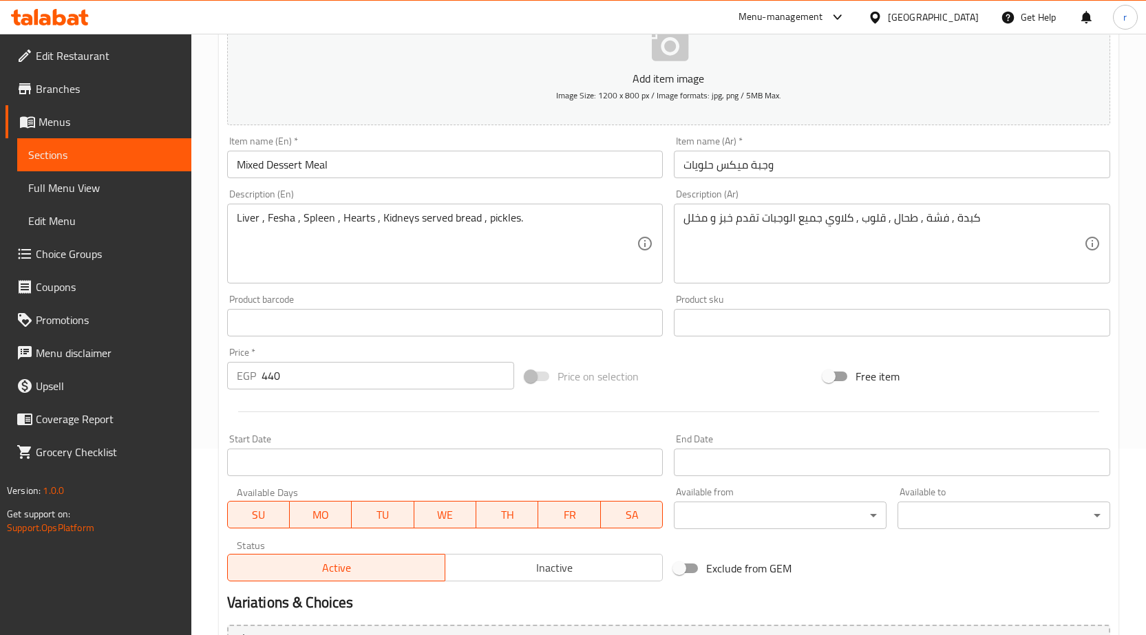
scroll to position [337, 0]
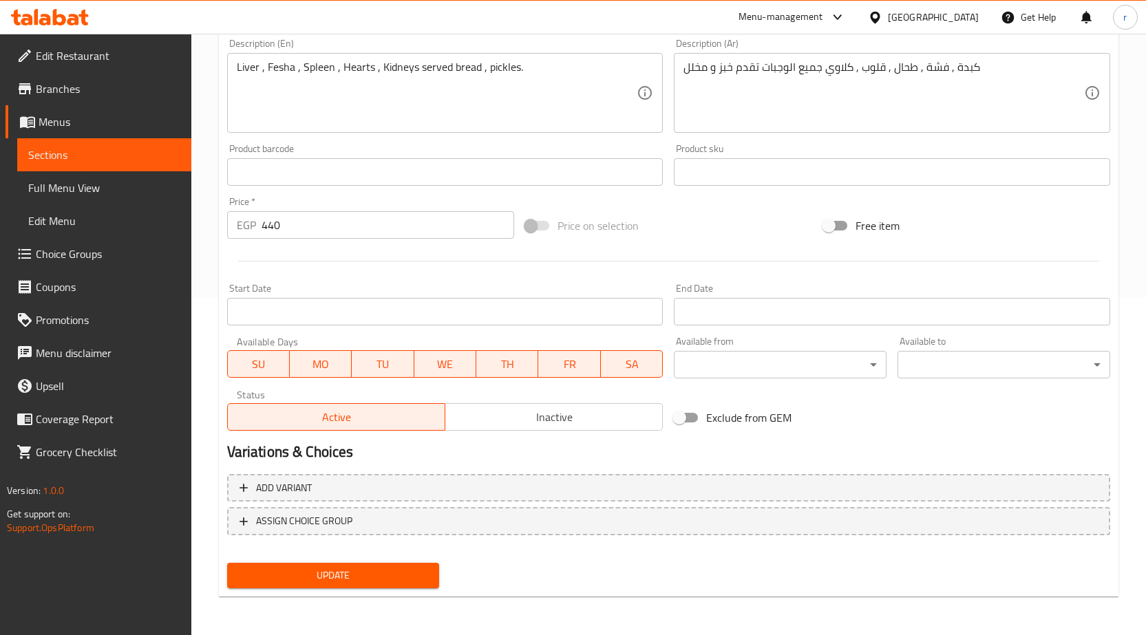
click at [283, 579] on span "Update" at bounding box center [333, 575] width 191 height 17
click at [359, 582] on span "Update" at bounding box center [333, 575] width 191 height 17
click at [41, 193] on span "Full Menu View" at bounding box center [104, 188] width 152 height 17
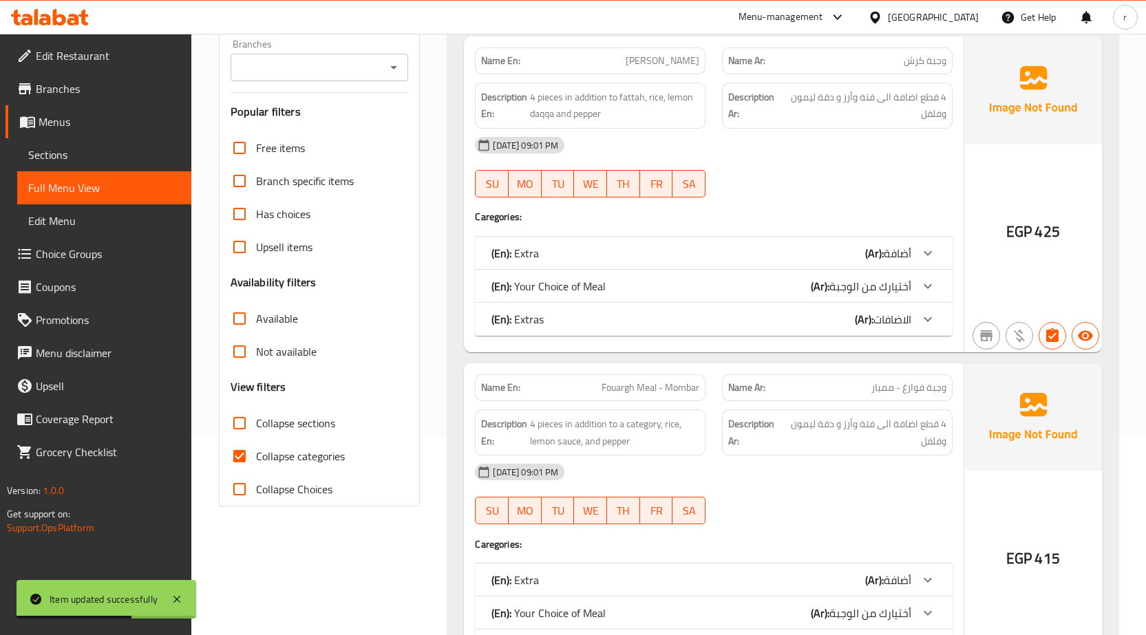
scroll to position [363, 0]
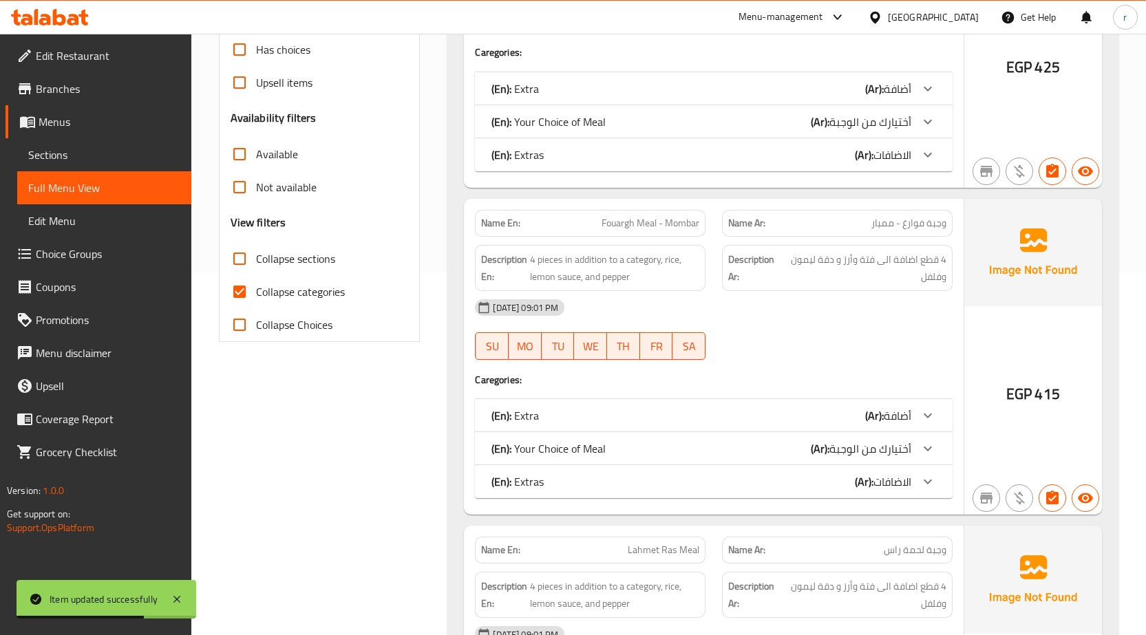
click at [317, 300] on span "Collapse categories" at bounding box center [300, 292] width 89 height 17
click at [256, 301] on input "Collapse categories" at bounding box center [239, 291] width 33 height 33
checkbox input "false"
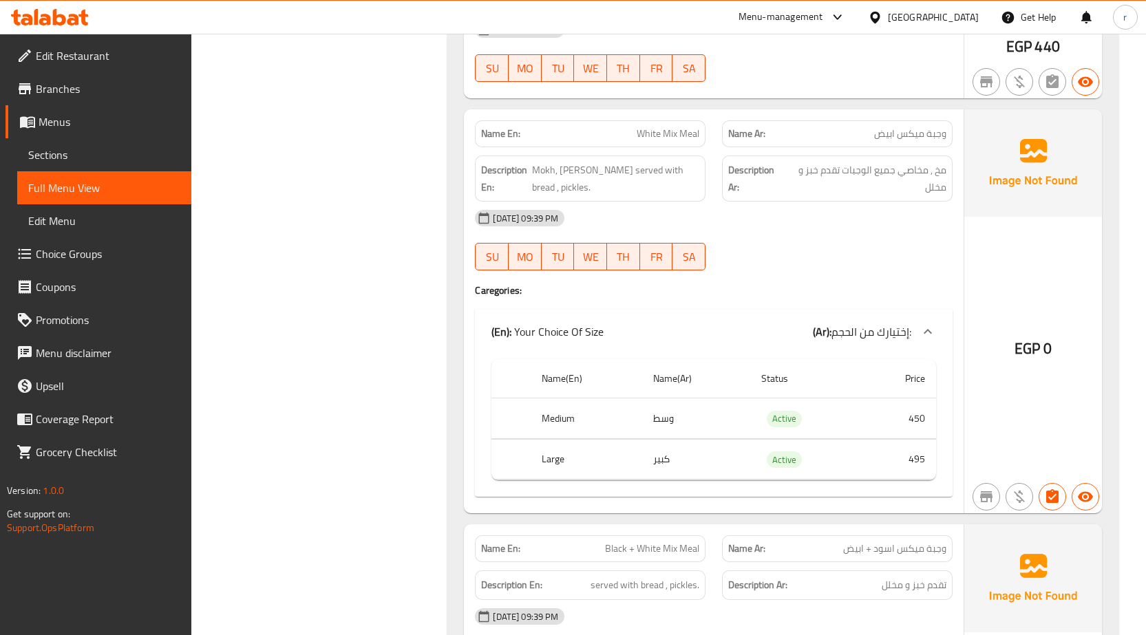
scroll to position [7039, 0]
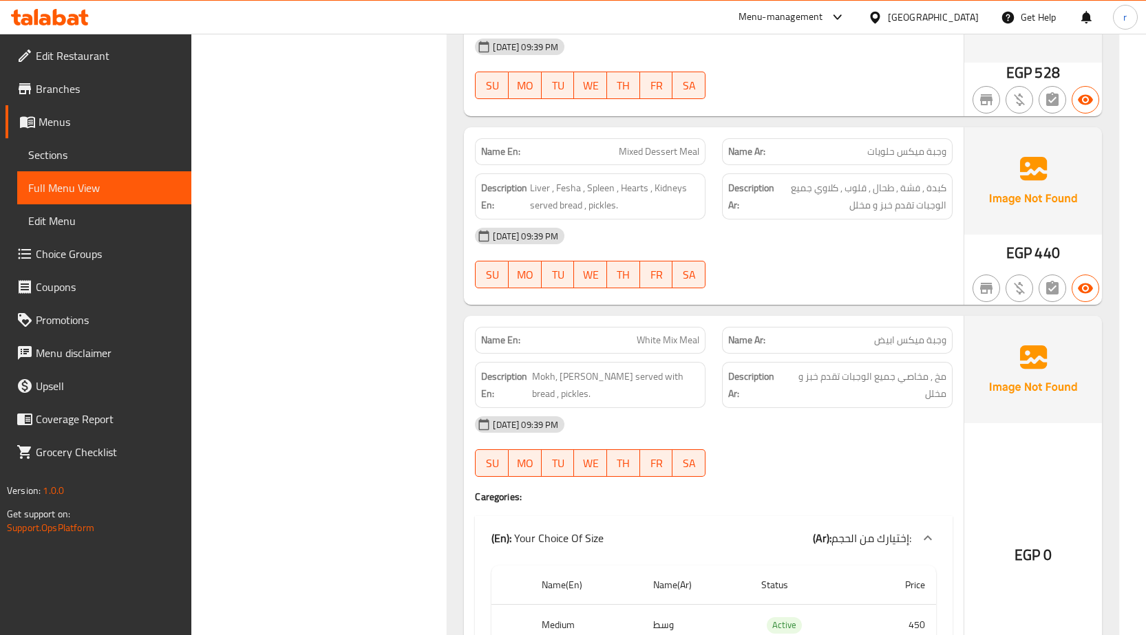
click at [70, 151] on span "Sections" at bounding box center [104, 155] width 152 height 17
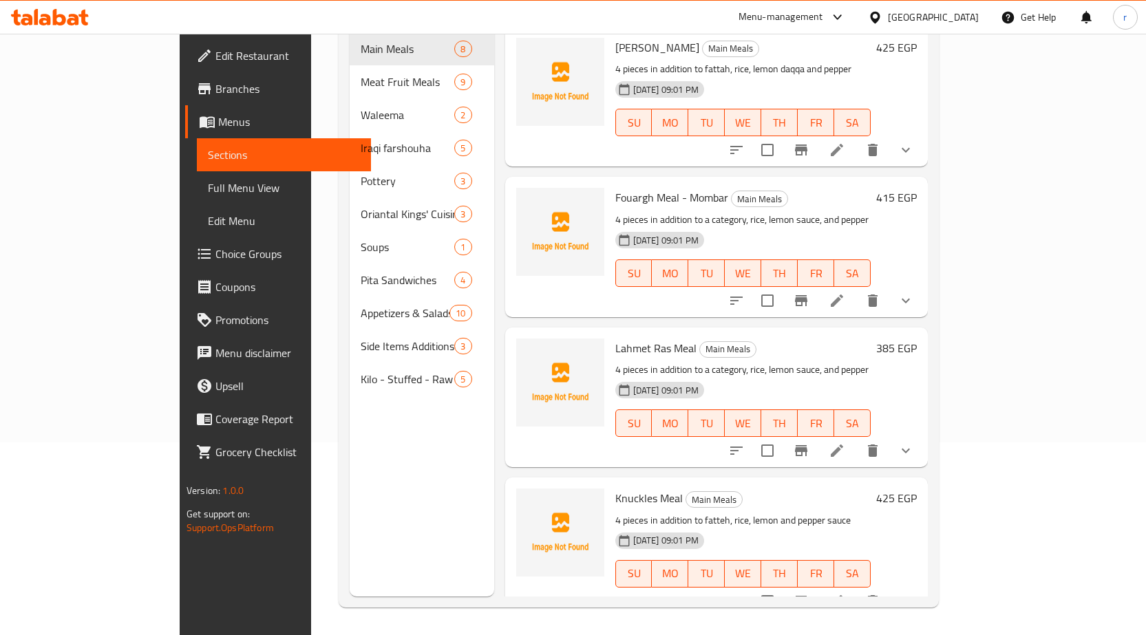
scroll to position [193, 0]
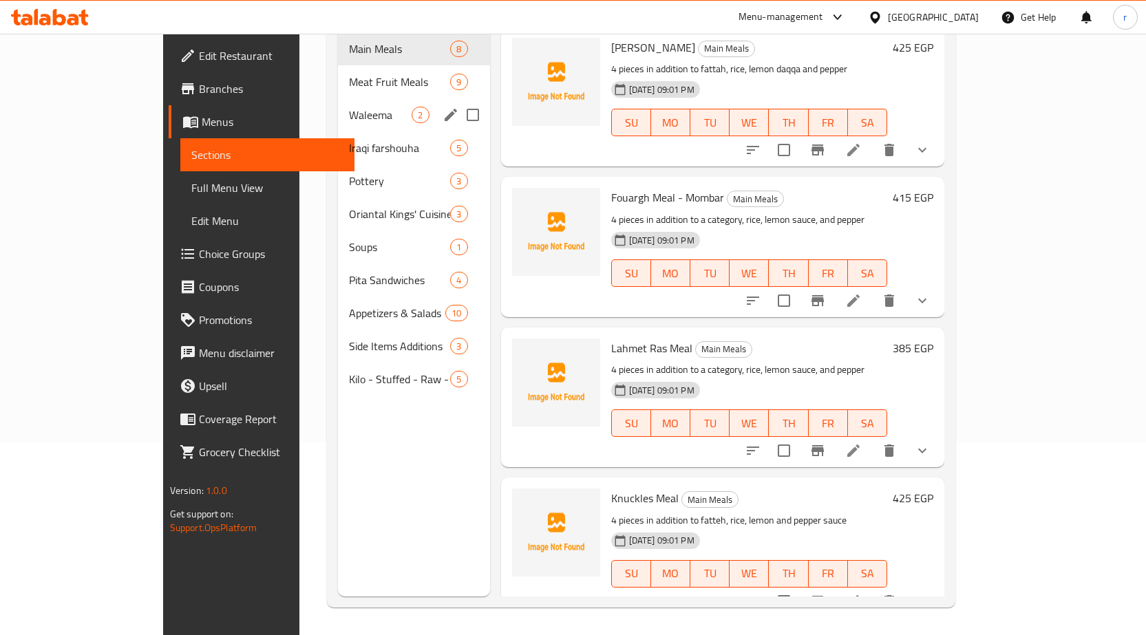
click at [338, 98] on div "Waleema 2" at bounding box center [413, 114] width 151 height 33
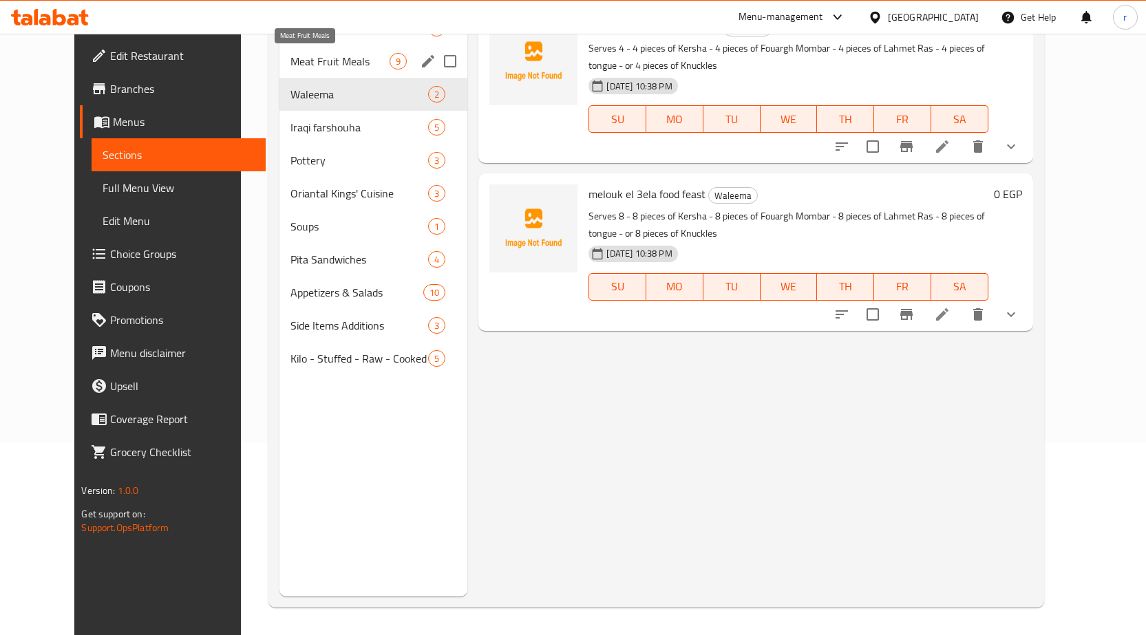
click at [290, 68] on span "Meat Fruit Meals" at bounding box center [340, 61] width 100 height 17
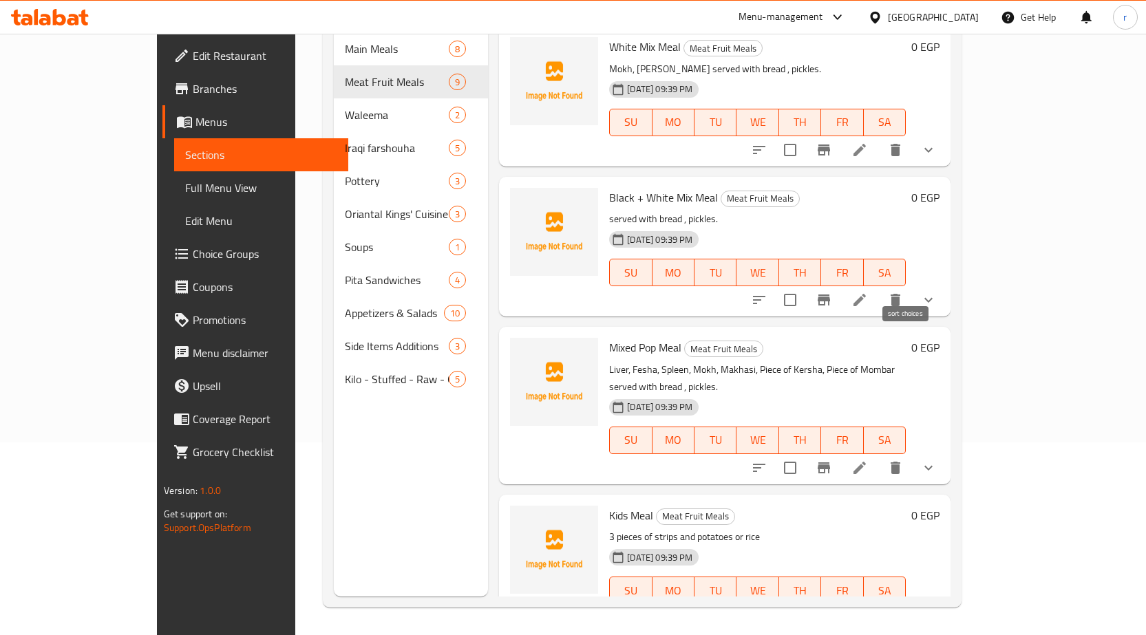
scroll to position [546, 0]
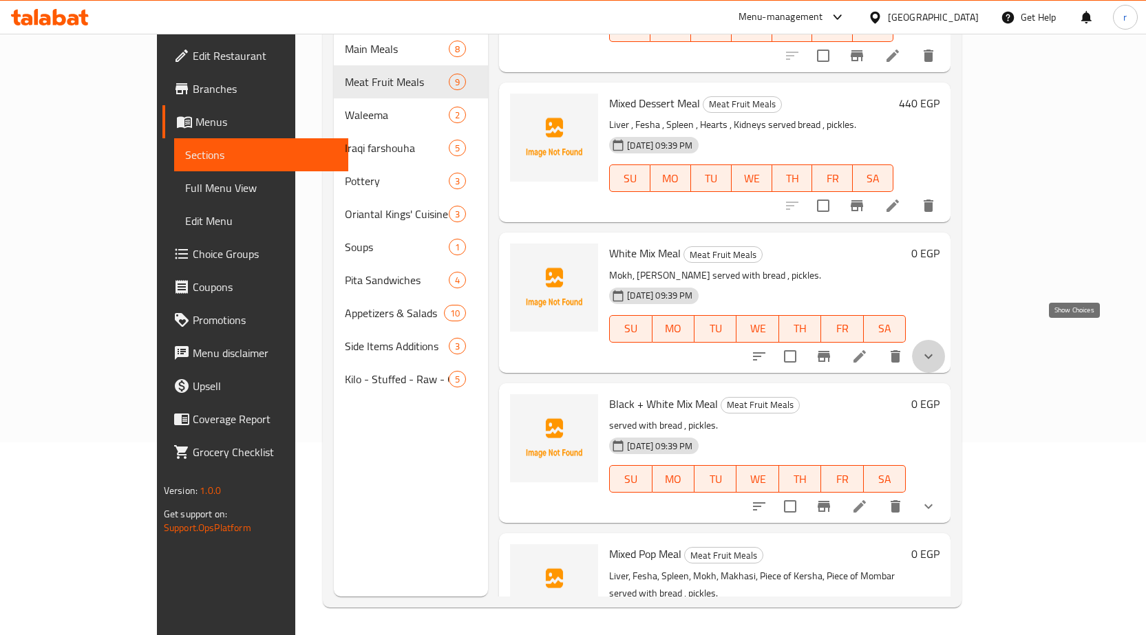
click at [937, 348] on icon "show more" at bounding box center [928, 356] width 17 height 17
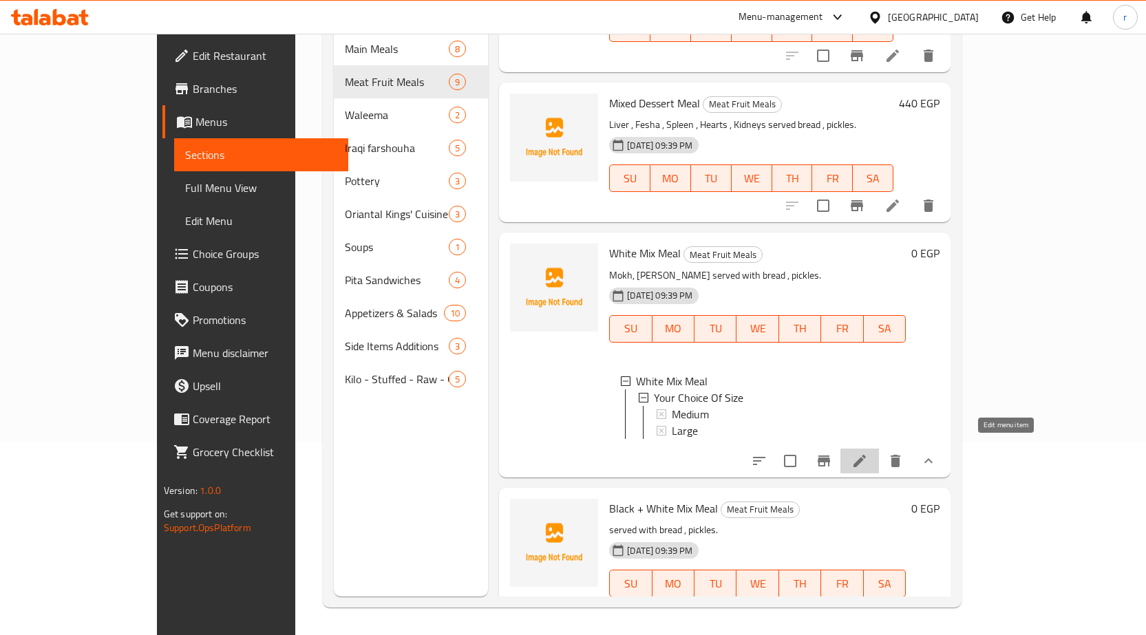
click at [868, 453] on icon at bounding box center [859, 461] width 17 height 17
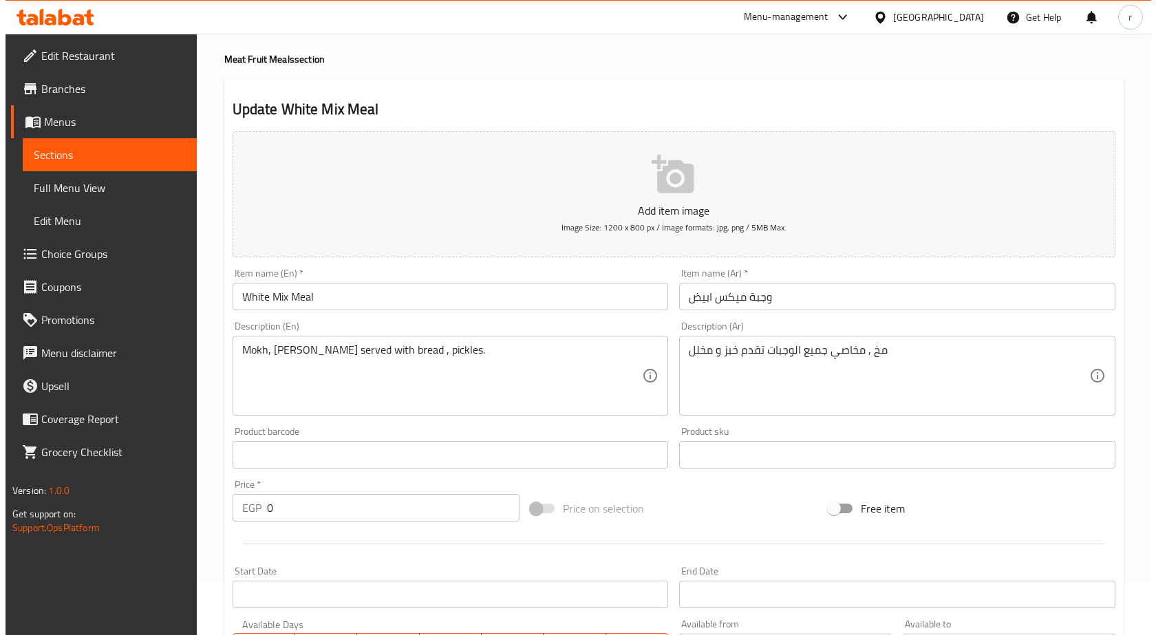
scroll to position [344, 0]
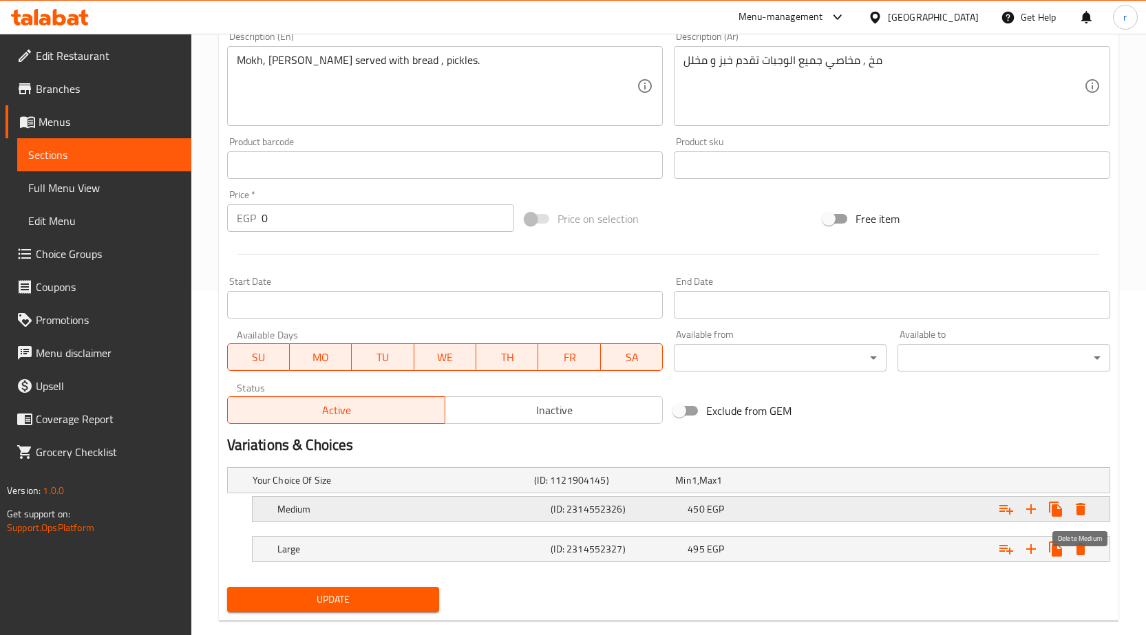
click at [1075, 517] on icon "Expand" at bounding box center [1080, 509] width 17 height 17
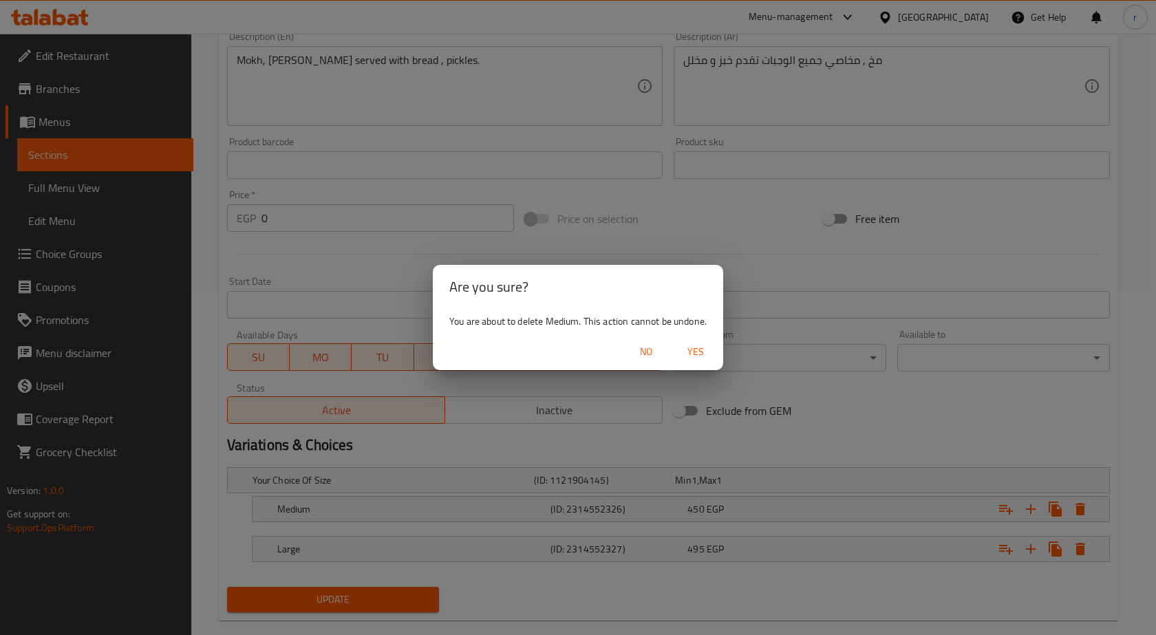
click at [714, 348] on button "Yes" at bounding box center [696, 351] width 44 height 25
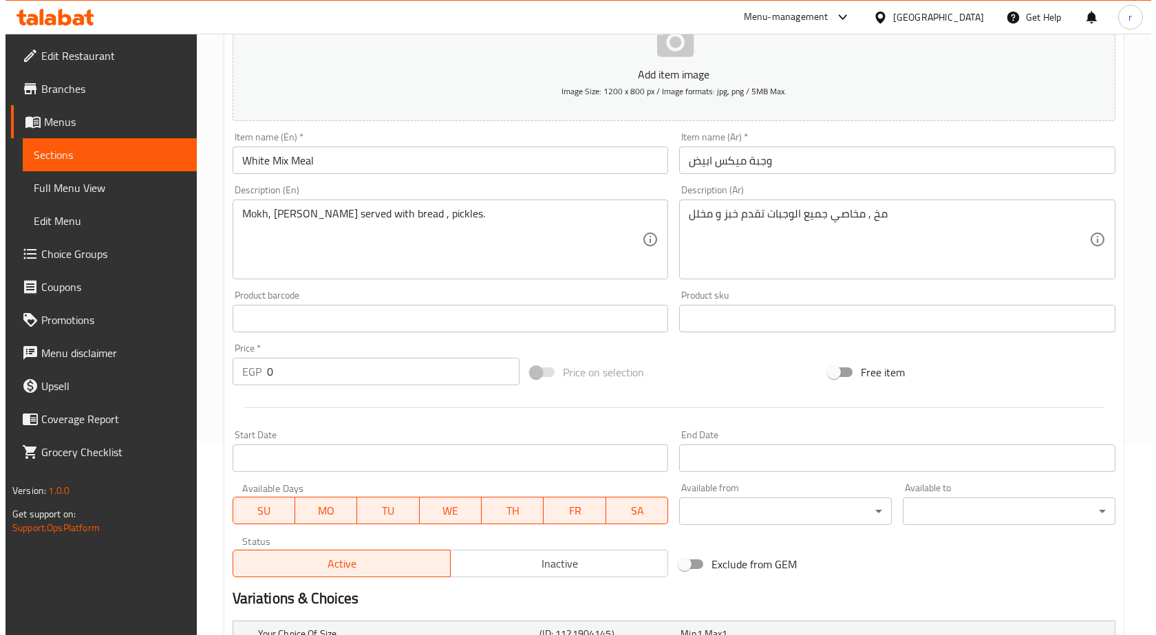
scroll to position [328, 0]
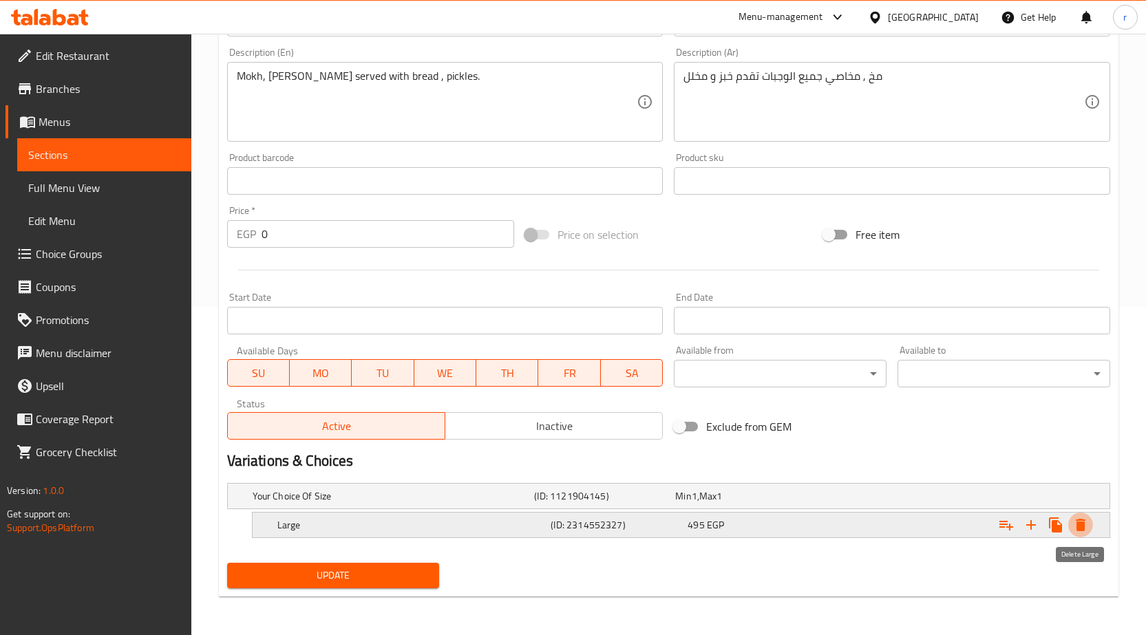
click at [1082, 533] on button "Expand" at bounding box center [1080, 525] width 25 height 25
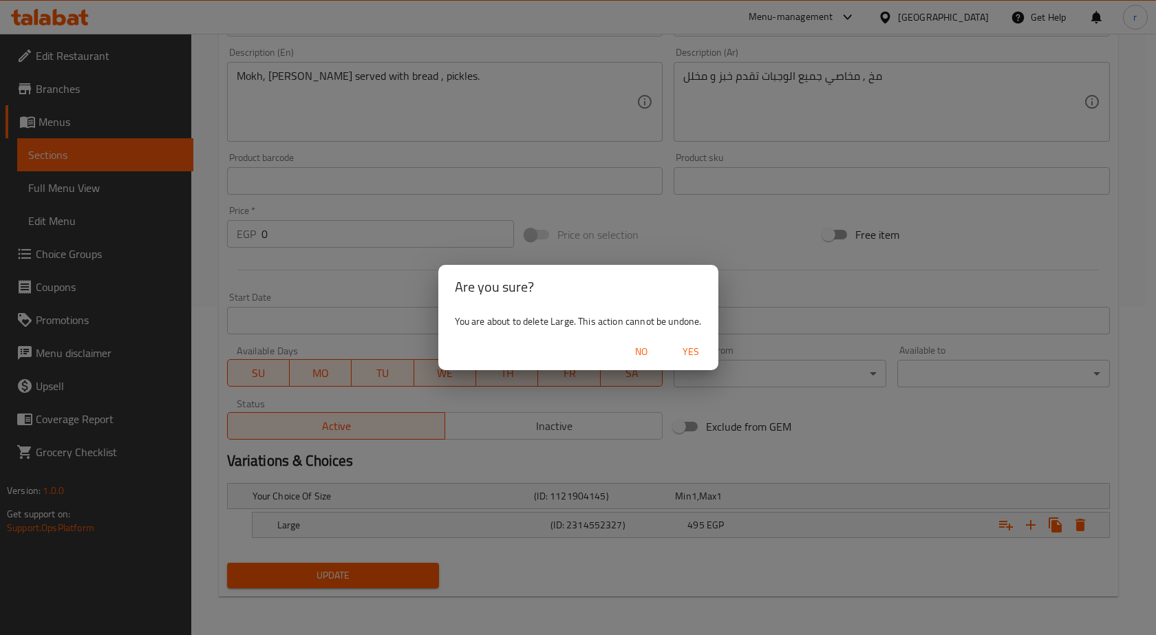
click at [698, 352] on span "Yes" at bounding box center [690, 351] width 33 height 17
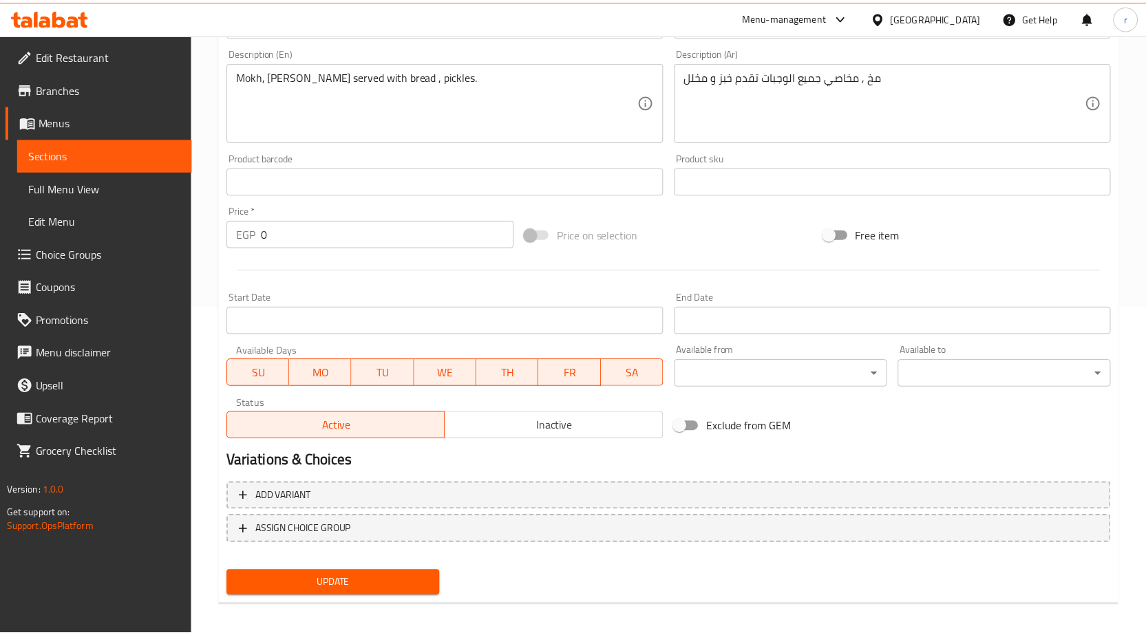
scroll to position [323, 0]
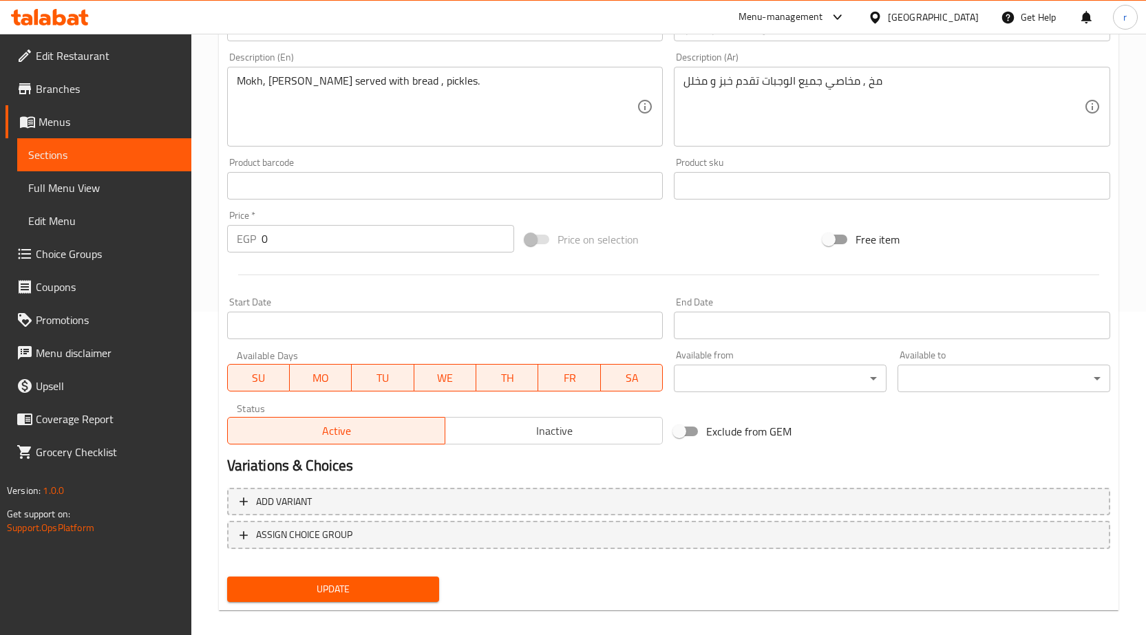
click at [328, 251] on input "0" at bounding box center [388, 239] width 253 height 28
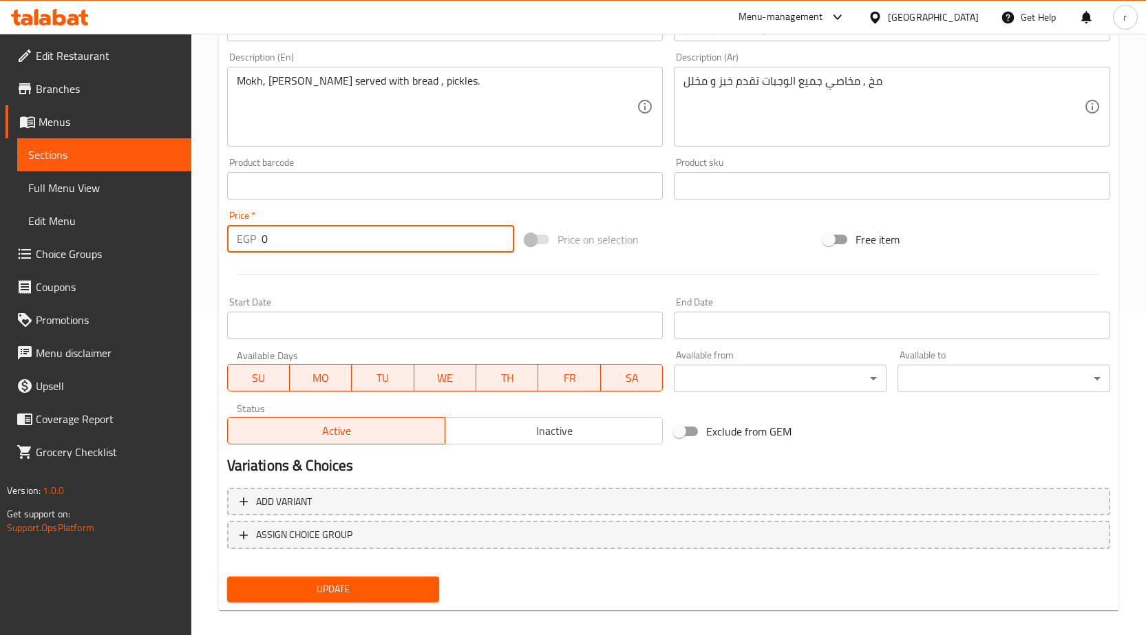
click at [328, 251] on input "0" at bounding box center [388, 239] width 253 height 28
click at [332, 240] on input "0" at bounding box center [388, 239] width 253 height 28
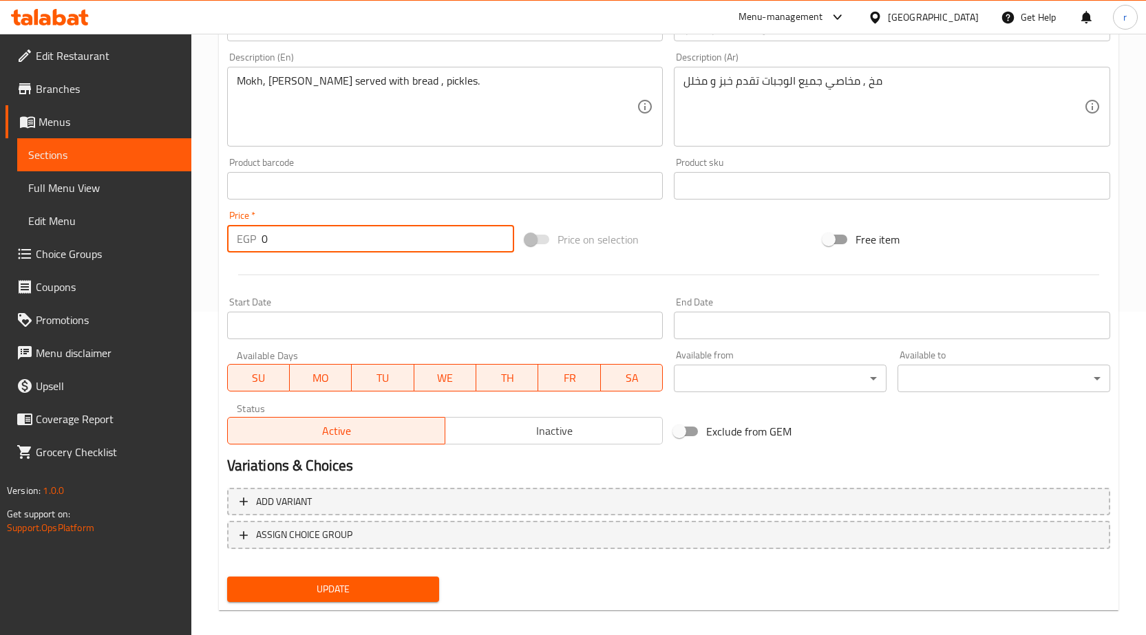
drag, startPoint x: 332, startPoint y: 240, endPoint x: 111, endPoint y: 241, distance: 220.2
click at [111, 241] on div "Edit Restaurant Branches Menus Sections Full Menu View Edit Menu Choice Groups …" at bounding box center [573, 179] width 1146 height 939
paste input "495"
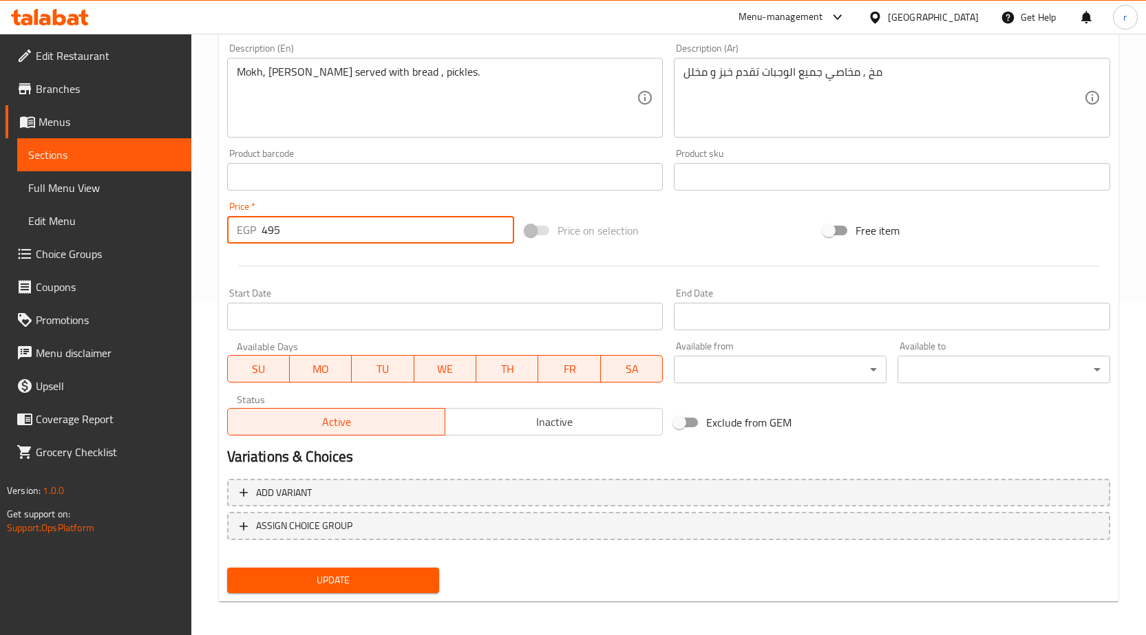
scroll to position [337, 0]
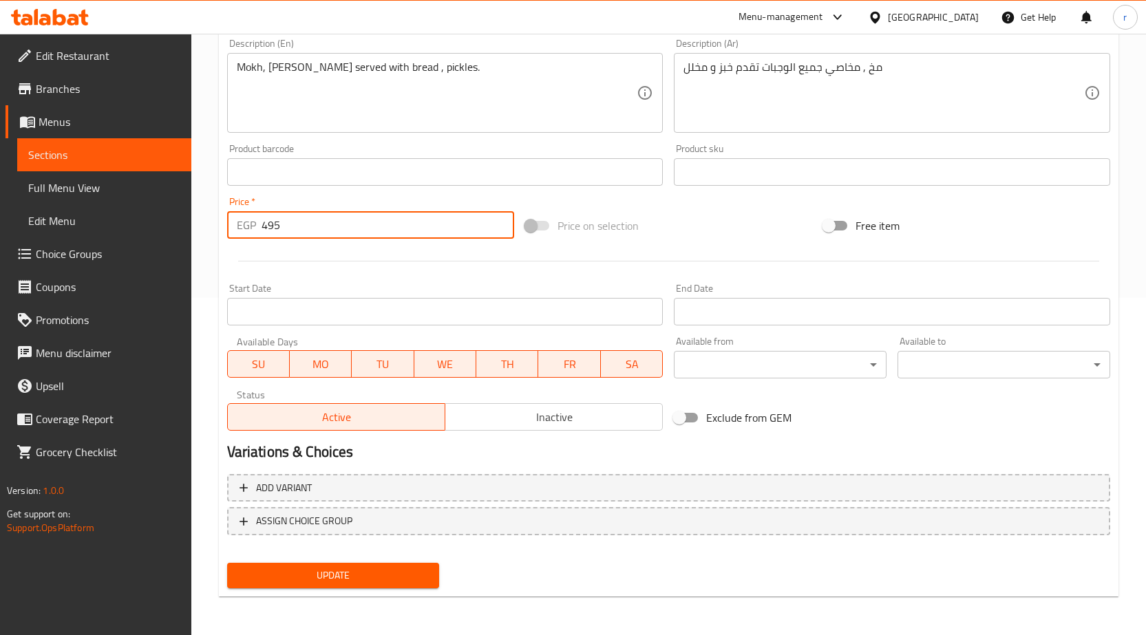
type input "495"
click at [410, 581] on span "Update" at bounding box center [333, 575] width 191 height 17
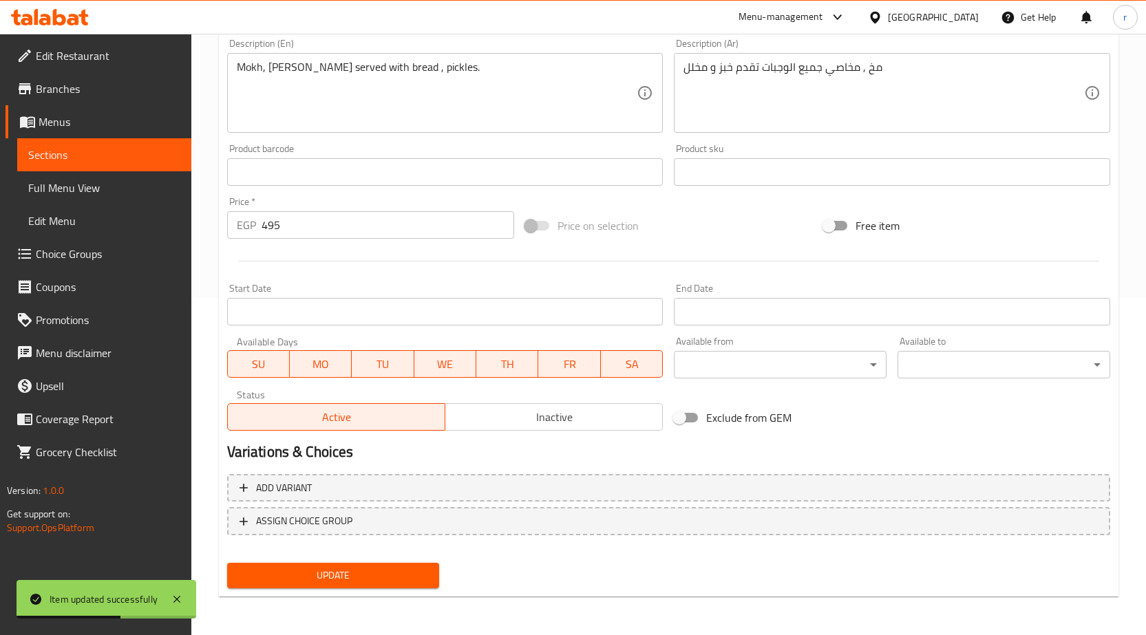
click at [54, 160] on span "Sections" at bounding box center [104, 155] width 152 height 17
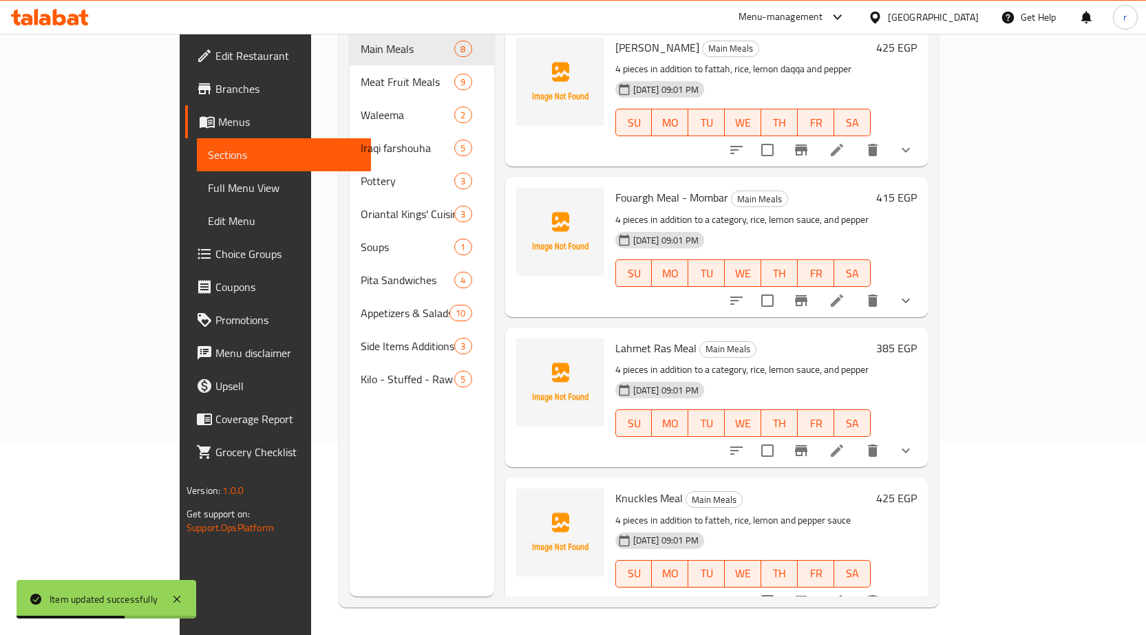
scroll to position [193, 0]
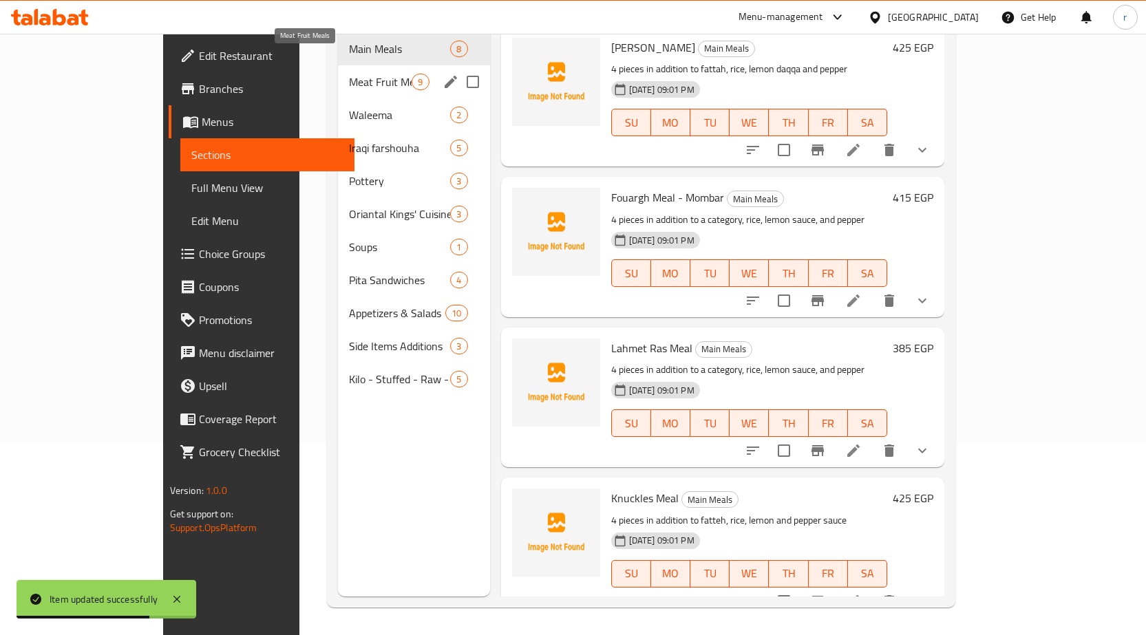
click at [349, 74] on span "Meat Fruit Meals" at bounding box center [380, 82] width 63 height 17
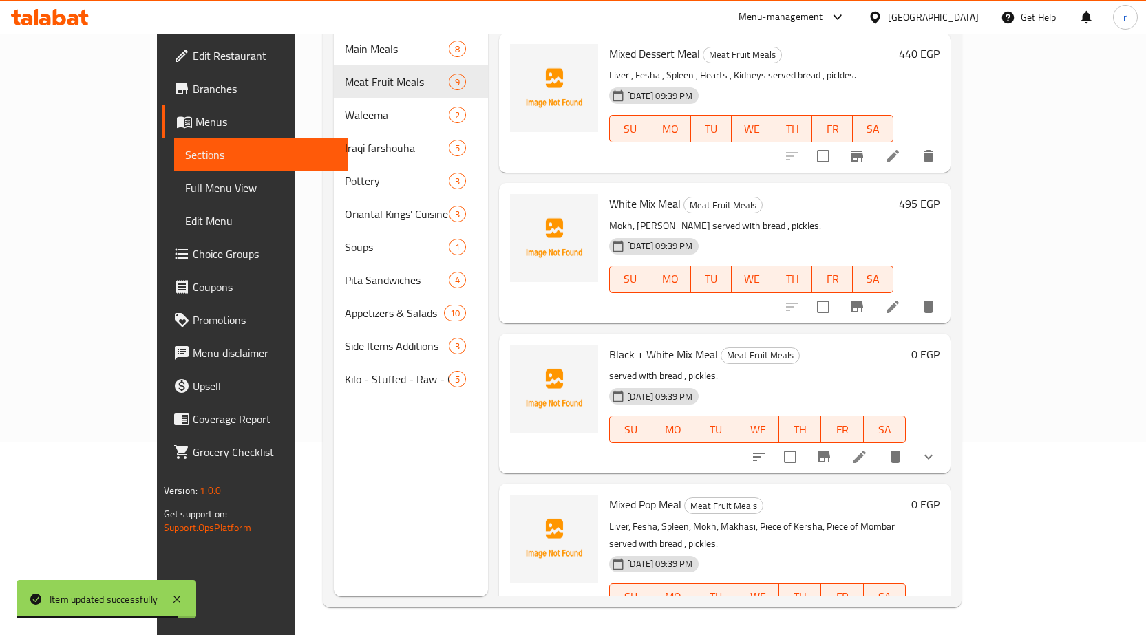
scroll to position [619, 0]
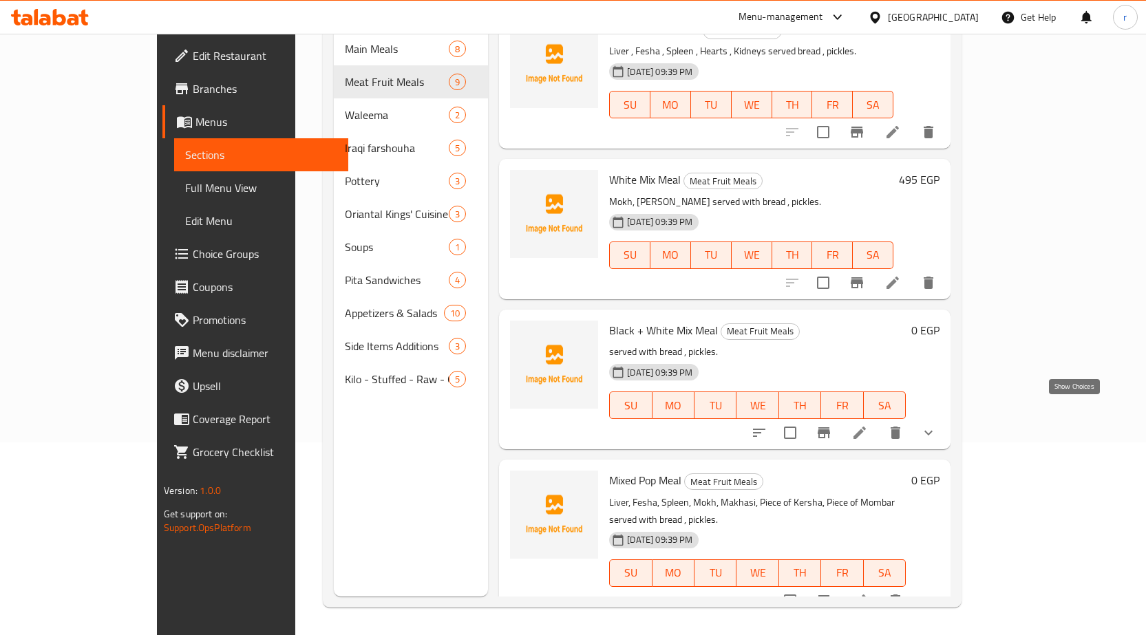
click at [937, 425] on icon "show more" at bounding box center [928, 433] width 17 height 17
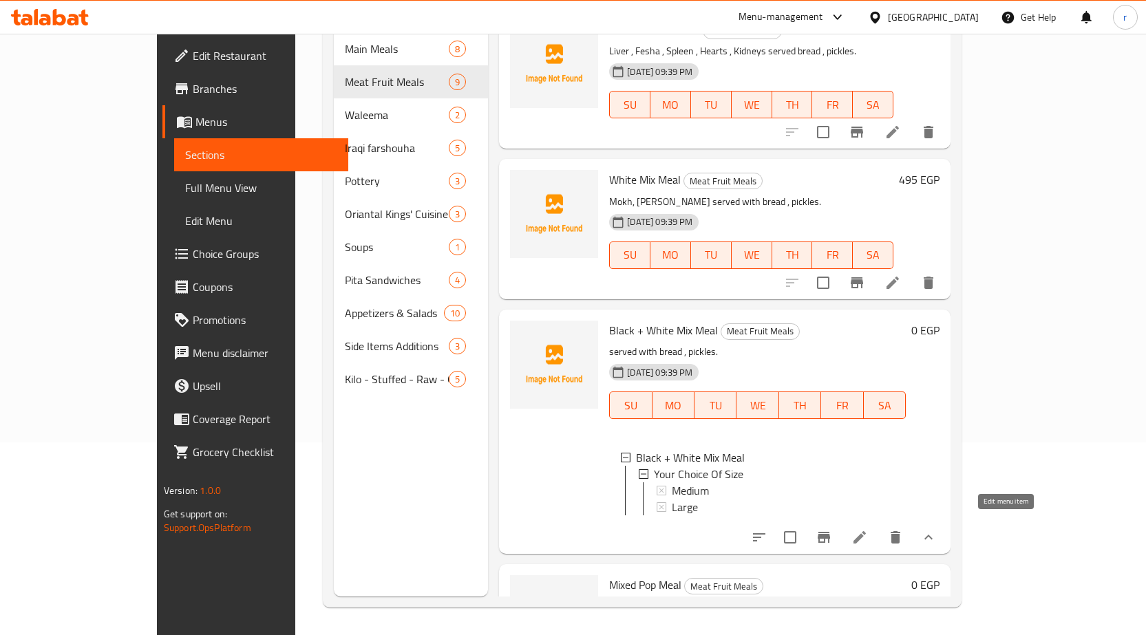
click at [868, 529] on icon at bounding box center [859, 537] width 17 height 17
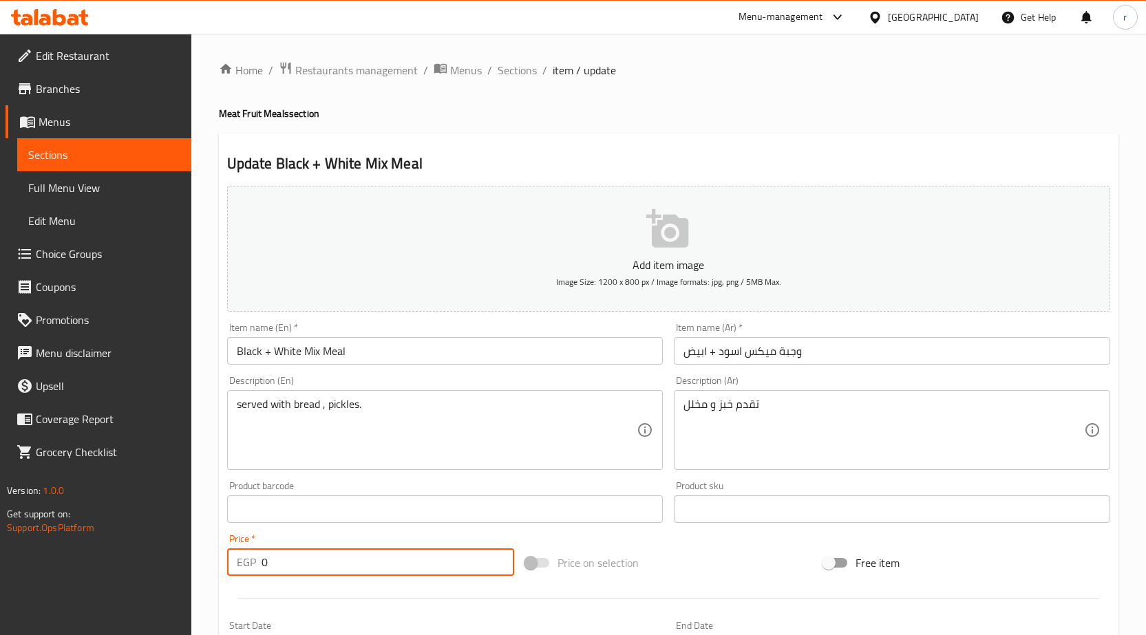
drag, startPoint x: 274, startPoint y: 561, endPoint x: 150, endPoint y: 579, distance: 125.2
click at [150, 579] on div "Edit Restaurant Branches Menus Sections Full Menu View Edit Menu Choice Groups …" at bounding box center [573, 519] width 1146 height 970
paste input "55"
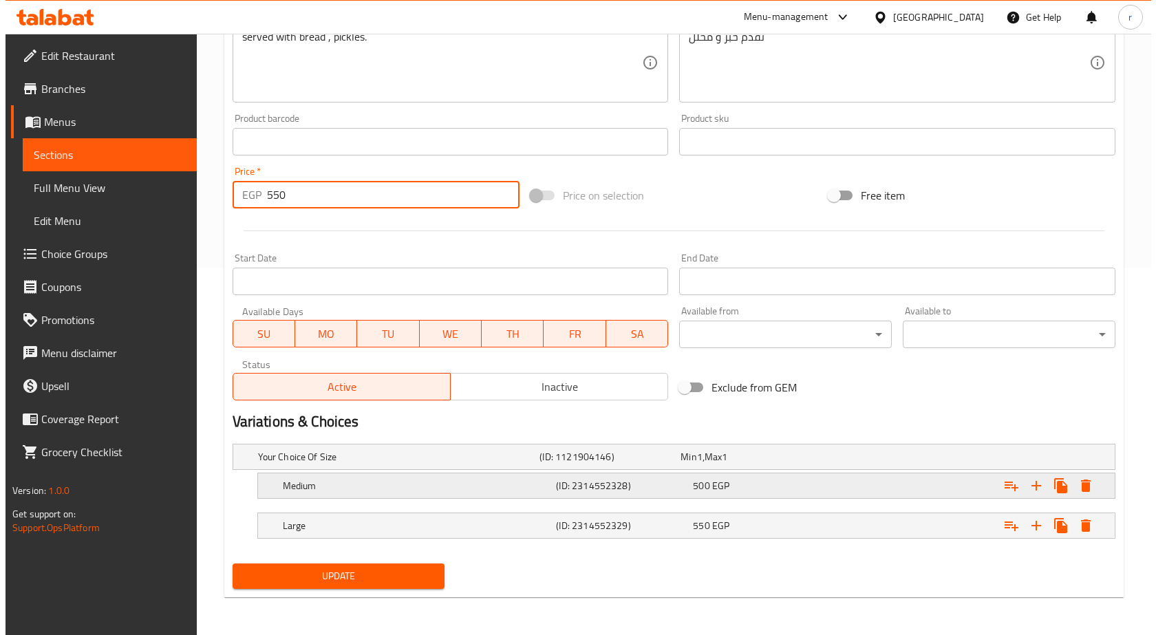
scroll to position [368, 0]
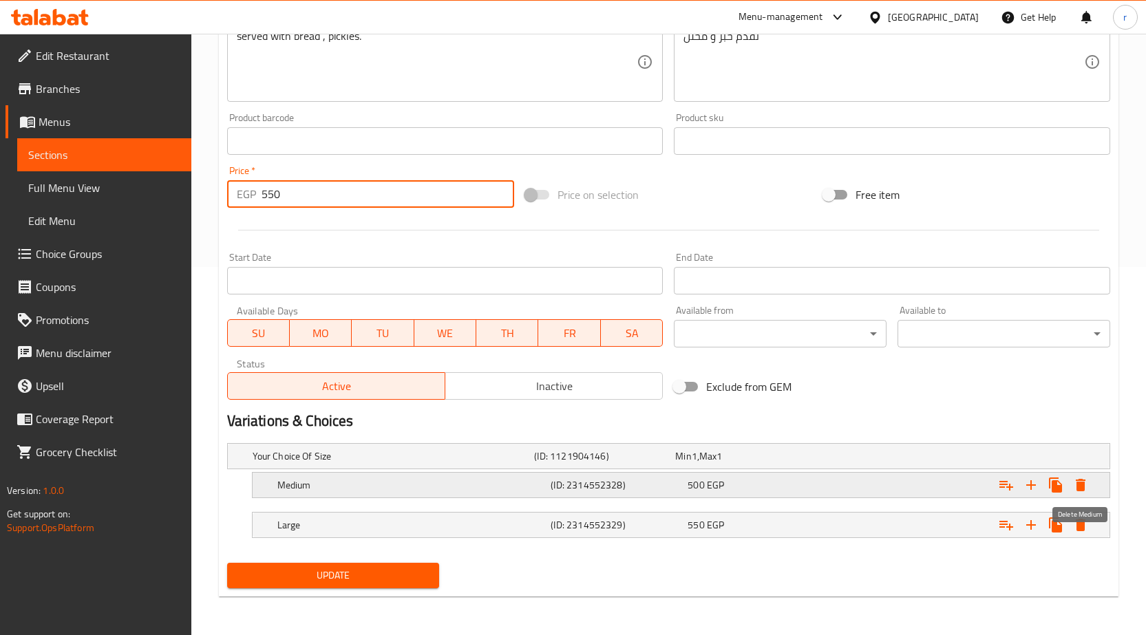
type input "550"
click at [1082, 483] on icon "Expand" at bounding box center [1081, 485] width 10 height 12
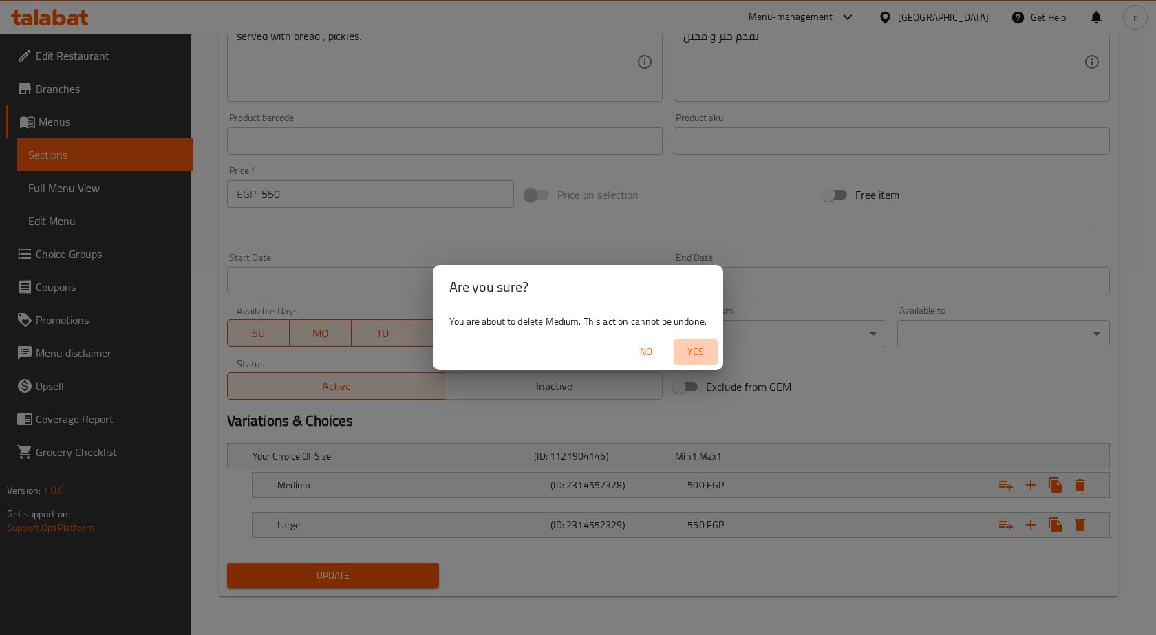
click at [677, 348] on button "Yes" at bounding box center [696, 351] width 44 height 25
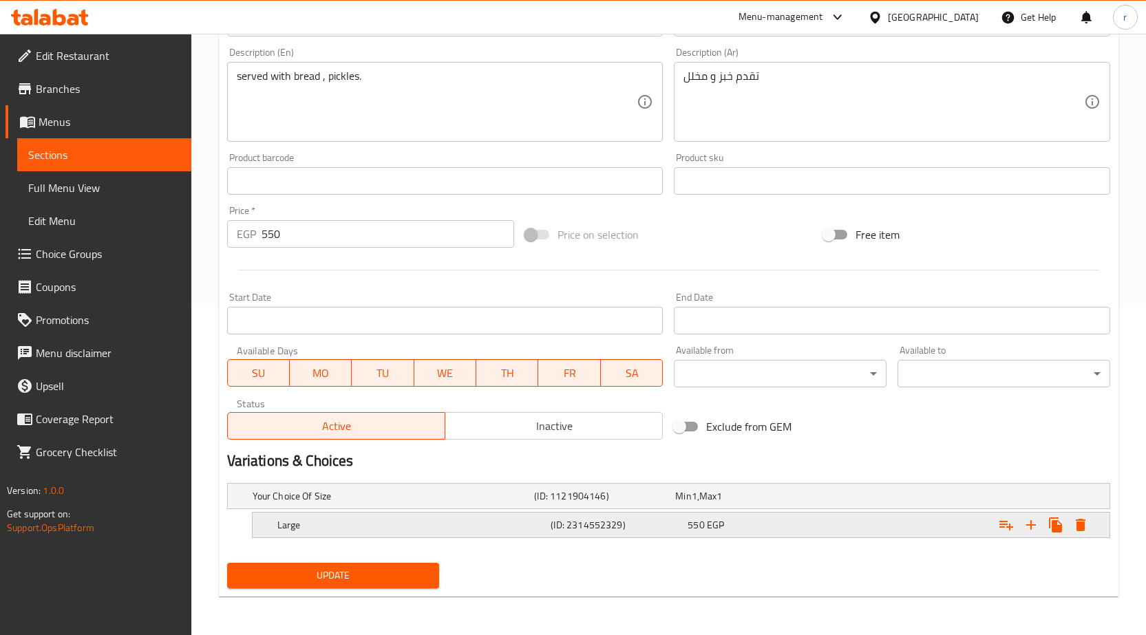
click at [1072, 529] on icon "Expand" at bounding box center [1080, 525] width 17 height 17
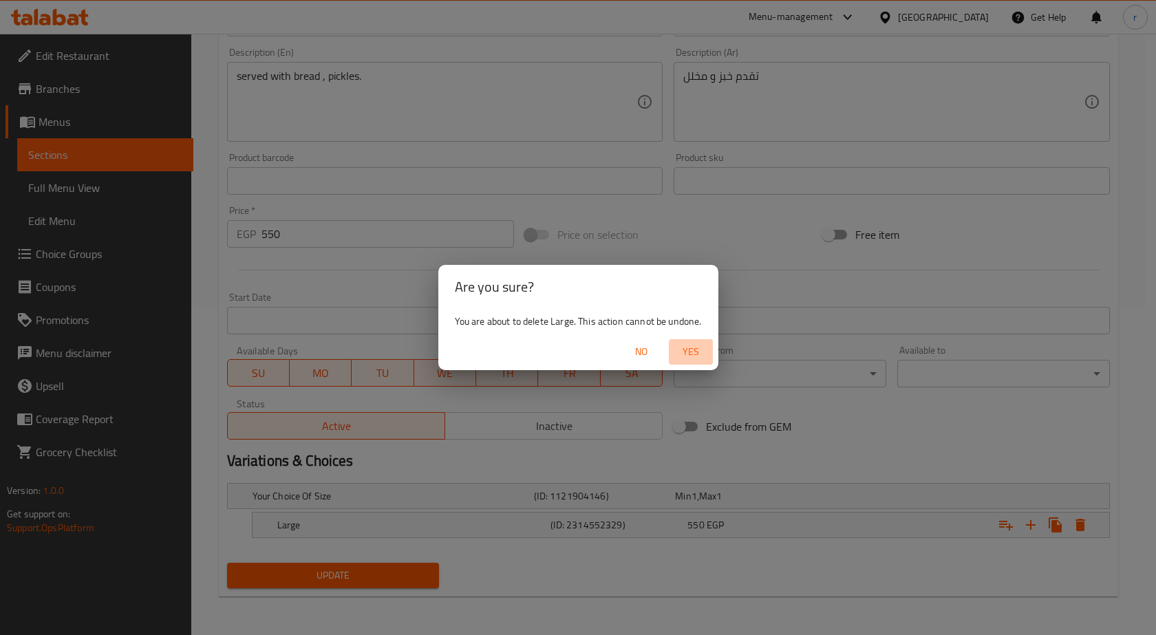
click at [703, 352] on span "Yes" at bounding box center [690, 351] width 33 height 17
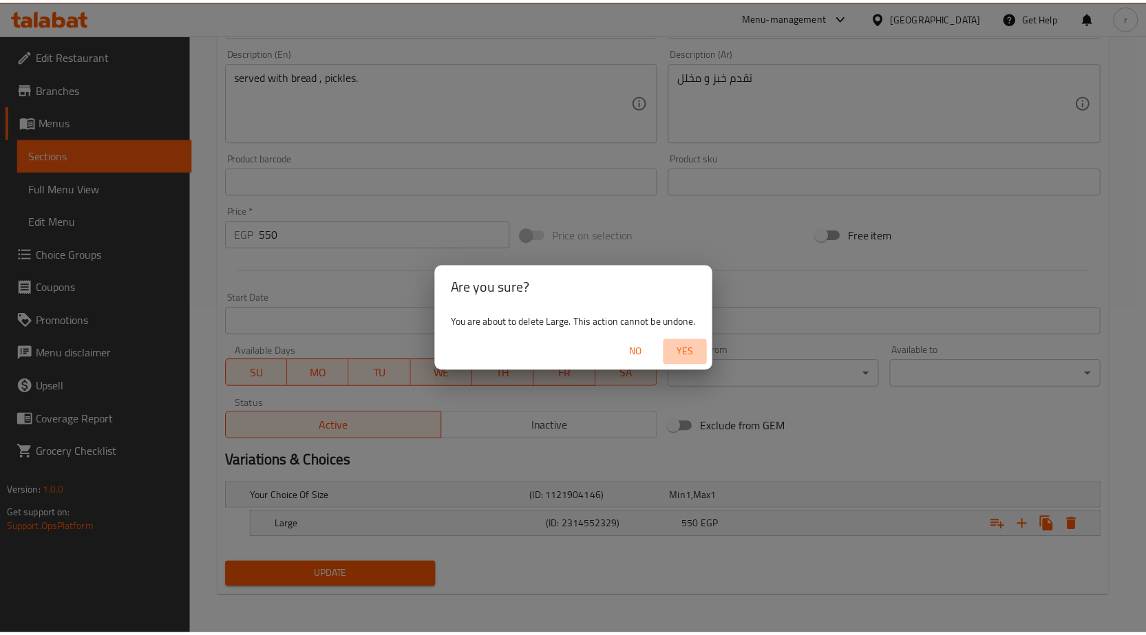
scroll to position [323, 0]
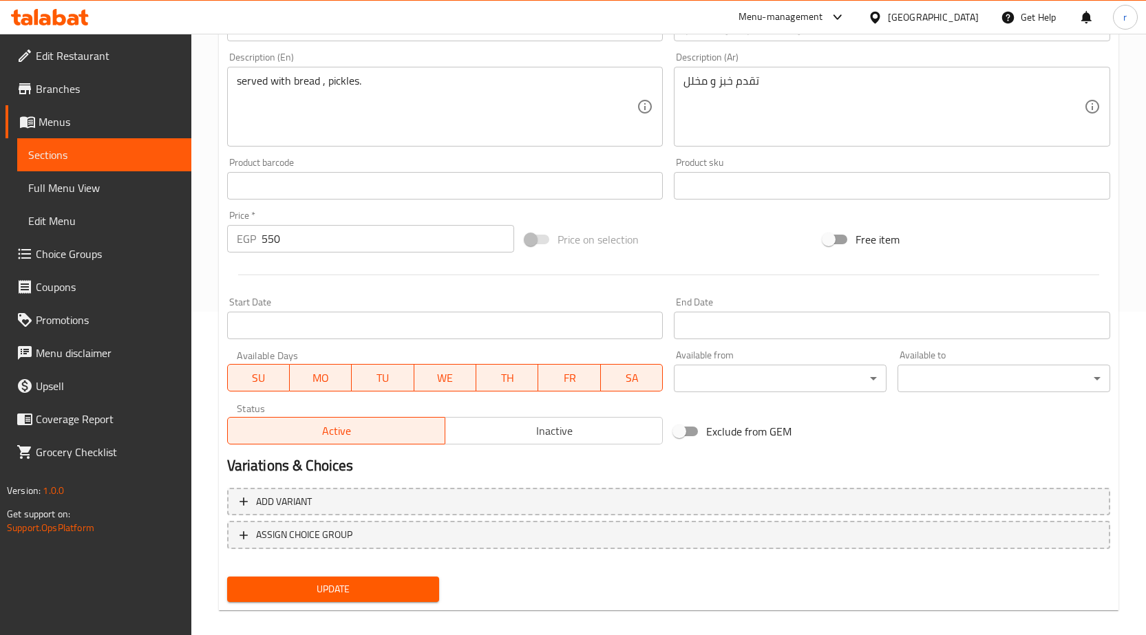
click at [399, 581] on span "Update" at bounding box center [333, 589] width 191 height 17
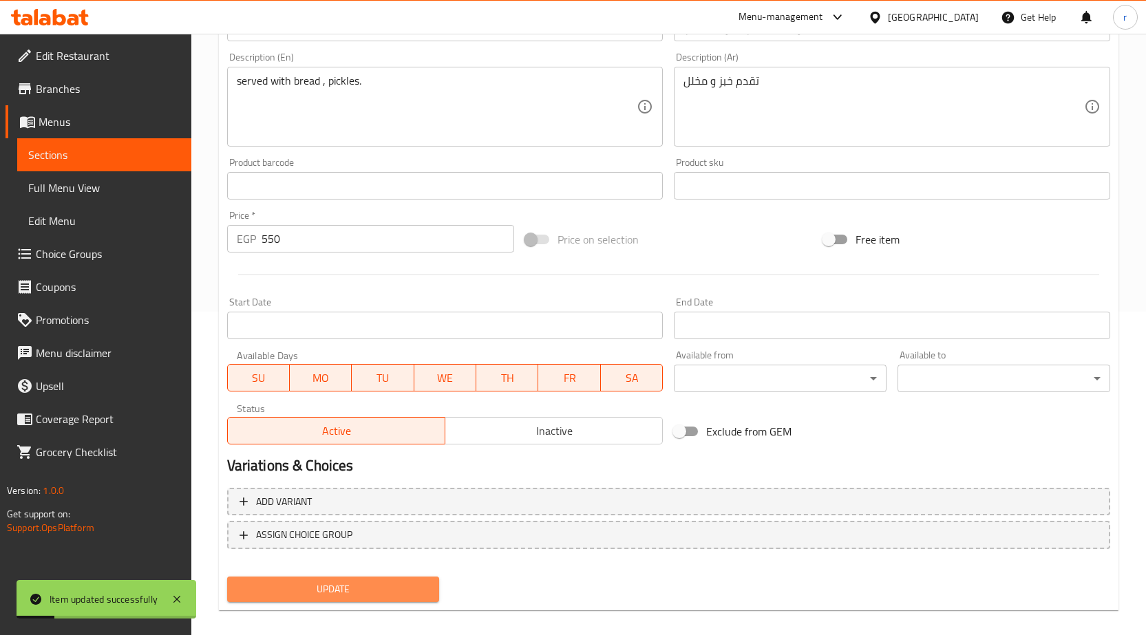
click at [381, 593] on span "Update" at bounding box center [333, 589] width 191 height 17
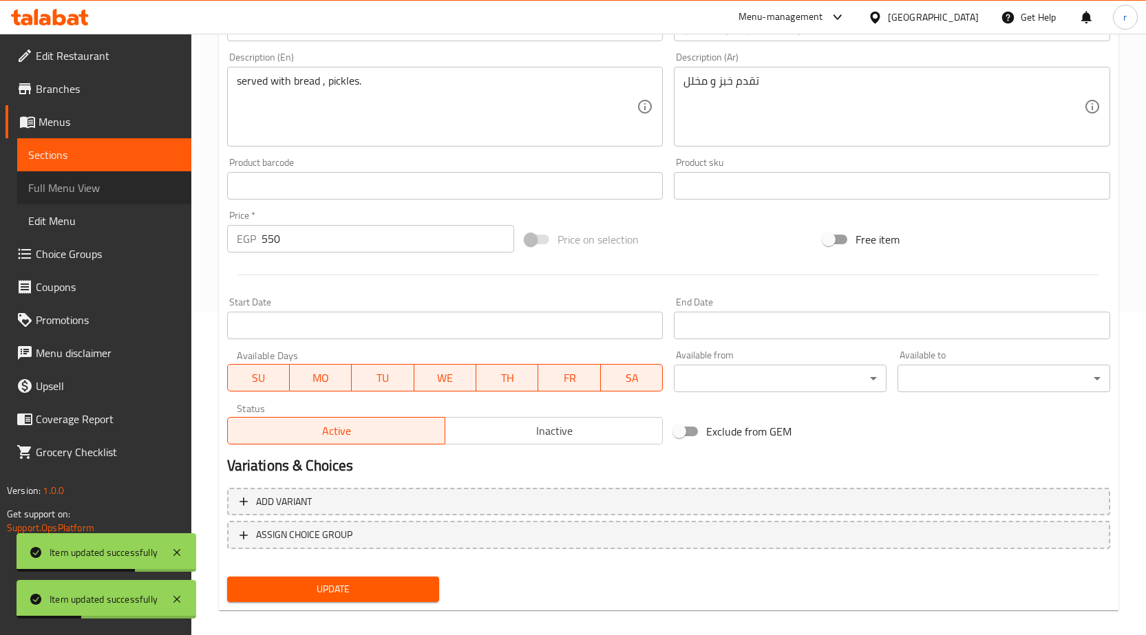
click at [90, 186] on span "Full Menu View" at bounding box center [104, 188] width 152 height 17
click at [89, 157] on span "Sections" at bounding box center [104, 155] width 152 height 17
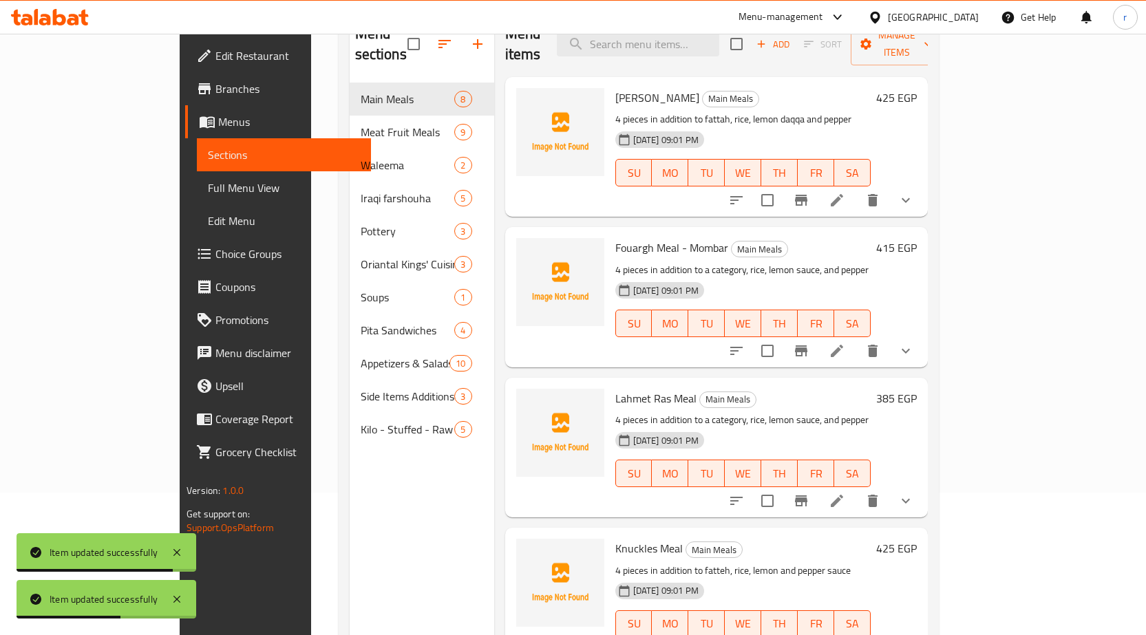
scroll to position [55, 0]
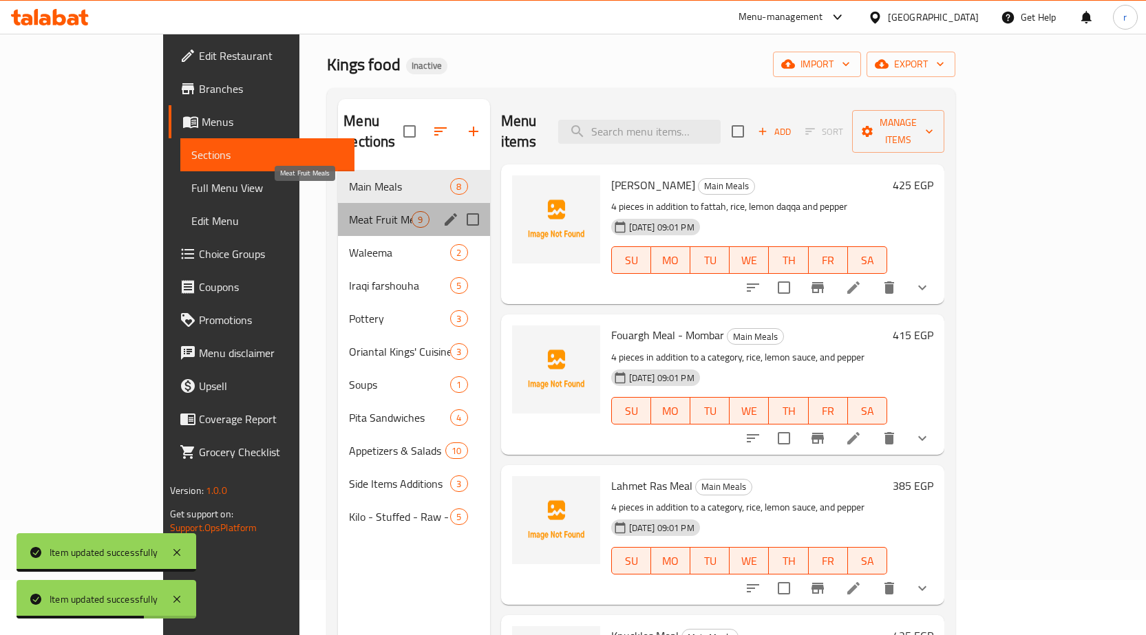
click at [349, 211] on span "Meat Fruit Meals" at bounding box center [380, 219] width 63 height 17
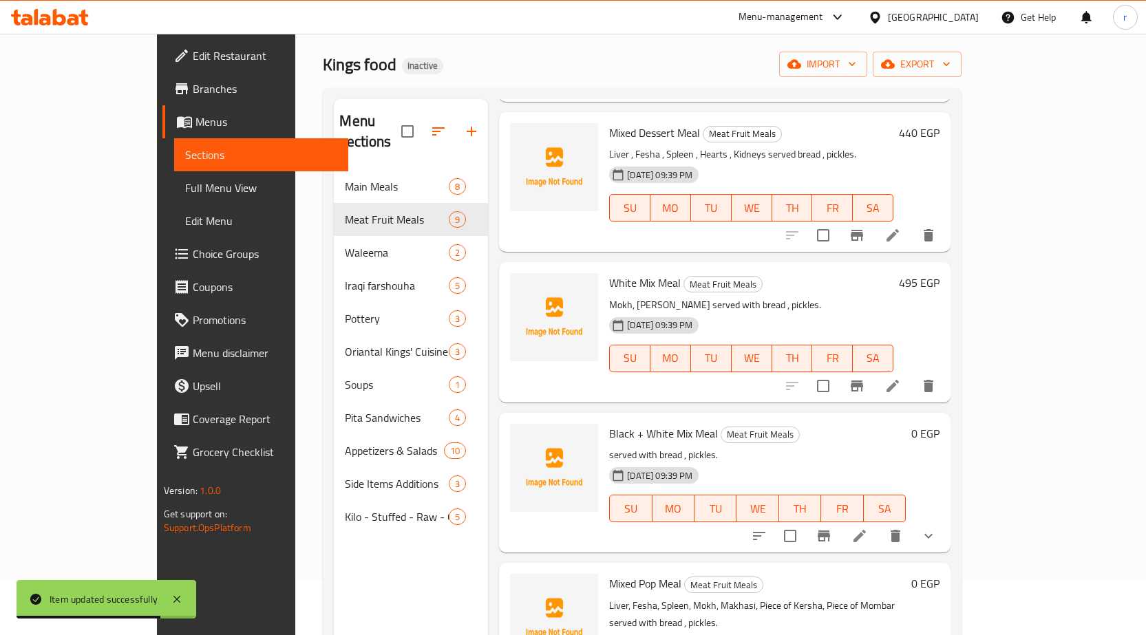
scroll to position [752, 0]
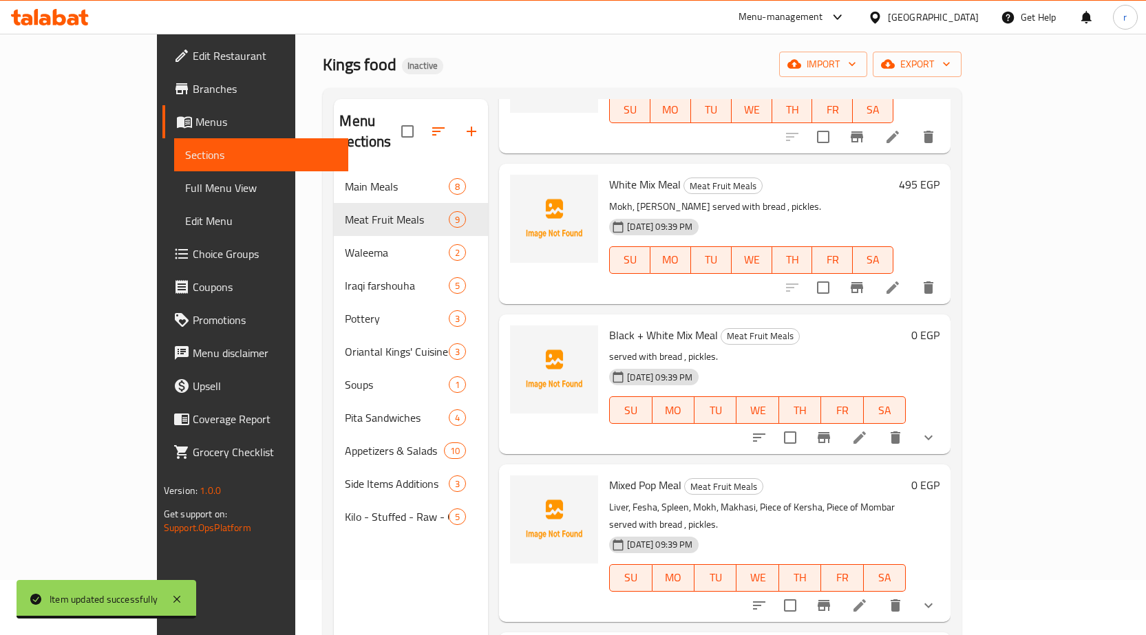
click at [866, 432] on icon at bounding box center [859, 438] width 12 height 12
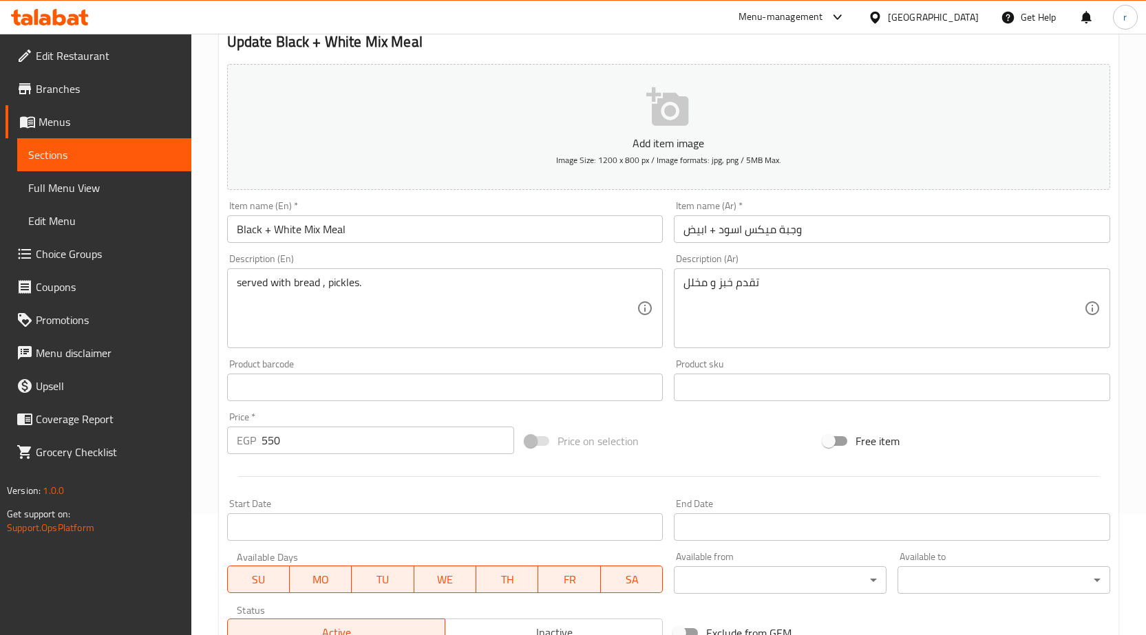
scroll to position [275, 0]
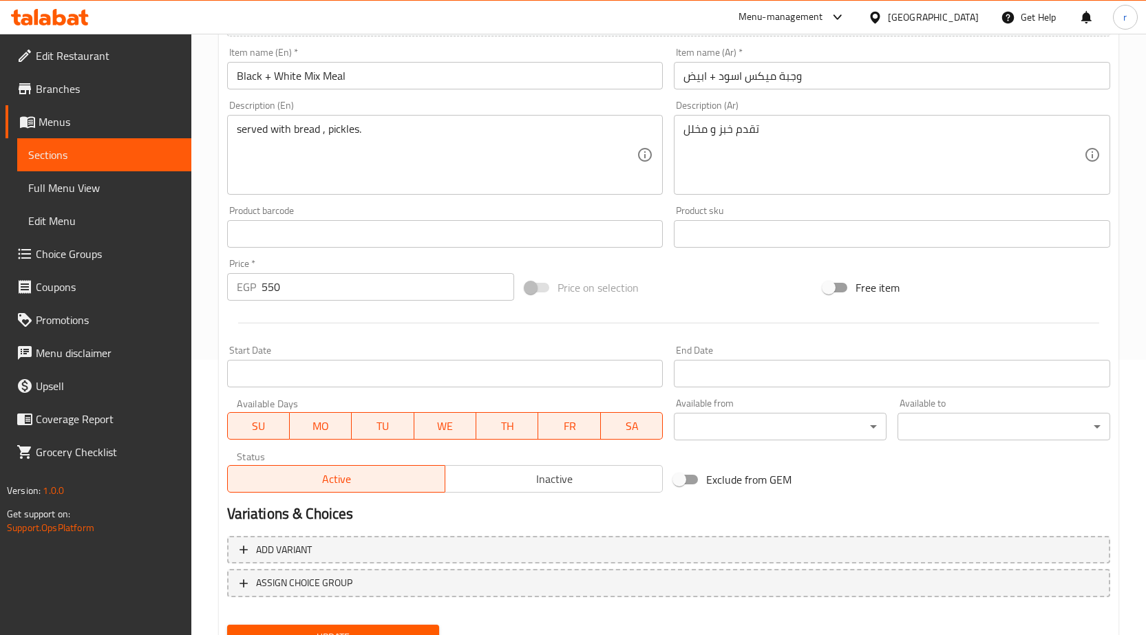
click at [90, 150] on span "Sections" at bounding box center [104, 155] width 152 height 17
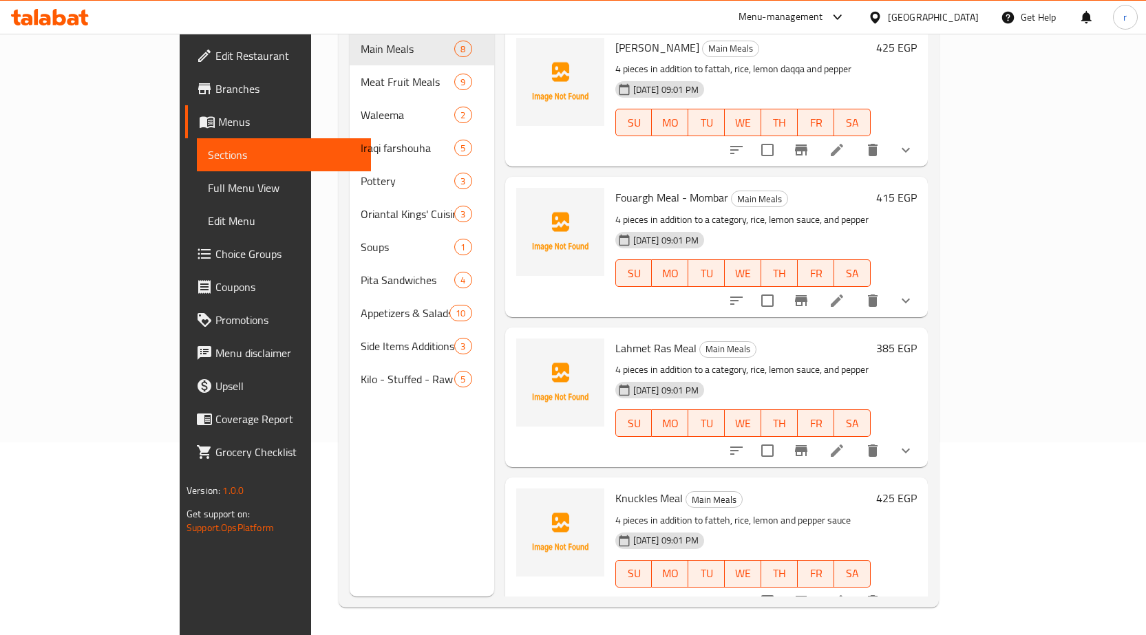
scroll to position [193, 0]
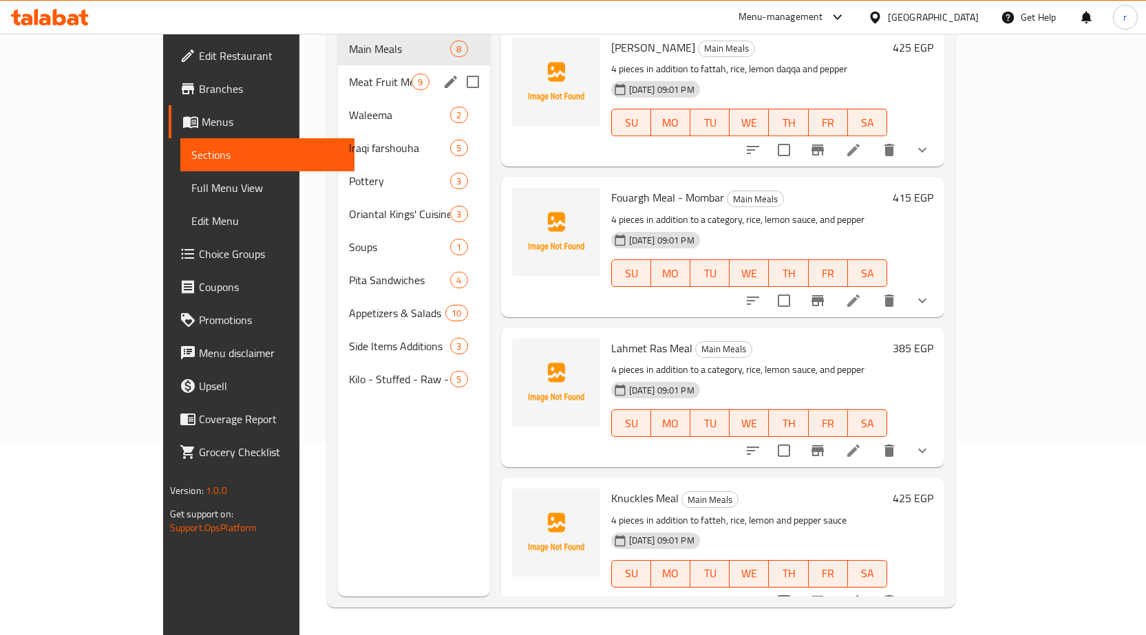
click at [349, 74] on span "Meat Fruit Meals" at bounding box center [380, 82] width 63 height 17
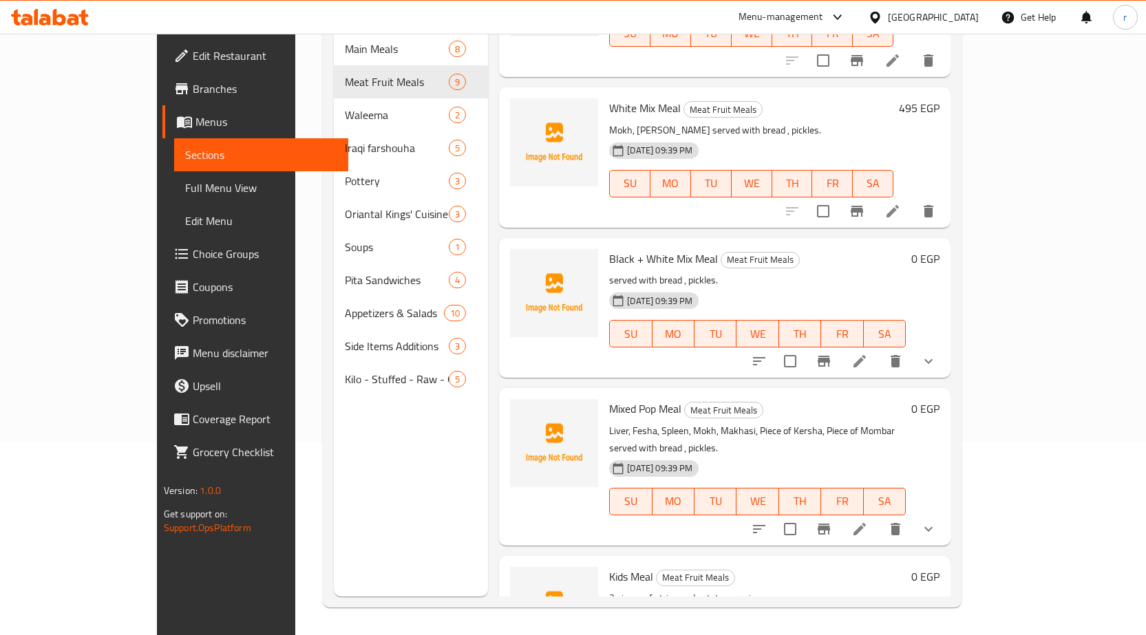
scroll to position [615, 0]
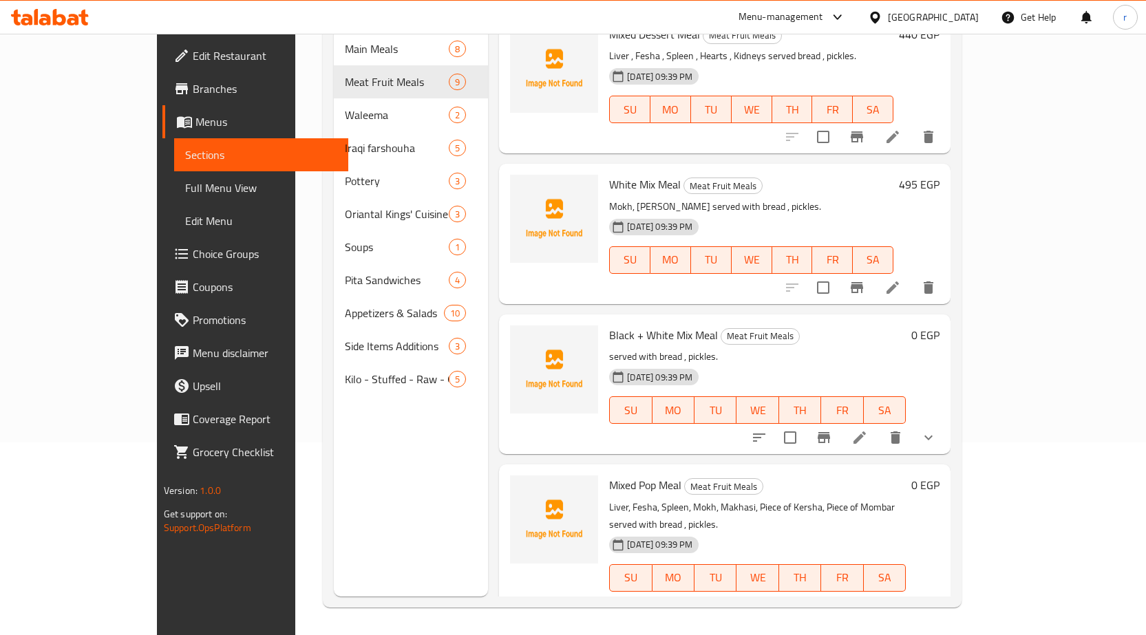
click at [868, 429] on icon at bounding box center [859, 437] width 17 height 17
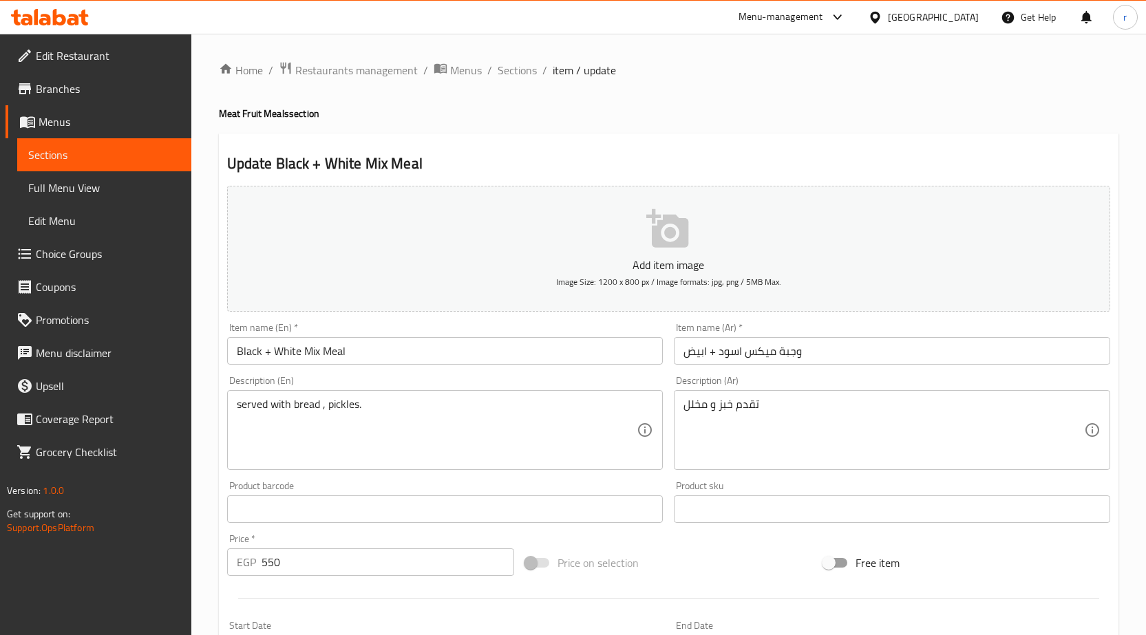
click at [116, 156] on span "Sections" at bounding box center [104, 155] width 152 height 17
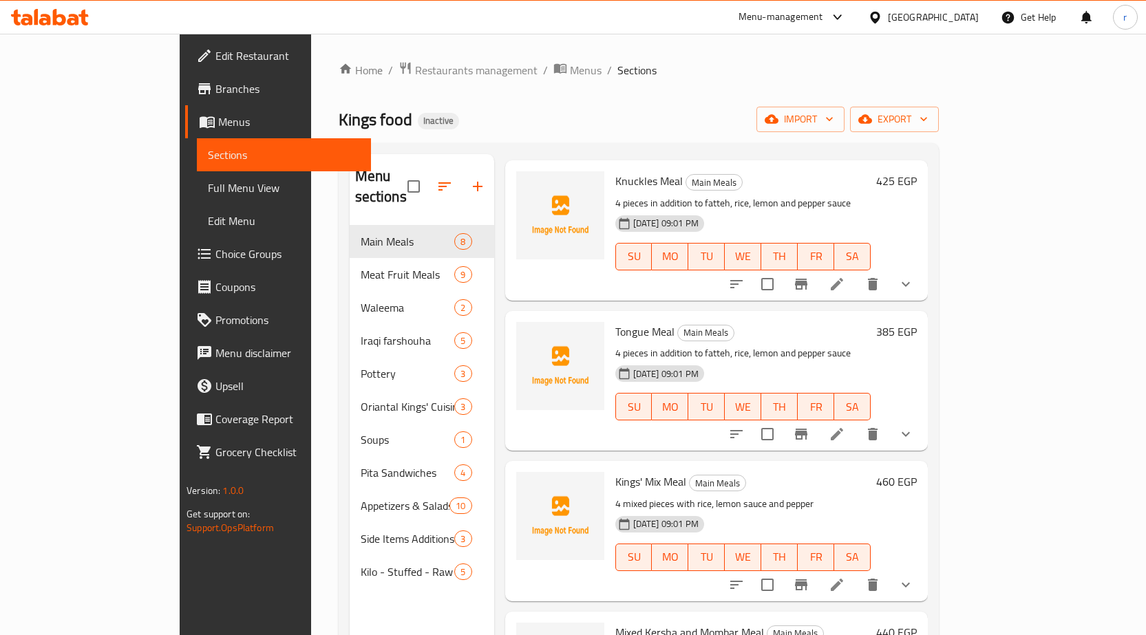
scroll to position [602, 0]
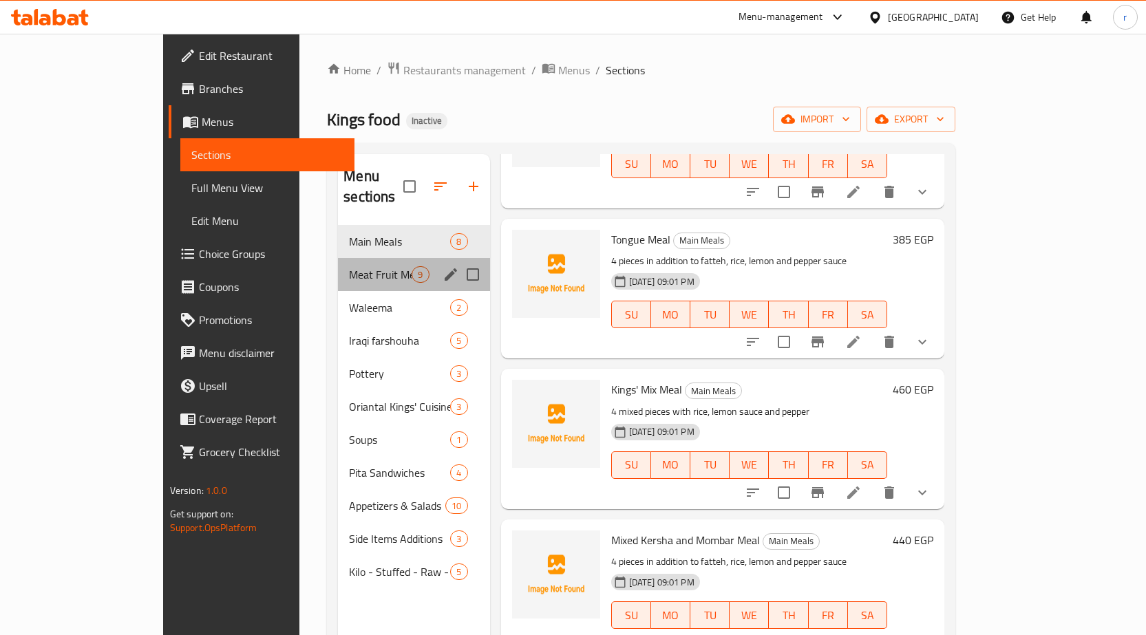
click at [376, 258] on div "Meat Fruit Meals 9" at bounding box center [413, 274] width 151 height 33
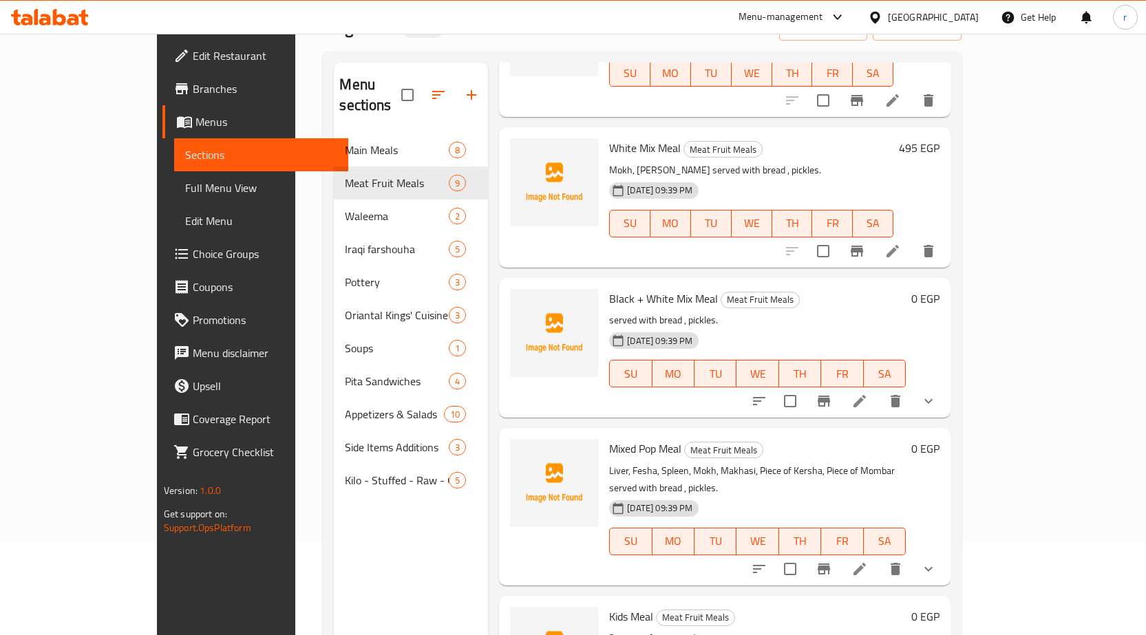
scroll to position [193, 0]
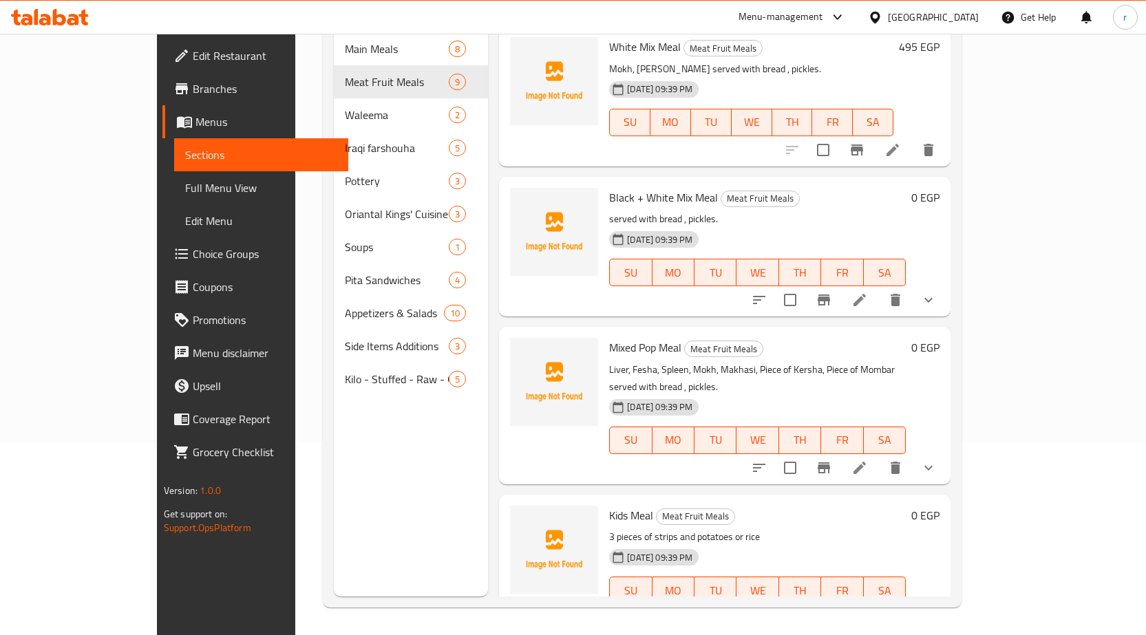
click at [879, 288] on li at bounding box center [859, 300] width 39 height 25
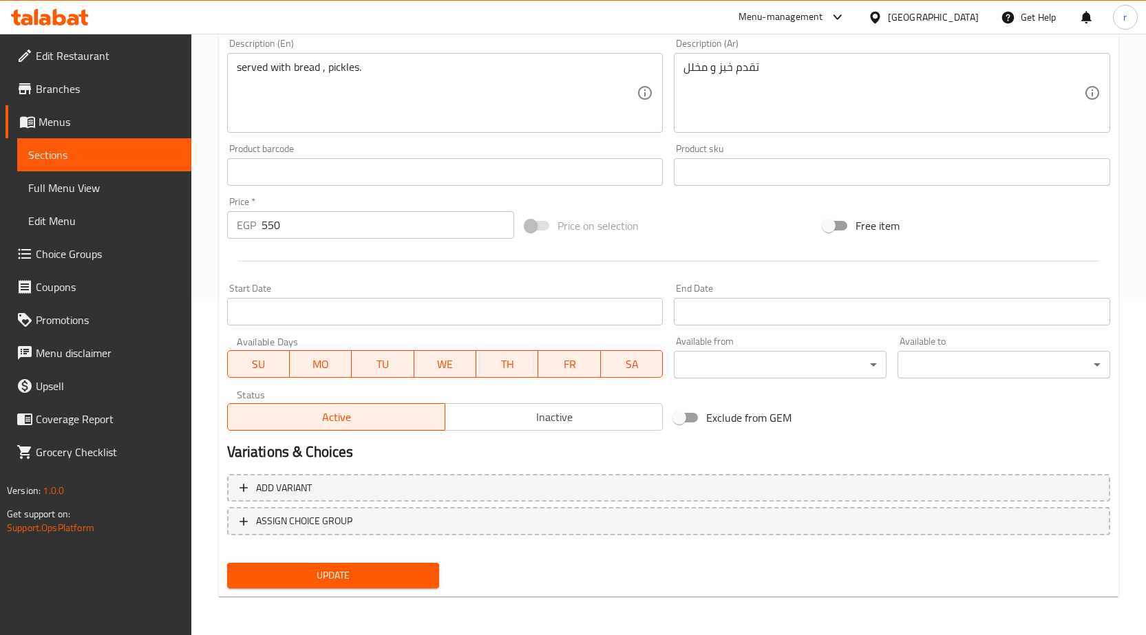
scroll to position [200, 0]
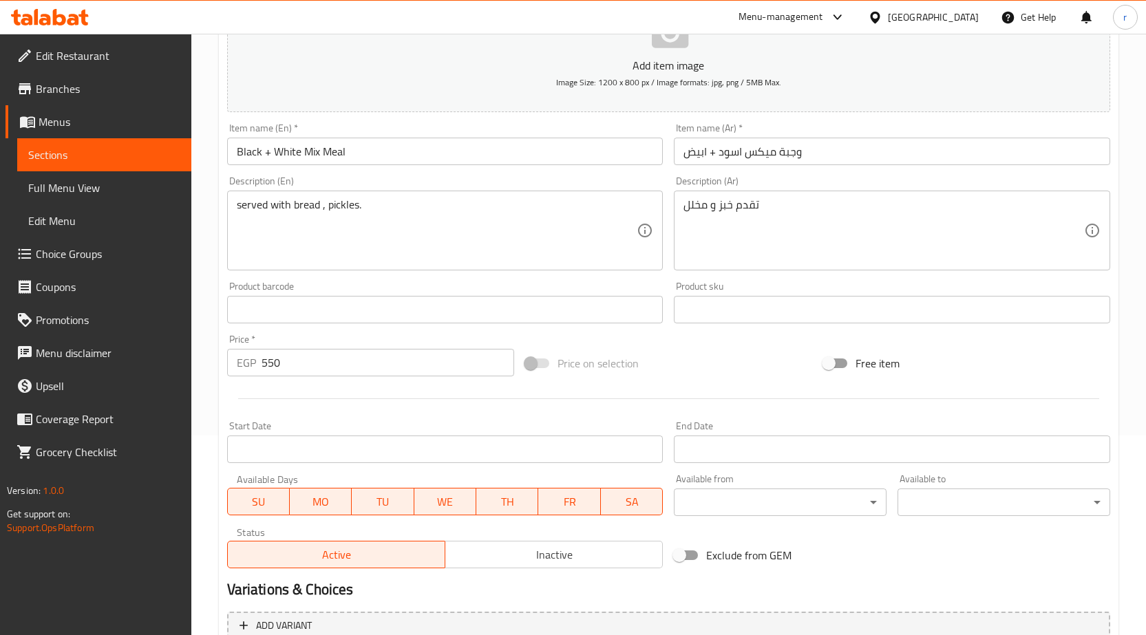
click at [343, 363] on input "550" at bounding box center [388, 363] width 253 height 28
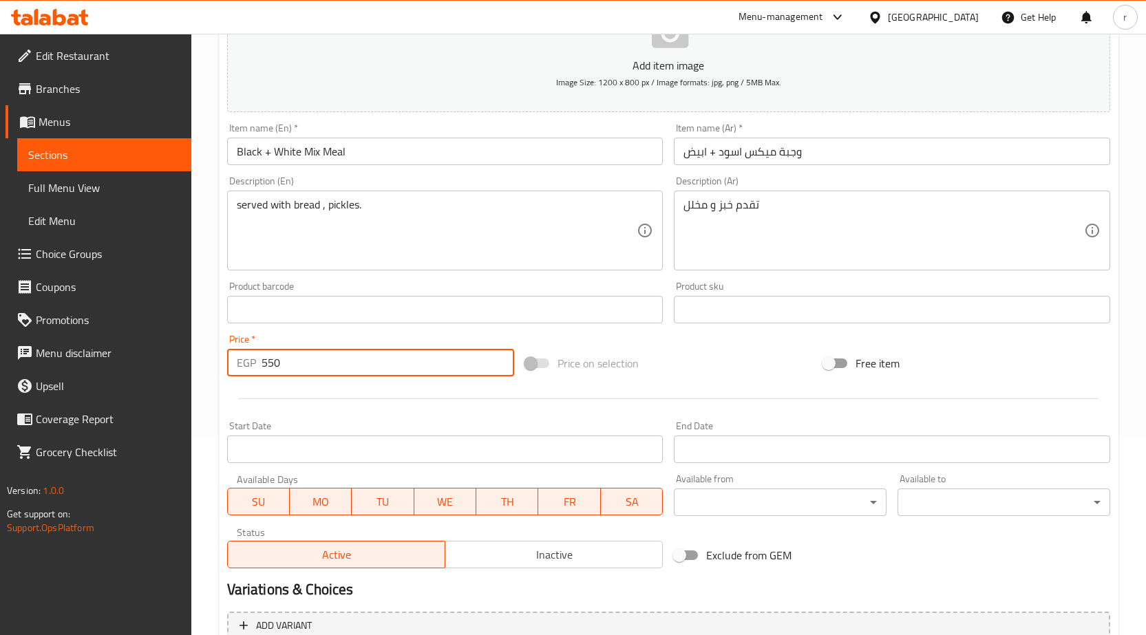
click at [268, 376] on input "550" at bounding box center [388, 363] width 253 height 28
click at [178, 394] on span "Upsell" at bounding box center [108, 386] width 145 height 17
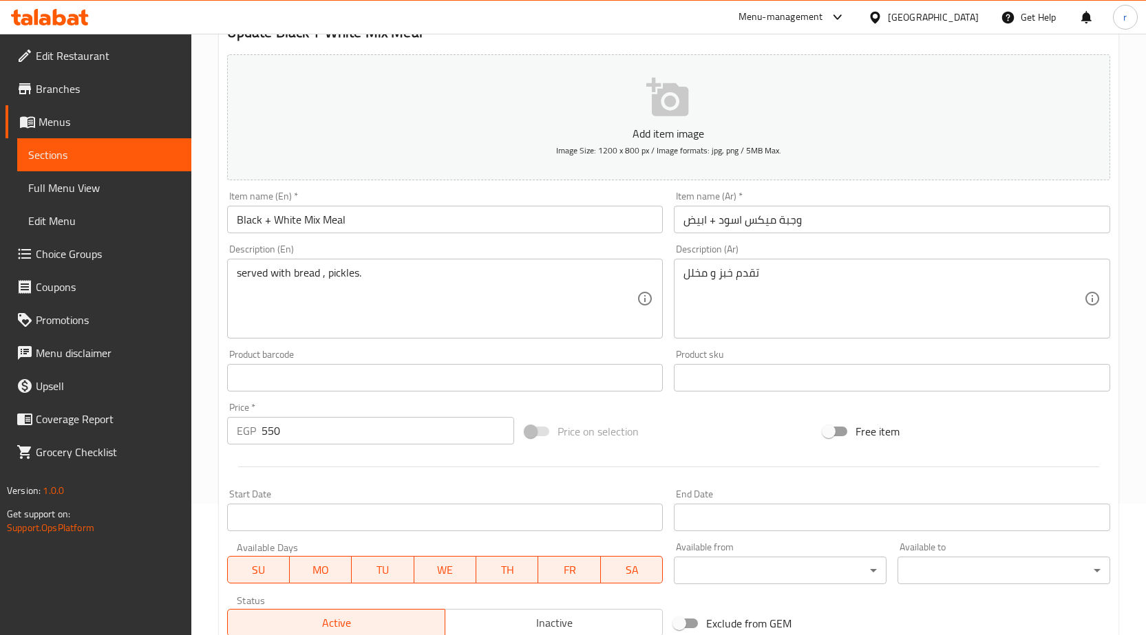
scroll to position [138, 0]
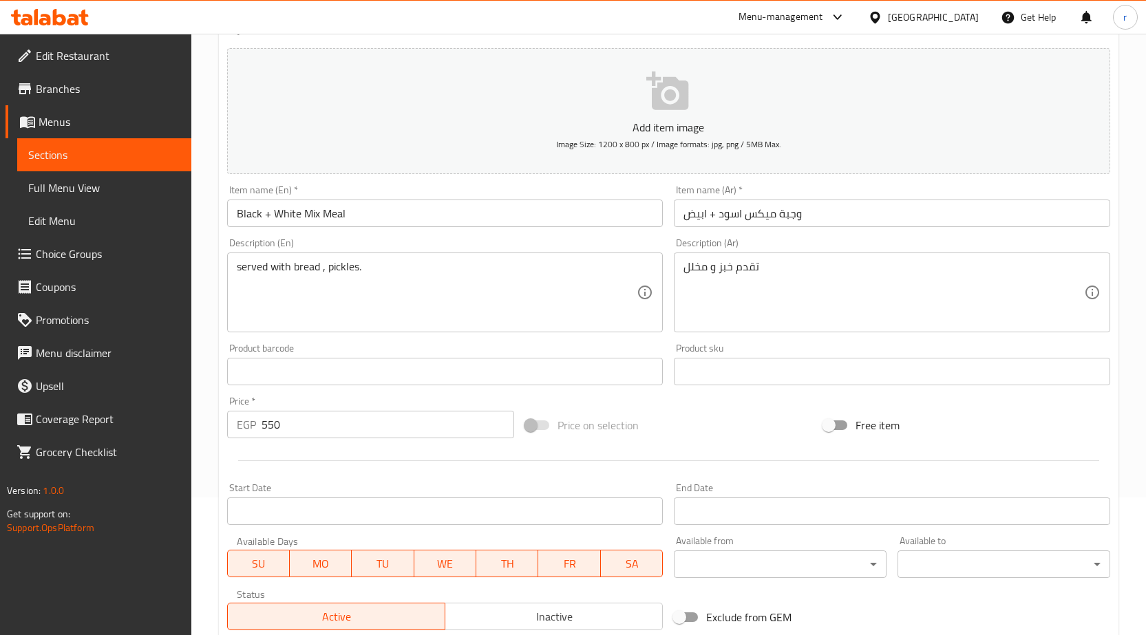
click at [320, 431] on input "550" at bounding box center [388, 425] width 253 height 28
click at [262, 421] on input "550" at bounding box center [388, 425] width 253 height 28
click at [279, 430] on input "550" at bounding box center [388, 425] width 253 height 28
click at [240, 430] on div "EGP 550 Price *" at bounding box center [370, 425] width 287 height 28
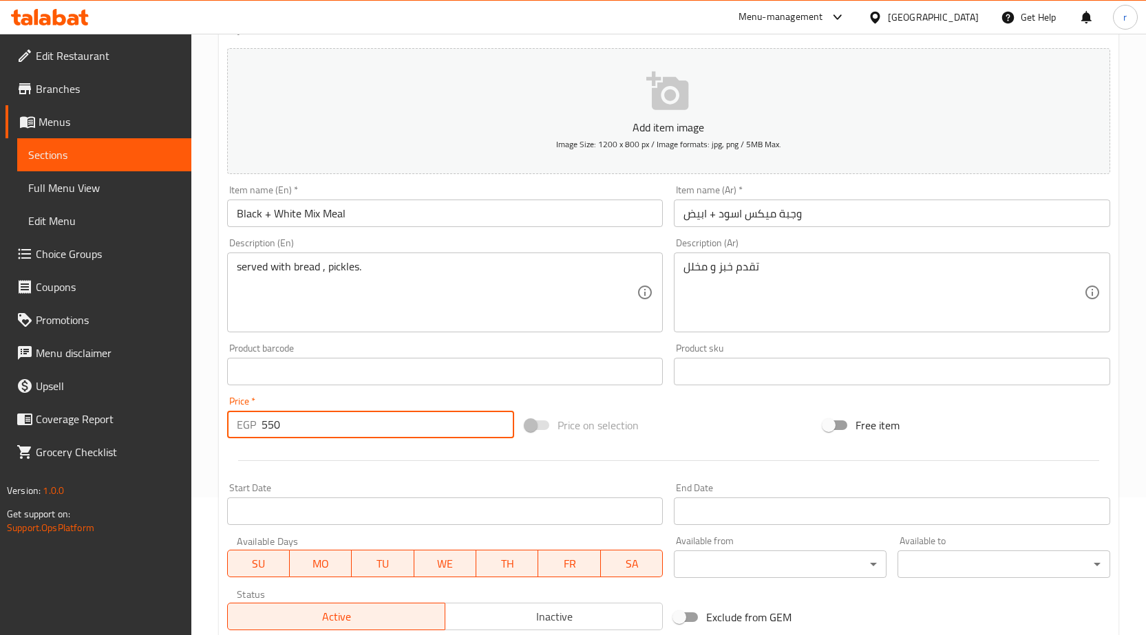
click at [346, 420] on input "550" at bounding box center [388, 425] width 253 height 28
type input "550"
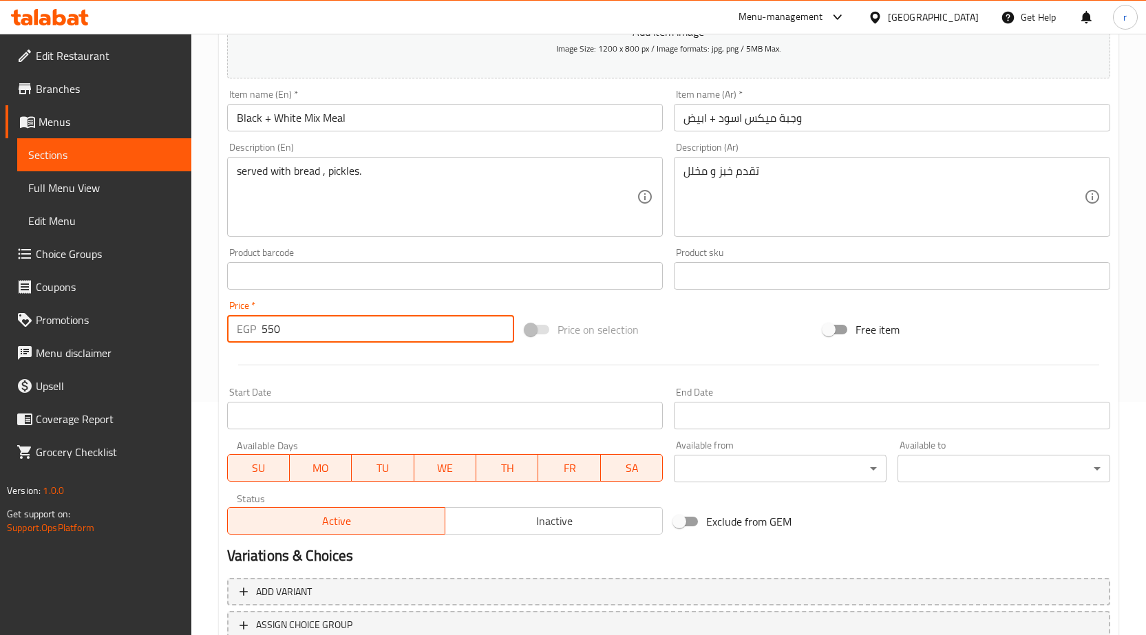
scroll to position [337, 0]
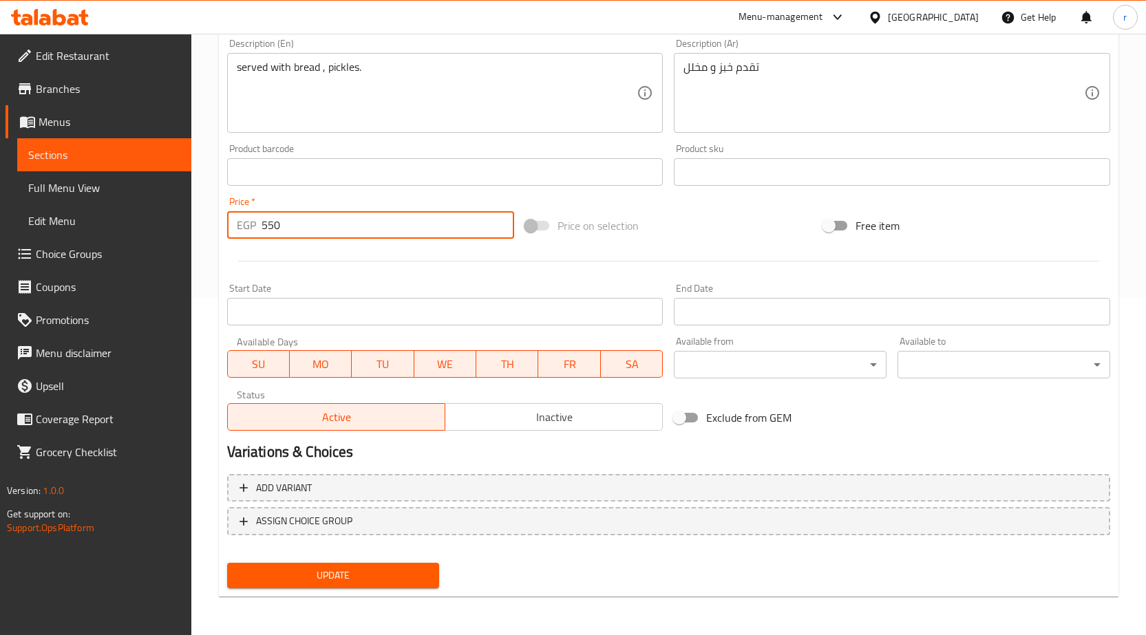
click at [376, 582] on span "Update" at bounding box center [333, 575] width 191 height 17
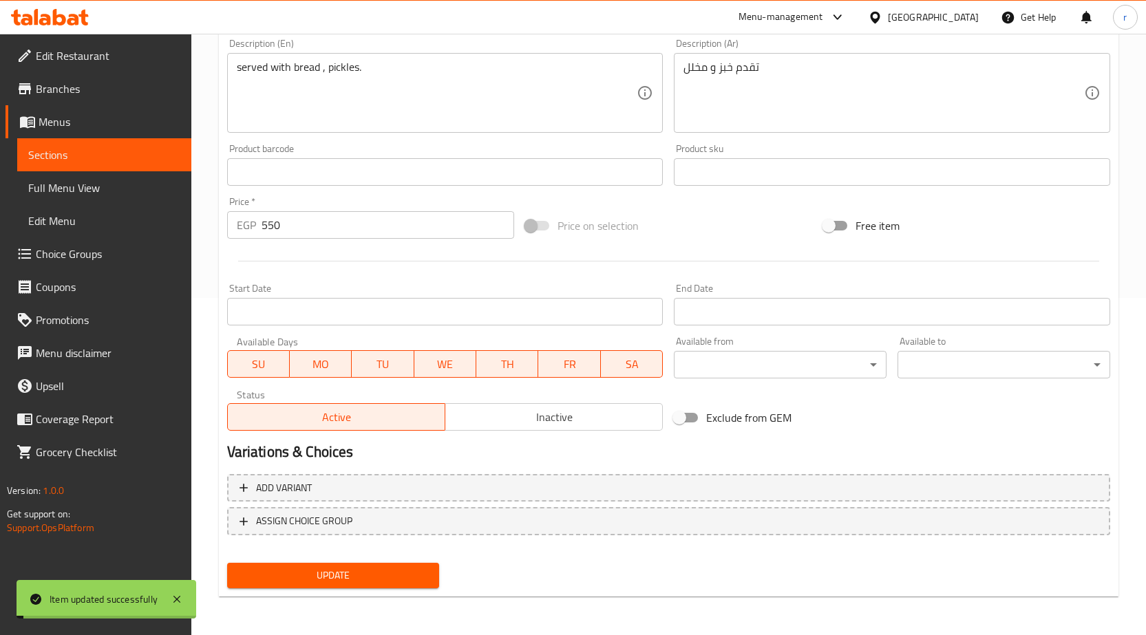
click at [67, 145] on link "Sections" at bounding box center [104, 154] width 174 height 33
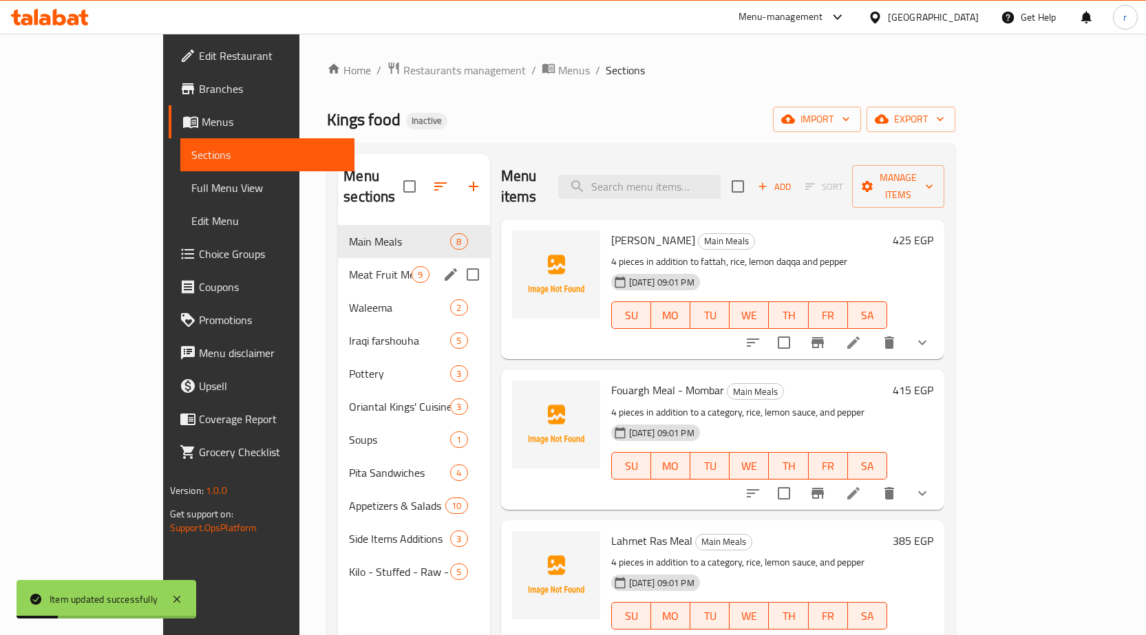
click at [349, 266] on span "Meat Fruit Meals" at bounding box center [380, 274] width 63 height 17
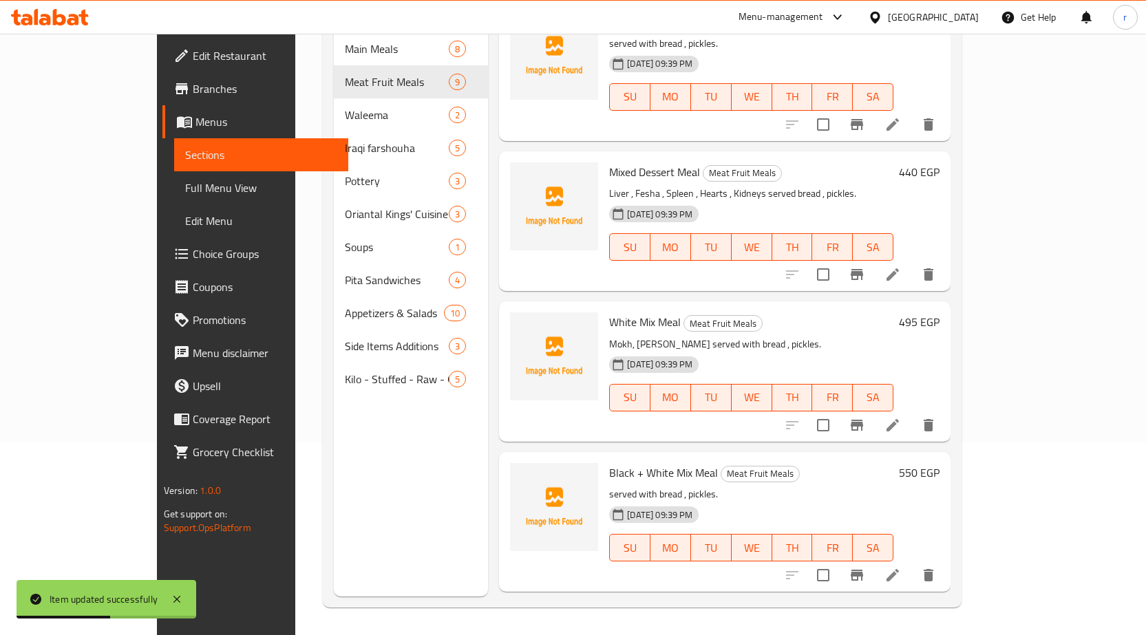
scroll to position [619, 0]
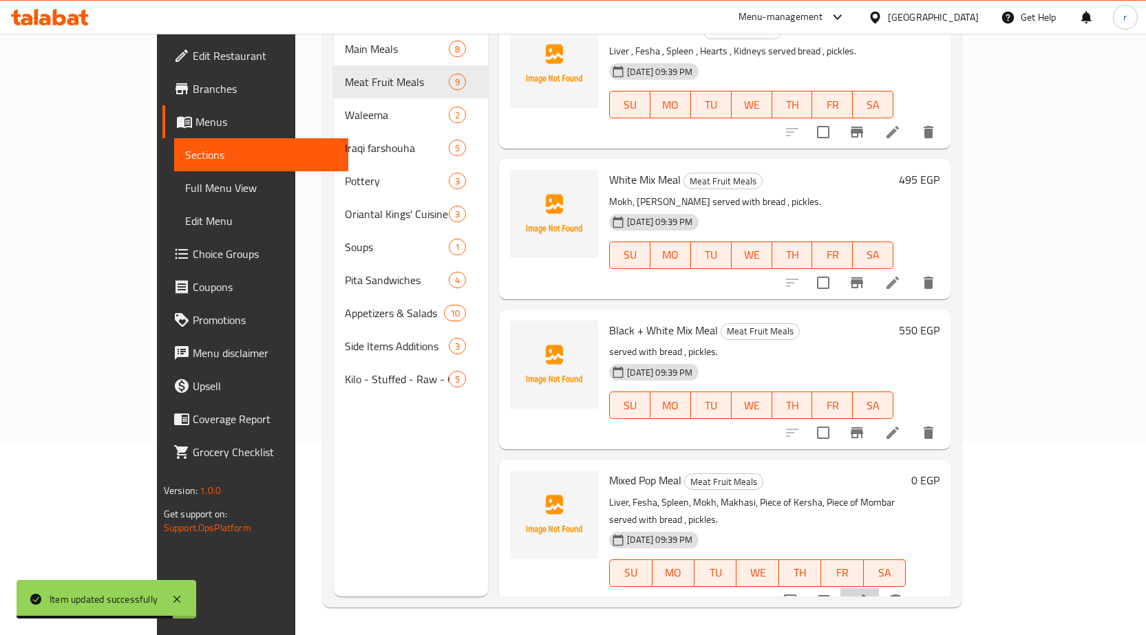
click at [879, 588] on li at bounding box center [859, 600] width 39 height 25
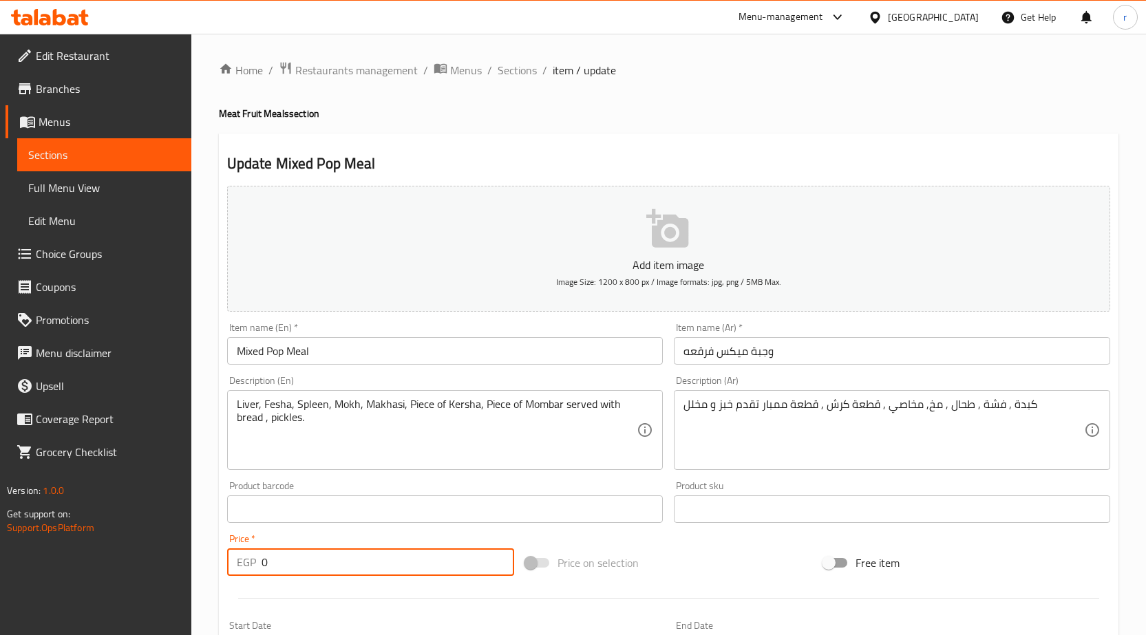
click at [321, 561] on input "0" at bounding box center [388, 563] width 253 height 28
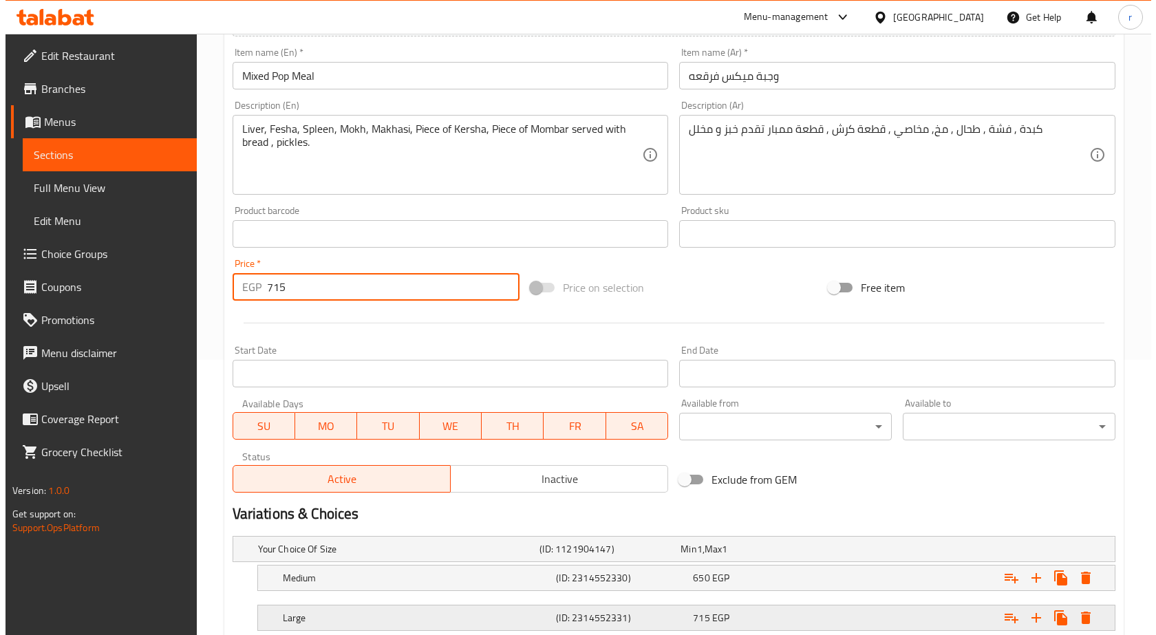
scroll to position [368, 0]
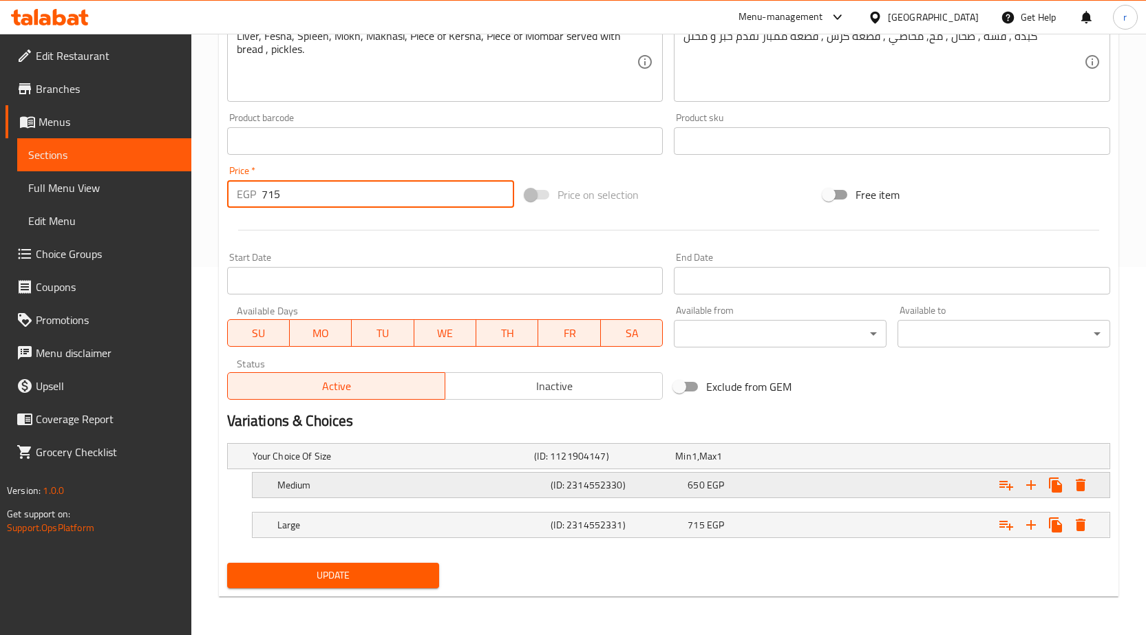
type input "715"
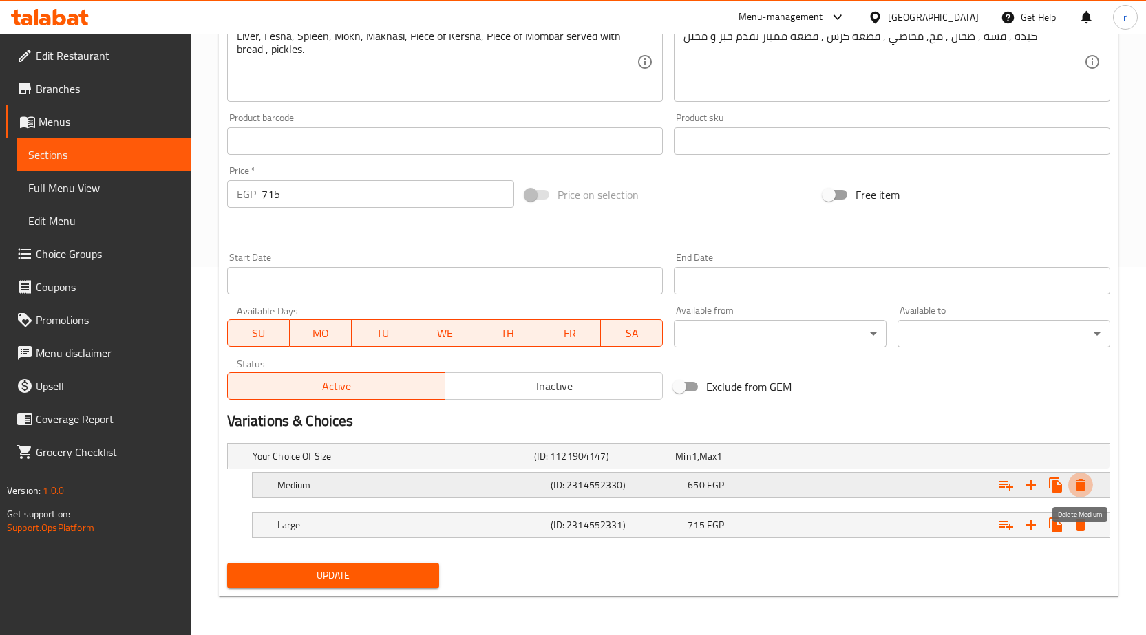
click at [1077, 491] on icon "Expand" at bounding box center [1080, 485] width 17 height 17
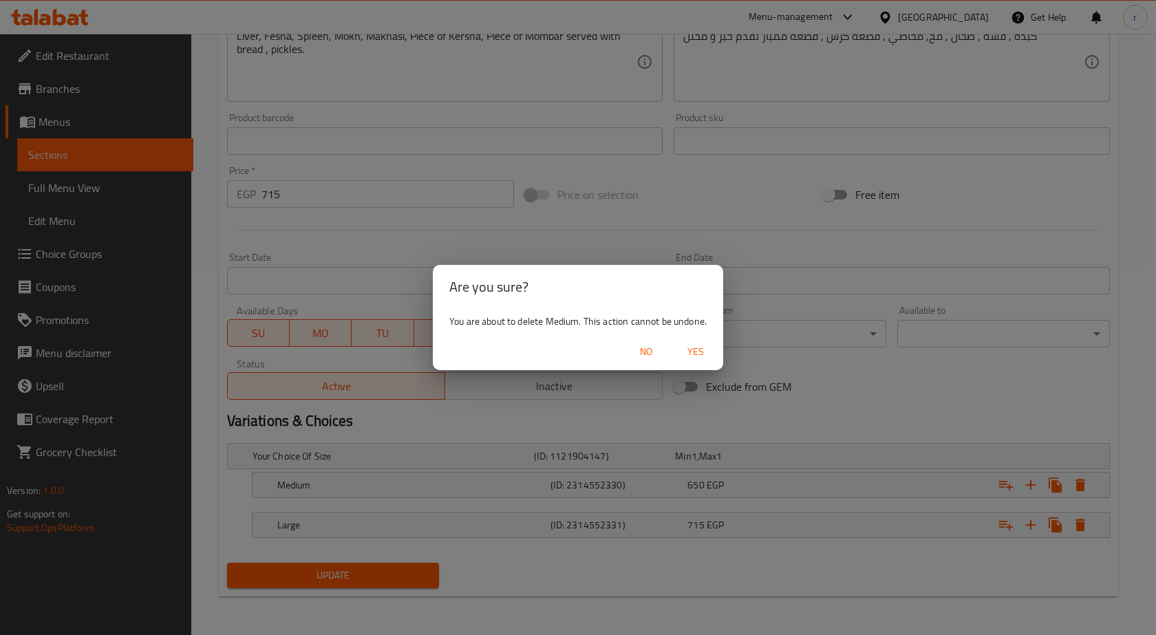
click at [696, 364] on button "Yes" at bounding box center [696, 351] width 44 height 25
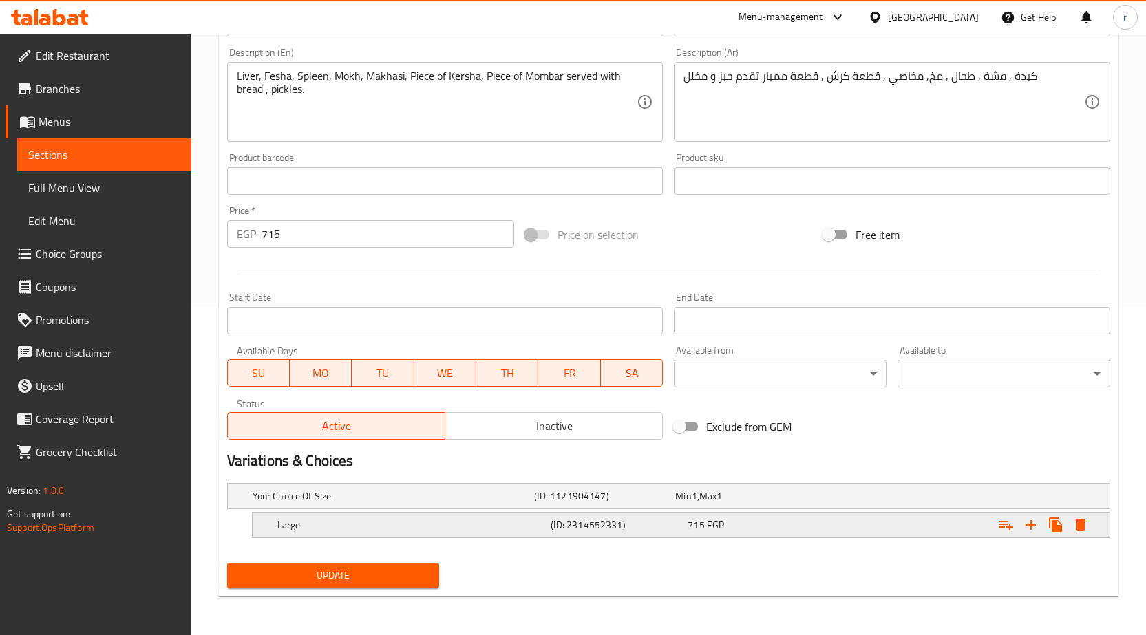
click at [1087, 524] on icon "Expand" at bounding box center [1080, 525] width 17 height 17
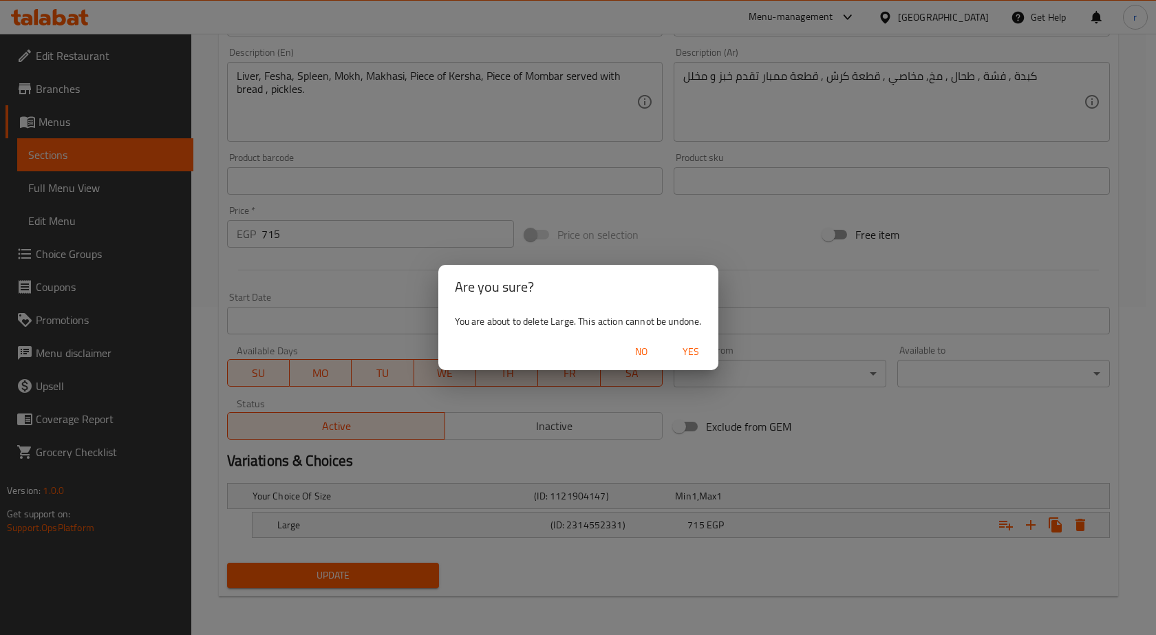
click at [688, 348] on button "Yes" at bounding box center [691, 351] width 44 height 25
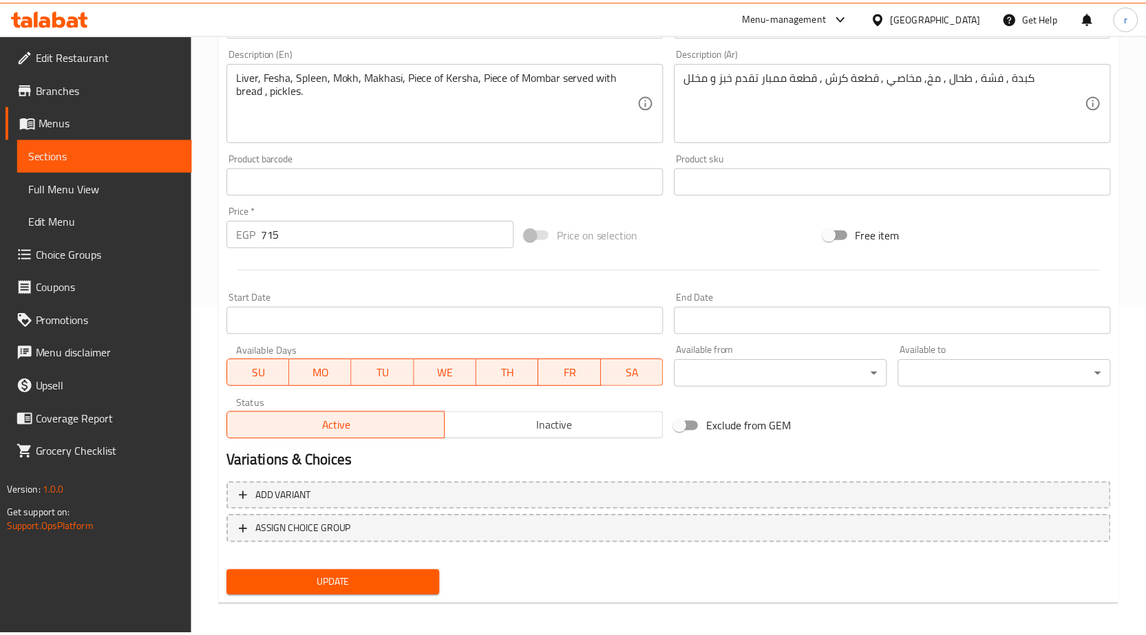
scroll to position [323, 0]
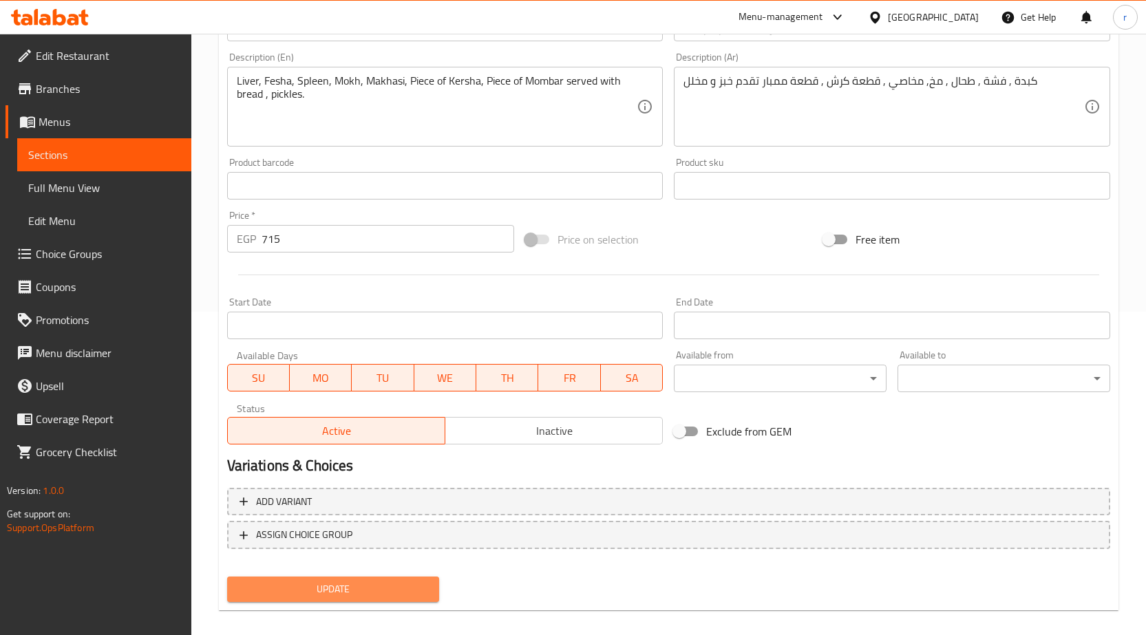
click at [317, 579] on button "Update" at bounding box center [333, 589] width 213 height 25
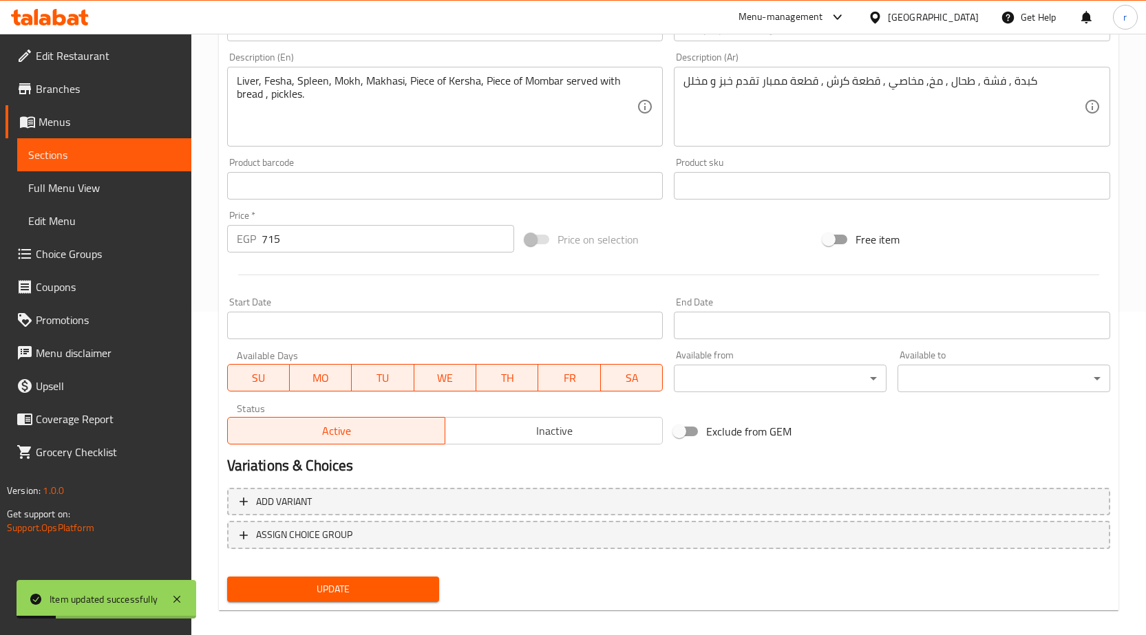
click at [87, 193] on span "Full Menu View" at bounding box center [104, 188] width 152 height 17
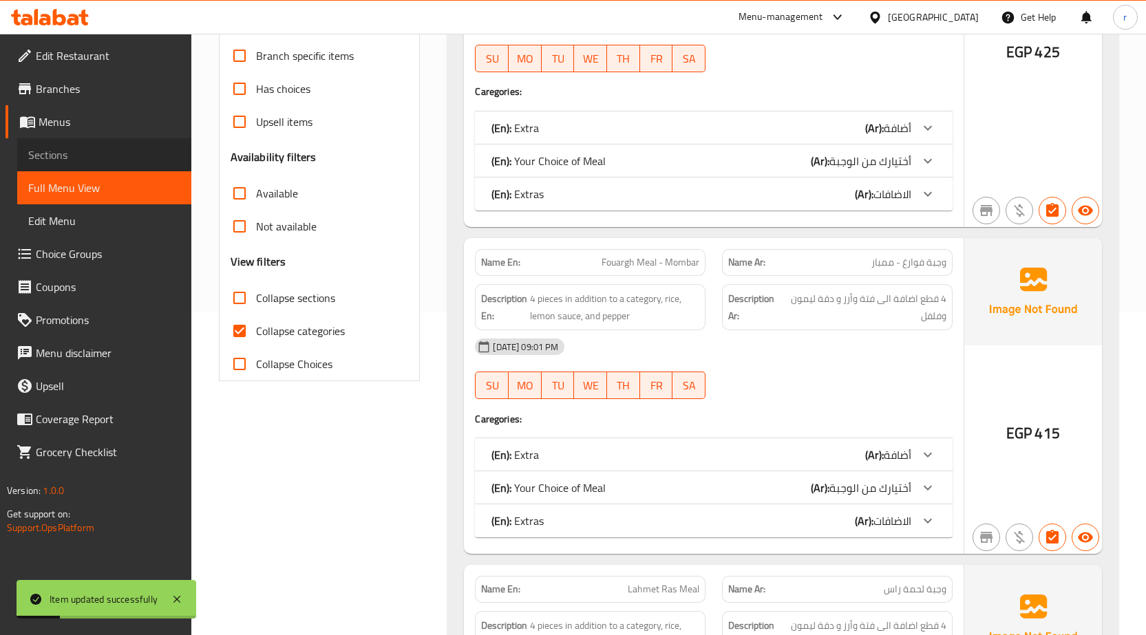
click at [51, 143] on link "Sections" at bounding box center [104, 154] width 174 height 33
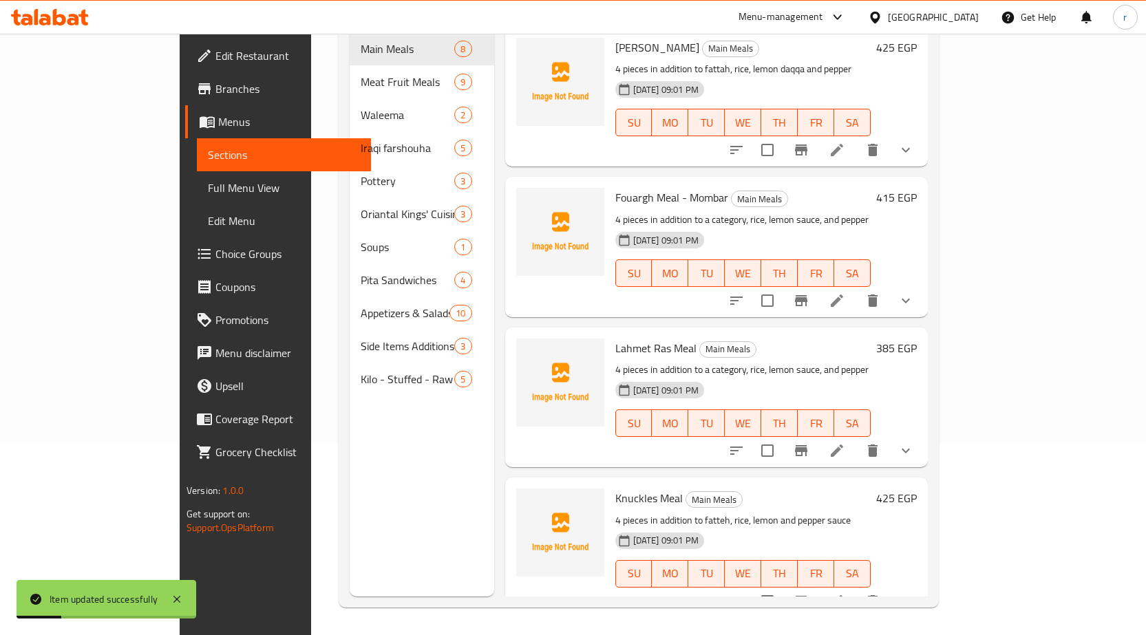
scroll to position [193, 0]
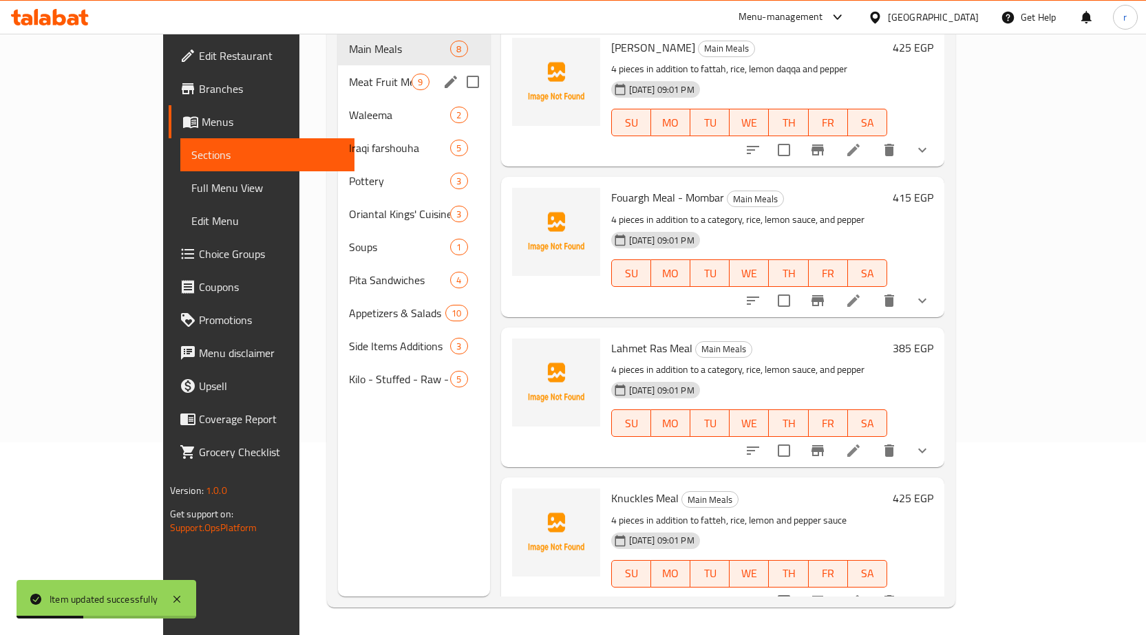
click at [349, 74] on span "Meat Fruit Meals" at bounding box center [380, 82] width 63 height 17
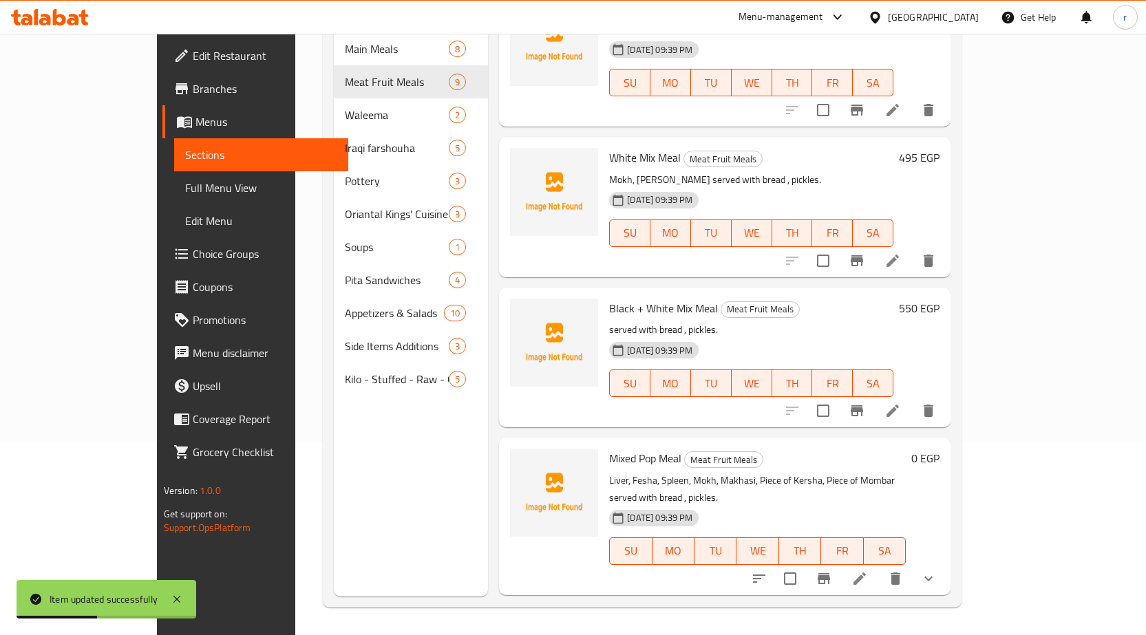
scroll to position [752, 0]
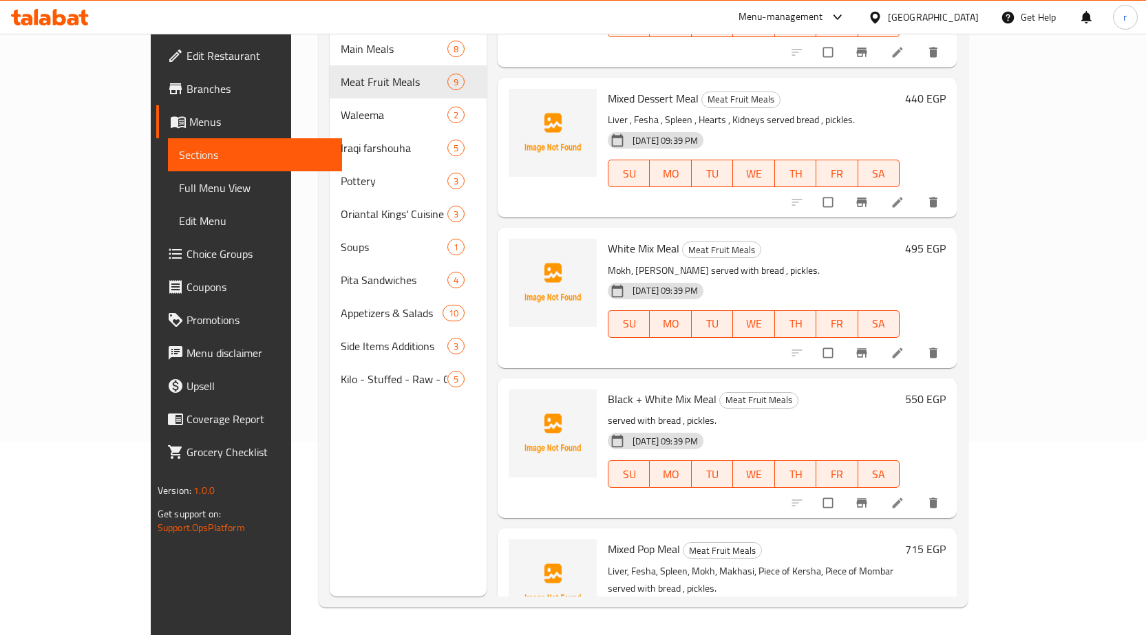
scroll to position [752, 0]
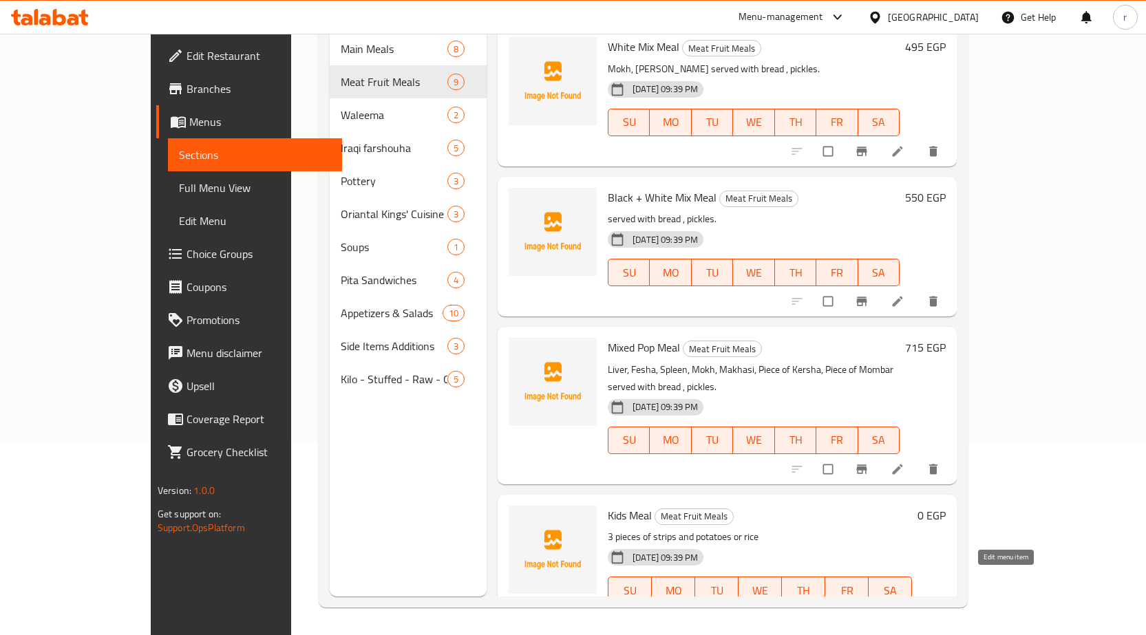
click at [871, 613] on icon at bounding box center [865, 620] width 14 height 14
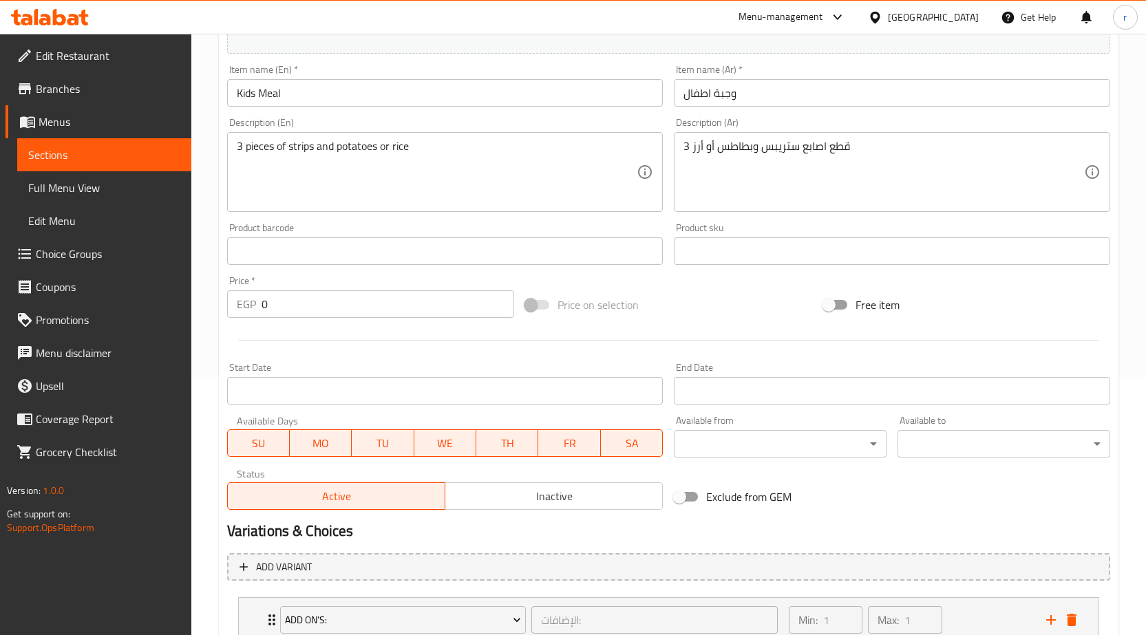
scroll to position [344, 0]
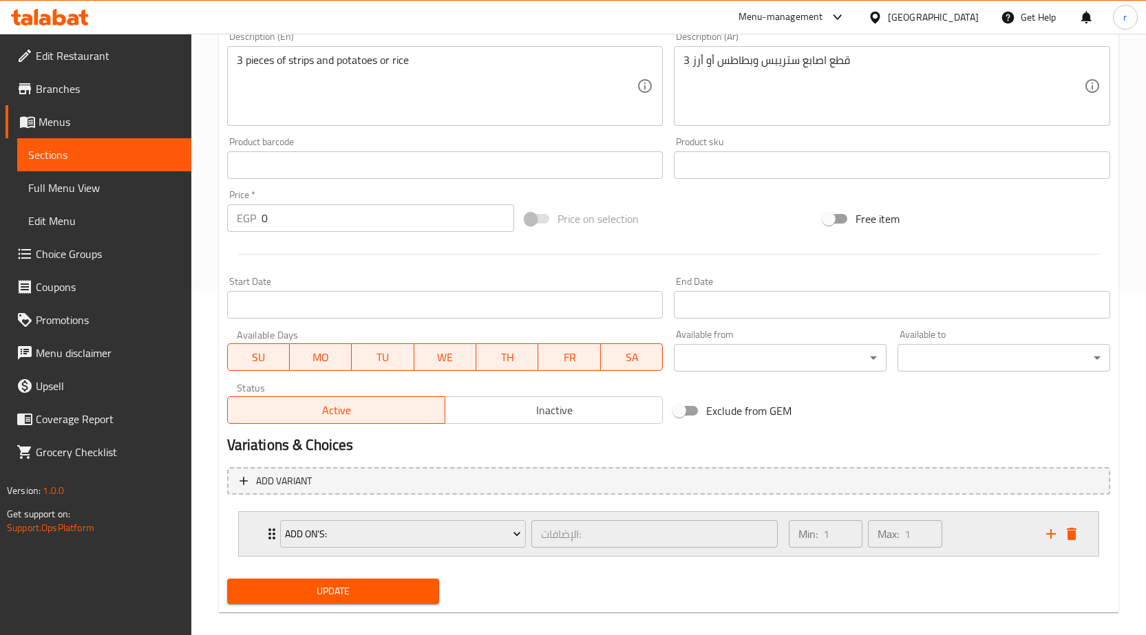
click at [975, 529] on div "Min: 1 ​ Max: 1 ​" at bounding box center [908, 534] width 257 height 44
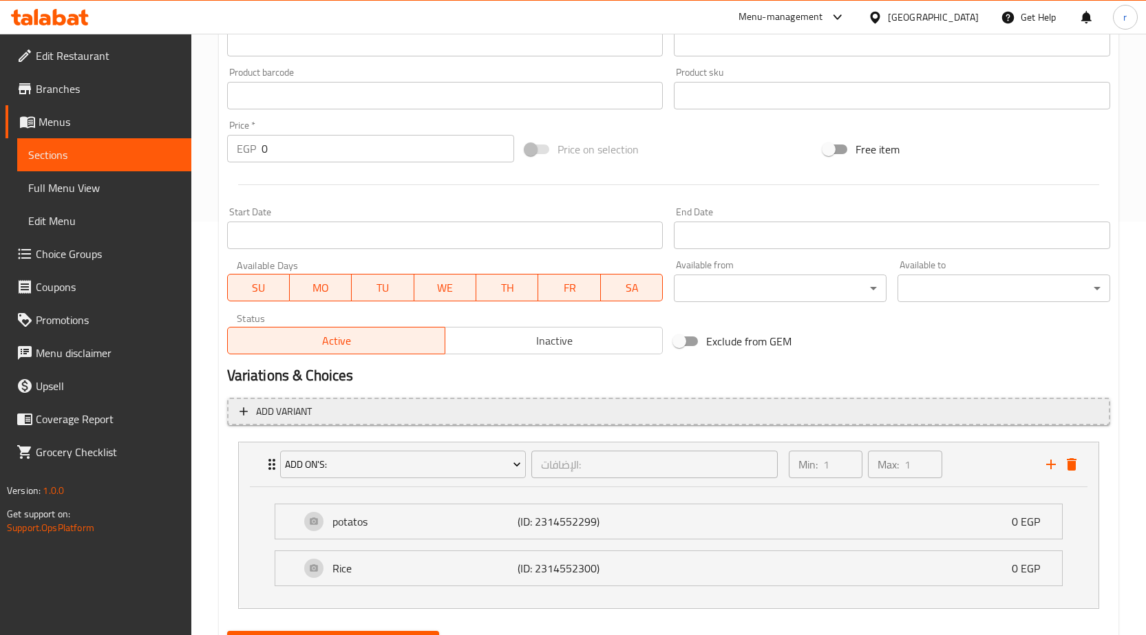
scroll to position [275, 0]
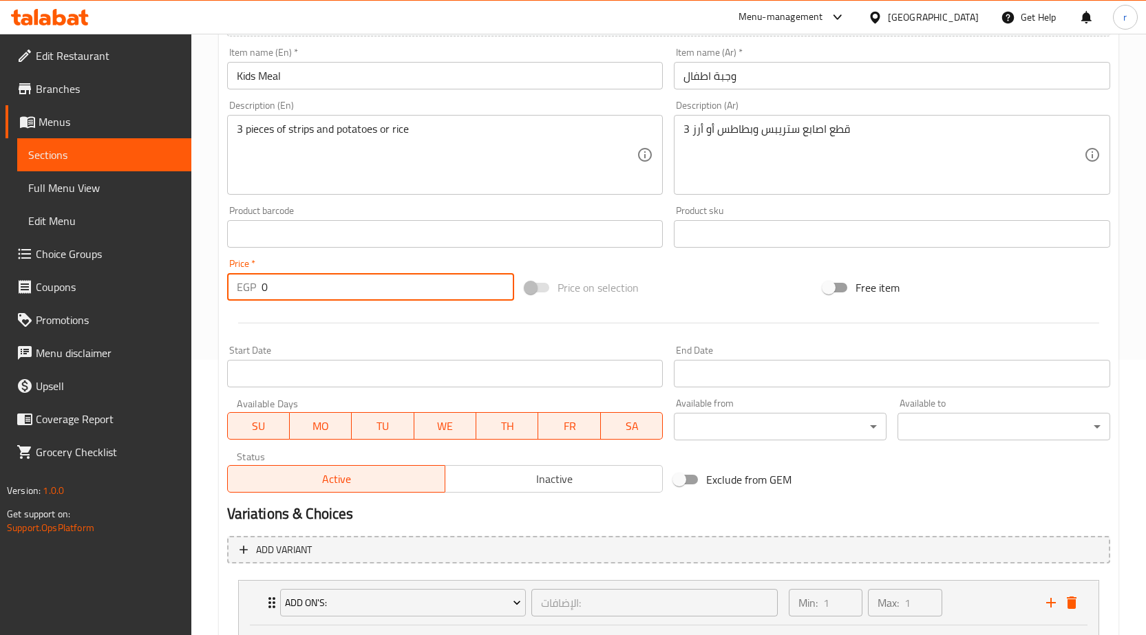
drag, startPoint x: 332, startPoint y: 282, endPoint x: 0, endPoint y: 339, distance: 336.6
click at [0, 337] on div "Edit Restaurant Branches Menus Sections Full Menu View Edit Menu Choice Groups …" at bounding box center [573, 299] width 1146 height 1083
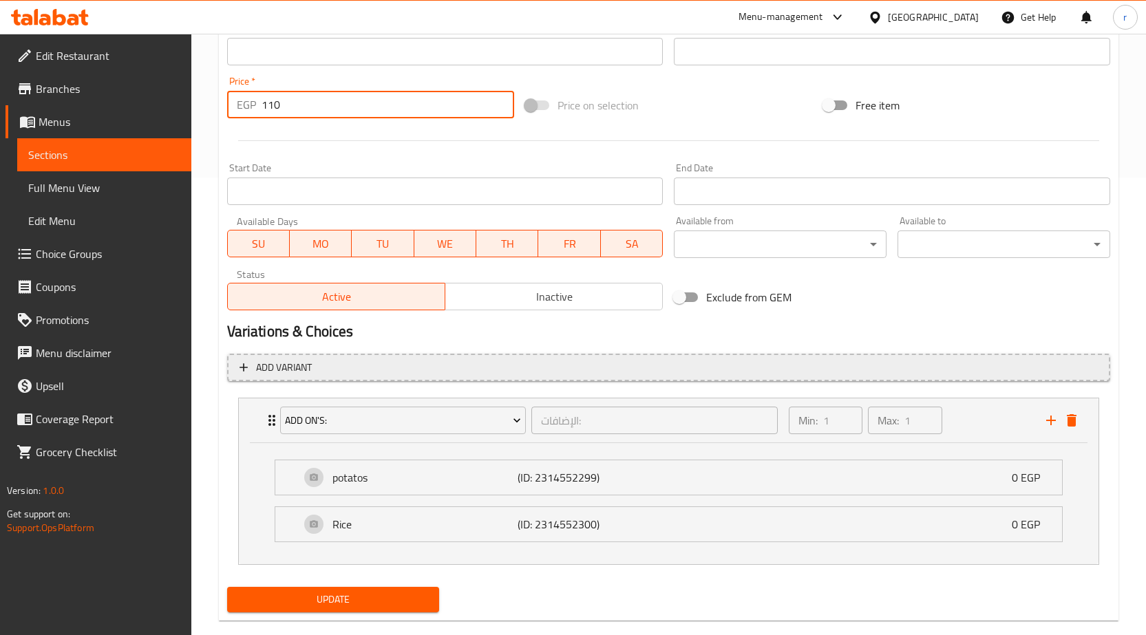
scroll to position [482, 0]
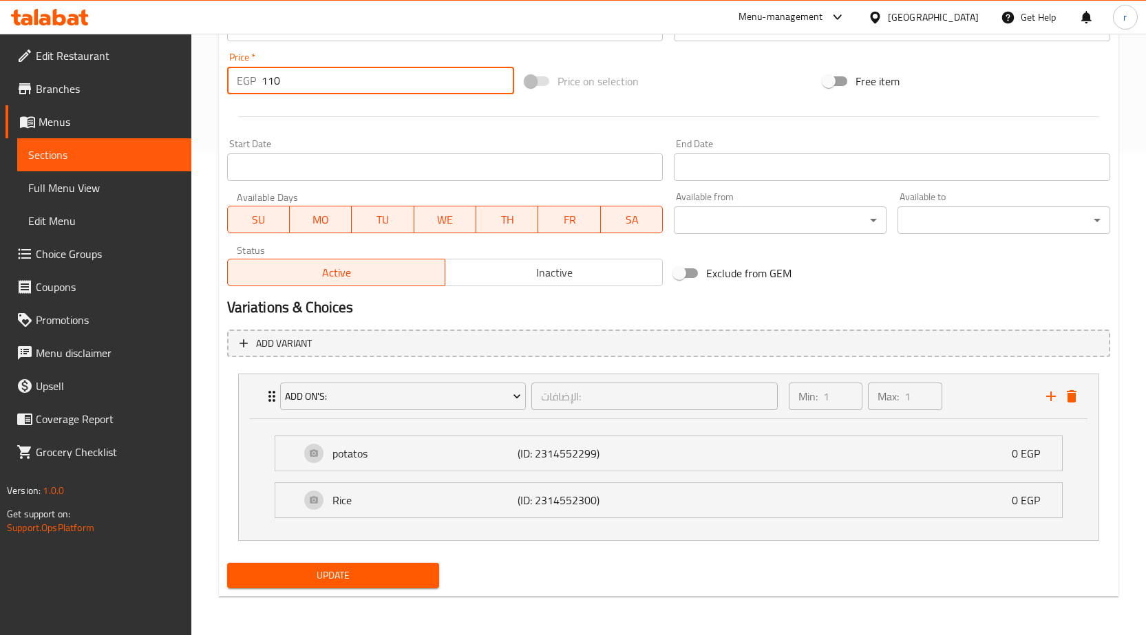
type input "110"
click at [343, 586] on button "Update" at bounding box center [333, 575] width 213 height 25
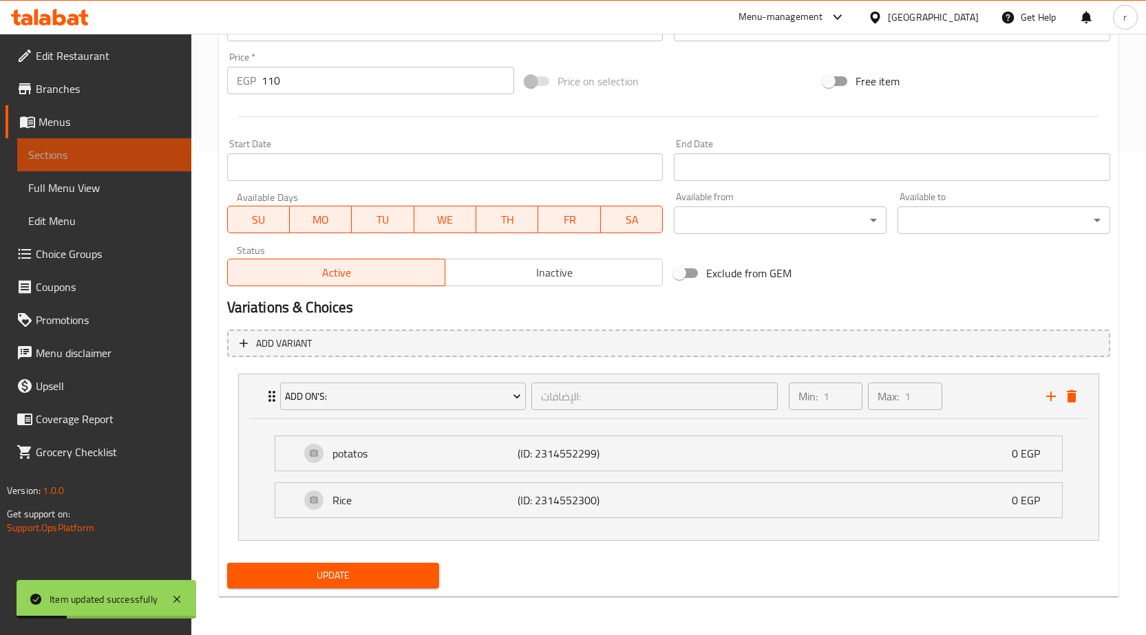
click at [121, 160] on span "Sections" at bounding box center [104, 155] width 152 height 17
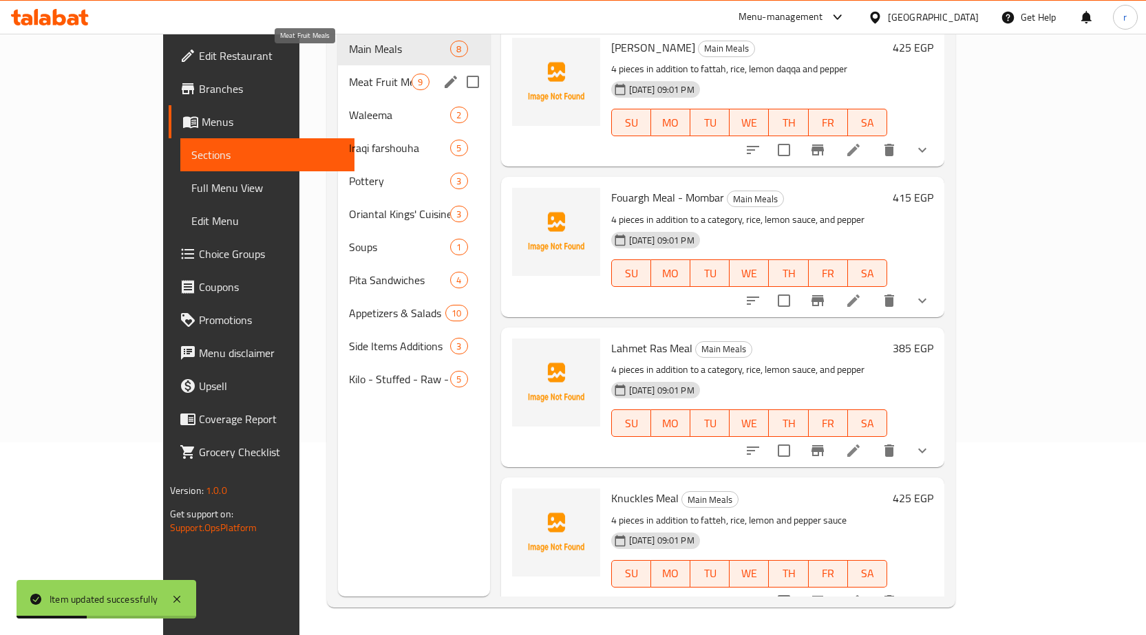
click at [349, 74] on span "Meat Fruit Meals" at bounding box center [380, 82] width 63 height 17
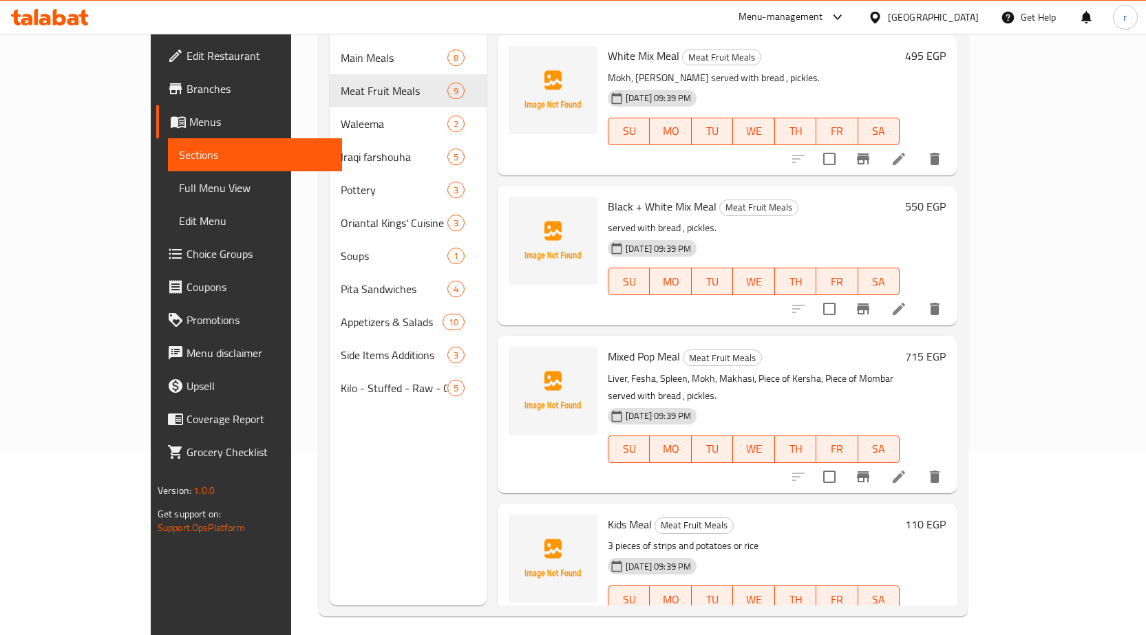
scroll to position [193, 0]
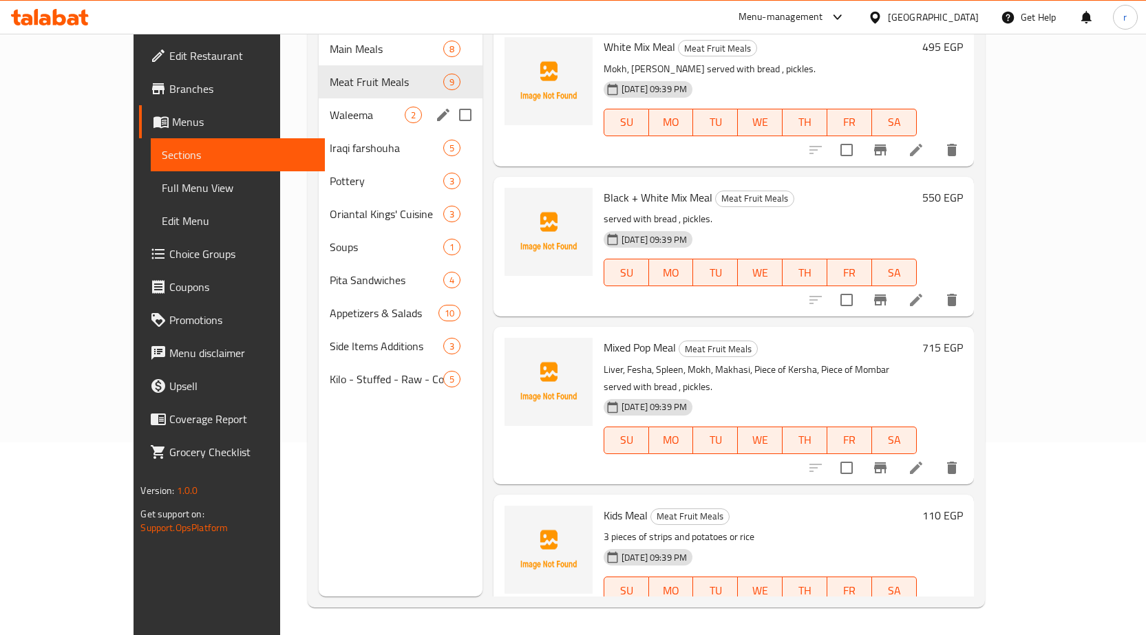
click at [319, 105] on div "Waleema 2" at bounding box center [401, 114] width 164 height 33
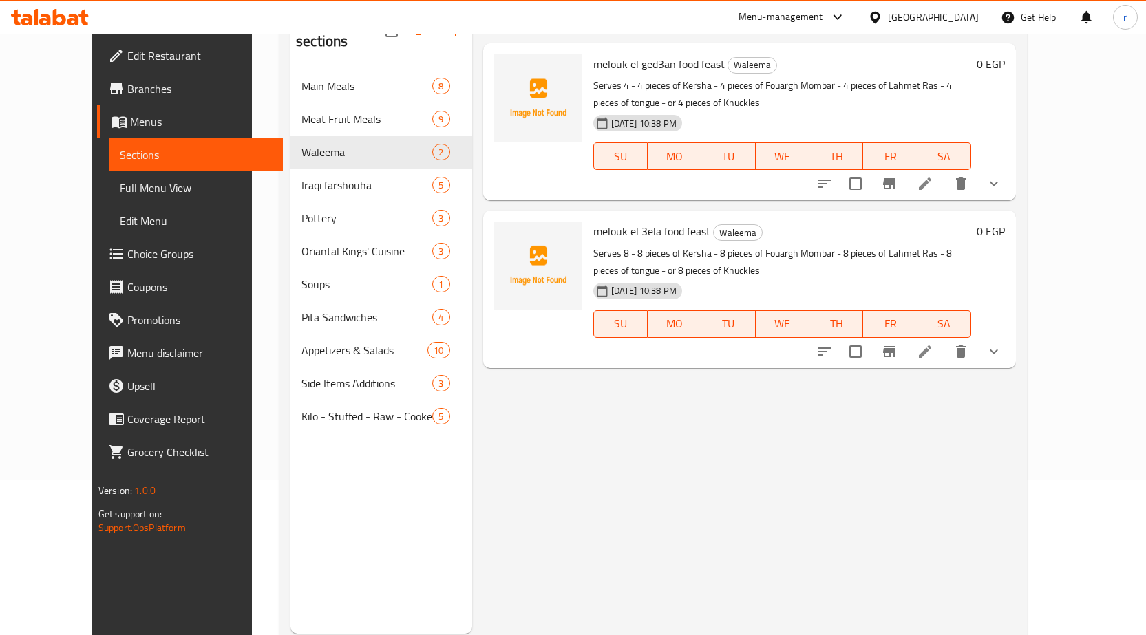
scroll to position [124, 0]
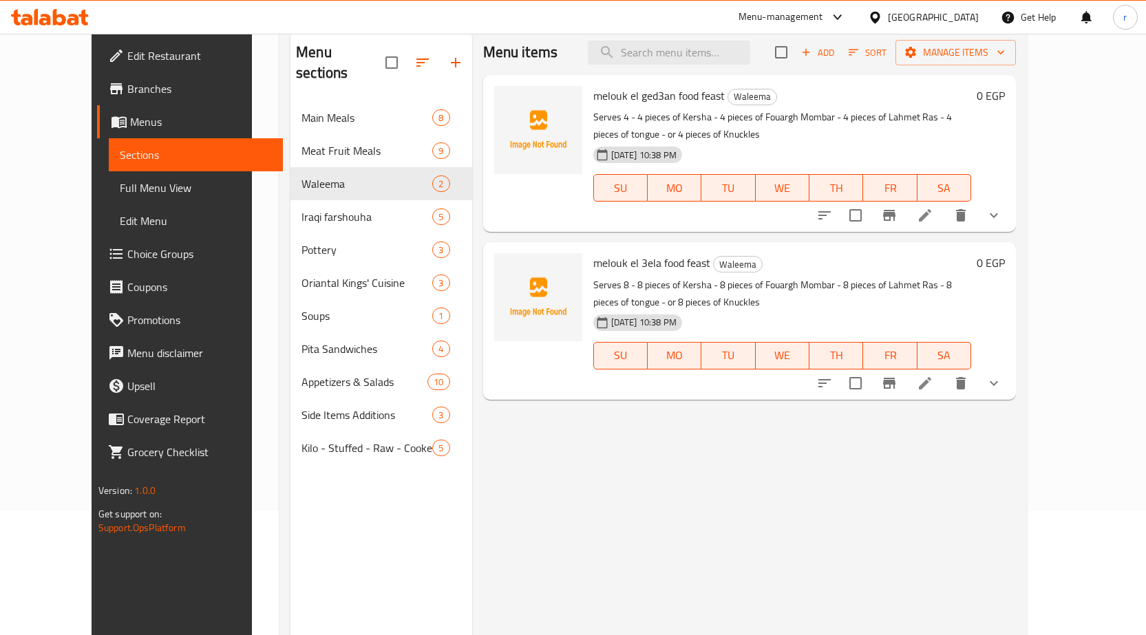
click at [944, 210] on li at bounding box center [925, 215] width 39 height 25
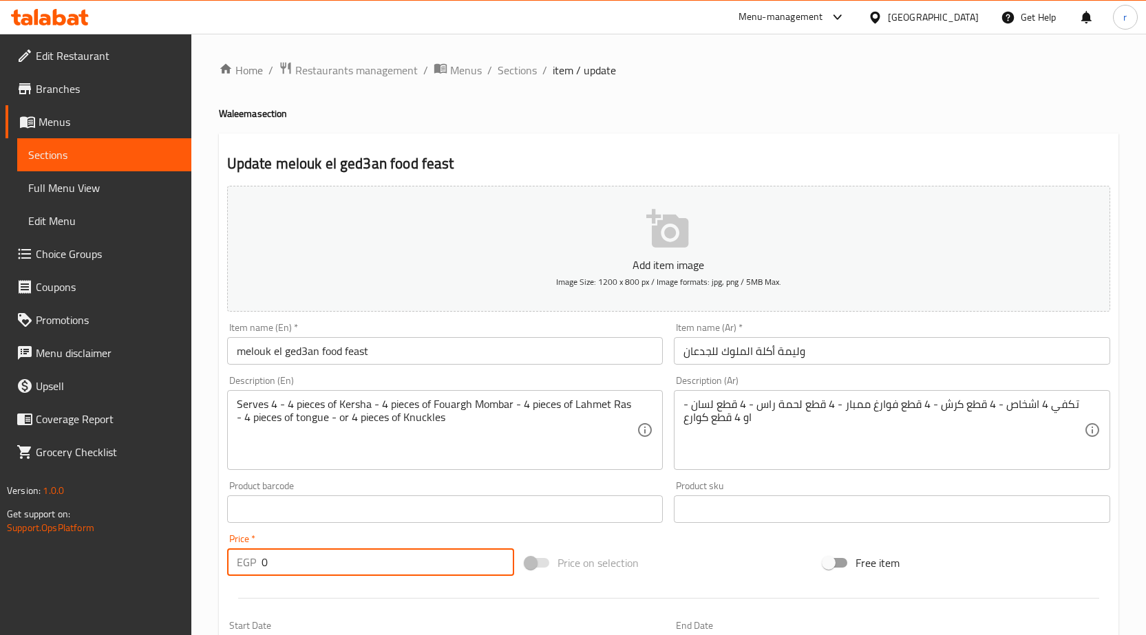
drag, startPoint x: 337, startPoint y: 570, endPoint x: 0, endPoint y: 622, distance: 340.6
click at [0, 622] on div "Edit Restaurant Branches Menus Sections Full Menu View Edit Menu Choice Groups …" at bounding box center [573, 575] width 1146 height 1083
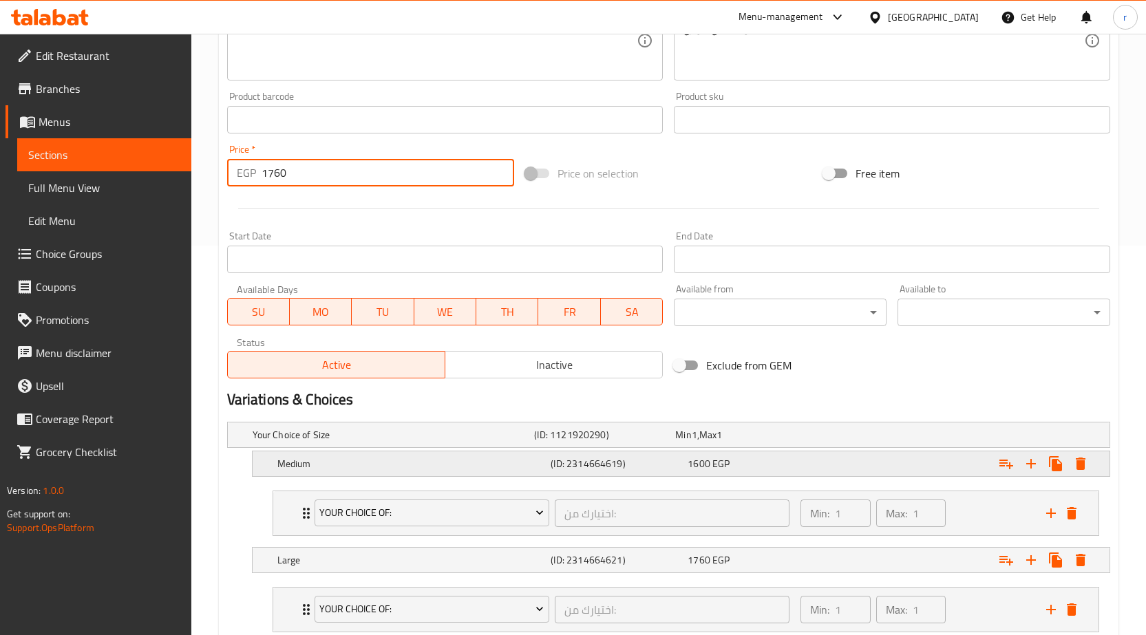
scroll to position [413, 0]
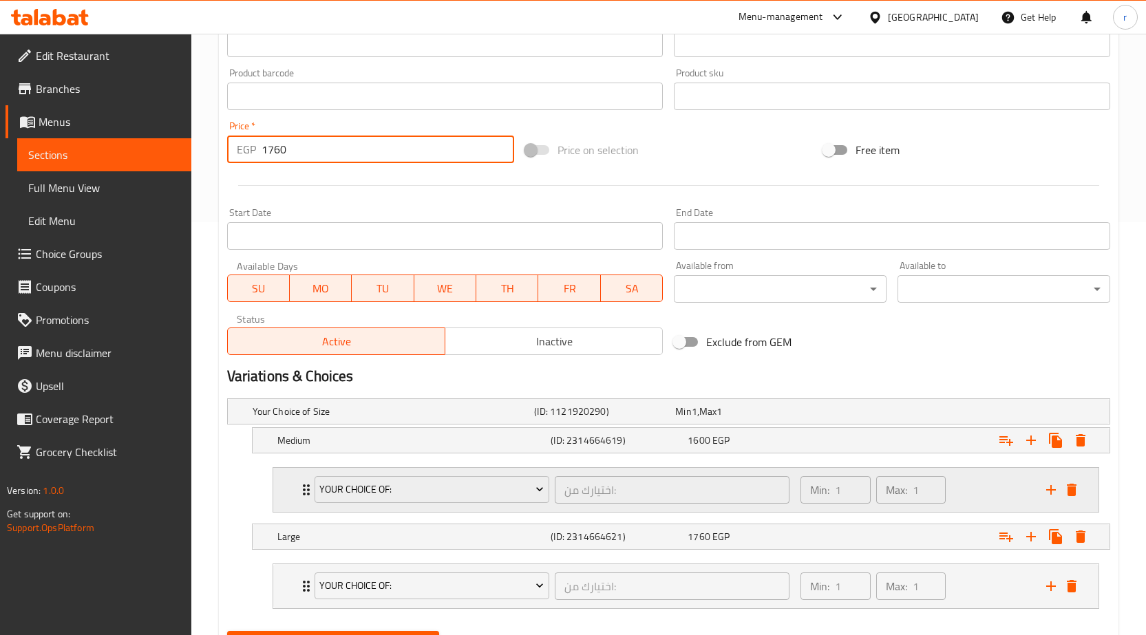
type input "1760"
click at [999, 491] on div "Min: 1 ​ Max: 1 ​" at bounding box center [915, 490] width 246 height 44
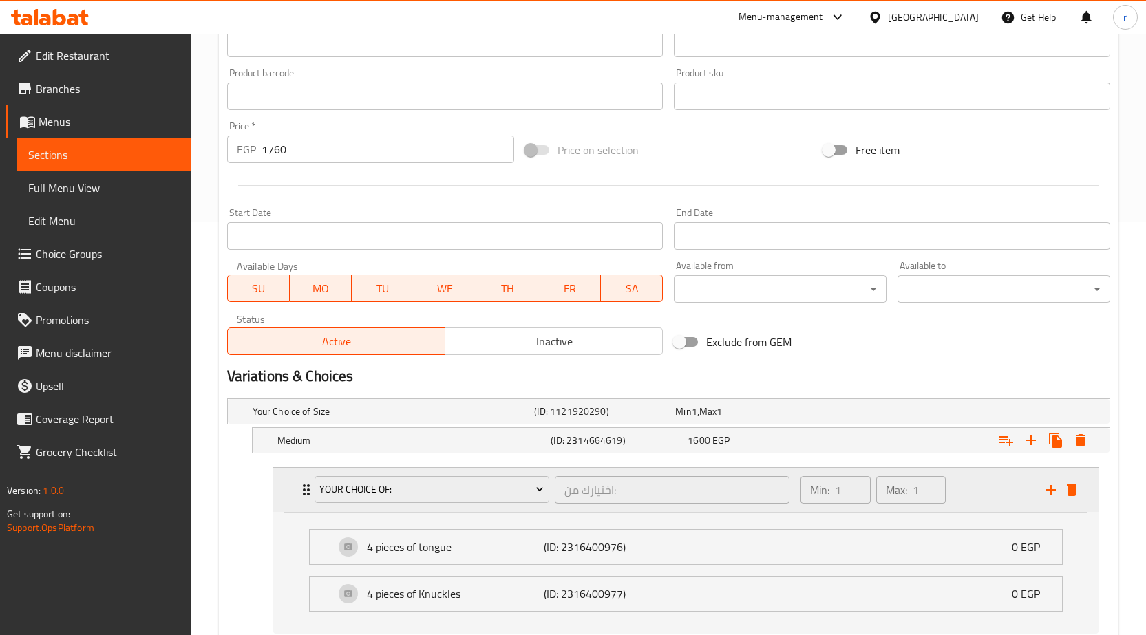
click at [1000, 491] on div "Min: 1 ​ Max: 1 ​" at bounding box center [915, 490] width 246 height 44
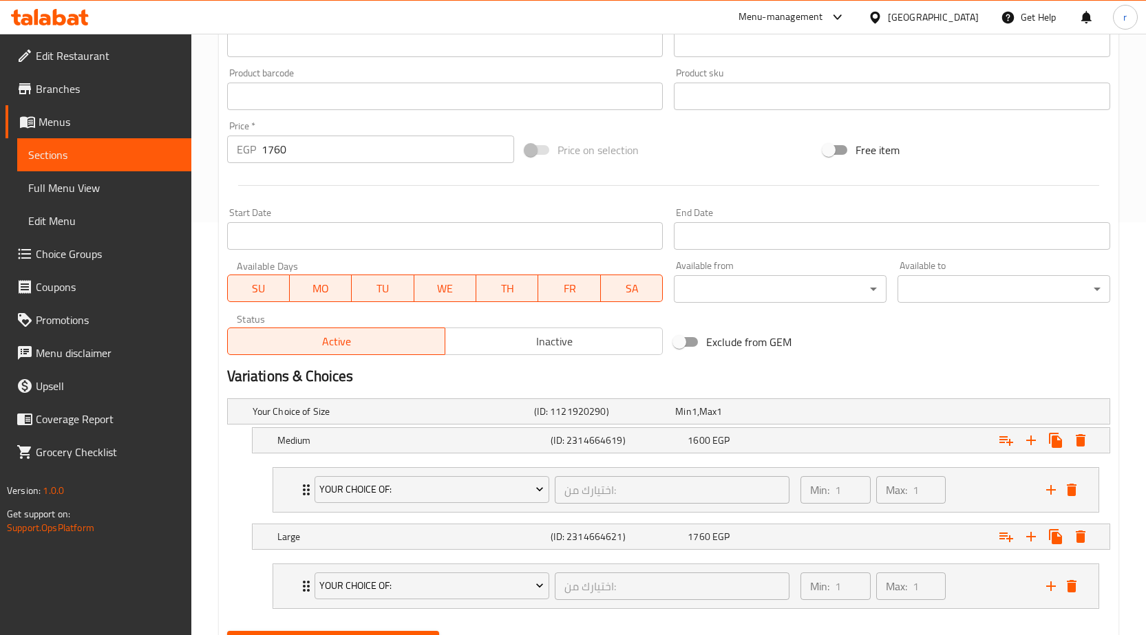
scroll to position [481, 0]
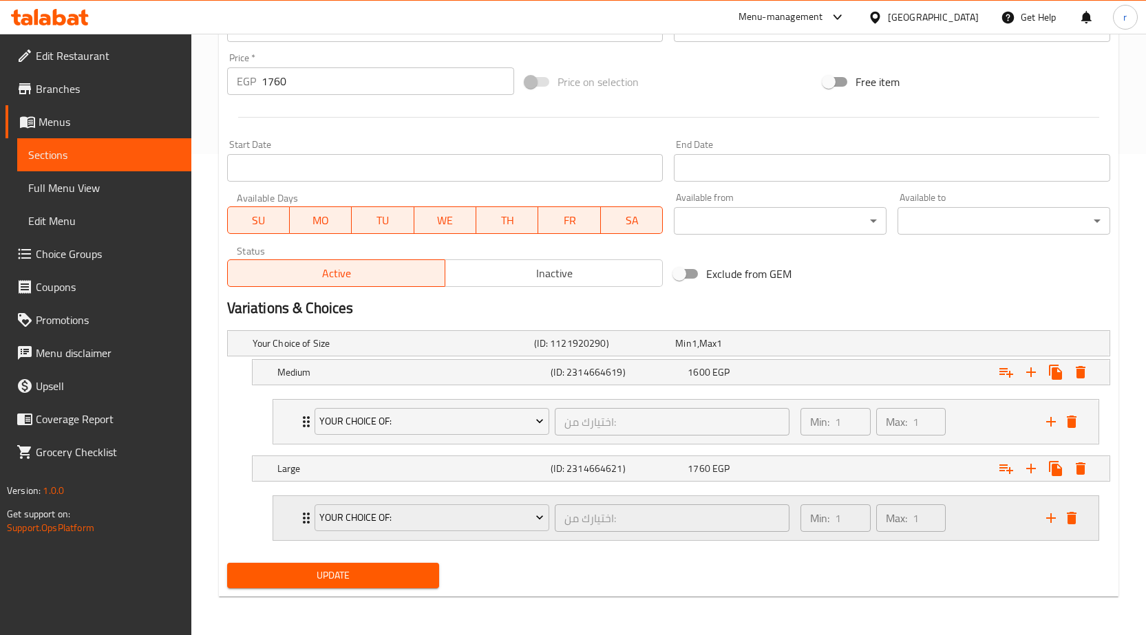
click at [1005, 509] on div "Min: 1 ​ Max: 1 ​" at bounding box center [915, 518] width 246 height 44
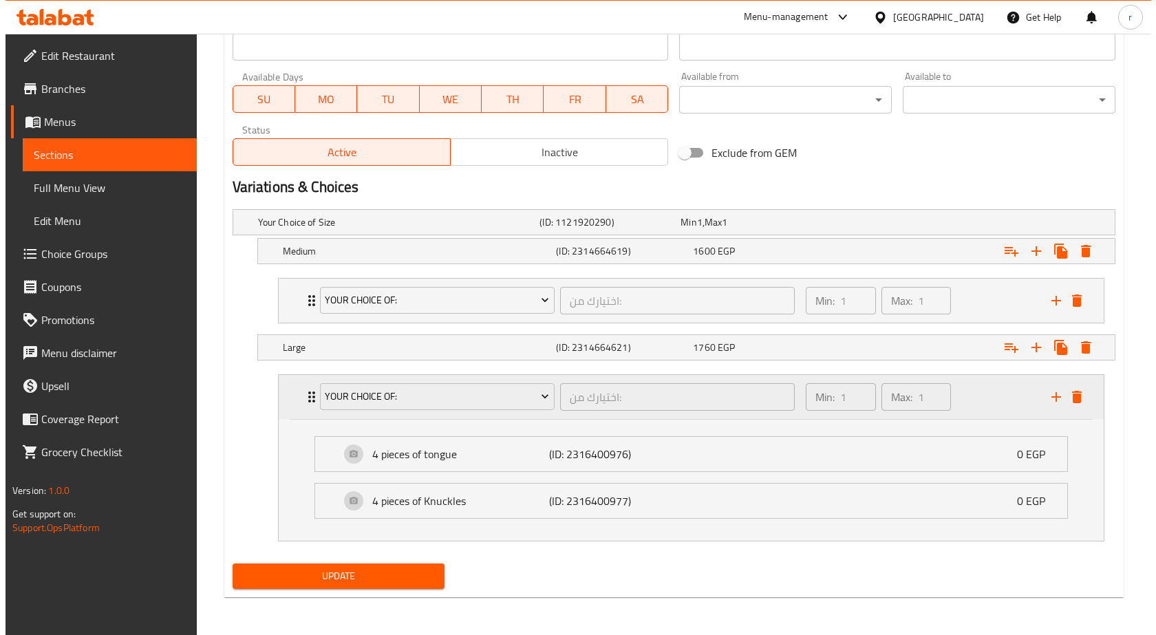
scroll to position [603, 0]
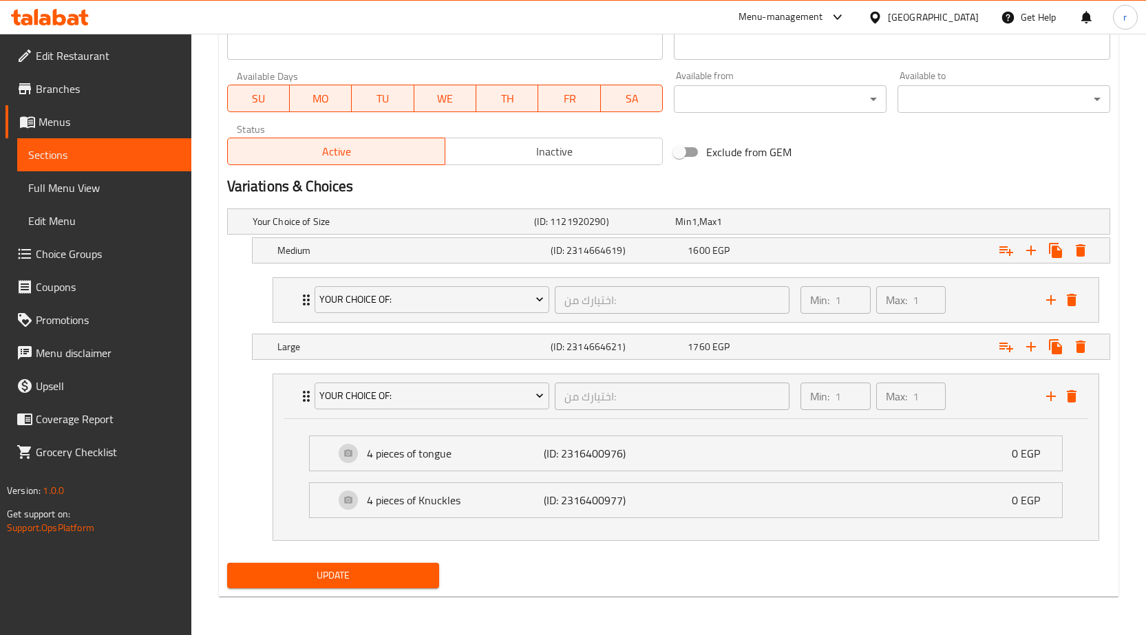
click at [964, 427] on ul "4 pieces of tongue (ID: 2316400976) 0 EGP Name (En) 4 pieces of tongue Name (En…" at bounding box center [686, 477] width 776 height 105
click at [990, 309] on div "Min: 1 ​ Max: 1 ​" at bounding box center [915, 300] width 246 height 44
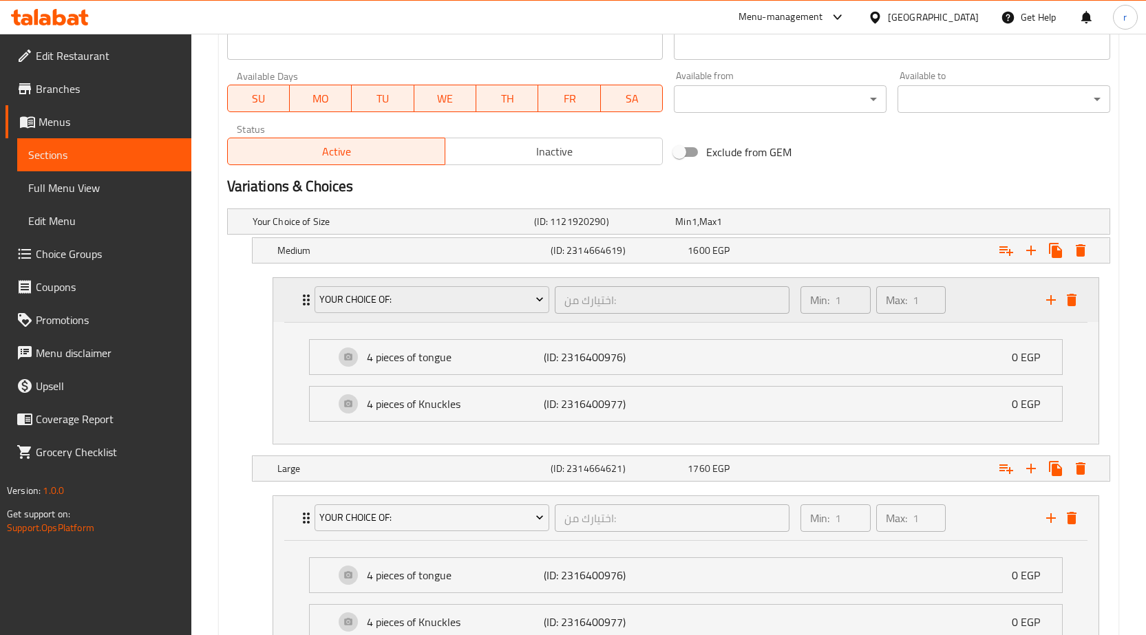
click at [990, 309] on div "Min: 1 ​ Max: 1 ​" at bounding box center [915, 300] width 246 height 44
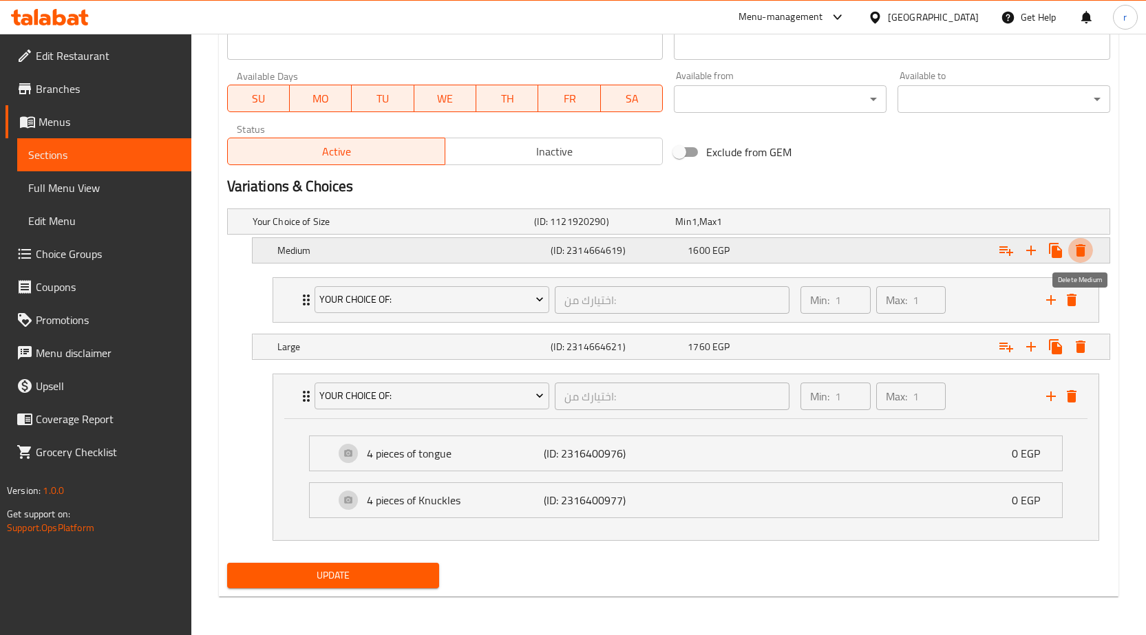
click at [1081, 257] on icon "Expand" at bounding box center [1080, 250] width 17 height 17
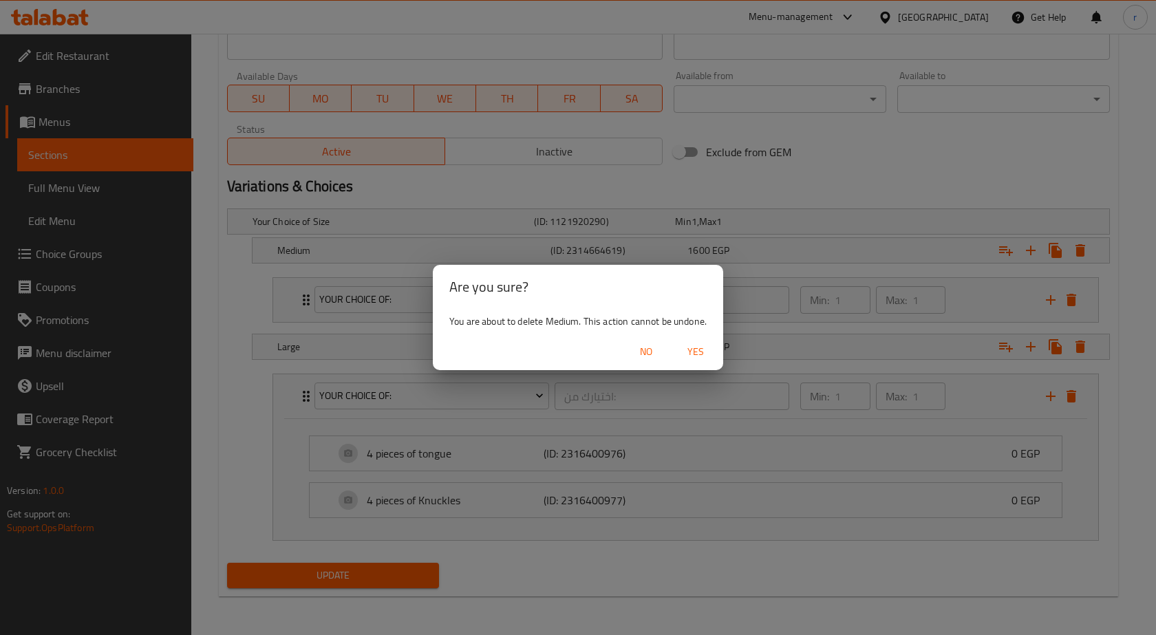
click at [710, 346] on span "Yes" at bounding box center [695, 351] width 33 height 17
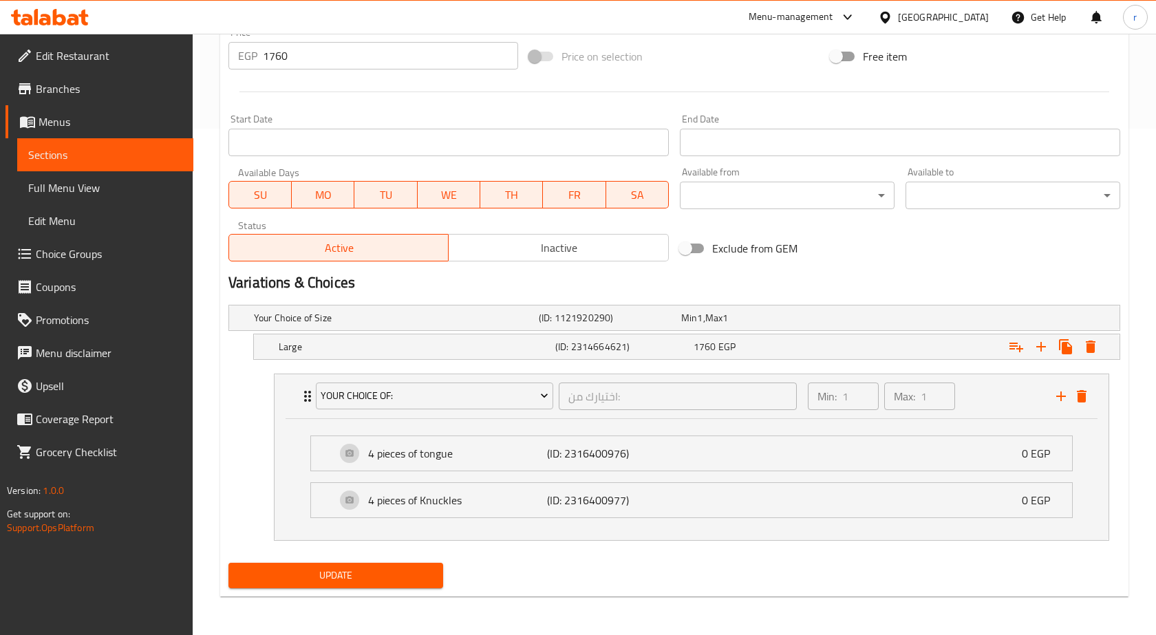
scroll to position [507, 0]
click at [1078, 350] on icon "Expand" at bounding box center [1081, 347] width 10 height 12
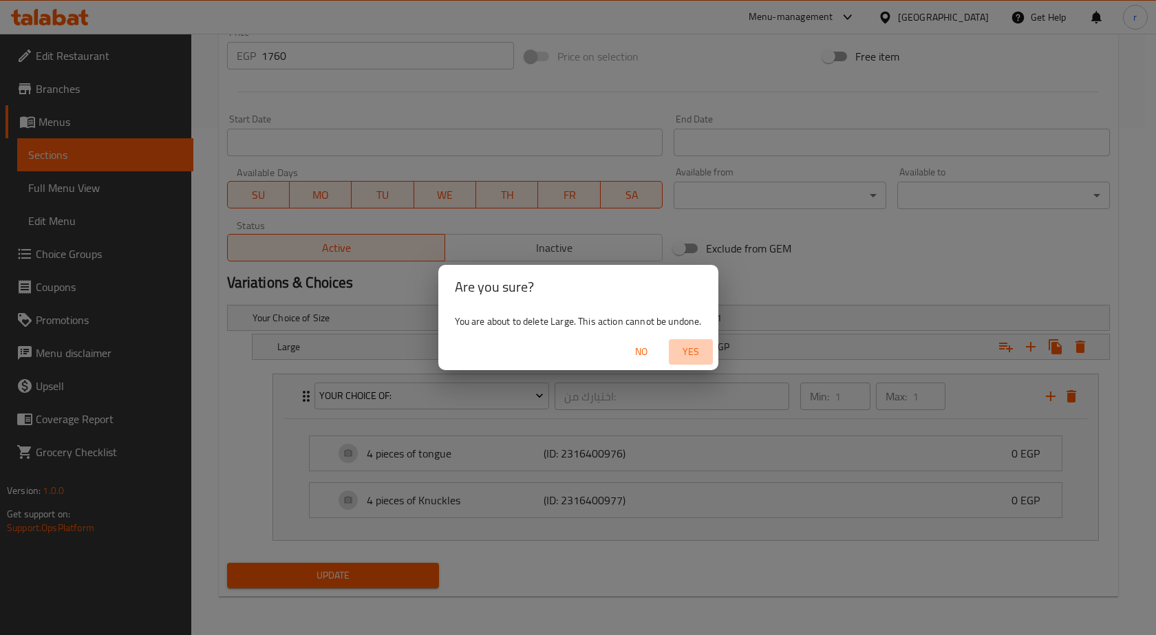
click at [697, 355] on span "Yes" at bounding box center [690, 351] width 33 height 17
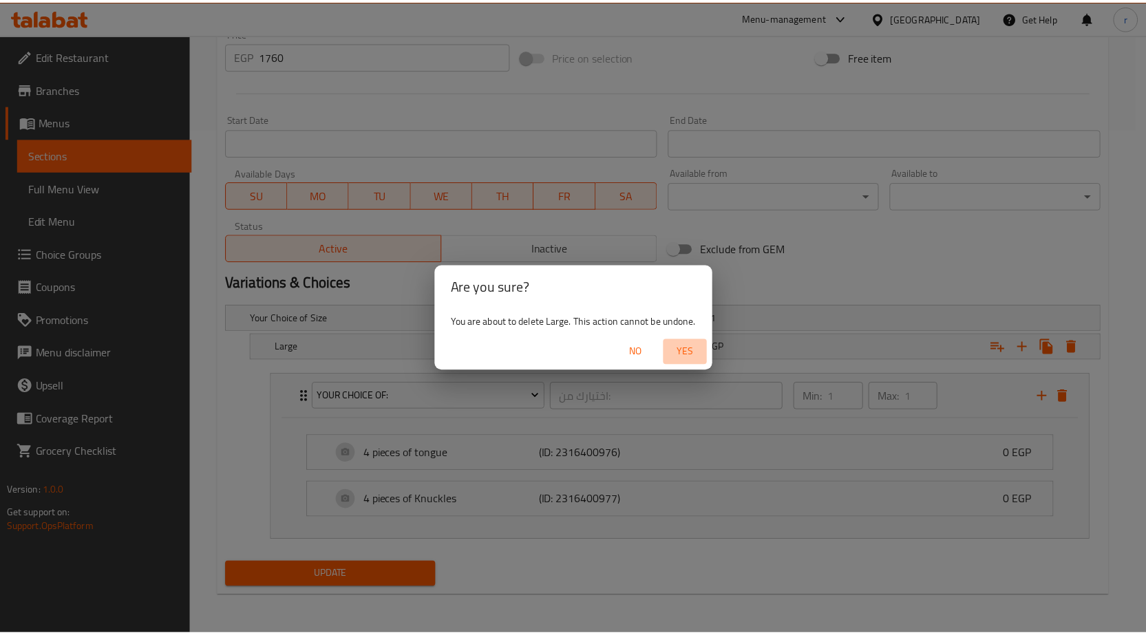
scroll to position [360, 0]
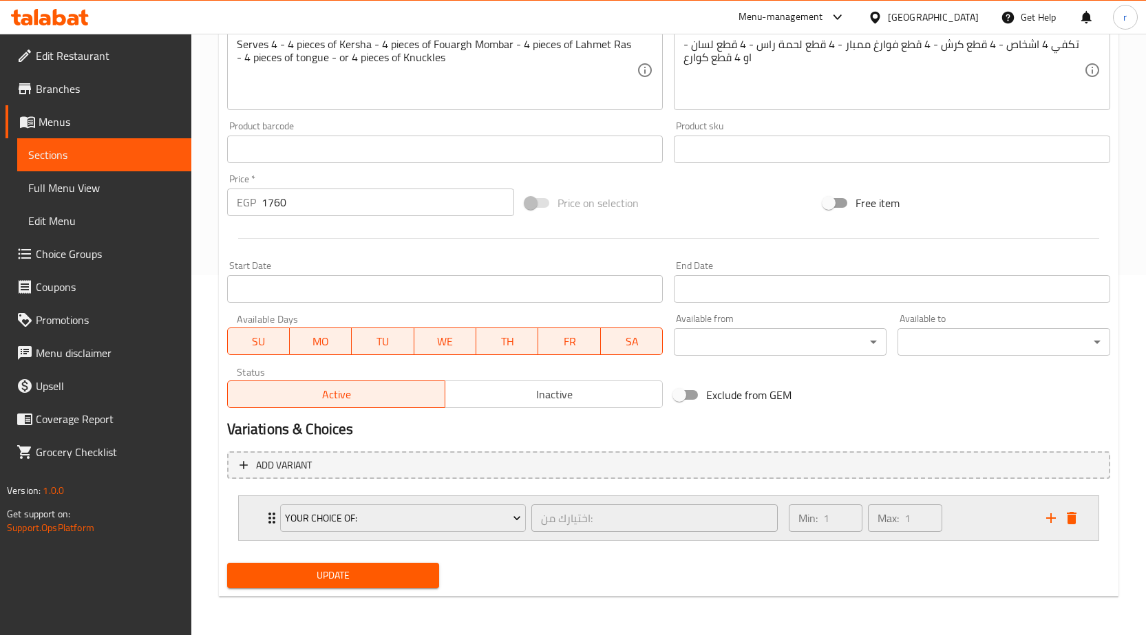
click at [972, 522] on div "Min: 1 ​ Max: 1 ​" at bounding box center [908, 518] width 257 height 44
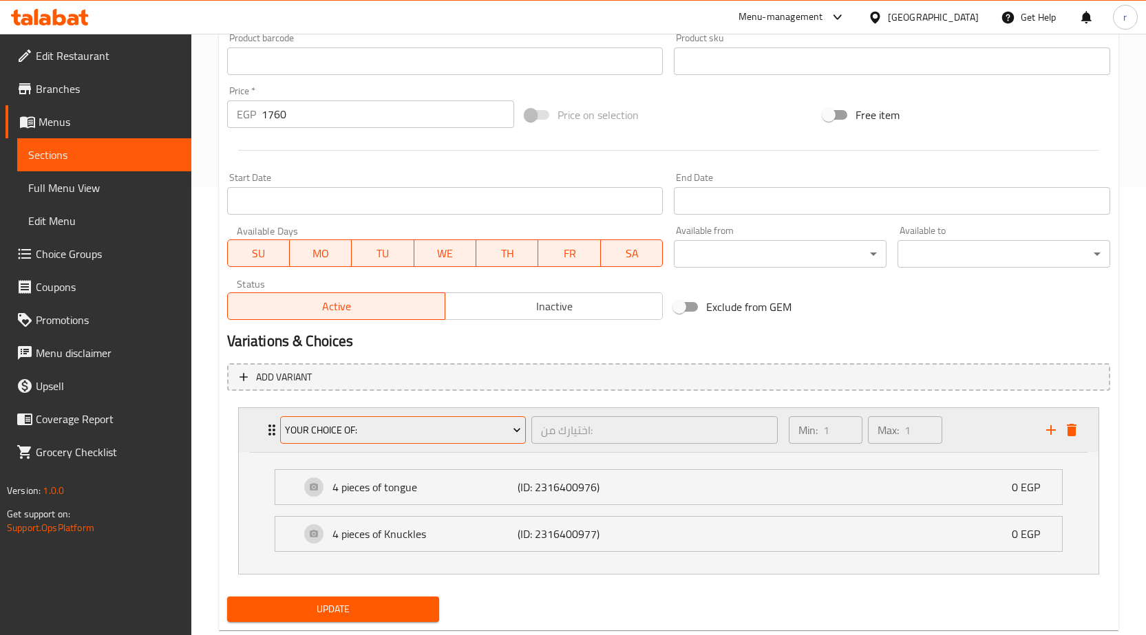
scroll to position [482, 0]
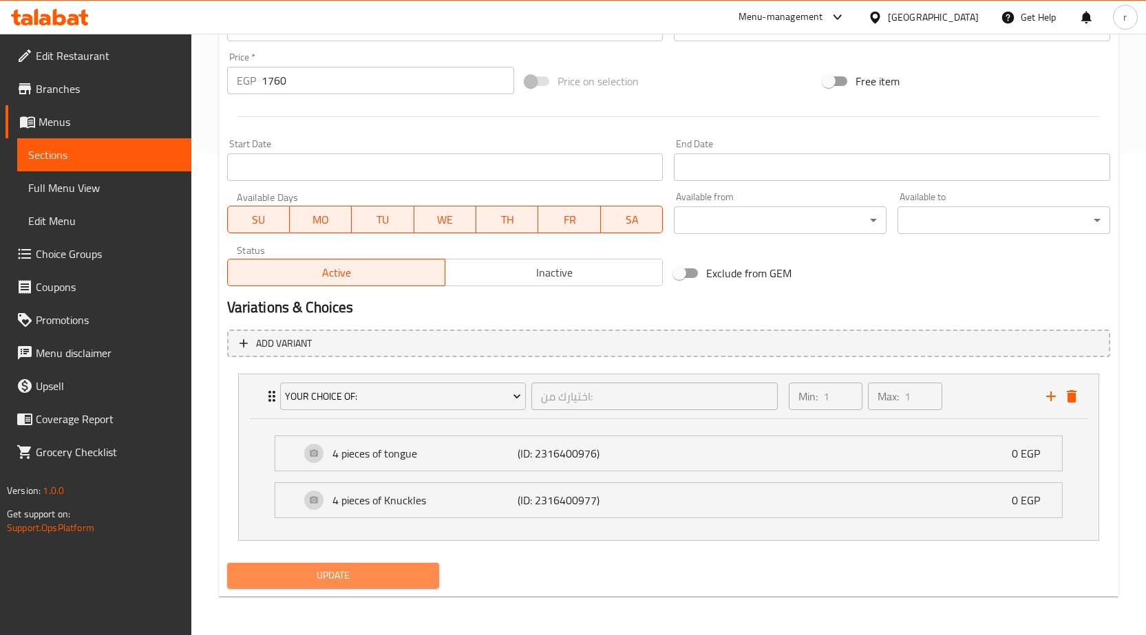
click at [352, 575] on span "Update" at bounding box center [333, 575] width 191 height 17
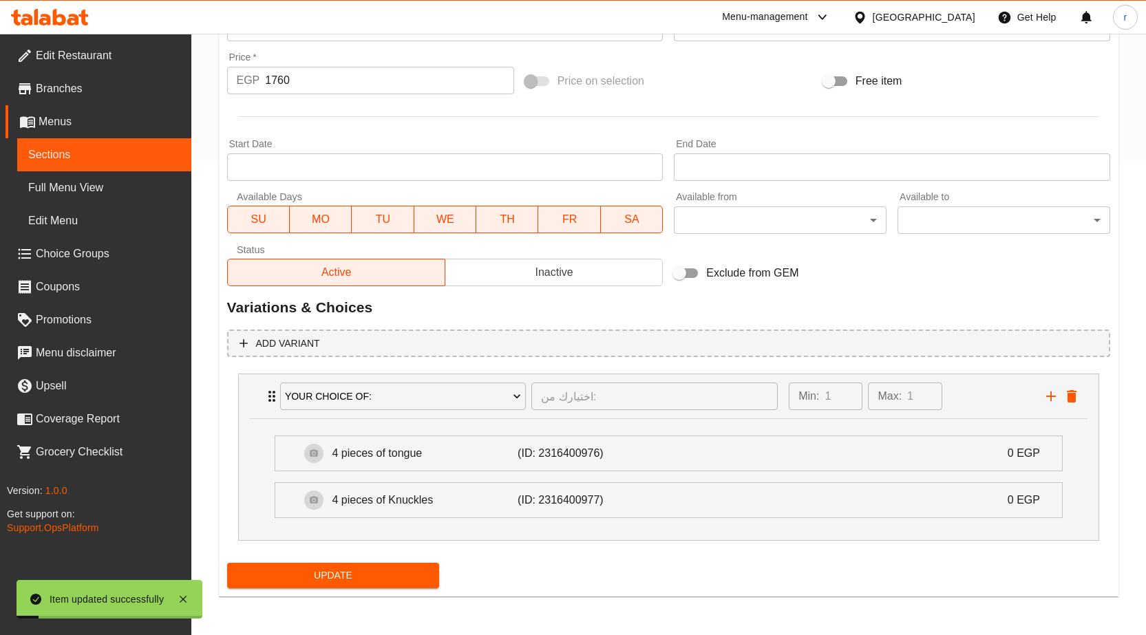
scroll to position [474, 0]
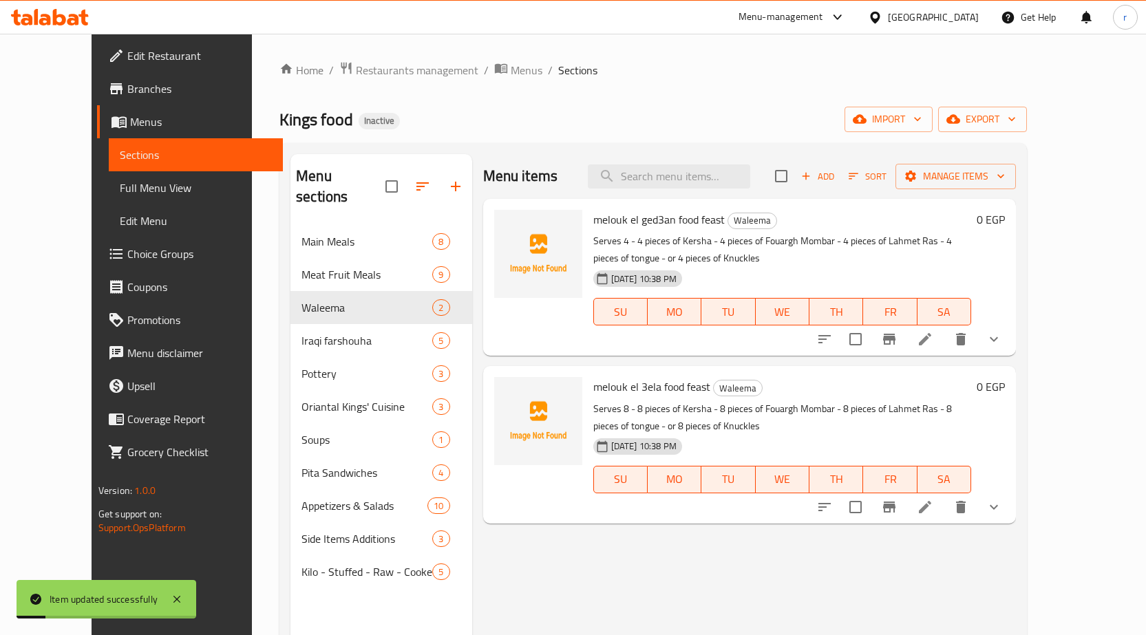
scroll to position [124, 0]
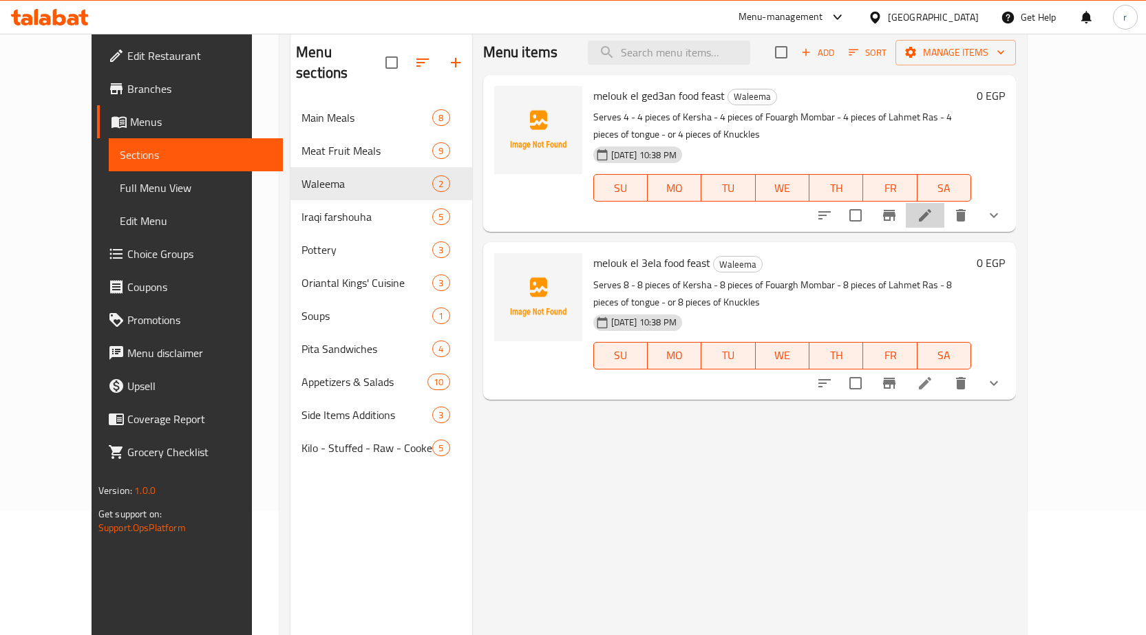
click at [944, 204] on li at bounding box center [925, 215] width 39 height 25
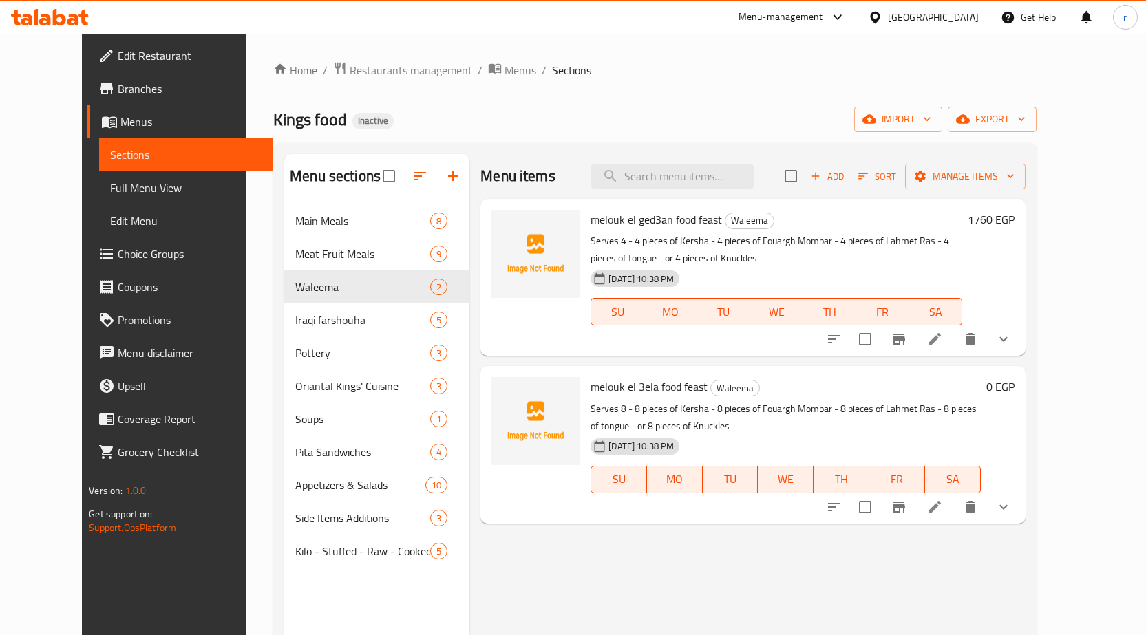
scroll to position [124, 0]
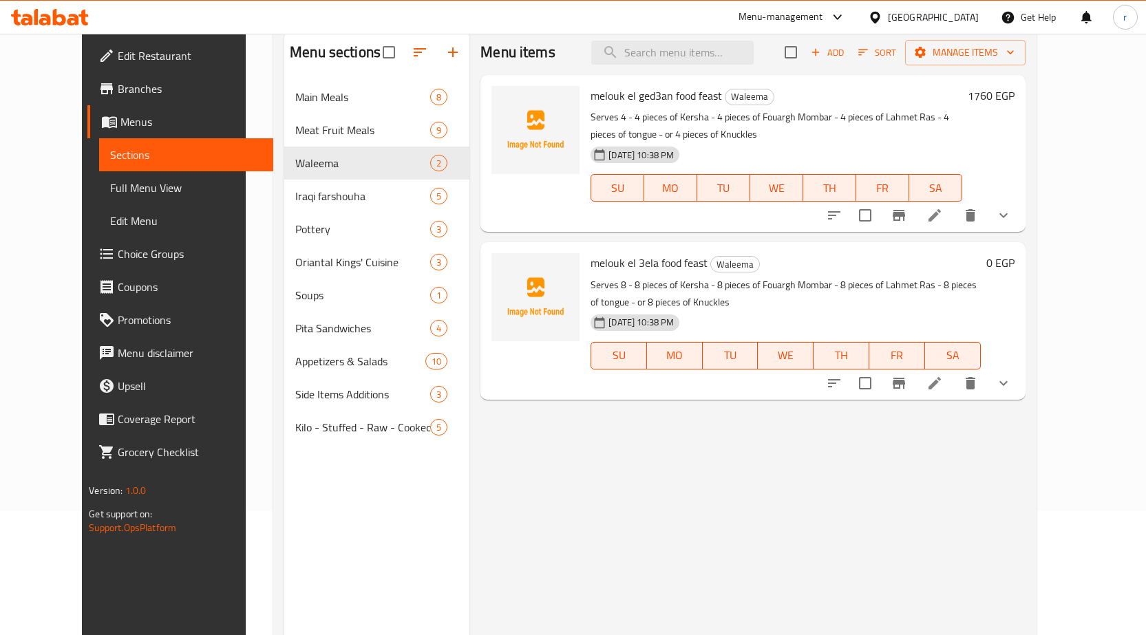
click at [961, 134] on p "Serves 4 - 4 pieces of Kersha - 4 pieces of Fouargh Mombar - 4 pieces of Lahmet…" at bounding box center [776, 126] width 371 height 34
click at [99, 173] on link "Full Menu View" at bounding box center [186, 187] width 174 height 33
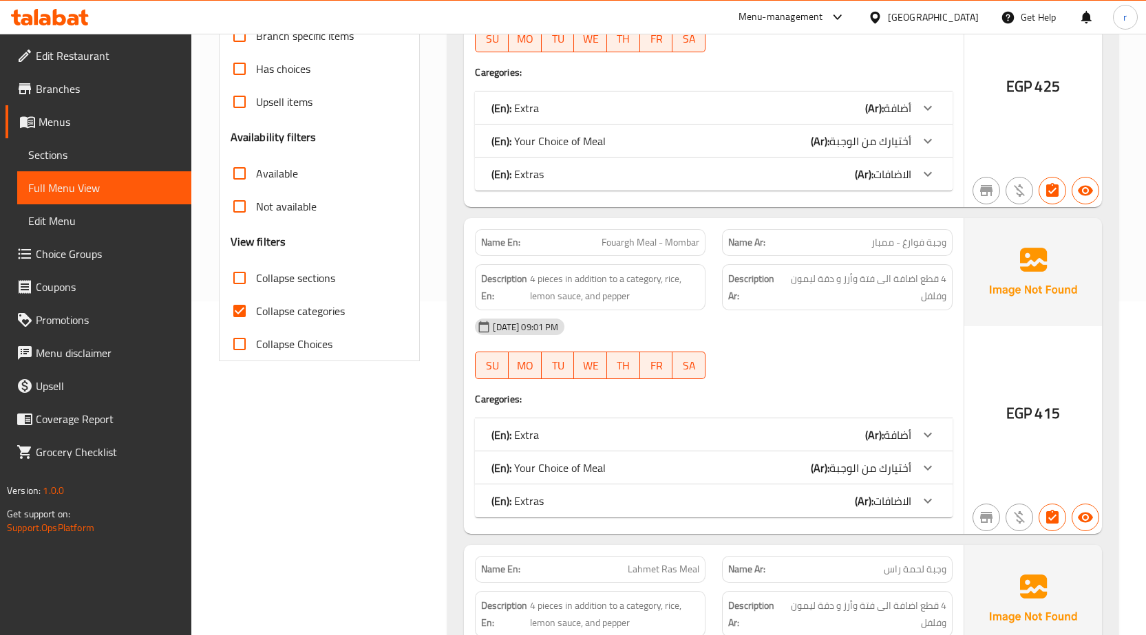
scroll to position [262, 0]
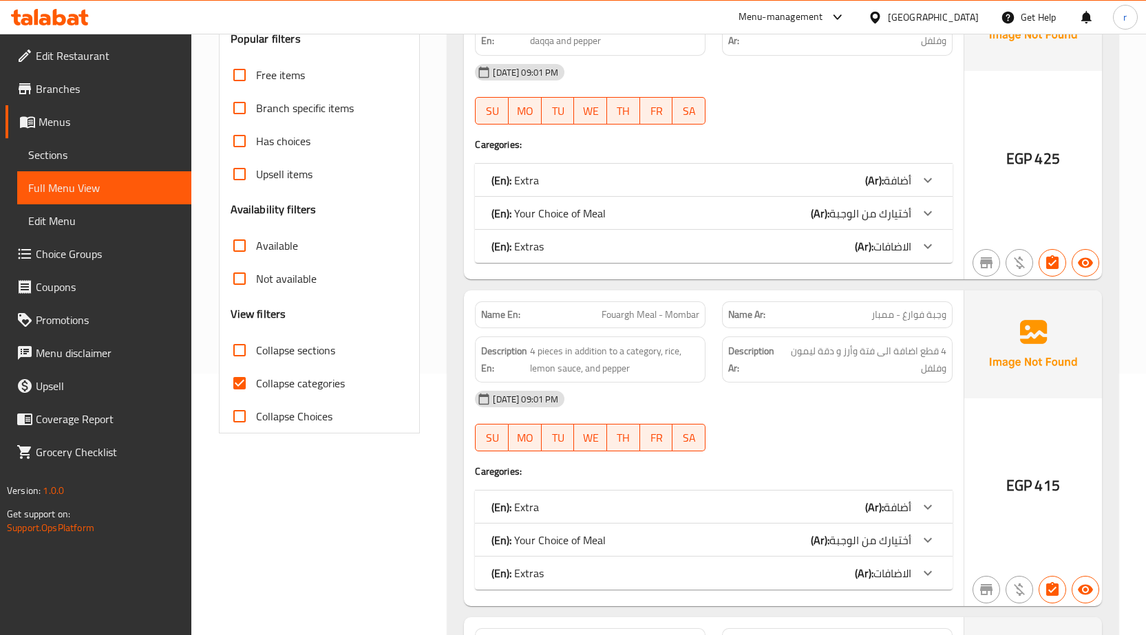
click at [297, 383] on span "Collapse categories" at bounding box center [300, 383] width 89 height 17
click at [256, 383] on input "Collapse categories" at bounding box center [239, 383] width 33 height 33
checkbox input "false"
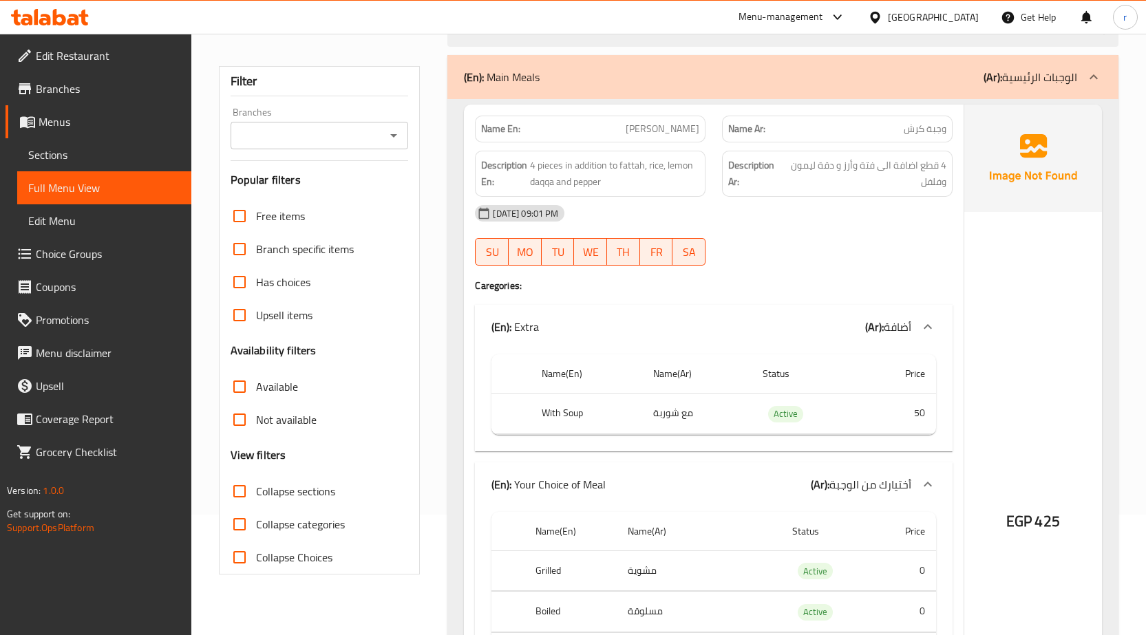
scroll to position [0, 0]
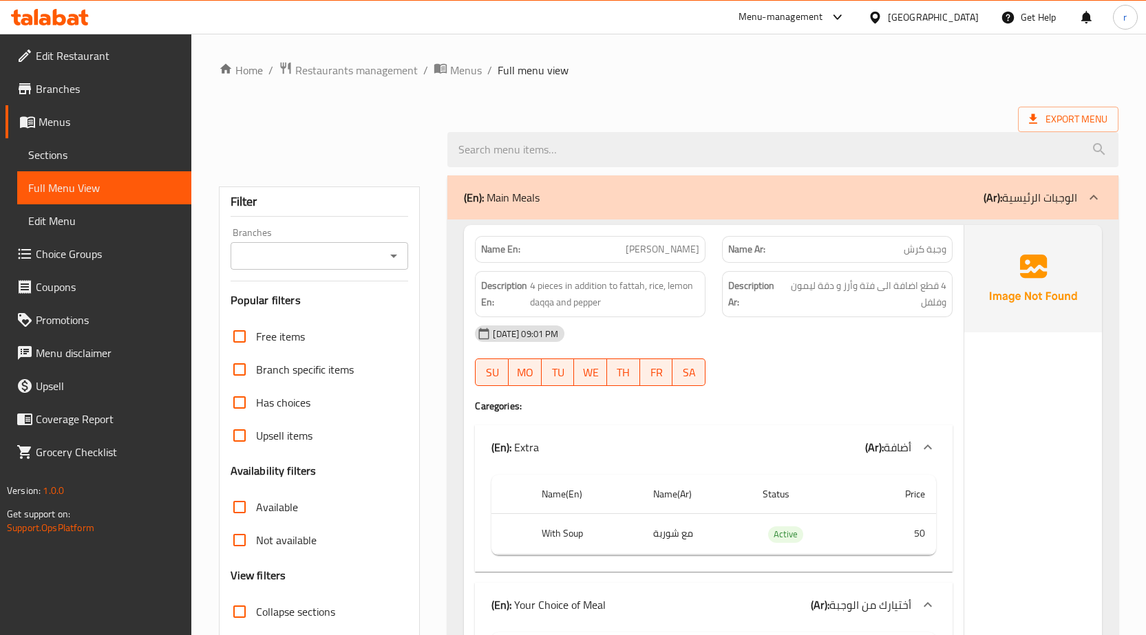
click at [1094, 205] on icon at bounding box center [1093, 197] width 17 height 17
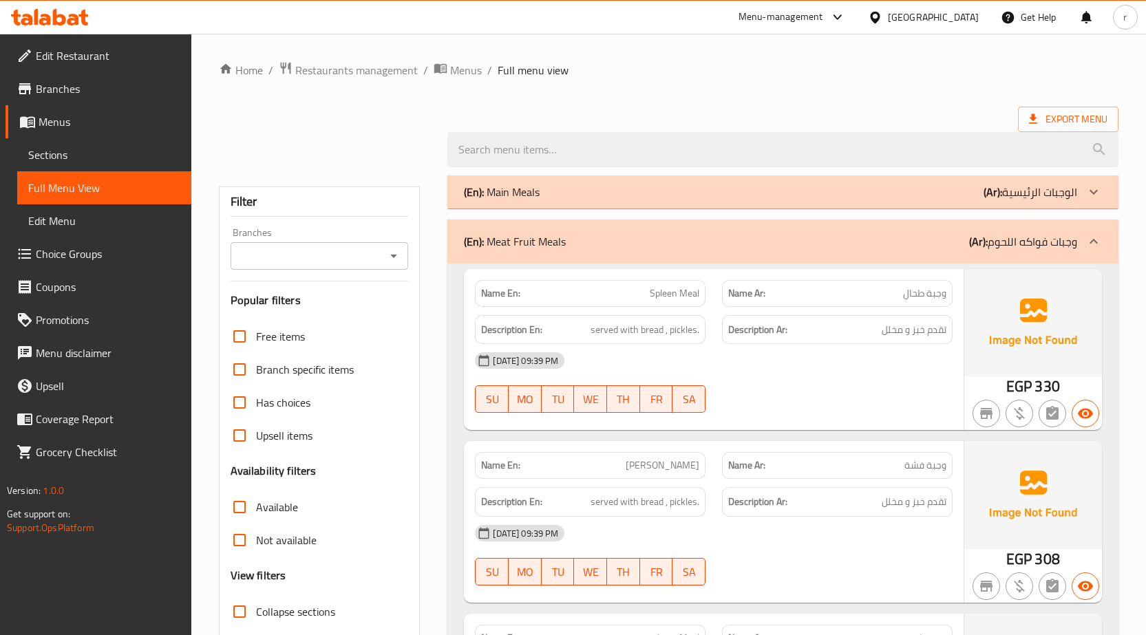
click at [1058, 234] on p "(Ar): وجبات فواكه اللحوم" at bounding box center [1023, 241] width 108 height 17
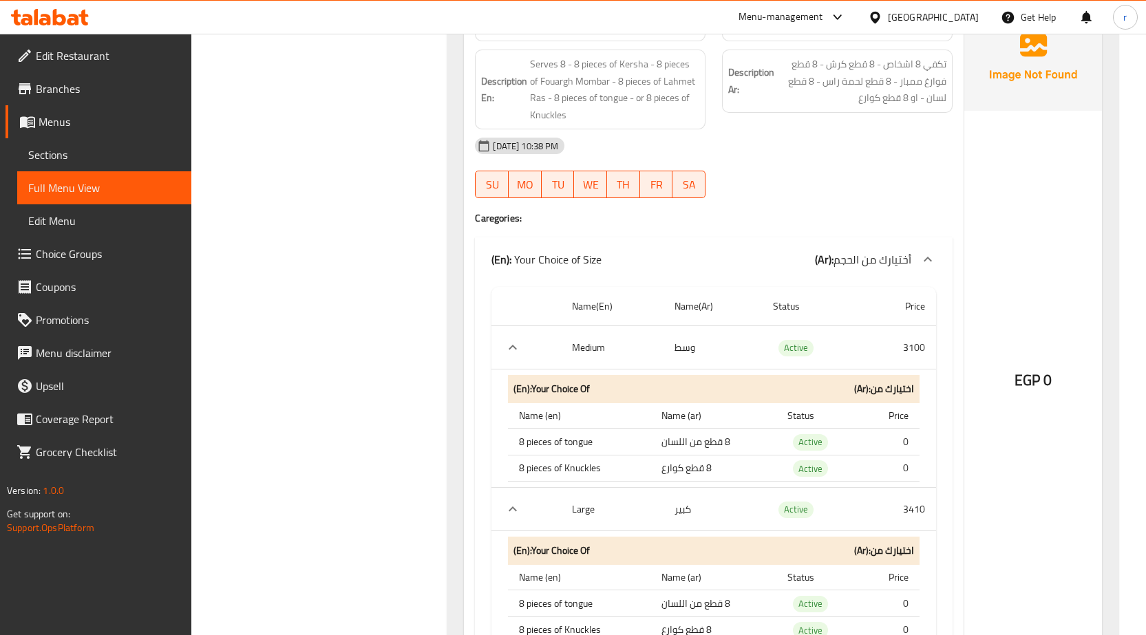
scroll to position [964, 0]
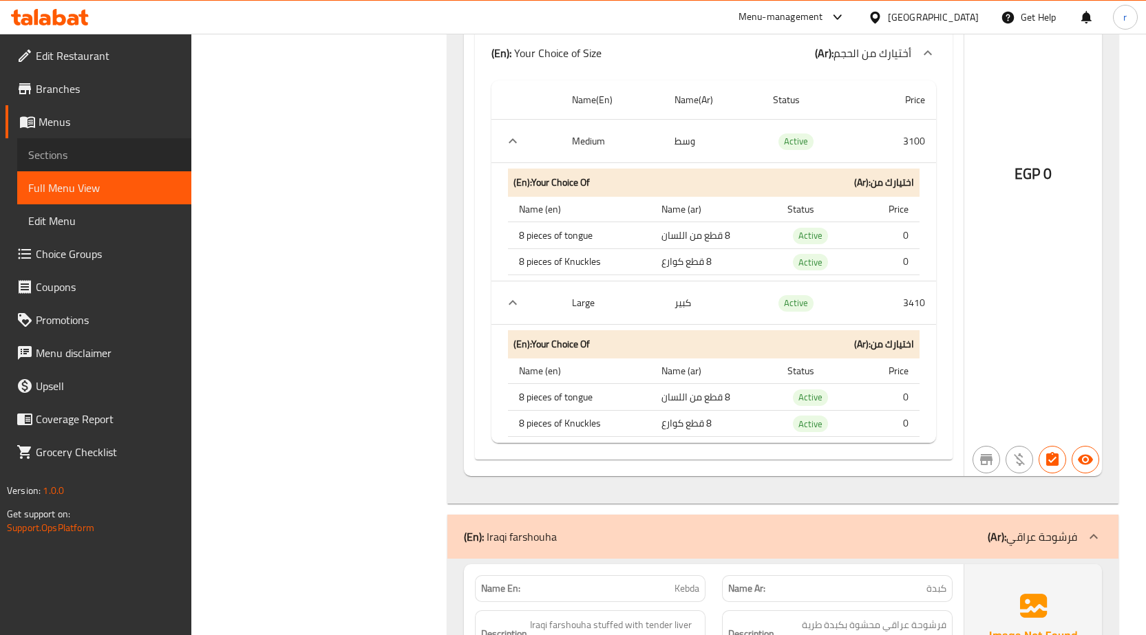
click at [106, 162] on span "Sections" at bounding box center [104, 155] width 152 height 17
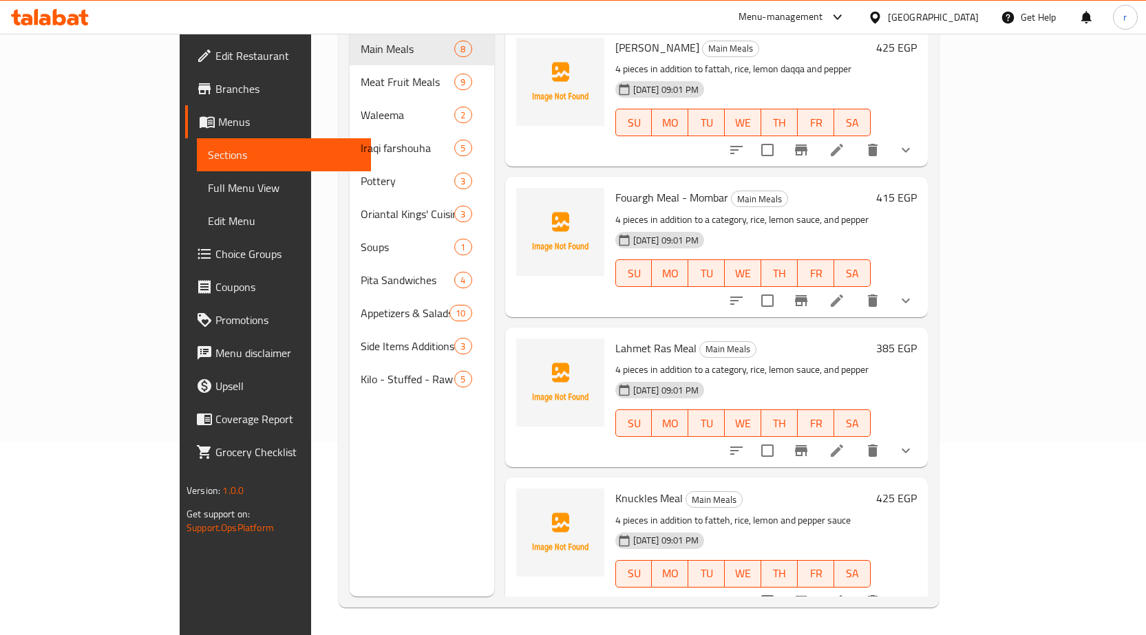
scroll to position [193, 0]
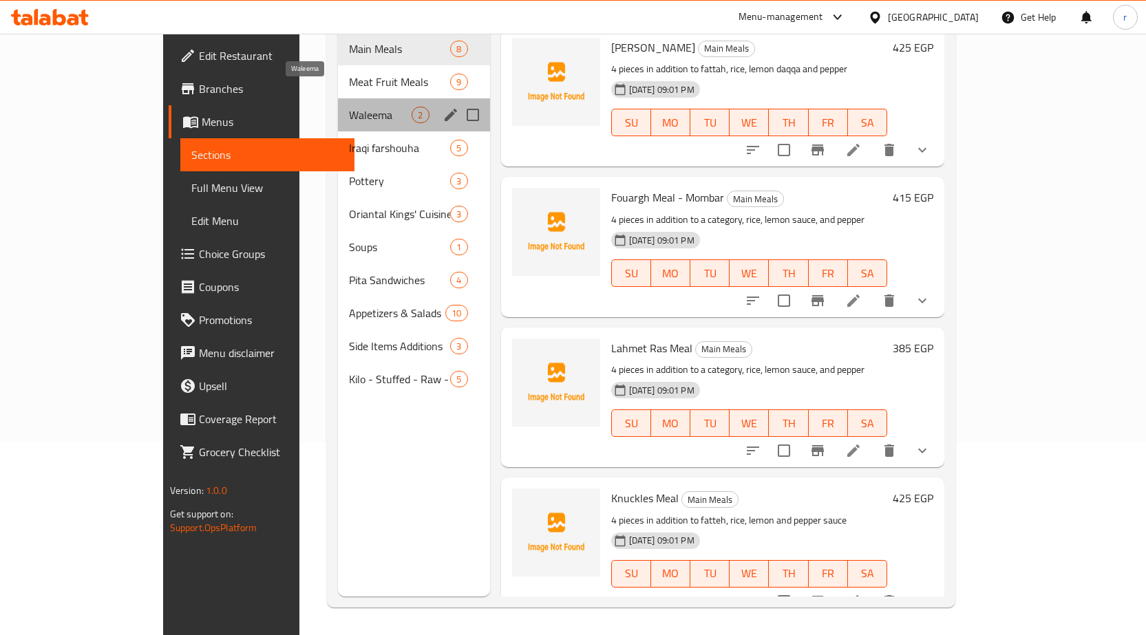
click at [349, 107] on span "Waleema" at bounding box center [380, 115] width 63 height 17
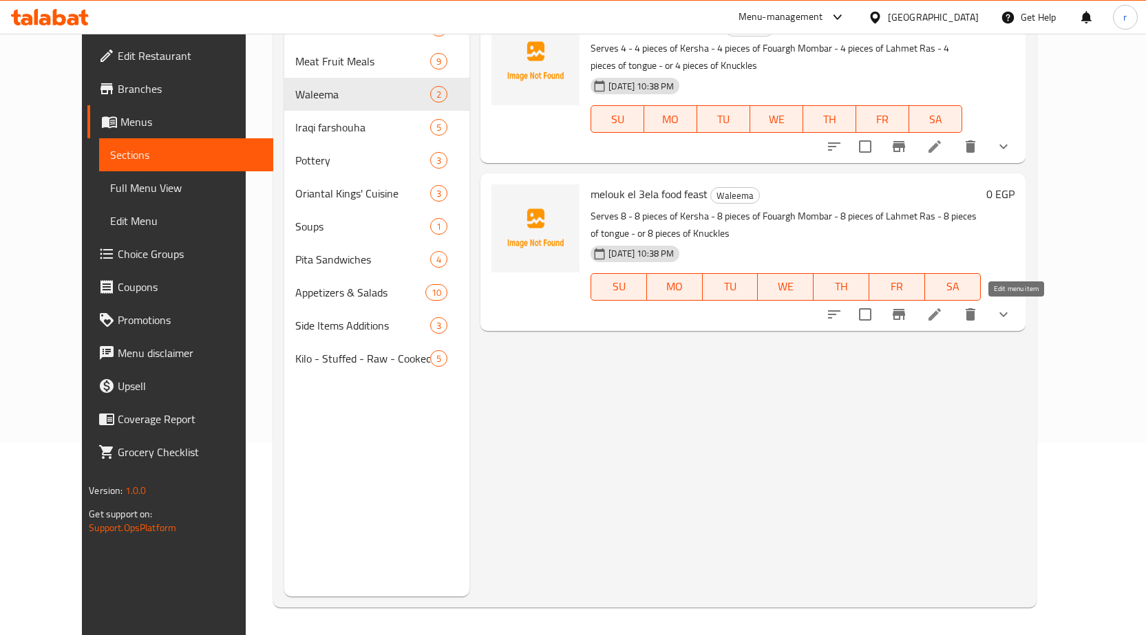
click at [943, 313] on icon at bounding box center [934, 314] width 17 height 17
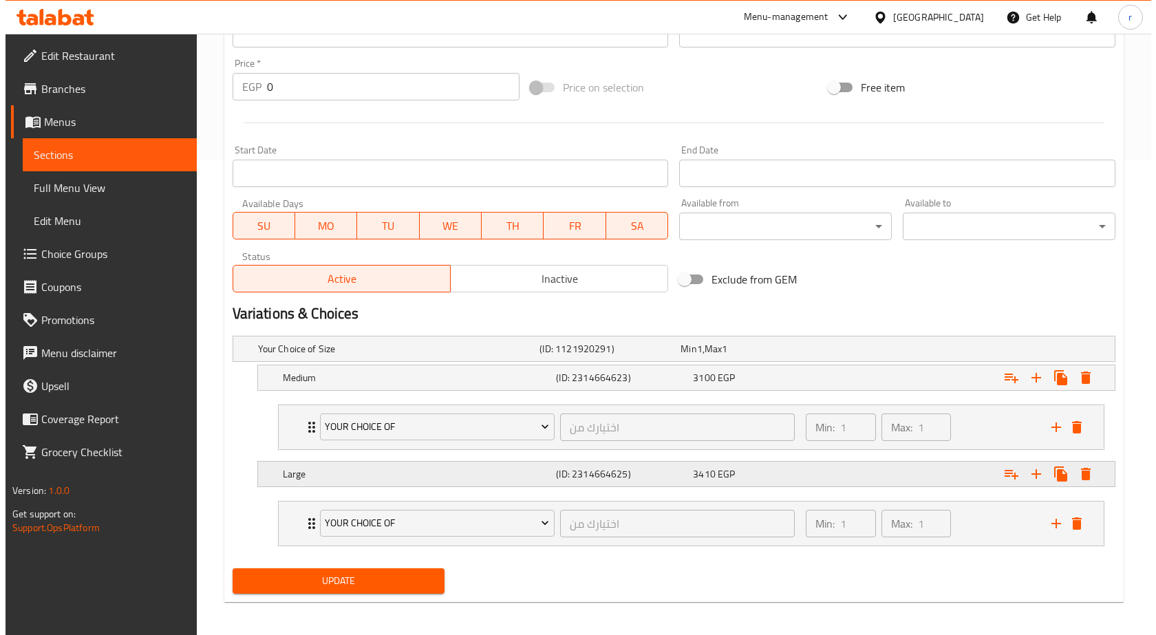
scroll to position [481, 0]
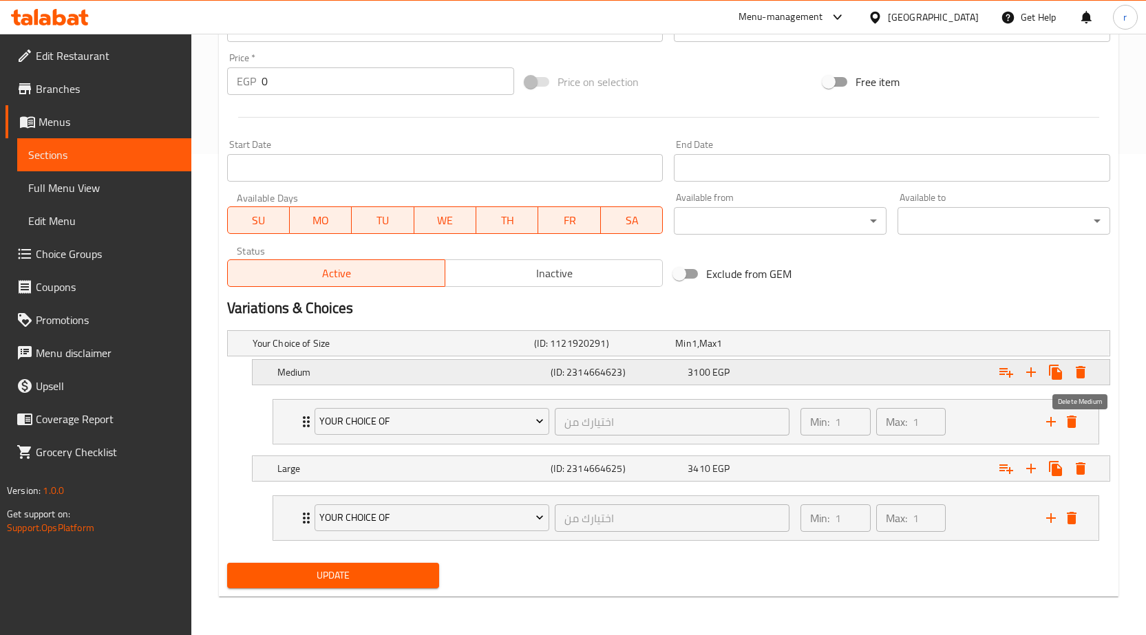
click at [1078, 376] on icon "Expand" at bounding box center [1081, 372] width 10 height 12
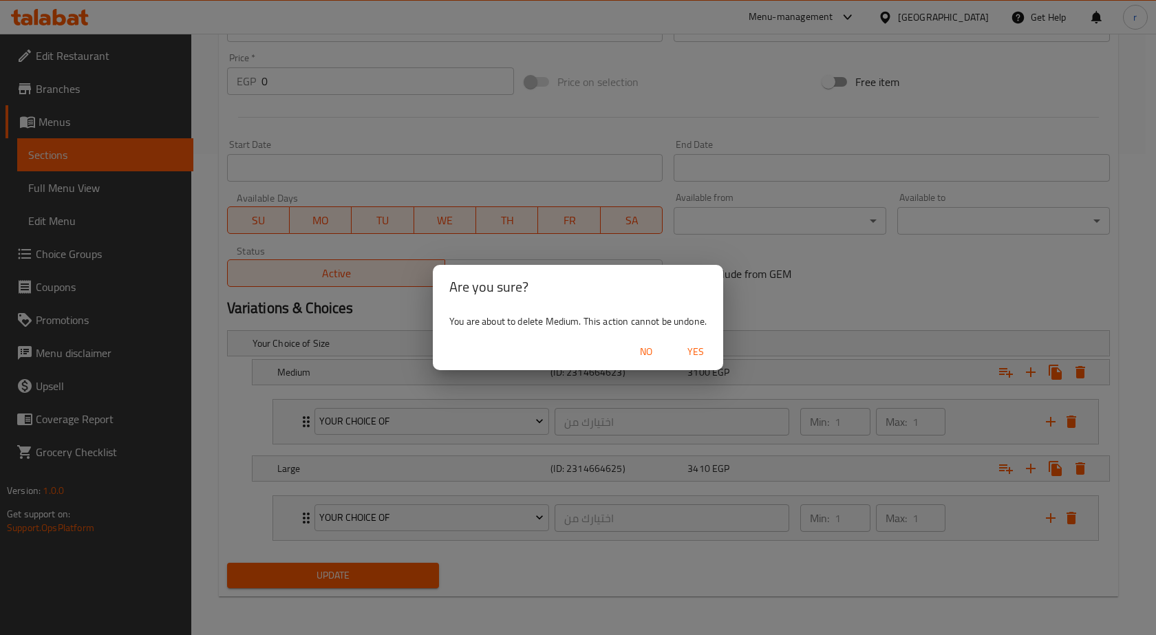
click at [705, 348] on span "Yes" at bounding box center [695, 351] width 33 height 17
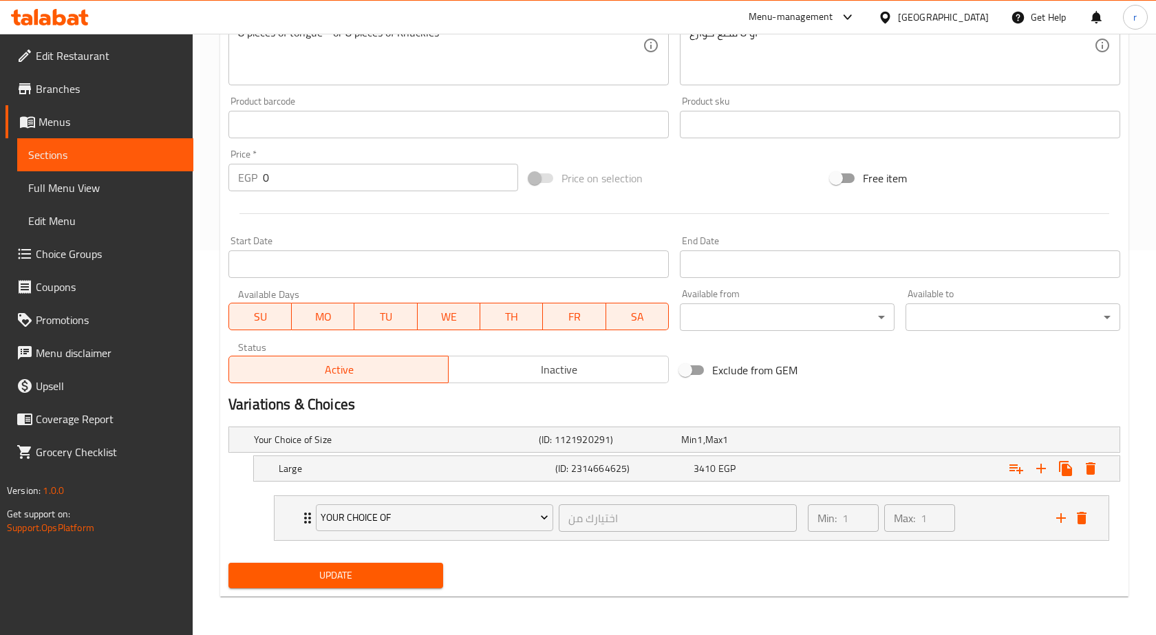
scroll to position [385, 0]
click at [1076, 468] on icon "Expand" at bounding box center [1080, 468] width 17 height 17
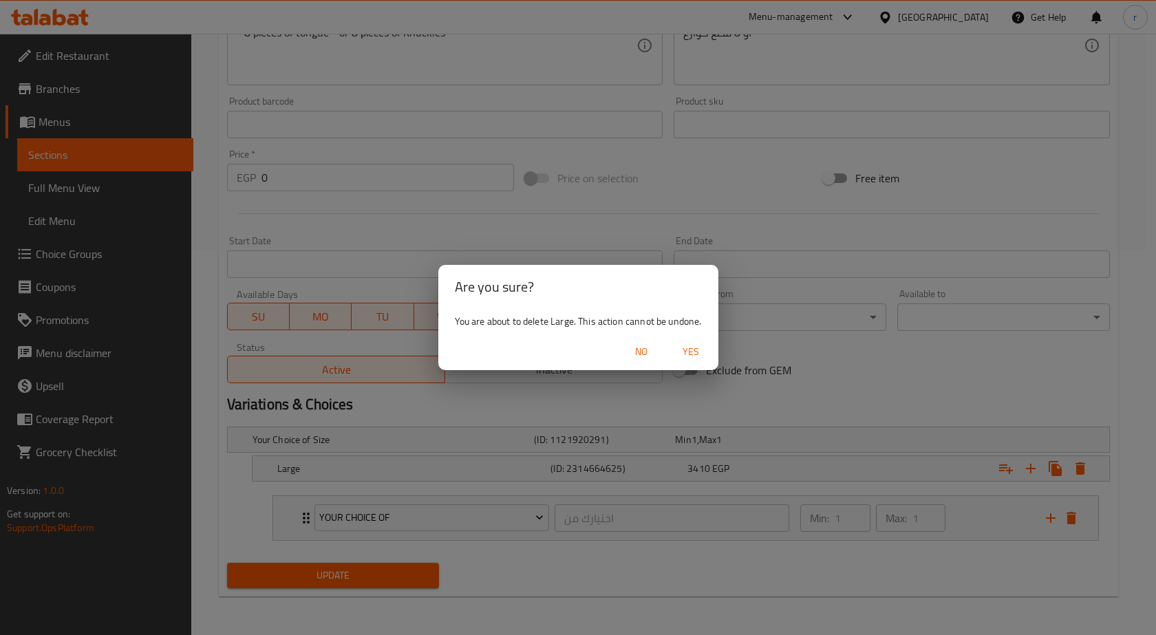
click at [697, 350] on span "Yes" at bounding box center [690, 351] width 33 height 17
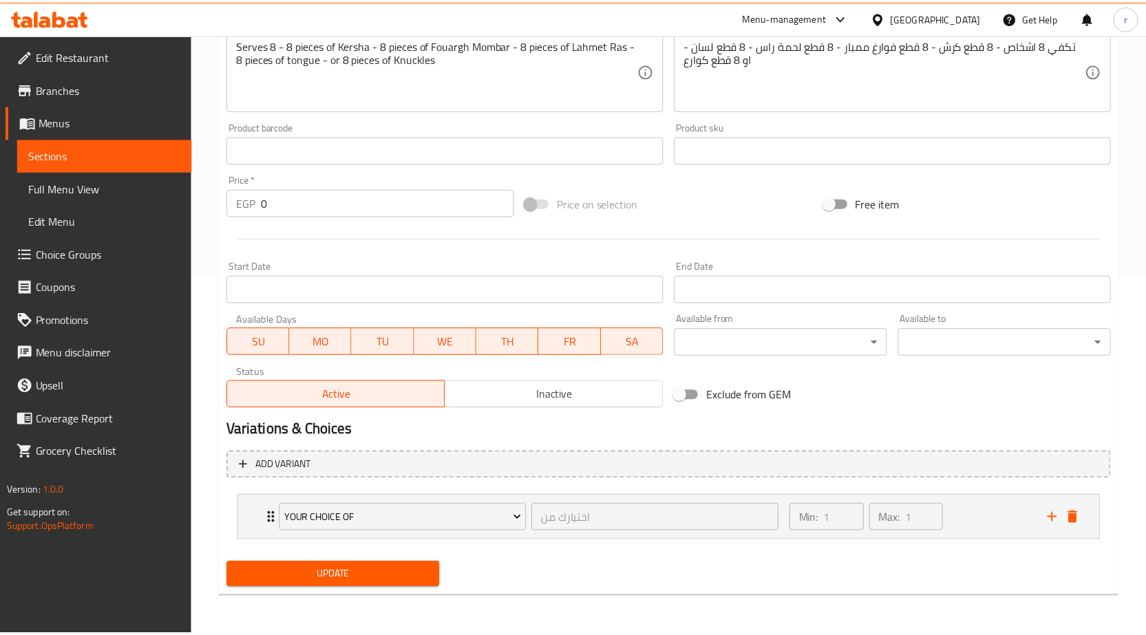
scroll to position [355, 0]
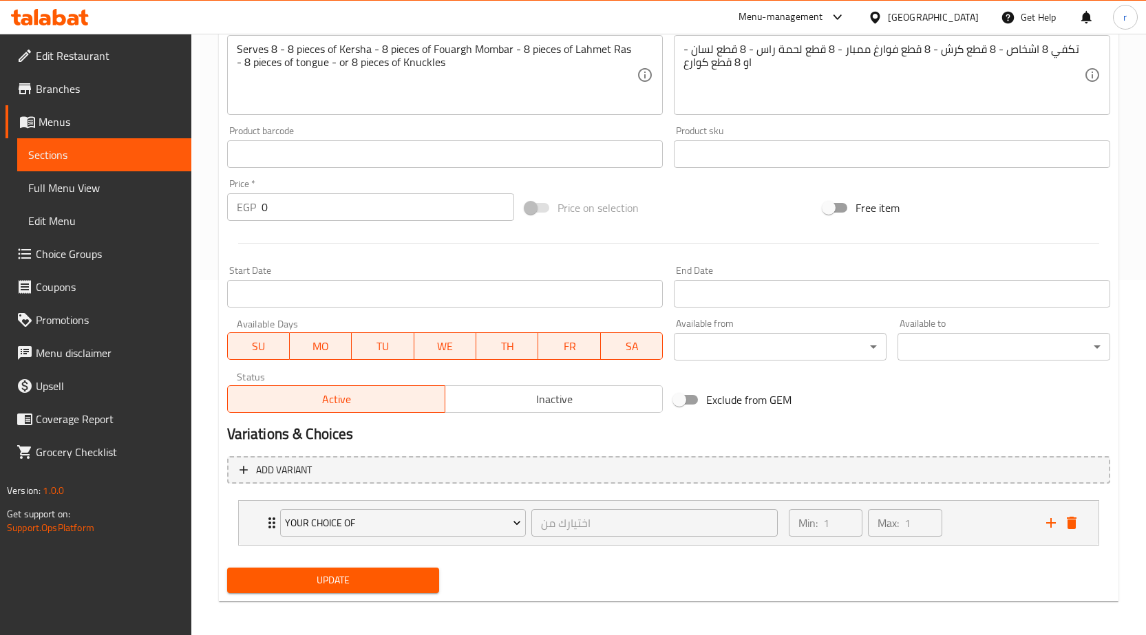
drag, startPoint x: 350, startPoint y: 206, endPoint x: 221, endPoint y: 210, distance: 129.5
click at [222, 210] on div "Price   * EGP 0 Price *" at bounding box center [371, 199] width 298 height 53
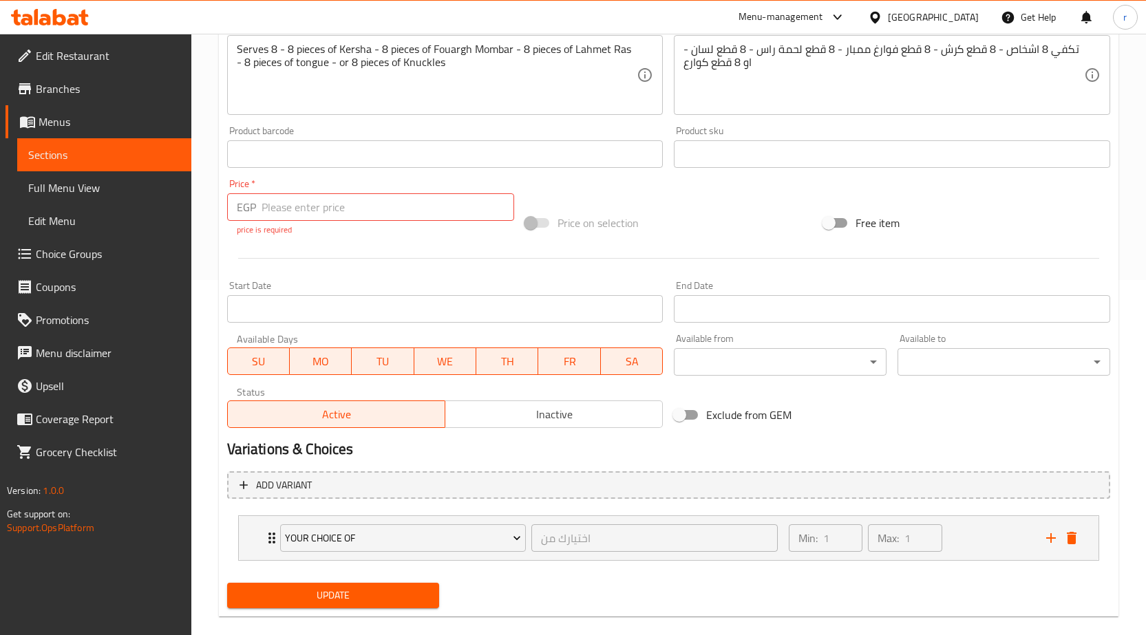
click at [289, 220] on input "number" at bounding box center [388, 207] width 253 height 28
click at [268, 206] on input "2410" at bounding box center [388, 207] width 253 height 28
type input "3410"
click at [346, 602] on div "Home / Restaurants management / Menus / Sections / item / update Waleema sectio…" at bounding box center [669, 167] width 900 height 922
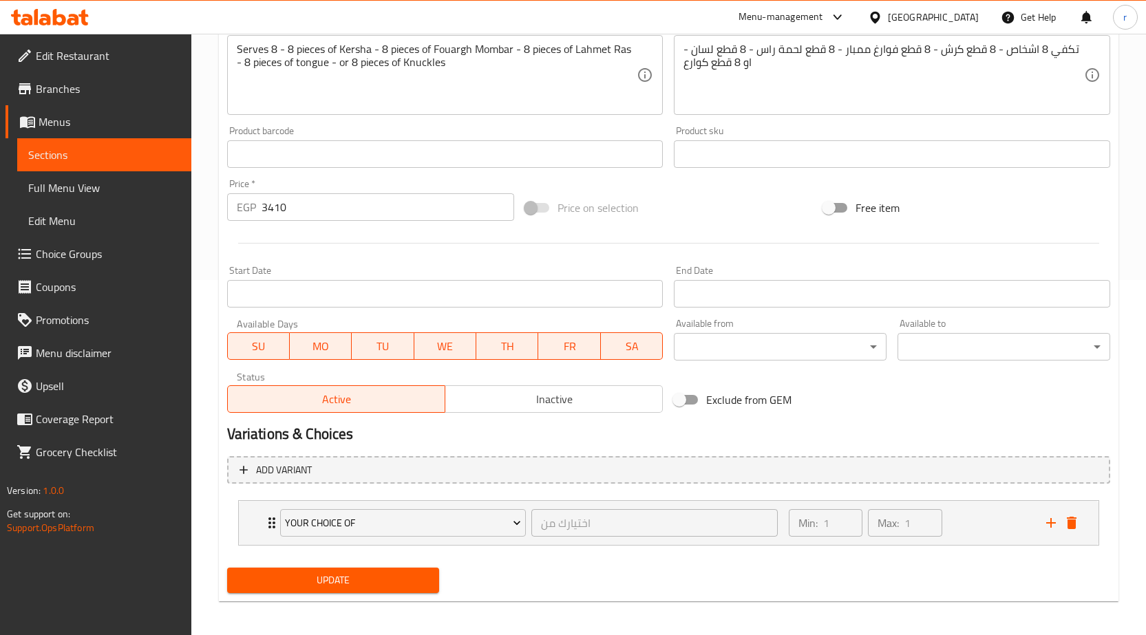
click at [371, 574] on span "Update" at bounding box center [333, 580] width 191 height 17
click at [48, 147] on span "Sections" at bounding box center [104, 155] width 152 height 17
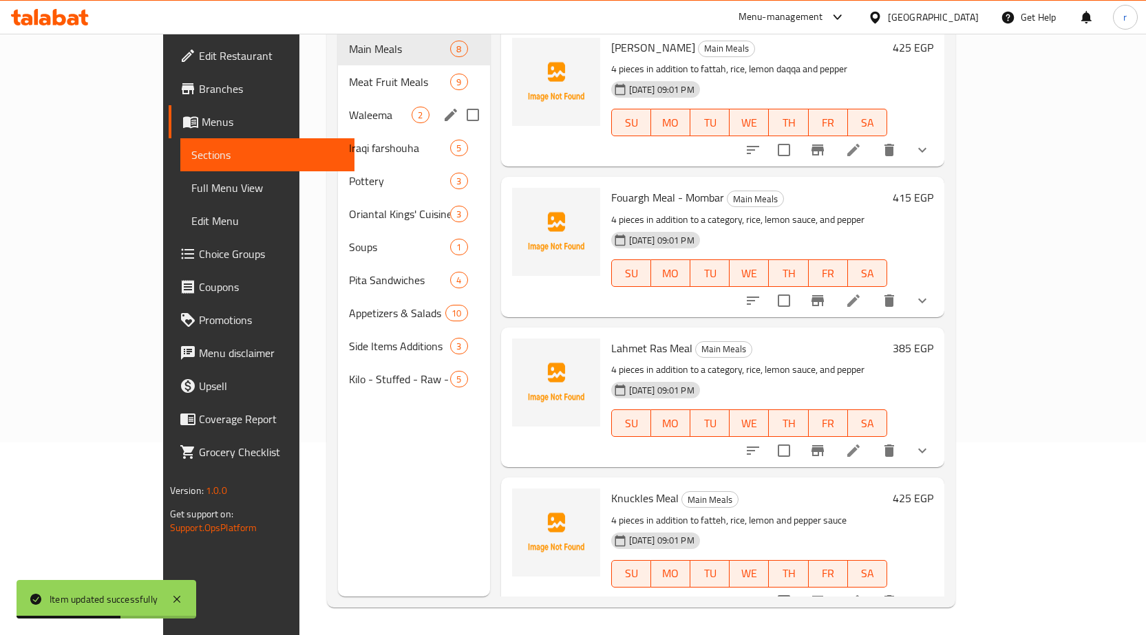
scroll to position [124, 0]
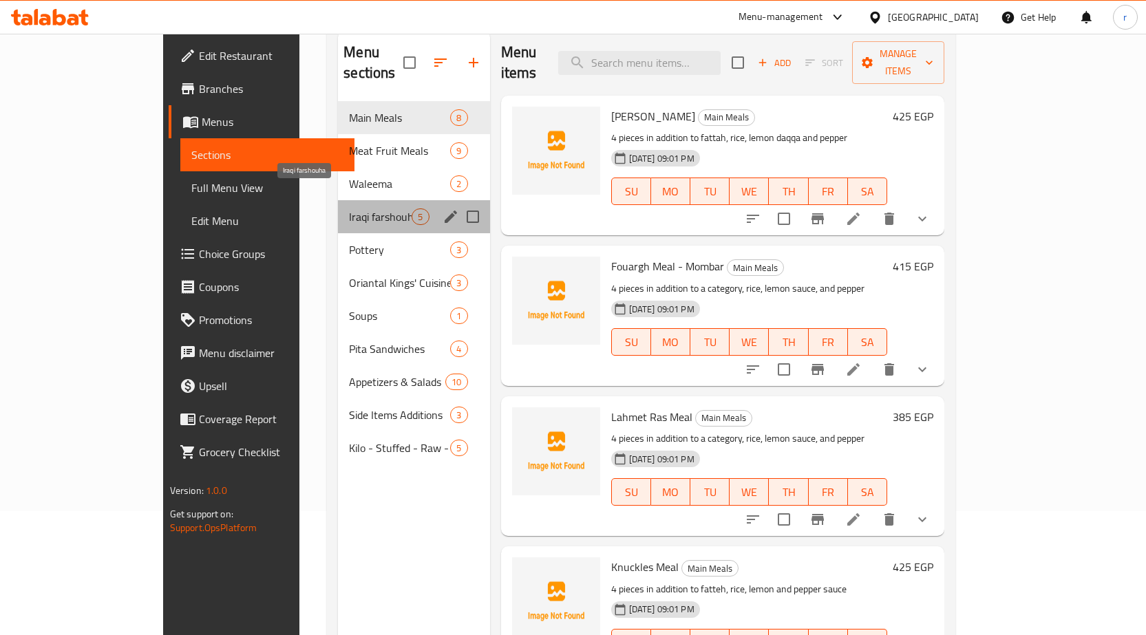
click at [349, 209] on span "Iraqi farshouha" at bounding box center [380, 217] width 63 height 17
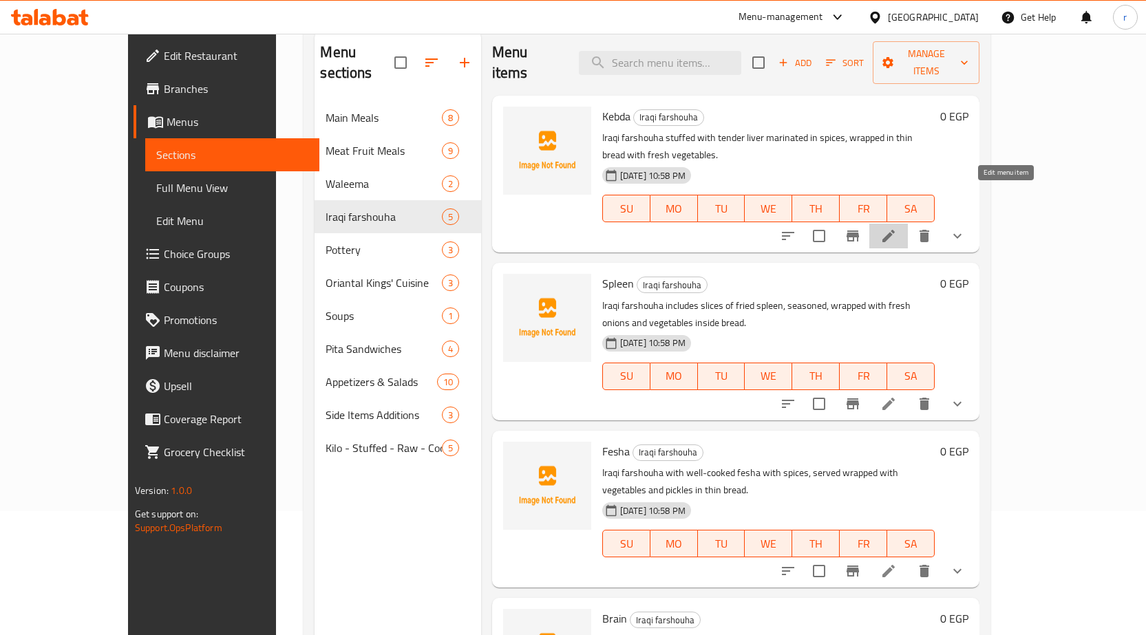
click at [897, 228] on icon at bounding box center [888, 236] width 17 height 17
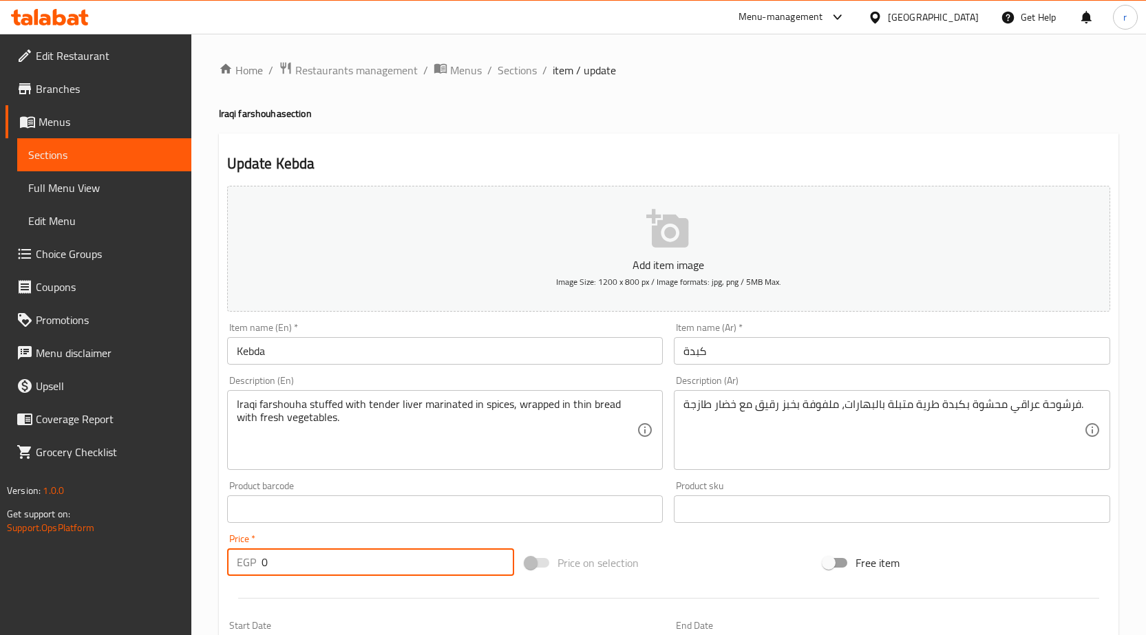
drag, startPoint x: 310, startPoint y: 553, endPoint x: 244, endPoint y: 541, distance: 67.8
click at [244, 541] on div "Price   * EGP 0 Price *" at bounding box center [370, 555] width 287 height 42
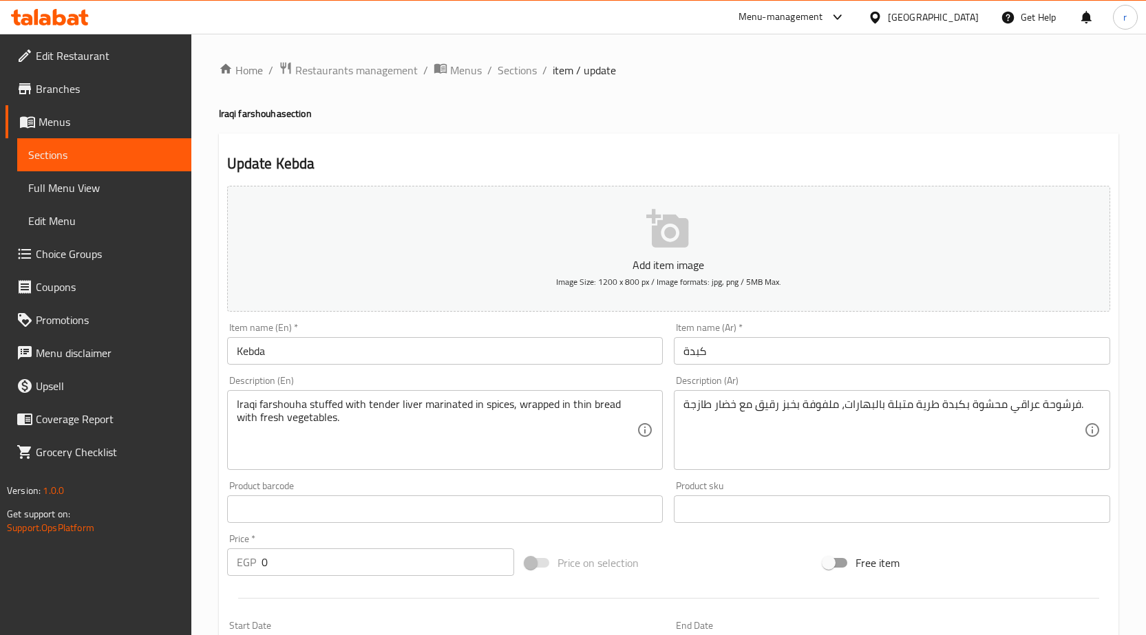
click at [272, 560] on input "0" at bounding box center [388, 563] width 253 height 28
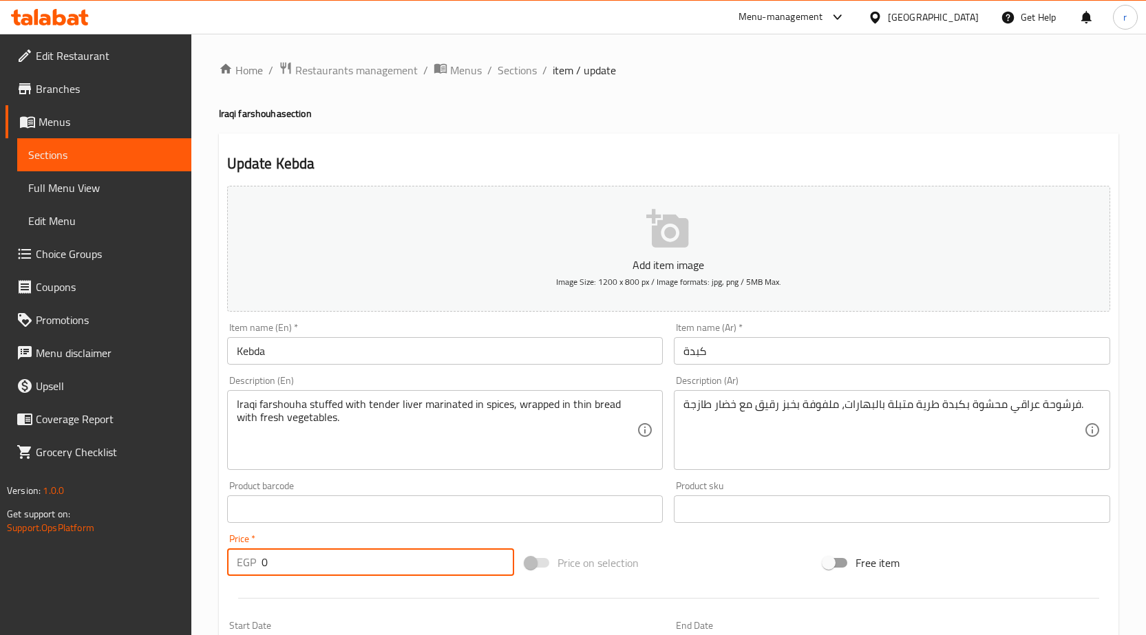
click at [272, 560] on input "0" at bounding box center [388, 563] width 253 height 28
paste input "126.5"
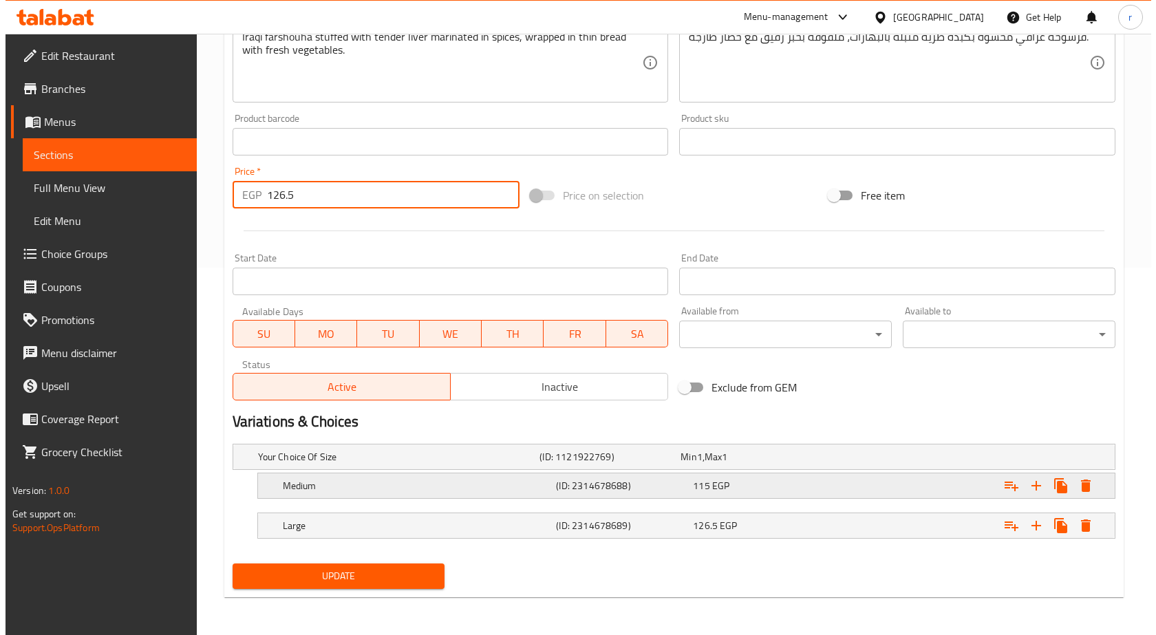
scroll to position [368, 0]
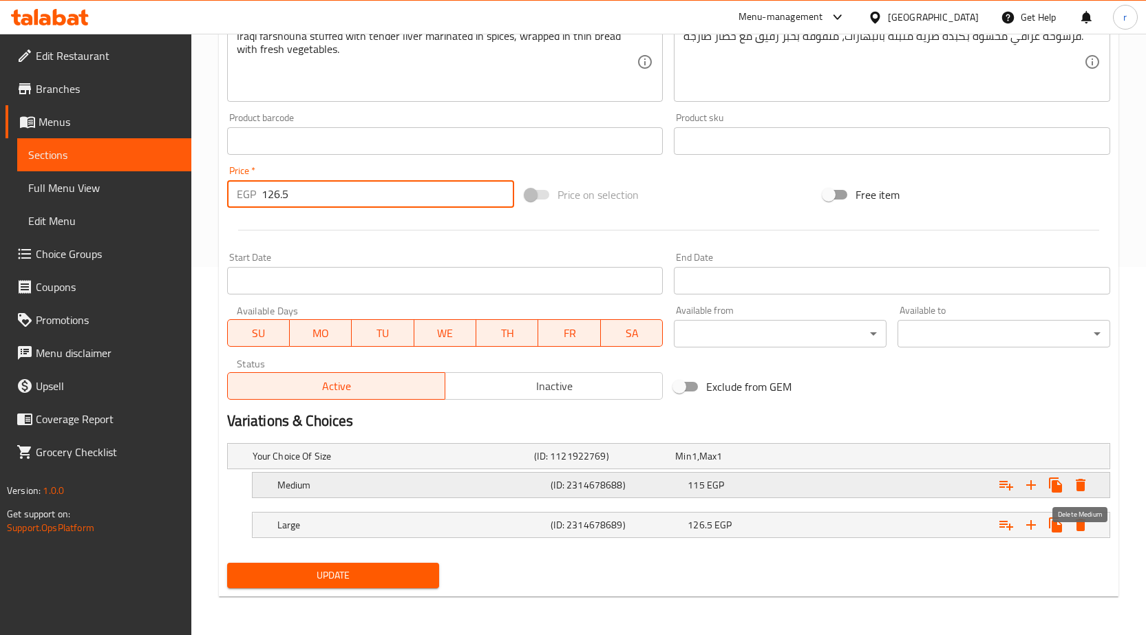
type input "126.5"
click at [1080, 482] on icon "Expand" at bounding box center [1081, 485] width 10 height 12
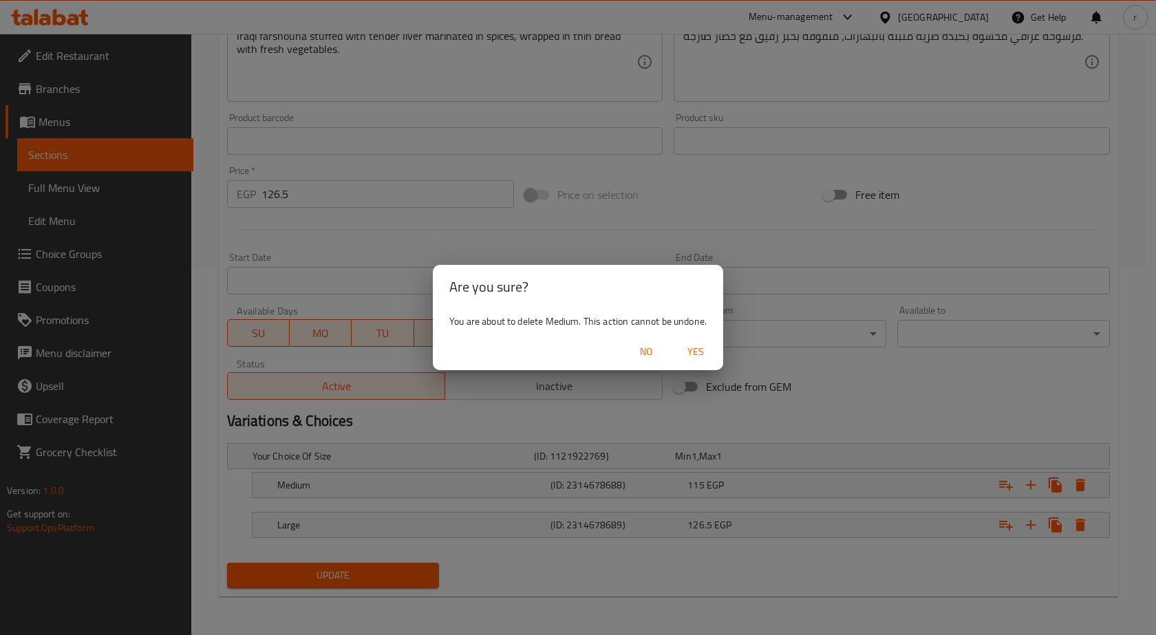
click at [710, 359] on span "Yes" at bounding box center [695, 351] width 33 height 17
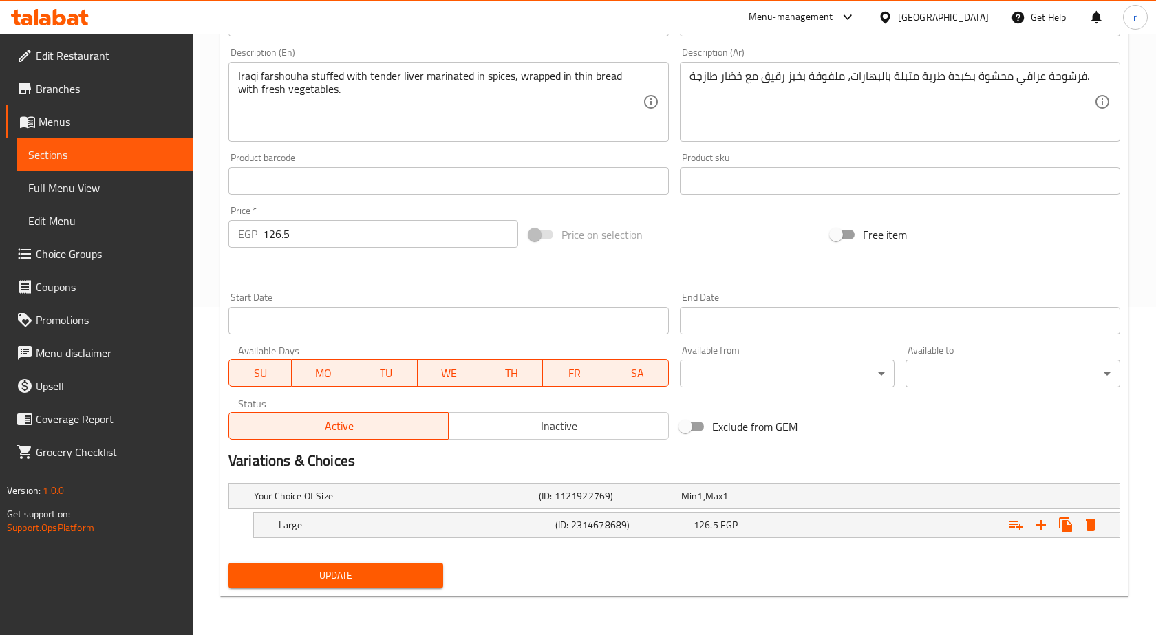
scroll to position [328, 0]
click at [1079, 536] on button "Expand" at bounding box center [1080, 525] width 25 height 25
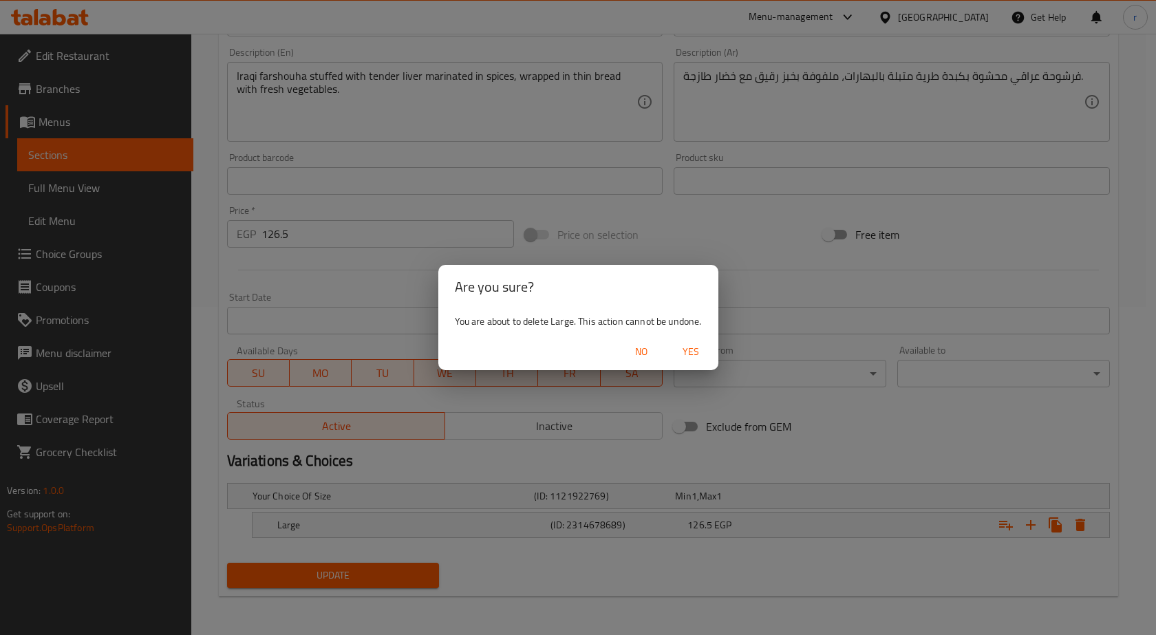
click at [695, 359] on span "Yes" at bounding box center [690, 351] width 33 height 17
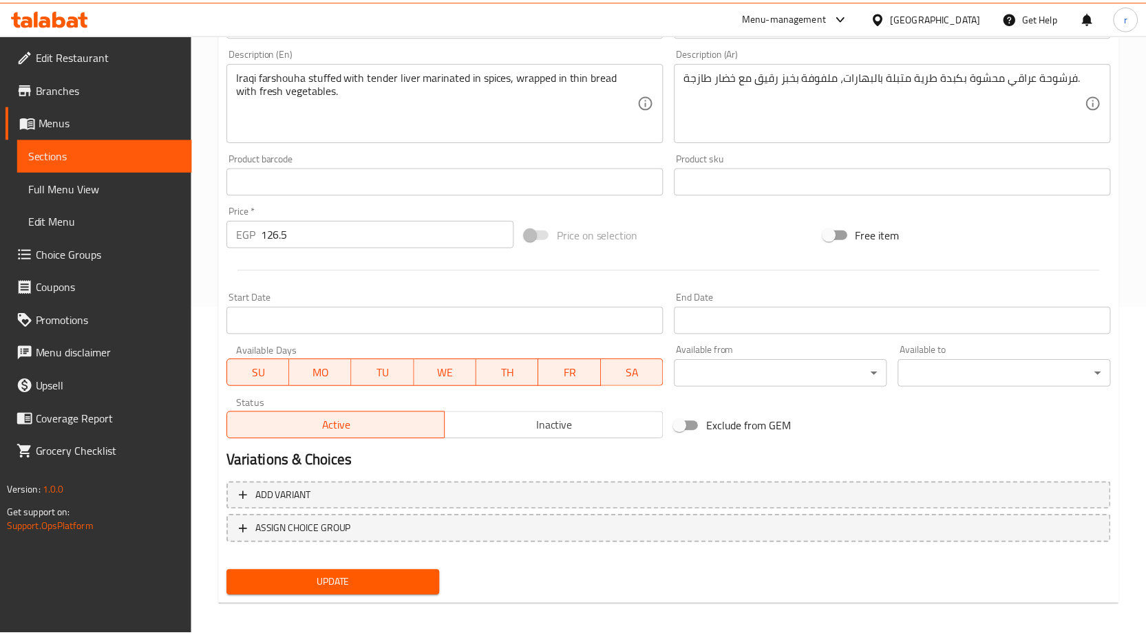
scroll to position [323, 0]
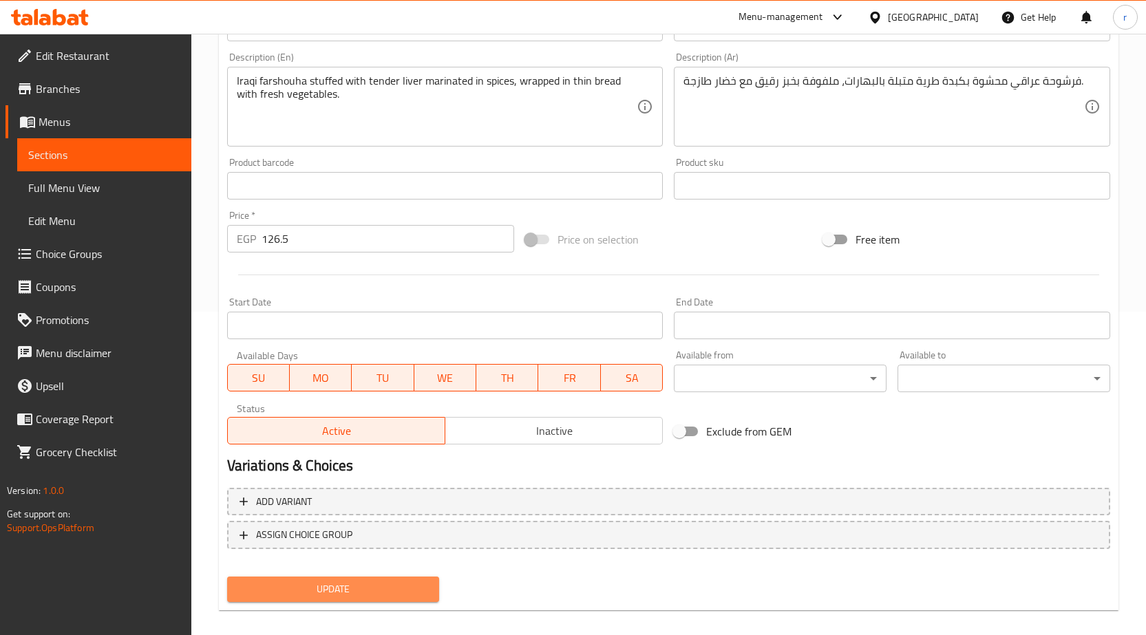
click at [409, 590] on span "Update" at bounding box center [333, 589] width 191 height 17
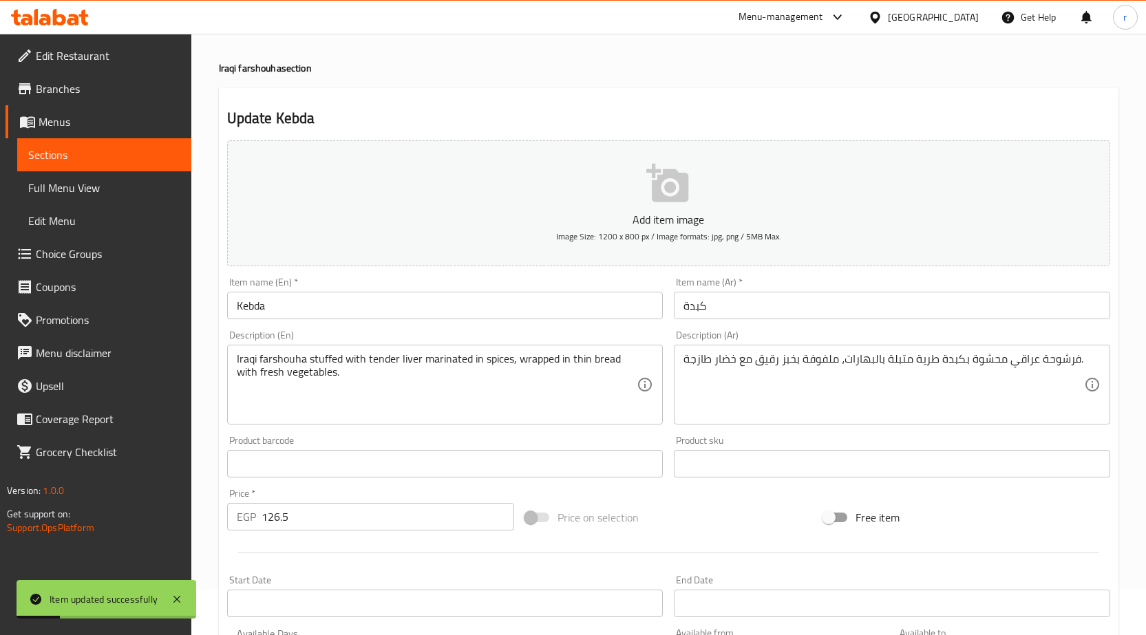
scroll to position [0, 0]
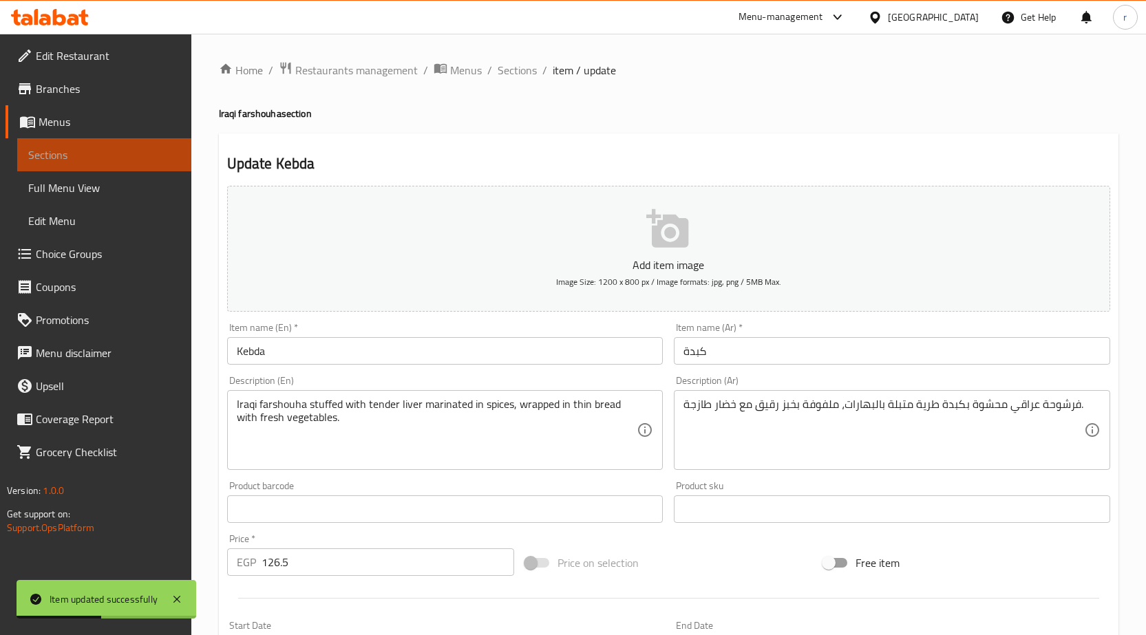
click at [88, 155] on span "Sections" at bounding box center [104, 155] width 152 height 17
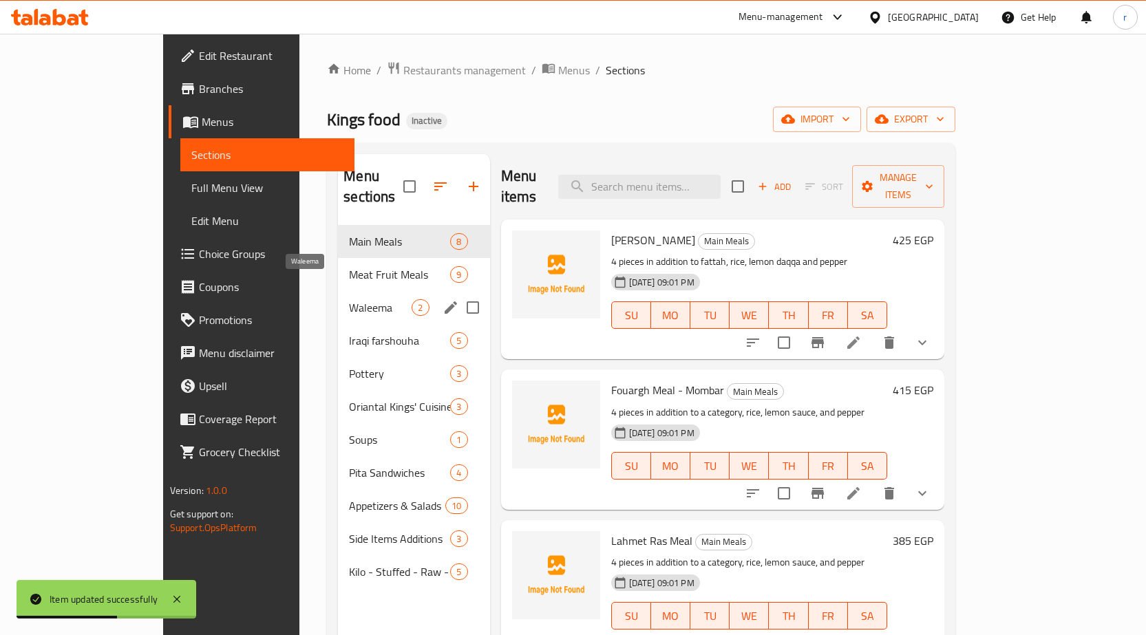
click at [349, 299] on span "Waleema" at bounding box center [380, 307] width 63 height 17
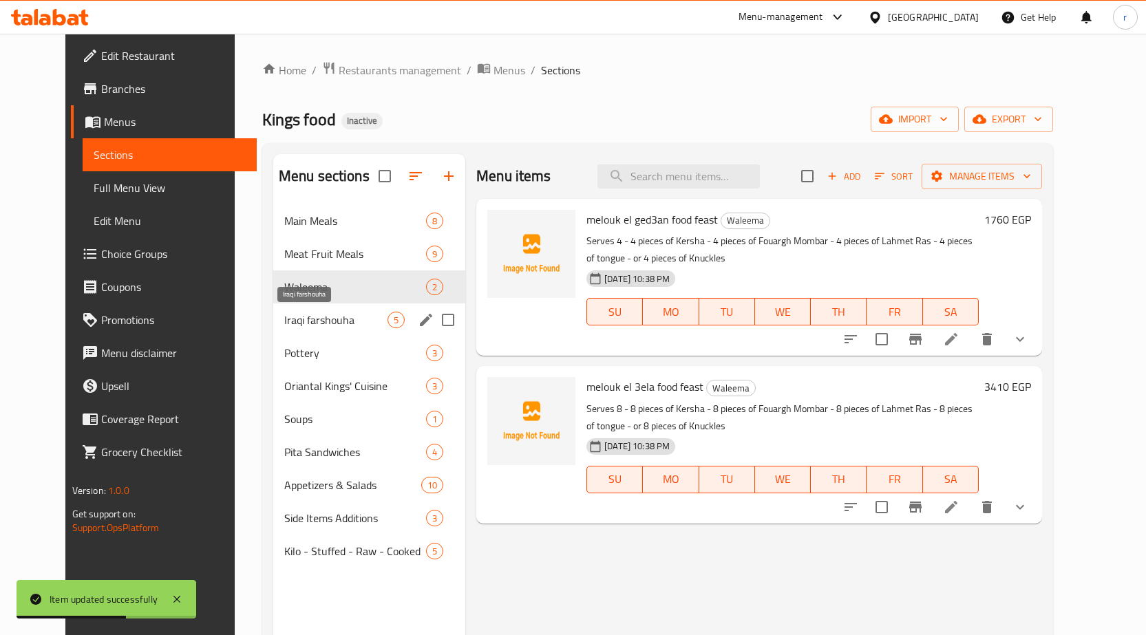
click at [320, 328] on div "Iraqi farshouha 5" at bounding box center [369, 320] width 192 height 33
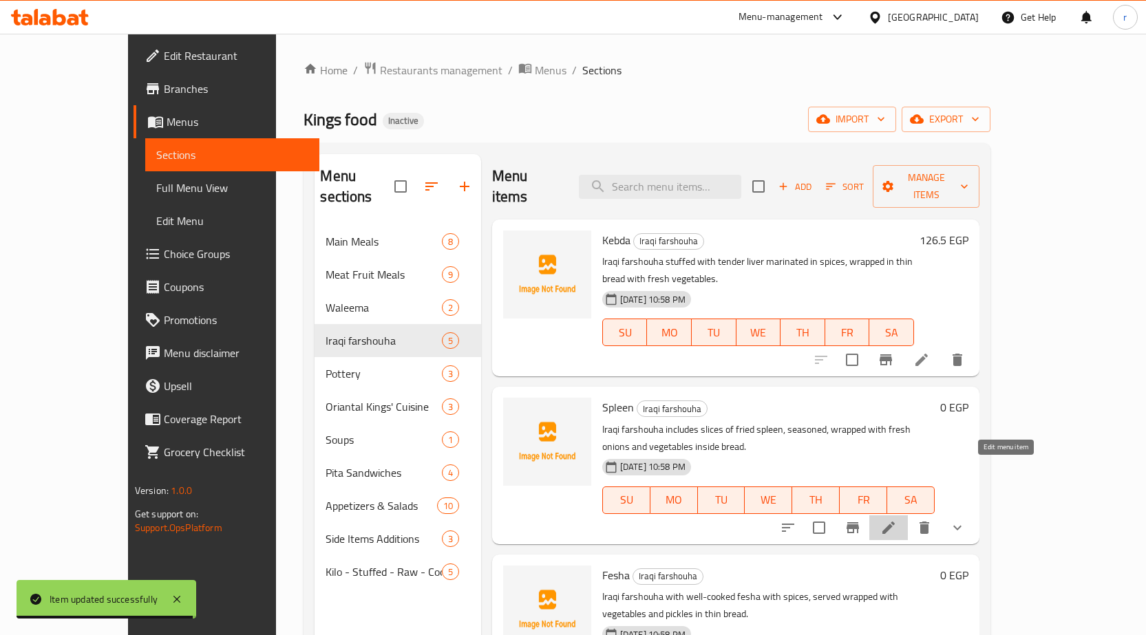
click at [897, 520] on icon at bounding box center [888, 528] width 17 height 17
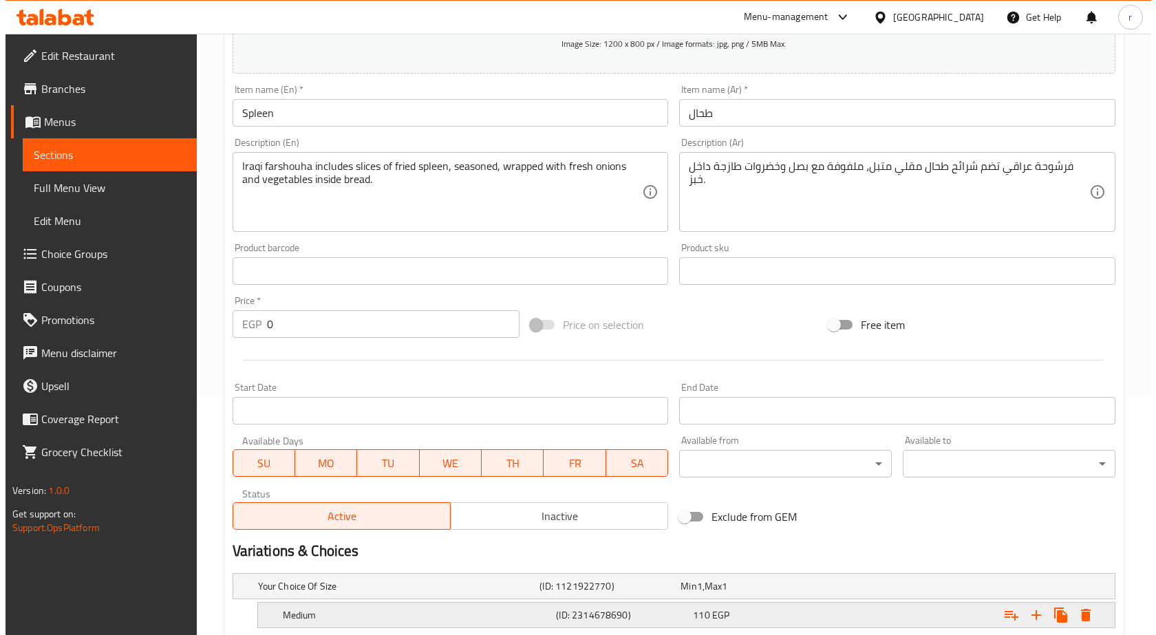
scroll to position [344, 0]
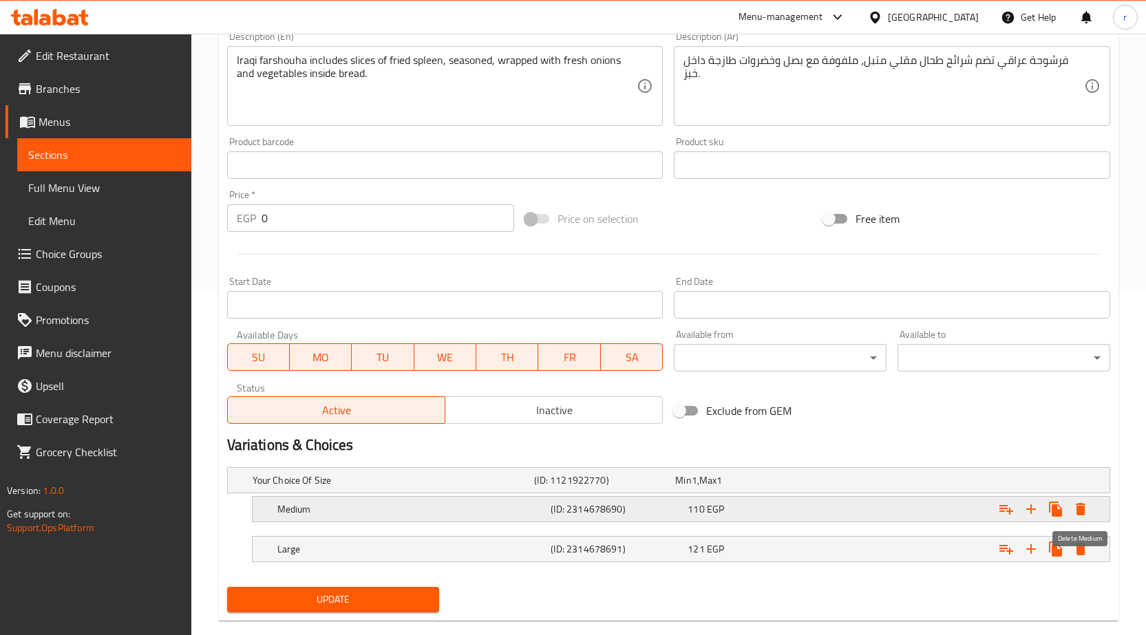
click at [1087, 510] on icon "Expand" at bounding box center [1080, 509] width 17 height 17
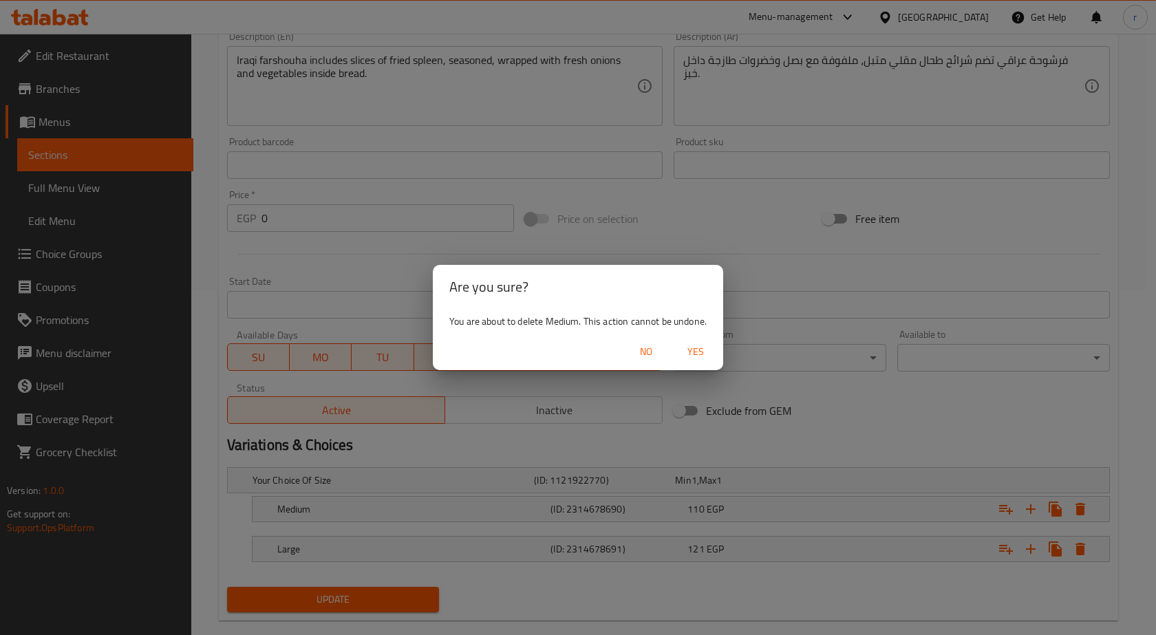
click at [692, 359] on span "Yes" at bounding box center [695, 351] width 33 height 17
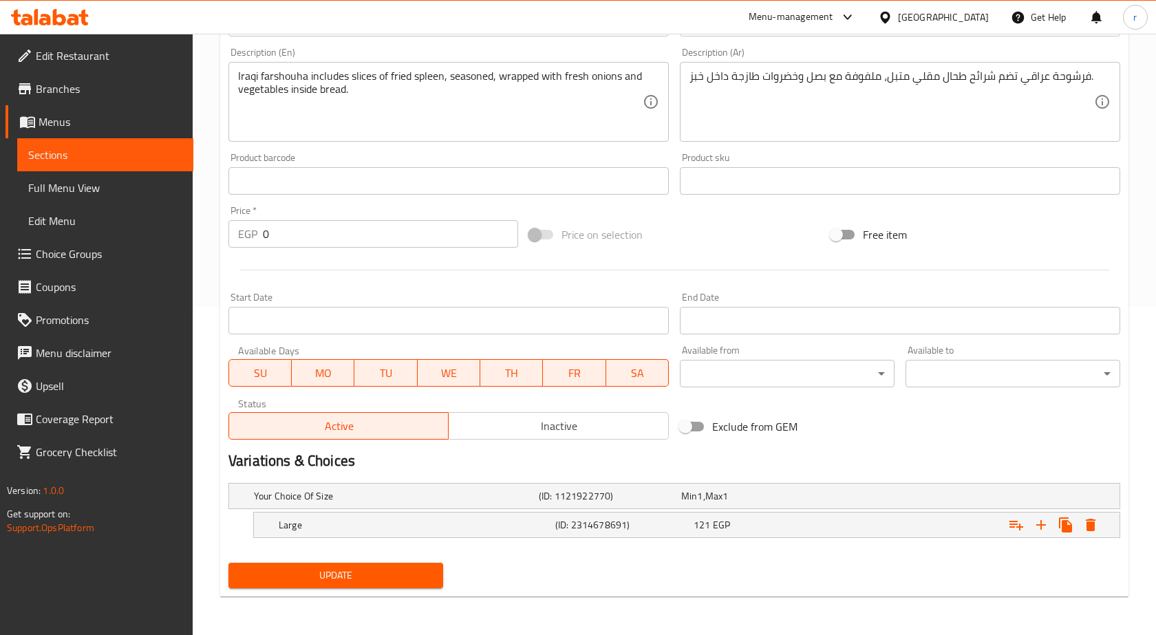
scroll to position [328, 0]
click at [1085, 525] on icon "Expand" at bounding box center [1080, 525] width 17 height 17
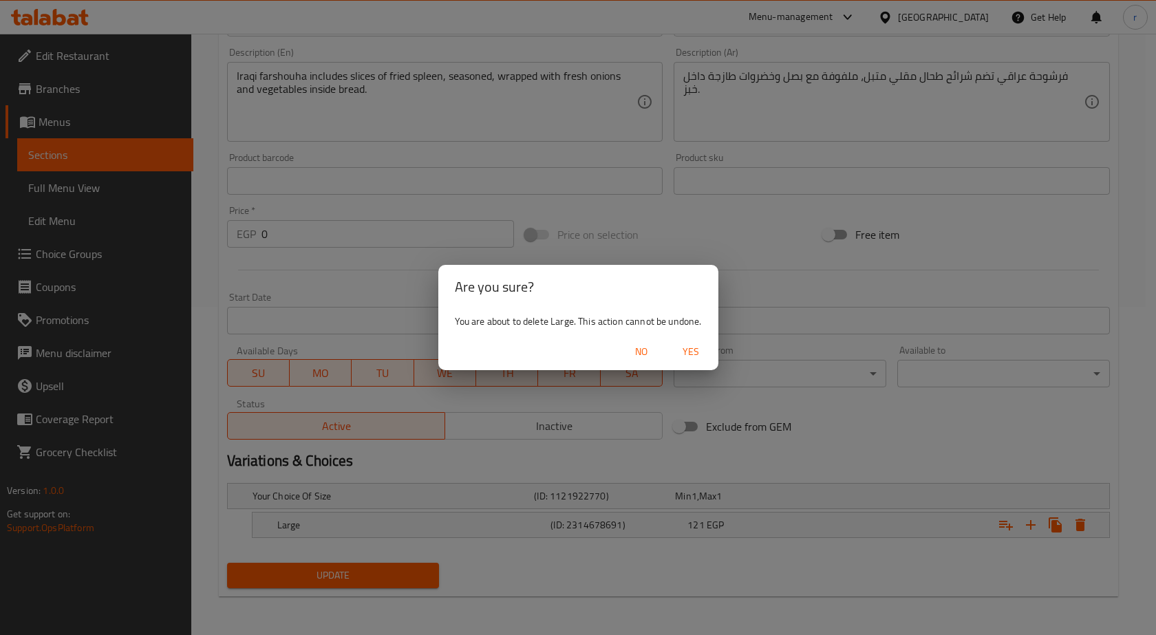
click at [697, 346] on span "Yes" at bounding box center [690, 351] width 33 height 17
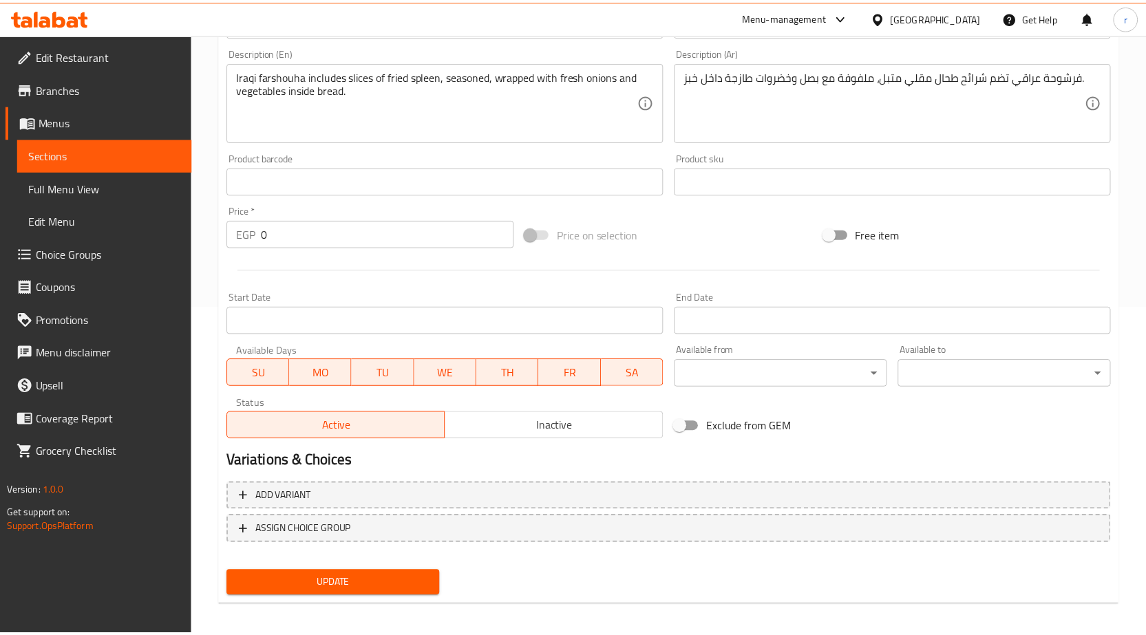
scroll to position [323, 0]
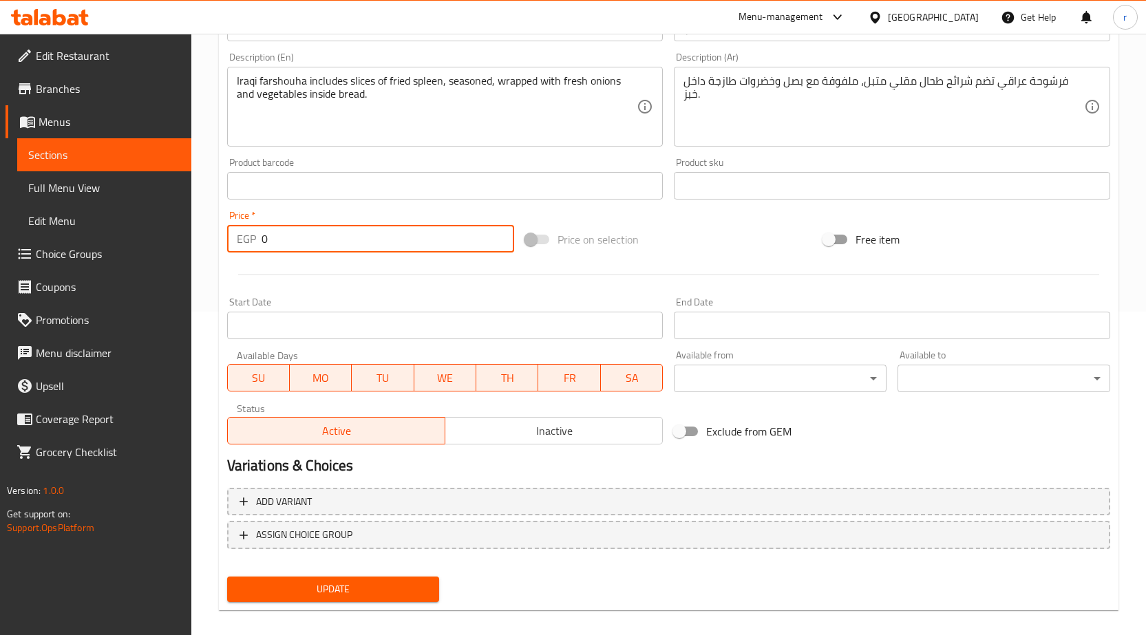
drag, startPoint x: 473, startPoint y: 249, endPoint x: 55, endPoint y: 270, distance: 418.3
click at [186, 265] on div "Edit Restaurant Branches Menus Sections Full Menu View Edit Menu Choice Groups …" at bounding box center [573, 179] width 1146 height 939
paste input "121"
type input "121"
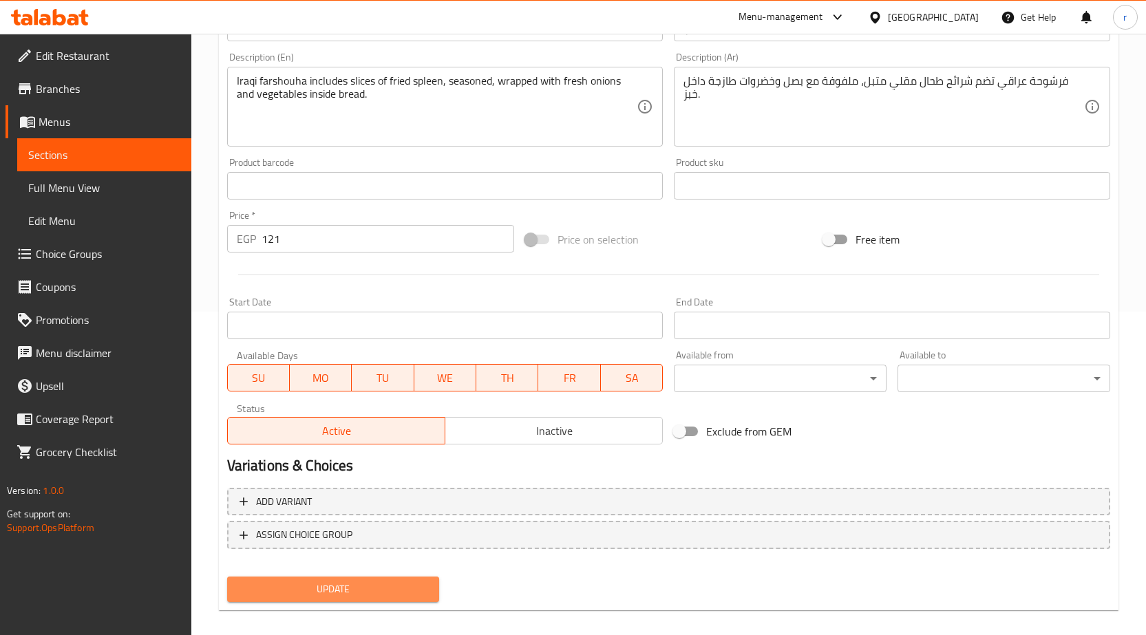
click at [420, 592] on span "Update" at bounding box center [333, 589] width 191 height 17
drag, startPoint x: 125, startPoint y: 153, endPoint x: 205, endPoint y: 297, distance: 164.3
click at [125, 153] on span "Sections" at bounding box center [104, 155] width 152 height 17
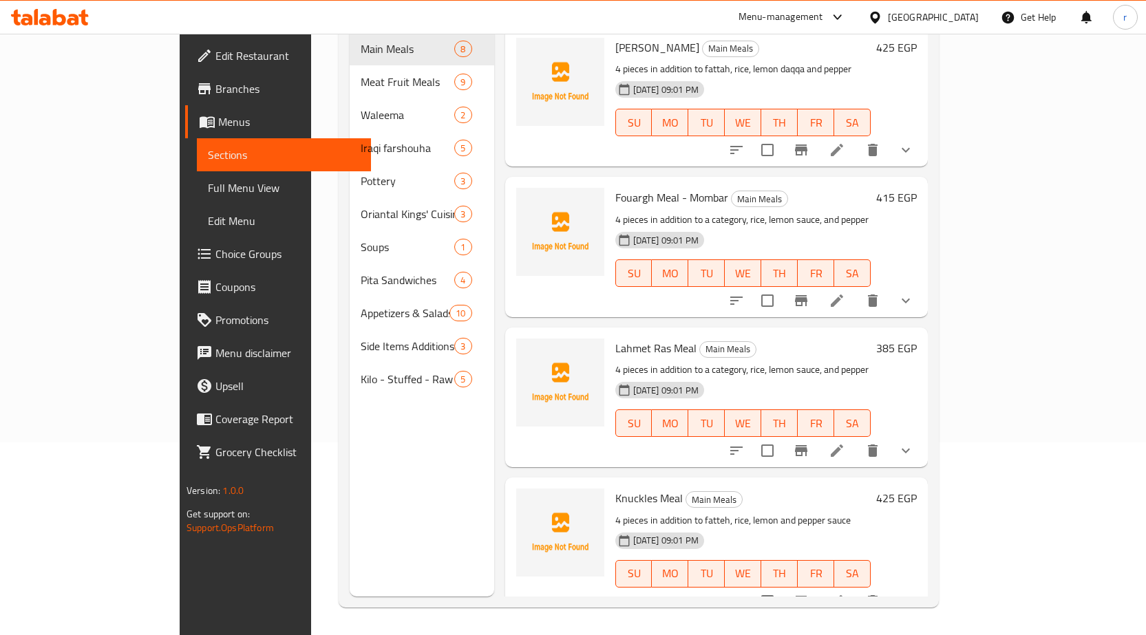
scroll to position [193, 0]
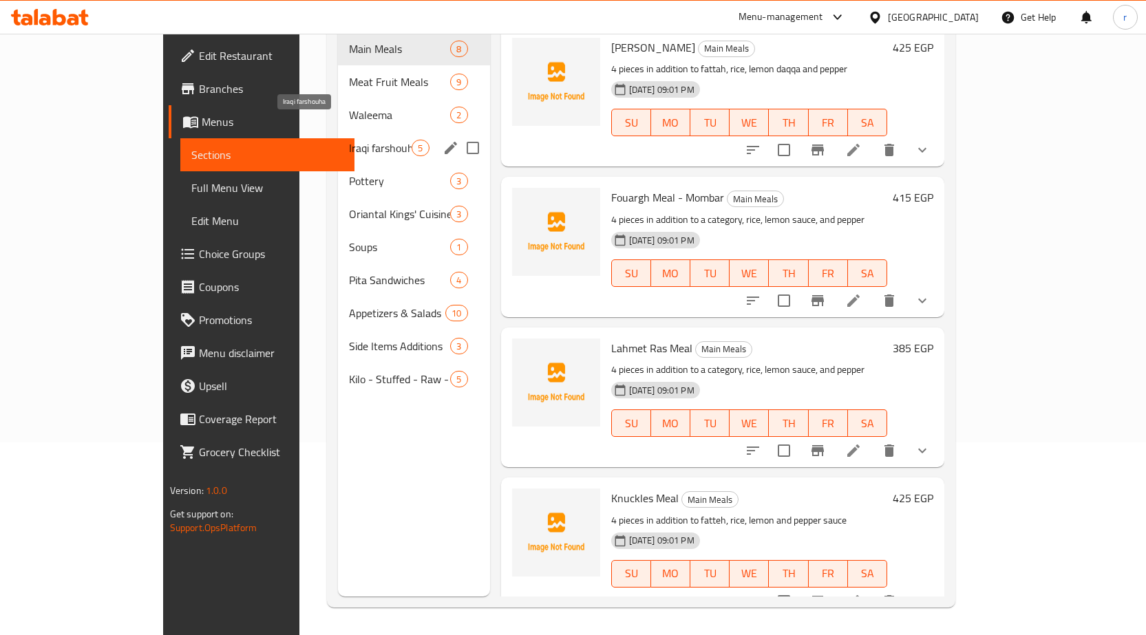
click at [349, 140] on span "Iraqi farshouha" at bounding box center [380, 148] width 63 height 17
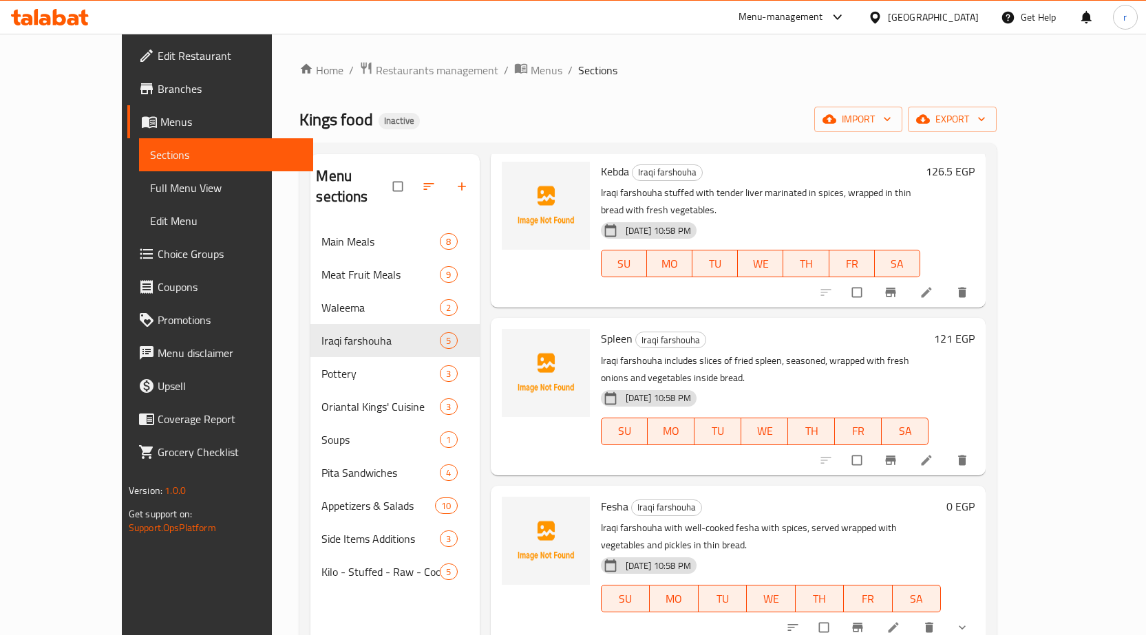
scroll to position [130, 0]
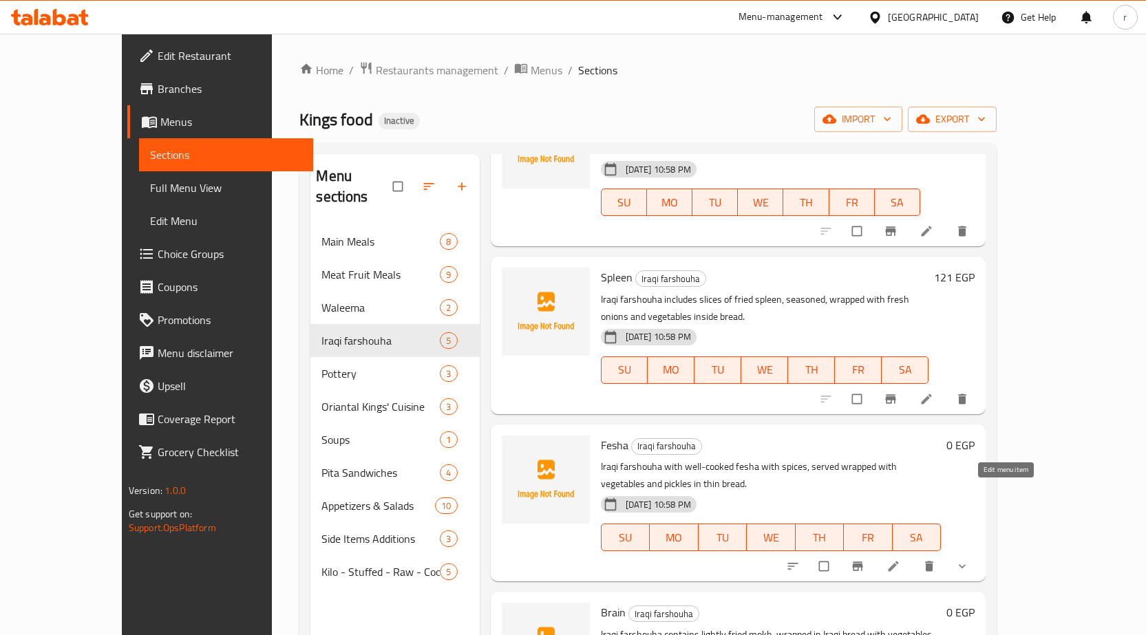
click at [900, 560] on icon at bounding box center [893, 567] width 14 height 14
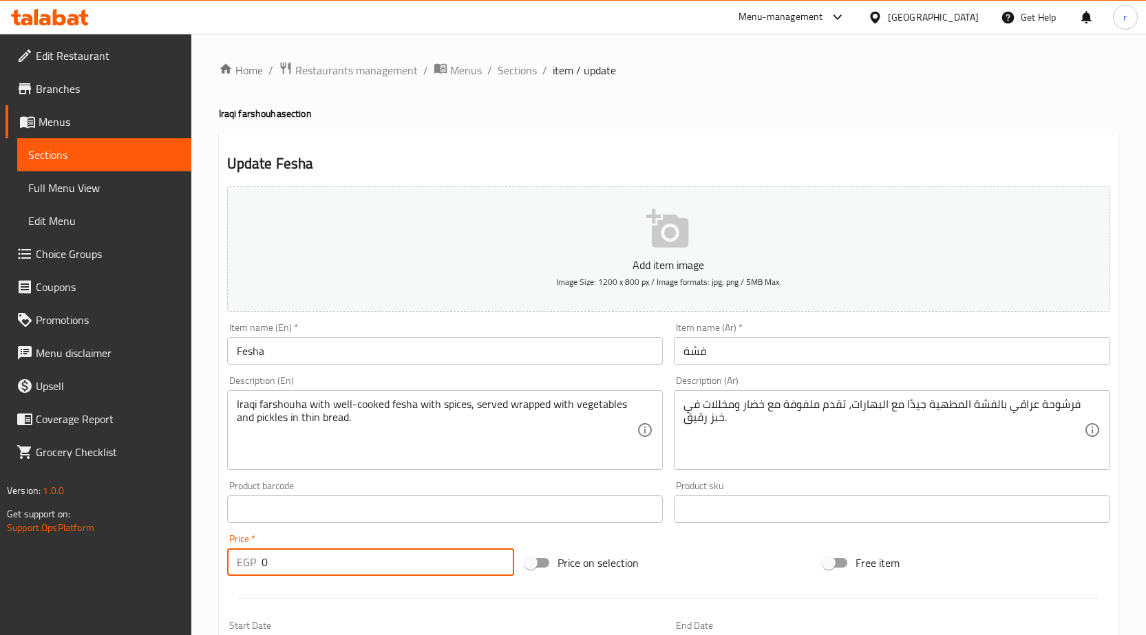
click at [288, 566] on input "0" at bounding box center [388, 563] width 253 height 28
click at [90, 568] on div "Edit Restaurant Branches Menus Sections Full Menu View Edit Menu Choice Groups …" at bounding box center [95, 351] width 191 height 635
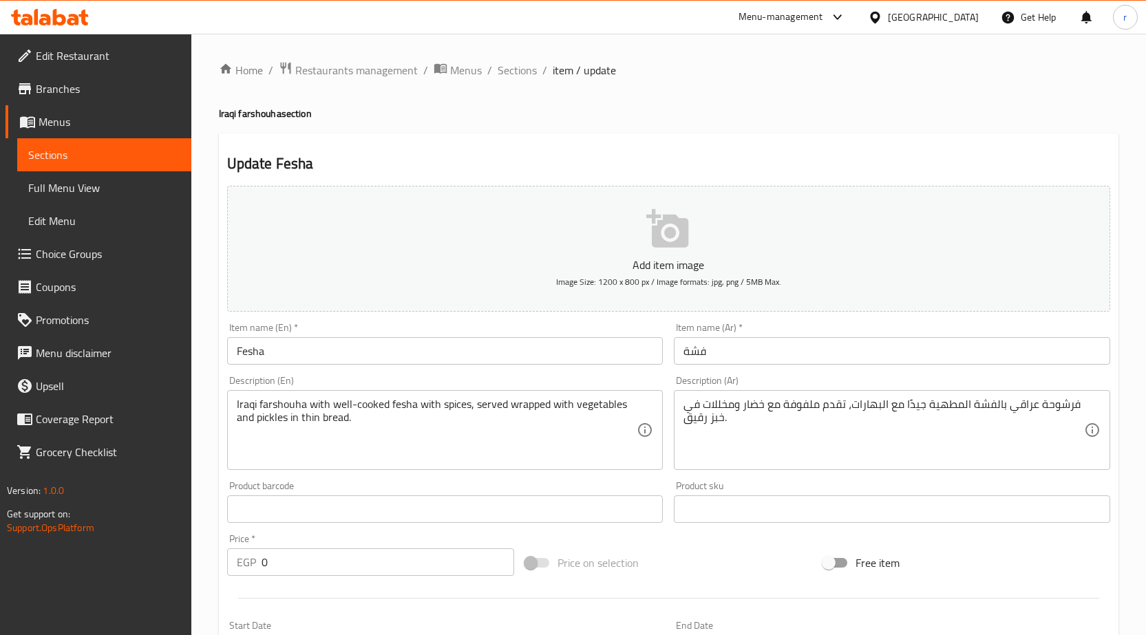
click at [270, 564] on input "0" at bounding box center [388, 563] width 253 height 28
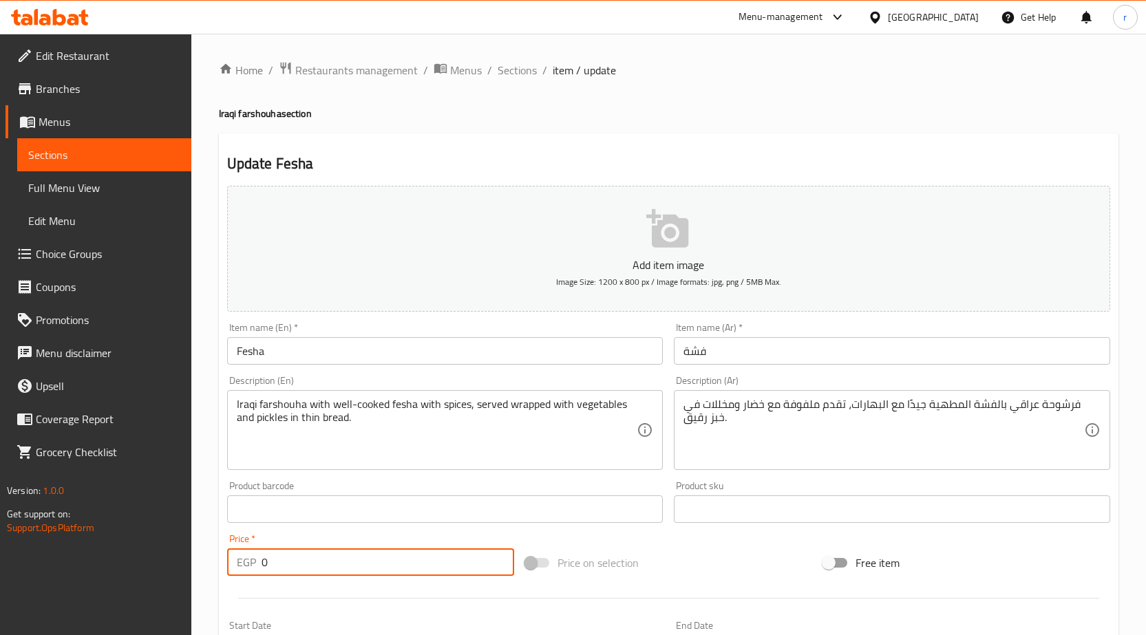
click at [270, 564] on input "0" at bounding box center [388, 563] width 253 height 28
click at [267, 562] on input "0" at bounding box center [388, 563] width 253 height 28
click at [264, 560] on input "0" at bounding box center [388, 563] width 253 height 28
paste input "11"
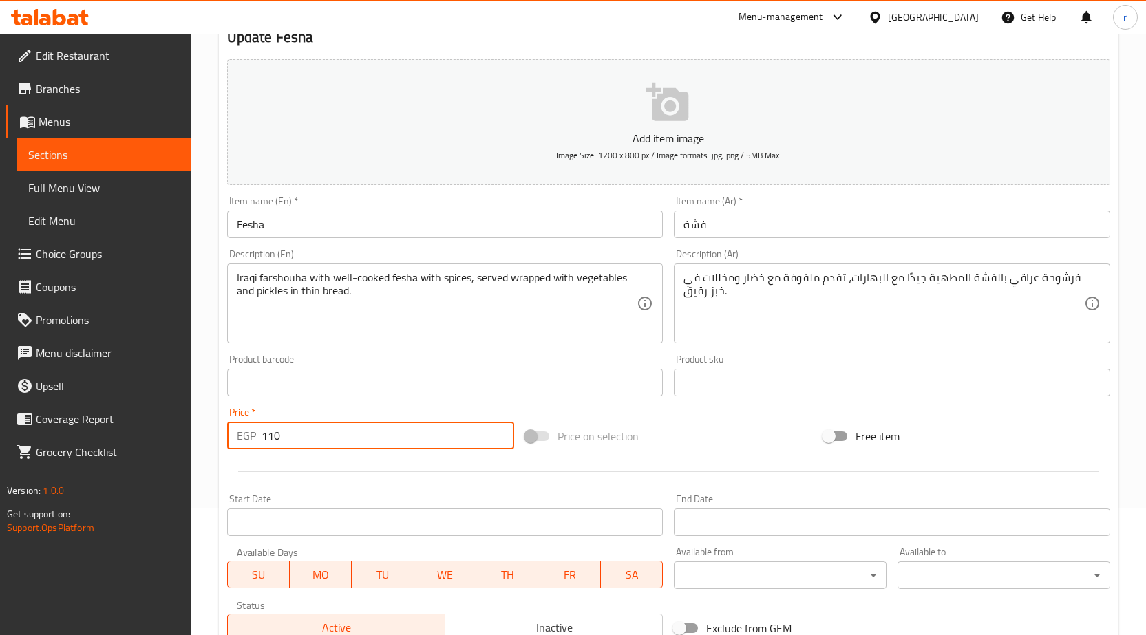
scroll to position [275, 0]
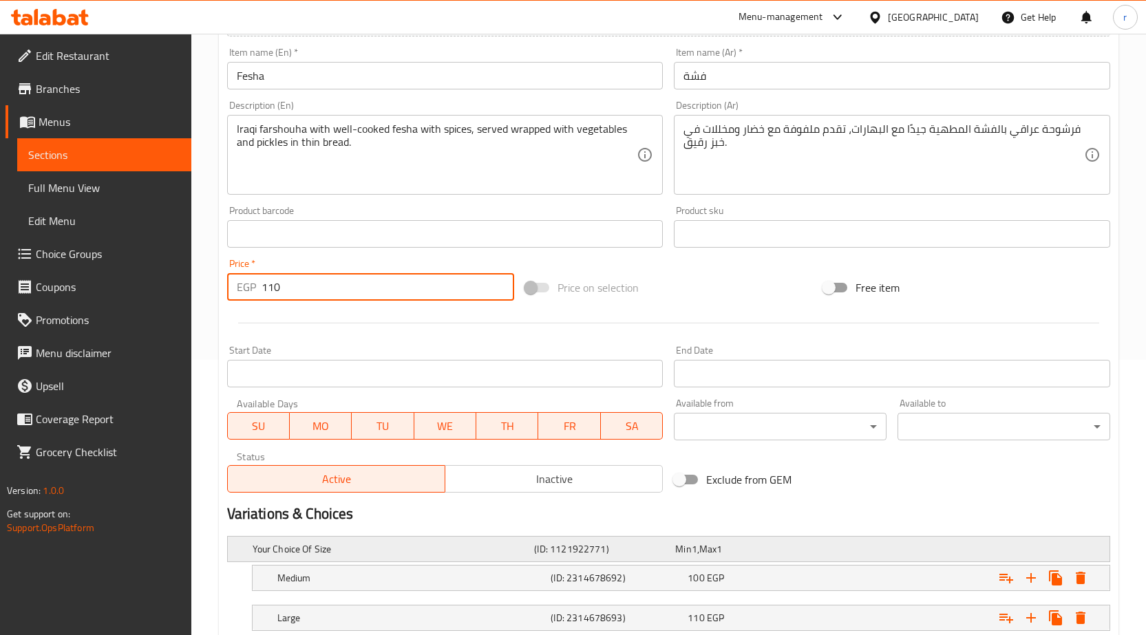
type input "110"
click at [1079, 556] on div "Your Choice Of Size (ID: 1121922771) Min 1 , Max 1" at bounding box center [673, 549] width 846 height 30
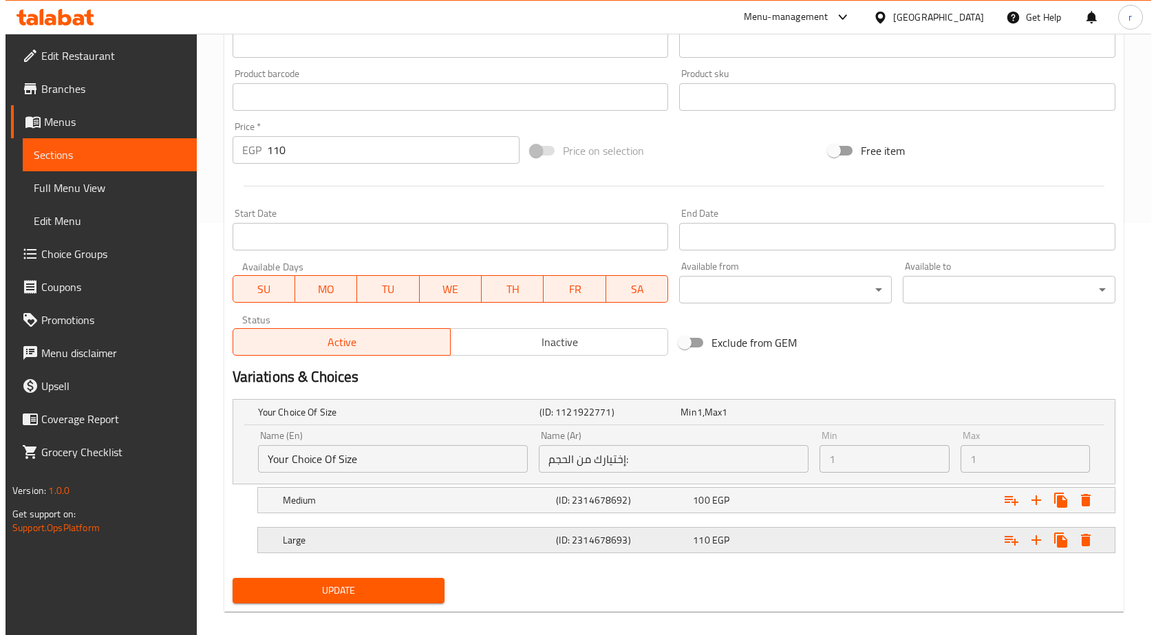
scroll to position [413, 0]
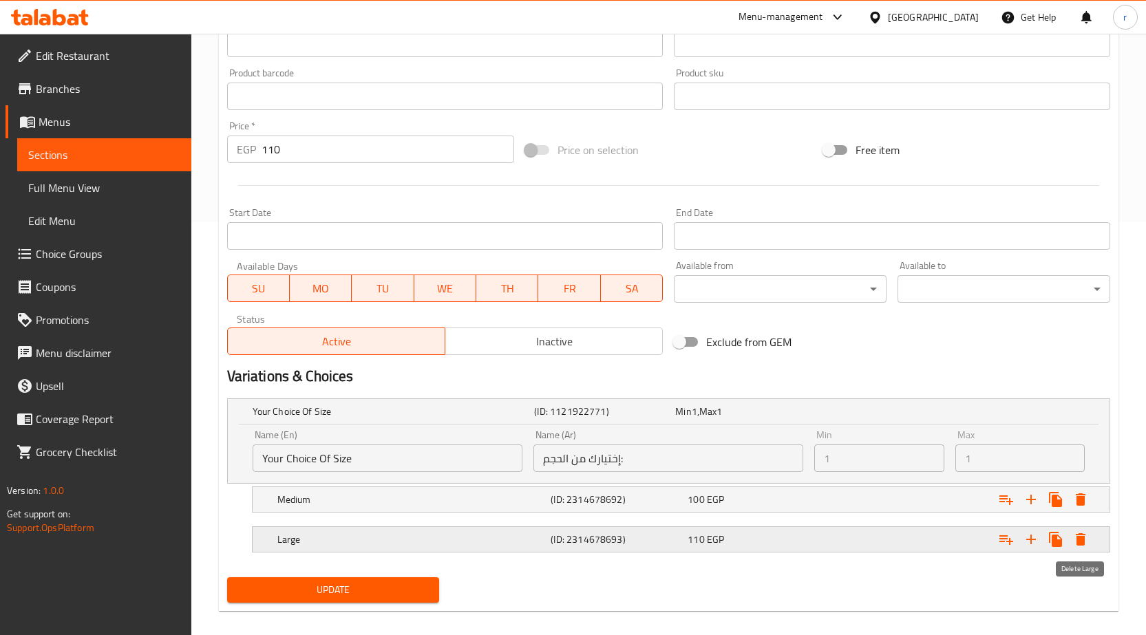
click at [1088, 546] on icon "Expand" at bounding box center [1080, 539] width 17 height 17
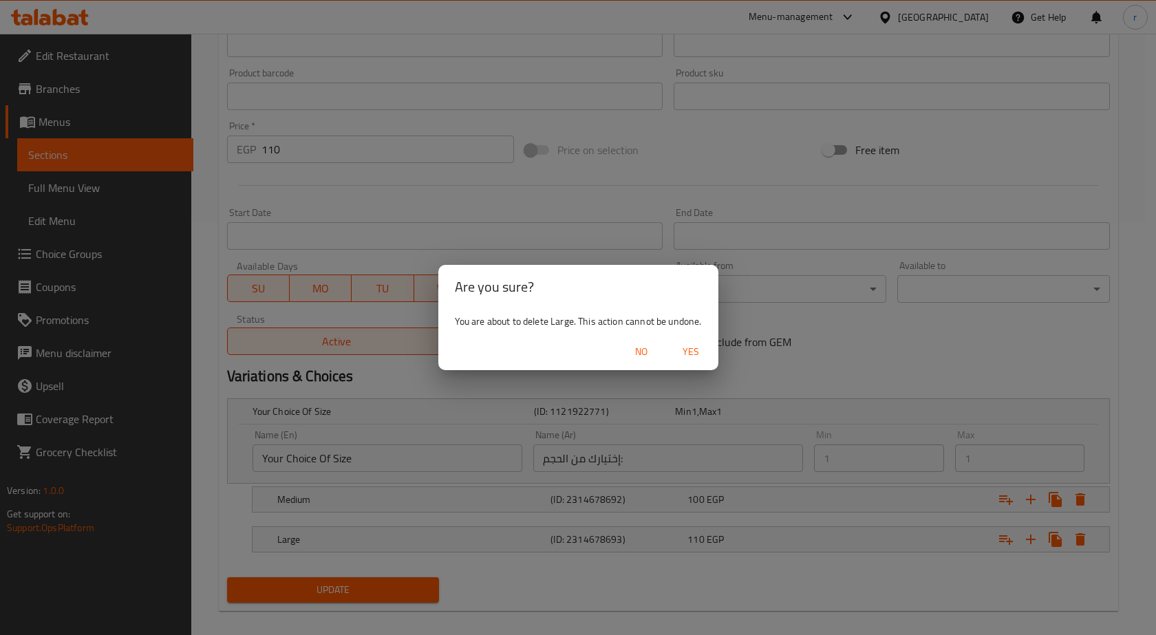
click at [691, 341] on button "Yes" at bounding box center [691, 351] width 44 height 25
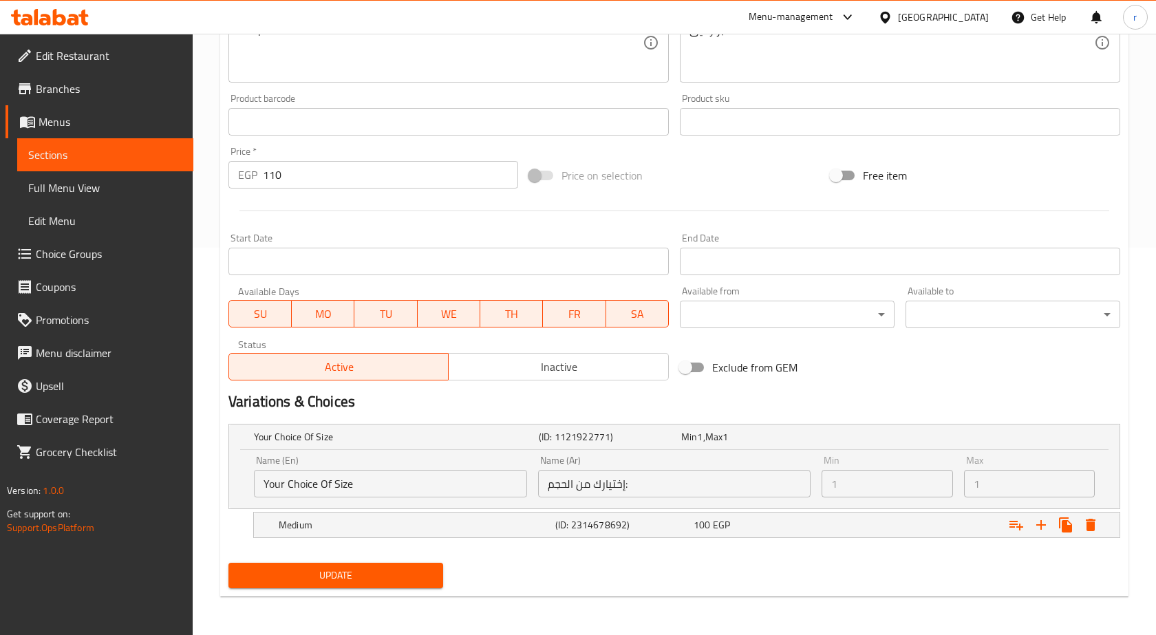
scroll to position [387, 0]
click at [1079, 525] on icon "Expand" at bounding box center [1081, 525] width 10 height 12
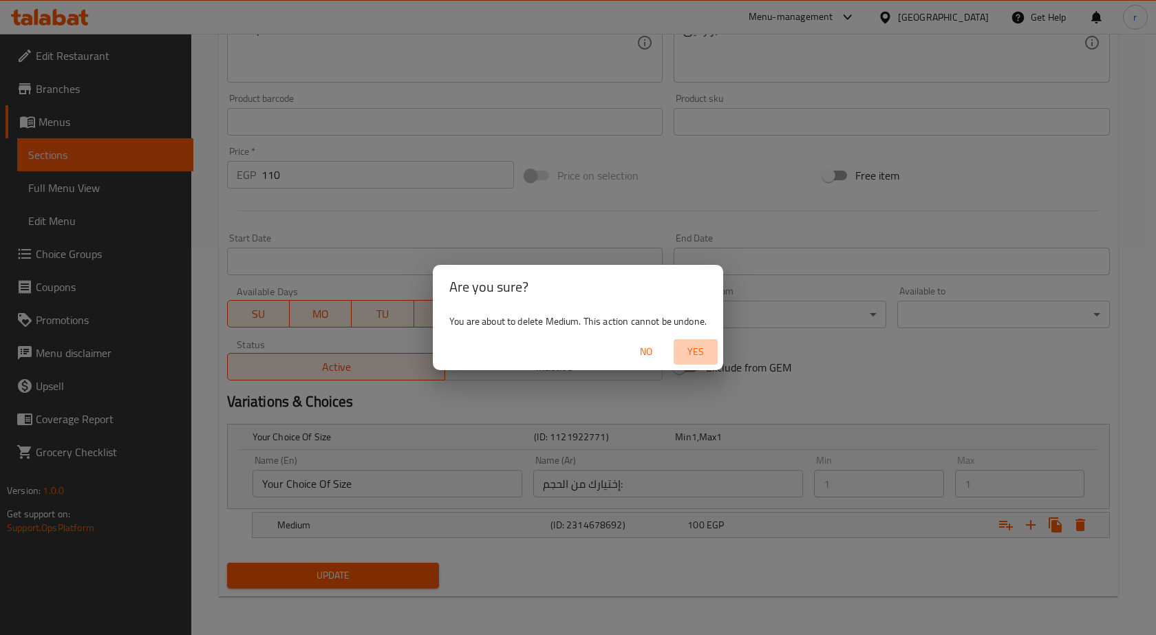
click at [704, 357] on span "Yes" at bounding box center [695, 351] width 33 height 17
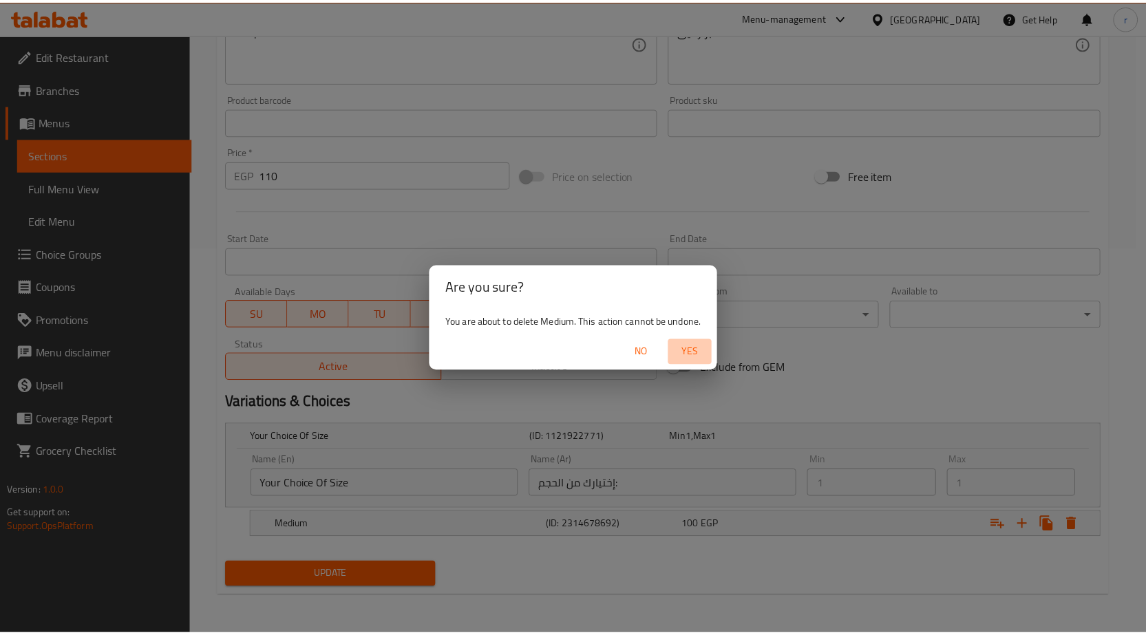
scroll to position [323, 0]
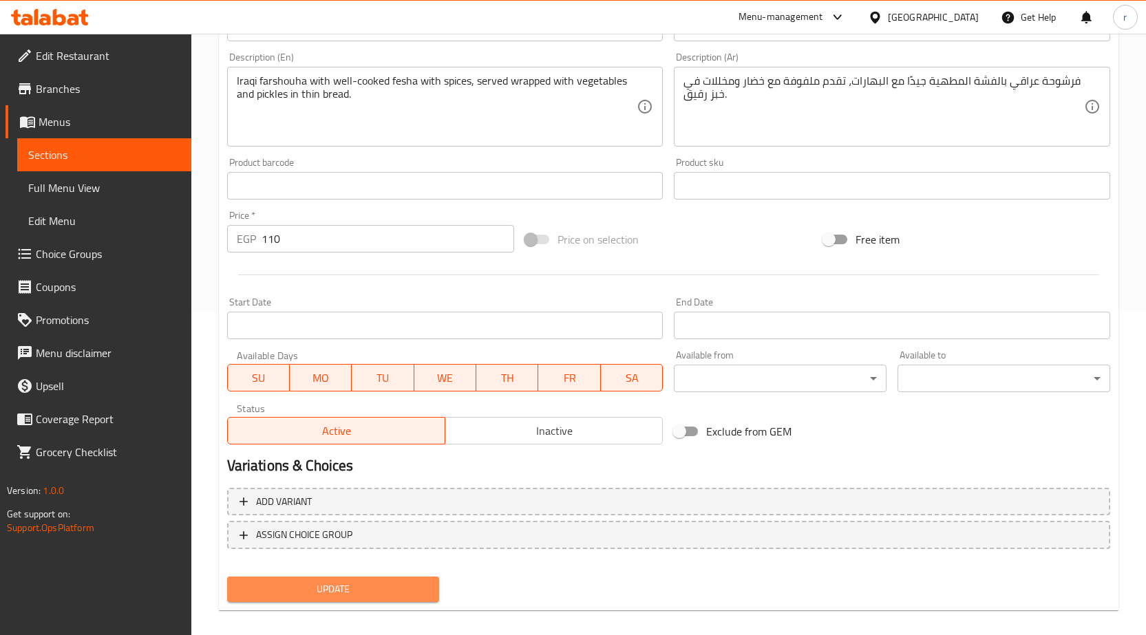
click at [414, 588] on span "Update" at bounding box center [333, 589] width 191 height 17
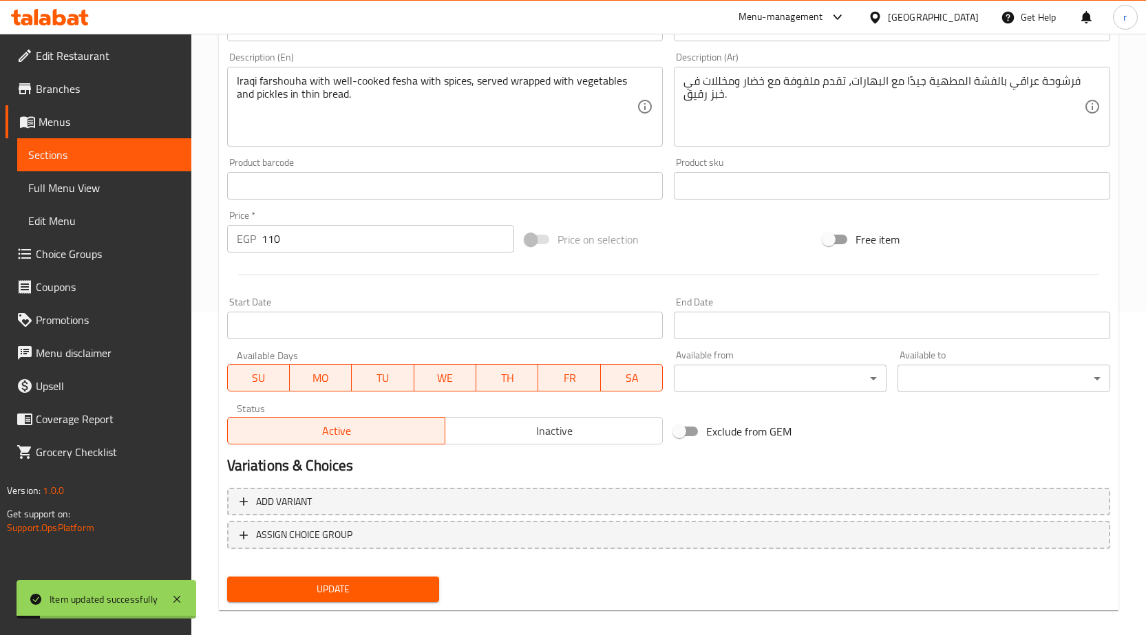
click at [98, 147] on span "Sections" at bounding box center [104, 155] width 152 height 17
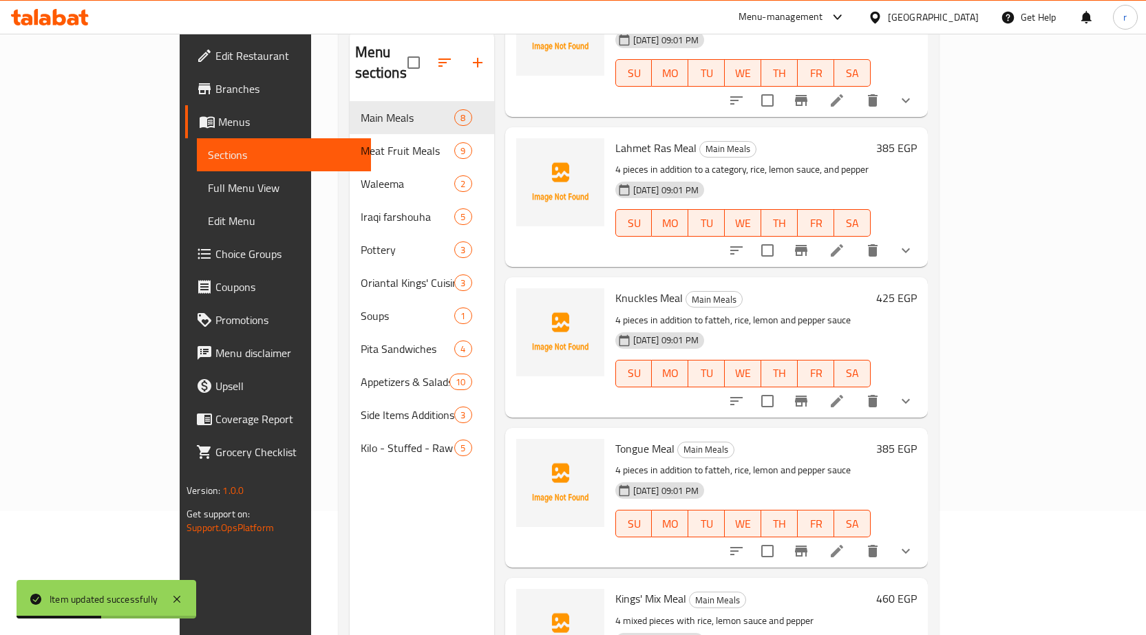
scroll to position [275, 0]
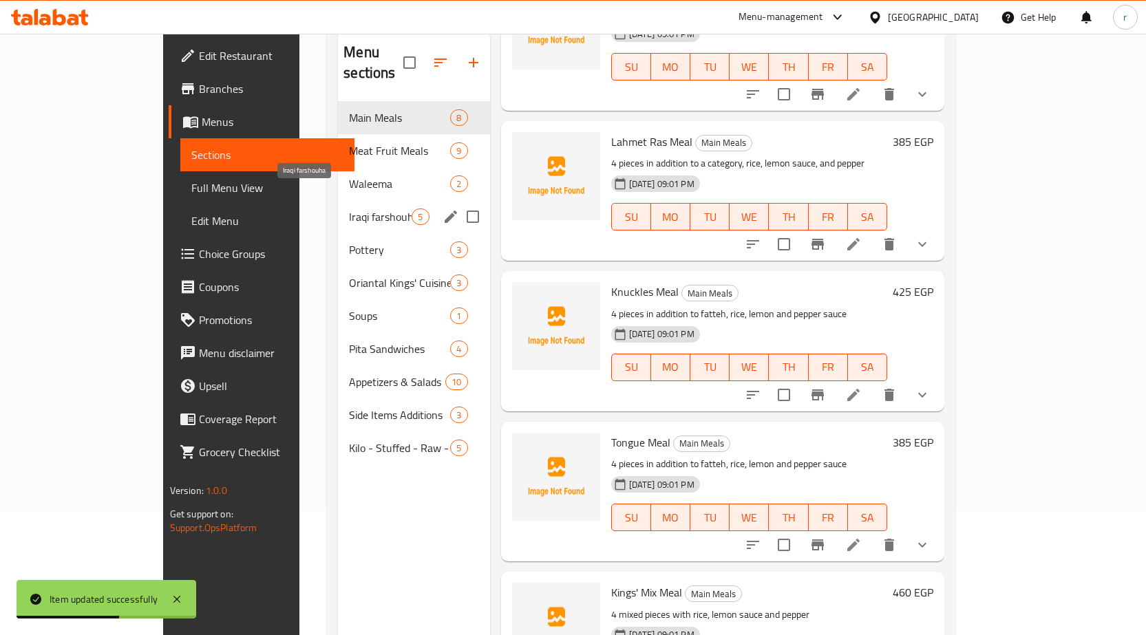
click at [349, 209] on span "Iraqi farshouha" at bounding box center [380, 217] width 63 height 17
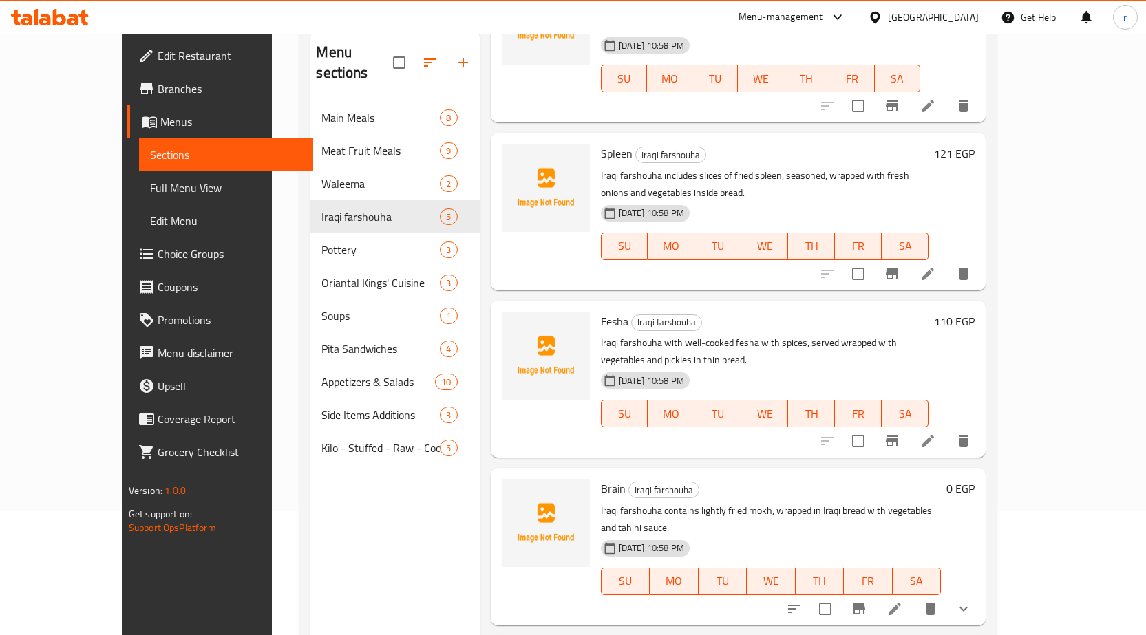
scroll to position [193, 0]
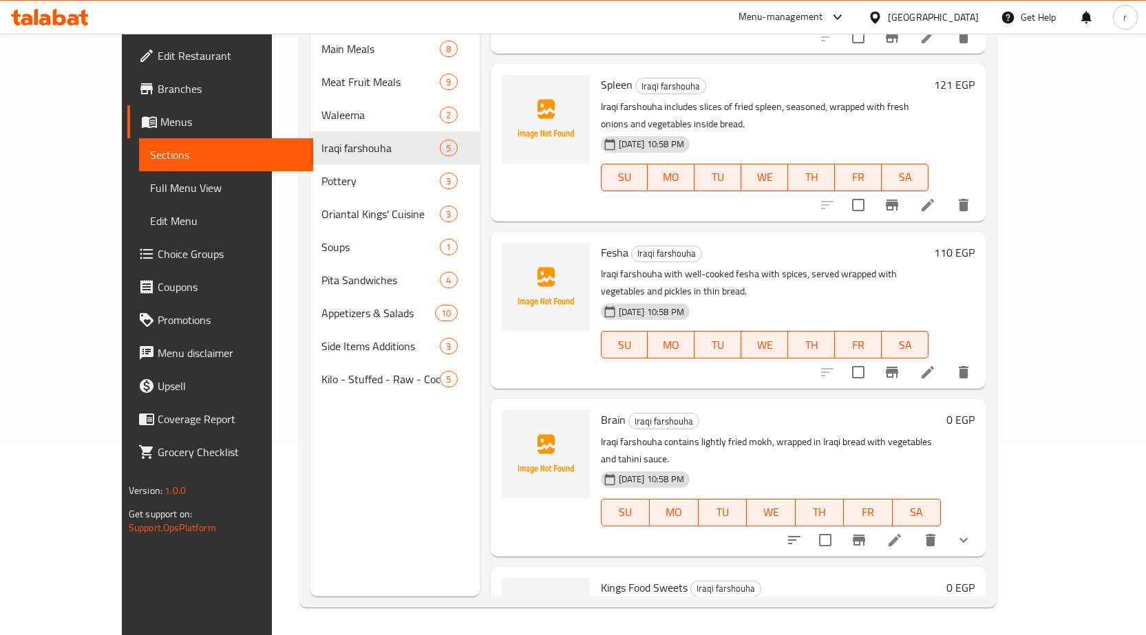
click at [980, 524] on div at bounding box center [879, 540] width 202 height 33
click at [903, 532] on icon at bounding box center [894, 540] width 17 height 17
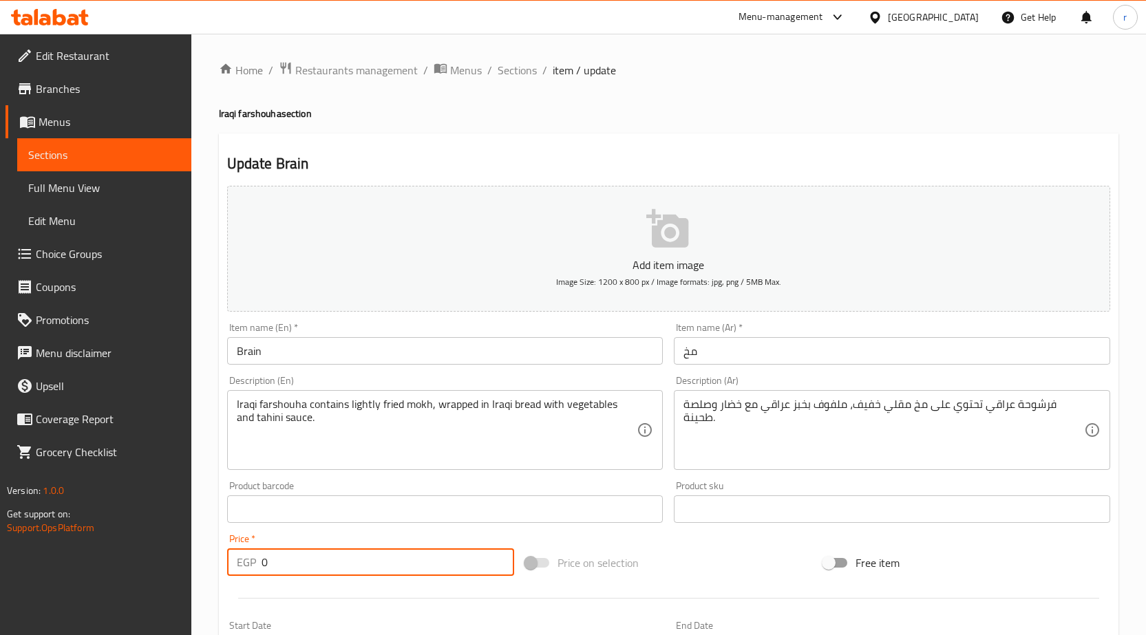
drag, startPoint x: 301, startPoint y: 560, endPoint x: 247, endPoint y: 561, distance: 54.4
click at [247, 561] on div "EGP 0 Price *" at bounding box center [370, 563] width 287 height 28
paste input "165"
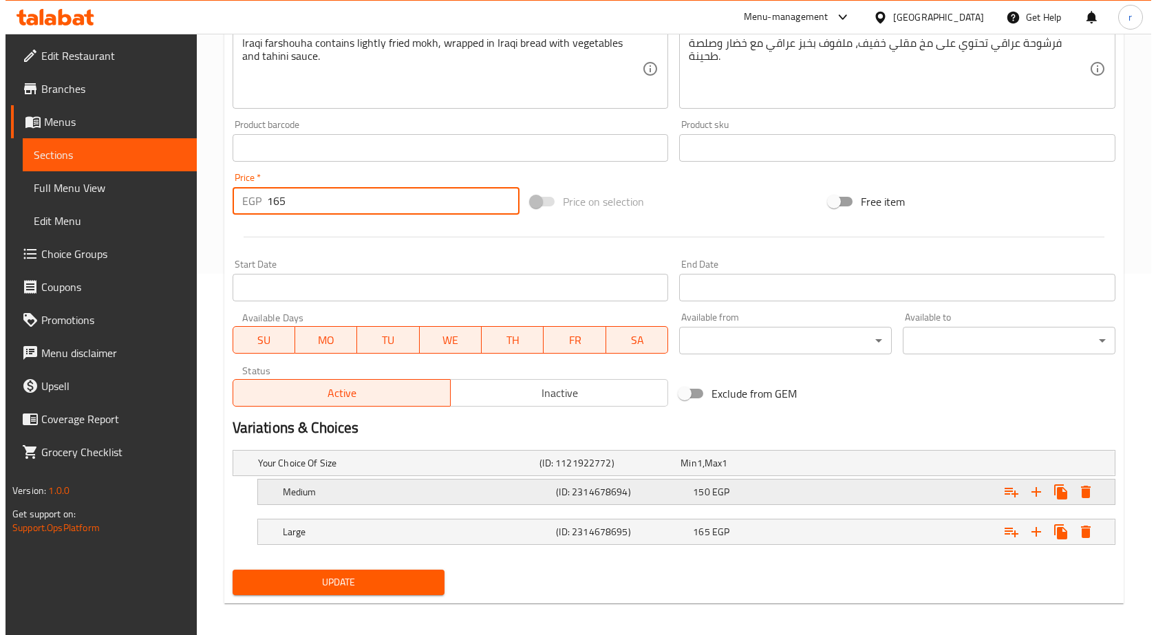
scroll to position [368, 0]
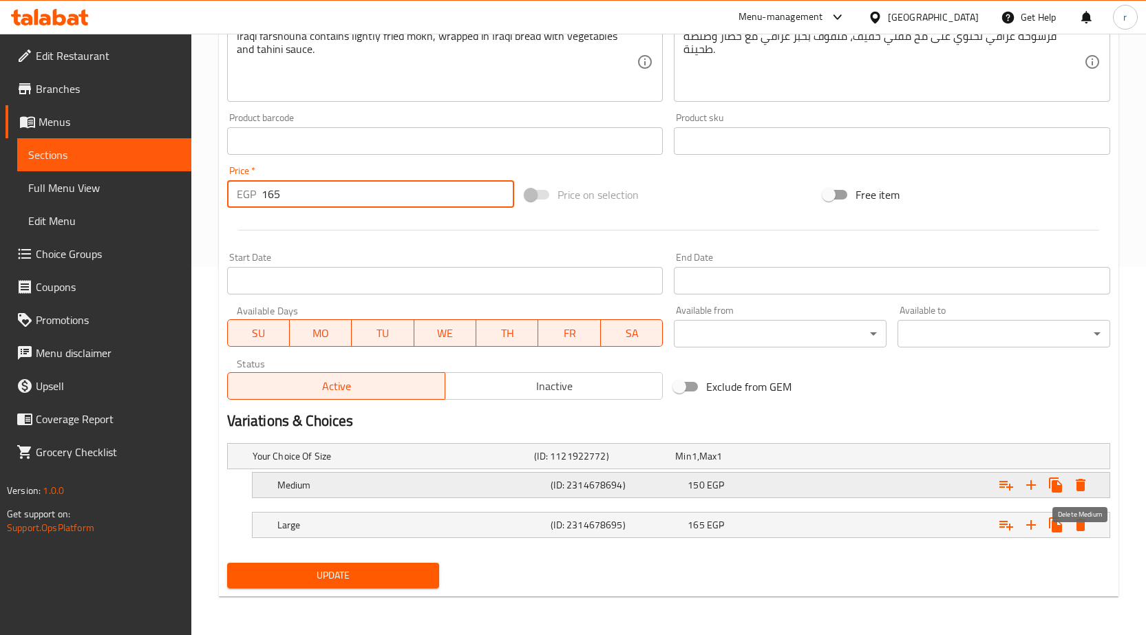
type input "165"
click at [1084, 487] on icon "Expand" at bounding box center [1081, 485] width 10 height 12
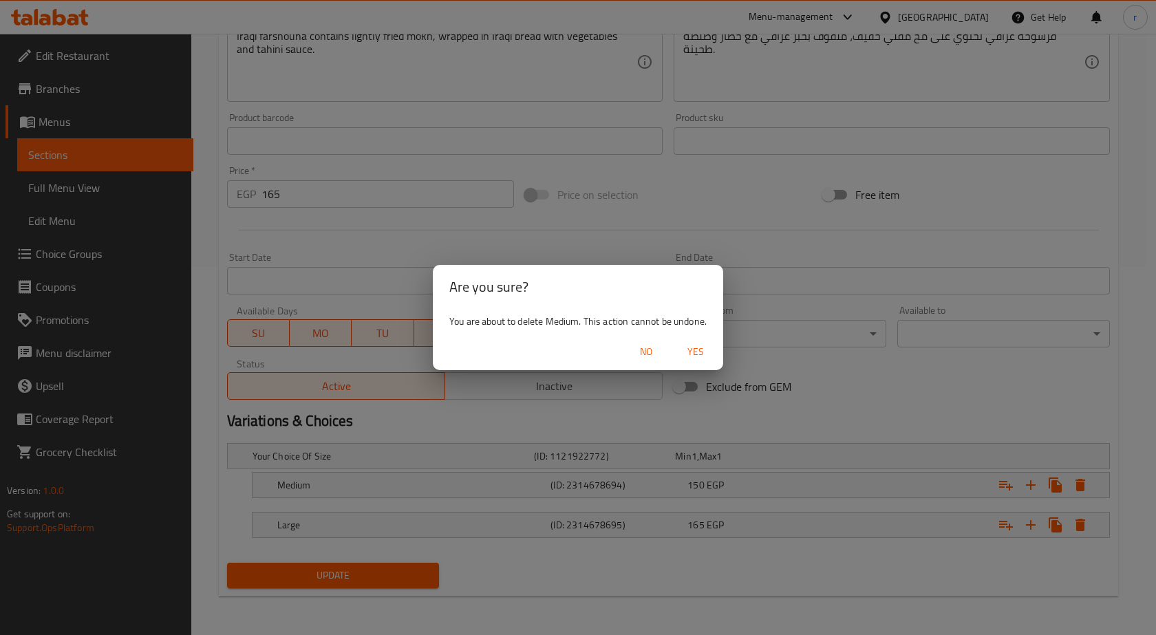
click at [685, 356] on span "Yes" at bounding box center [695, 351] width 33 height 17
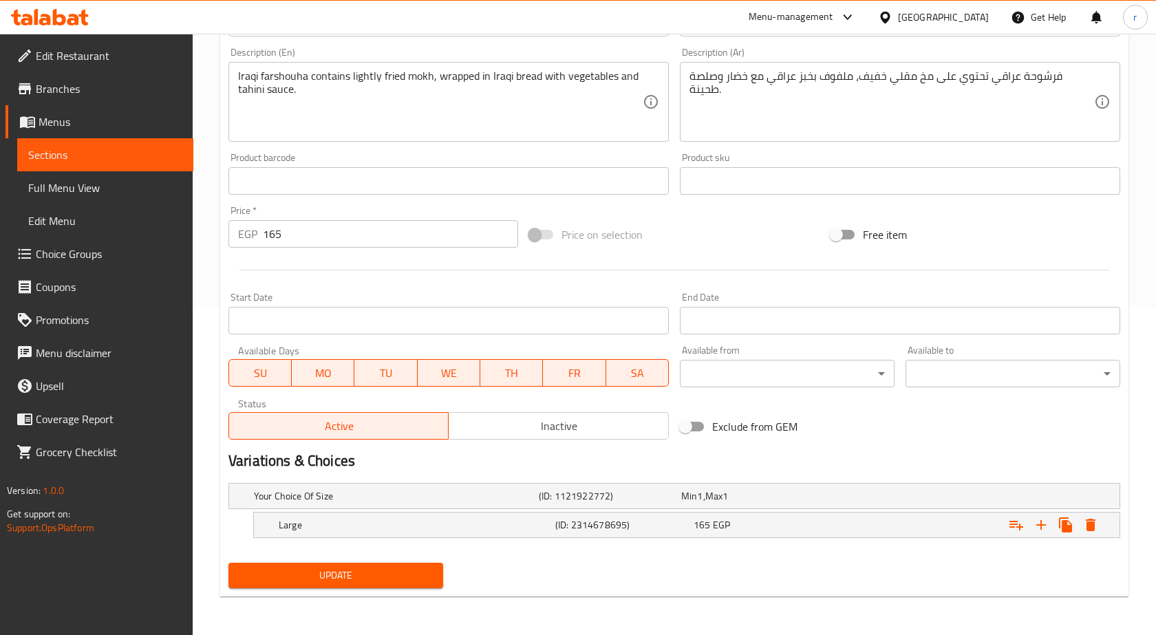
scroll to position [328, 0]
click at [1075, 533] on button "Expand" at bounding box center [1080, 525] width 25 height 25
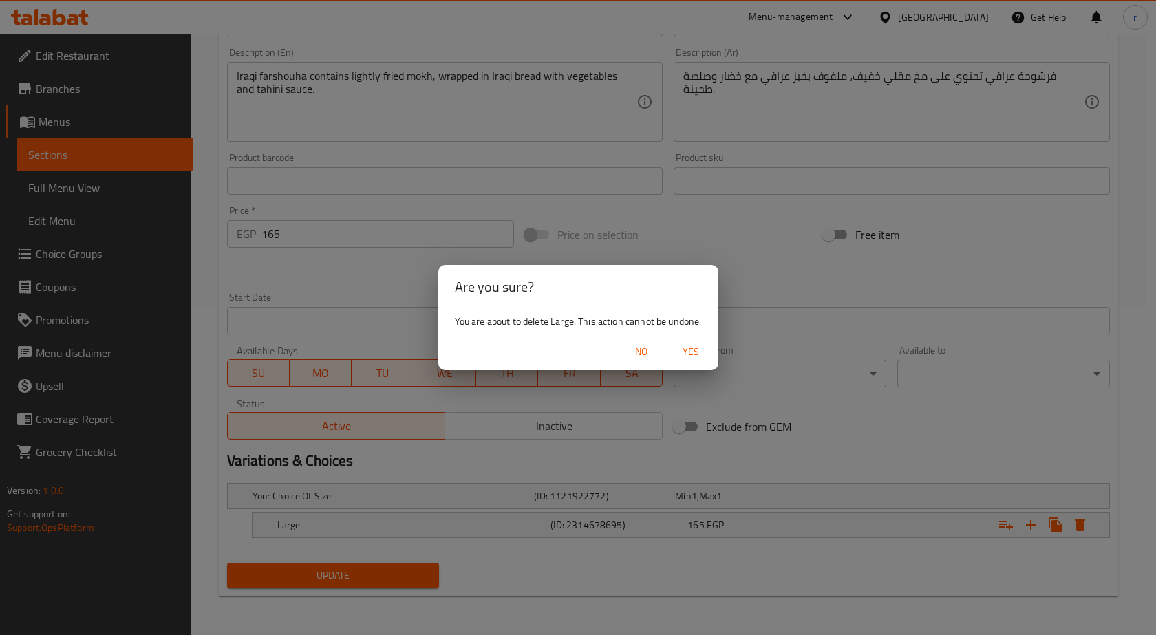
click at [689, 349] on span "Yes" at bounding box center [690, 351] width 33 height 17
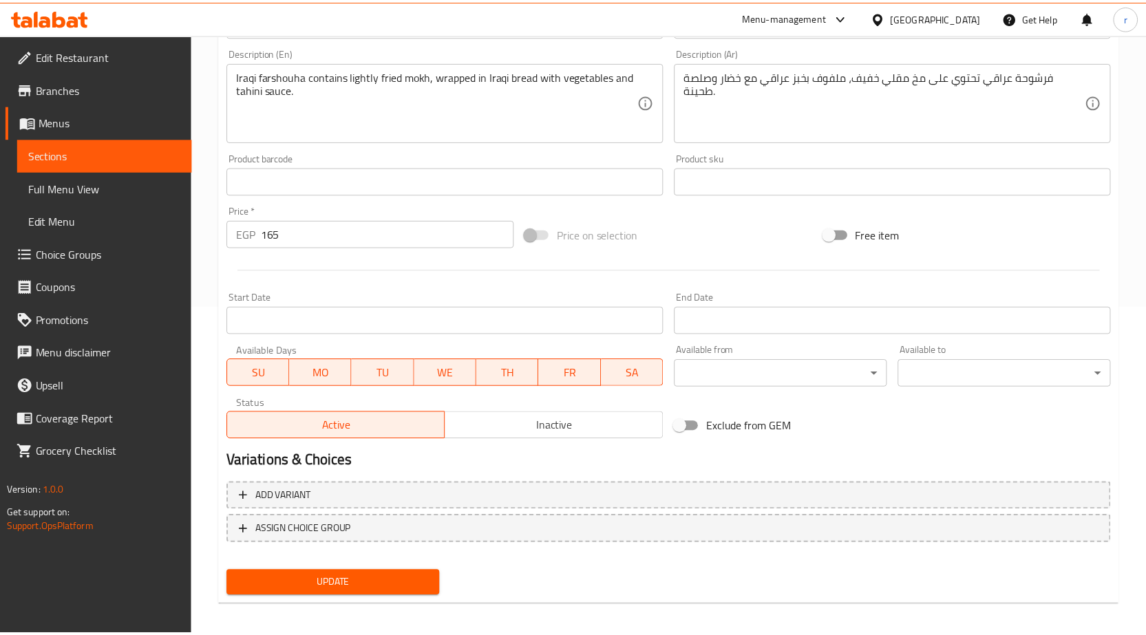
scroll to position [323, 0]
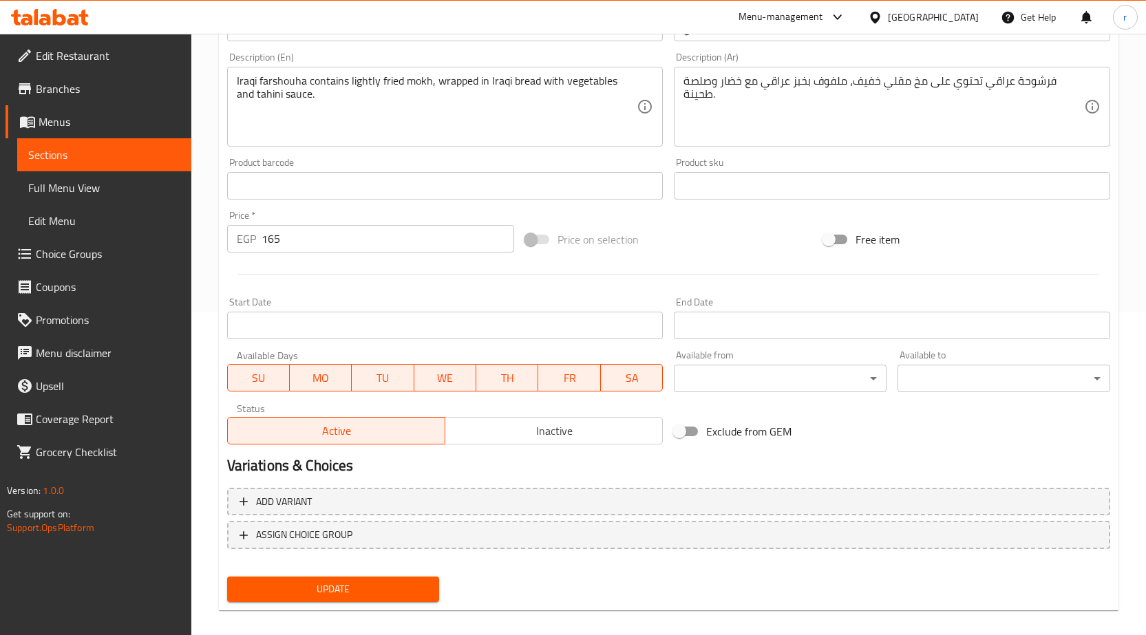
click at [372, 580] on button "Update" at bounding box center [333, 589] width 213 height 25
click at [94, 157] on span "Sections" at bounding box center [104, 155] width 152 height 17
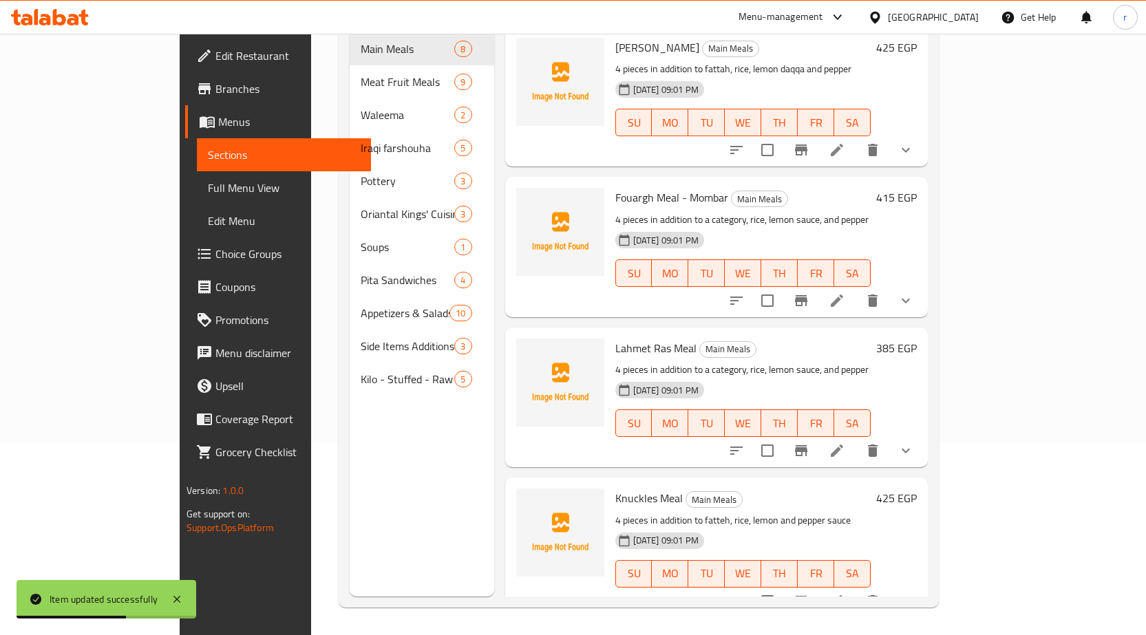
scroll to position [193, 0]
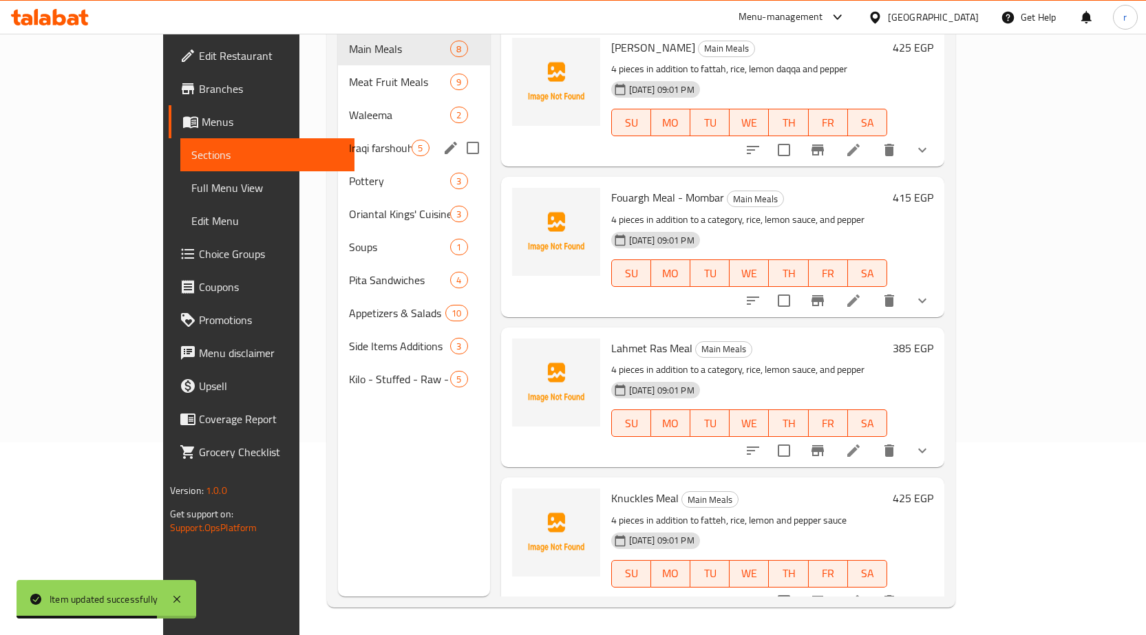
click at [349, 140] on span "Iraqi farshouha" at bounding box center [380, 148] width 63 height 17
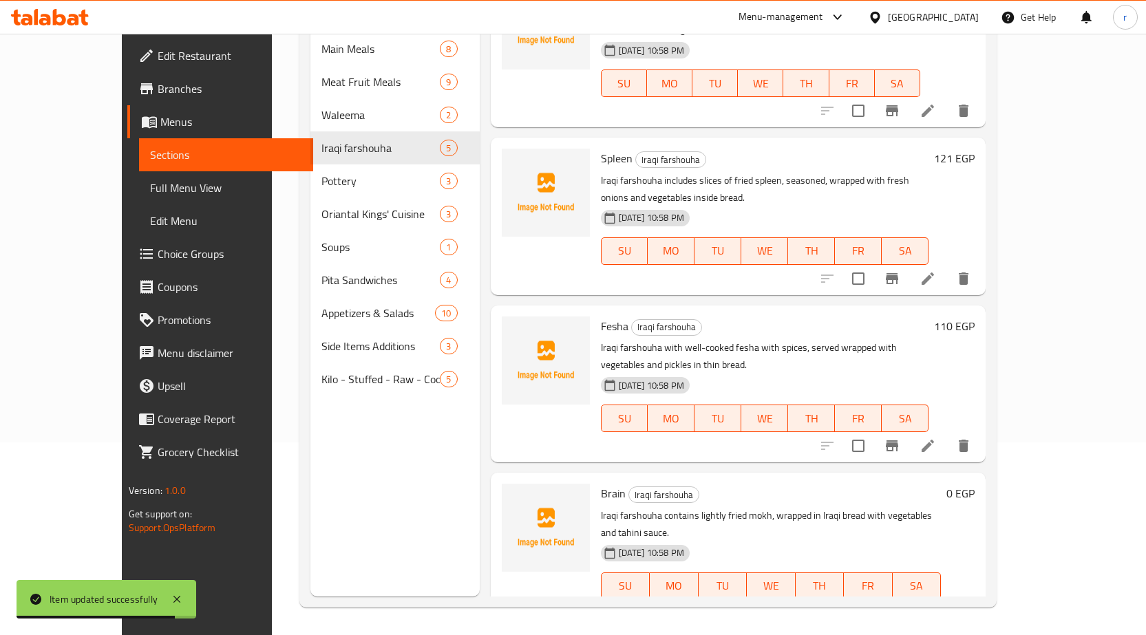
scroll to position [130, 0]
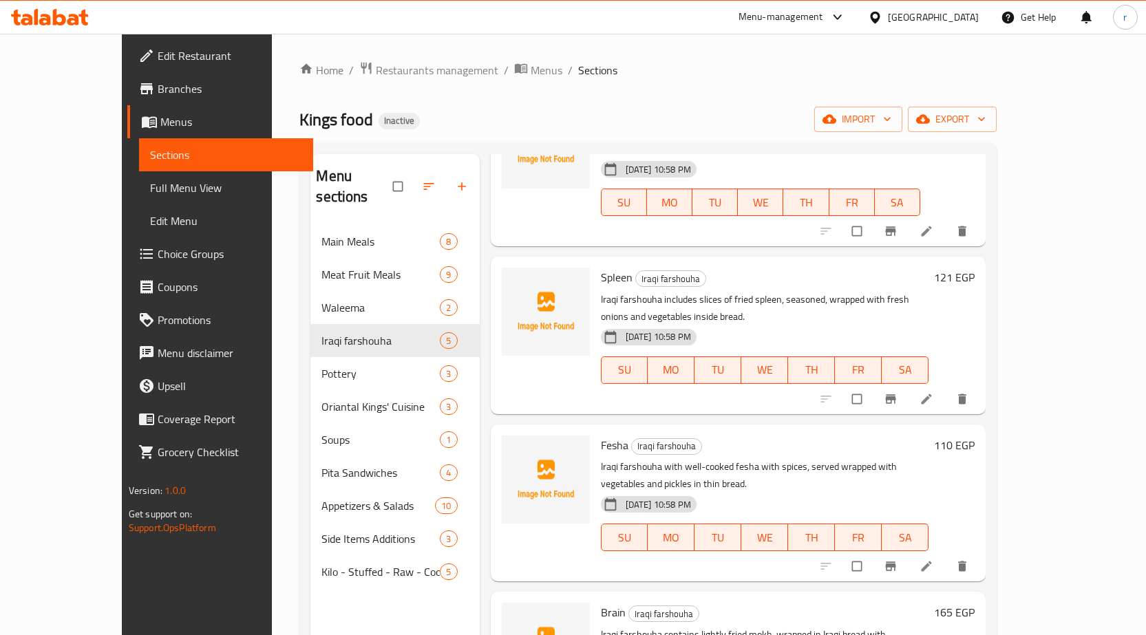
scroll to position [193, 0]
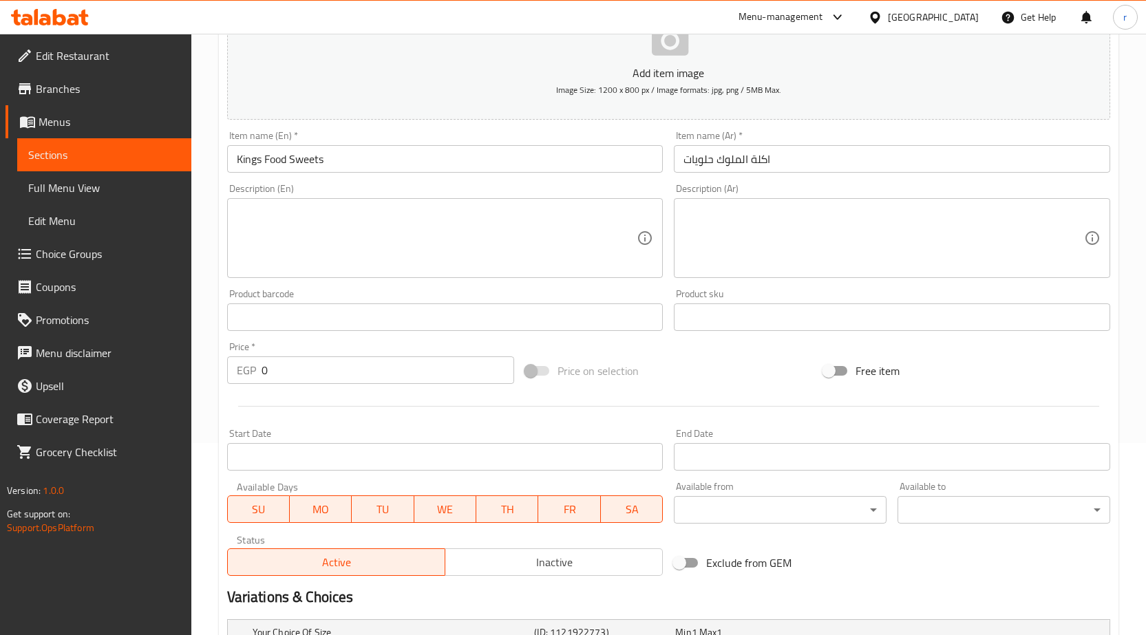
scroll to position [206, 0]
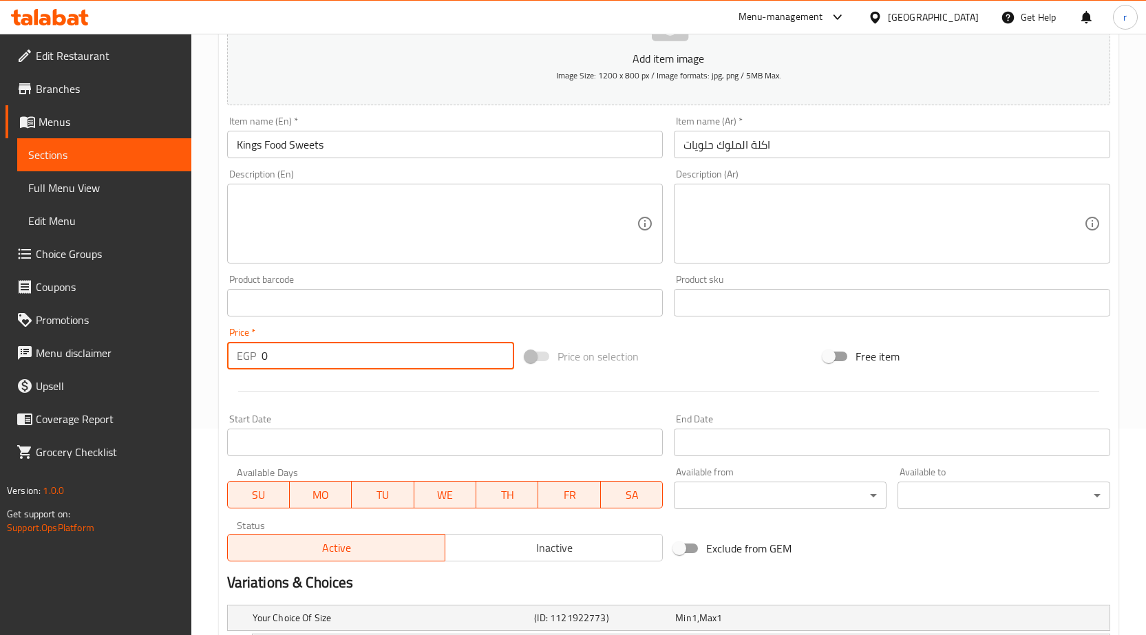
drag, startPoint x: 268, startPoint y: 360, endPoint x: 219, endPoint y: 357, distance: 48.9
click at [260, 360] on div "EGP 0 Price *" at bounding box center [370, 356] width 287 height 28
paste input "165"
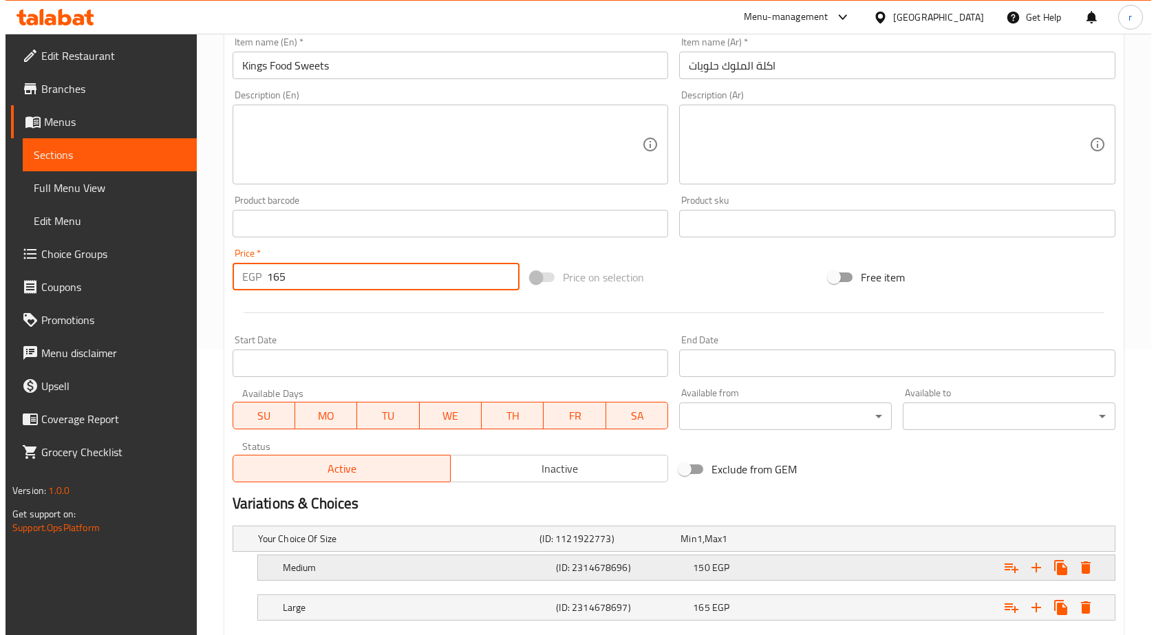
scroll to position [368, 0]
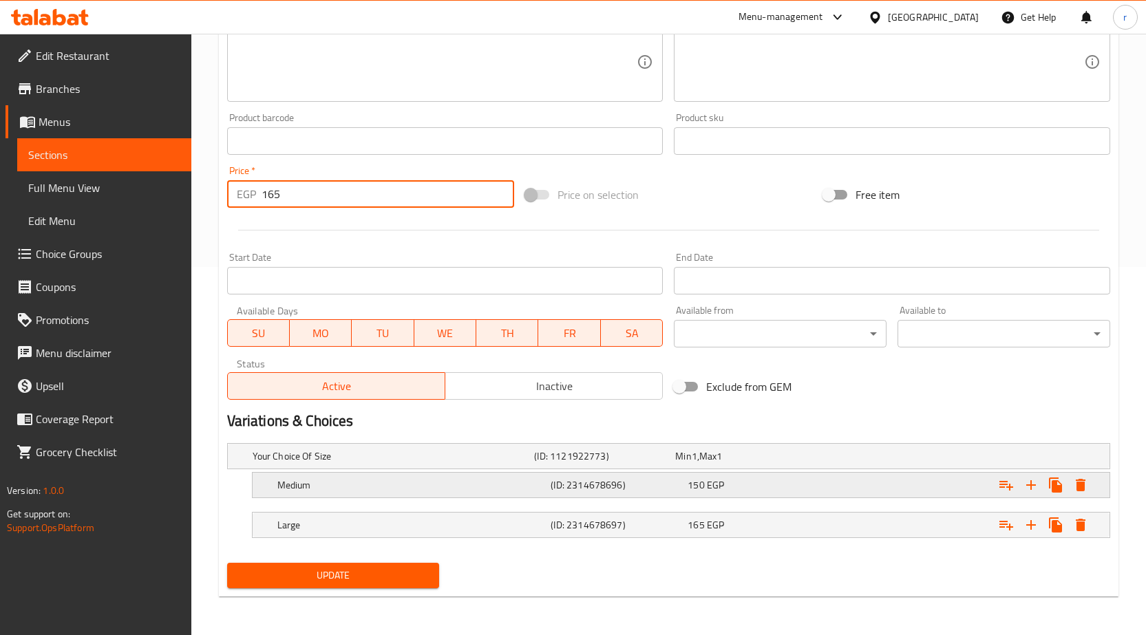
type input "165"
click at [1091, 487] on button "Expand" at bounding box center [1080, 485] width 25 height 25
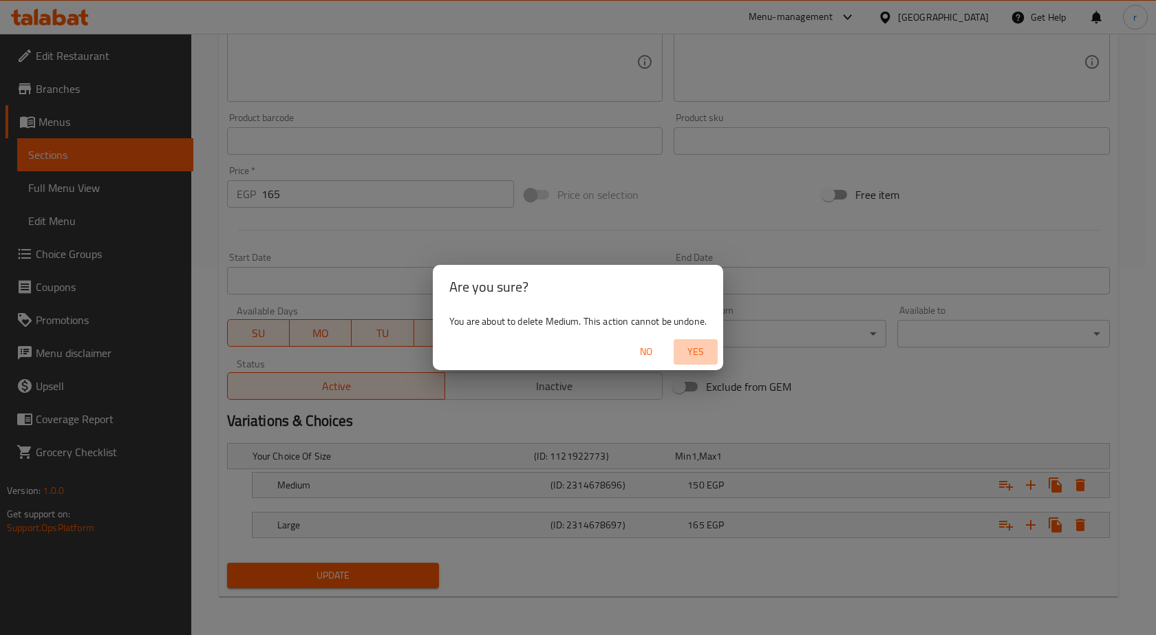
click at [690, 354] on span "Yes" at bounding box center [695, 351] width 33 height 17
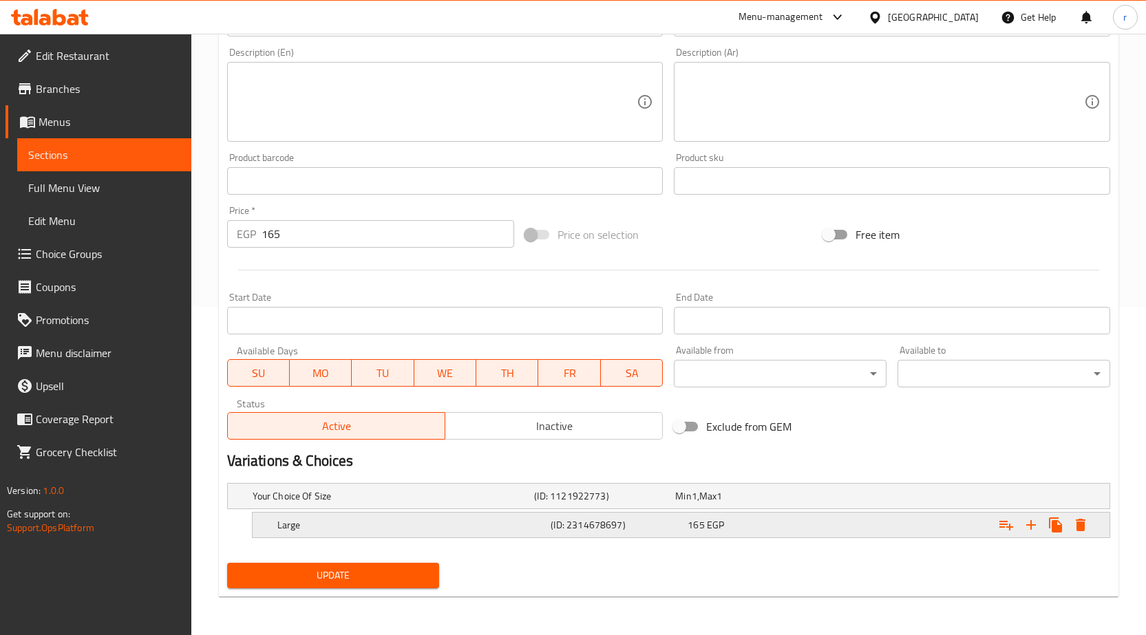
click at [1078, 522] on icon "Expand" at bounding box center [1081, 525] width 10 height 12
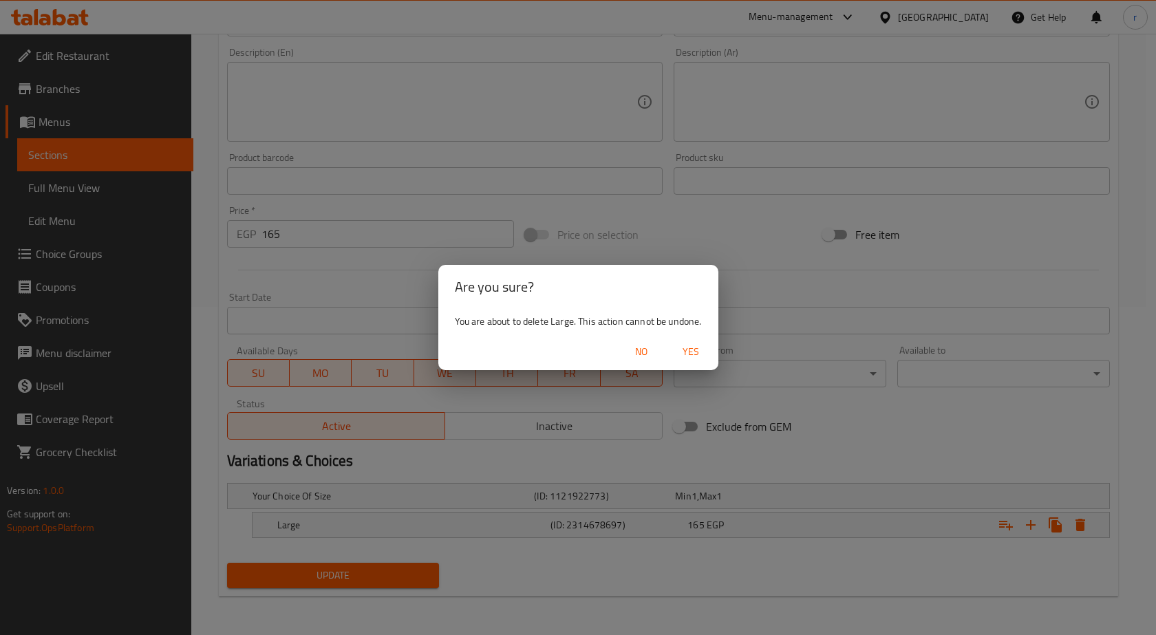
click at [700, 359] on span "Yes" at bounding box center [690, 351] width 33 height 17
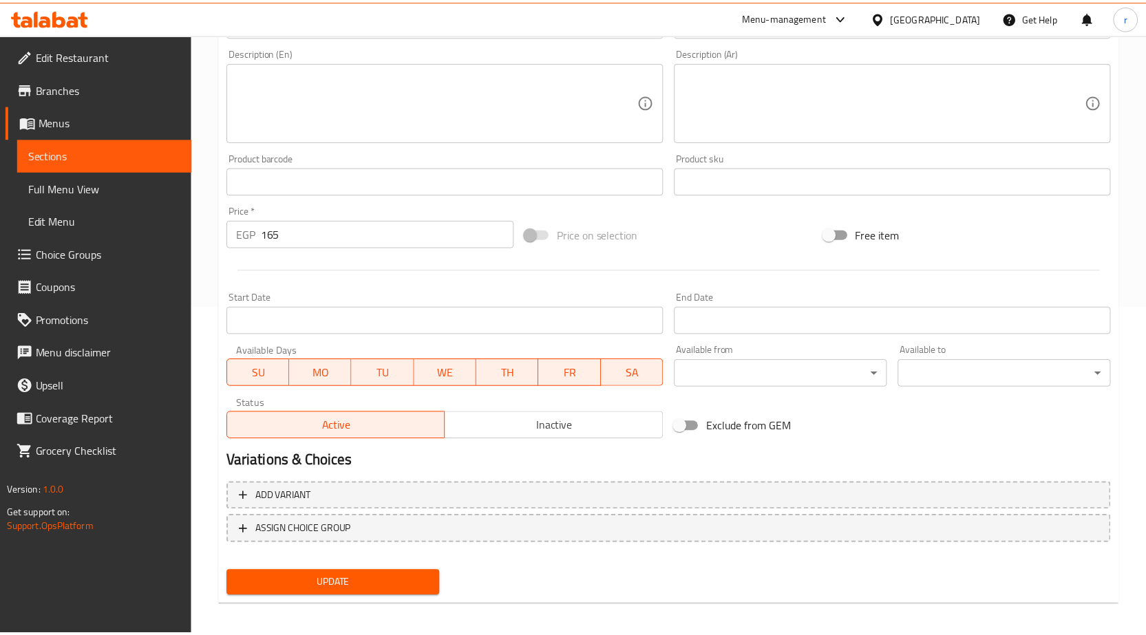
scroll to position [323, 0]
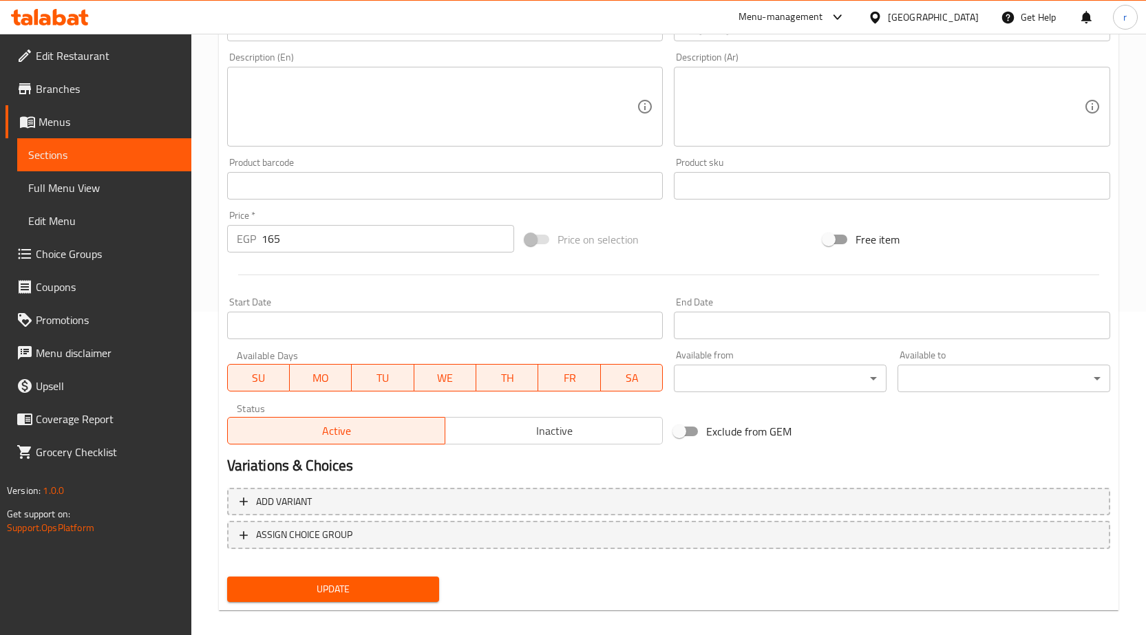
click at [395, 579] on button "Update" at bounding box center [333, 589] width 213 height 25
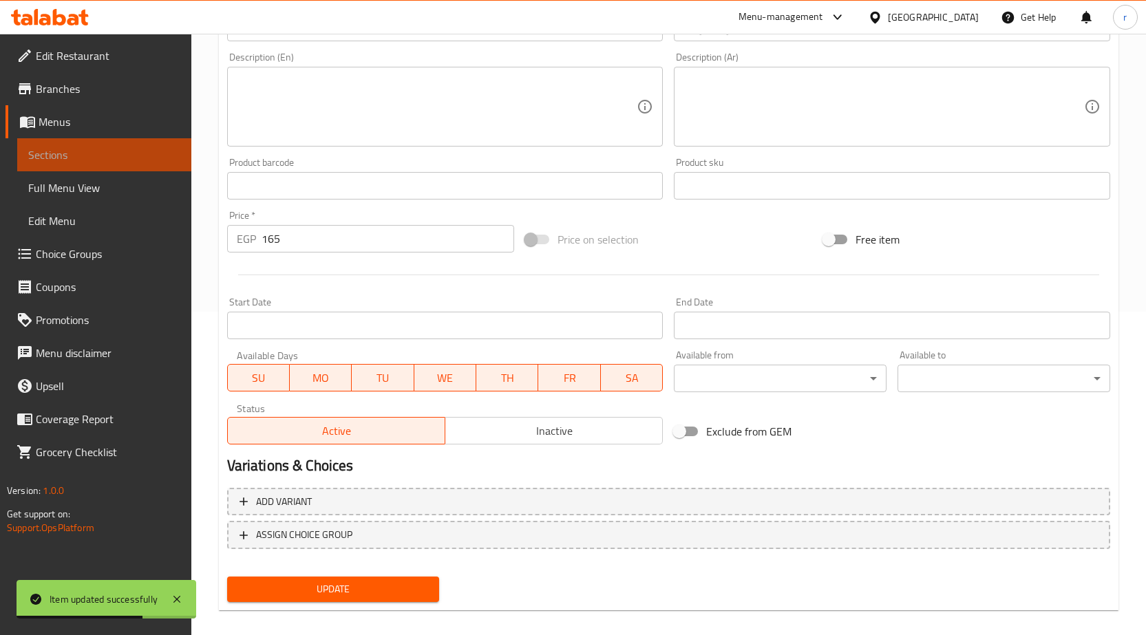
click at [65, 155] on span "Sections" at bounding box center [104, 155] width 152 height 17
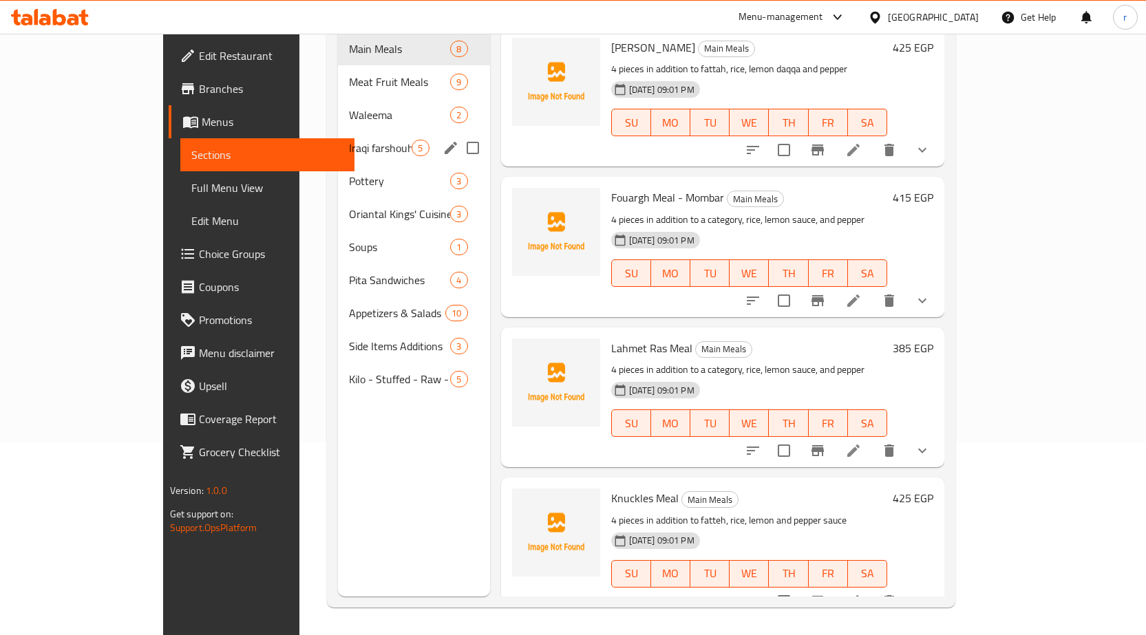
click at [338, 136] on div "Iraqi farshouha 5" at bounding box center [413, 147] width 151 height 33
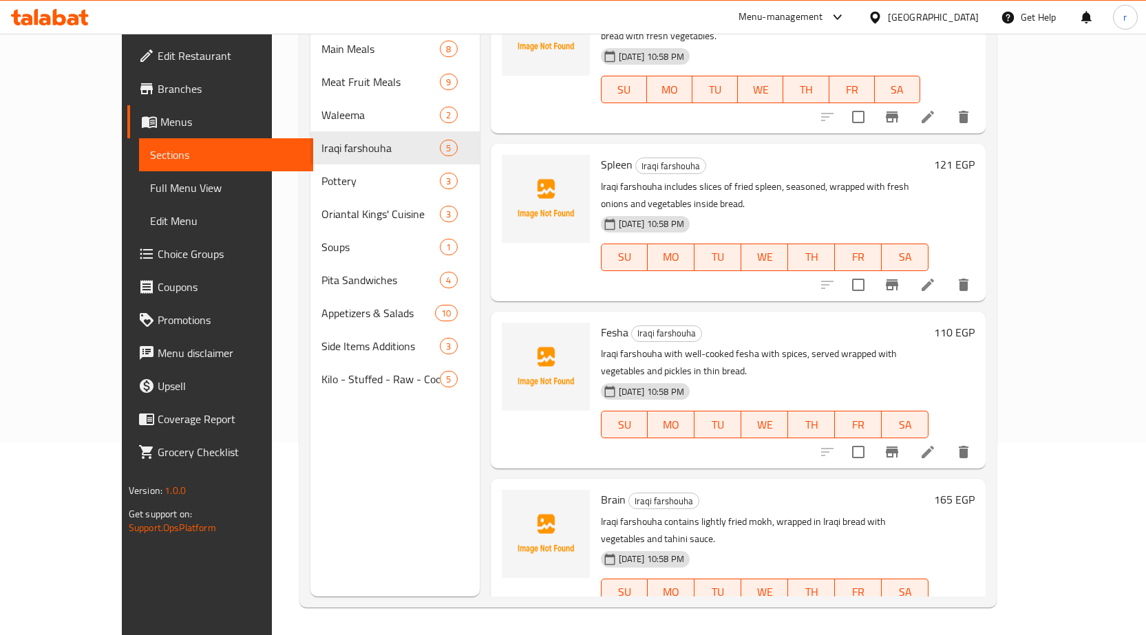
scroll to position [130, 0]
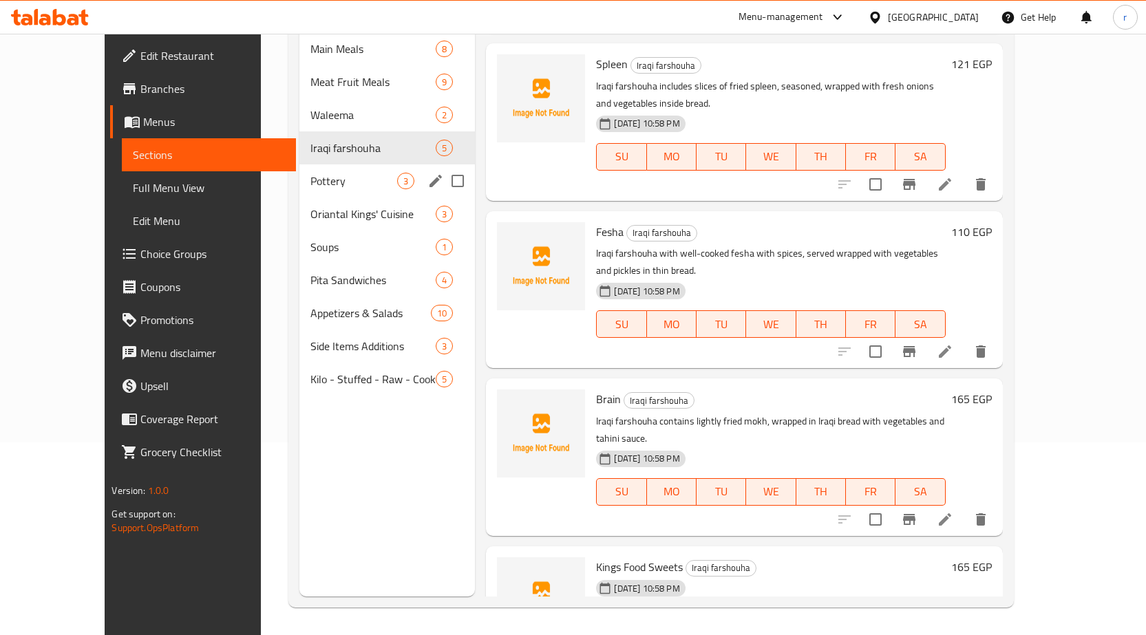
click at [299, 172] on div "Pottery 3" at bounding box center [387, 180] width 176 height 33
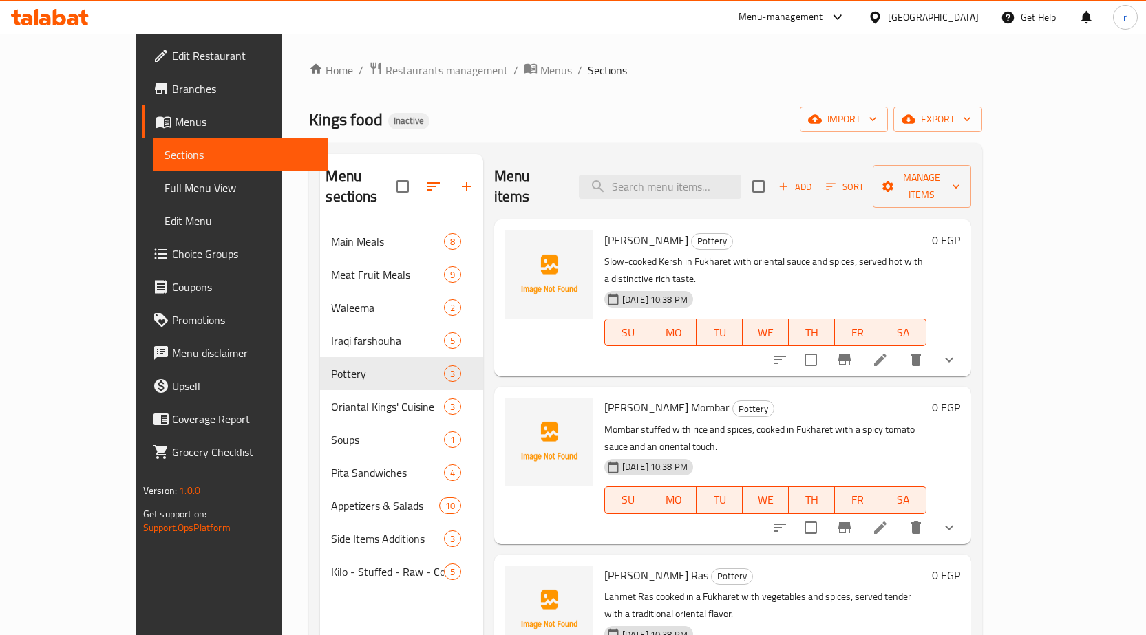
click at [900, 348] on li at bounding box center [880, 360] width 39 height 25
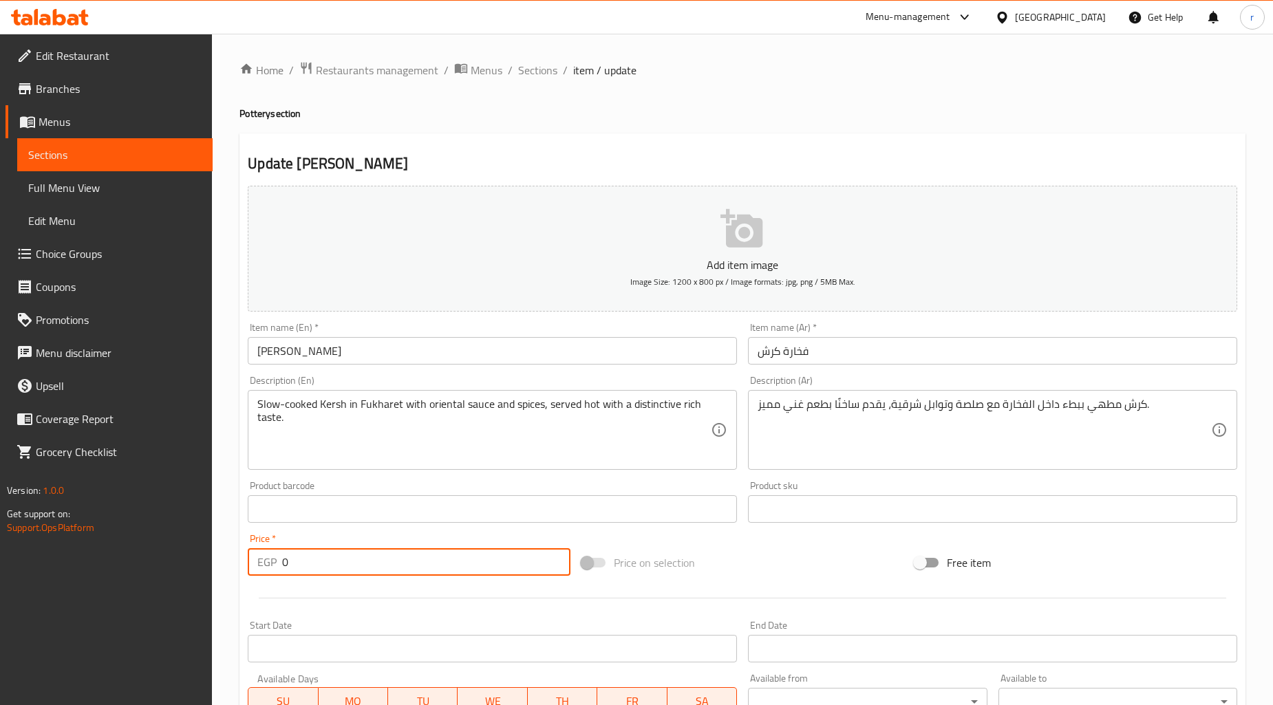
drag, startPoint x: 299, startPoint y: 562, endPoint x: 31, endPoint y: 592, distance: 269.4
click at [153, 582] on div "Edit Restaurant Branches Menus Sections Full Menu View Edit Menu Choice Groups …" at bounding box center [636, 519] width 1273 height 970
paste input "495"
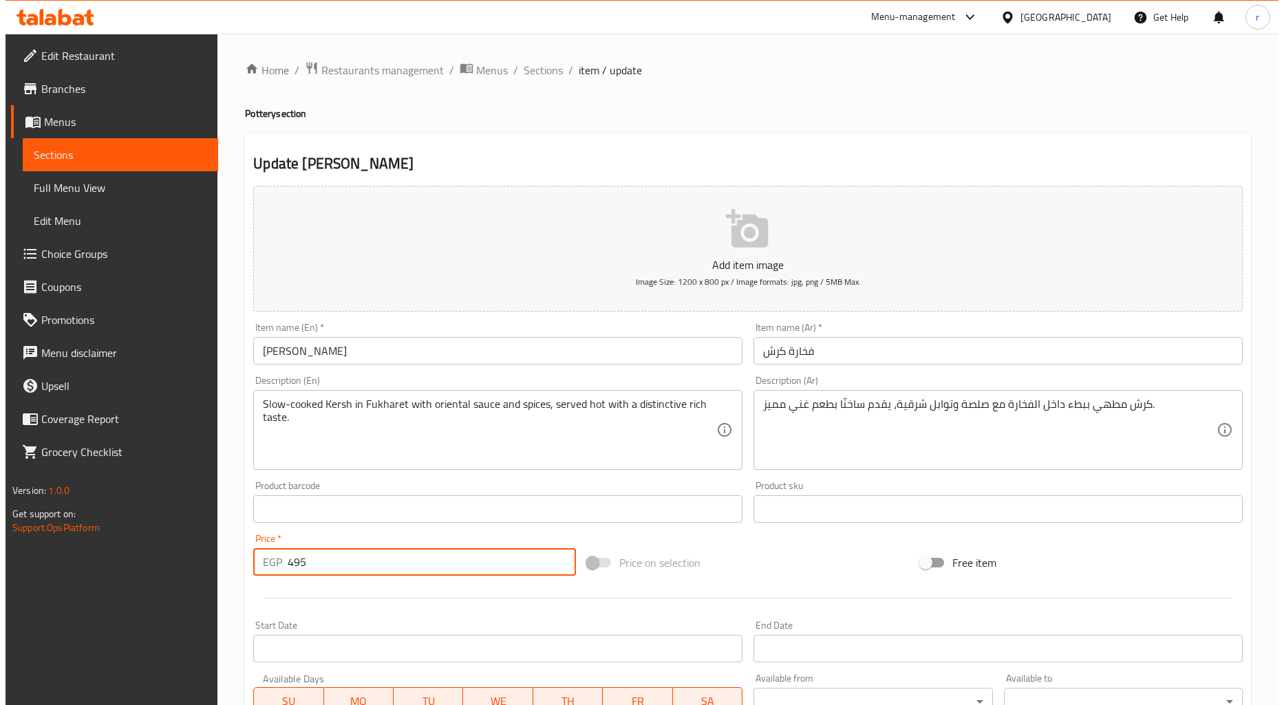
scroll to position [297, 0]
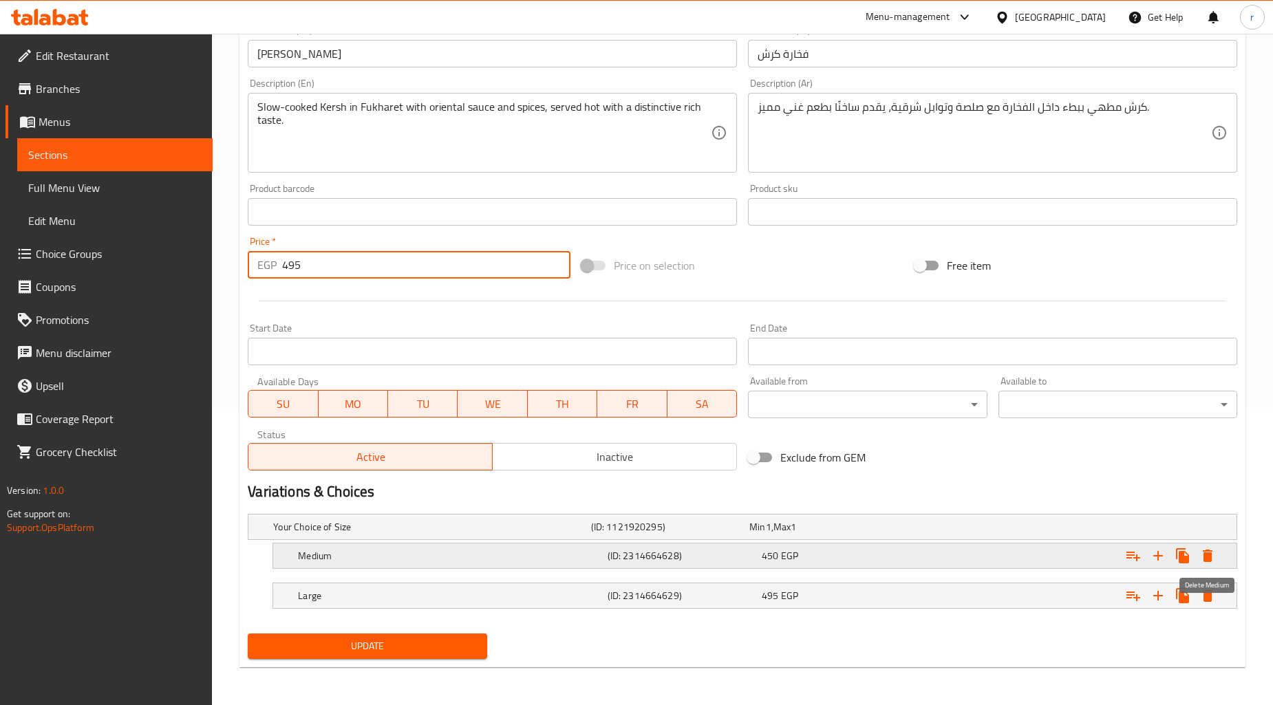
type input "495"
click at [1156, 557] on icon "Expand" at bounding box center [1208, 556] width 17 height 17
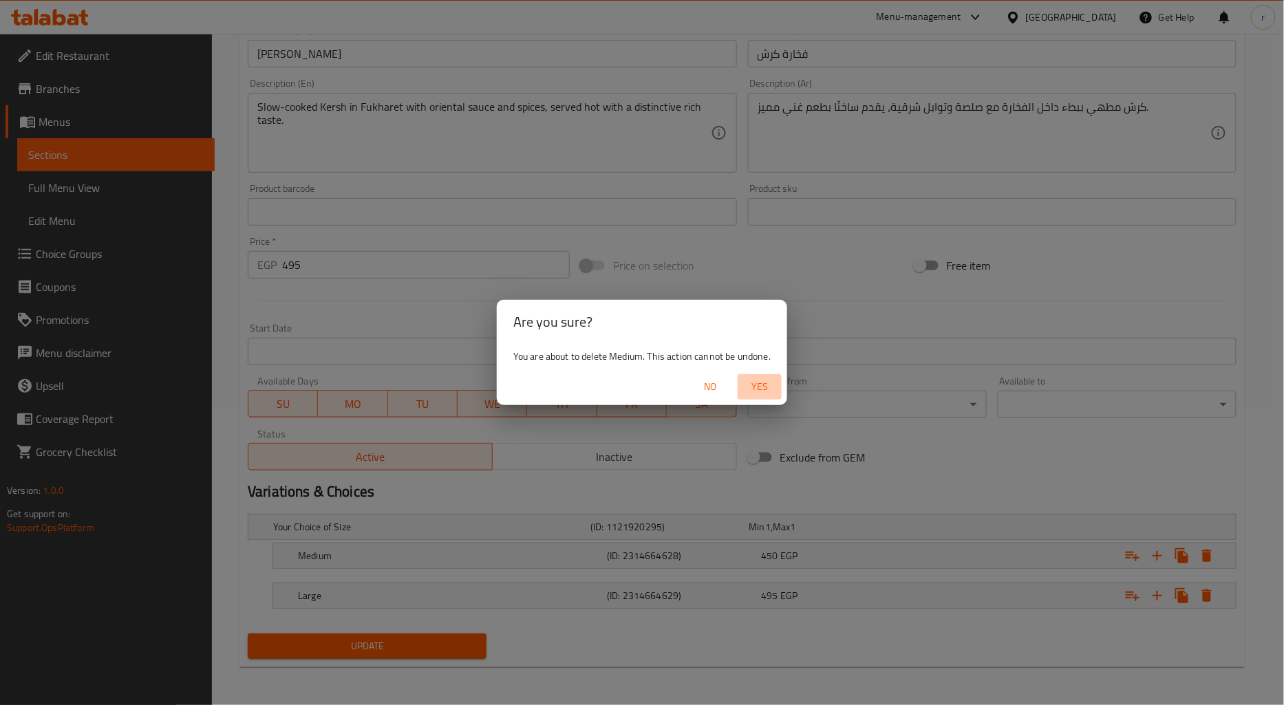
click at [757, 382] on span "Yes" at bounding box center [759, 387] width 33 height 17
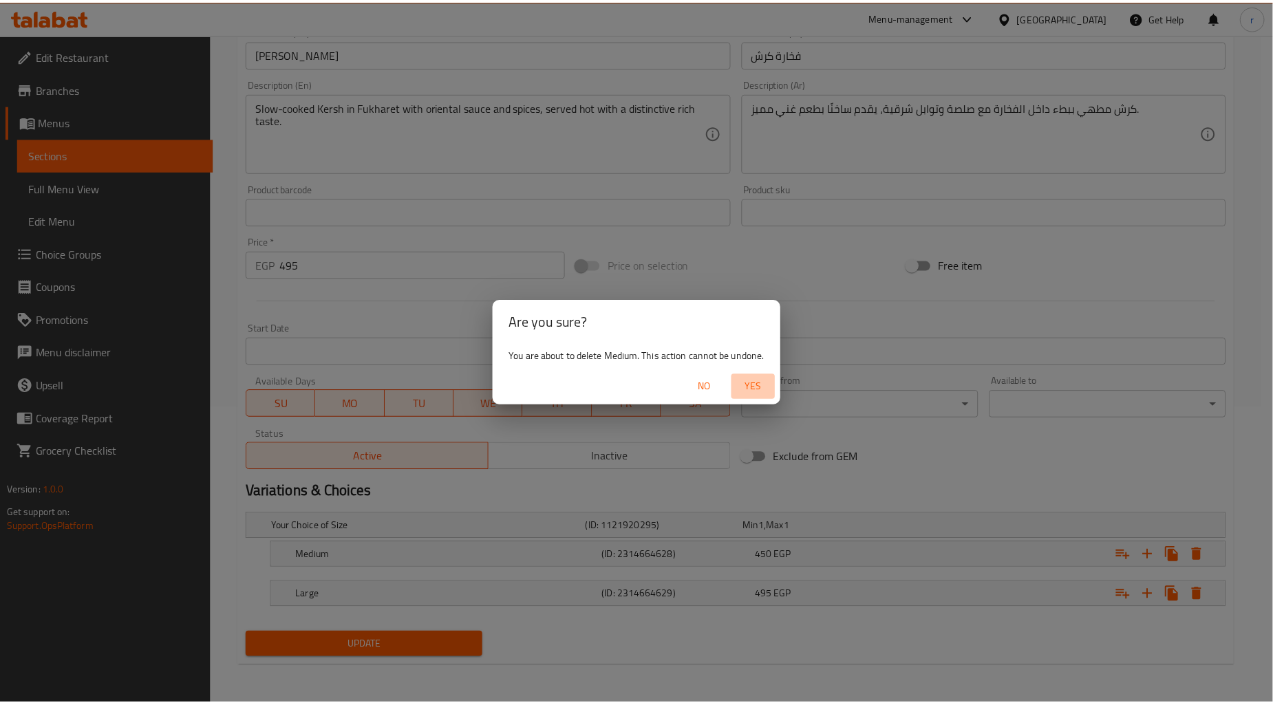
scroll to position [257, 0]
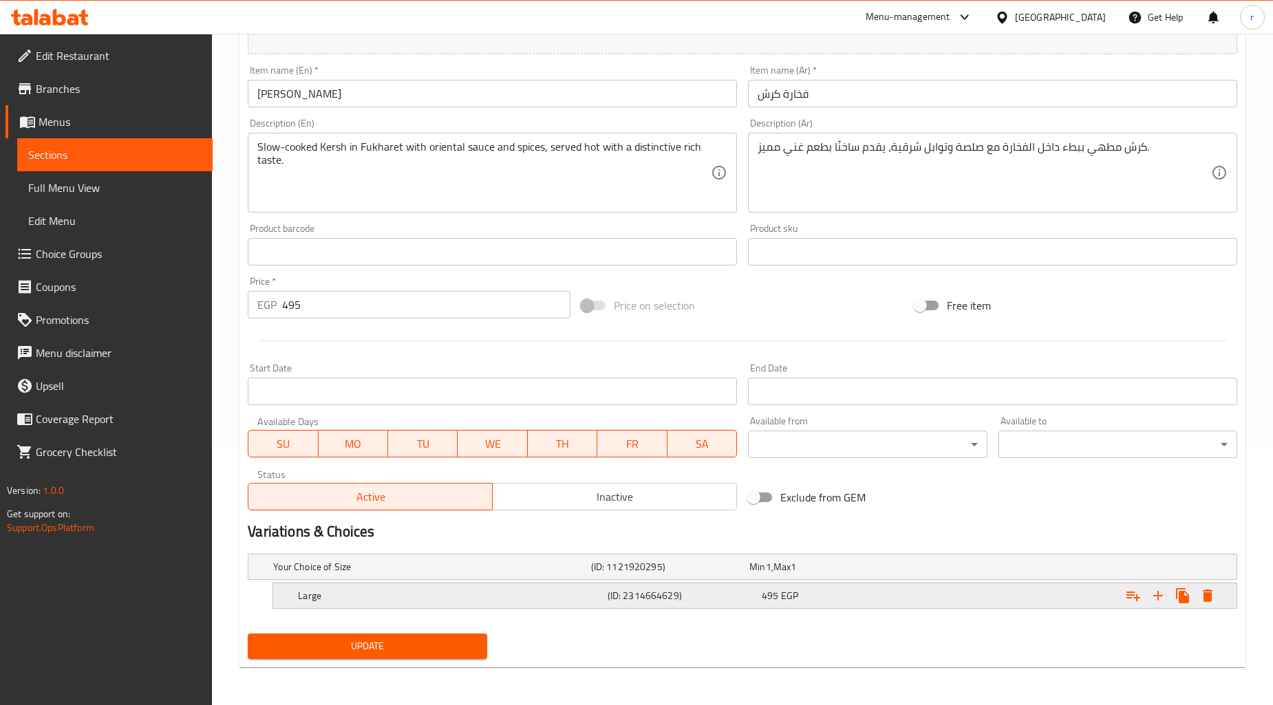
click at [1156, 600] on div "Large (ID: 2314664629) 495 EGP" at bounding box center [755, 596] width 964 height 25
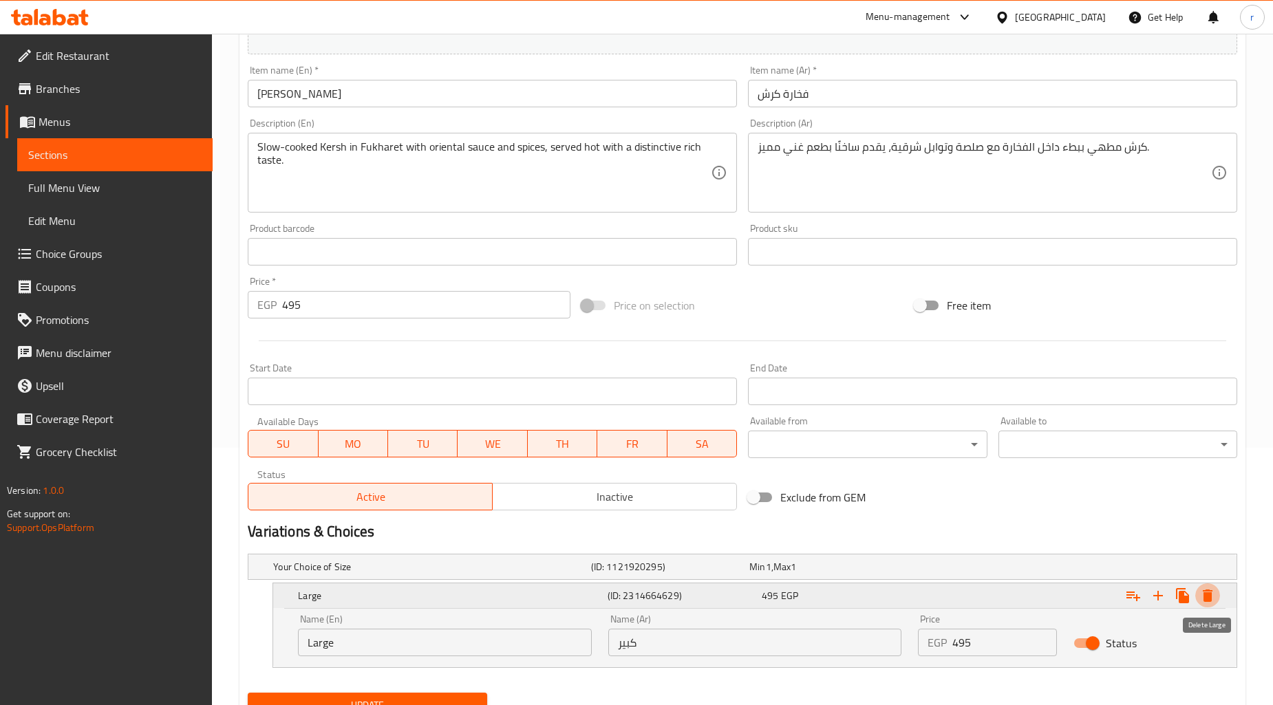
click at [1156, 602] on icon "Expand" at bounding box center [1208, 596] width 17 height 17
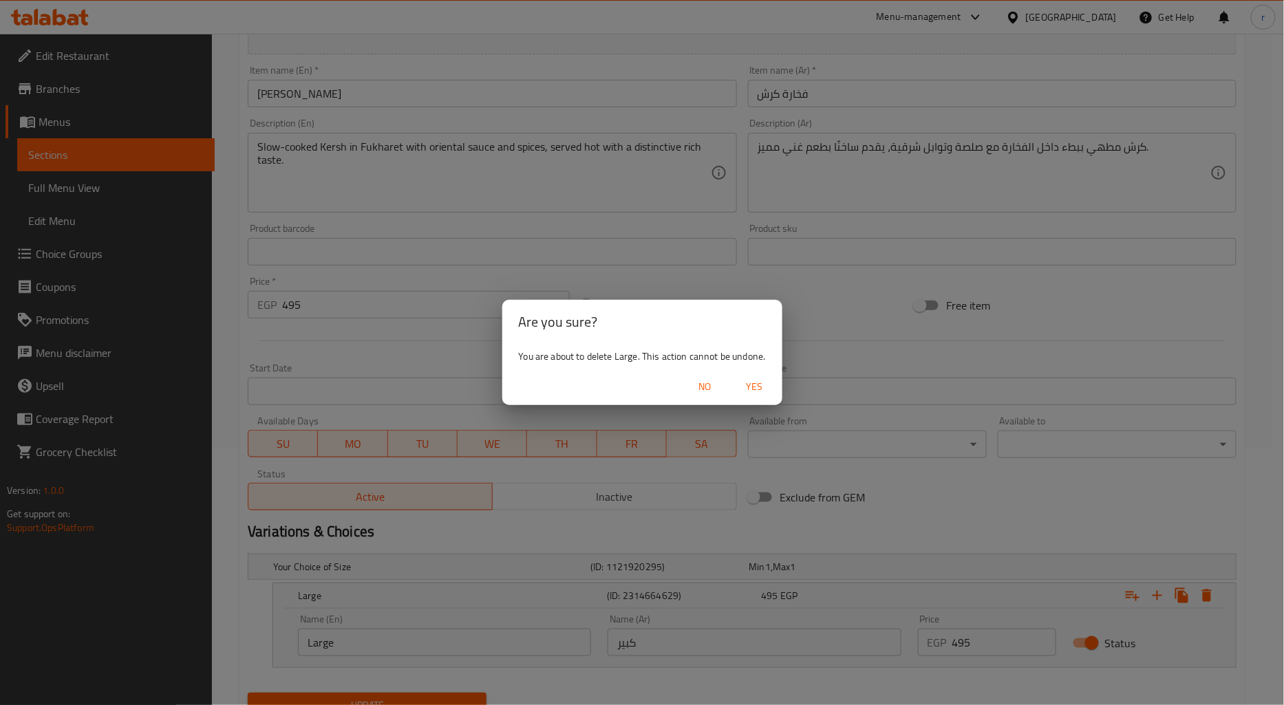
click at [743, 383] on span "Yes" at bounding box center [754, 387] width 33 height 17
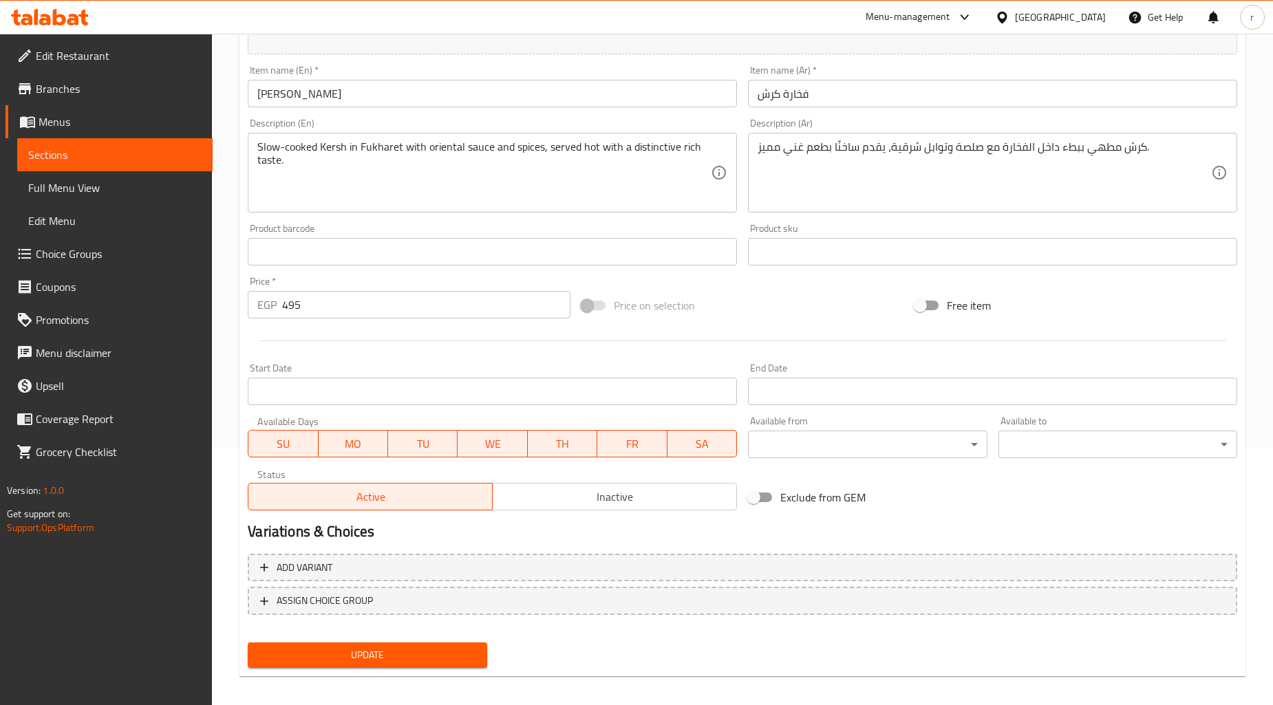
click at [407, 635] on span "Update" at bounding box center [367, 655] width 217 height 17
click at [106, 155] on span "Sections" at bounding box center [114, 155] width 173 height 17
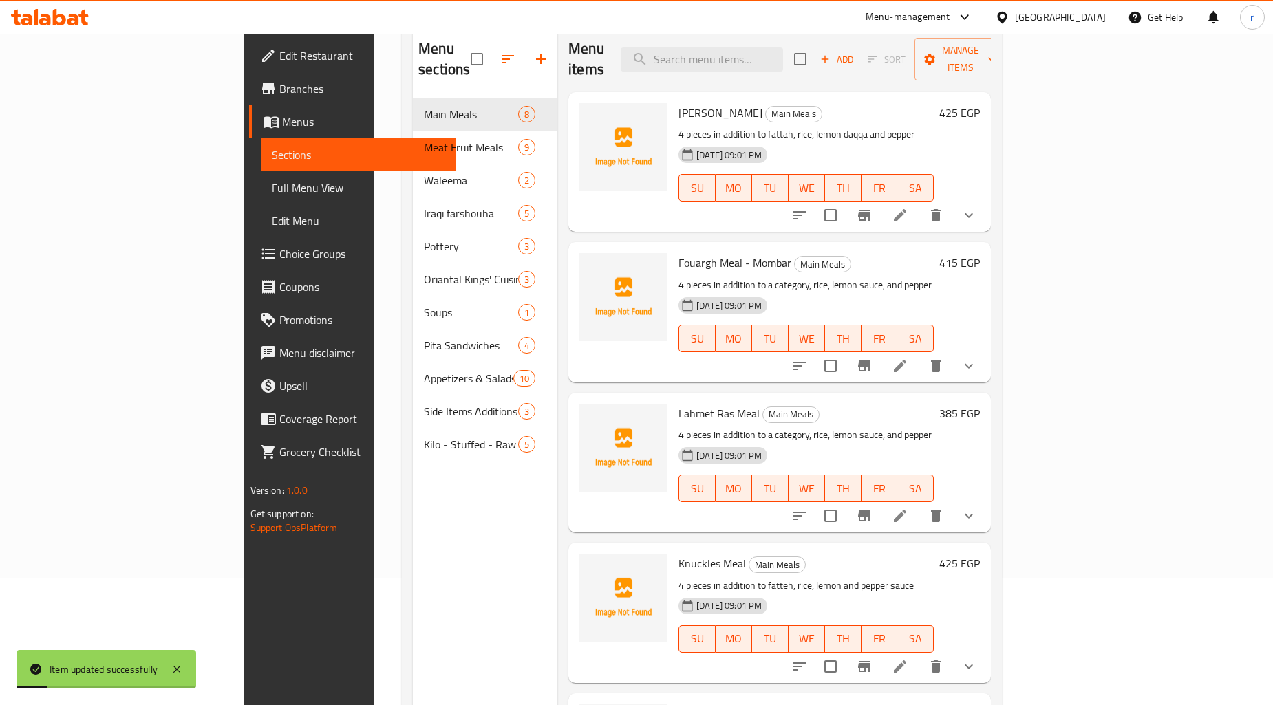
scroll to position [39, 0]
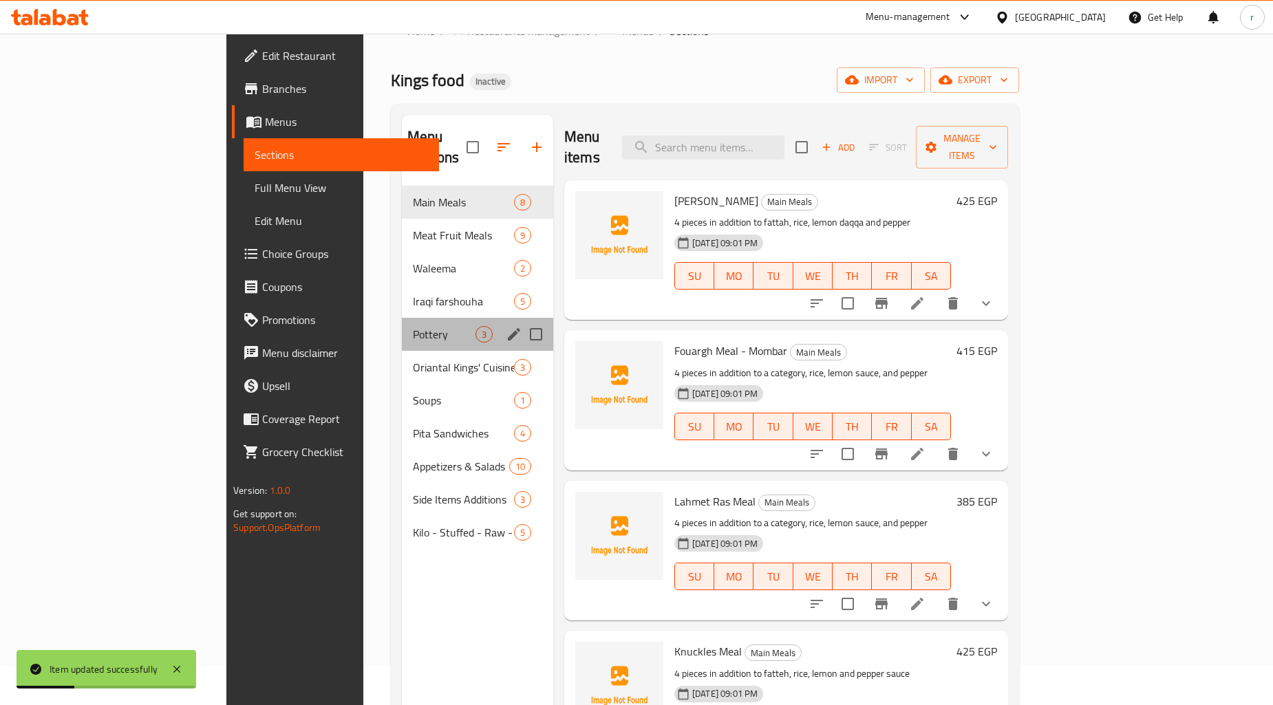
click at [402, 318] on div "Pottery 3" at bounding box center [477, 334] width 151 height 33
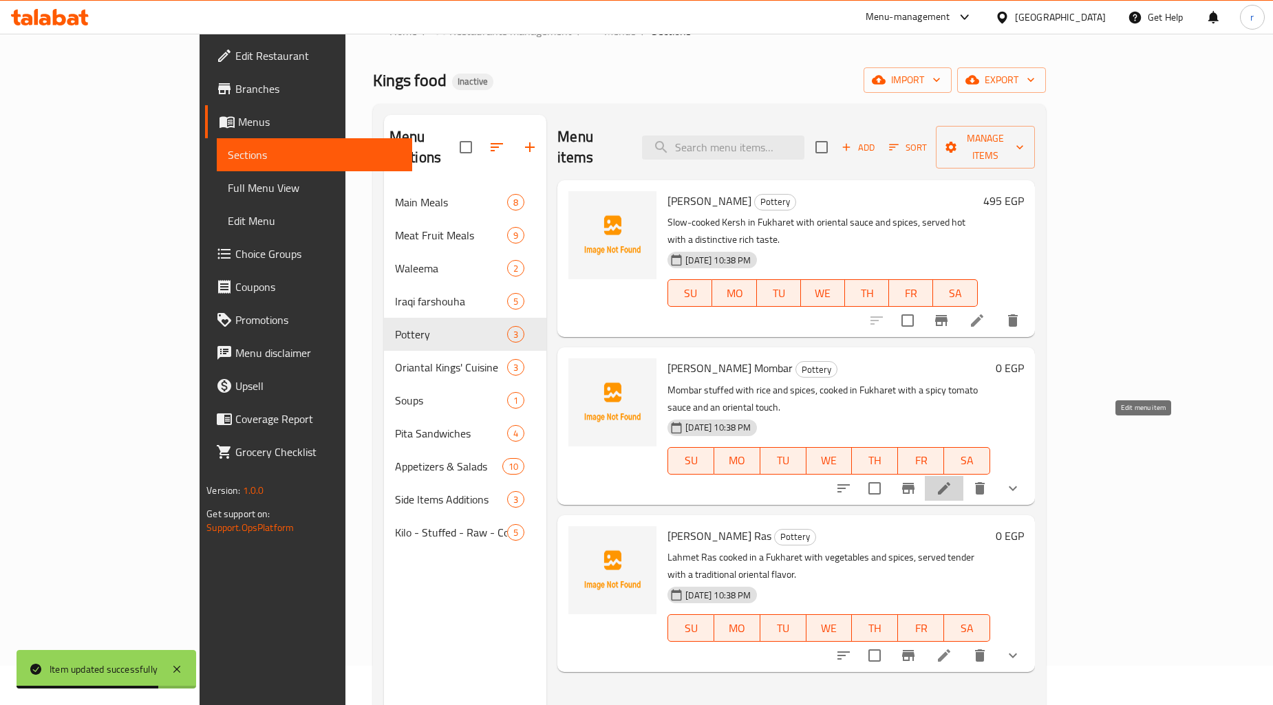
click at [953, 480] on icon at bounding box center [944, 488] width 17 height 17
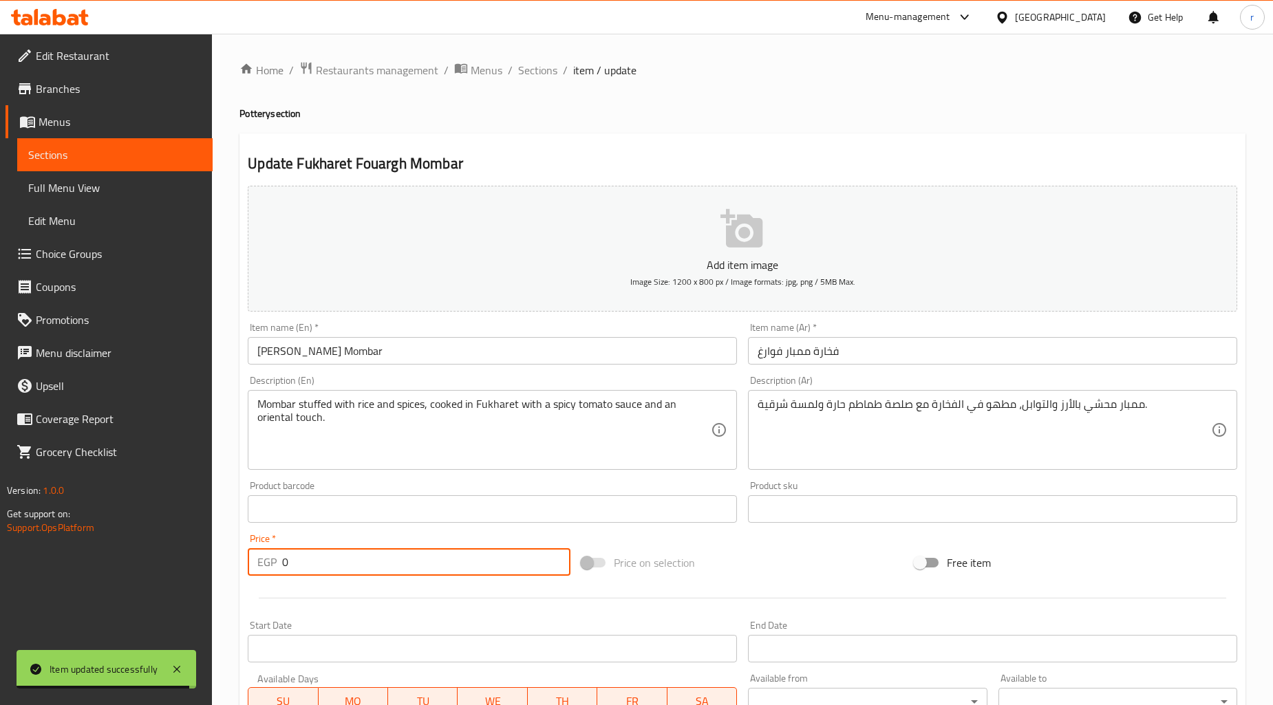
drag, startPoint x: 304, startPoint y: 560, endPoint x: 54, endPoint y: 561, distance: 250.5
click at [57, 561] on div "Edit Restaurant Branches Menus Sections Full Menu View Edit Menu Choice Groups …" at bounding box center [636, 519] width 1273 height 970
paste input "473"
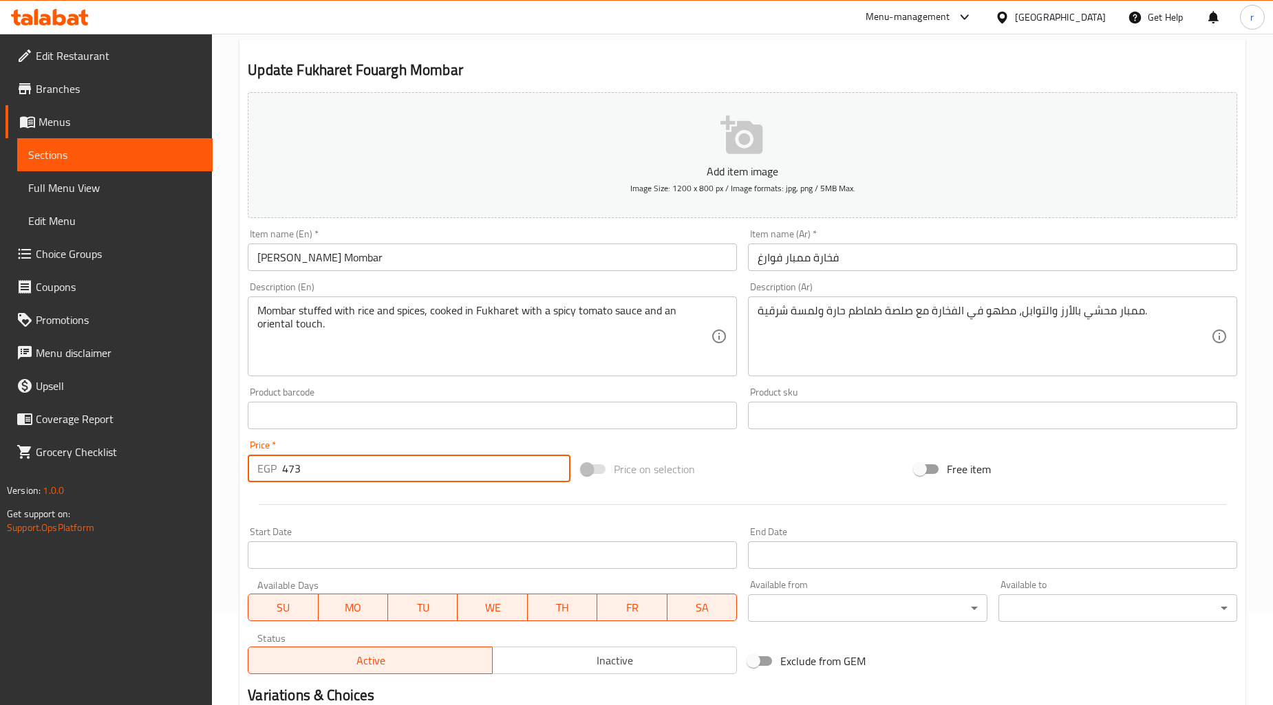
scroll to position [229, 0]
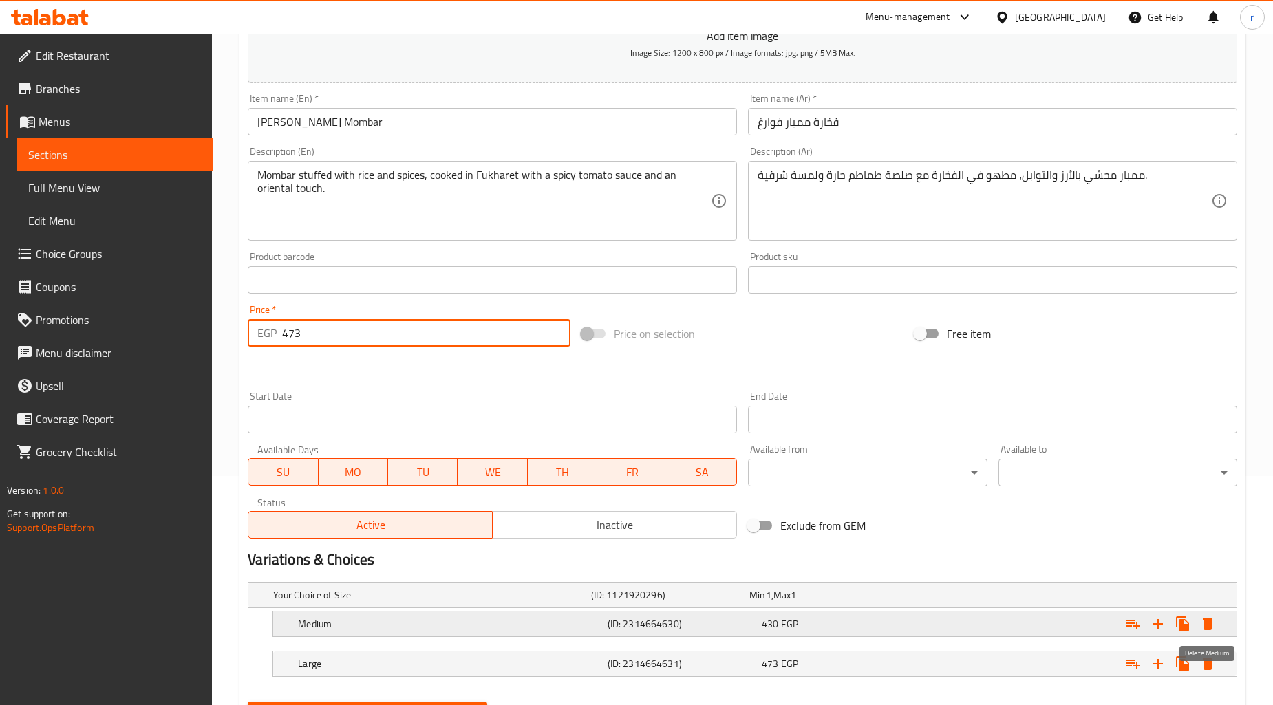
type input "473"
click at [1156, 628] on icon "Expand" at bounding box center [1208, 624] width 17 height 17
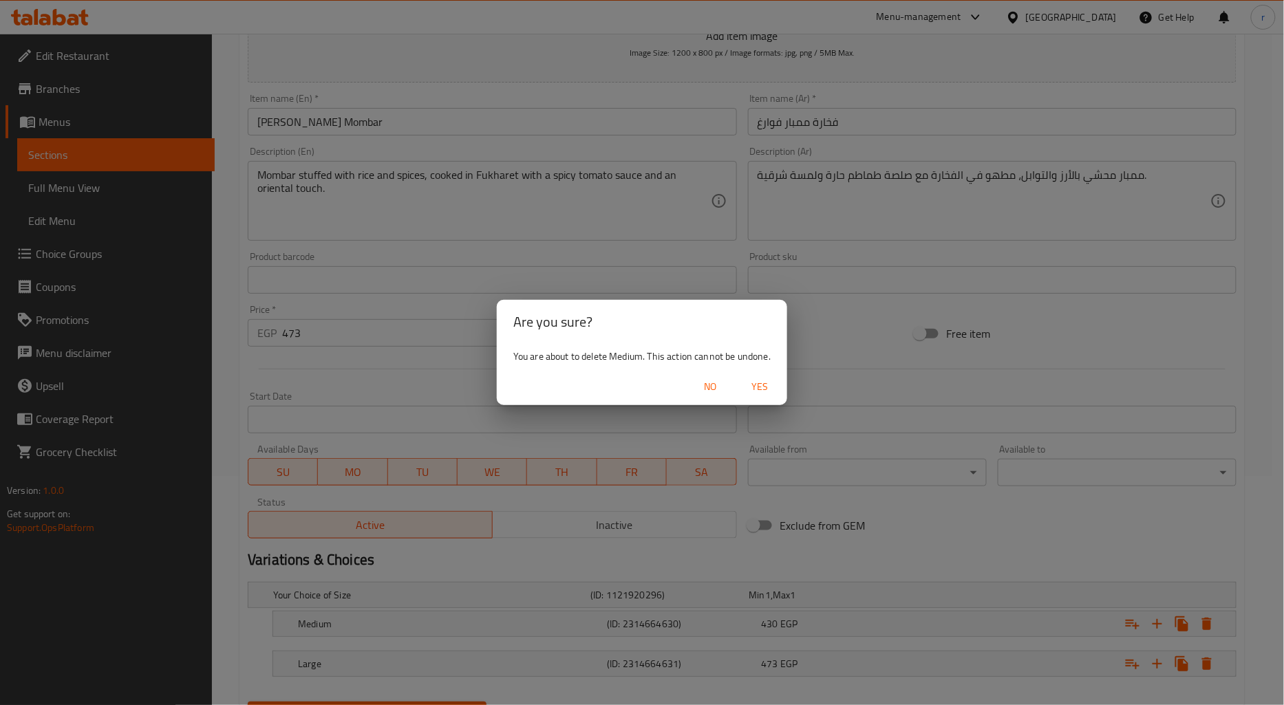
click at [763, 383] on span "Yes" at bounding box center [759, 387] width 33 height 17
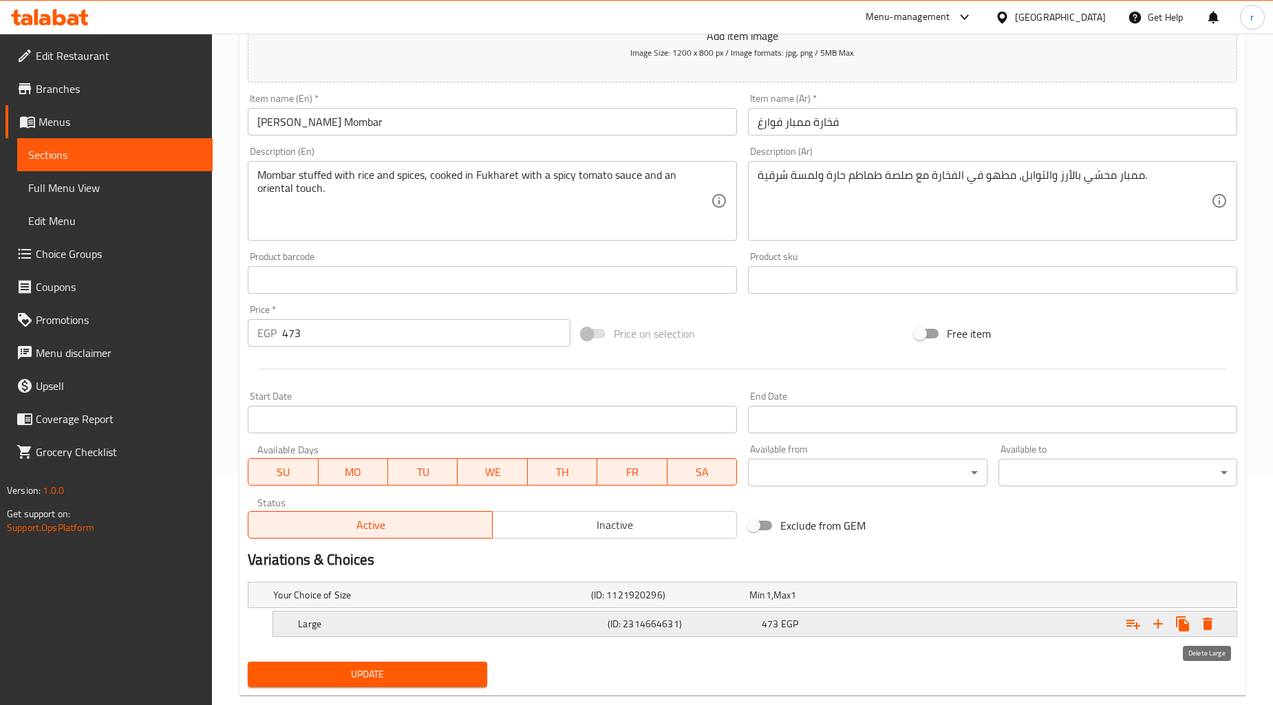
click at [1156, 622] on icon "Expand" at bounding box center [1208, 624] width 10 height 12
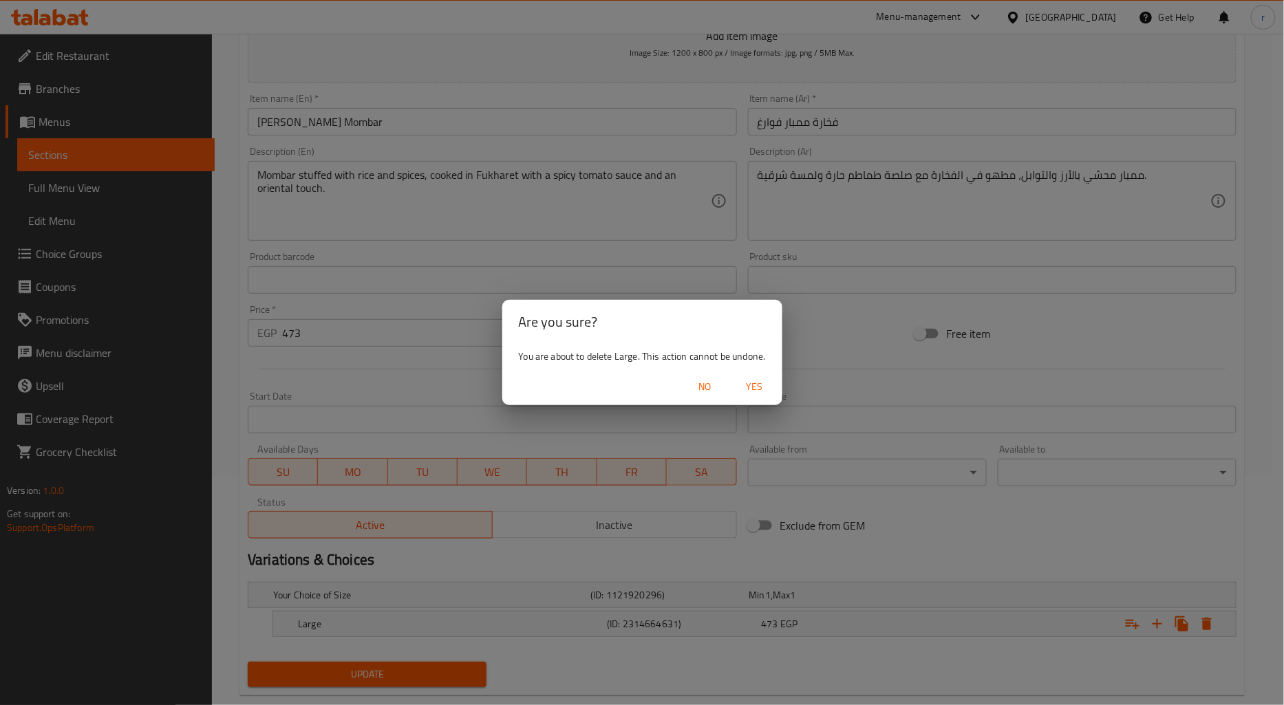
click at [747, 380] on span "Yes" at bounding box center [754, 387] width 33 height 17
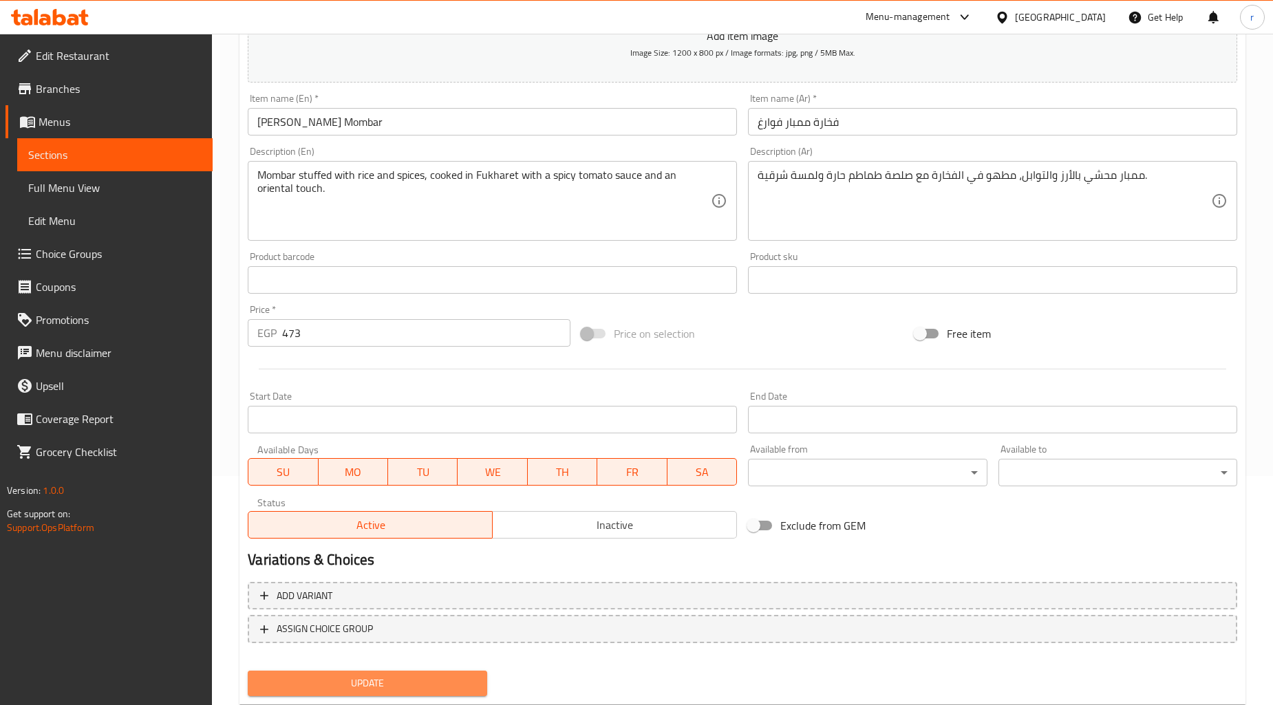
click at [438, 635] on span "Update" at bounding box center [367, 683] width 217 height 17
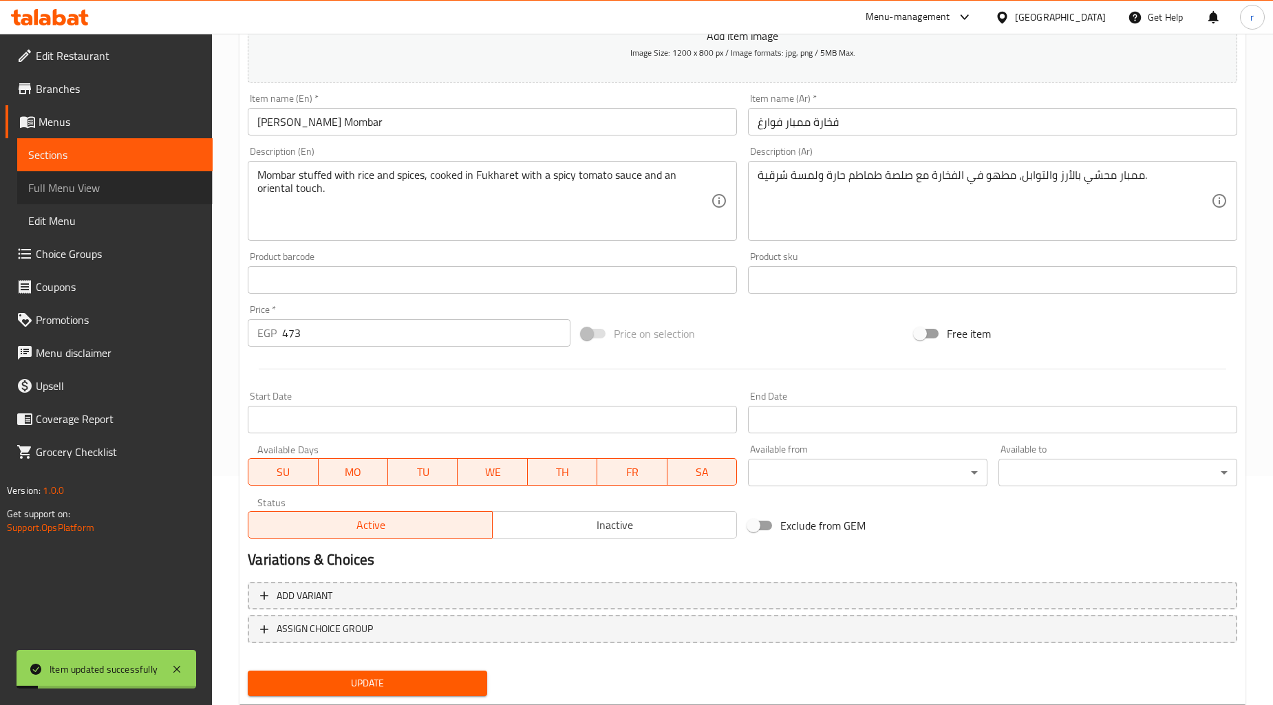
click at [101, 187] on span "Full Menu View" at bounding box center [114, 188] width 173 height 17
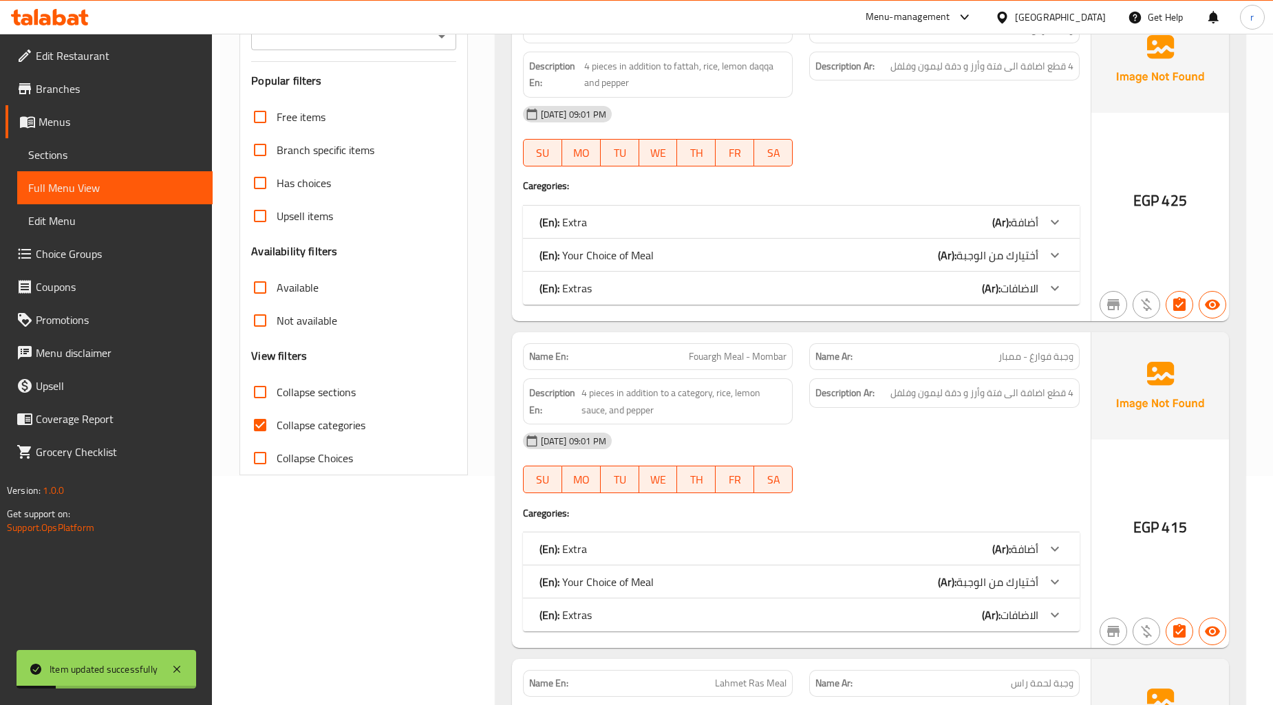
click at [98, 147] on span "Sections" at bounding box center [114, 155] width 173 height 17
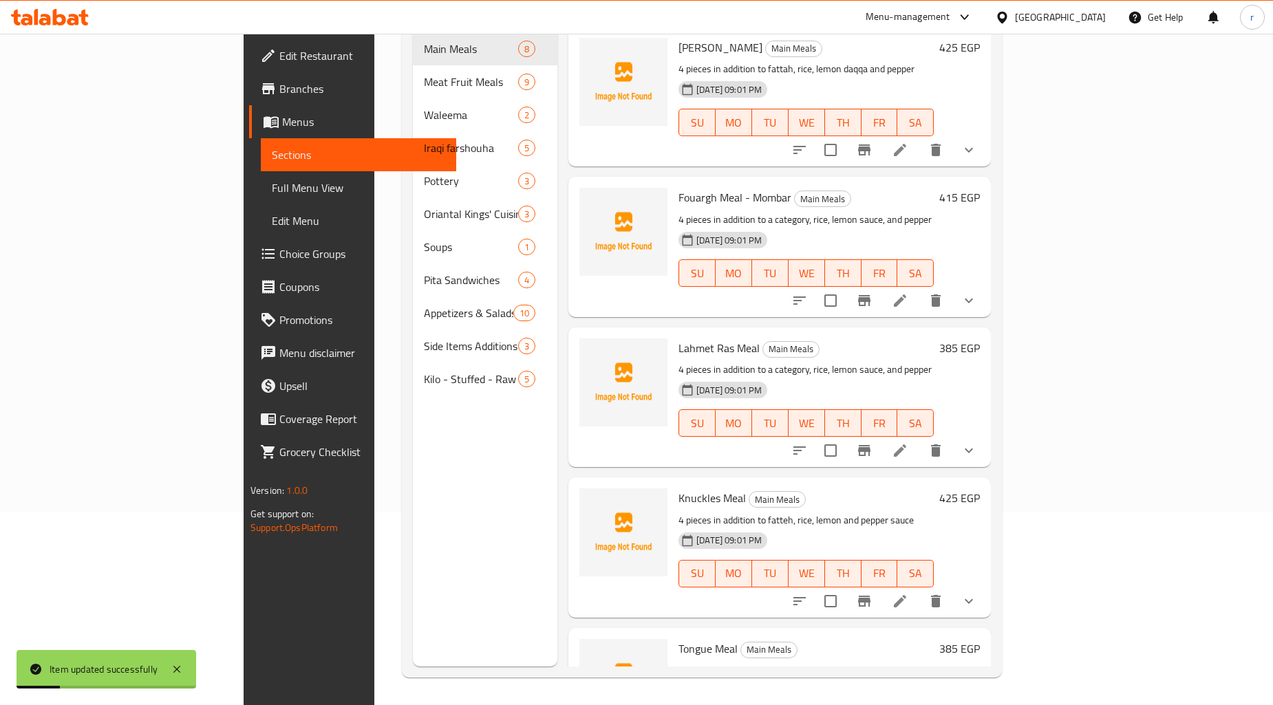
scroll to position [193, 0]
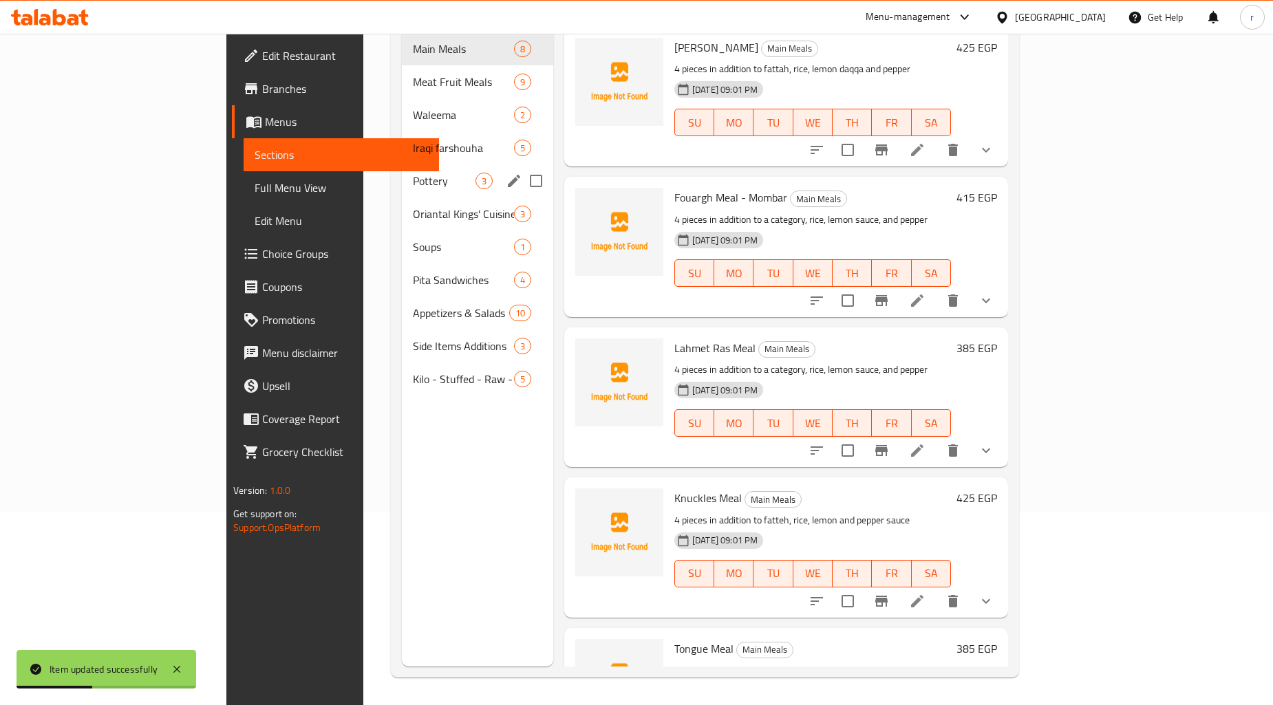
click at [402, 164] on div "Pottery 3" at bounding box center [477, 180] width 151 height 33
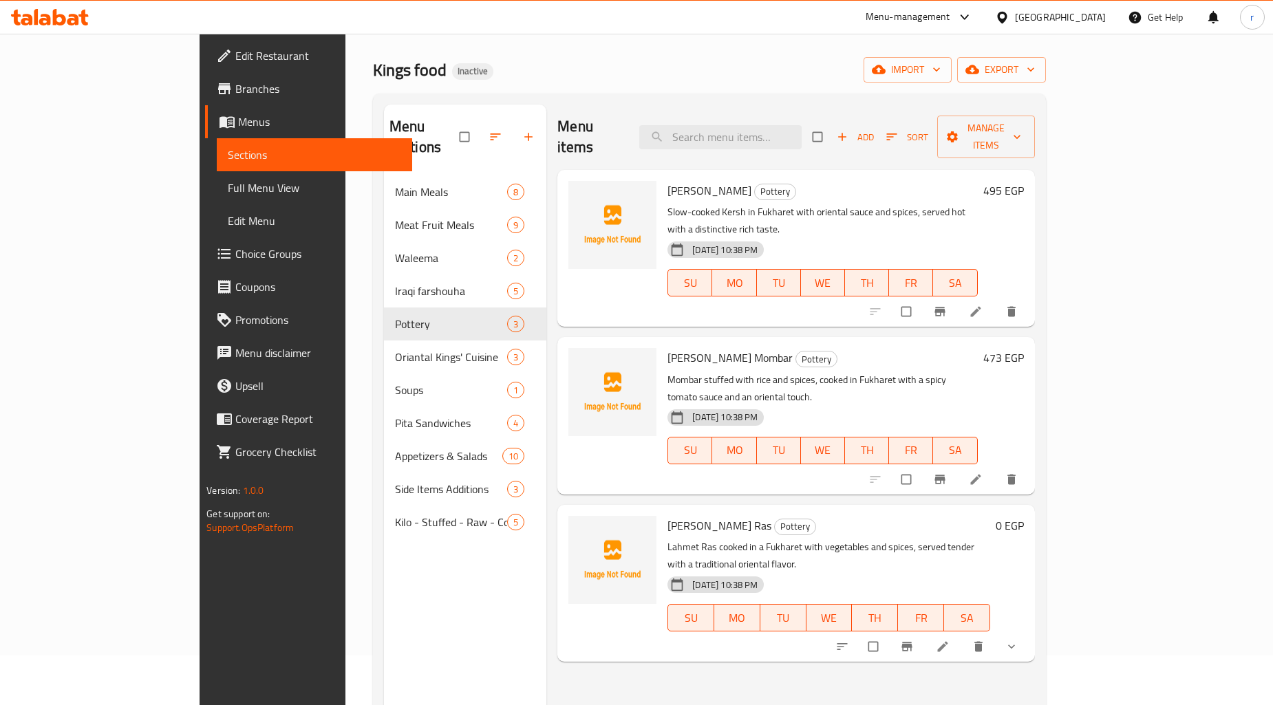
scroll to position [76, 0]
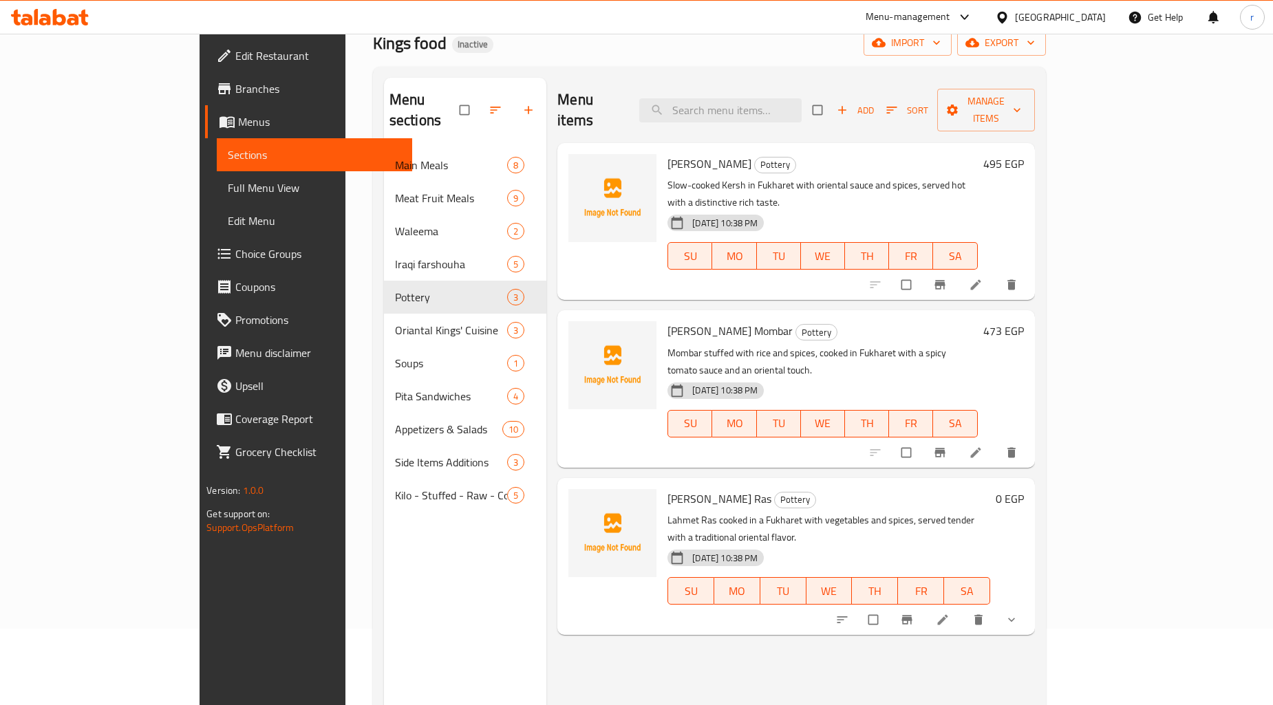
click at [964, 609] on li at bounding box center [944, 620] width 39 height 22
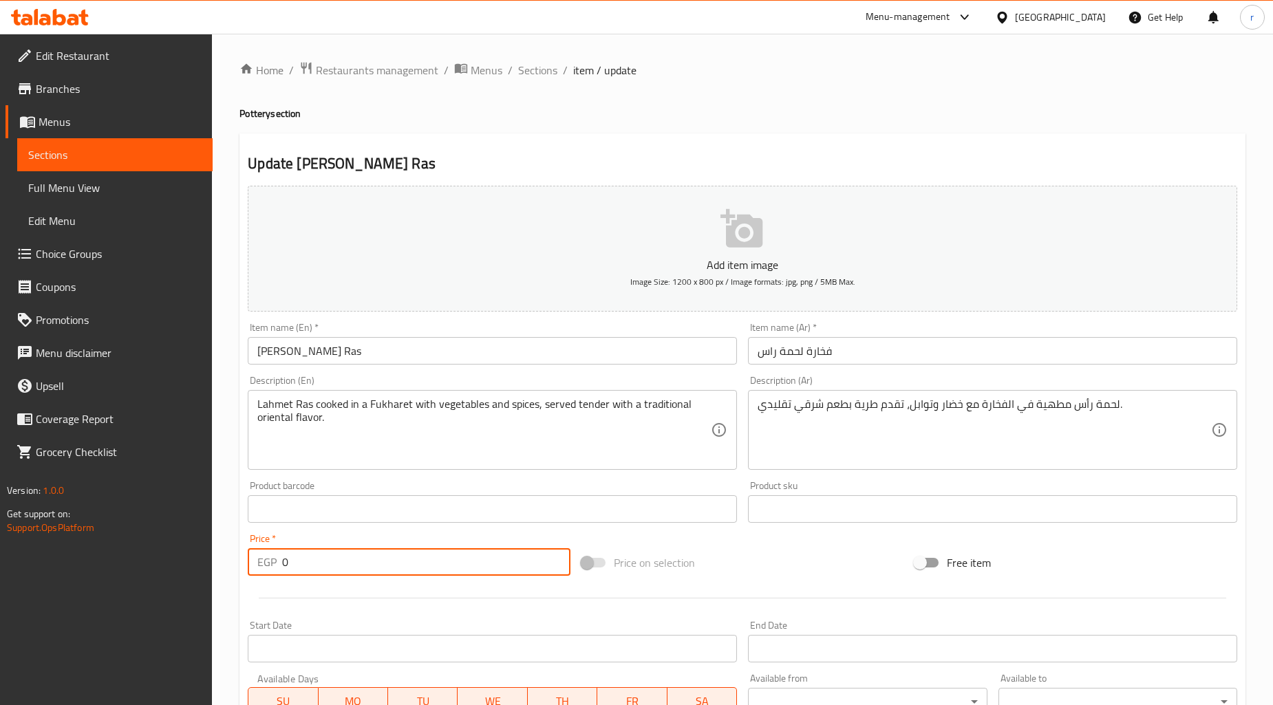
drag, startPoint x: 321, startPoint y: 562, endPoint x: 39, endPoint y: 613, distance: 286.9
click at [39, 613] on div "Edit Restaurant Branches Menus Sections Full Menu View Edit Menu Choice Groups …" at bounding box center [636, 519] width 1273 height 970
paste input "462"
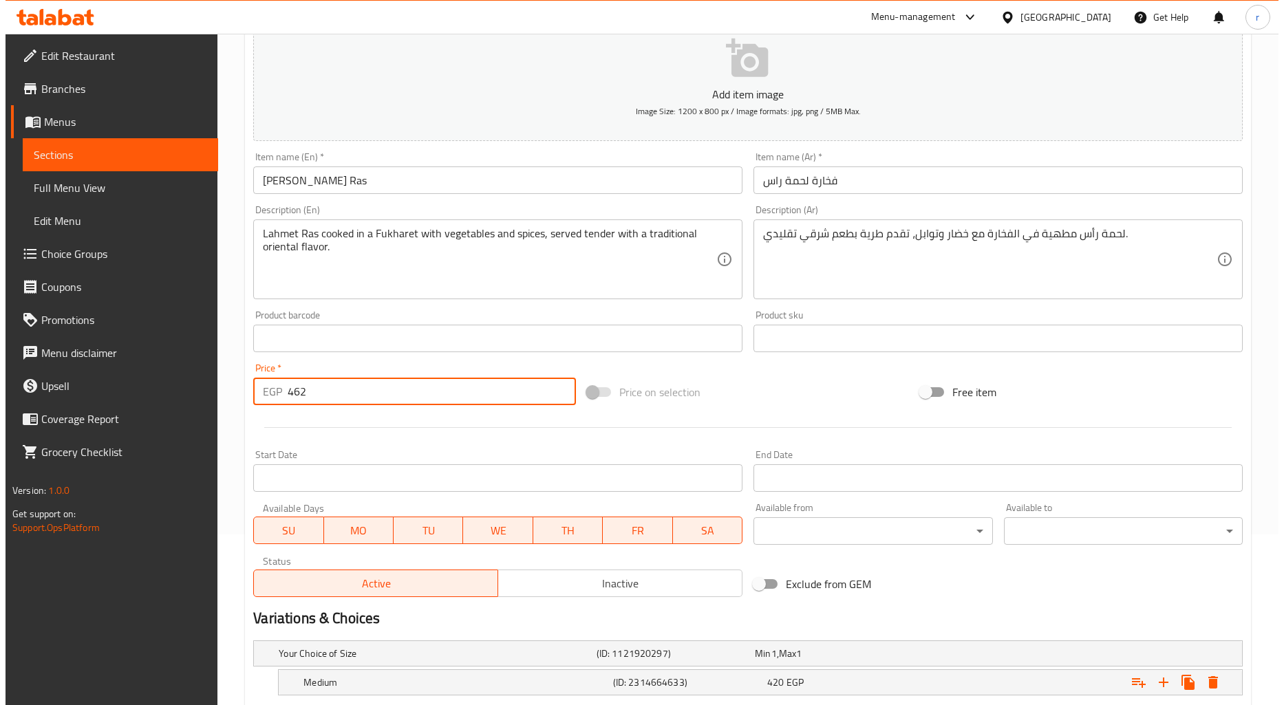
scroll to position [297, 0]
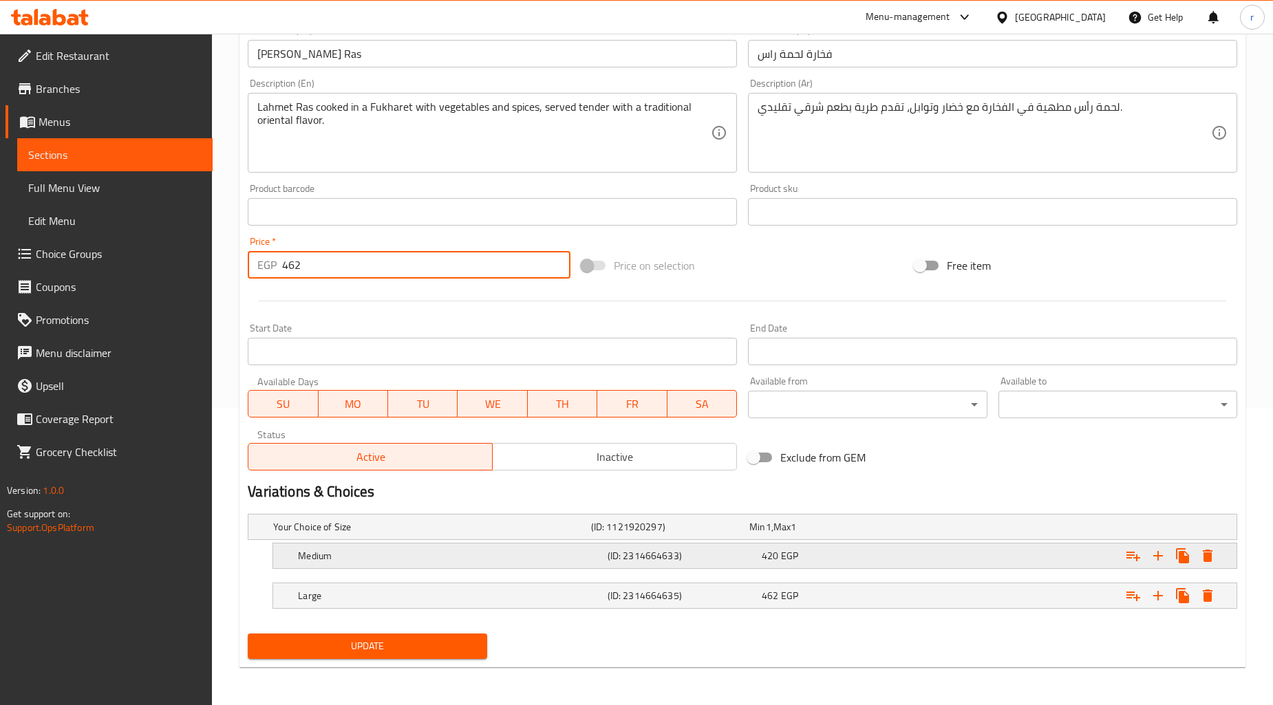
type input "462"
click at [1215, 558] on icon "Expand" at bounding box center [1208, 556] width 17 height 17
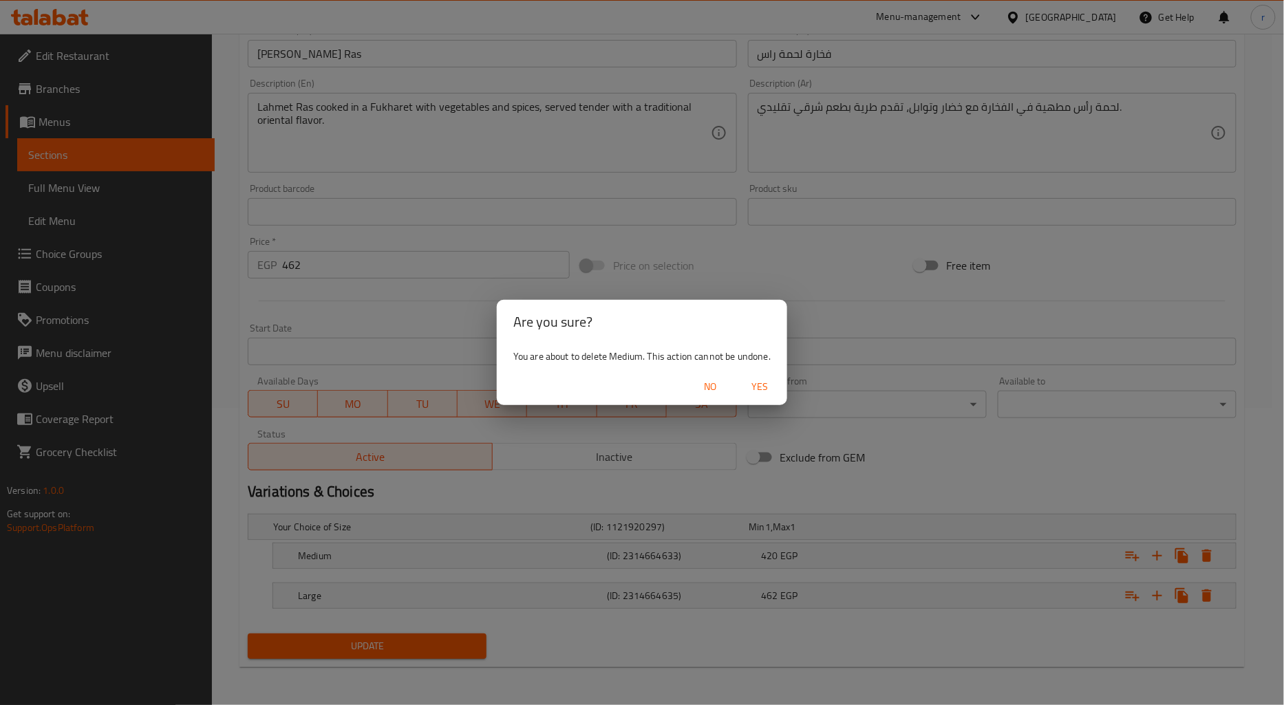
click at [742, 390] on button "Yes" at bounding box center [760, 386] width 44 height 25
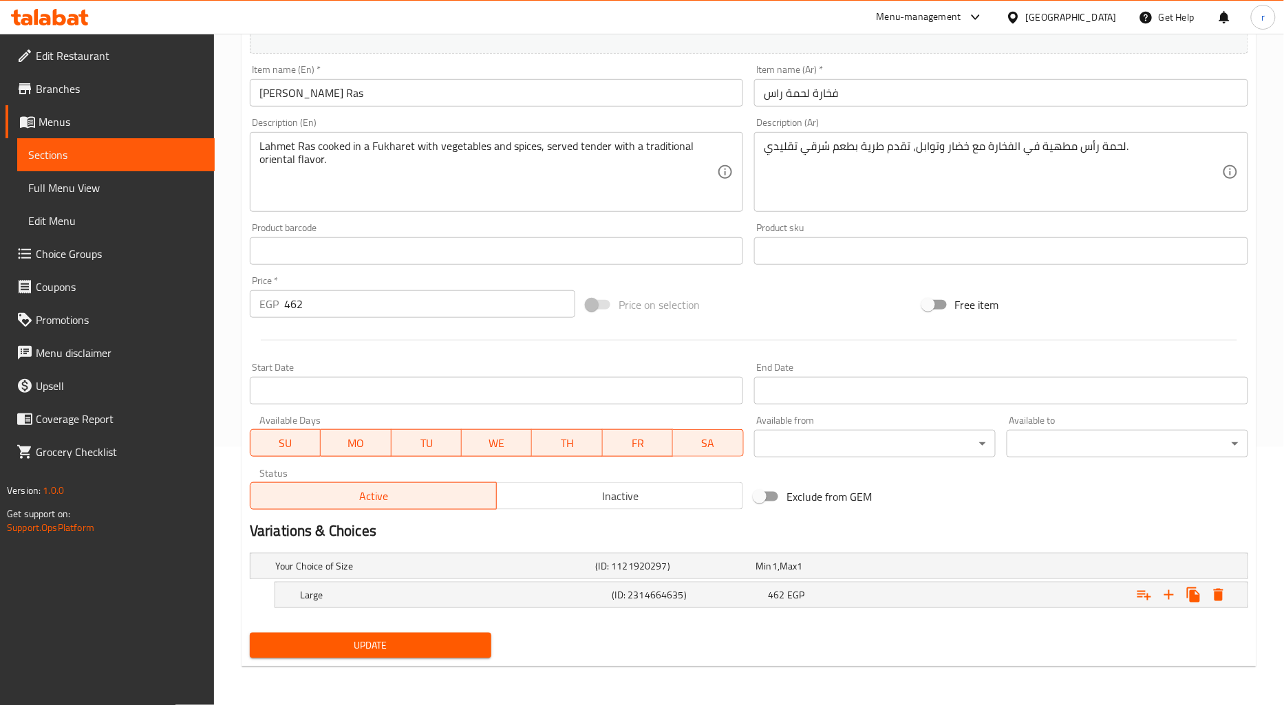
scroll to position [257, 0]
click at [1202, 599] on icon "Expand" at bounding box center [1208, 596] width 17 height 17
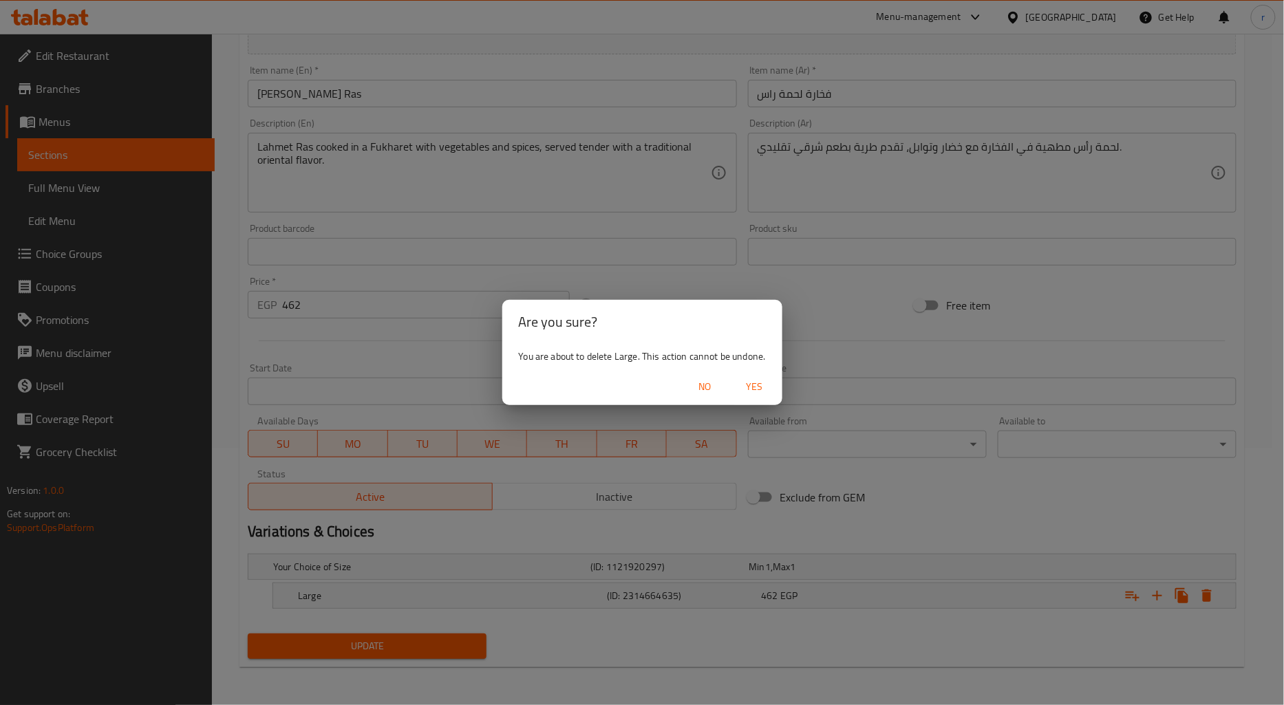
click at [746, 390] on span "Yes" at bounding box center [754, 387] width 33 height 17
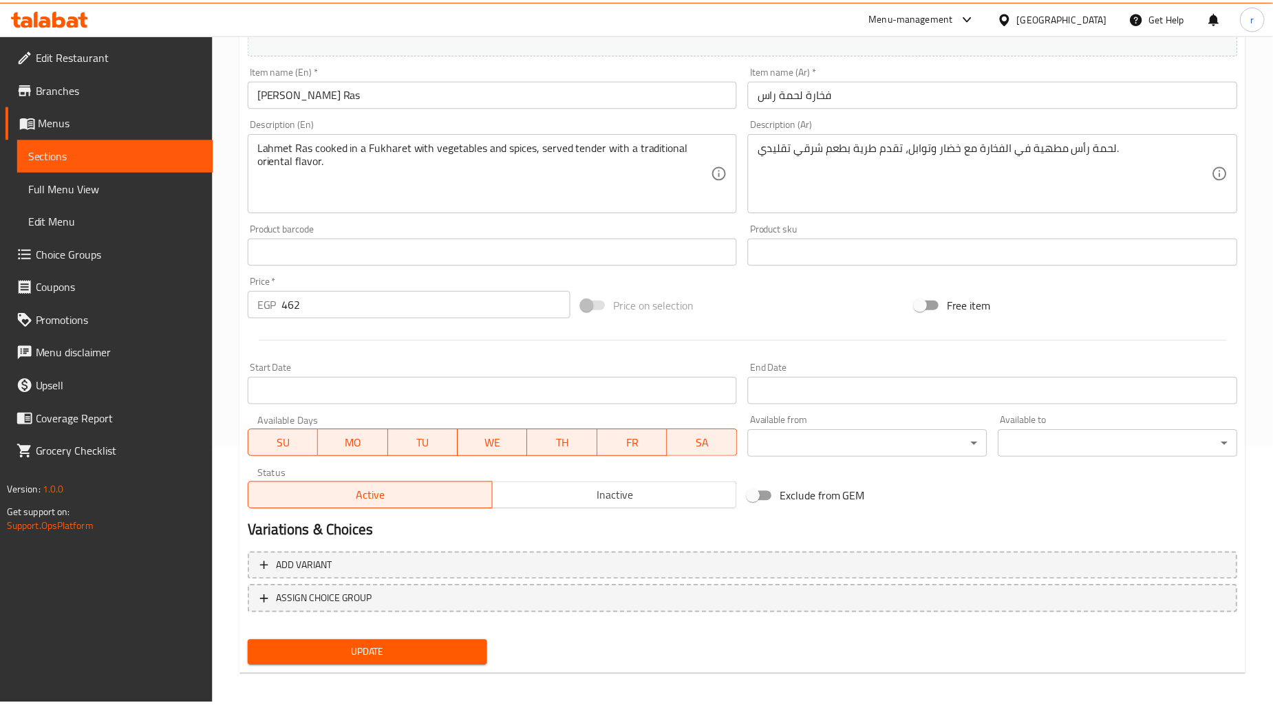
scroll to position [253, 0]
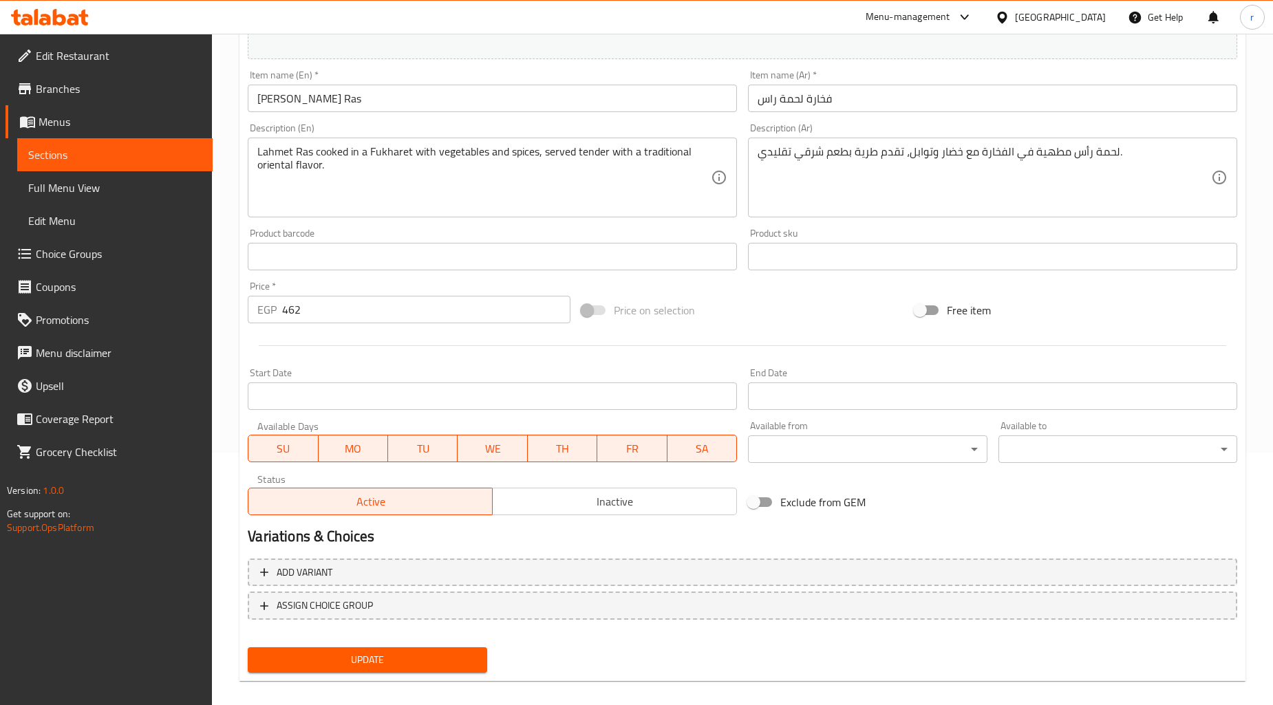
click at [425, 656] on span "Update" at bounding box center [367, 660] width 217 height 17
click at [79, 157] on span "Sections" at bounding box center [114, 155] width 173 height 17
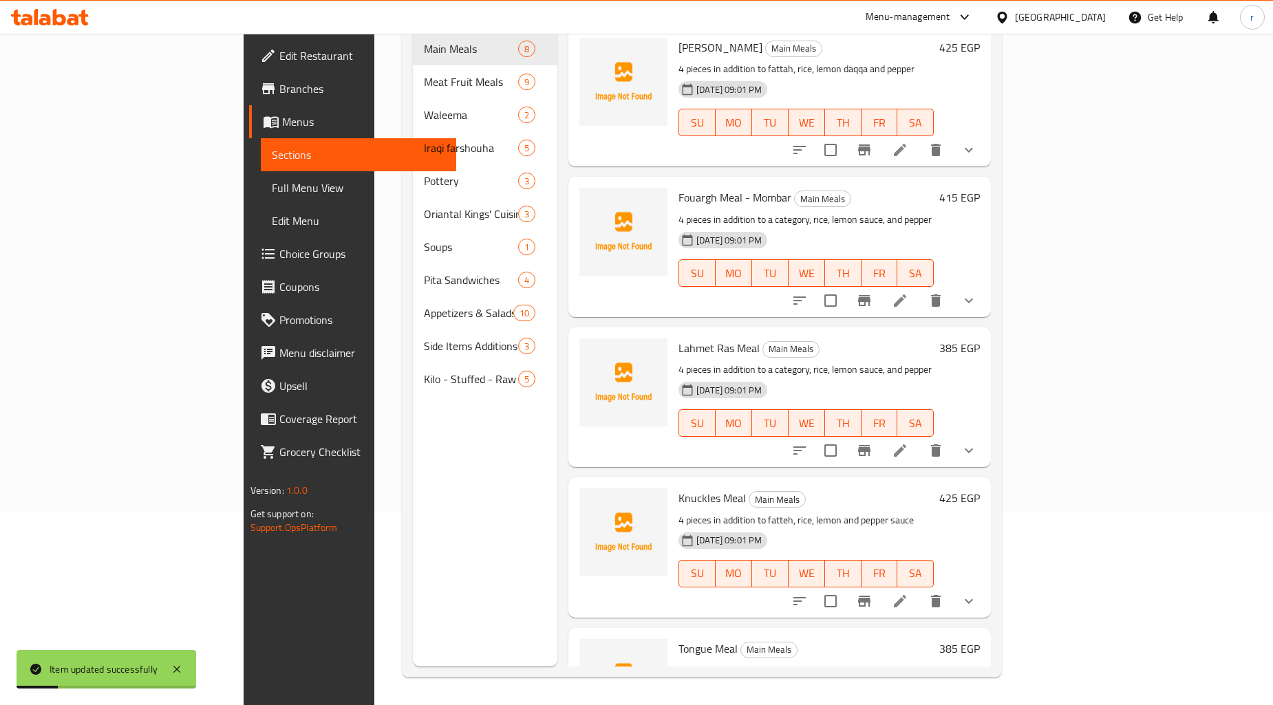
scroll to position [193, 0]
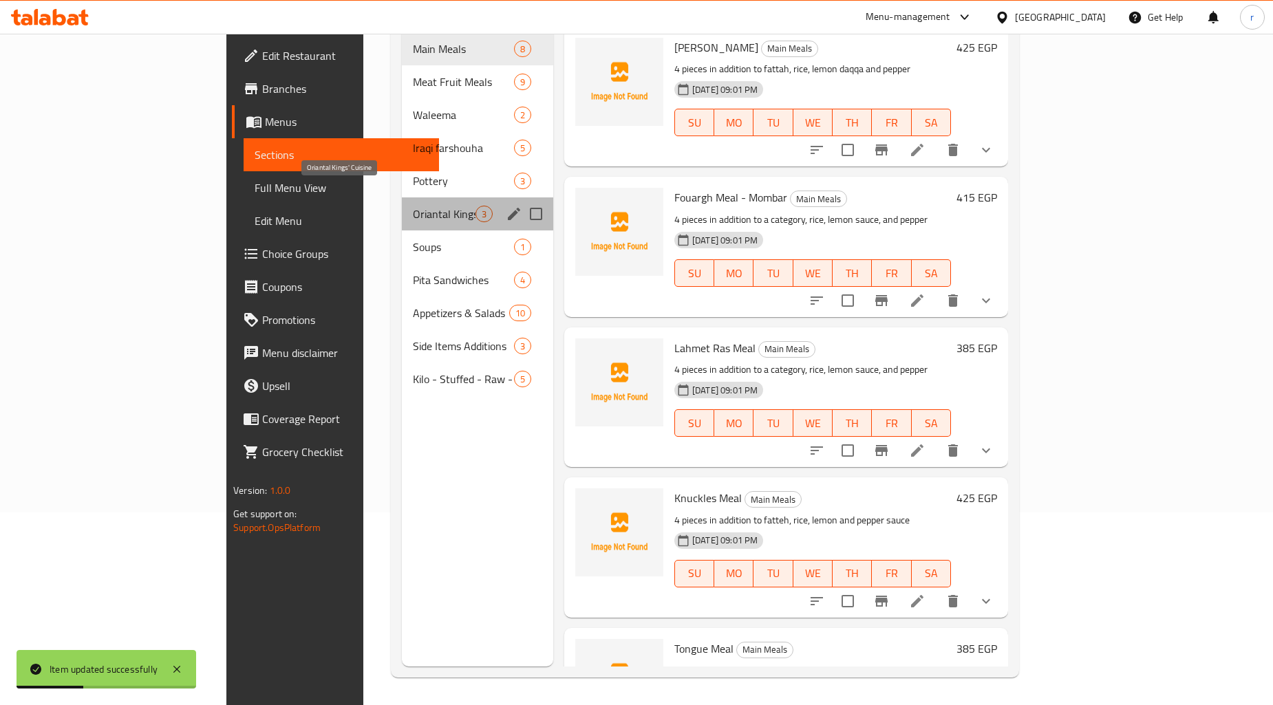
click at [413, 206] on span "Oriantal Kings' Cuisine" at bounding box center [444, 214] width 63 height 17
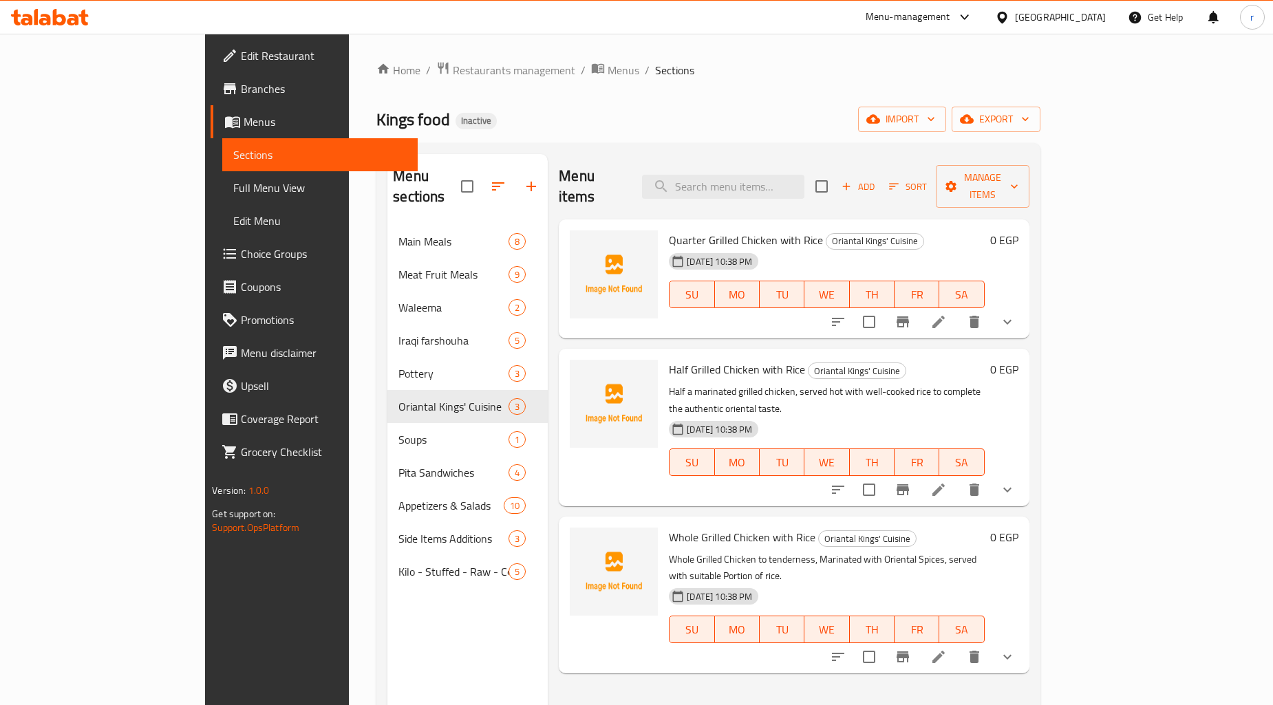
click at [958, 310] on li at bounding box center [939, 322] width 39 height 25
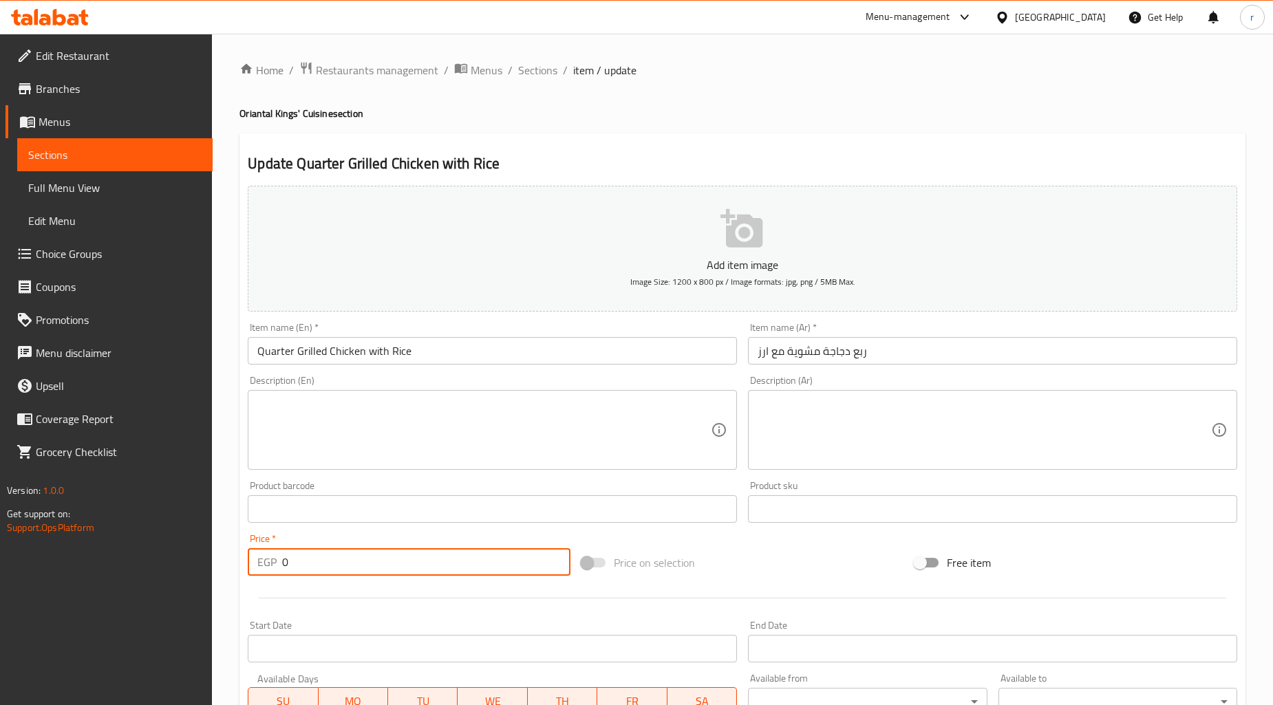
drag, startPoint x: 305, startPoint y: 557, endPoint x: 186, endPoint y: 578, distance: 120.8
click at [186, 578] on div "Edit Restaurant Branches Menus Sections Full Menu View Edit Menu Choice Groups …" at bounding box center [636, 519] width 1273 height 970
paste input "132"
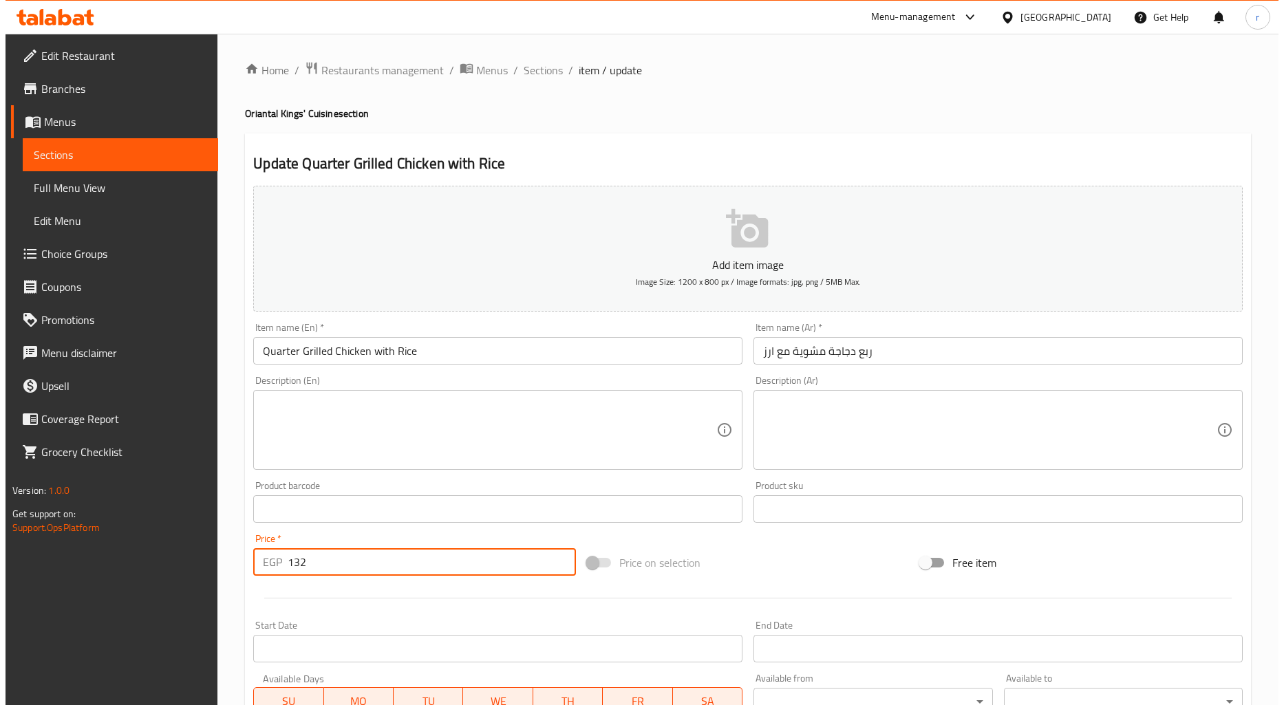
scroll to position [297, 0]
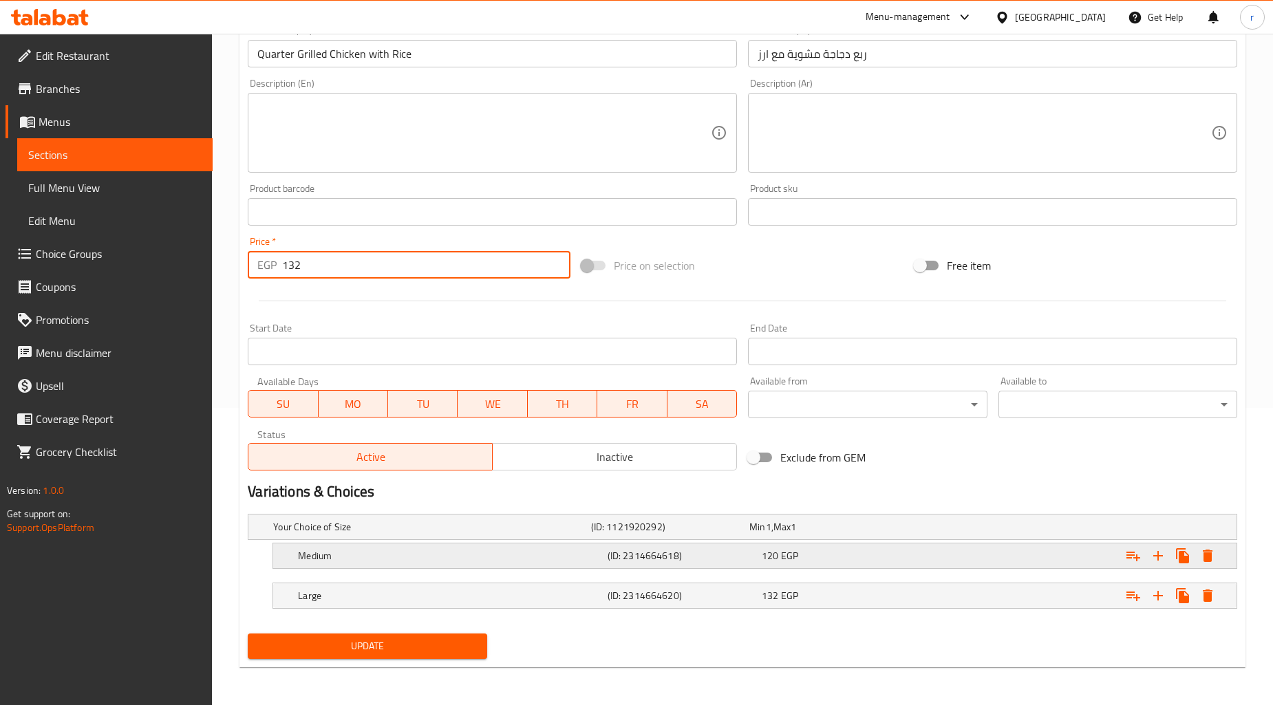
type input "132"
click at [1213, 554] on icon "Expand" at bounding box center [1208, 556] width 17 height 17
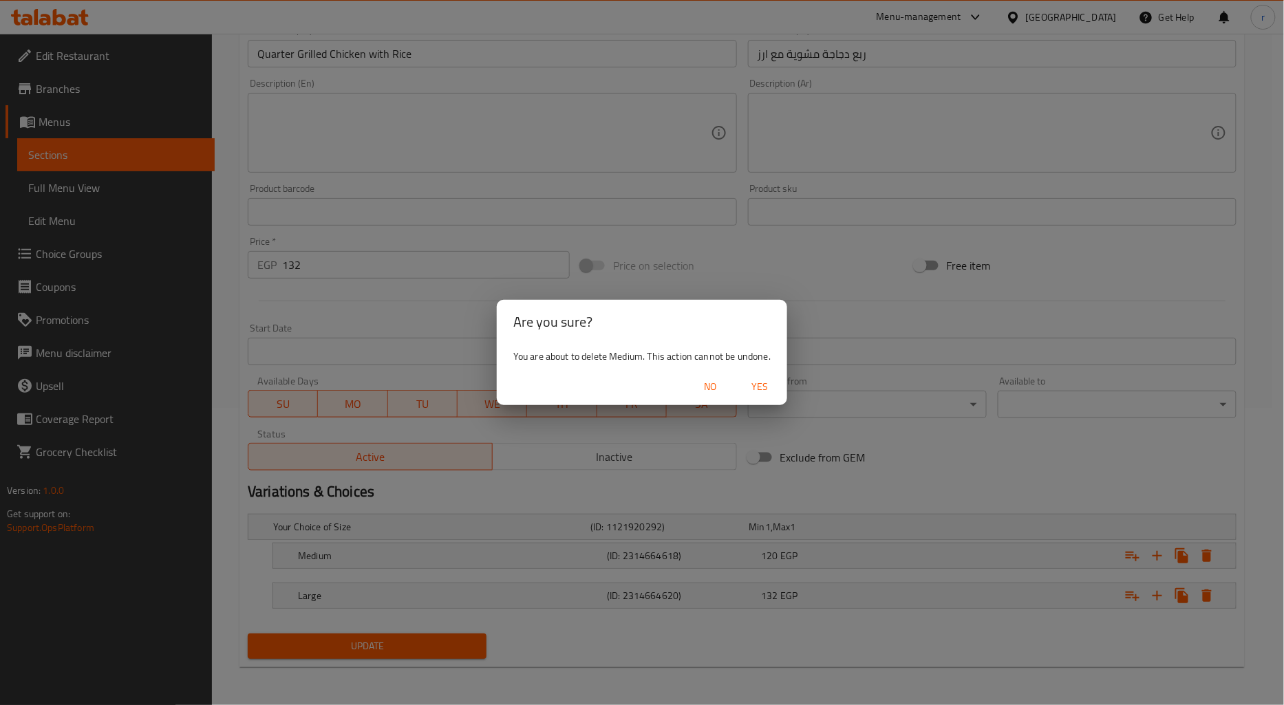
click at [759, 387] on span "Yes" at bounding box center [759, 387] width 33 height 17
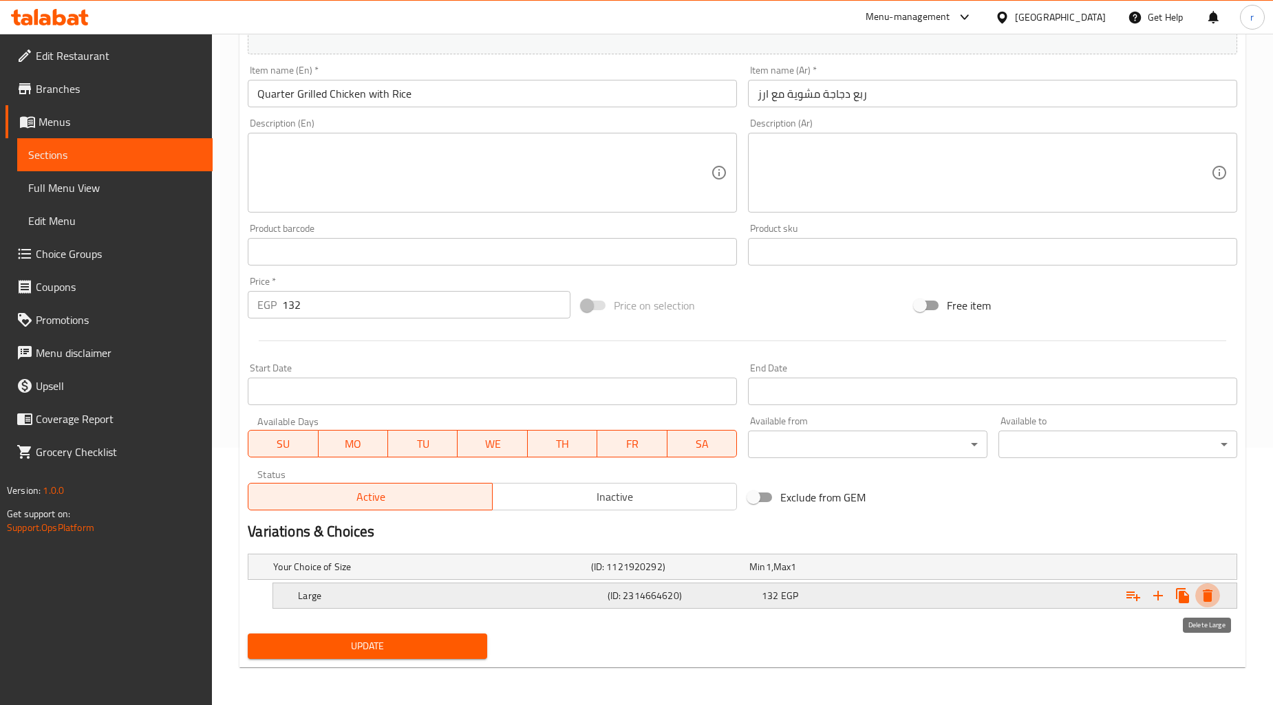
click at [1203, 606] on button "Expand" at bounding box center [1207, 596] width 25 height 25
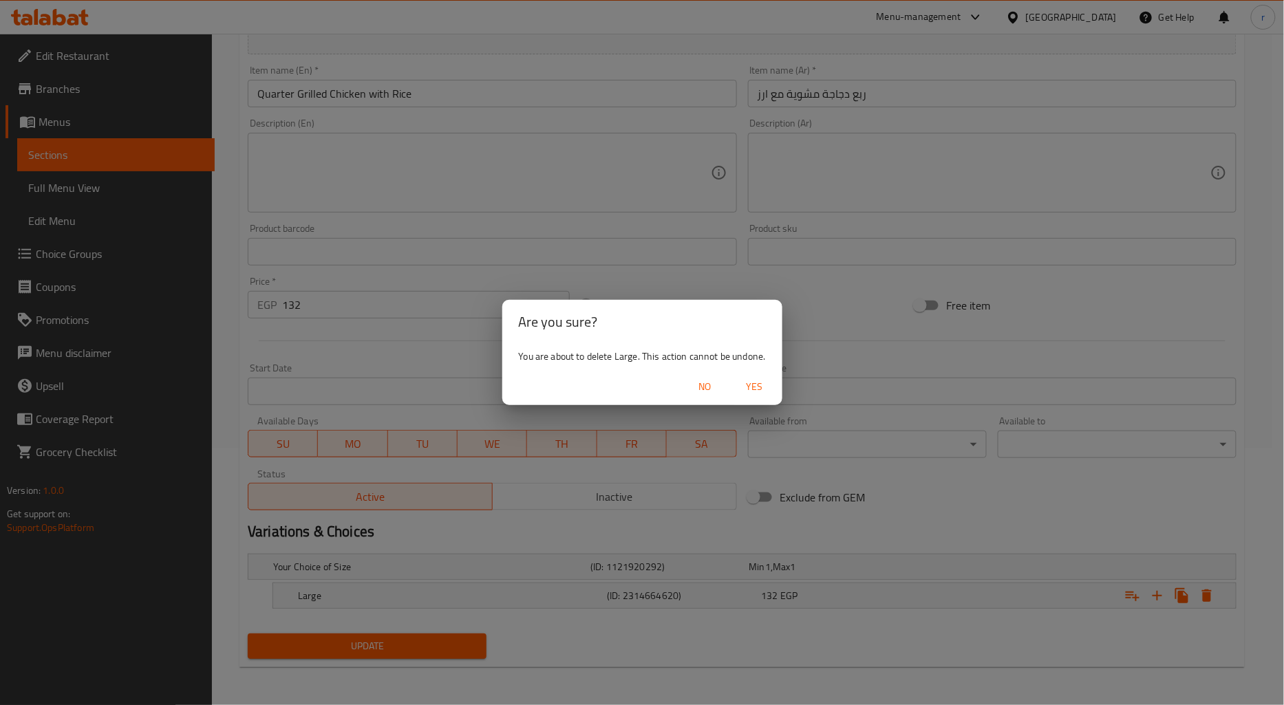
click at [751, 372] on div "No Yes" at bounding box center [642, 387] width 280 height 36
click at [750, 384] on span "Yes" at bounding box center [754, 387] width 33 height 17
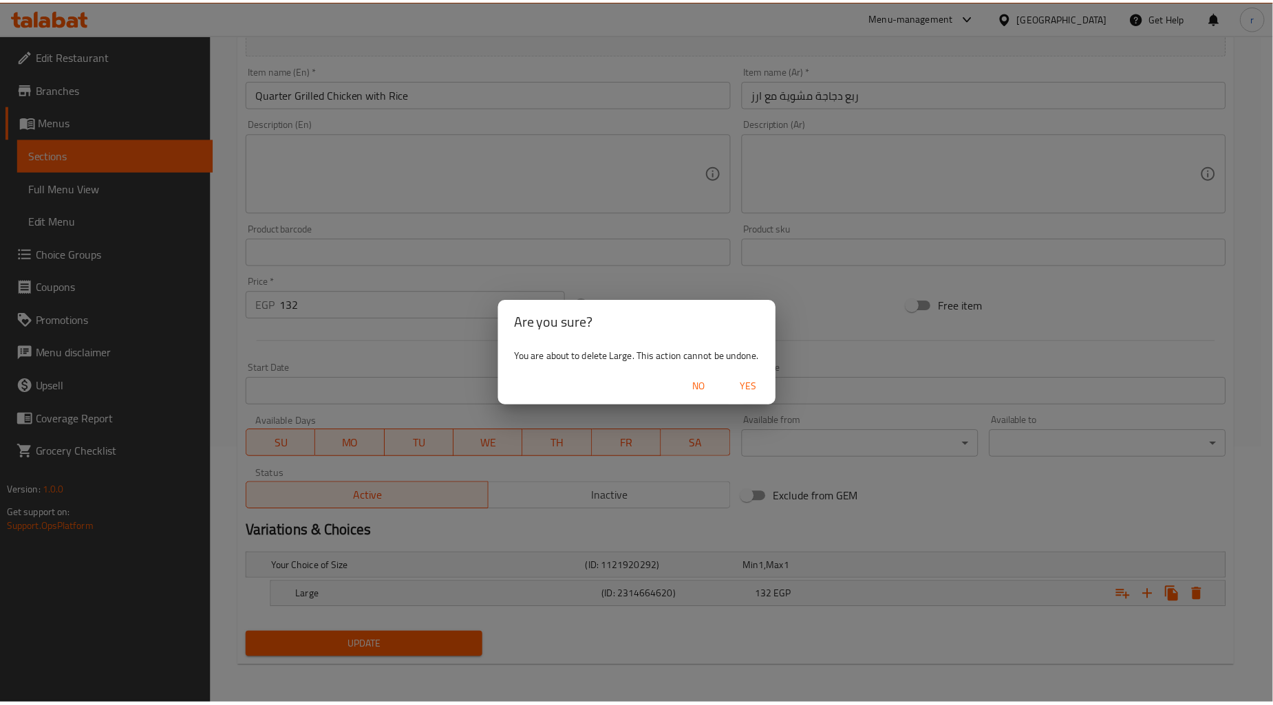
scroll to position [253, 0]
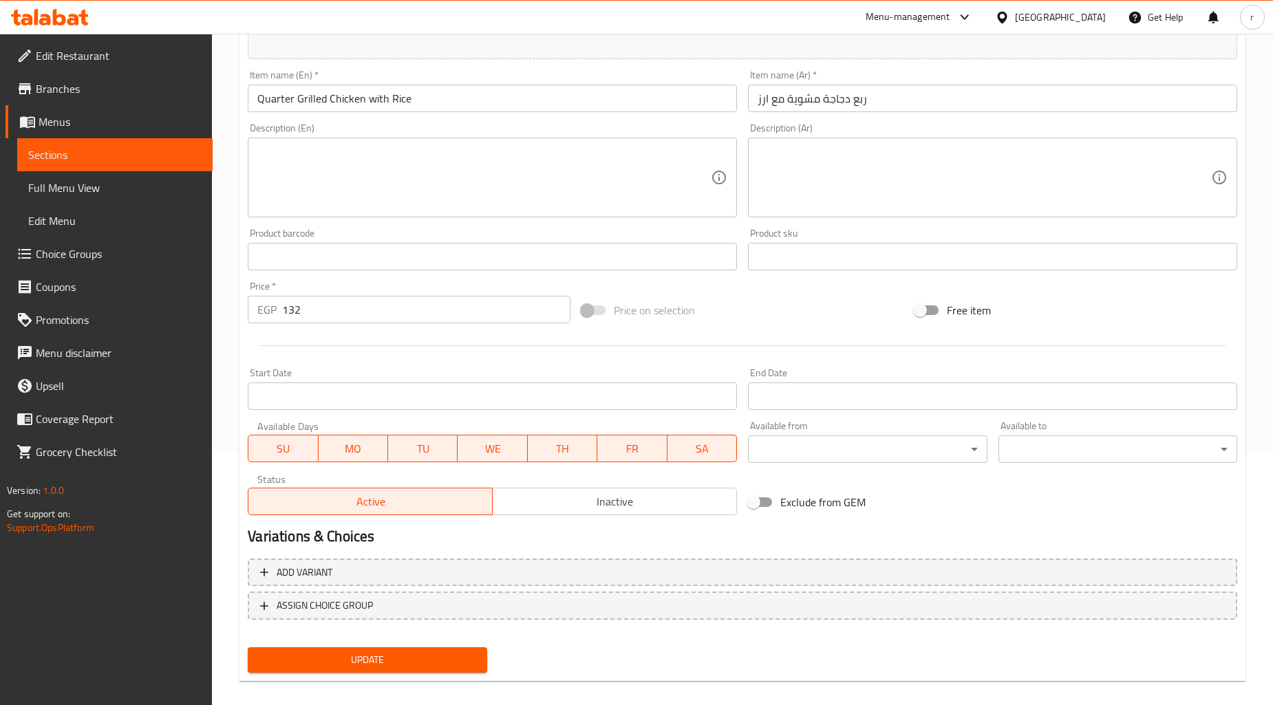
drag, startPoint x: 428, startPoint y: 655, endPoint x: 463, endPoint y: 630, distance: 43.0
click at [428, 656] on span "Update" at bounding box center [367, 660] width 217 height 17
click at [72, 157] on span "Sections" at bounding box center [114, 155] width 173 height 17
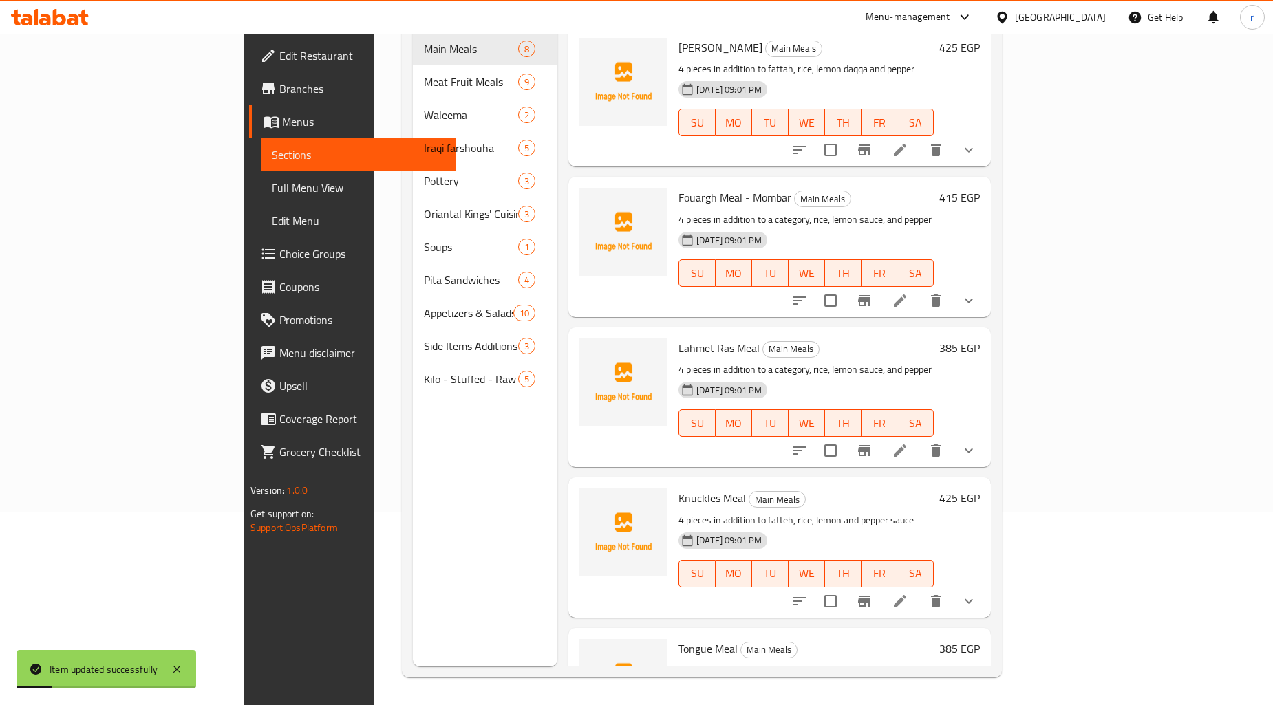
scroll to position [193, 0]
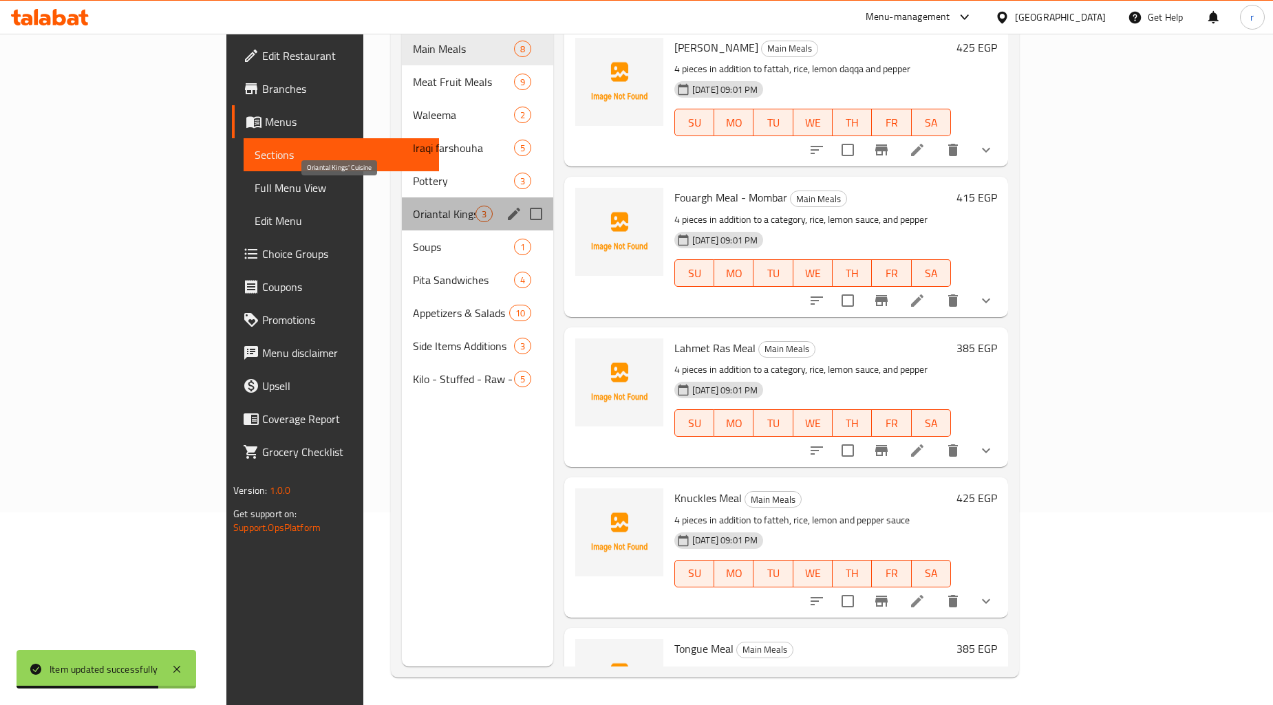
click at [413, 206] on span "Oriantal Kings' Cuisine" at bounding box center [444, 214] width 63 height 17
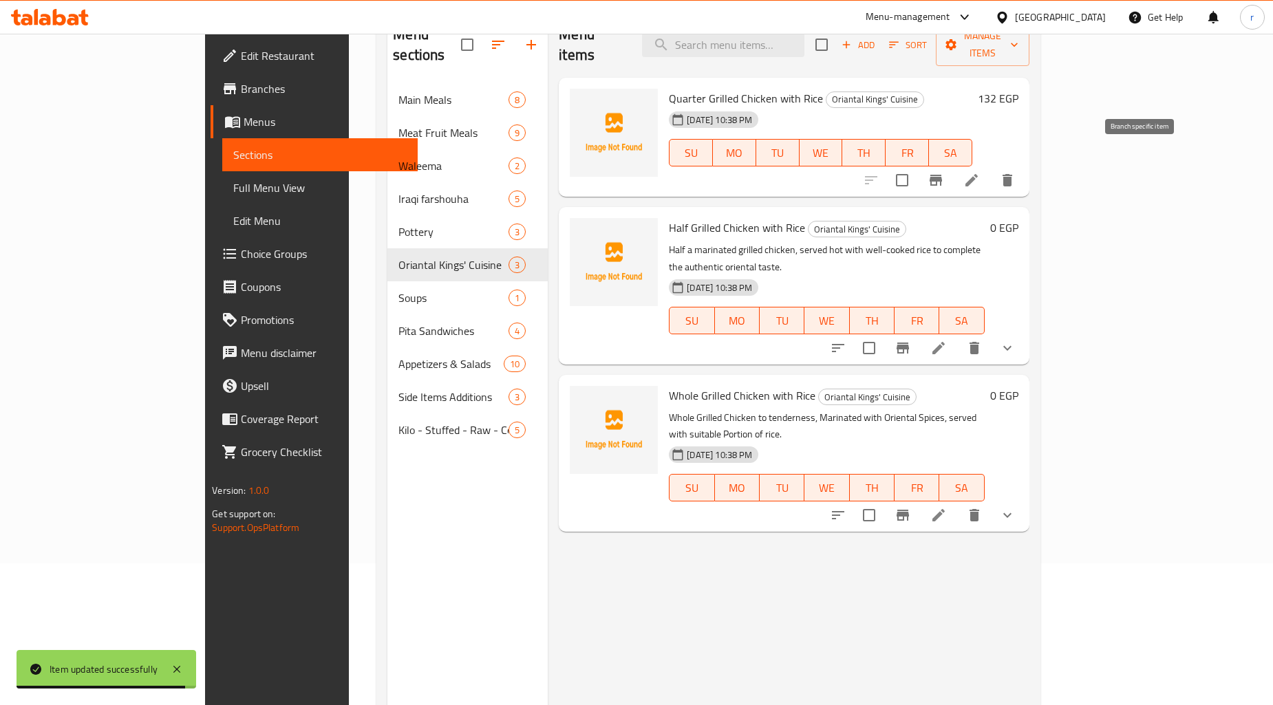
scroll to position [39, 0]
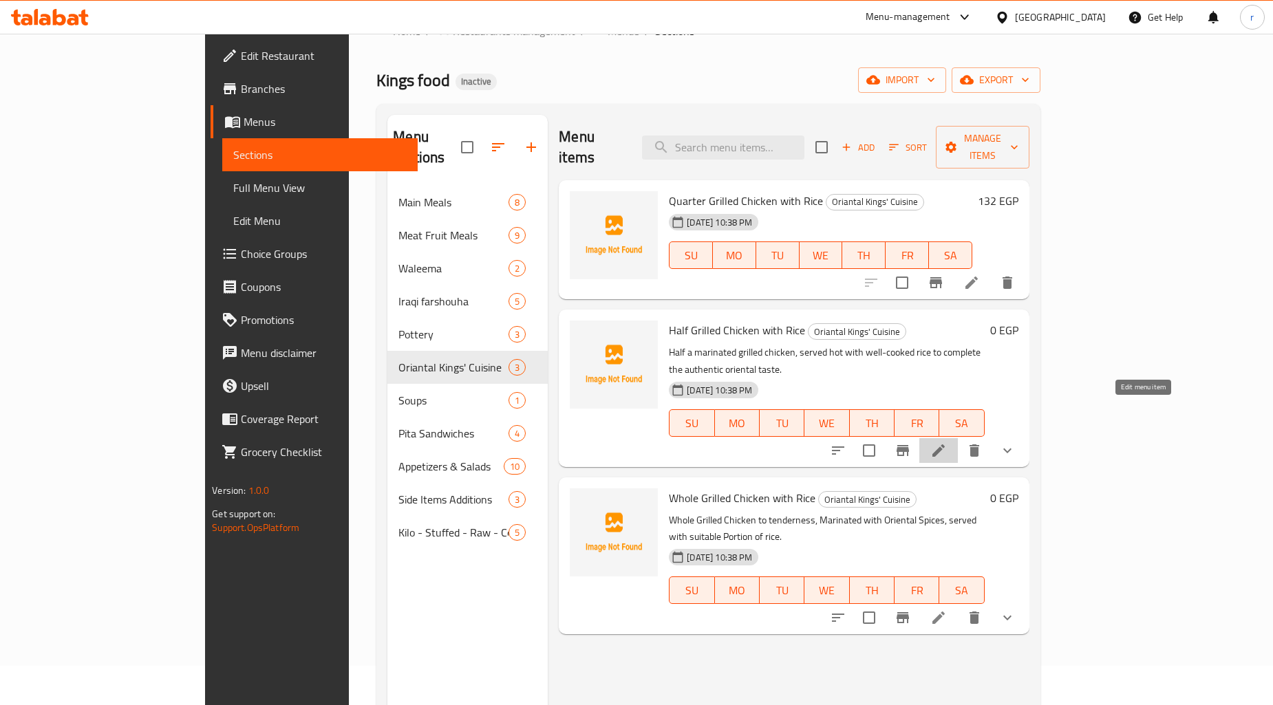
click at [947, 443] on icon at bounding box center [939, 451] width 17 height 17
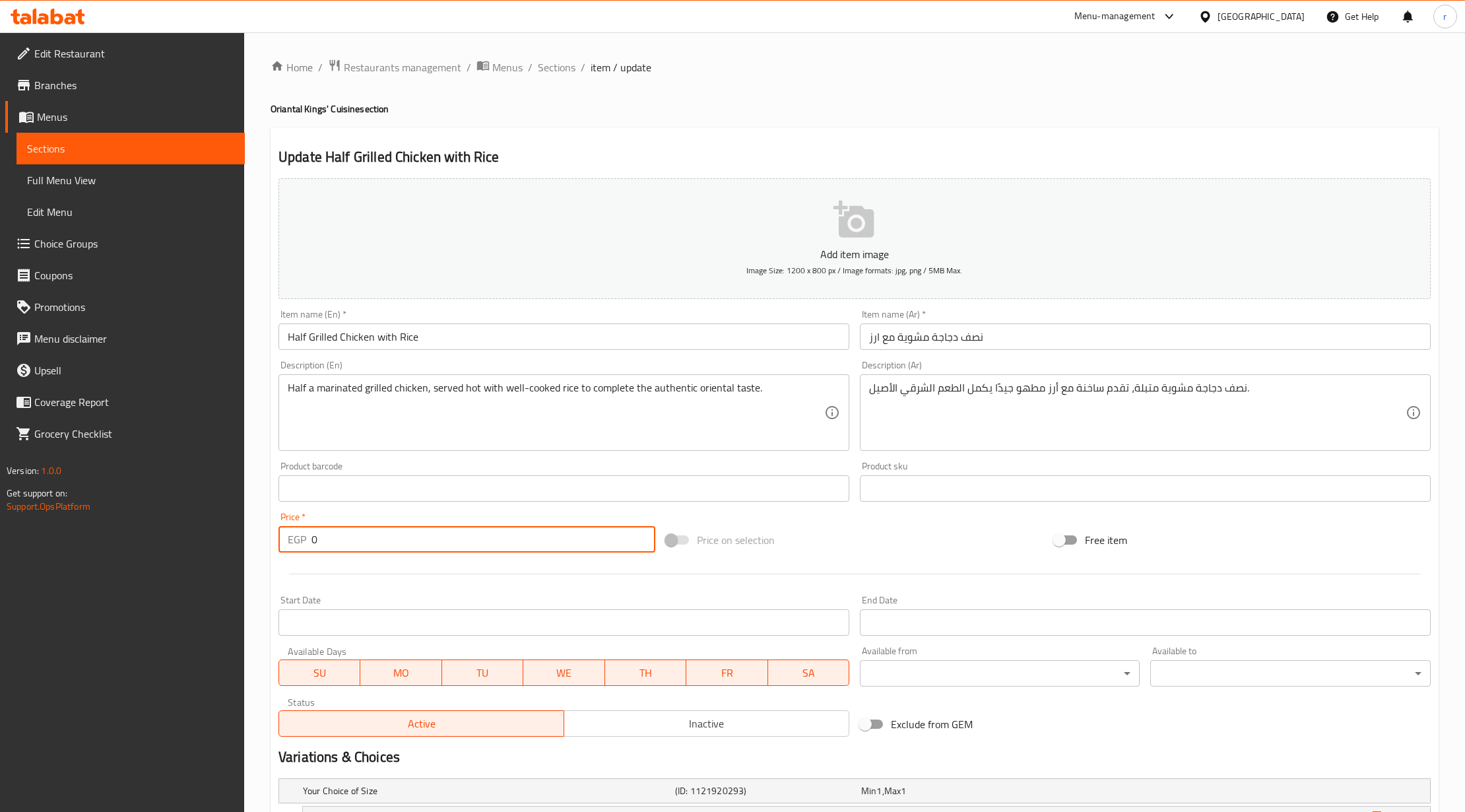
drag, startPoint x: 342, startPoint y: 534, endPoint x: 96, endPoint y: 555, distance: 246.9
click at [199, 545] on div "Edit Restaurant Branches Menus Sections Full Menu View Edit Menu Choice Groups …" at bounding box center [732, 498] width 1465 height 930
paste input "22"
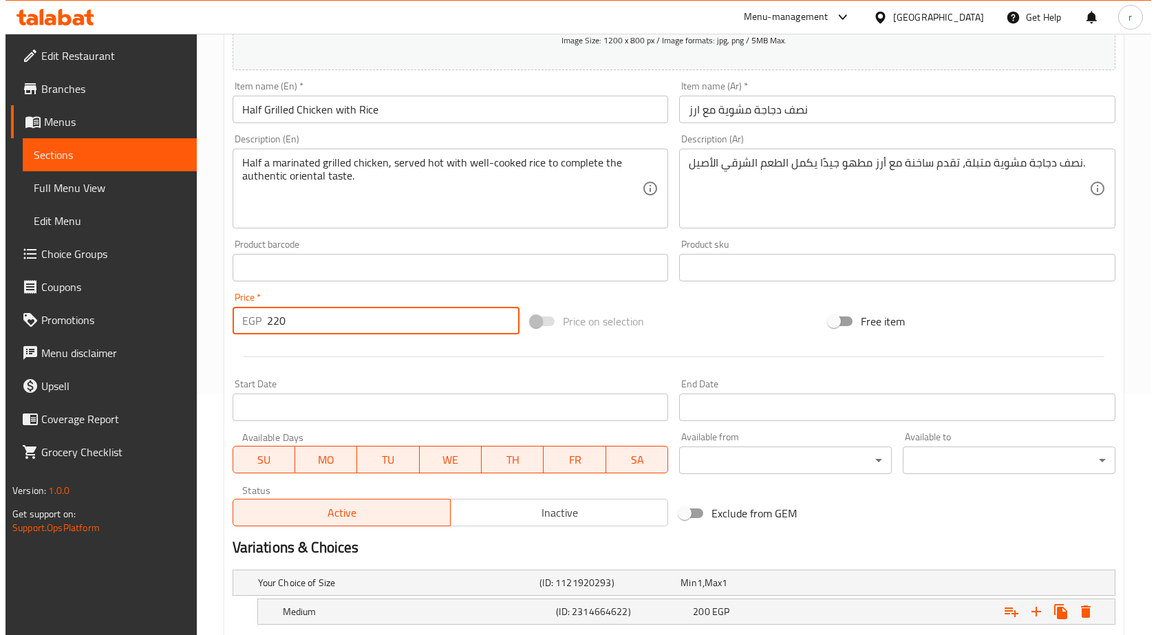
scroll to position [368, 0]
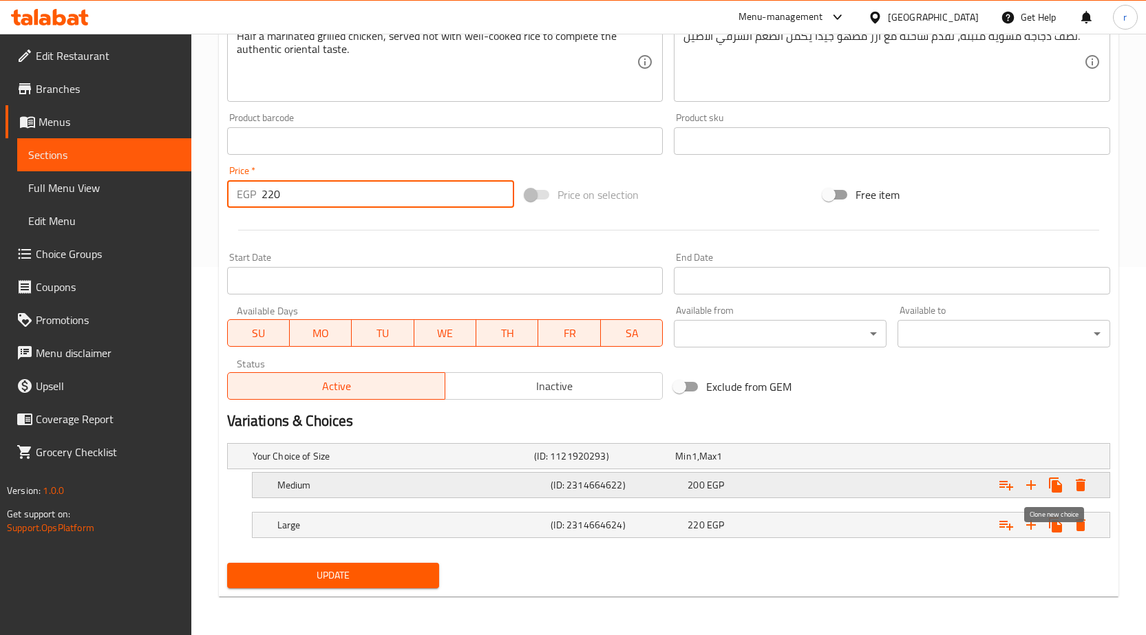
type input "220"
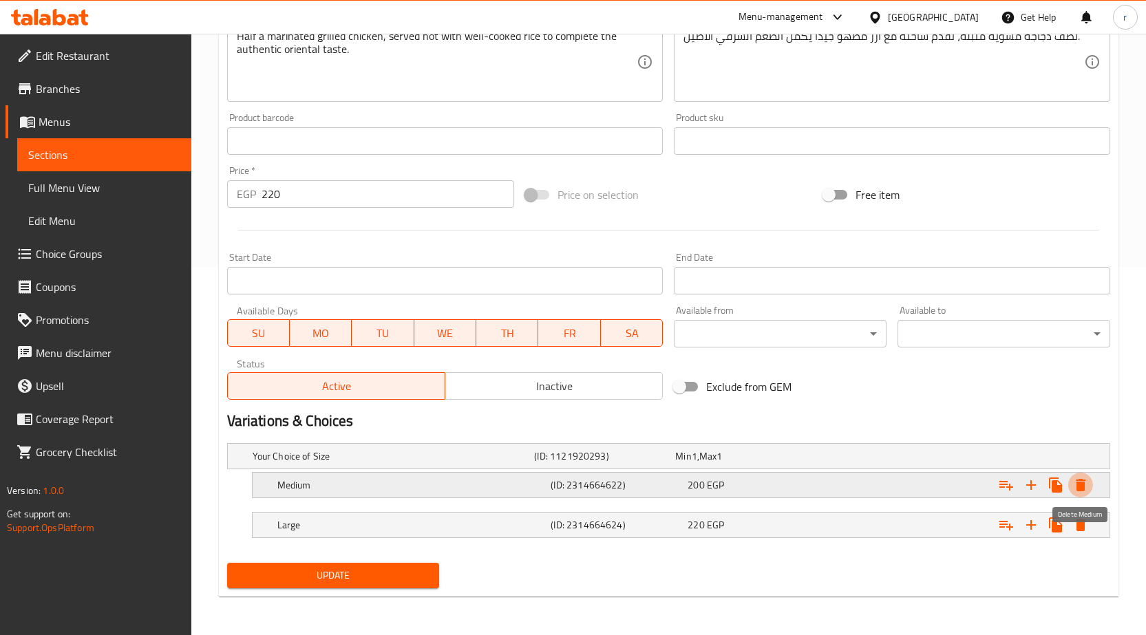
click at [1078, 487] on icon "Expand" at bounding box center [1081, 485] width 10 height 12
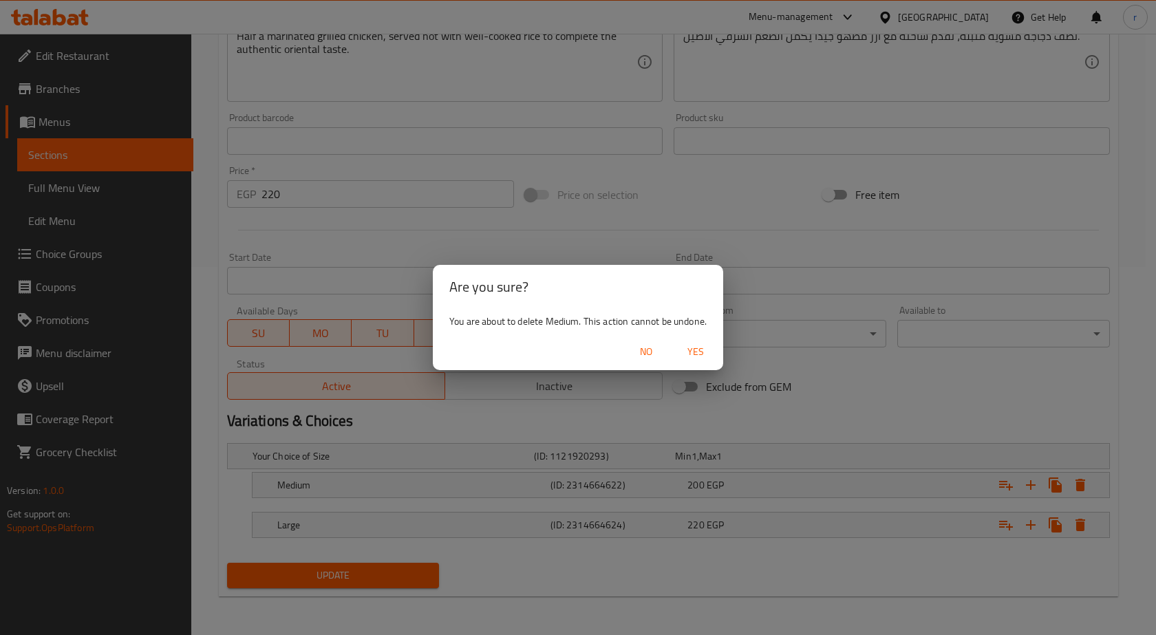
click at [692, 361] on button "Yes" at bounding box center [696, 351] width 44 height 25
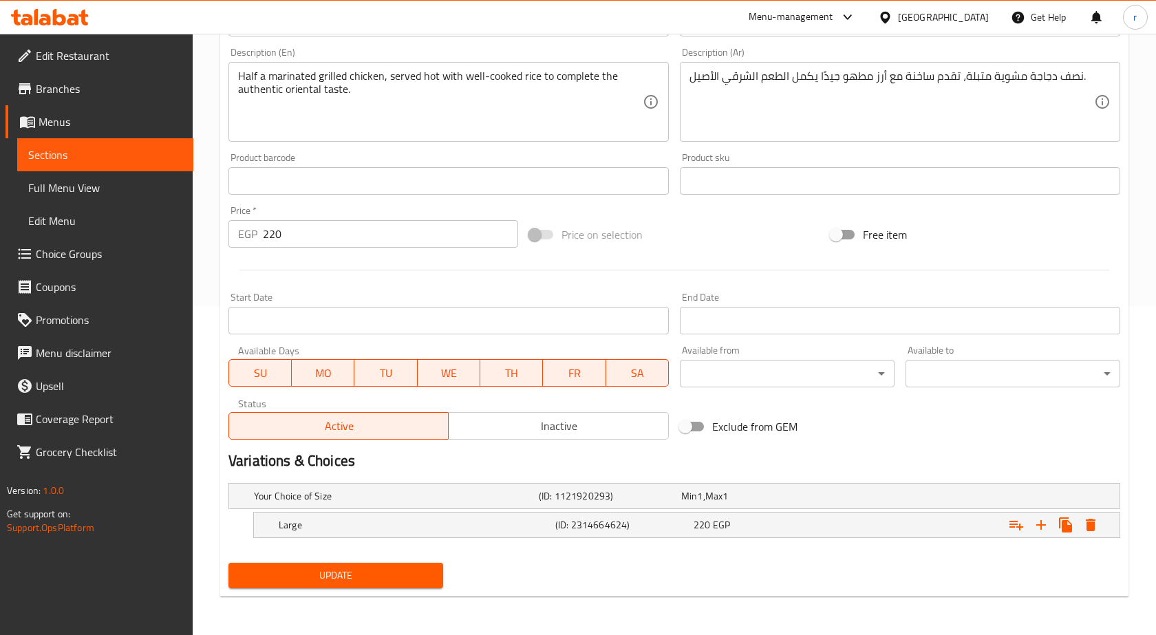
scroll to position [328, 0]
click at [1078, 527] on icon "Expand" at bounding box center [1081, 525] width 10 height 12
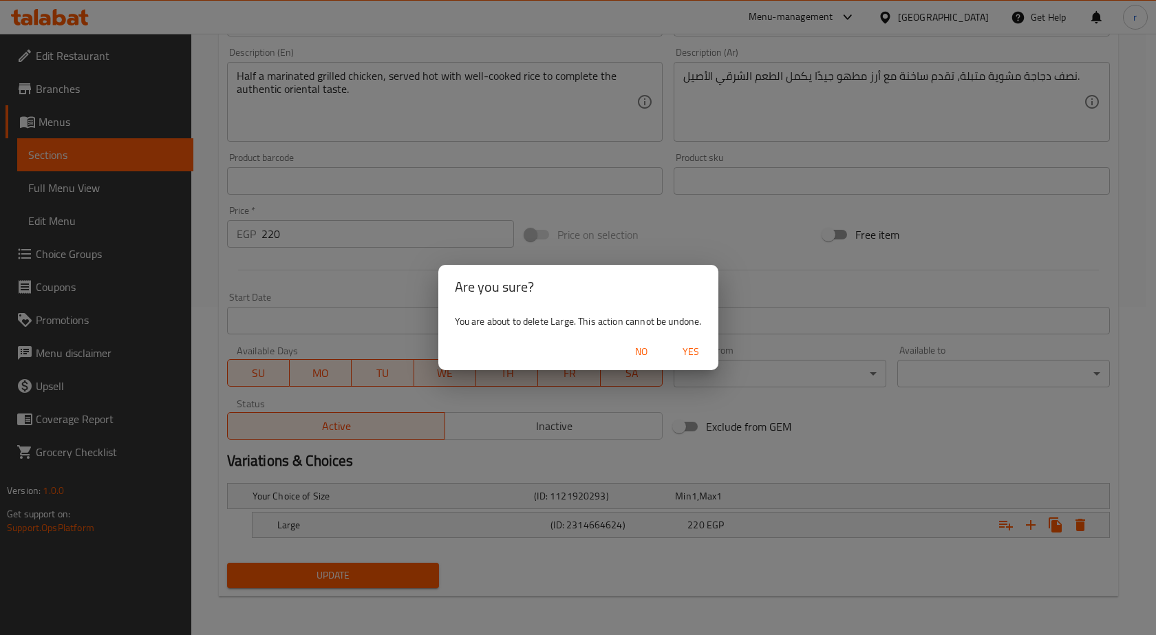
click at [696, 354] on span "Yes" at bounding box center [690, 351] width 33 height 17
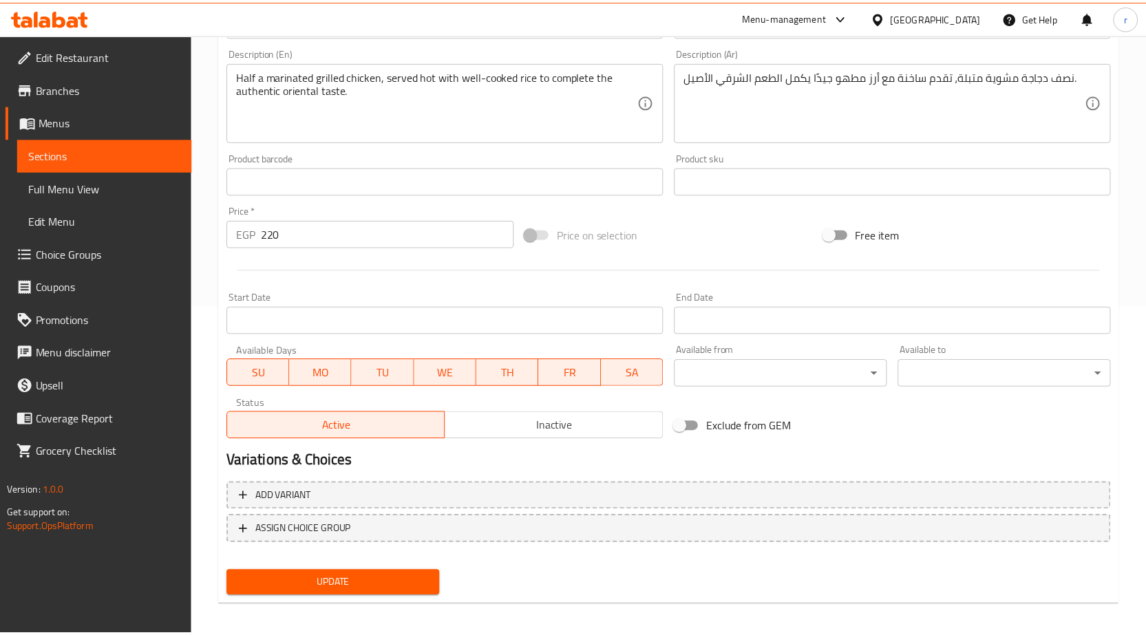
scroll to position [323, 0]
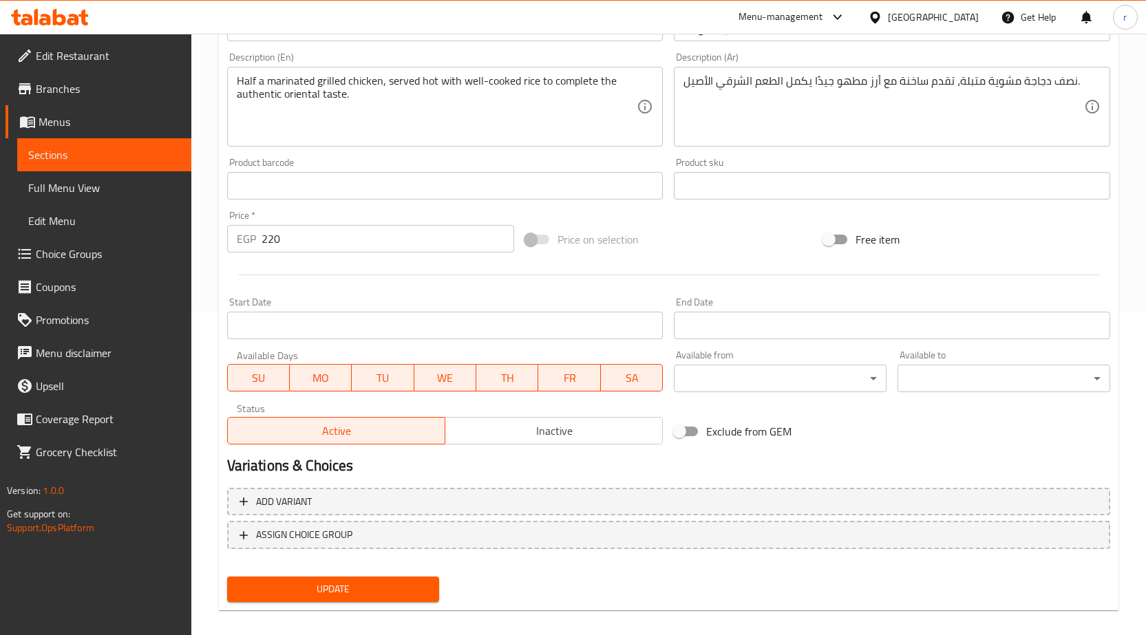
click at [382, 601] on button "Update" at bounding box center [333, 589] width 213 height 25
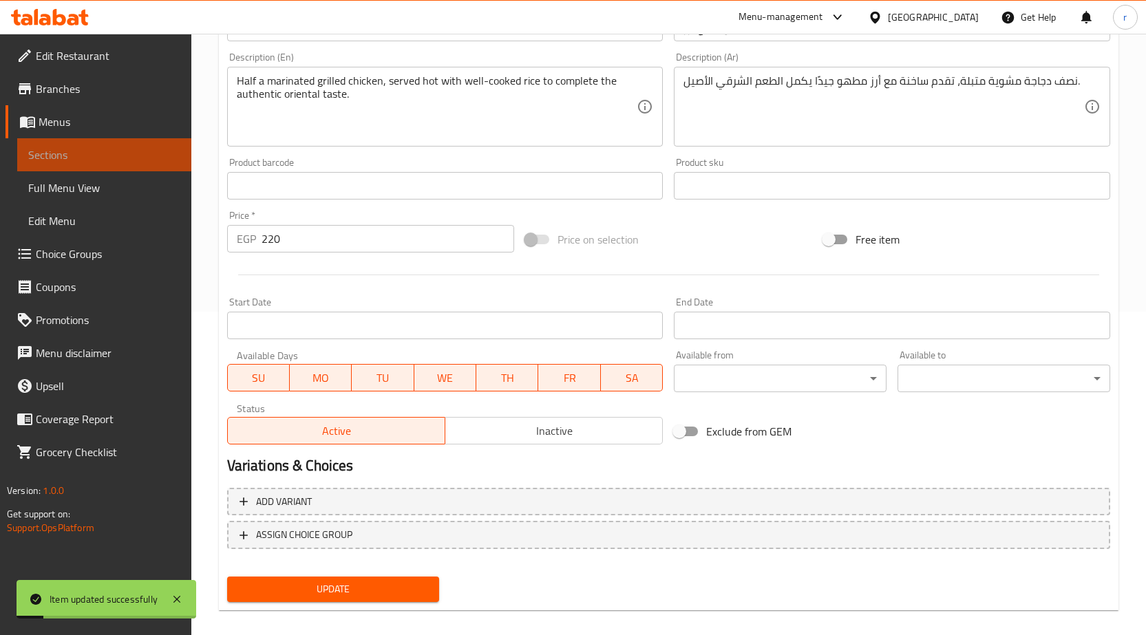
click at [47, 151] on span "Sections" at bounding box center [104, 155] width 152 height 17
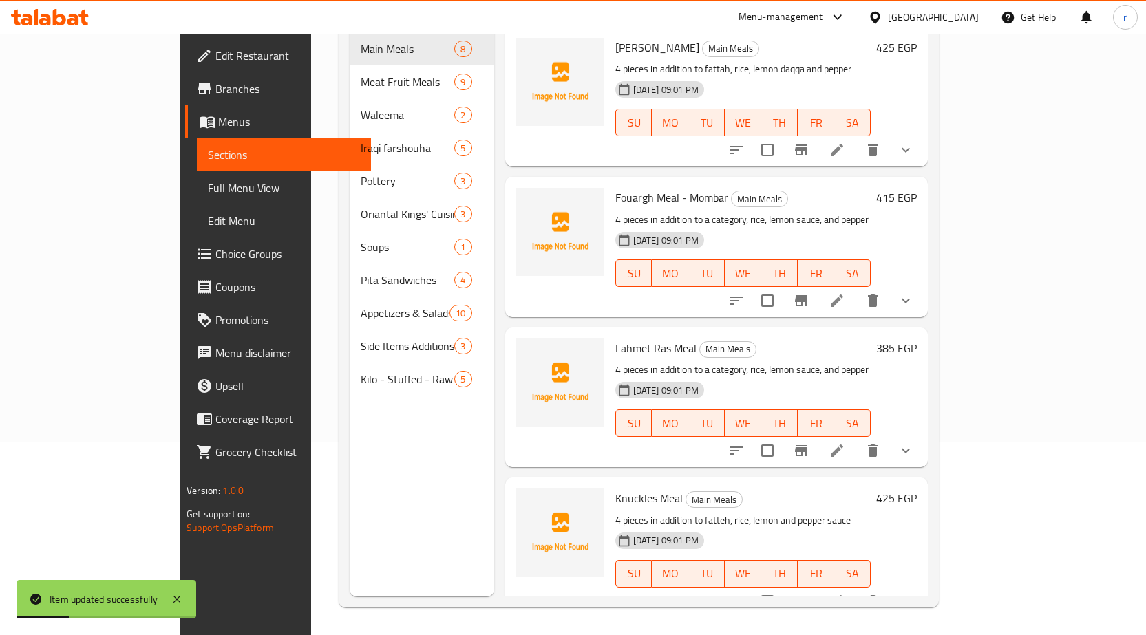
scroll to position [138, 0]
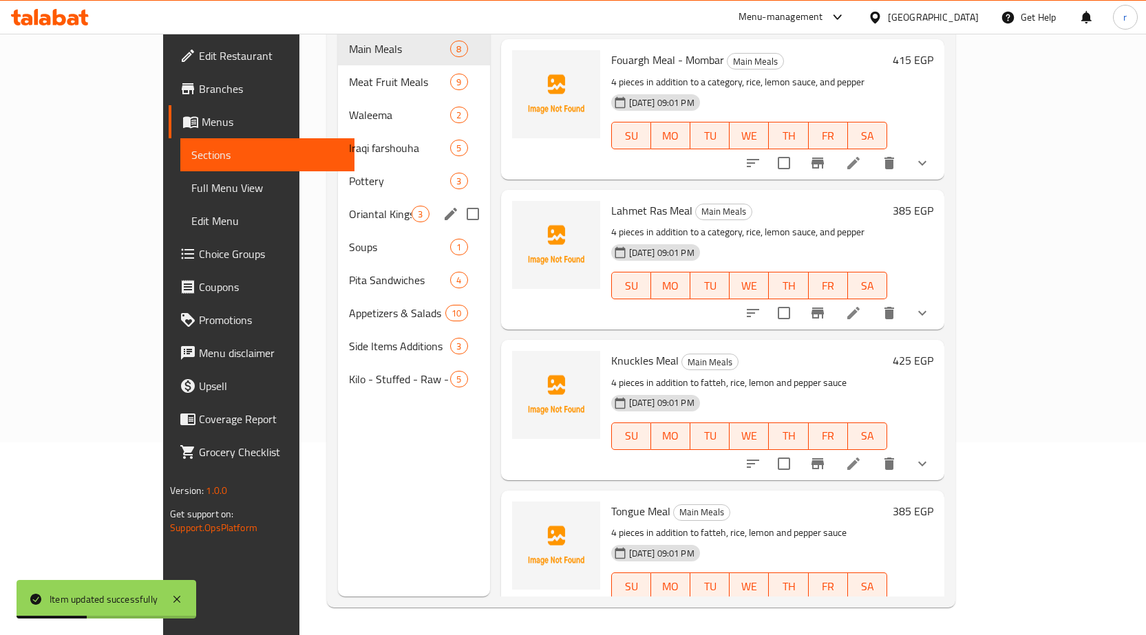
click at [338, 204] on div "Oriantal Kings' Cuisine 3" at bounding box center [413, 214] width 151 height 33
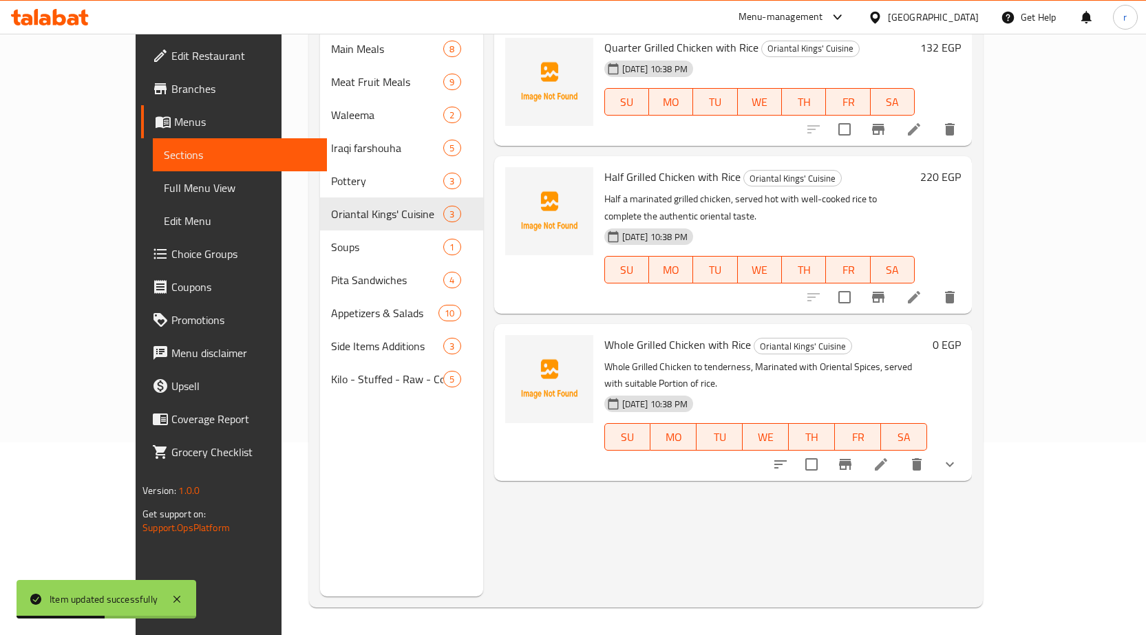
scroll to position [124, 0]
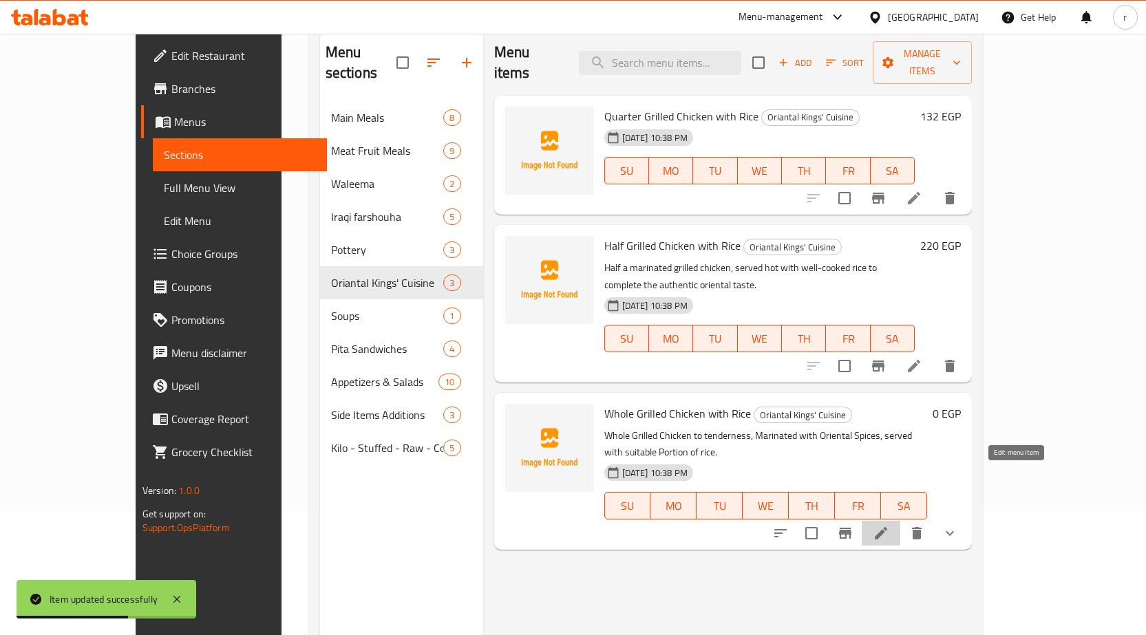
click at [889, 525] on icon at bounding box center [881, 533] width 17 height 17
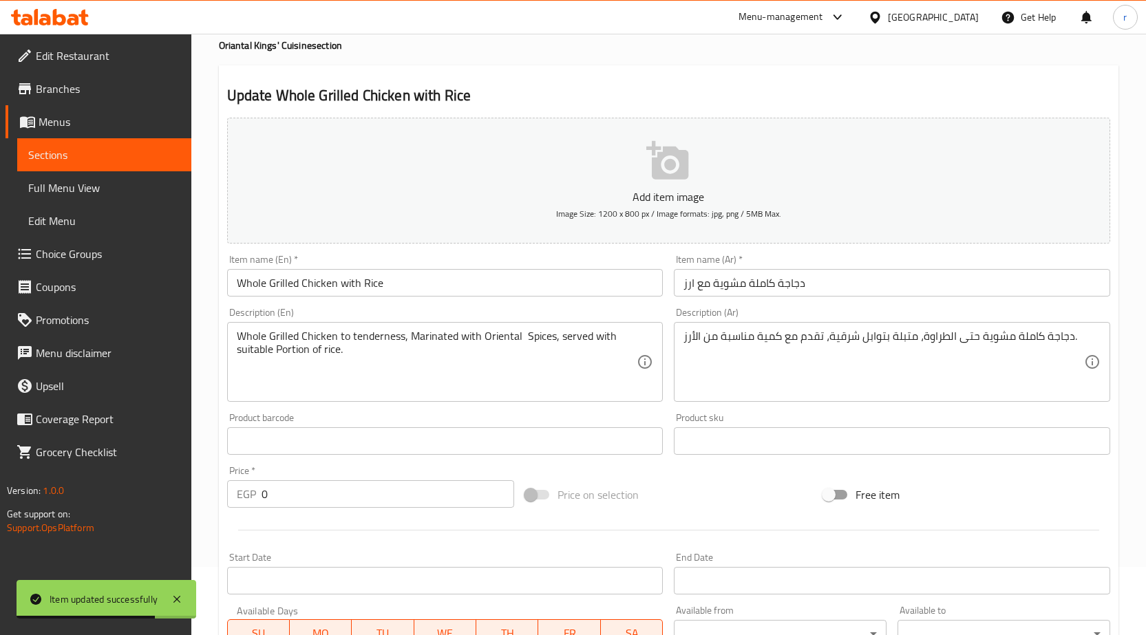
scroll to position [69, 0]
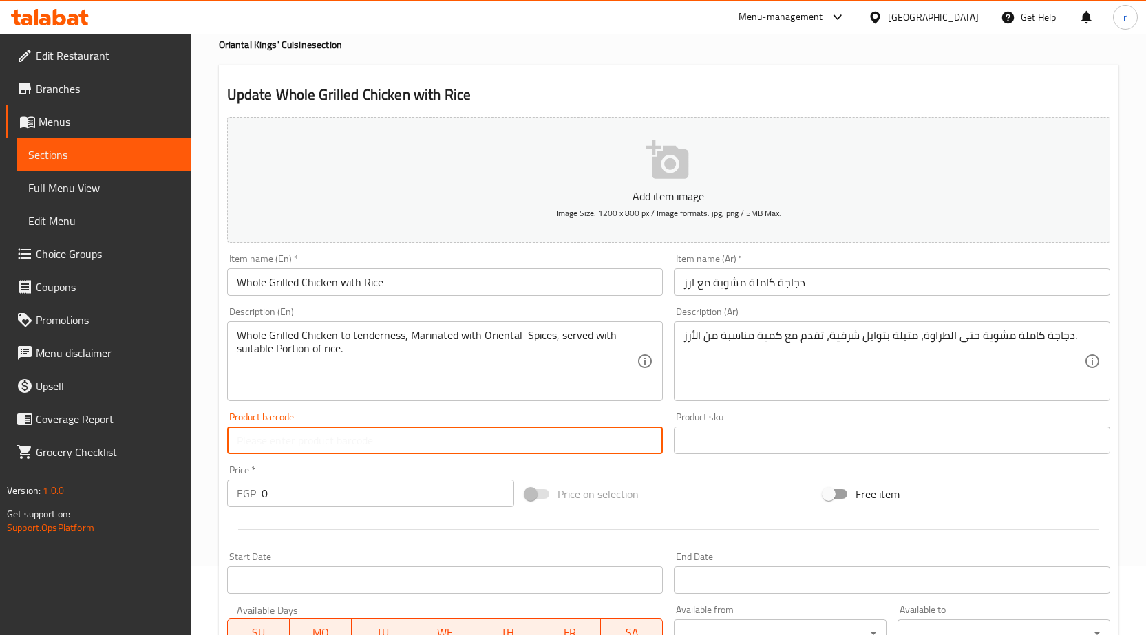
click at [437, 440] on input "text" at bounding box center [445, 441] width 436 height 28
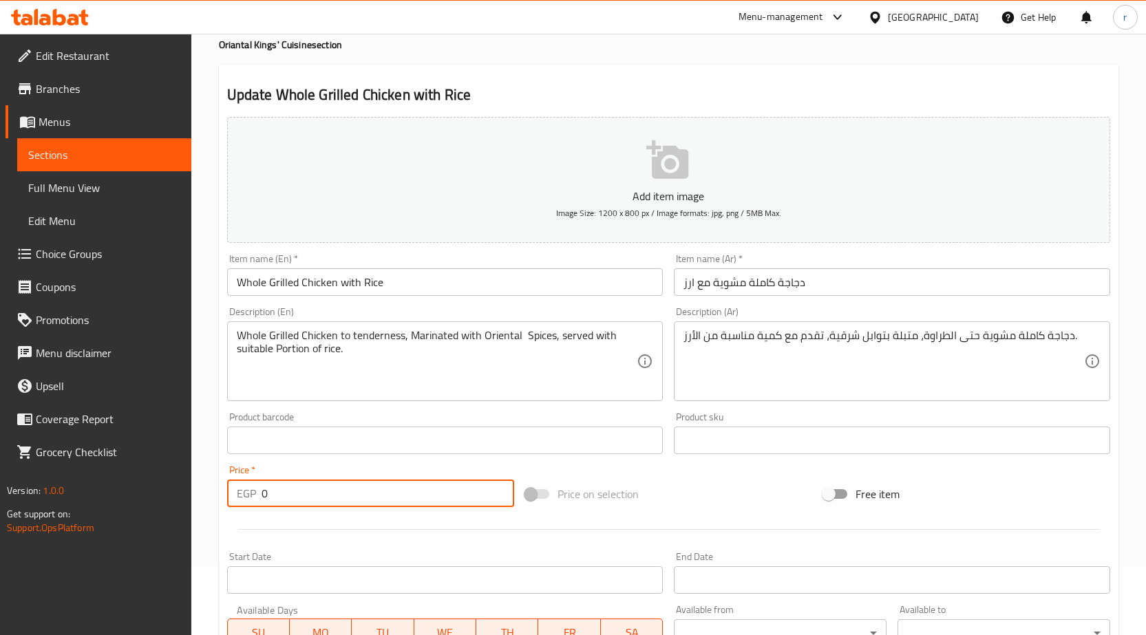
click at [385, 507] on input "0" at bounding box center [388, 494] width 253 height 28
click at [358, 492] on input "0" at bounding box center [388, 494] width 253 height 28
click at [270, 490] on input "0" at bounding box center [388, 494] width 253 height 28
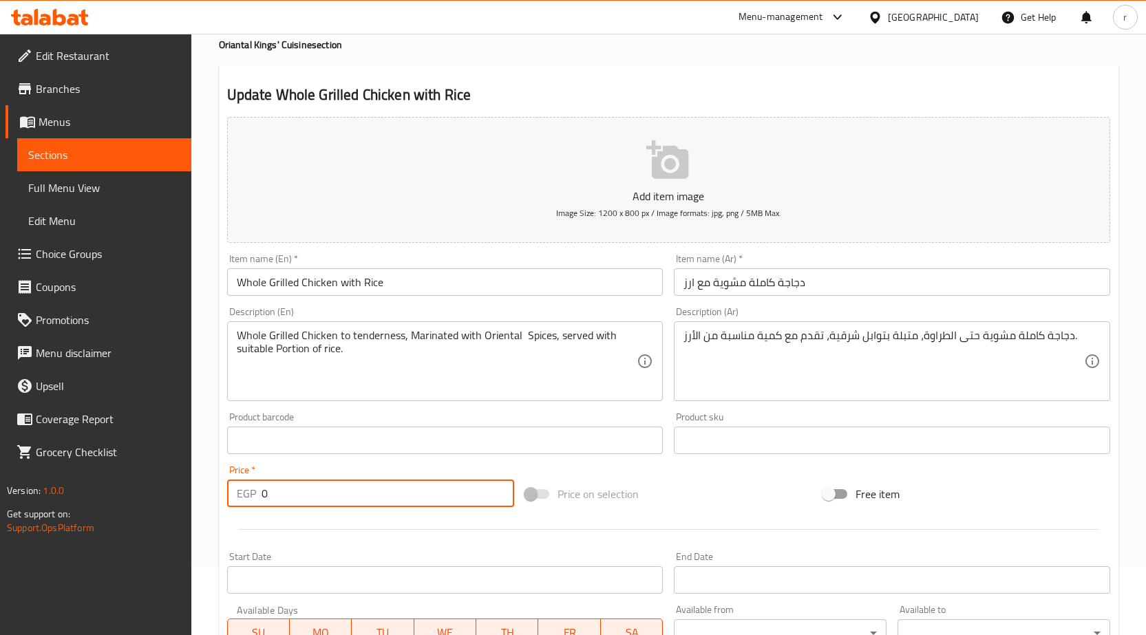
drag, startPoint x: 280, startPoint y: 504, endPoint x: 240, endPoint y: 487, distance: 44.1
click at [240, 487] on div "EGP 0 Price *" at bounding box center [370, 494] width 287 height 28
paste input "429"
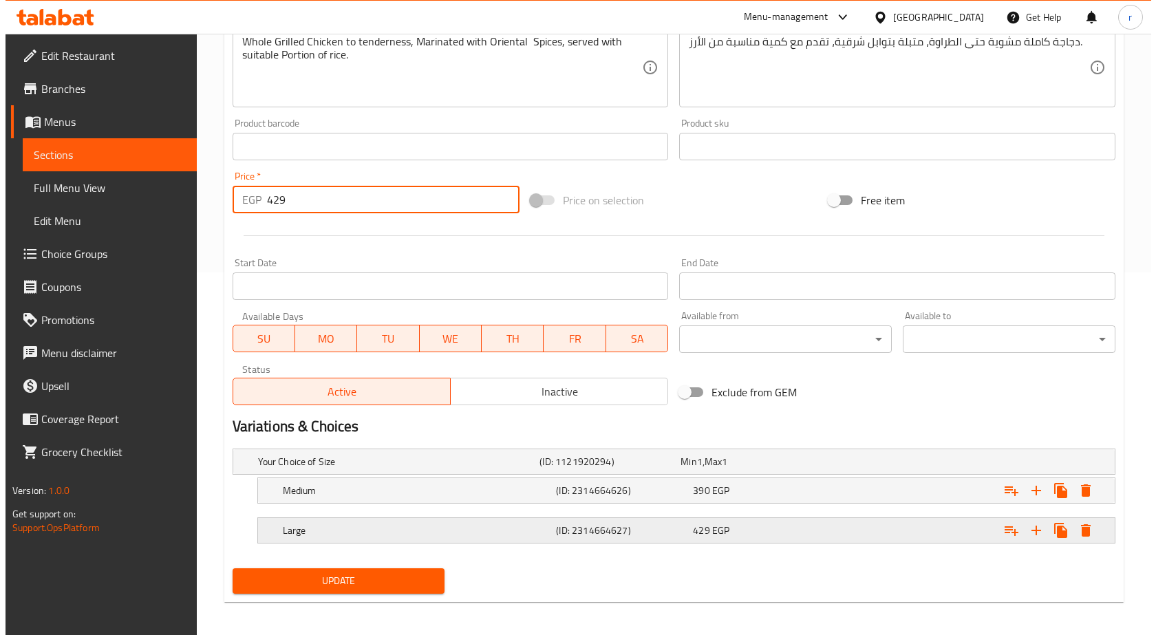
scroll to position [368, 0]
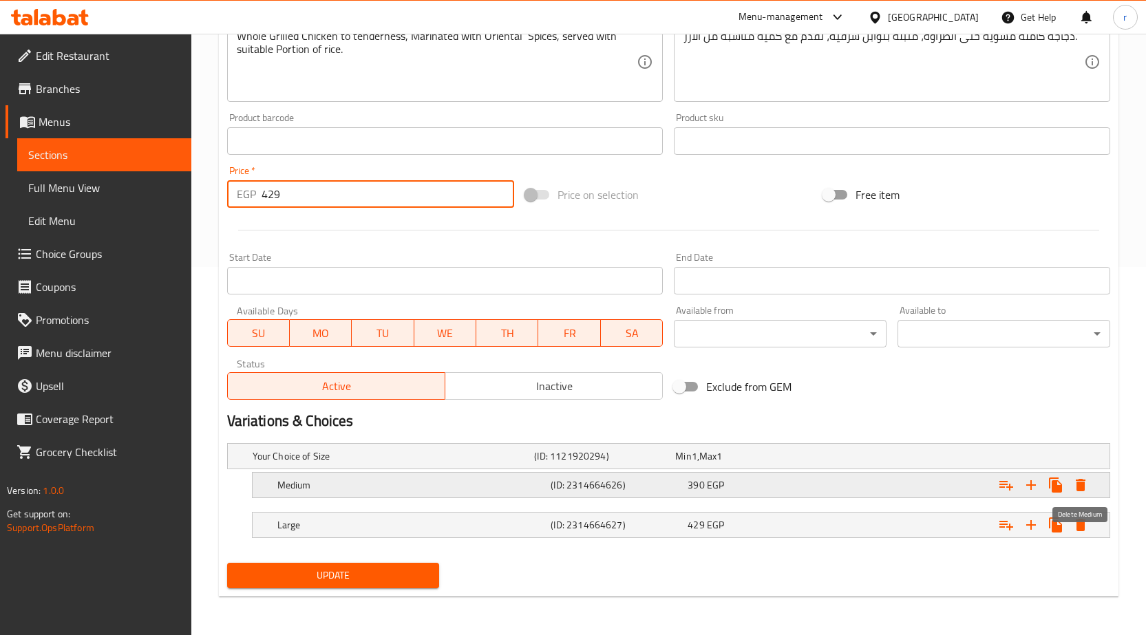
type input "429"
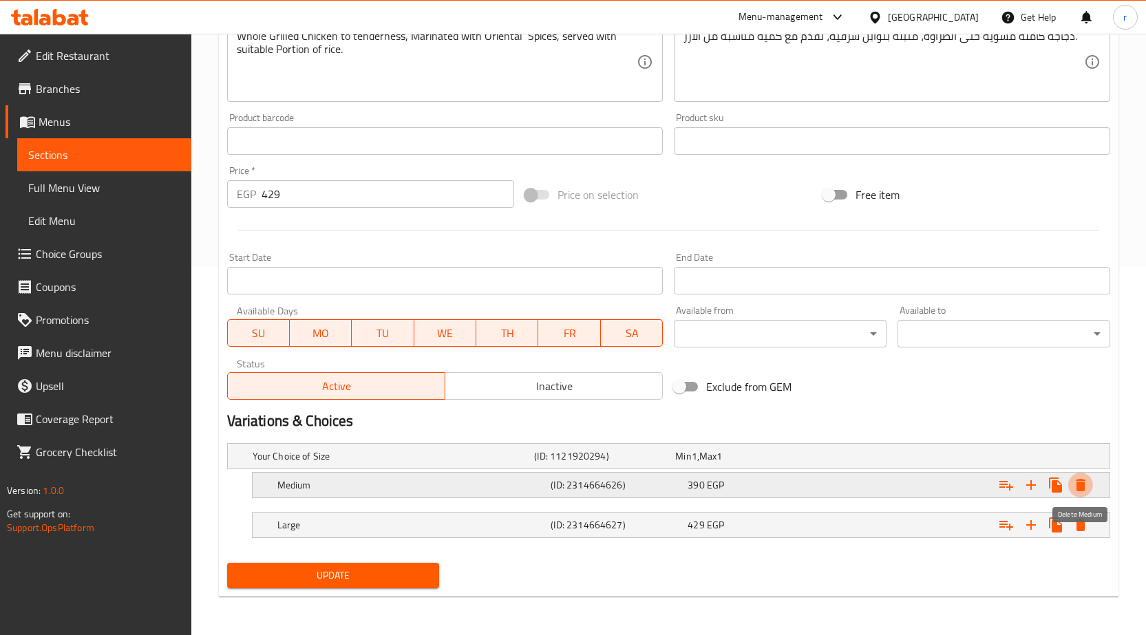
click at [1085, 480] on icon "Expand" at bounding box center [1081, 485] width 10 height 12
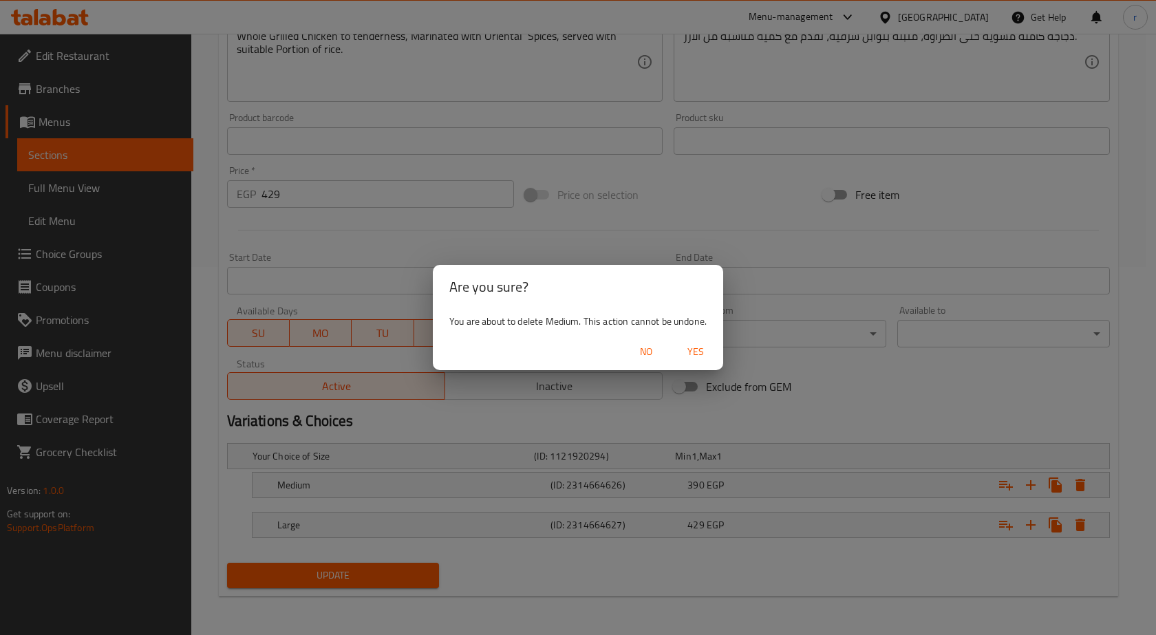
click at [691, 361] on button "Yes" at bounding box center [696, 351] width 44 height 25
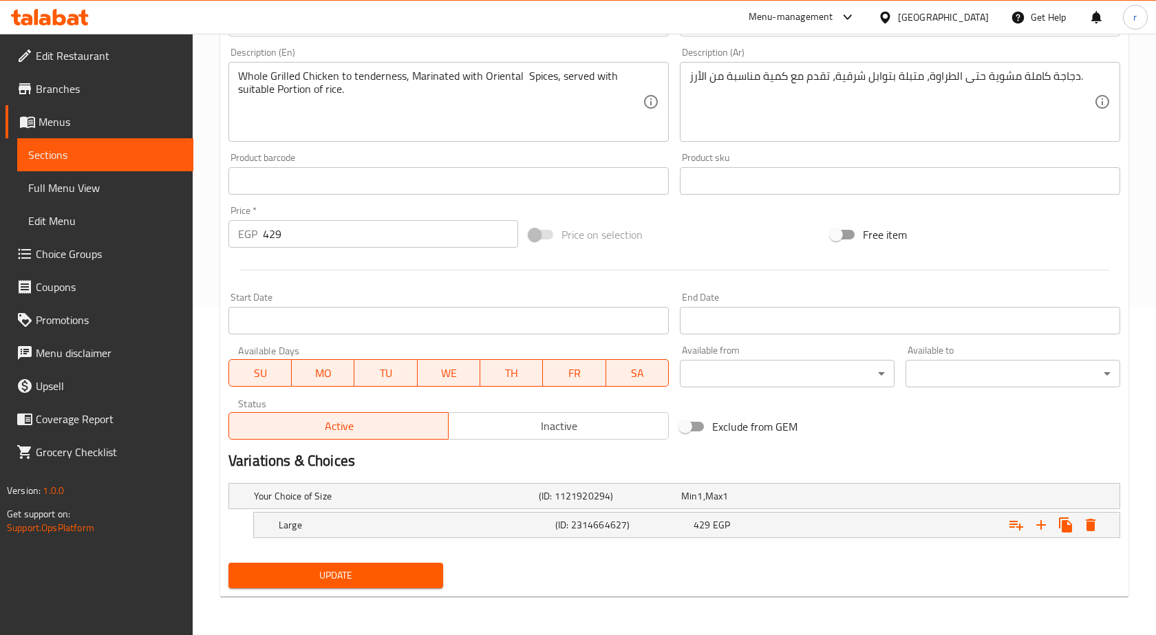
scroll to position [328, 0]
click at [1090, 515] on div "Expand" at bounding box center [1043, 525] width 99 height 25
click at [1076, 521] on icon "Expand" at bounding box center [1080, 525] width 17 height 17
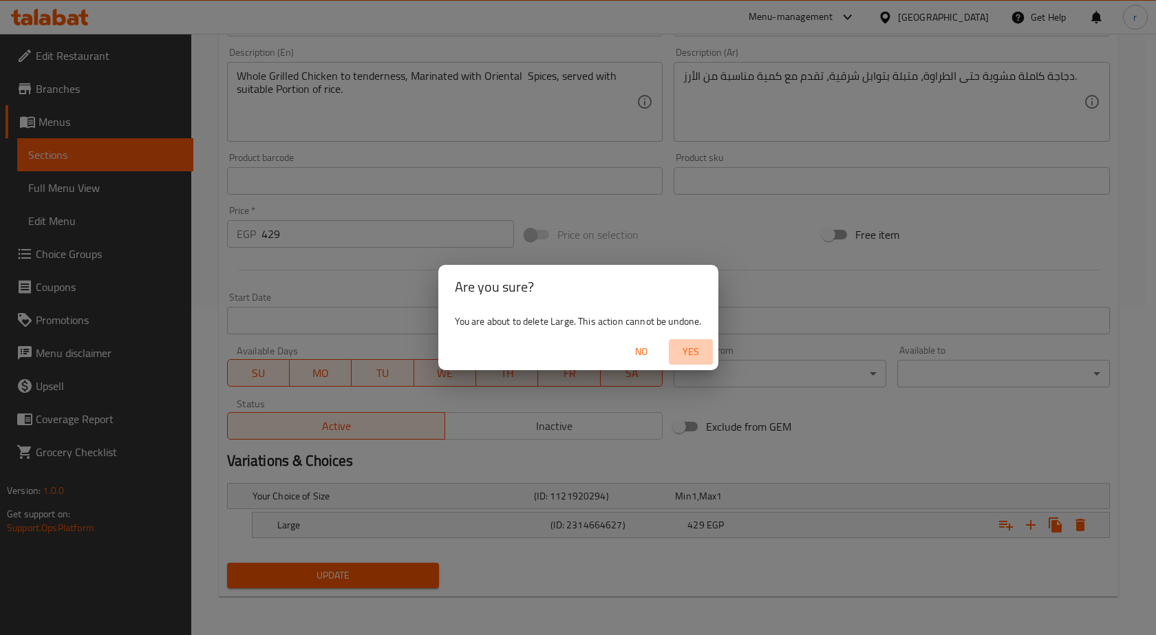
click at [689, 343] on span "Yes" at bounding box center [690, 351] width 33 height 17
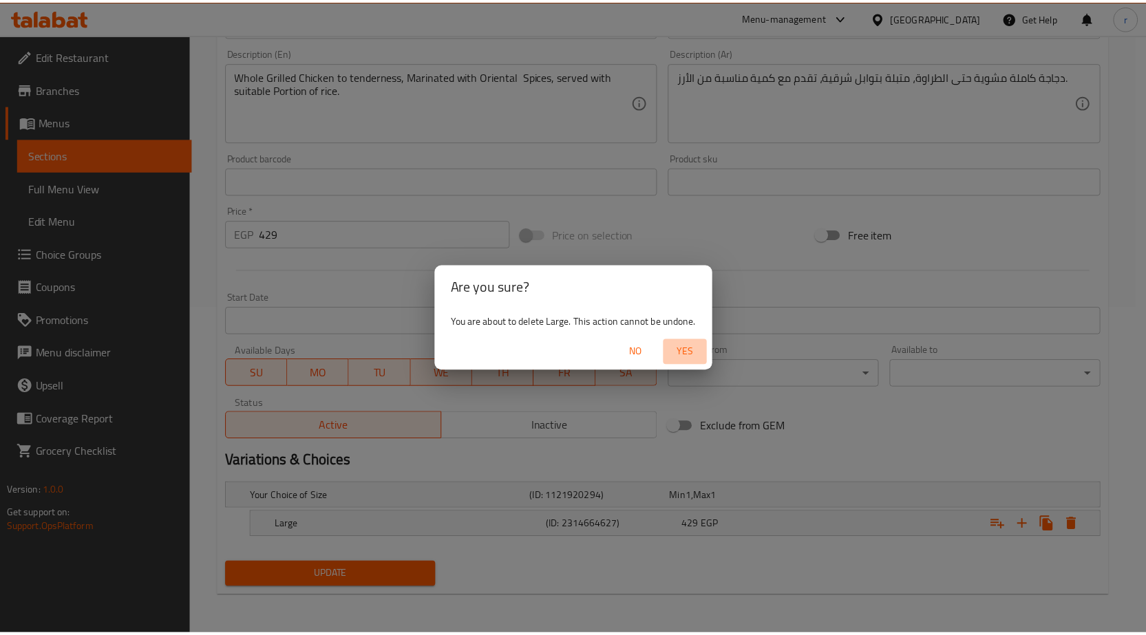
scroll to position [323, 0]
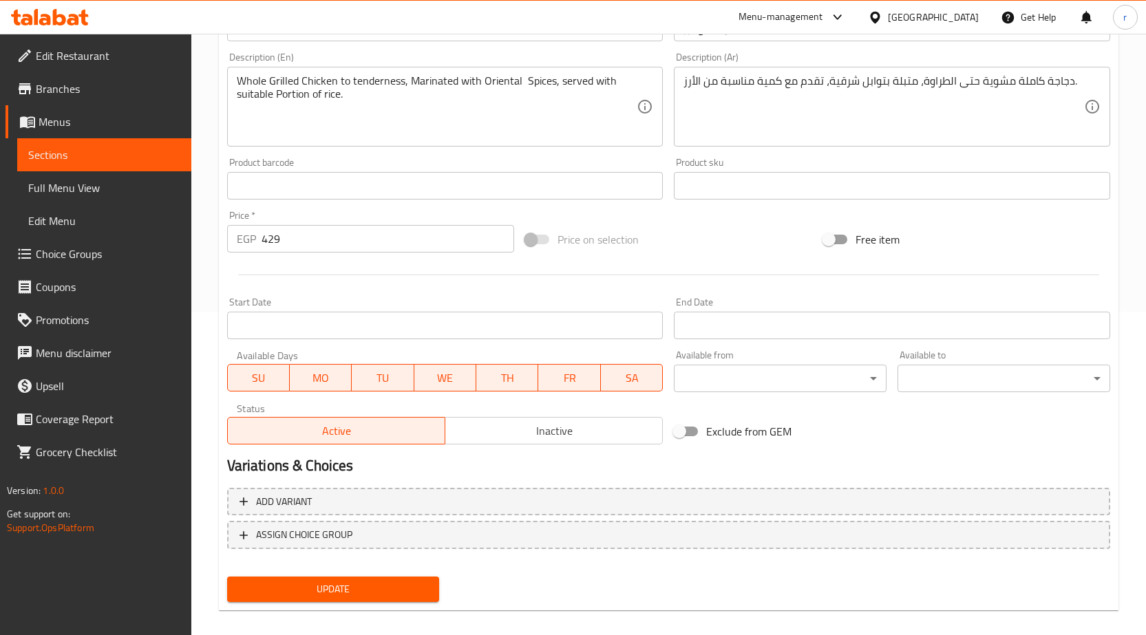
click at [400, 583] on span "Update" at bounding box center [333, 589] width 191 height 17
click at [62, 151] on span "Sections" at bounding box center [104, 155] width 152 height 17
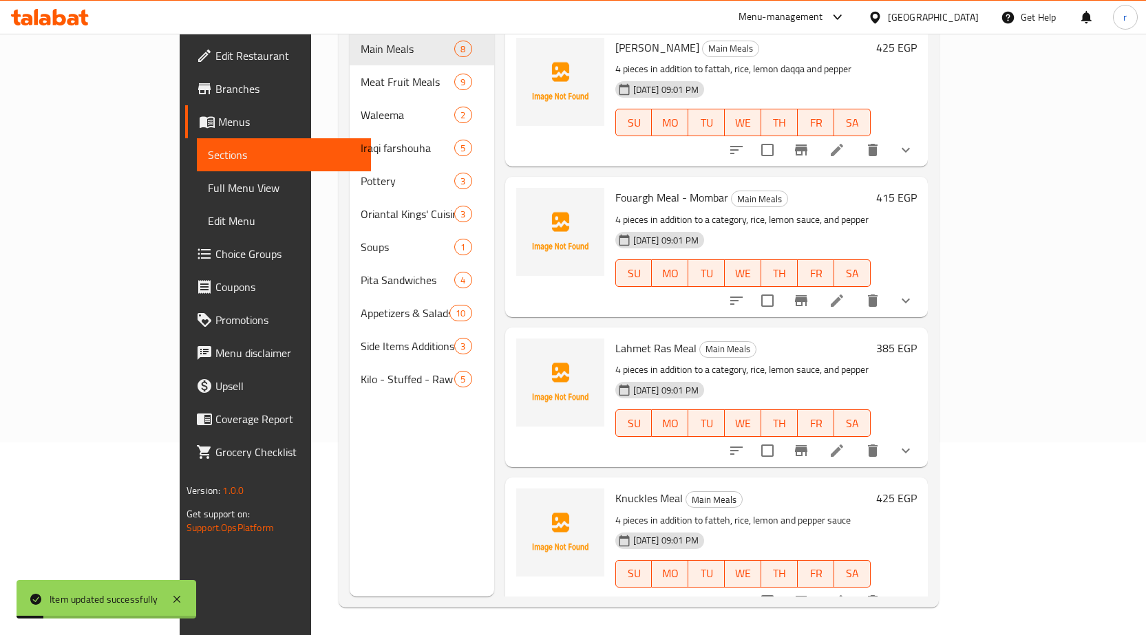
scroll to position [193, 0]
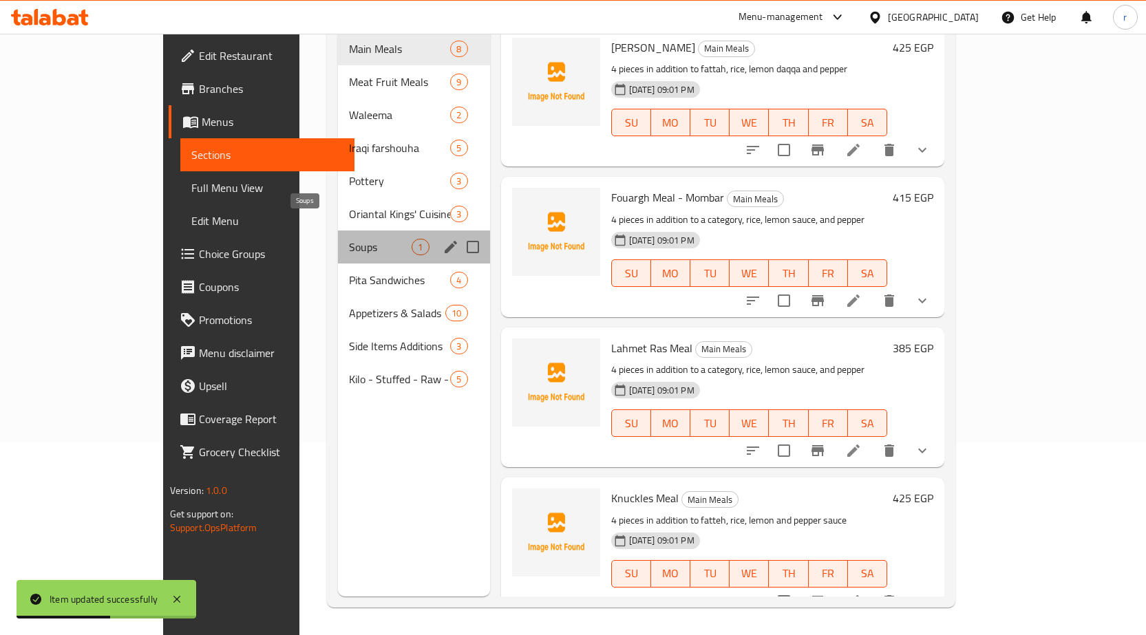
click at [349, 239] on span "Soups" at bounding box center [380, 247] width 63 height 17
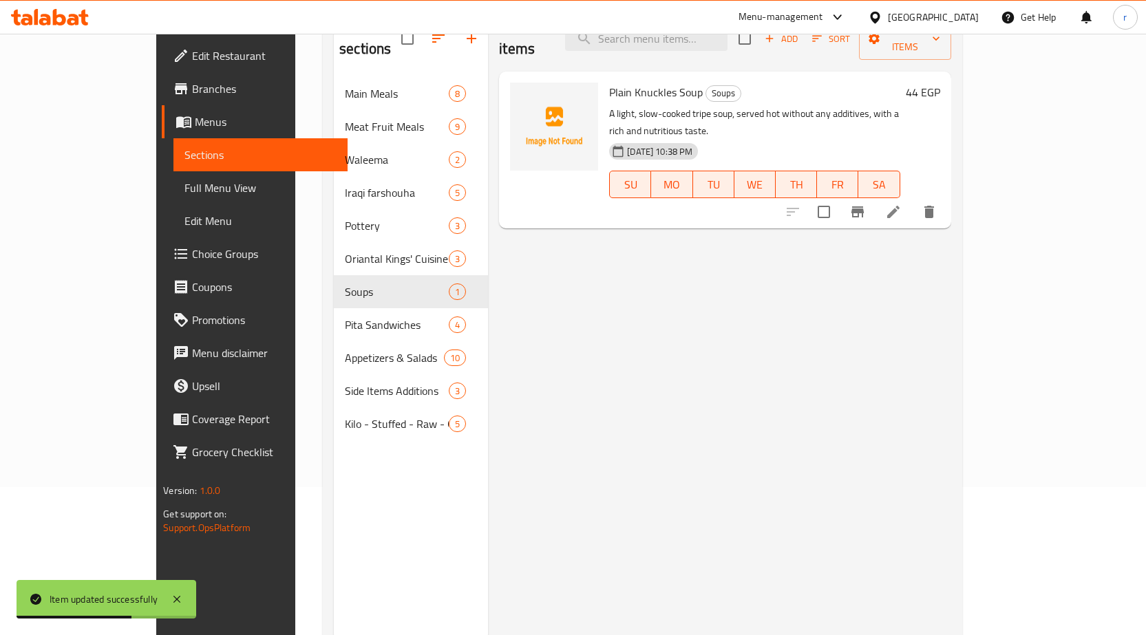
scroll to position [124, 0]
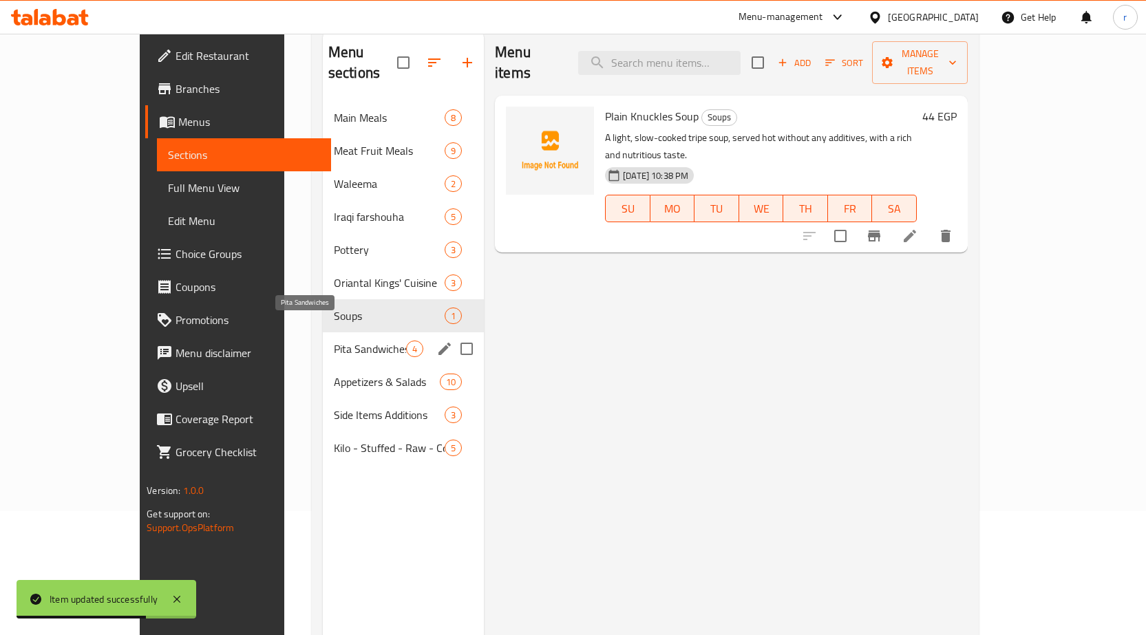
click at [334, 341] on span "Pita Sandwiches" at bounding box center [370, 349] width 72 height 17
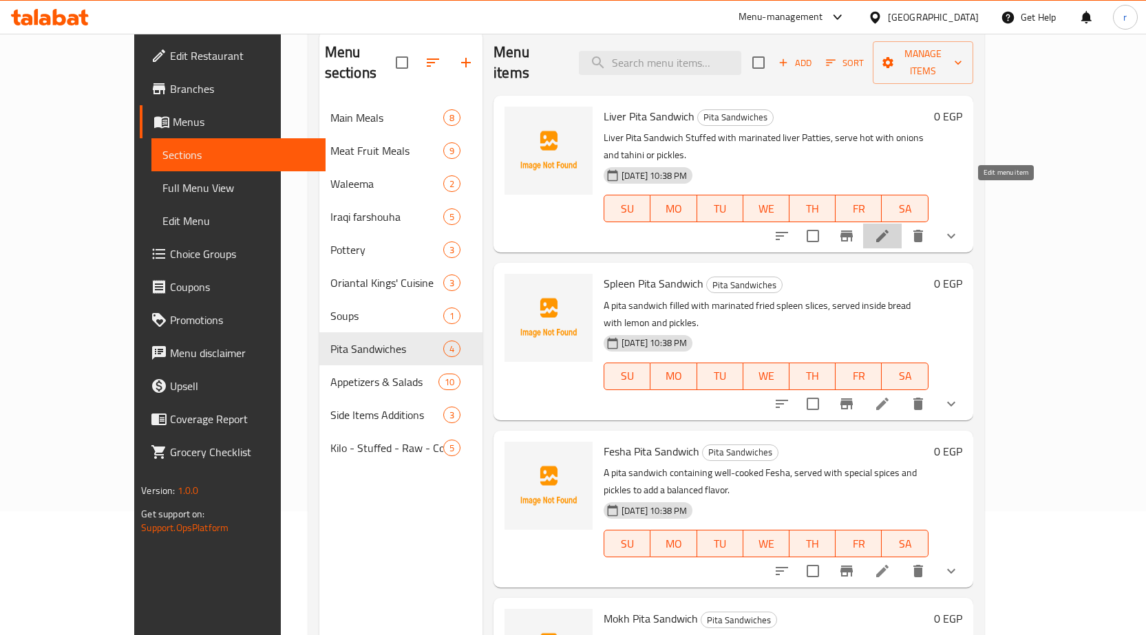
click at [891, 228] on icon at bounding box center [882, 236] width 17 height 17
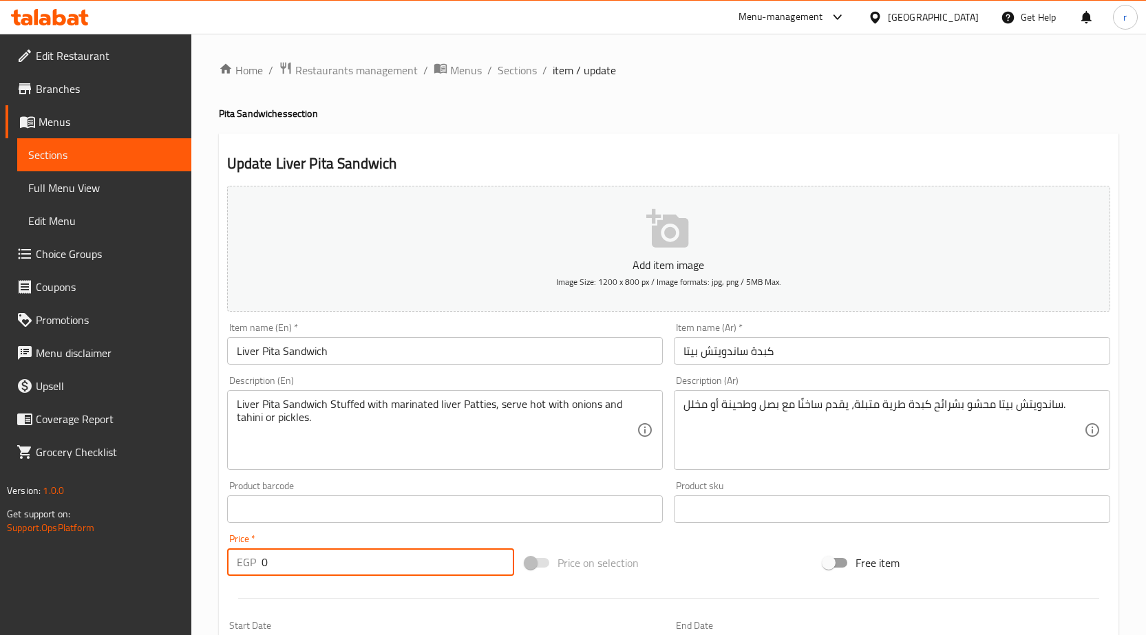
drag, startPoint x: 302, startPoint y: 562, endPoint x: 92, endPoint y: 565, distance: 210.6
click at [92, 565] on div "Edit Restaurant Branches Menus Sections Full Menu View Edit Menu Choice Groups …" at bounding box center [573, 519] width 1146 height 970
paste input "93.5"
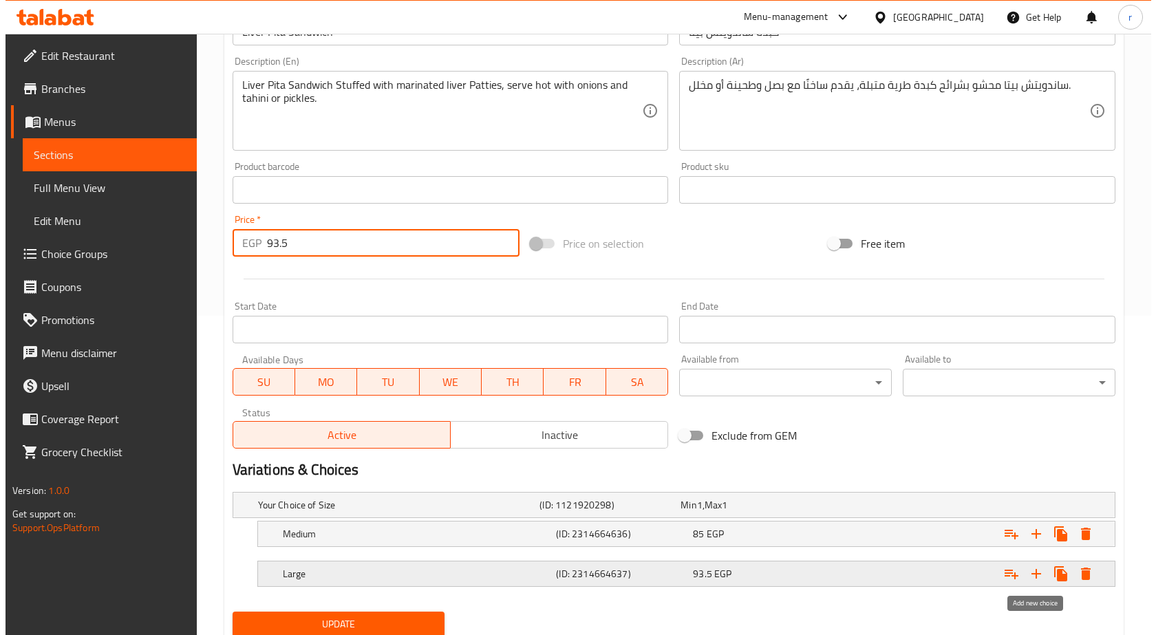
scroll to position [368, 0]
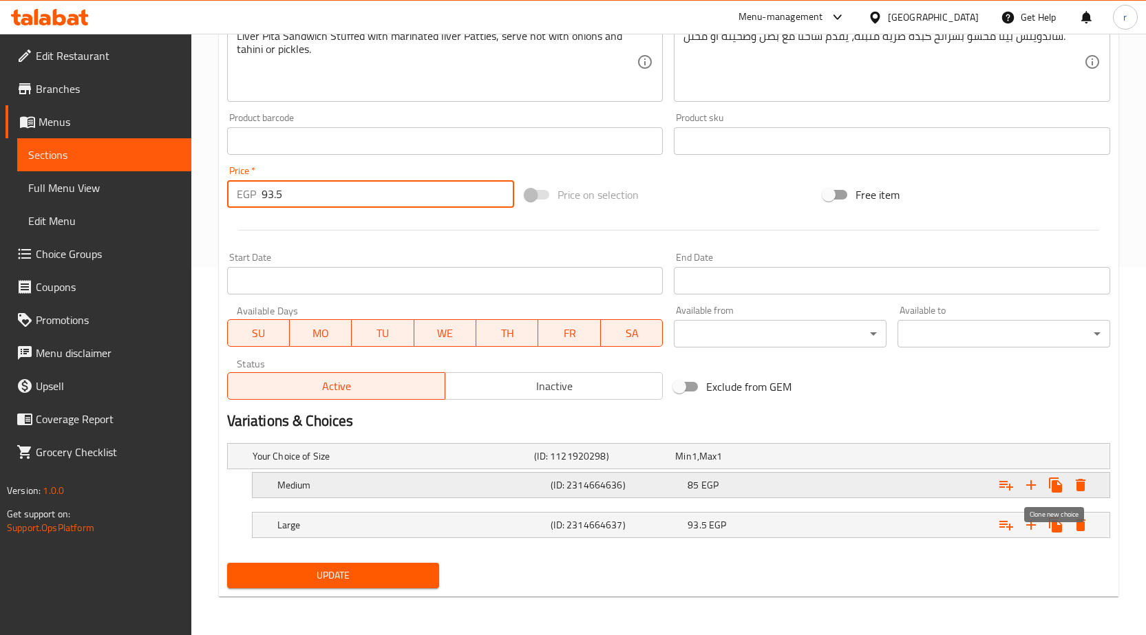
type input "93.5"
click at [1070, 489] on button "Expand" at bounding box center [1080, 485] width 25 height 25
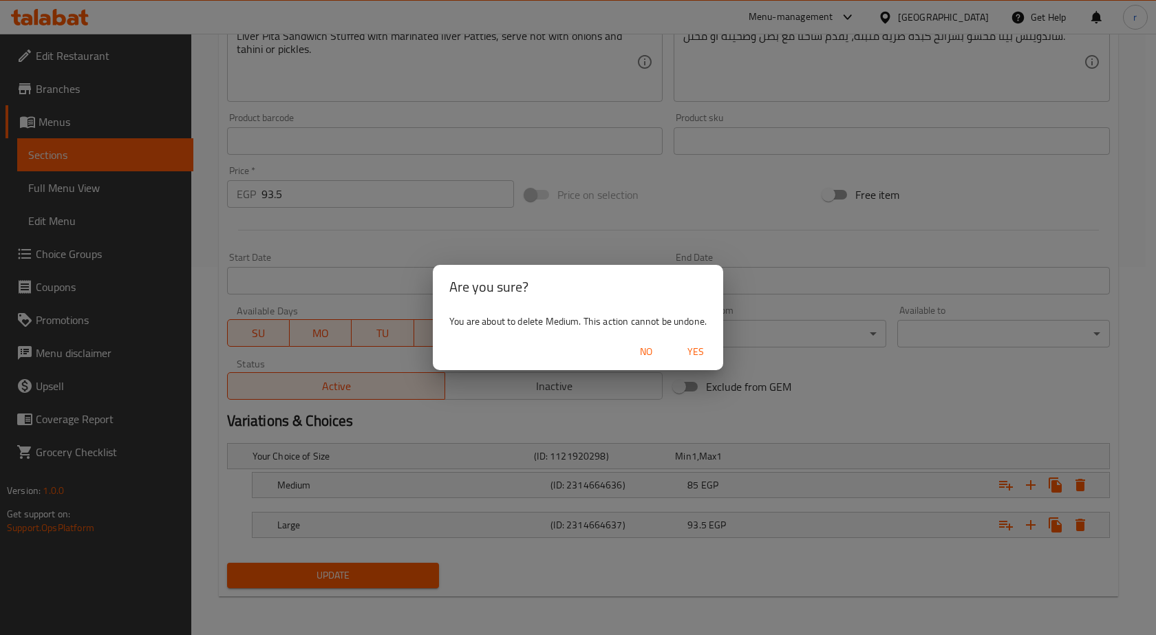
click at [713, 354] on button "Yes" at bounding box center [696, 351] width 44 height 25
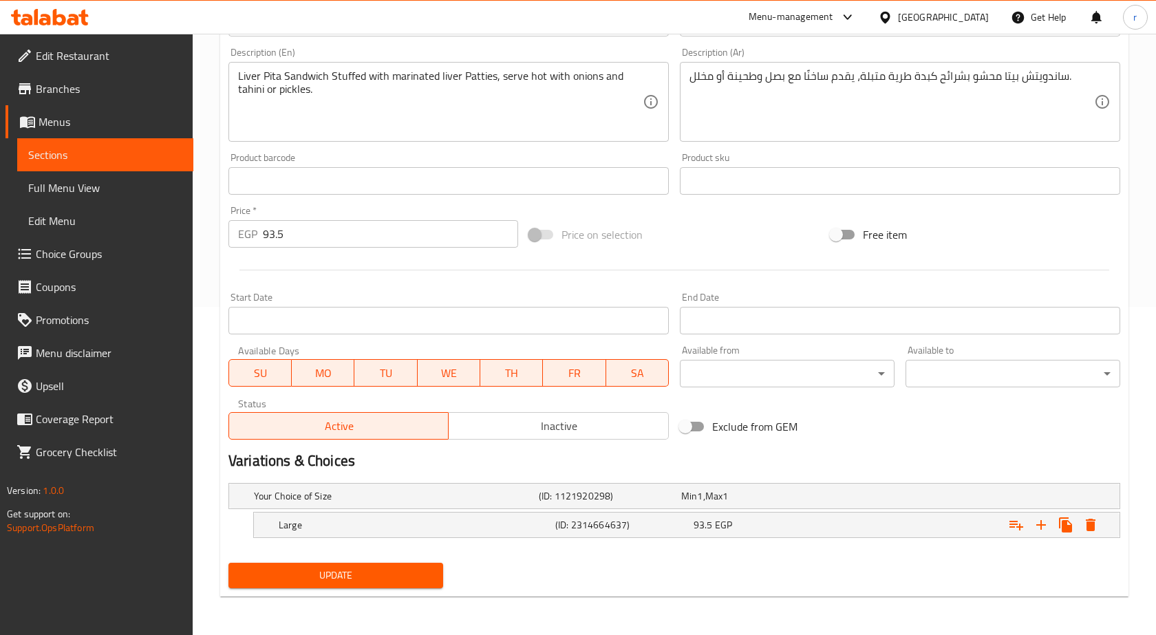
scroll to position [328, 0]
click at [1081, 525] on icon "Expand" at bounding box center [1081, 525] width 10 height 12
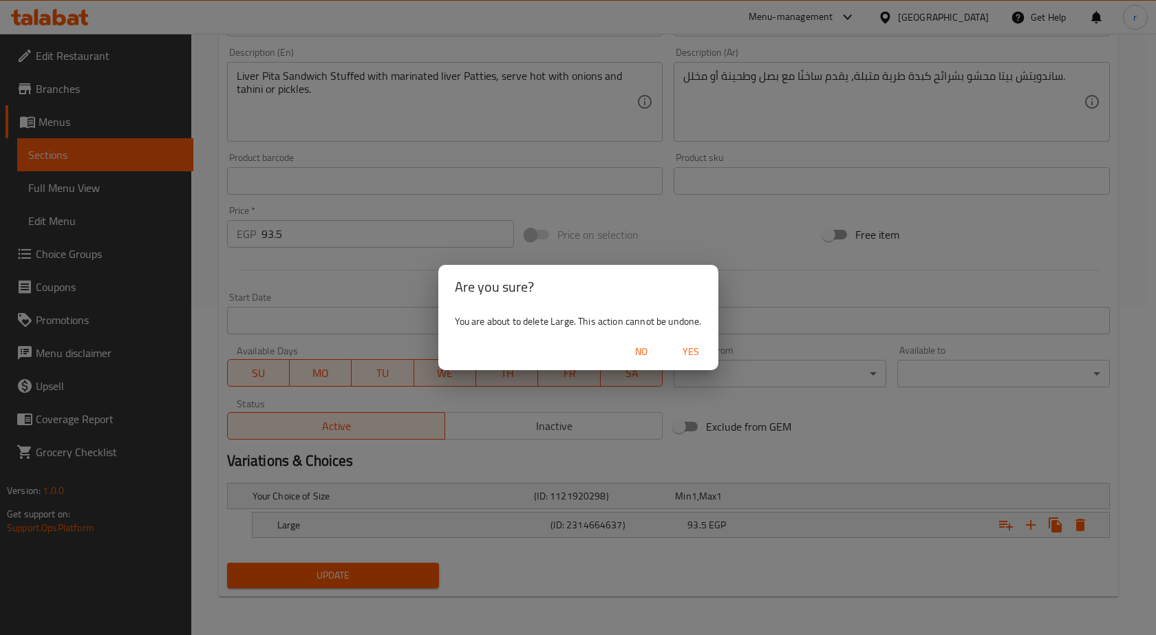
click at [699, 348] on span "Yes" at bounding box center [690, 351] width 33 height 17
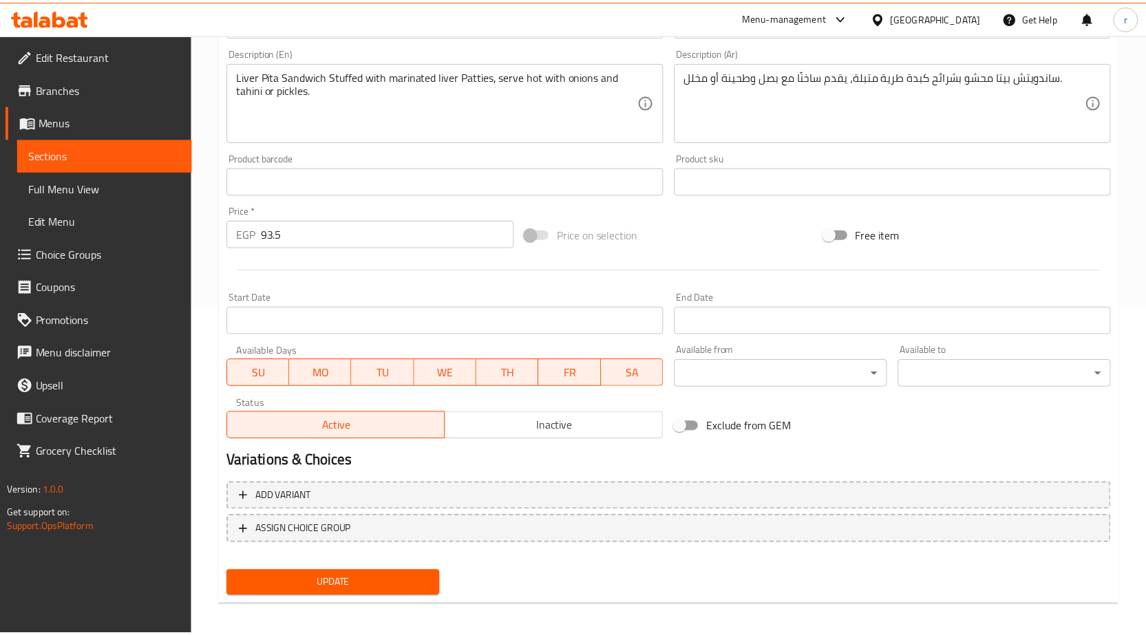
scroll to position [323, 0]
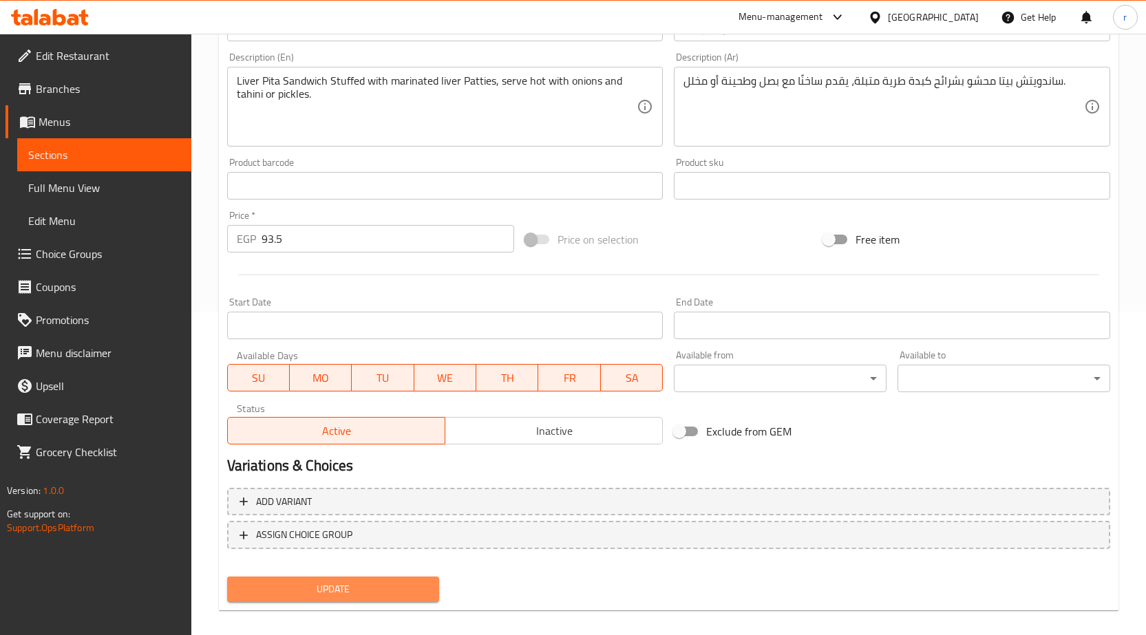
click at [407, 577] on button "Update" at bounding box center [333, 589] width 213 height 25
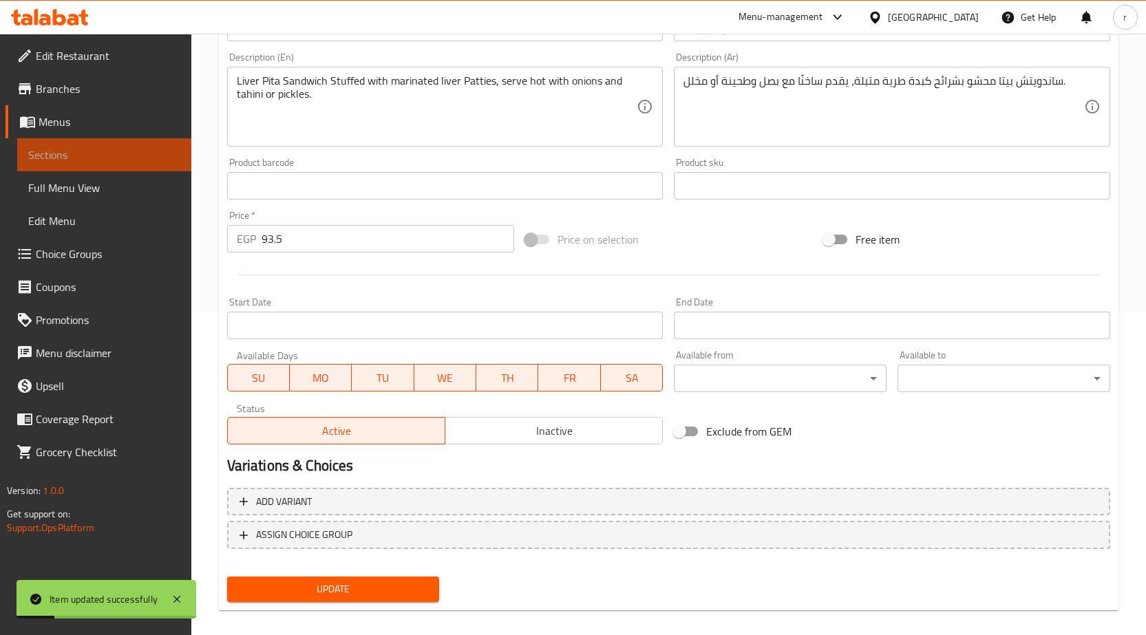
click at [70, 160] on span "Sections" at bounding box center [104, 155] width 152 height 17
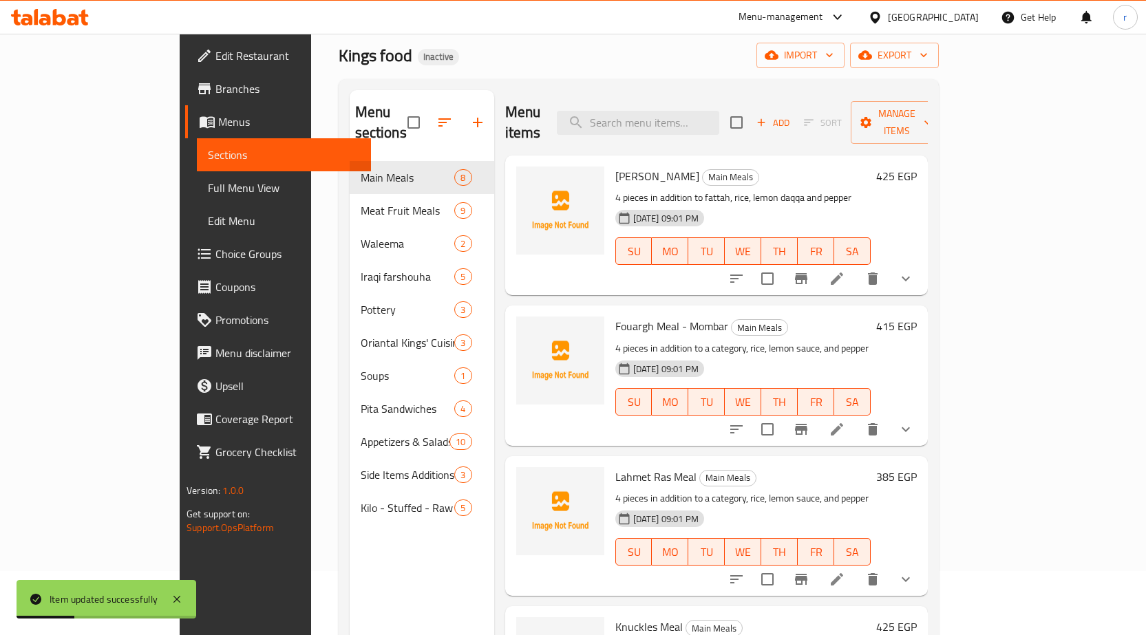
scroll to position [55, 0]
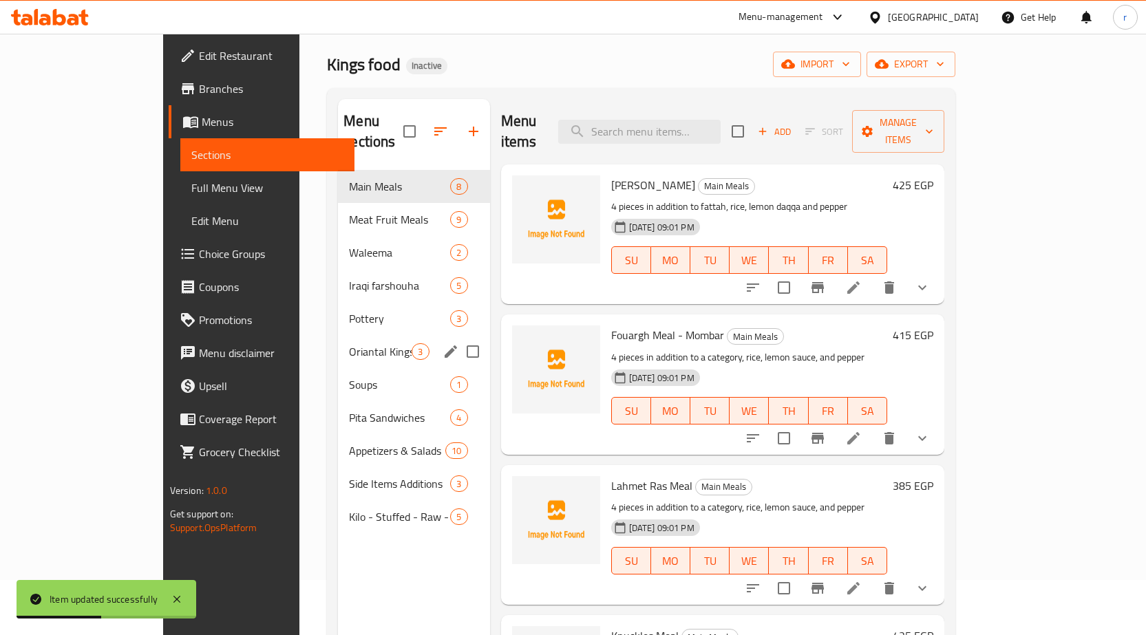
click at [338, 339] on div "Oriantal Kings' Cuisine 3" at bounding box center [413, 351] width 151 height 33
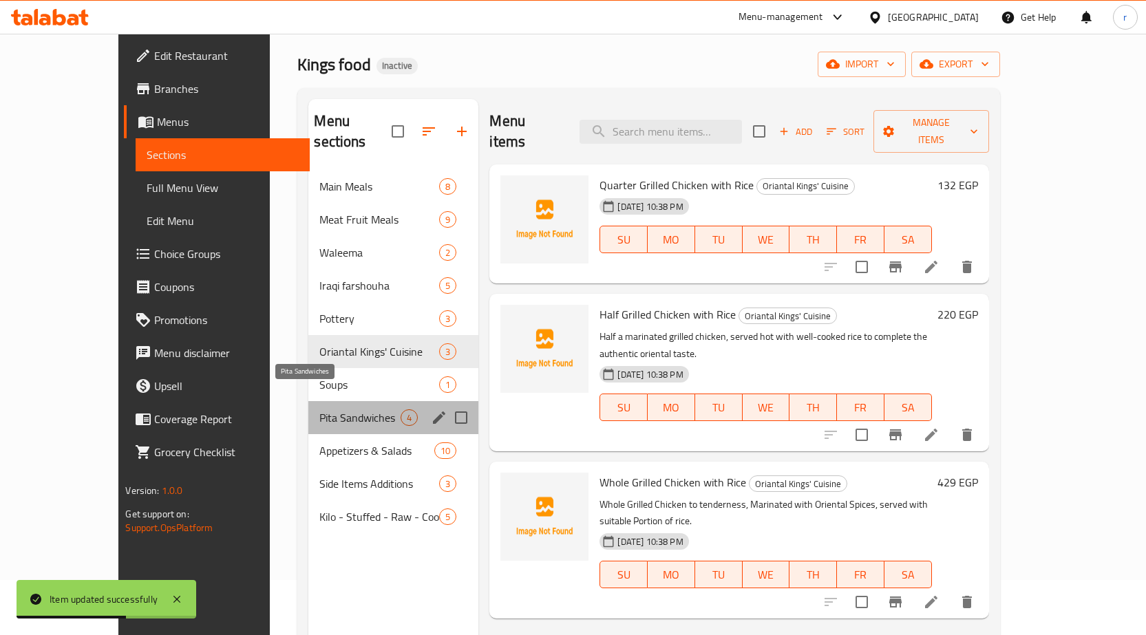
click at [319, 410] on span "Pita Sandwiches" at bounding box center [359, 418] width 81 height 17
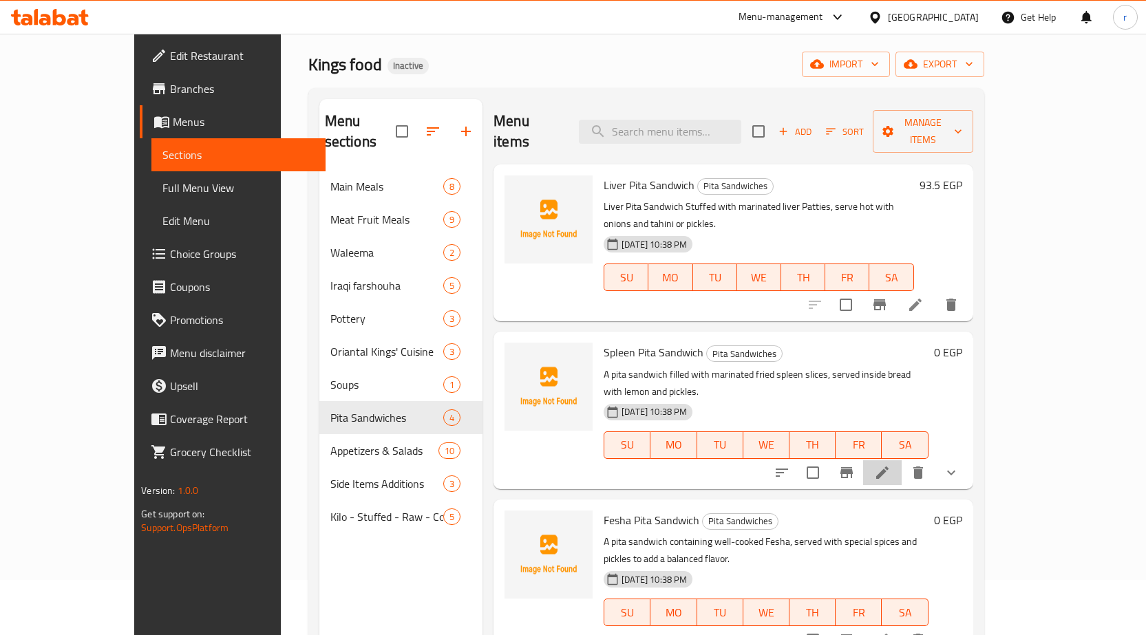
click at [902, 460] on li at bounding box center [882, 472] width 39 height 25
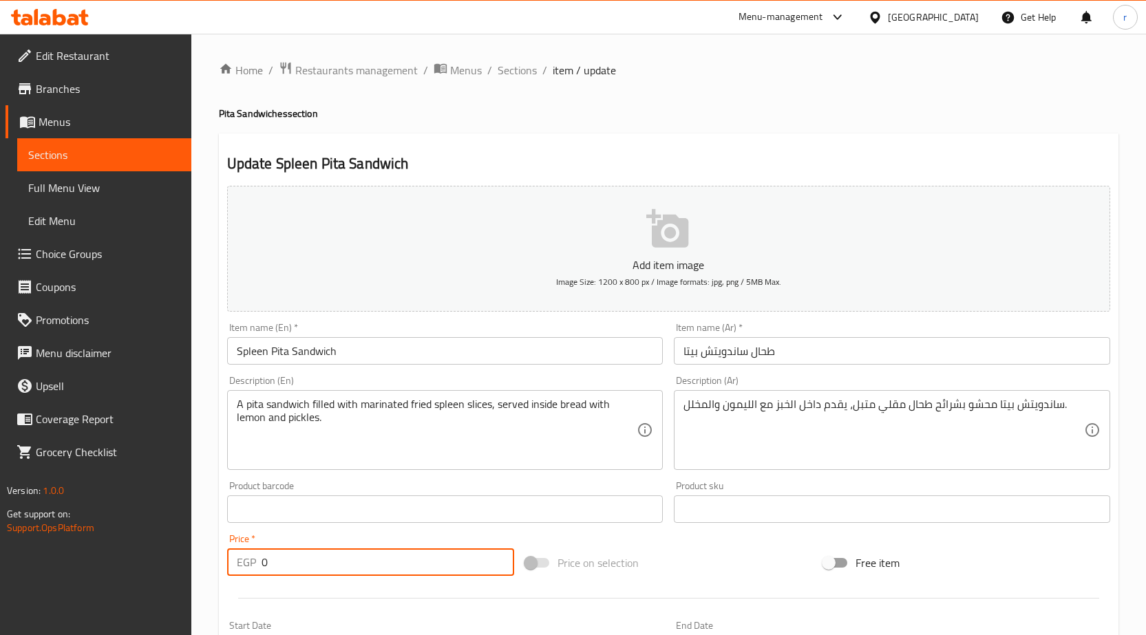
drag, startPoint x: 286, startPoint y: 555, endPoint x: 198, endPoint y: 555, distance: 87.4
click at [199, 555] on div "Home / Restaurants management / Menus / Sections / item / update Pita Sandwiche…" at bounding box center [668, 519] width 955 height 970
paste input "88"
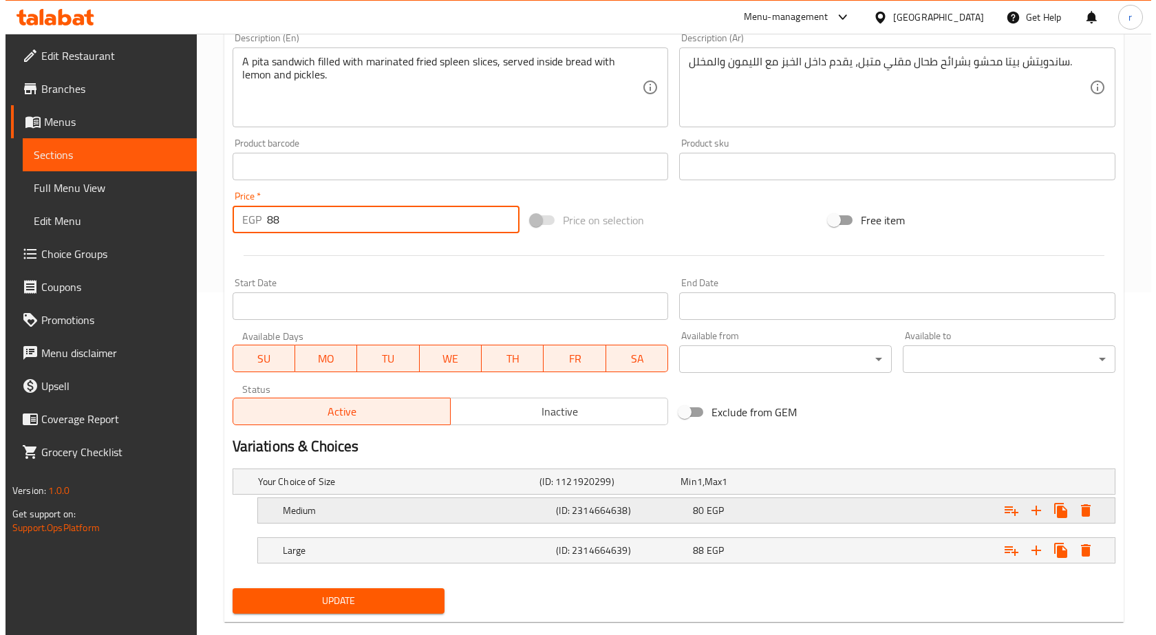
scroll to position [344, 0]
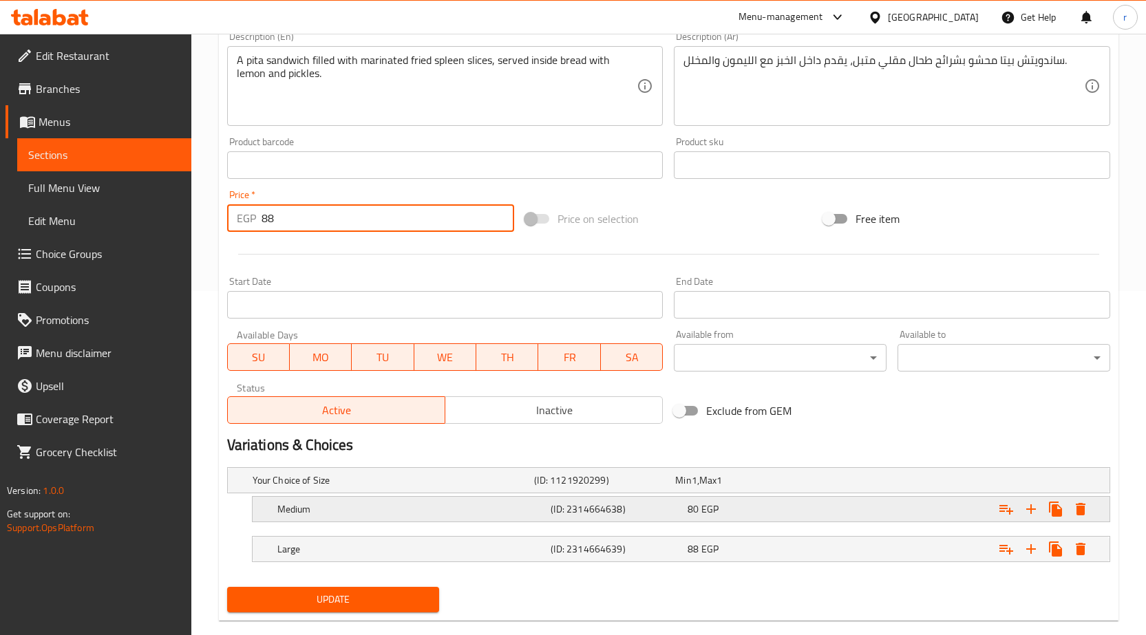
type input "88"
click at [1084, 512] on icon "Expand" at bounding box center [1081, 509] width 10 height 12
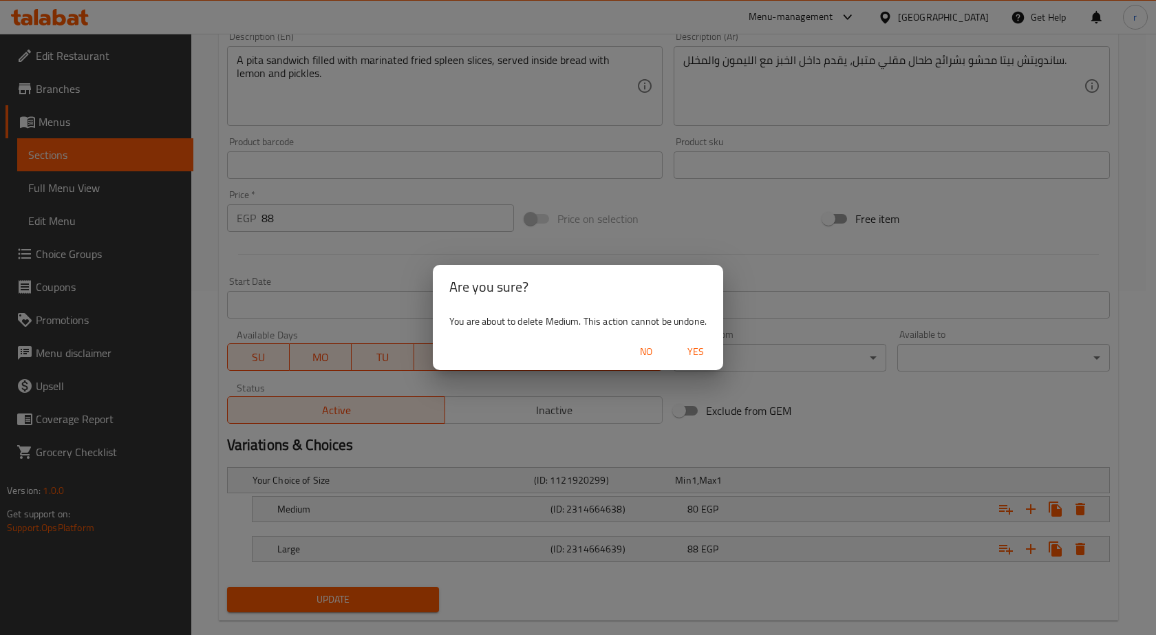
click at [693, 363] on button "Yes" at bounding box center [696, 351] width 44 height 25
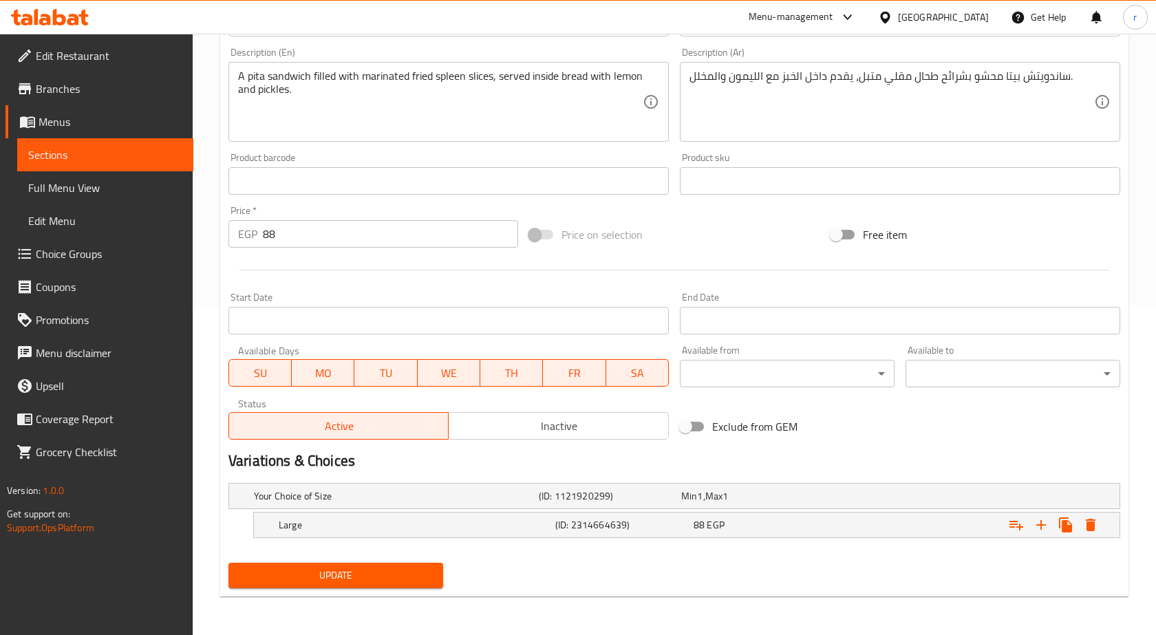
scroll to position [328, 0]
click at [1079, 531] on icon "Expand" at bounding box center [1080, 525] width 17 height 17
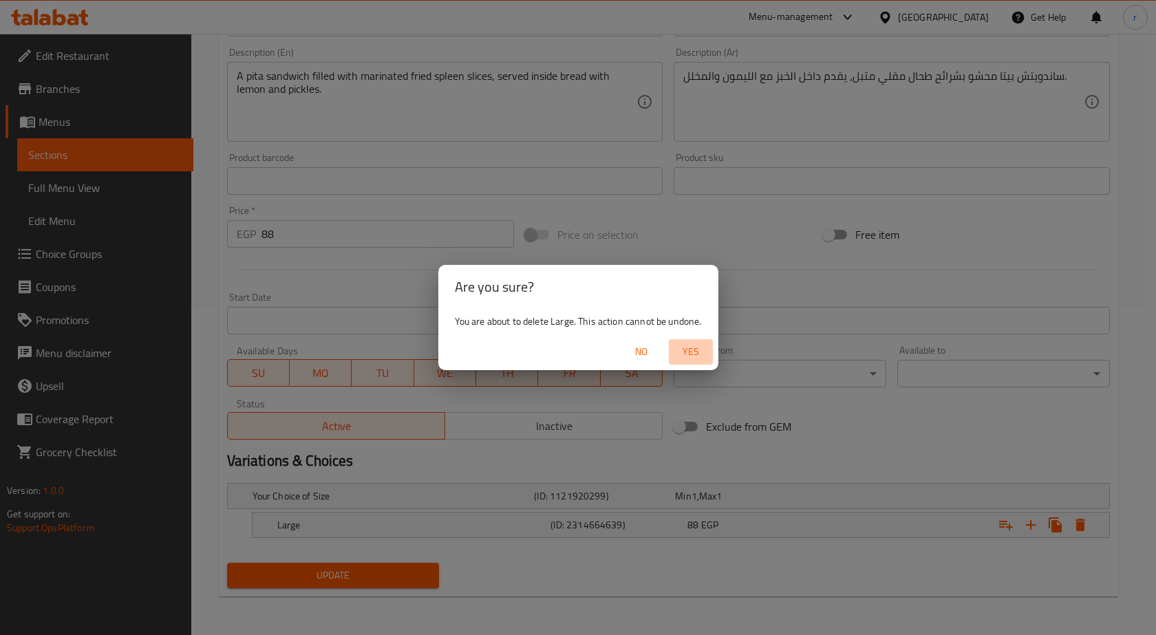
click at [698, 340] on button "Yes" at bounding box center [691, 351] width 44 height 25
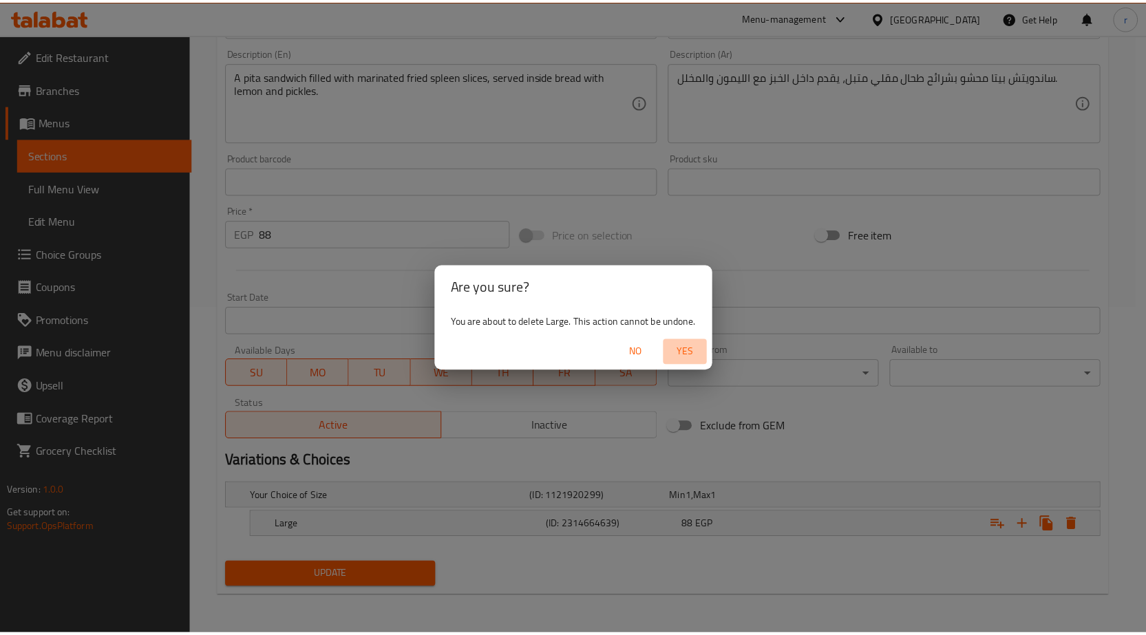
scroll to position [323, 0]
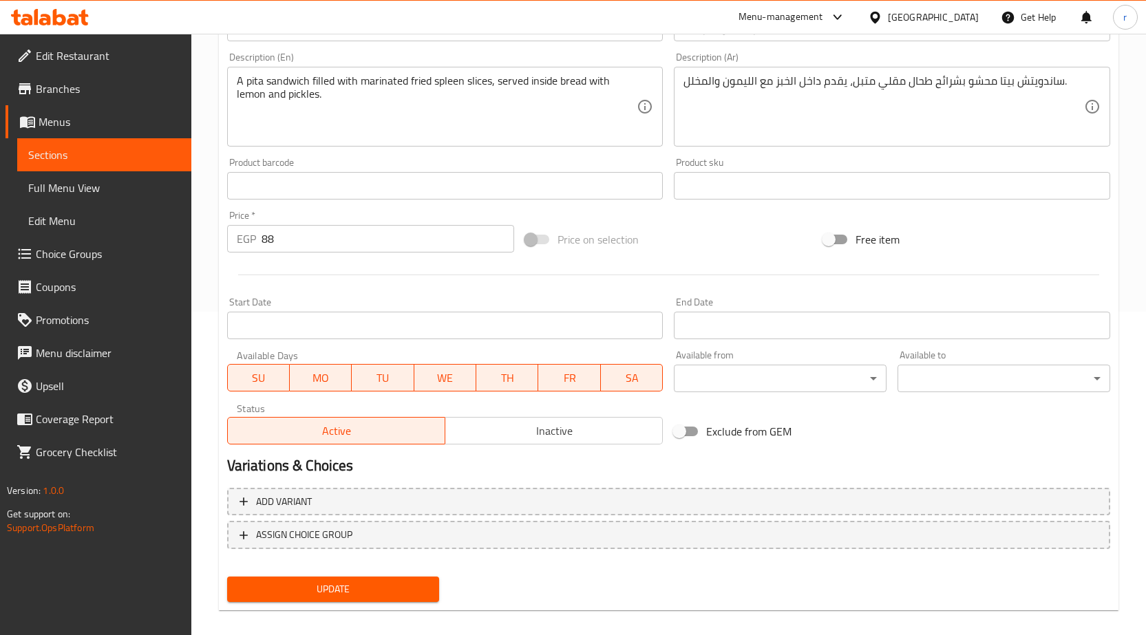
click at [429, 604] on div "Update" at bounding box center [334, 589] width 224 height 36
drag, startPoint x: 413, startPoint y: 592, endPoint x: 423, endPoint y: 595, distance: 10.2
click at [423, 595] on span "Update" at bounding box center [333, 589] width 191 height 17
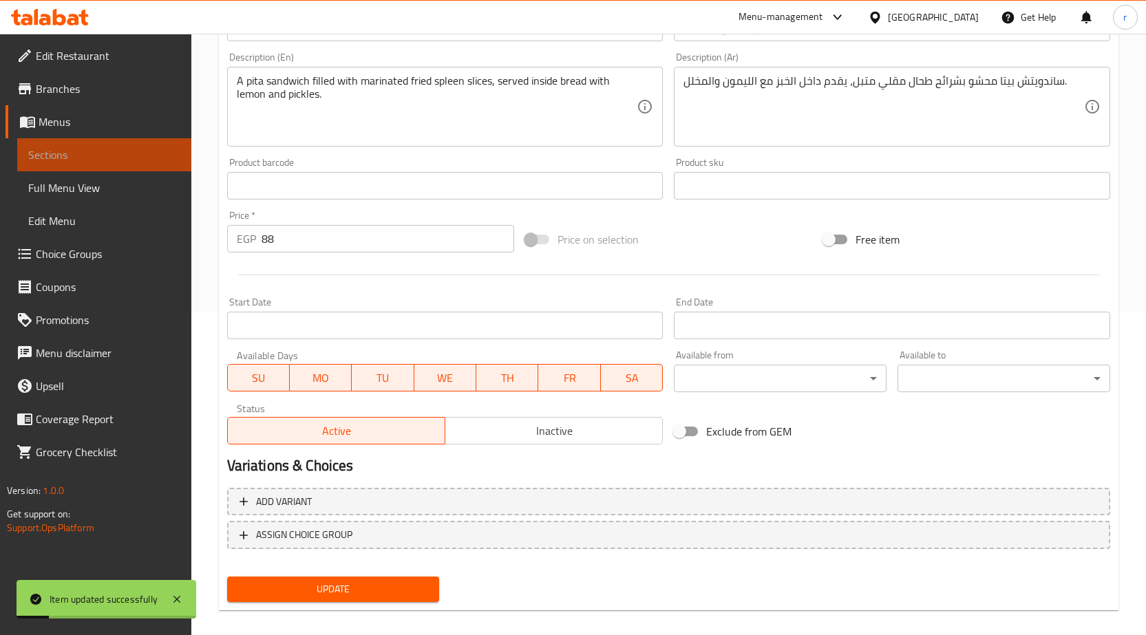
click at [73, 162] on span "Sections" at bounding box center [104, 155] width 152 height 17
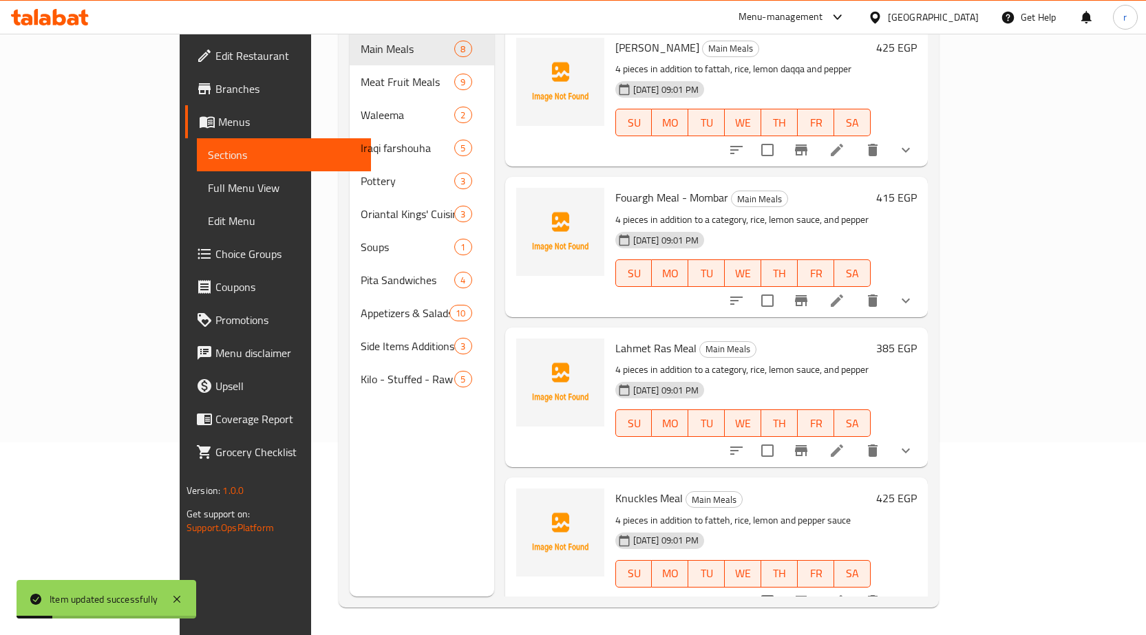
scroll to position [193, 0]
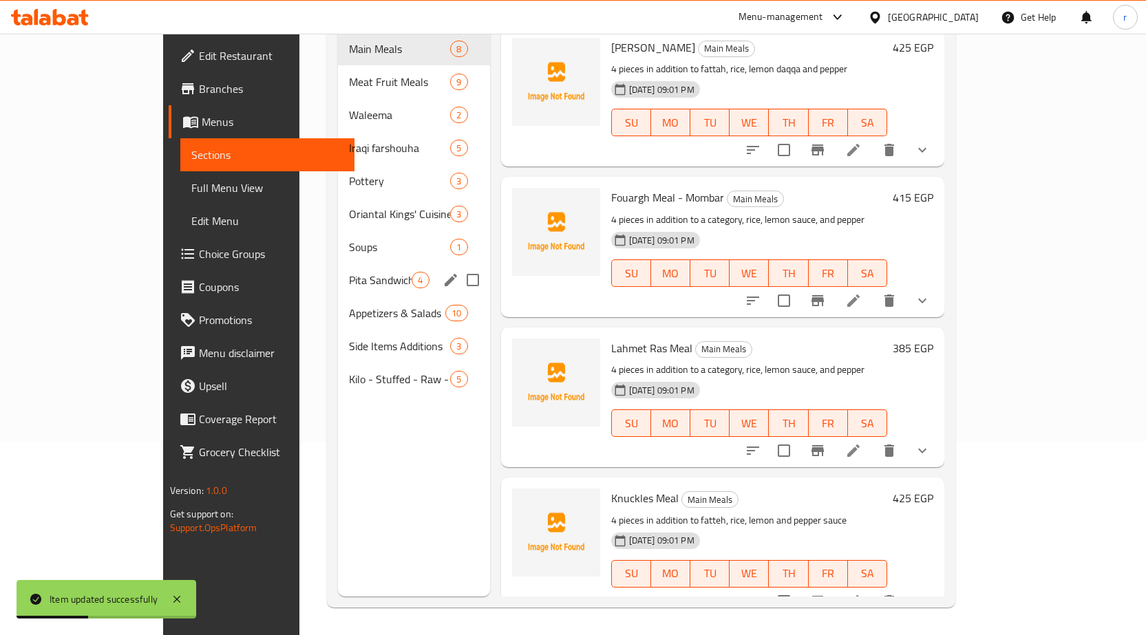
click at [338, 273] on div "Pita Sandwiches 4" at bounding box center [413, 280] width 151 height 33
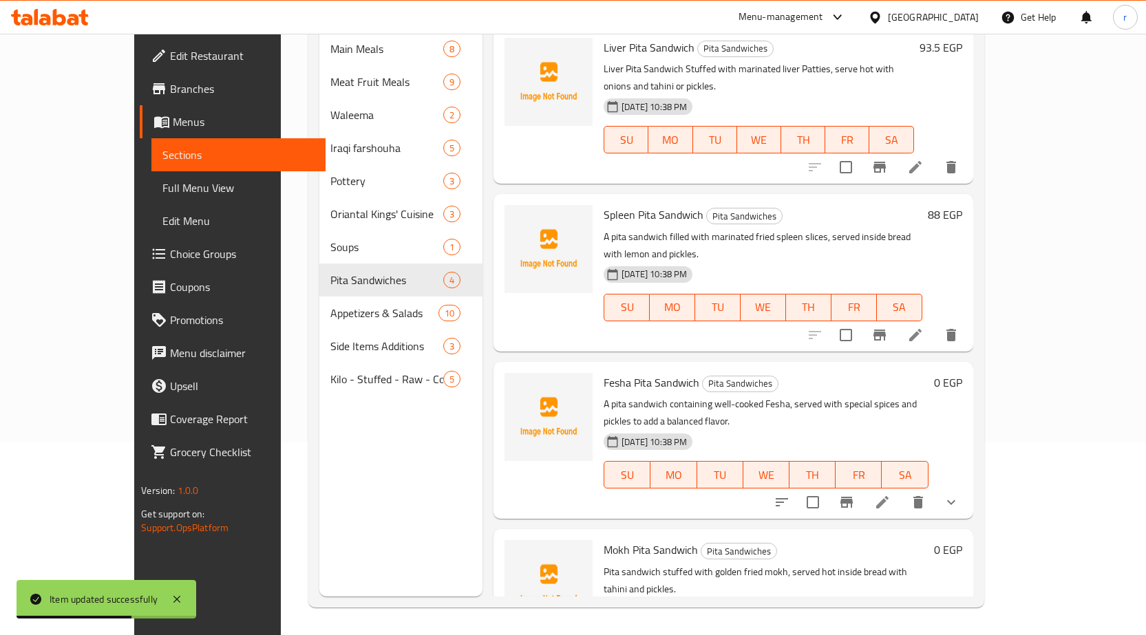
click at [902, 490] on li at bounding box center [882, 502] width 39 height 25
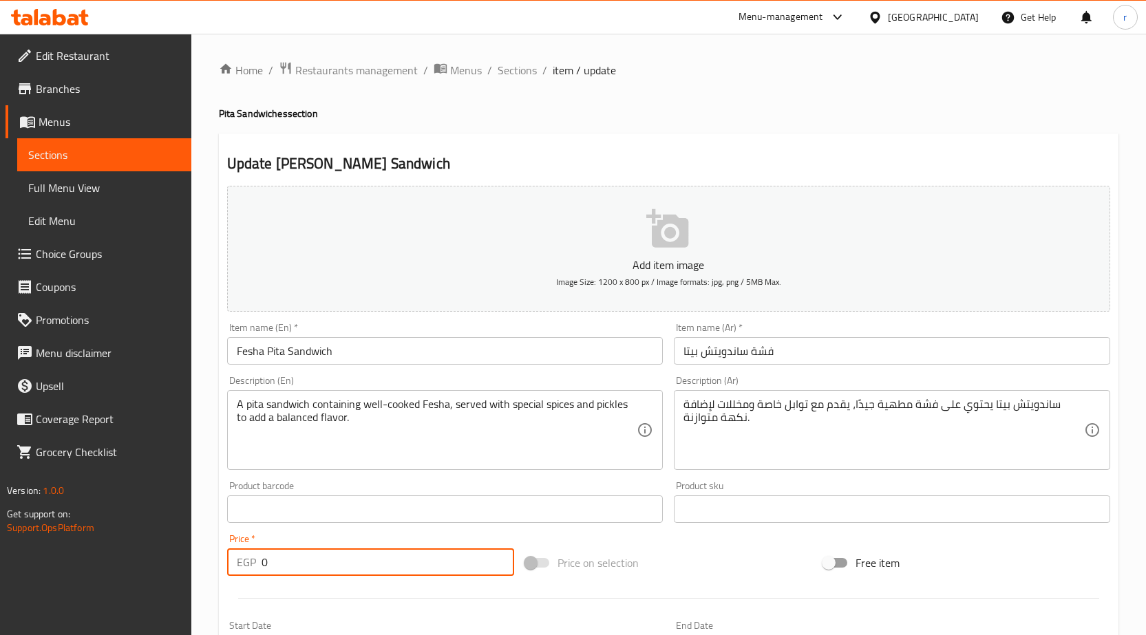
click at [326, 570] on input "0" at bounding box center [388, 563] width 253 height 28
drag, startPoint x: 275, startPoint y: 568, endPoint x: 248, endPoint y: 557, distance: 28.4
click at [248, 557] on div "EGP 0 Price *" at bounding box center [370, 563] width 287 height 28
paste input "82.5"
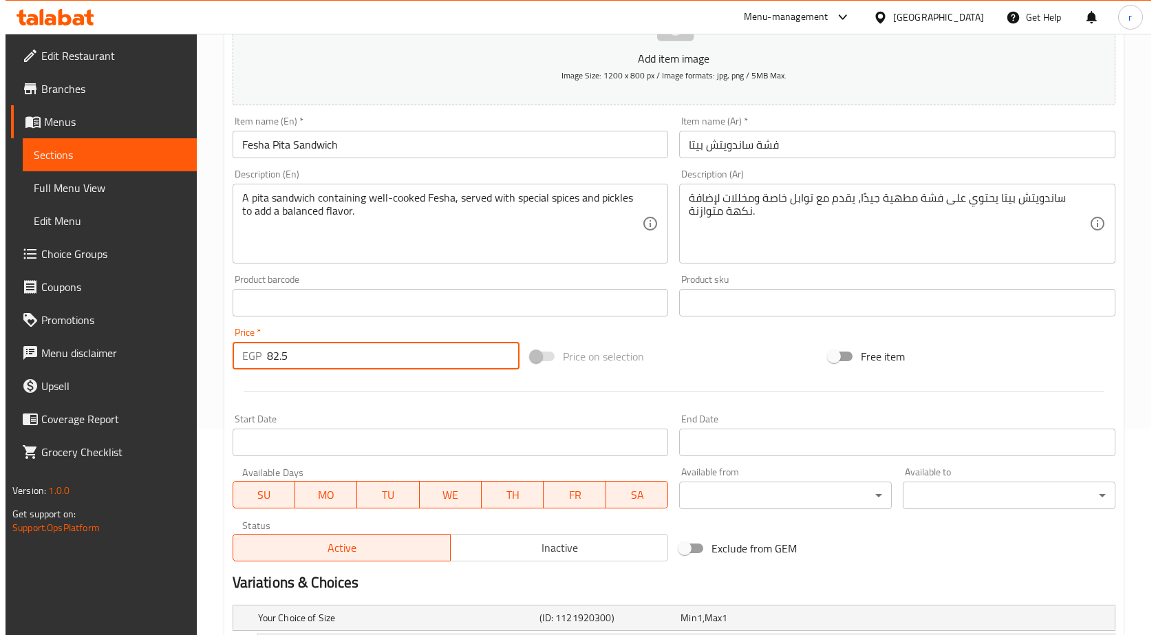
scroll to position [344, 0]
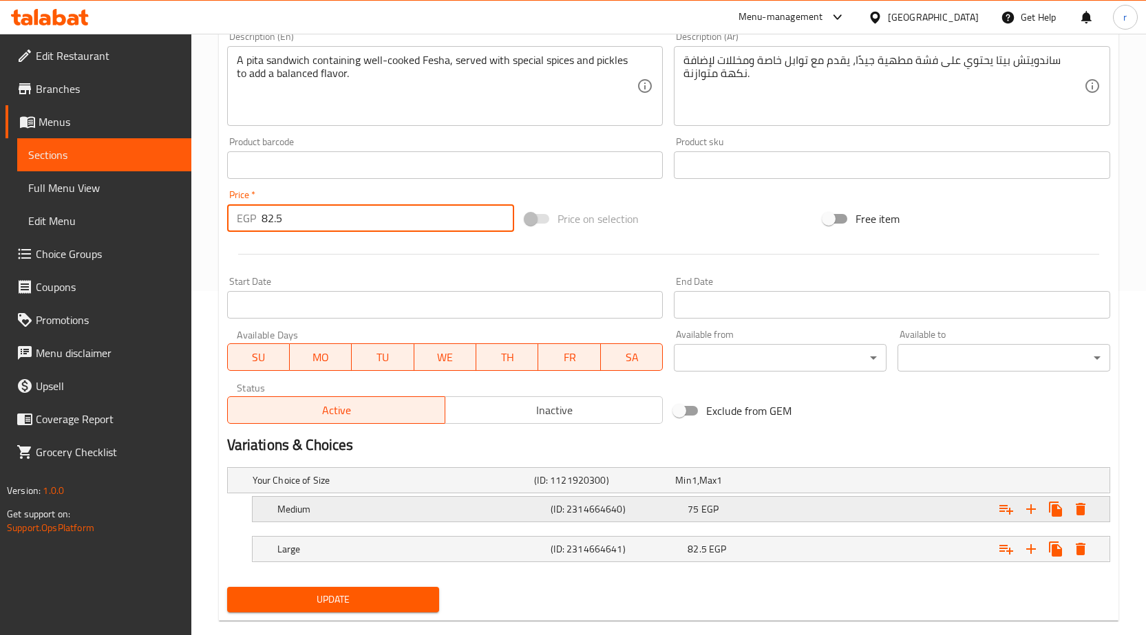
type input "82.5"
click at [1089, 504] on button "Expand" at bounding box center [1080, 509] width 25 height 25
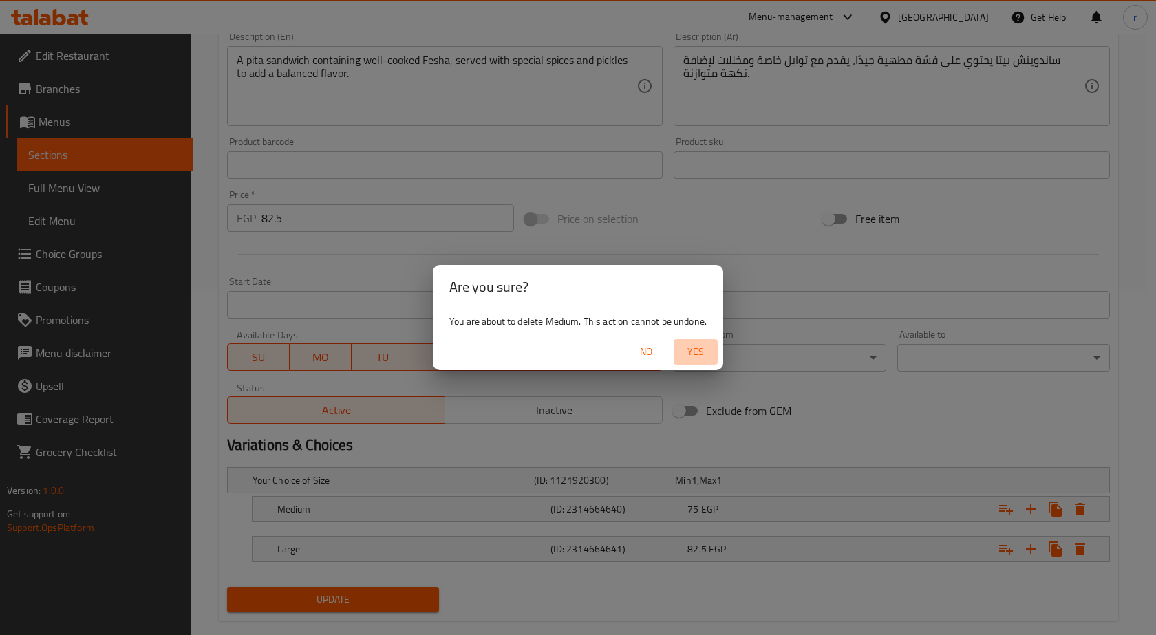
click at [706, 362] on button "Yes" at bounding box center [696, 351] width 44 height 25
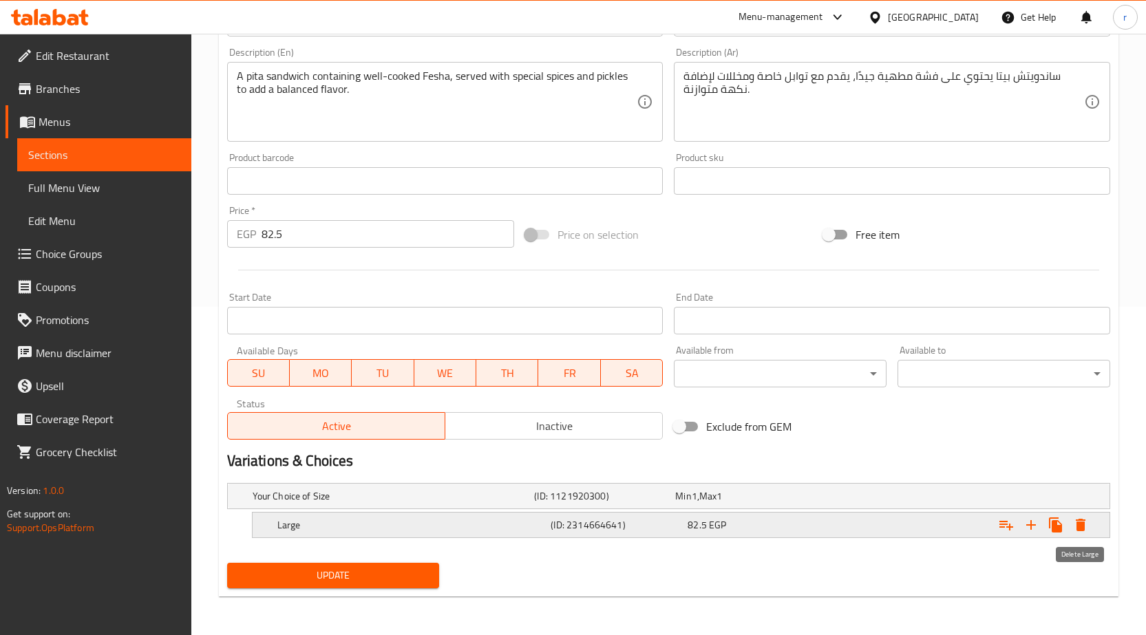
click at [1081, 522] on icon "Expand" at bounding box center [1081, 525] width 10 height 12
click at [1084, 519] on icon "Expand" at bounding box center [1080, 525] width 17 height 17
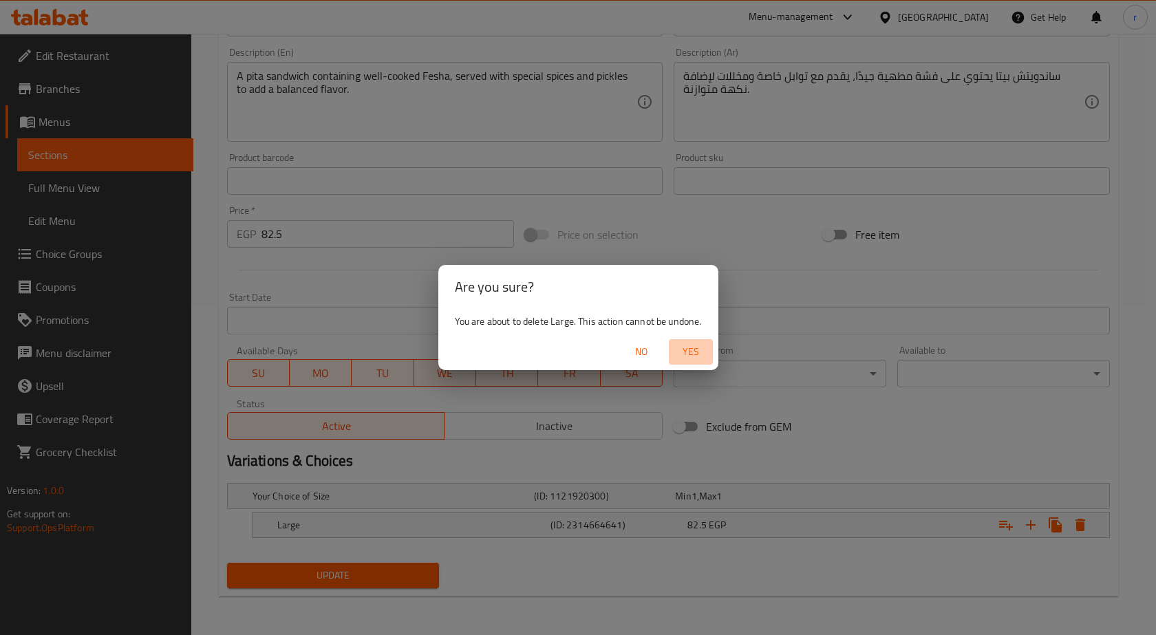
click at [697, 346] on span "Yes" at bounding box center [690, 351] width 33 height 17
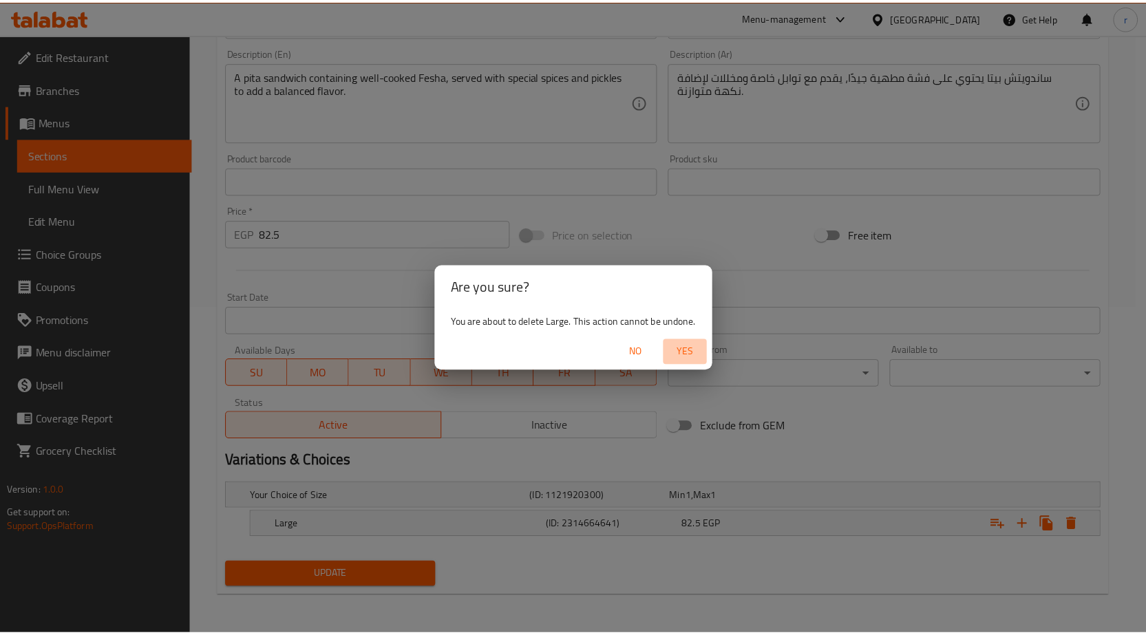
scroll to position [323, 0]
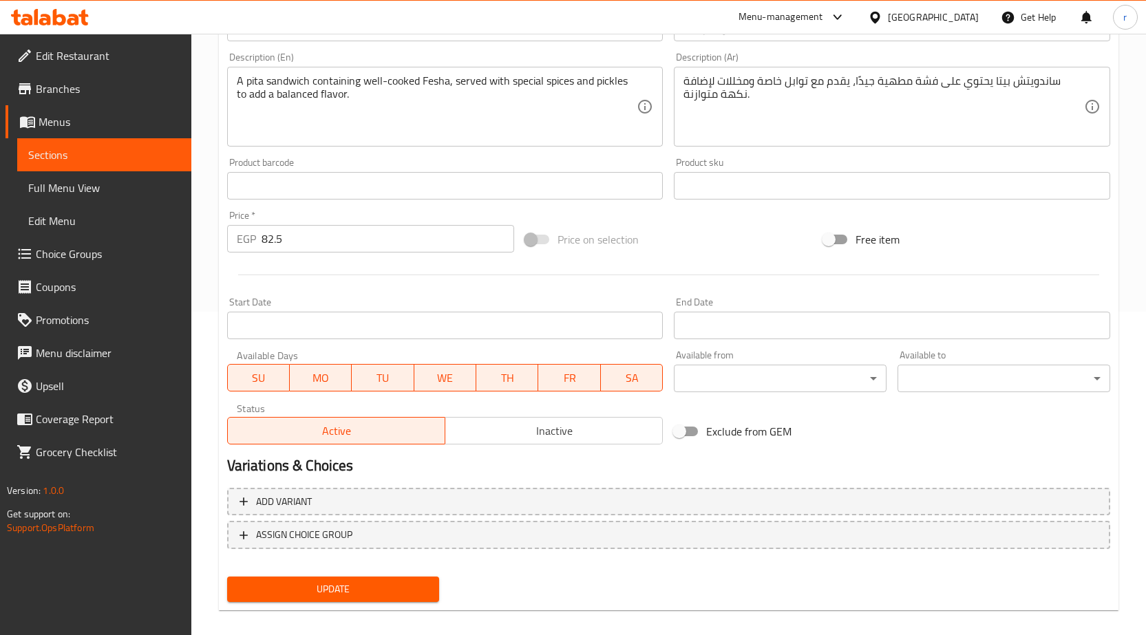
click at [422, 601] on button "Update" at bounding box center [333, 589] width 213 height 25
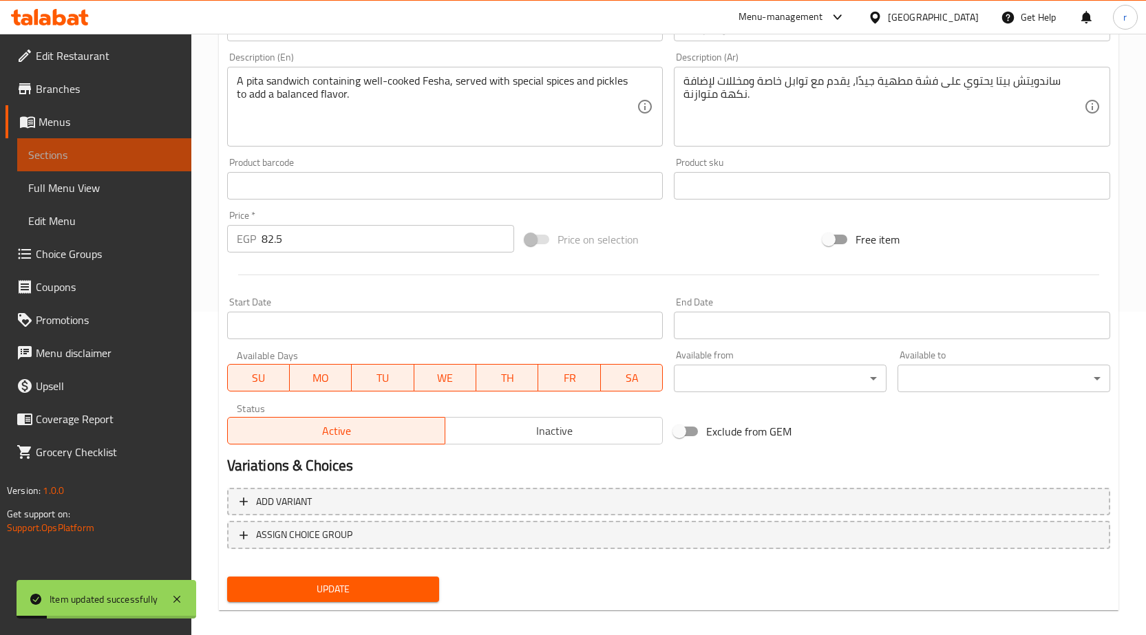
click at [53, 156] on span "Sections" at bounding box center [104, 155] width 152 height 17
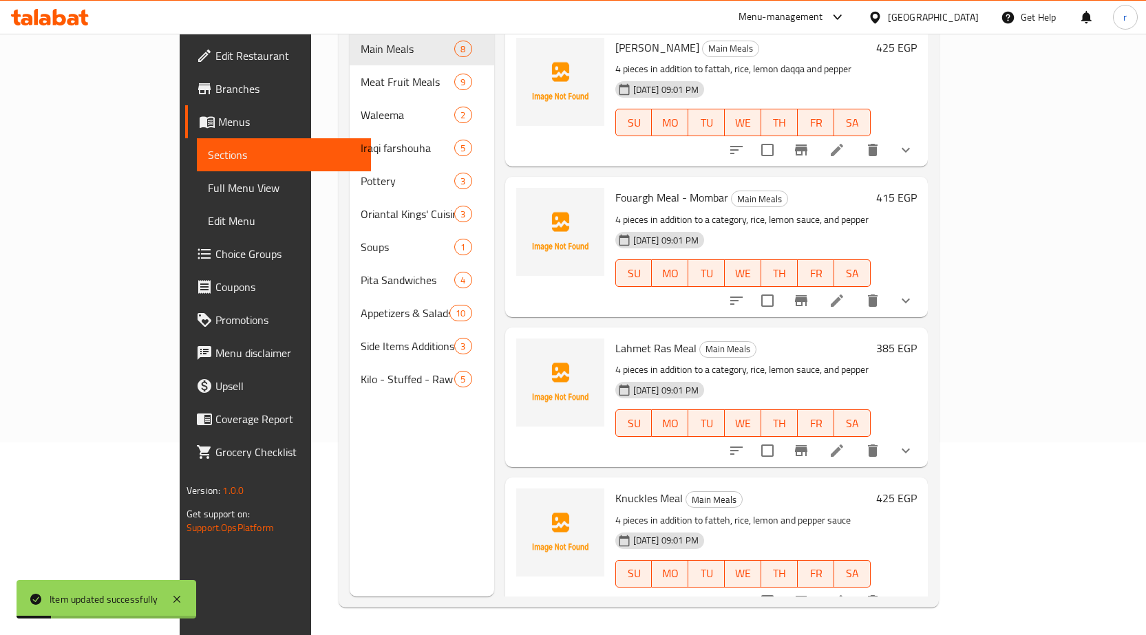
scroll to position [193, 0]
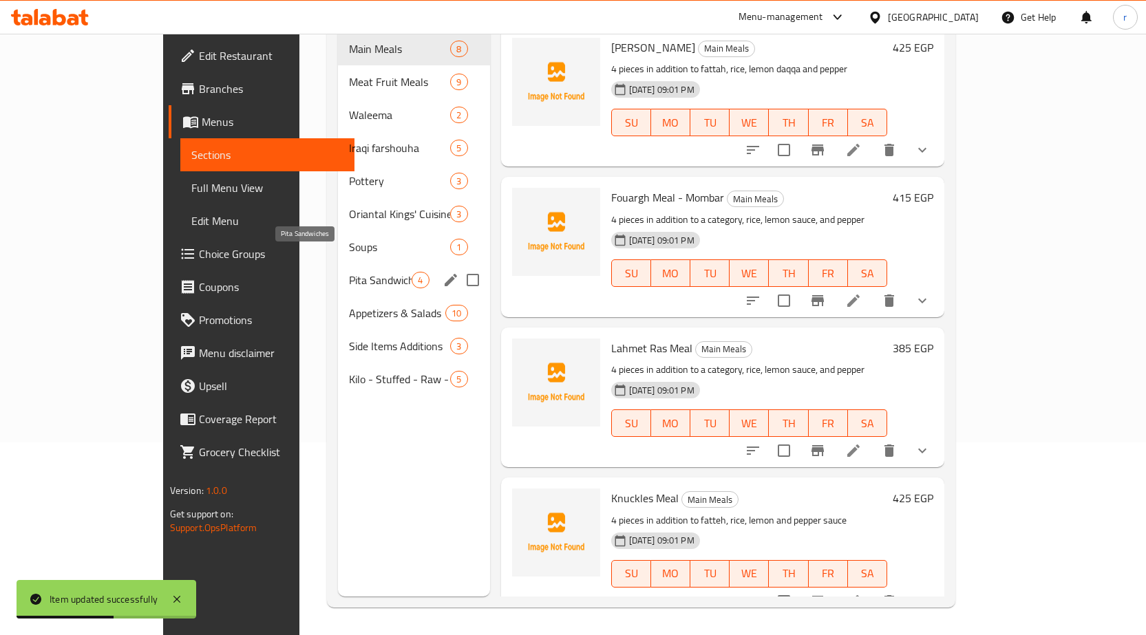
click at [349, 272] on span "Pita Sandwiches" at bounding box center [380, 280] width 63 height 17
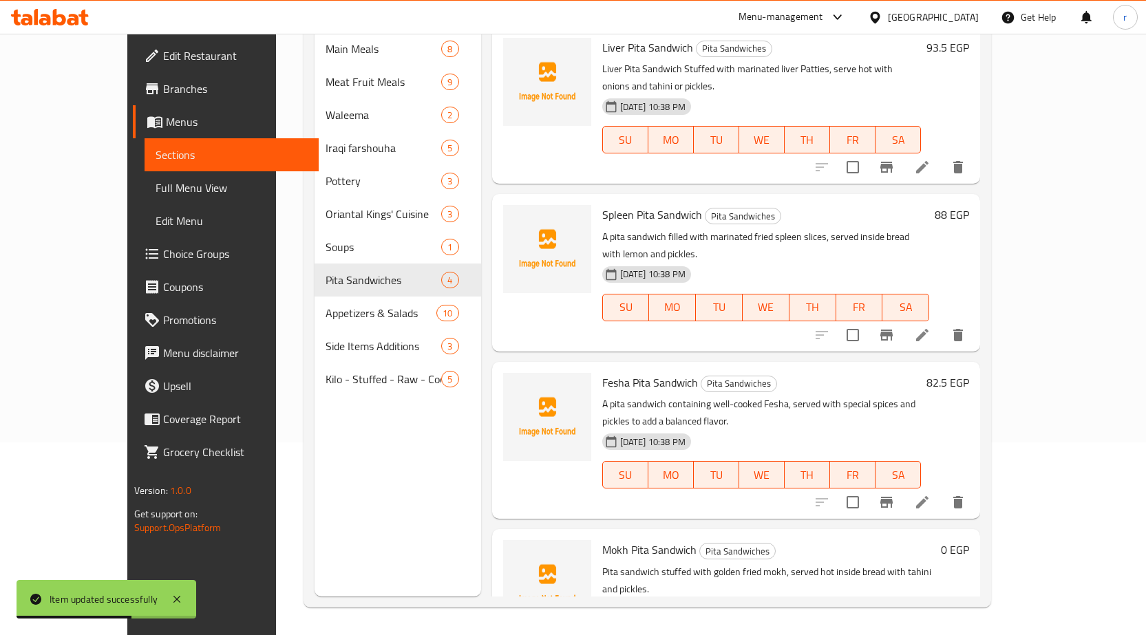
scroll to position [1, 0]
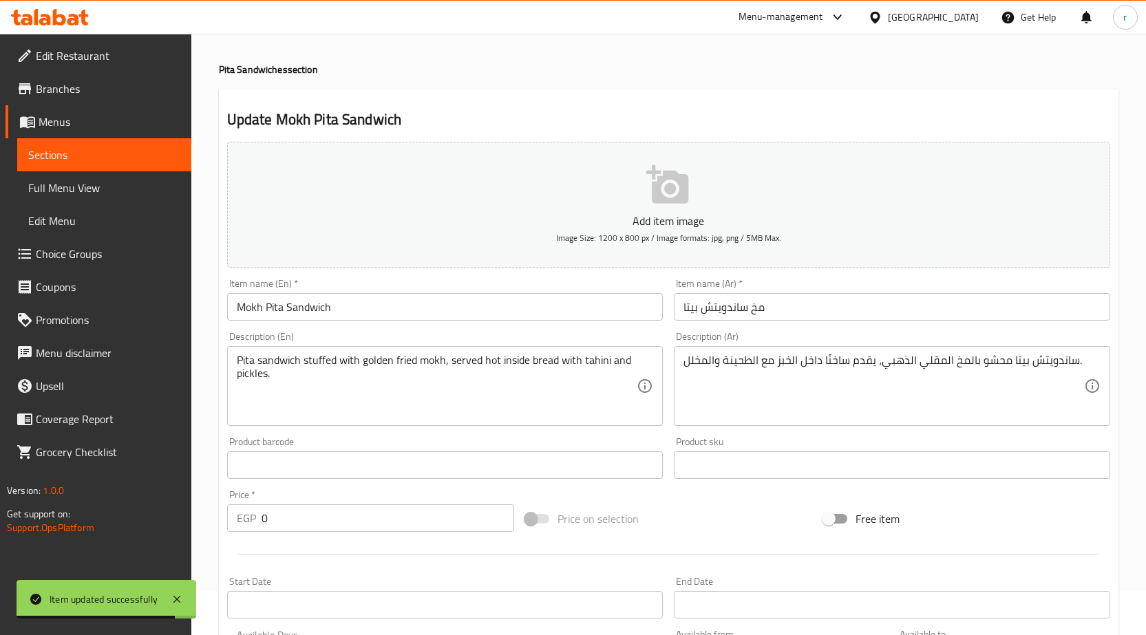
scroll to position [69, 0]
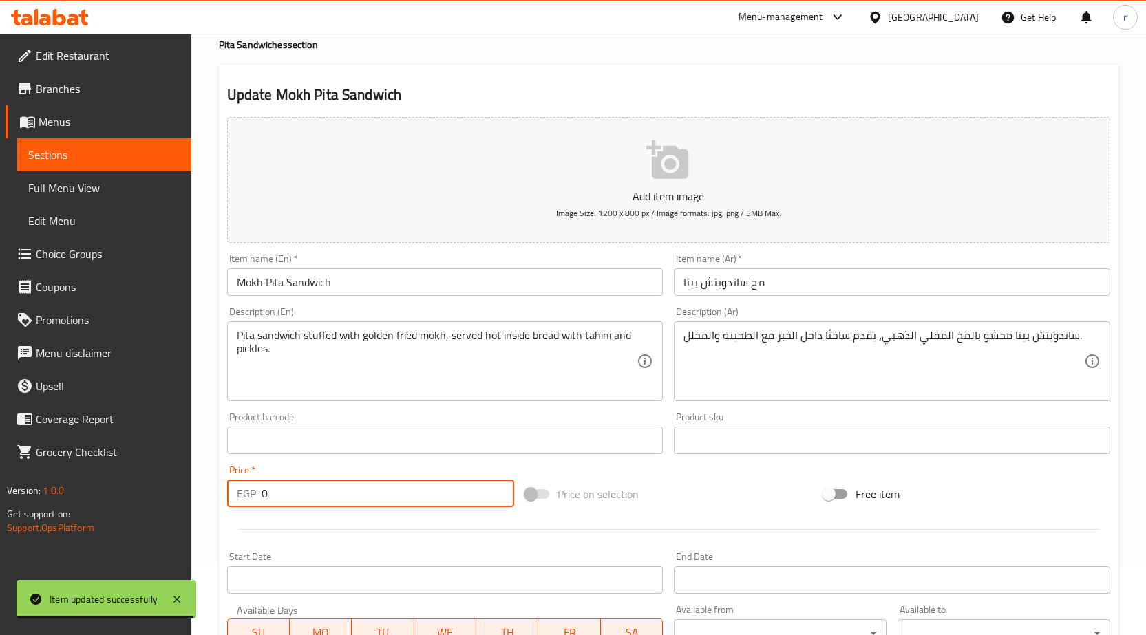
drag, startPoint x: 298, startPoint y: 492, endPoint x: 228, endPoint y: 507, distance: 71.8
click at [228, 507] on div "Price   * EGP 0 Price *" at bounding box center [370, 486] width 287 height 42
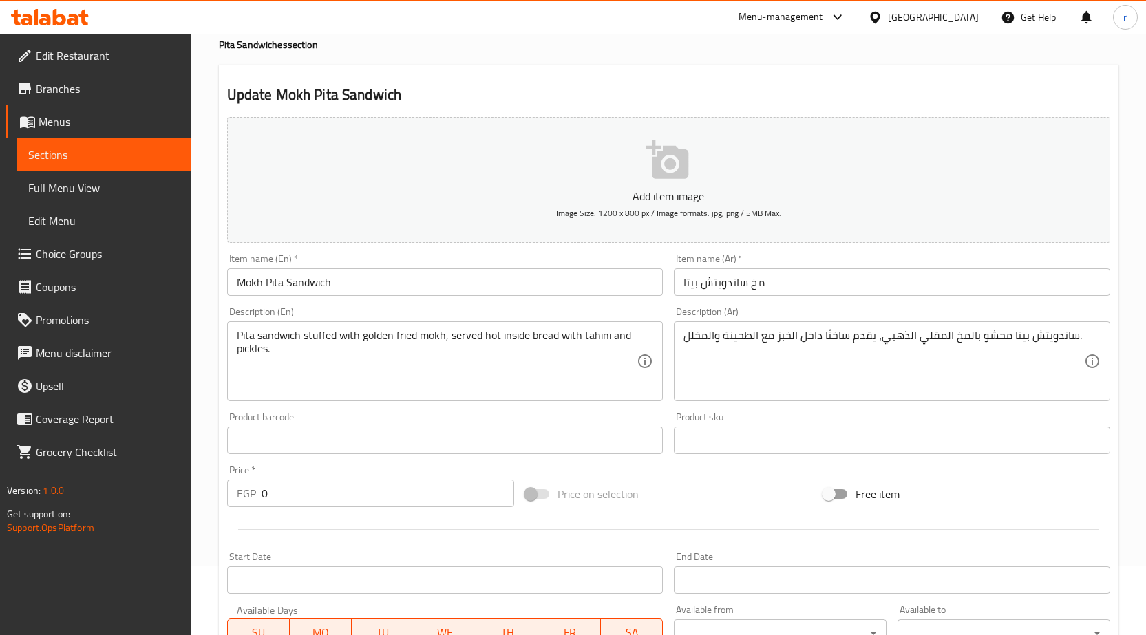
click at [290, 490] on input "0" at bounding box center [388, 494] width 253 height 28
paste input "132"
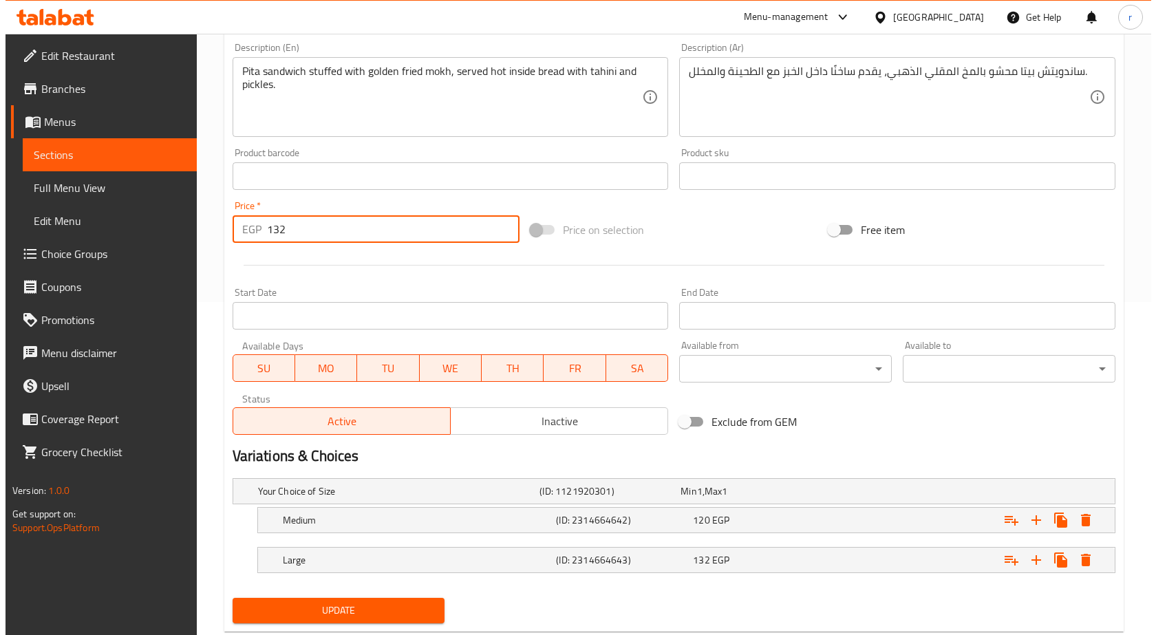
scroll to position [368, 0]
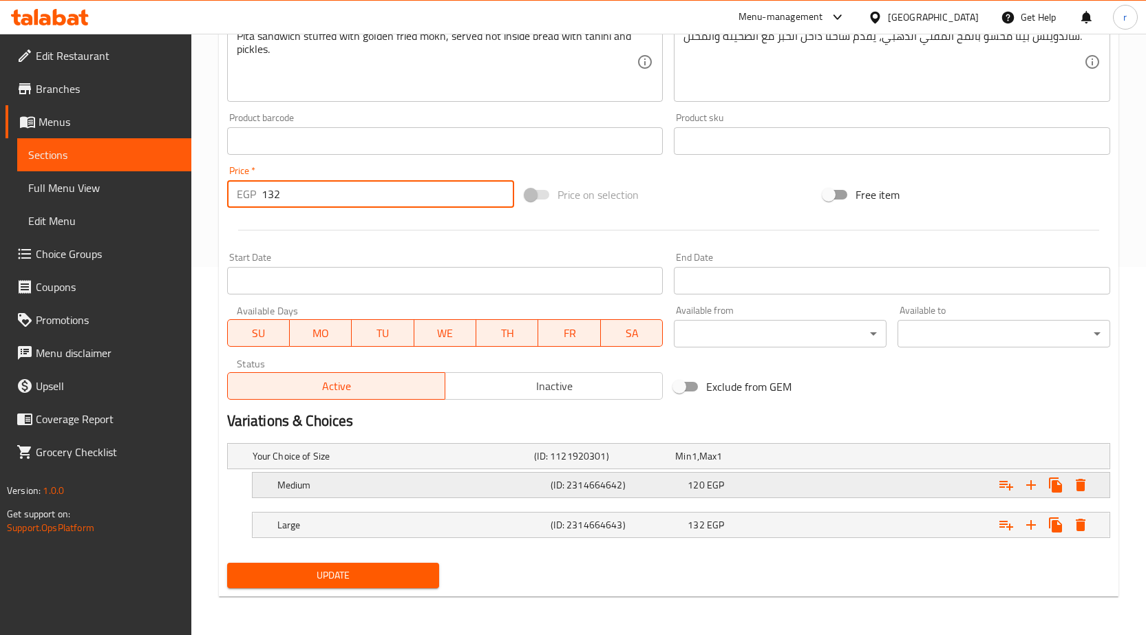
type input "132"
click at [1083, 484] on icon "Expand" at bounding box center [1081, 485] width 10 height 12
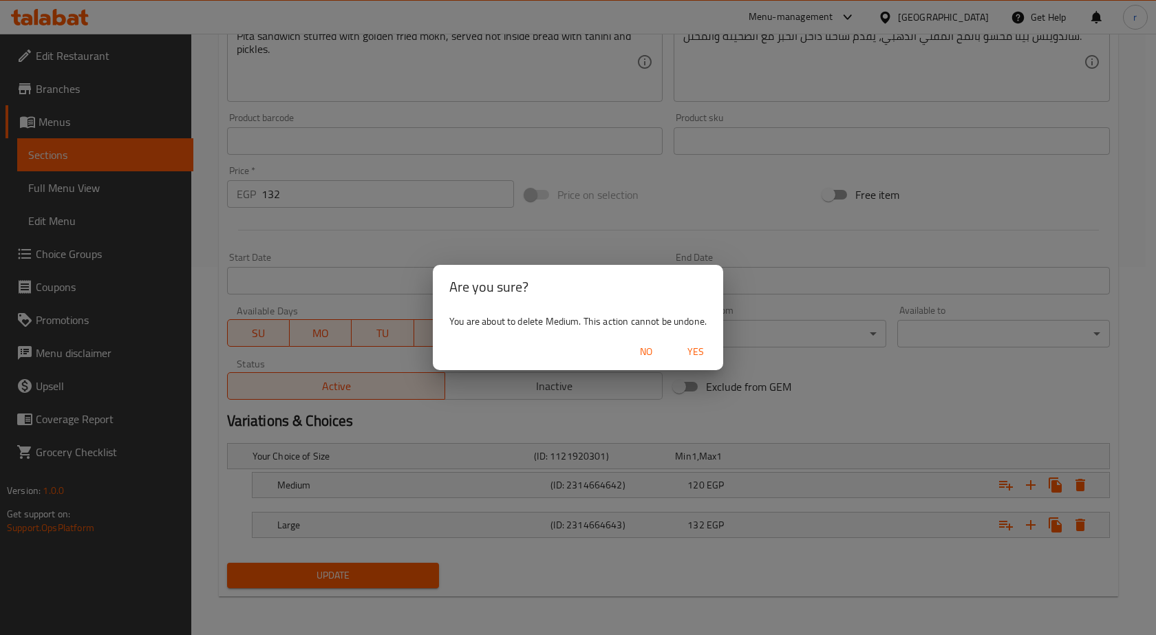
click at [708, 344] on span "Yes" at bounding box center [695, 351] width 33 height 17
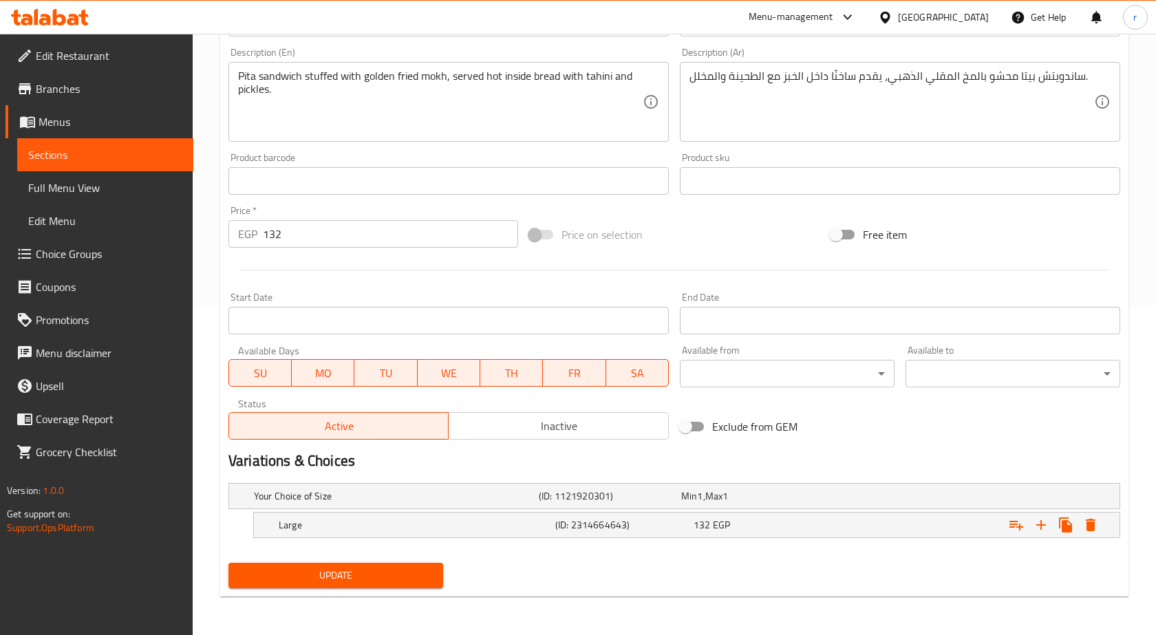
scroll to position [328, 0]
click at [1090, 520] on button "Expand" at bounding box center [1080, 525] width 25 height 25
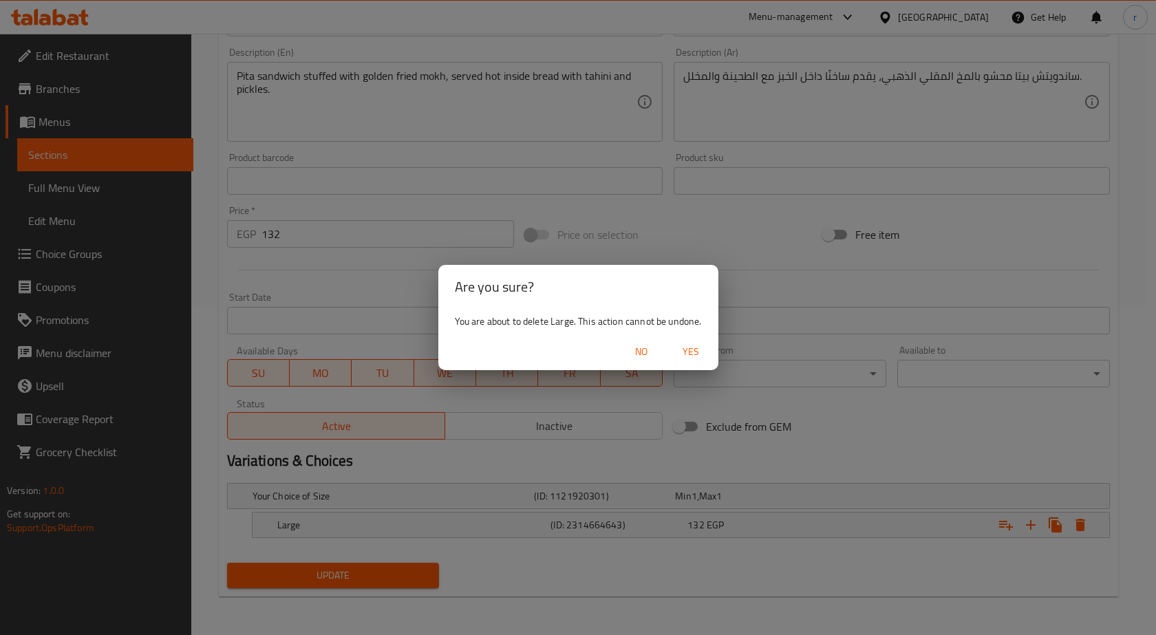
click at [702, 361] on button "Yes" at bounding box center [691, 351] width 44 height 25
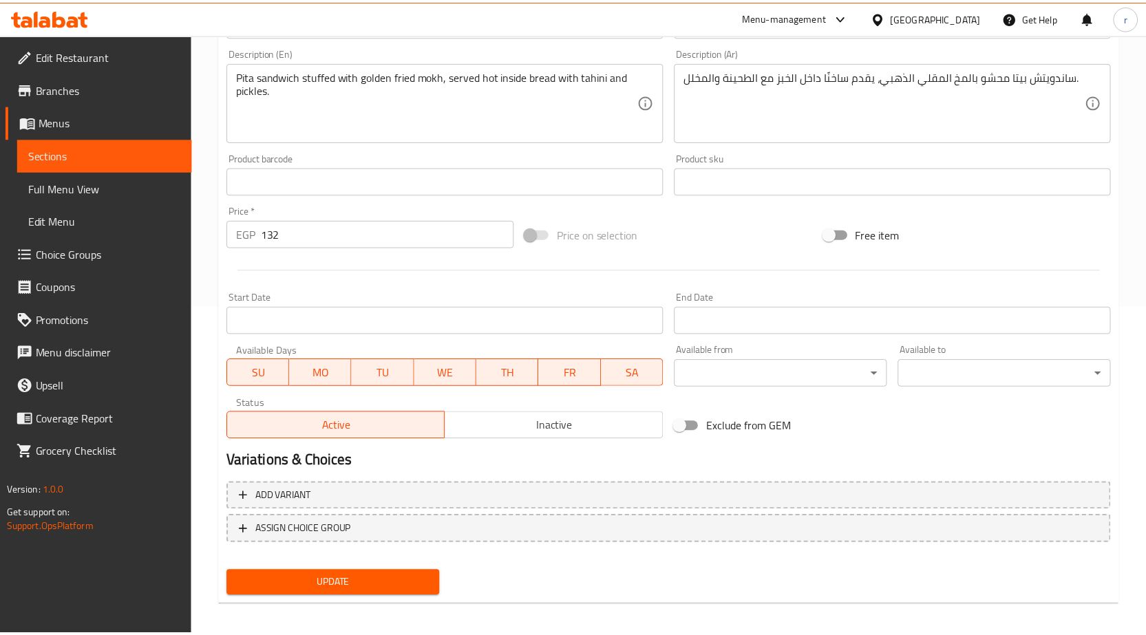
scroll to position [323, 0]
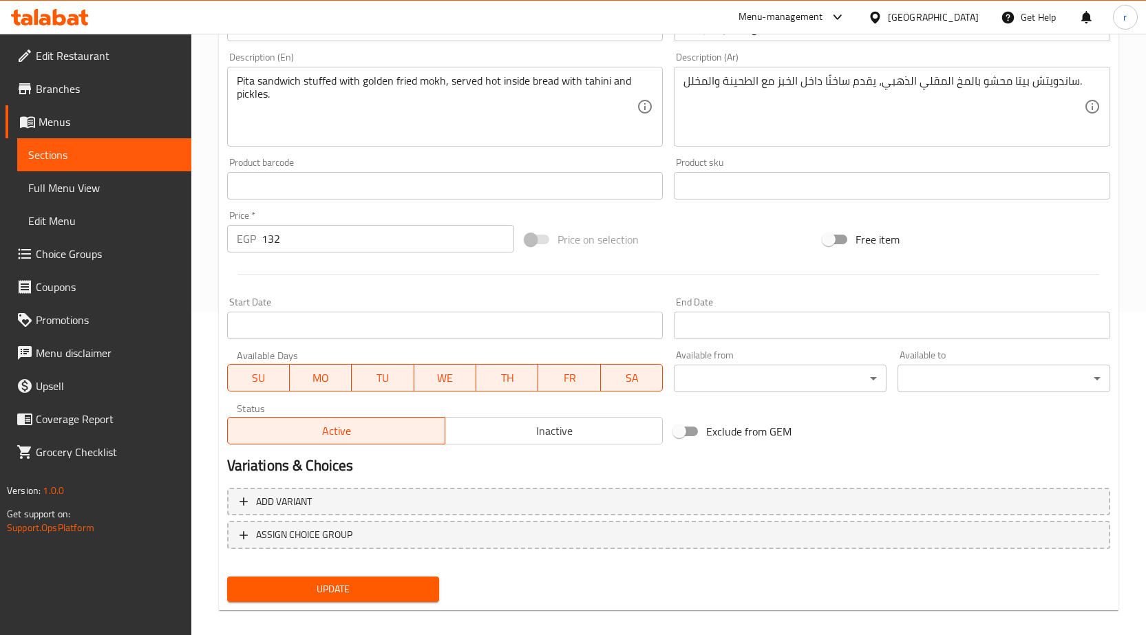
click at [396, 583] on span "Update" at bounding box center [333, 589] width 191 height 17
click at [303, 581] on span "Update" at bounding box center [333, 589] width 191 height 17
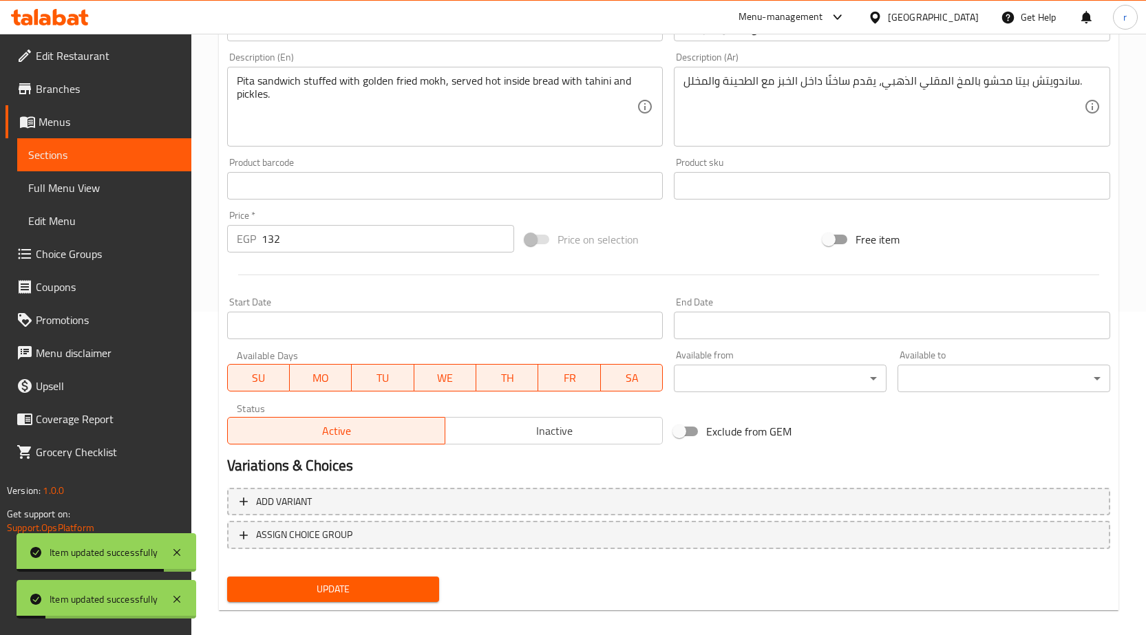
click at [33, 161] on span "Sections" at bounding box center [104, 155] width 152 height 17
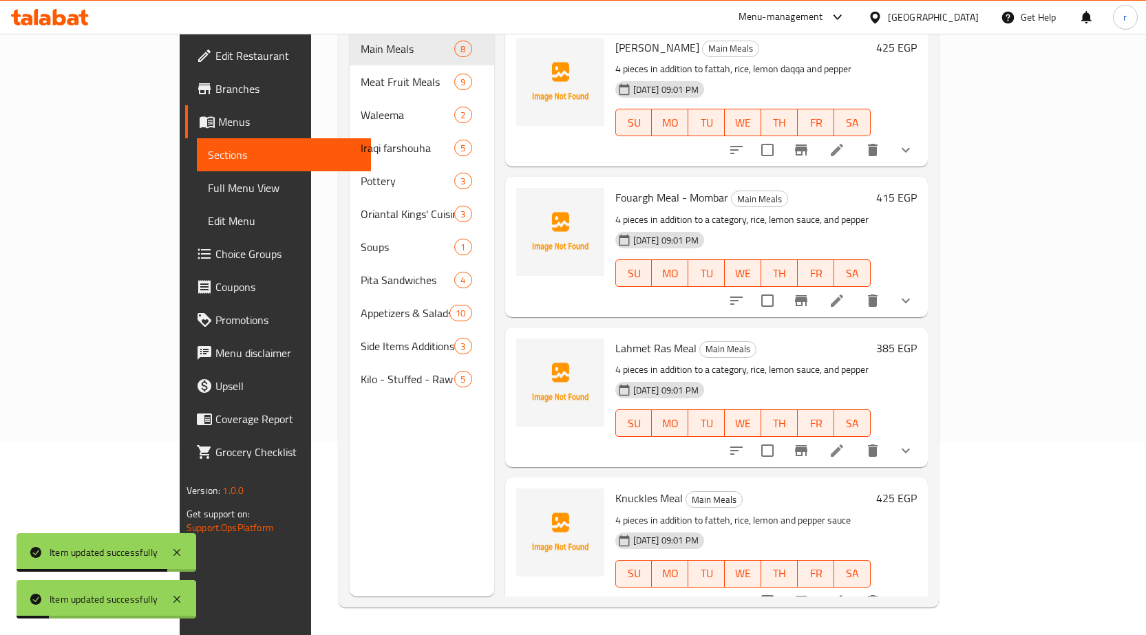
scroll to position [193, 0]
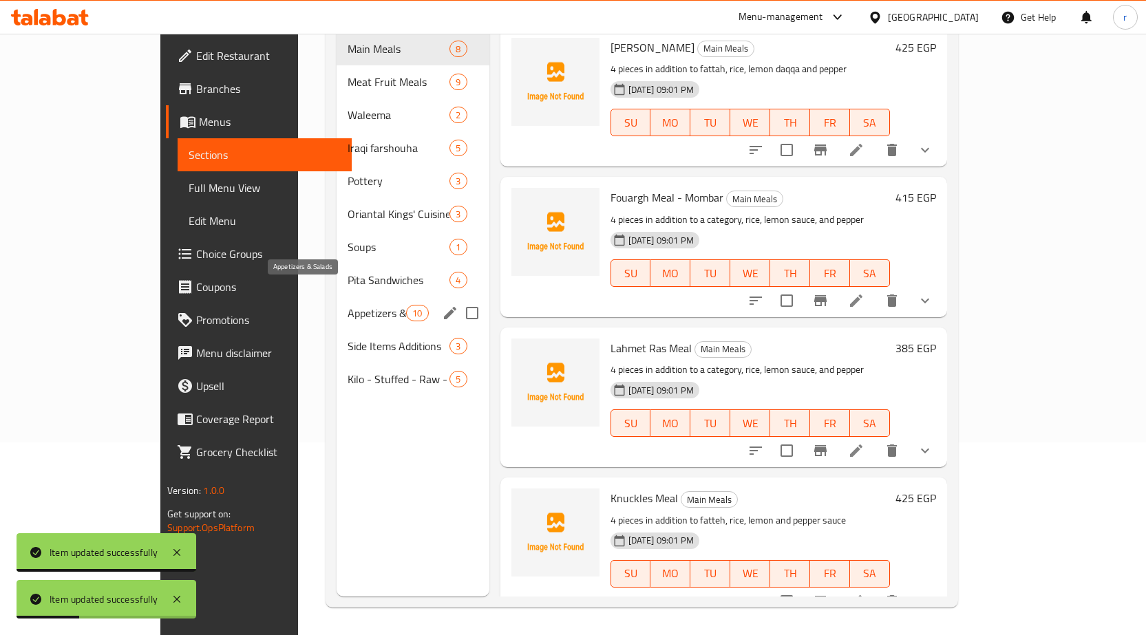
click at [348, 305] on span "Appetizers & Salads" at bounding box center [377, 313] width 59 height 17
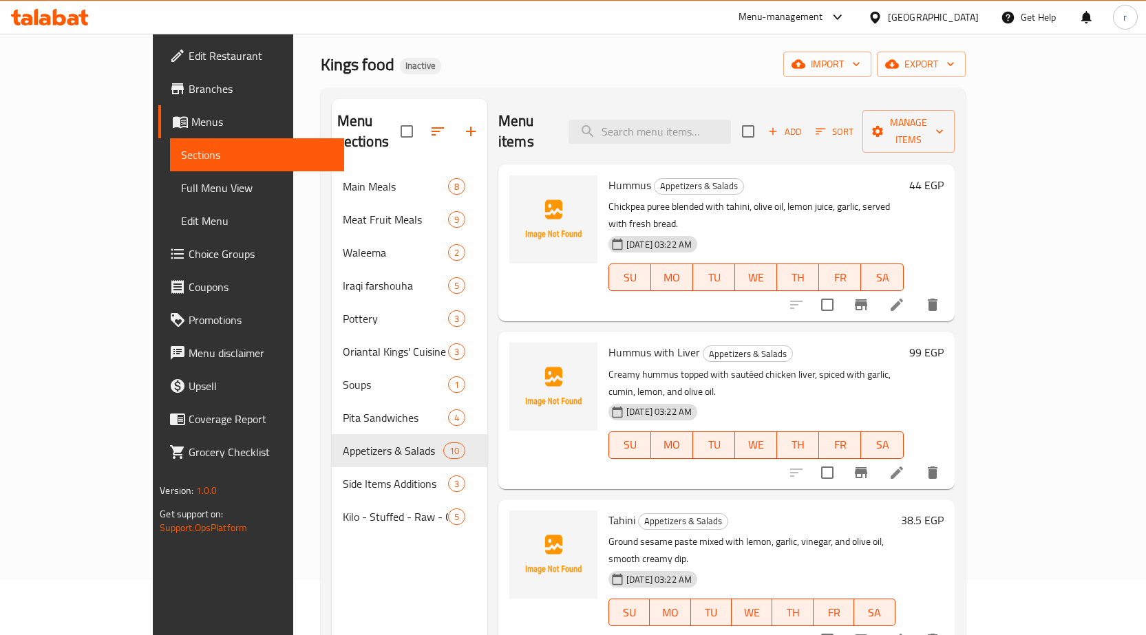
click at [916, 293] on li at bounding box center [897, 305] width 39 height 25
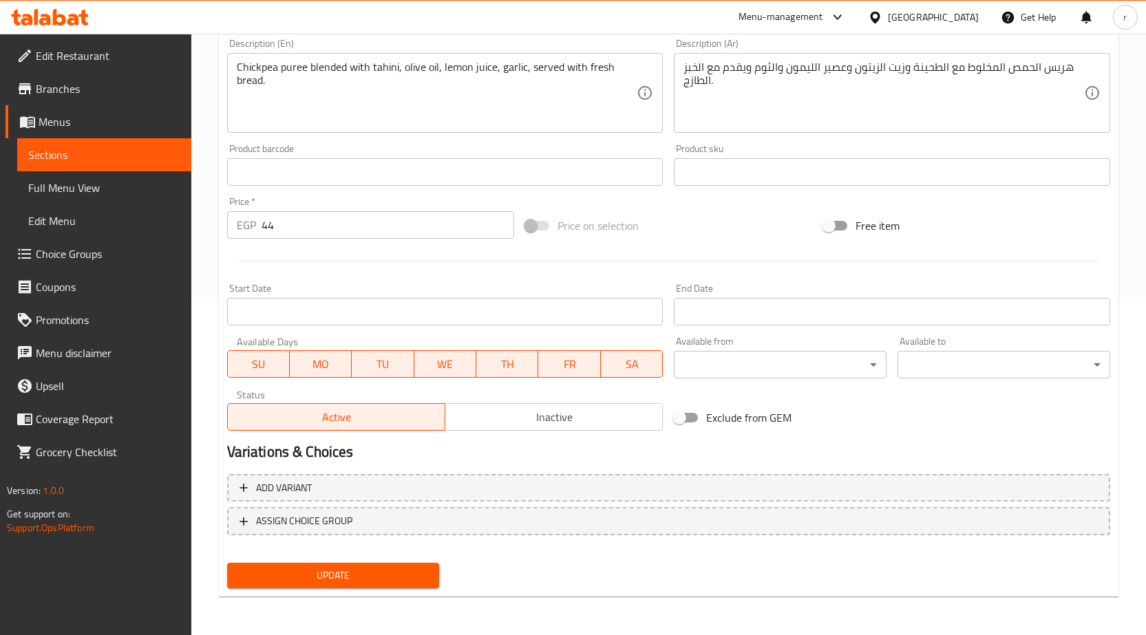
scroll to position [268, 0]
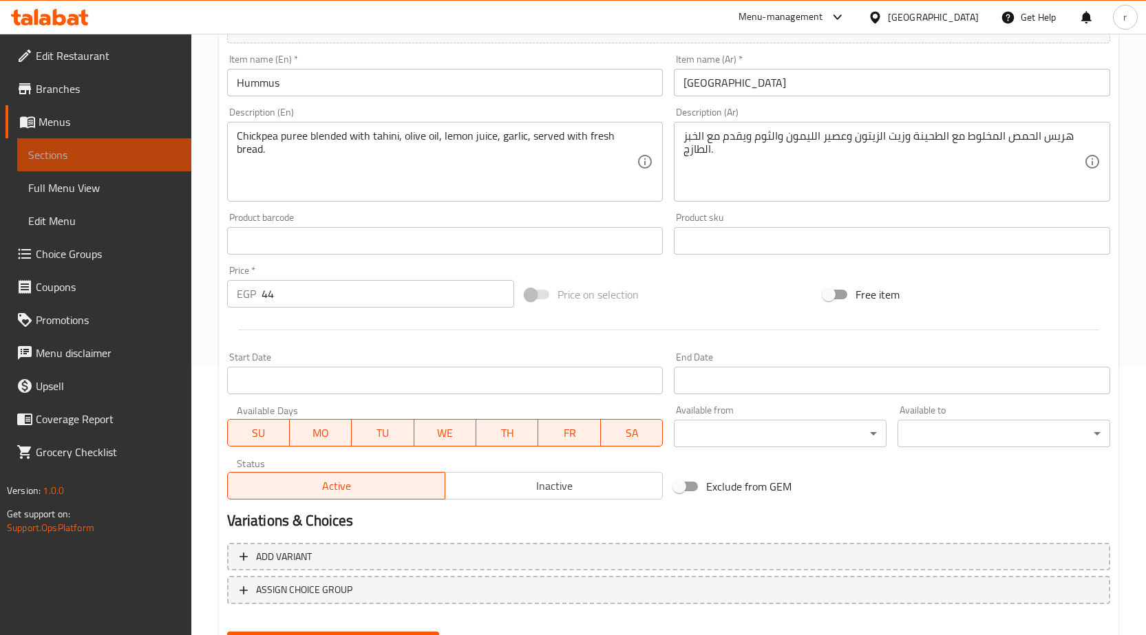
click at [43, 151] on span "Sections" at bounding box center [104, 155] width 152 height 17
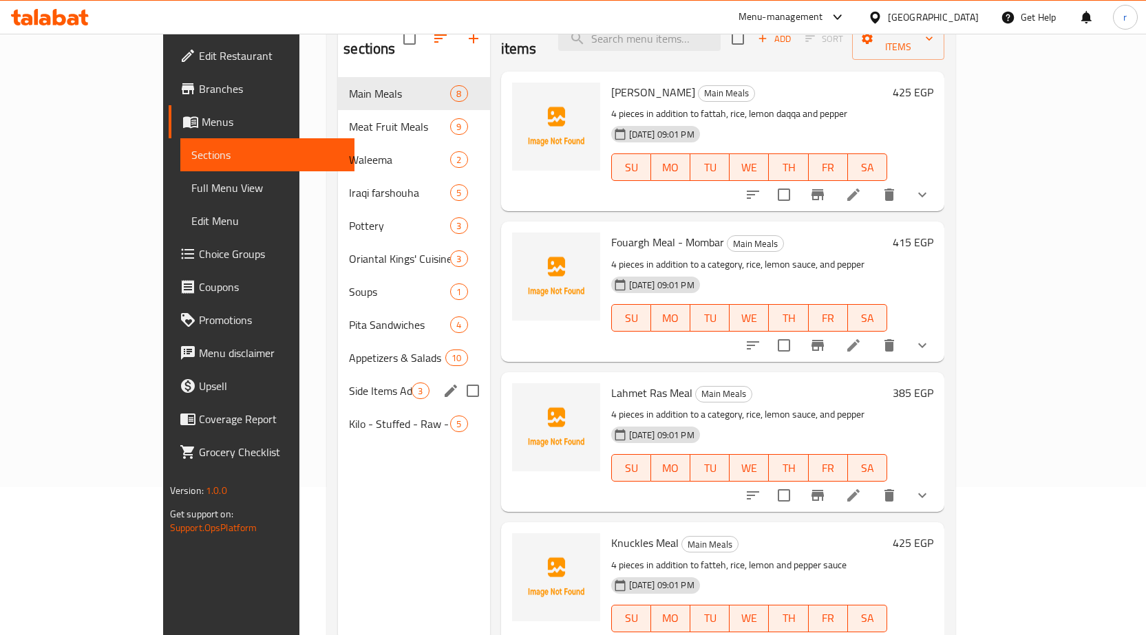
scroll to position [124, 0]
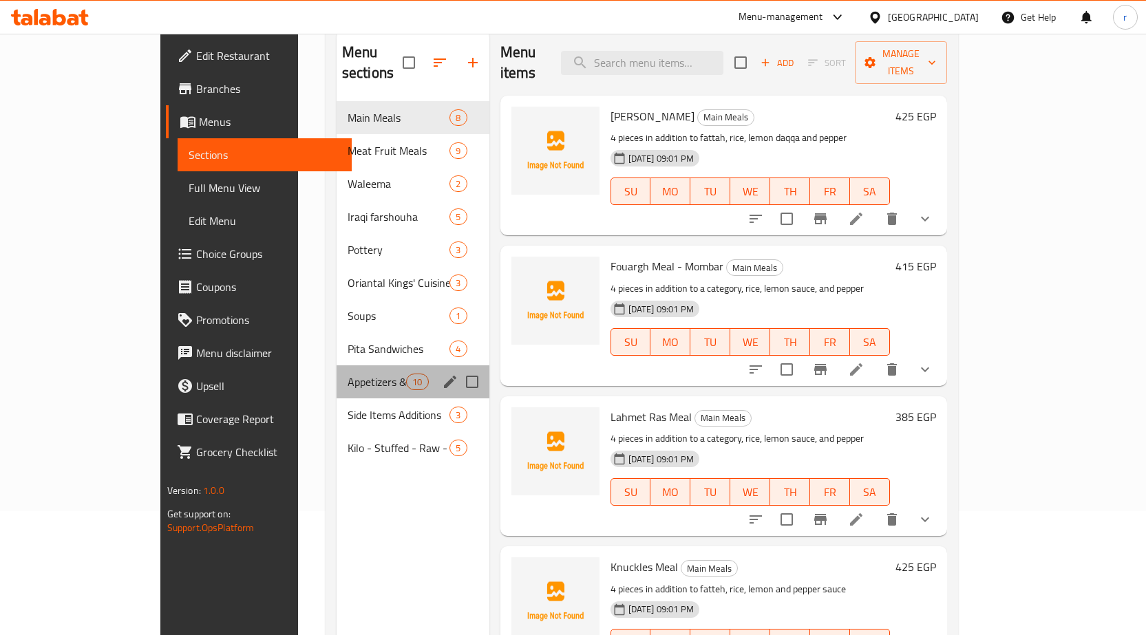
click at [337, 365] on div "Appetizers & Salads 10" at bounding box center [413, 381] width 153 height 33
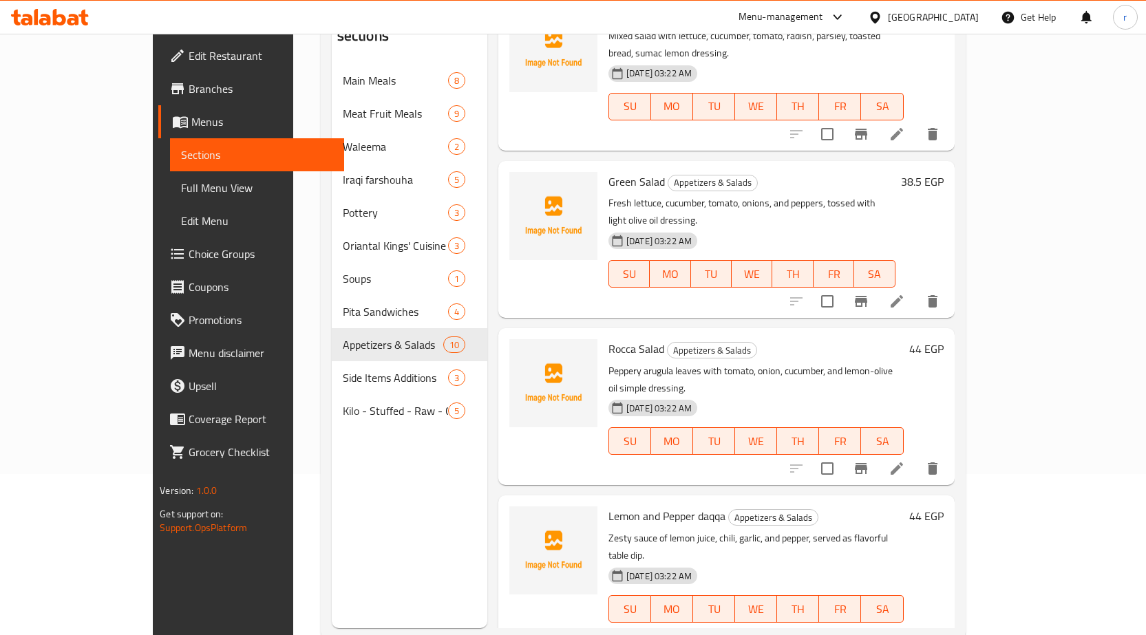
scroll to position [193, 0]
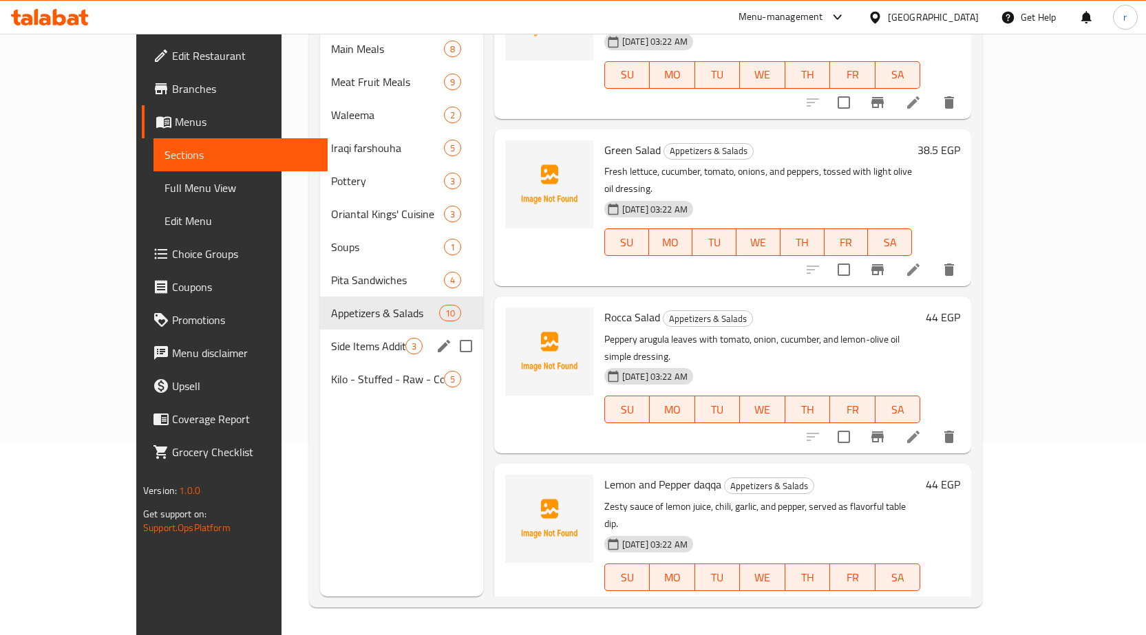
drag, startPoint x: 273, startPoint y: 337, endPoint x: 312, endPoint y: 303, distance: 51.7
click at [320, 337] on div "Side Items Additions 3" at bounding box center [401, 346] width 162 height 33
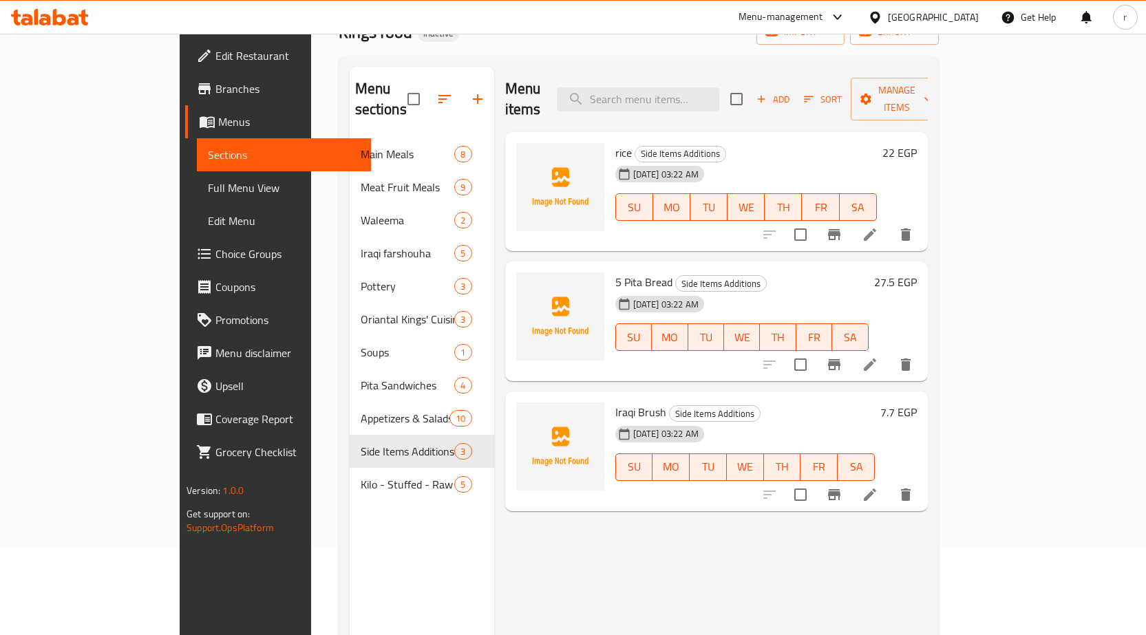
scroll to position [55, 0]
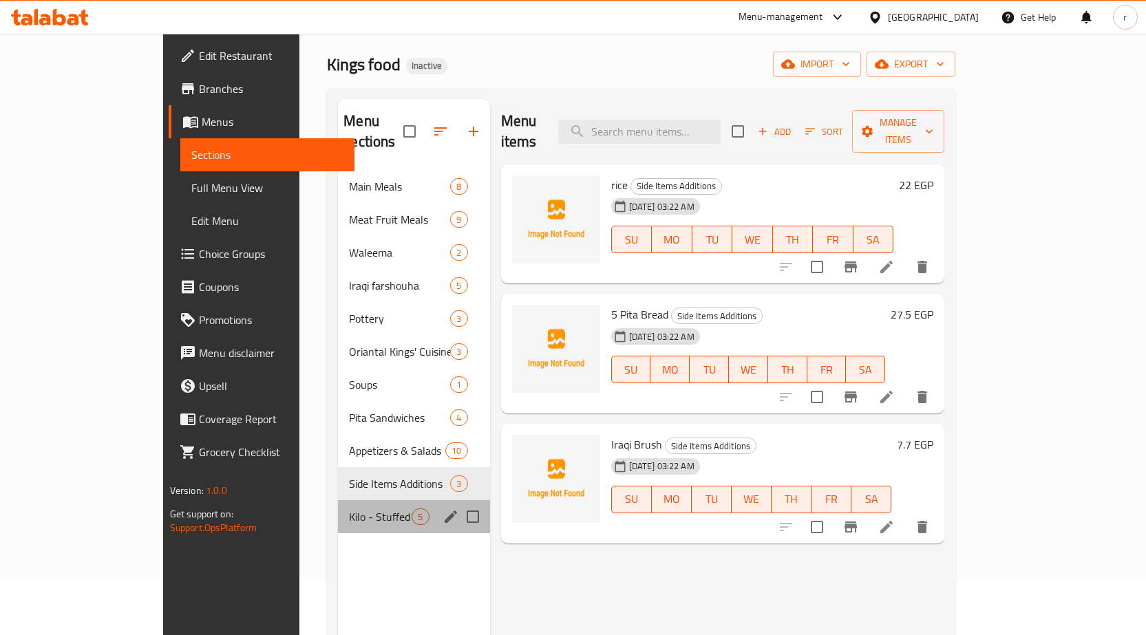
click at [338, 507] on div "Kilo - Stuffed - Raw - Cooked 5" at bounding box center [413, 516] width 151 height 33
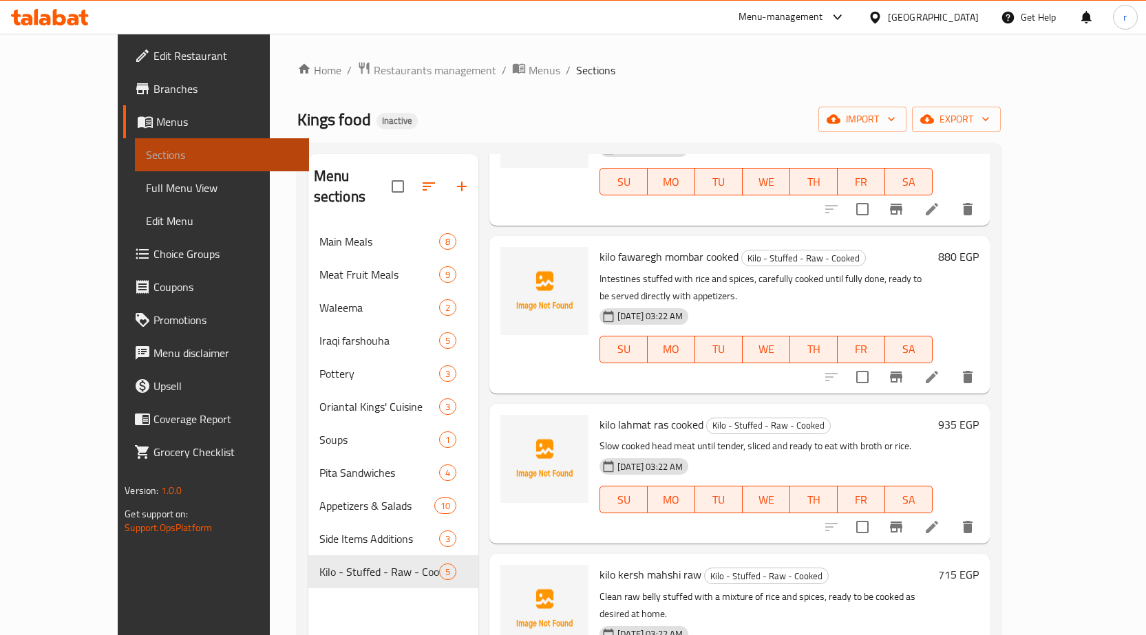
click at [146, 153] on span "Sections" at bounding box center [222, 155] width 152 height 17
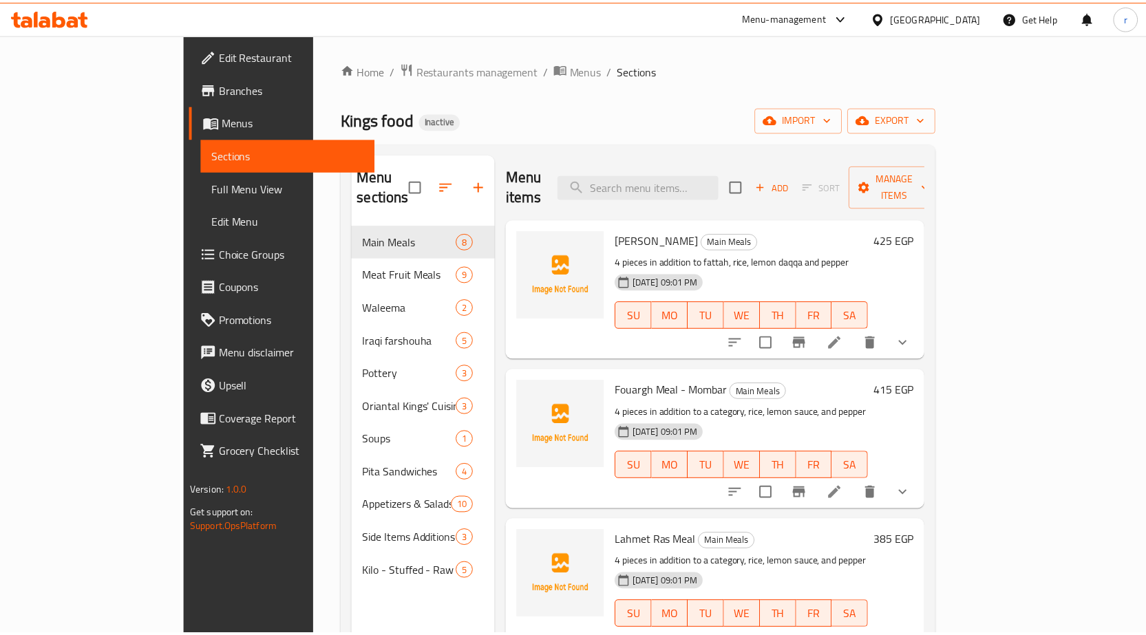
scroll to position [193, 0]
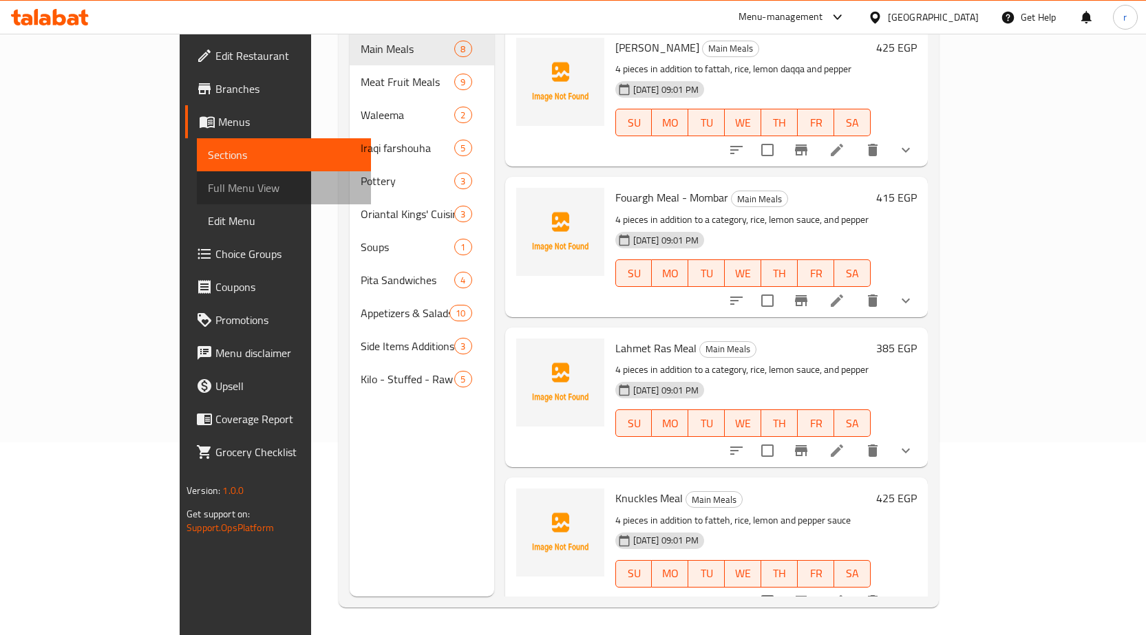
click at [208, 182] on span "Full Menu View" at bounding box center [284, 188] width 152 height 17
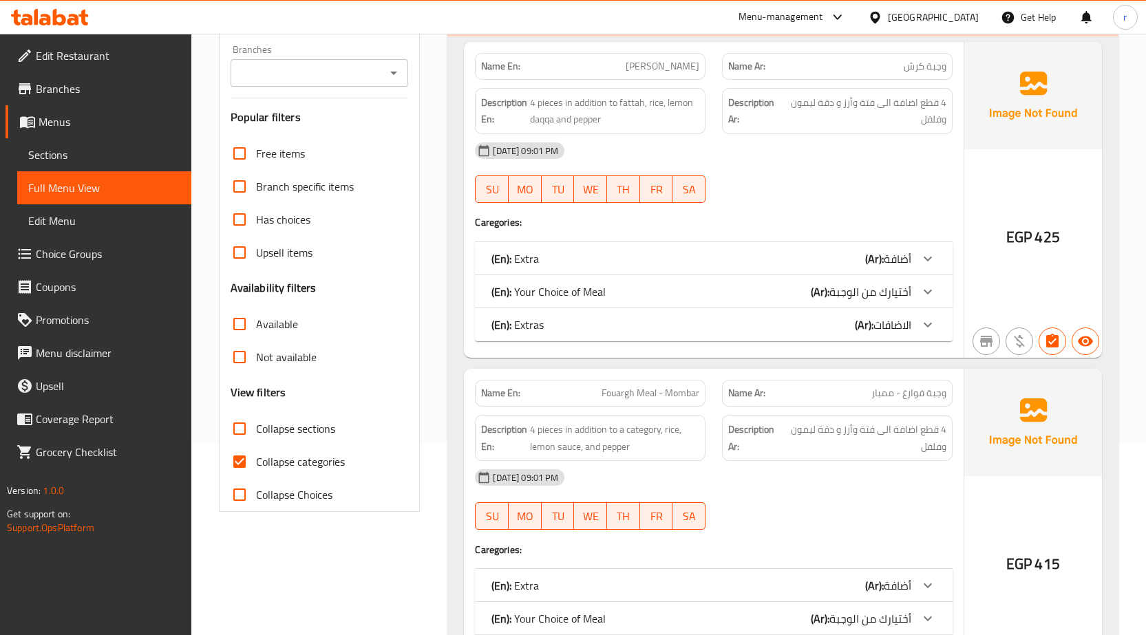
click at [324, 454] on span "Collapse categories" at bounding box center [300, 462] width 89 height 17
click at [256, 454] on input "Collapse categories" at bounding box center [239, 461] width 33 height 33
checkbox input "false"
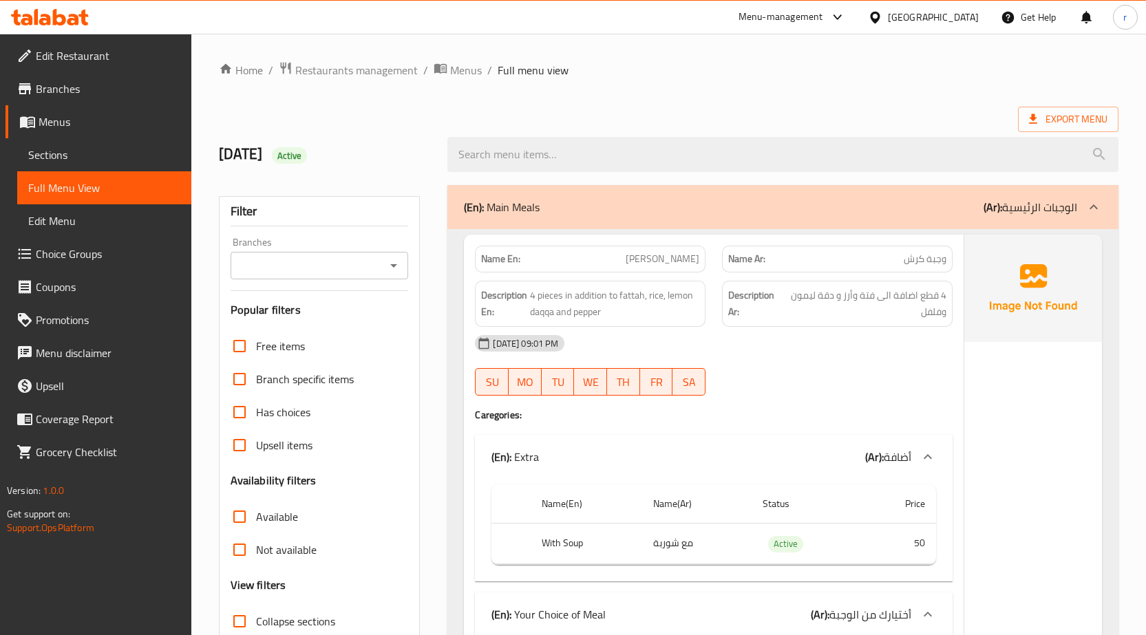
click at [1042, 134] on div at bounding box center [783, 155] width 688 height 52
click at [1045, 126] on span "Export Menu" at bounding box center [1068, 119] width 78 height 17
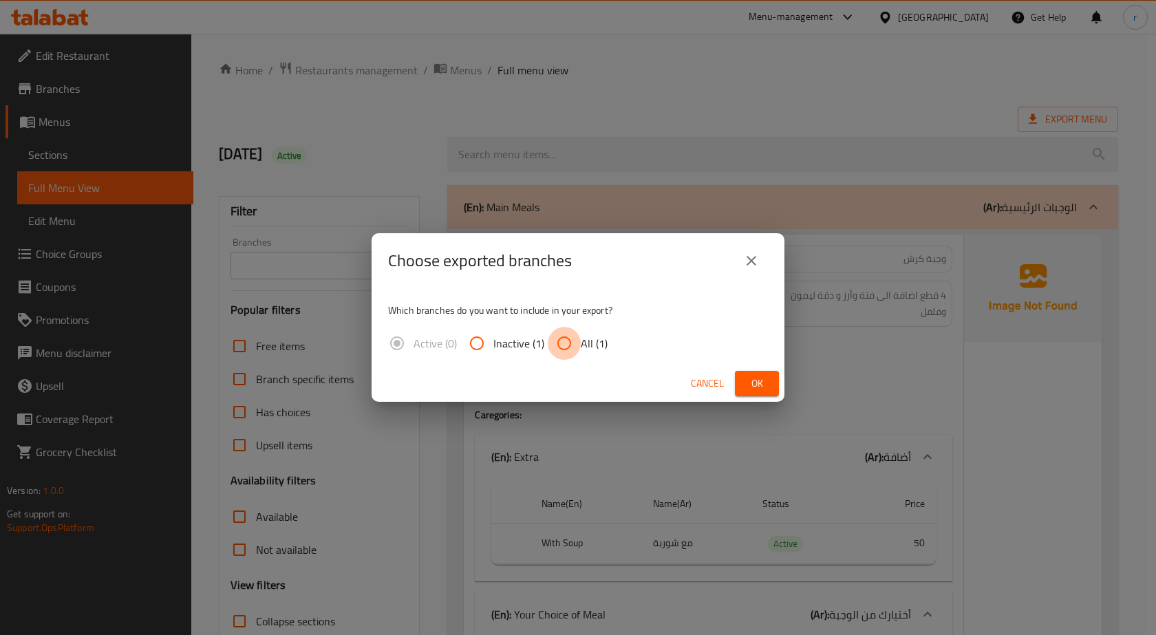
click at [556, 341] on input "All (1)" at bounding box center [564, 343] width 33 height 33
radio input "true"
click at [759, 381] on span "Ok" at bounding box center [757, 383] width 22 height 17
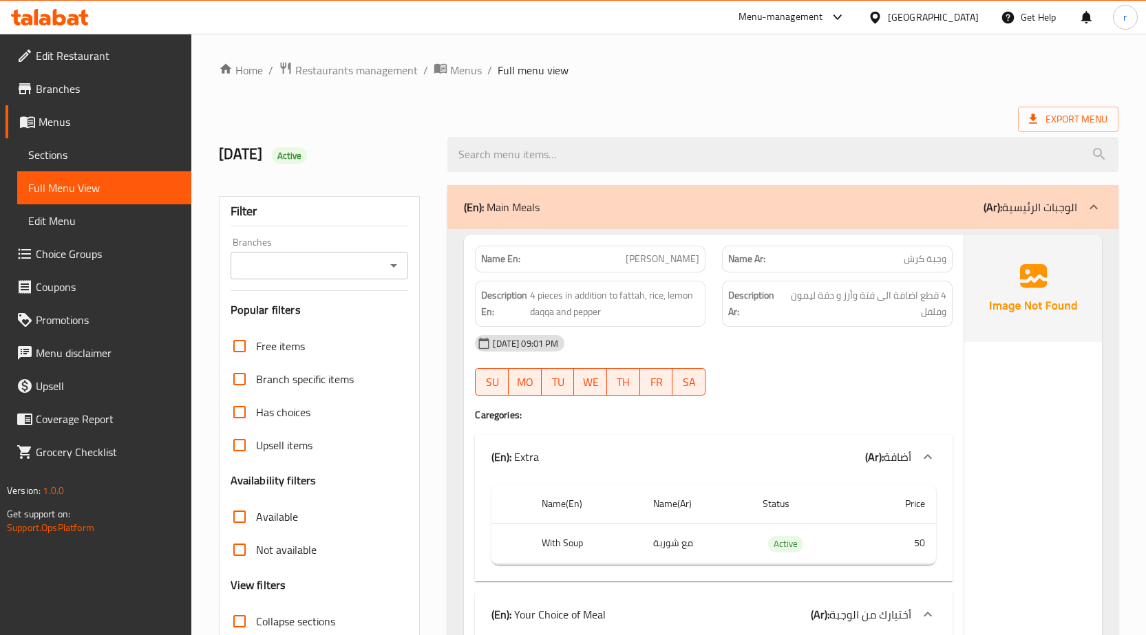
click at [73, 89] on span "Branches" at bounding box center [108, 89] width 145 height 17
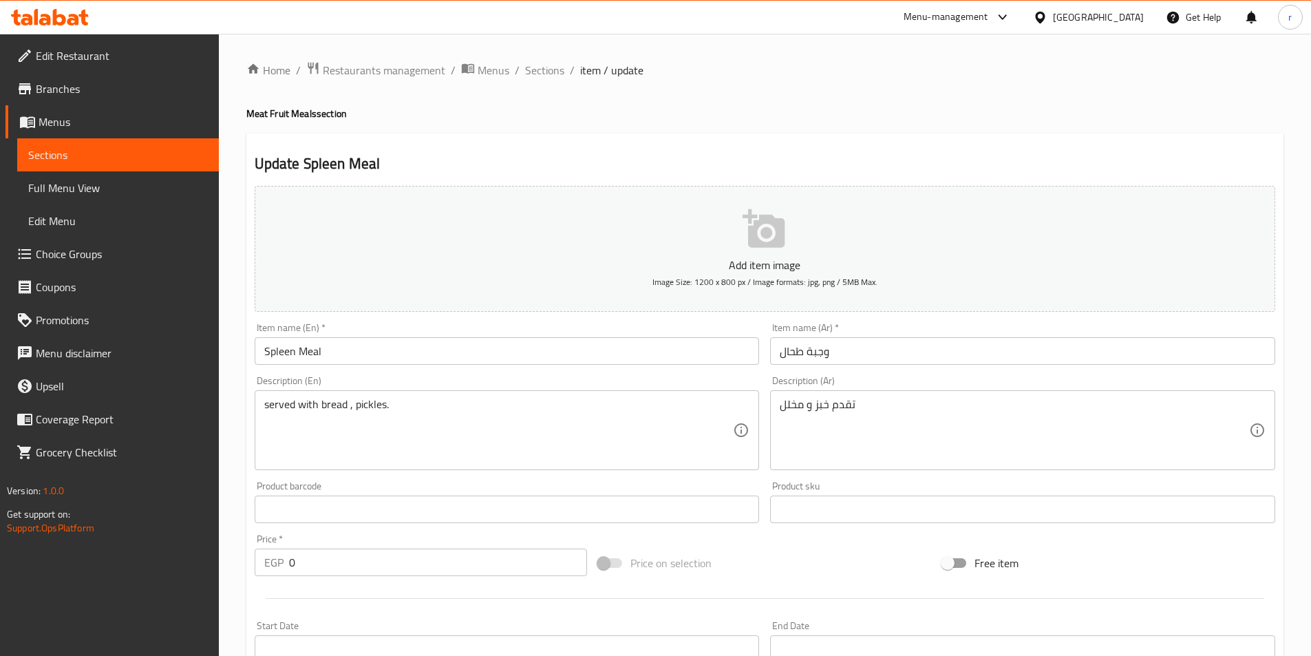
scroll to position [303, 0]
